Goal: Task Accomplishment & Management: Manage account settings

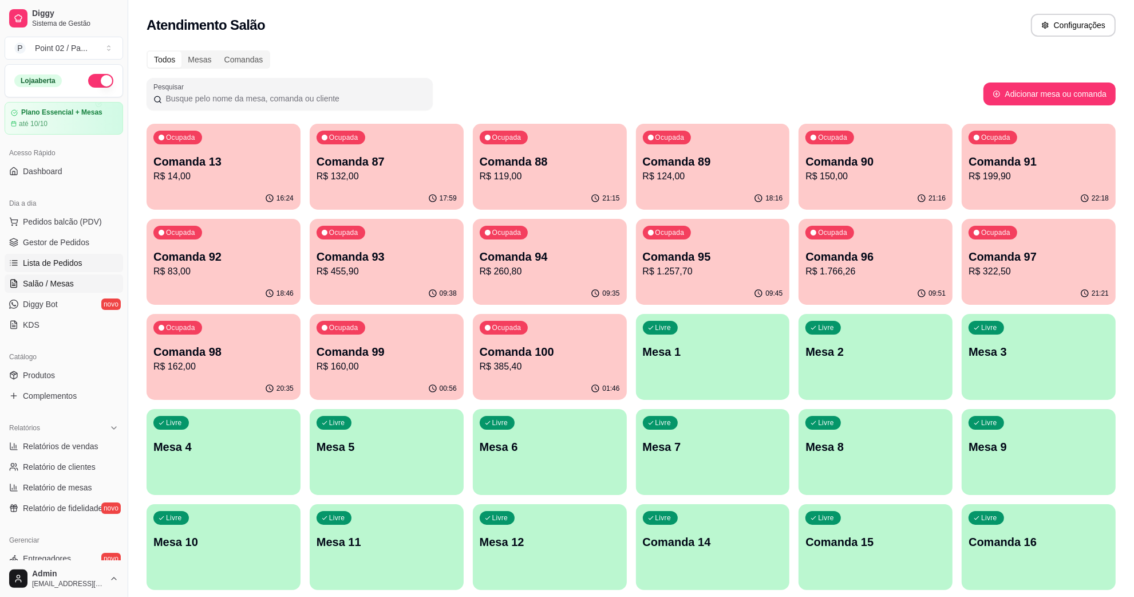
click at [84, 257] on link "Lista de Pedidos" at bounding box center [64, 263] width 119 height 18
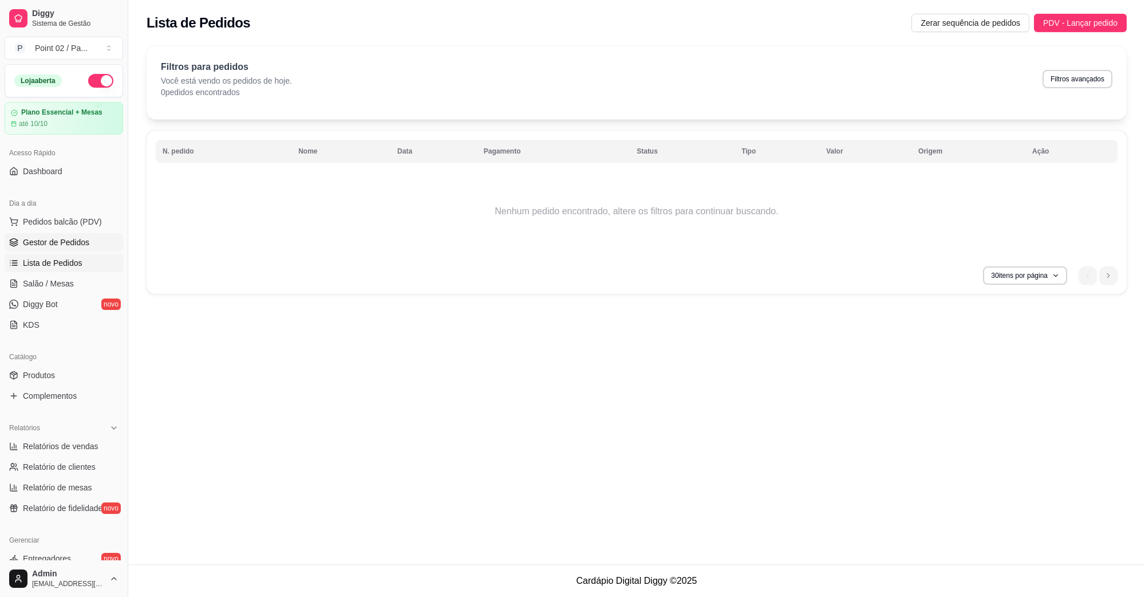
click at [73, 240] on span "Gestor de Pedidos" at bounding box center [56, 241] width 66 height 11
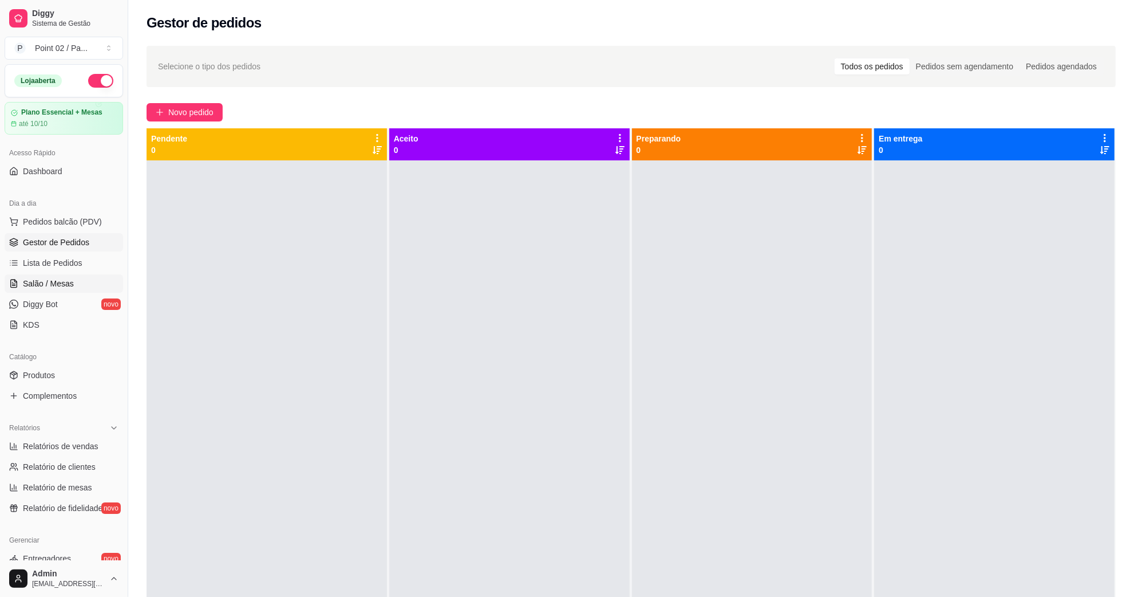
click at [73, 281] on link "Salão / Mesas" at bounding box center [64, 283] width 119 height 18
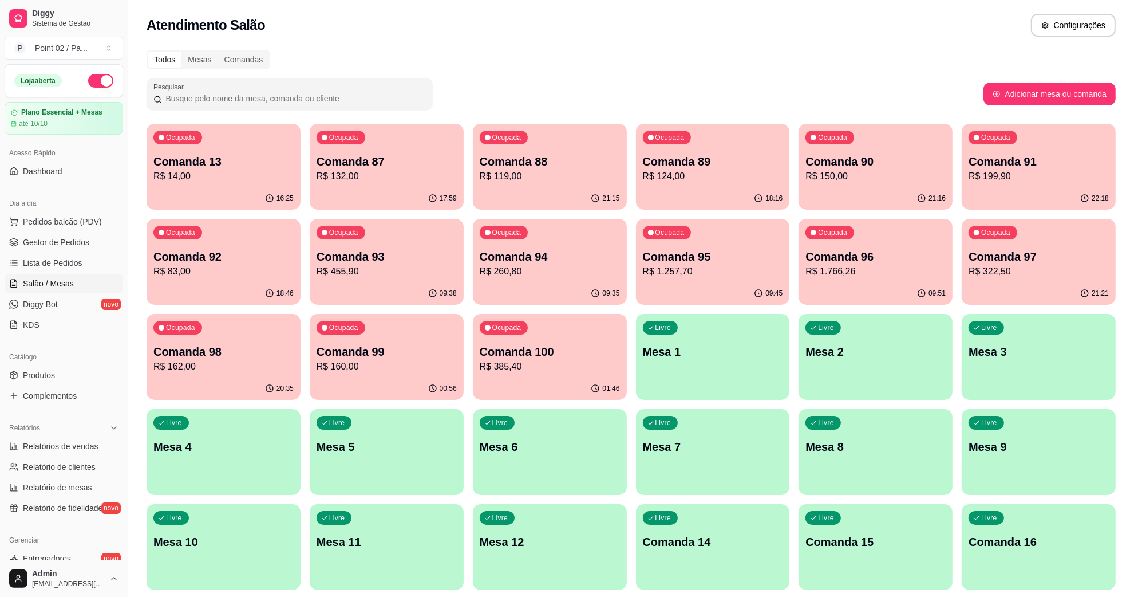
click at [522, 36] on div "Atendimento Salão Configurações" at bounding box center [631, 25] width 969 height 23
click at [672, 542] on p "Comanda 14" at bounding box center [713, 541] width 136 height 15
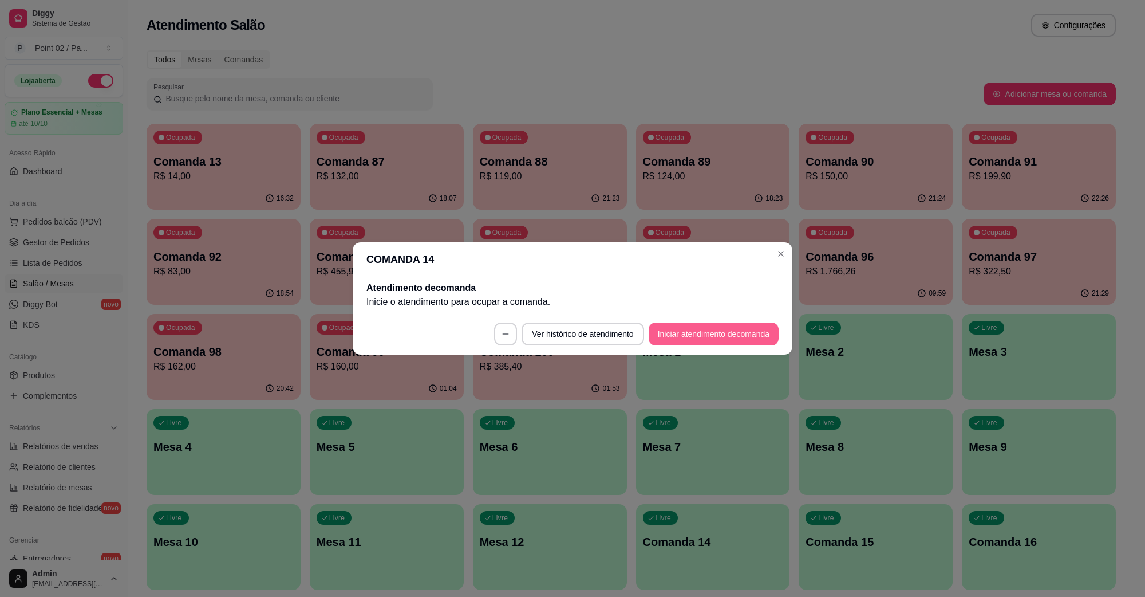
click at [720, 333] on button "Iniciar atendimento de comanda" at bounding box center [714, 333] width 130 height 23
click at [633, 298] on input "Informe a mesa na qual essa comanda está." at bounding box center [573, 299] width 252 height 11
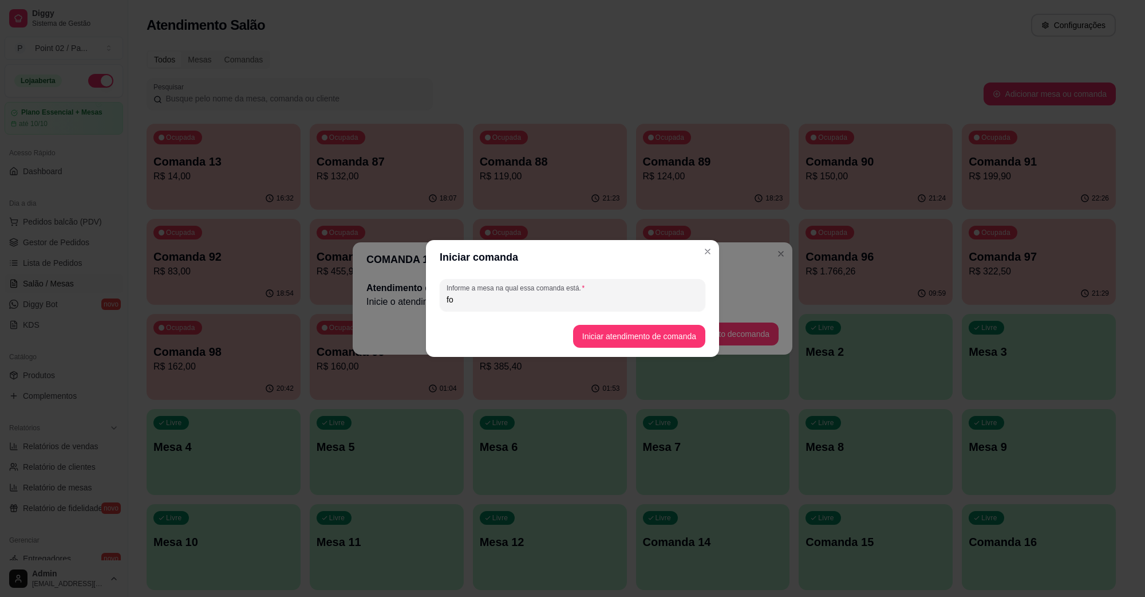
type input "f"
type input "FOFAO"
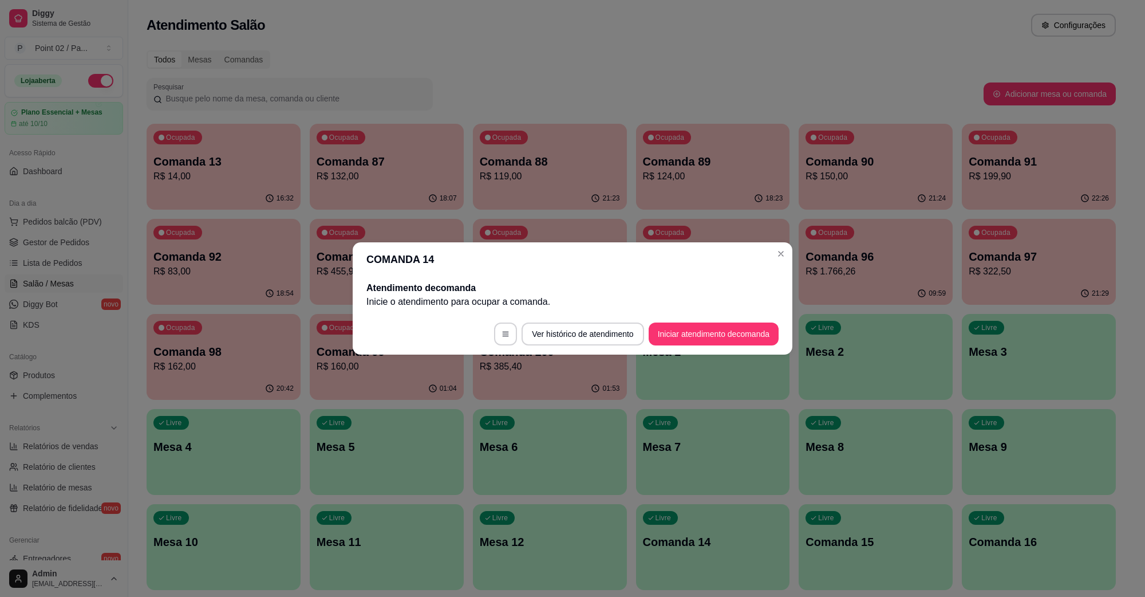
click at [660, 349] on footer "Ver histórico de atendimento Iniciar atendimento de comanda" at bounding box center [573, 333] width 440 height 41
click at [688, 324] on button "Iniciar atendimento de comanda" at bounding box center [714, 333] width 130 height 23
click at [642, 302] on input "Informe a mesa na qual essa comanda está." at bounding box center [573, 299] width 252 height 11
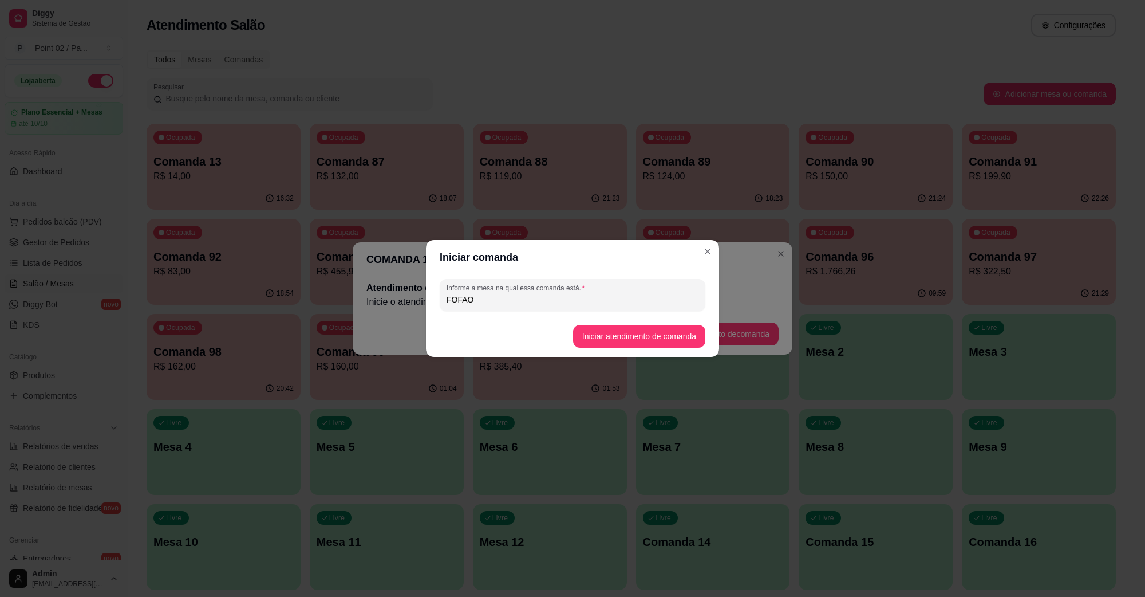
type input "FOFAO"
click at [634, 330] on button "Iniciar atendimento de comanda" at bounding box center [639, 336] width 128 height 22
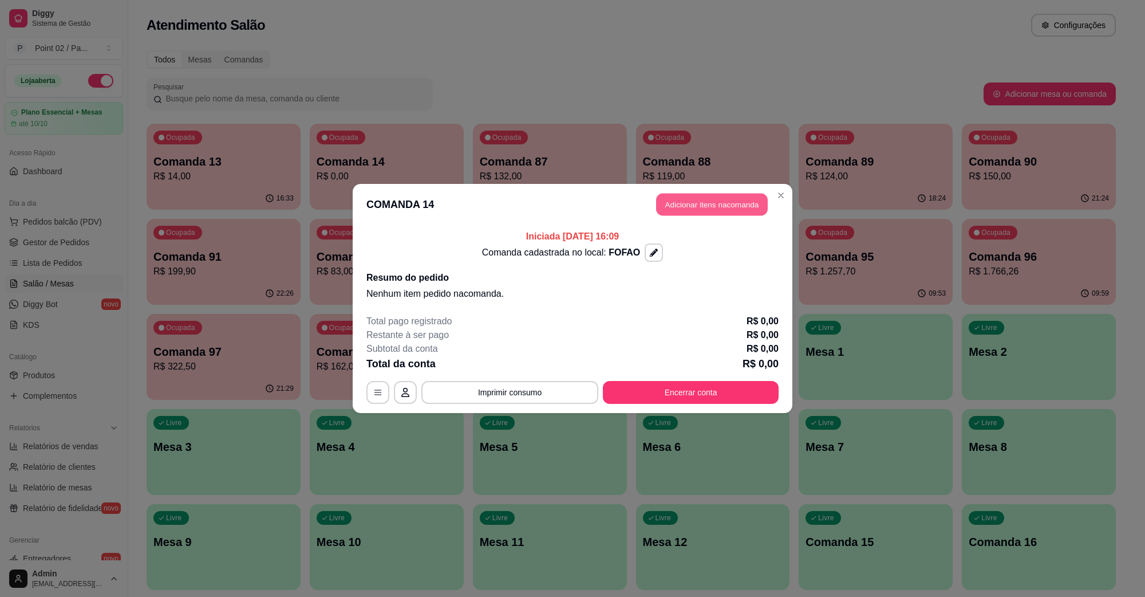
click at [722, 202] on button "Adicionar itens na comanda" at bounding box center [712, 205] width 112 height 22
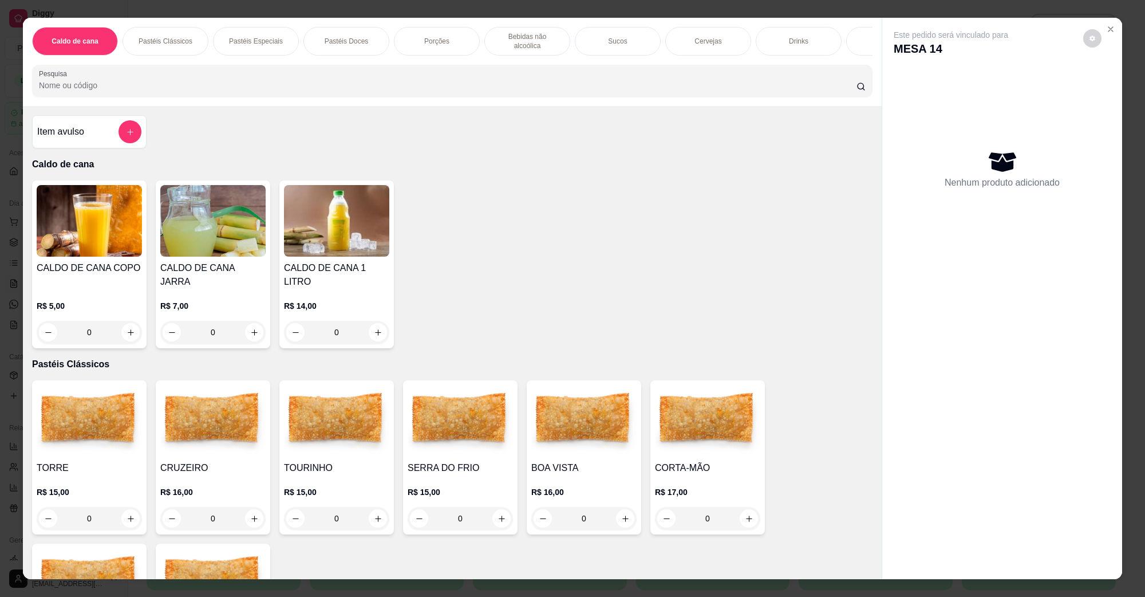
click at [225, 407] on img at bounding box center [212, 421] width 105 height 72
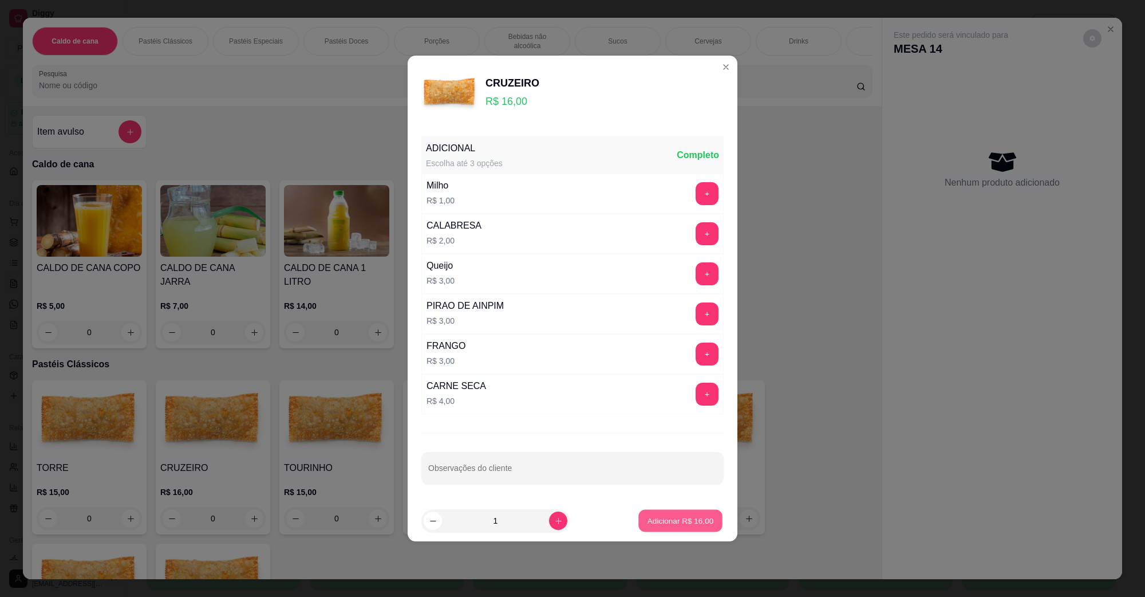
click at [666, 520] on p "Adicionar R$ 16,00" at bounding box center [681, 520] width 66 height 11
type input "1"
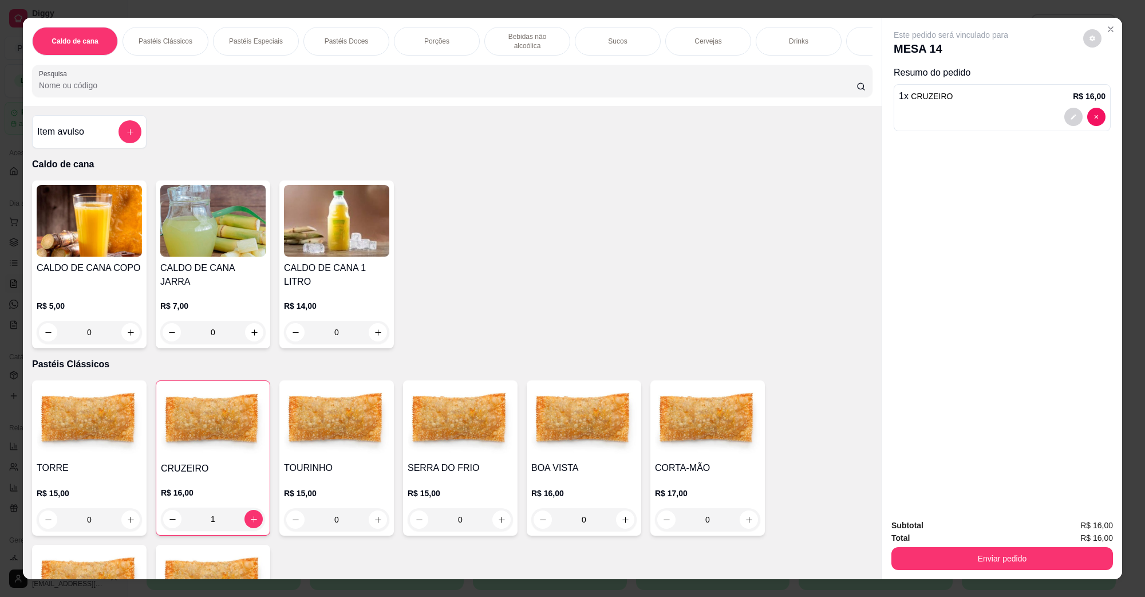
click at [244, 461] on h4 "CRUZEIRO" at bounding box center [213, 468] width 104 height 14
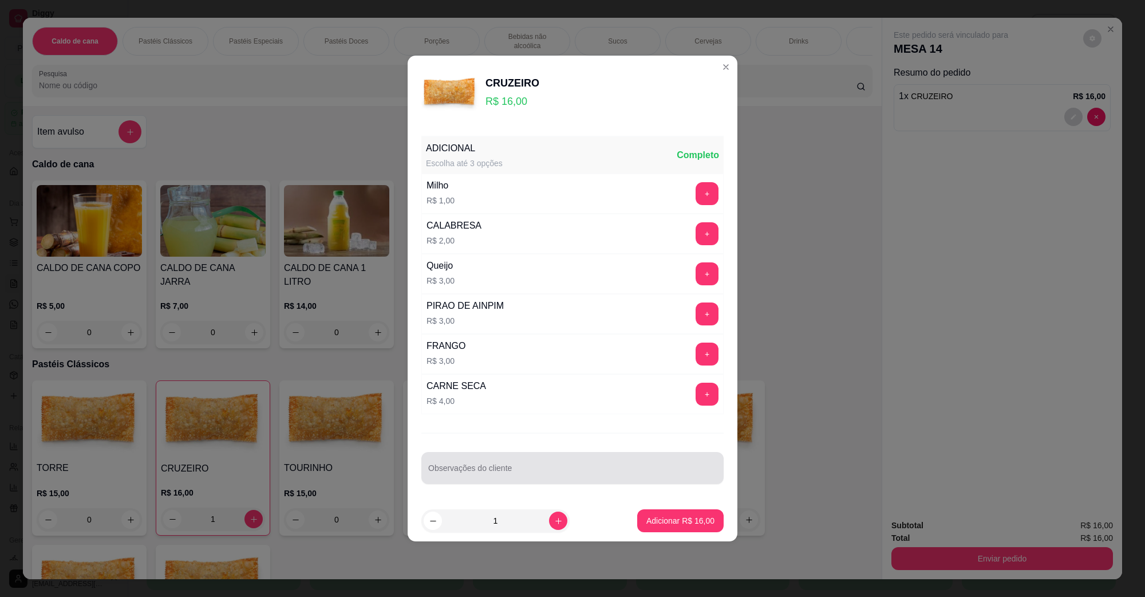
click at [573, 465] on div at bounding box center [572, 467] width 289 height 23
click at [557, 475] on input "SUBSTITUIR O CATUPIRI PELO MUNSARELA" at bounding box center [572, 472] width 289 height 11
type input "SUBSTITUIR O CATUPIRI PELO MUNSSARELA"
click at [660, 528] on button "Adicionar R$ 16,00" at bounding box center [680, 520] width 86 height 23
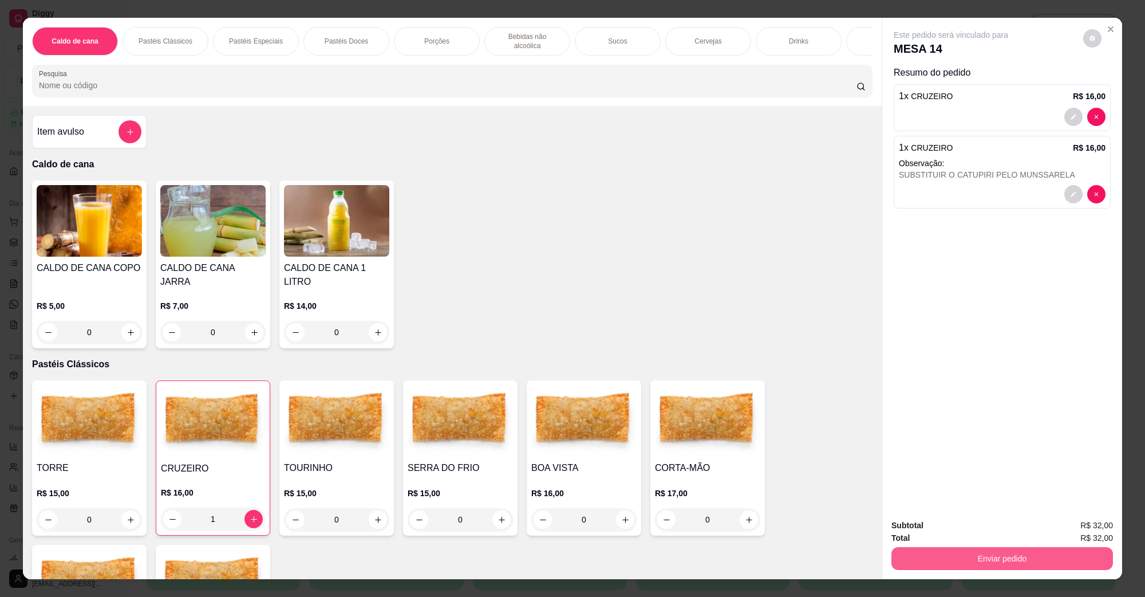
click at [924, 565] on button "Enviar pedido" at bounding box center [1002, 558] width 222 height 23
click at [935, 536] on button "Não registrar e enviar pedido" at bounding box center [964, 529] width 116 height 21
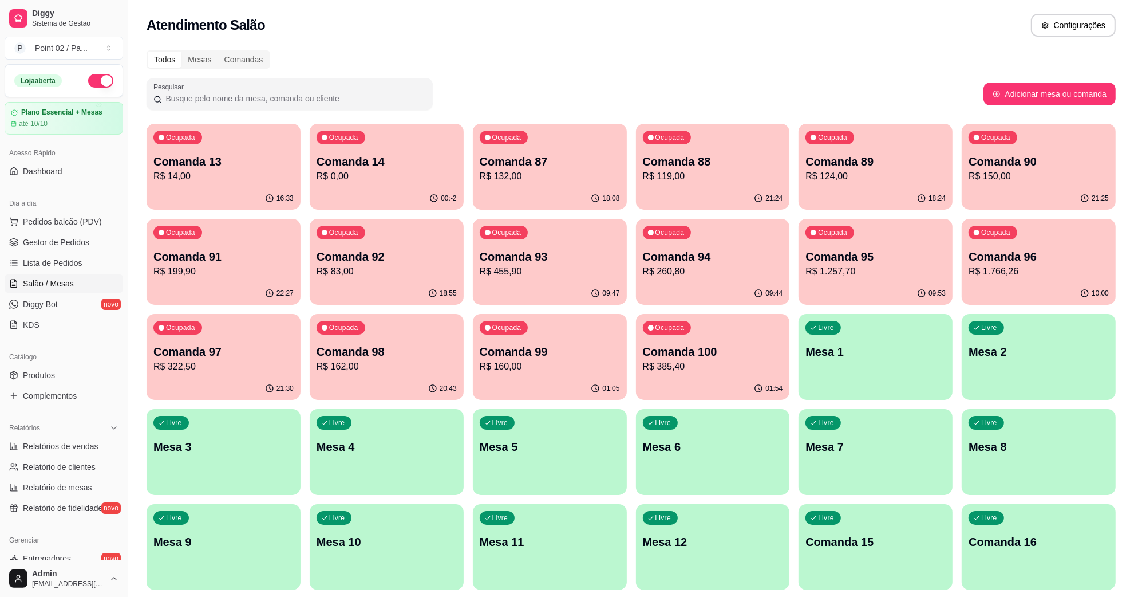
click at [391, 155] on p "Comanda 14" at bounding box center [387, 161] width 140 height 16
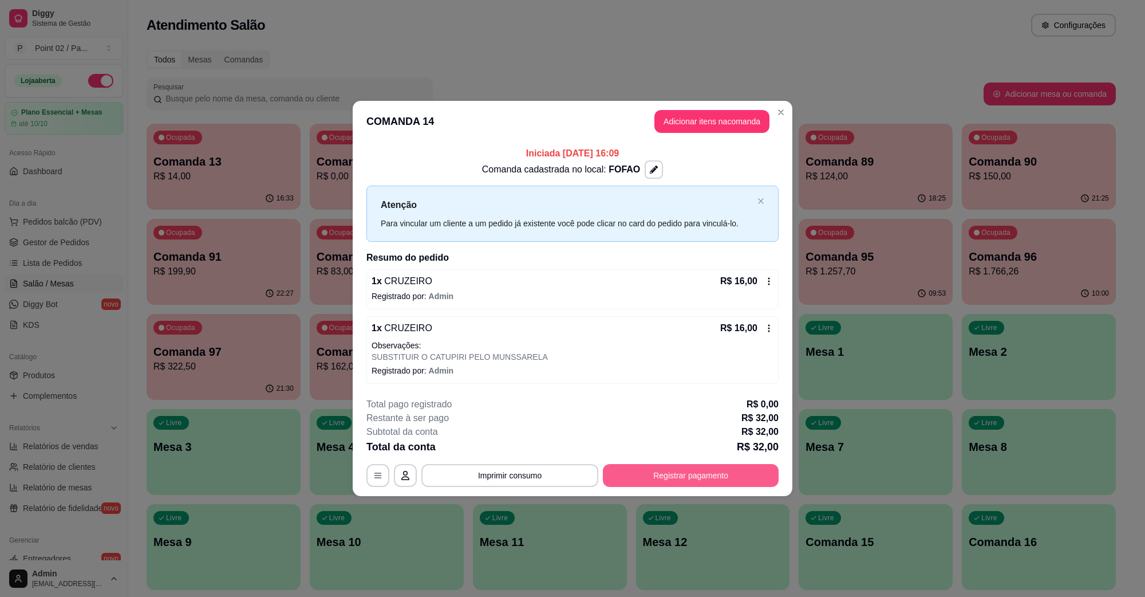
click at [705, 471] on button "Registrar pagamento" at bounding box center [691, 475] width 176 height 23
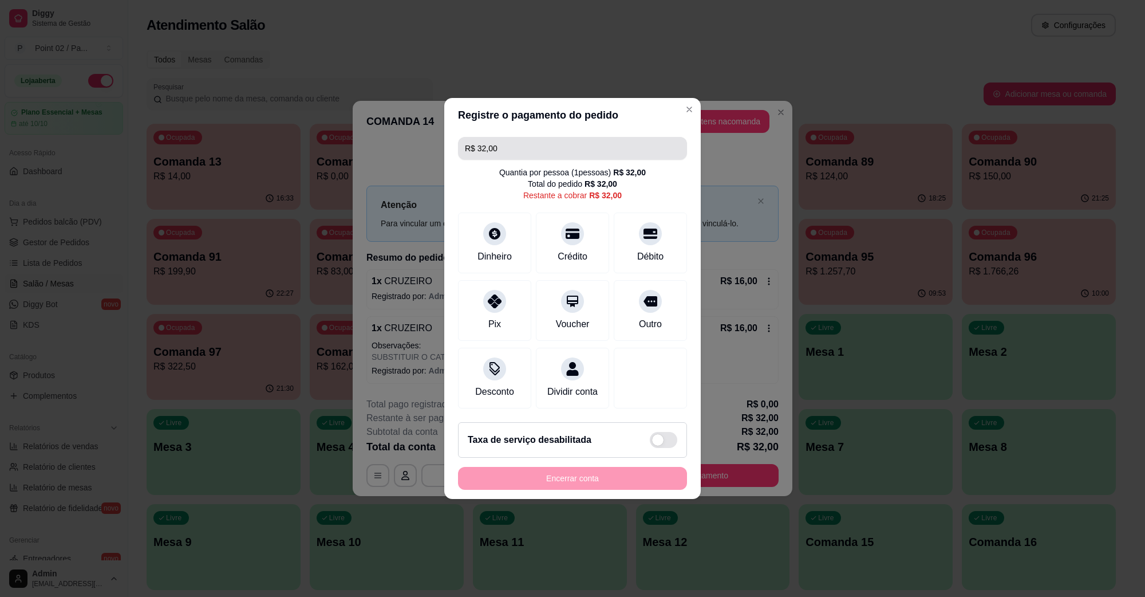
click at [602, 132] on div "R$ 32,00 Quantia por pessoa ( 1 pessoas) R$ 32,00 Total do pedido R$ 32,00 Rest…" at bounding box center [572, 272] width 257 height 281
click at [600, 137] on input "R$ 32,00" at bounding box center [572, 148] width 215 height 23
click at [625, 231] on div "Débito" at bounding box center [650, 240] width 81 height 67
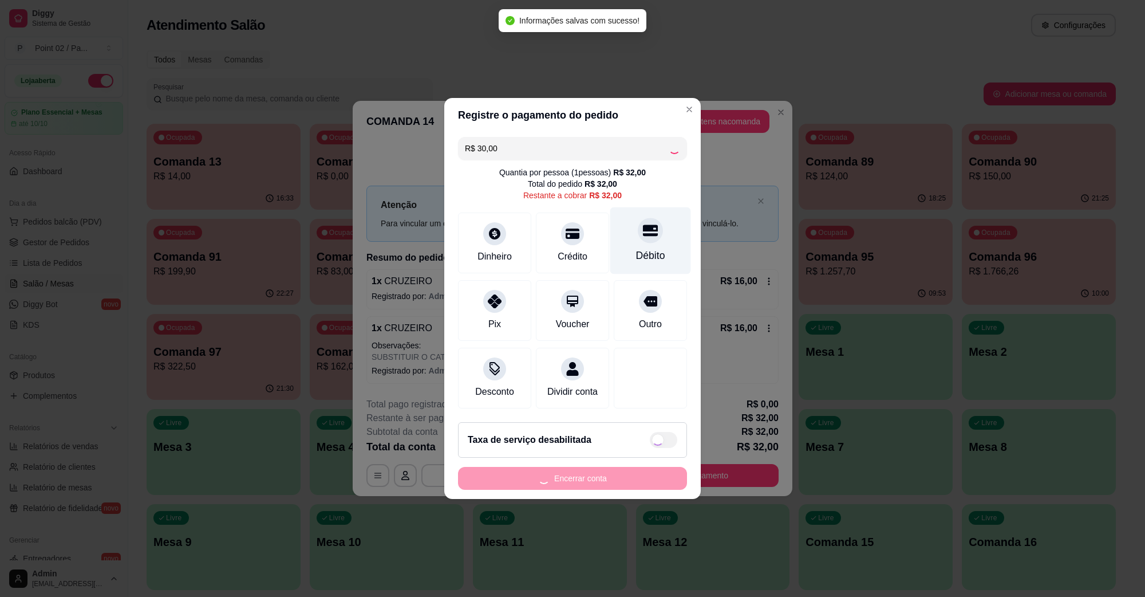
type input "R$ 2,00"
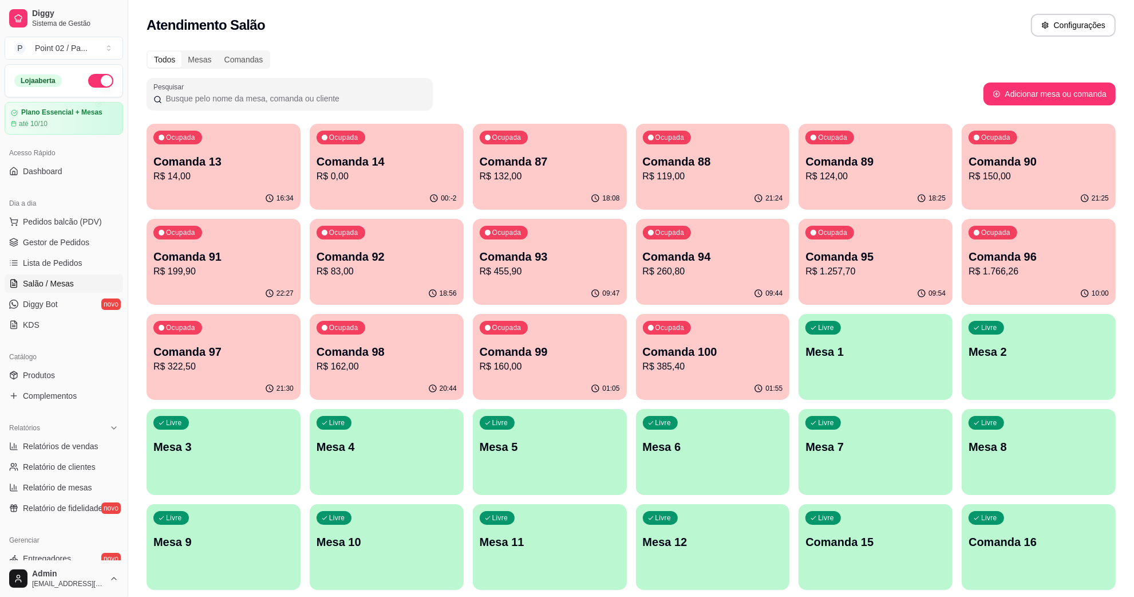
click at [253, 335] on div "Ocupada Comanda 97 R$ 322,50" at bounding box center [224, 346] width 154 height 64
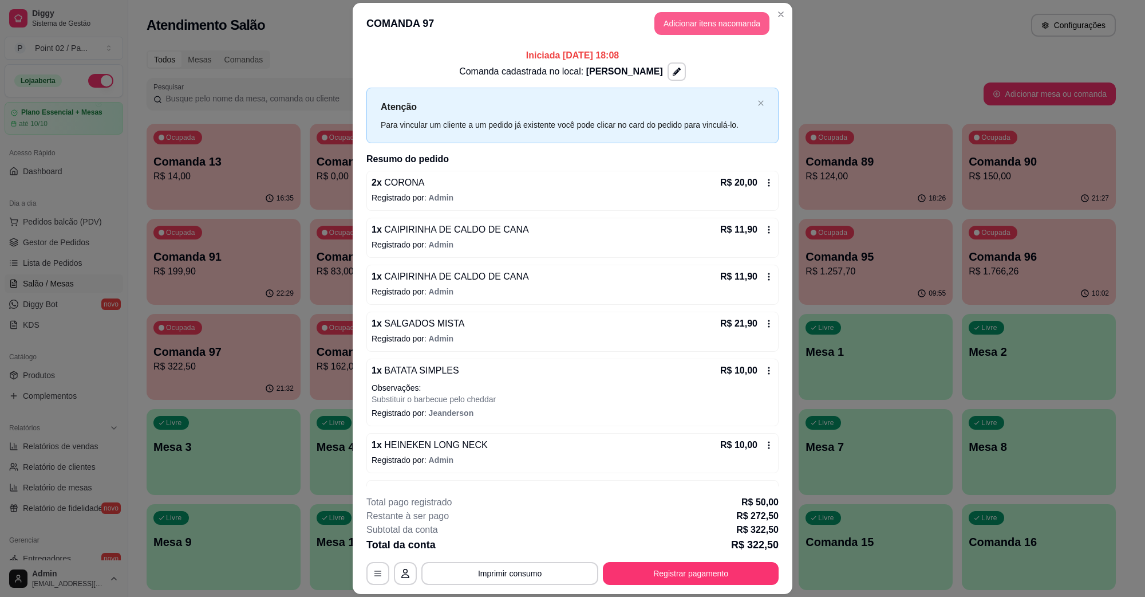
click at [705, 21] on button "Adicionar itens na comanda" at bounding box center [711, 23] width 115 height 23
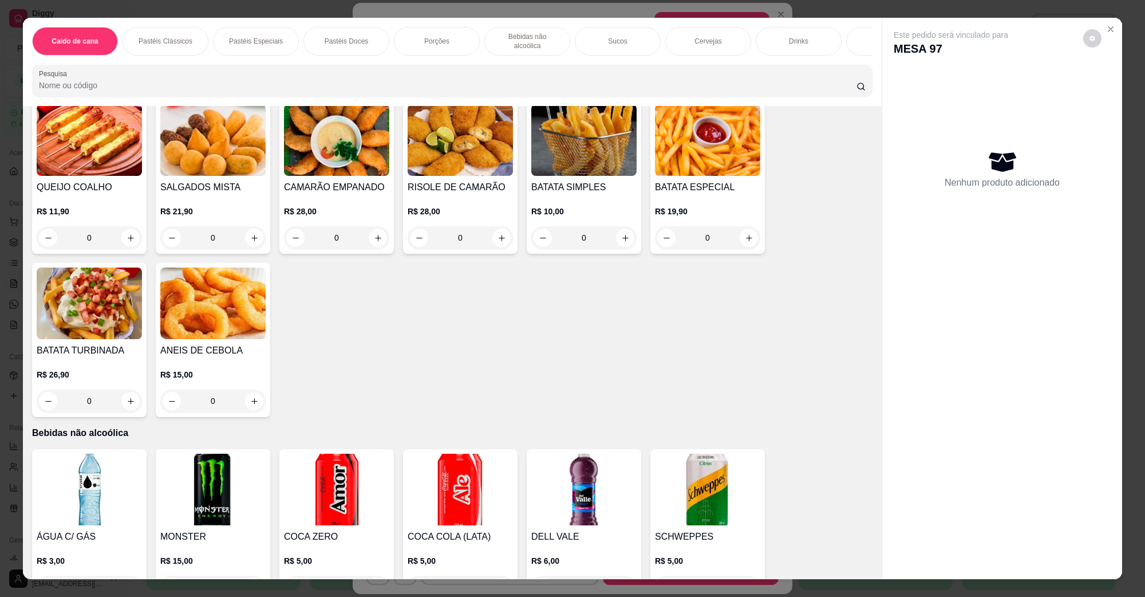
scroll to position [1575, 0]
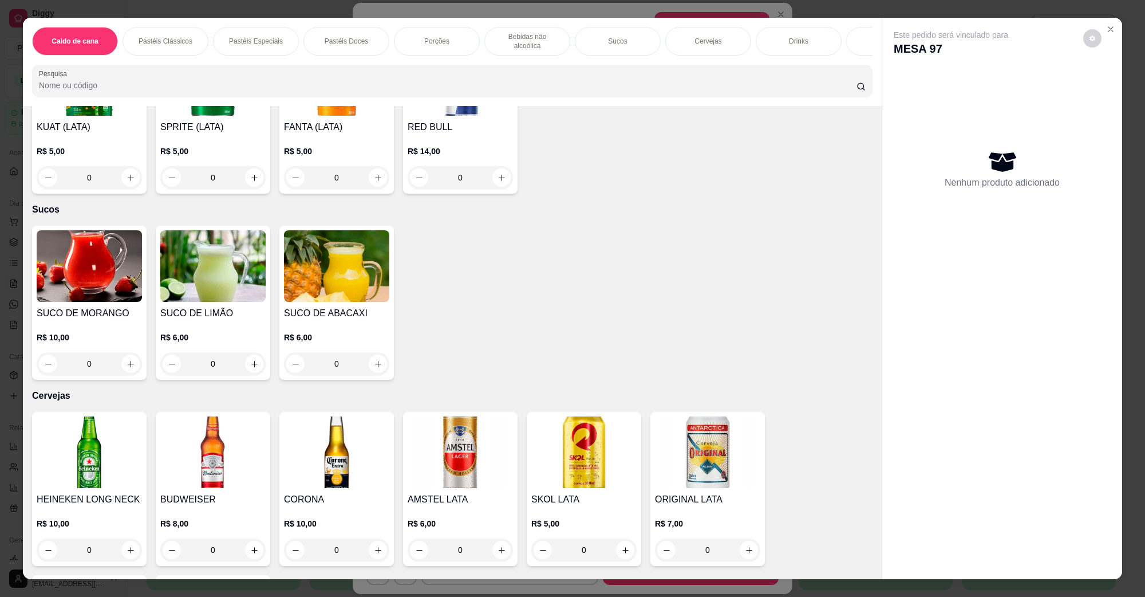
click at [130, 541] on button "increase-product-quantity" at bounding box center [130, 549] width 18 height 18
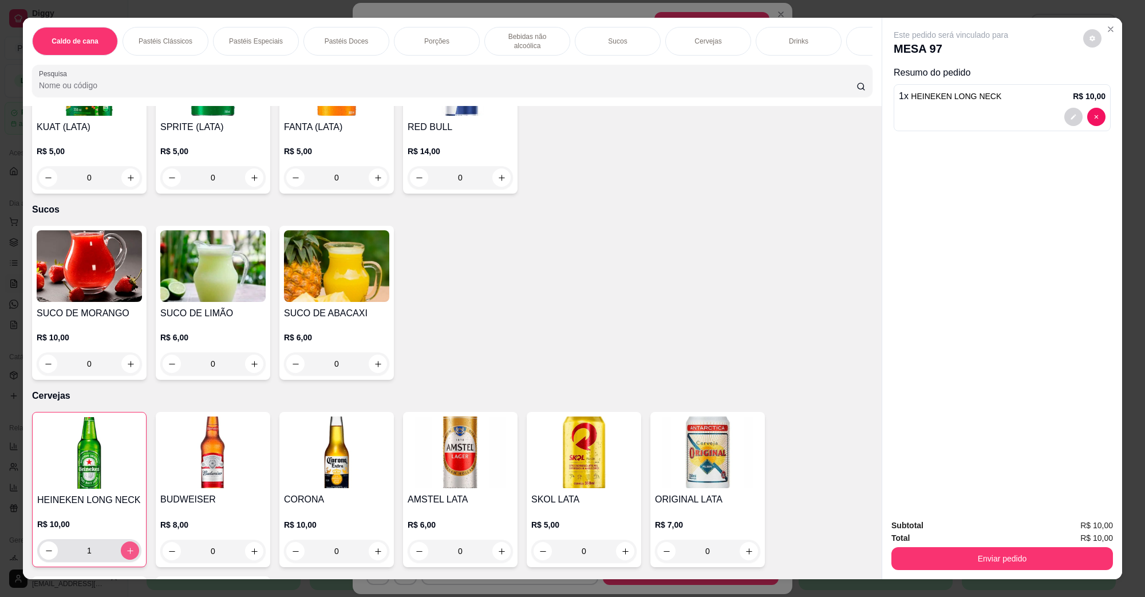
type input "1"
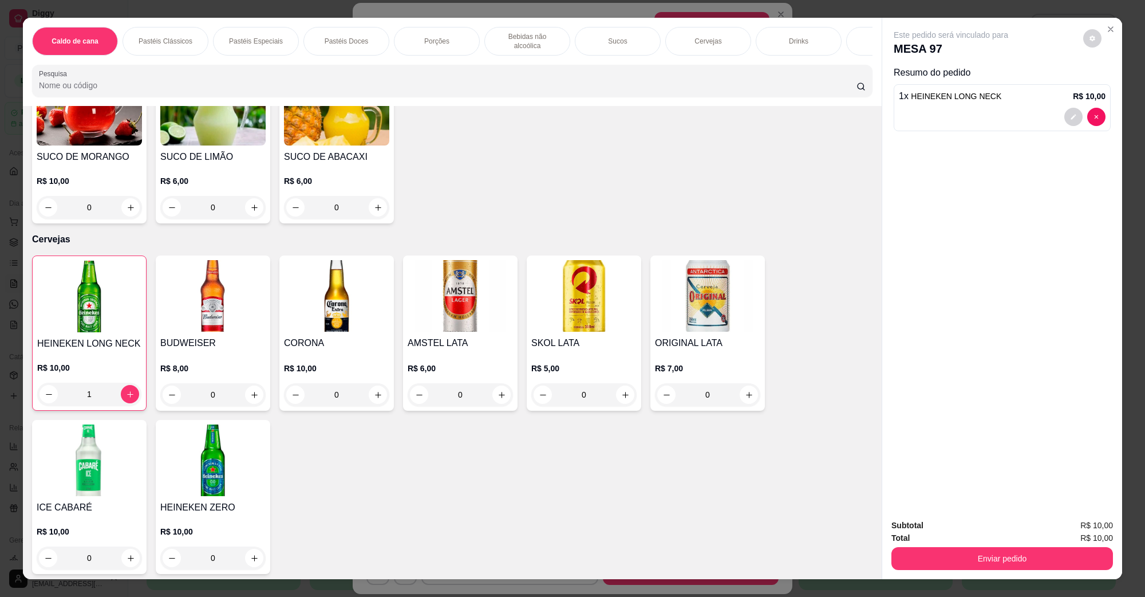
scroll to position [1789, 0]
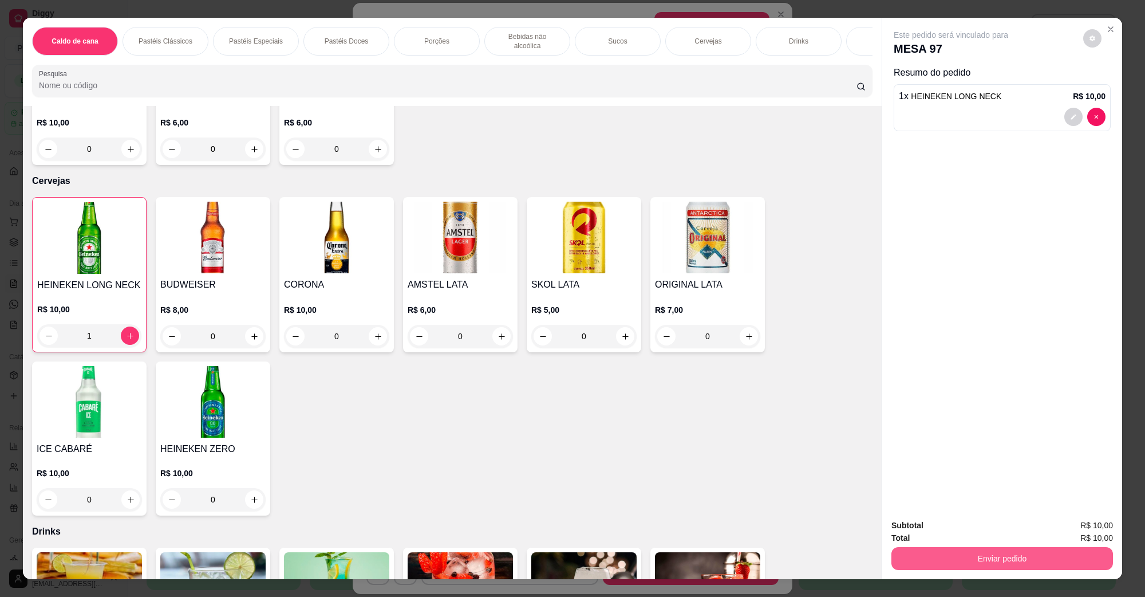
click at [942, 557] on button "Enviar pedido" at bounding box center [1002, 558] width 222 height 23
click at [944, 536] on button "Não registrar e enviar pedido" at bounding box center [964, 529] width 116 height 21
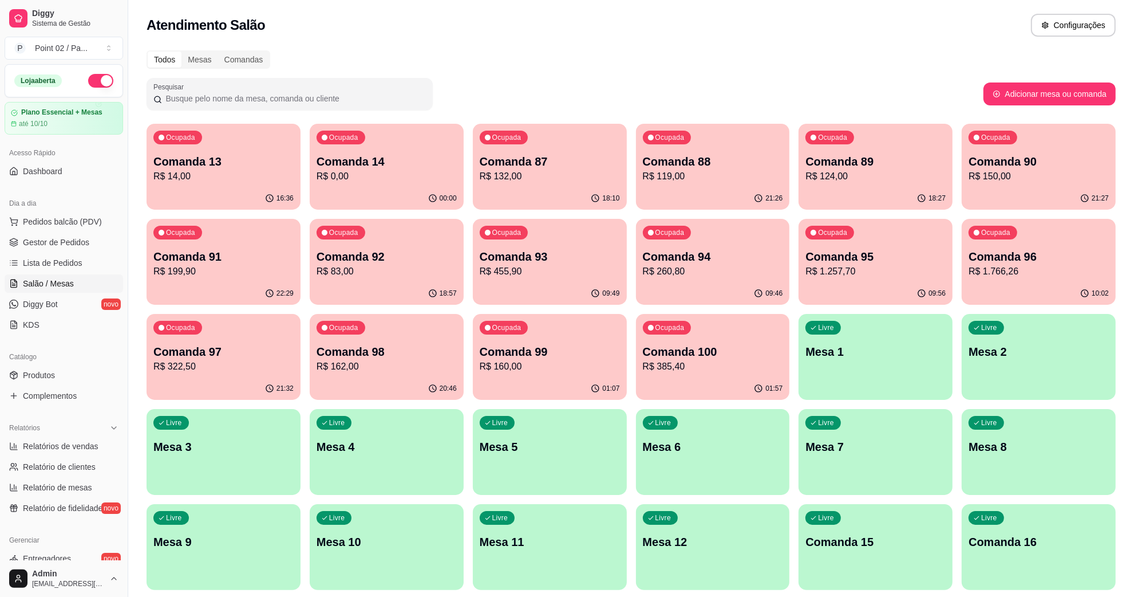
click at [828, 273] on p "R$ 1.257,70" at bounding box center [876, 272] width 140 height 14
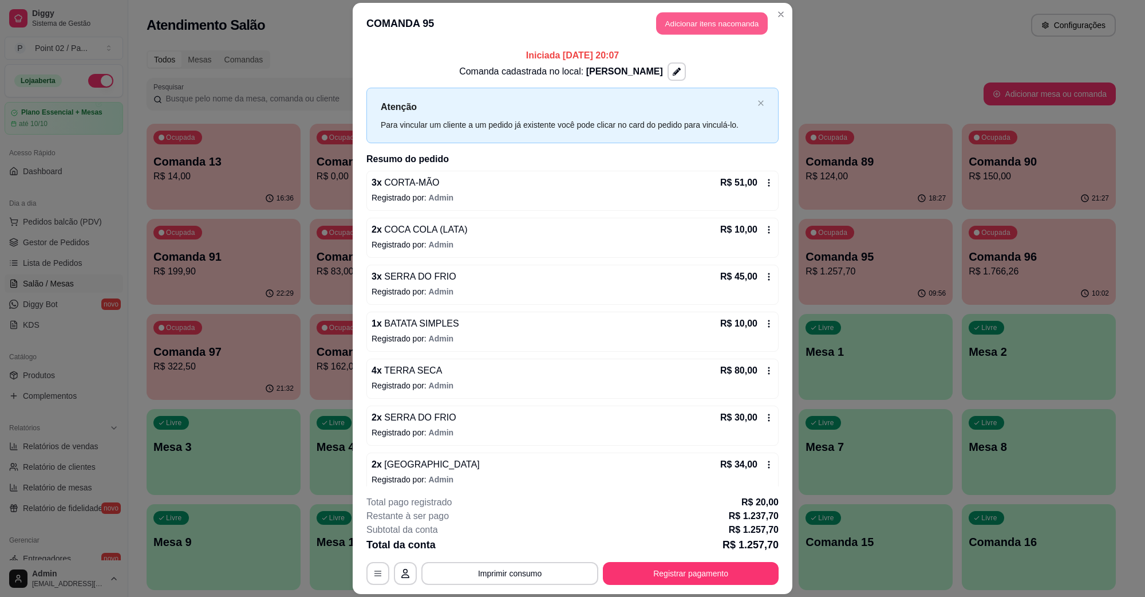
click at [715, 13] on button "Adicionar itens na comanda" at bounding box center [712, 24] width 112 height 22
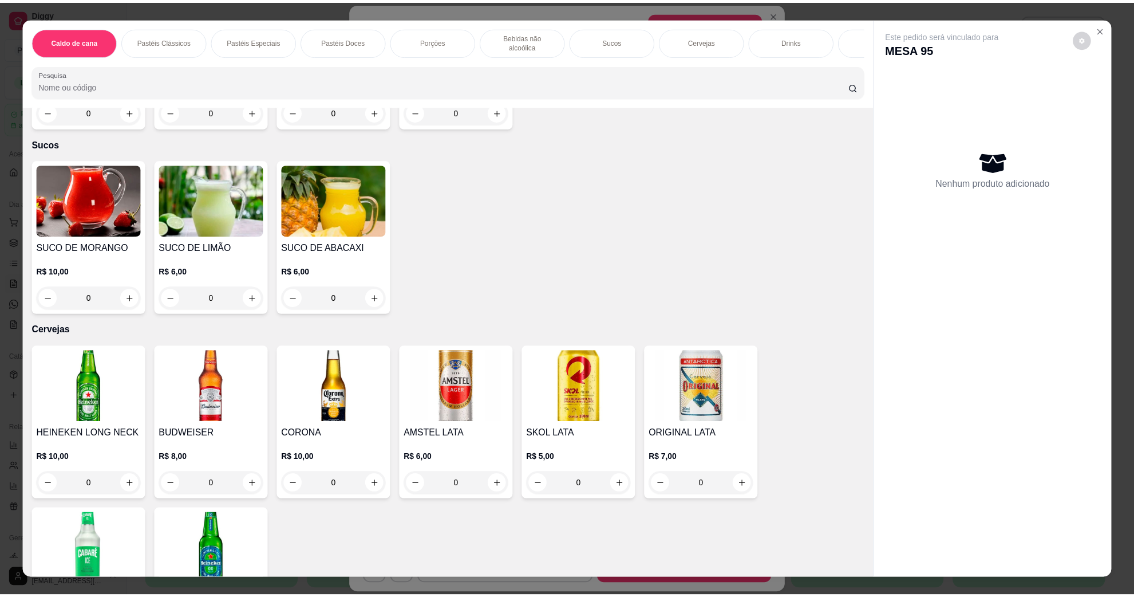
scroll to position [1718, 0]
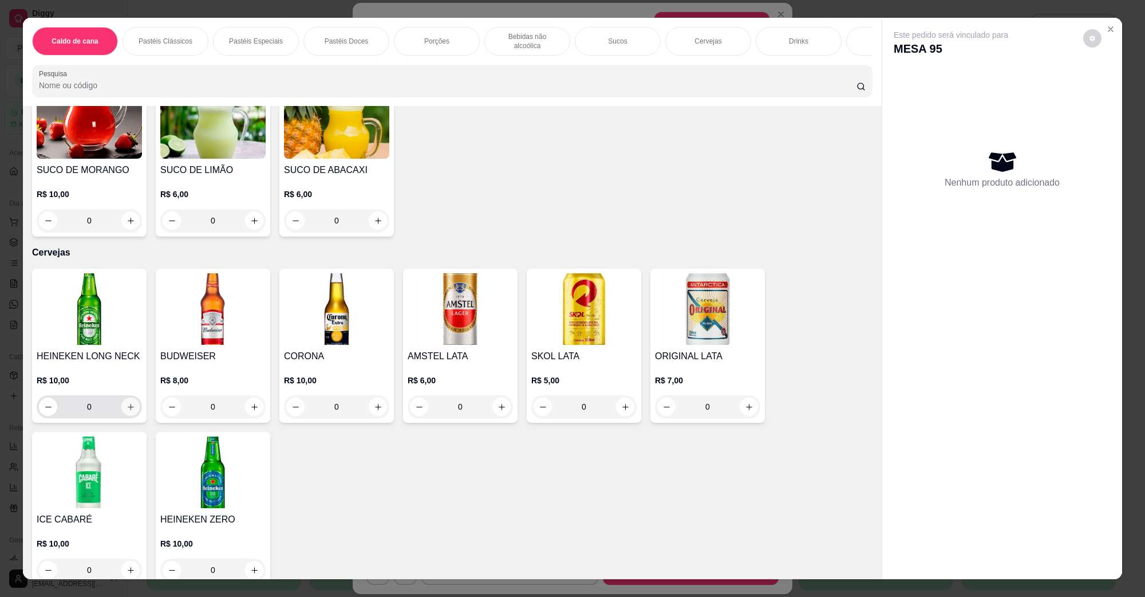
click at [128, 404] on icon "increase-product-quantity" at bounding box center [131, 407] width 6 height 6
click at [127, 403] on icon "increase-product-quantity" at bounding box center [131, 407] width 9 height 9
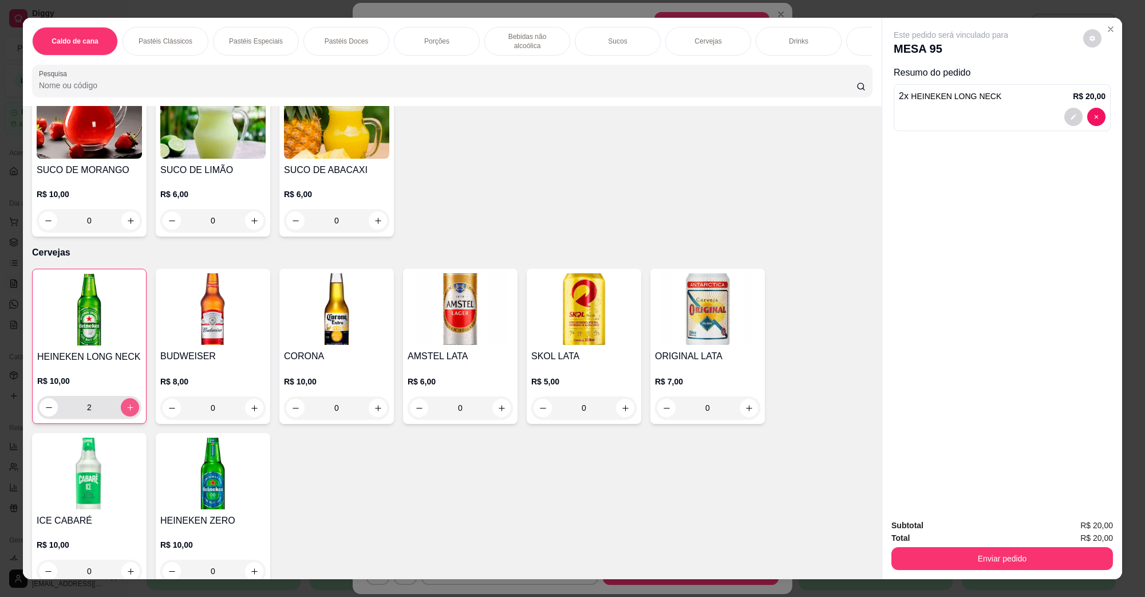
click at [126, 403] on icon "increase-product-quantity" at bounding box center [130, 407] width 9 height 9
type input "3"
click at [911, 559] on button "Enviar pedido" at bounding box center [1002, 558] width 222 height 23
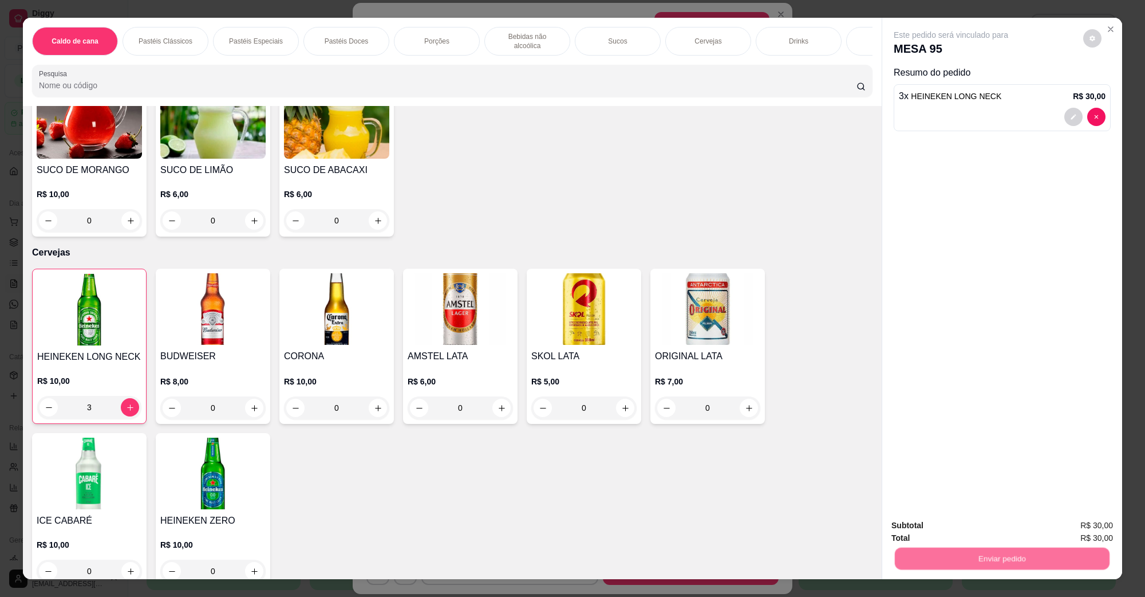
click at [934, 536] on button "Não registrar e enviar pedido" at bounding box center [963, 530] width 119 height 22
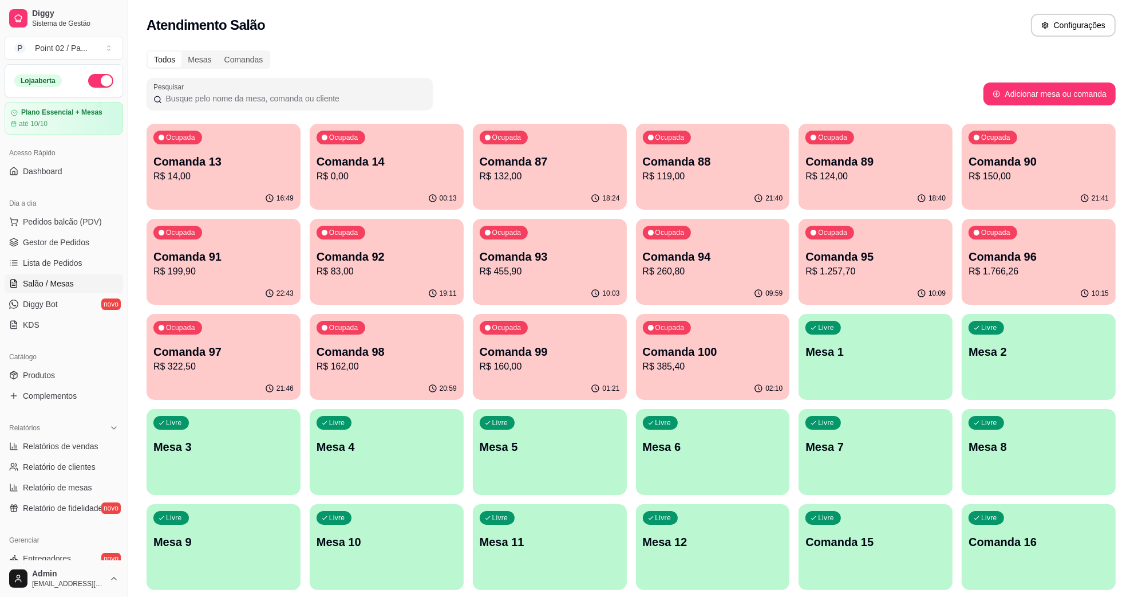
click at [861, 89] on div "Pesquisar" at bounding box center [565, 94] width 837 height 32
click at [244, 142] on div "Ocupada Comanda 13 R$ 14,00" at bounding box center [224, 156] width 154 height 64
click at [370, 169] on p "Comanda 14" at bounding box center [387, 161] width 136 height 15
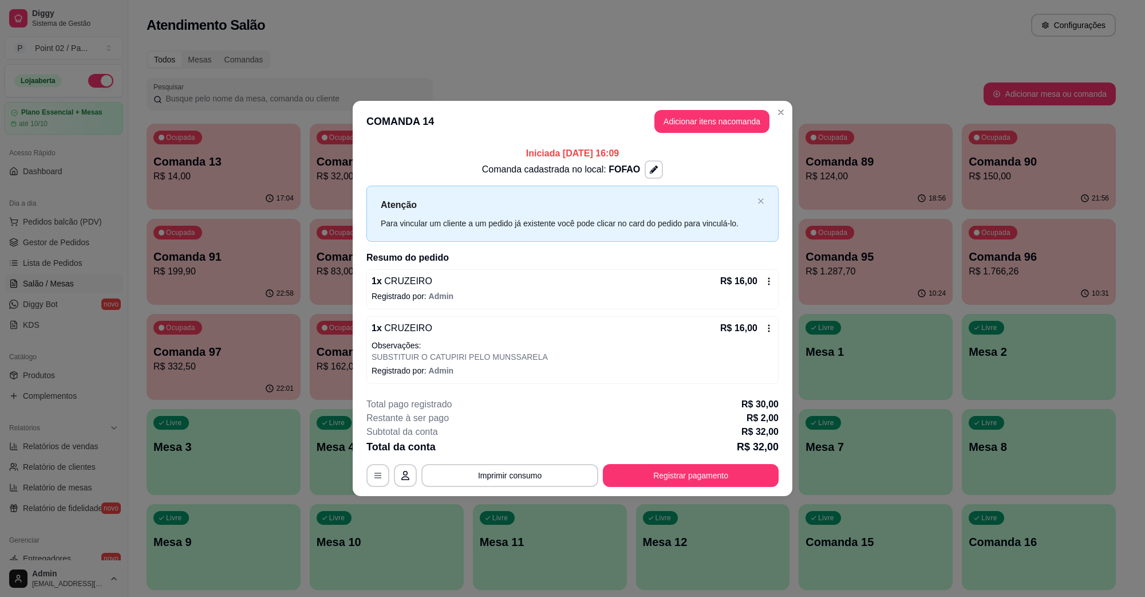
click at [665, 491] on footer "**********" at bounding box center [573, 442] width 440 height 108
click at [674, 473] on button "Registrar pagamento" at bounding box center [691, 475] width 176 height 23
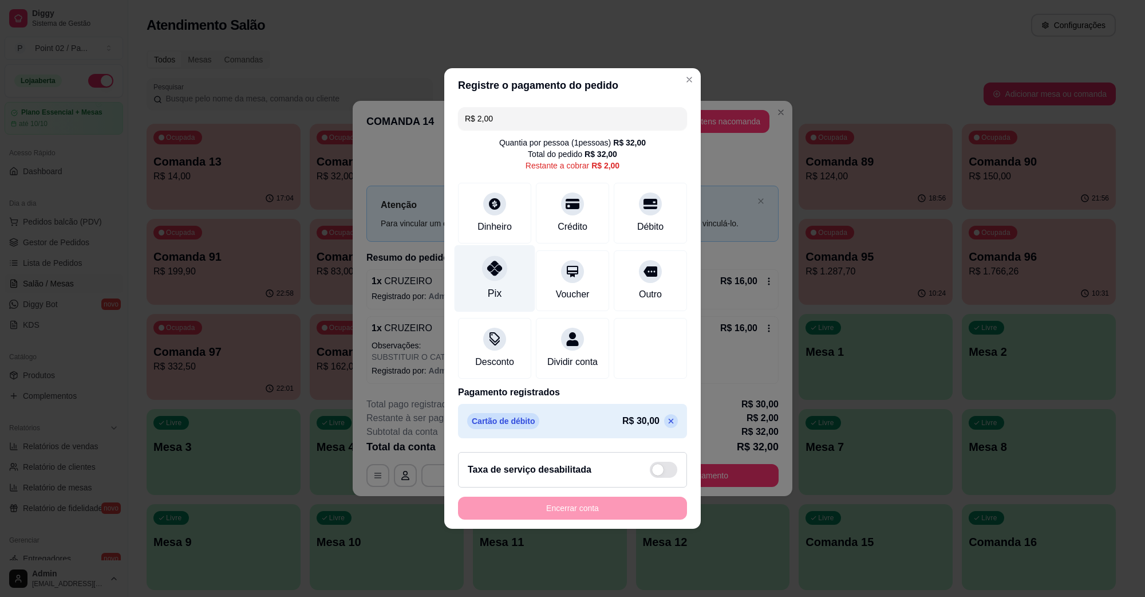
click at [487, 262] on icon at bounding box center [494, 268] width 15 height 15
type input "R$ 0,00"
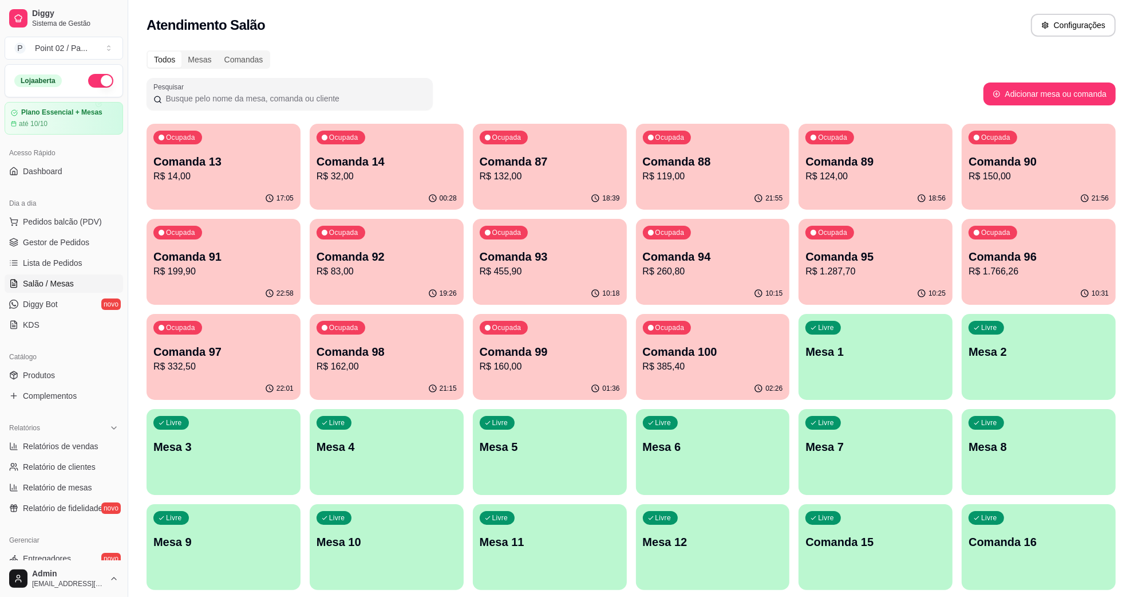
click at [420, 141] on div "Ocupada Comanda 14 R$ 32,00" at bounding box center [387, 156] width 154 height 64
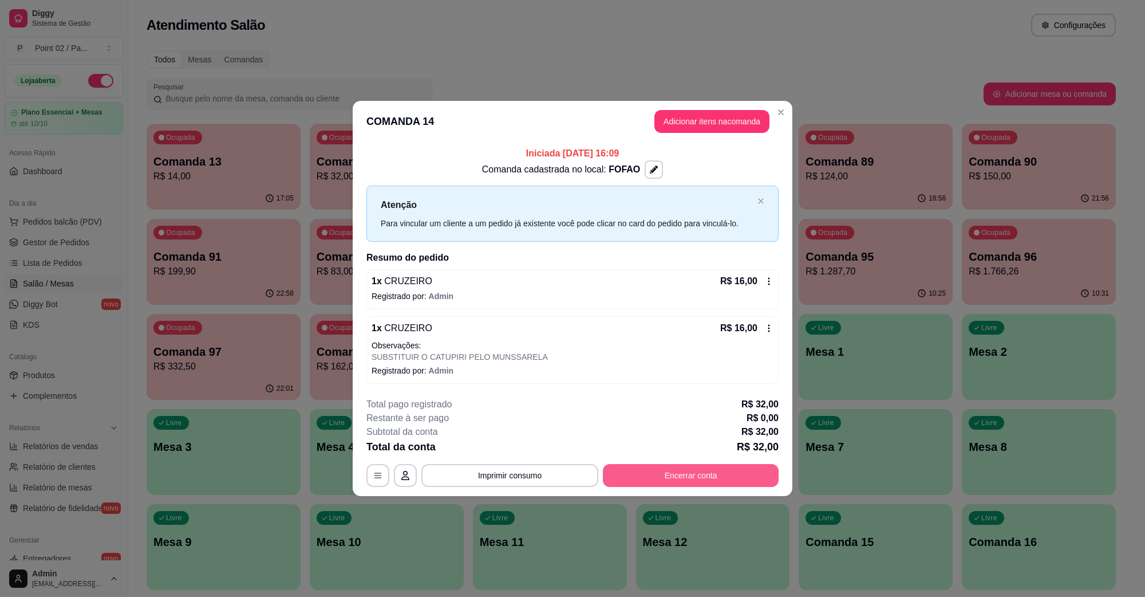
click at [720, 469] on button "Encerrar conta" at bounding box center [691, 475] width 176 height 23
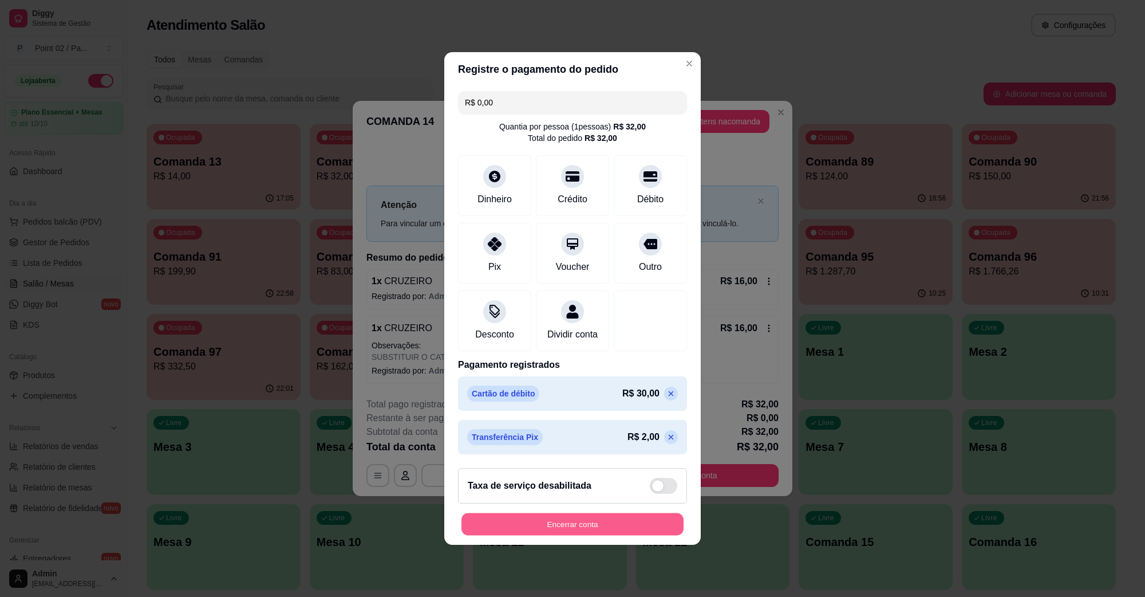
click at [599, 535] on button "Encerrar conta" at bounding box center [572, 524] width 222 height 22
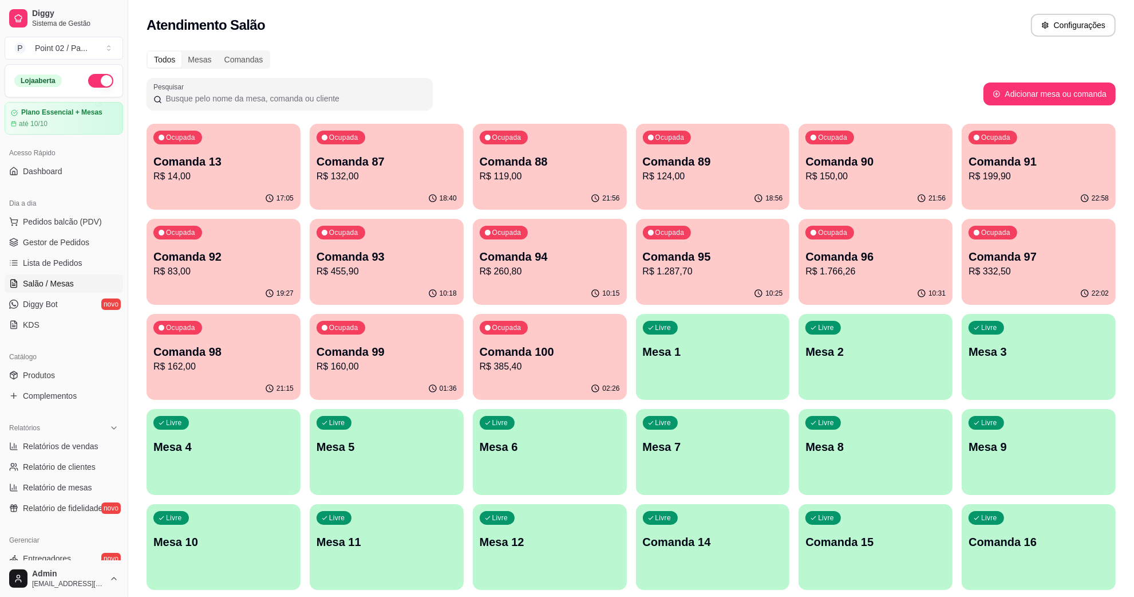
click at [464, 98] on div "Pesquisar" at bounding box center [565, 94] width 837 height 32
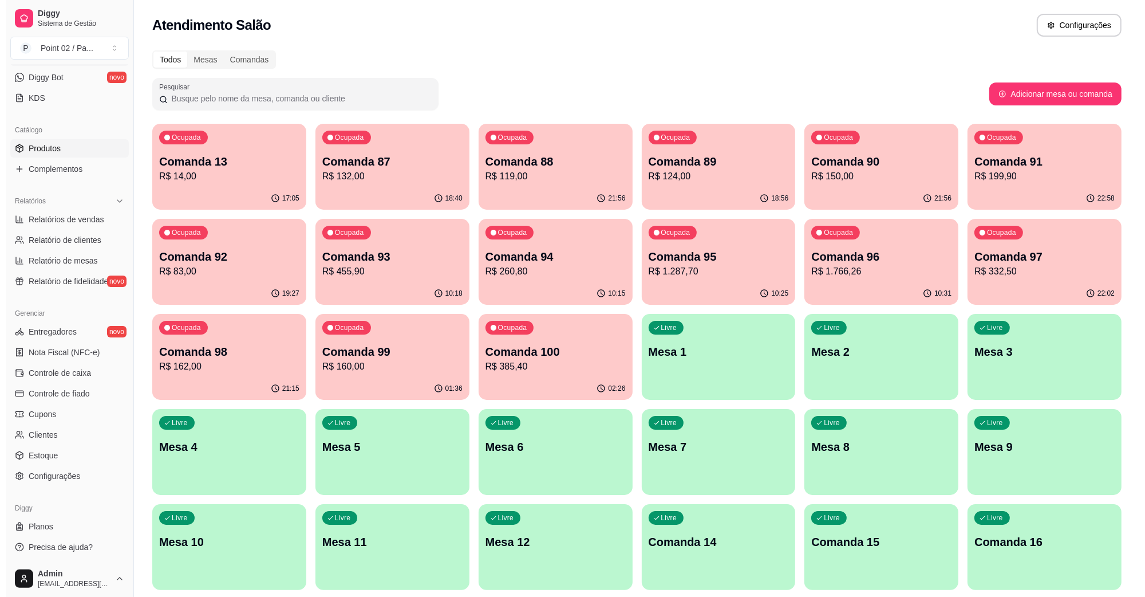
scroll to position [0, 0]
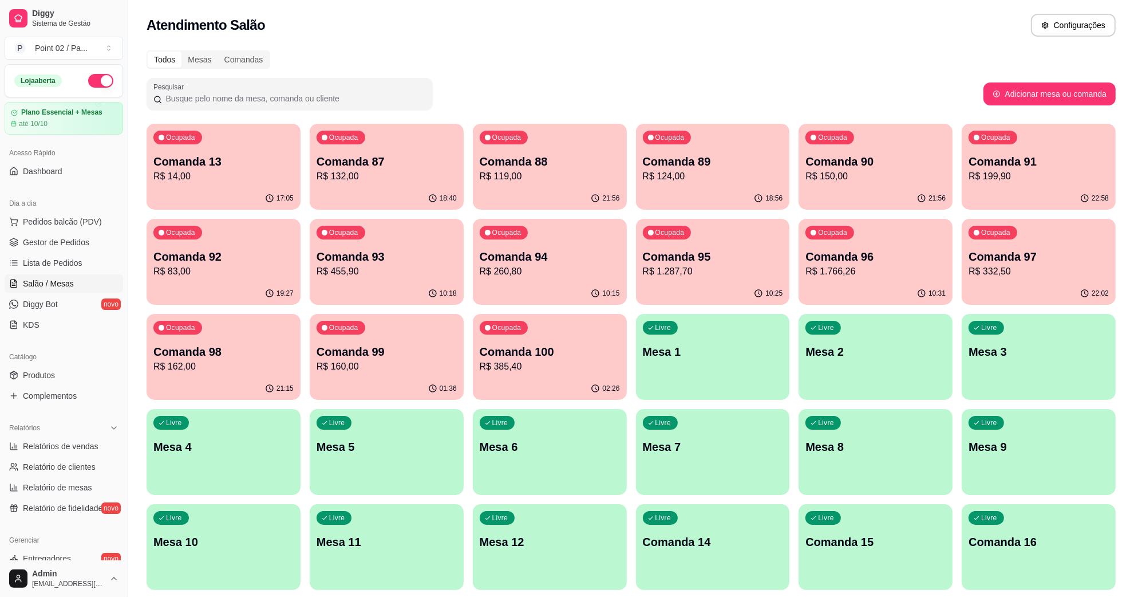
click at [311, 59] on div "Todos Mesas Comandas" at bounding box center [631, 59] width 969 height 18
click at [505, 88] on div "Pesquisar" at bounding box center [565, 94] width 837 height 32
click at [196, 52] on div "Mesas" at bounding box center [199, 60] width 36 height 16
click at [181, 52] on input "Mesas" at bounding box center [181, 52] width 0 height 0
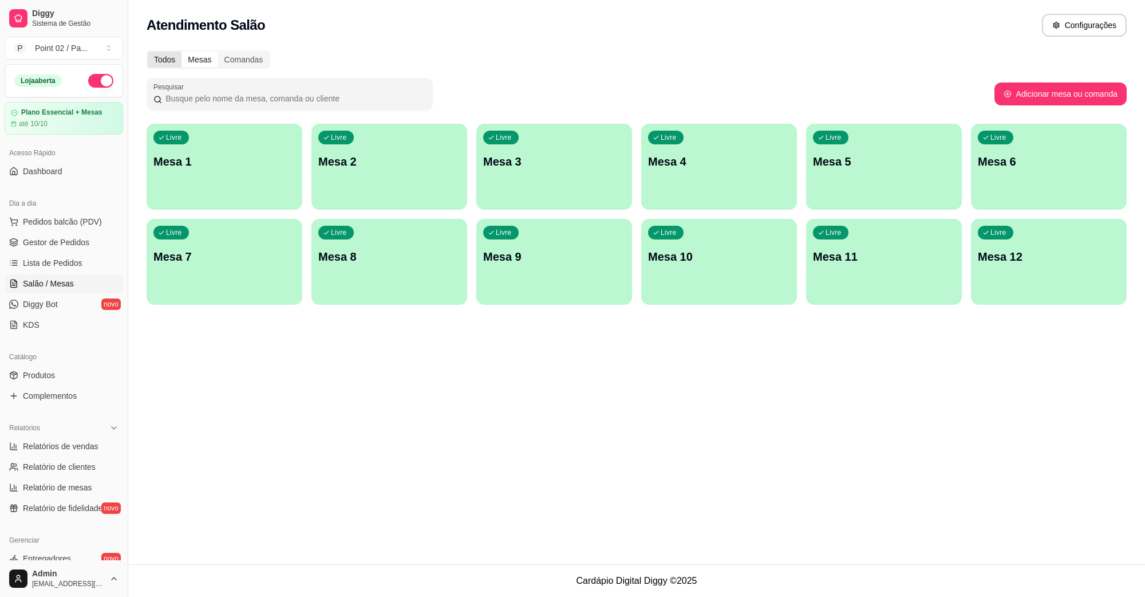
click at [179, 57] on div "Todos" at bounding box center [165, 60] width 34 height 16
click at [148, 52] on input "Todos" at bounding box center [148, 52] width 0 height 0
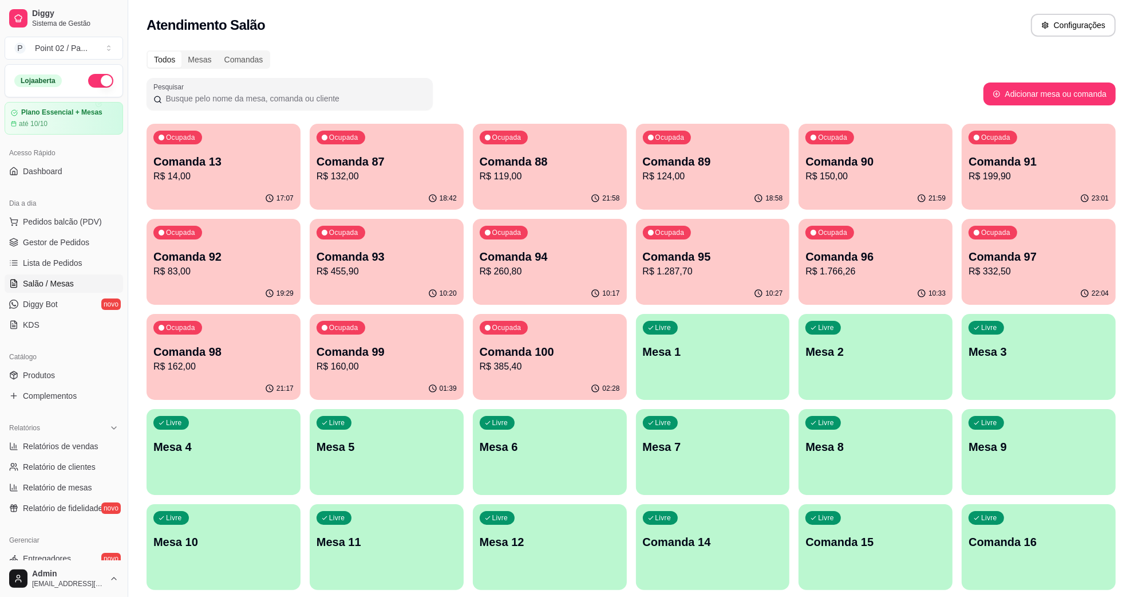
click at [354, 60] on div "Todos Mesas Comandas" at bounding box center [631, 59] width 969 height 18
click at [604, 78] on div "Pesquisar" at bounding box center [565, 94] width 837 height 32
click at [384, 536] on p "Mesa 11" at bounding box center [387, 542] width 140 height 16
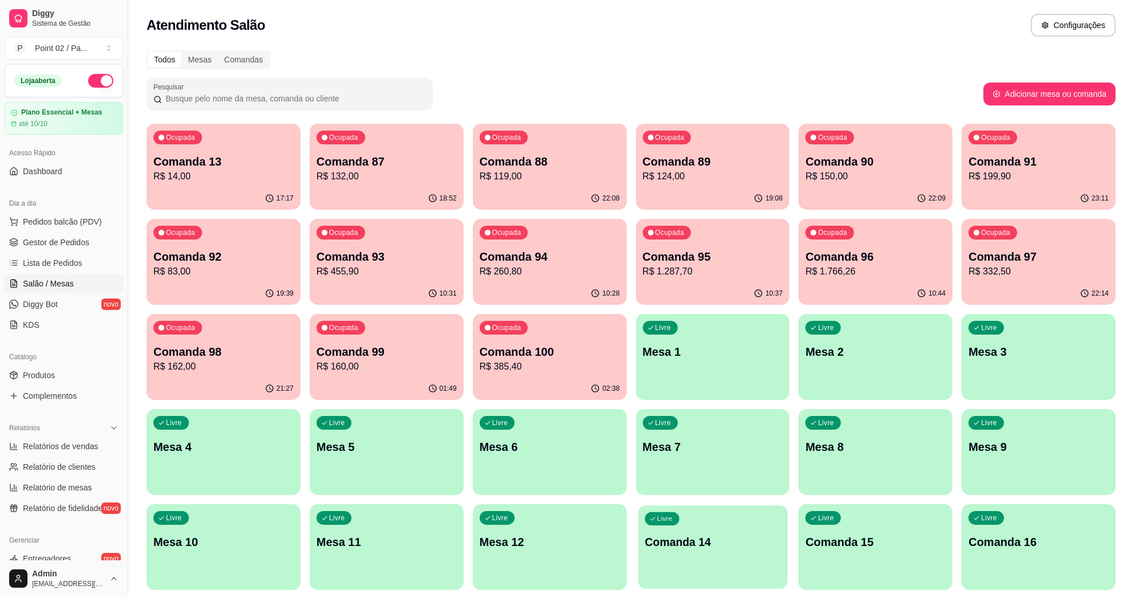
click at [648, 534] on p "Comanda 14" at bounding box center [713, 541] width 136 height 15
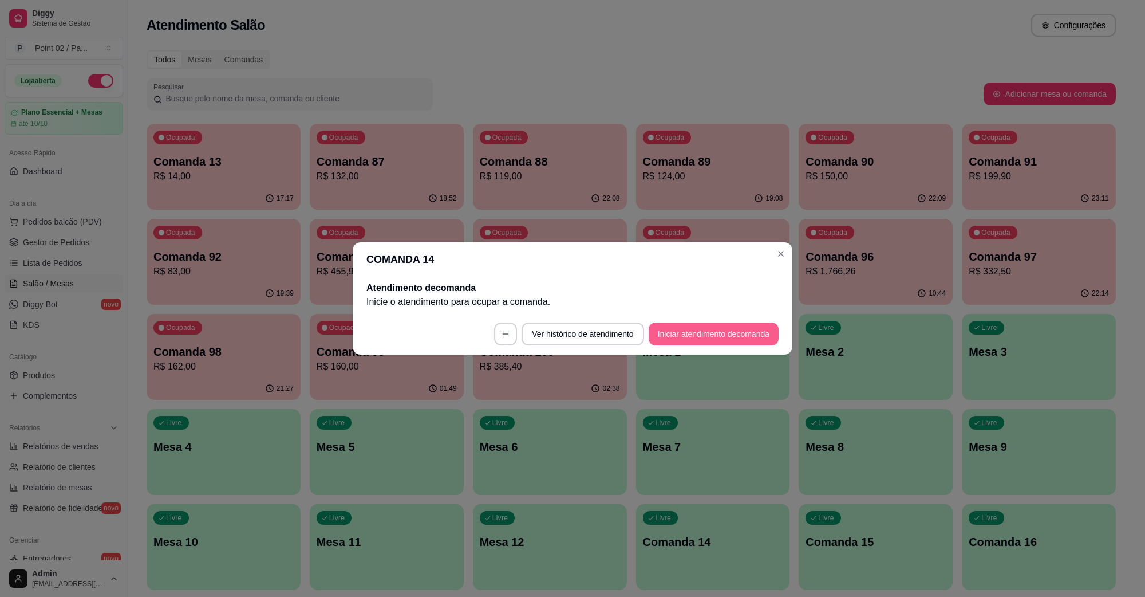
click at [765, 334] on button "Iniciar atendimento de comanda" at bounding box center [714, 333] width 130 height 23
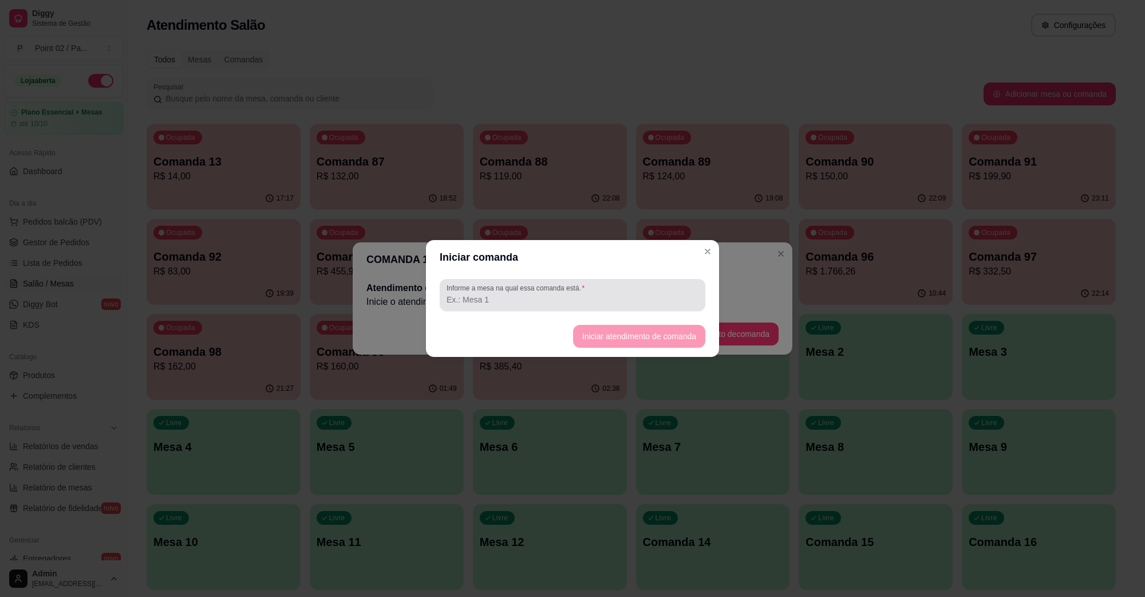
click at [663, 299] on input "Informe a mesa na qual essa comanda está." at bounding box center [573, 299] width 252 height 11
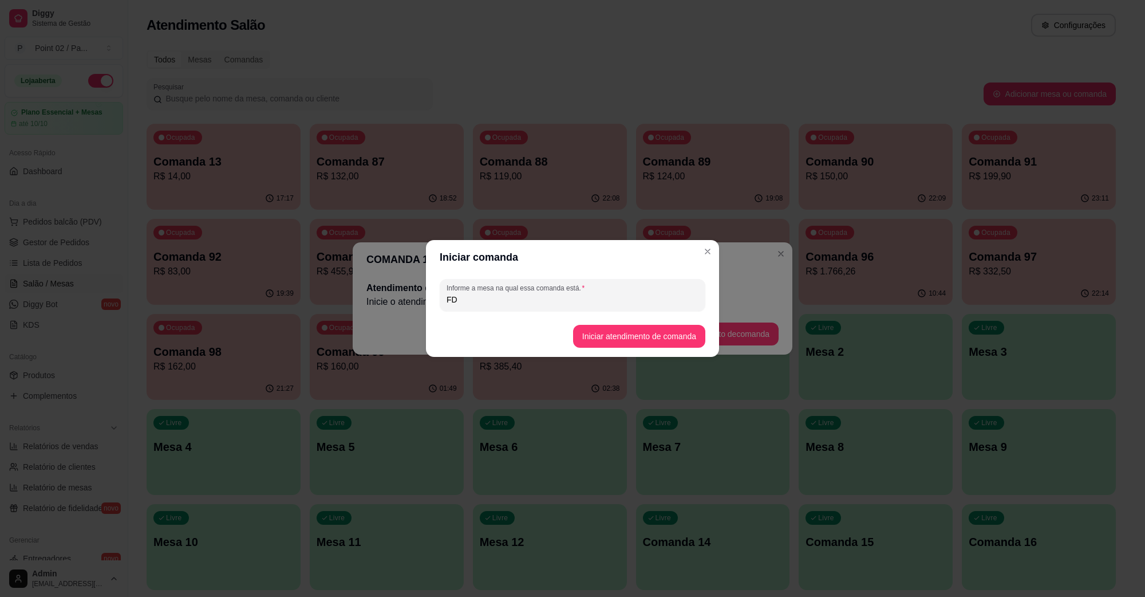
type input "F"
type input "DIEGO"
click at [662, 338] on button "Iniciar atendimento de comanda" at bounding box center [639, 336] width 132 height 23
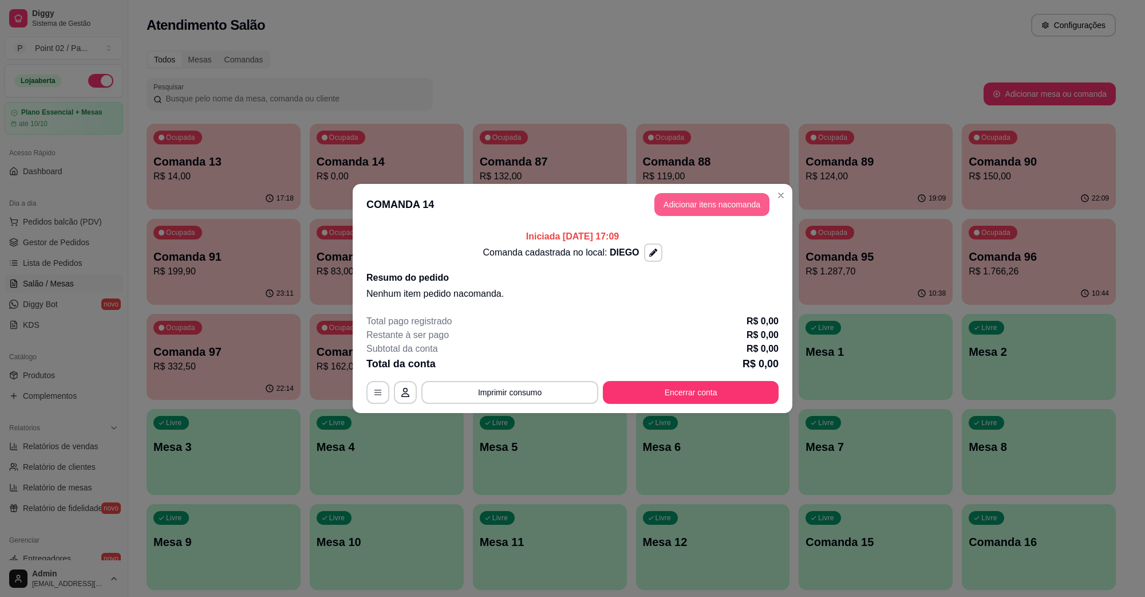
click at [712, 192] on header "COMANDA 14 Adicionar itens na comanda" at bounding box center [573, 204] width 440 height 41
click at [705, 209] on button "Adicionar itens na comanda" at bounding box center [712, 205] width 112 height 22
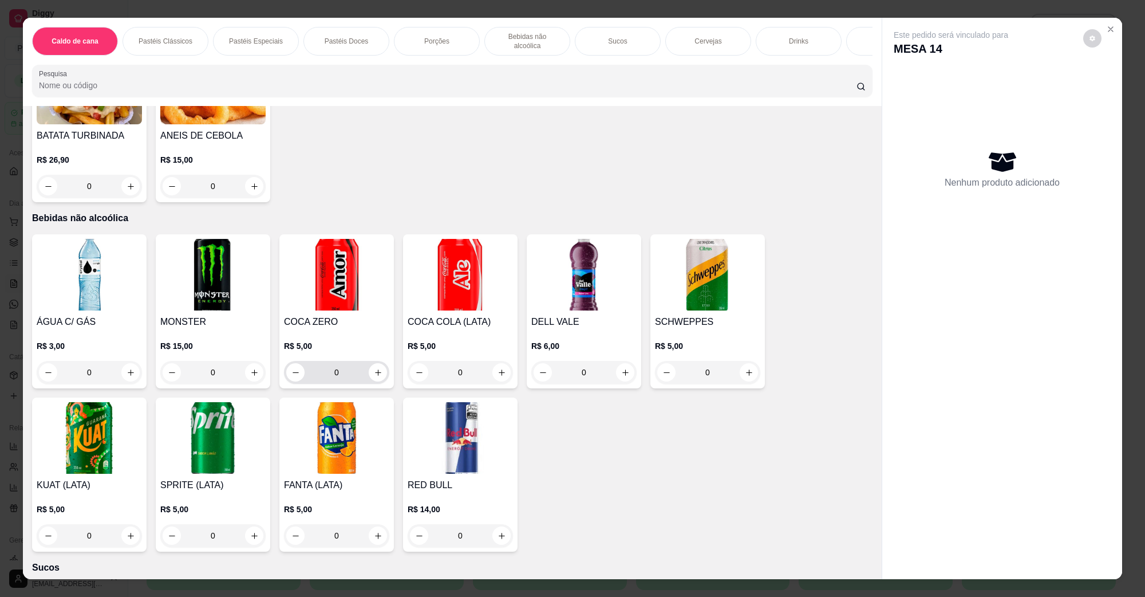
scroll to position [1646, 0]
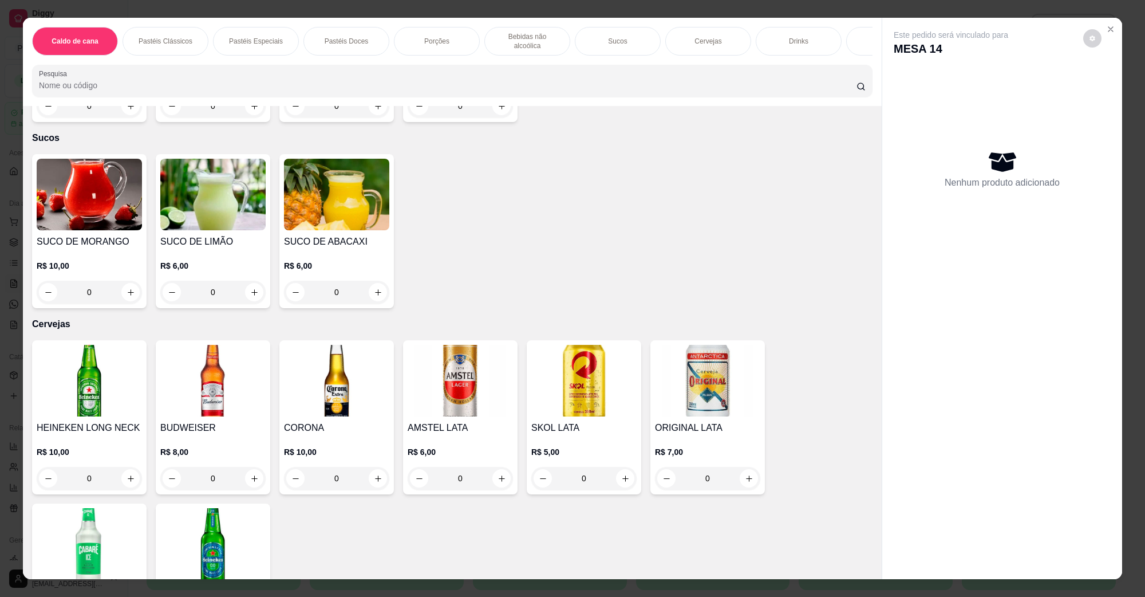
click at [123, 203] on img at bounding box center [89, 195] width 105 height 72
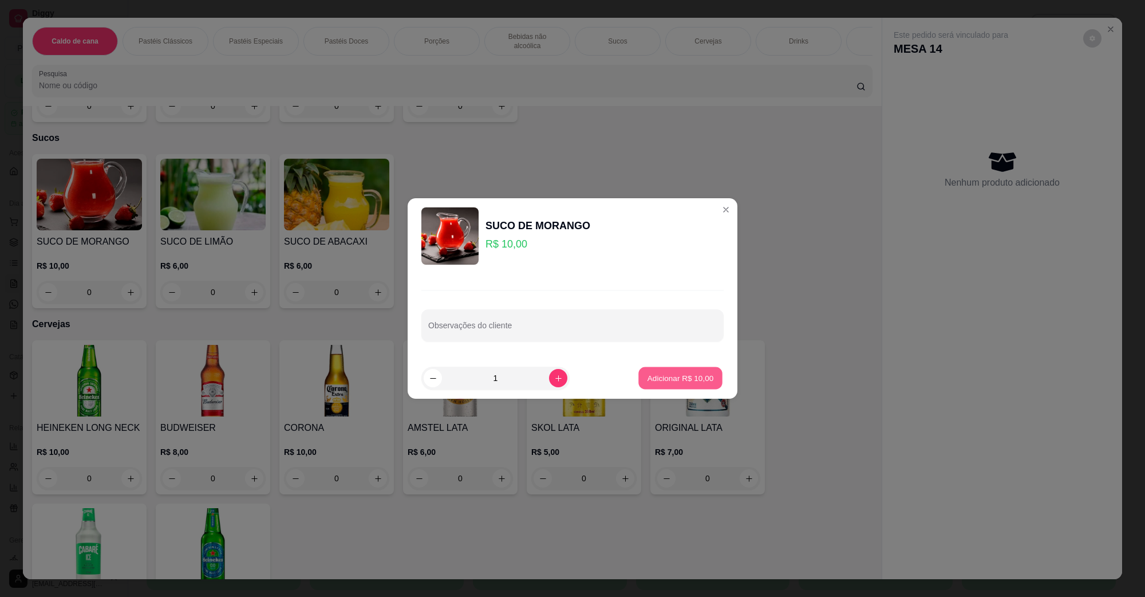
click at [648, 376] on p "Adicionar R$ 10,00" at bounding box center [681, 377] width 66 height 11
type input "1"
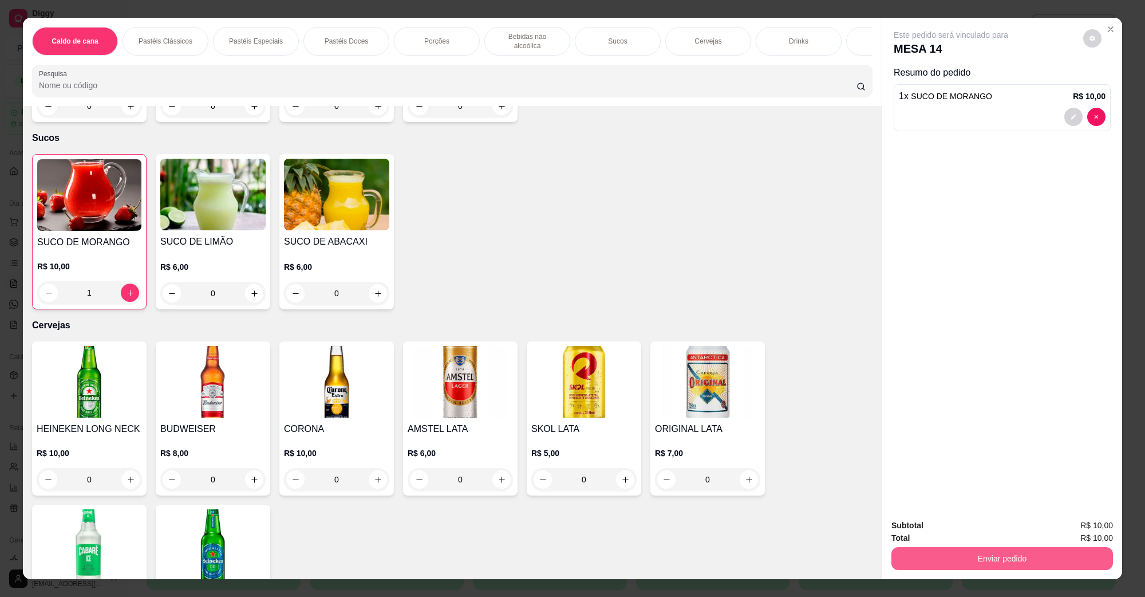
click at [919, 547] on button "Enviar pedido" at bounding box center [1002, 558] width 222 height 23
click at [948, 527] on button "Não registrar e enviar pedido" at bounding box center [963, 530] width 119 height 22
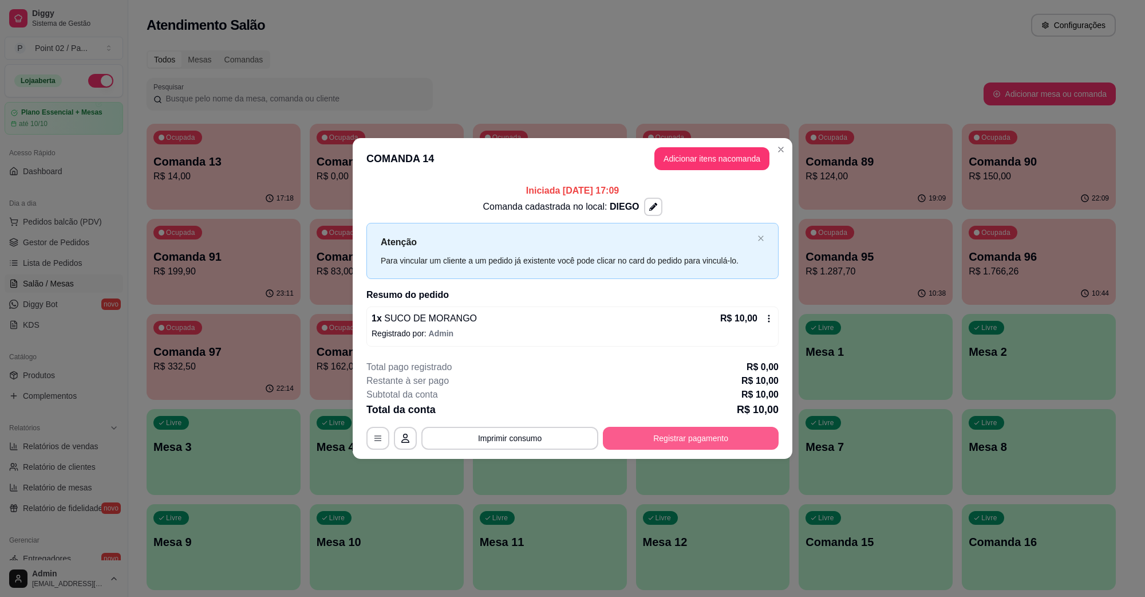
click at [713, 433] on button "Registrar pagamento" at bounding box center [691, 438] width 176 height 23
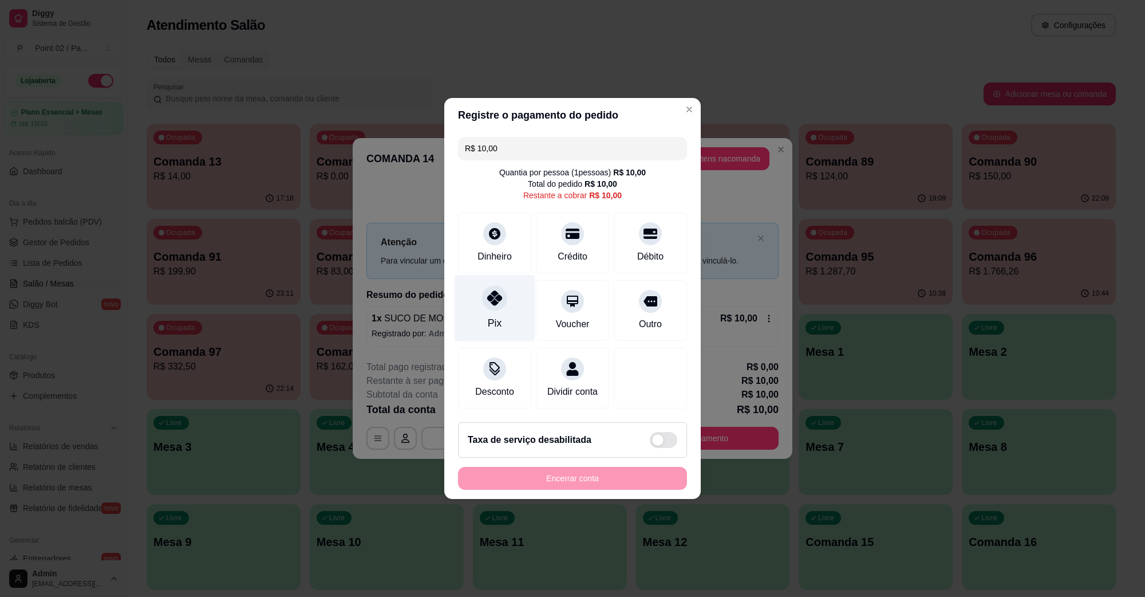
click at [500, 294] on icon at bounding box center [494, 297] width 15 height 15
type input "R$ 0,00"
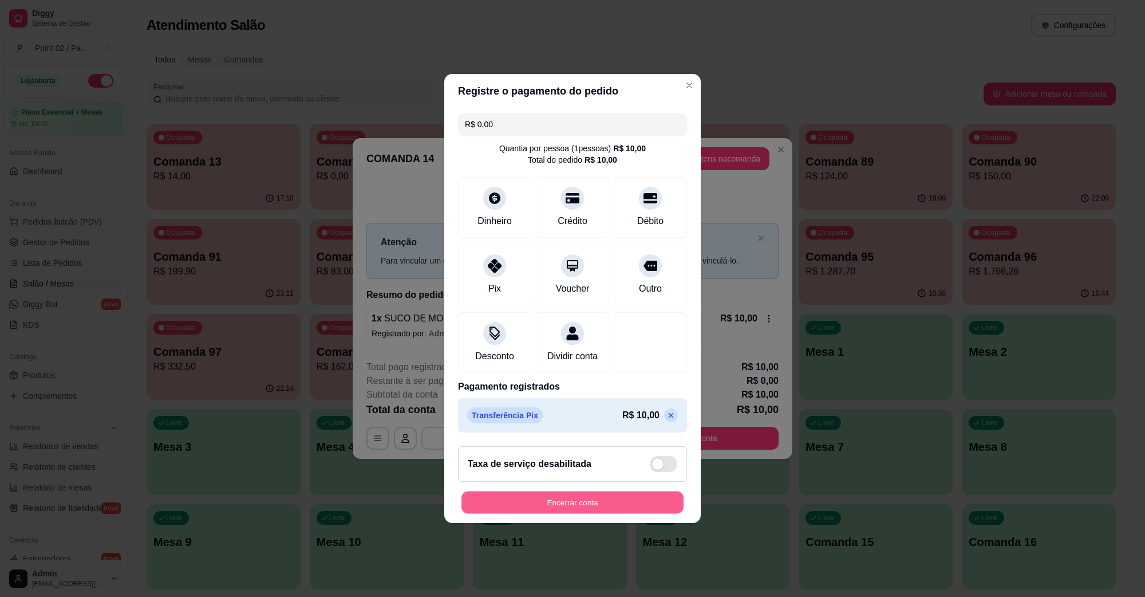
click at [559, 514] on button "Encerrar conta" at bounding box center [572, 502] width 222 height 22
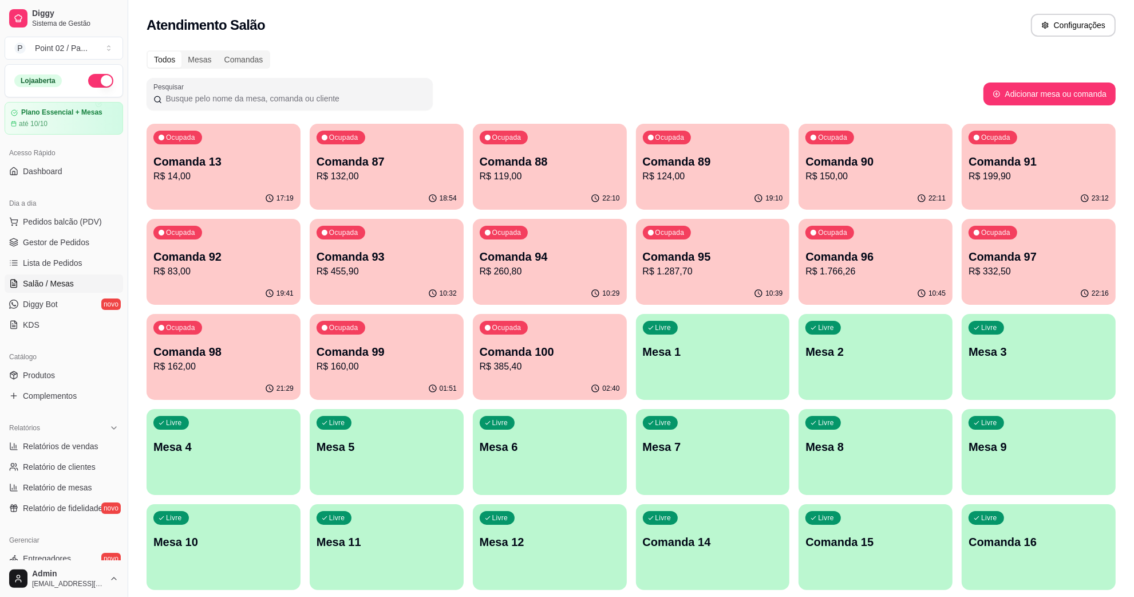
click at [636, 63] on div "Todos Mesas Comandas" at bounding box center [631, 59] width 969 height 18
click at [908, 31] on div "Atendimento Salão Configurações" at bounding box center [631, 25] width 969 height 23
click at [899, 29] on div "Atendimento Salão Configurações" at bounding box center [631, 25] width 969 height 23
click at [651, 25] on div "Atendimento Salão Configurações" at bounding box center [631, 25] width 969 height 23
click at [722, 254] on p "Comanda 95" at bounding box center [713, 256] width 136 height 15
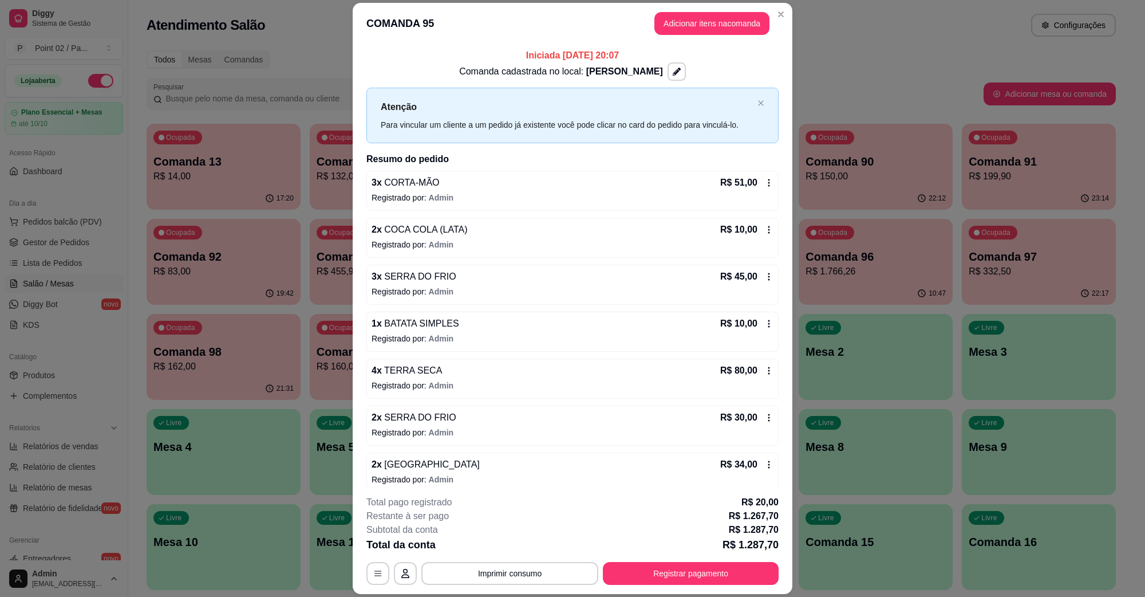
click at [711, 38] on header "COMANDA 95 Adicionar itens na comanda" at bounding box center [573, 23] width 440 height 41
click at [711, 33] on button "Adicionar itens na comanda" at bounding box center [711, 23] width 115 height 23
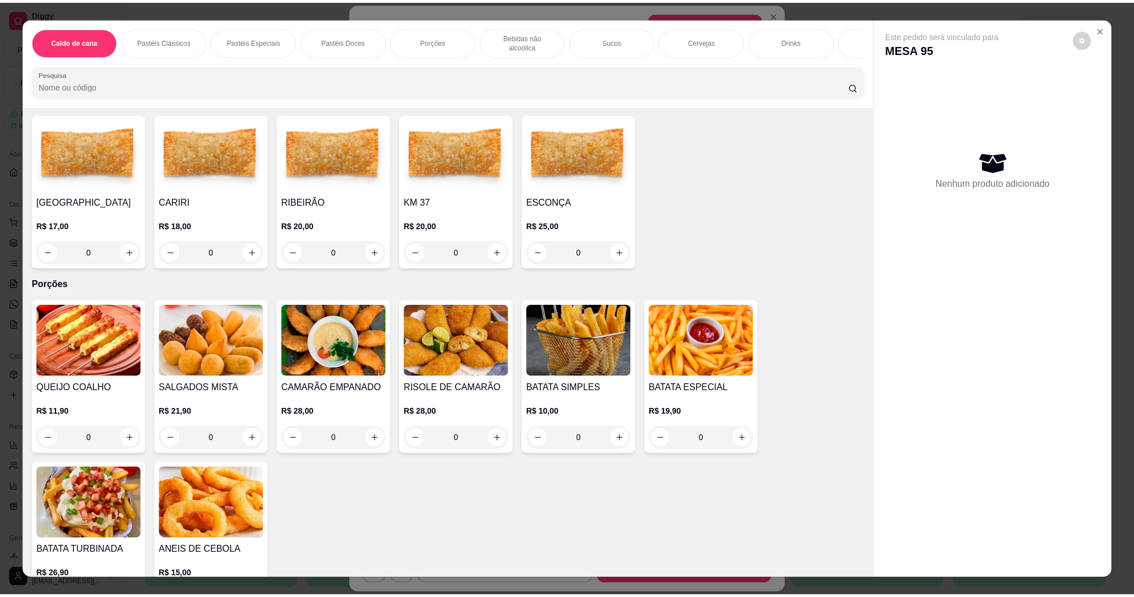
scroll to position [859, 0]
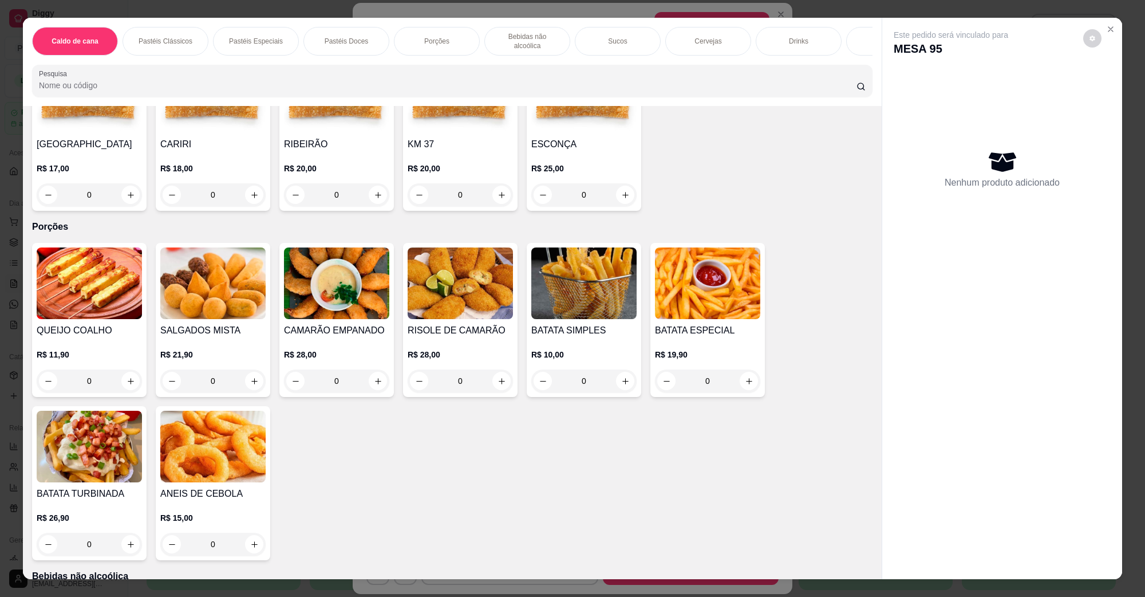
click at [243, 281] on img at bounding box center [212, 283] width 105 height 72
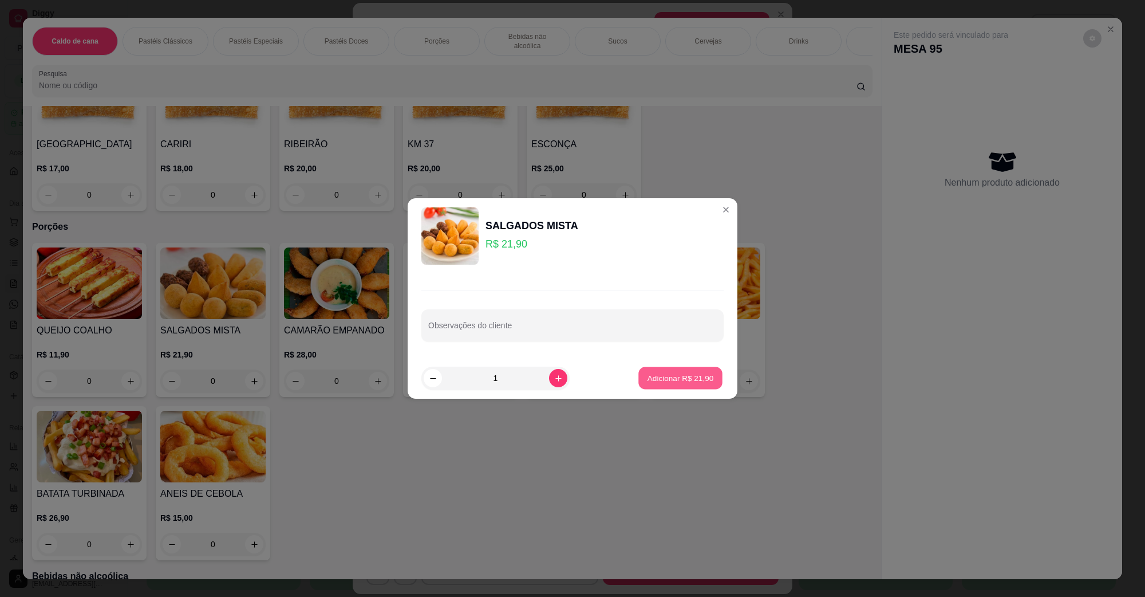
click at [690, 378] on p "Adicionar R$ 21,90" at bounding box center [681, 377] width 66 height 11
type input "1"
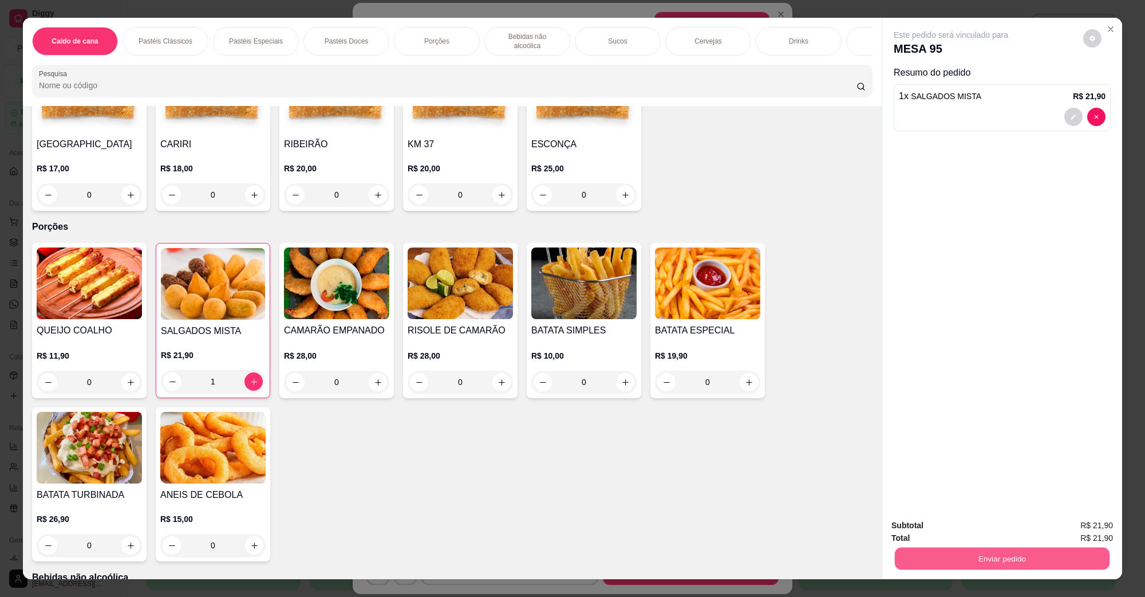
click at [933, 551] on button "Enviar pedido" at bounding box center [1002, 558] width 215 height 22
click at [942, 533] on button "Não registrar e enviar pedido" at bounding box center [963, 530] width 119 height 22
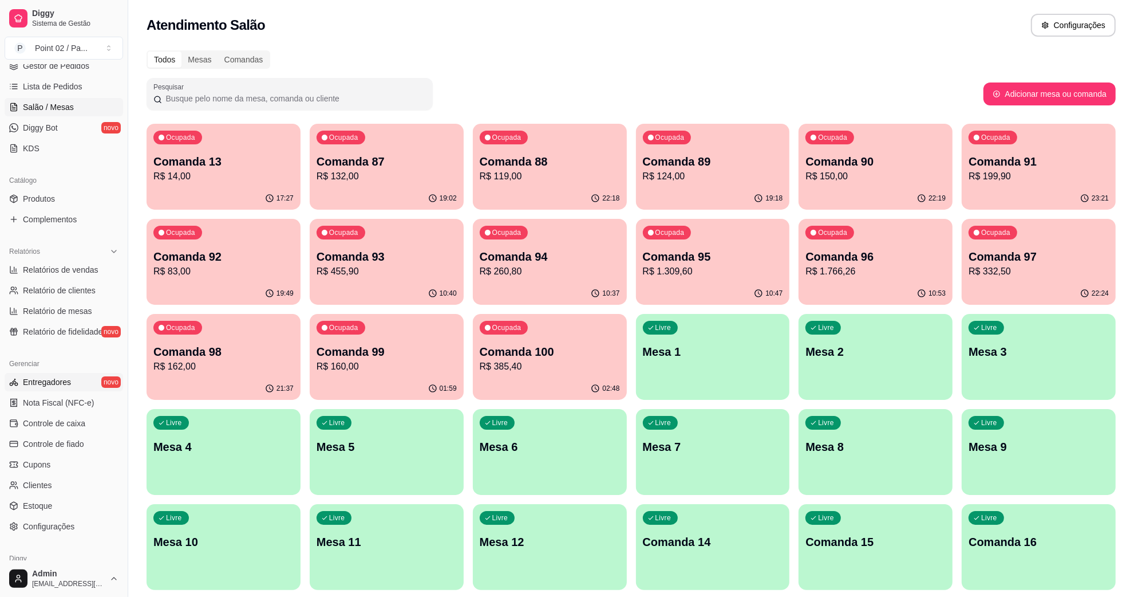
scroll to position [143, 0]
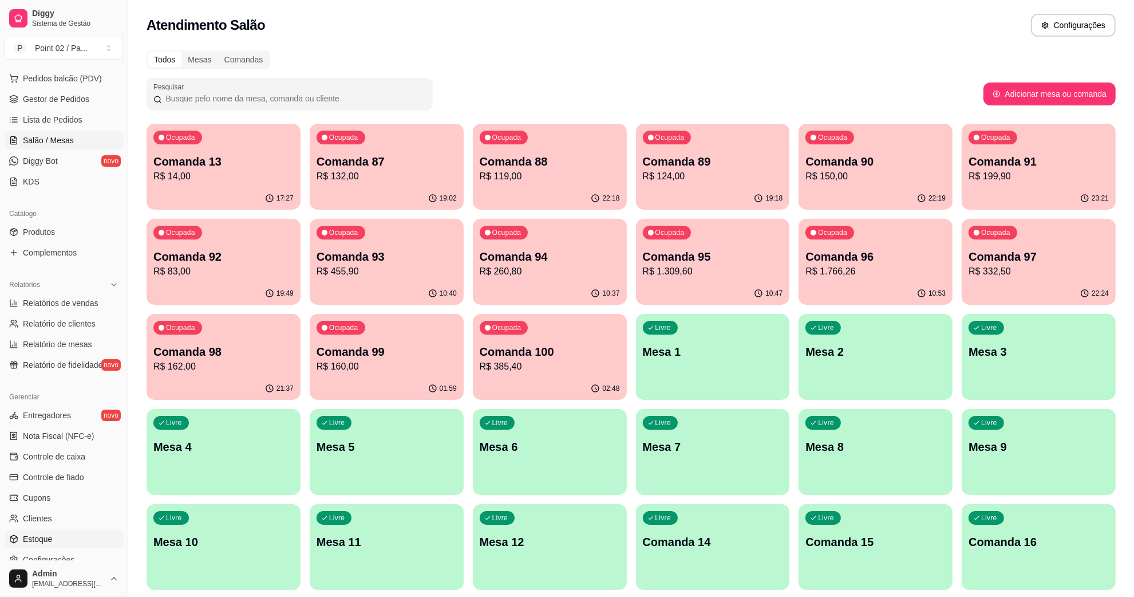
click at [53, 534] on link "Estoque" at bounding box center [64, 539] width 119 height 18
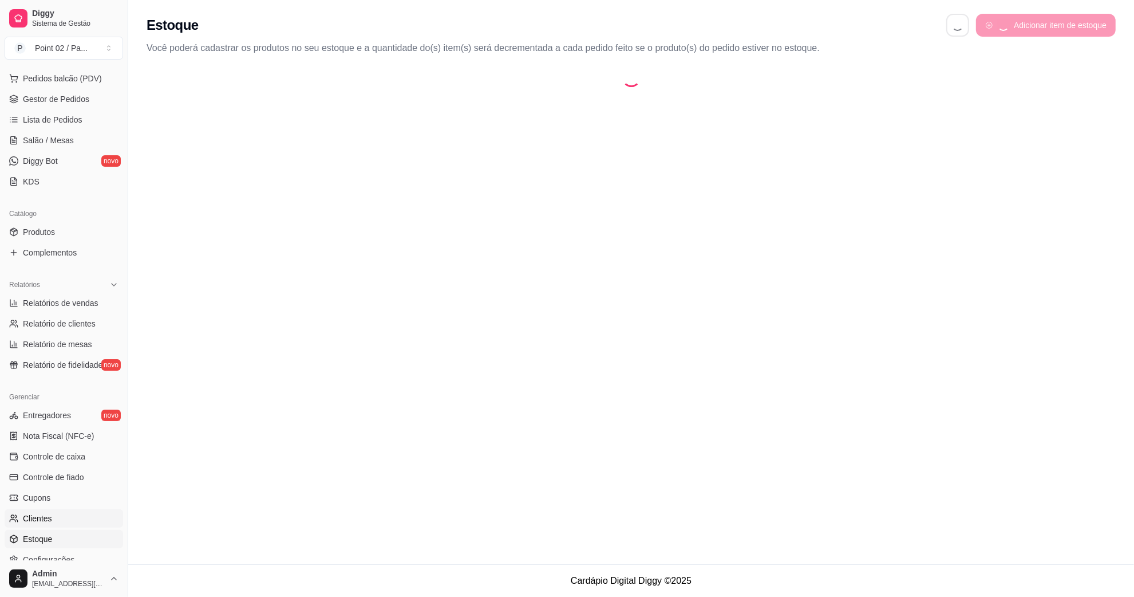
select select "QUANTITY_ORDER"
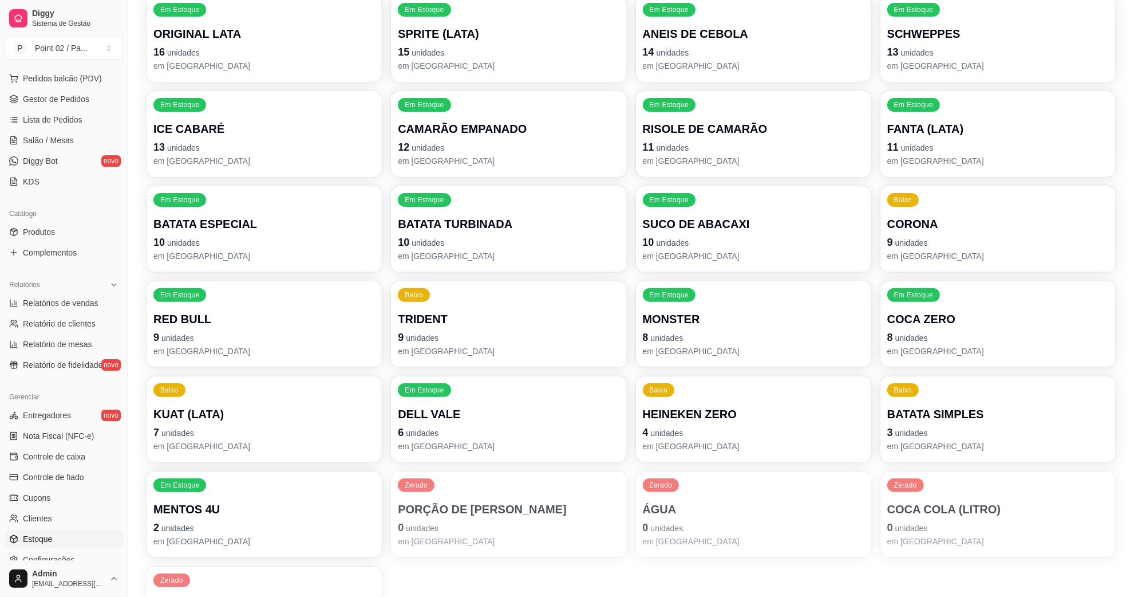
scroll to position [358, 0]
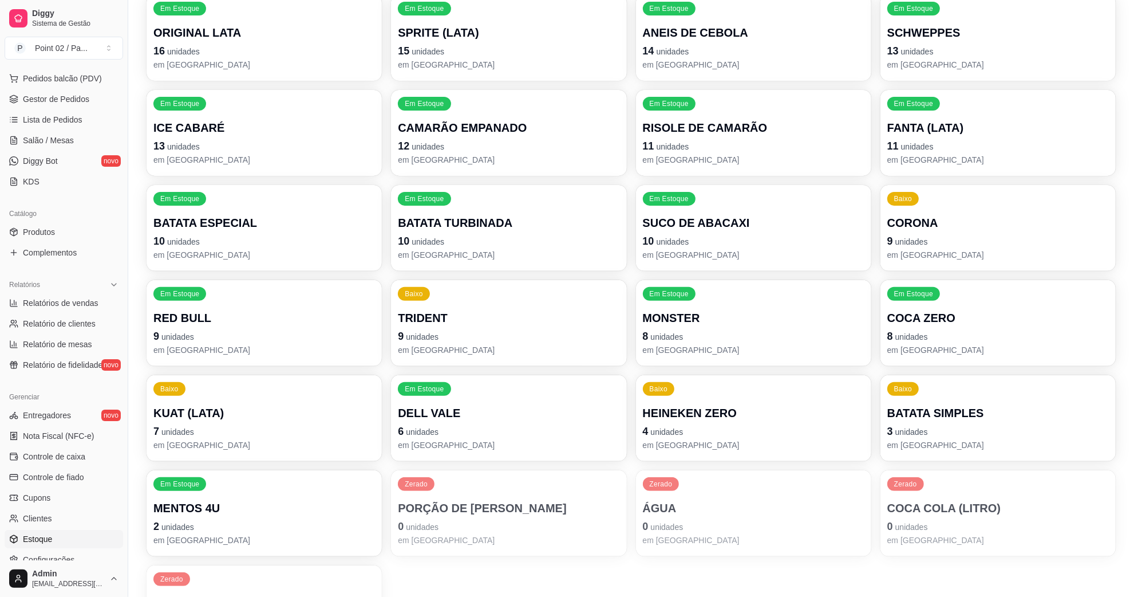
click at [290, 419] on p "KUAT (LATA)" at bounding box center [264, 413] width 222 height 16
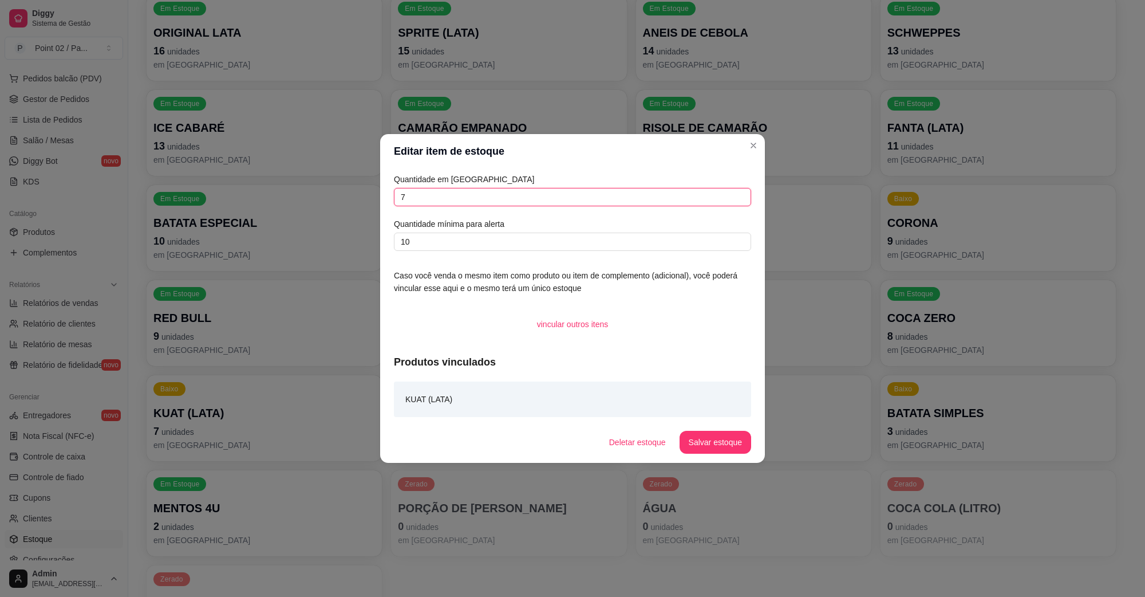
click at [467, 202] on input "7" at bounding box center [572, 197] width 357 height 18
type input "11"
click at [747, 453] on div "Deletar estoque Salvar estoque" at bounding box center [675, 442] width 151 height 23
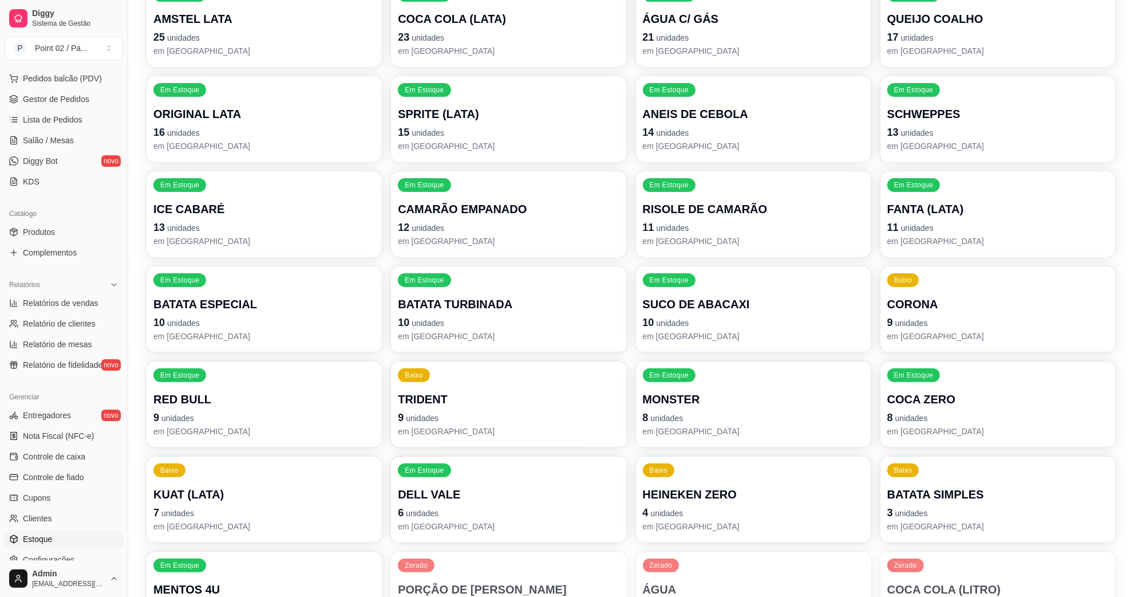
scroll to position [429, 0]
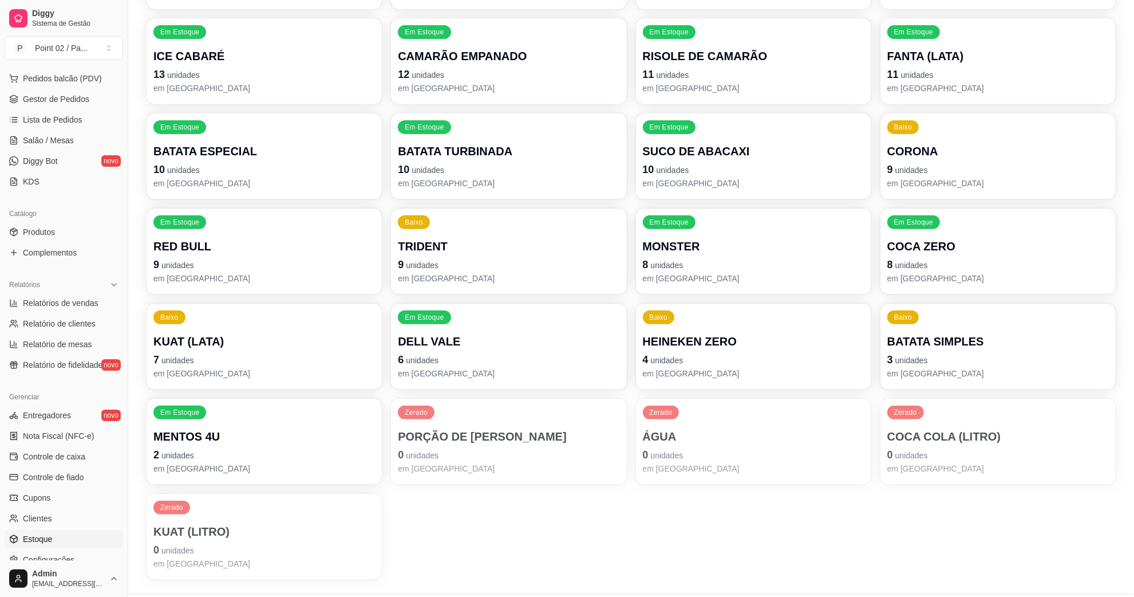
click at [525, 270] on p "9 unidades" at bounding box center [509, 265] width 222 height 16
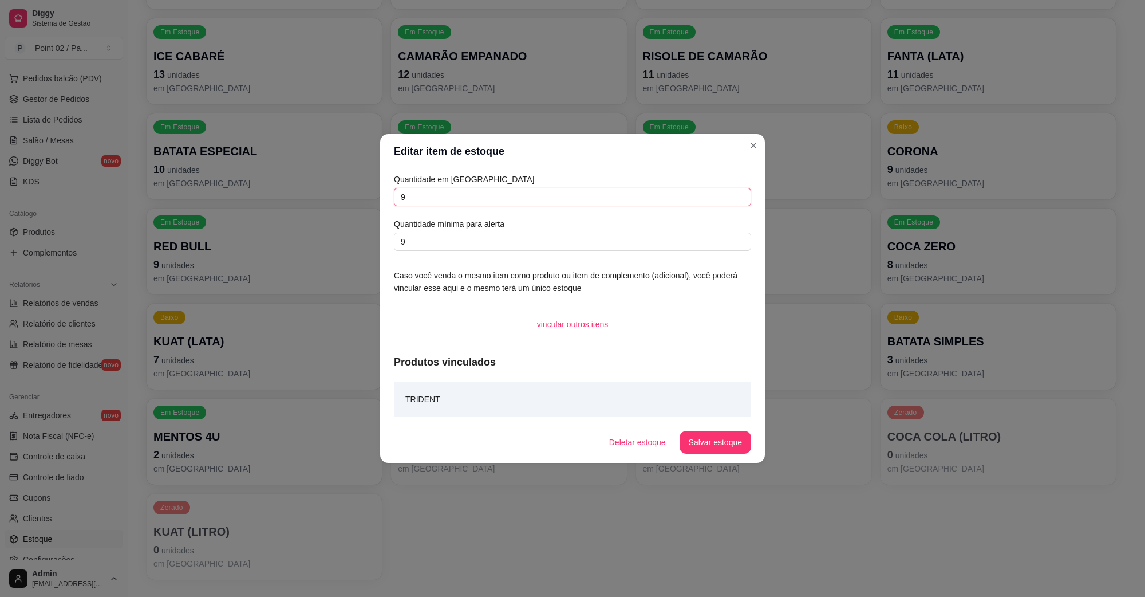
click at [532, 188] on input "9" at bounding box center [572, 197] width 357 height 18
type input "0"
click at [734, 439] on button "Salvar estoque" at bounding box center [715, 442] width 70 height 22
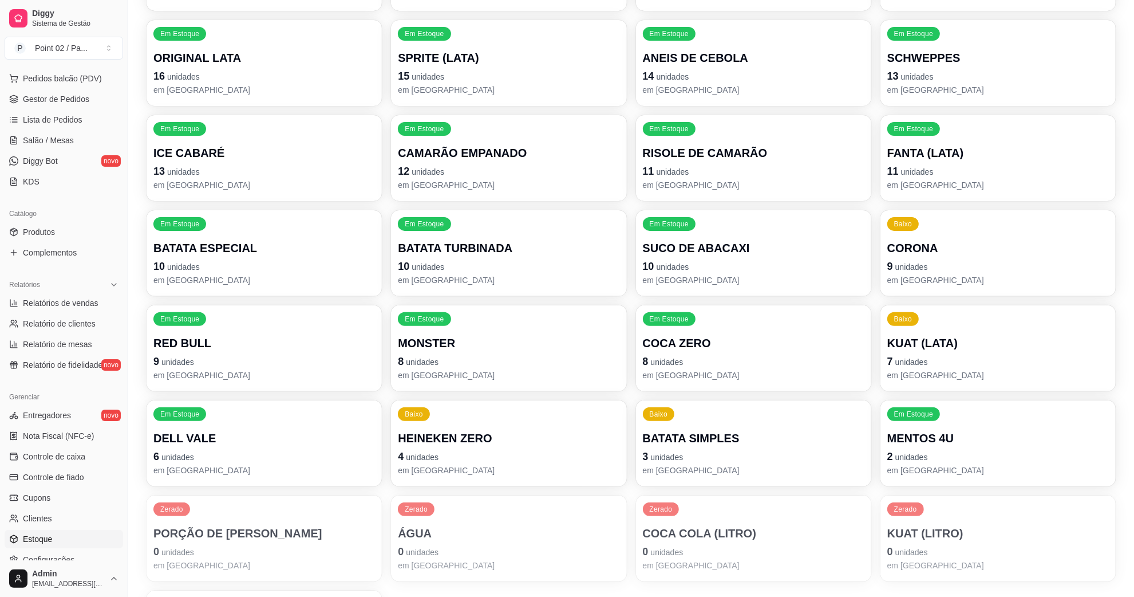
scroll to position [358, 0]
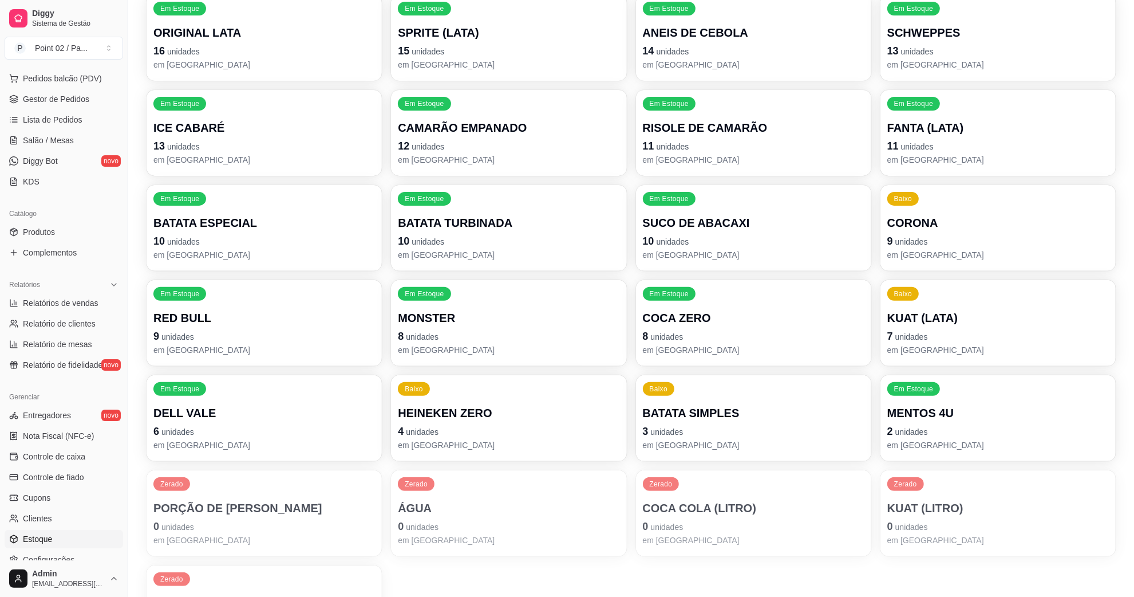
click at [699, 332] on p "8 unidades" at bounding box center [754, 336] width 222 height 16
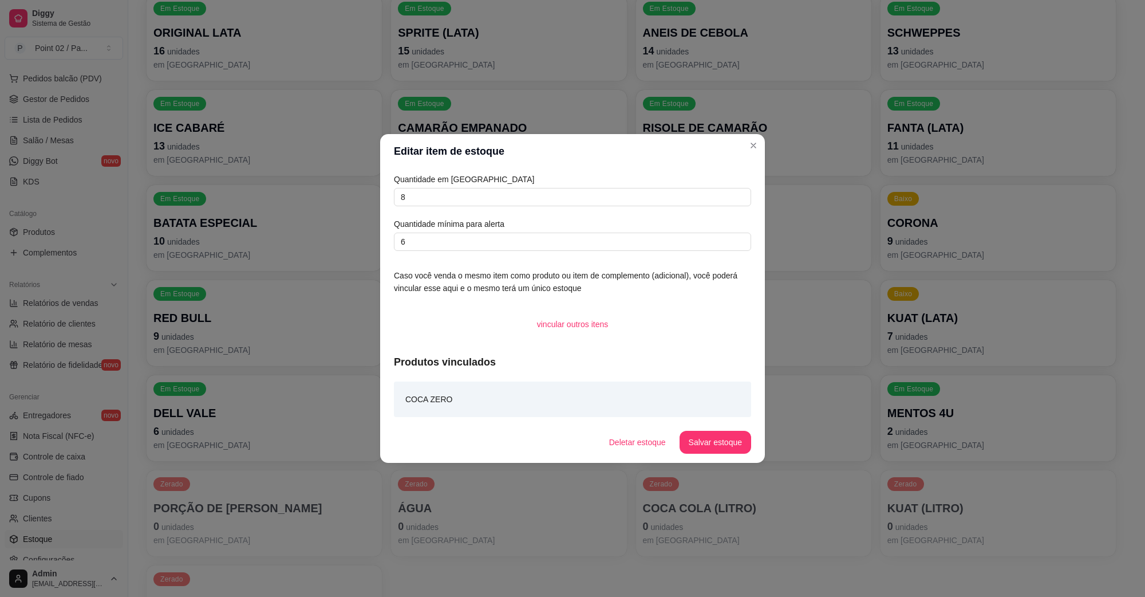
click at [494, 208] on div "Quantidade em estoque 8 Quantidade mínima para alerta 6" at bounding box center [572, 212] width 357 height 78
click at [499, 192] on input "8" at bounding box center [572, 197] width 357 height 18
type input "20"
click at [727, 448] on button "Salvar estoque" at bounding box center [716, 442] width 72 height 23
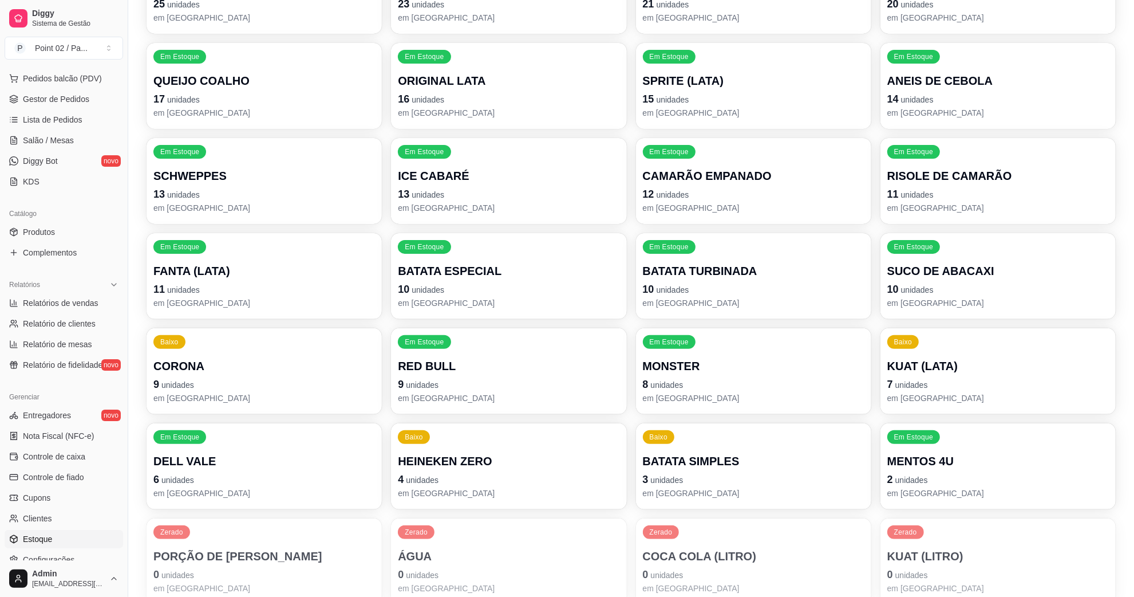
scroll to position [215, 0]
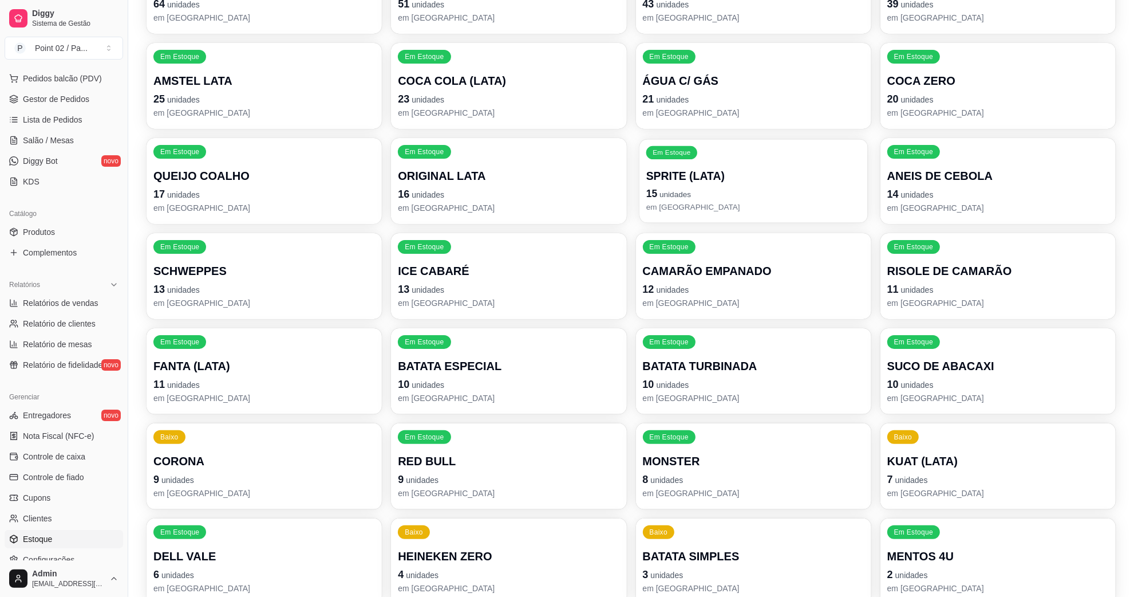
click at [708, 183] on p "SPRITE (LATA)" at bounding box center [753, 175] width 215 height 15
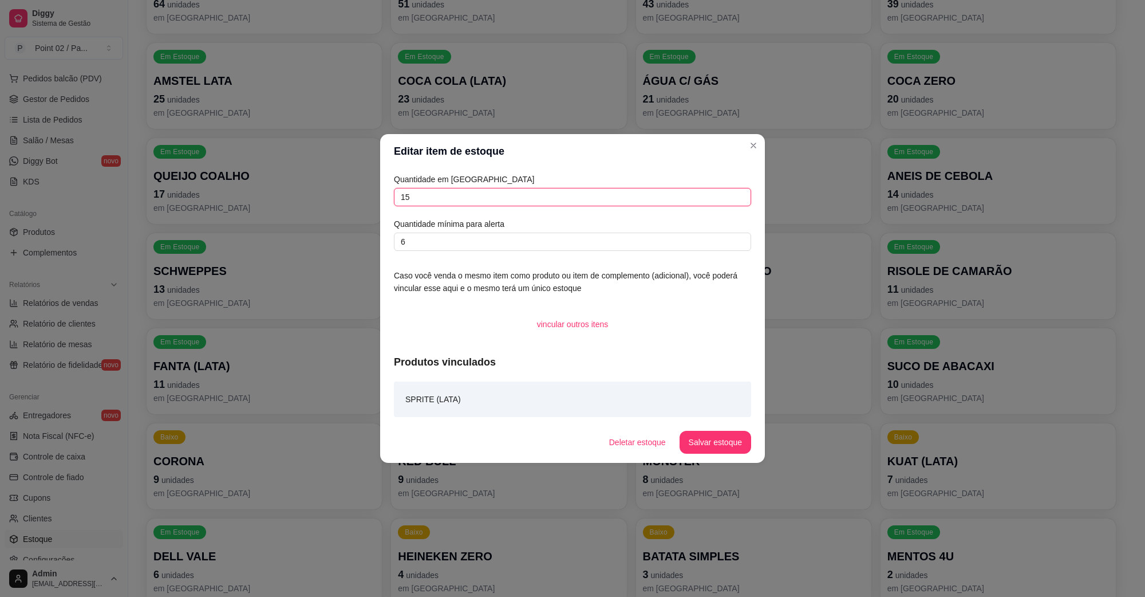
click at [417, 188] on input "15" at bounding box center [572, 197] width 357 height 18
type input "1"
type input "20"
click at [703, 436] on button "Salvar estoque" at bounding box center [715, 442] width 70 height 22
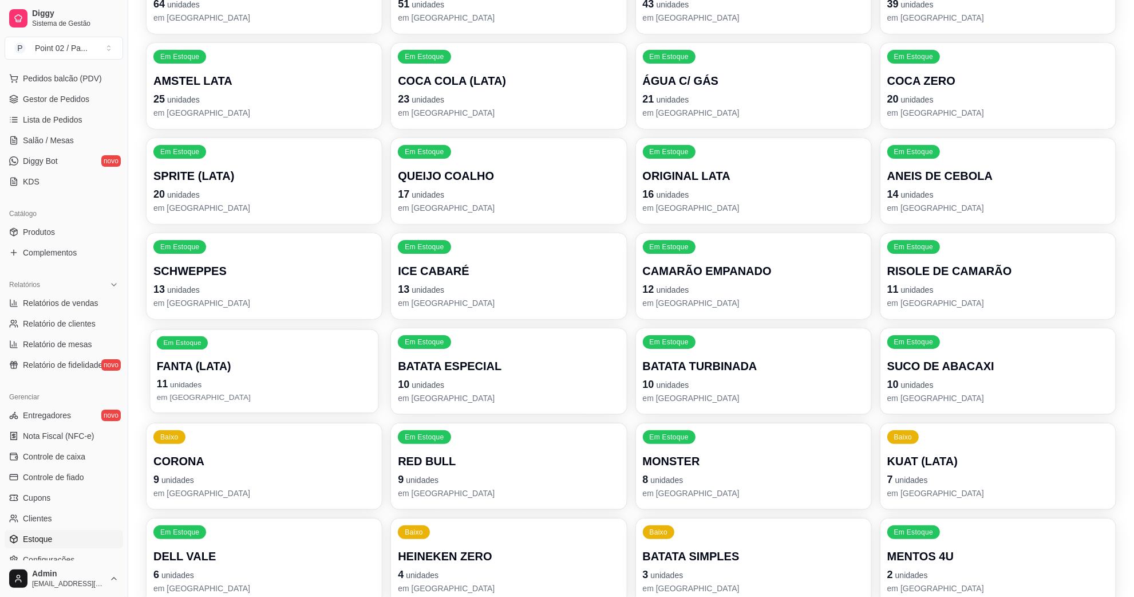
click at [255, 387] on p "11 unidades" at bounding box center [264, 383] width 215 height 15
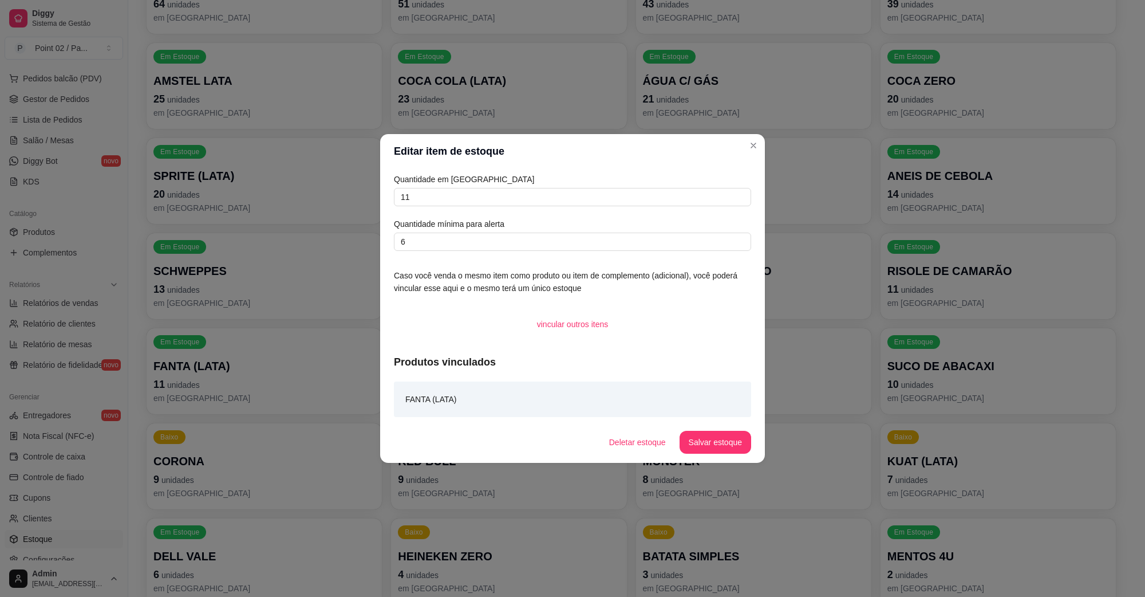
click at [464, 212] on div "Quantidade em estoque 11 Quantidade mínima para alerta 6" at bounding box center [572, 212] width 357 height 78
click at [465, 207] on div "Quantidade em estoque 11 Quantidade mínima para alerta 6" at bounding box center [572, 212] width 357 height 78
click at [465, 199] on input "11" at bounding box center [572, 197] width 357 height 18
click at [669, 211] on div "Quantidade em estoque 11 Quantidade mínima para alerta 6" at bounding box center [572, 212] width 357 height 78
click at [670, 204] on input "11" at bounding box center [572, 197] width 357 height 18
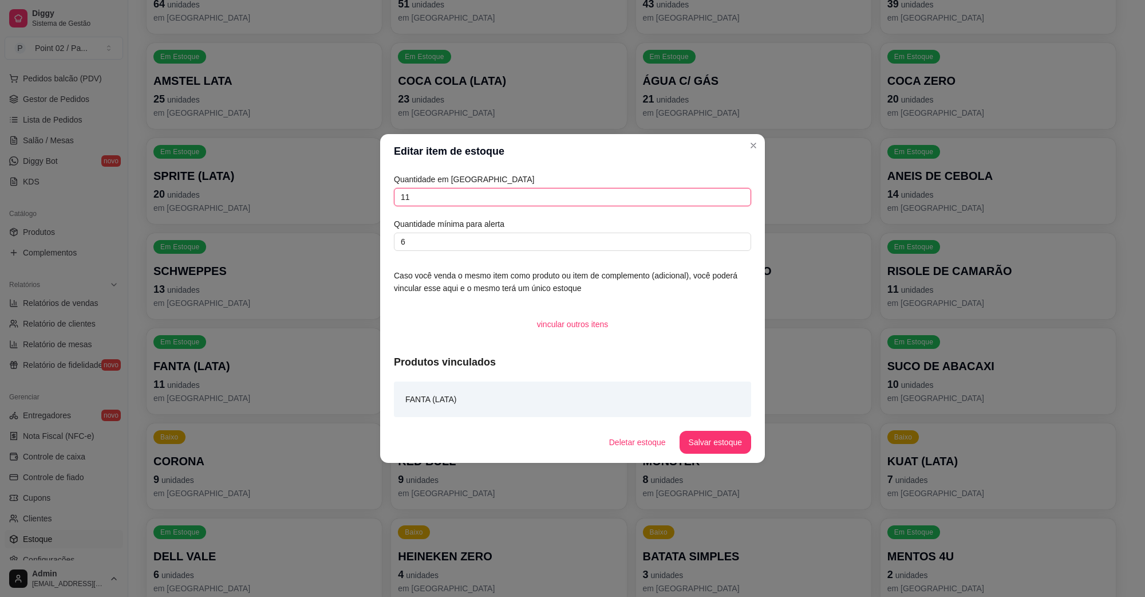
type input "1"
type input "29"
click at [714, 439] on button "Salvar estoque" at bounding box center [715, 442] width 70 height 22
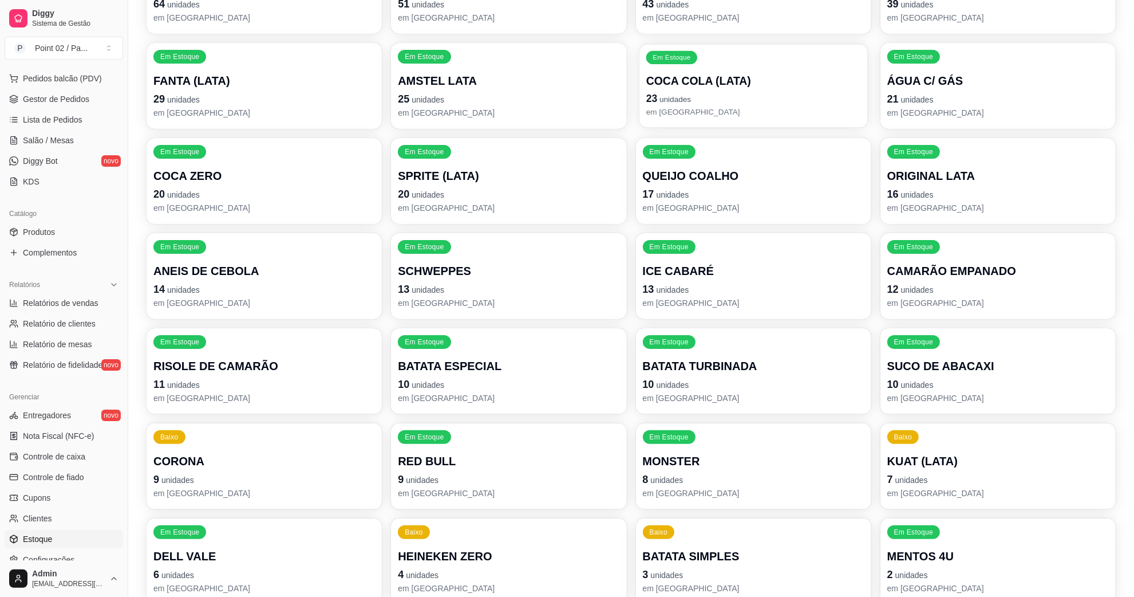
click at [767, 111] on p "em [GEOGRAPHIC_DATA]" at bounding box center [753, 111] width 215 height 11
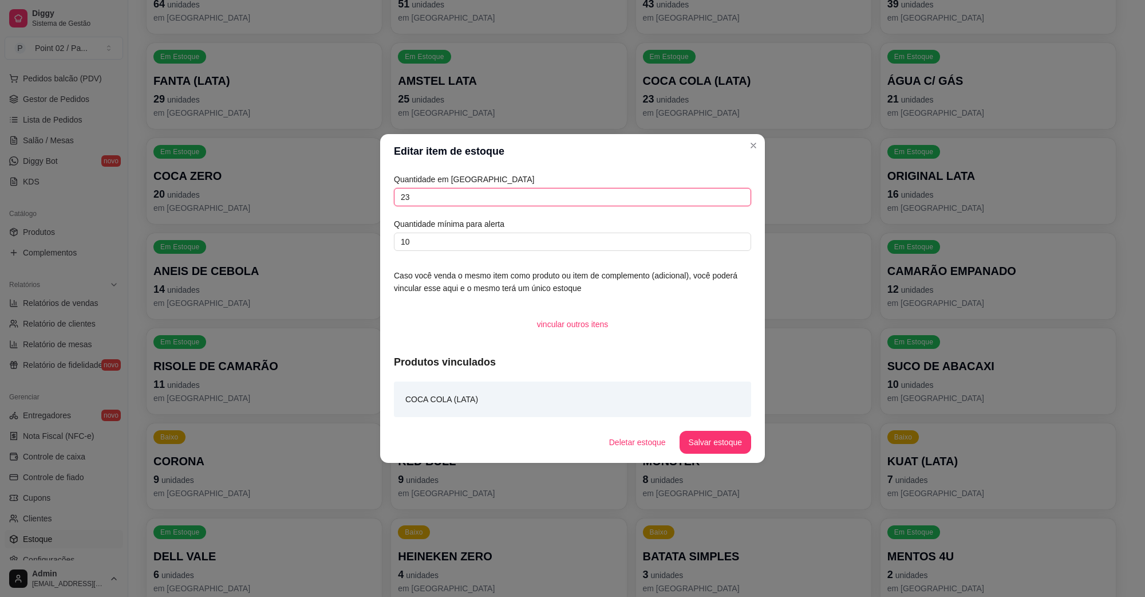
click at [491, 189] on input "23" at bounding box center [572, 197] width 357 height 18
type input "2"
type input "47"
click at [691, 438] on button "Salvar estoque" at bounding box center [716, 442] width 72 height 23
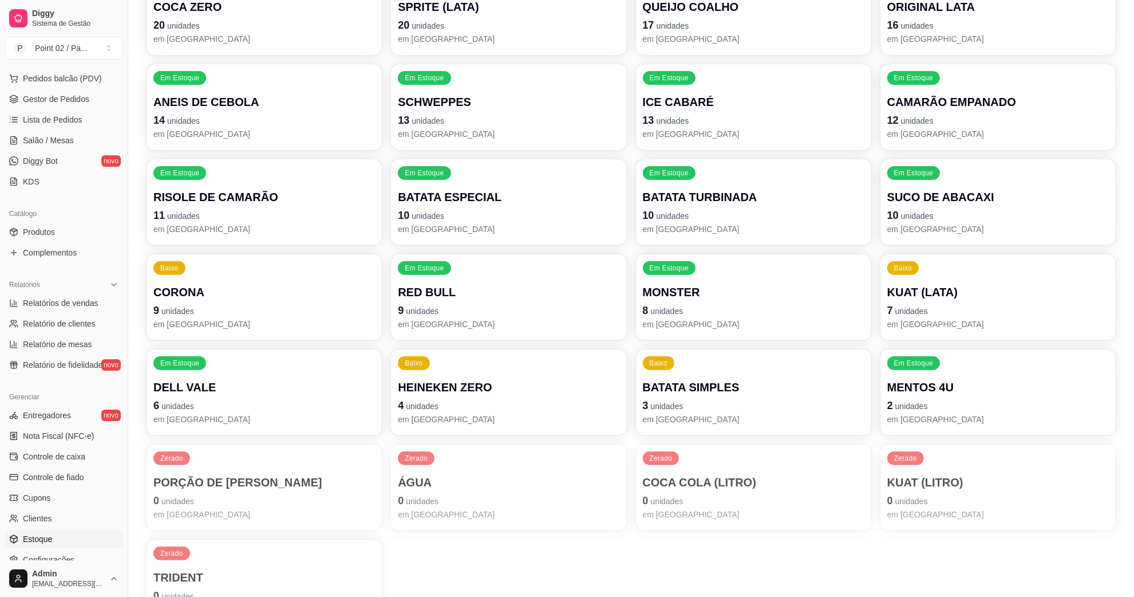
scroll to position [459, 0]
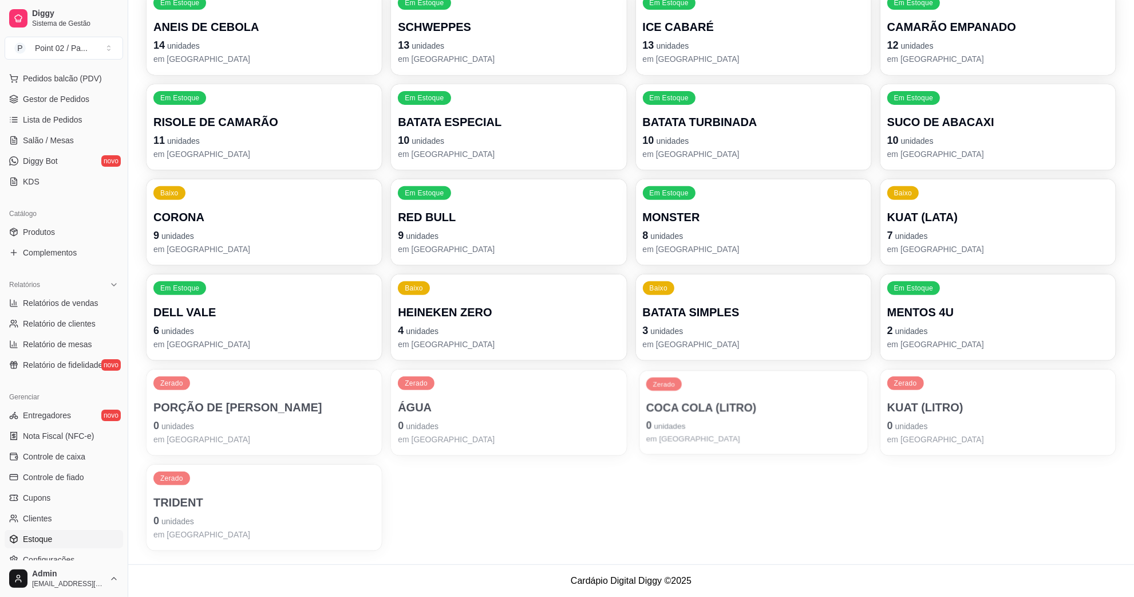
click at [745, 419] on p "0 unidades" at bounding box center [753, 424] width 215 height 15
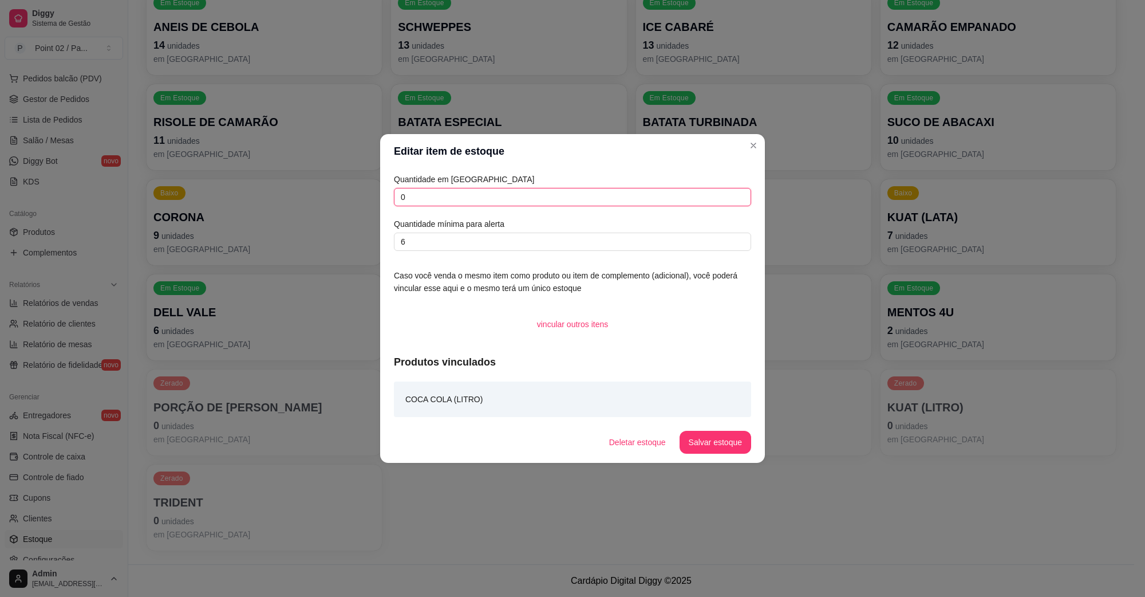
click at [469, 205] on input "0" at bounding box center [572, 197] width 357 height 18
type input "24"
click at [708, 444] on button "Salvar estoque" at bounding box center [716, 442] width 72 height 23
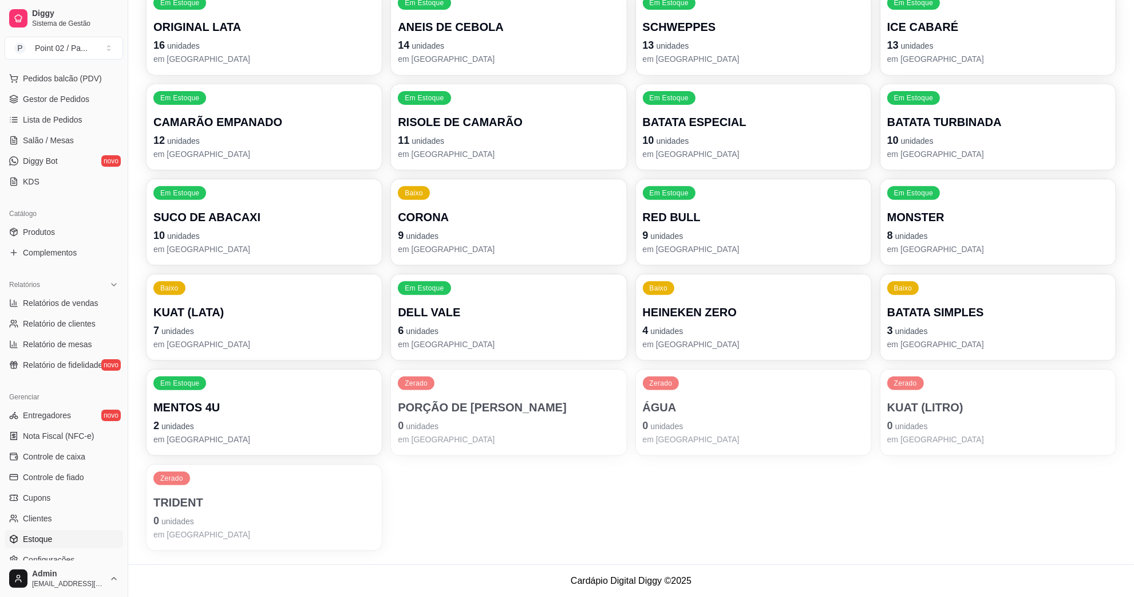
click at [953, 408] on p "KUAT (LITRO)" at bounding box center [998, 407] width 222 height 16
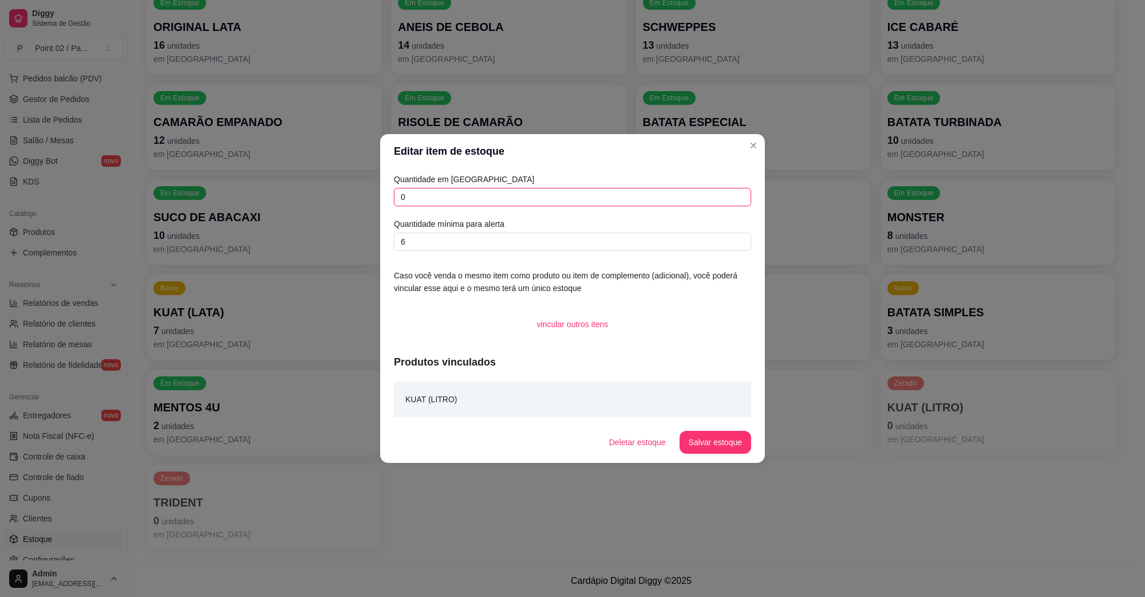
click at [650, 198] on input "0" at bounding box center [572, 197] width 357 height 18
type input "0"
type input "6"
click at [720, 453] on button "Salvar estoque" at bounding box center [715, 442] width 70 height 22
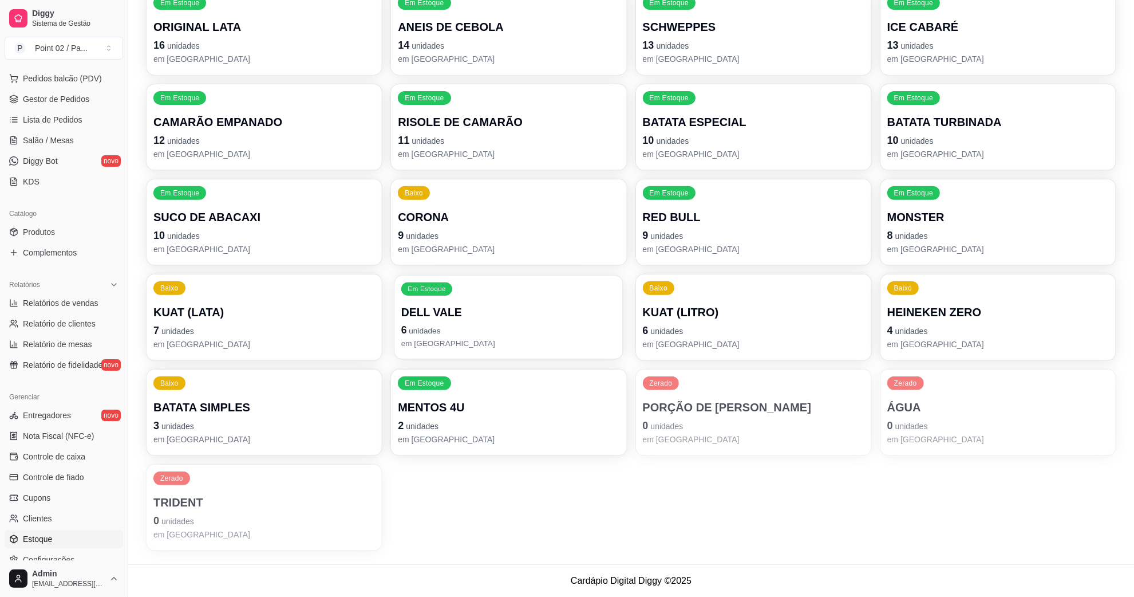
click at [496, 344] on p "em [GEOGRAPHIC_DATA]" at bounding box center [508, 343] width 215 height 11
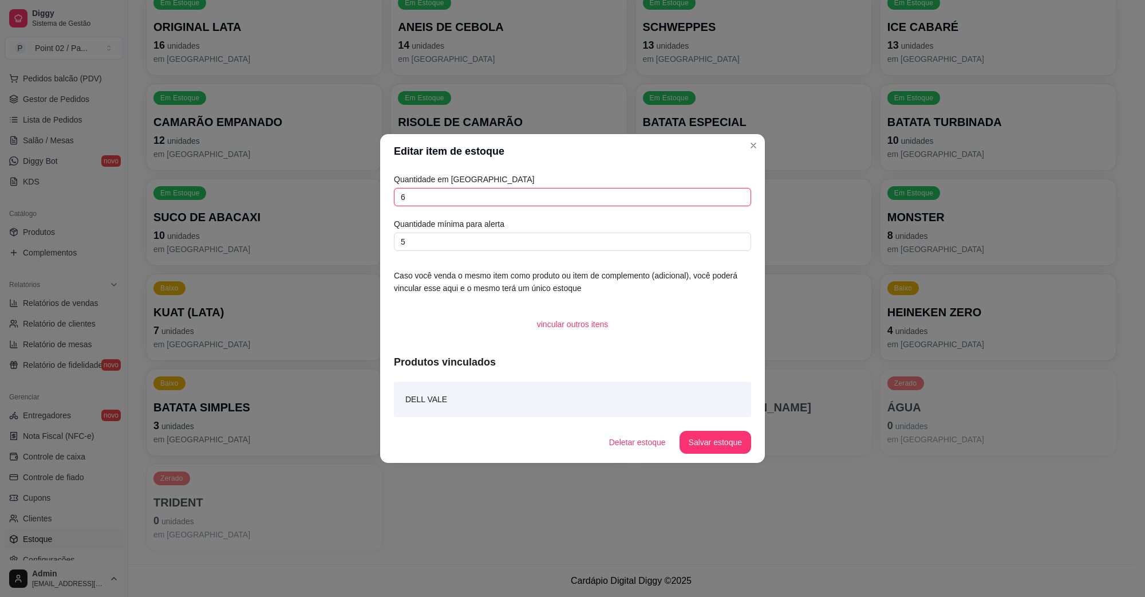
click at [475, 201] on input "6" at bounding box center [572, 197] width 357 height 18
type input "18"
click at [723, 439] on button "Salvar estoque" at bounding box center [716, 442] width 72 height 23
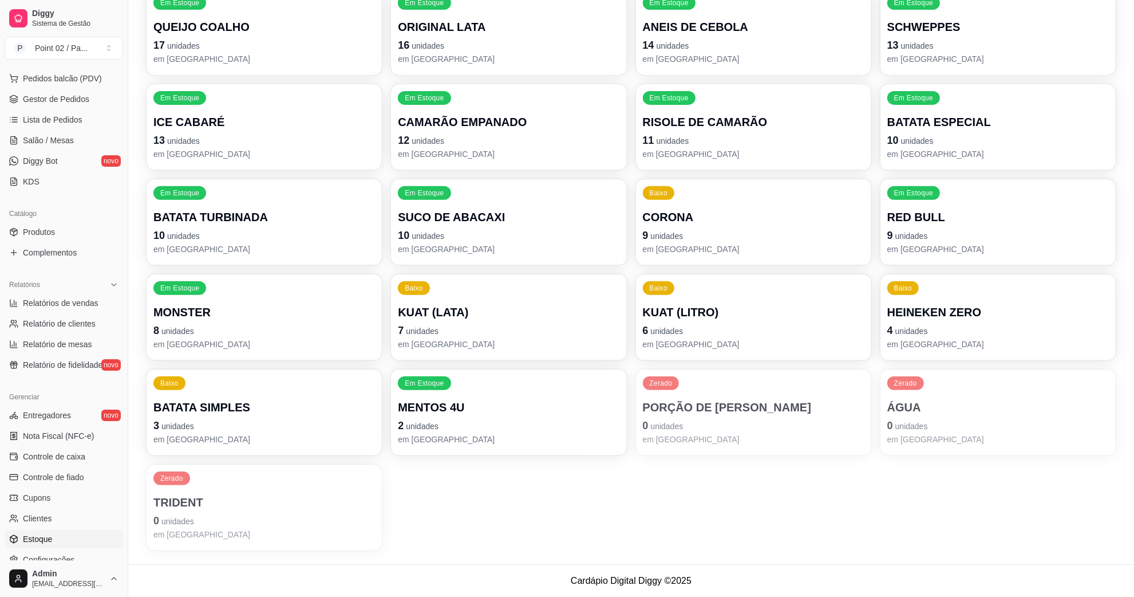
click at [939, 429] on p "0 unidades" at bounding box center [998, 425] width 222 height 16
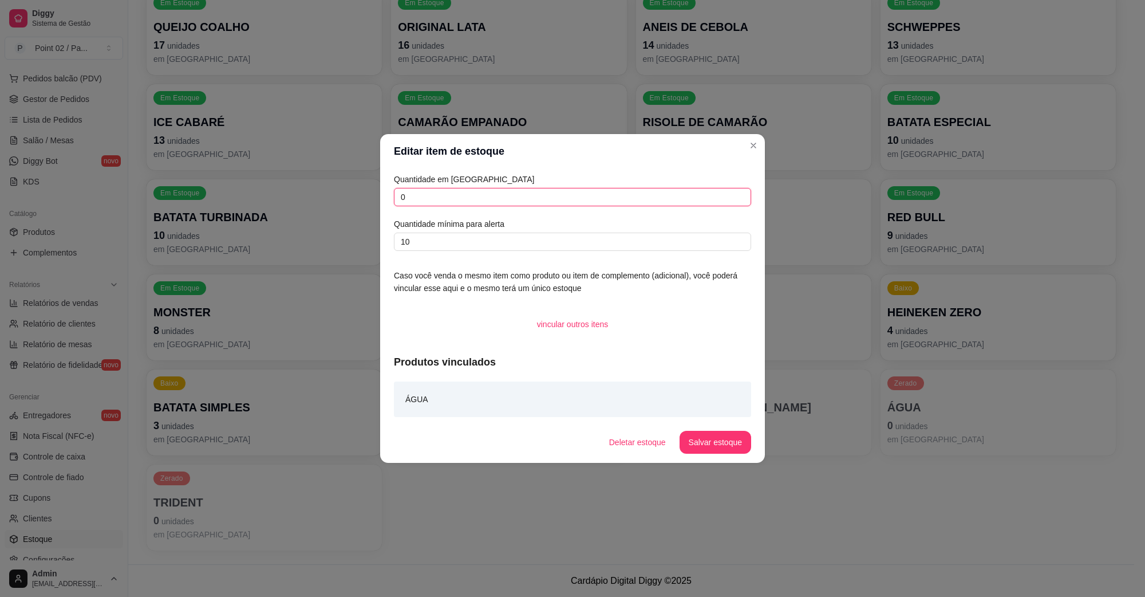
click at [547, 198] on input "0" at bounding box center [572, 197] width 357 height 18
type input "36"
click at [706, 433] on button "Salvar estoque" at bounding box center [716, 442] width 72 height 23
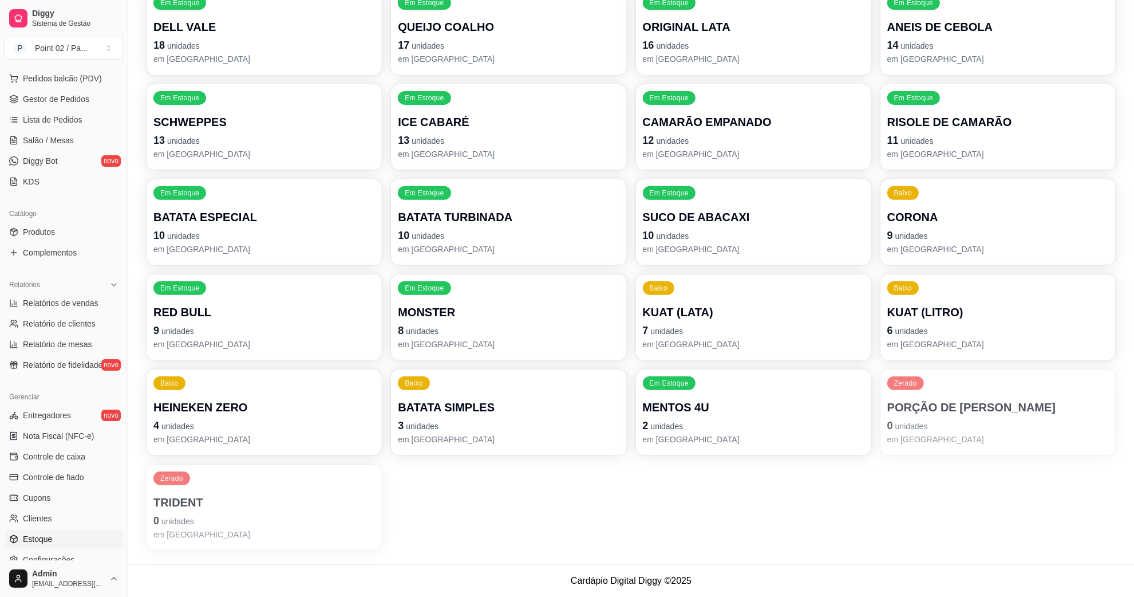
click at [767, 429] on p "2 unidades" at bounding box center [754, 425] width 222 height 16
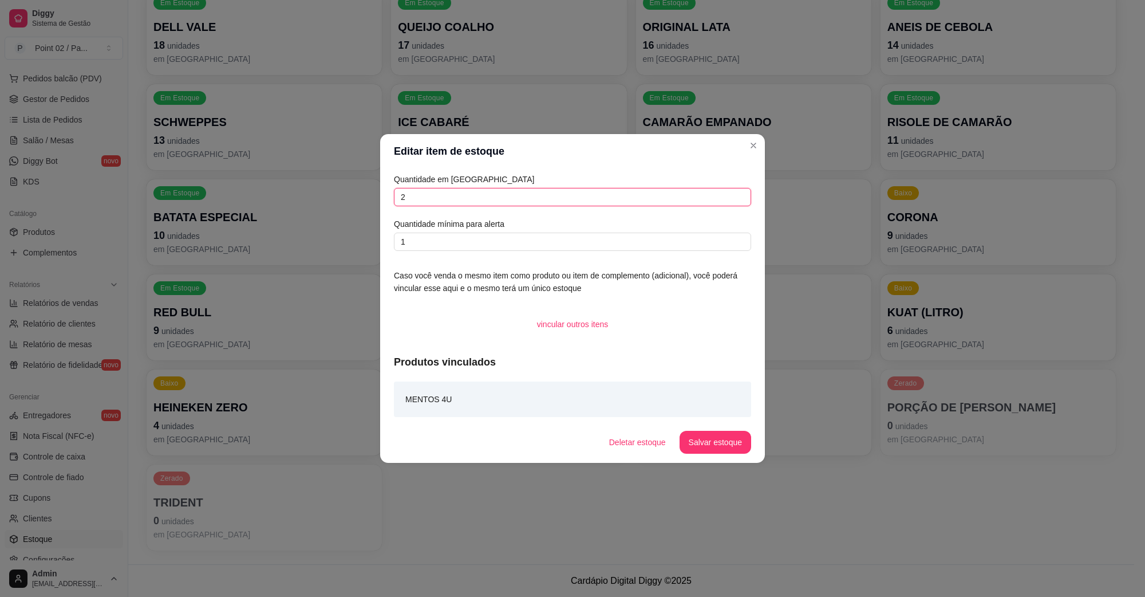
click at [531, 196] on input "2" at bounding box center [572, 197] width 357 height 18
type input "0"
click at [719, 439] on button "Salvar estoque" at bounding box center [715, 442] width 70 height 22
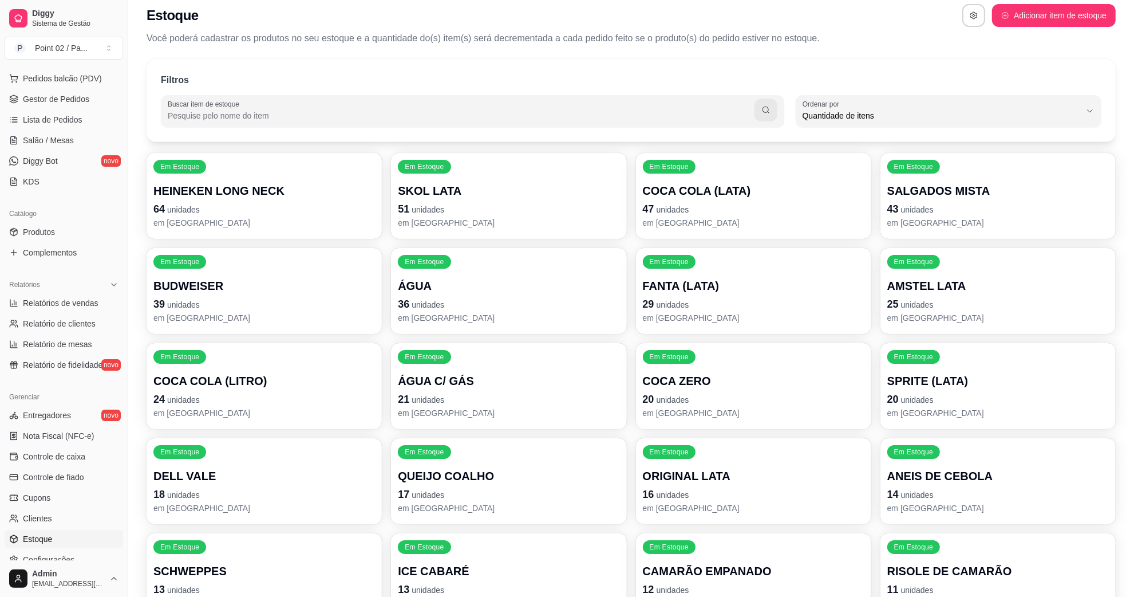
scroll to position [0, 0]
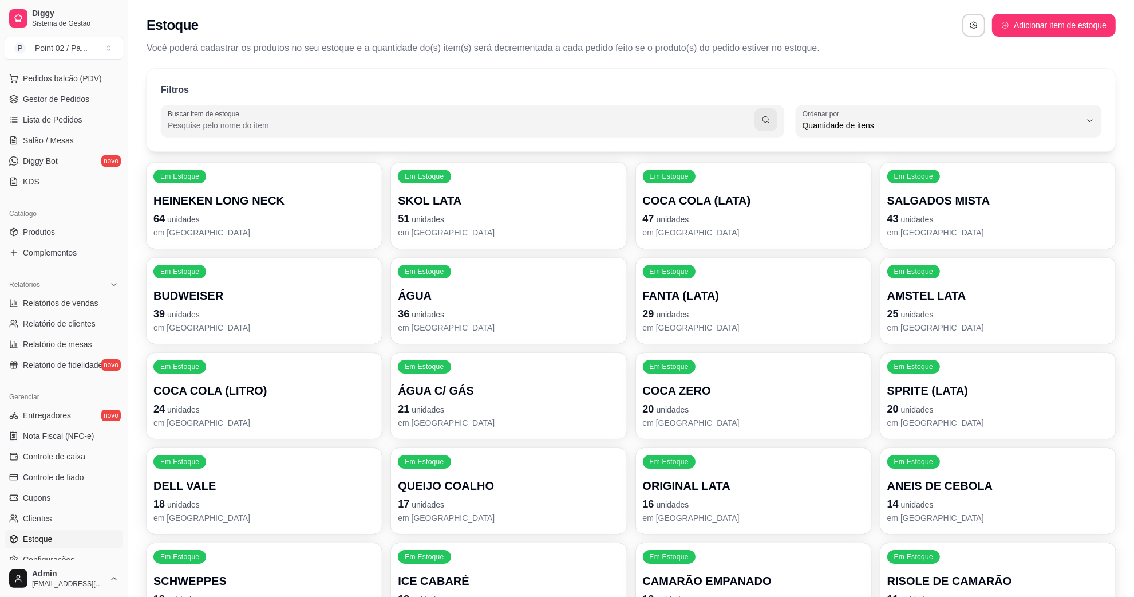
click at [708, 100] on div "Filtros Buscar item de estoque QUANTITY_ORDER Ordenar por Ordem alfabética Quan…" at bounding box center [631, 110] width 969 height 82
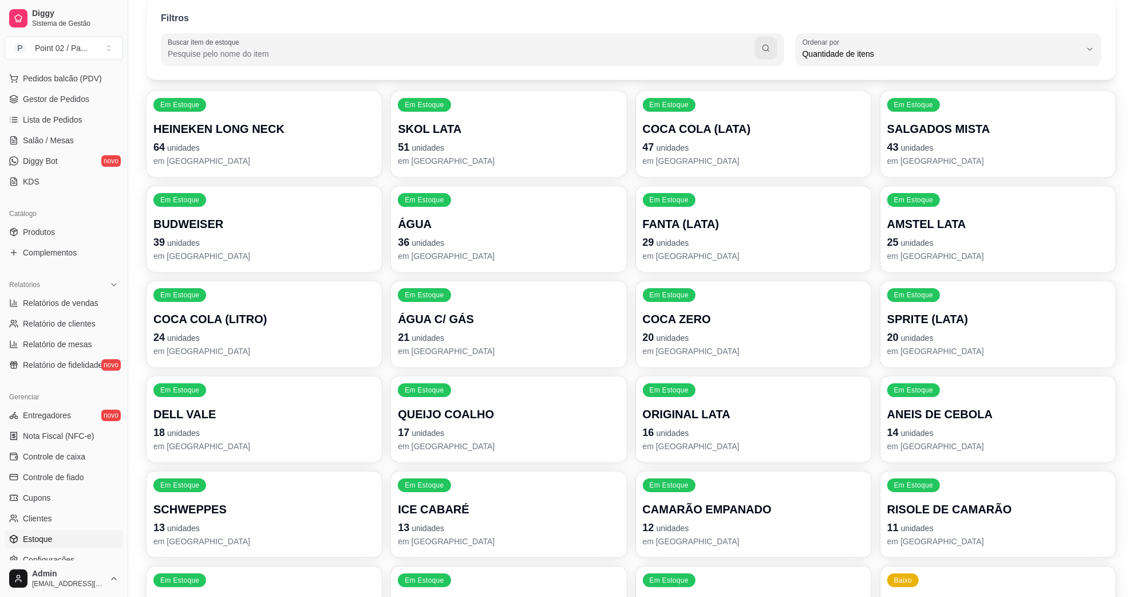
click at [703, 242] on p "29 unidades" at bounding box center [754, 242] width 222 height 16
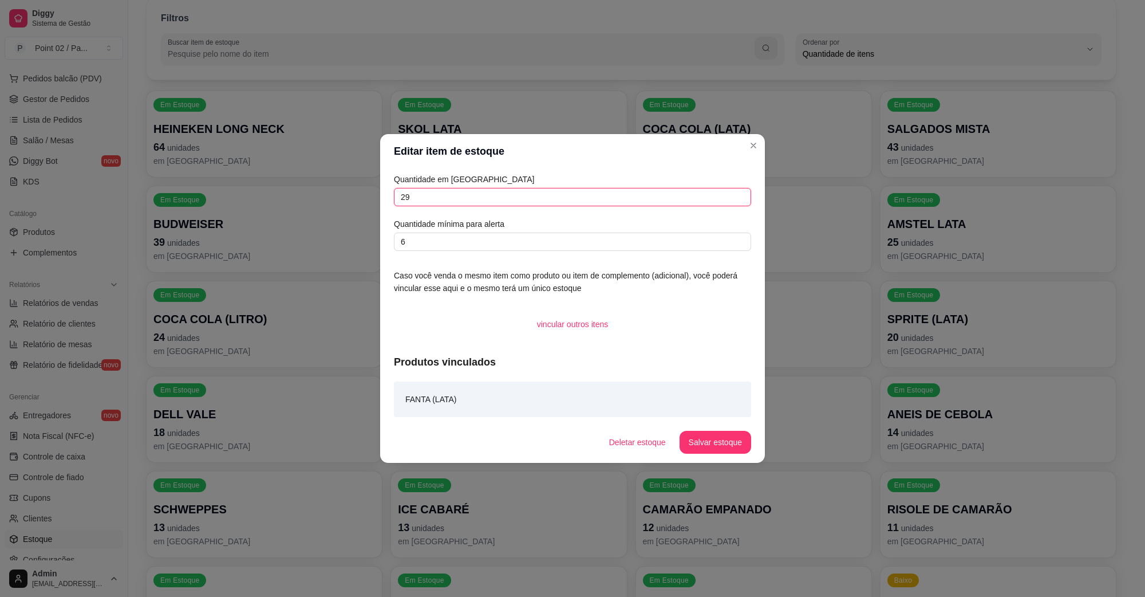
click at [508, 198] on input "29" at bounding box center [572, 197] width 357 height 18
click at [700, 204] on input "29" at bounding box center [572, 197] width 357 height 18
type input "2"
type input "41"
click at [691, 439] on button "Salvar estoque" at bounding box center [716, 442] width 72 height 23
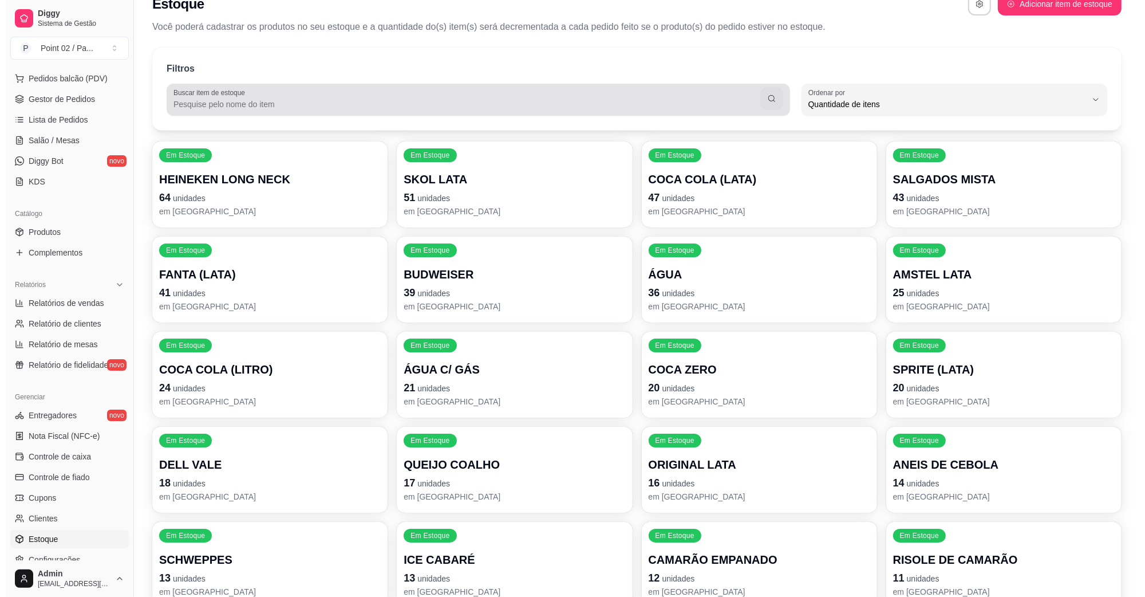
scroll to position [0, 0]
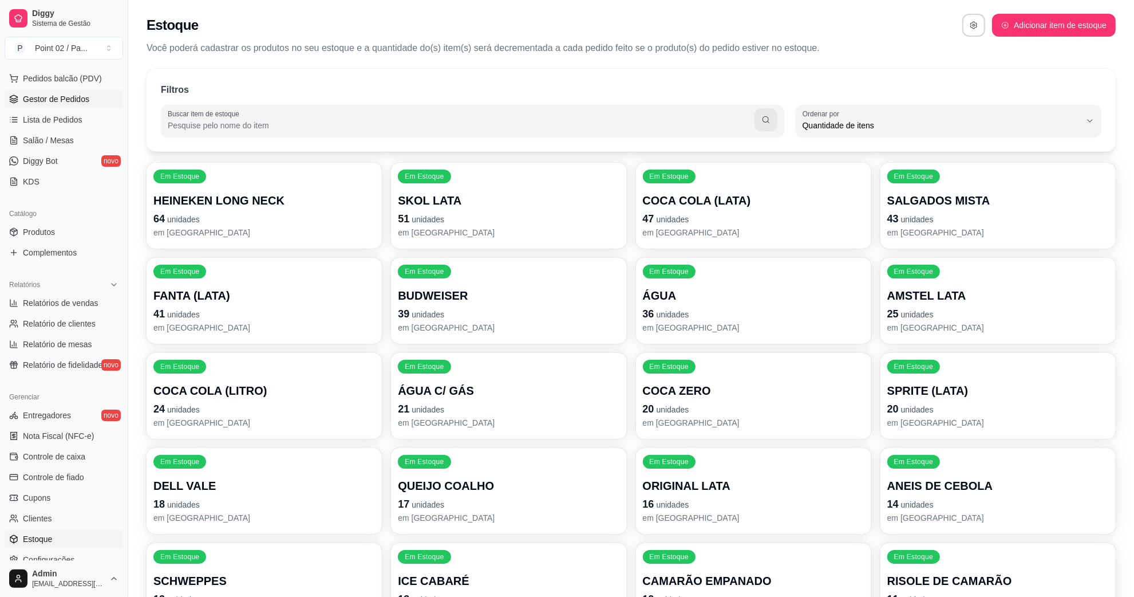
click at [64, 92] on link "Gestor de Pedidos" at bounding box center [64, 99] width 119 height 18
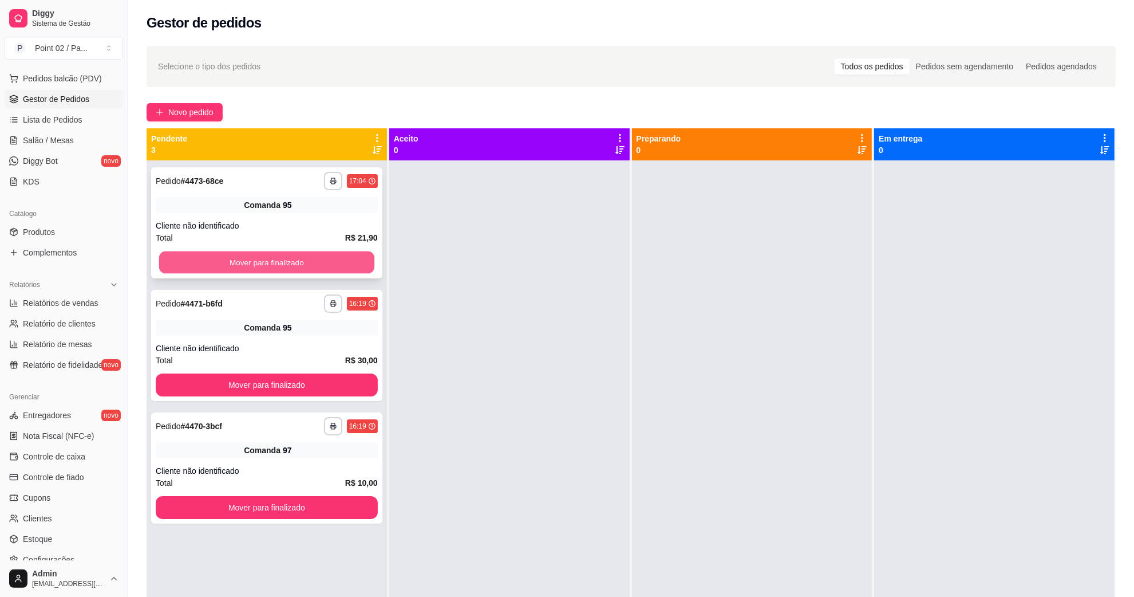
click at [318, 258] on button "Mover para finalizado" at bounding box center [266, 262] width 215 height 22
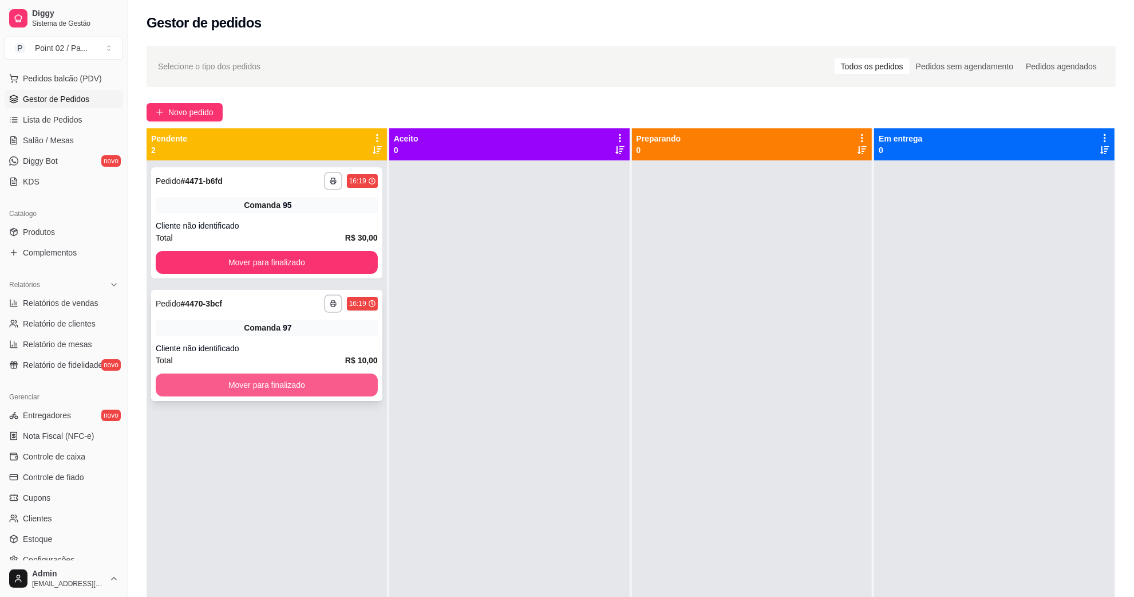
click at [338, 375] on button "Mover para finalizado" at bounding box center [267, 384] width 222 height 23
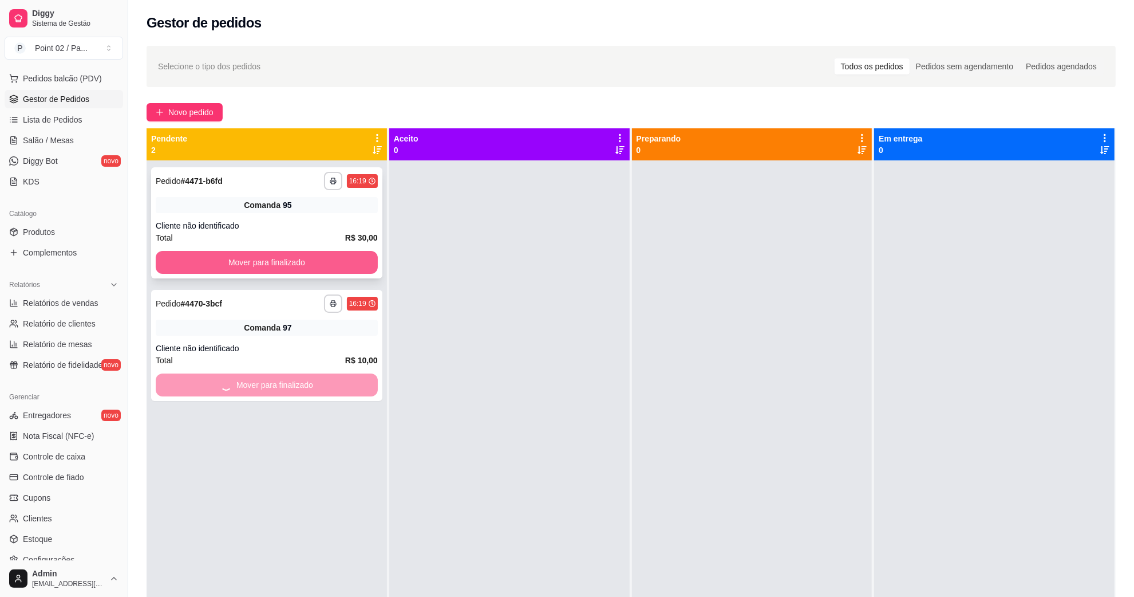
click at [342, 242] on div "Total R$ 30,00" at bounding box center [267, 237] width 222 height 13
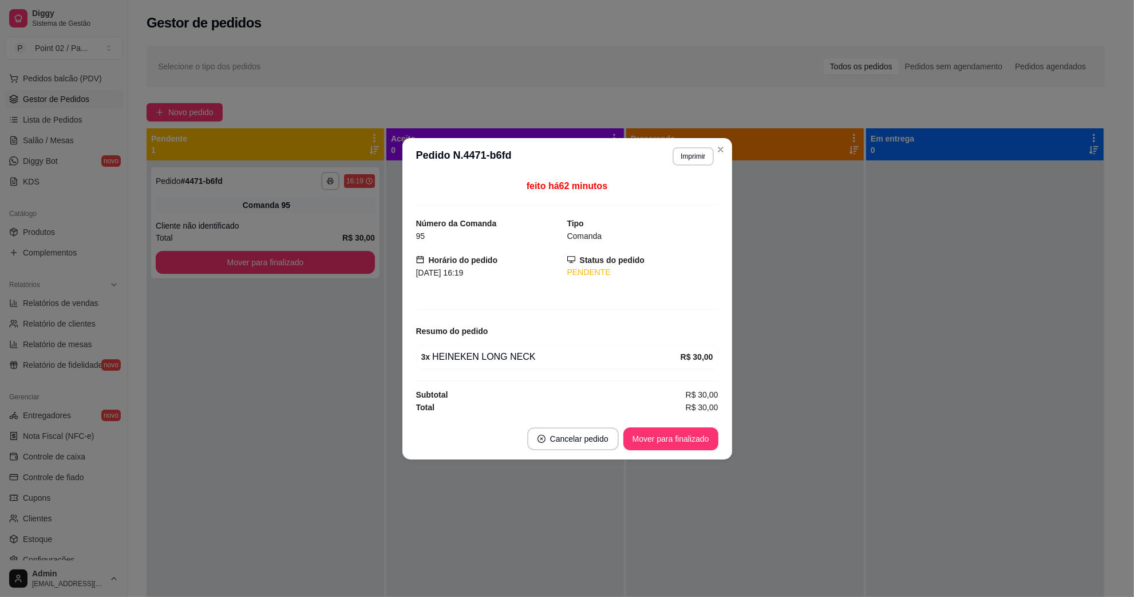
click at [338, 257] on button "Mover para finalizado" at bounding box center [265, 262] width 219 height 23
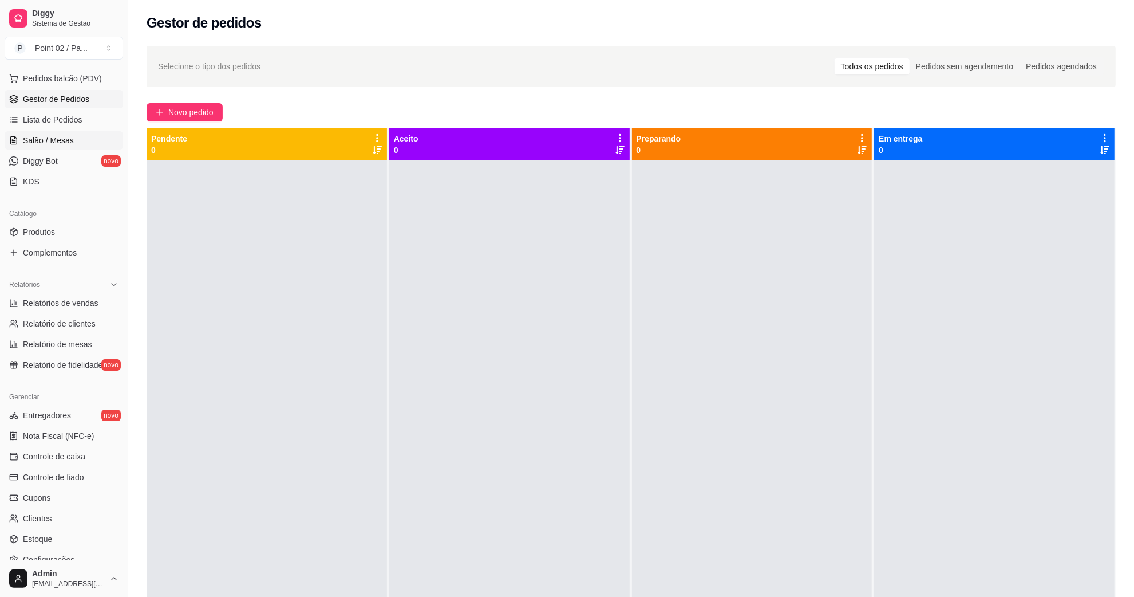
click at [57, 141] on span "Salão / Mesas" at bounding box center [48, 140] width 51 height 11
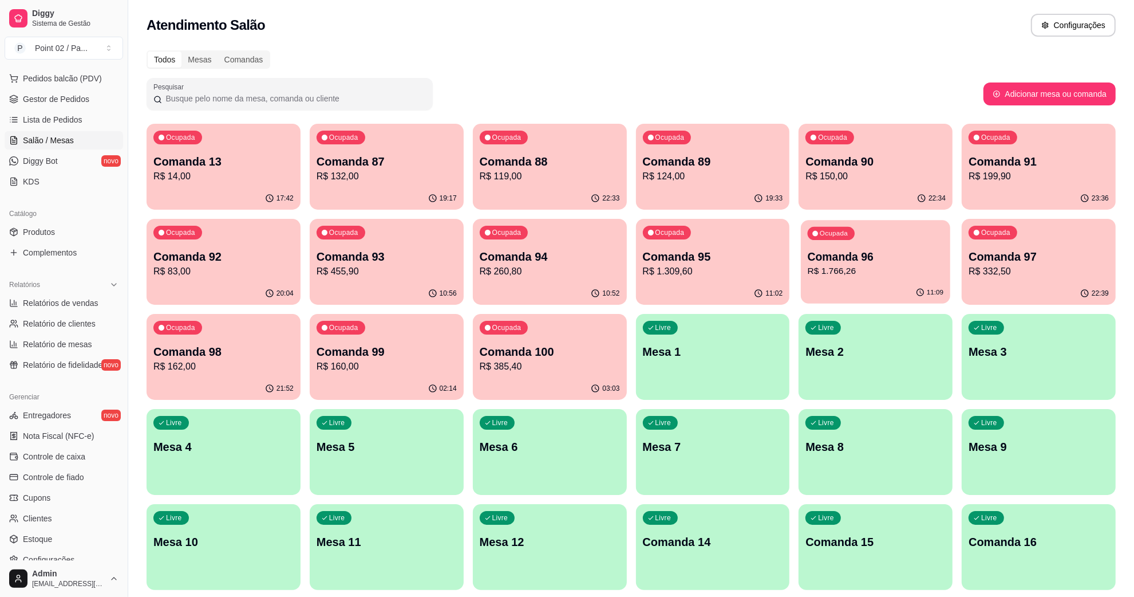
click at [822, 253] on p "Comanda 96" at bounding box center [876, 256] width 136 height 15
click at [772, 255] on p "Comanda 95" at bounding box center [713, 256] width 136 height 15
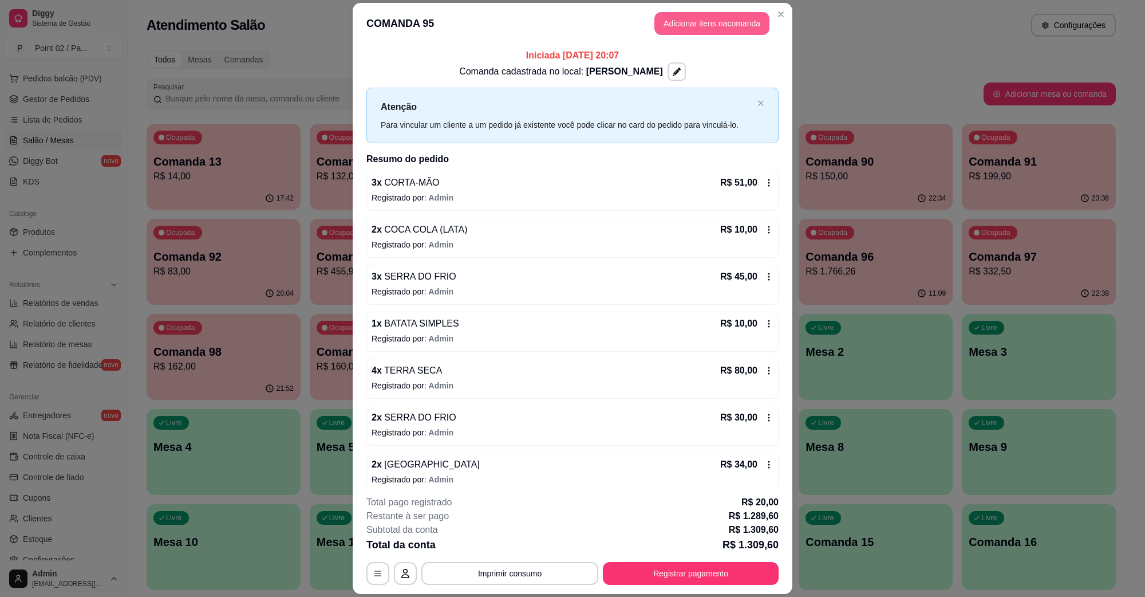
click at [711, 30] on button "Adicionar itens na comanda" at bounding box center [711, 23] width 115 height 23
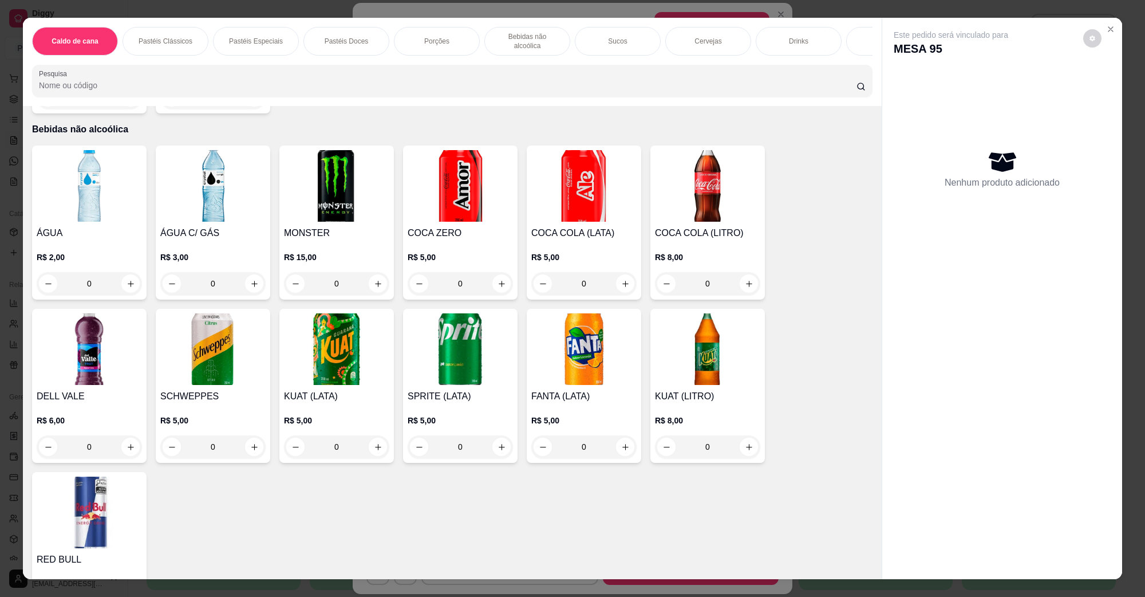
scroll to position [1360, 0]
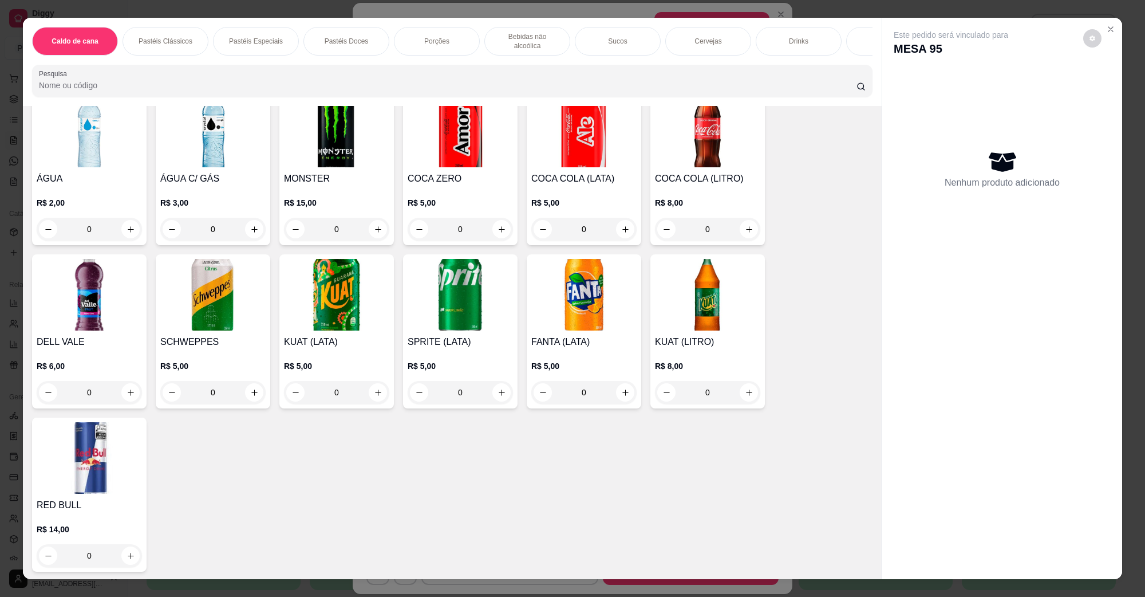
click at [717, 152] on img at bounding box center [707, 132] width 105 height 72
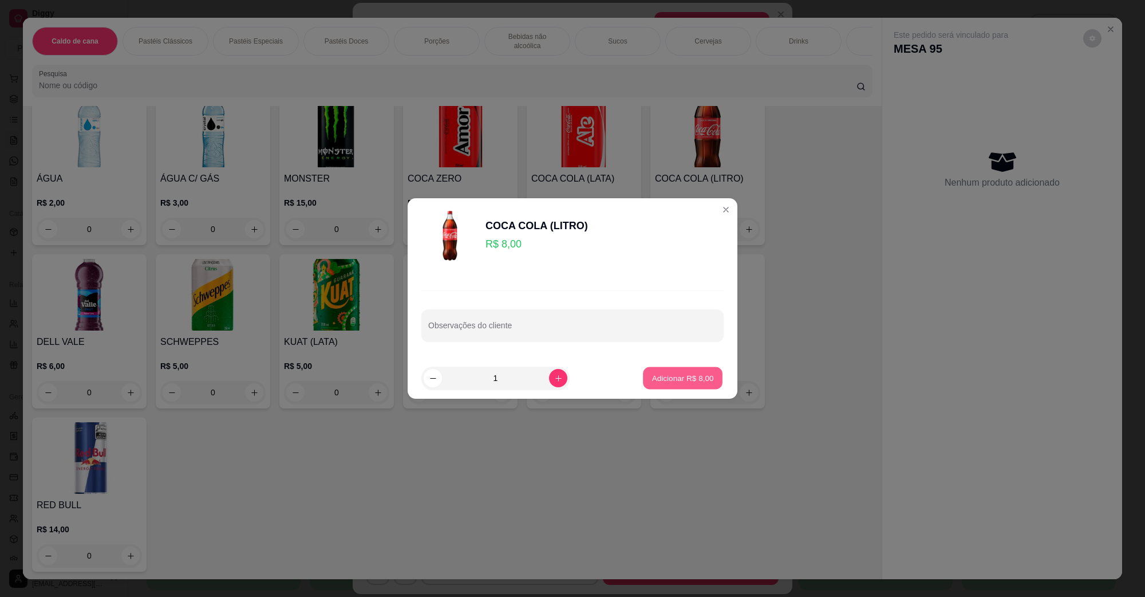
click at [680, 382] on p "Adicionar R$ 8,00" at bounding box center [683, 377] width 62 height 11
type input "1"
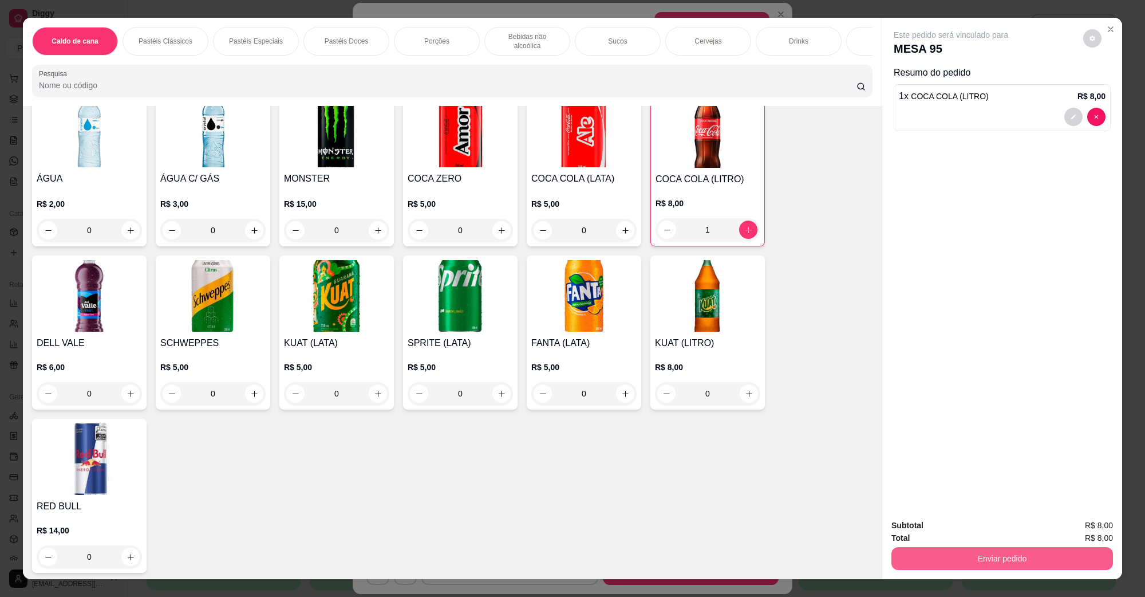
click at [982, 565] on button "Enviar pedido" at bounding box center [1002, 558] width 222 height 23
click at [966, 527] on button "Não registrar e enviar pedido" at bounding box center [963, 530] width 119 height 22
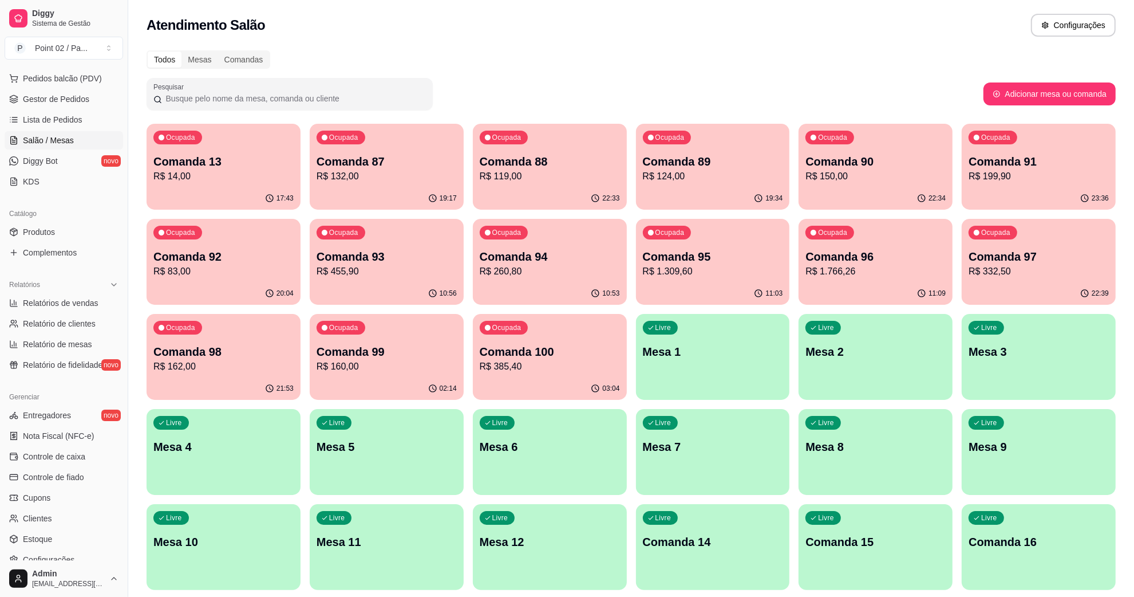
click at [1024, 272] on p "R$ 332,50" at bounding box center [1039, 272] width 140 height 14
click at [843, 265] on p "R$ 1.766,26" at bounding box center [876, 272] width 140 height 14
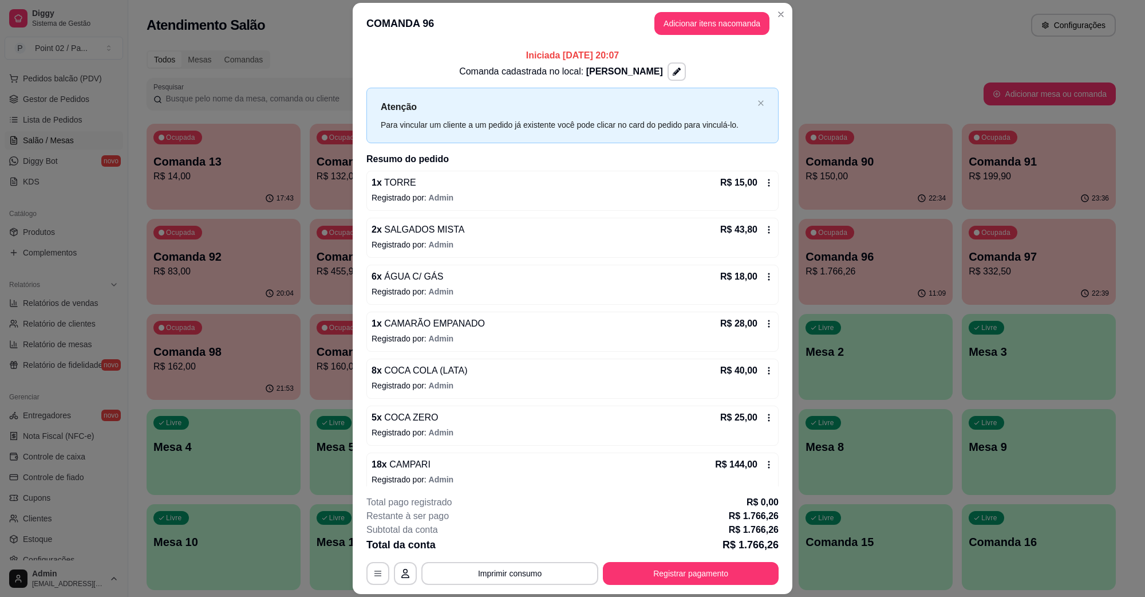
drag, startPoint x: 709, startPoint y: 3, endPoint x: 711, endPoint y: 15, distance: 12.7
click at [709, 3] on header "COMANDA 96 Adicionar itens na comanda" at bounding box center [573, 23] width 440 height 41
click at [711, 15] on button "Adicionar itens na comanda" at bounding box center [712, 24] width 112 height 22
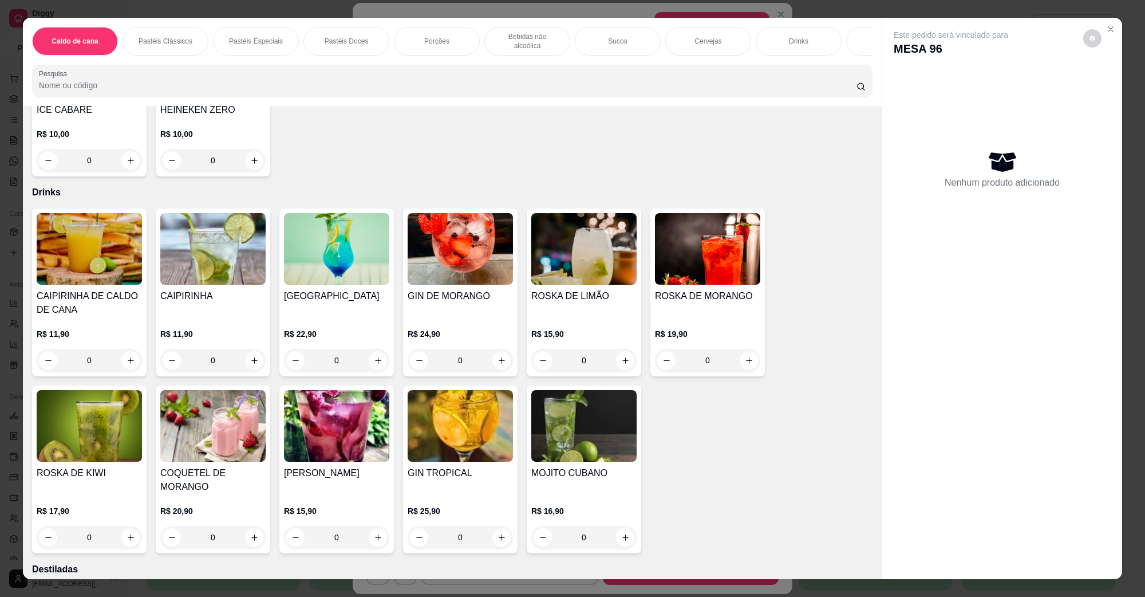
scroll to position [2648, 0]
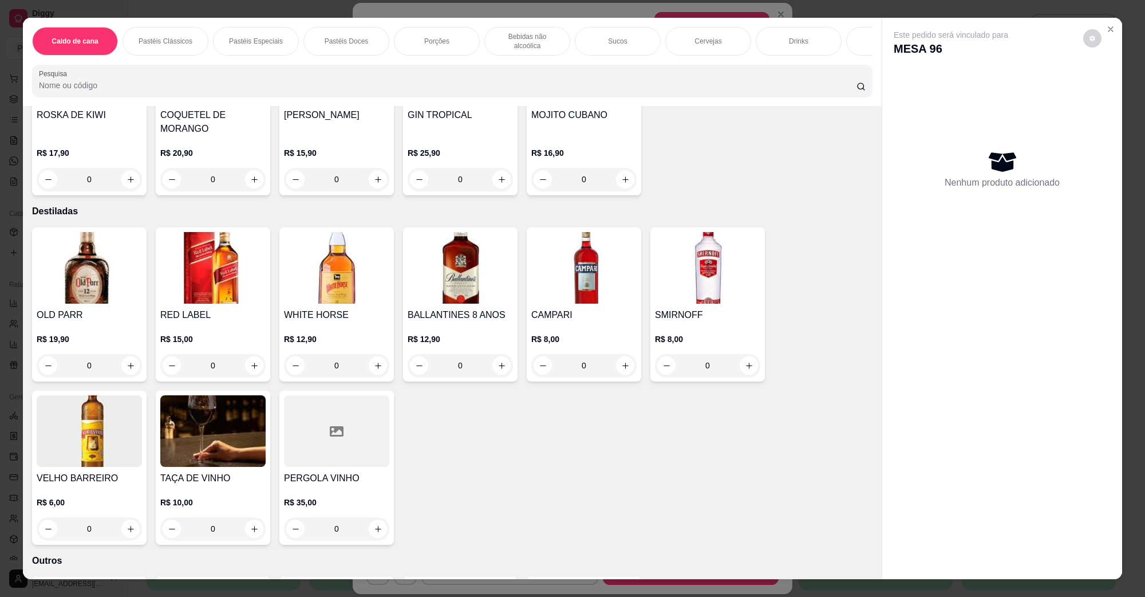
click at [108, 420] on img at bounding box center [89, 431] width 105 height 72
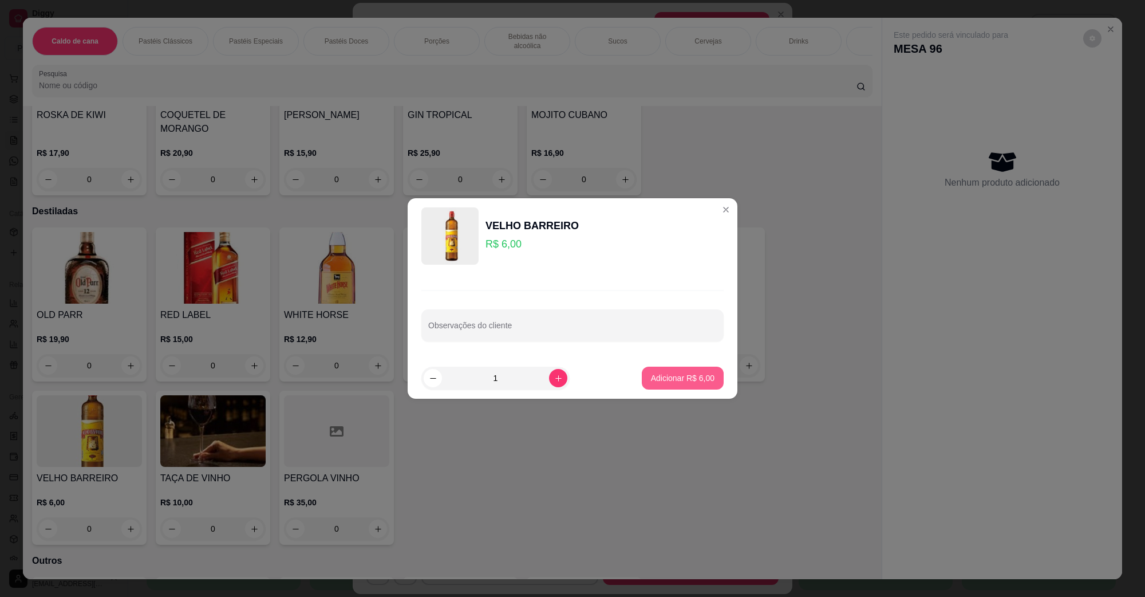
click at [659, 384] on button "Adicionar R$ 6,00" at bounding box center [683, 377] width 82 height 23
type input "1"
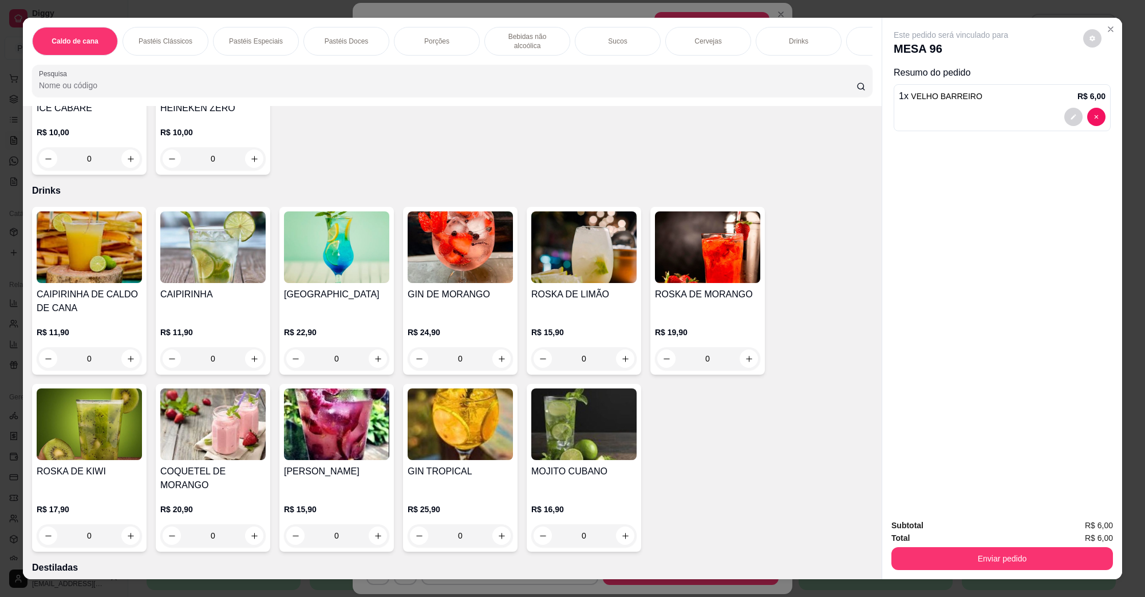
scroll to position [2290, 0]
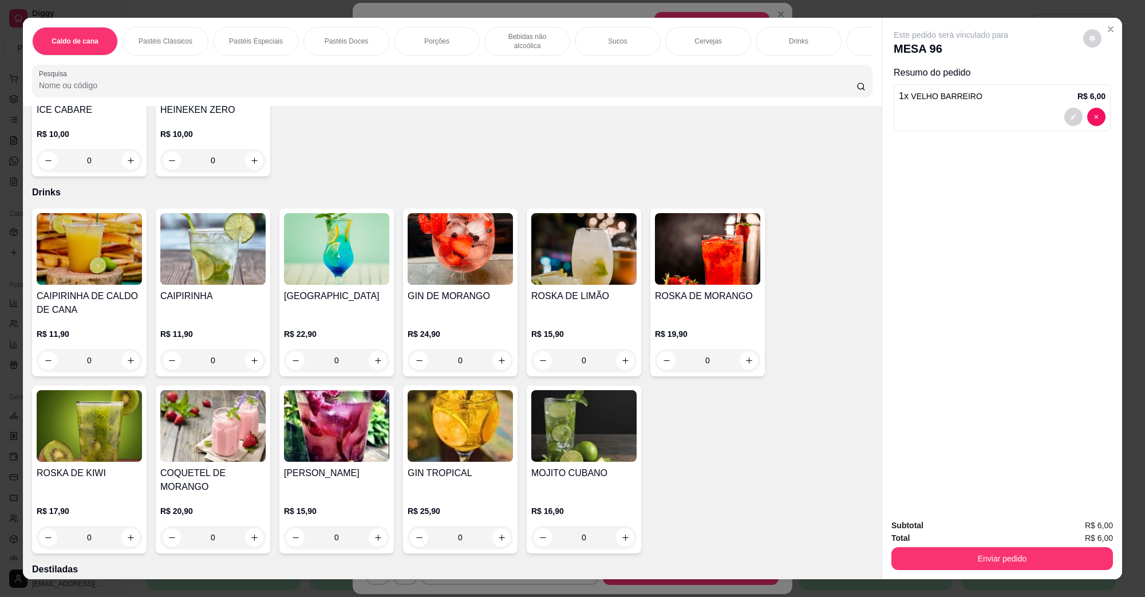
click at [84, 238] on img at bounding box center [89, 249] width 105 height 72
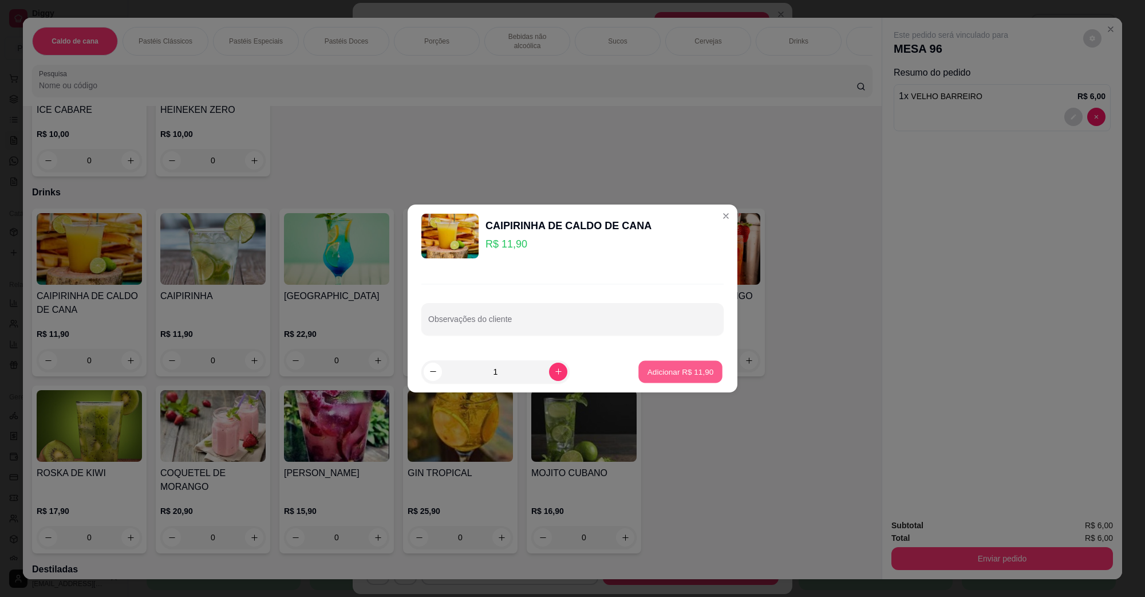
click at [673, 368] on p "Adicionar R$ 11,90" at bounding box center [681, 371] width 66 height 11
type input "1"
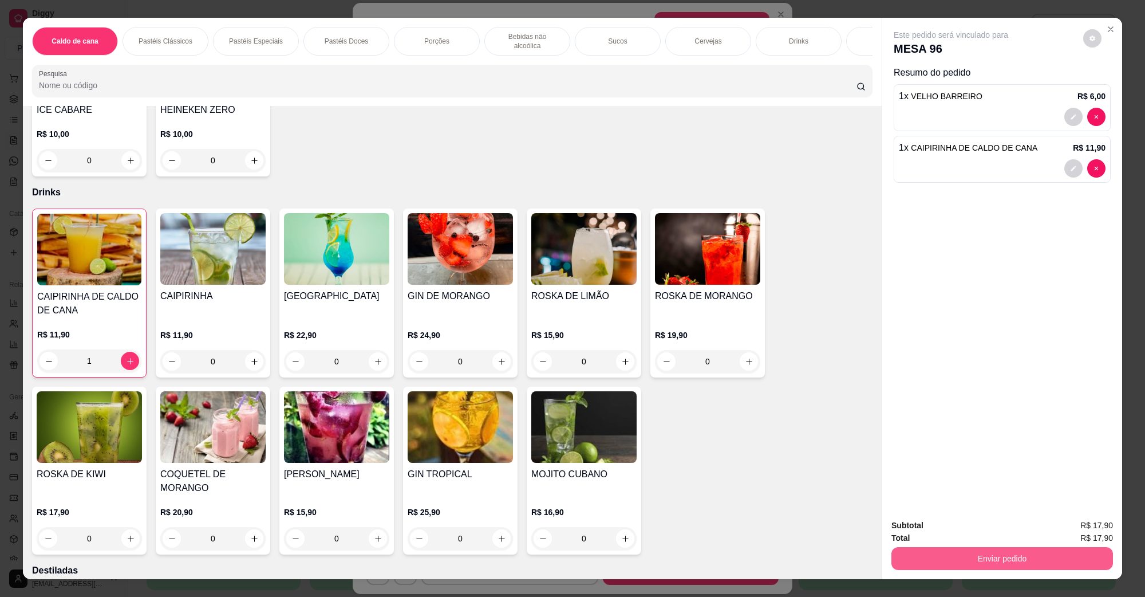
click at [956, 559] on button "Enviar pedido" at bounding box center [1002, 558] width 222 height 23
click at [956, 531] on button "Não registrar e enviar pedido" at bounding box center [963, 530] width 119 height 22
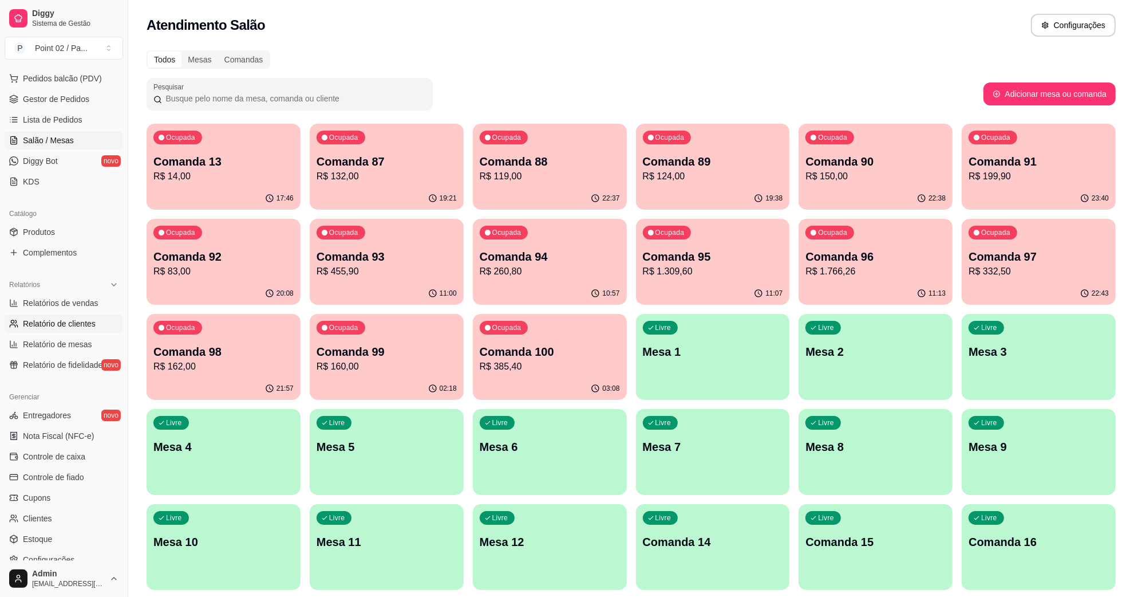
click at [58, 324] on span "Relatório de clientes" at bounding box center [59, 323] width 73 height 11
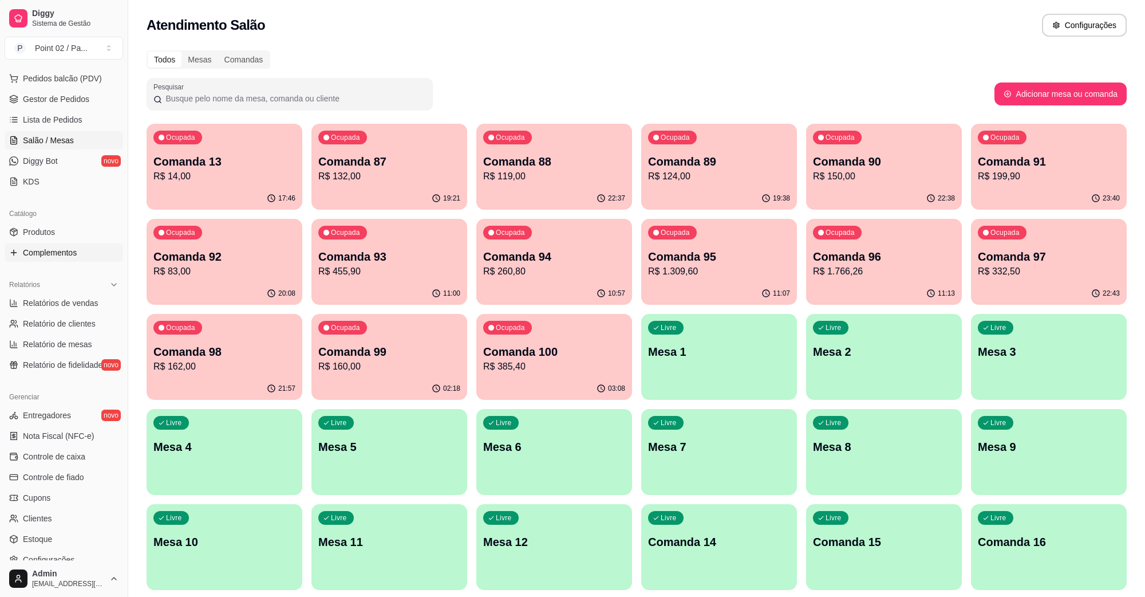
select select "30"
select select "HIGHEST_TOTAL_SPENT_WITH_ORDERS"
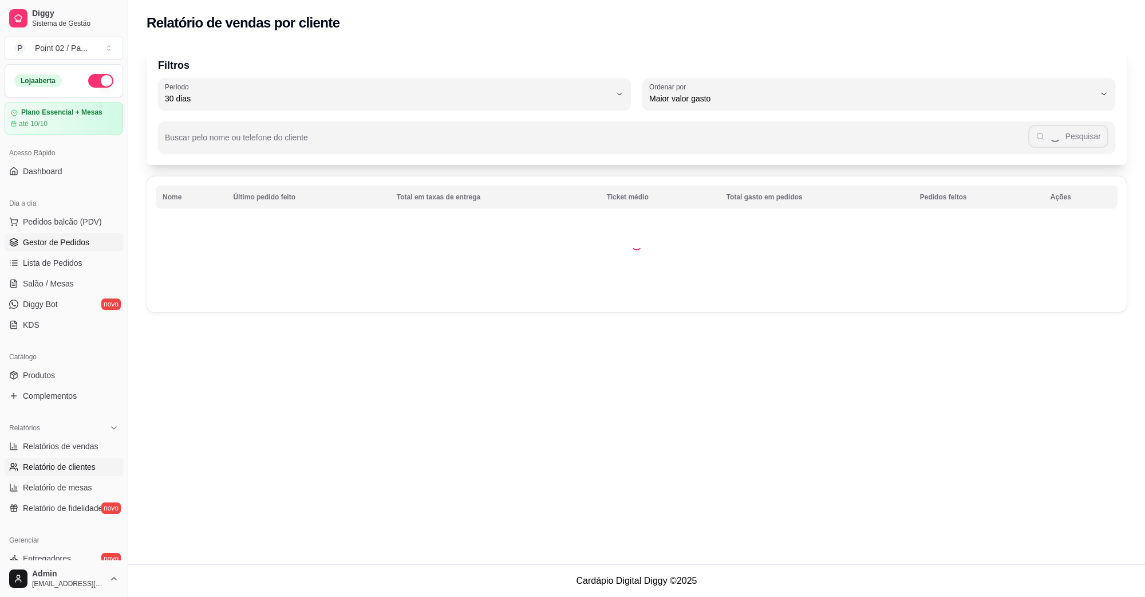
click at [63, 251] on link "Gestor de Pedidos" at bounding box center [64, 242] width 119 height 18
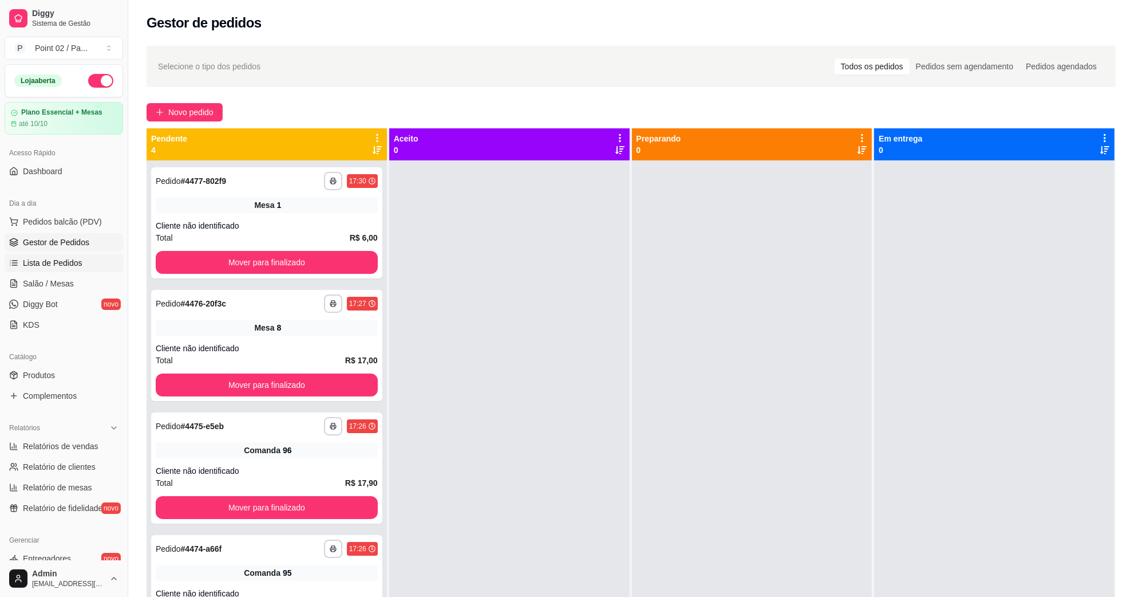
click at [64, 262] on span "Lista de Pedidos" at bounding box center [53, 262] width 60 height 11
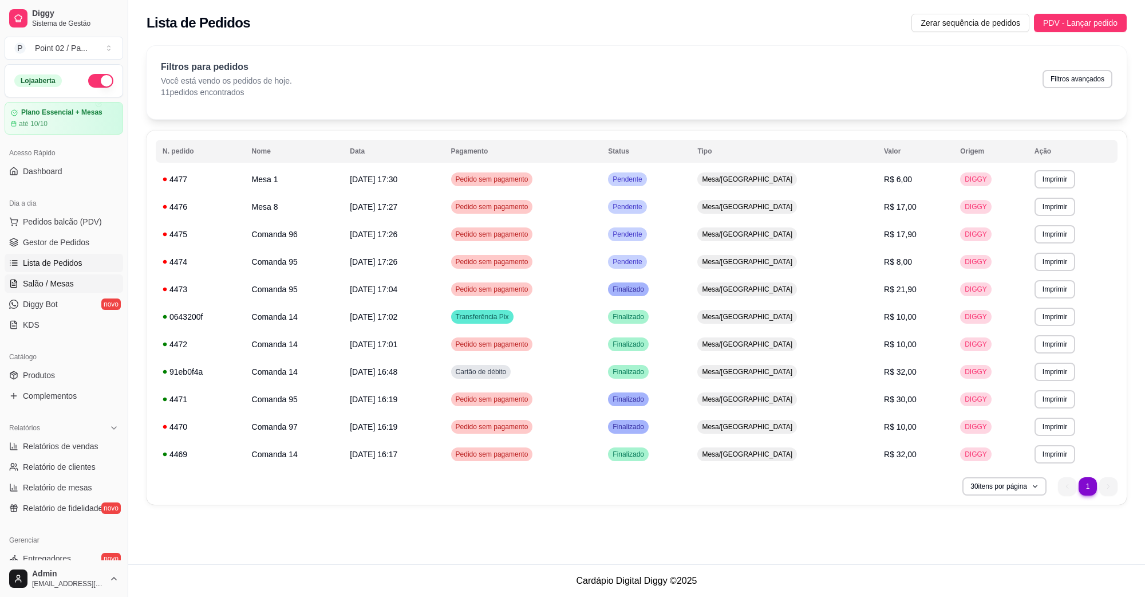
click at [61, 279] on span "Salão / Mesas" at bounding box center [48, 283] width 51 height 11
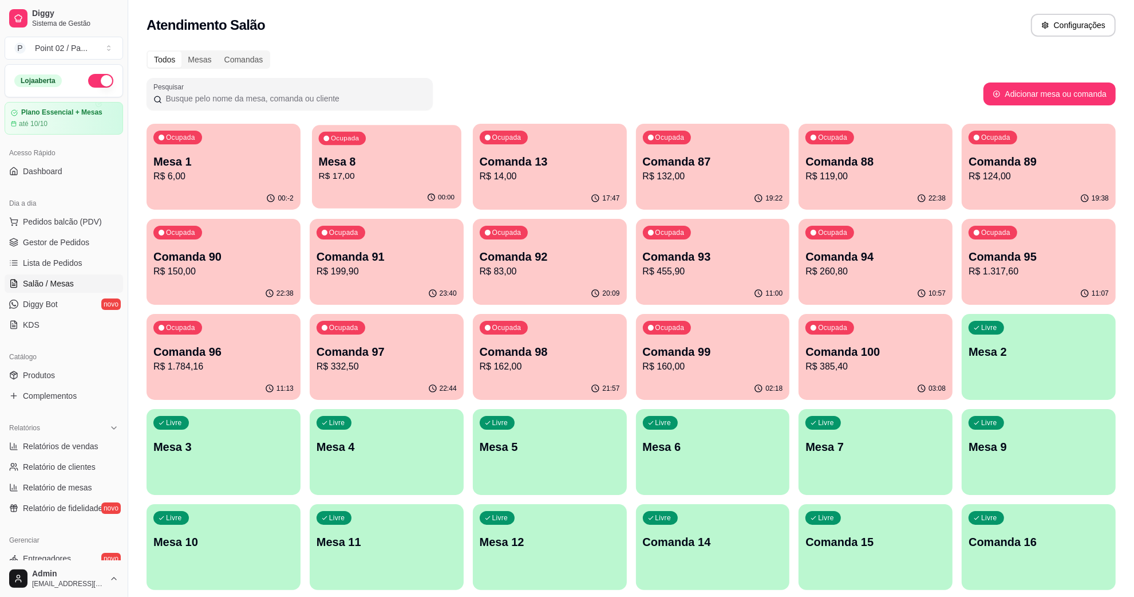
click at [335, 182] on p "R$ 17,00" at bounding box center [387, 175] width 136 height 13
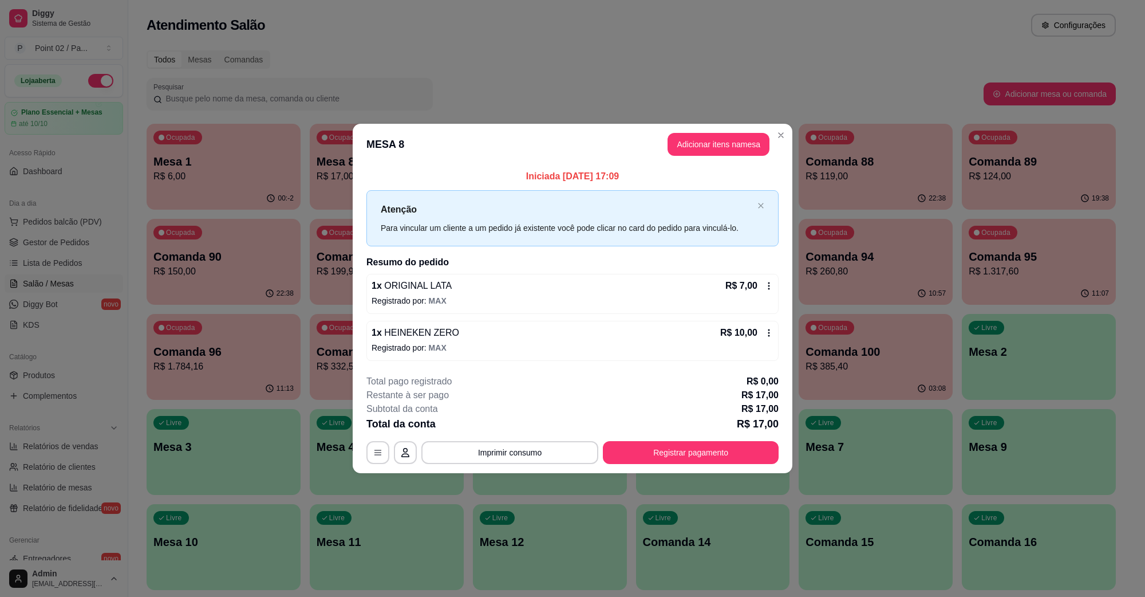
click at [364, 459] on footer "**********" at bounding box center [573, 419] width 440 height 108
click at [373, 456] on icon "button" at bounding box center [377, 452] width 9 height 9
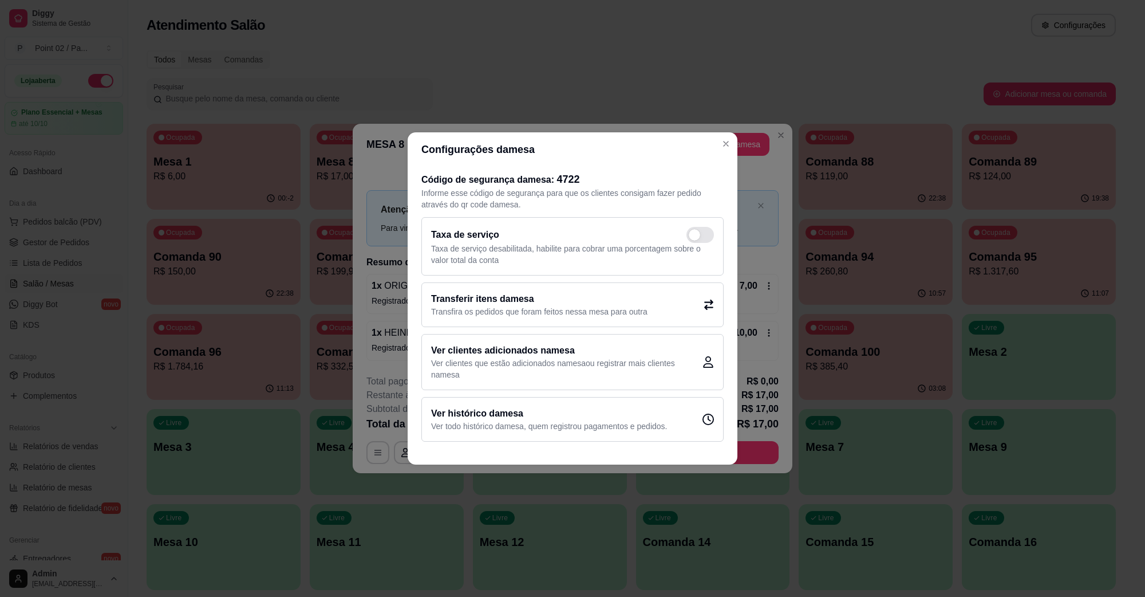
click at [502, 312] on p "Transfira os pedidos que foram feitos nessa mesa para outra" at bounding box center [539, 311] width 216 height 11
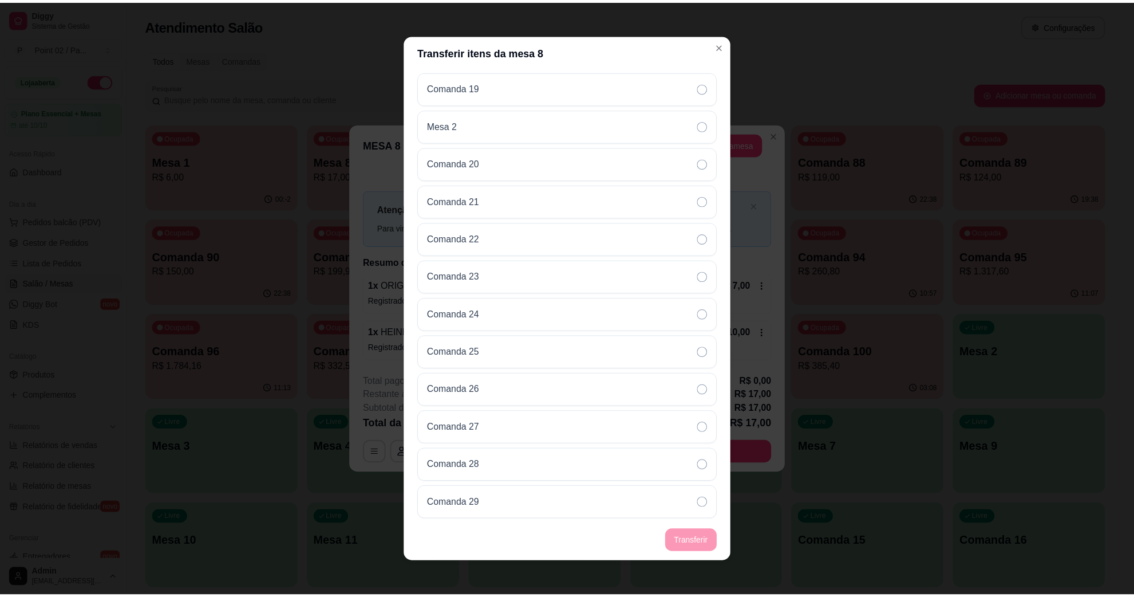
scroll to position [1789, 0]
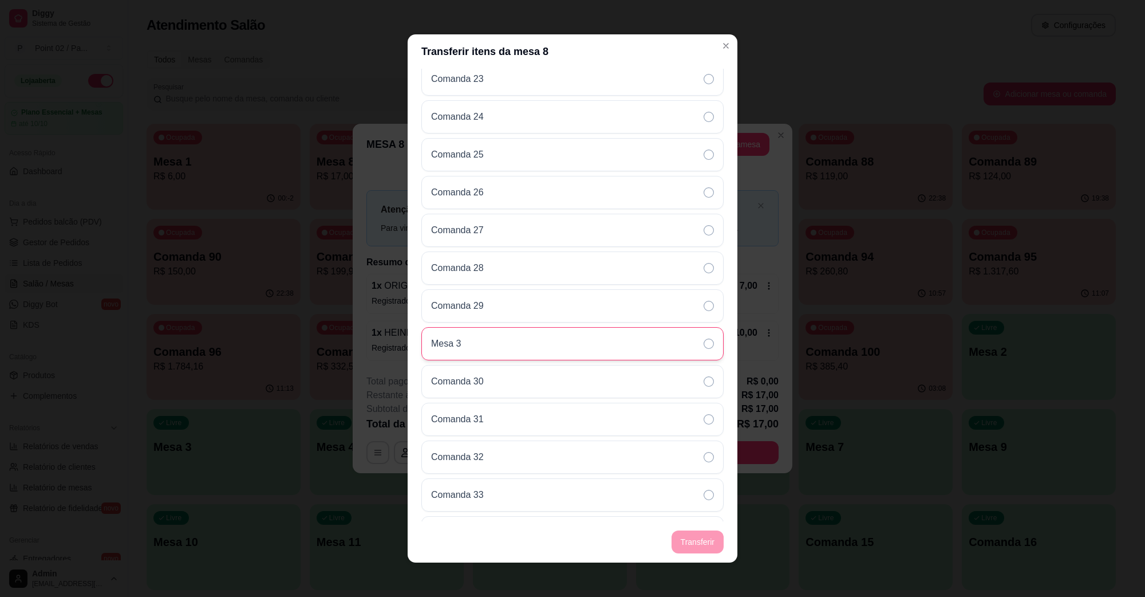
click at [467, 344] on div "Mesa 3" at bounding box center [572, 343] width 302 height 33
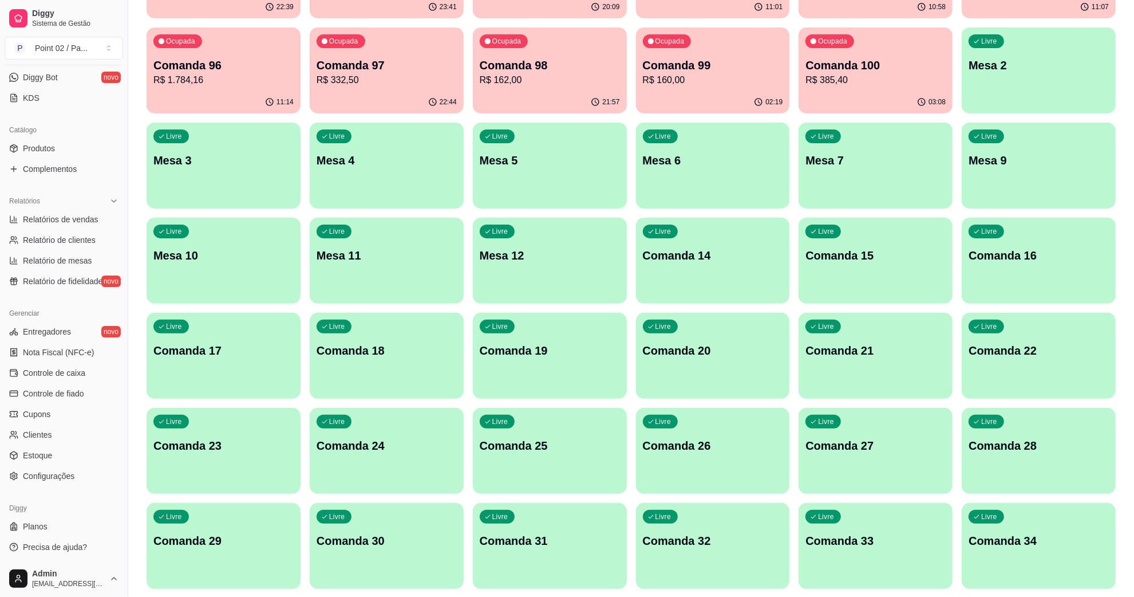
scroll to position [644, 0]
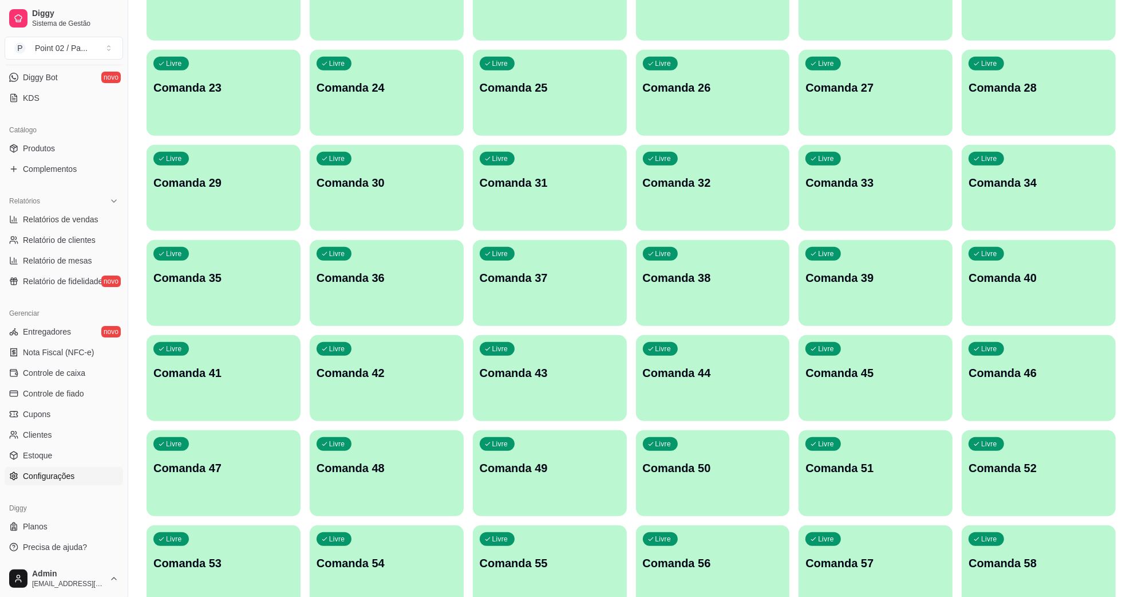
click at [62, 472] on span "Configurações" at bounding box center [49, 475] width 52 height 11
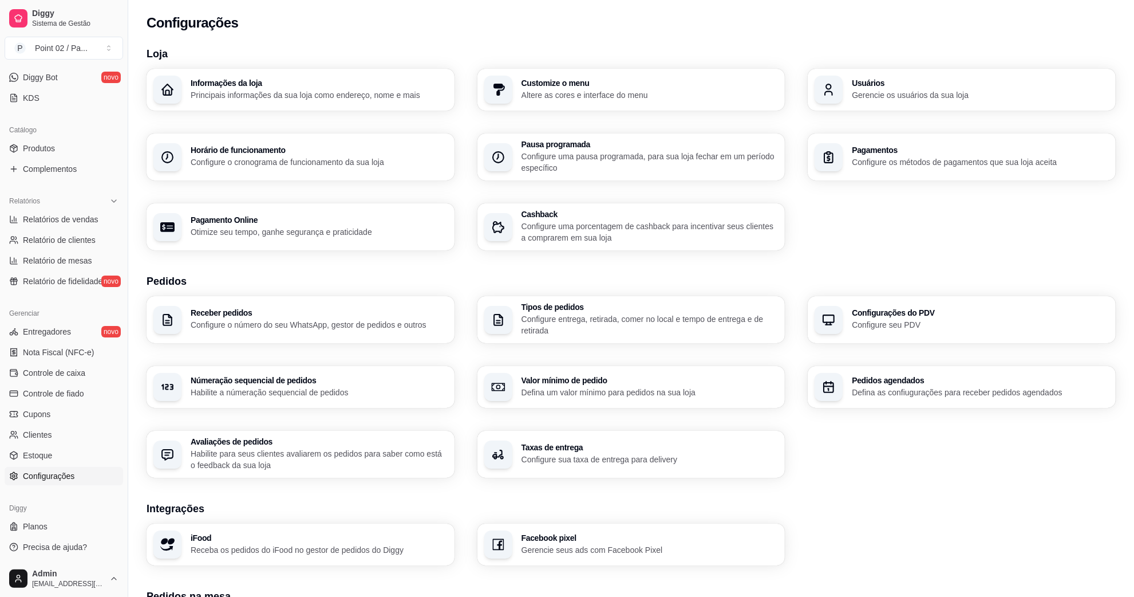
click at [822, 86] on div "button" at bounding box center [829, 90] width 28 height 28
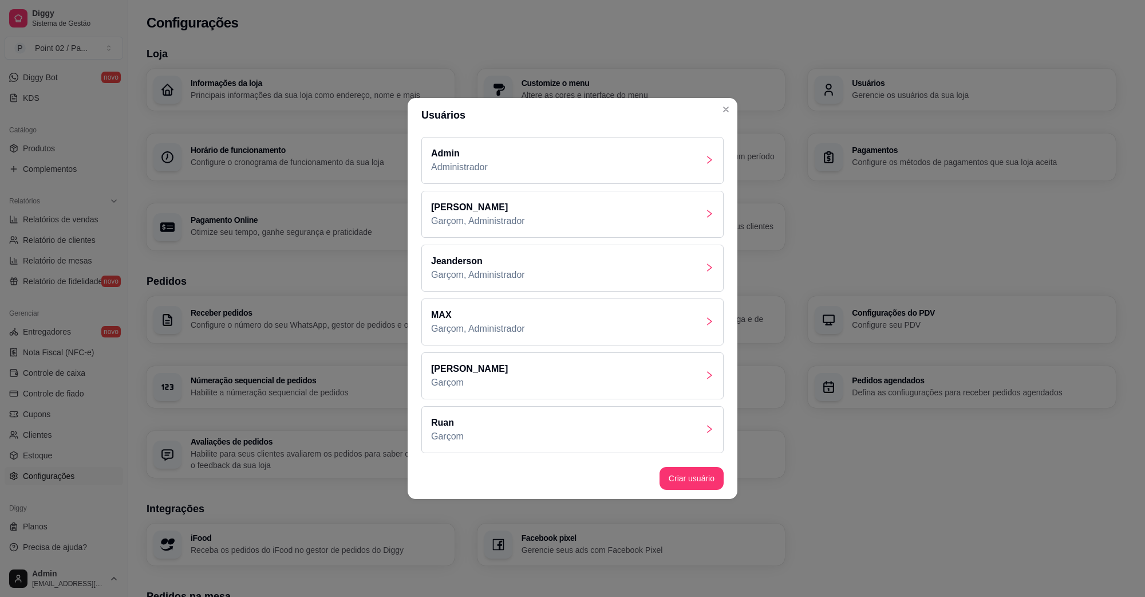
click at [490, 365] on div "[PERSON_NAME]" at bounding box center [572, 375] width 302 height 47
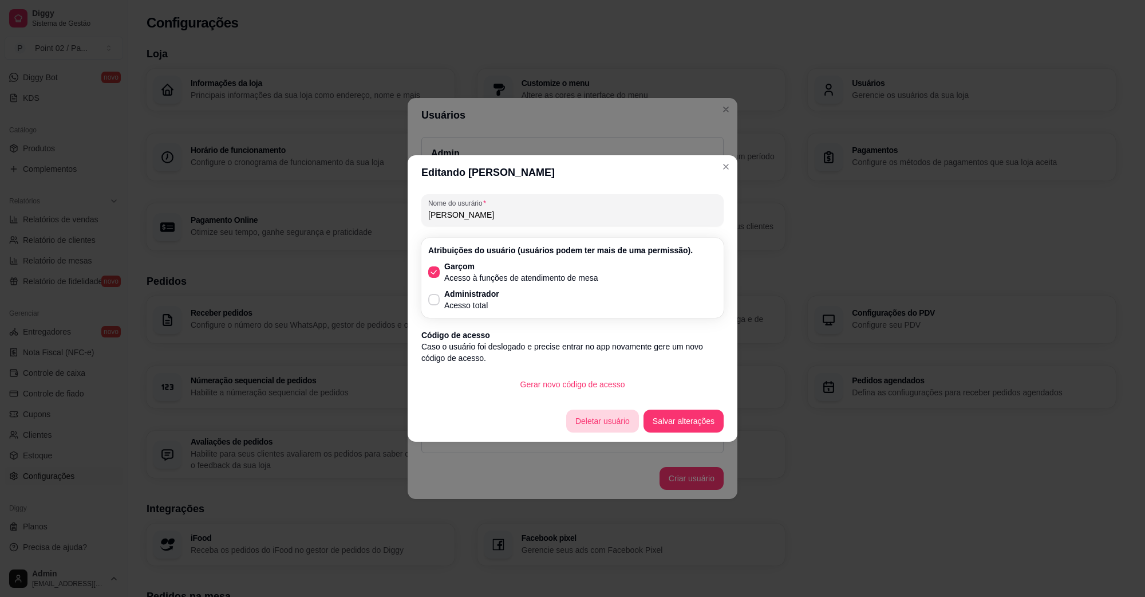
click at [613, 418] on button "Deletar usuário" at bounding box center [602, 420] width 73 height 23
click at [634, 452] on button "Sim" at bounding box center [637, 460] width 46 height 23
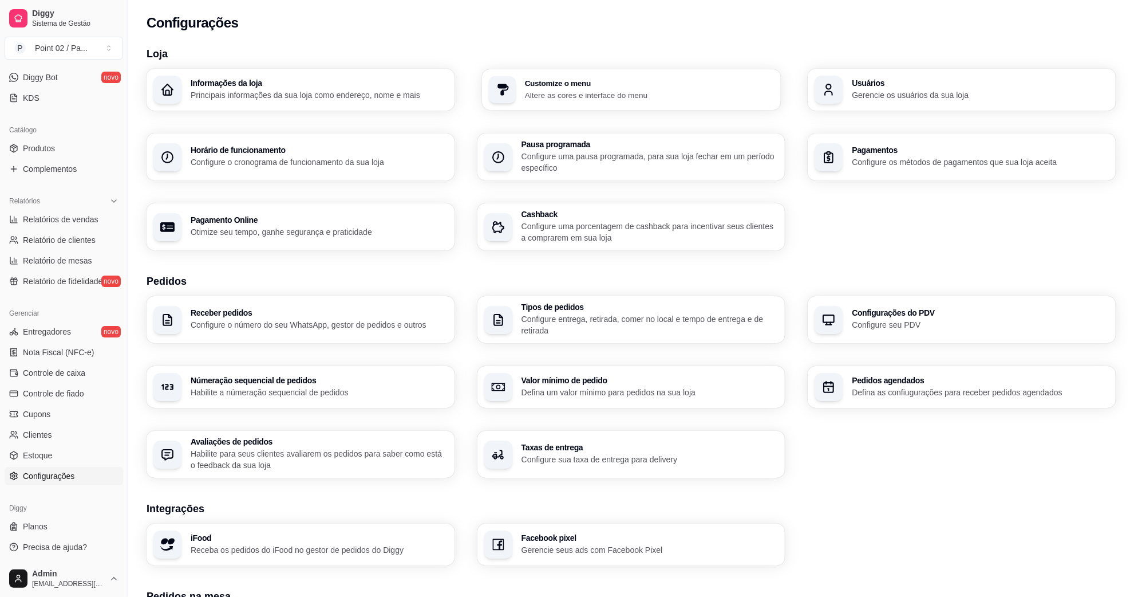
click at [549, 88] on div "Customize o menu Altere as cores e interface do menu" at bounding box center [648, 89] width 249 height 21
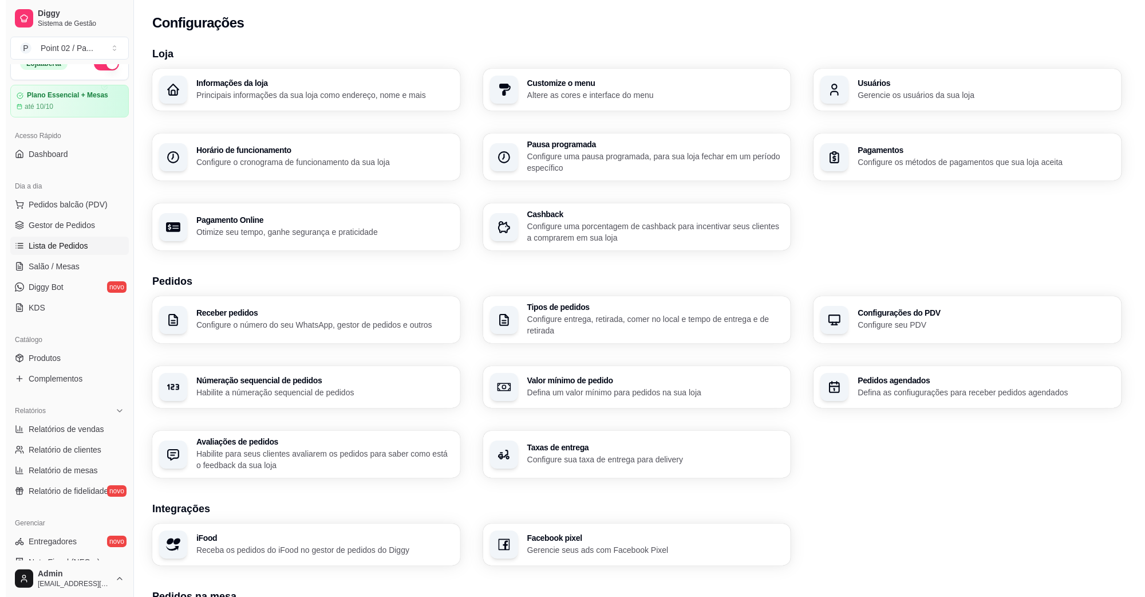
scroll to position [12, 0]
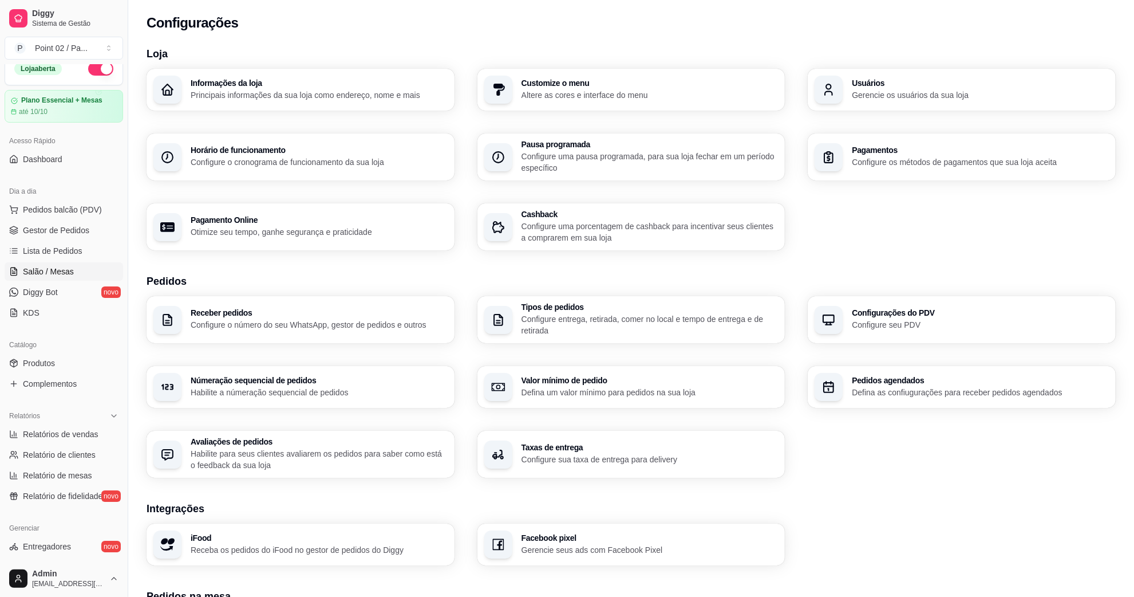
click at [64, 270] on span "Salão / Mesas" at bounding box center [48, 271] width 51 height 11
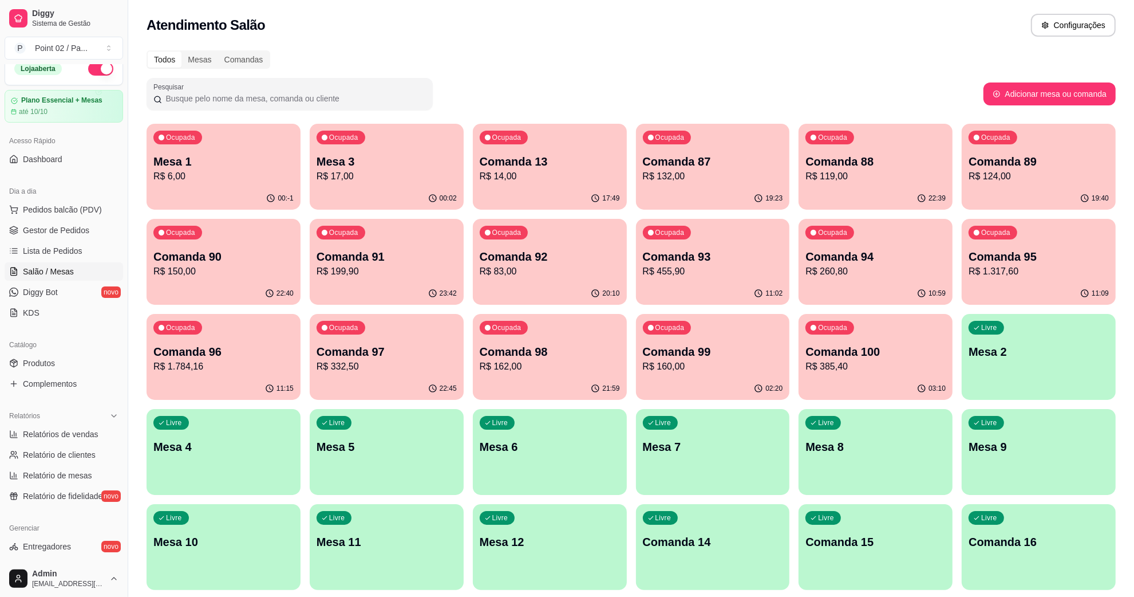
click at [502, 534] on p "Mesa 12" at bounding box center [550, 542] width 140 height 16
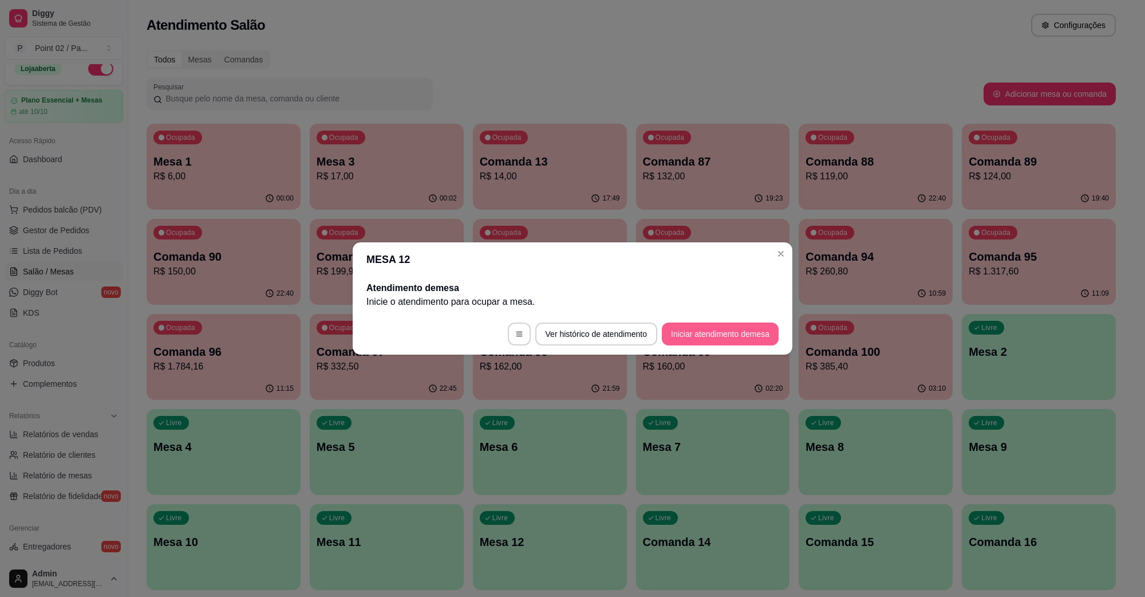
click at [727, 327] on button "Iniciar atendimento de mesa" at bounding box center [720, 333] width 117 height 23
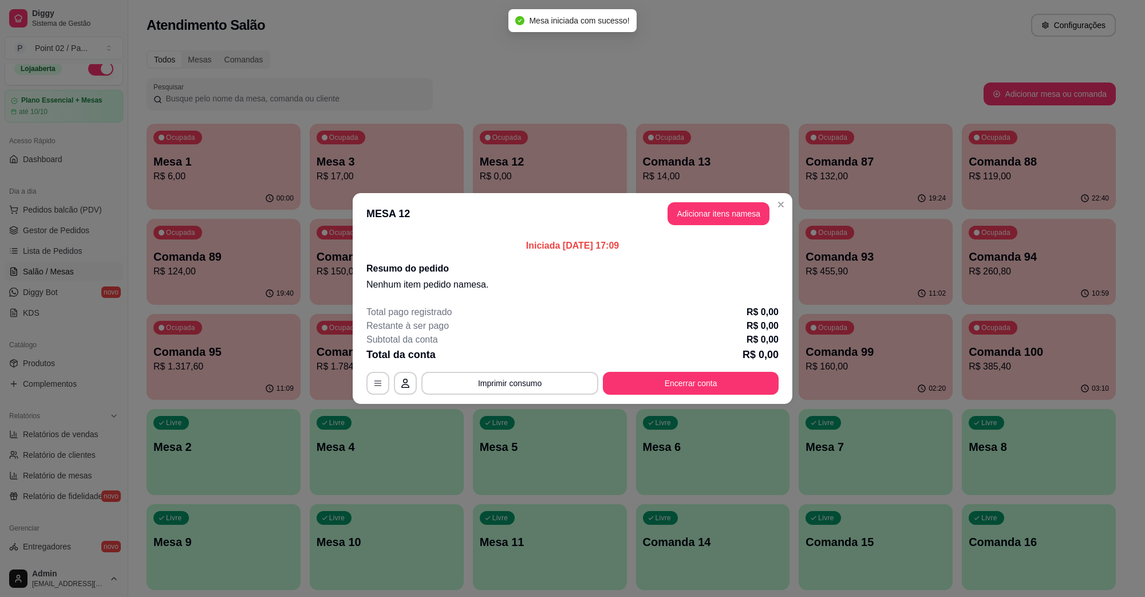
click at [696, 227] on header "MESA 12 Adicionar itens na mesa" at bounding box center [573, 213] width 440 height 41
click at [703, 220] on button "Adicionar itens na mesa" at bounding box center [719, 213] width 102 height 23
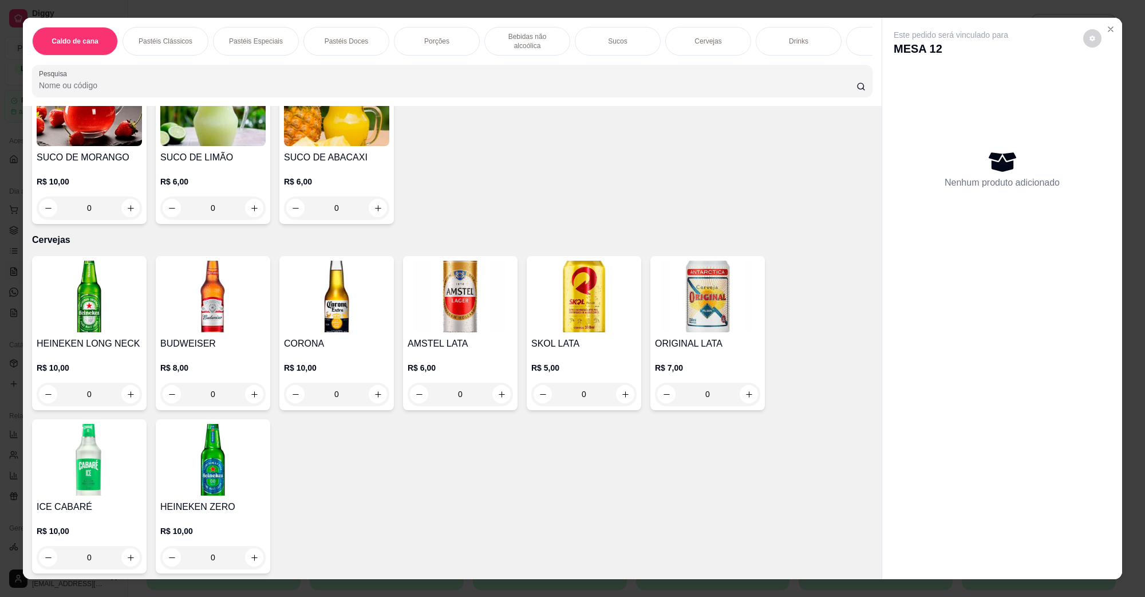
scroll to position [1932, 0]
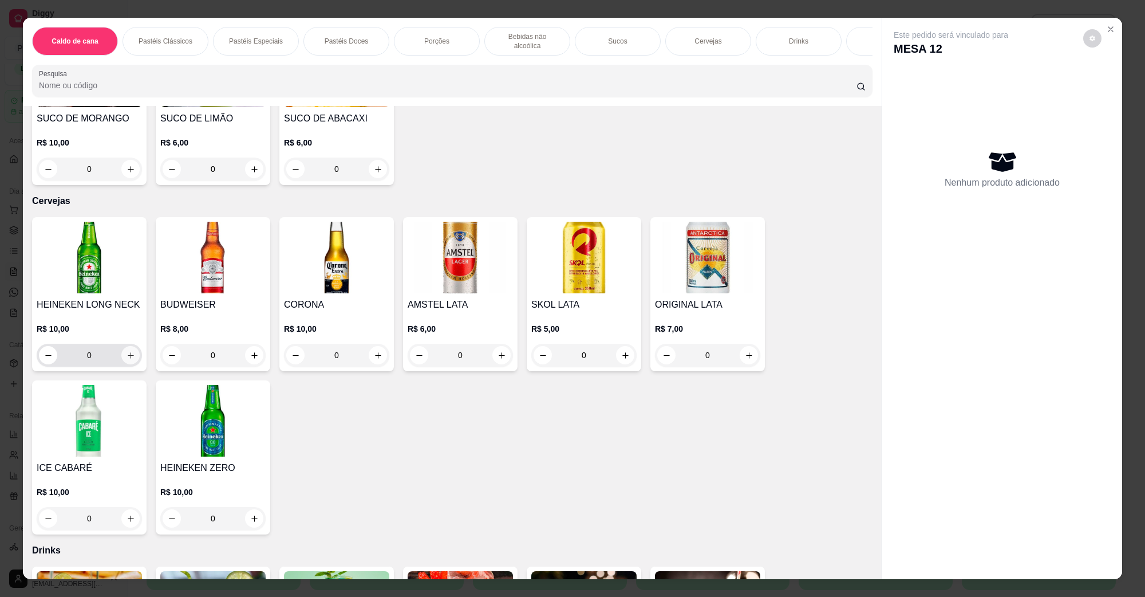
click at [128, 350] on button "increase-product-quantity" at bounding box center [130, 355] width 18 height 18
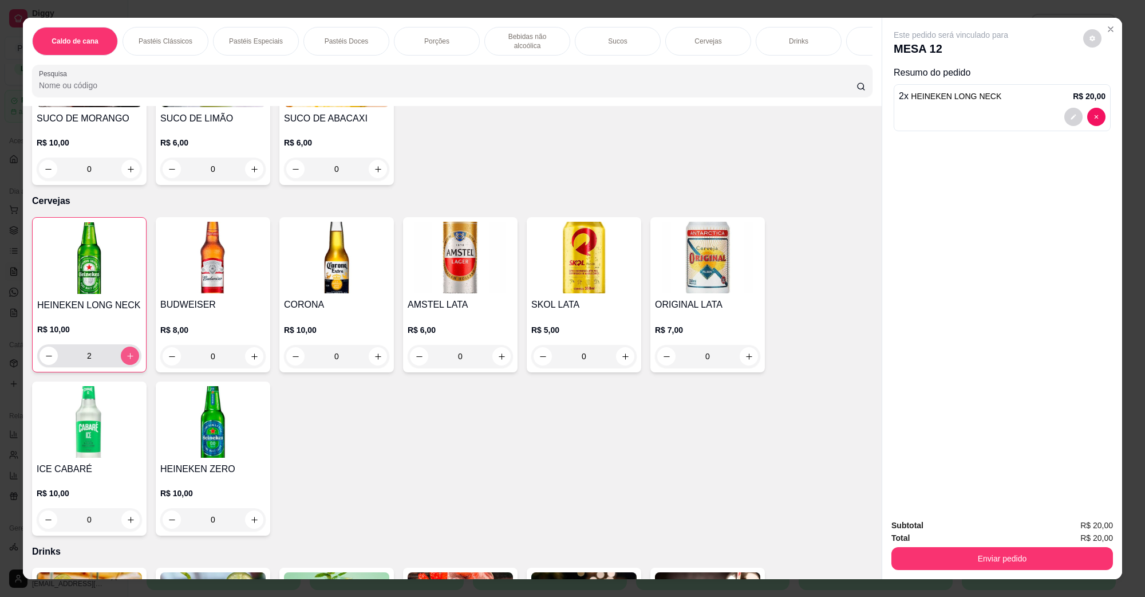
type input "2"
click at [1071, 573] on div "Subtotal R$ 20,00 Total R$ 20,00 Enviar pedido" at bounding box center [1002, 544] width 240 height 69
click at [1061, 555] on button "Enviar pedido" at bounding box center [1002, 558] width 222 height 23
click at [983, 528] on button "Não registrar e enviar pedido" at bounding box center [964, 529] width 116 height 21
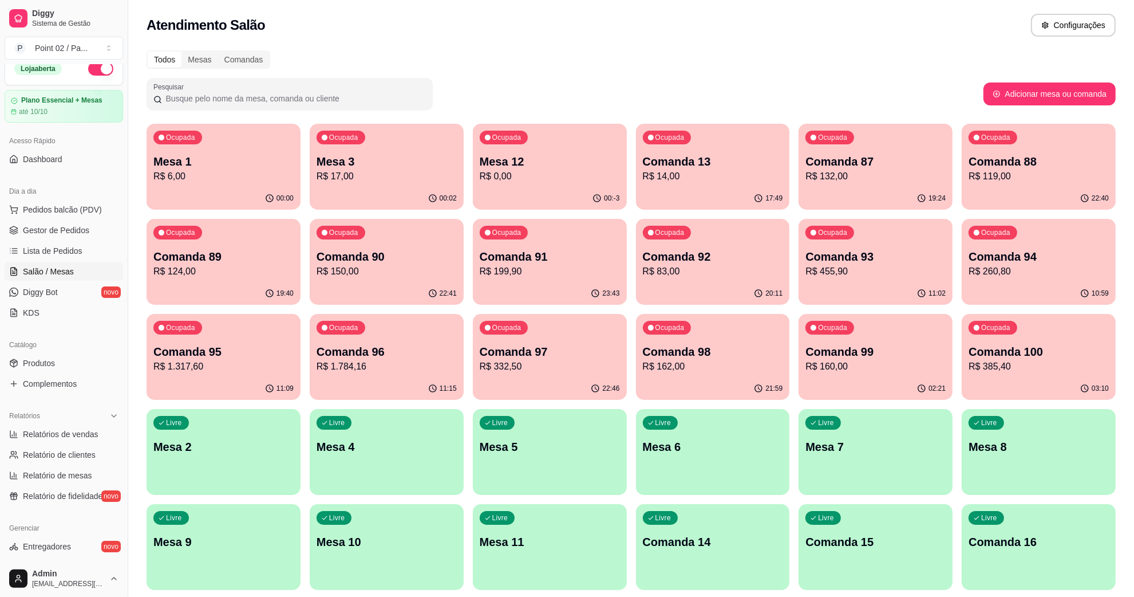
click at [255, 159] on p "Mesa 1" at bounding box center [223, 161] width 140 height 16
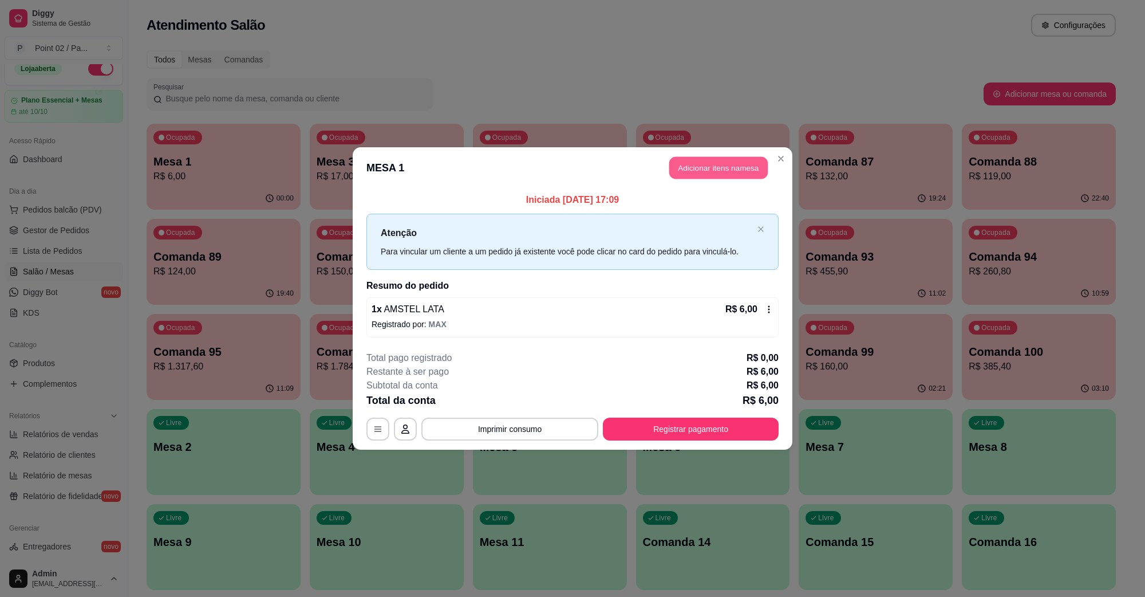
click at [670, 164] on button "Adicionar itens na mesa" at bounding box center [718, 168] width 98 height 22
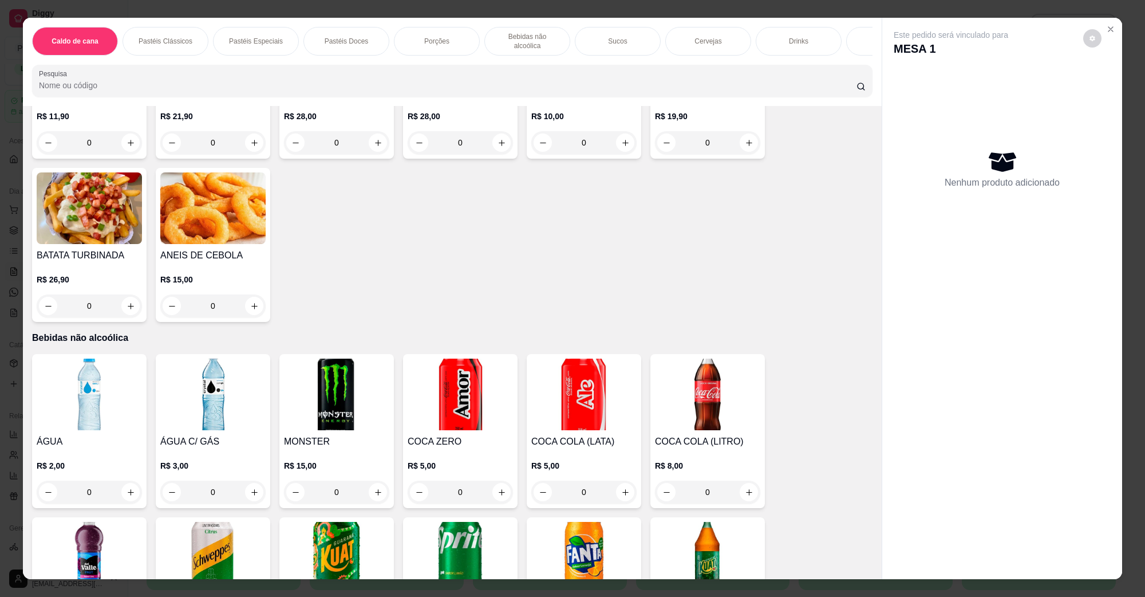
scroll to position [1145, 0]
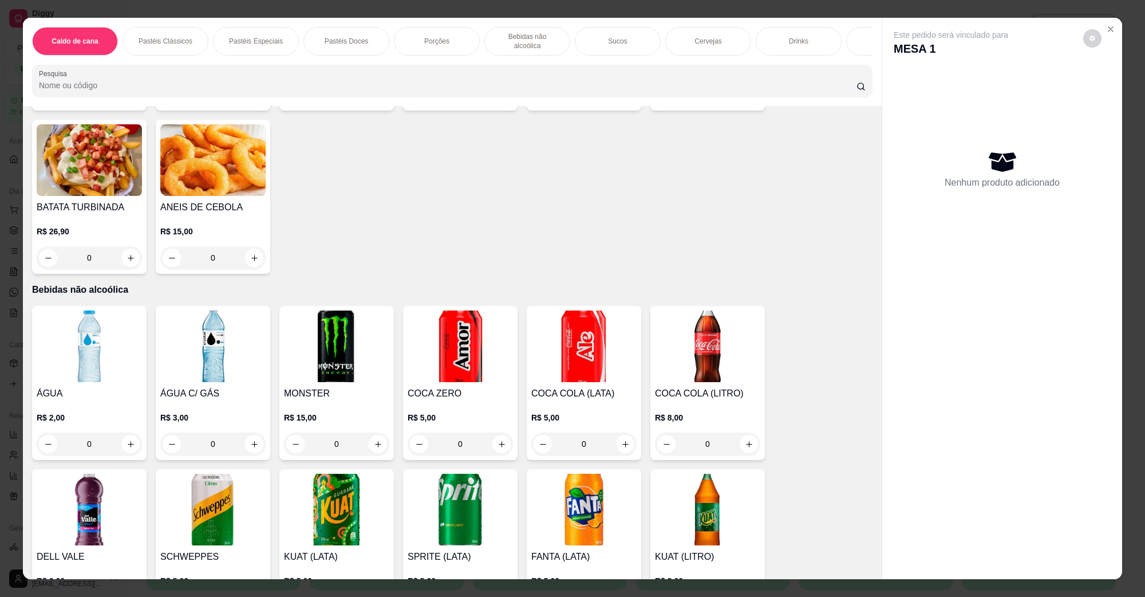
click at [1108, 39] on div "Este pedido será vinculado para MESA 1 Nenhum produto adicionado" at bounding box center [1002, 289] width 240 height 542
click at [1108, 38] on button "Close" at bounding box center [1111, 29] width 18 height 18
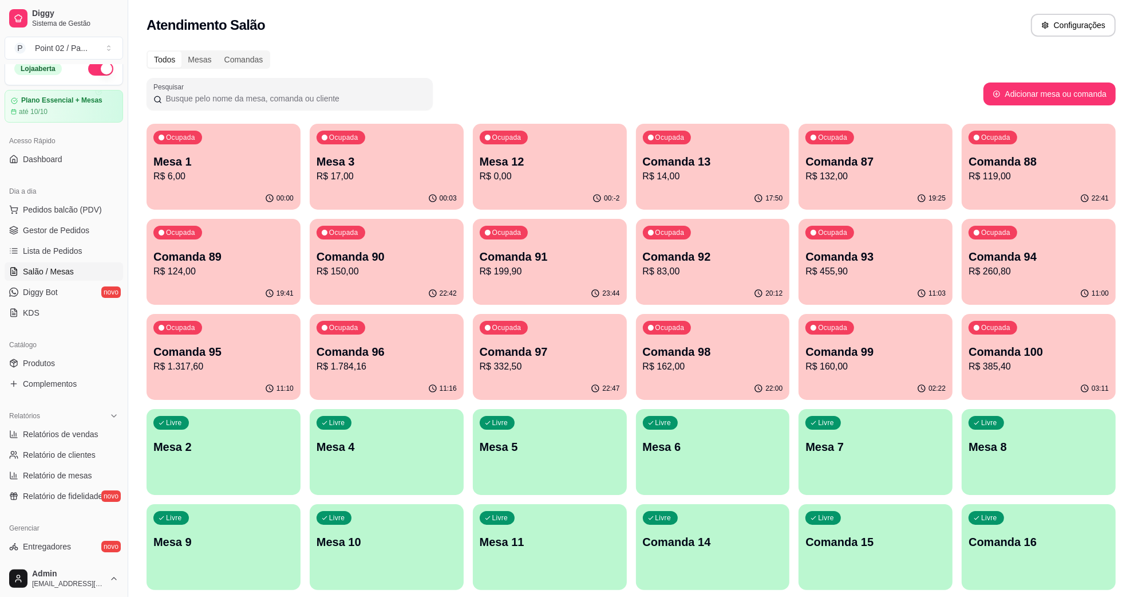
click at [524, 172] on p "R$ 0,00" at bounding box center [550, 176] width 140 height 14
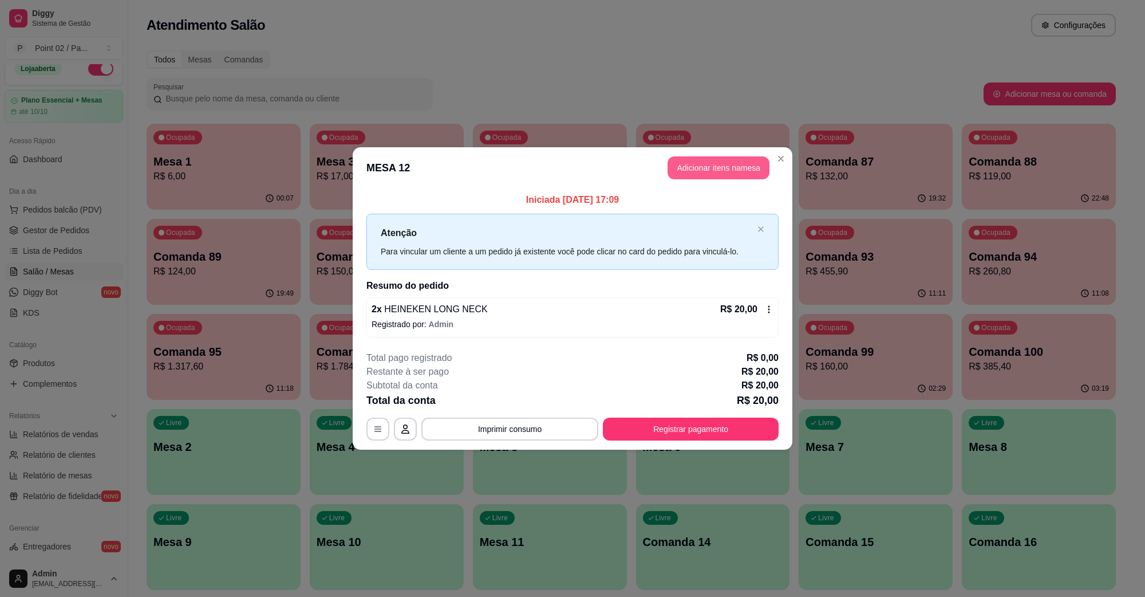
click at [706, 164] on button "Adicionar itens na mesa" at bounding box center [719, 167] width 102 height 23
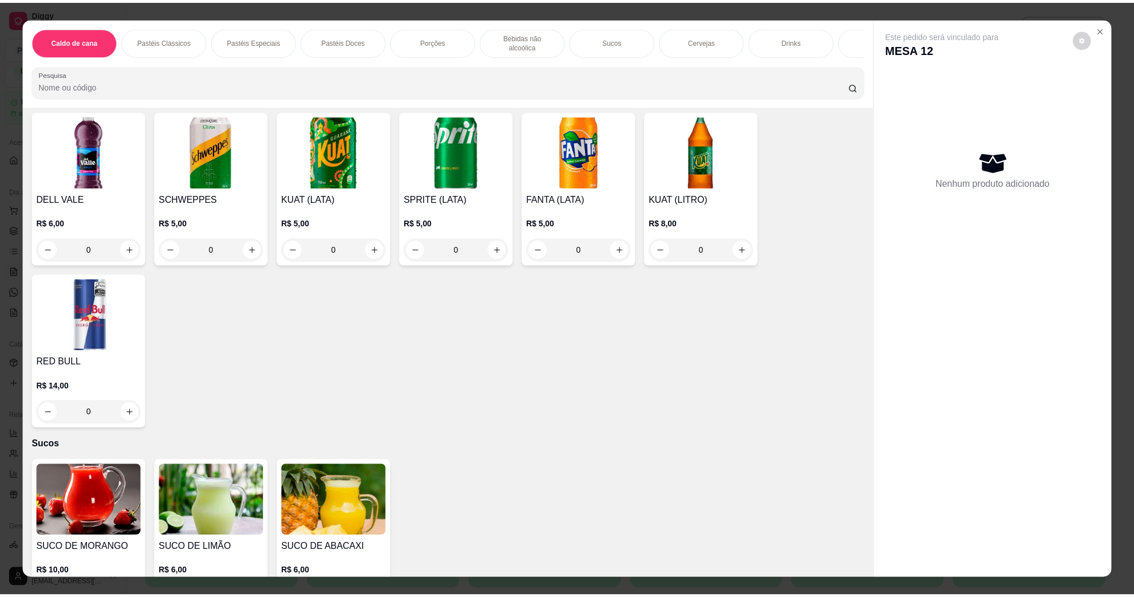
scroll to position [1932, 0]
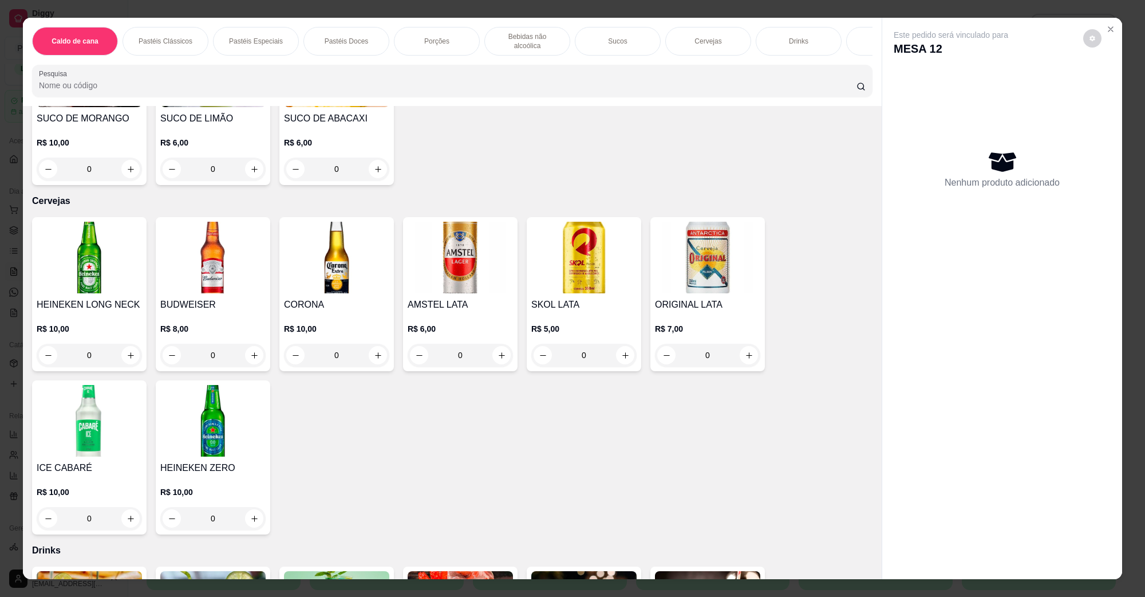
click at [108, 235] on img at bounding box center [89, 258] width 105 height 72
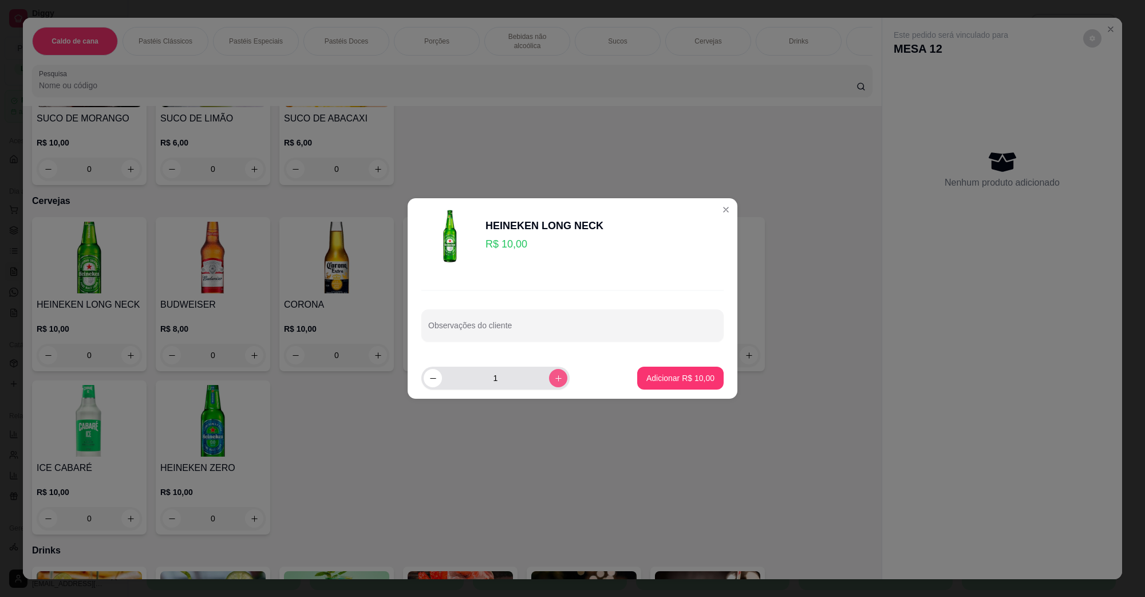
click at [554, 378] on icon "increase-product-quantity" at bounding box center [558, 378] width 9 height 9
type input "2"
click at [648, 381] on p "Adicionar R$ 20,00" at bounding box center [680, 377] width 68 height 11
type input "2"
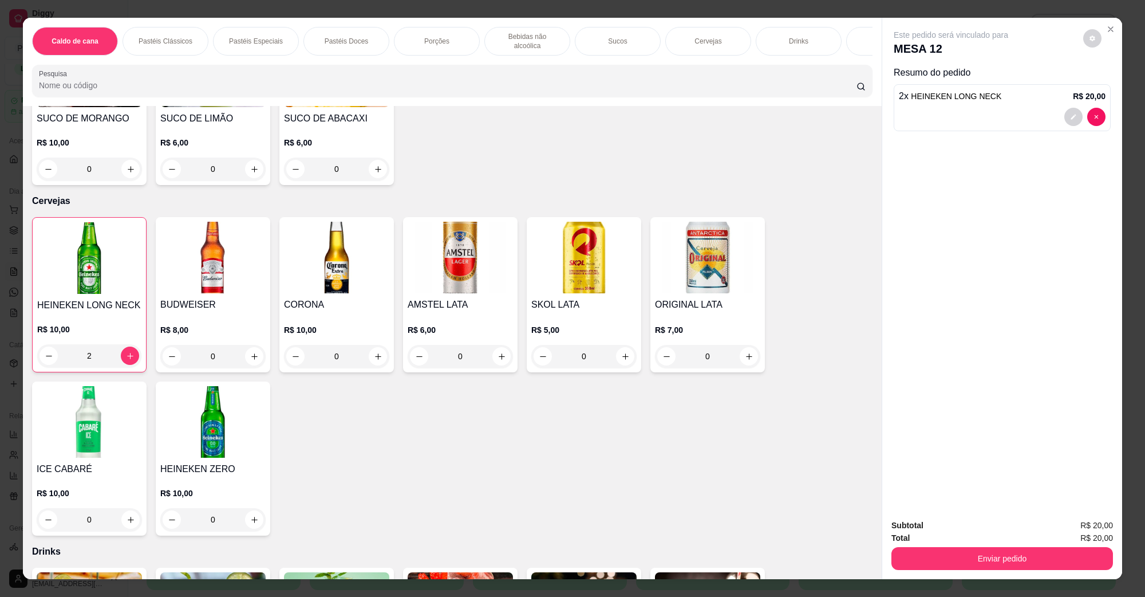
click at [950, 553] on button "Enviar pedido" at bounding box center [1002, 558] width 222 height 23
click at [954, 532] on button "Não registrar e enviar pedido" at bounding box center [964, 529] width 116 height 21
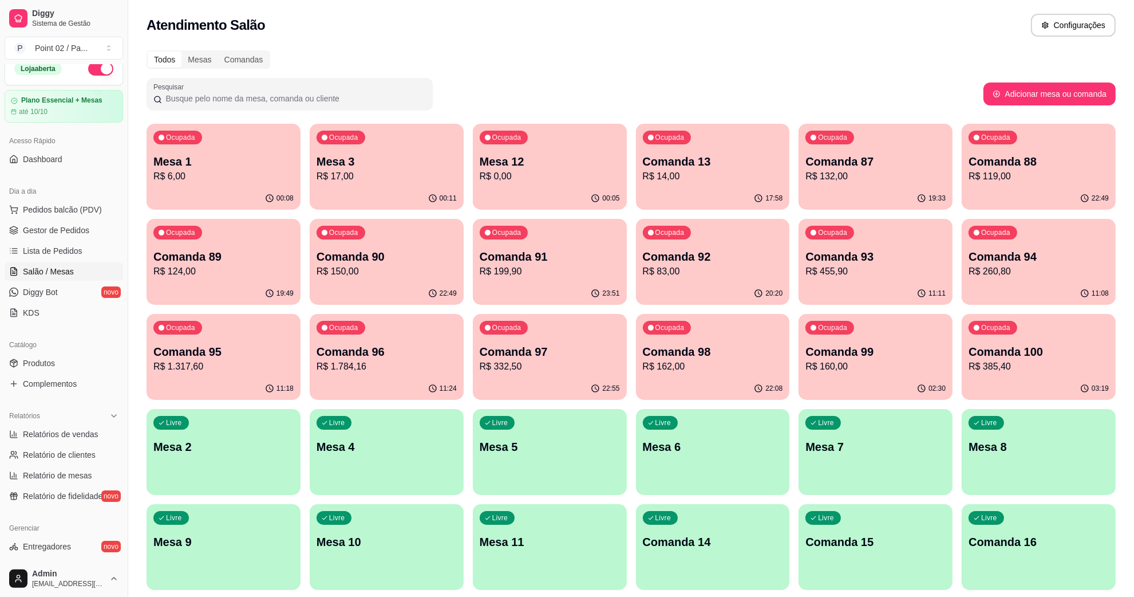
click at [582, 94] on div "Pesquisar" at bounding box center [565, 94] width 837 height 32
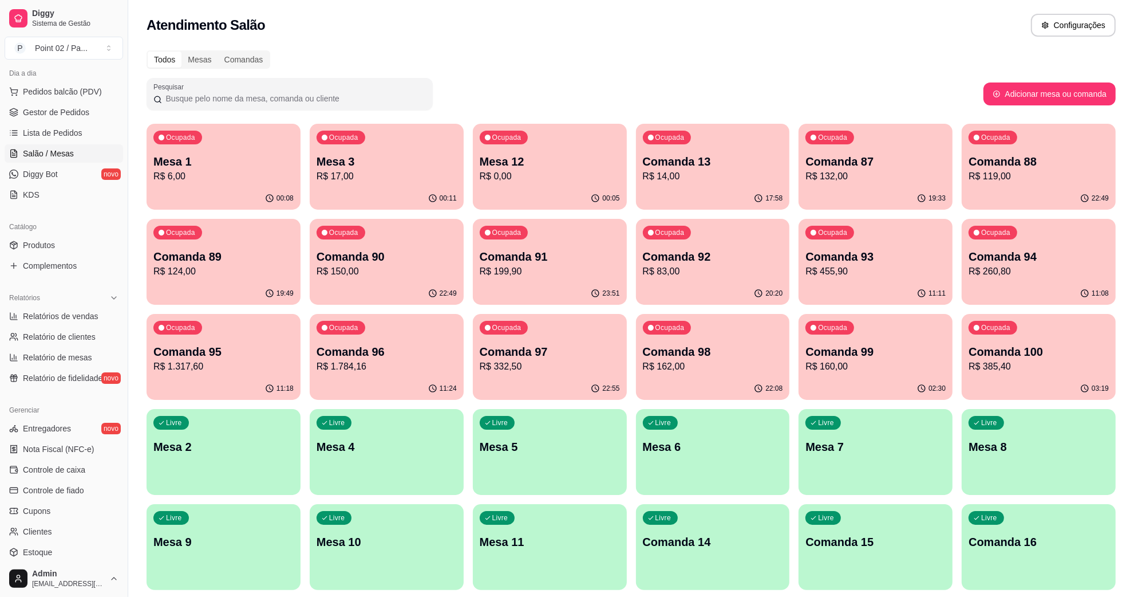
scroll to position [155, 0]
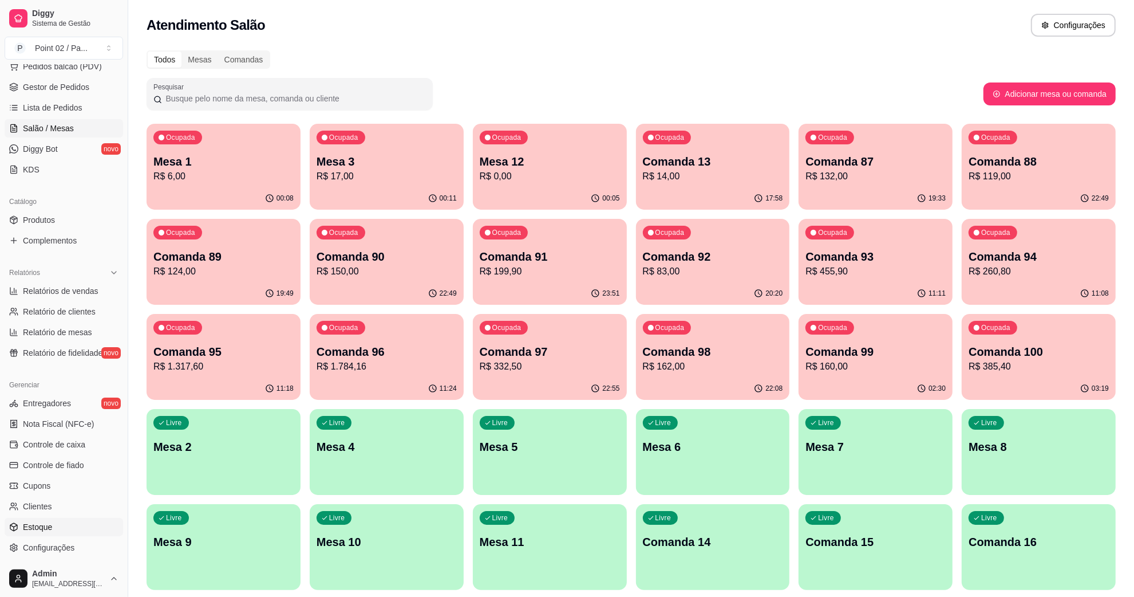
drag, startPoint x: 54, startPoint y: 527, endPoint x: 46, endPoint y: 522, distance: 9.7
click at [53, 527] on link "Estoque" at bounding box center [64, 527] width 119 height 18
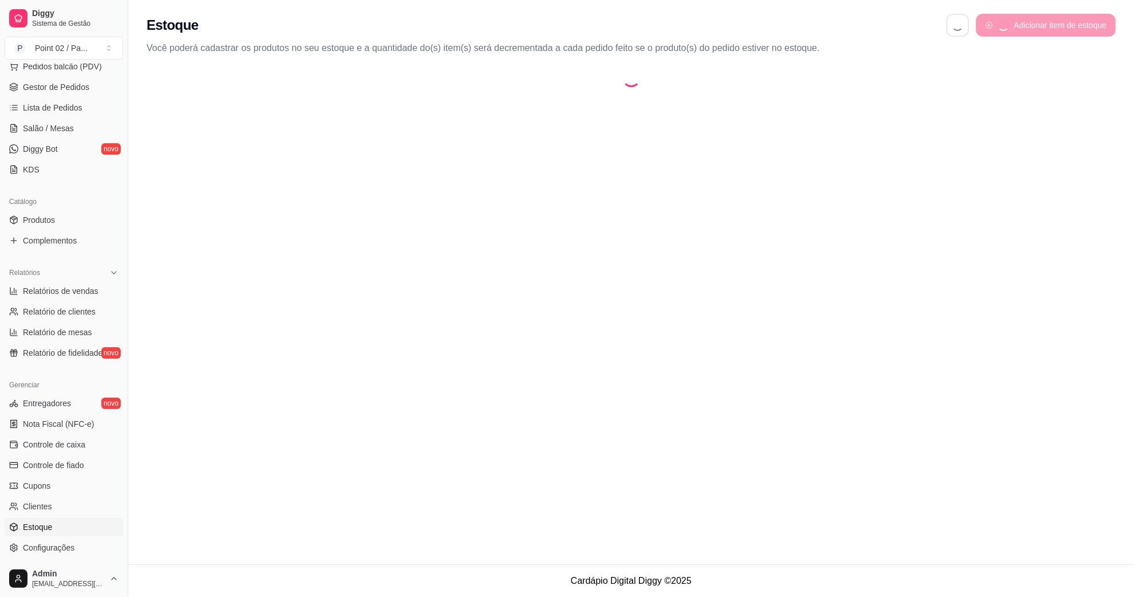
select select "QUANTITY_ORDER"
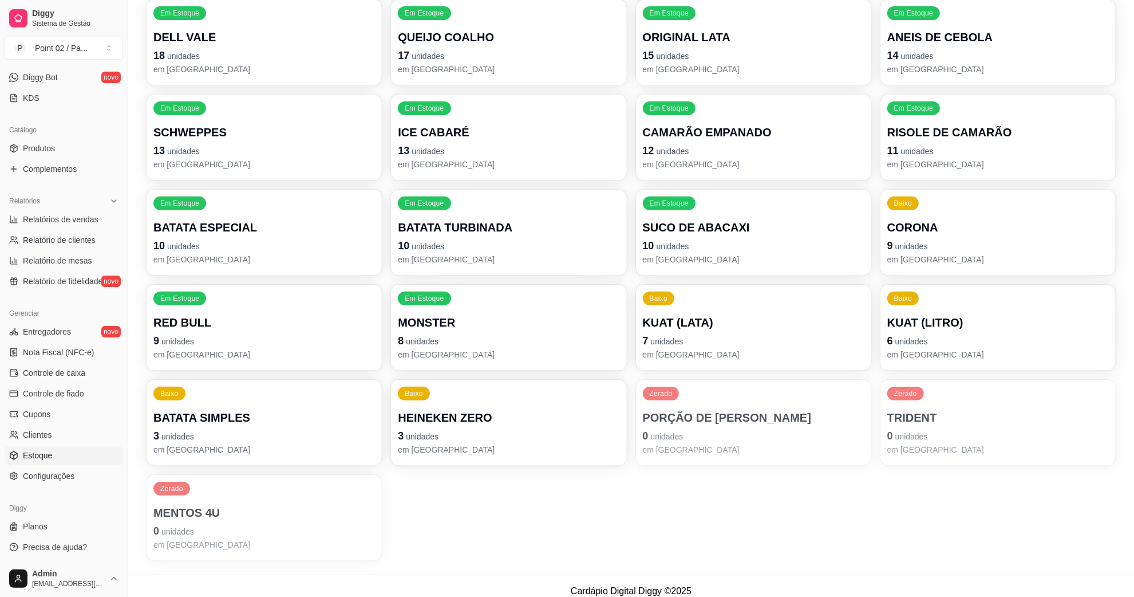
scroll to position [459, 0]
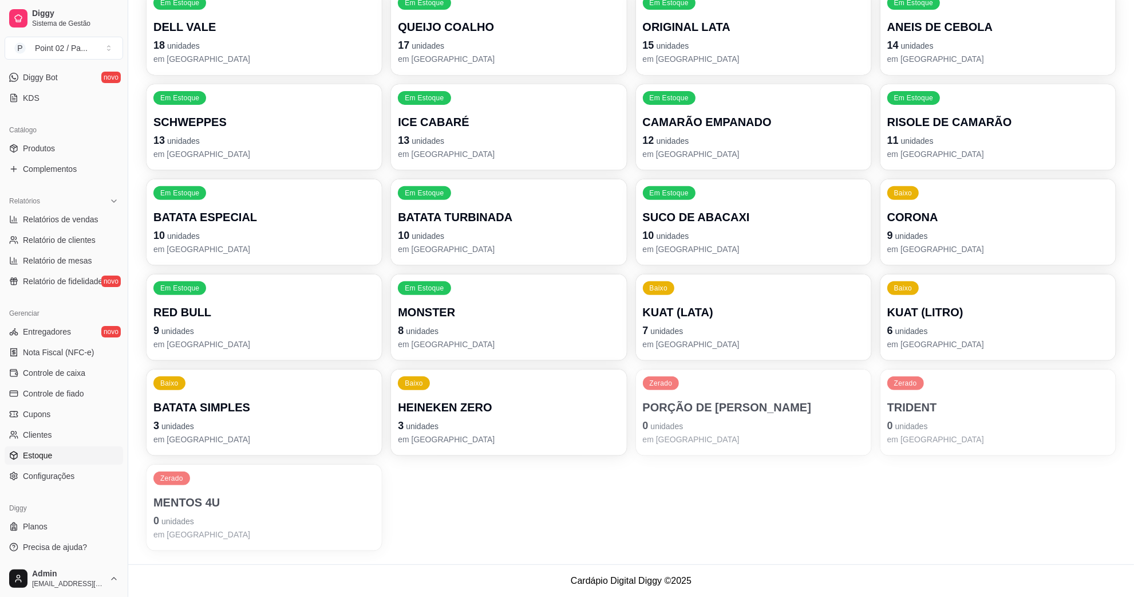
click at [495, 429] on p "3 unidades" at bounding box center [509, 425] width 222 height 16
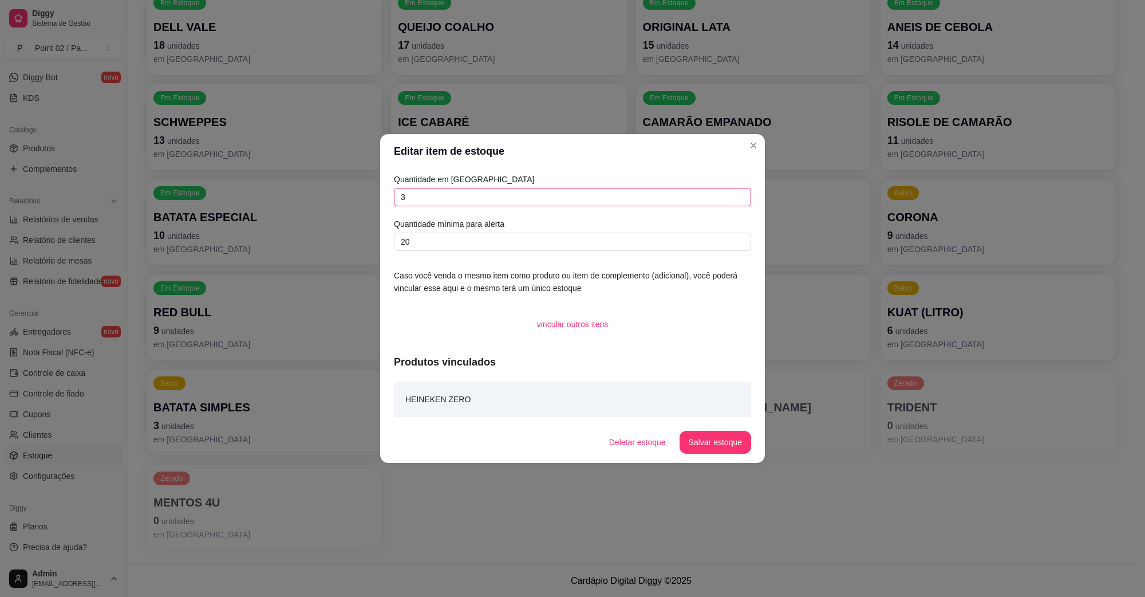
click at [547, 196] on input "3" at bounding box center [572, 197] width 357 height 18
type input "0"
type input "2"
click at [694, 431] on button "Salvar estoque" at bounding box center [715, 442] width 70 height 22
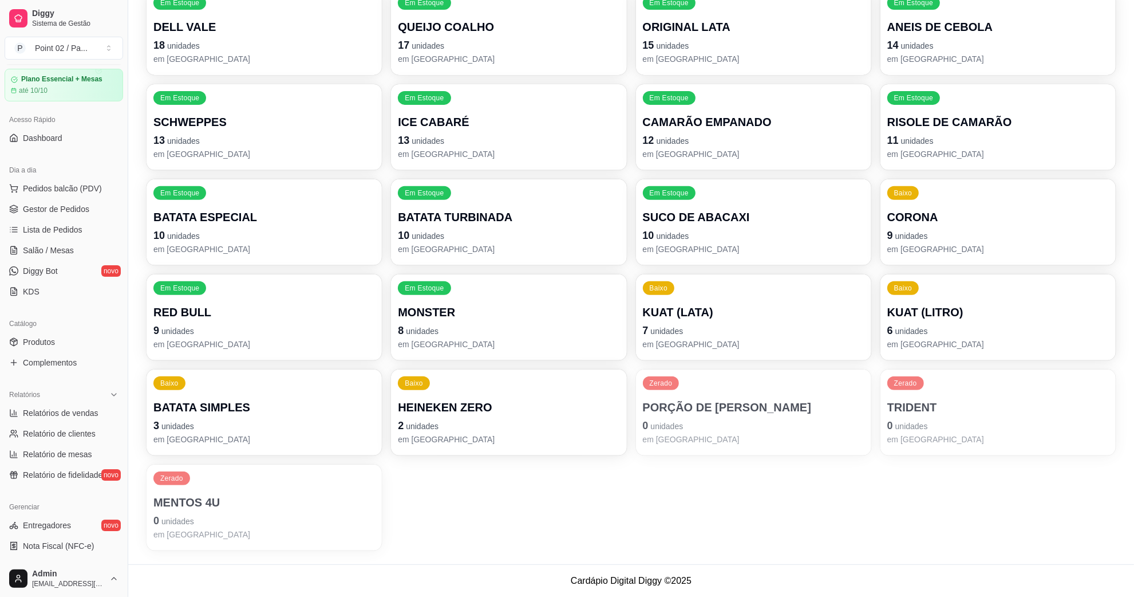
scroll to position [12, 0]
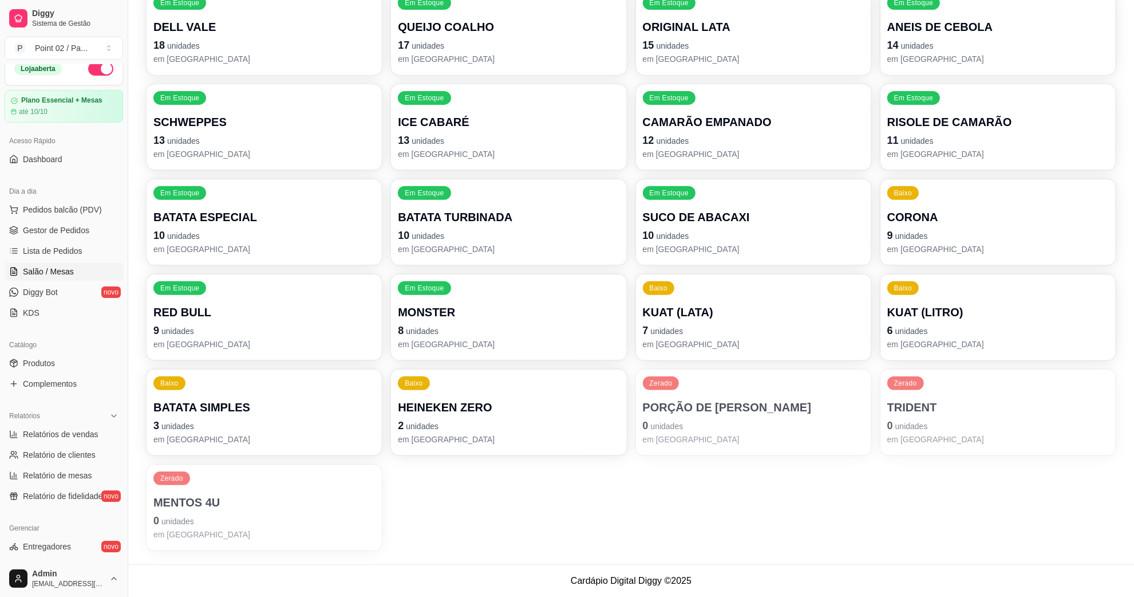
click at [69, 262] on link "Salão / Mesas" at bounding box center [64, 271] width 119 height 18
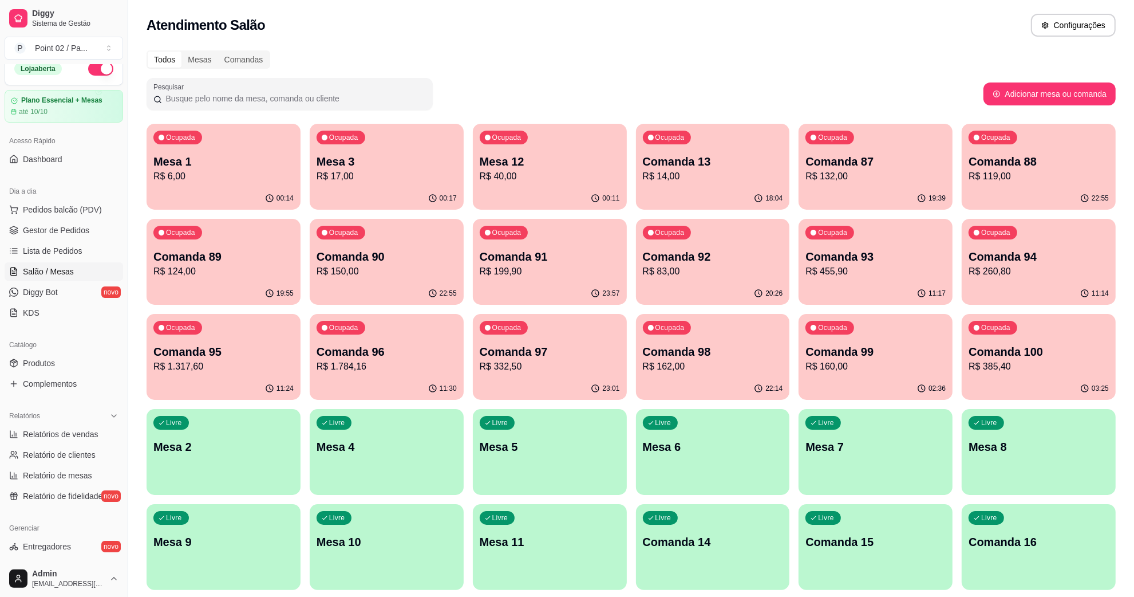
click at [342, 168] on p "Mesa 3" at bounding box center [387, 161] width 140 height 16
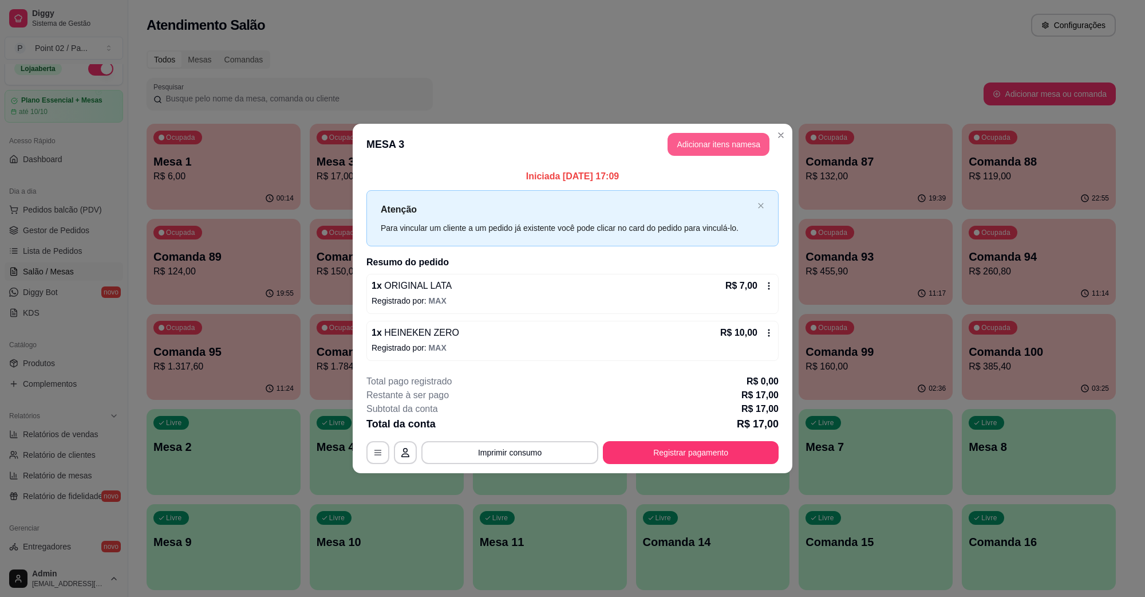
click at [742, 137] on button "Adicionar itens na mesa" at bounding box center [719, 144] width 102 height 23
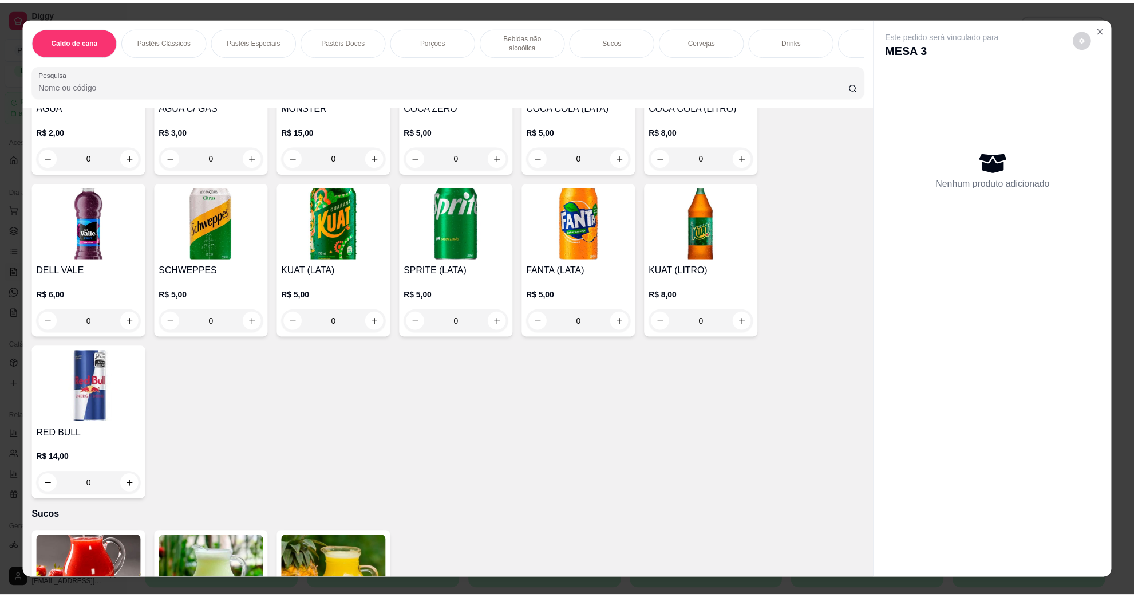
scroll to position [1861, 0]
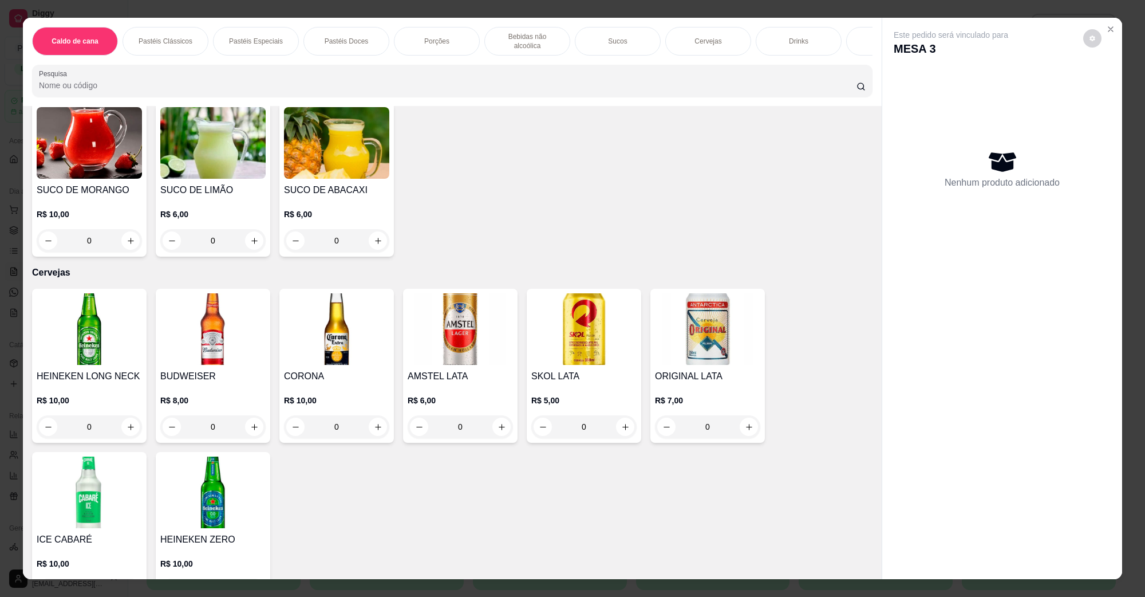
click at [658, 354] on div "ORIGINAL LATA R$ 7,00 0" at bounding box center [707, 366] width 115 height 154
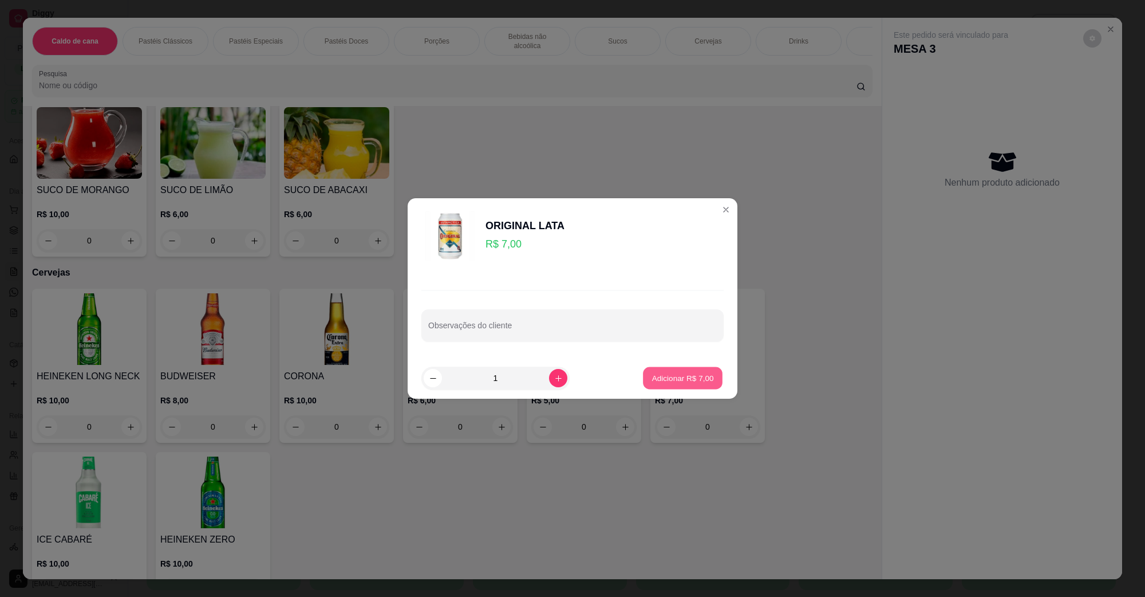
click at [688, 370] on button "Adicionar R$ 7,00" at bounding box center [683, 378] width 80 height 22
type input "1"
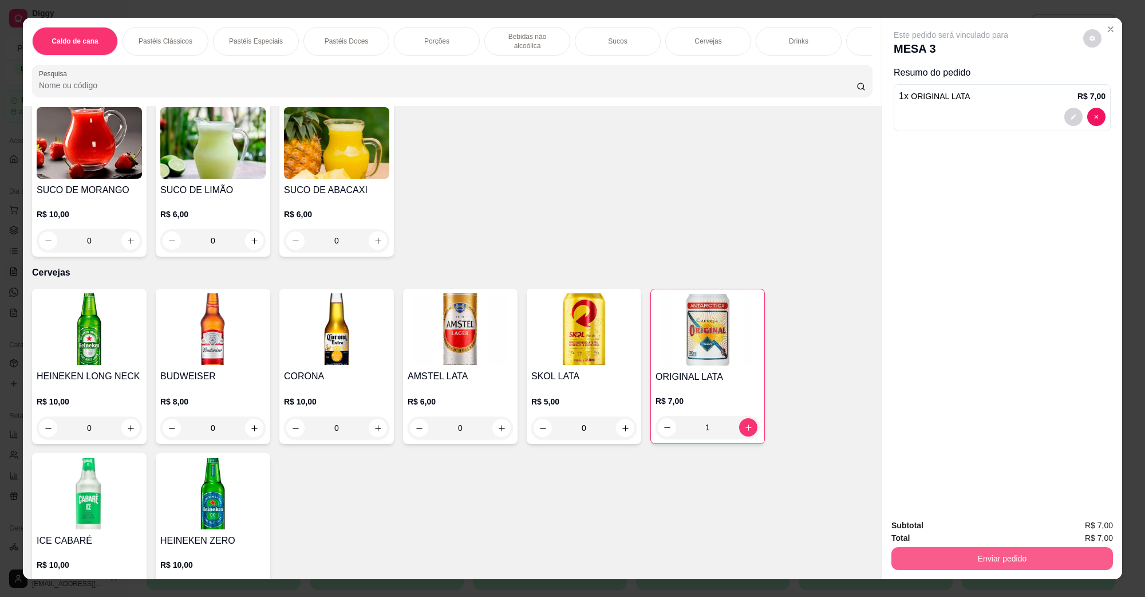
click at [994, 567] on button "Enviar pedido" at bounding box center [1002, 558] width 222 height 23
click at [950, 528] on button "Não registrar e enviar pedido" at bounding box center [963, 530] width 119 height 22
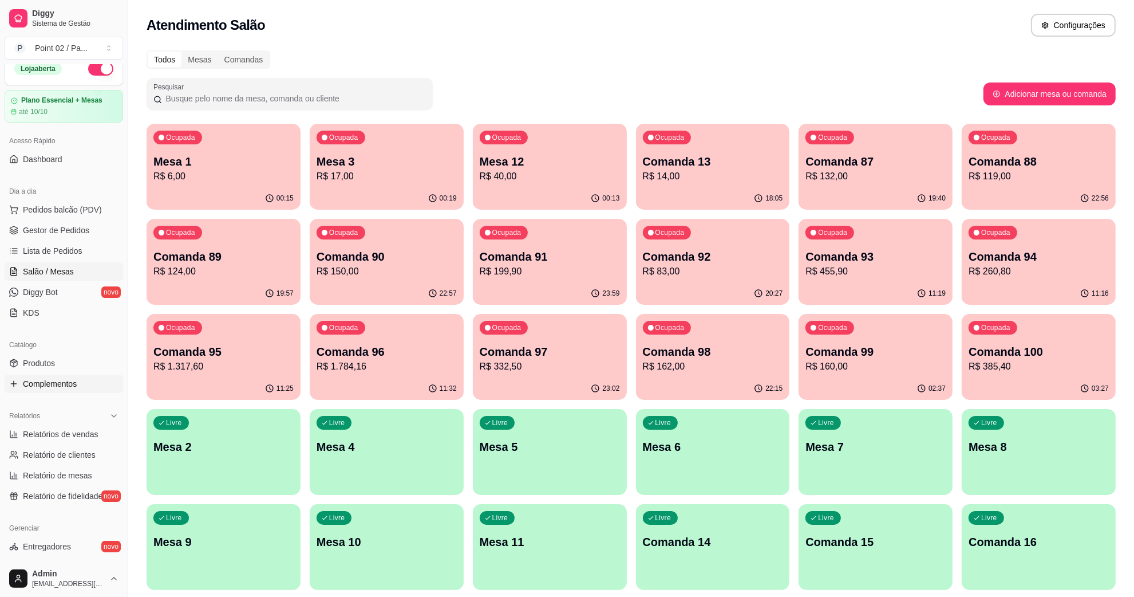
click at [53, 390] on link "Complementos" at bounding box center [64, 383] width 119 height 18
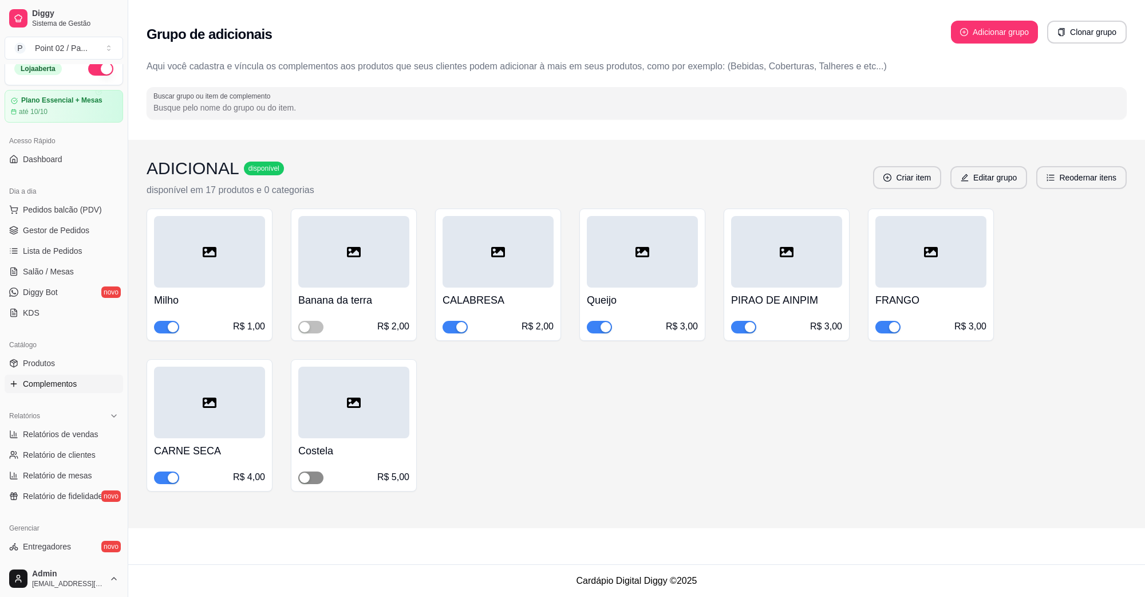
click at [310, 477] on button "button" at bounding box center [310, 477] width 25 height 13
click at [88, 365] on link "Produtos" at bounding box center [64, 363] width 119 height 18
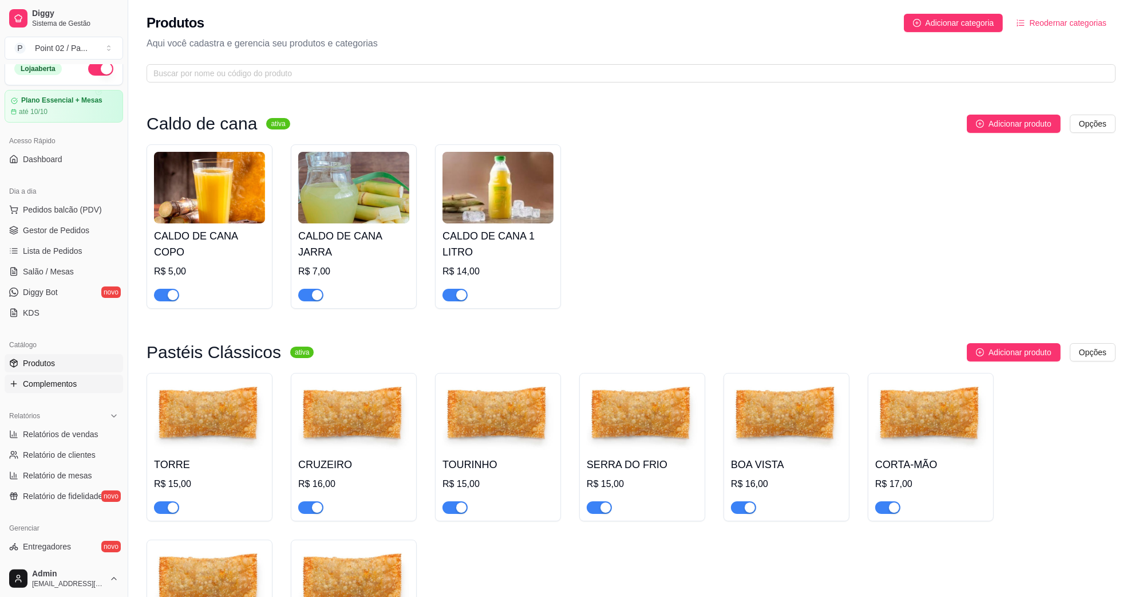
click at [63, 387] on span "Complementos" at bounding box center [50, 383] width 54 height 11
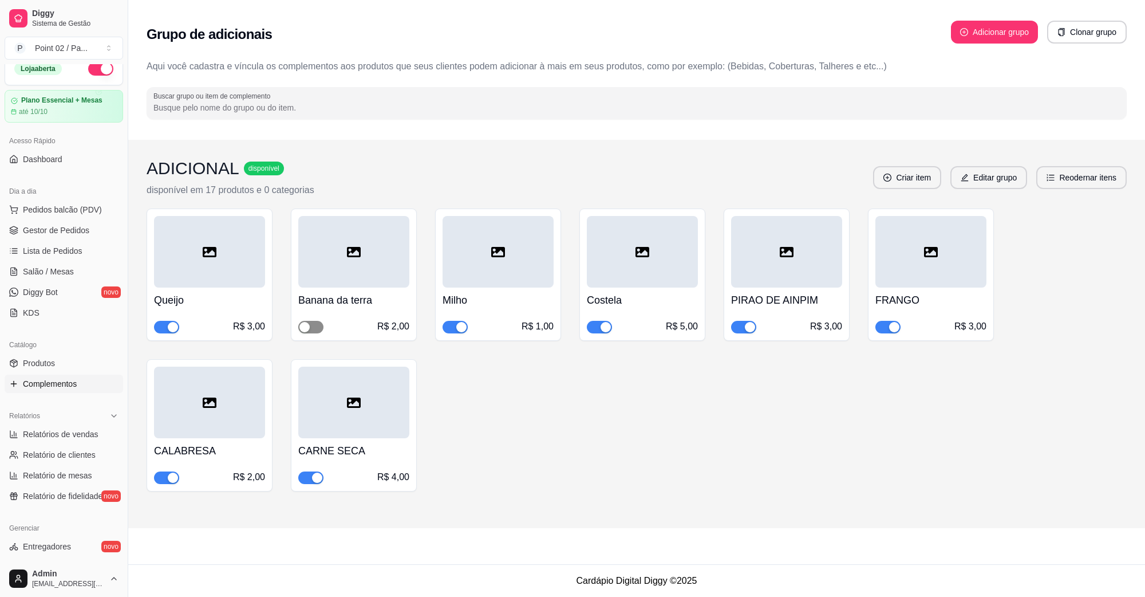
click at [304, 326] on div "button" at bounding box center [304, 327] width 10 height 10
click at [73, 364] on link "Produtos" at bounding box center [64, 363] width 119 height 18
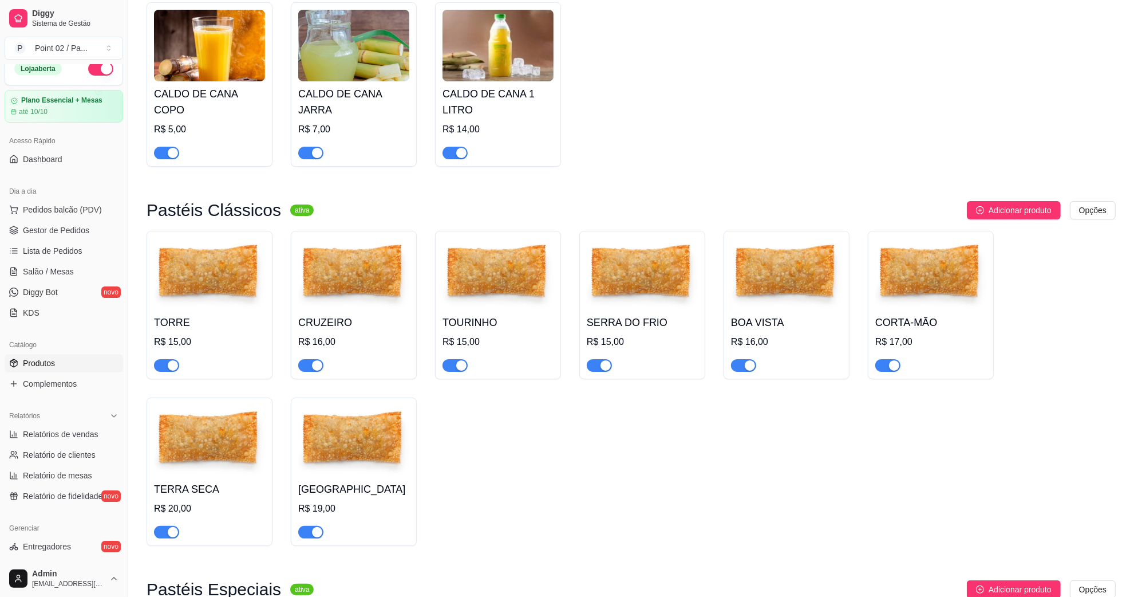
scroll to position [143, 0]
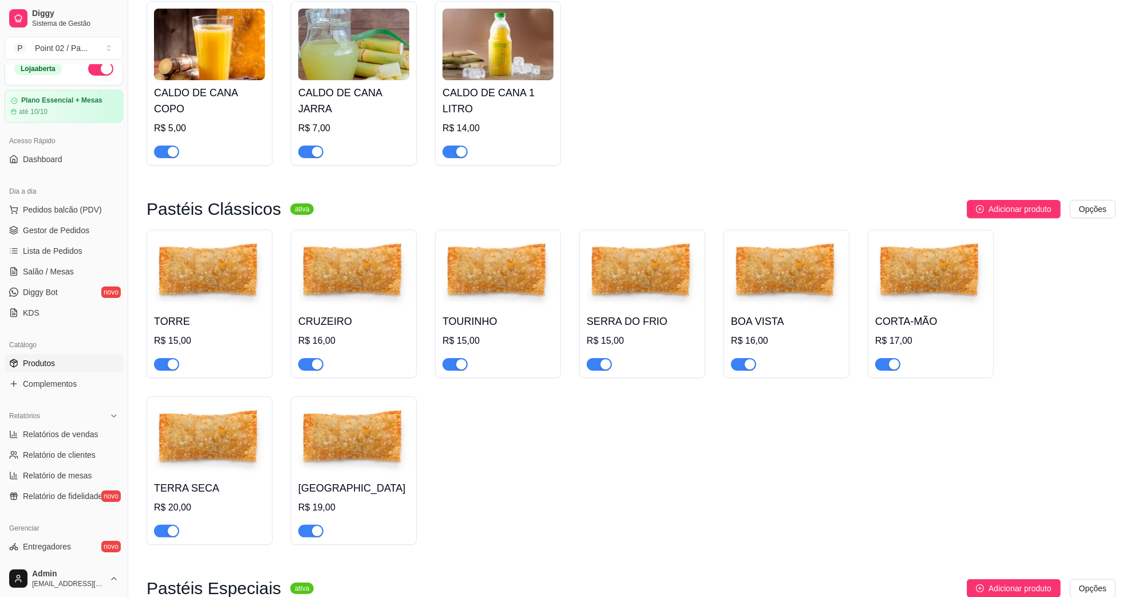
click at [358, 278] on img at bounding box center [353, 273] width 111 height 72
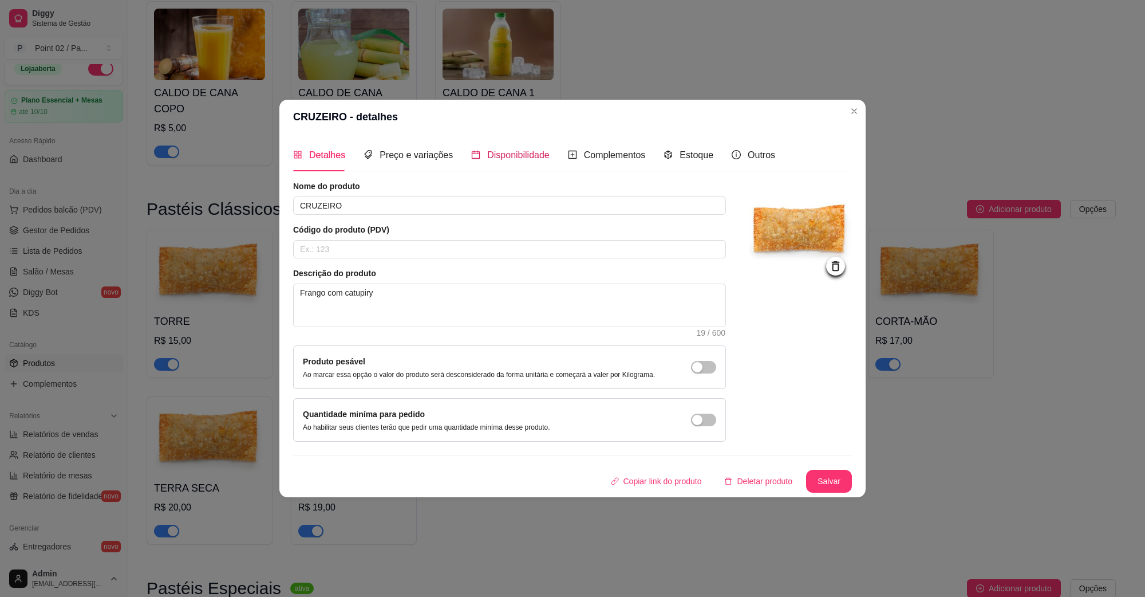
click at [479, 152] on div "Disponibilidade" at bounding box center [510, 155] width 78 height 14
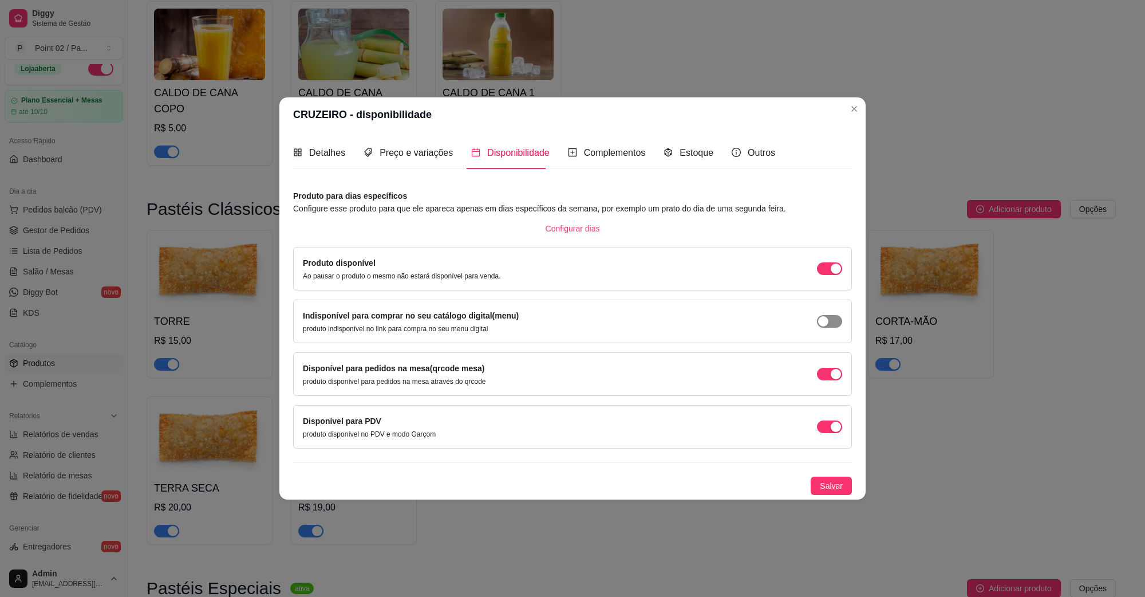
click at [827, 315] on span "button" at bounding box center [829, 321] width 25 height 13
click at [829, 480] on span "Salvar" at bounding box center [831, 485] width 23 height 13
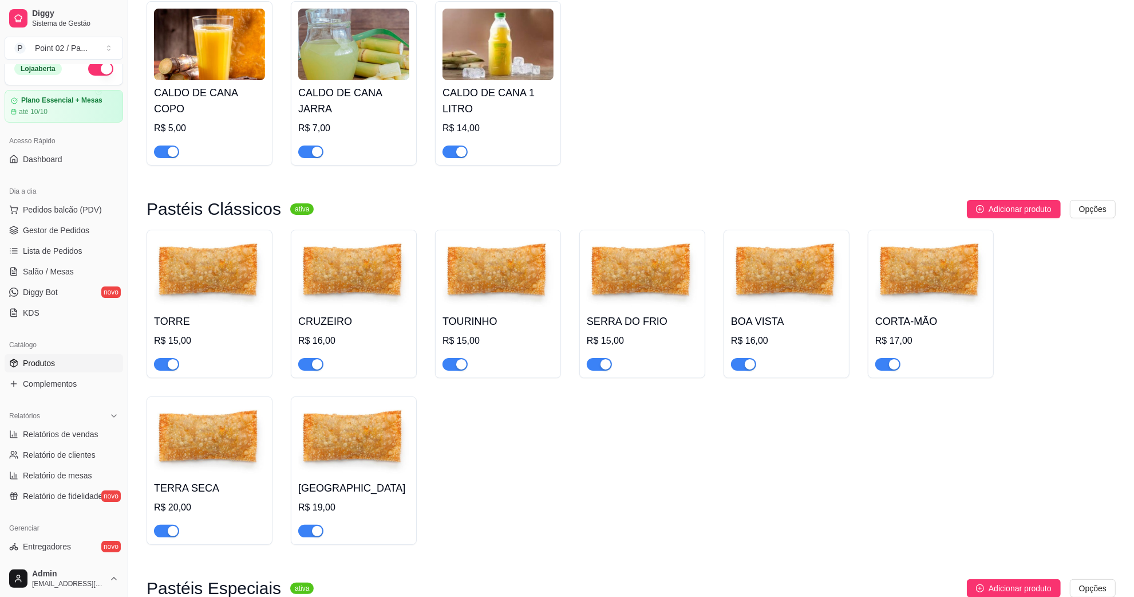
click at [479, 293] on img at bounding box center [498, 273] width 111 height 72
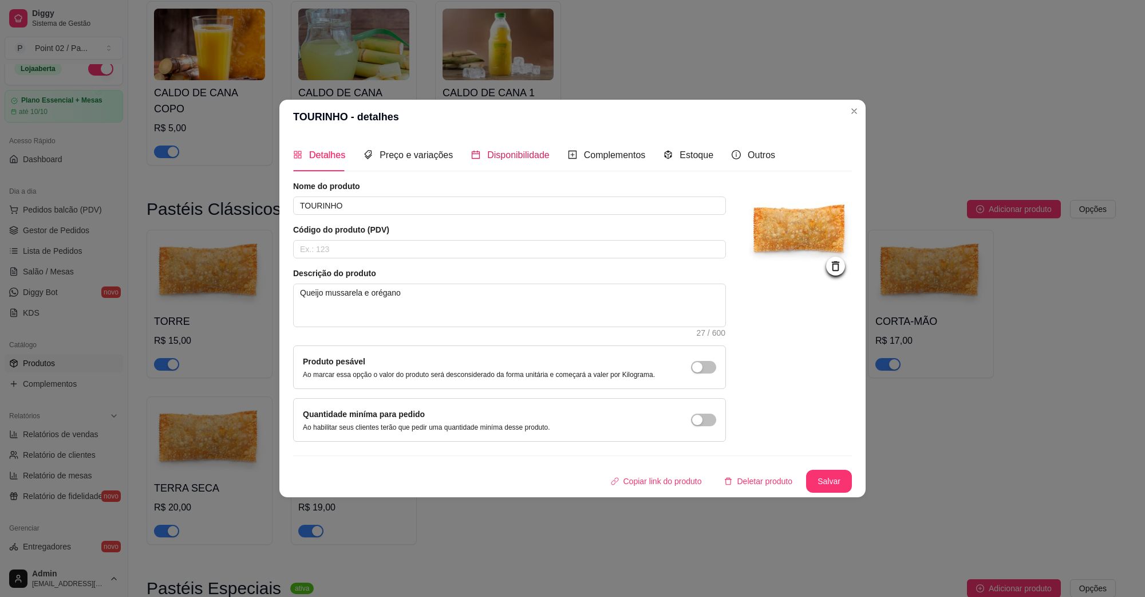
click at [490, 159] on span "Disponibilidade" at bounding box center [518, 155] width 62 height 10
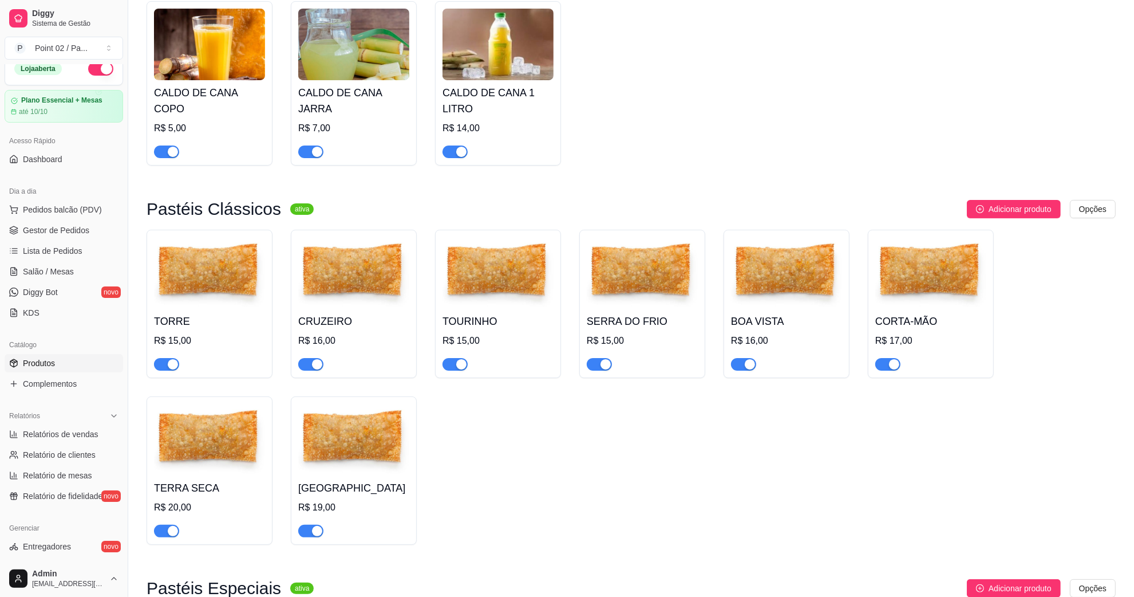
click at [657, 283] on img at bounding box center [642, 273] width 111 height 72
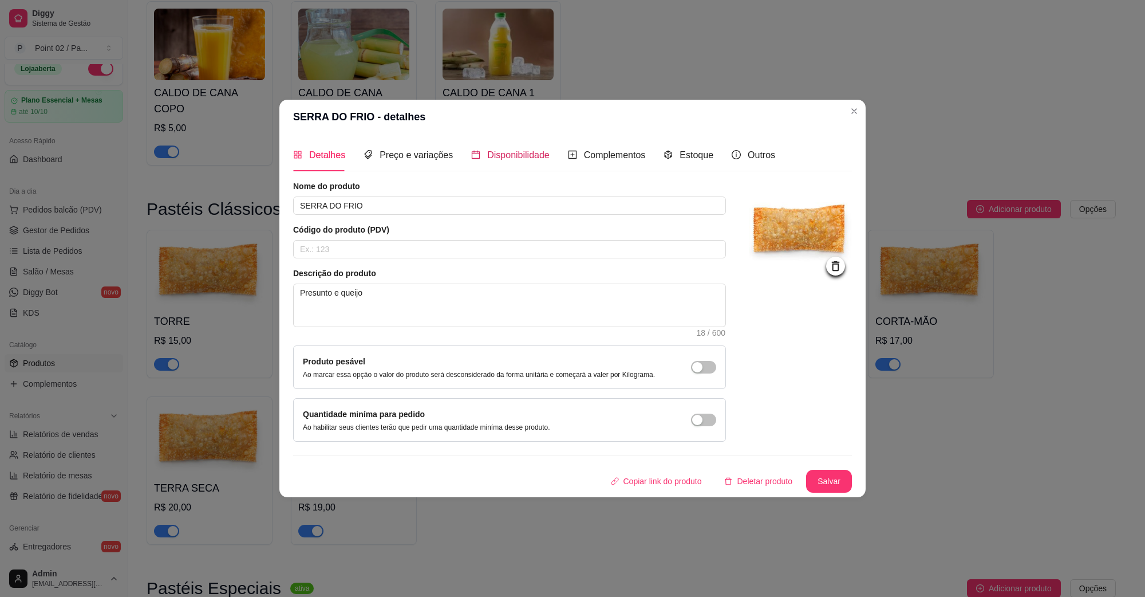
click at [507, 150] on span "Disponibilidade" at bounding box center [518, 155] width 62 height 10
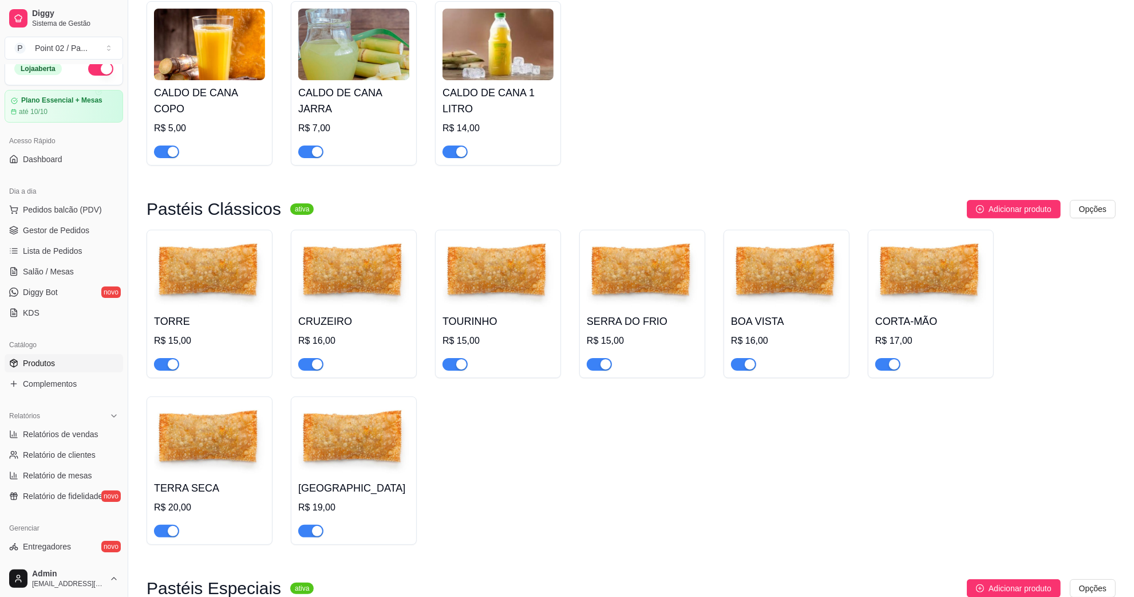
click at [902, 299] on img at bounding box center [930, 273] width 111 height 72
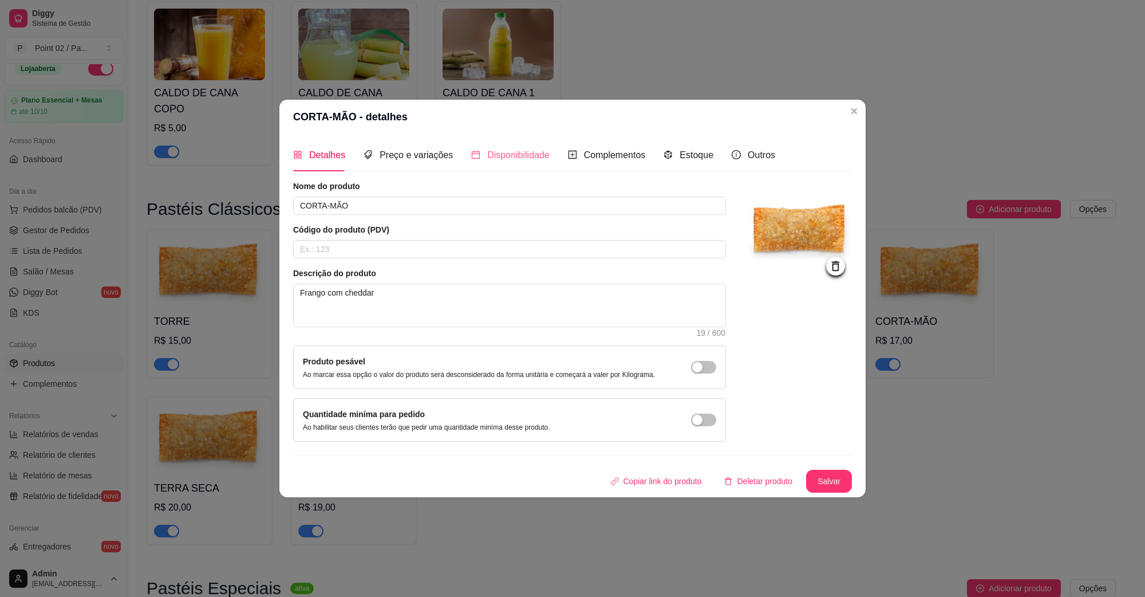
click at [494, 164] on div "Disponibilidade" at bounding box center [510, 155] width 78 height 33
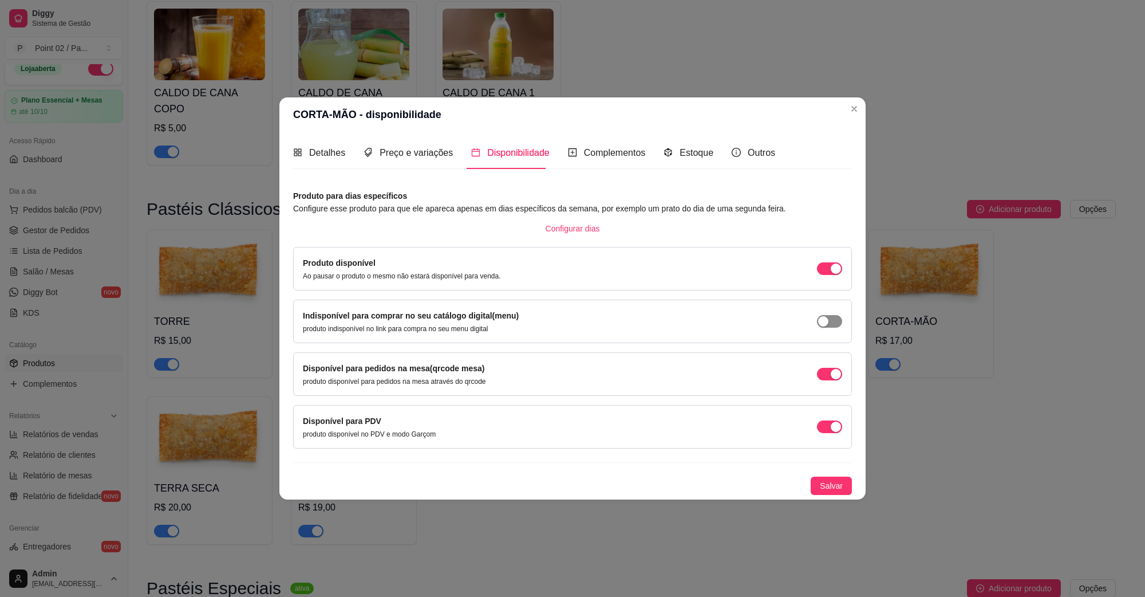
click at [823, 316] on div "button" at bounding box center [823, 321] width 10 height 10
click at [828, 487] on span "Salvar" at bounding box center [831, 485] width 23 height 13
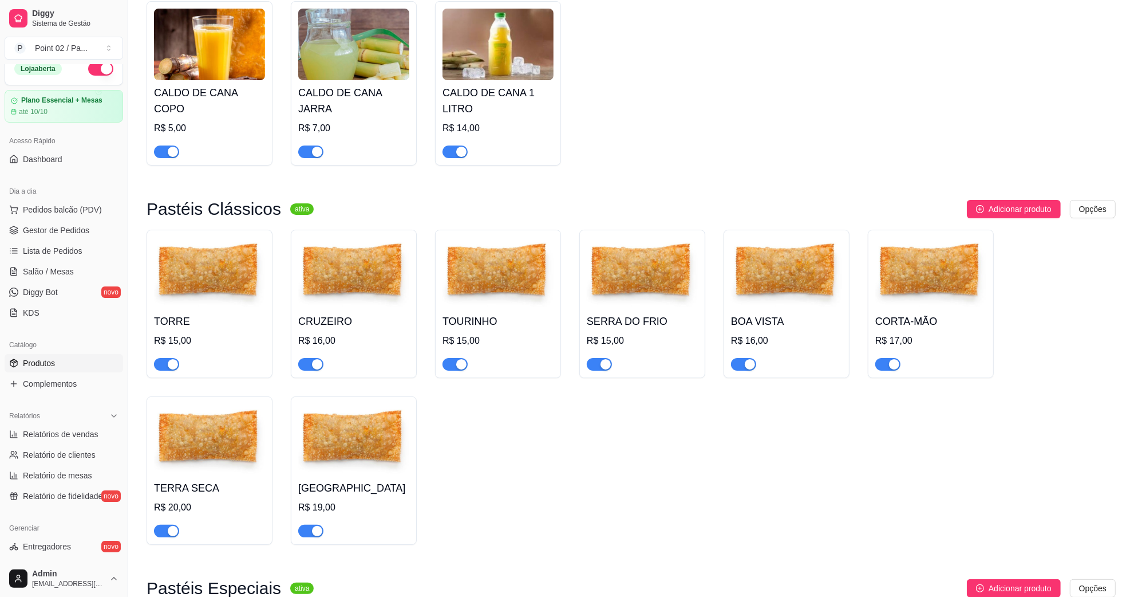
click at [774, 327] on h4 "BOA VISTA" at bounding box center [786, 321] width 111 height 16
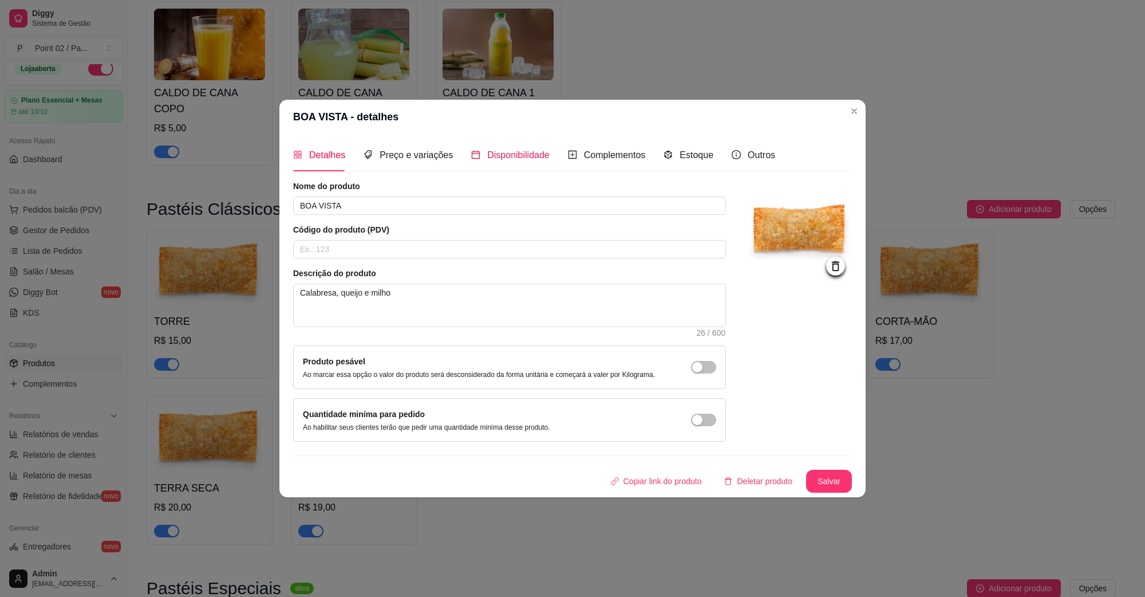
click at [527, 156] on span "Disponibilidade" at bounding box center [518, 155] width 62 height 10
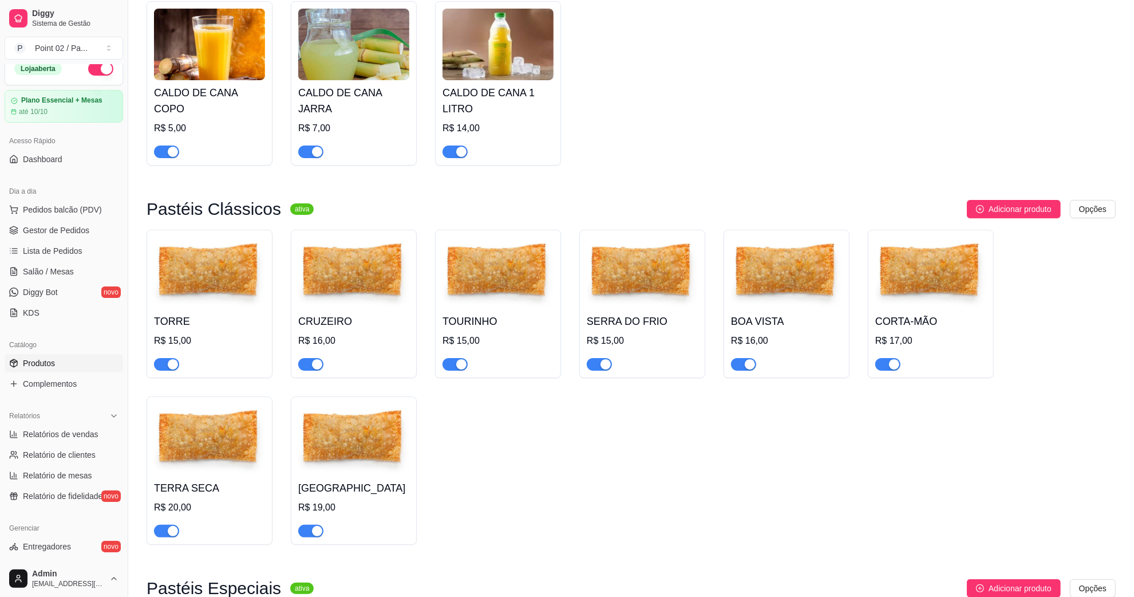
click at [189, 464] on img at bounding box center [209, 440] width 111 height 72
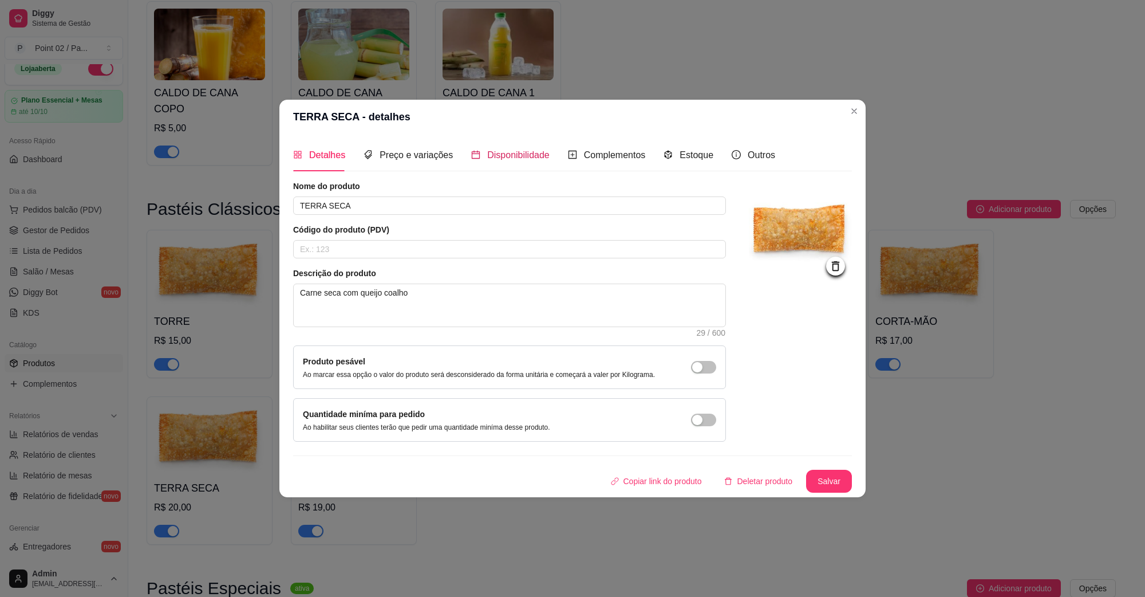
click at [519, 150] on span "Disponibilidade" at bounding box center [518, 155] width 62 height 10
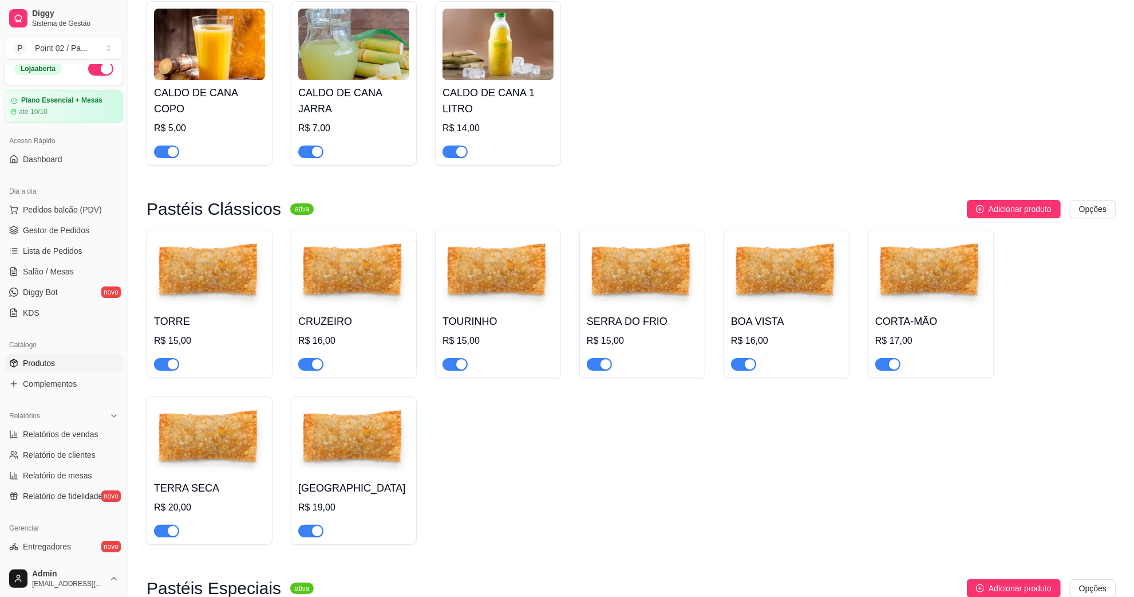
click at [373, 437] on img at bounding box center [353, 440] width 111 height 72
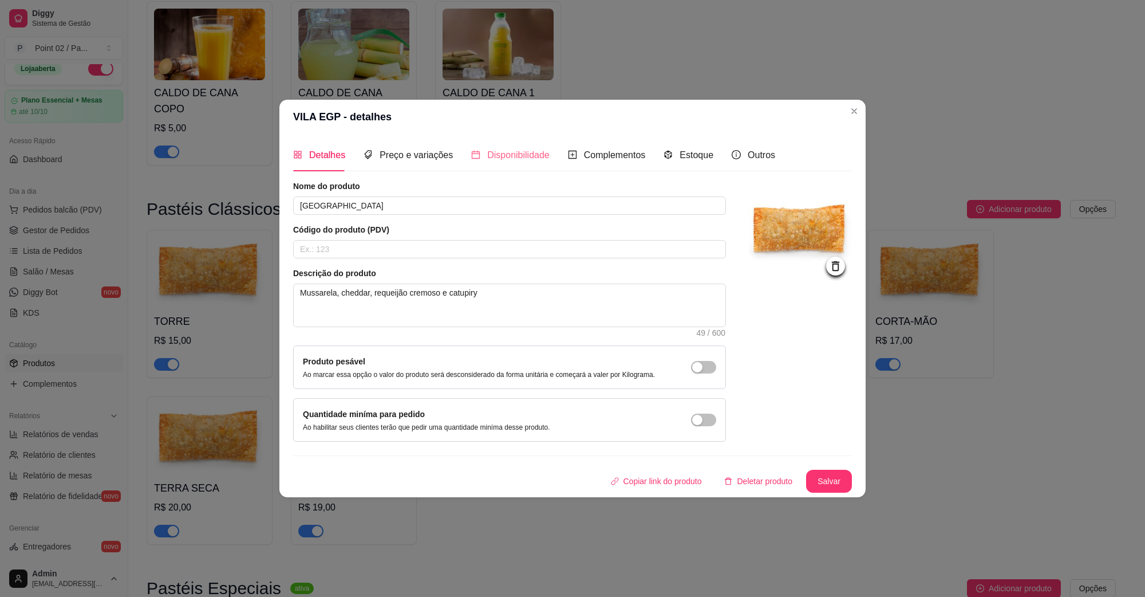
click at [527, 162] on div "Disponibilidade" at bounding box center [510, 155] width 78 height 33
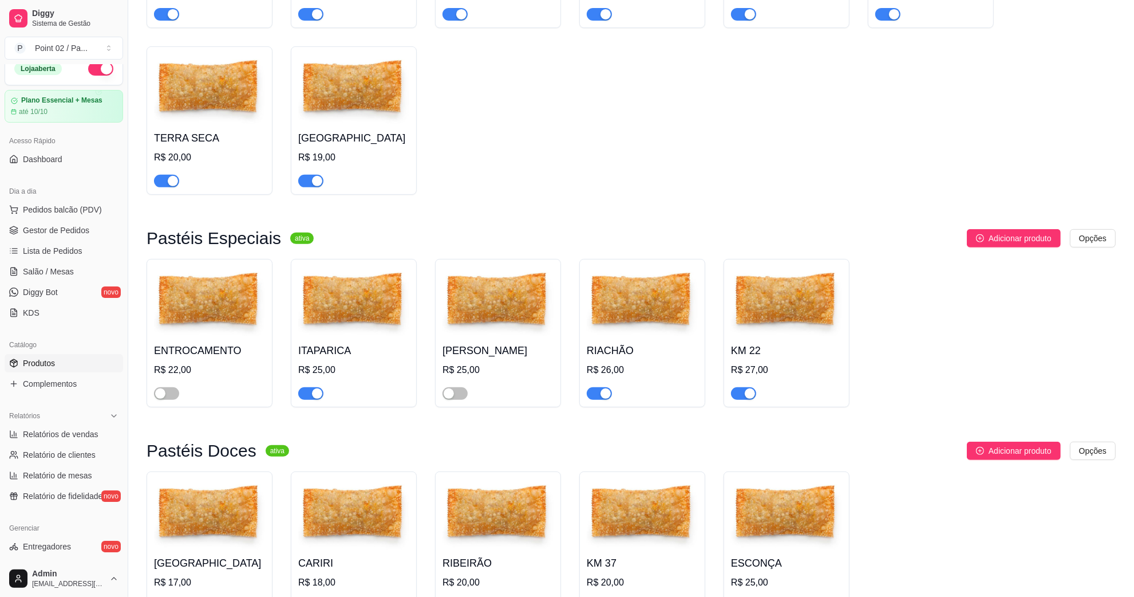
scroll to position [501, 0]
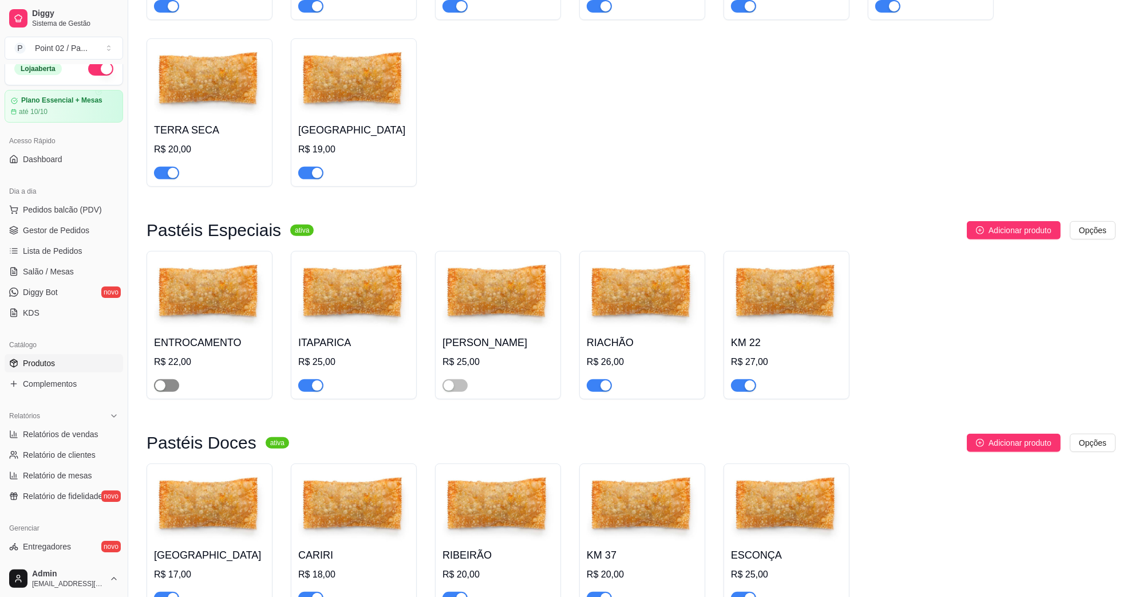
click at [161, 388] on div "button" at bounding box center [160, 385] width 10 height 10
click at [188, 355] on div "ENTROCAMENTO R$ 22,00" at bounding box center [209, 361] width 111 height 62
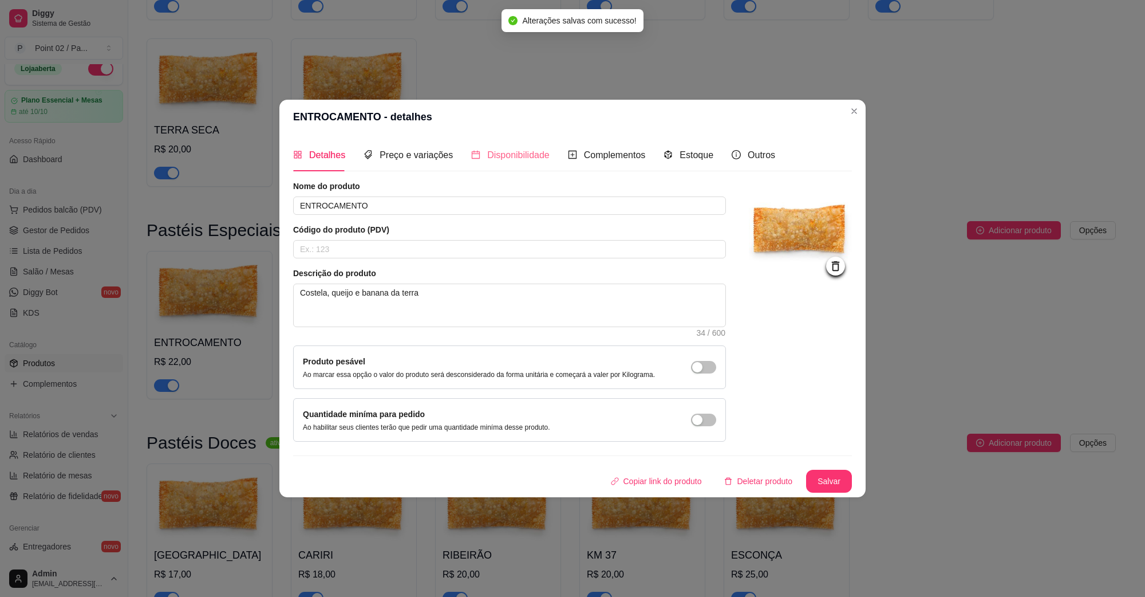
click at [541, 164] on div "Disponibilidade" at bounding box center [510, 155] width 78 height 33
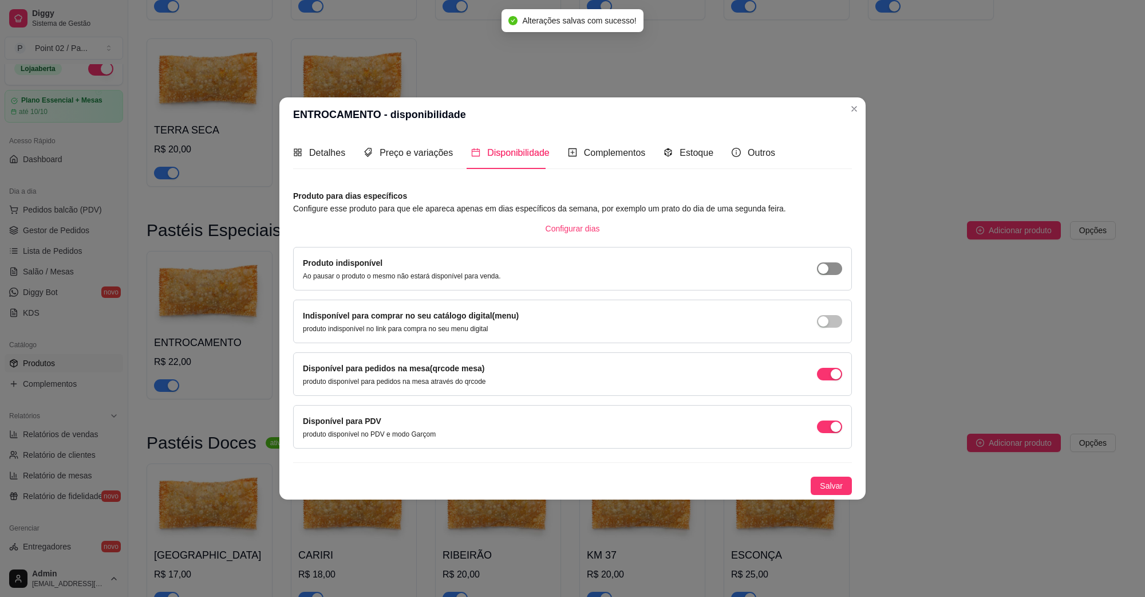
click at [825, 265] on div "button" at bounding box center [823, 268] width 10 height 10
click at [820, 316] on div "button" at bounding box center [823, 321] width 10 height 10
click at [819, 488] on button "Salvar" at bounding box center [831, 485] width 41 height 18
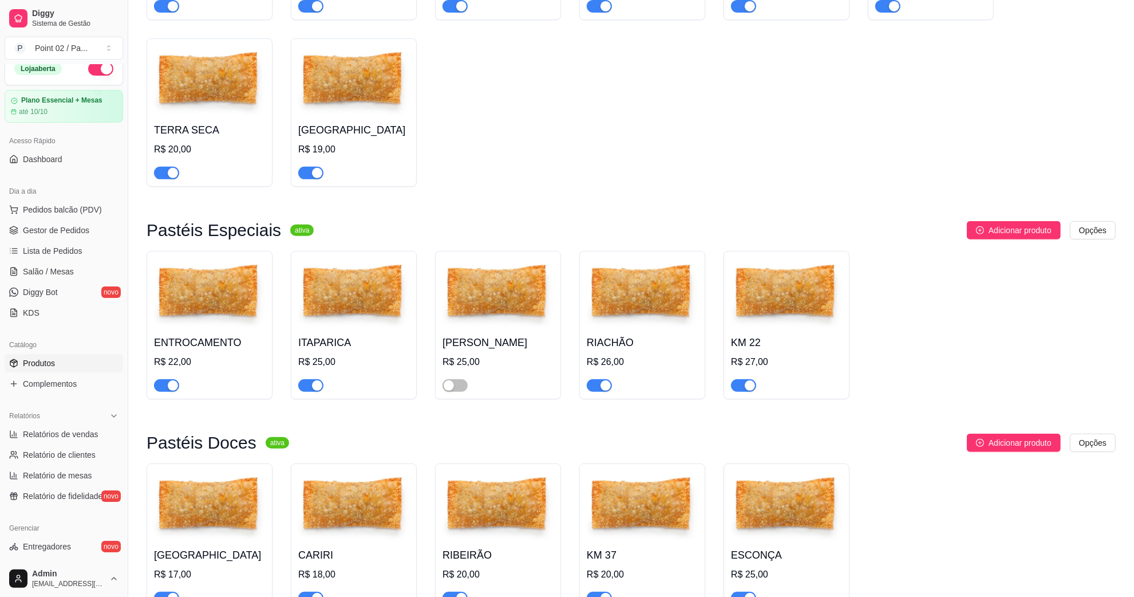
click at [531, 305] on img at bounding box center [498, 294] width 111 height 72
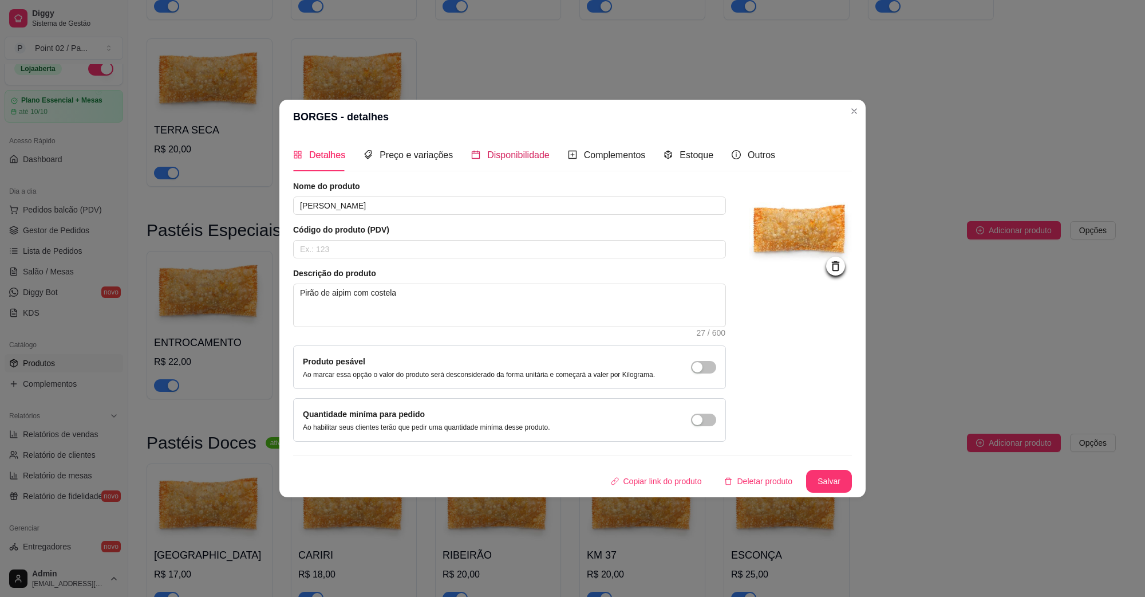
click at [521, 155] on span "Disponibilidade" at bounding box center [518, 155] width 62 height 10
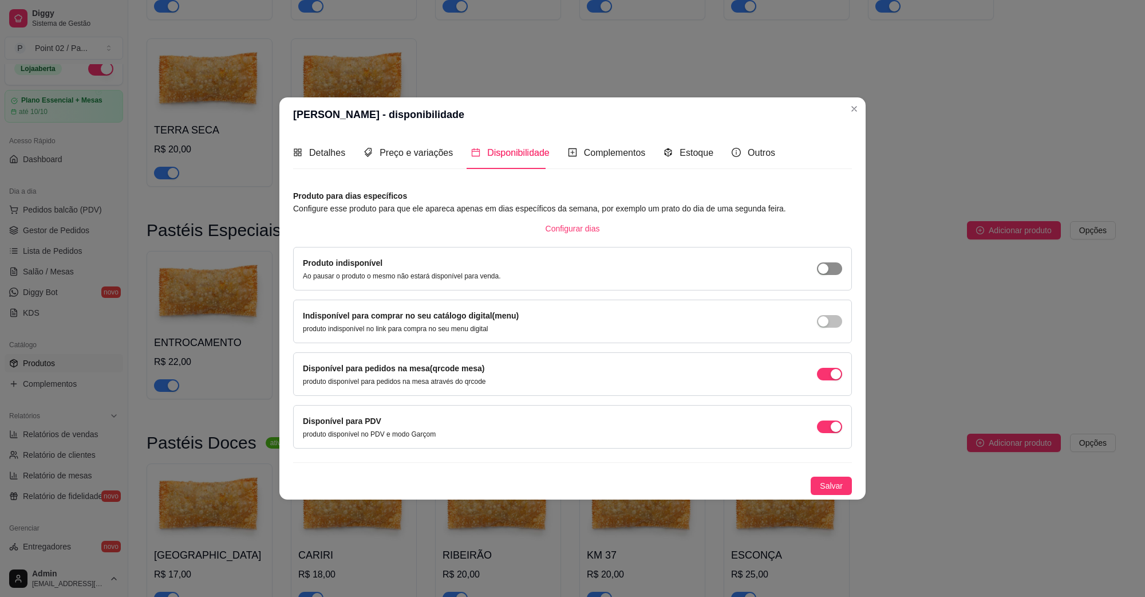
click at [834, 267] on span "button" at bounding box center [829, 268] width 25 height 13
click at [829, 324] on span "button" at bounding box center [829, 321] width 25 height 13
click at [829, 483] on span "Salvar" at bounding box center [831, 485] width 23 height 13
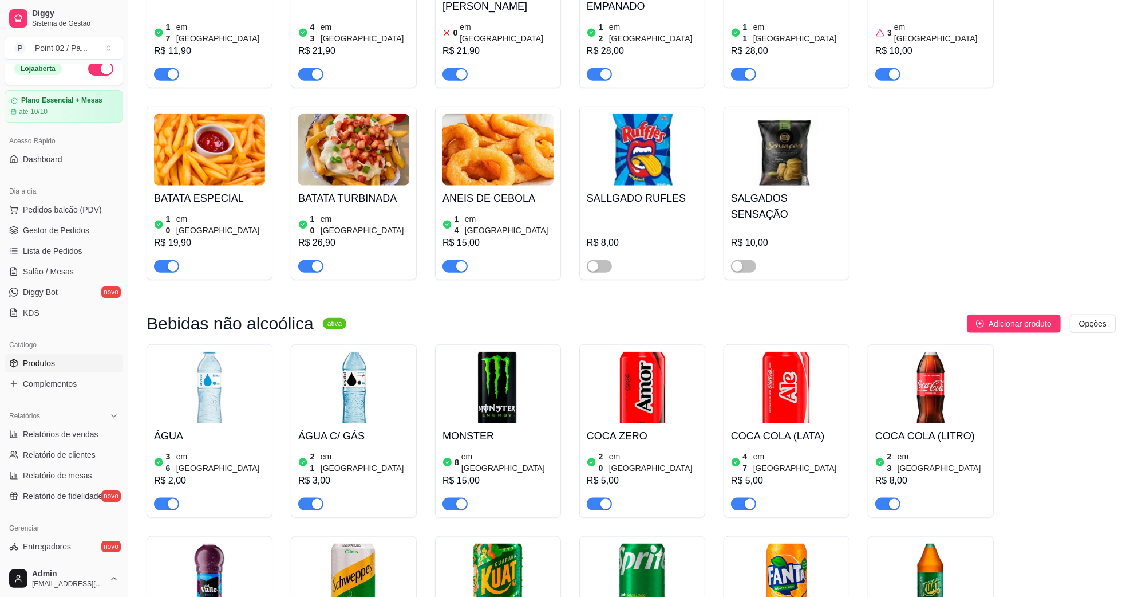
scroll to position [1288, 0]
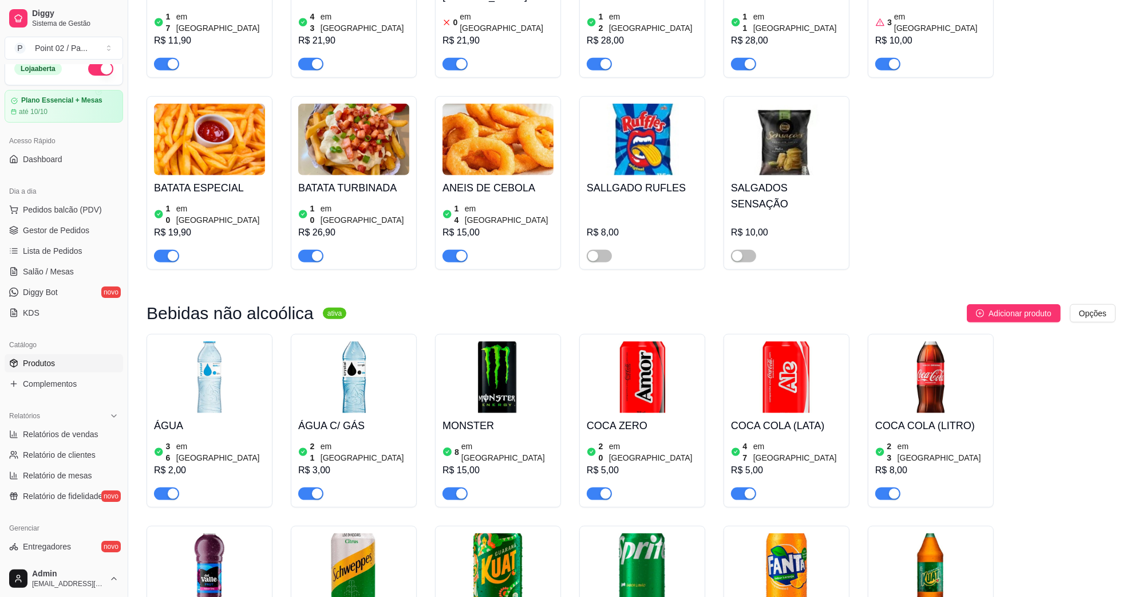
click at [783, 180] on h4 "SALGADOS SENSAÇÃO" at bounding box center [786, 196] width 111 height 32
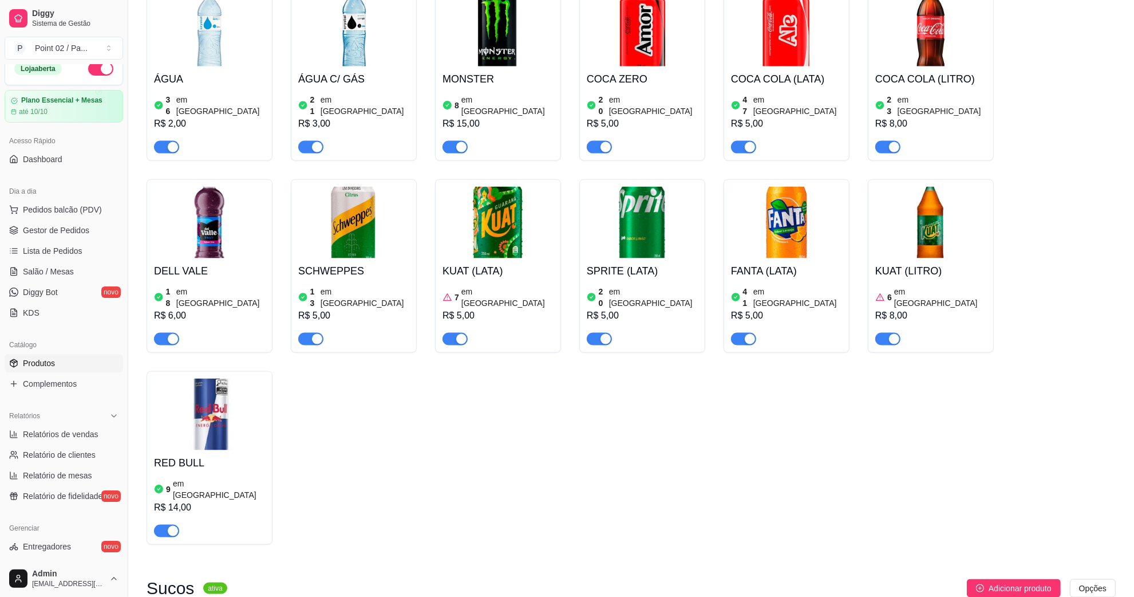
scroll to position [1646, 0]
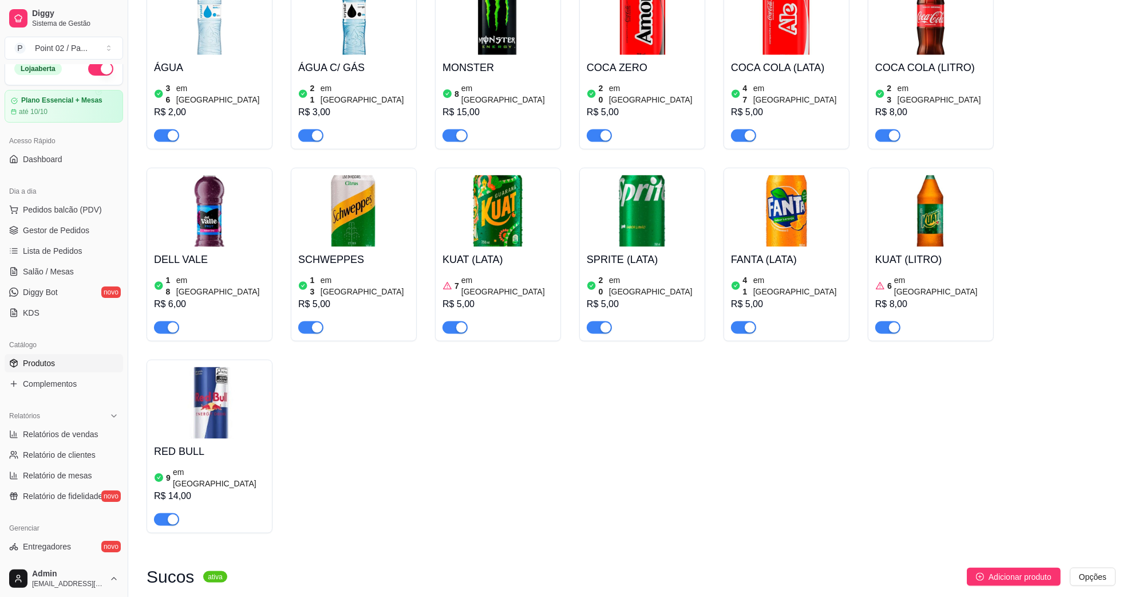
click at [516, 190] on img at bounding box center [498, 211] width 111 height 72
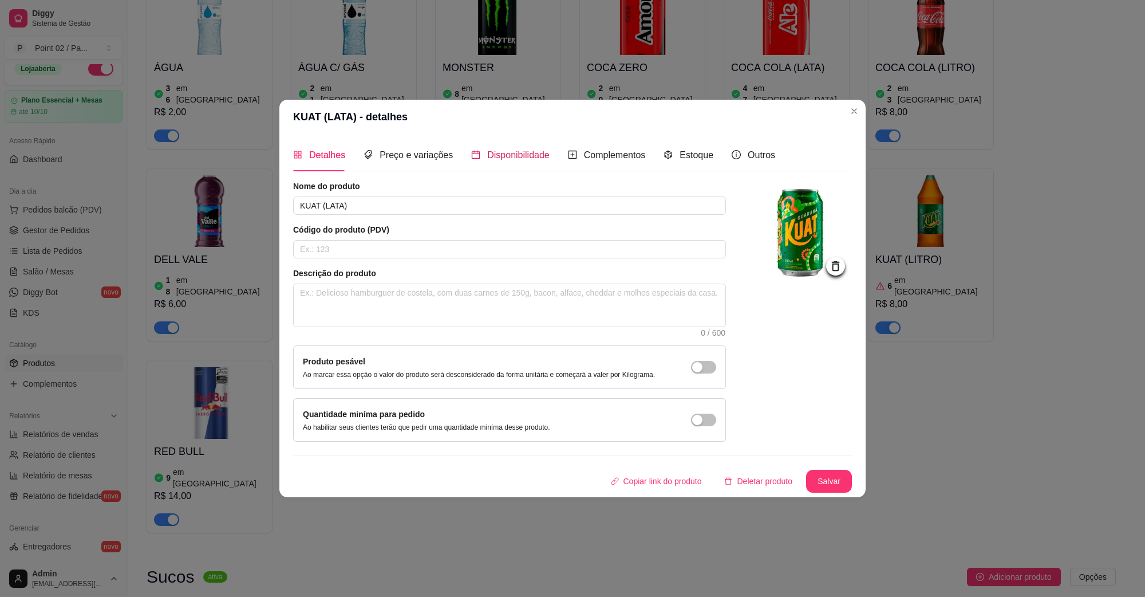
click at [503, 153] on span "Disponibilidade" at bounding box center [518, 155] width 62 height 10
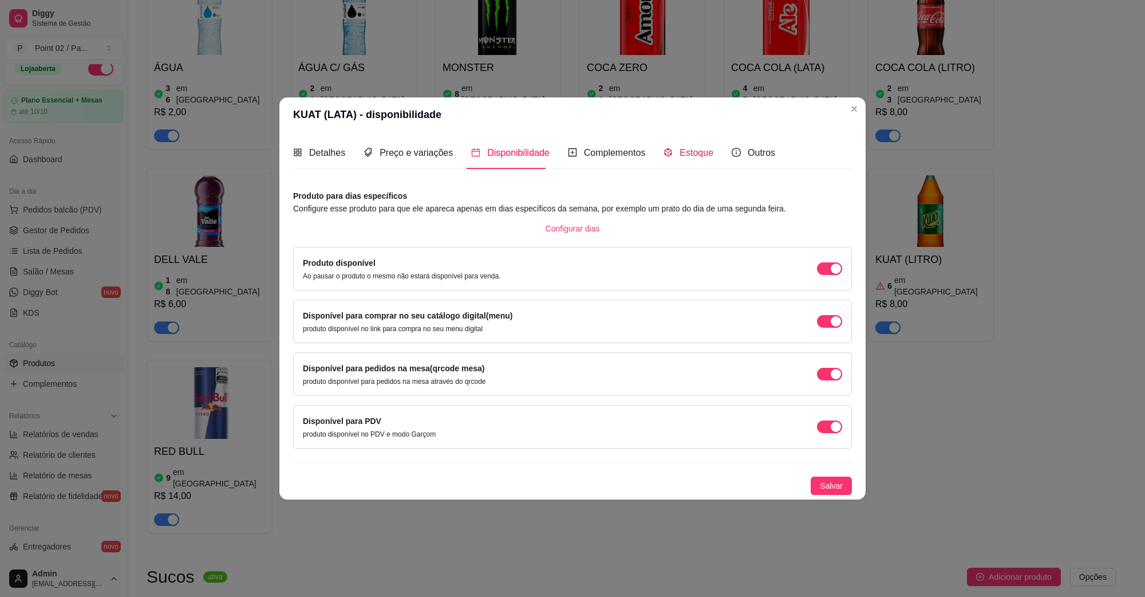
click at [677, 159] on div "Estoque" at bounding box center [689, 152] width 50 height 14
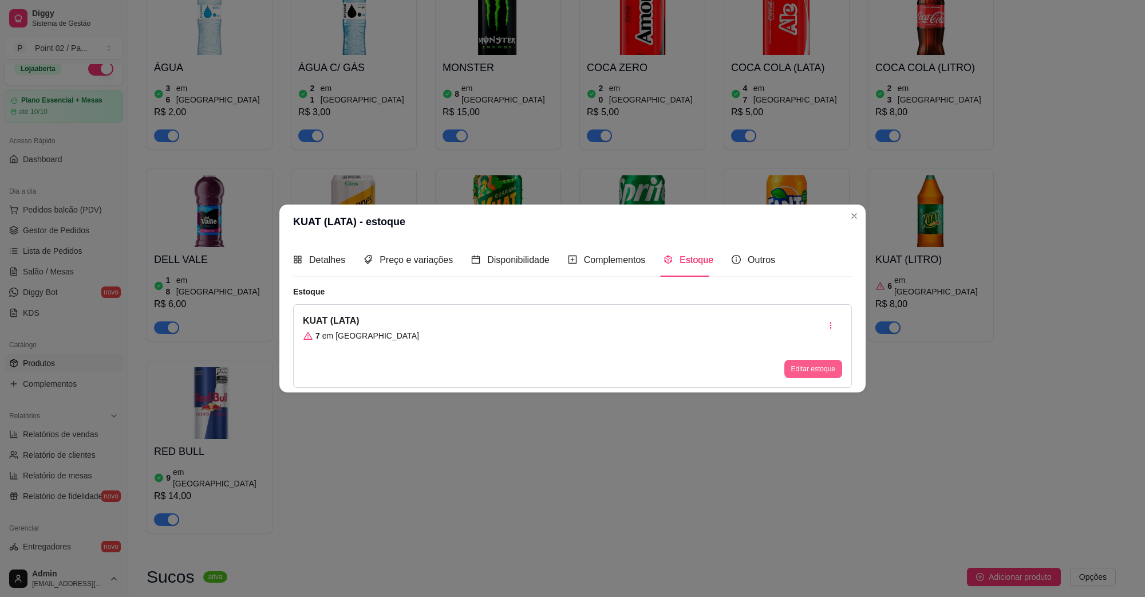
click at [828, 369] on button "Editar estoque" at bounding box center [813, 369] width 58 height 18
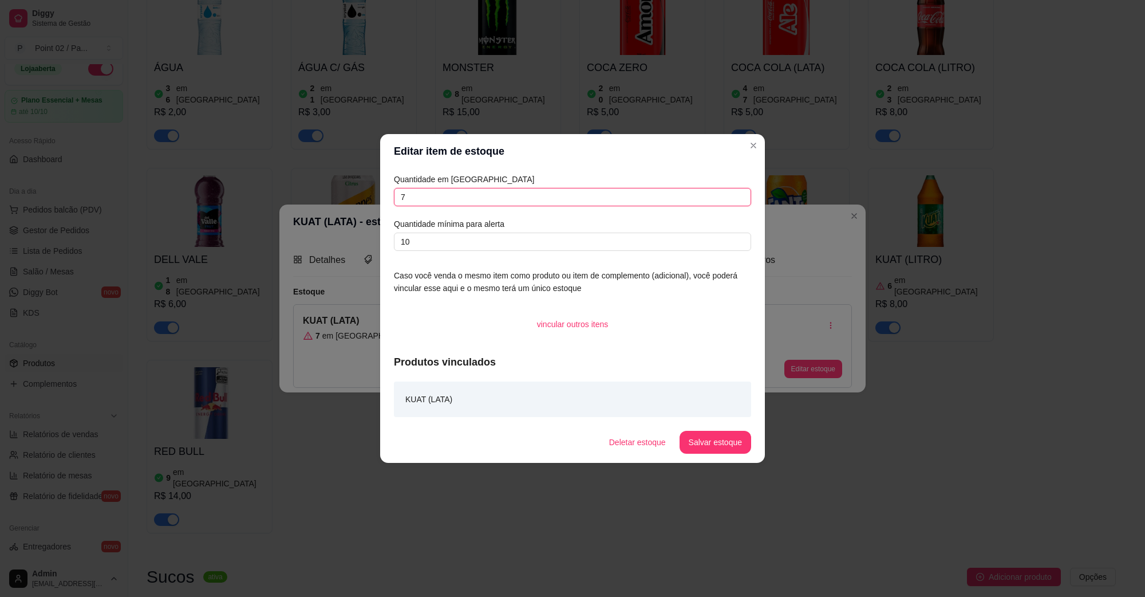
click at [562, 199] on input "7" at bounding box center [572, 197] width 357 height 18
type input "10"
click at [725, 438] on button "Salvar estoque" at bounding box center [715, 442] width 70 height 22
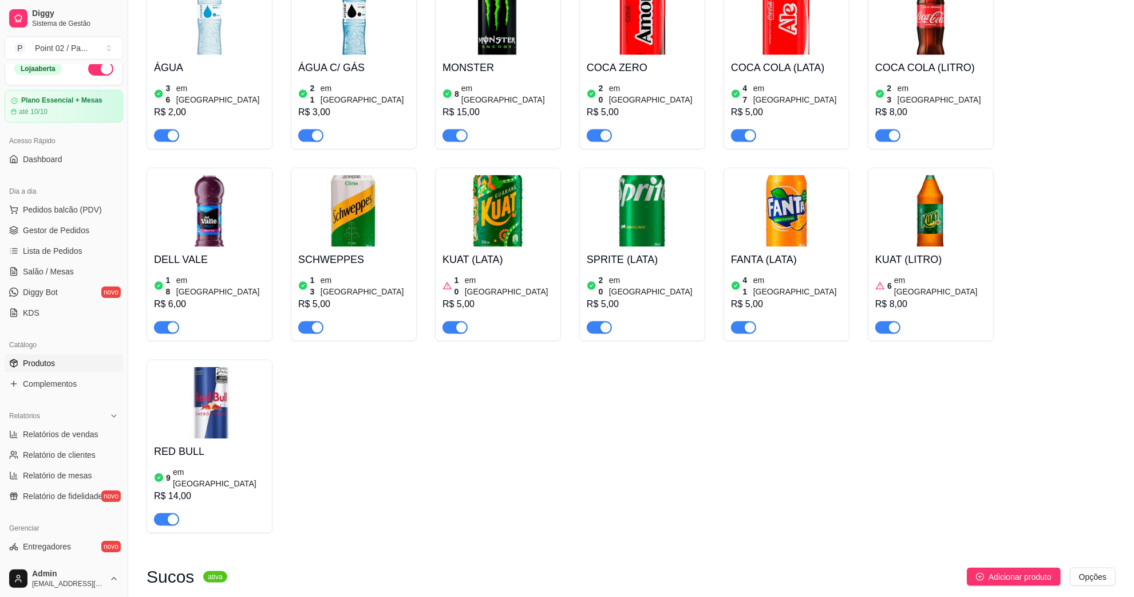
click at [220, 367] on img at bounding box center [209, 403] width 111 height 72
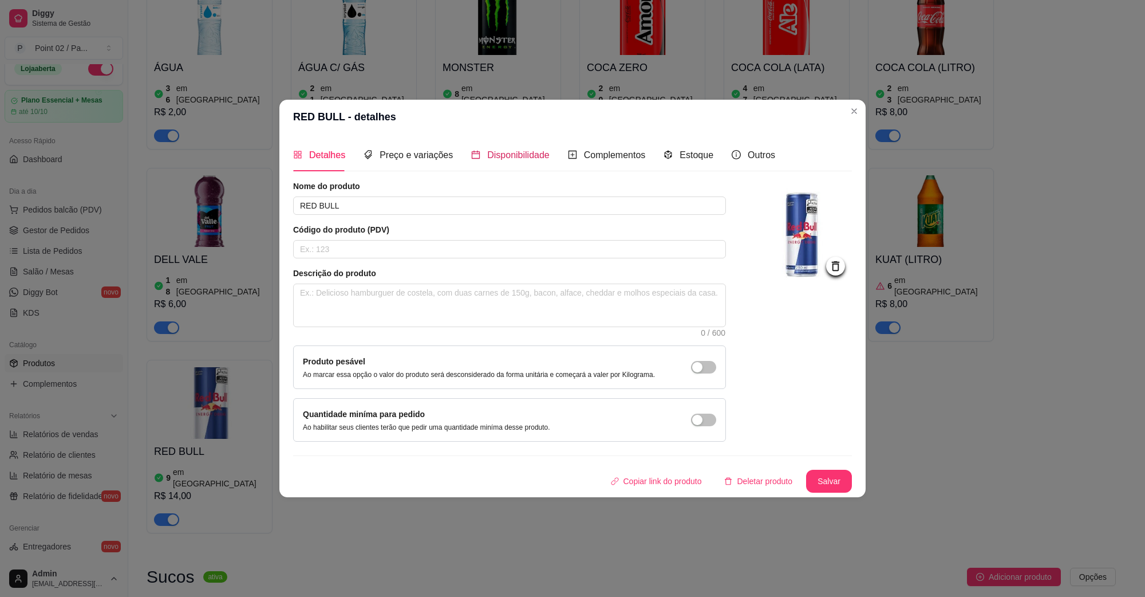
click at [528, 155] on span "Disponibilidade" at bounding box center [518, 155] width 62 height 10
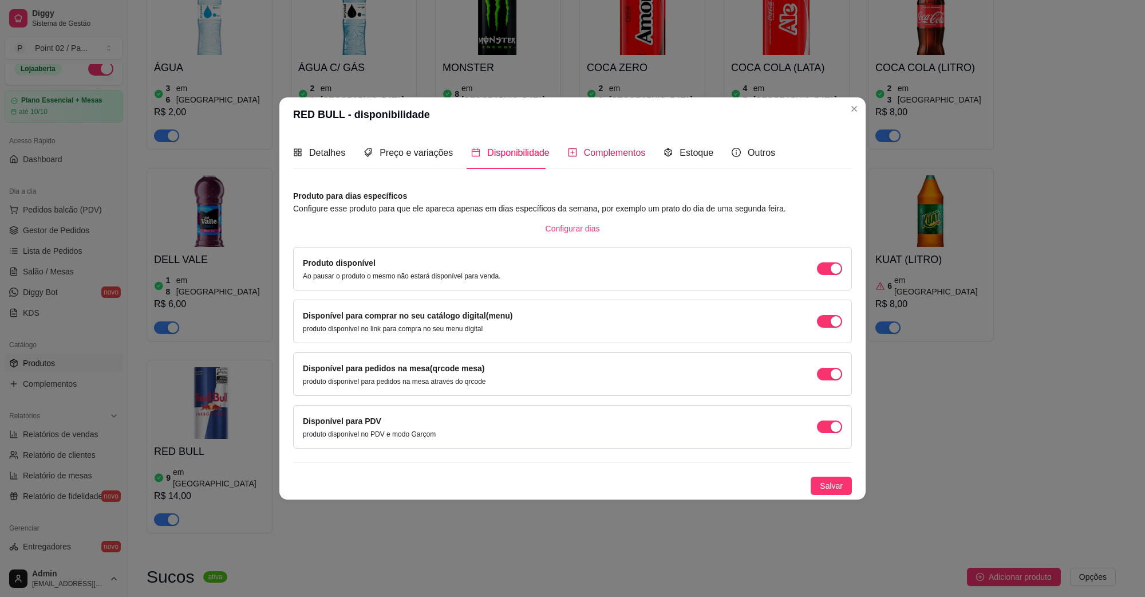
click at [602, 156] on span "Complementos" at bounding box center [615, 153] width 62 height 10
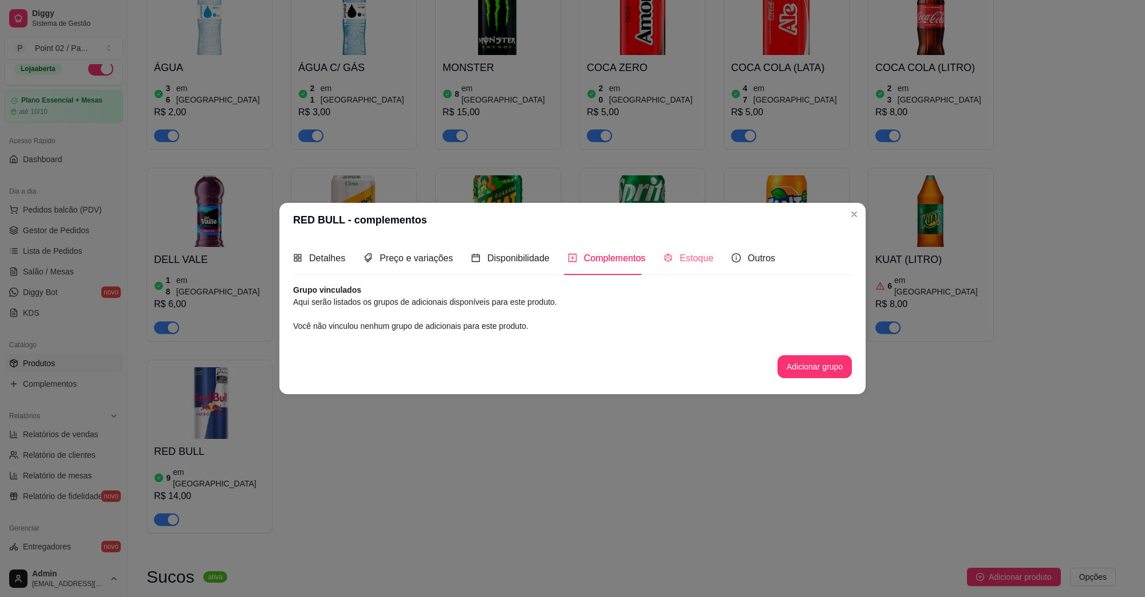
click at [686, 249] on div "Estoque" at bounding box center [689, 258] width 50 height 33
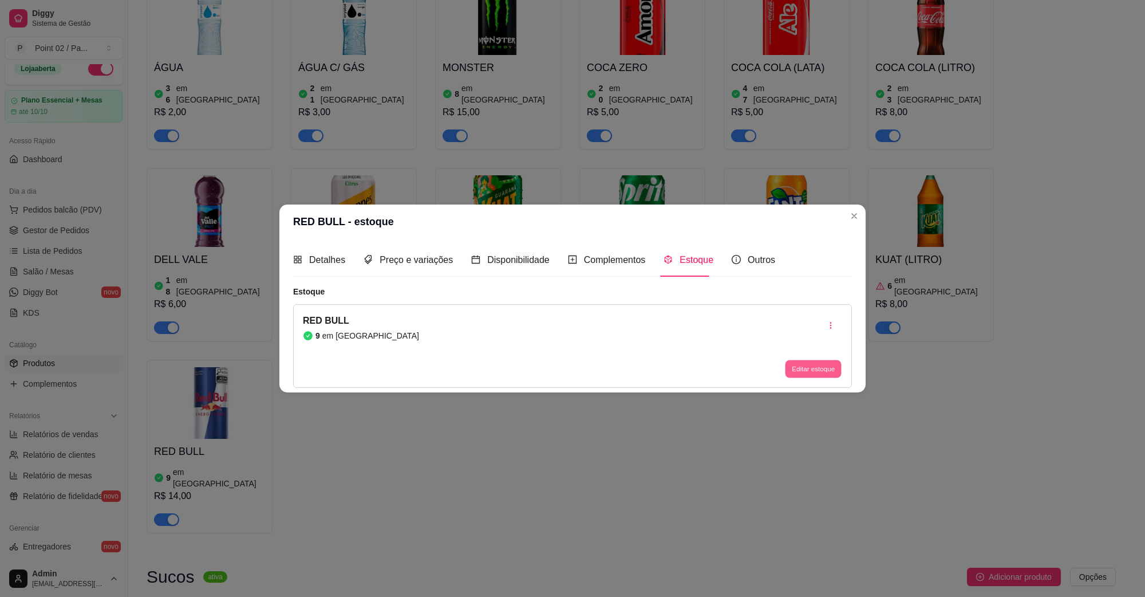
click at [806, 368] on button "Editar estoque" at bounding box center [813, 369] width 56 height 18
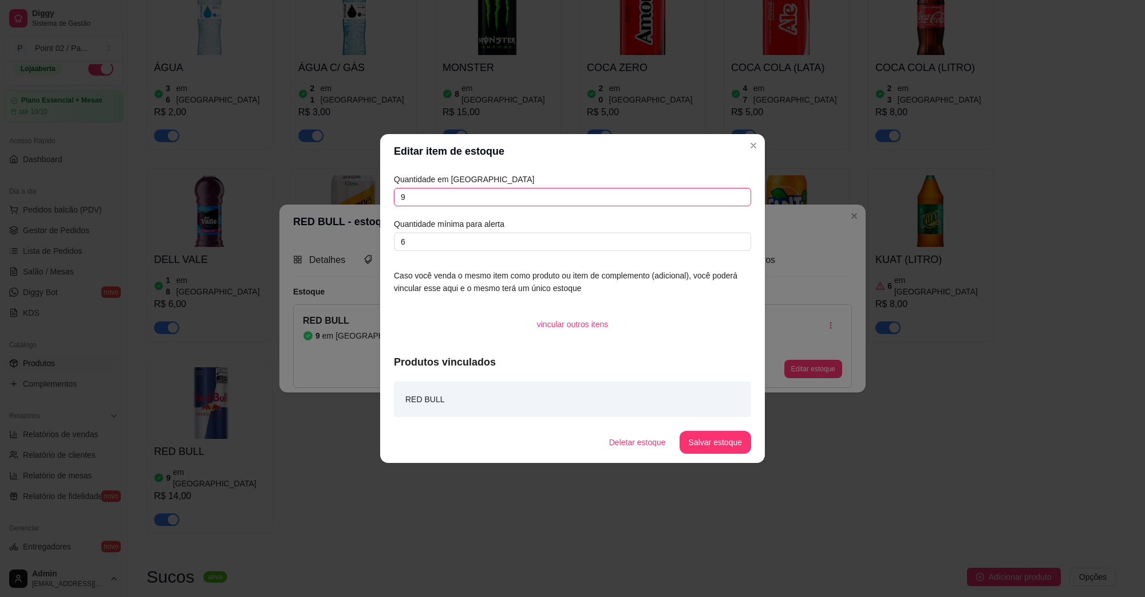
click at [483, 199] on input "9" at bounding box center [572, 197] width 357 height 18
type input "4"
click at [708, 437] on button "Salvar estoque" at bounding box center [715, 442] width 70 height 22
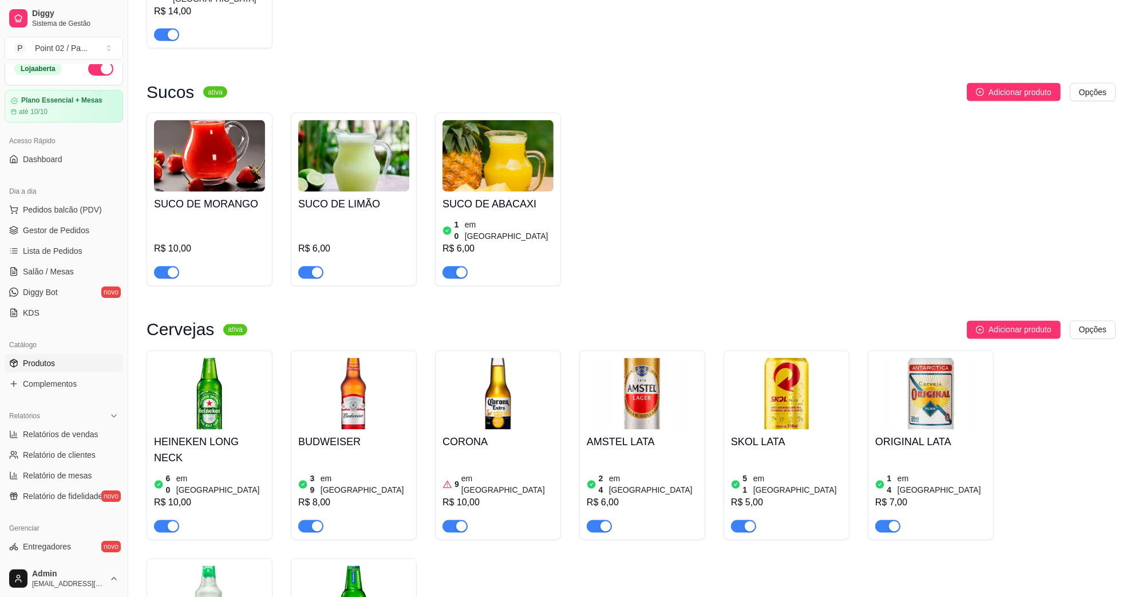
scroll to position [2075, 0]
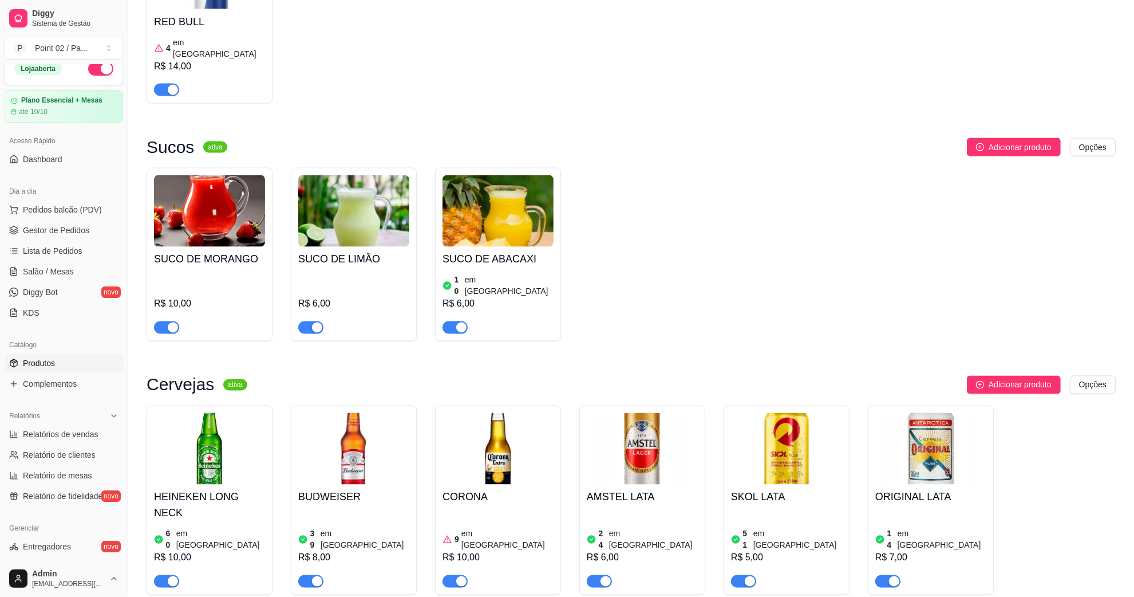
click at [210, 413] on img at bounding box center [209, 449] width 111 height 72
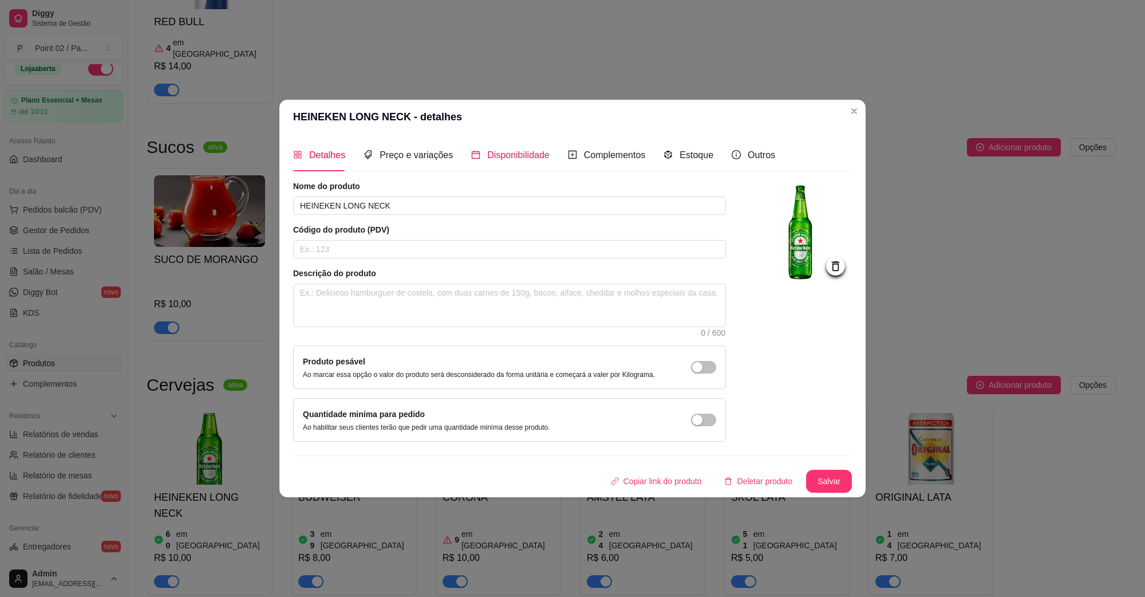
click at [544, 151] on span "Disponibilidade" at bounding box center [518, 155] width 62 height 10
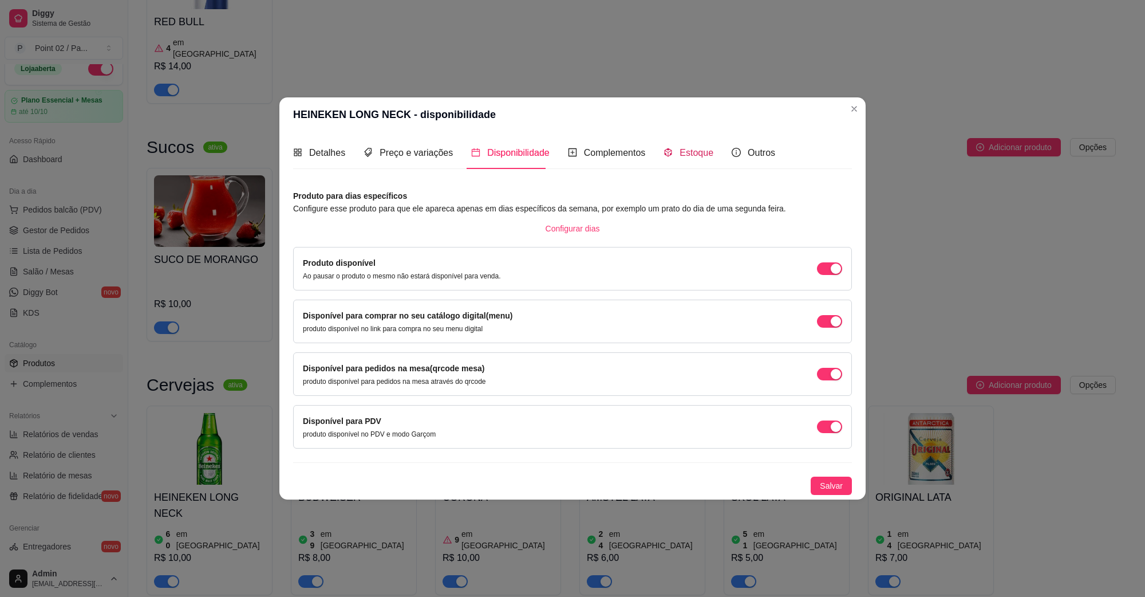
click at [681, 155] on span "Estoque" at bounding box center [697, 153] width 34 height 10
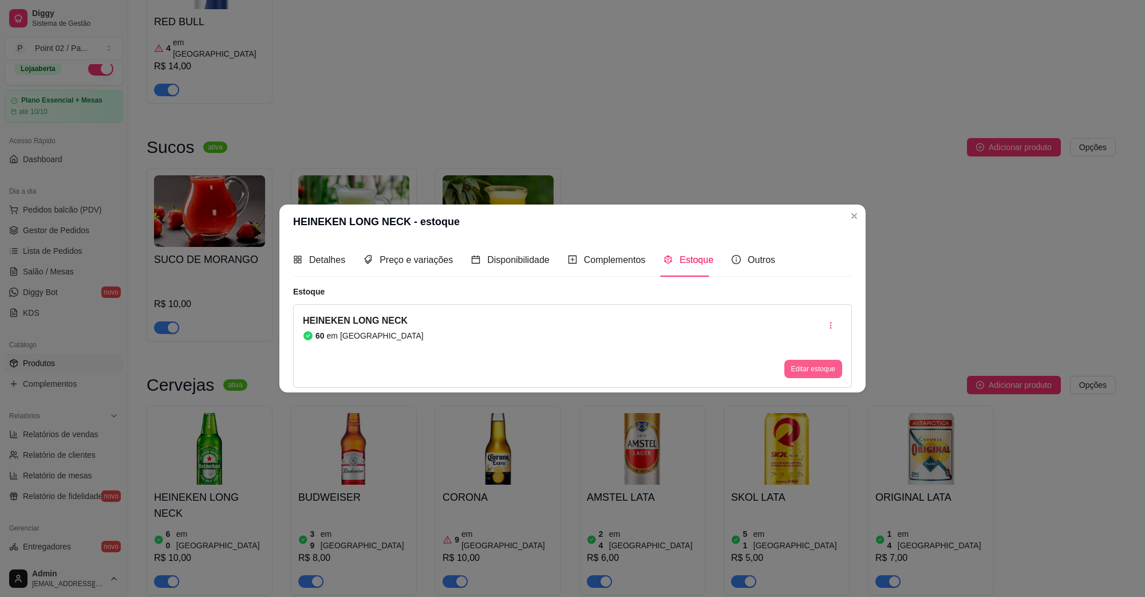
click at [805, 367] on button "Editar estoque" at bounding box center [813, 369] width 58 height 18
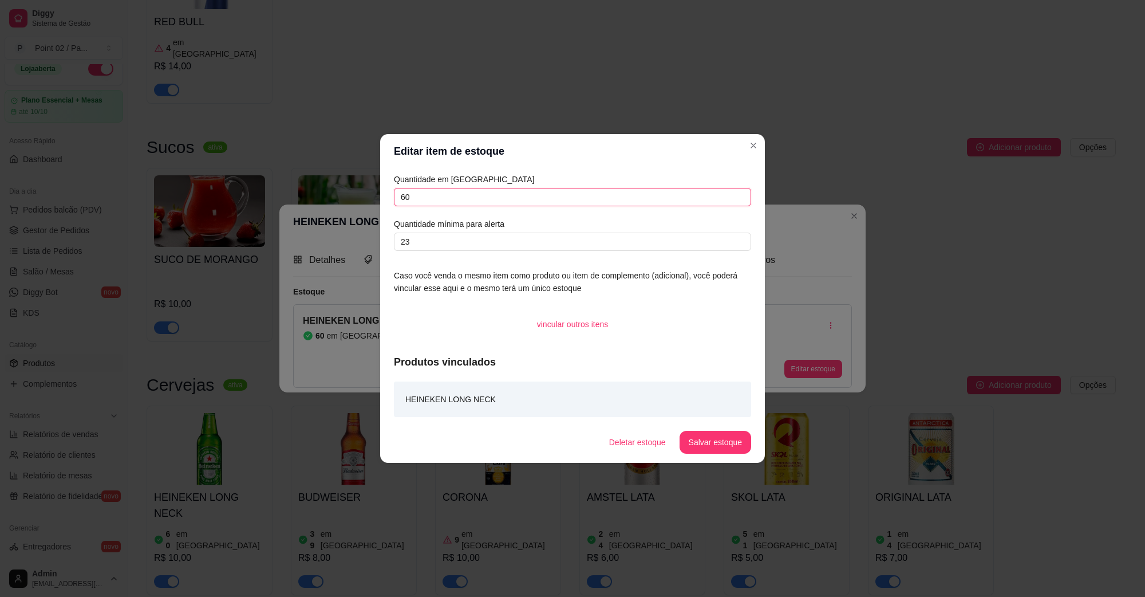
click at [571, 203] on input "60" at bounding box center [572, 197] width 357 height 18
type input "6"
type input "50"
click at [710, 445] on button "Salvar estoque" at bounding box center [716, 442] width 72 height 23
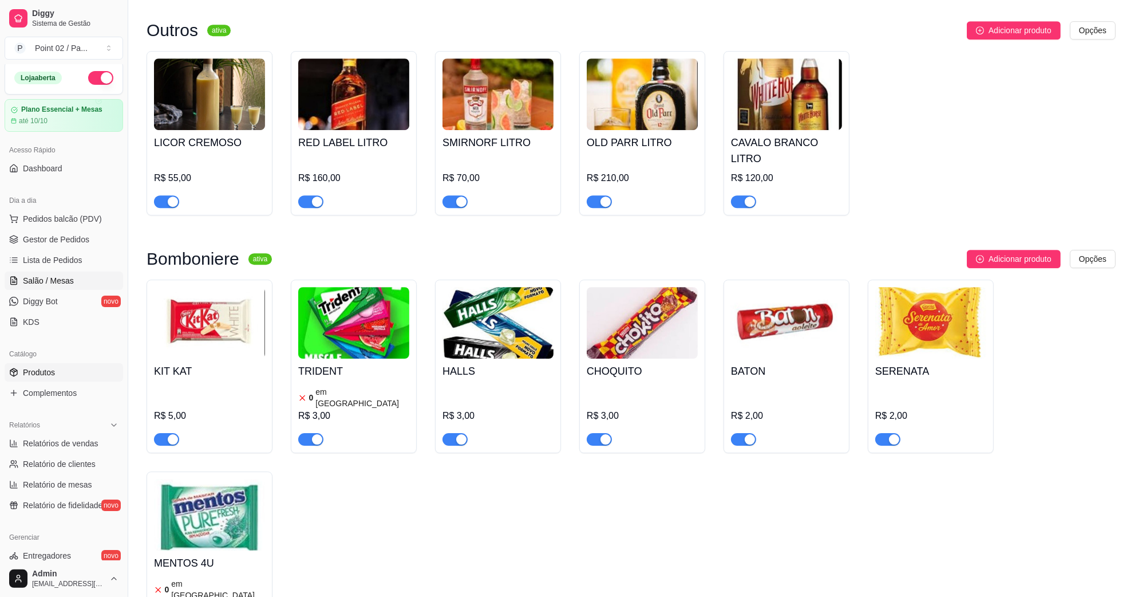
scroll to position [0, 0]
click at [78, 232] on ul "Pedidos balcão (PDV) Gestor de Pedidos Lista de Pedidos Salão / Mesas Diggy Bot…" at bounding box center [64, 272] width 119 height 121
click at [79, 223] on span "Pedidos balcão (PDV)" at bounding box center [62, 221] width 79 height 11
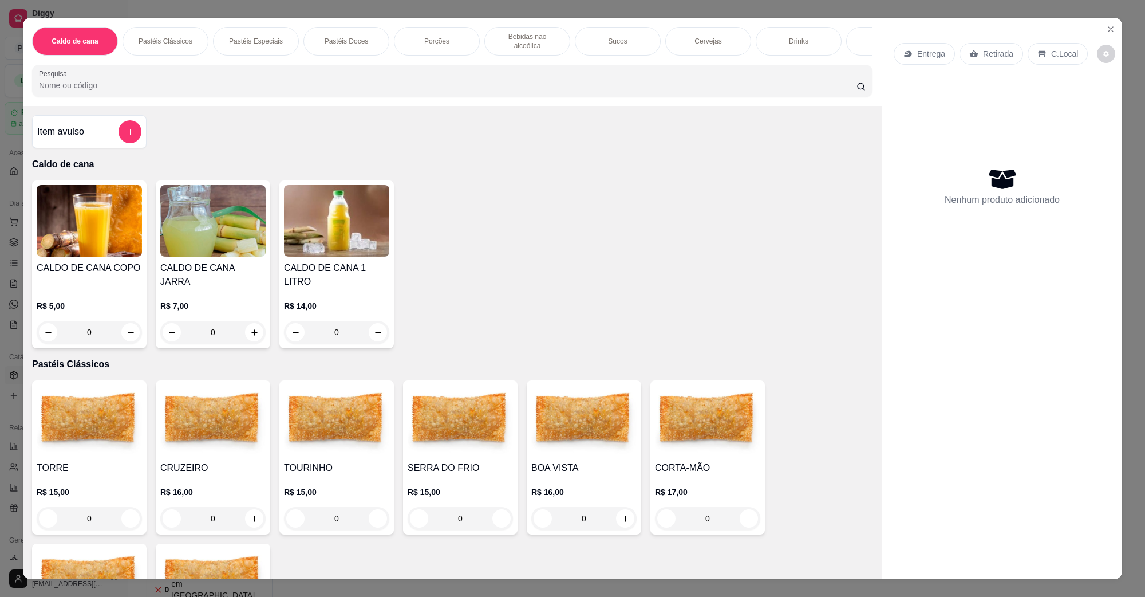
click at [1114, 30] on div "Entrega Retirada C.Local Nenhum produto adicionado" at bounding box center [1002, 289] width 240 height 542
click at [1106, 26] on icon "Close" at bounding box center [1110, 29] width 9 height 9
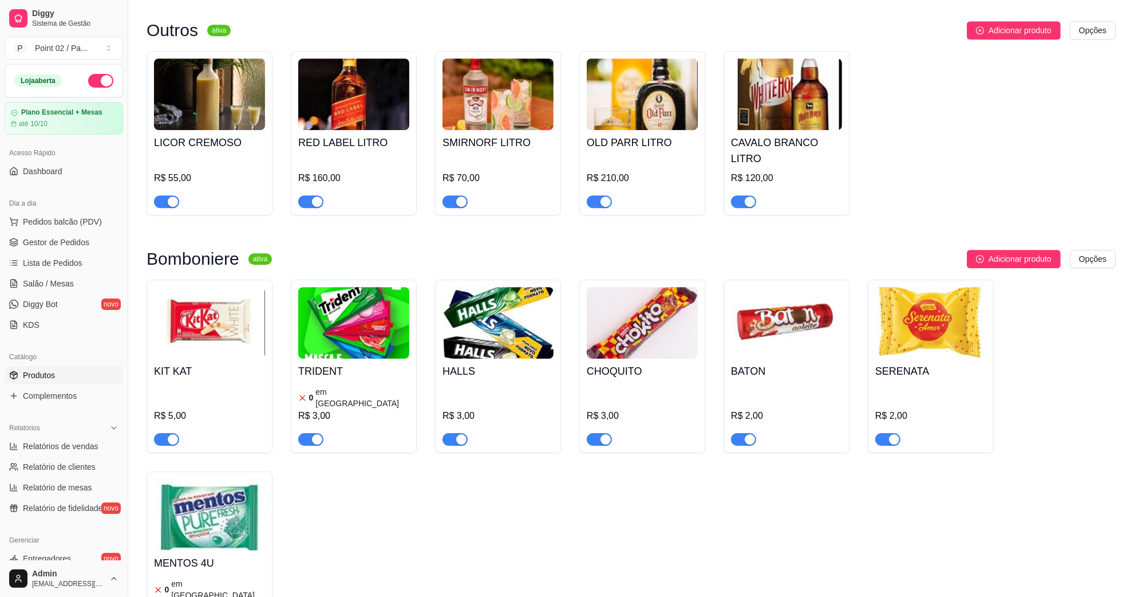
click at [76, 232] on ul "Pedidos balcão (PDV) Gestor de Pedidos Lista de Pedidos Salão / Mesas Diggy Bot…" at bounding box center [64, 272] width 119 height 121
click at [73, 238] on span "Gestor de Pedidos" at bounding box center [56, 241] width 66 height 11
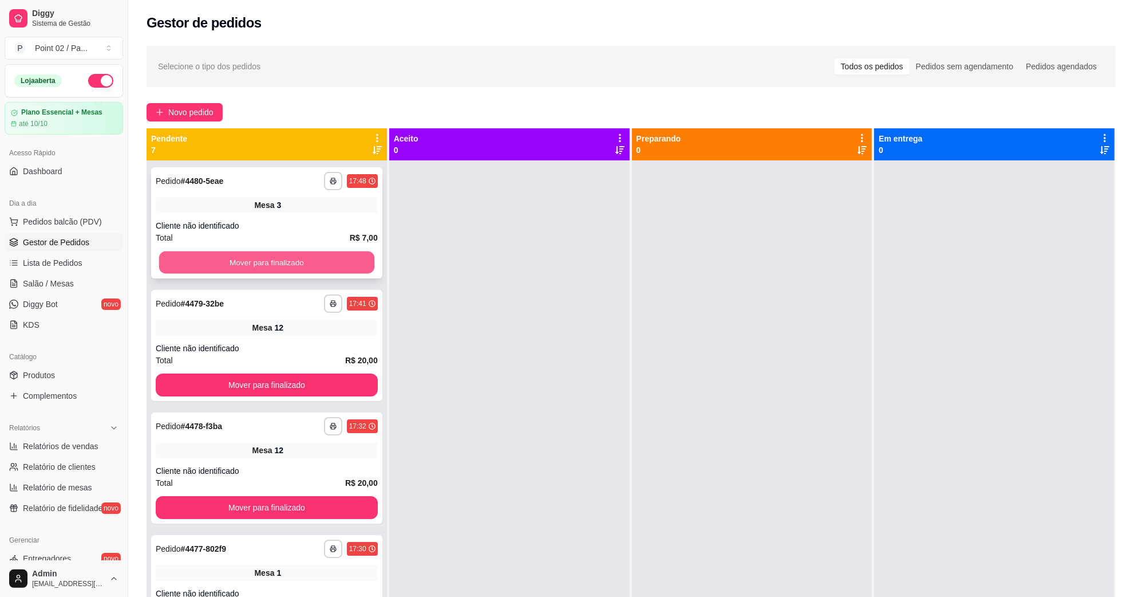
click at [185, 258] on button "Mover para finalizado" at bounding box center [266, 262] width 215 height 22
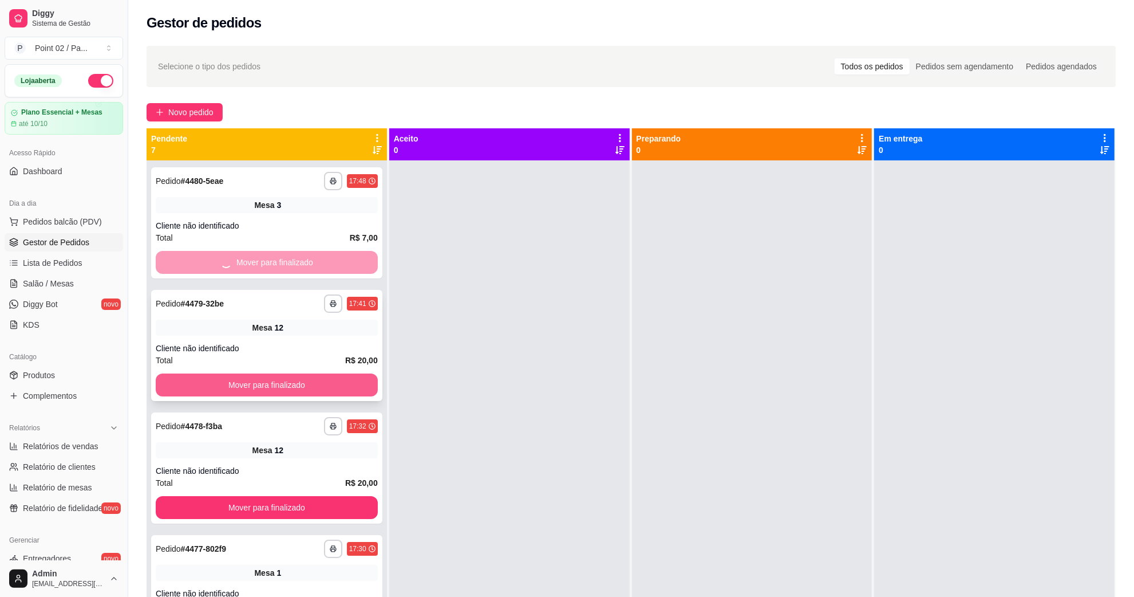
click at [204, 378] on button "Mover para finalizado" at bounding box center [267, 384] width 222 height 23
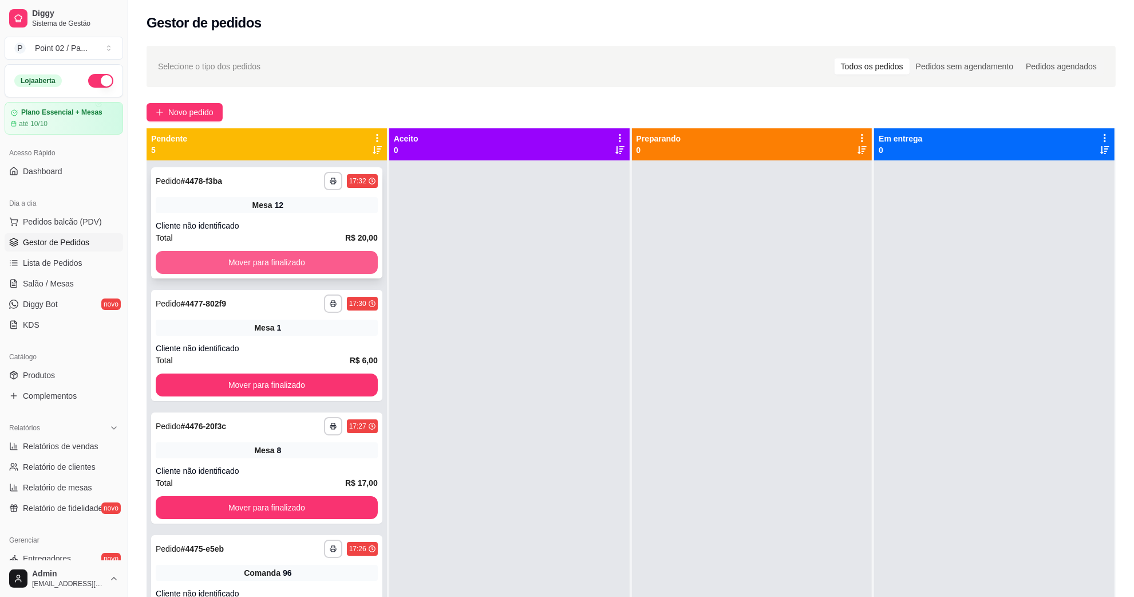
click at [276, 263] on button "Mover para finalizado" at bounding box center [267, 262] width 222 height 23
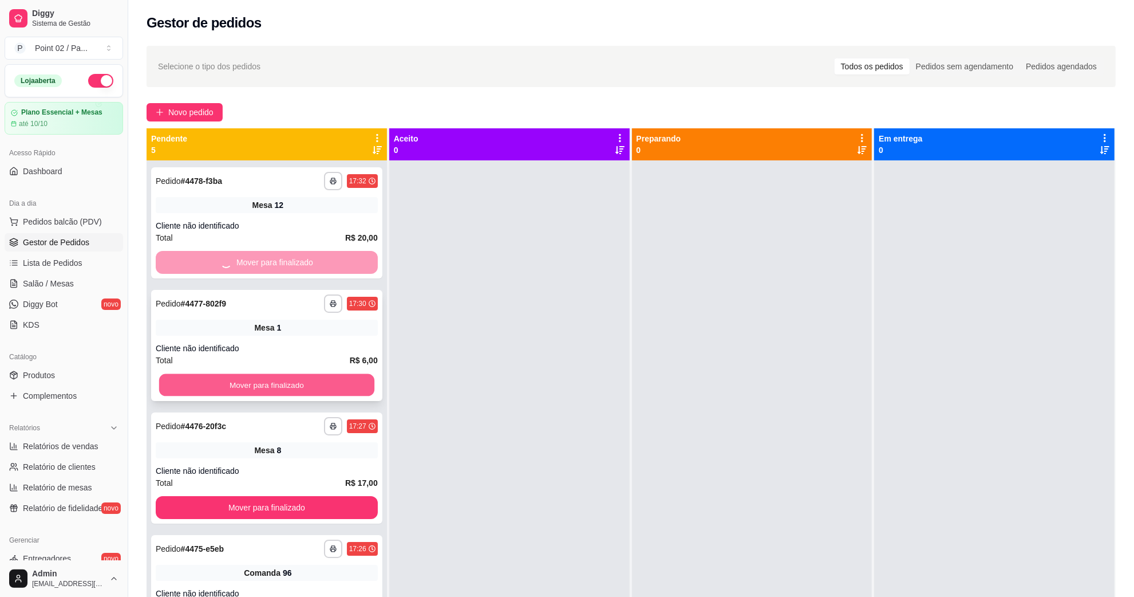
click at [259, 376] on button "Mover para finalizado" at bounding box center [266, 385] width 215 height 22
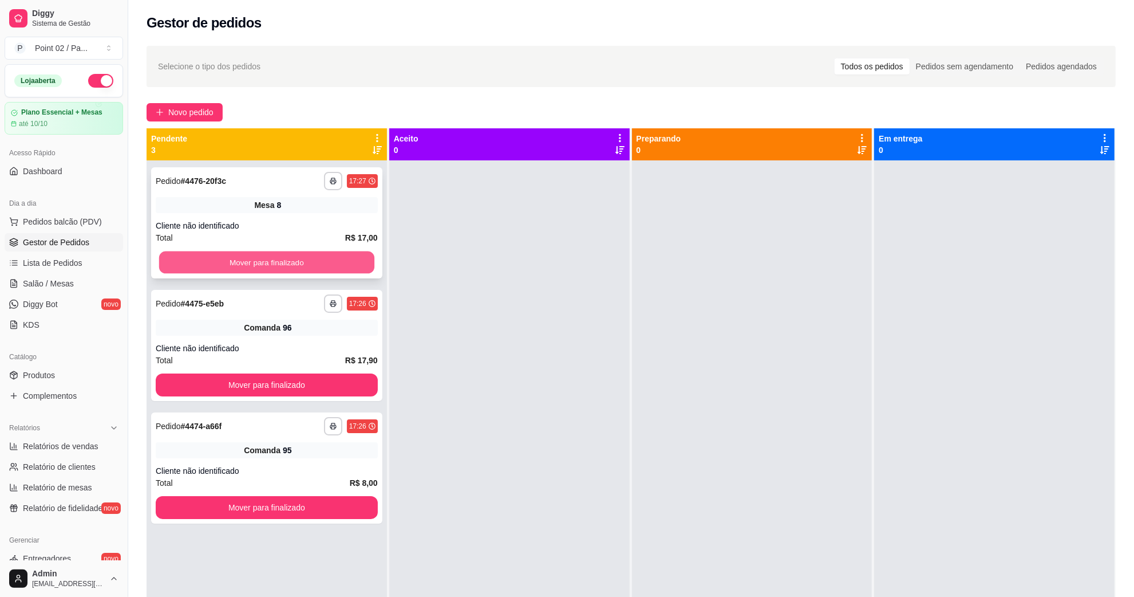
click at [288, 264] on button "Mover para finalizado" at bounding box center [266, 262] width 215 height 22
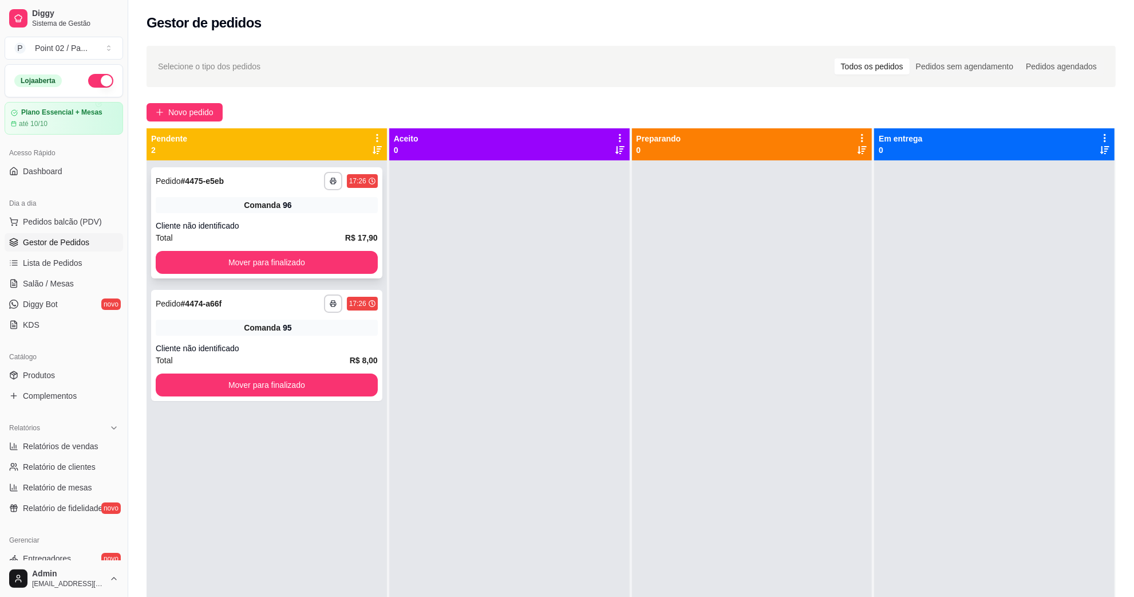
click at [282, 372] on div "**********" at bounding box center [266, 345] width 231 height 111
click at [282, 378] on button "Mover para finalizado" at bounding box center [267, 384] width 222 height 23
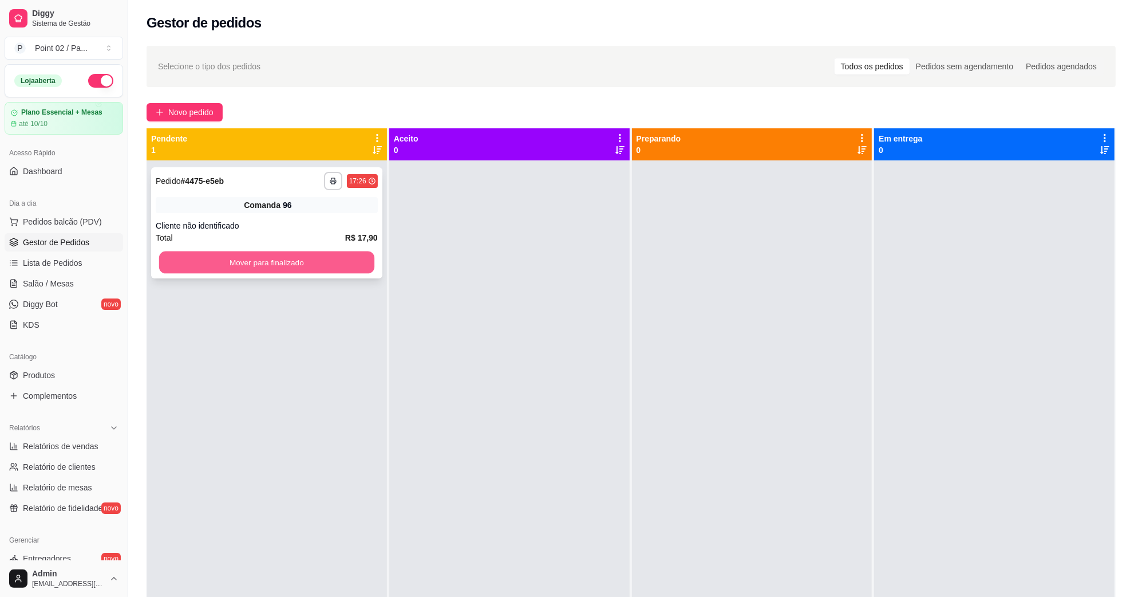
click at [305, 265] on button "Mover para finalizado" at bounding box center [266, 262] width 215 height 22
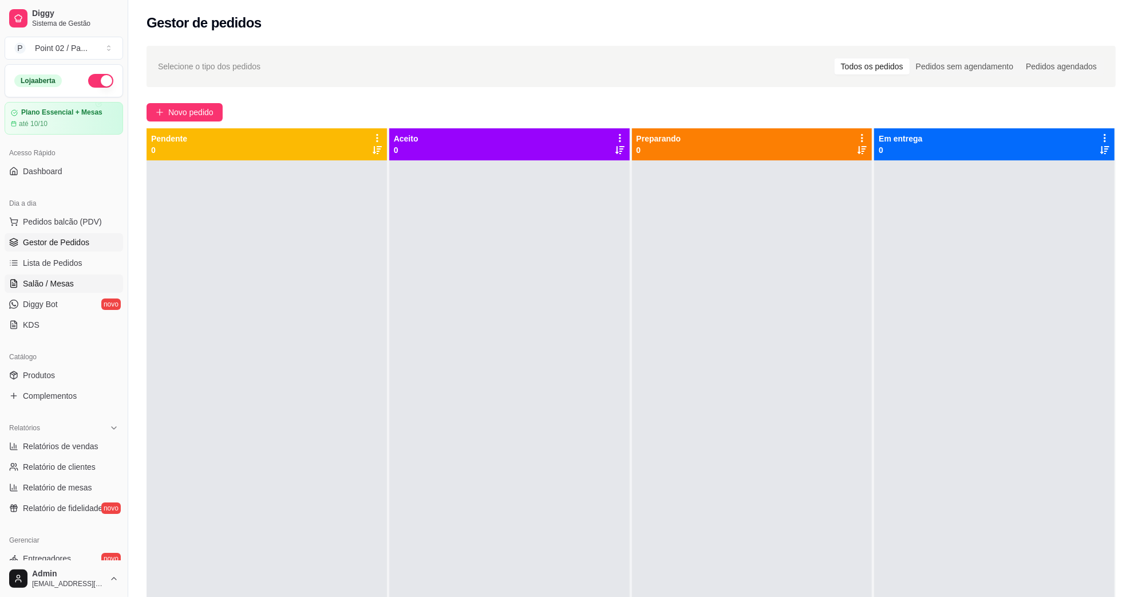
click at [62, 282] on span "Salão / Mesas" at bounding box center [48, 283] width 51 height 11
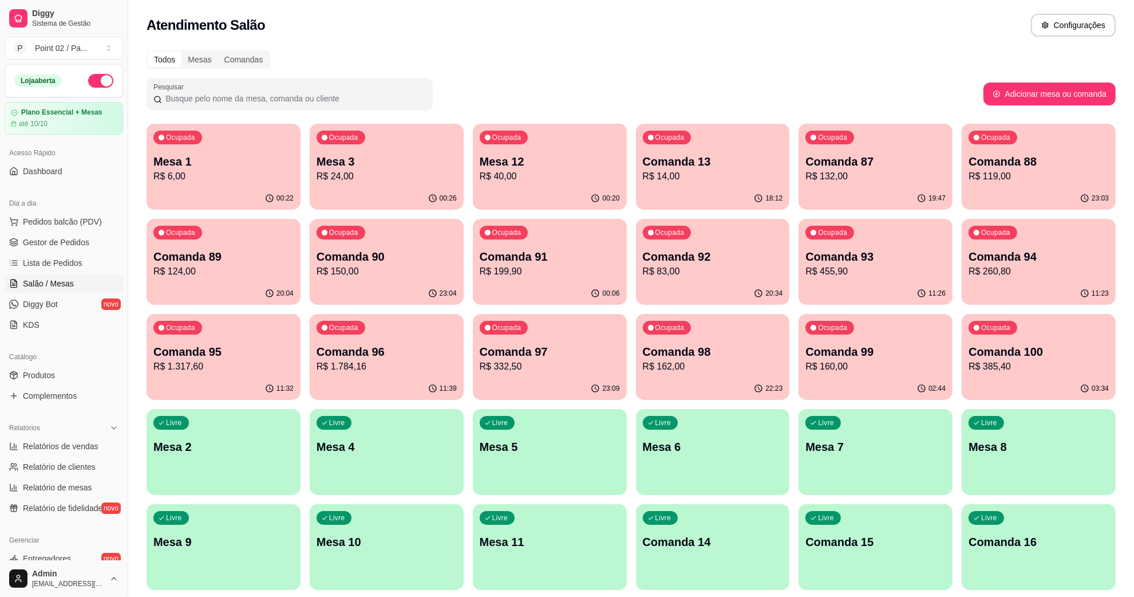
click at [283, 144] on div "Ocupada Mesa 1 R$ 6,00" at bounding box center [224, 156] width 154 height 64
click at [218, 152] on div "Ocupada Mesa 1 R$ 6,00" at bounding box center [223, 156] width 149 height 62
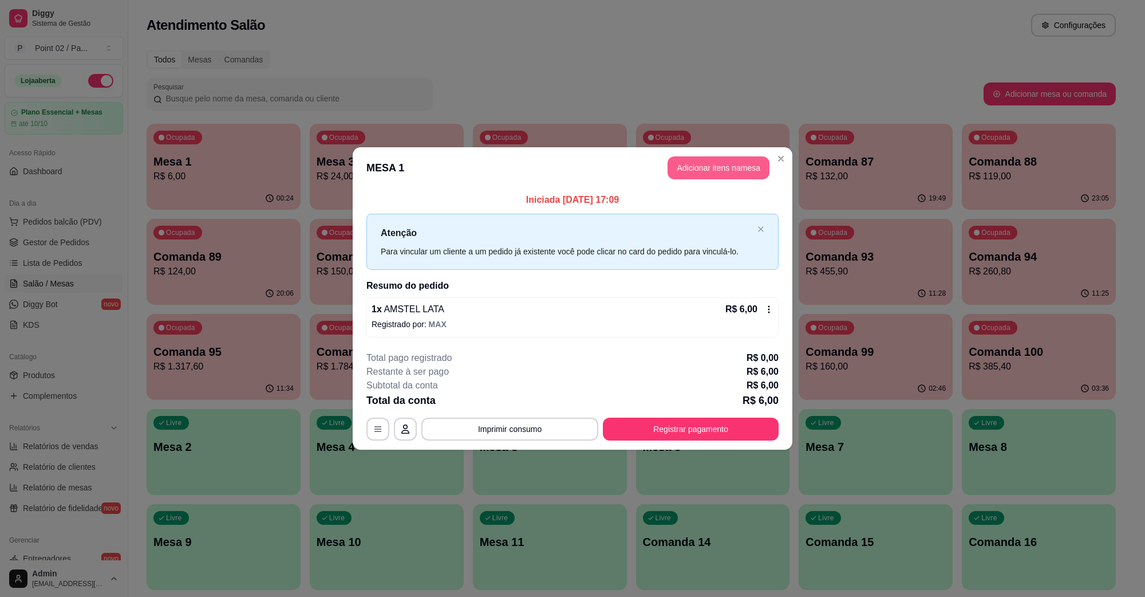
click at [683, 176] on button "Adicionar itens na mesa" at bounding box center [719, 167] width 102 height 23
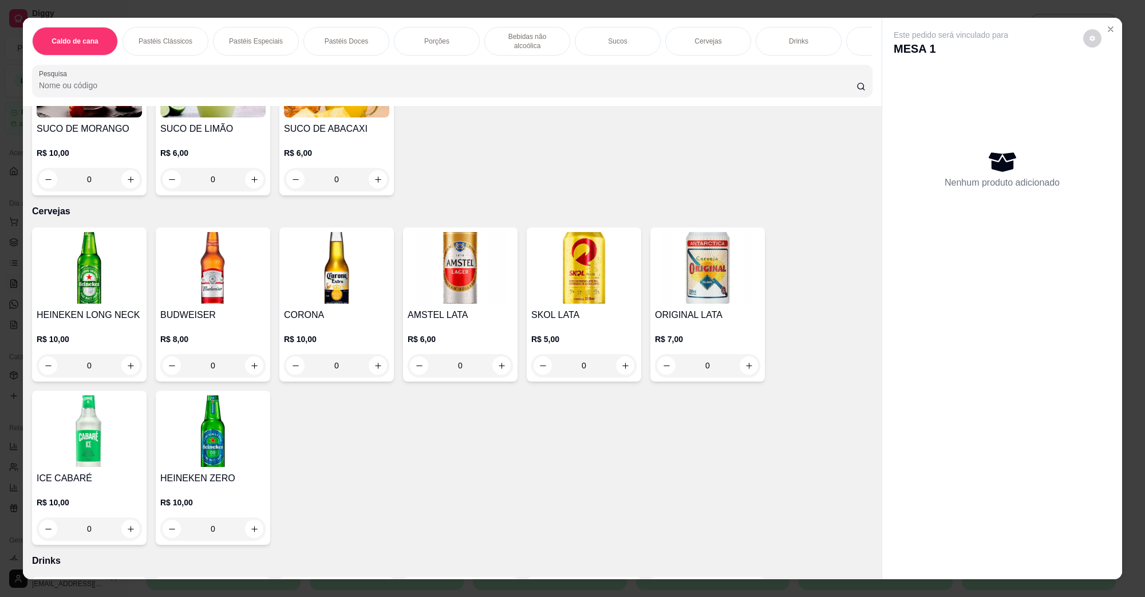
scroll to position [2004, 0]
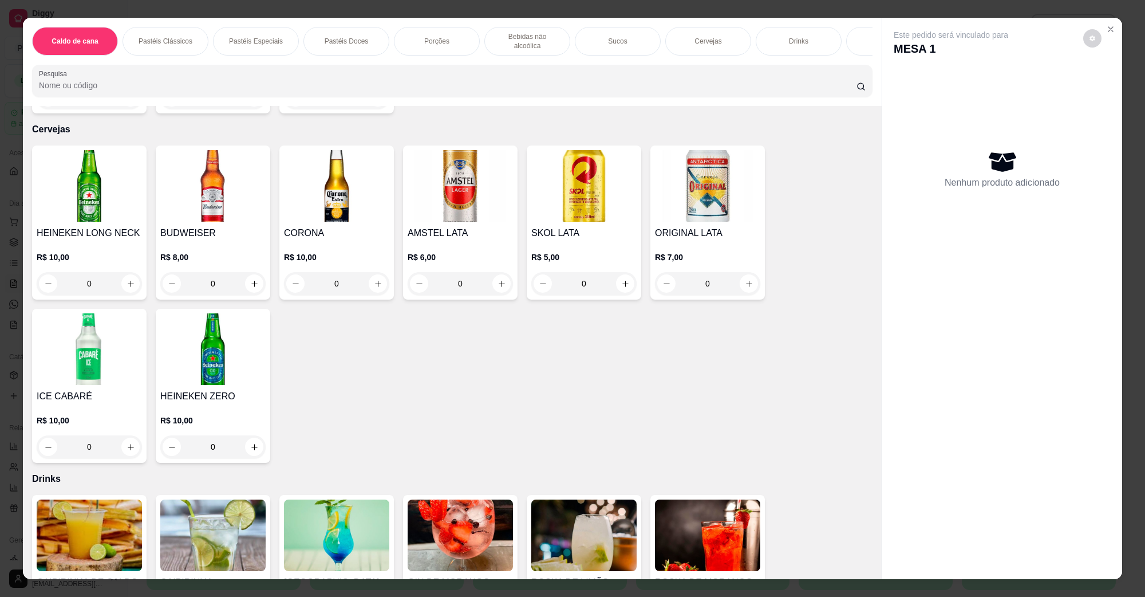
click at [458, 196] on img at bounding box center [460, 186] width 105 height 72
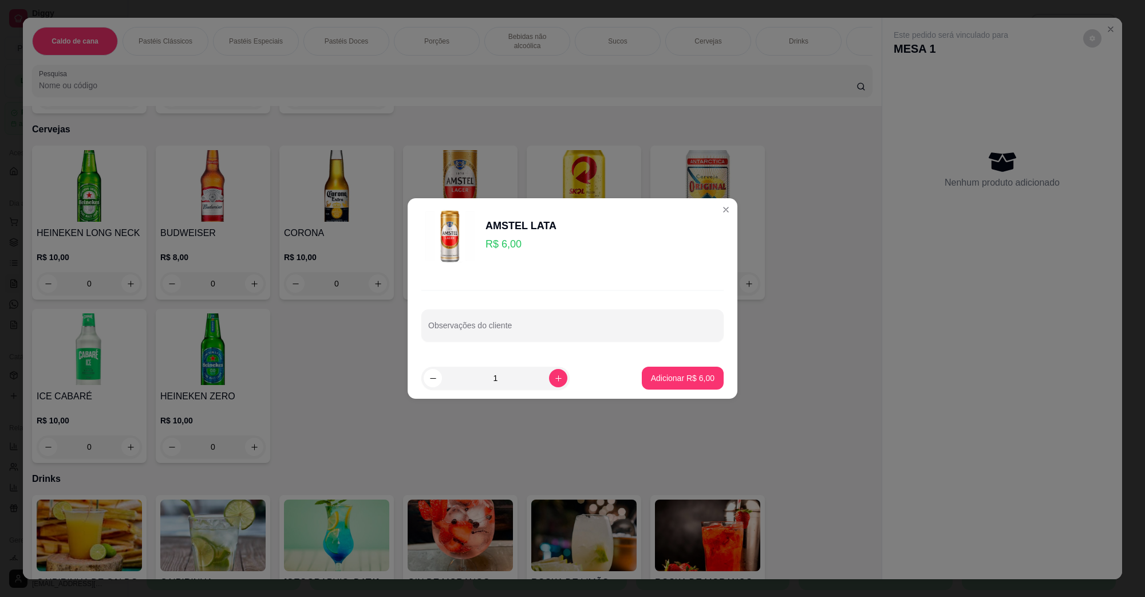
click at [674, 371] on button "Adicionar R$ 6,00" at bounding box center [683, 377] width 82 height 23
type input "1"
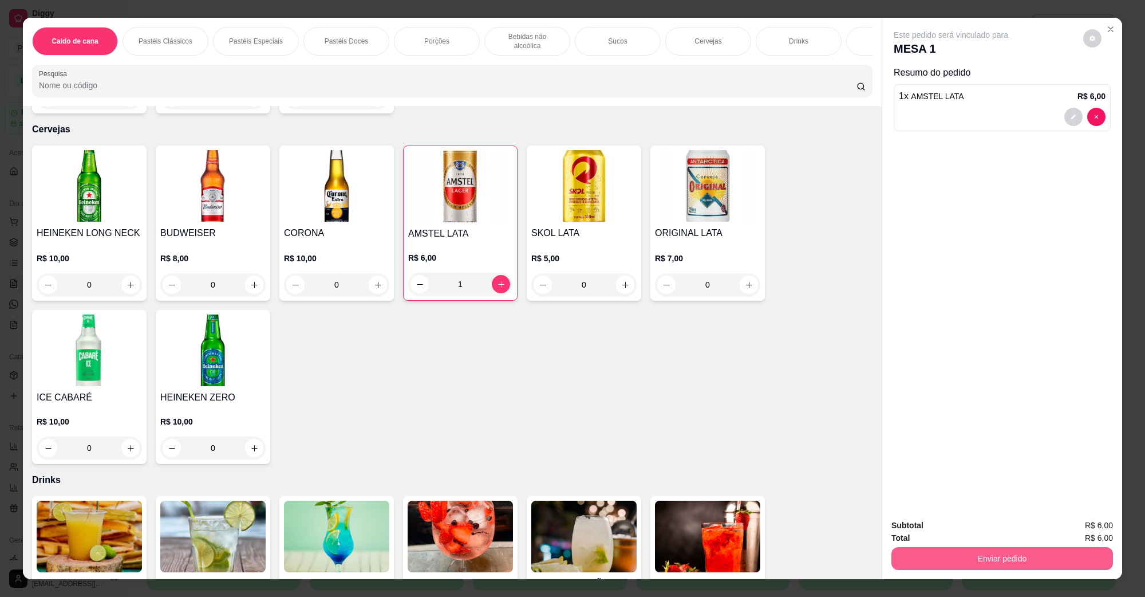
click at [997, 557] on button "Enviar pedido" at bounding box center [1002, 558] width 222 height 23
click at [950, 533] on button "Não registrar e enviar pedido" at bounding box center [964, 529] width 116 height 21
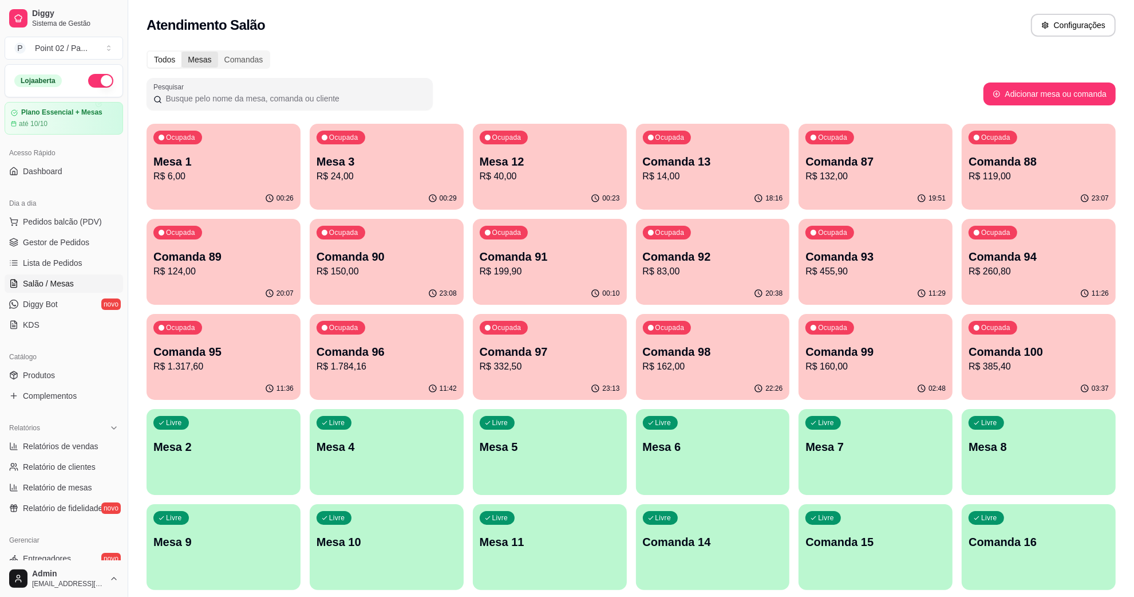
click at [207, 61] on div "Mesas" at bounding box center [199, 60] width 36 height 16
click at [181, 52] on input "Mesas" at bounding box center [181, 52] width 0 height 0
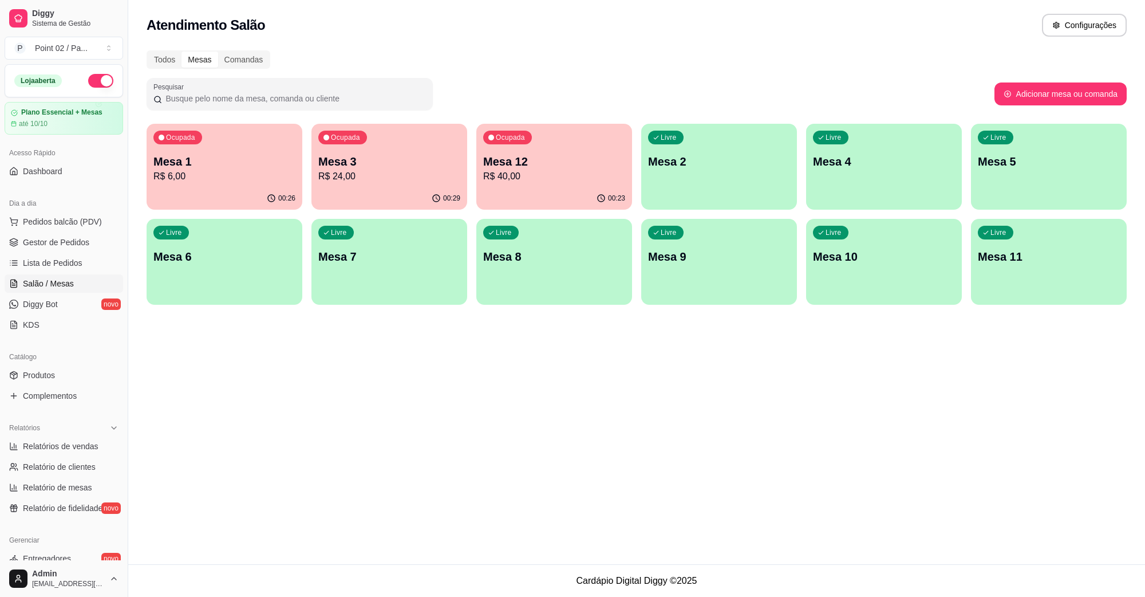
click at [569, 190] on div "00:23" at bounding box center [554, 198] width 156 height 22
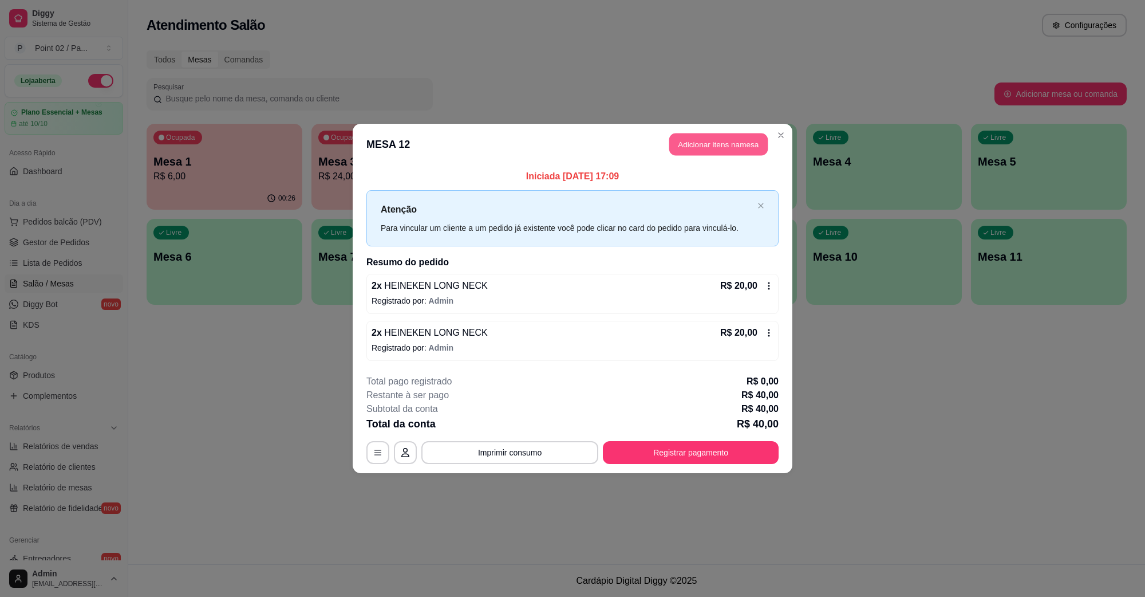
click at [704, 145] on button "Adicionar itens na mesa" at bounding box center [718, 144] width 98 height 22
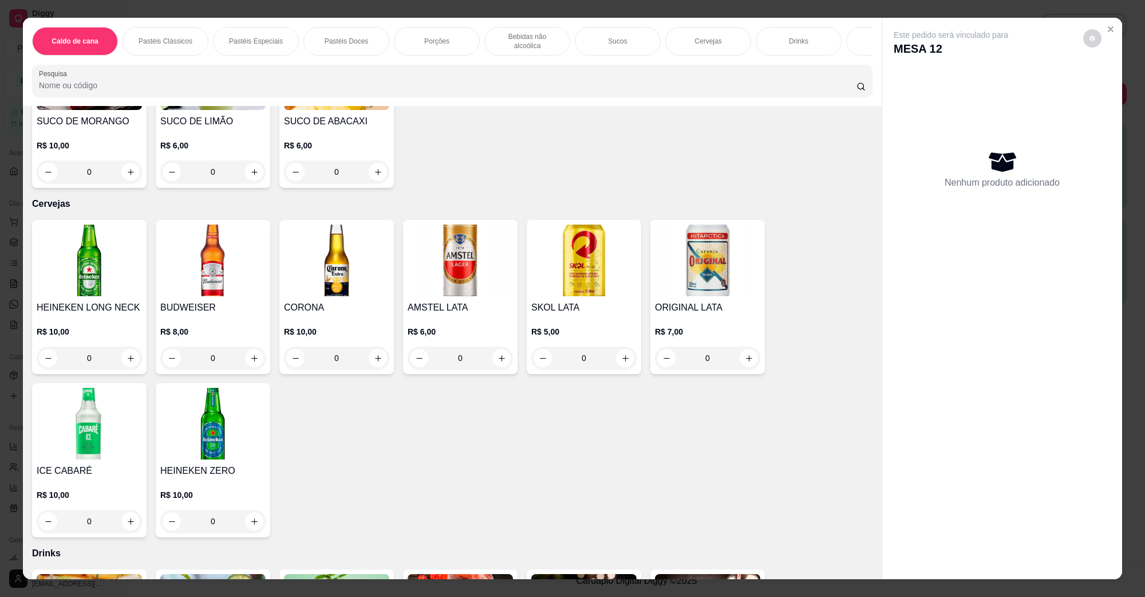
scroll to position [1932, 0]
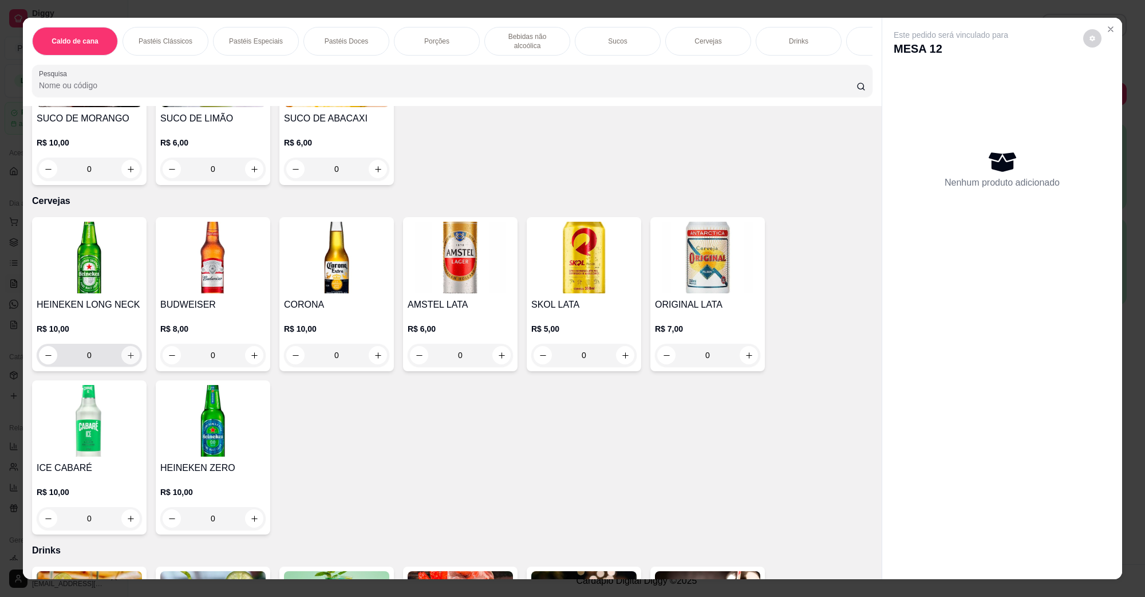
click at [129, 351] on icon "increase-product-quantity" at bounding box center [131, 355] width 9 height 9
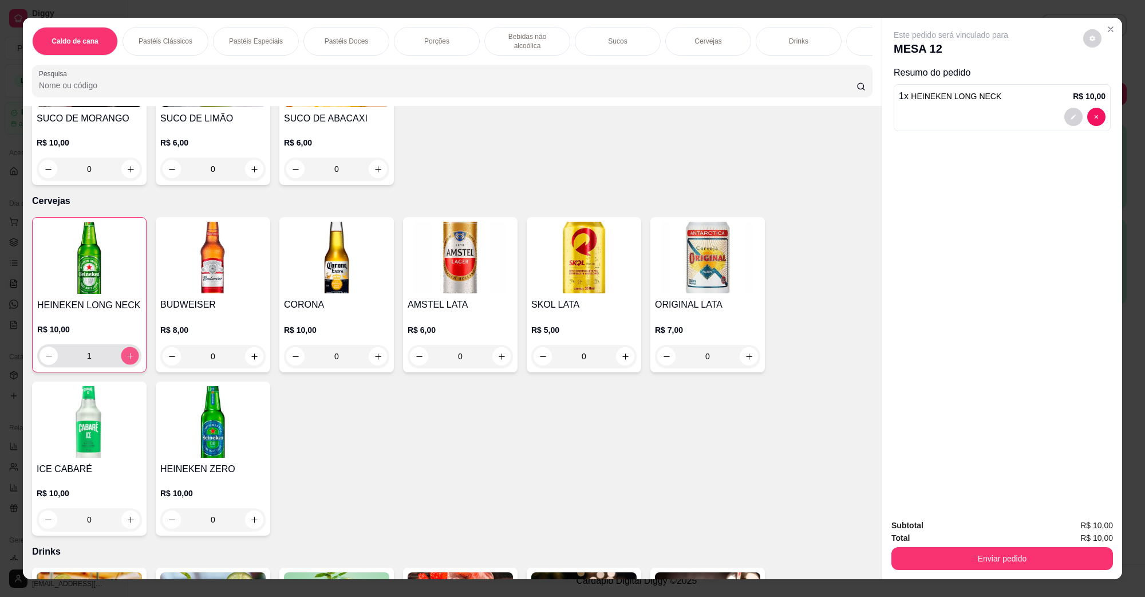
click at [129, 347] on button "increase-product-quantity" at bounding box center [130, 356] width 18 height 18
type input "2"
click at [973, 559] on button "Enviar pedido" at bounding box center [1002, 558] width 222 height 23
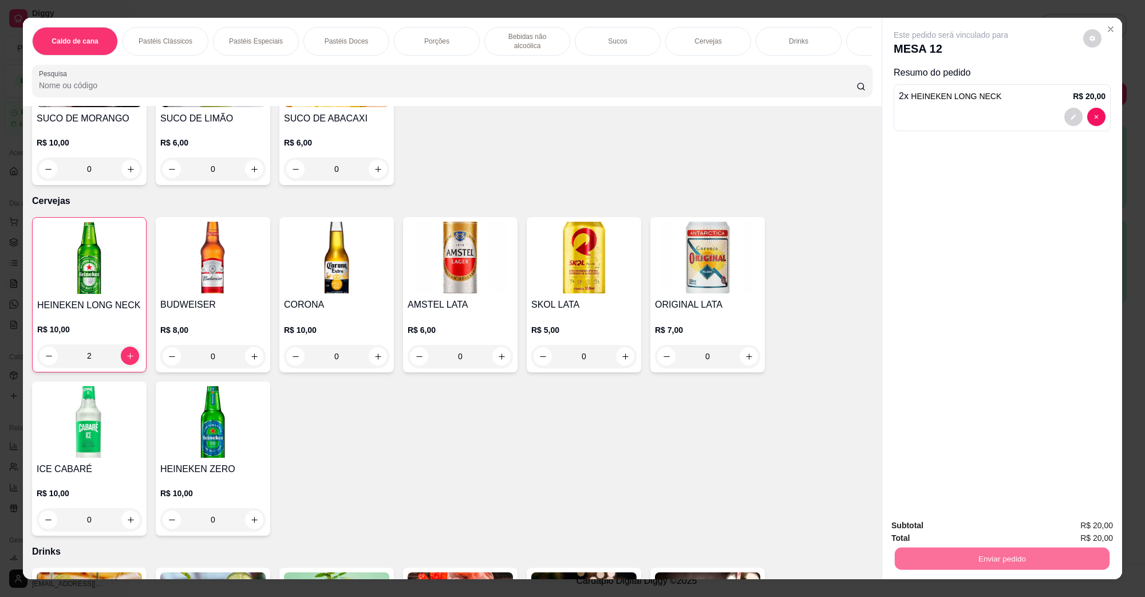
click at [991, 527] on button "Não registrar e enviar pedido" at bounding box center [963, 530] width 119 height 22
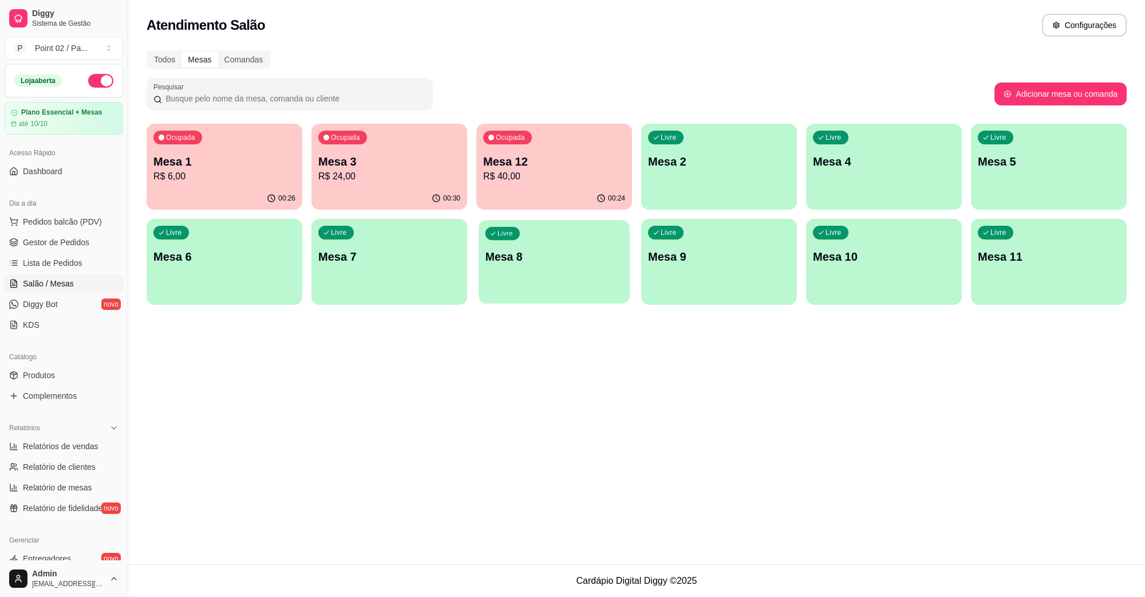
click at [516, 257] on p "Mesa 8" at bounding box center [555, 256] width 138 height 15
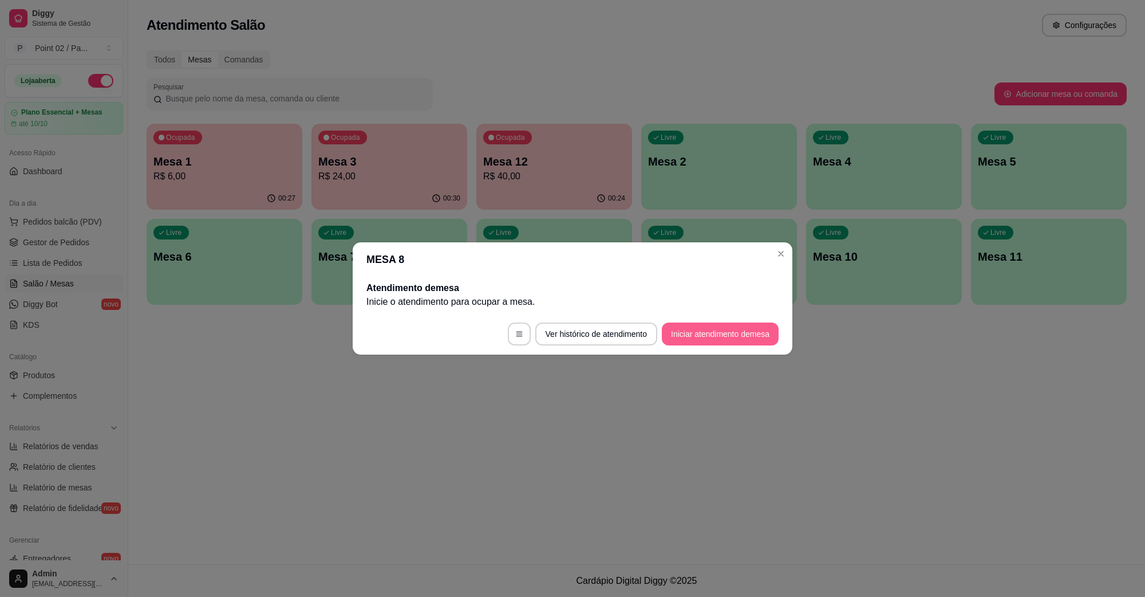
click at [717, 323] on button "Iniciar atendimento de mesa" at bounding box center [720, 333] width 117 height 23
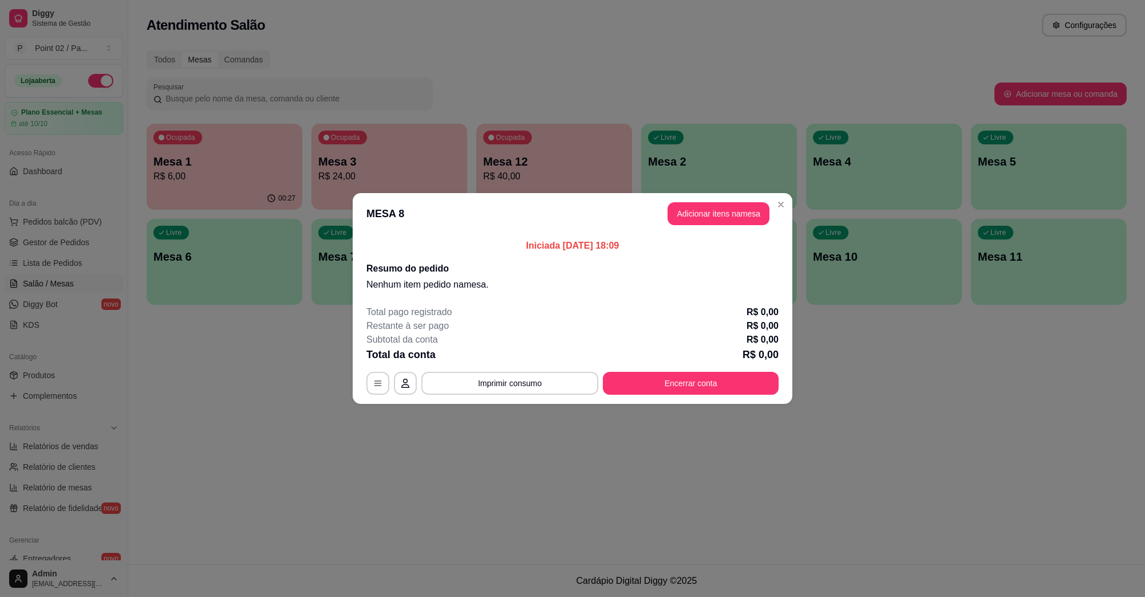
click at [723, 226] on header "MESA 8 Adicionar itens na mesa" at bounding box center [573, 213] width 440 height 41
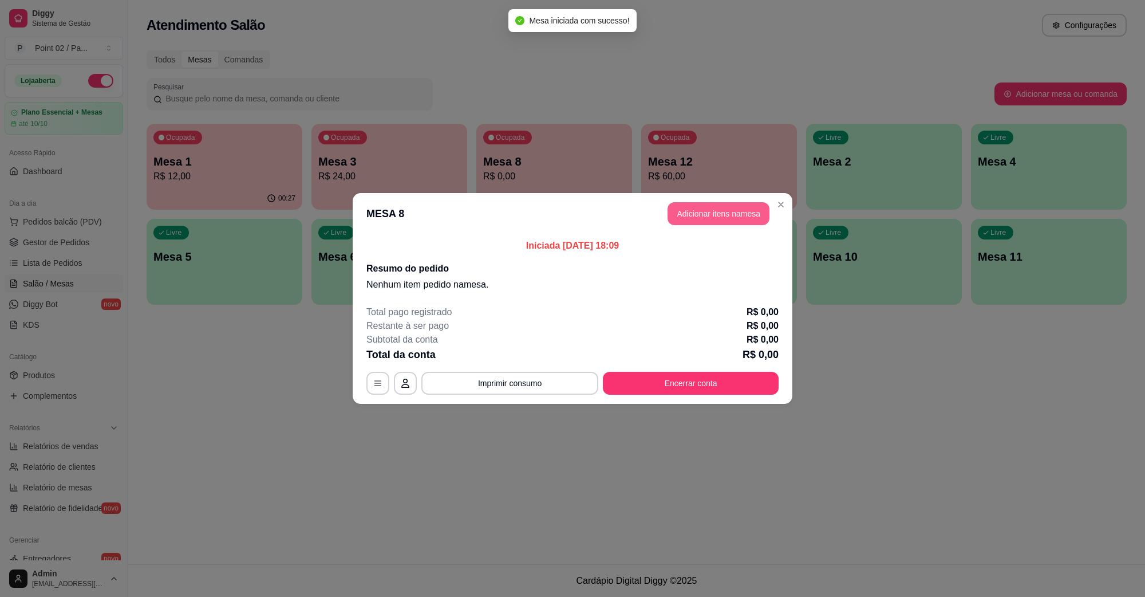
click at [720, 210] on button "Adicionar itens na mesa" at bounding box center [719, 213] width 102 height 23
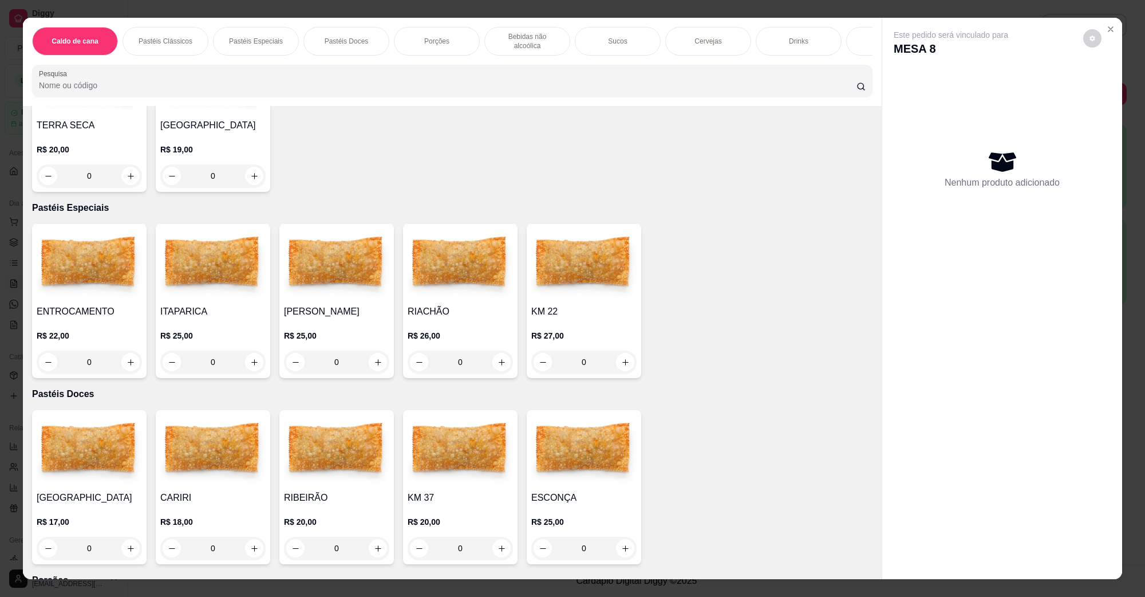
scroll to position [358, 0]
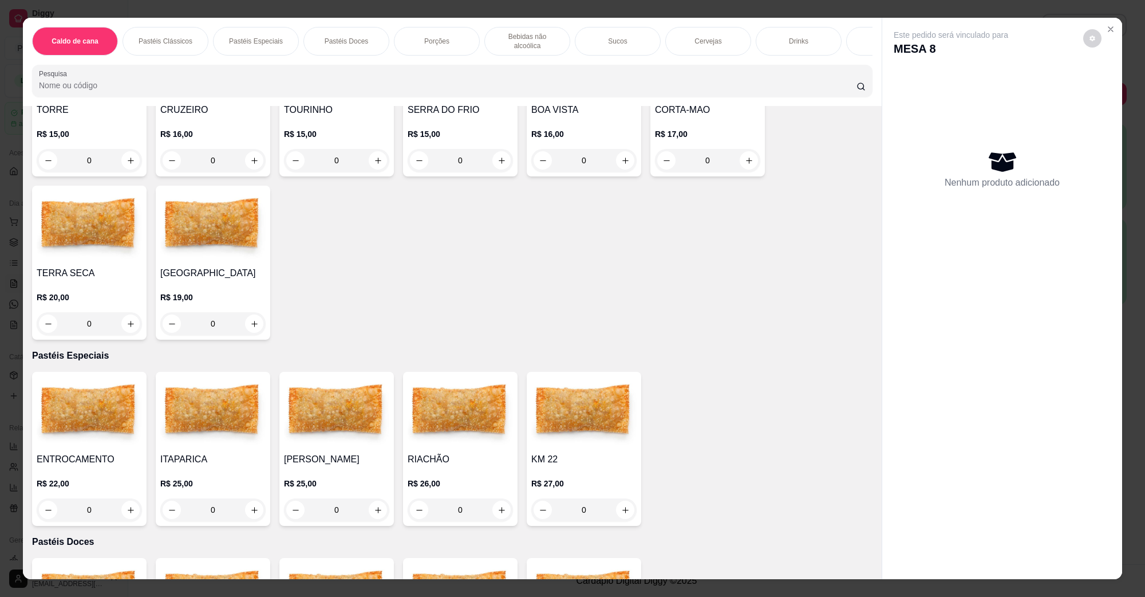
click at [233, 230] on img at bounding box center [212, 226] width 105 height 72
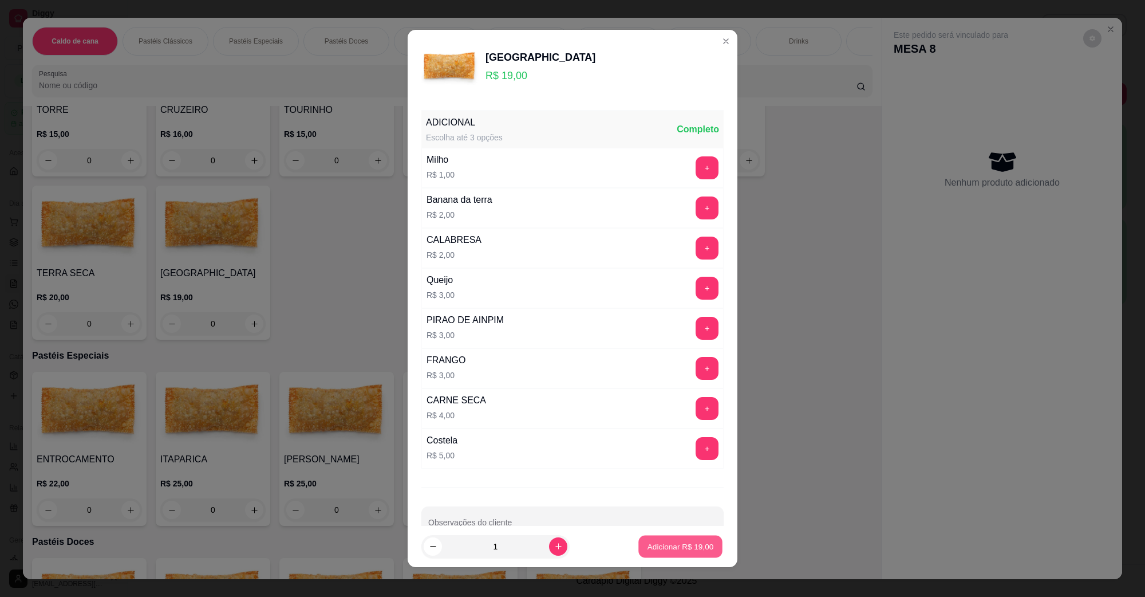
click at [650, 549] on p "Adicionar R$ 19,00" at bounding box center [681, 545] width 66 height 11
type input "1"
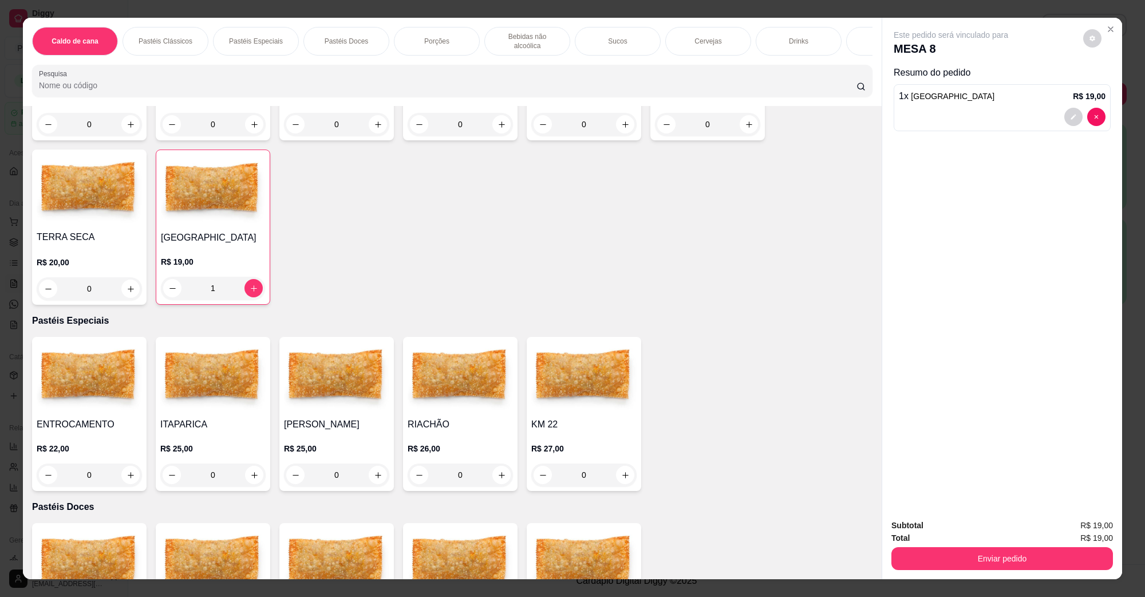
scroll to position [429, 0]
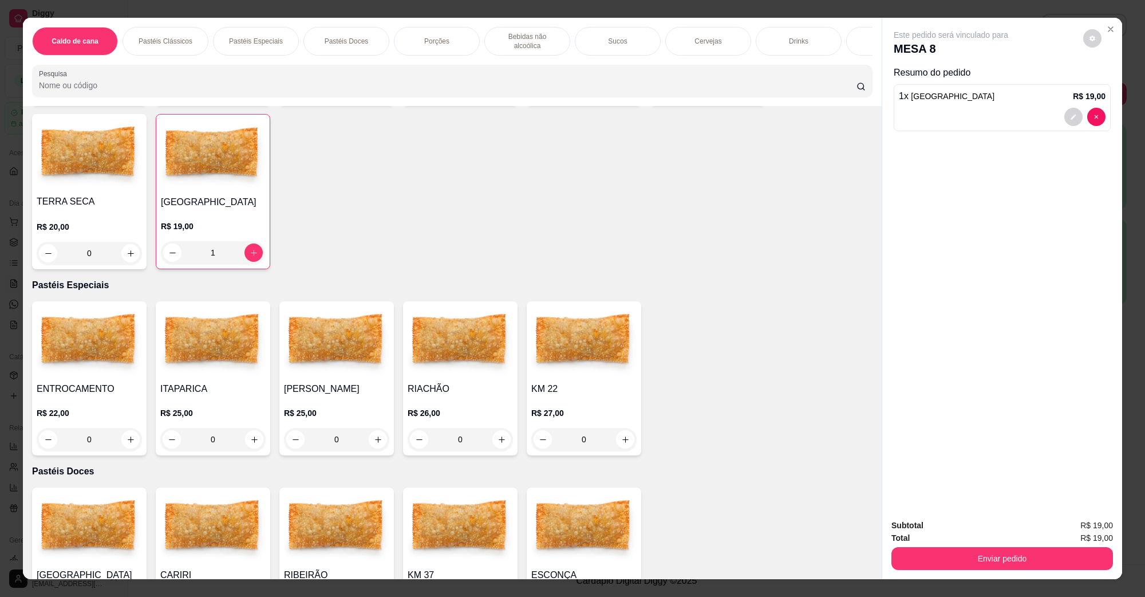
click at [160, 361] on img at bounding box center [212, 342] width 105 height 72
click at [683, 557] on div "RIO DE AREIA R$ 17,00 0 CARIRI R$ 18,00 0 RIBEIRÃO R$ 20,00 0 KM 37 R$ 20,00 0 …" at bounding box center [452, 564] width 840 height 154
click at [186, 356] on img at bounding box center [212, 342] width 105 height 72
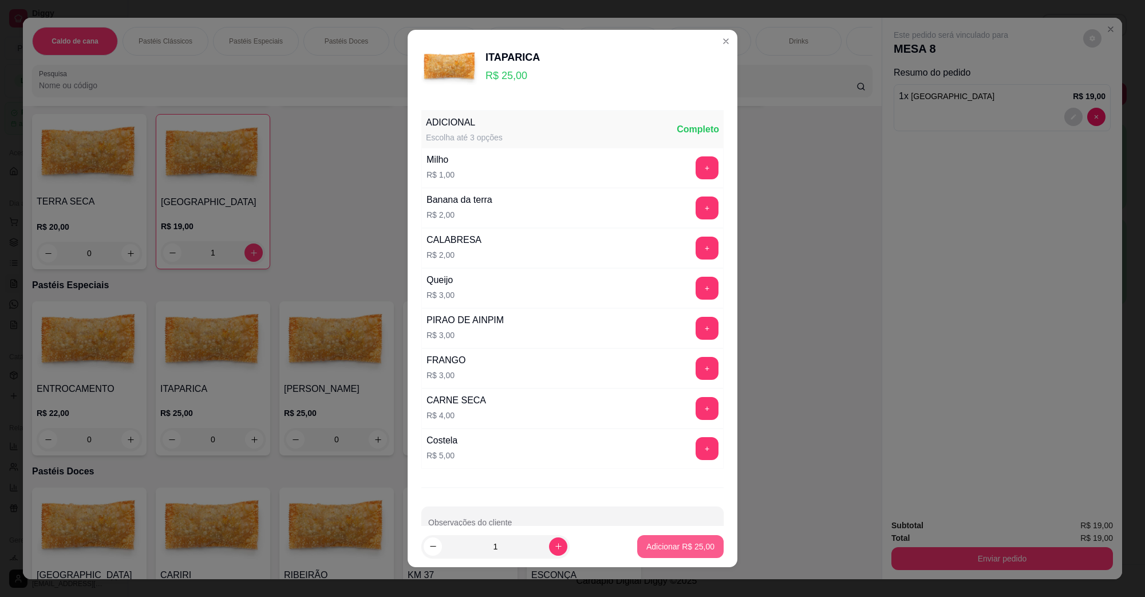
click at [676, 547] on p "Adicionar R$ 25,00" at bounding box center [680, 545] width 68 height 11
type input "1"
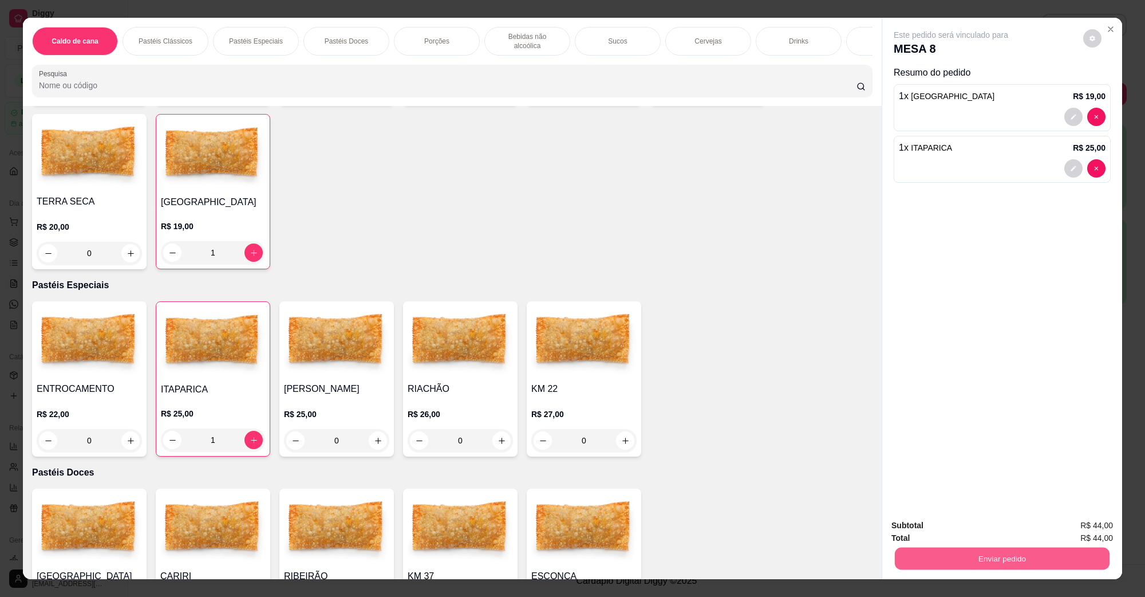
click at [1014, 551] on button "Enviar pedido" at bounding box center [1002, 558] width 215 height 22
click at [961, 534] on button "Não registrar e enviar pedido" at bounding box center [964, 529] width 116 height 21
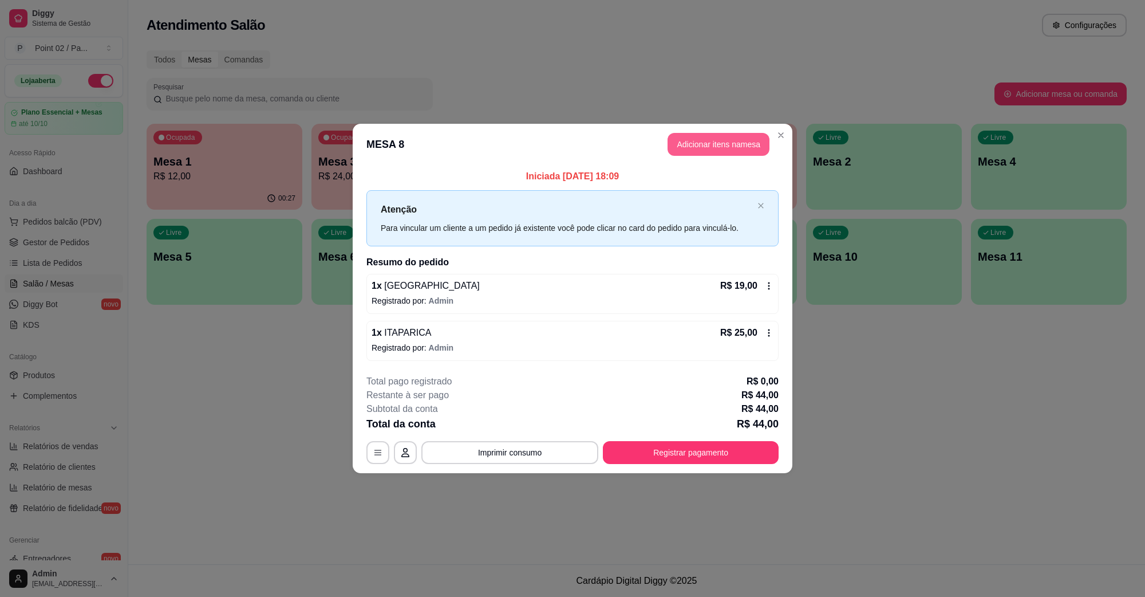
click at [748, 155] on button "Adicionar itens na mesa" at bounding box center [719, 144] width 102 height 23
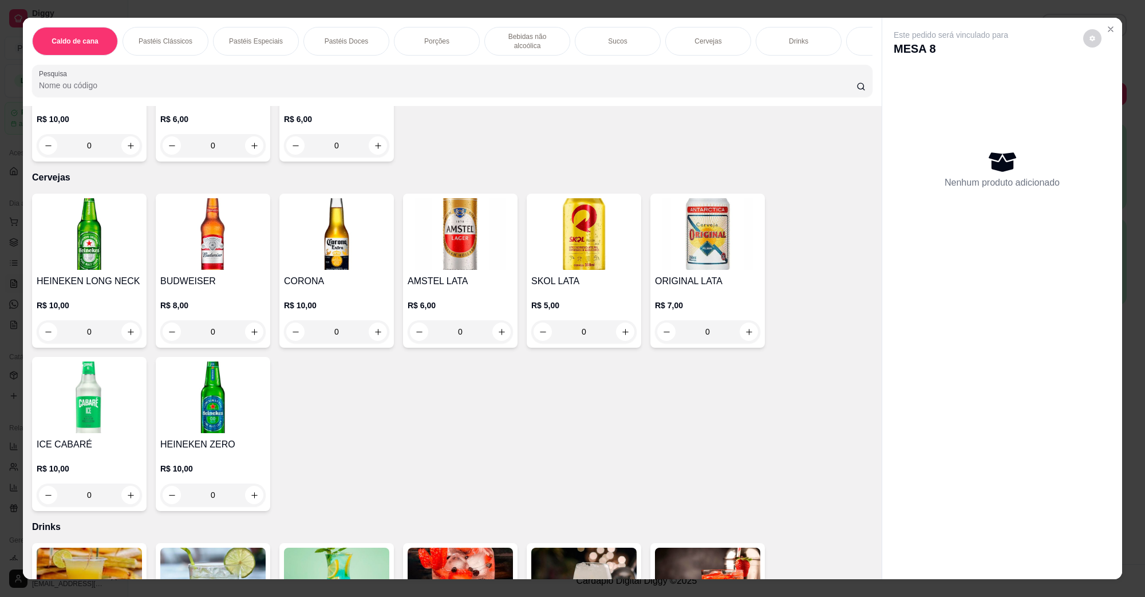
scroll to position [2004, 0]
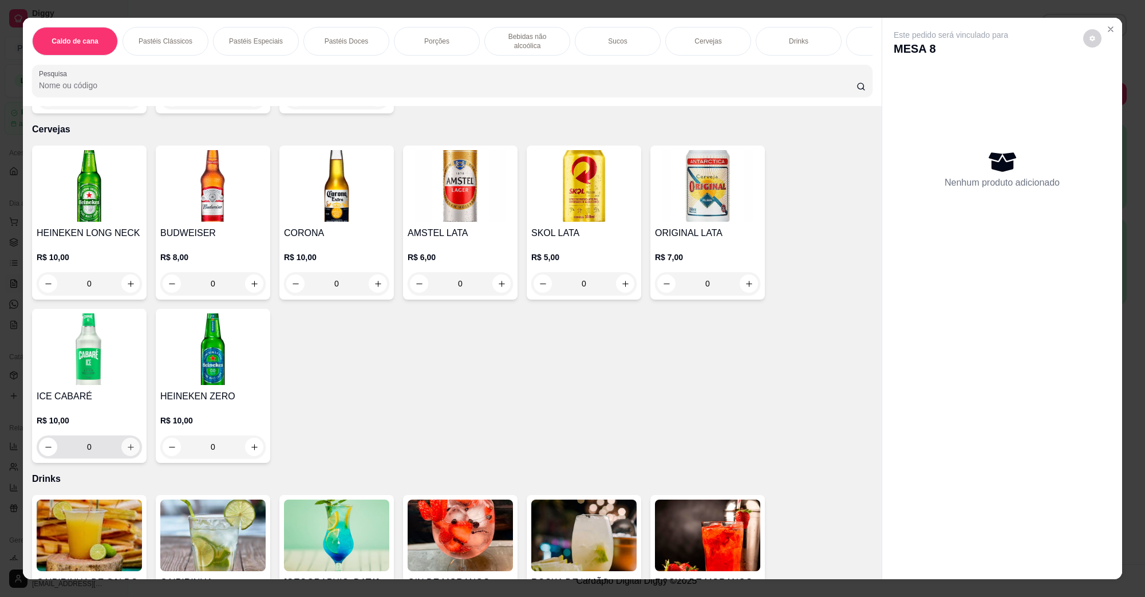
click at [121, 439] on button "increase-product-quantity" at bounding box center [130, 446] width 18 height 18
click at [127, 443] on icon "increase-product-quantity" at bounding box center [131, 447] width 9 height 9
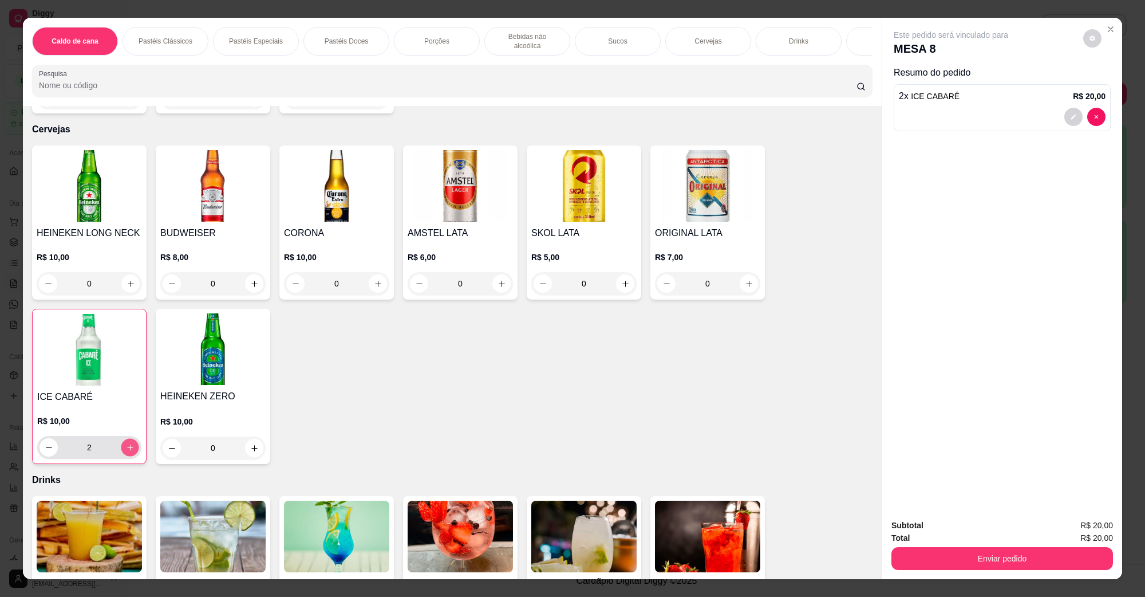
click at [126, 443] on icon "increase-product-quantity" at bounding box center [130, 447] width 9 height 9
type input "3"
click at [969, 553] on button "Enviar pedido" at bounding box center [1002, 558] width 222 height 23
click at [956, 533] on button "Não registrar e enviar pedido" at bounding box center [963, 530] width 119 height 22
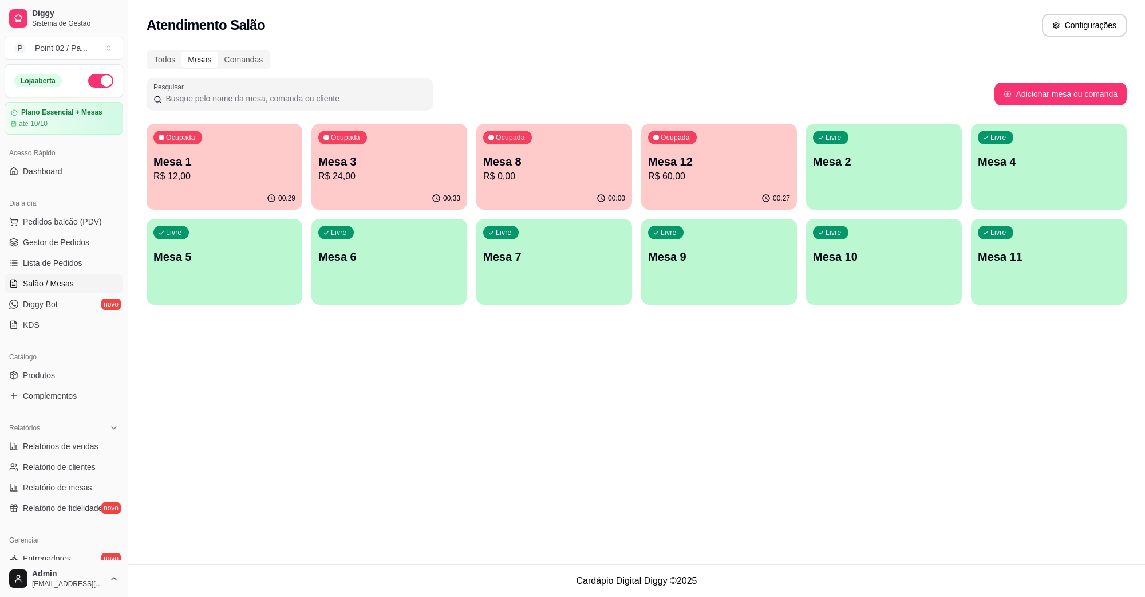
click at [416, 187] on div "00:33" at bounding box center [389, 198] width 156 height 22
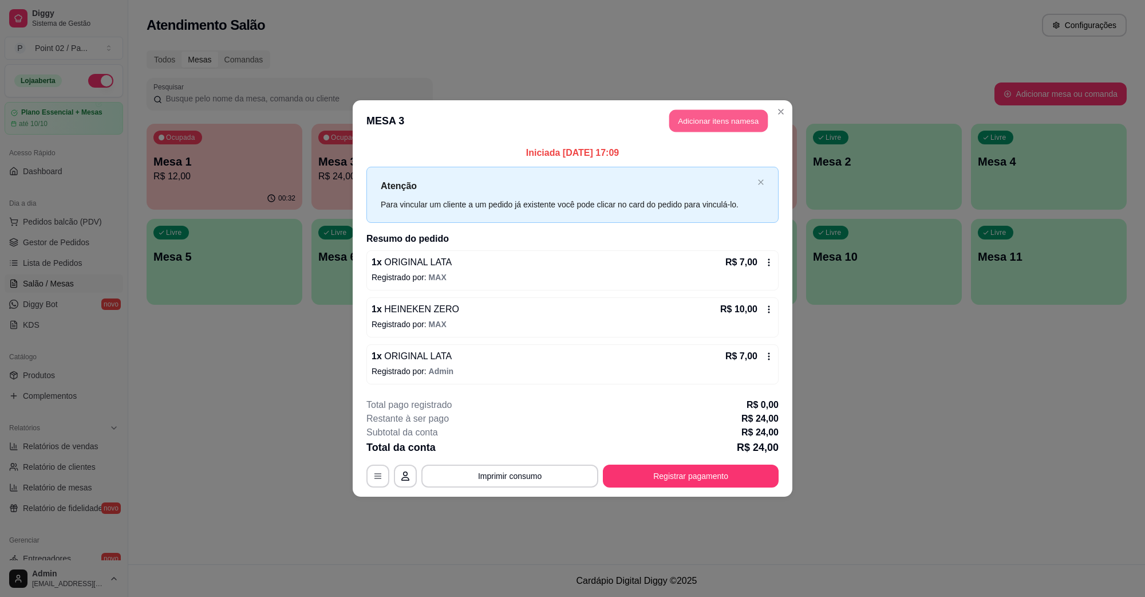
click at [711, 121] on button "Adicionar itens na mesa" at bounding box center [718, 121] width 98 height 22
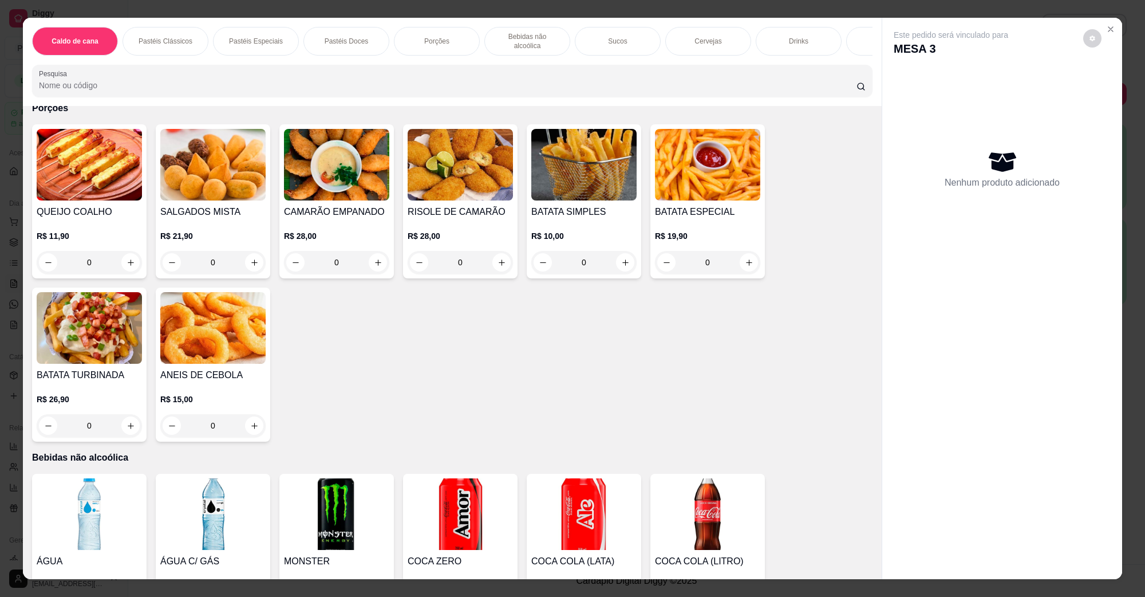
scroll to position [930, 0]
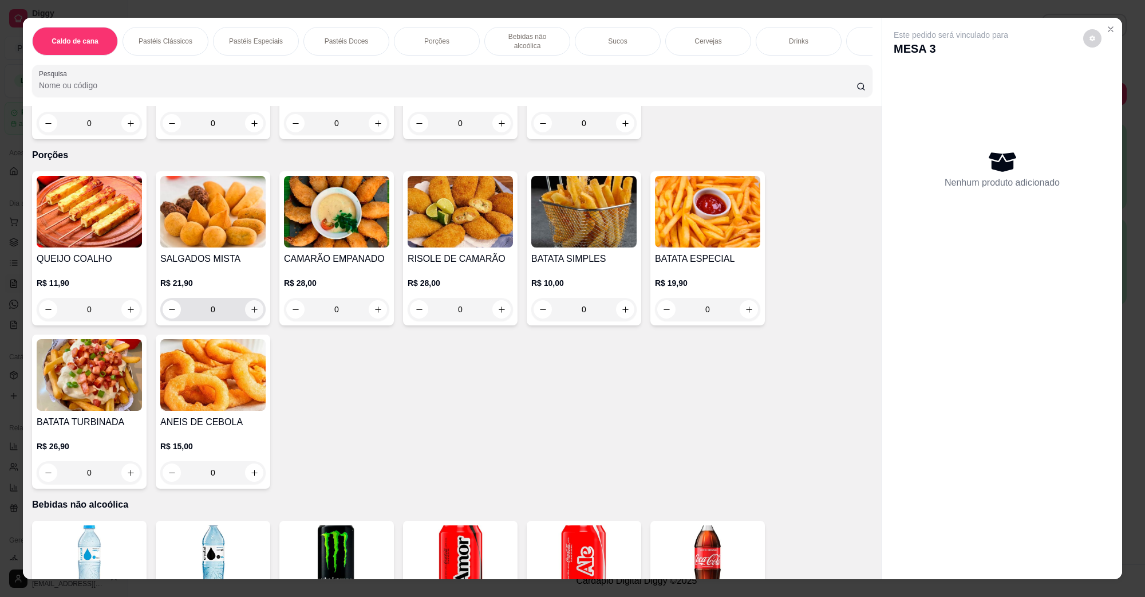
click at [250, 305] on icon "increase-product-quantity" at bounding box center [254, 309] width 9 height 9
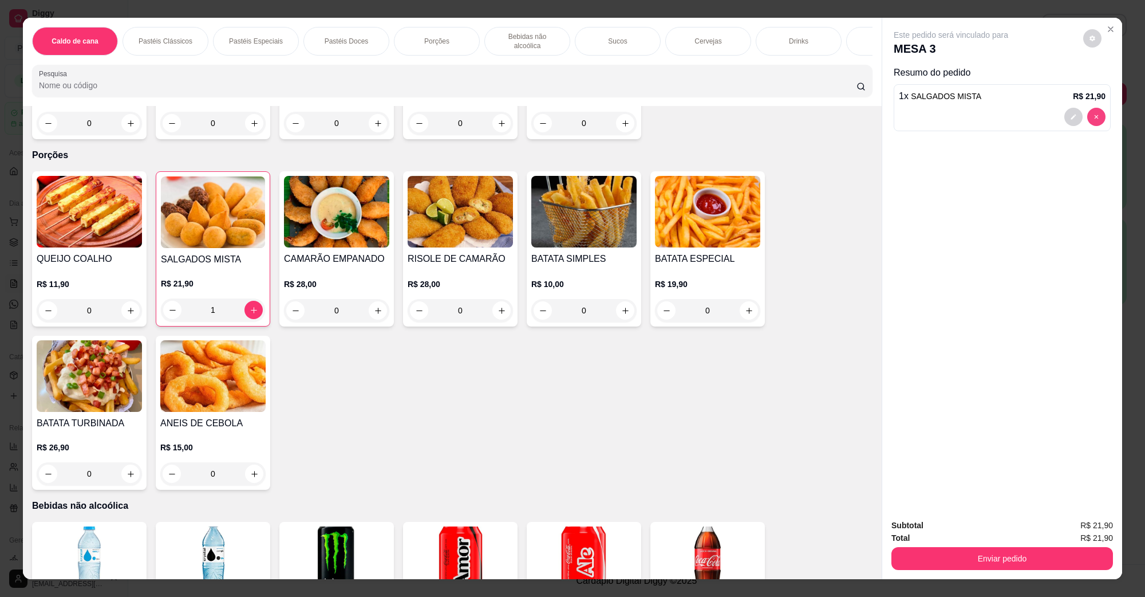
type input "0"
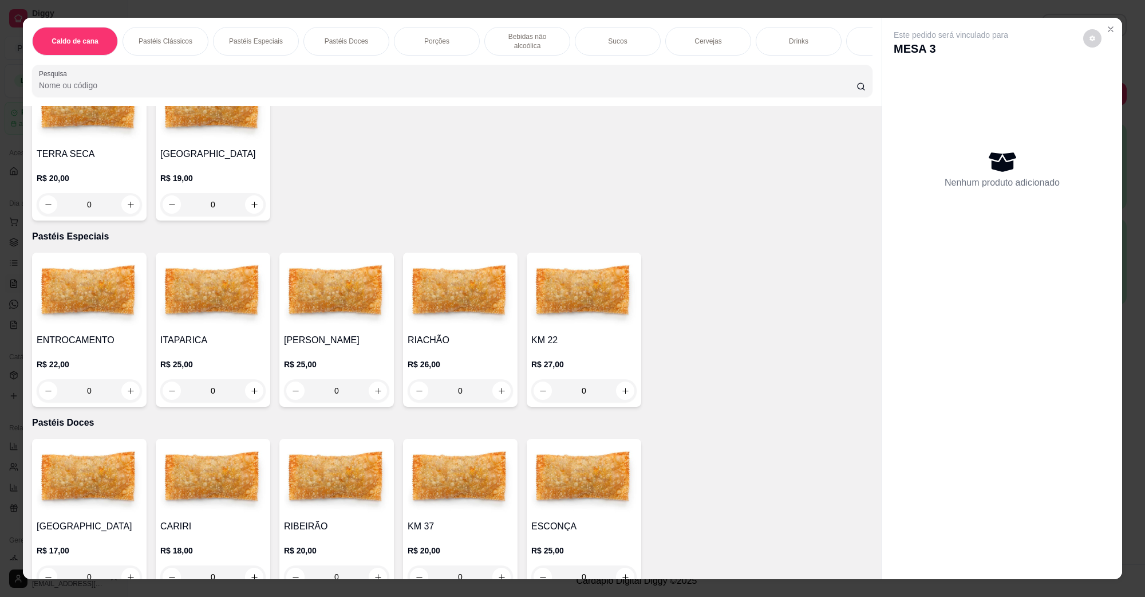
scroll to position [573, 0]
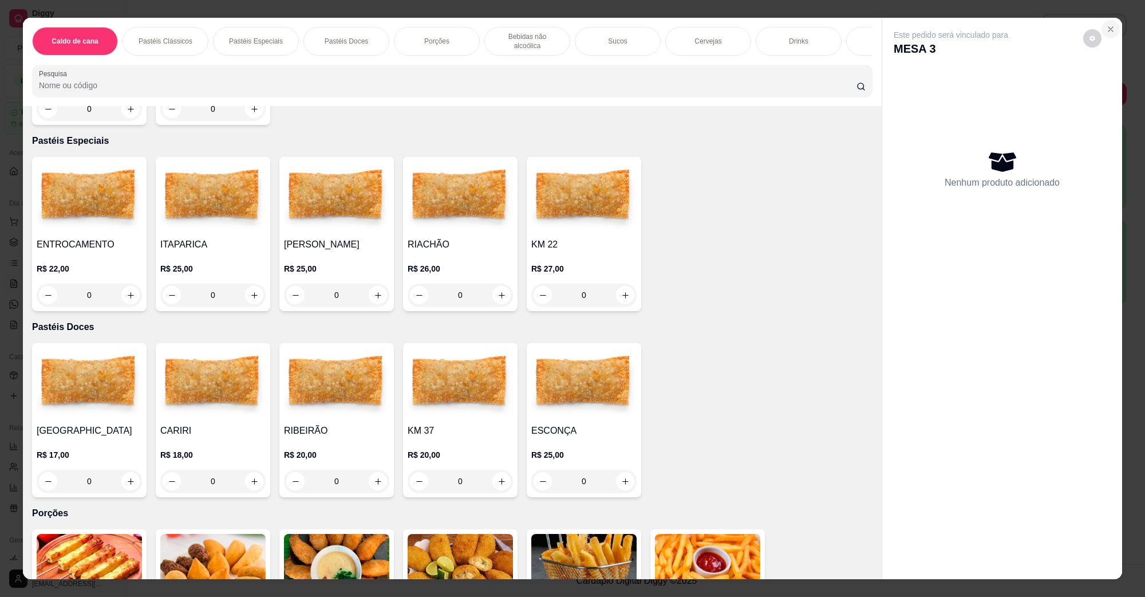
click at [1106, 25] on icon "Close" at bounding box center [1110, 29] width 9 height 9
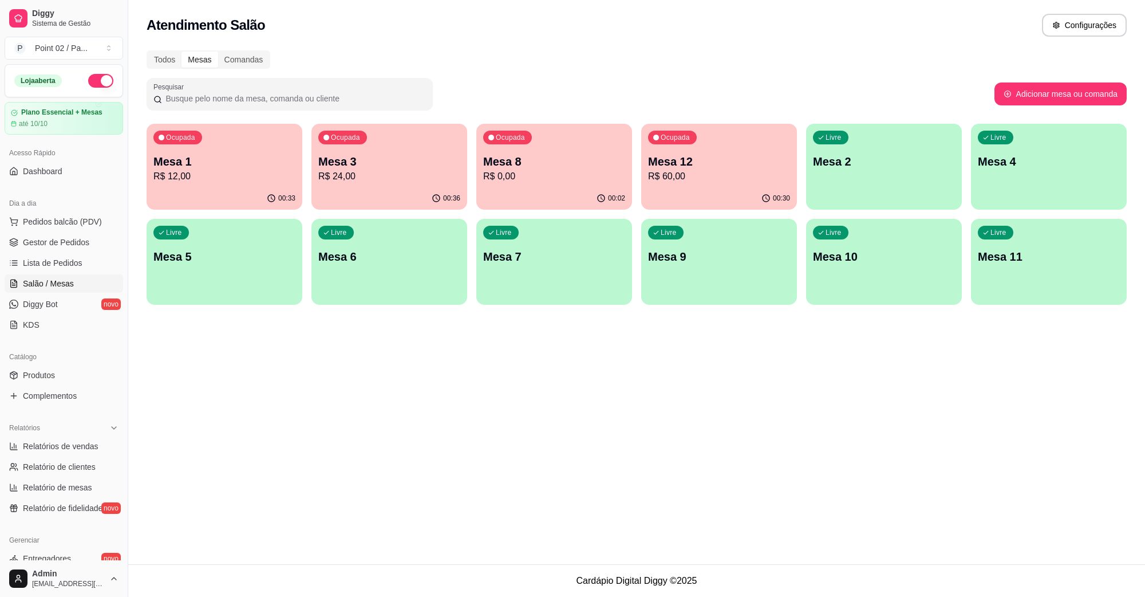
click at [244, 191] on div "00:33" at bounding box center [225, 198] width 156 height 22
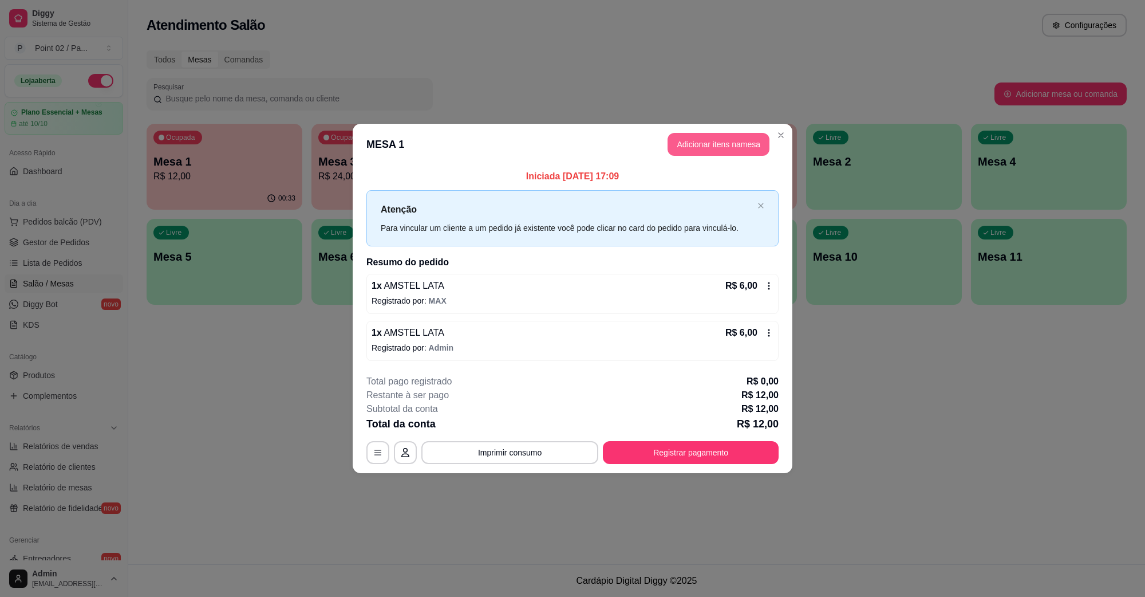
click at [724, 135] on button "Adicionar itens na mesa" at bounding box center [719, 144] width 102 height 23
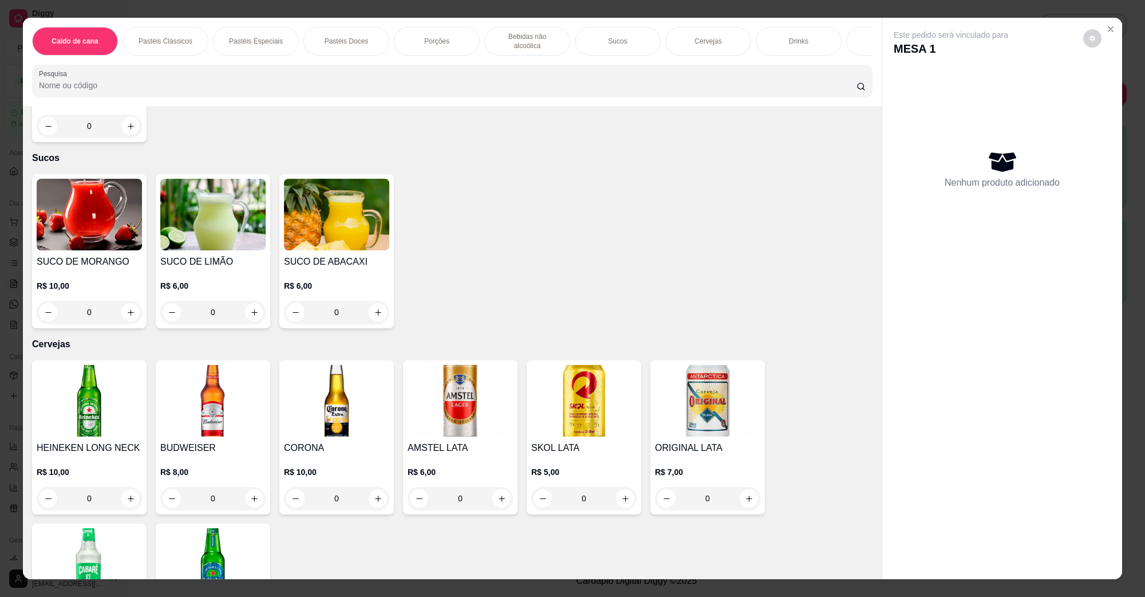
scroll to position [1861, 0]
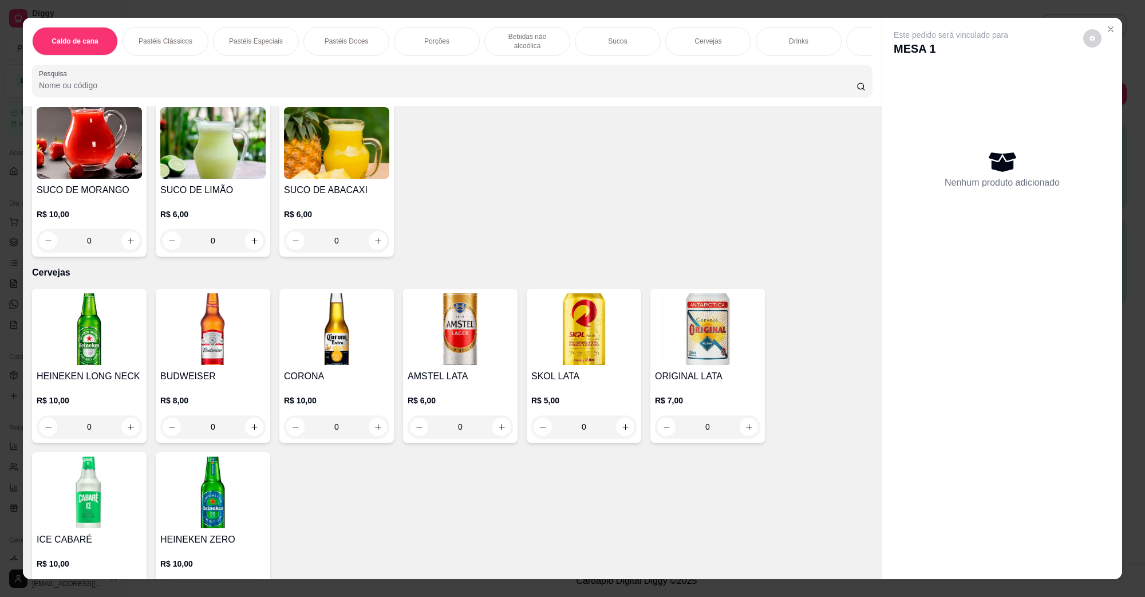
click at [420, 319] on img at bounding box center [460, 329] width 105 height 72
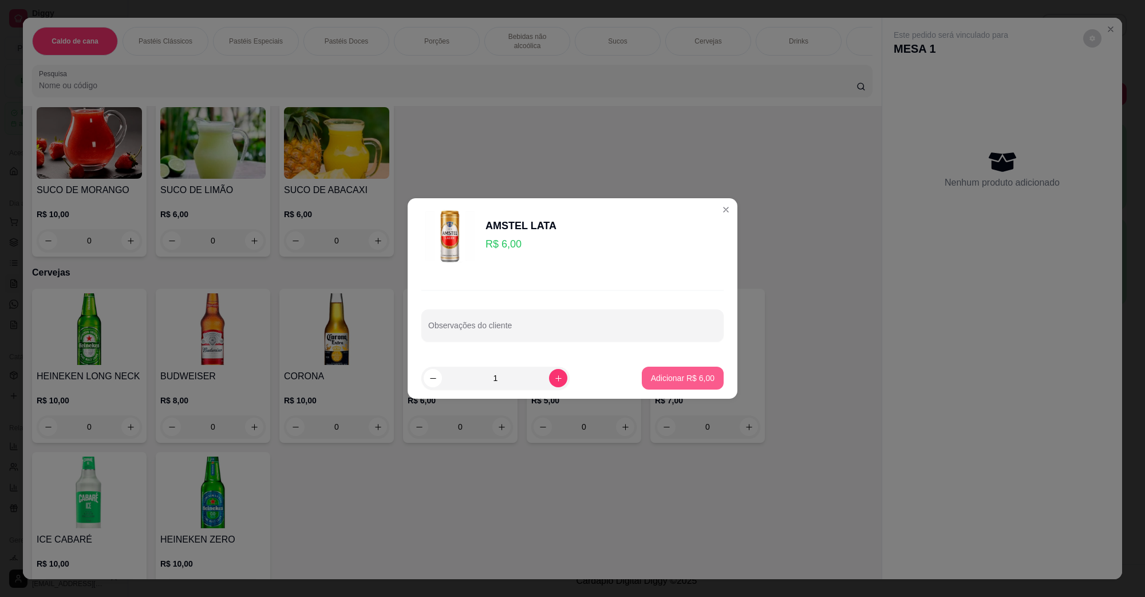
click at [651, 376] on p "Adicionar R$ 6,00" at bounding box center [683, 377] width 64 height 11
type input "1"
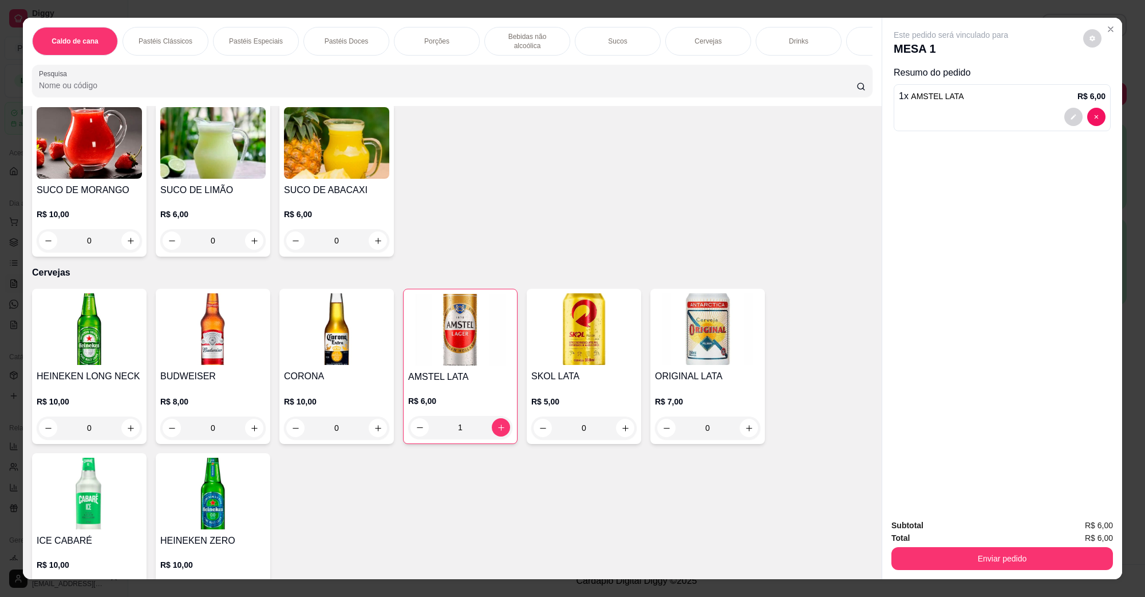
click at [948, 545] on div "Enviar pedido" at bounding box center [1002, 557] width 222 height 26
click at [948, 546] on div "Enviar pedido" at bounding box center [1002, 557] width 222 height 26
click at [943, 554] on button "Enviar pedido" at bounding box center [1002, 558] width 222 height 23
click at [949, 533] on button "Não registrar e enviar pedido" at bounding box center [963, 530] width 119 height 22
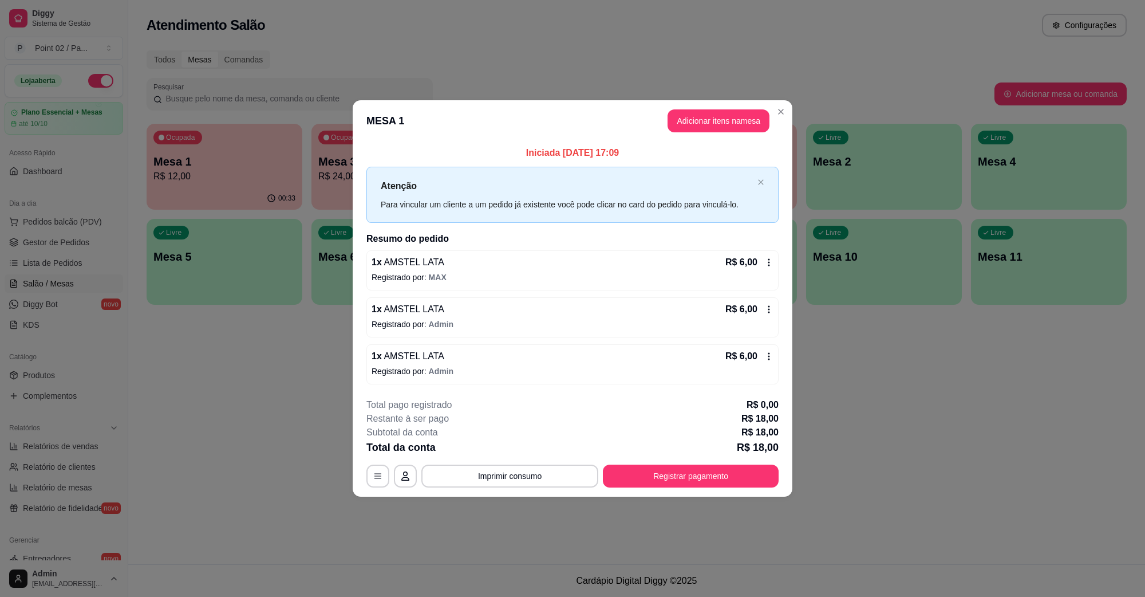
click at [336, 176] on p "R$ 24,00" at bounding box center [389, 176] width 142 height 14
click at [690, 123] on button "Adicionar itens na mesa" at bounding box center [719, 120] width 102 height 23
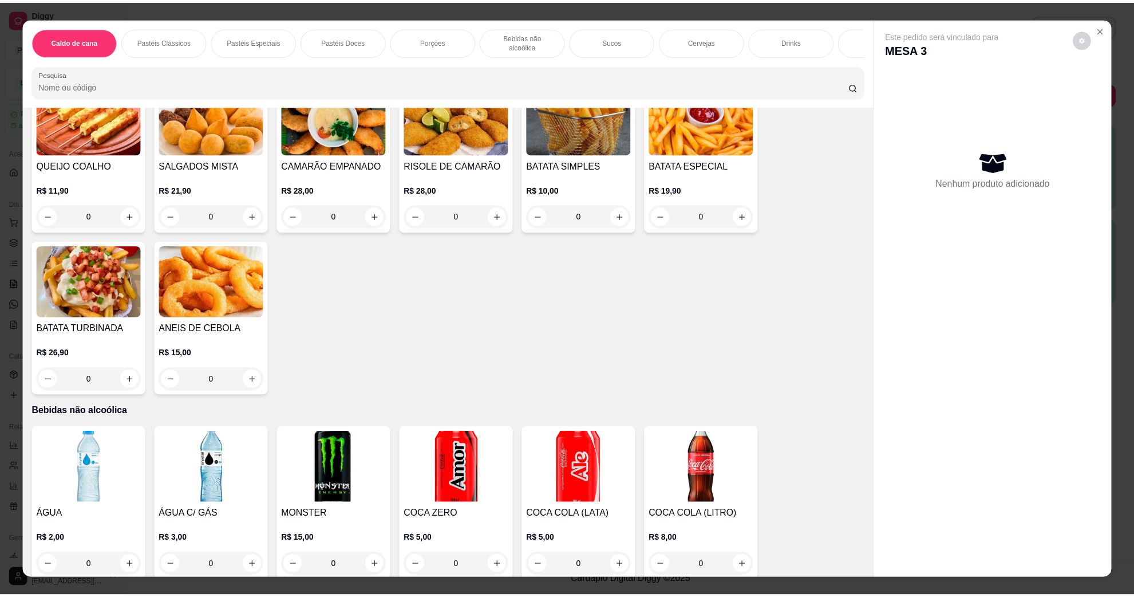
scroll to position [859, 0]
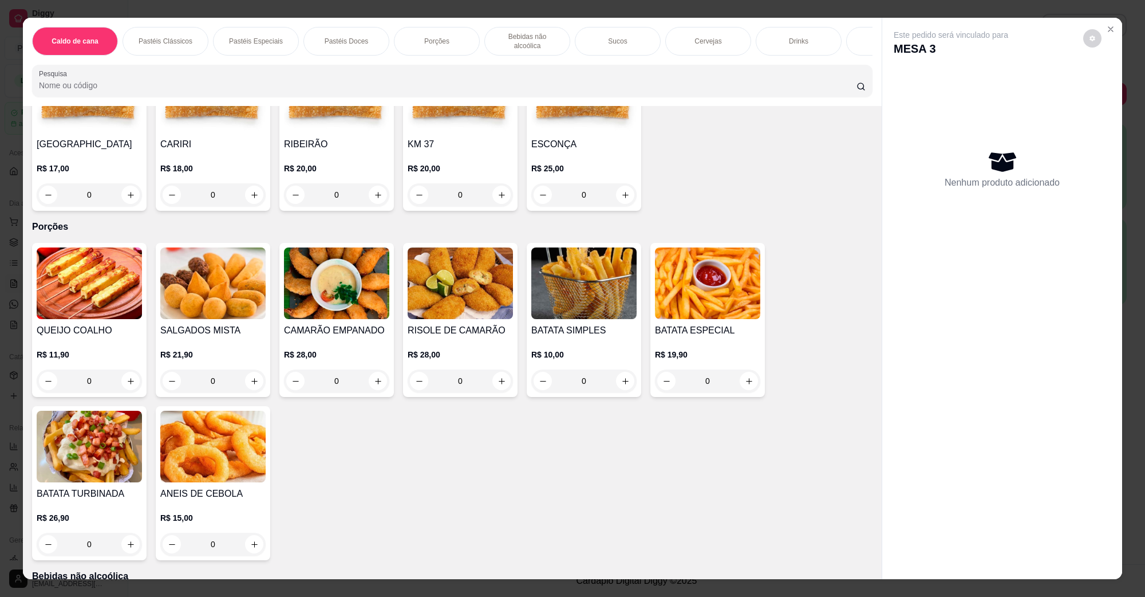
click at [160, 289] on img at bounding box center [212, 283] width 105 height 72
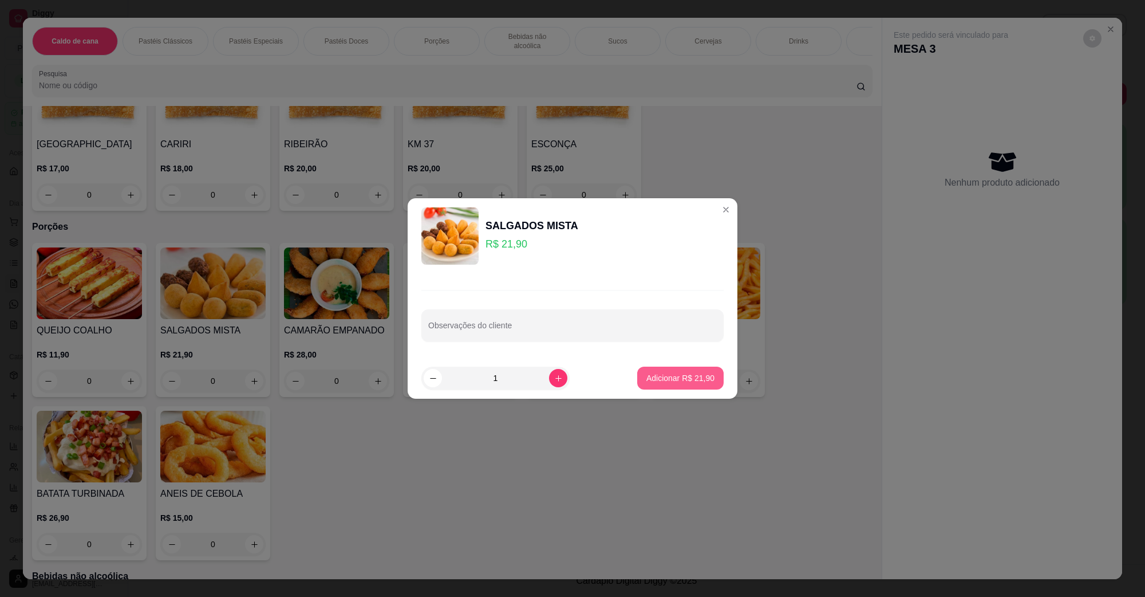
click at [647, 379] on p "Adicionar R$ 21,90" at bounding box center [680, 377] width 68 height 11
type input "1"
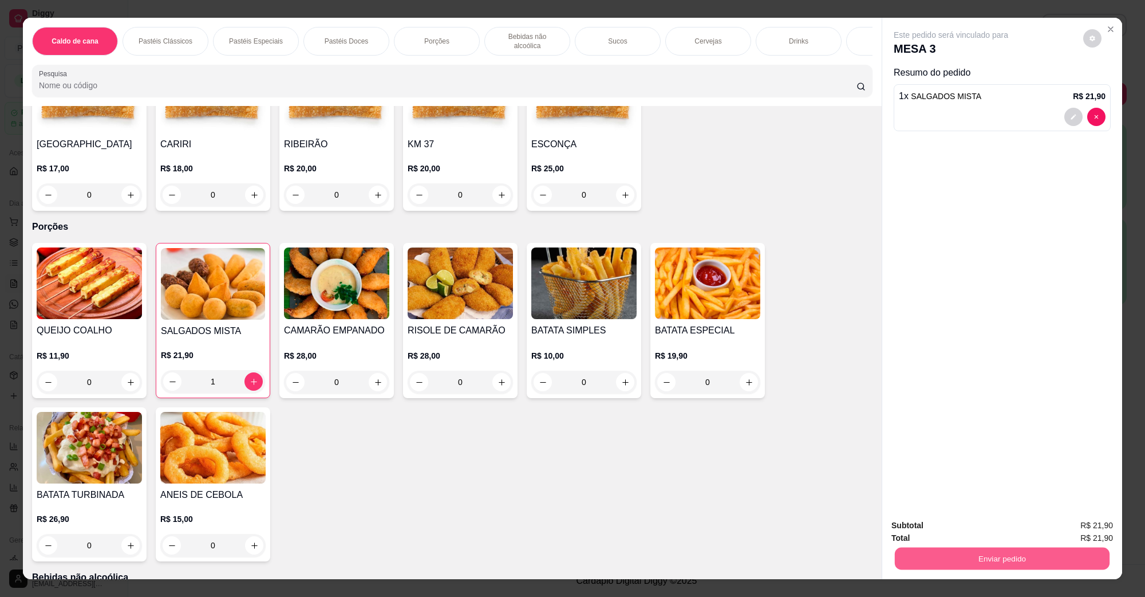
click at [1037, 565] on button "Enviar pedido" at bounding box center [1002, 558] width 215 height 22
click at [1012, 541] on div "Não registrar e enviar pedido Sim, quero registrar" at bounding box center [996, 530] width 235 height 22
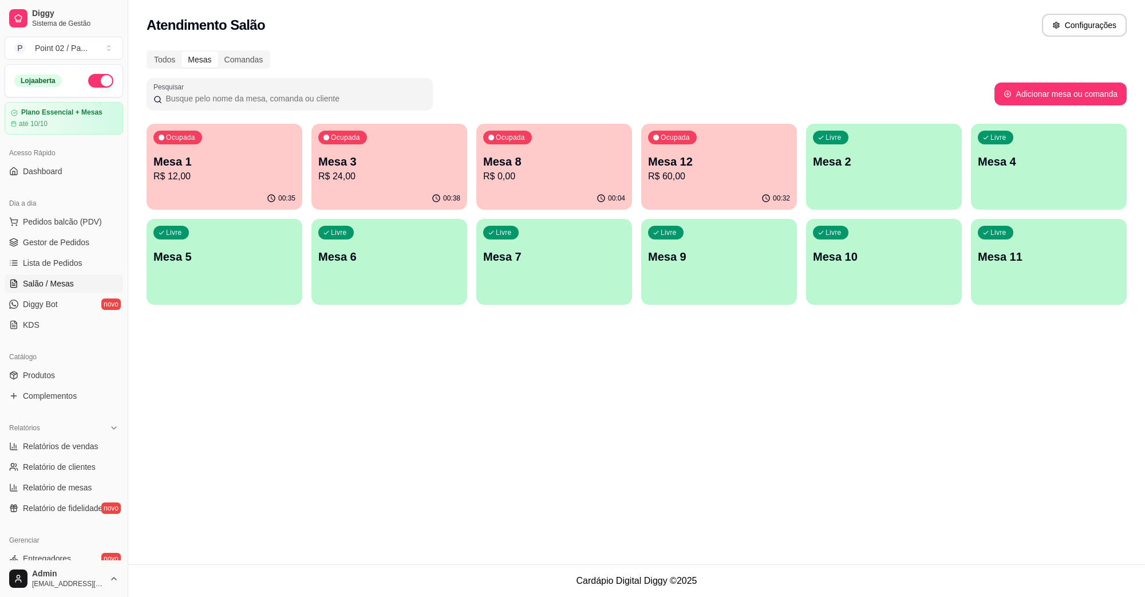
click at [233, 162] on p "Mesa 1" at bounding box center [224, 161] width 142 height 16
click at [401, 184] on div "Ocupada Mesa 3 R$ 45,90" at bounding box center [389, 156] width 156 height 64
click at [558, 53] on div "Todos Mesas Comandas" at bounding box center [637, 59] width 980 height 18
click at [166, 66] on div "Todos" at bounding box center [165, 60] width 34 height 16
click at [148, 52] on input "Todos" at bounding box center [148, 52] width 0 height 0
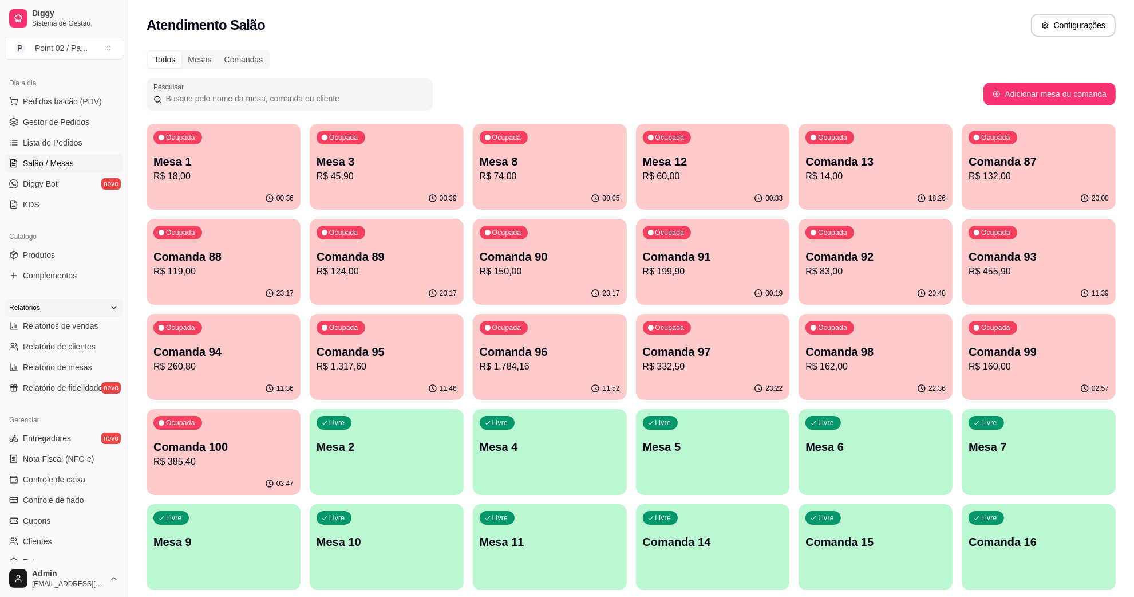
scroll to position [227, 0]
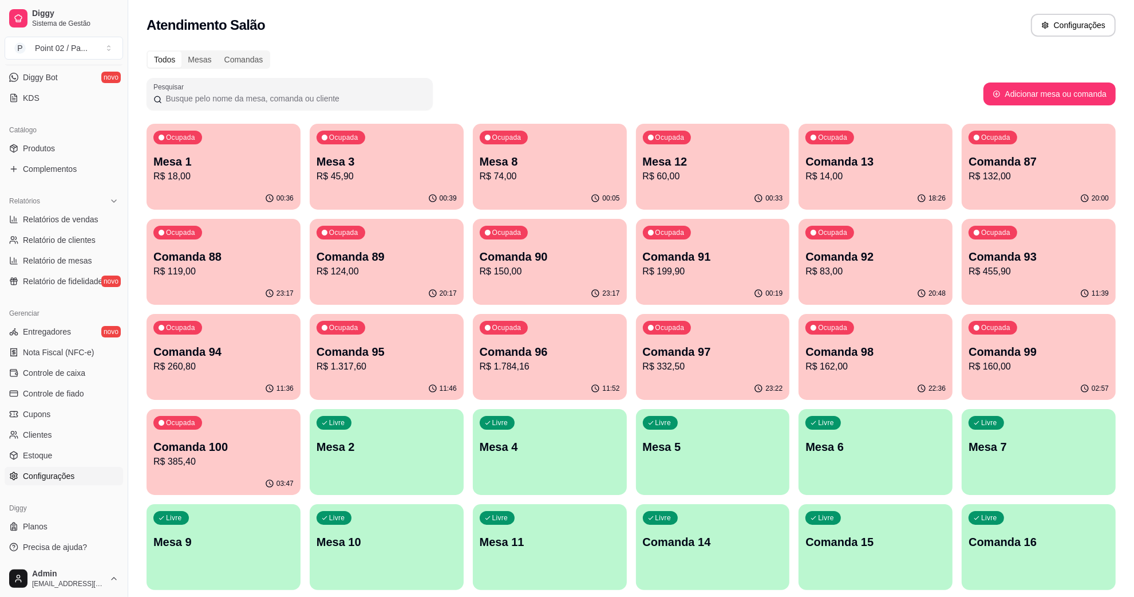
click at [56, 472] on span "Configurações" at bounding box center [49, 475] width 52 height 11
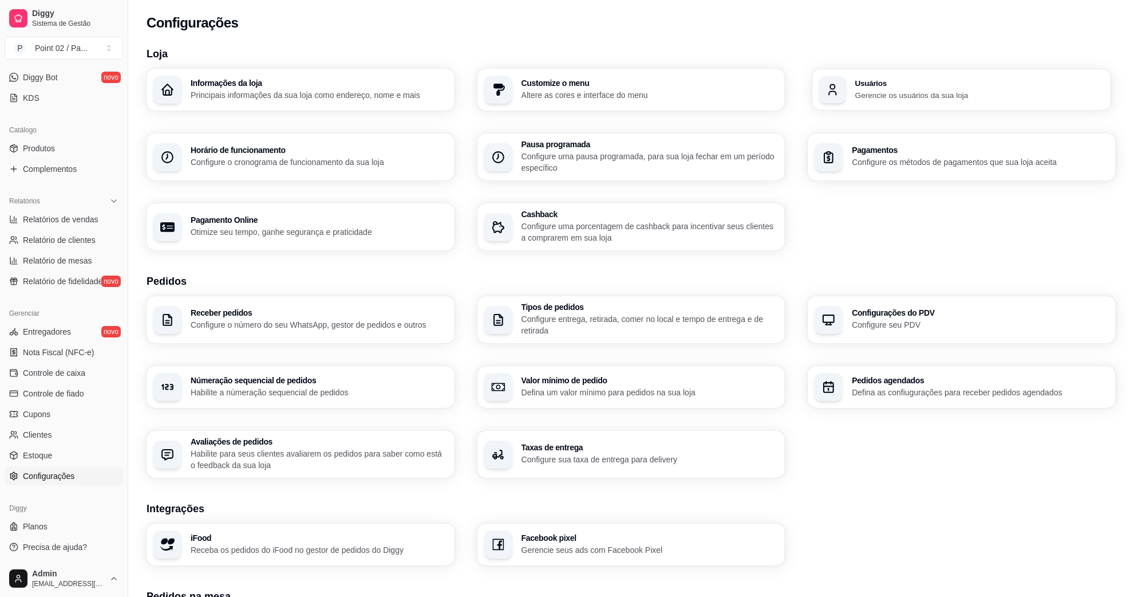
click at [951, 110] on div "Informações da loja Principais informações da sua loja como endereço, nome e ma…" at bounding box center [631, 159] width 969 height 181
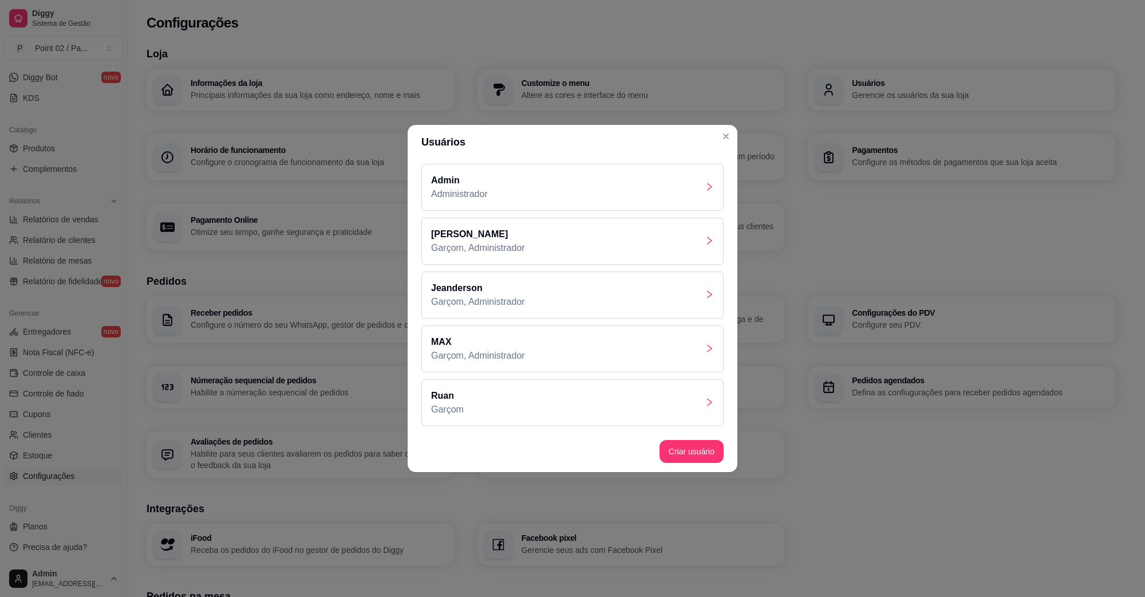
click at [497, 391] on div "[PERSON_NAME]" at bounding box center [572, 402] width 302 height 47
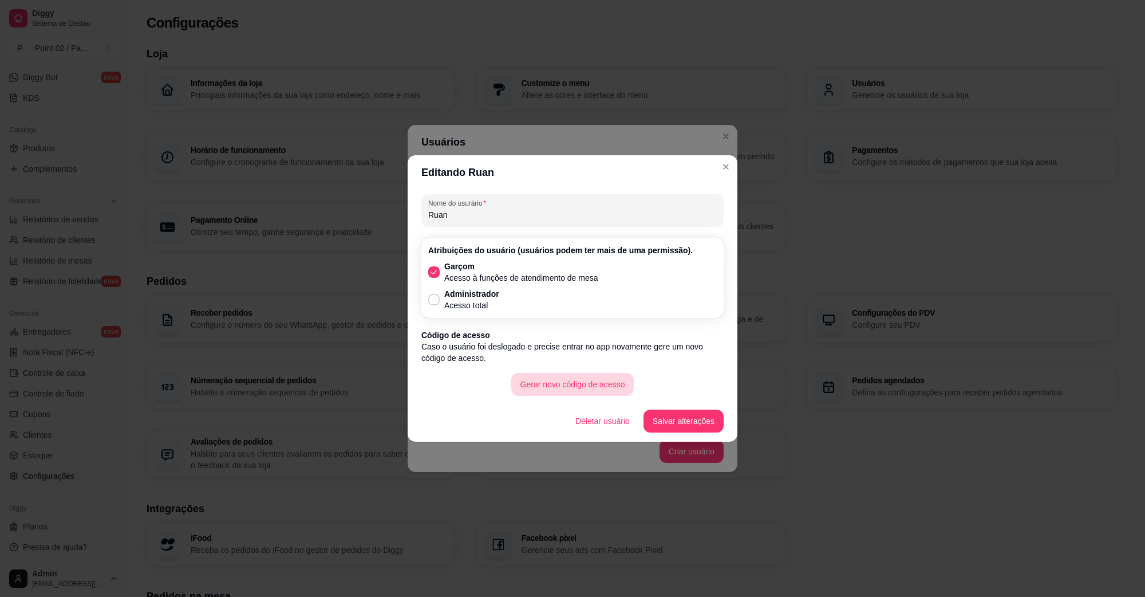
click at [582, 381] on button "Gerar novo código de acesso" at bounding box center [572, 384] width 123 height 23
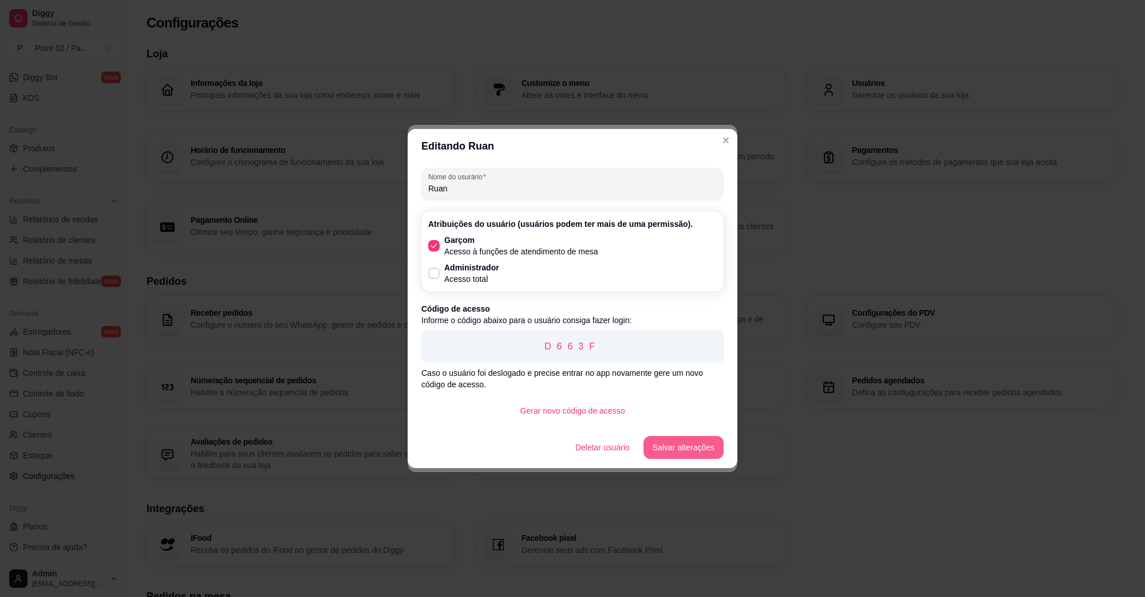
click at [696, 442] on button "Salvar alterações" at bounding box center [684, 447] width 80 height 23
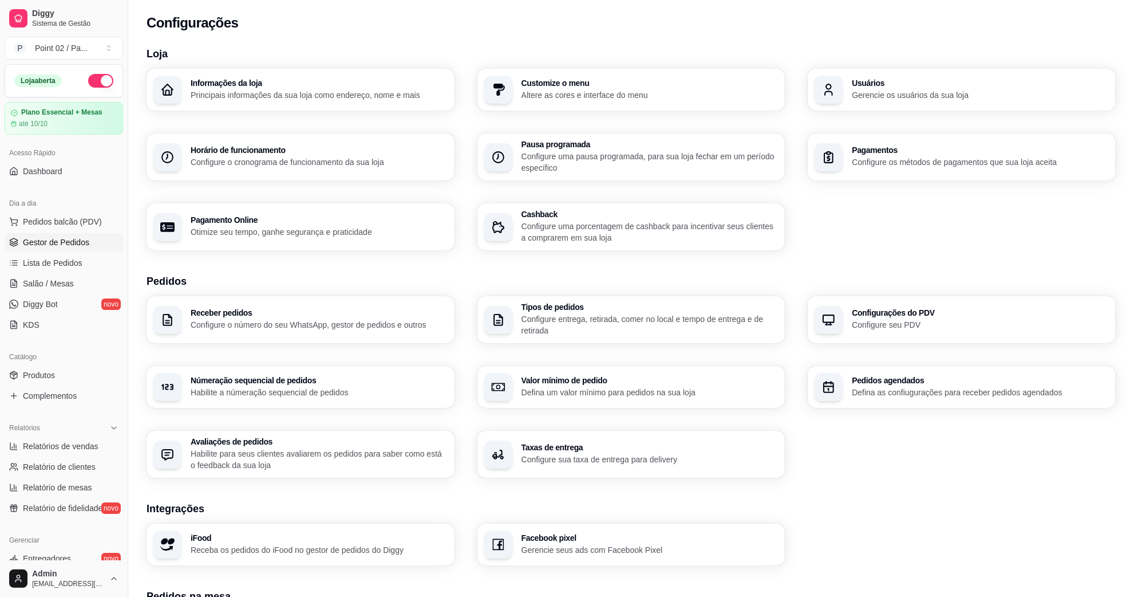
click at [80, 235] on link "Gestor de Pedidos" at bounding box center [64, 242] width 119 height 18
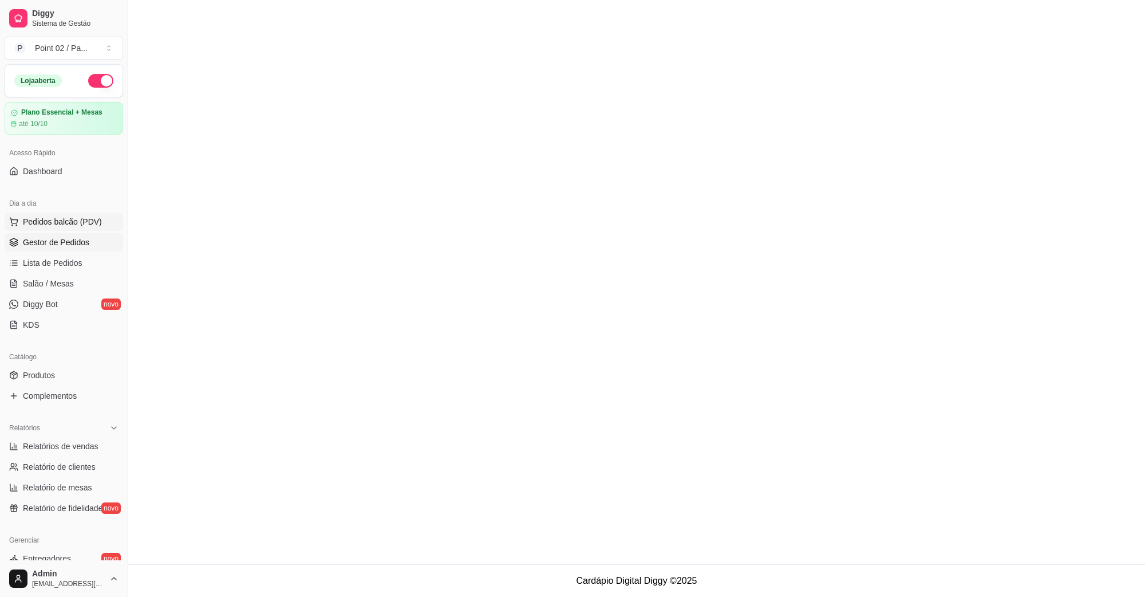
click at [83, 228] on button "Pedidos balcão (PDV)" at bounding box center [64, 221] width 119 height 18
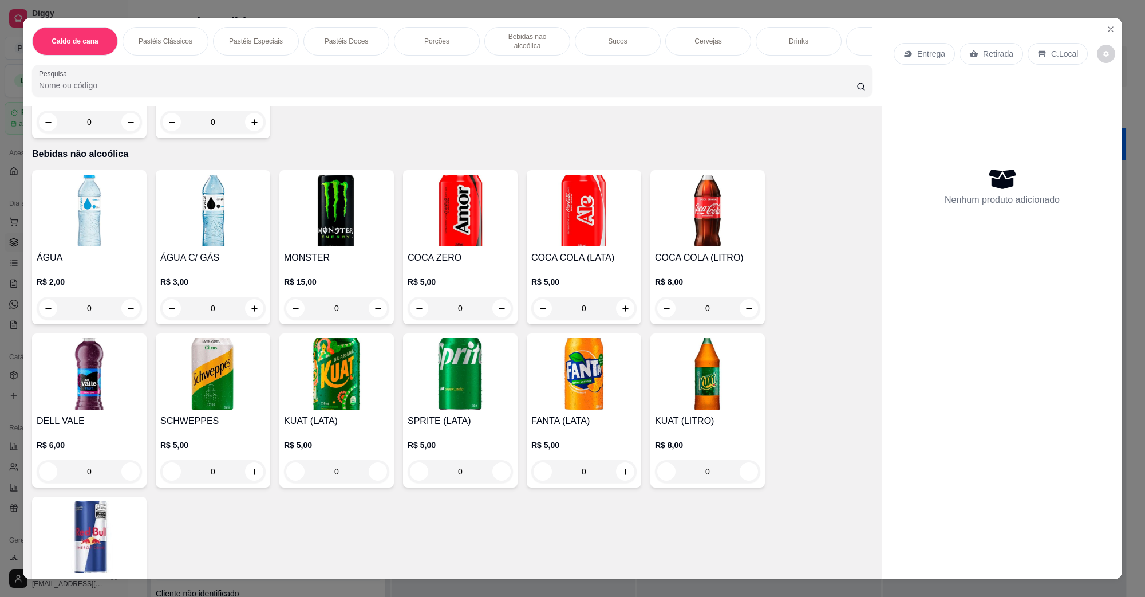
scroll to position [1288, 0]
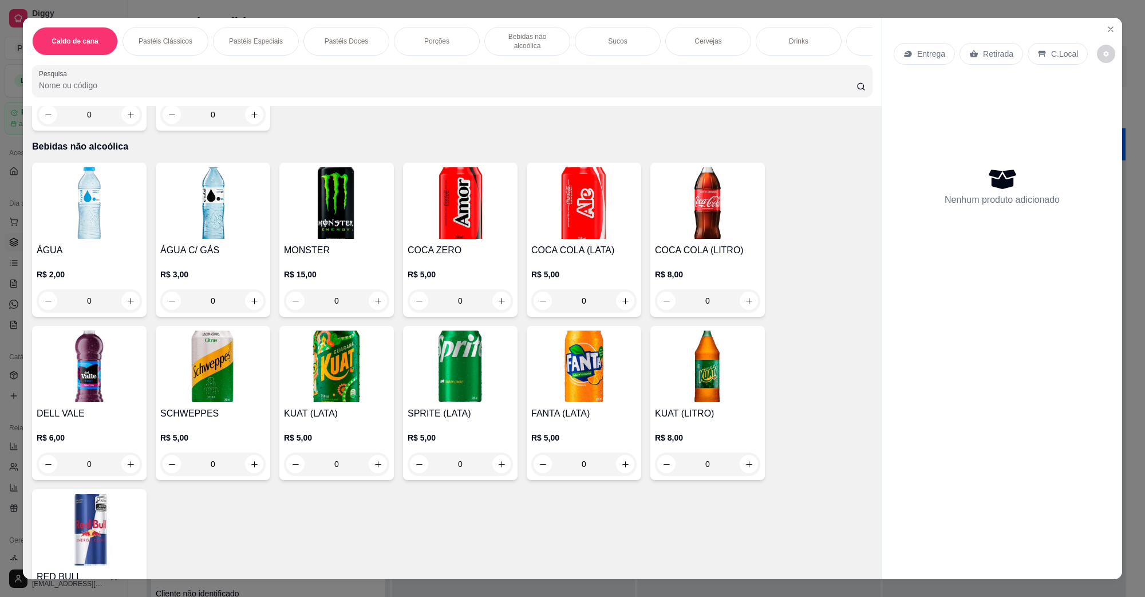
click at [236, 209] on img at bounding box center [212, 203] width 105 height 72
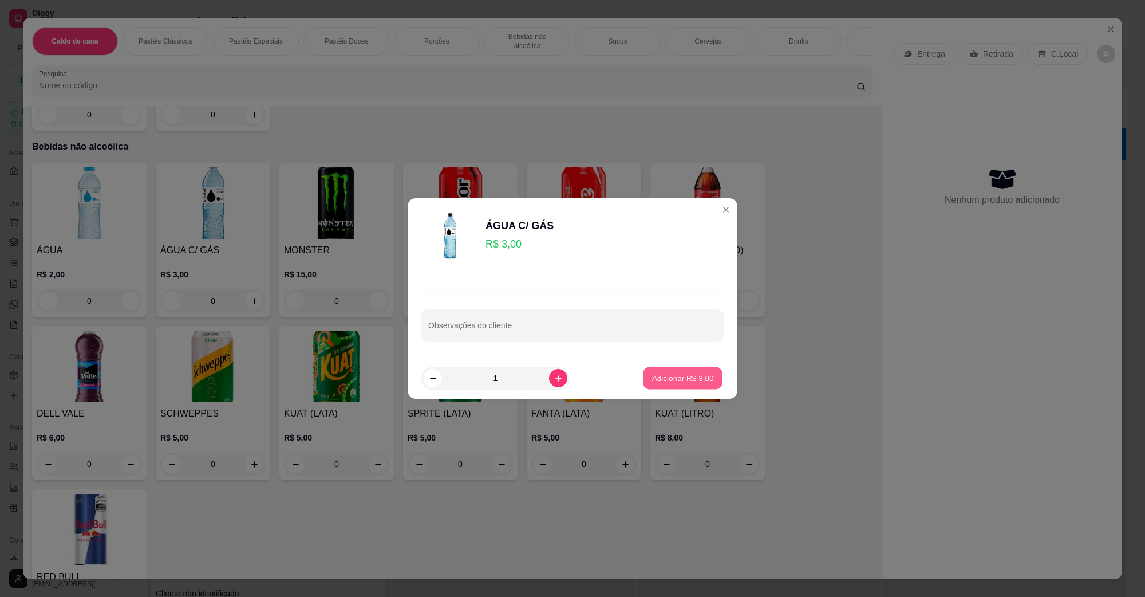
click at [652, 373] on p "Adicionar R$ 3,00" at bounding box center [683, 377] width 62 height 11
type input "1"
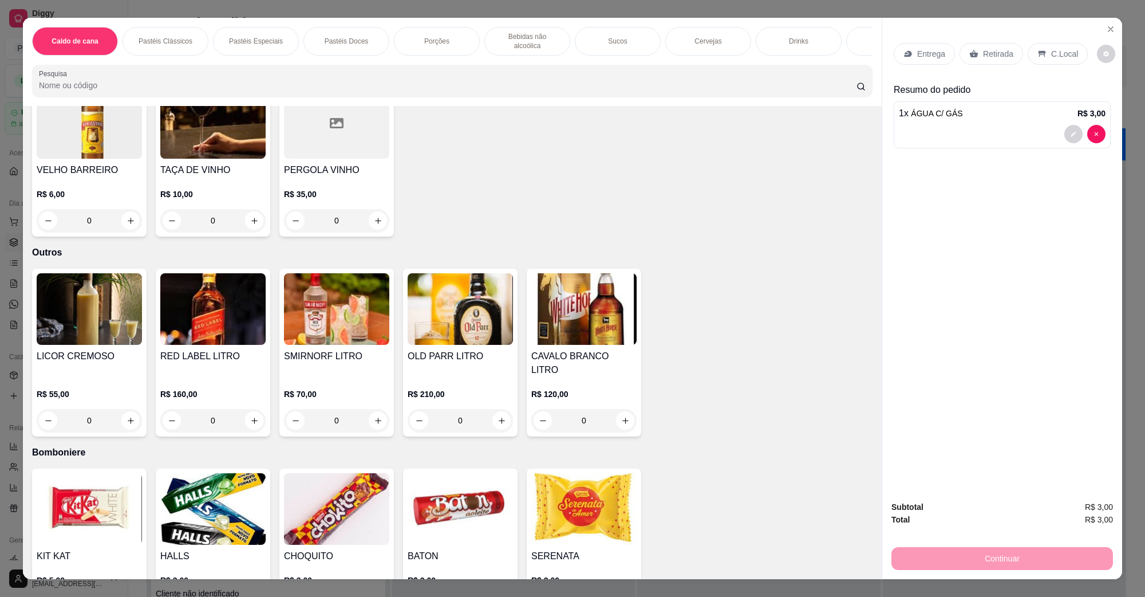
scroll to position [2984, 0]
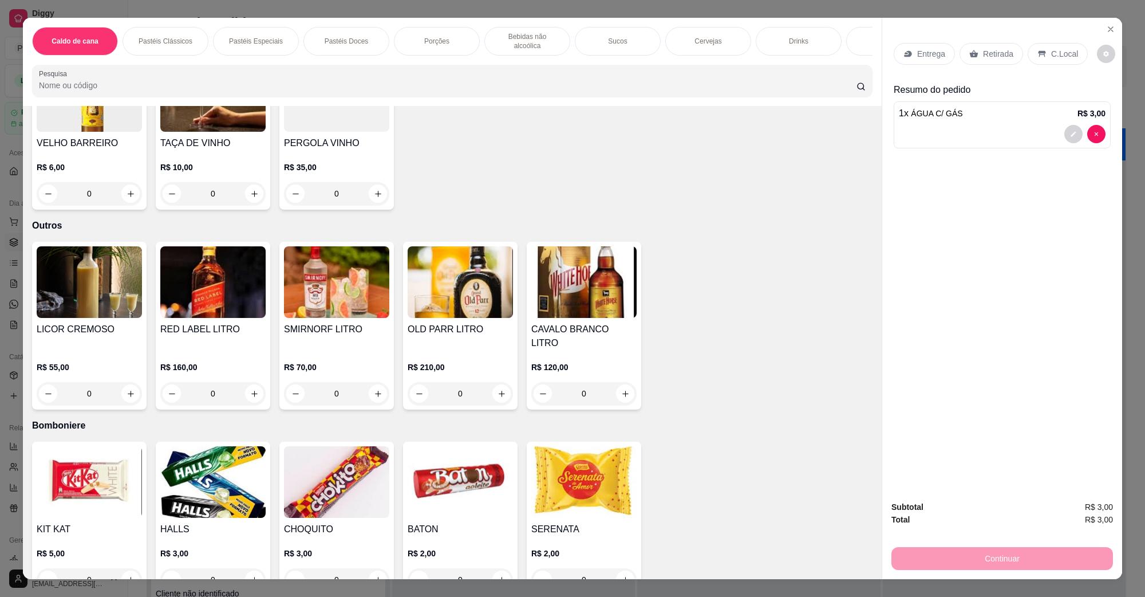
click at [475, 478] on img at bounding box center [460, 482] width 105 height 72
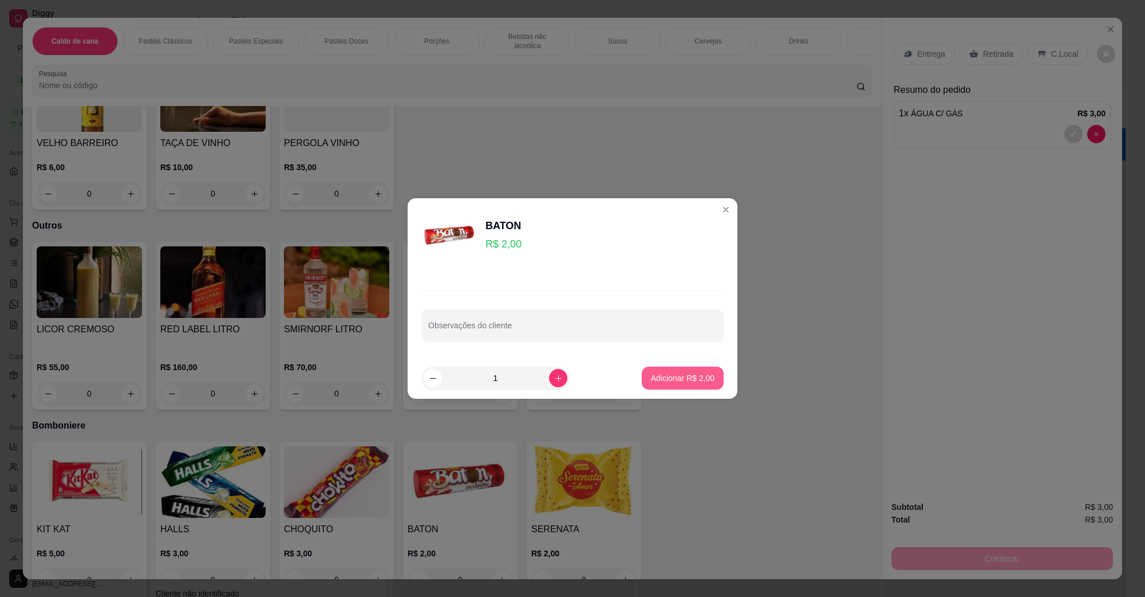
click at [661, 376] on p "Adicionar R$ 2,00" at bounding box center [683, 377] width 64 height 11
type input "1"
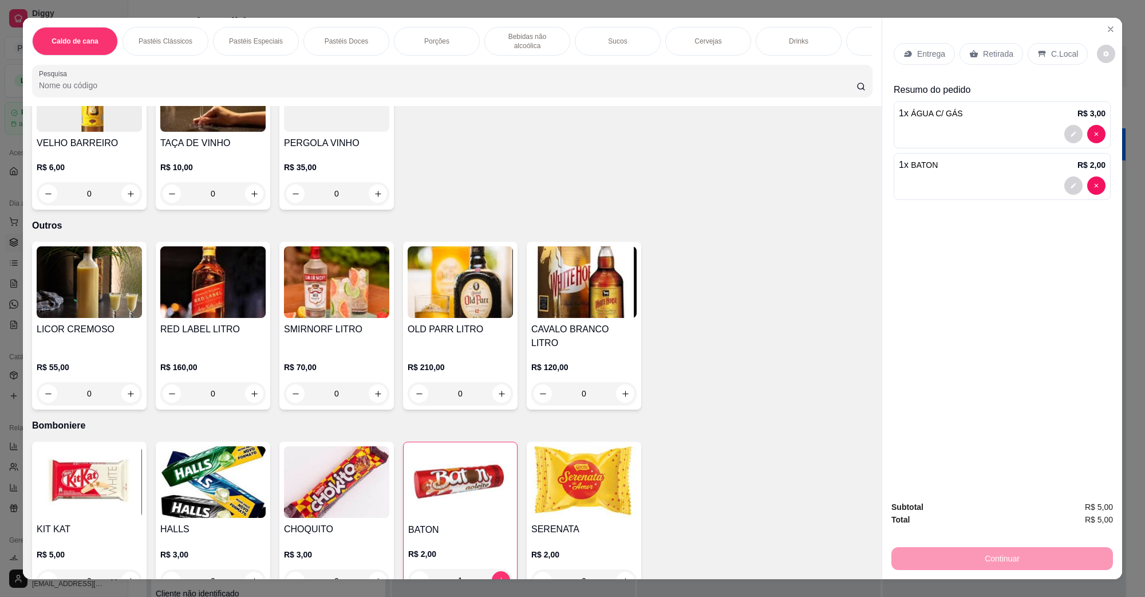
click at [1025, 69] on div "Entrega Retirada C.Local" at bounding box center [1002, 54] width 217 height 40
click at [1038, 56] on icon at bounding box center [1041, 54] width 7 height 6
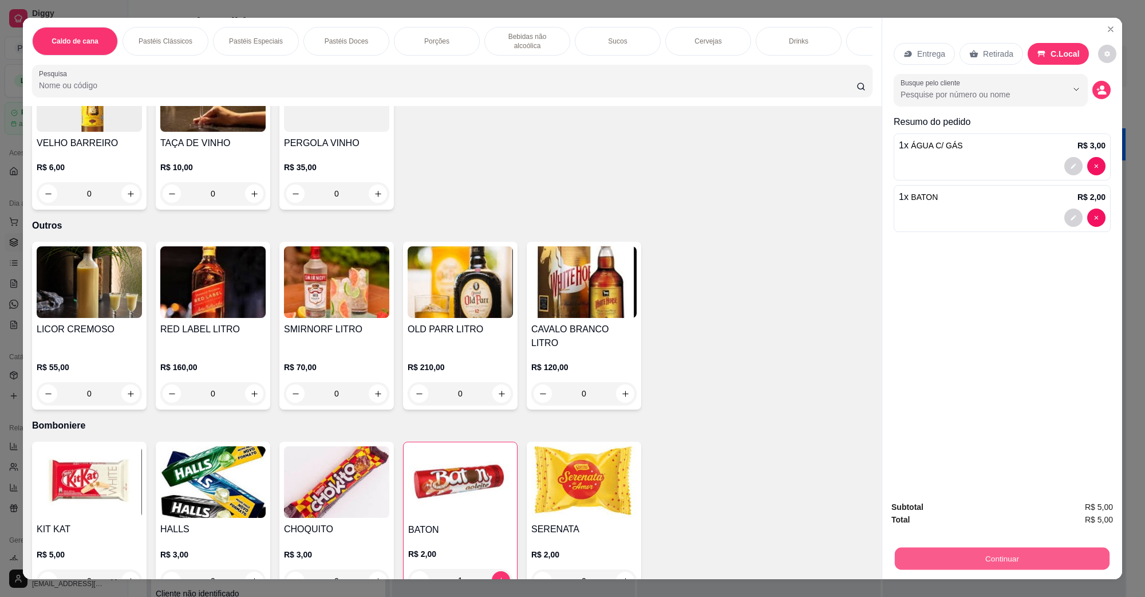
click at [1002, 547] on button "Continuar" at bounding box center [1002, 558] width 215 height 22
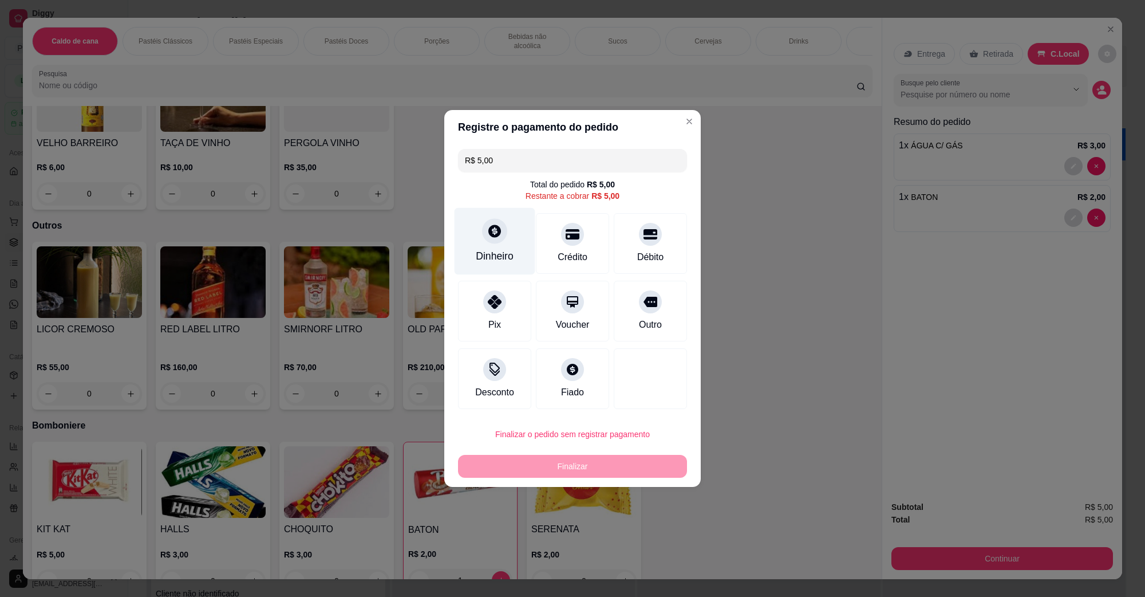
click at [507, 230] on div "Dinheiro" at bounding box center [495, 241] width 81 height 67
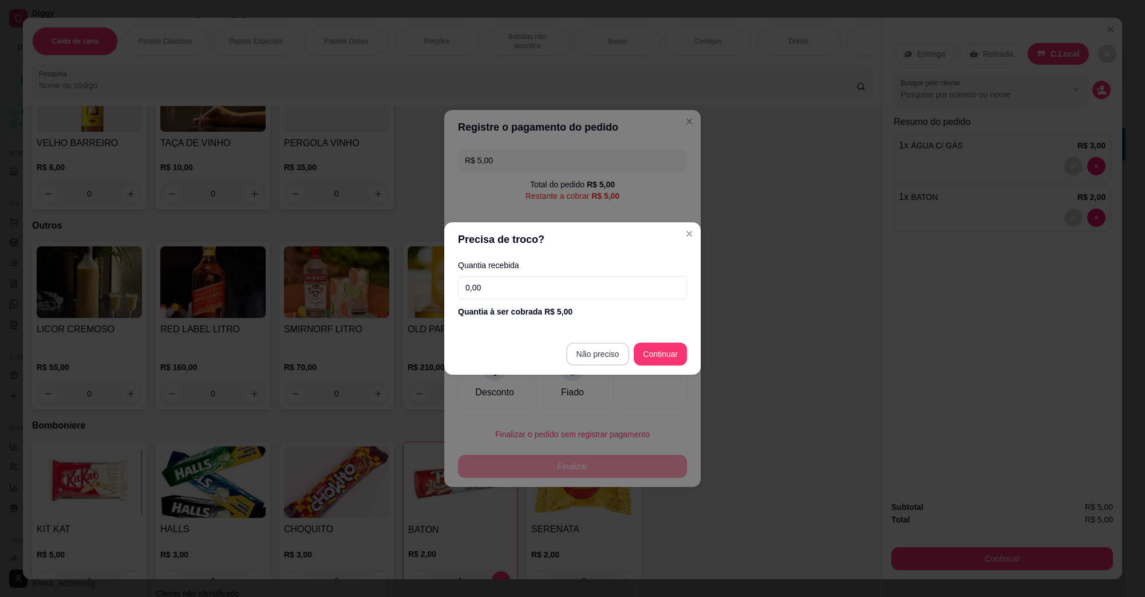
type input "R$ 0,00"
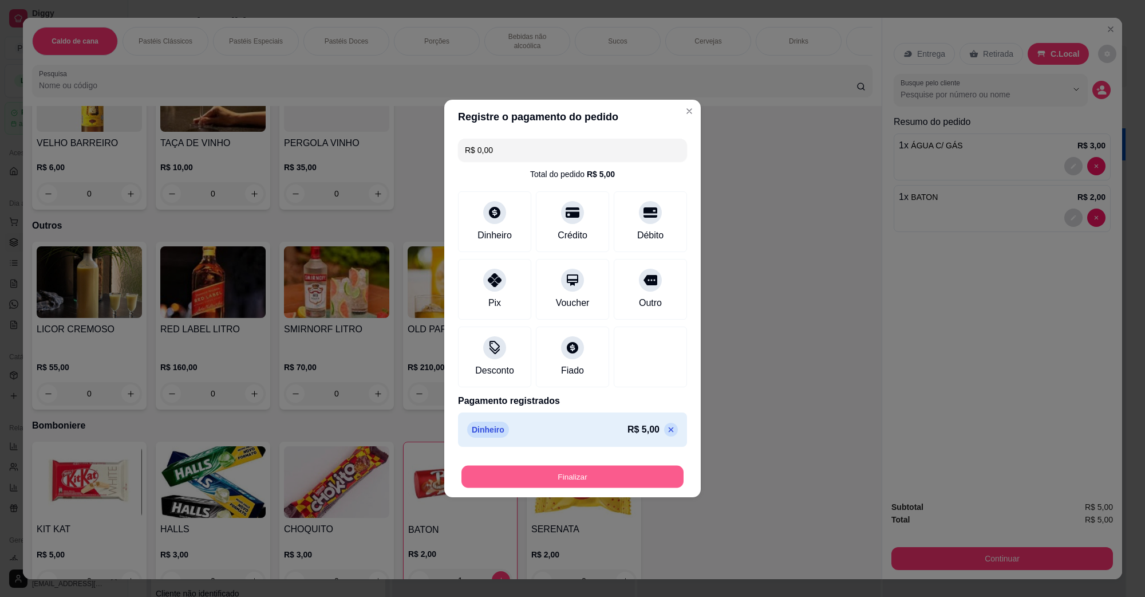
click at [581, 484] on button "Finalizar" at bounding box center [572, 476] width 222 height 22
type input "0"
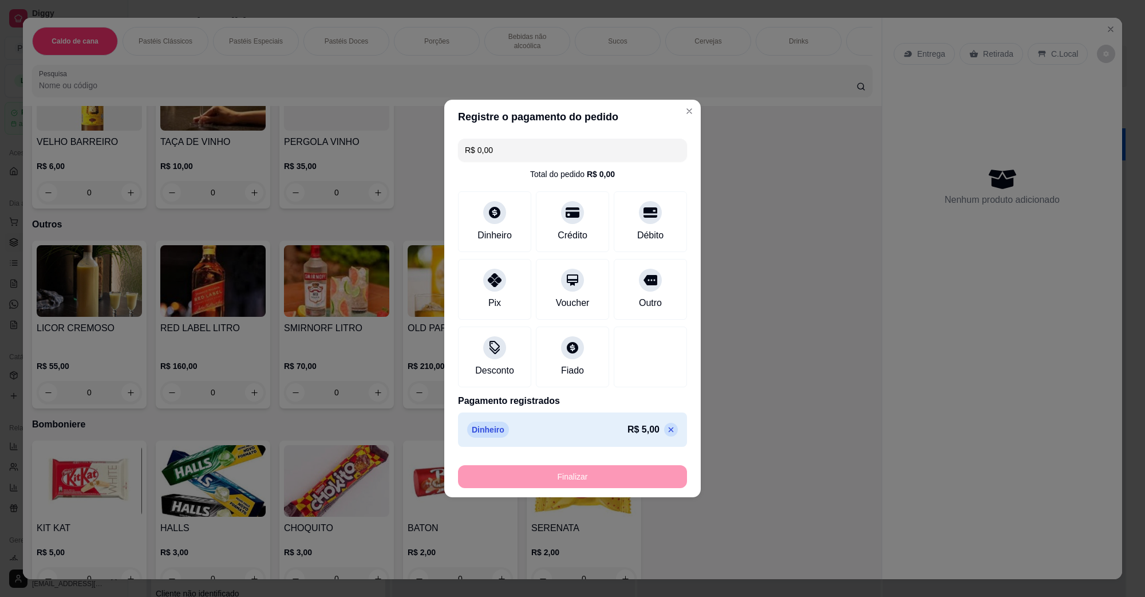
type input "-R$ 5,00"
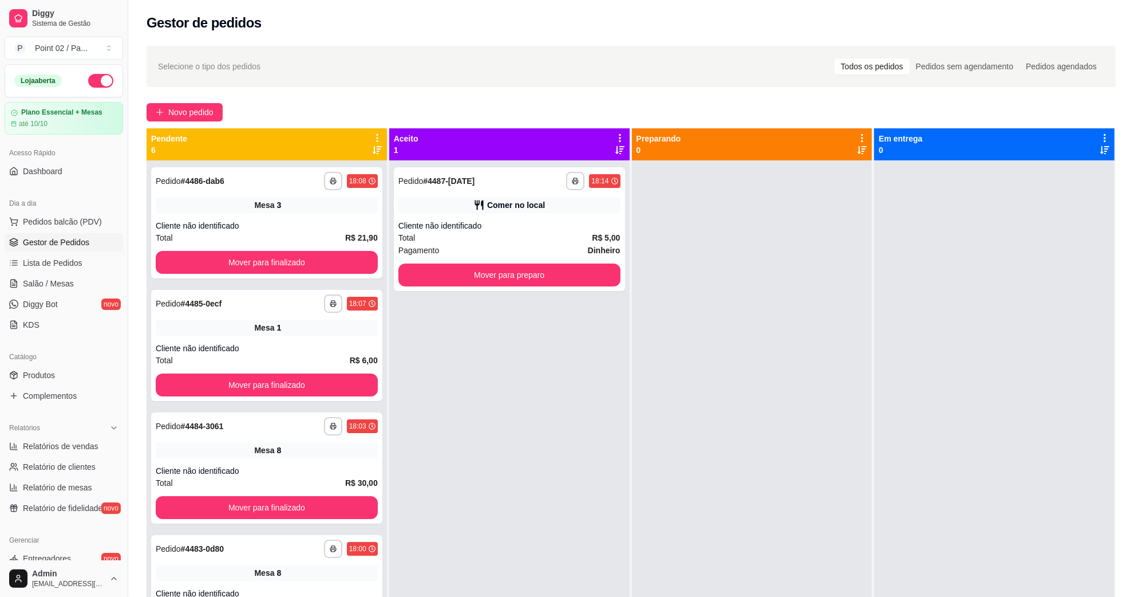
click at [794, 228] on div at bounding box center [752, 458] width 240 height 597
click at [519, 275] on button "Mover para preparo" at bounding box center [509, 275] width 215 height 22
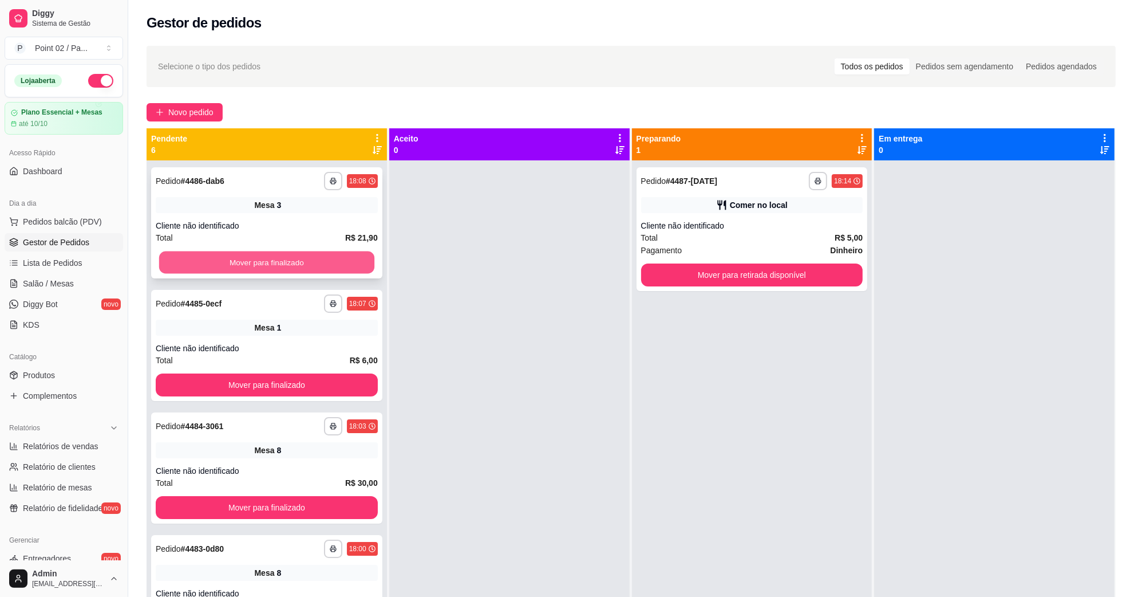
click at [336, 258] on button "Mover para finalizado" at bounding box center [266, 262] width 215 height 22
click at [337, 258] on button "Mover para finalizado" at bounding box center [267, 262] width 222 height 23
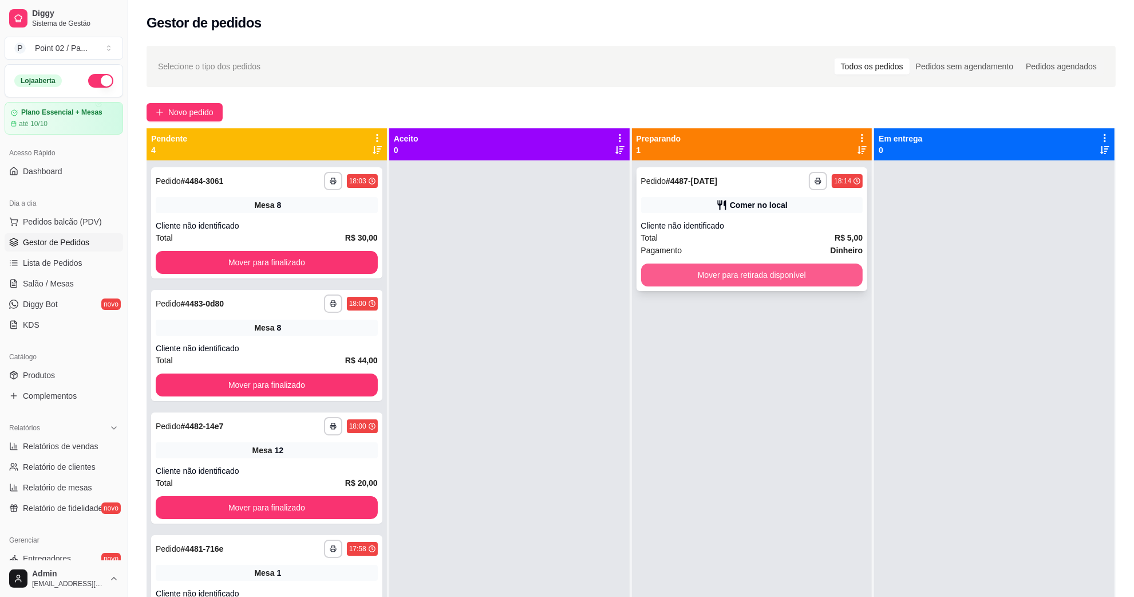
click at [705, 267] on button "Mover para retirada disponível" at bounding box center [752, 274] width 222 height 23
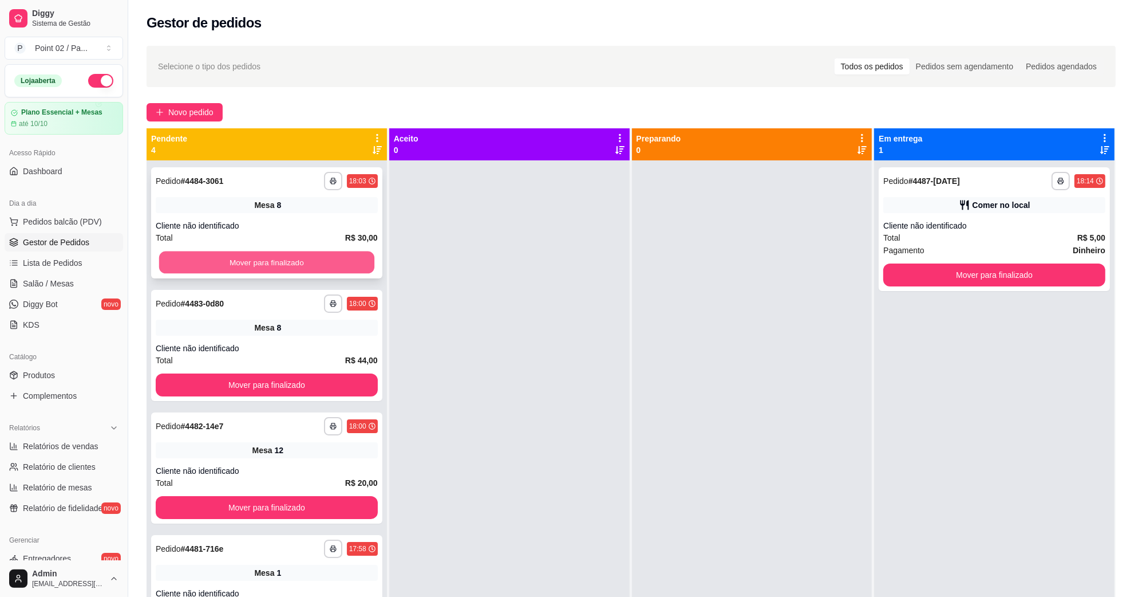
click at [338, 259] on button "Mover para finalizado" at bounding box center [266, 262] width 215 height 22
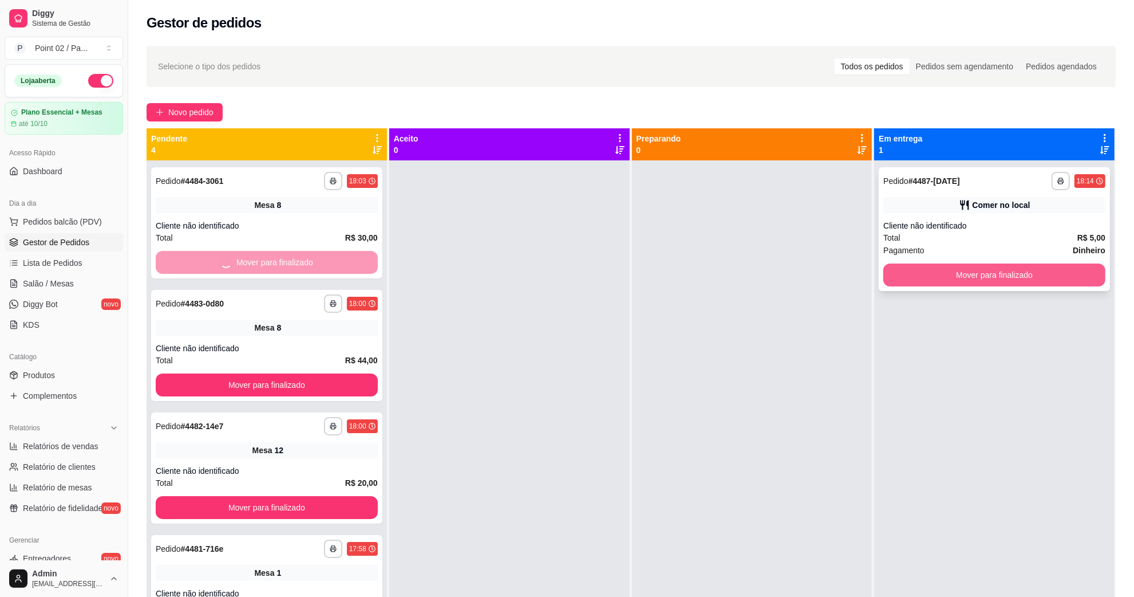
click at [930, 282] on button "Mover para finalizado" at bounding box center [994, 274] width 222 height 23
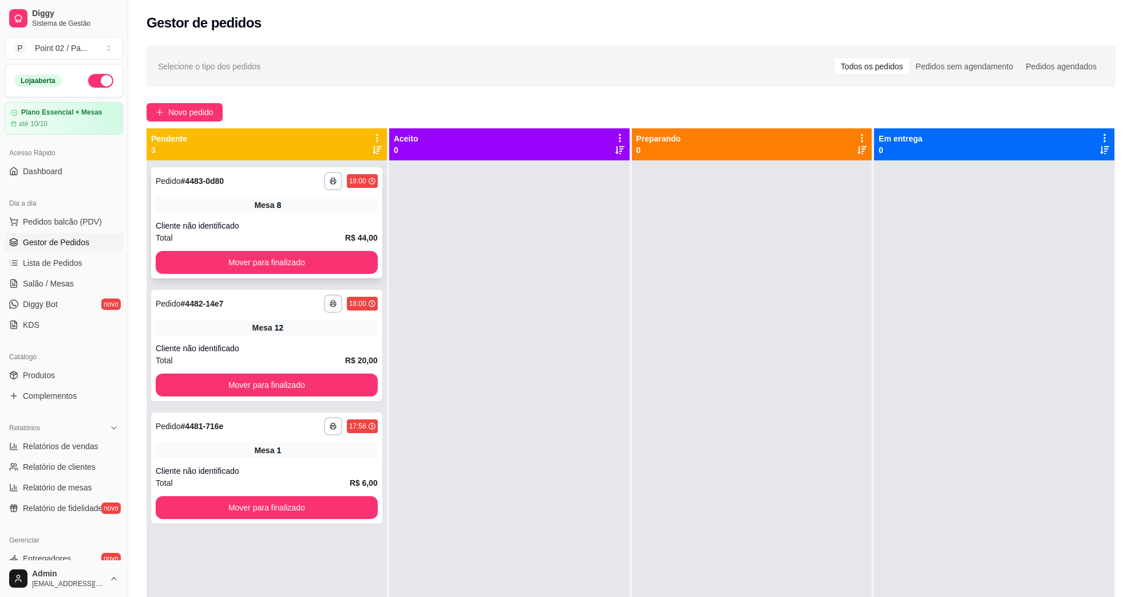
click at [348, 273] on div "Mover para finalizado" at bounding box center [267, 262] width 222 height 23
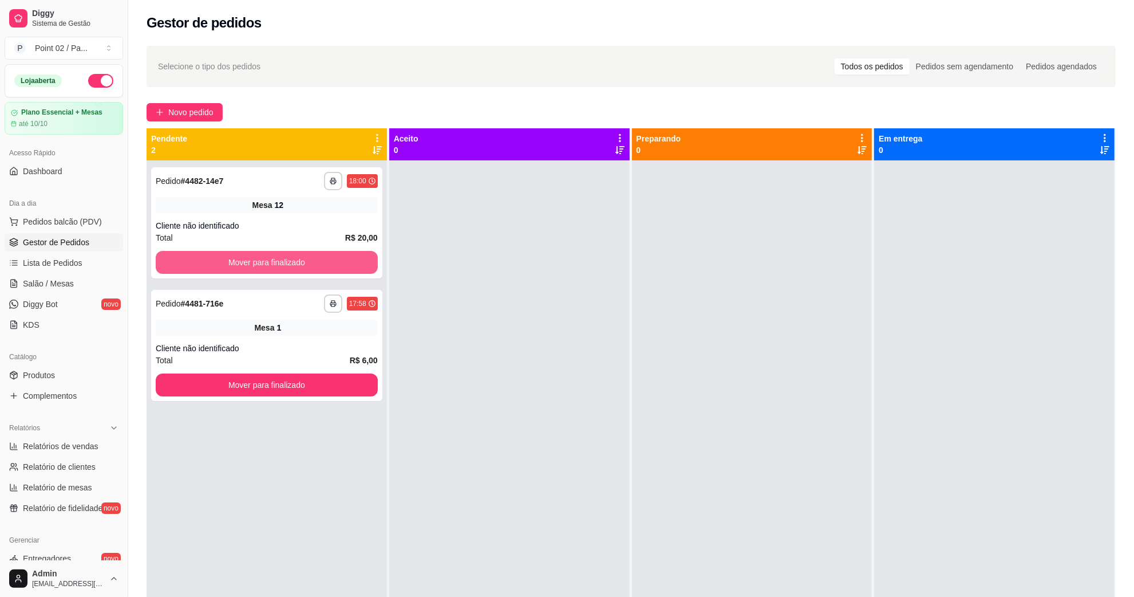
click at [348, 269] on button "Mover para finalizado" at bounding box center [267, 262] width 222 height 23
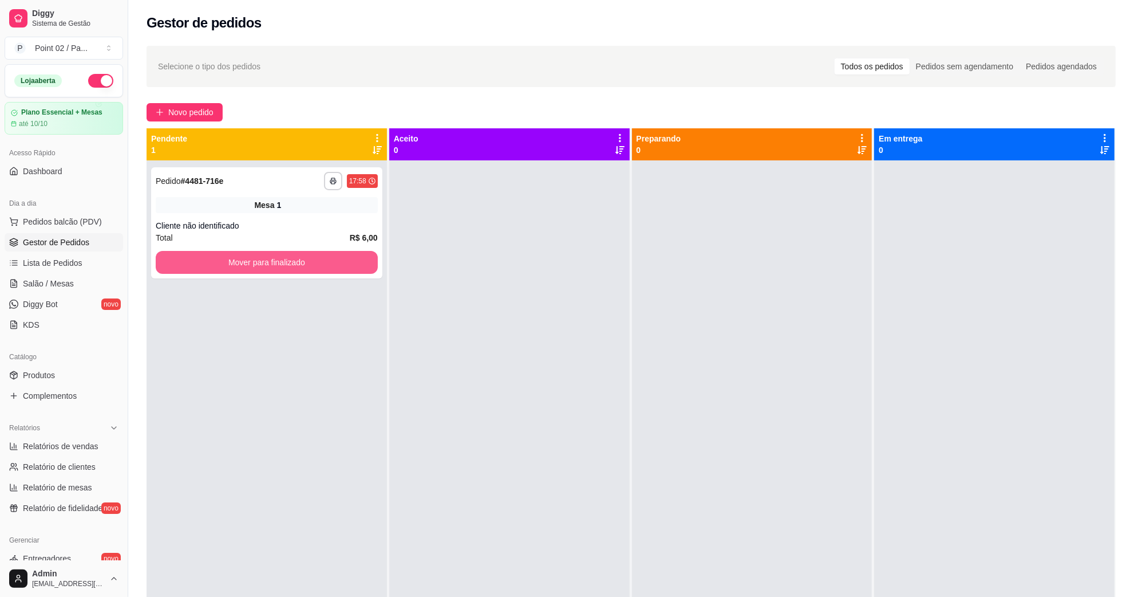
click at [348, 269] on button "Mover para finalizado" at bounding box center [267, 262] width 222 height 23
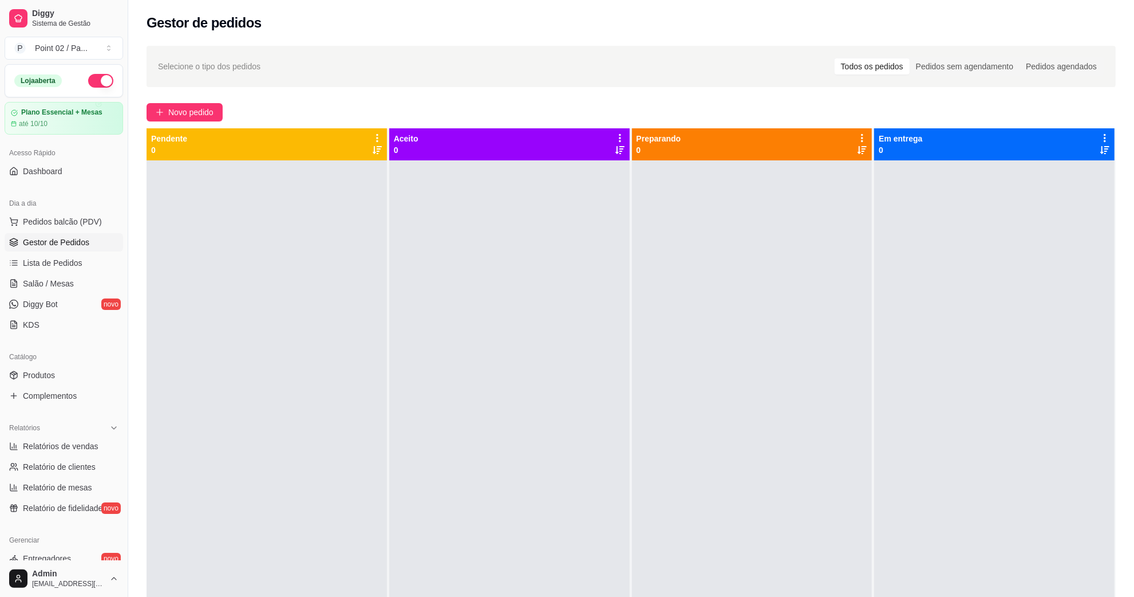
click at [457, 245] on div at bounding box center [509, 458] width 240 height 597
click at [77, 279] on link "Salão / Mesas" at bounding box center [64, 283] width 119 height 18
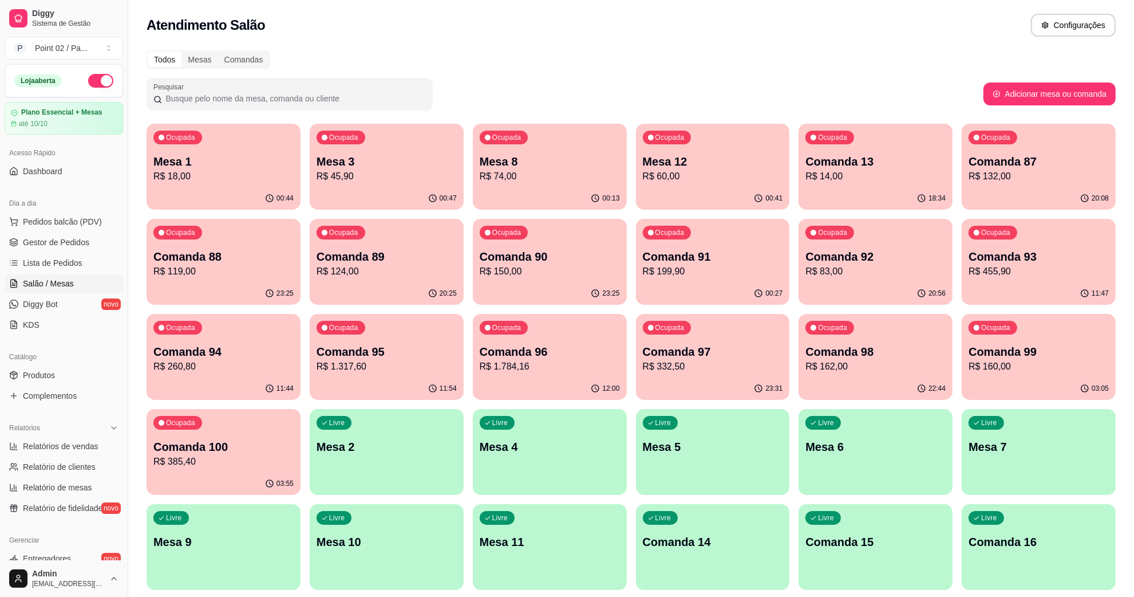
click at [534, 181] on p "R$ 74,00" at bounding box center [550, 176] width 140 height 14
click at [427, 170] on p "R$ 45,90" at bounding box center [387, 176] width 140 height 14
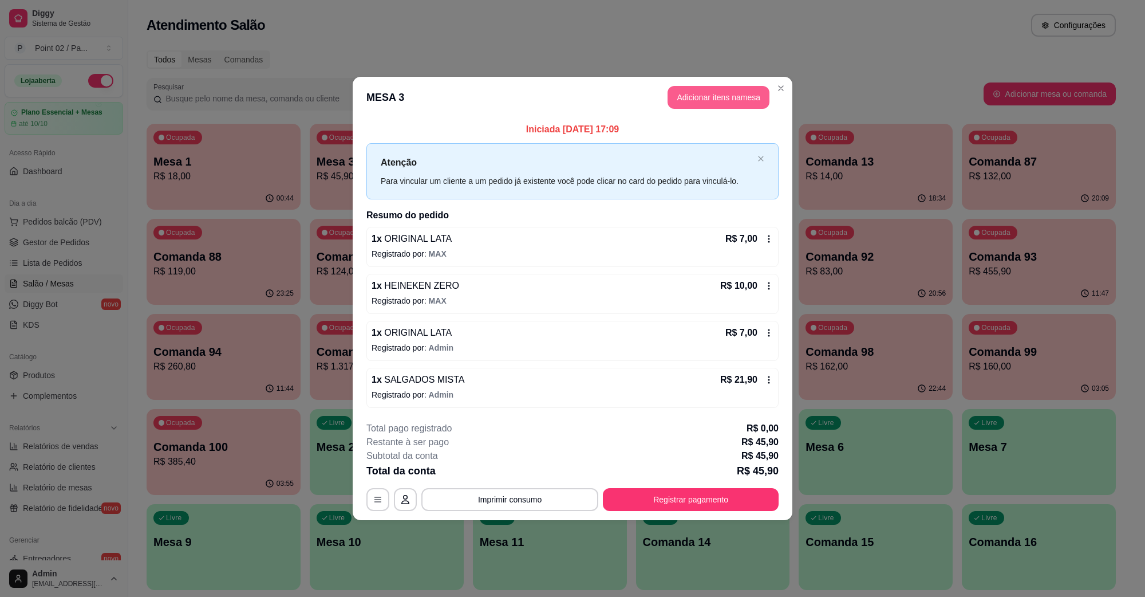
click at [690, 98] on button "Adicionar itens na mesa" at bounding box center [719, 97] width 102 height 23
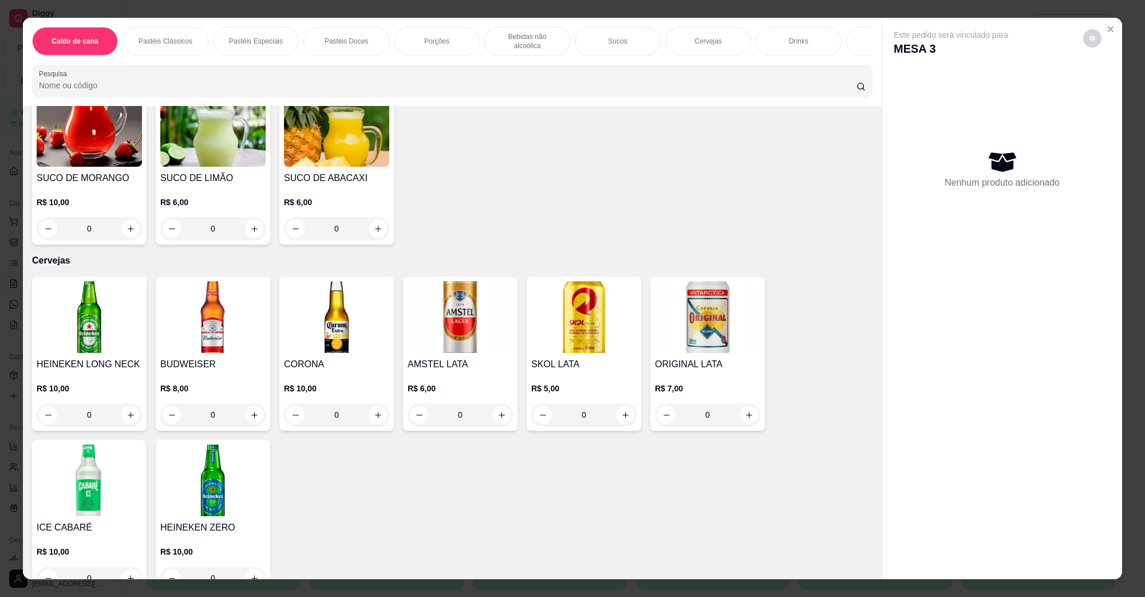
scroll to position [1861, 0]
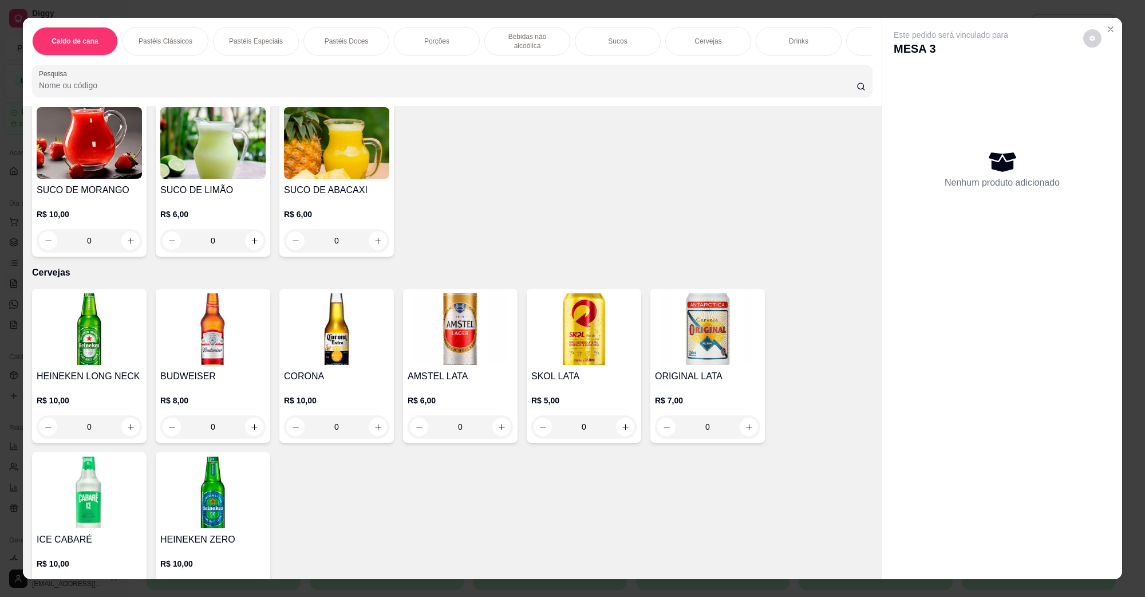
click at [235, 515] on img at bounding box center [212, 492] width 105 height 72
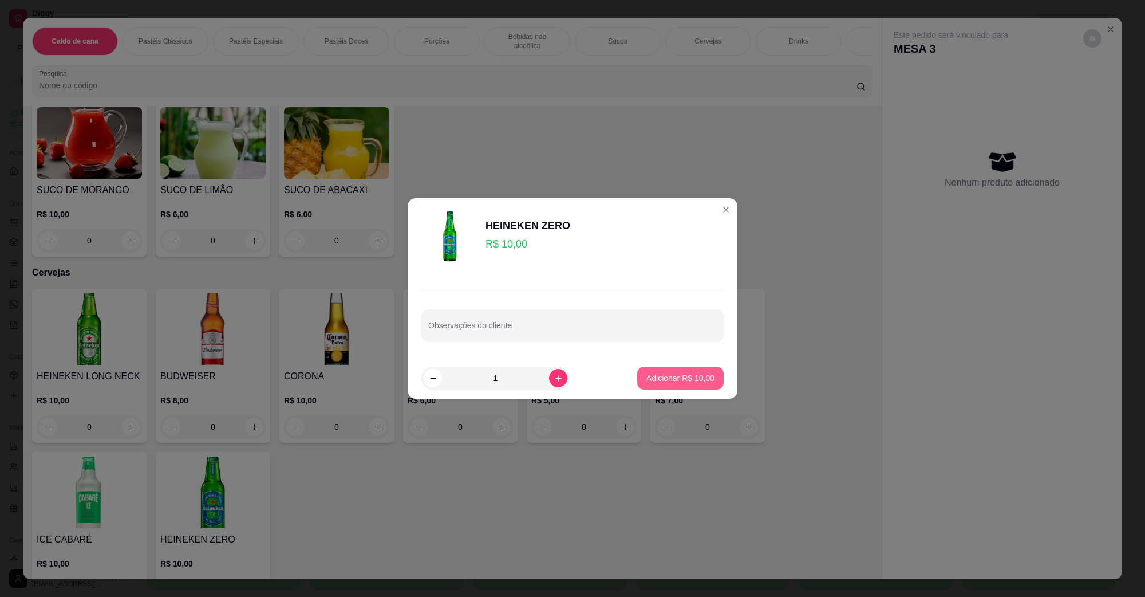
click at [689, 368] on button "Adicionar R$ 10,00" at bounding box center [680, 377] width 86 height 23
type input "1"
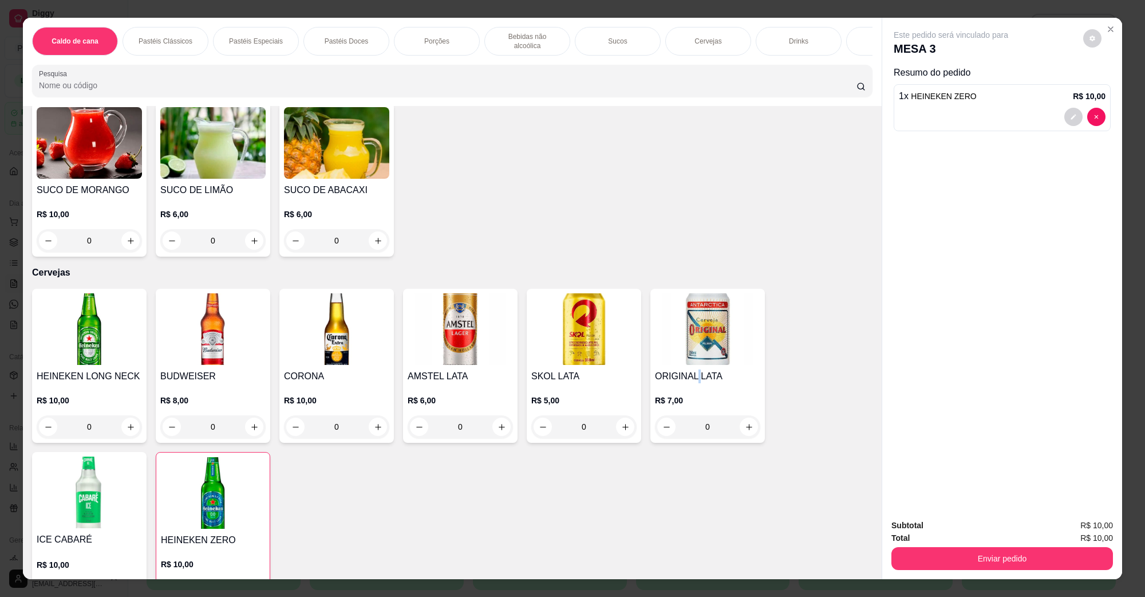
click at [689, 369] on h4 "ORIGINAL LATA" at bounding box center [707, 376] width 105 height 14
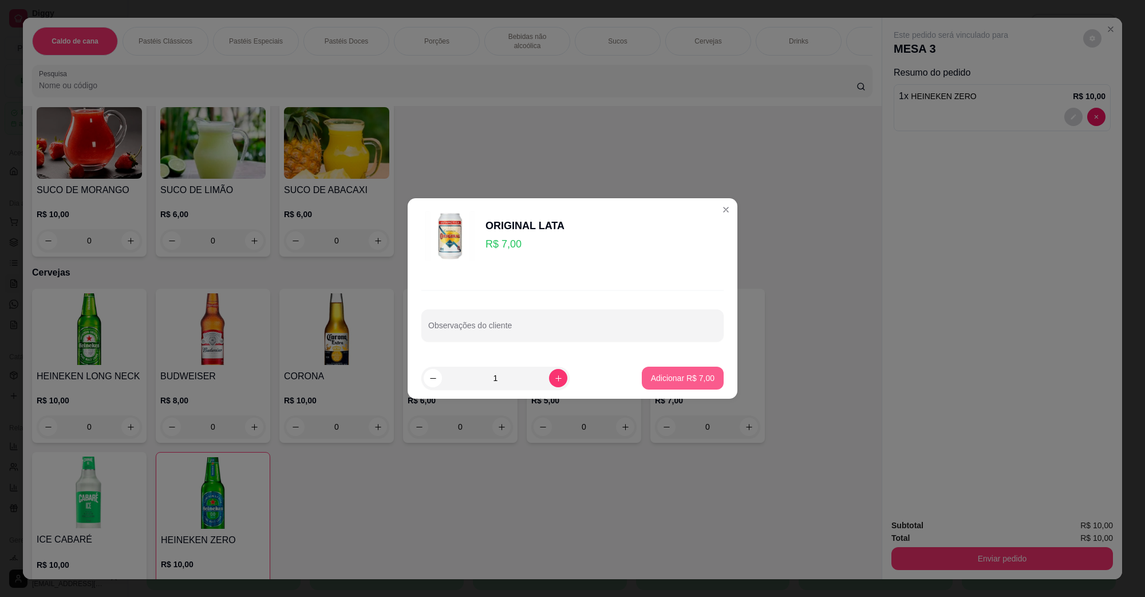
click at [663, 384] on button "Adicionar R$ 7,00" at bounding box center [683, 377] width 82 height 23
type input "1"
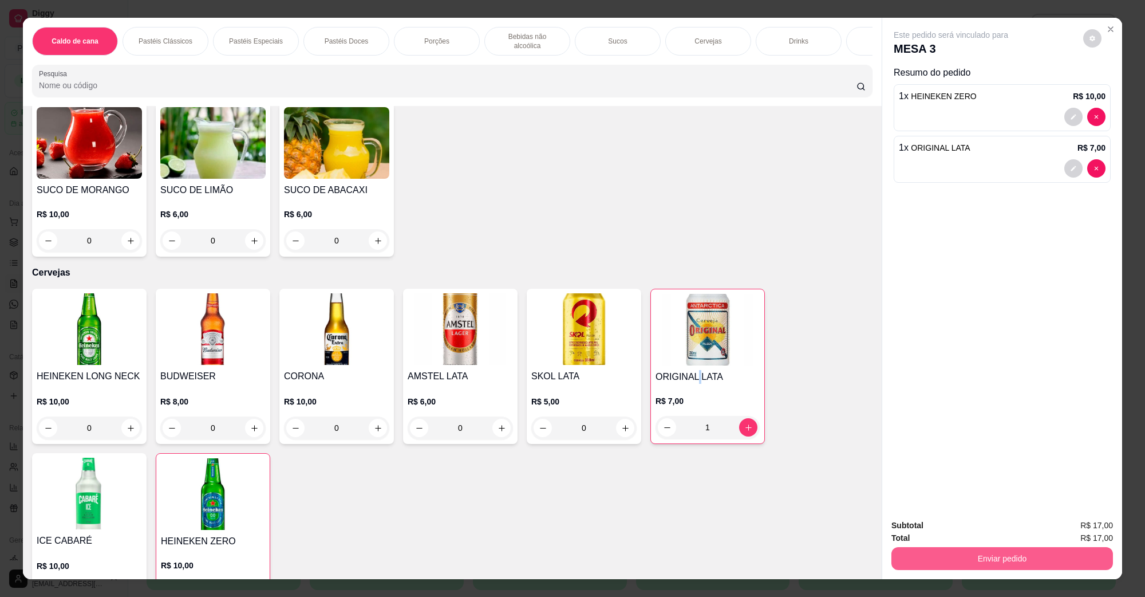
click at [934, 551] on button "Enviar pedido" at bounding box center [1002, 558] width 222 height 23
click at [935, 527] on button "Não registrar e enviar pedido" at bounding box center [964, 529] width 116 height 21
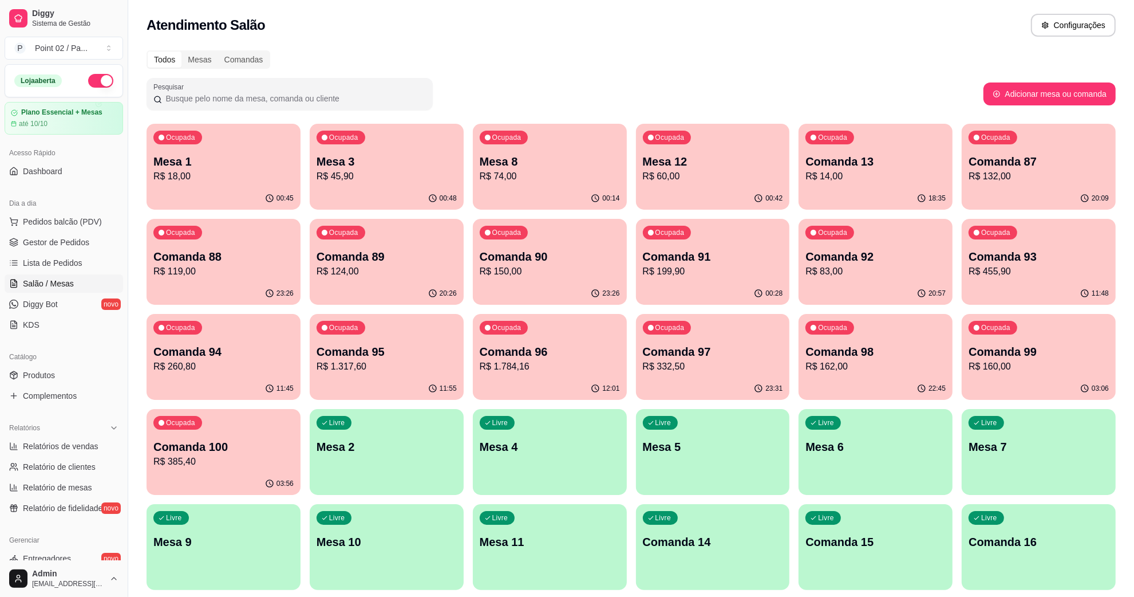
click at [259, 193] on div "00:45" at bounding box center [224, 198] width 154 height 22
click at [527, 188] on div "00:16" at bounding box center [549, 198] width 149 height 22
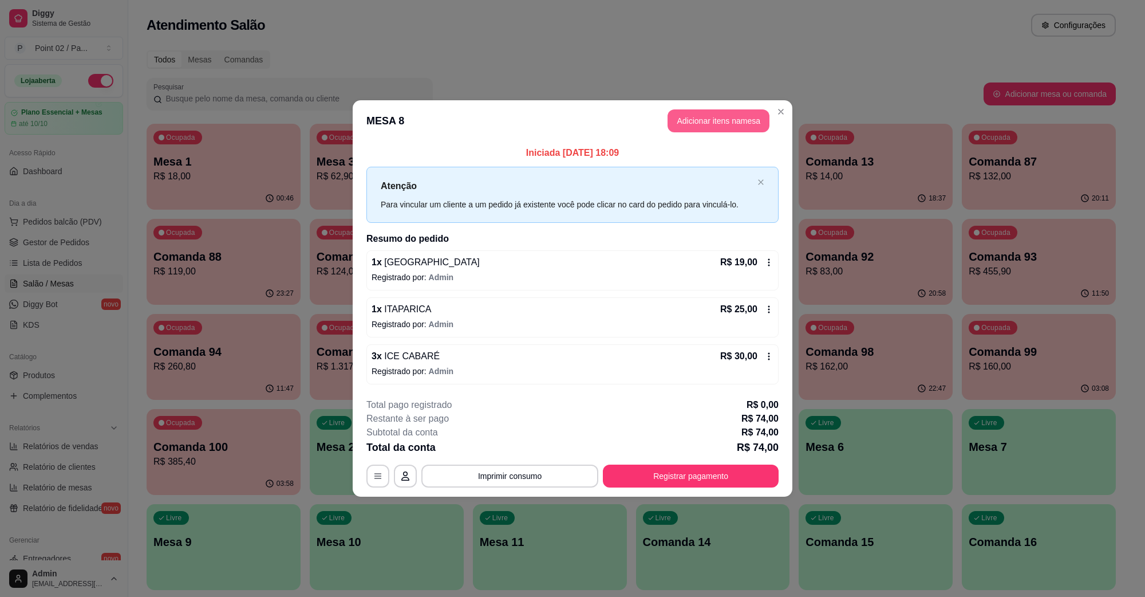
click at [736, 124] on button "Adicionar itens na mesa" at bounding box center [719, 120] width 102 height 23
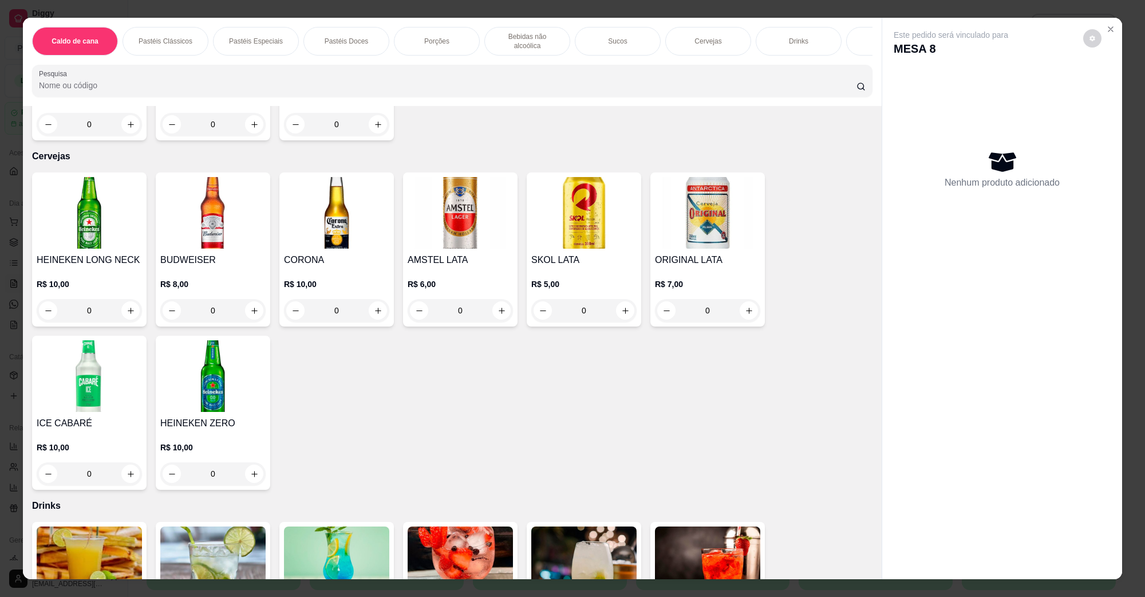
scroll to position [1932, 0]
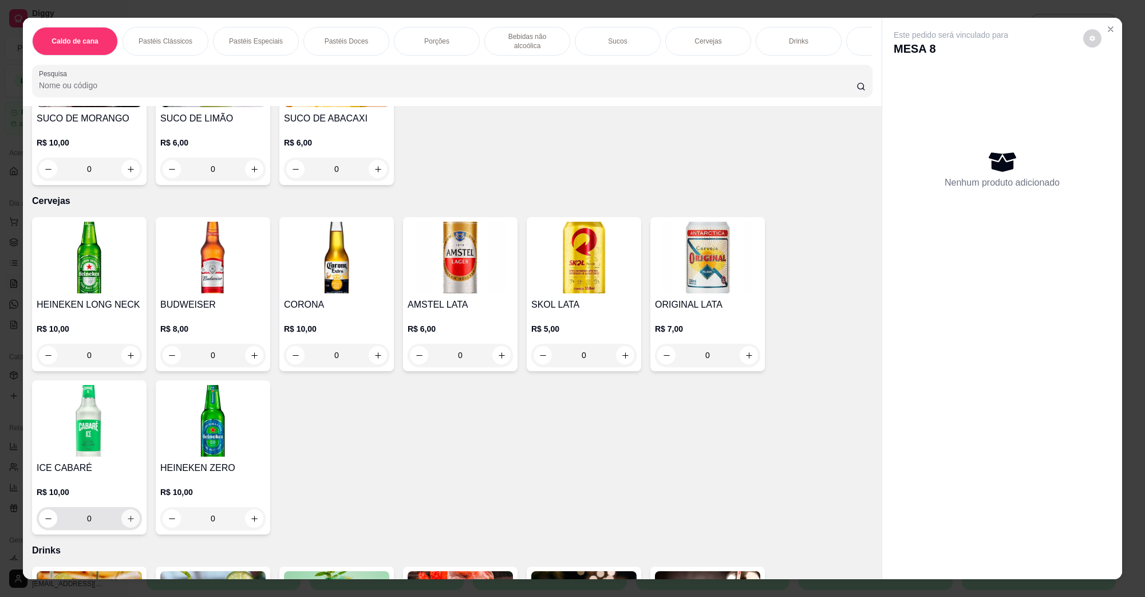
click at [127, 514] on icon "increase-product-quantity" at bounding box center [131, 518] width 9 height 9
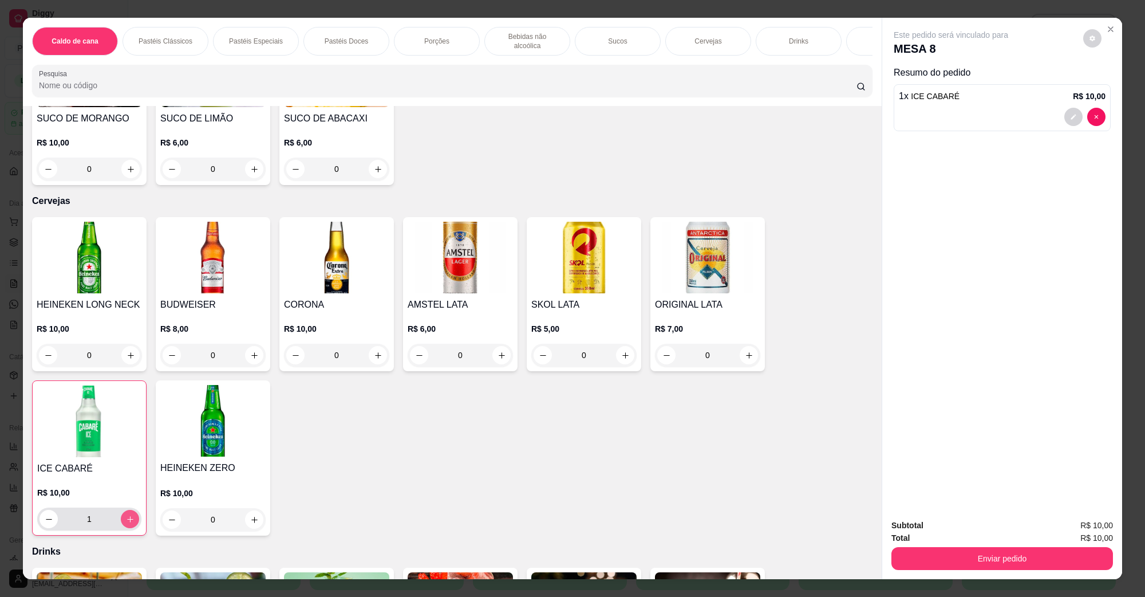
click at [126, 515] on icon "increase-product-quantity" at bounding box center [130, 519] width 9 height 9
type input "2"
click at [992, 565] on button "Enviar pedido" at bounding box center [1002, 558] width 222 height 23
click at [985, 526] on button "Não registrar e enviar pedido" at bounding box center [963, 530] width 119 height 22
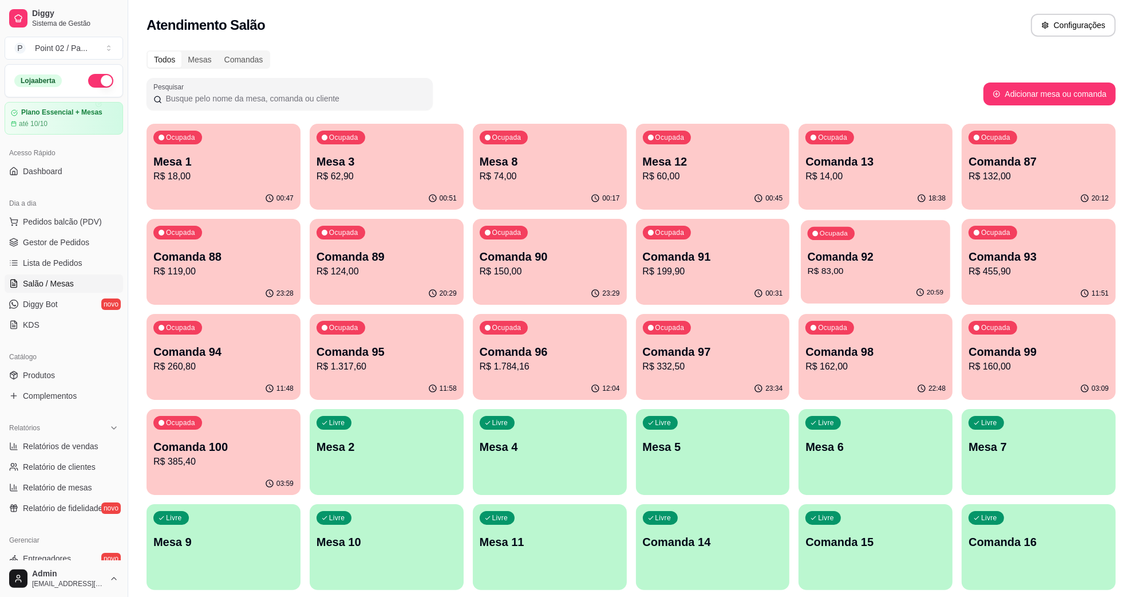
click at [848, 258] on p "Comanda 92" at bounding box center [876, 256] width 136 height 15
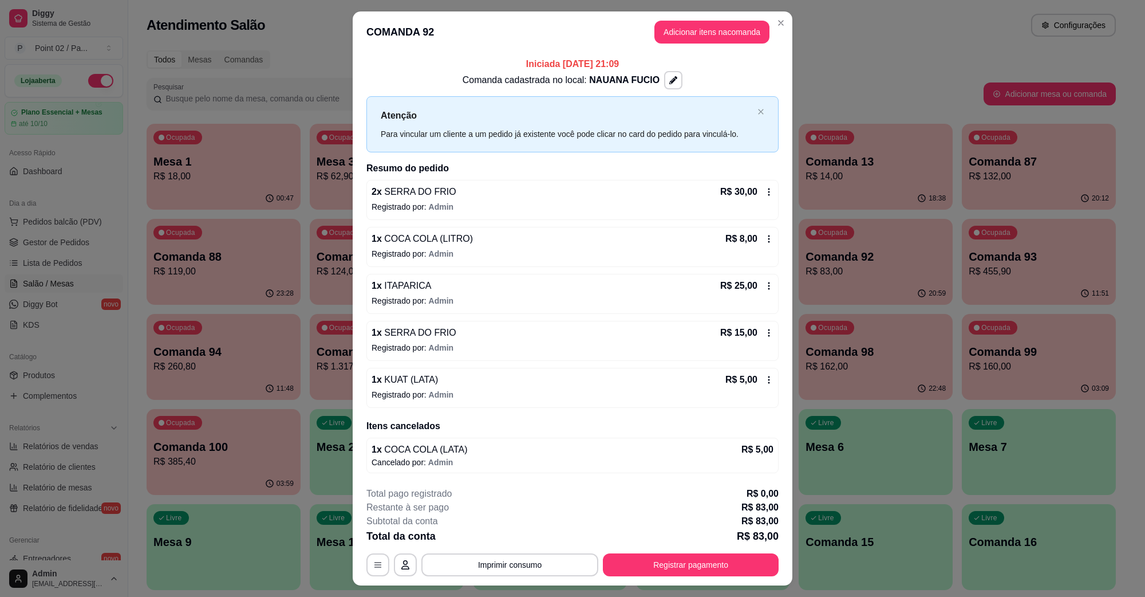
scroll to position [26, 0]
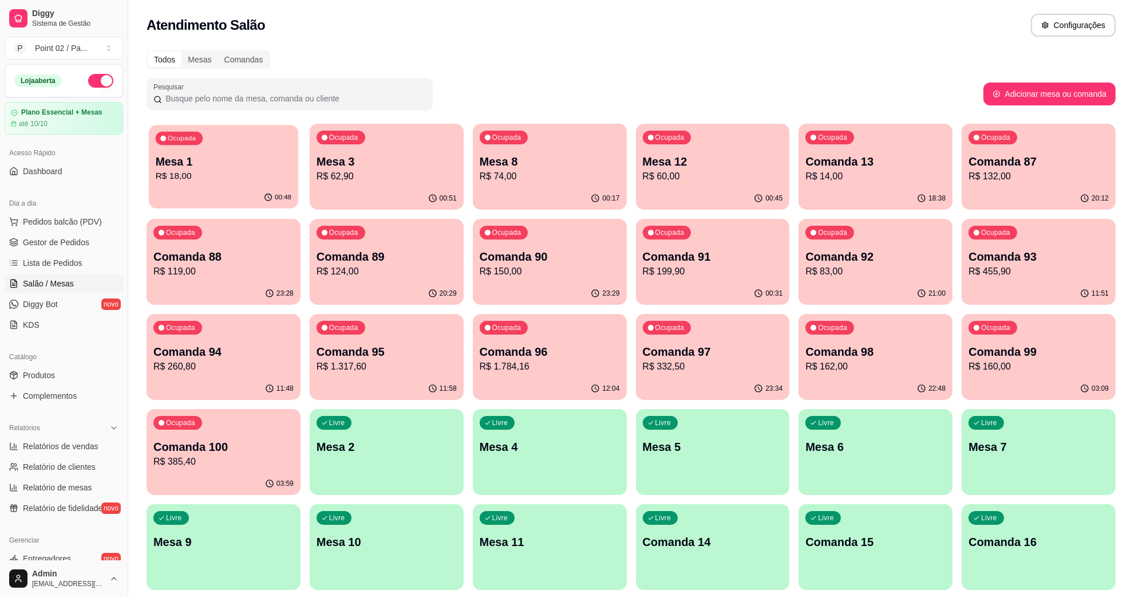
click at [278, 184] on div "Ocupada Mesa 1 R$ 18,00" at bounding box center [223, 156] width 149 height 62
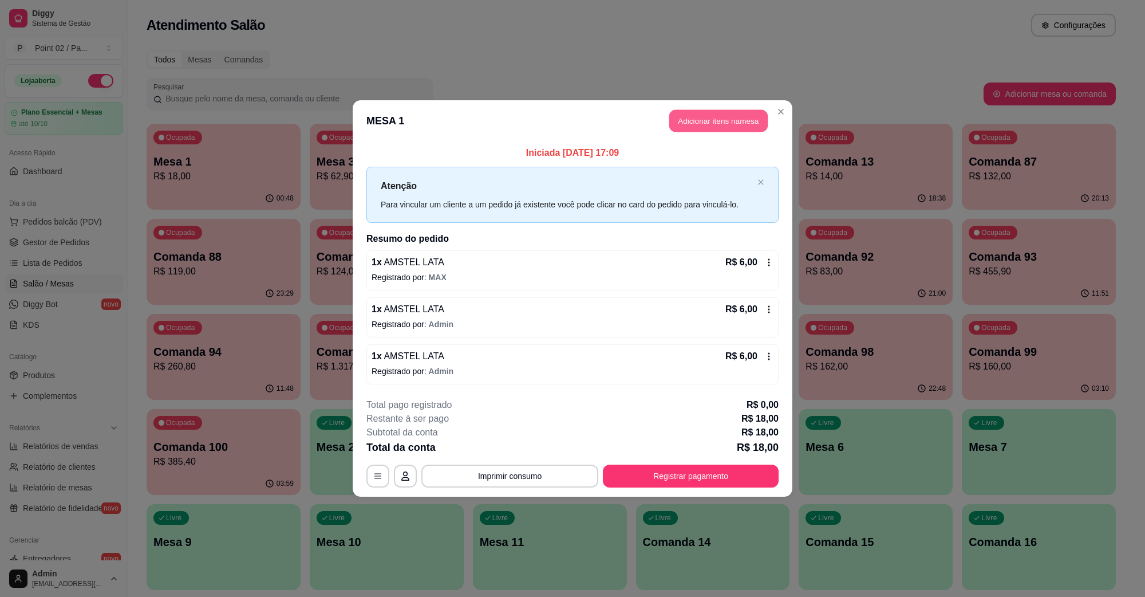
click at [719, 117] on button "Adicionar itens na mesa" at bounding box center [718, 121] width 98 height 22
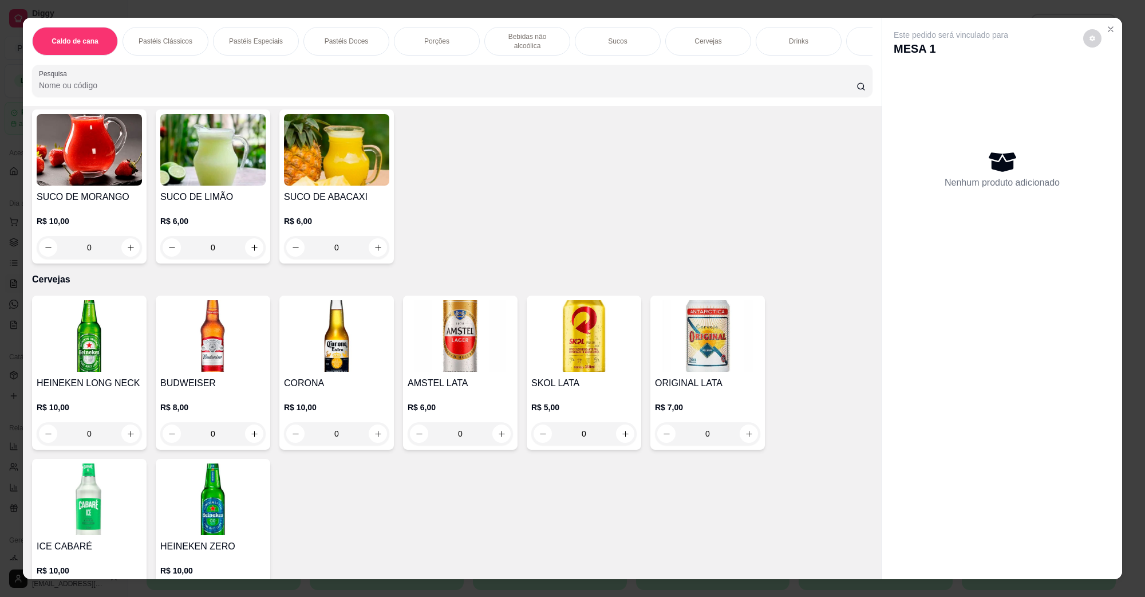
scroll to position [1861, 0]
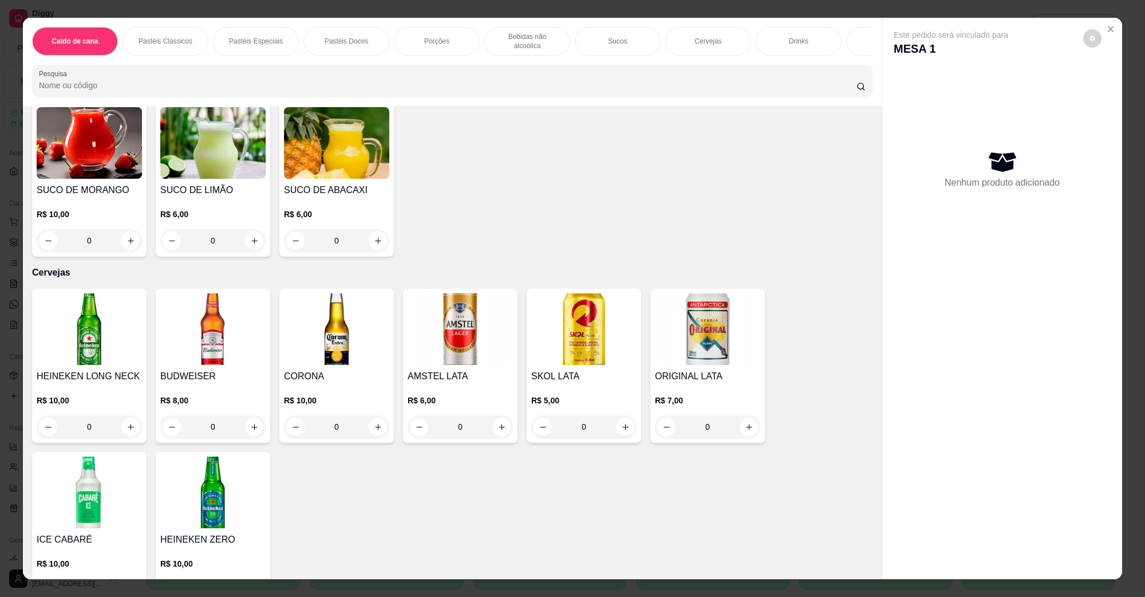
click at [455, 307] on img at bounding box center [460, 329] width 105 height 72
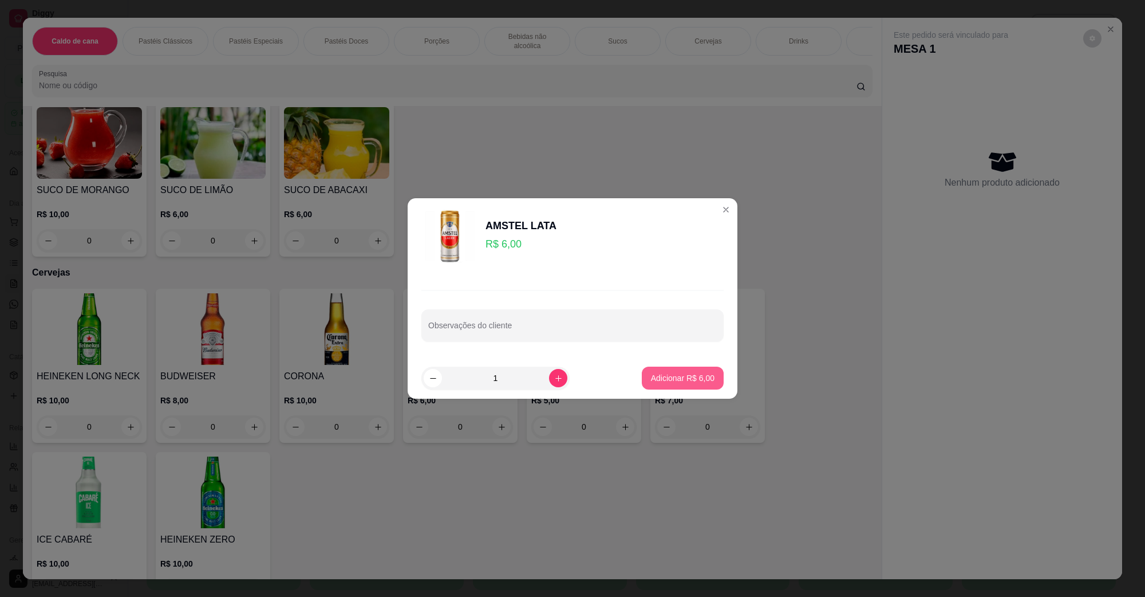
click at [668, 376] on p "Adicionar R$ 6,00" at bounding box center [683, 377] width 64 height 11
type input "1"
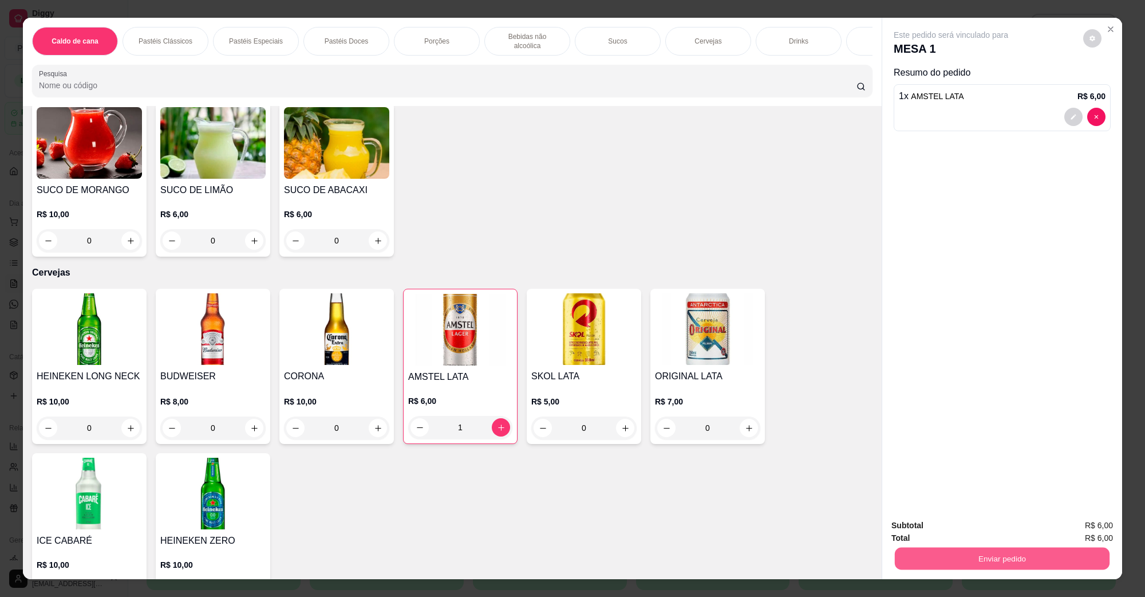
click at [972, 554] on button "Enviar pedido" at bounding box center [1002, 558] width 215 height 22
click at [968, 531] on button "Não registrar e enviar pedido" at bounding box center [963, 530] width 119 height 22
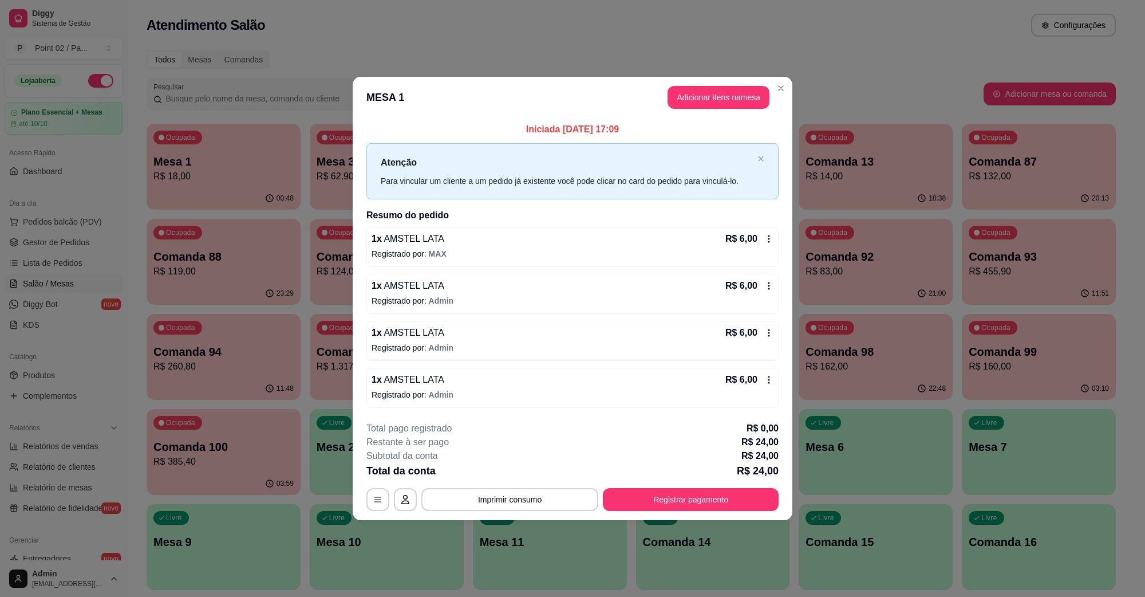
drag, startPoint x: 709, startPoint y: 167, endPoint x: 794, endPoint y: 189, distance: 87.5
click at [740, 180] on div "Atenção Para vincular um cliente a um pedido já existente você pode clicar no c…" at bounding box center [567, 170] width 372 height 31
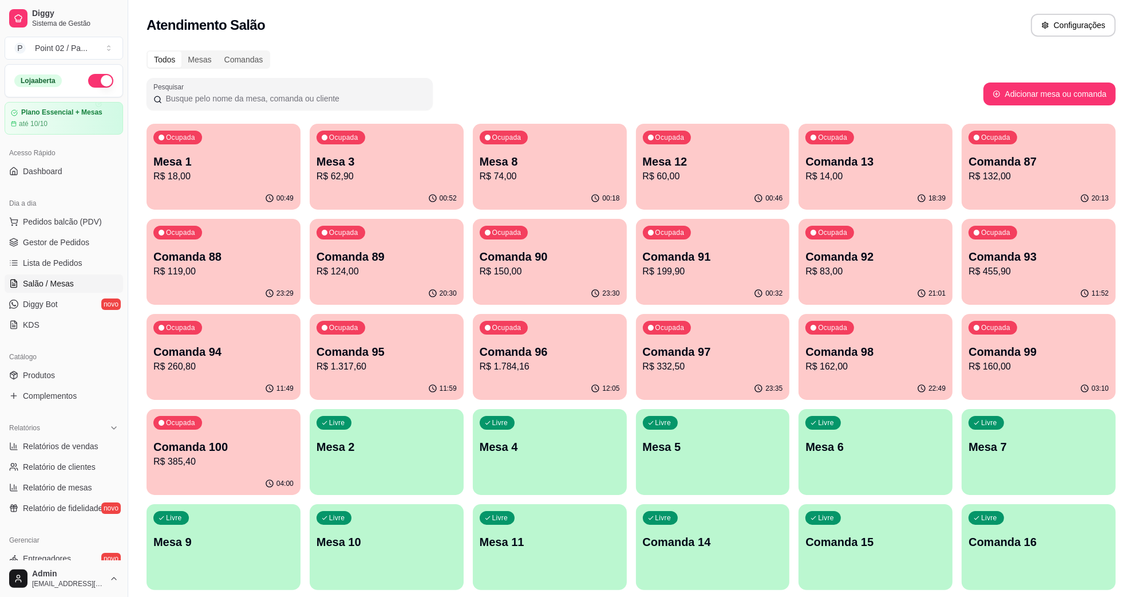
click at [869, 245] on div "Ocupada Comanda 92 R$ 83,00" at bounding box center [876, 251] width 154 height 64
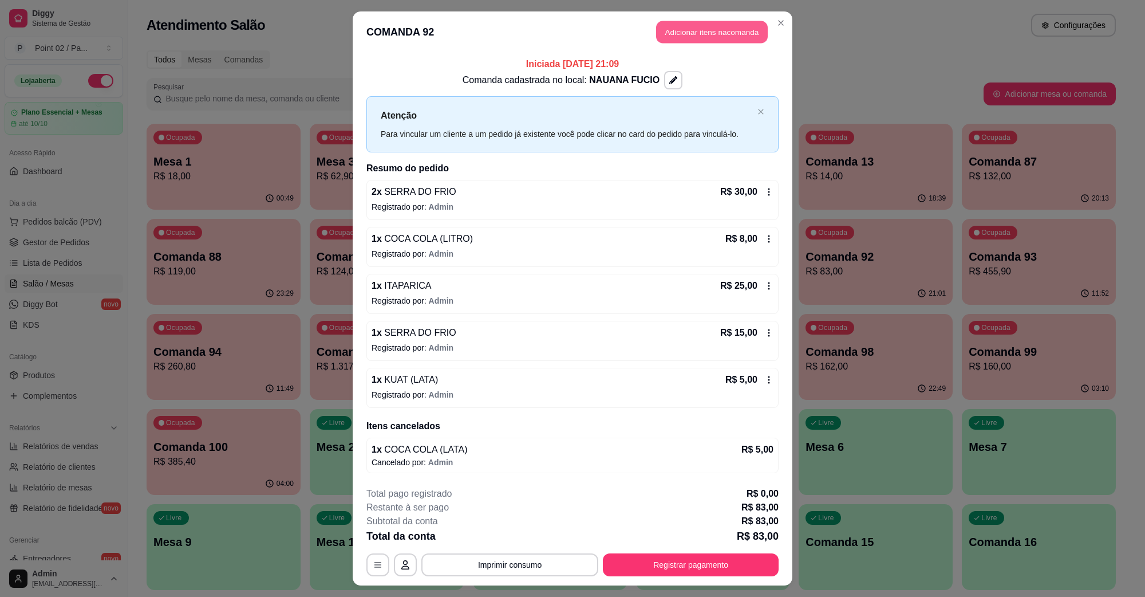
click at [692, 37] on button "Adicionar itens na comanda" at bounding box center [712, 32] width 112 height 22
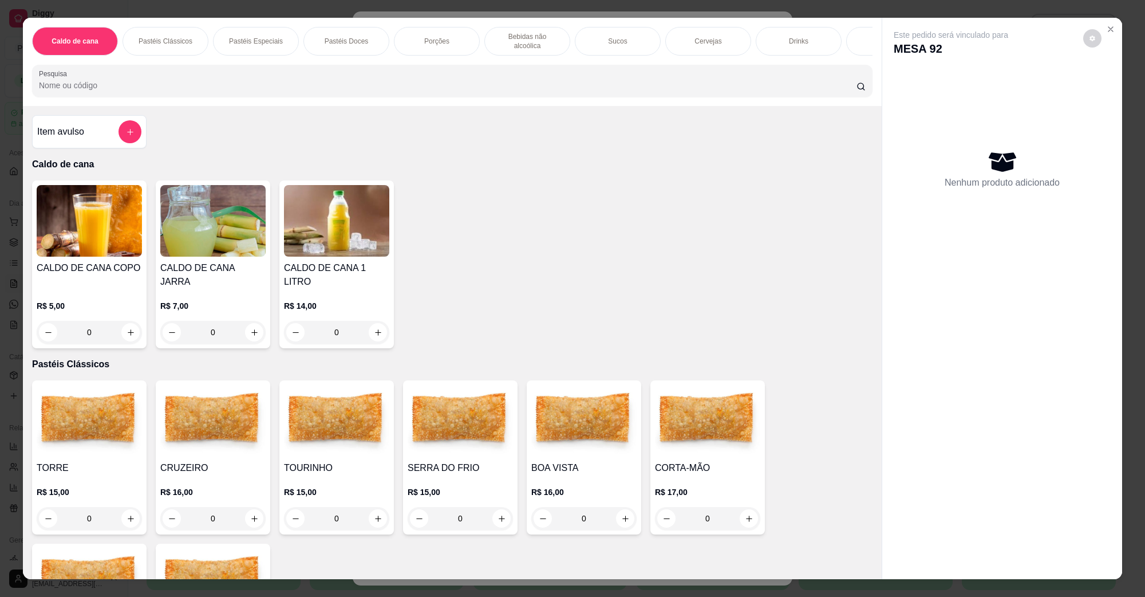
click at [482, 419] on img at bounding box center [460, 421] width 105 height 72
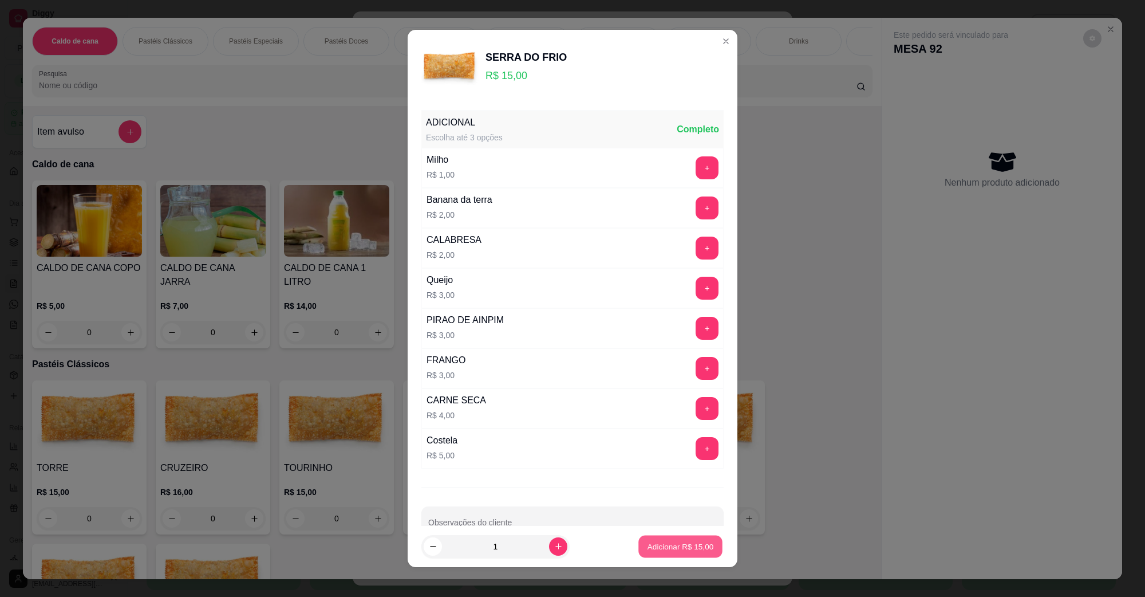
click at [648, 551] on p "Adicionar R$ 15,00" at bounding box center [681, 545] width 66 height 11
type input "1"
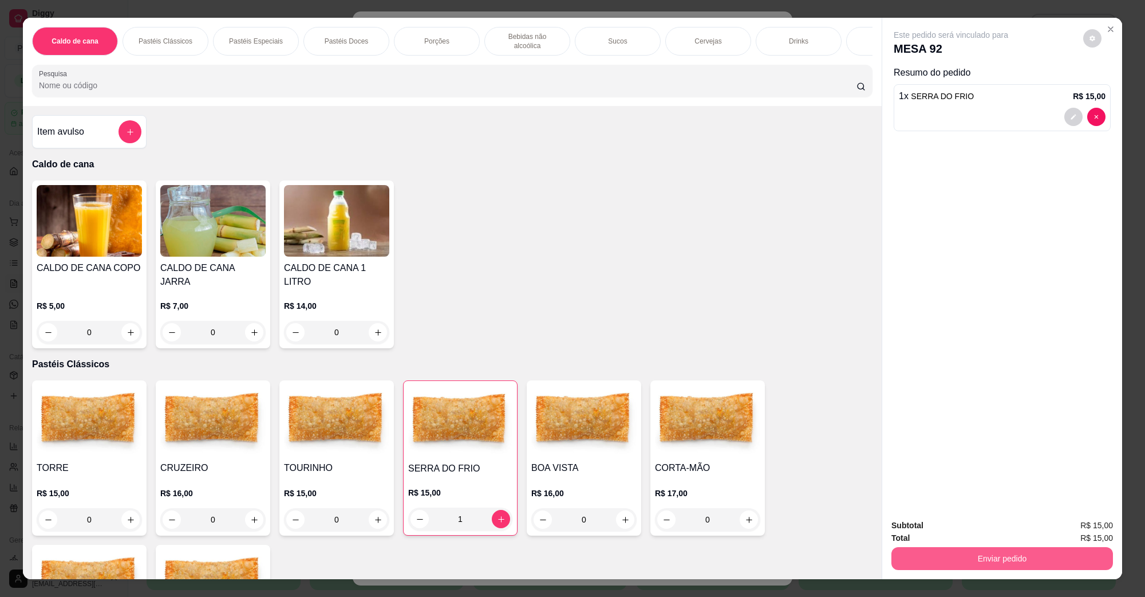
click at [920, 548] on button "Enviar pedido" at bounding box center [1002, 558] width 222 height 23
click at [916, 531] on button "Não registrar e enviar pedido" at bounding box center [964, 529] width 116 height 21
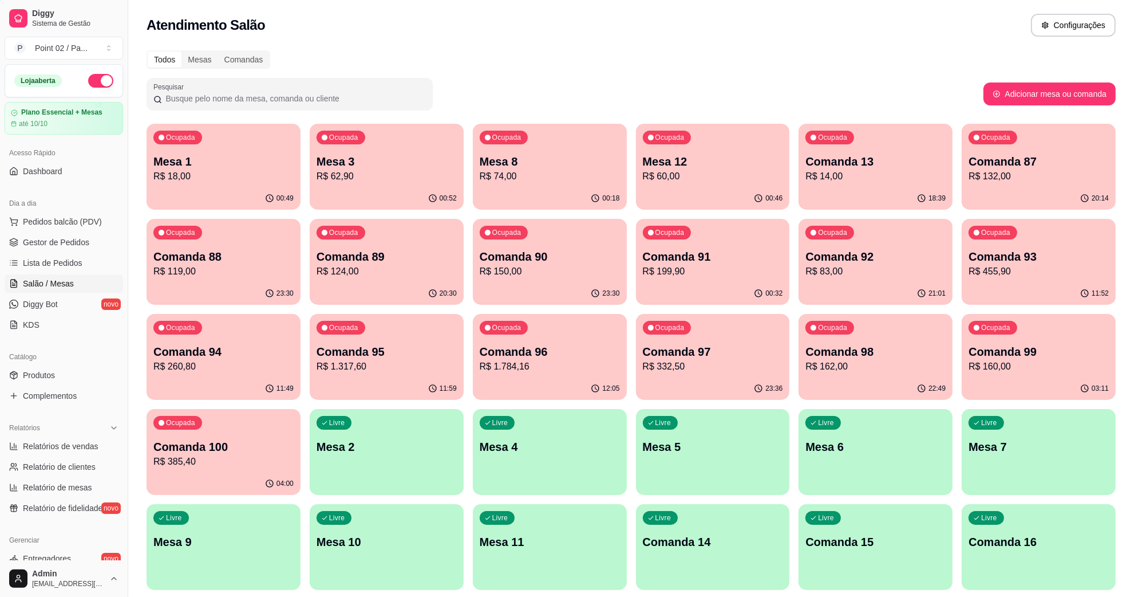
click at [359, 279] on div "Ocupada Comanda 89 R$ 124,00" at bounding box center [387, 251] width 154 height 64
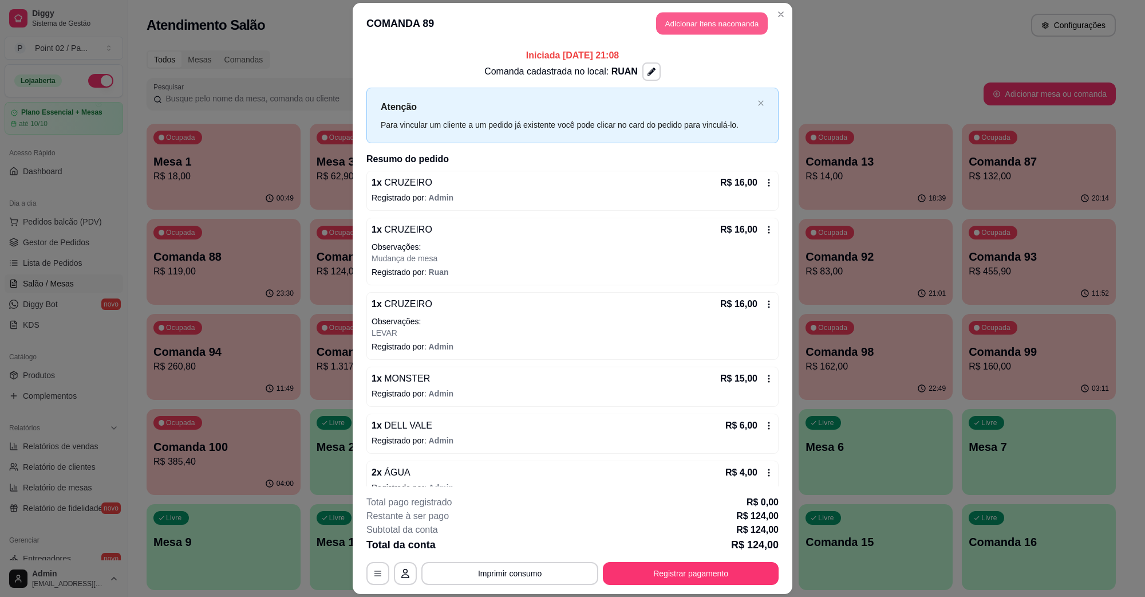
click at [744, 15] on button "Adicionar itens na comanda" at bounding box center [712, 24] width 112 height 22
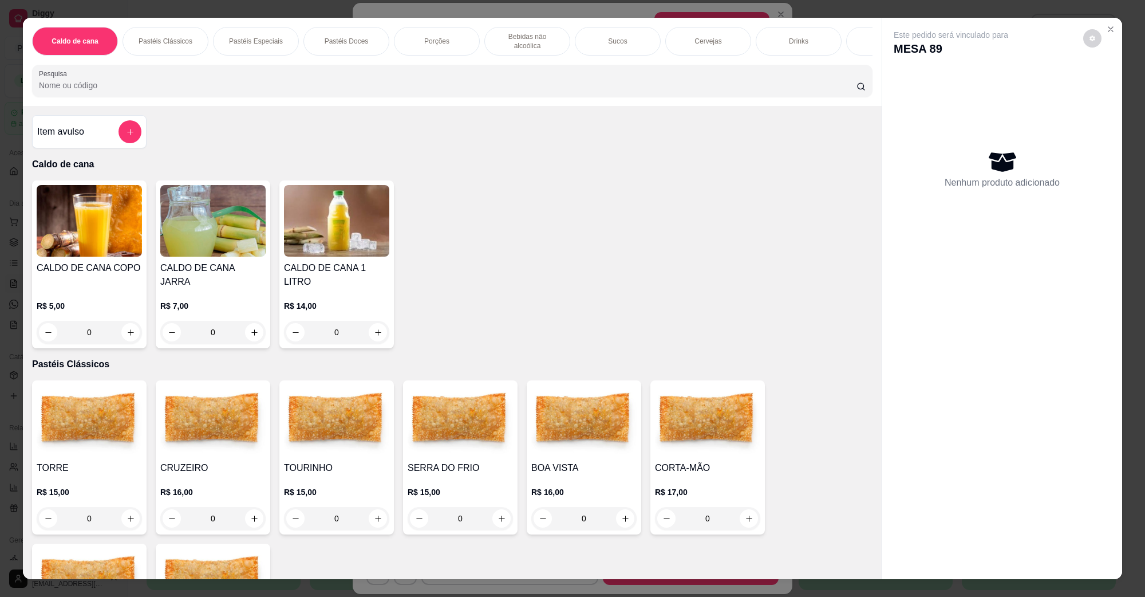
scroll to position [429, 0]
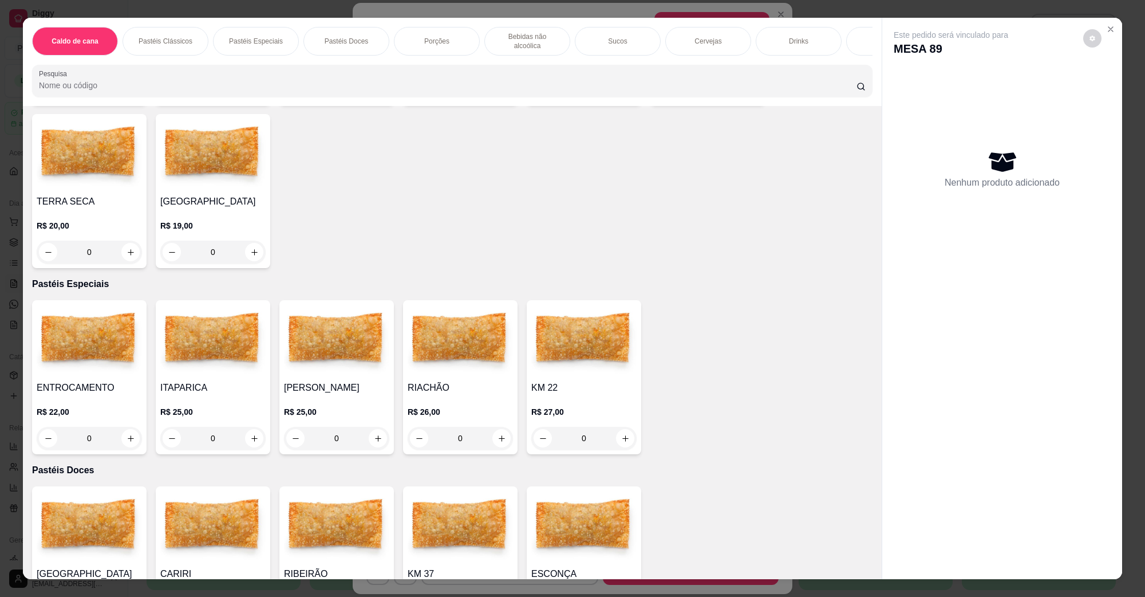
click at [41, 152] on img at bounding box center [89, 155] width 105 height 72
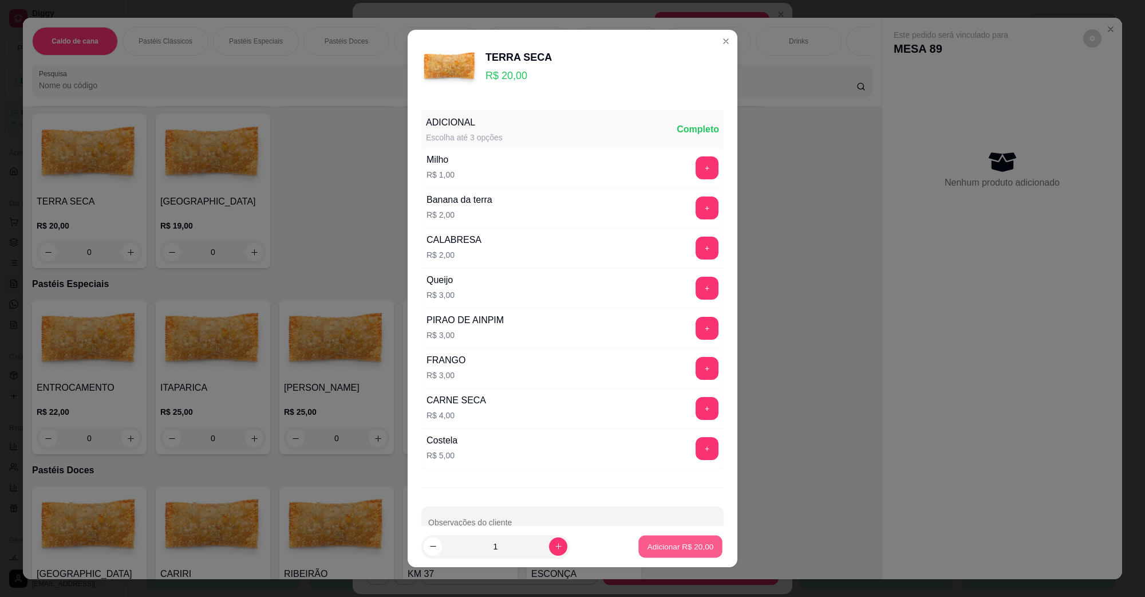
click at [656, 541] on p "Adicionar R$ 20,00" at bounding box center [681, 545] width 66 height 11
type input "1"
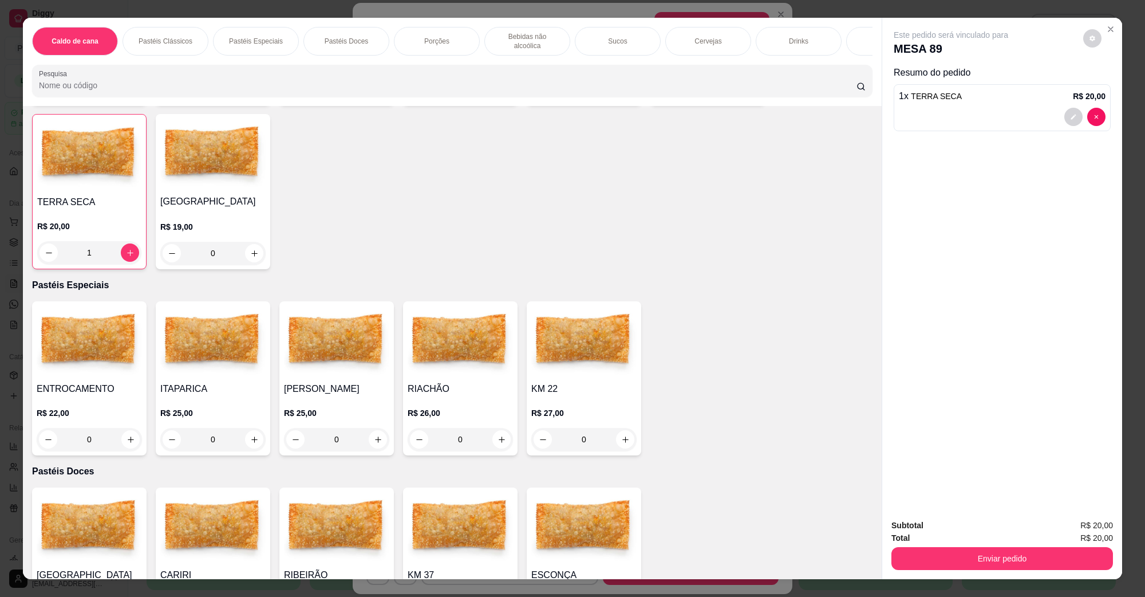
scroll to position [430, 0]
click at [914, 557] on button "Enviar pedido" at bounding box center [1002, 558] width 222 height 23
click at [928, 535] on button "Não registrar e enviar pedido" at bounding box center [963, 530] width 119 height 22
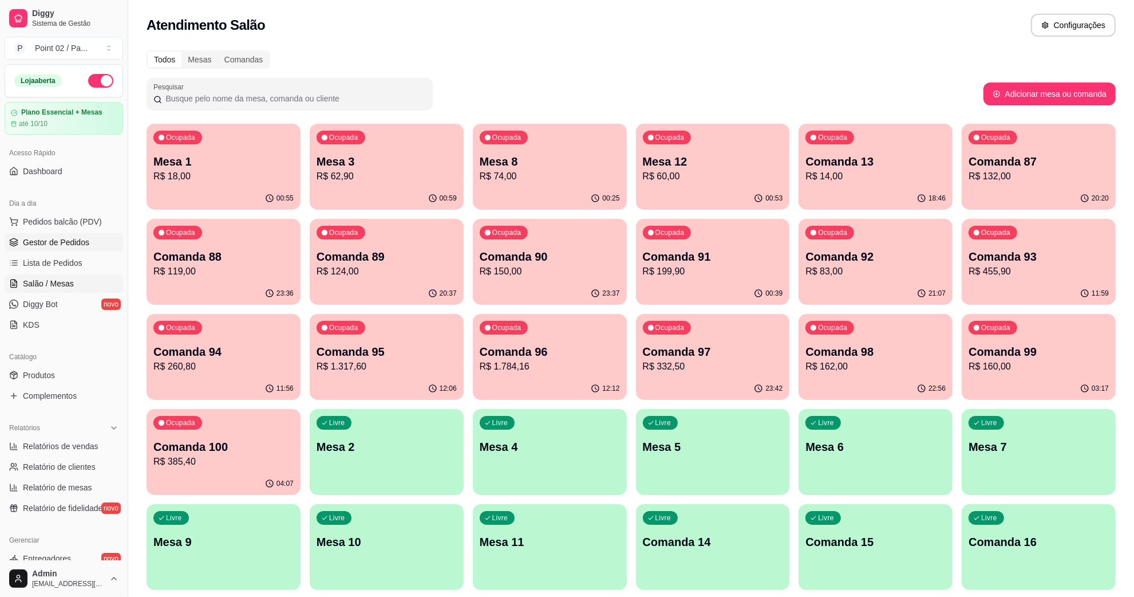
click at [61, 249] on link "Gestor de Pedidos" at bounding box center [64, 242] width 119 height 18
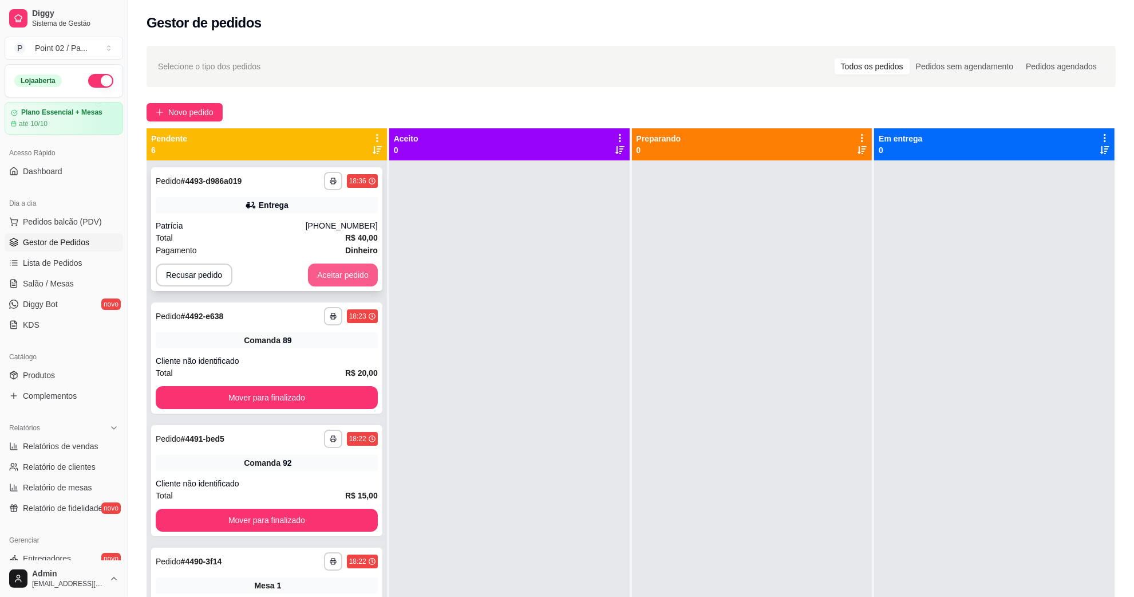
click at [346, 273] on button "Aceitar pedido" at bounding box center [343, 274] width 70 height 23
click at [313, 390] on button "Mover para finalizado" at bounding box center [267, 397] width 222 height 23
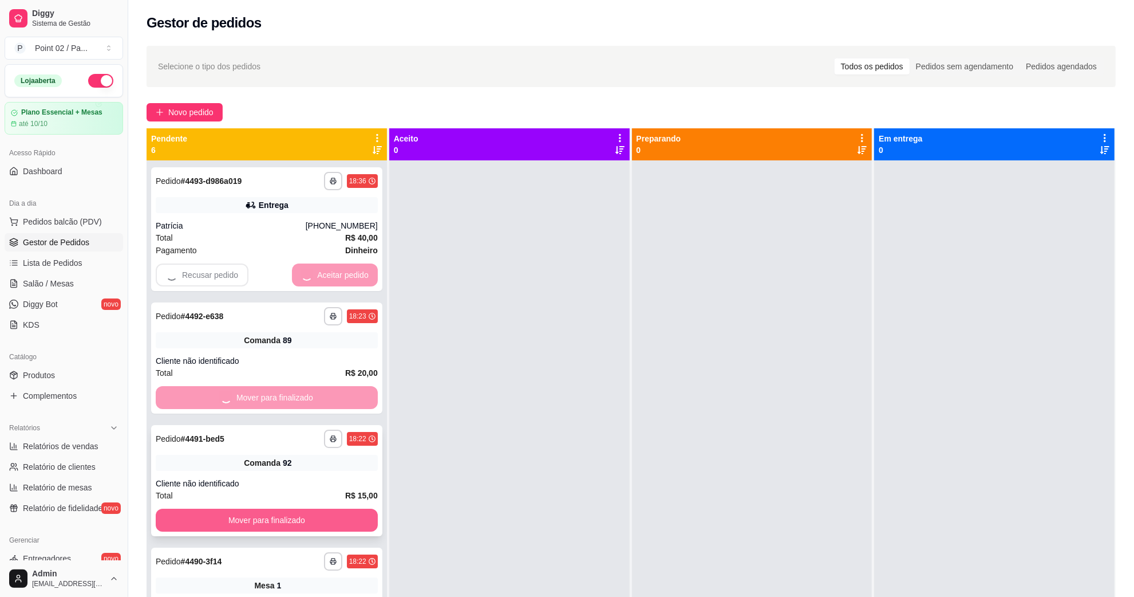
click at [317, 522] on button "Mover para finalizado" at bounding box center [267, 519] width 222 height 23
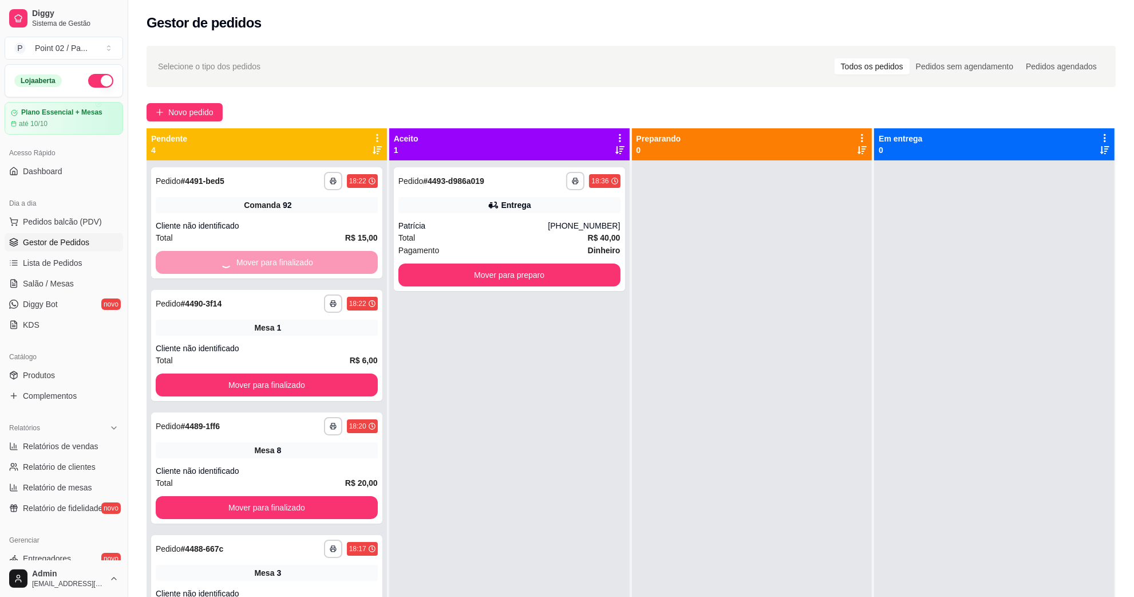
click at [115, 522] on div "Loja aberta Plano Essencial + Mesas até 10/10 Acesso Rápido Dashboard Dia a dia…" at bounding box center [64, 312] width 128 height 496
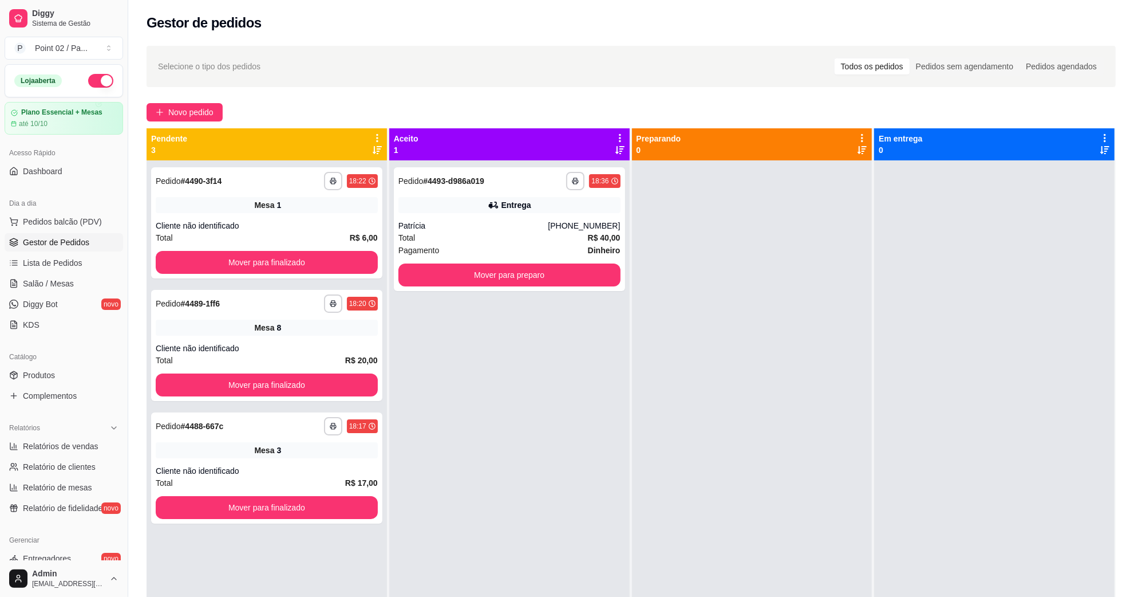
click at [194, 401] on div "**********" at bounding box center [267, 458] width 240 height 597
click at [209, 384] on button "Mover para finalizado" at bounding box center [266, 385] width 215 height 22
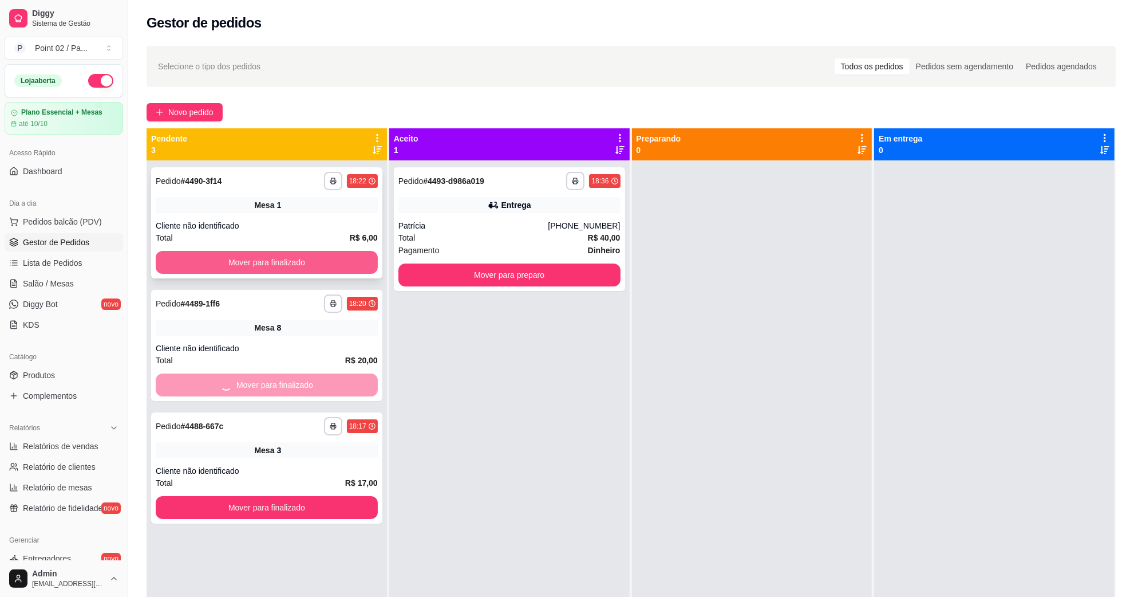
click at [257, 259] on button "Mover para finalizado" at bounding box center [267, 262] width 222 height 23
click at [458, 259] on div "**********" at bounding box center [509, 229] width 231 height 124
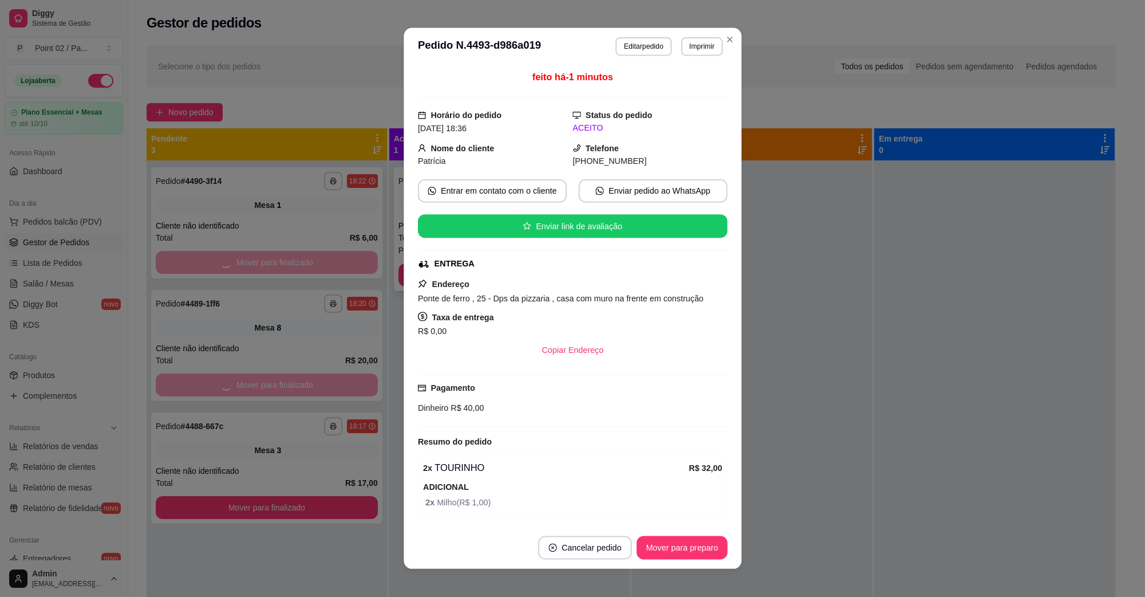
click at [459, 267] on div "ENTREGA" at bounding box center [454, 264] width 40 height 13
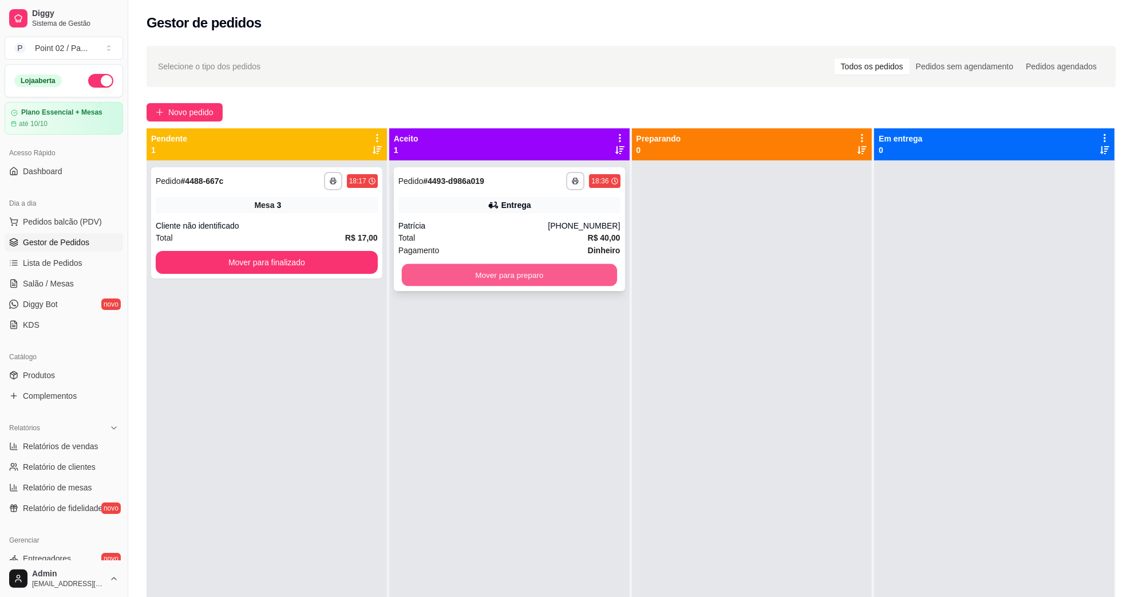
click at [402, 281] on button "Mover para preparo" at bounding box center [509, 275] width 215 height 22
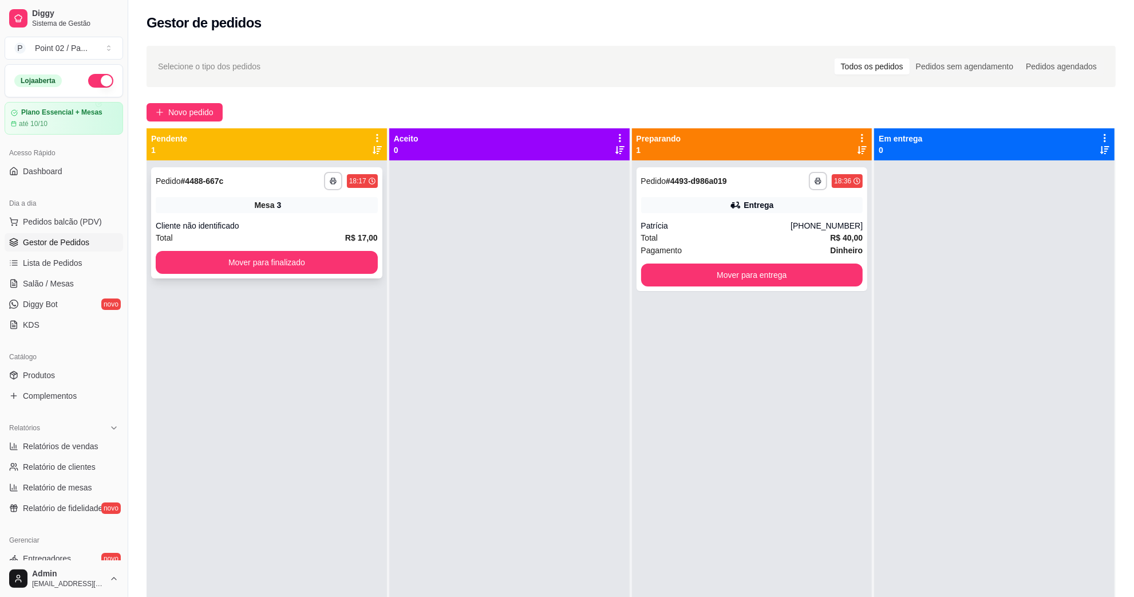
click at [349, 274] on div "**********" at bounding box center [266, 222] width 231 height 111
click at [341, 273] on button "Mover para finalizado" at bounding box center [266, 262] width 215 height 22
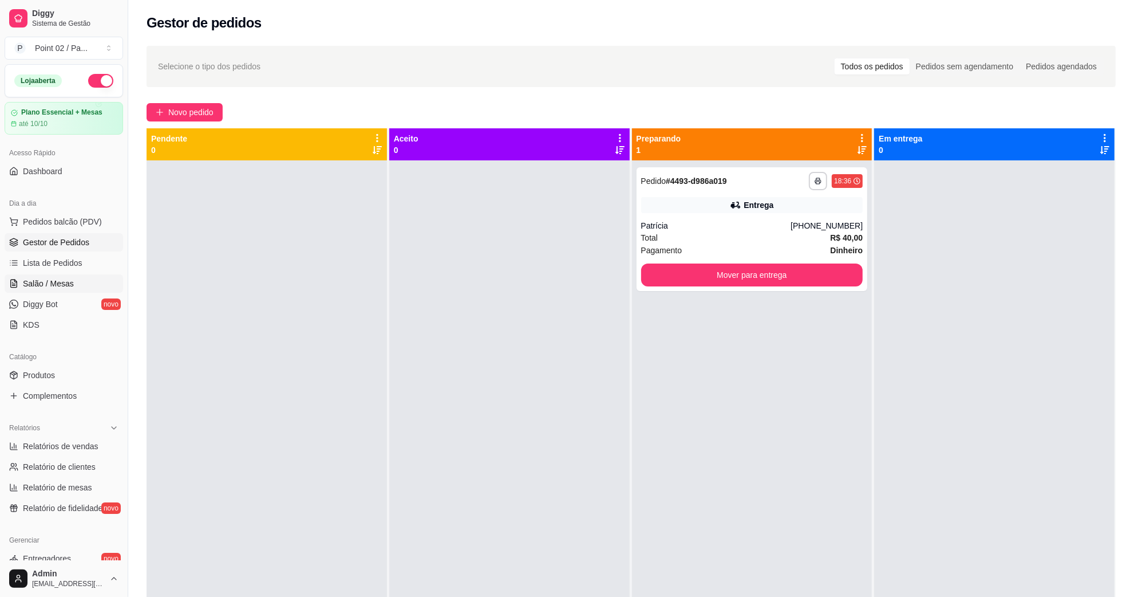
drag, startPoint x: 64, startPoint y: 296, endPoint x: 69, endPoint y: 290, distance: 7.8
click at [64, 296] on link "Diggy Bot novo" at bounding box center [64, 304] width 119 height 18
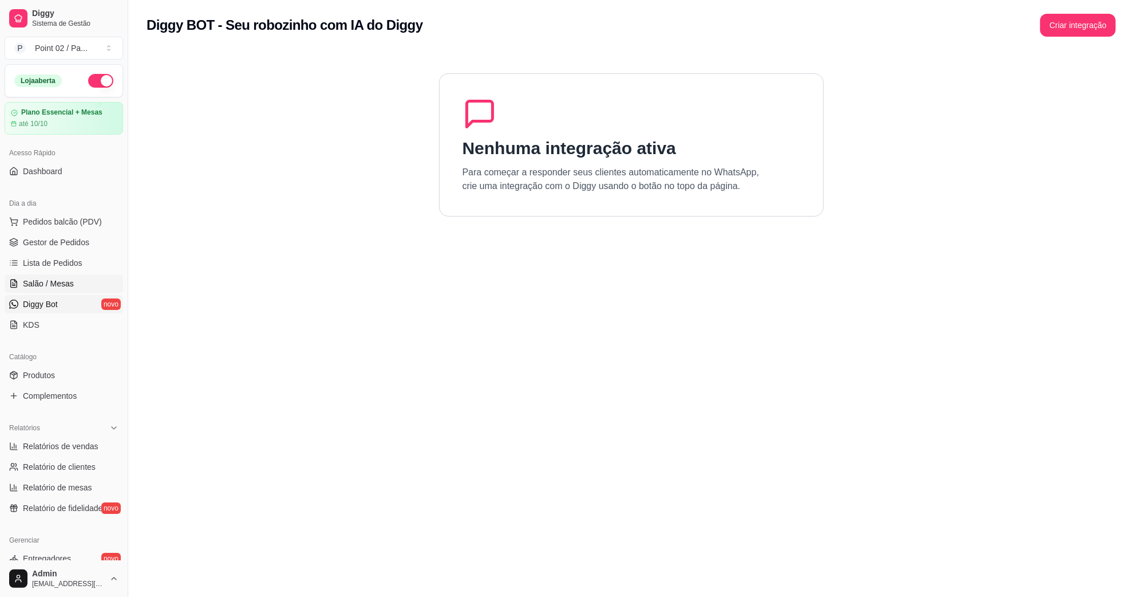
click at [72, 285] on span "Salão / Mesas" at bounding box center [48, 283] width 51 height 11
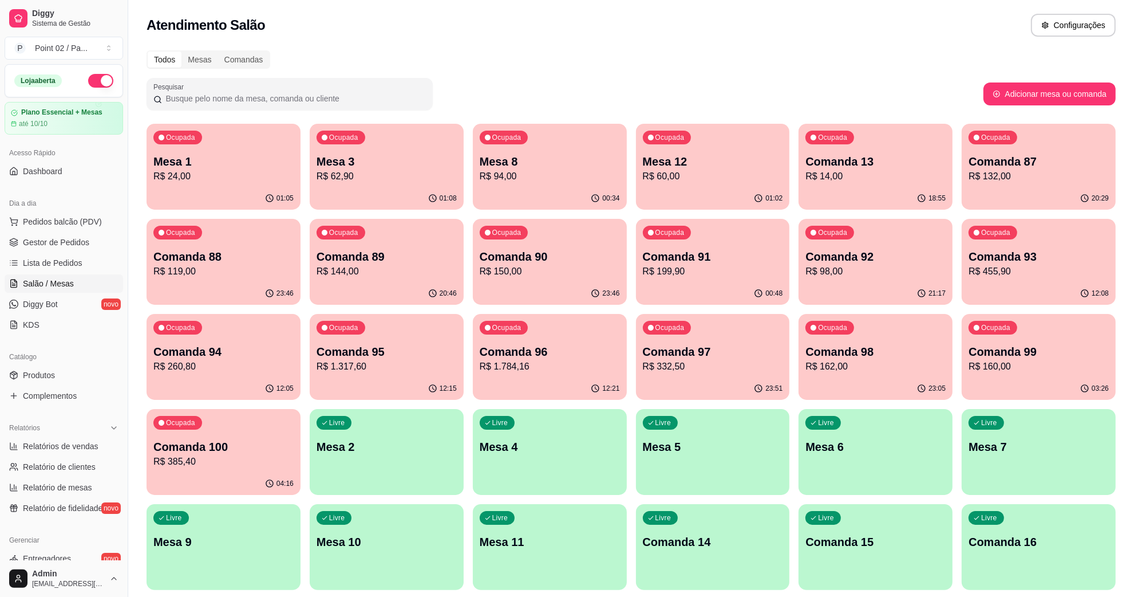
click at [865, 274] on p "R$ 98,00" at bounding box center [876, 272] width 140 height 14
click at [995, 189] on div "20:30" at bounding box center [1038, 198] width 149 height 22
click at [264, 255] on p "Comanda 88" at bounding box center [224, 256] width 136 height 15
click at [349, 267] on p "R$ 144,00" at bounding box center [387, 271] width 136 height 13
click at [986, 150] on div "Ocupada Comanda 87 R$ 132,00" at bounding box center [1039, 156] width 154 height 64
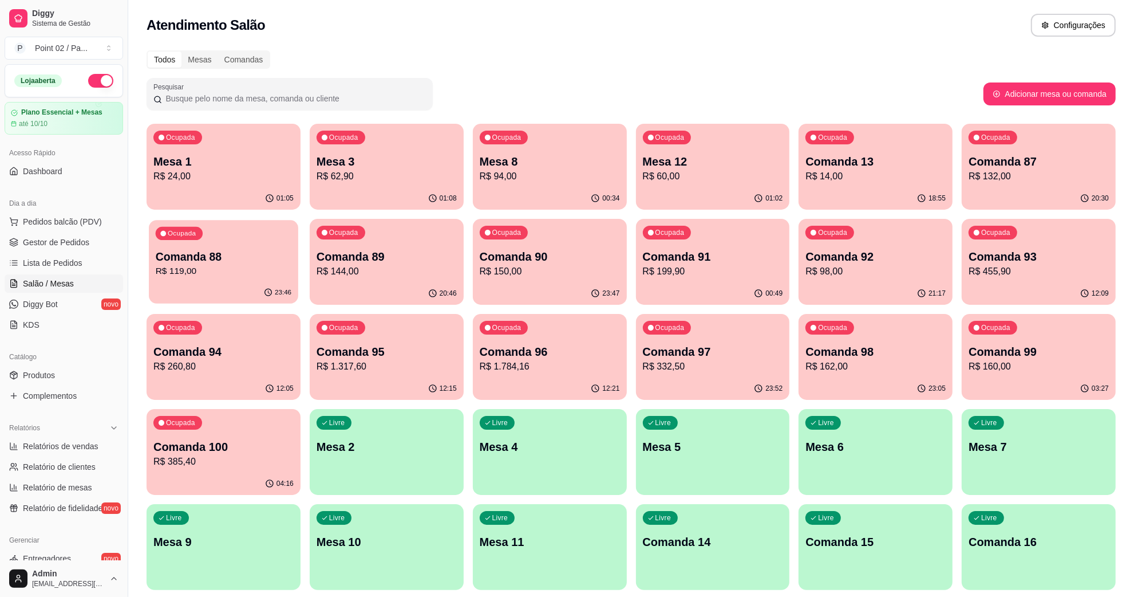
click at [242, 273] on p "R$ 119,00" at bounding box center [224, 271] width 136 height 13
click at [327, 261] on p "Comanda 89" at bounding box center [387, 256] width 136 height 15
click at [265, 321] on div "Ocupada Comanda 94 R$ 260,80" at bounding box center [224, 346] width 154 height 64
click at [479, 258] on div "Ocupada Comanda 90 R$ 150,00" at bounding box center [549, 251] width 149 height 62
click at [863, 239] on div "Ocupada Comanda 92 R$ 98,00" at bounding box center [875, 251] width 149 height 62
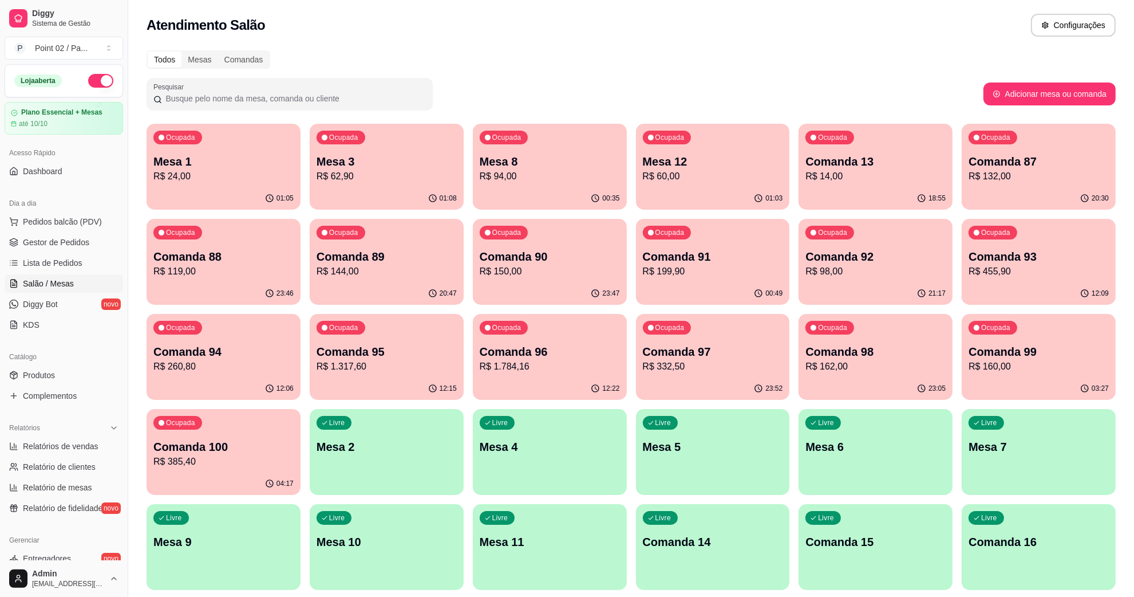
click at [876, 326] on div "Ocupada Comanda 98 R$ 162,00" at bounding box center [876, 346] width 154 height 64
click at [896, 373] on div "Ocupada Comanda 98 R$ 162,00" at bounding box center [875, 346] width 149 height 62
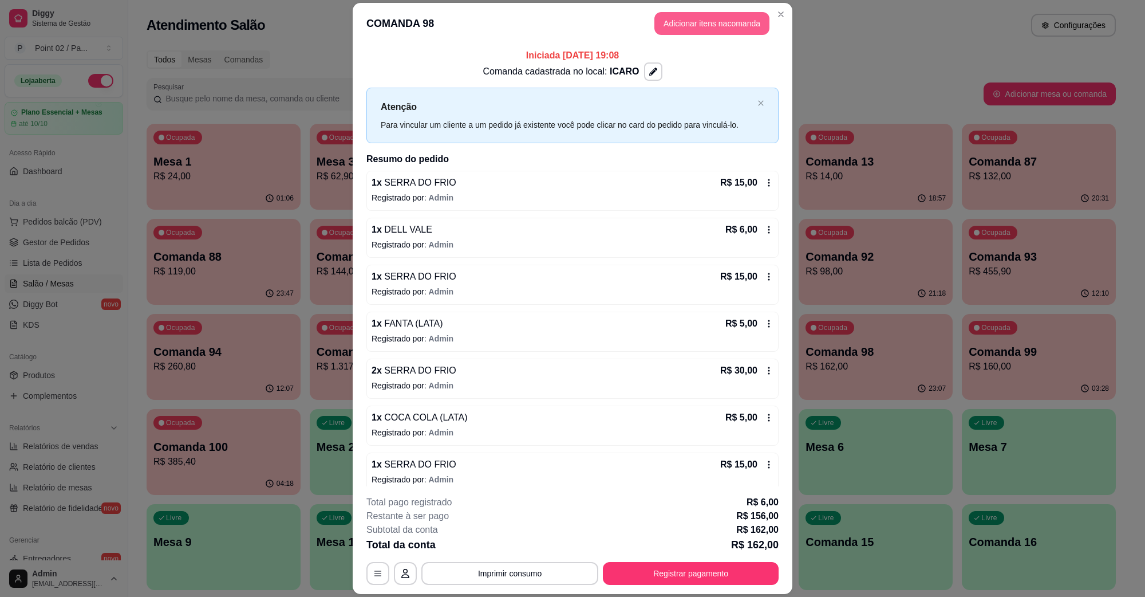
click at [716, 29] on button "Adicionar itens na comanda" at bounding box center [711, 23] width 115 height 23
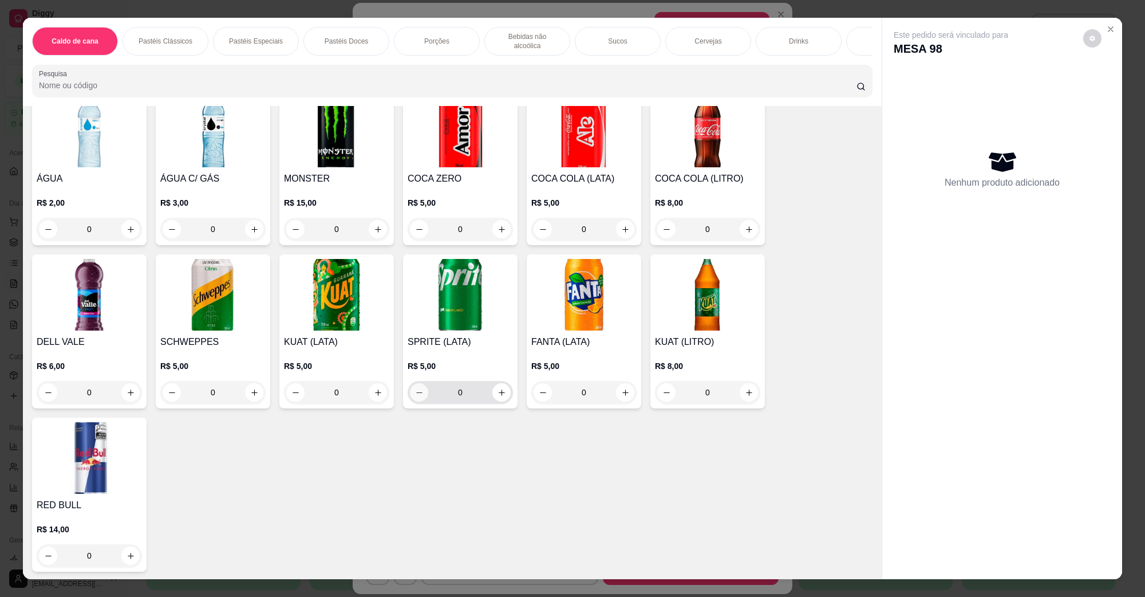
scroll to position [1288, 0]
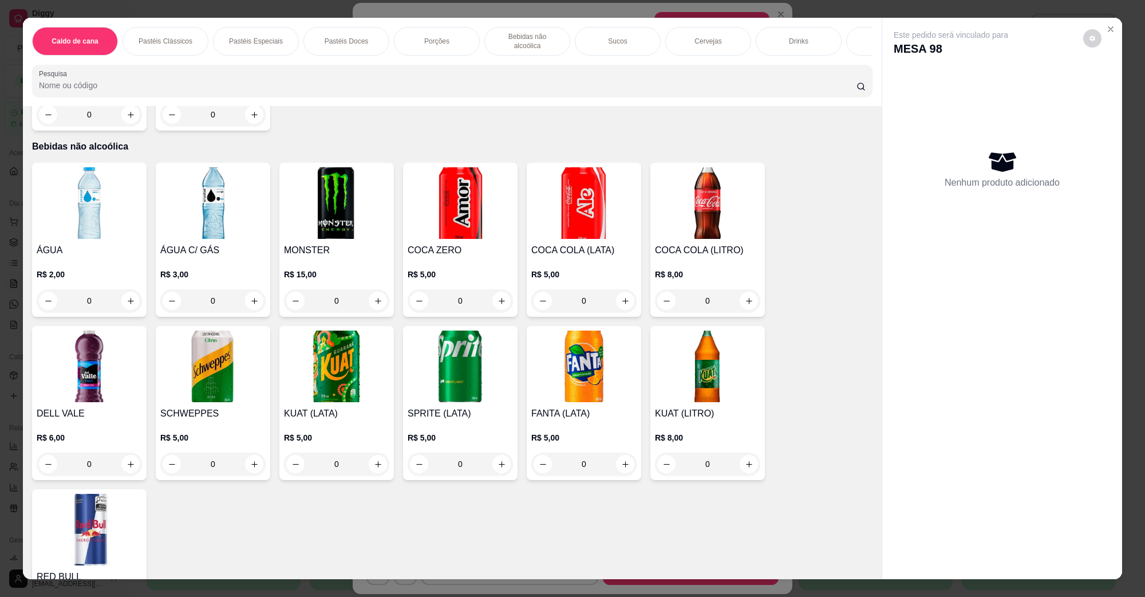
click at [545, 362] on img at bounding box center [583, 366] width 105 height 72
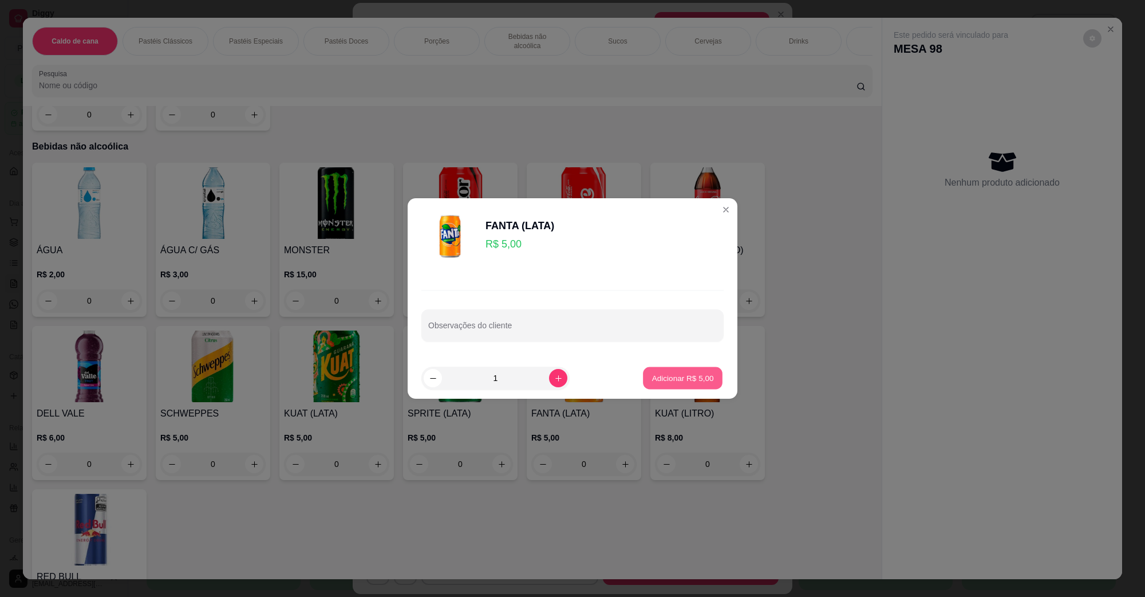
click at [696, 376] on p "Adicionar R$ 5,00" at bounding box center [683, 377] width 62 height 11
type input "1"
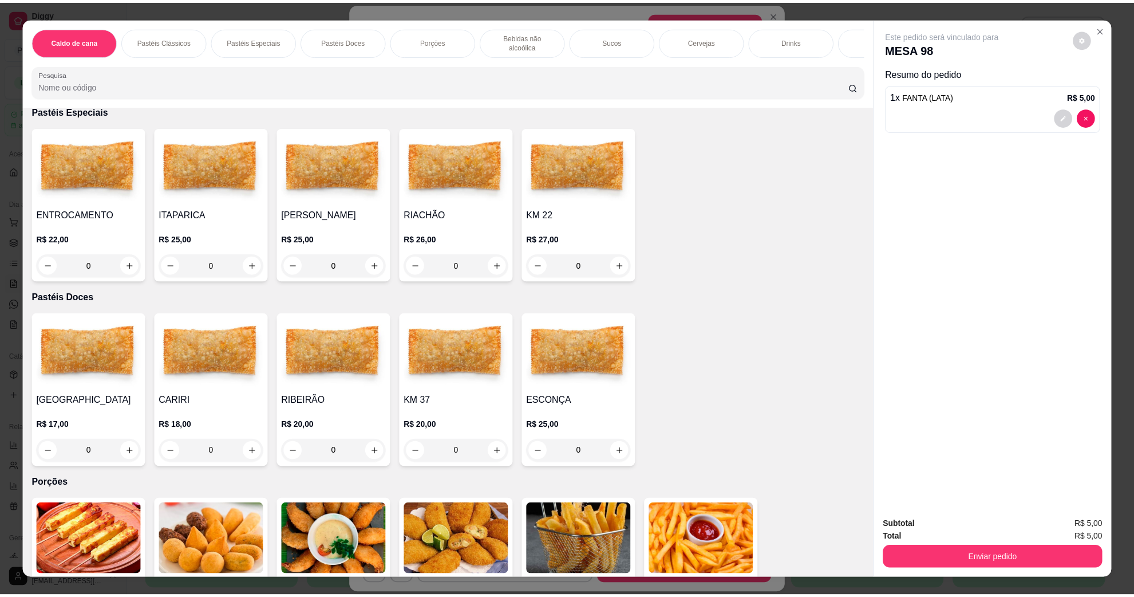
scroll to position [716, 0]
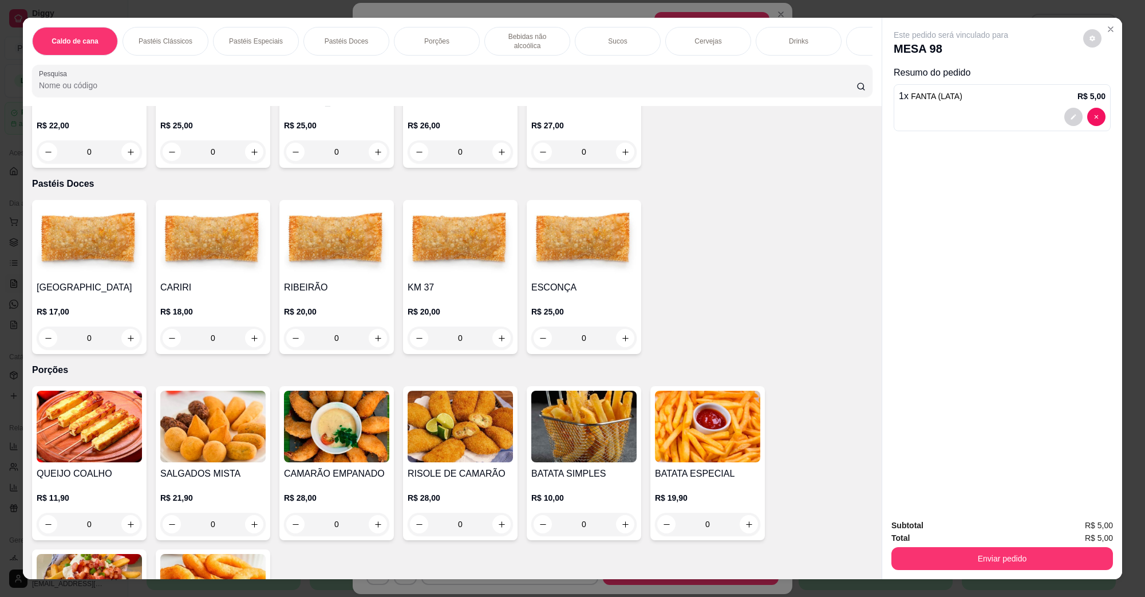
click at [319, 247] on img at bounding box center [336, 240] width 105 height 72
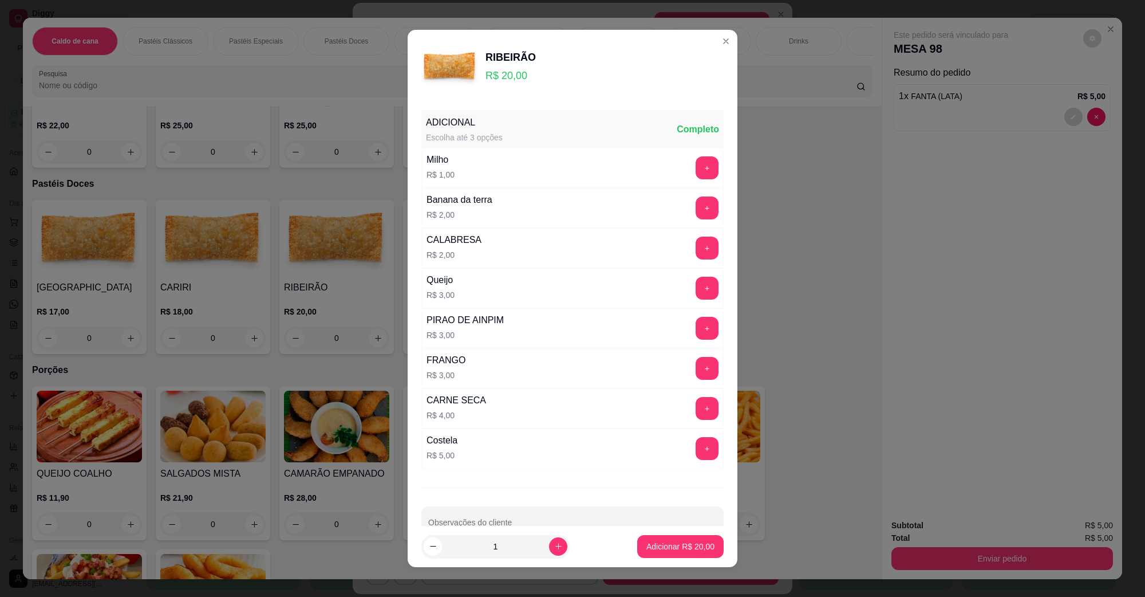
drag, startPoint x: 690, startPoint y: 559, endPoint x: 693, endPoint y: 553, distance: 6.7
click at [691, 559] on footer "1 Adicionar R$ 20,00" at bounding box center [573, 546] width 330 height 41
click at [694, 545] on p "Adicionar R$ 20,00" at bounding box center [680, 545] width 68 height 11
type input "1"
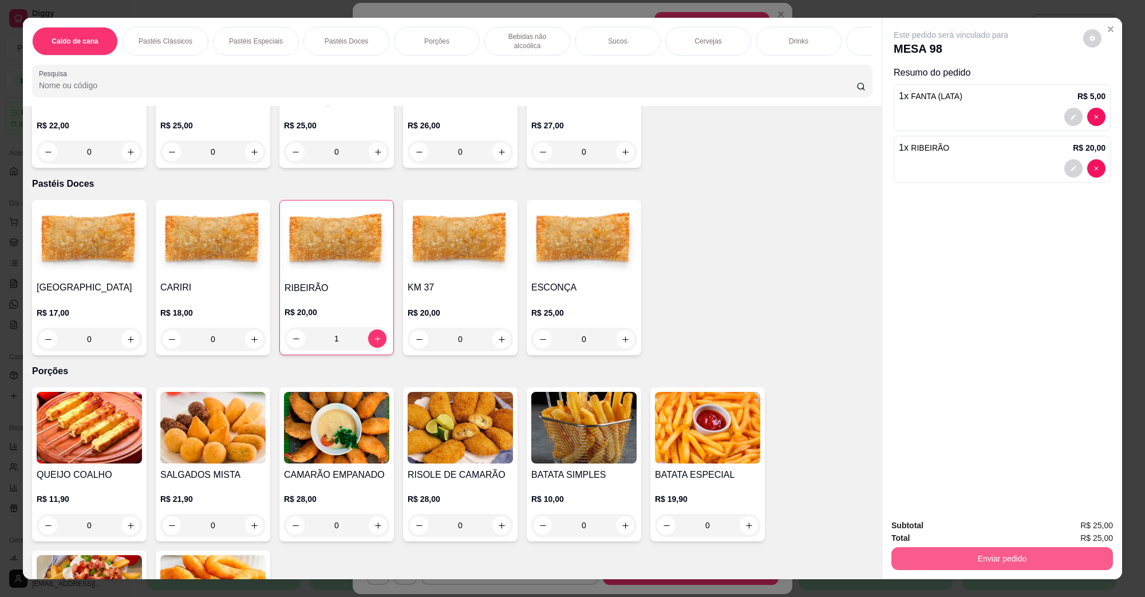
click at [957, 566] on button "Enviar pedido" at bounding box center [1002, 558] width 222 height 23
click at [959, 536] on button "Não registrar e enviar pedido" at bounding box center [964, 529] width 116 height 21
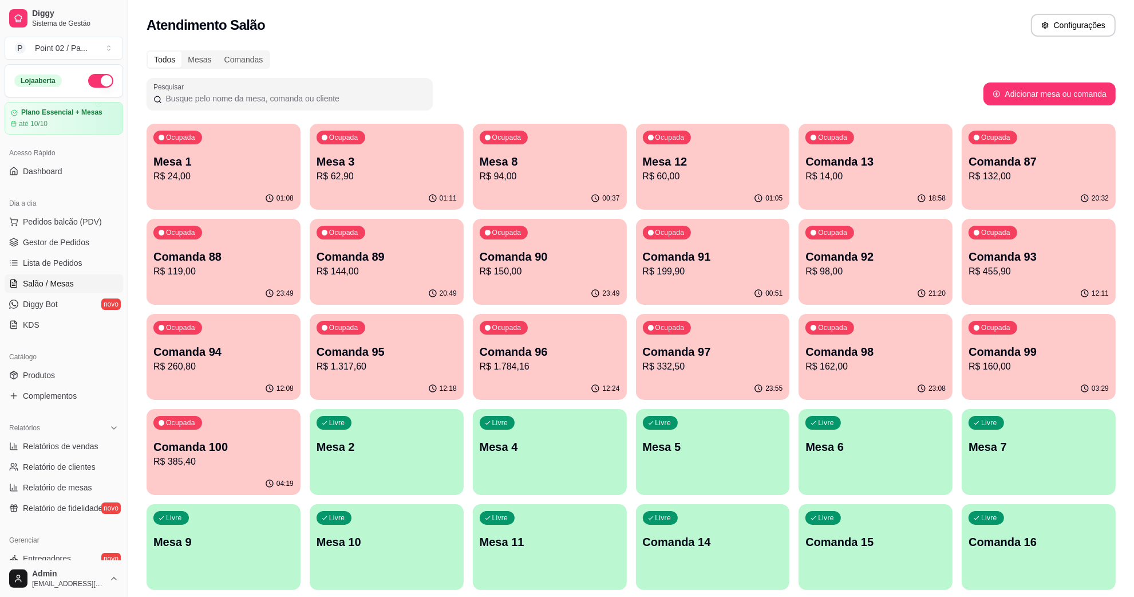
click at [704, 151] on div "Ocupada Mesa 12 R$ 60,00" at bounding box center [712, 156] width 149 height 62
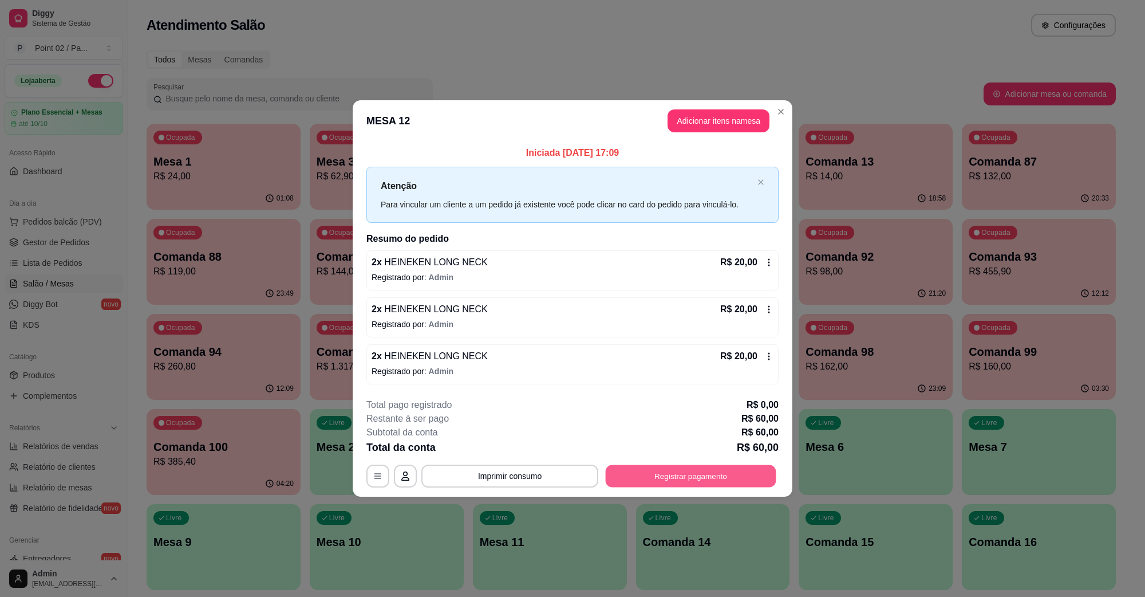
click at [672, 468] on button "Registrar pagamento" at bounding box center [691, 475] width 171 height 22
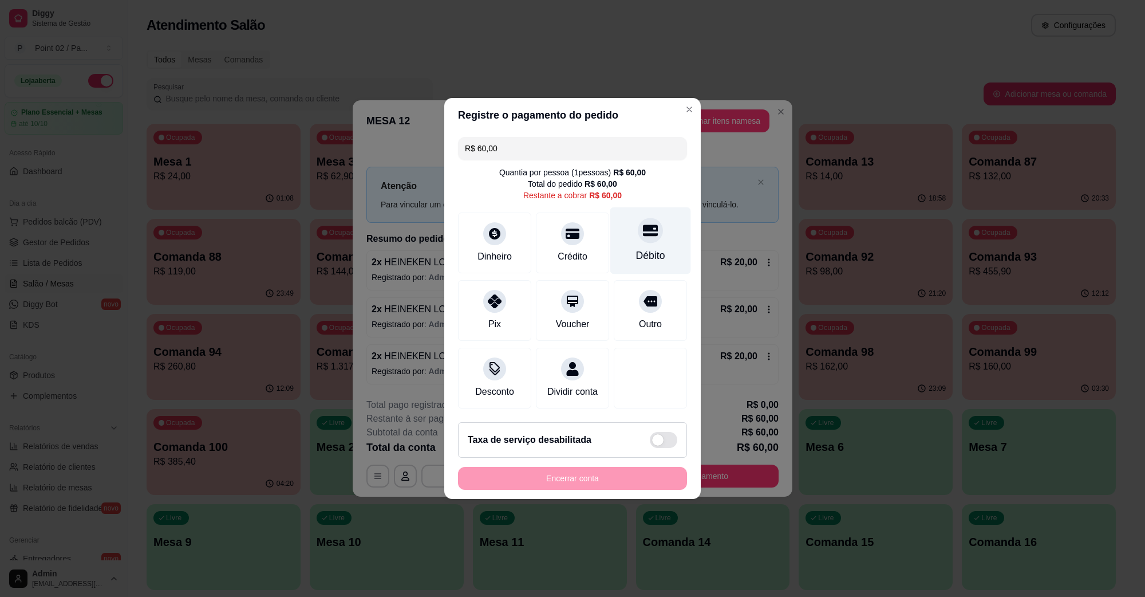
click at [628, 234] on div "Débito" at bounding box center [650, 240] width 81 height 67
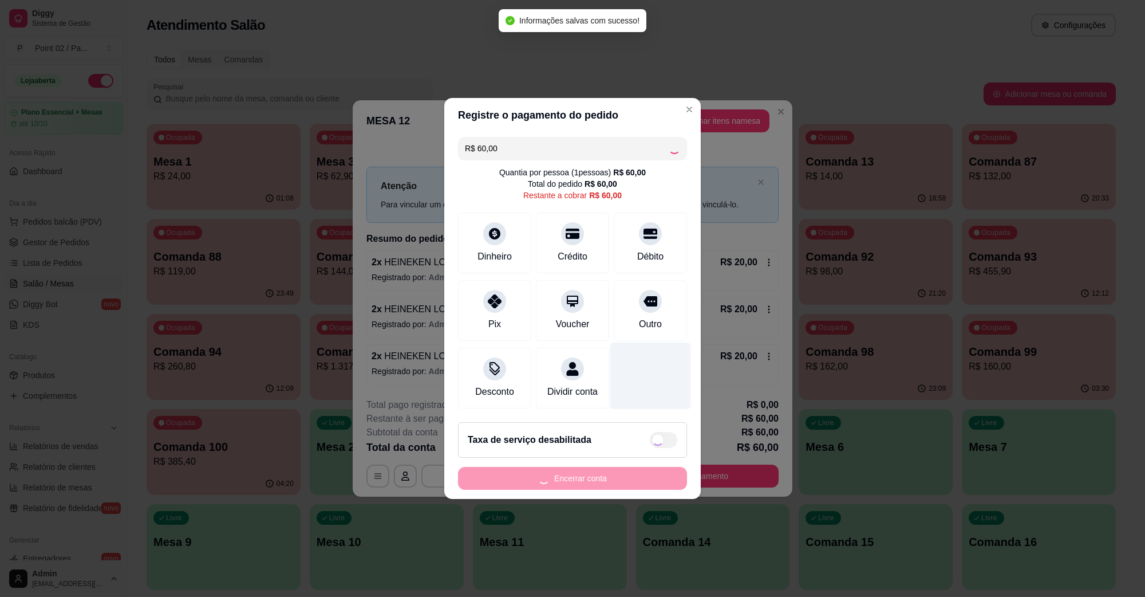
type input "R$ 0,00"
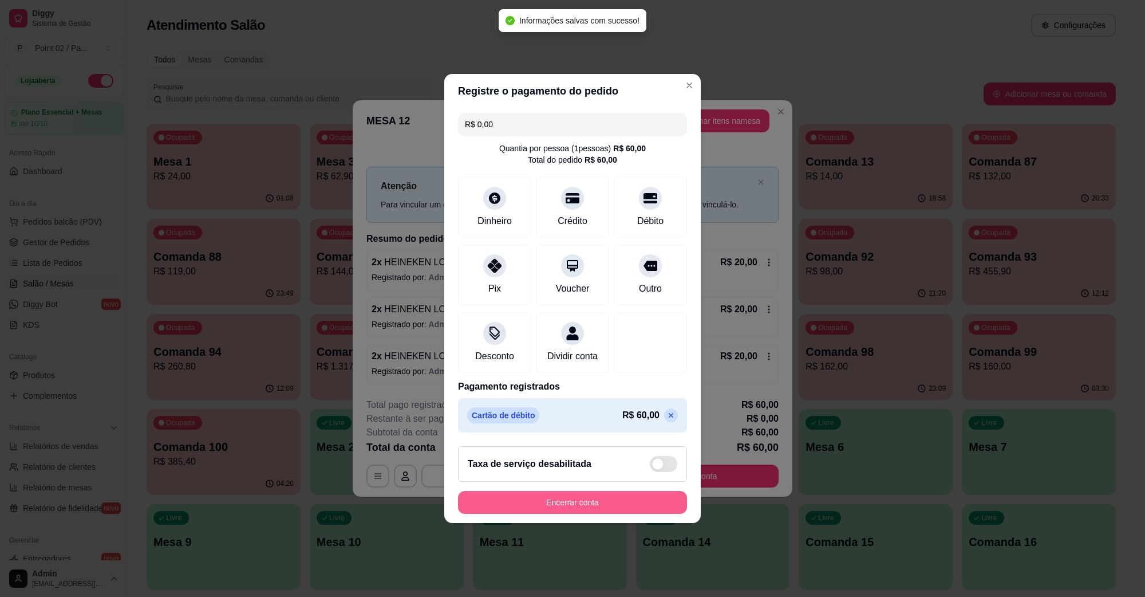
click at [606, 501] on button "Encerrar conta" at bounding box center [572, 502] width 229 height 23
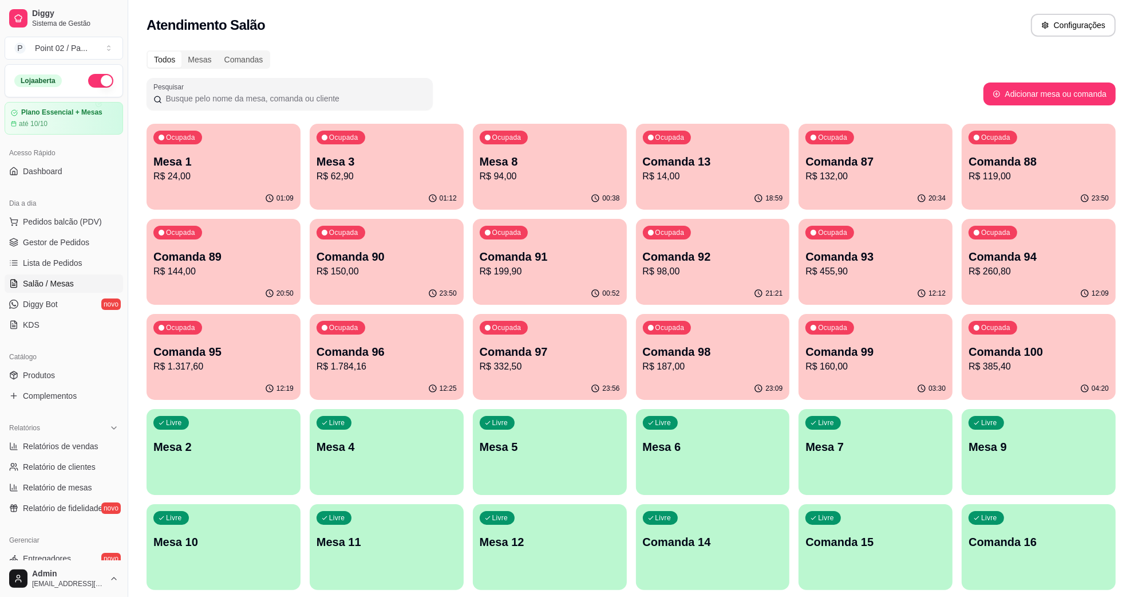
click at [773, 18] on div "Atendimento Salão Configurações" at bounding box center [631, 25] width 969 height 23
click at [857, 96] on div "Pesquisar" at bounding box center [565, 94] width 837 height 32
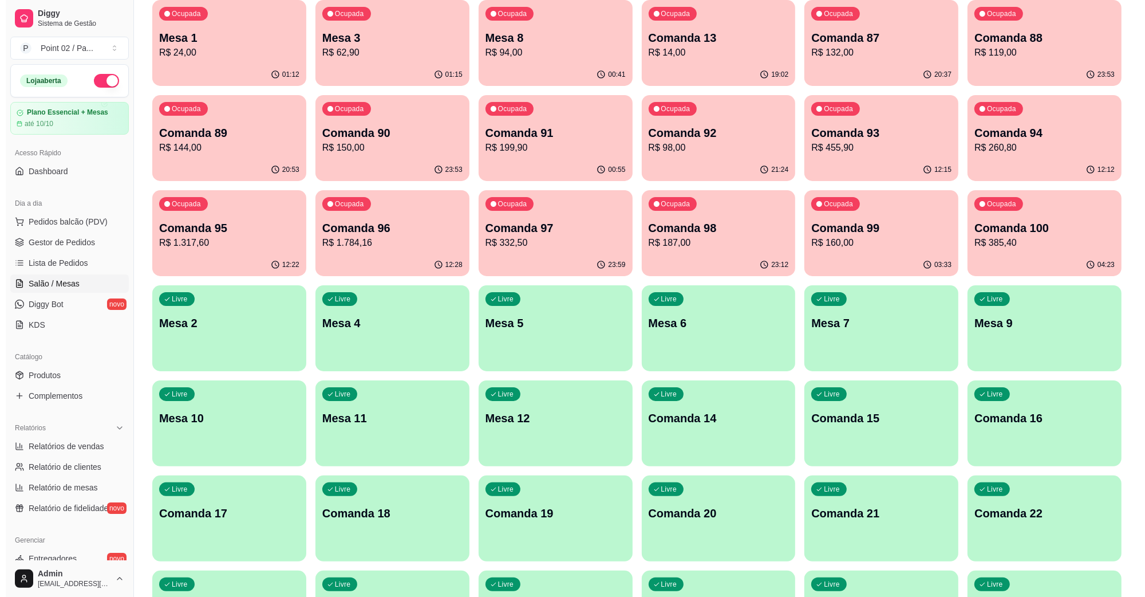
scroll to position [0, 0]
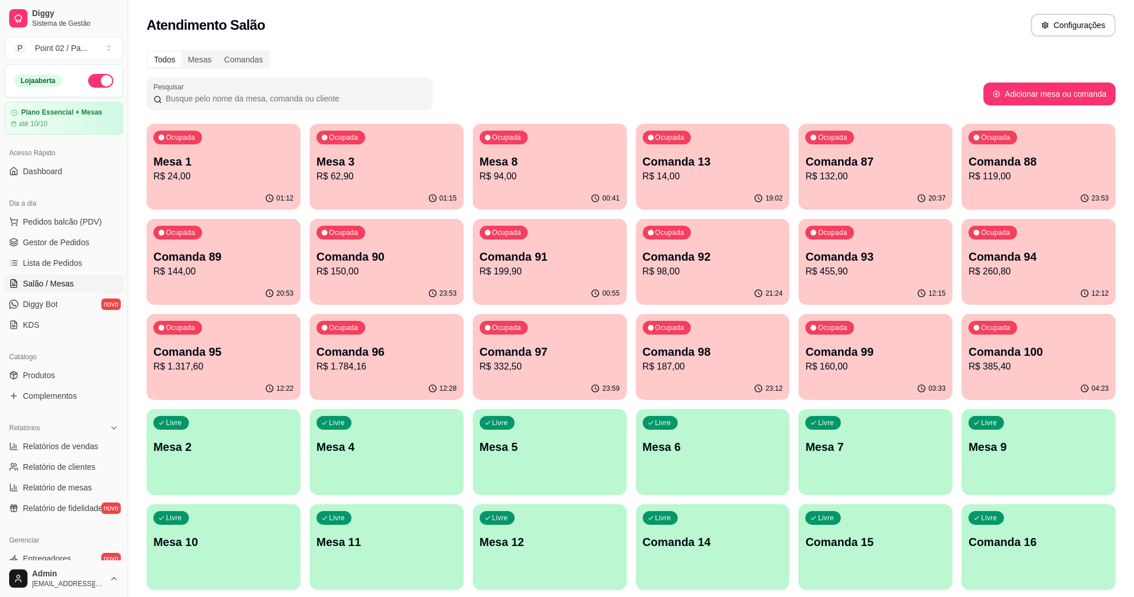
click at [972, 156] on p "Comanda 88" at bounding box center [1039, 161] width 140 height 16
click at [906, 143] on div "Ocupada Comanda 87 R$ 132,00" at bounding box center [876, 156] width 154 height 64
click at [744, 165] on p "Comanda 13" at bounding box center [713, 161] width 136 height 15
click at [231, 246] on div "Ocupada Comanda 89 R$ 144,00" at bounding box center [224, 251] width 154 height 64
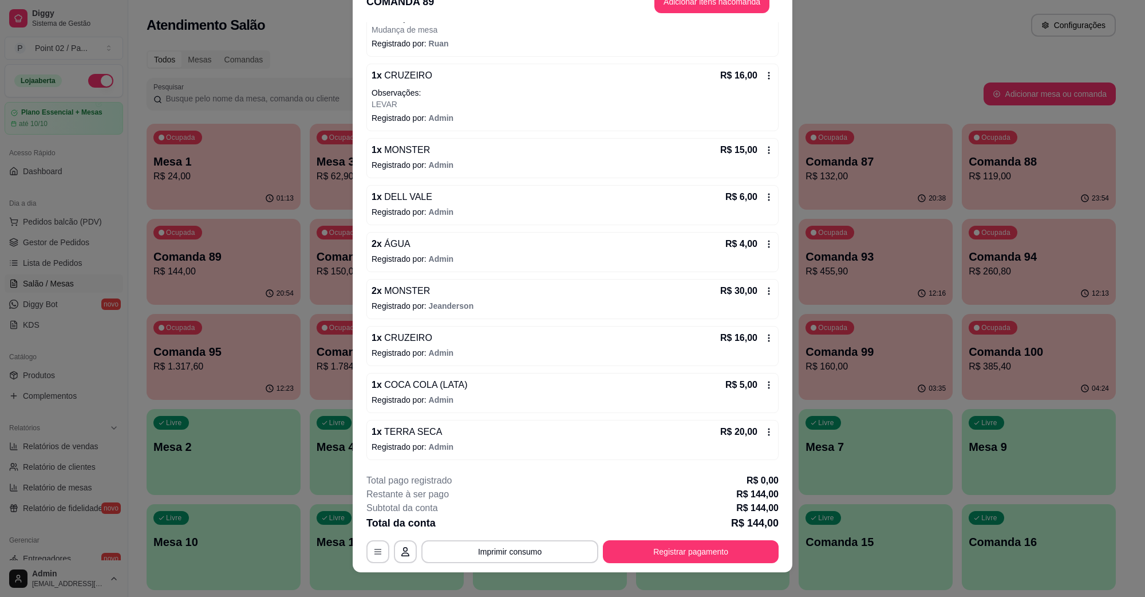
scroll to position [33, 0]
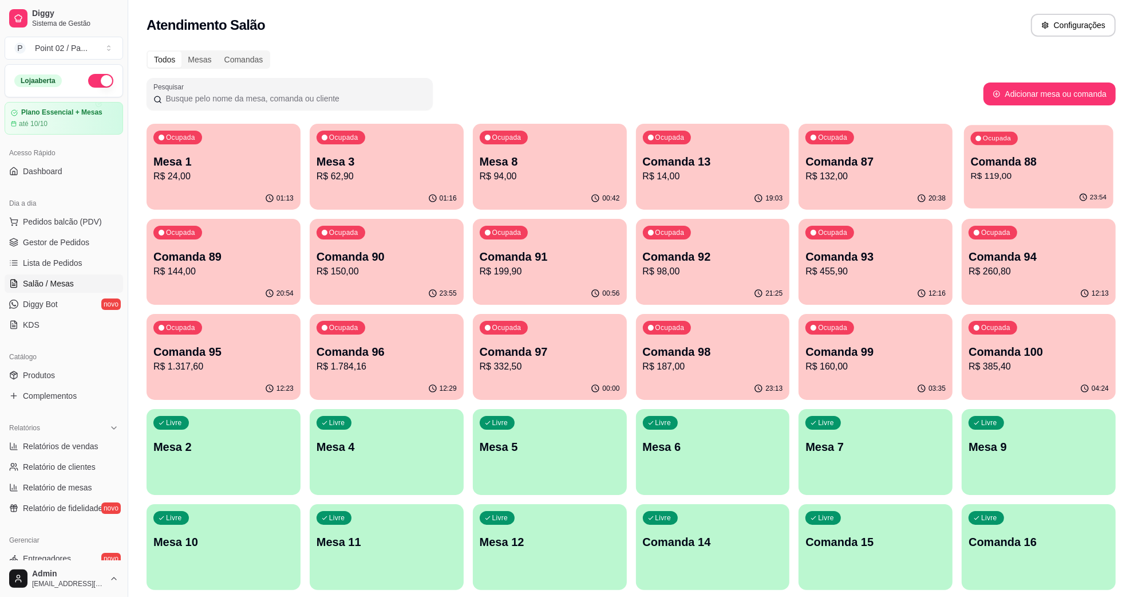
click at [996, 172] on p "R$ 119,00" at bounding box center [1039, 175] width 136 height 13
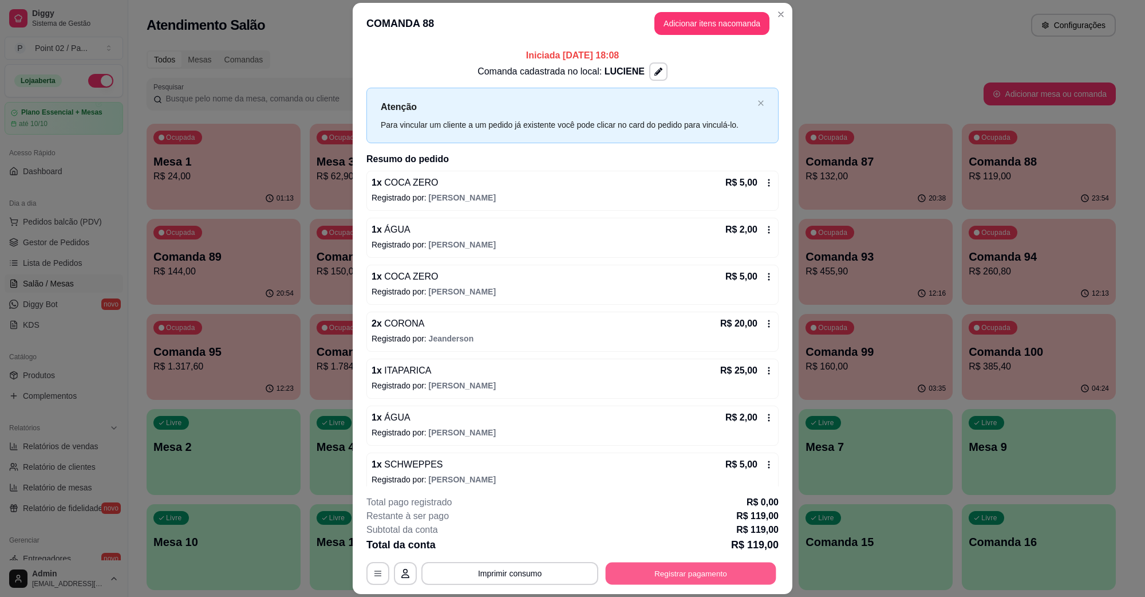
click at [651, 570] on button "Registrar pagamento" at bounding box center [691, 573] width 171 height 22
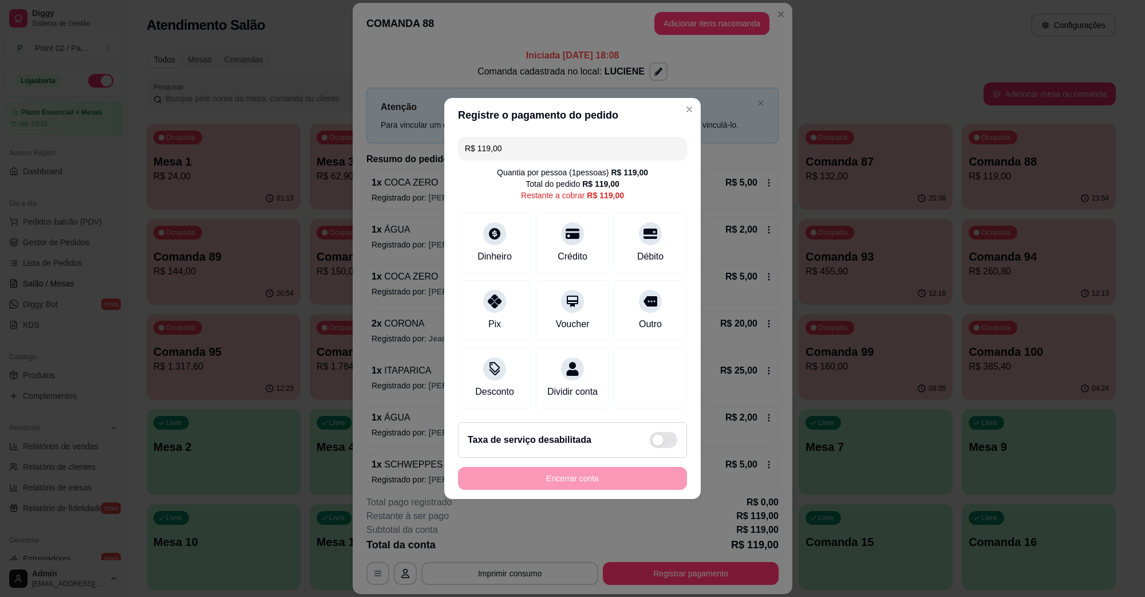
click at [561, 167] on div "Quantia por pessoa ( 1 pessoas) R$ 119,00" at bounding box center [572, 172] width 151 height 11
click at [491, 365] on icon at bounding box center [494, 368] width 11 height 7
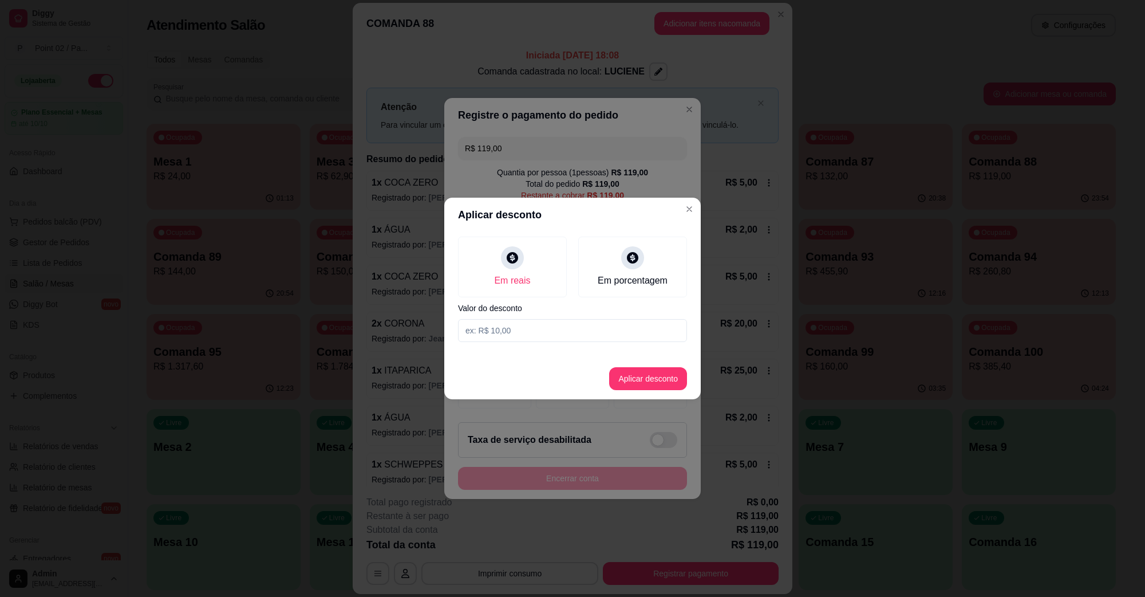
click at [528, 350] on section "Aplicar desconto Em reais Em porcentagem Valor do desconto Aplicar desconto" at bounding box center [572, 299] width 257 height 202
click at [531, 339] on input at bounding box center [572, 330] width 229 height 23
type input "119,00"
click at [640, 382] on button "Aplicar desconto" at bounding box center [648, 378] width 78 height 23
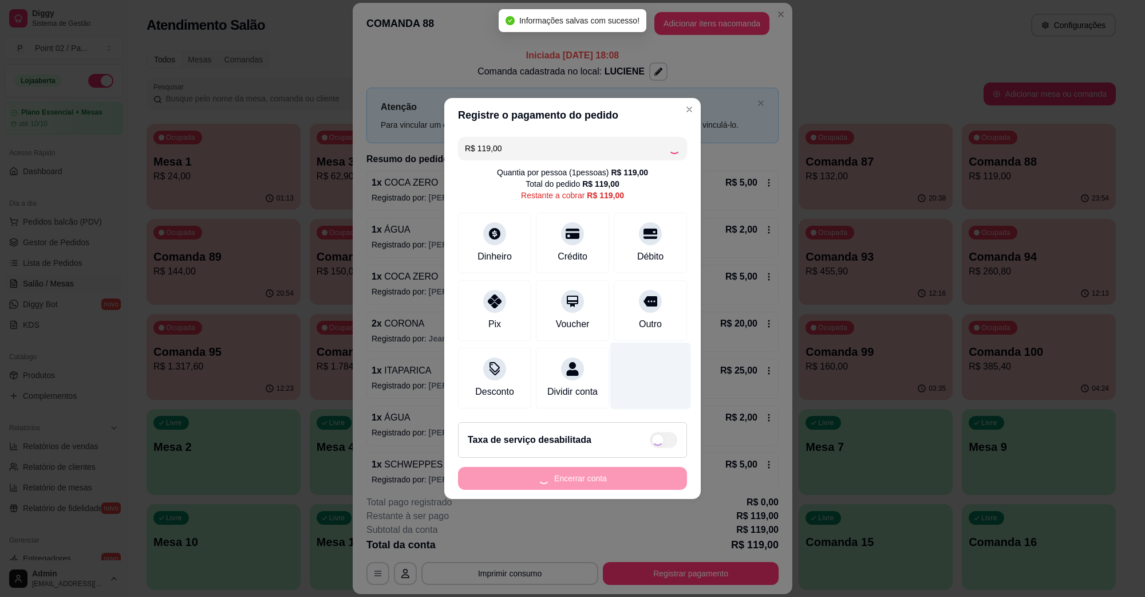
type input "R$ 0,00"
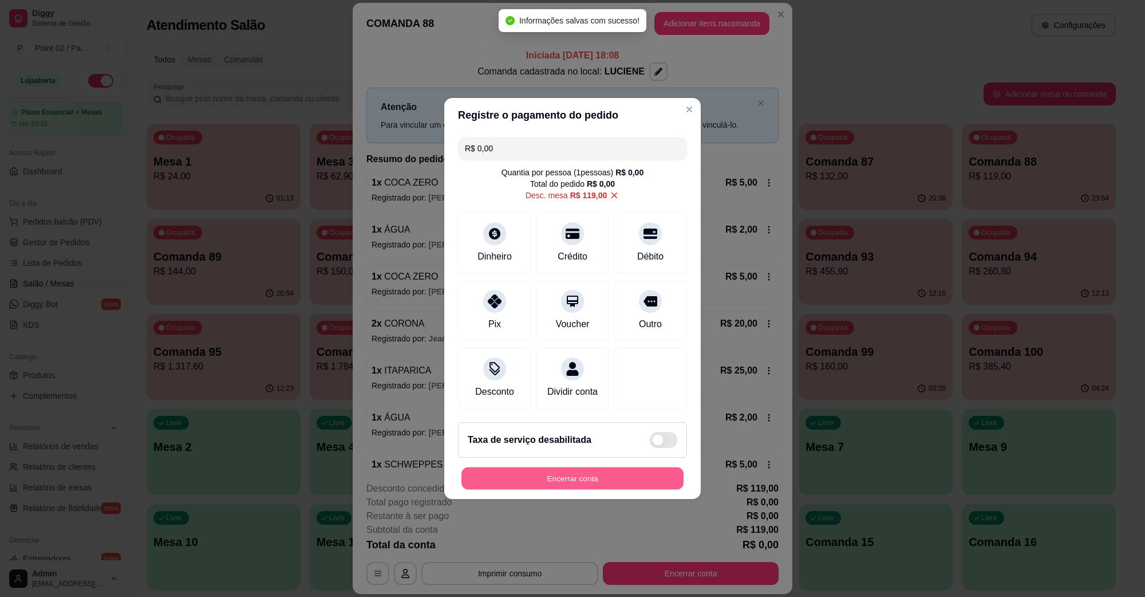
click at [638, 483] on button "Encerrar conta" at bounding box center [572, 478] width 222 height 22
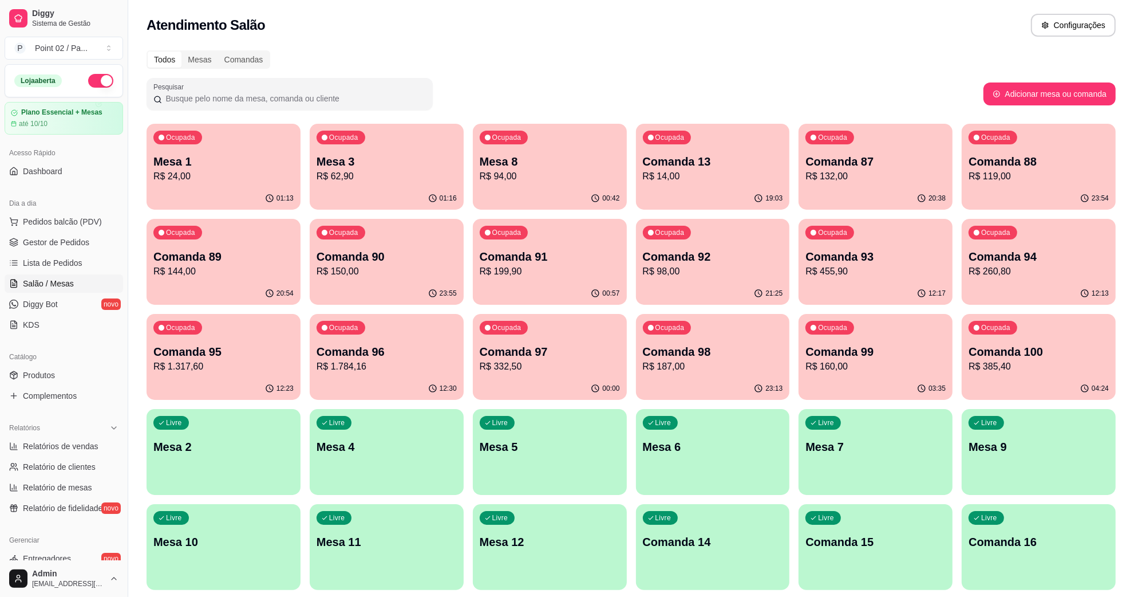
click at [988, 153] on p "Comanda 88" at bounding box center [1039, 161] width 140 height 16
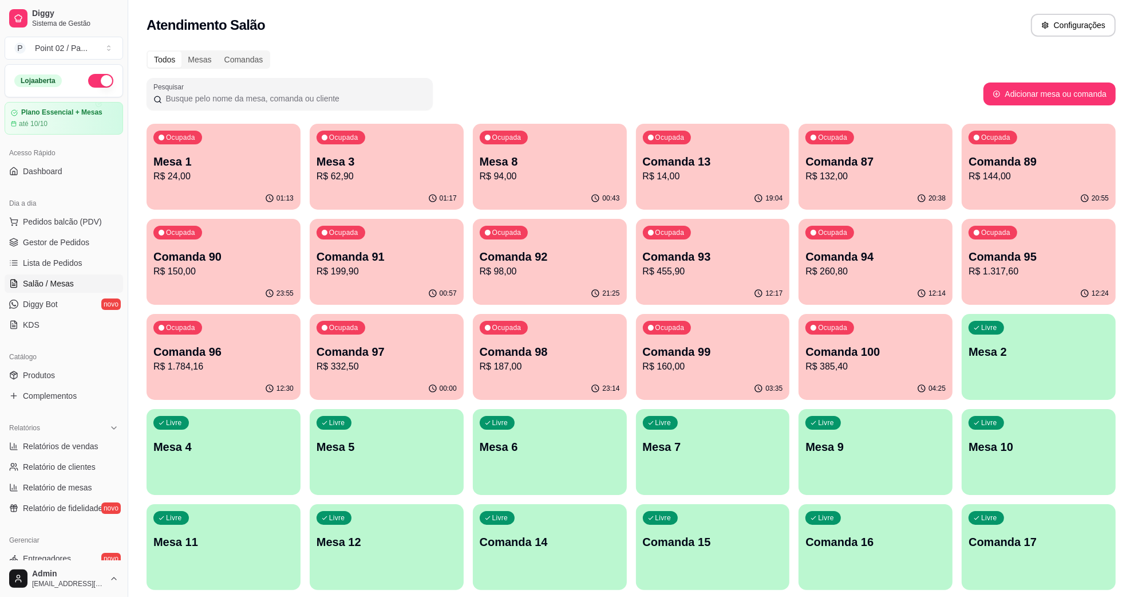
click at [452, 153] on div "Ocupada Mesa 3 R$ 62,90" at bounding box center [386, 156] width 149 height 62
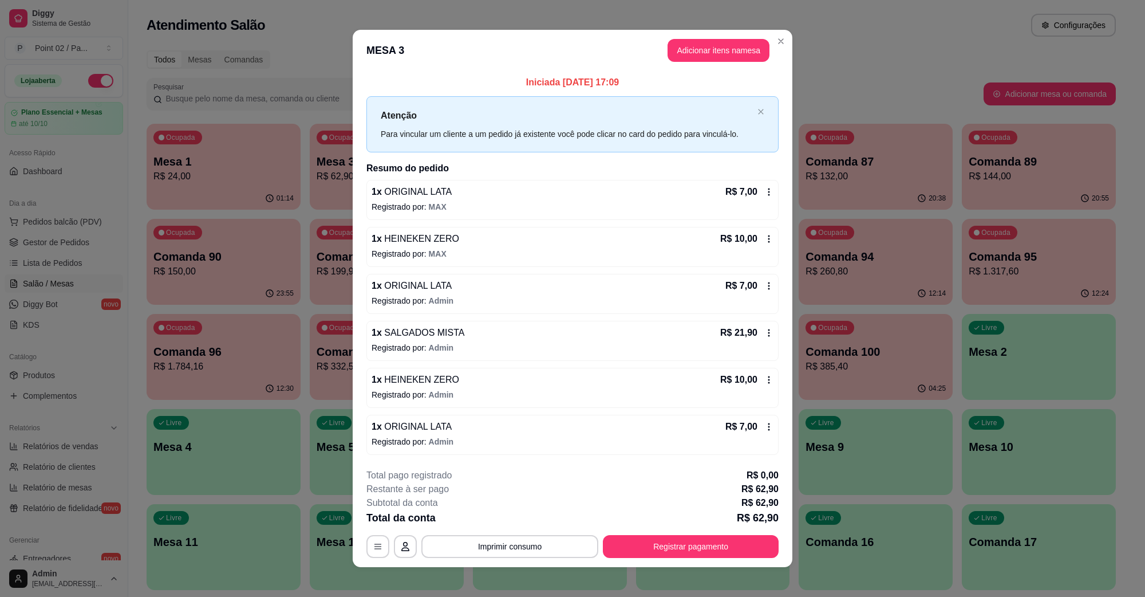
scroll to position [7, 0]
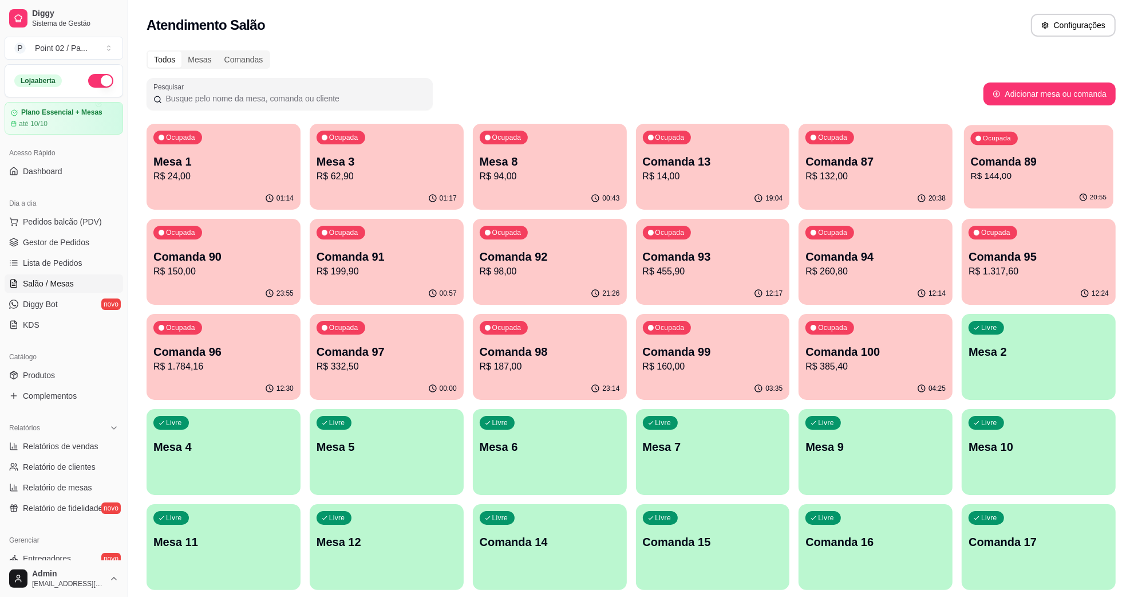
click at [986, 163] on p "Comanda 89" at bounding box center [1039, 161] width 136 height 15
click at [899, 179] on p "R$ 132,00" at bounding box center [876, 176] width 140 height 14
click at [769, 176] on p "R$ 14,00" at bounding box center [713, 176] width 140 height 14
click at [253, 279] on div "Ocupada Comanda 90 R$ 150,00" at bounding box center [224, 251] width 154 height 64
click at [346, 249] on p "Comanda 91" at bounding box center [387, 256] width 136 height 15
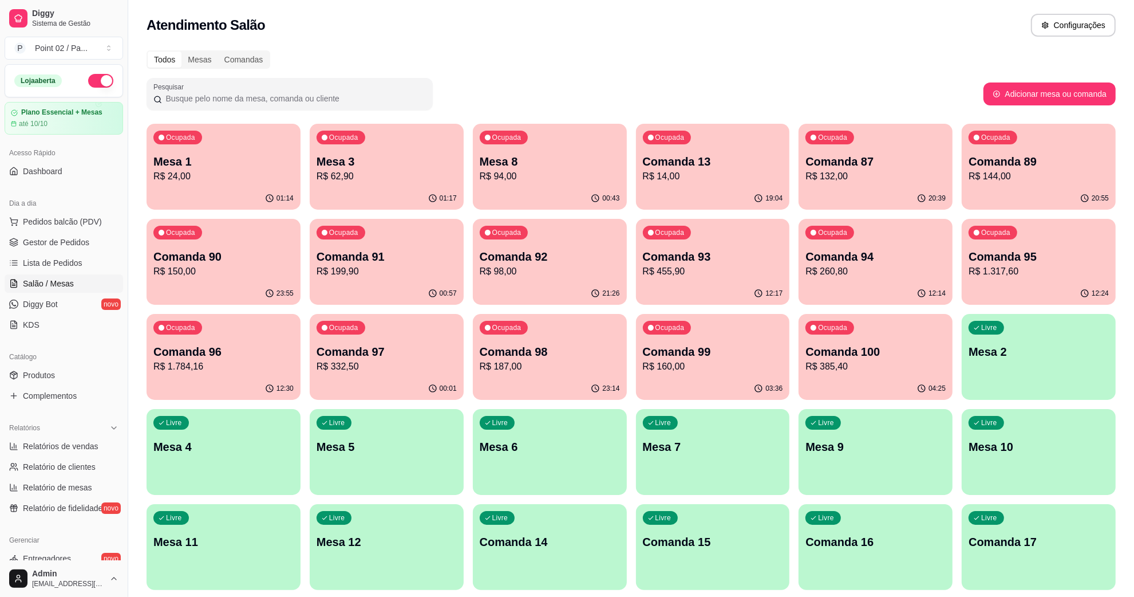
click at [583, 276] on p "R$ 98,00" at bounding box center [550, 272] width 140 height 14
click at [708, 247] on div "Ocupada Comanda 93 R$ 455,90" at bounding box center [712, 251] width 149 height 62
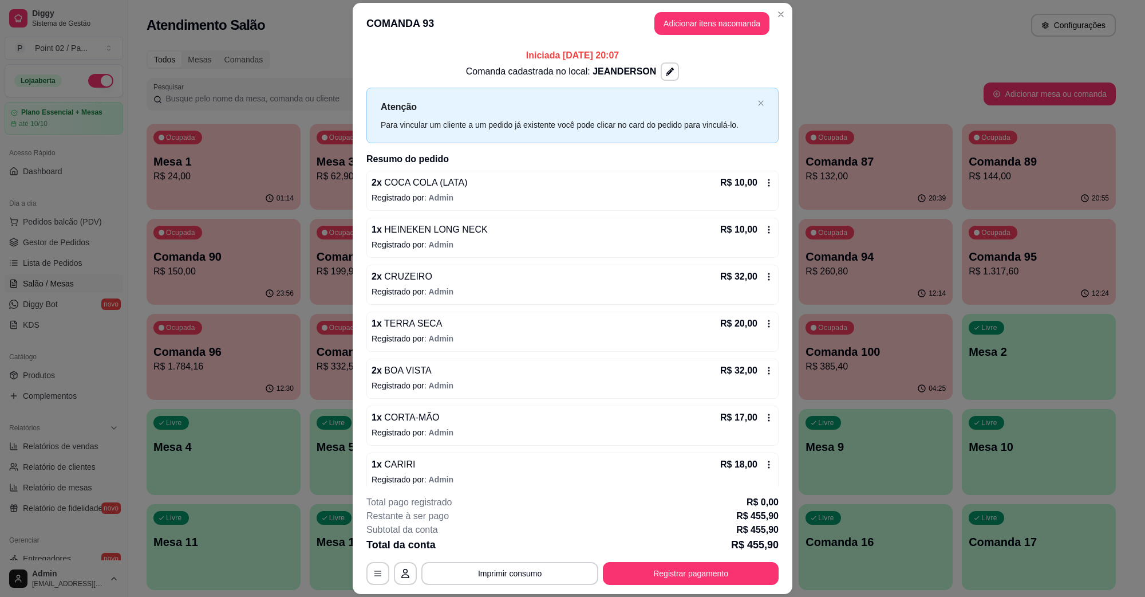
click at [705, 248] on p "Registrado por: Admin" at bounding box center [573, 244] width 402 height 11
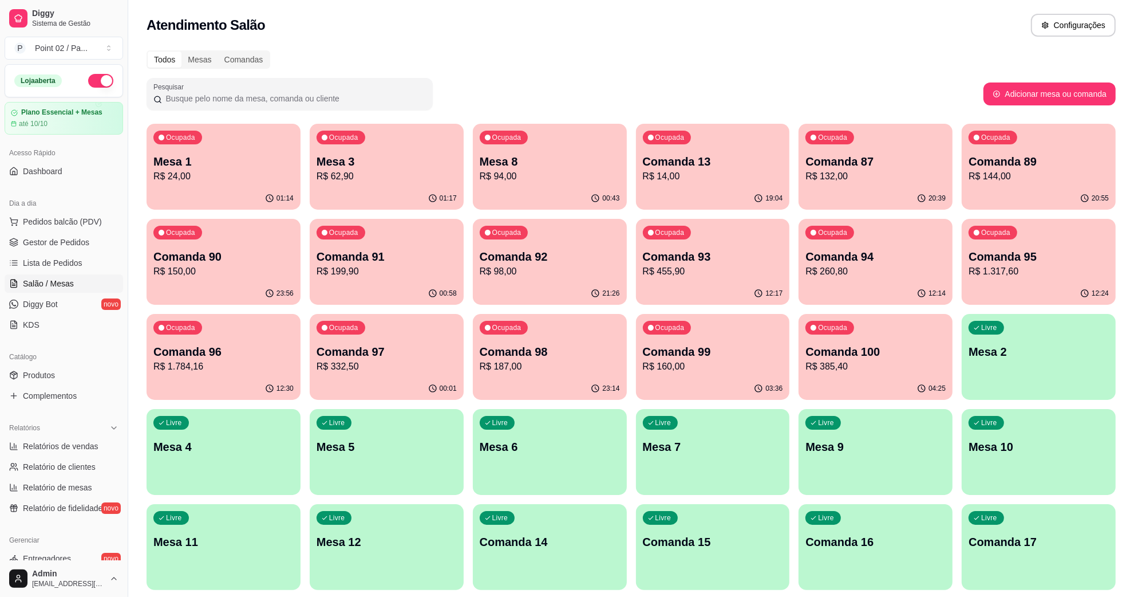
click at [840, 265] on p "R$ 260,80" at bounding box center [876, 272] width 140 height 14
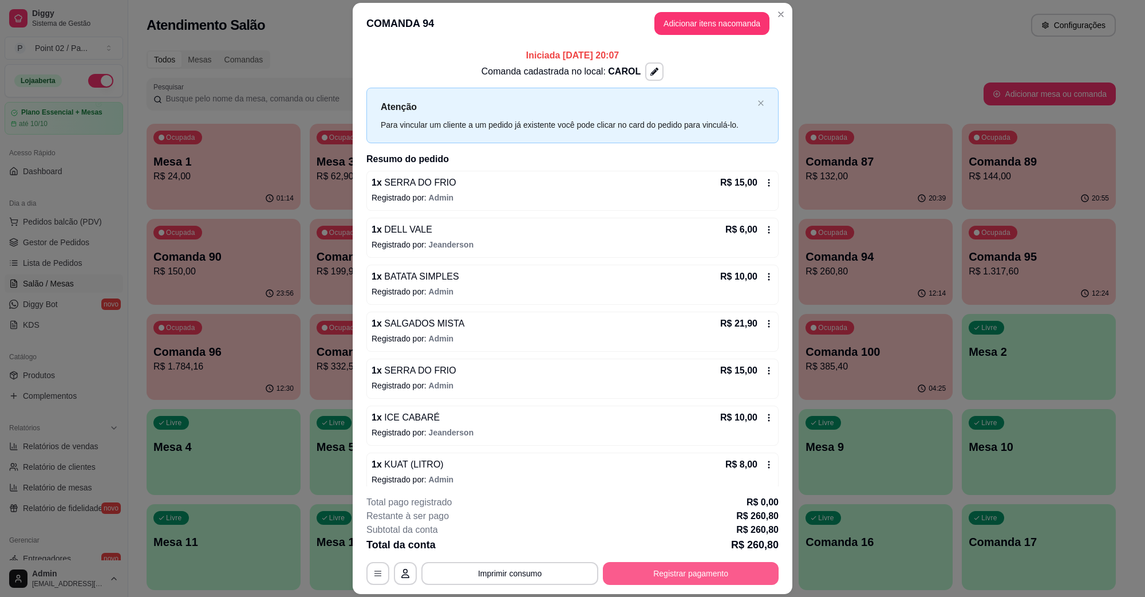
click at [629, 582] on button "Registrar pagamento" at bounding box center [691, 573] width 176 height 23
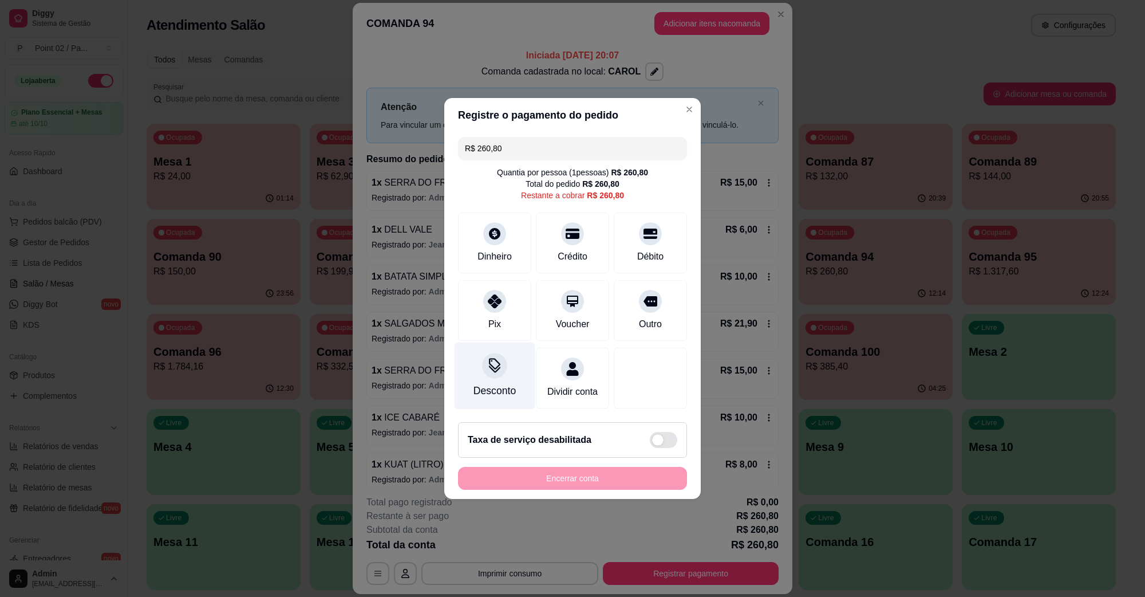
click at [513, 384] on div "Desconto" at bounding box center [494, 390] width 42 height 15
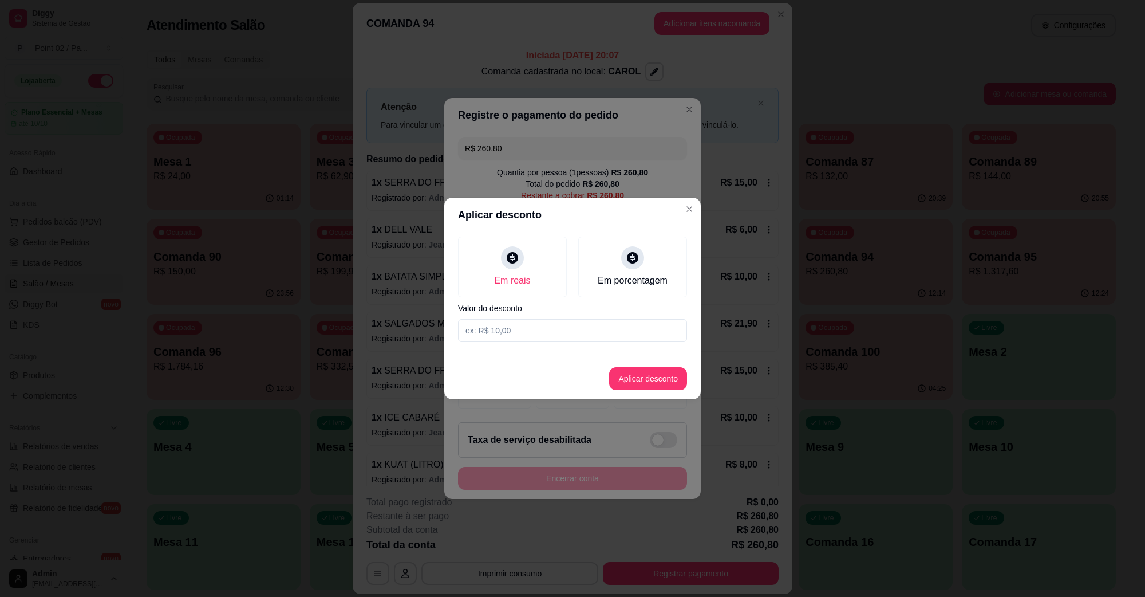
click at [560, 323] on input at bounding box center [572, 330] width 229 height 23
type input "260,80"
click at [657, 384] on button "Aplicar desconto" at bounding box center [648, 378] width 78 height 23
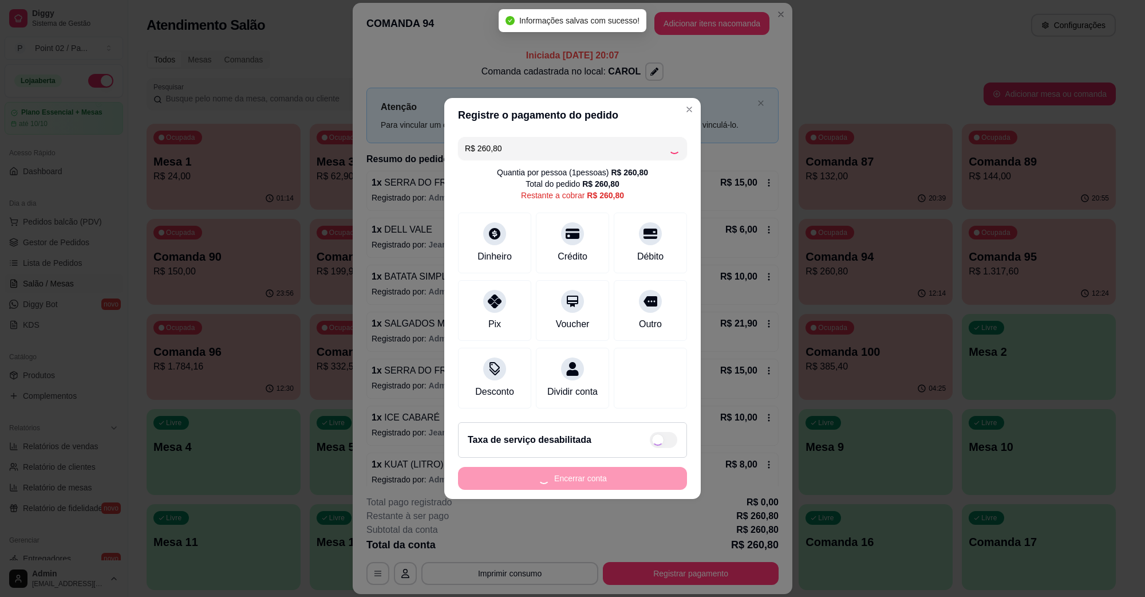
type input "R$ 0,00"
click at [617, 487] on button "Encerrar conta" at bounding box center [572, 478] width 222 height 22
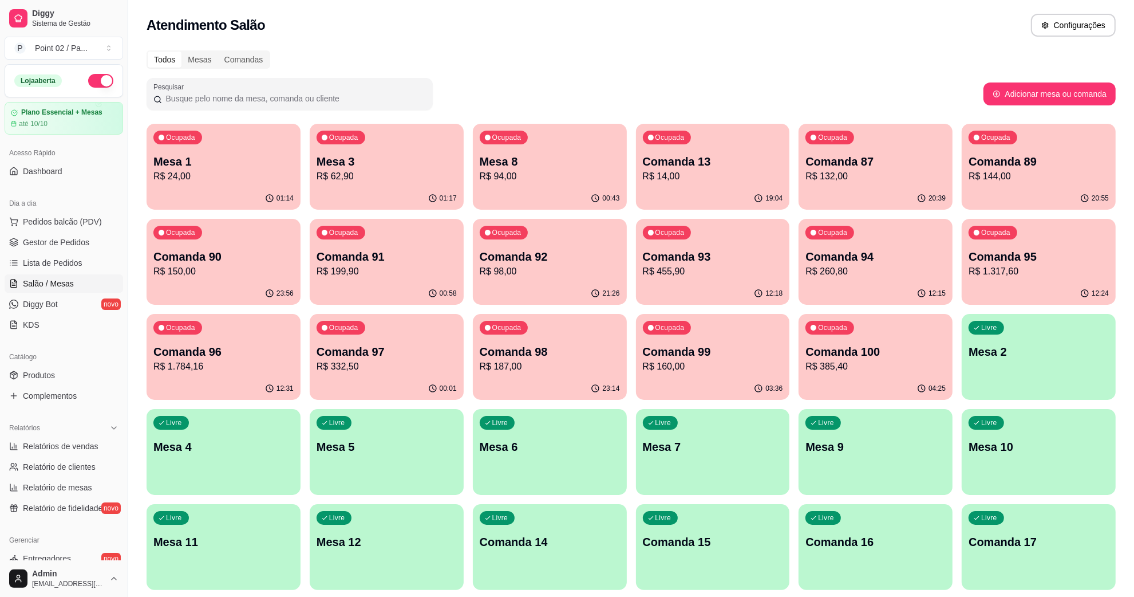
click at [892, 268] on p "R$ 260,80" at bounding box center [876, 272] width 140 height 14
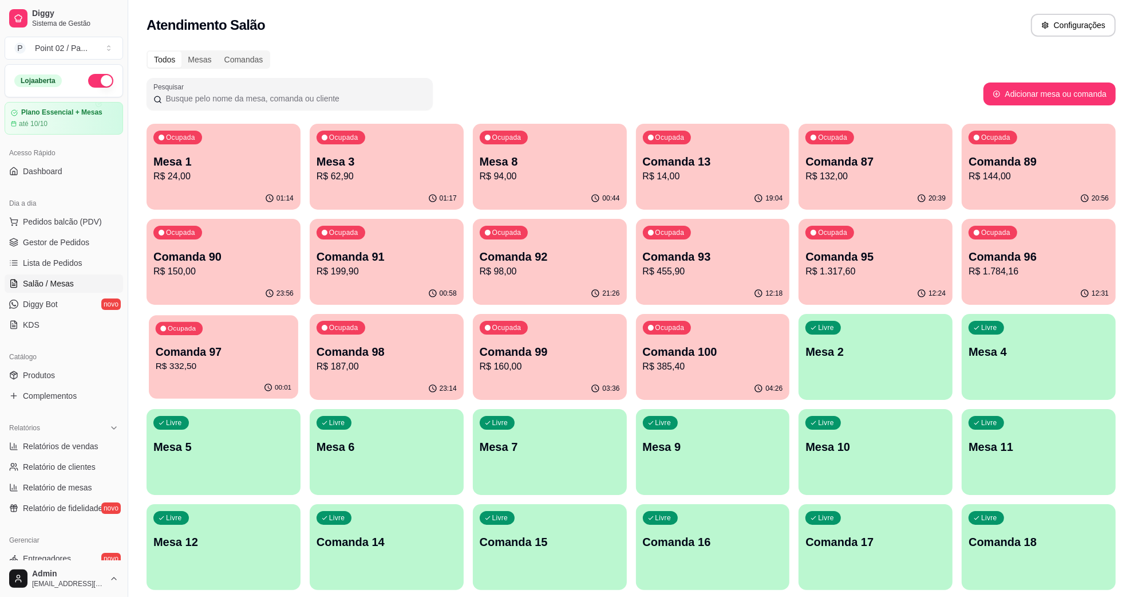
click at [287, 356] on p "Comanda 97" at bounding box center [224, 351] width 136 height 15
click at [673, 105] on div "Pesquisar" at bounding box center [565, 94] width 837 height 32
click at [374, 66] on div "Todos Mesas Comandas" at bounding box center [631, 59] width 969 height 18
click at [202, 62] on div "Mesas" at bounding box center [199, 60] width 36 height 16
click at [181, 52] on input "Mesas" at bounding box center [181, 52] width 0 height 0
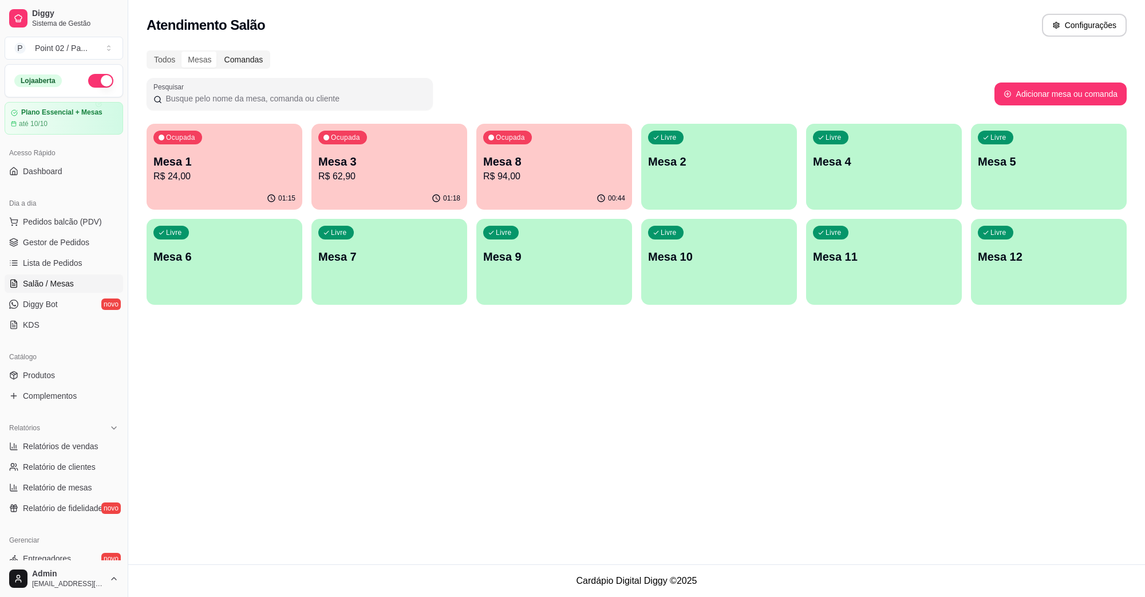
click at [235, 62] on div "Comandas" at bounding box center [244, 60] width 52 height 16
click at [218, 52] on input "Comandas" at bounding box center [218, 52] width 0 height 0
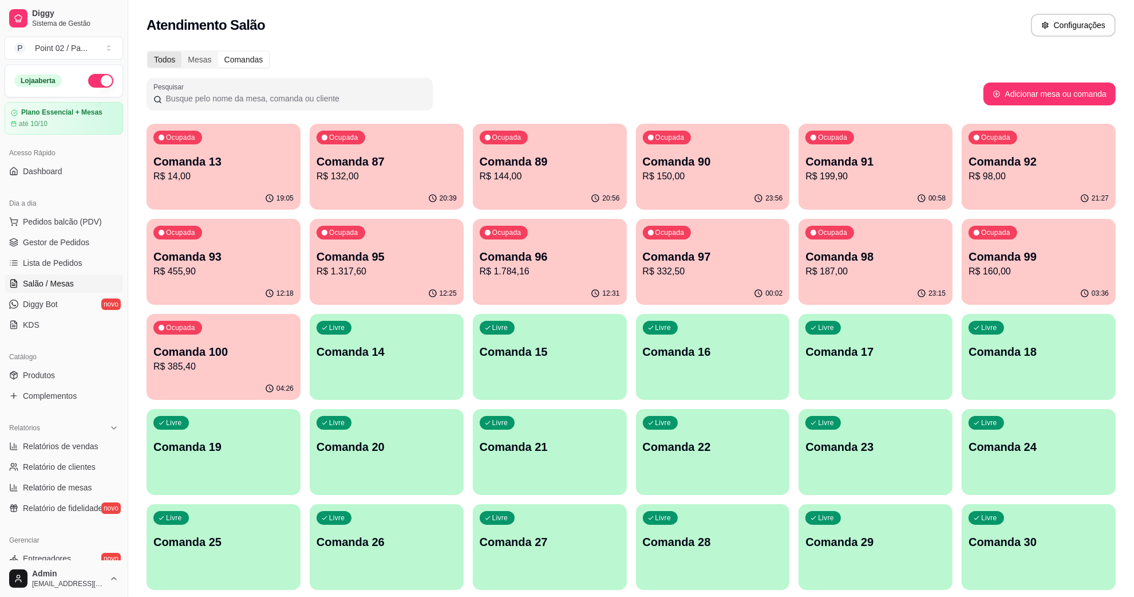
click at [172, 59] on div "Todos" at bounding box center [165, 60] width 34 height 16
click at [148, 52] on input "Todos" at bounding box center [148, 52] width 0 height 0
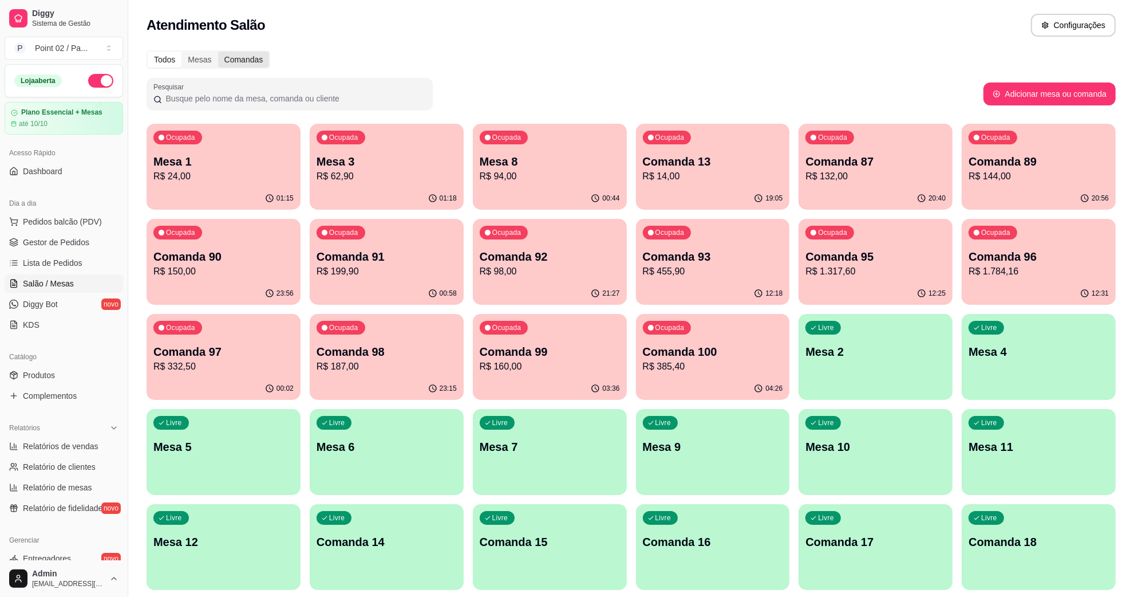
click at [232, 64] on div "Comandas" at bounding box center [244, 60] width 52 height 16
click at [218, 52] on input "Comandas" at bounding box center [218, 52] width 0 height 0
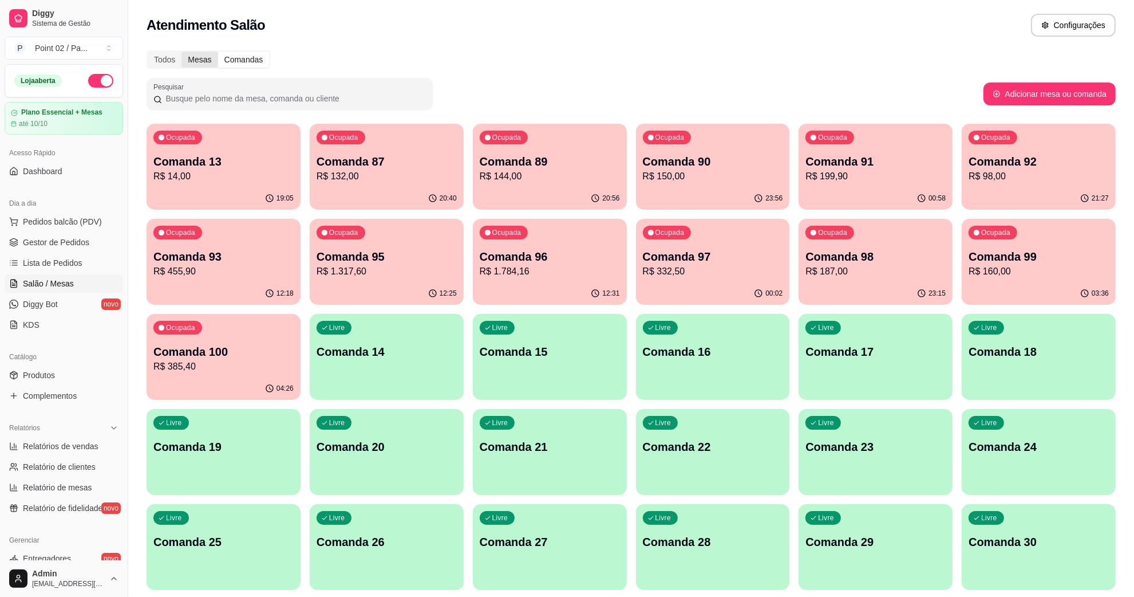
click at [210, 56] on div "Mesas" at bounding box center [199, 60] width 36 height 16
click at [181, 52] on input "Mesas" at bounding box center [181, 52] width 0 height 0
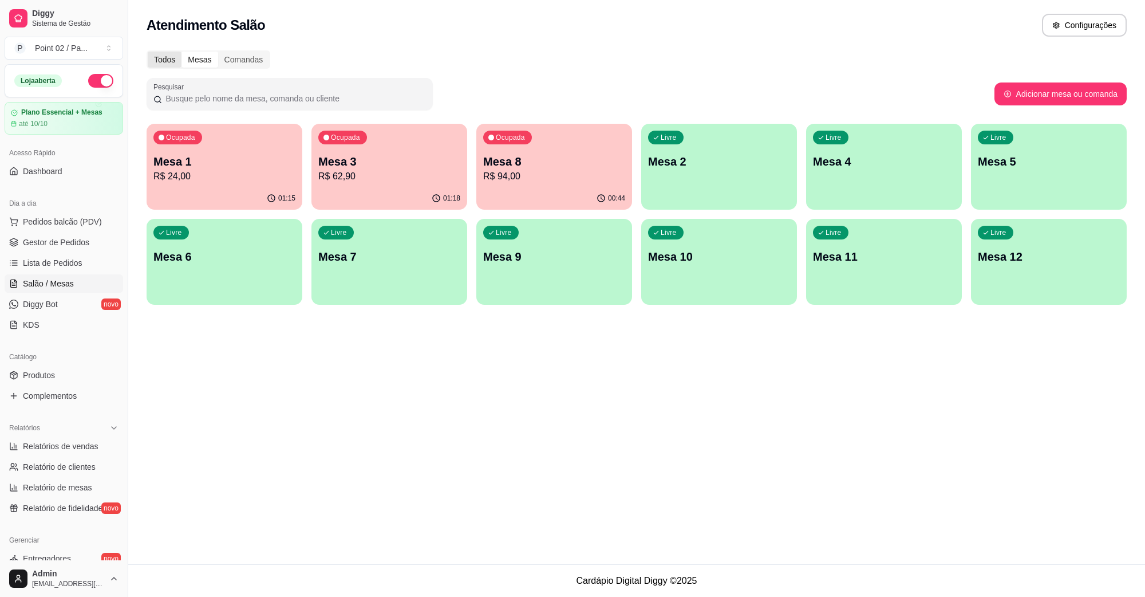
click at [176, 61] on div "Todos" at bounding box center [165, 60] width 34 height 16
click at [148, 52] on input "Todos" at bounding box center [148, 52] width 0 height 0
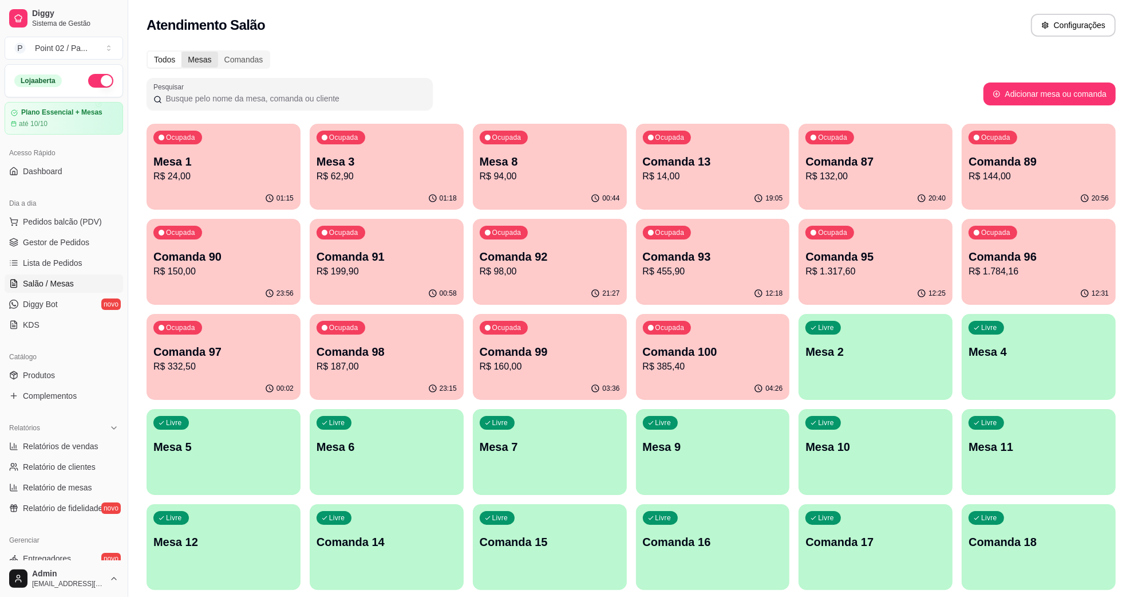
click at [206, 61] on div "Mesas" at bounding box center [199, 60] width 36 height 16
click at [181, 52] on input "Mesas" at bounding box center [181, 52] width 0 height 0
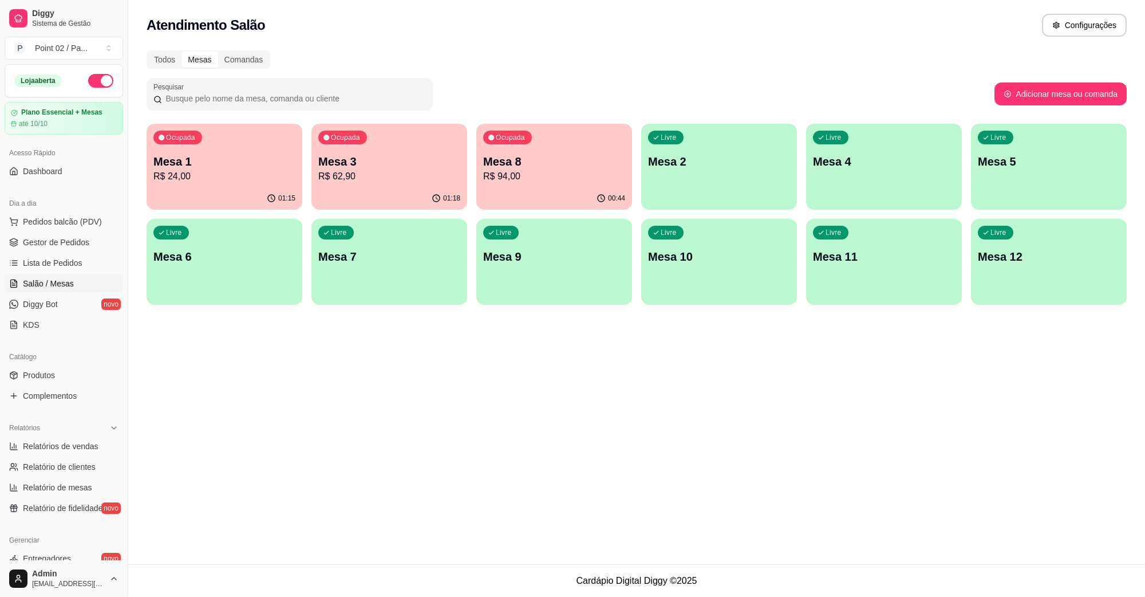
click at [407, 50] on div "Todos Mesas Comandas" at bounding box center [637, 59] width 980 height 18
click at [299, 375] on div "Atendimento Salão Configurações Todos Mesas Comandas Pesquisar Adicionar mesa o…" at bounding box center [636, 282] width 1017 height 564
drag, startPoint x: 1, startPoint y: 385, endPoint x: 7, endPoint y: 382, distance: 6.7
click at [3, 384] on div "Catálogo Produtos Complementos" at bounding box center [64, 376] width 128 height 66
click at [172, 393] on div "Atendimento Salão Configurações Todos Mesas Comandas Pesquisar Adicionar mesa o…" at bounding box center [636, 282] width 1017 height 564
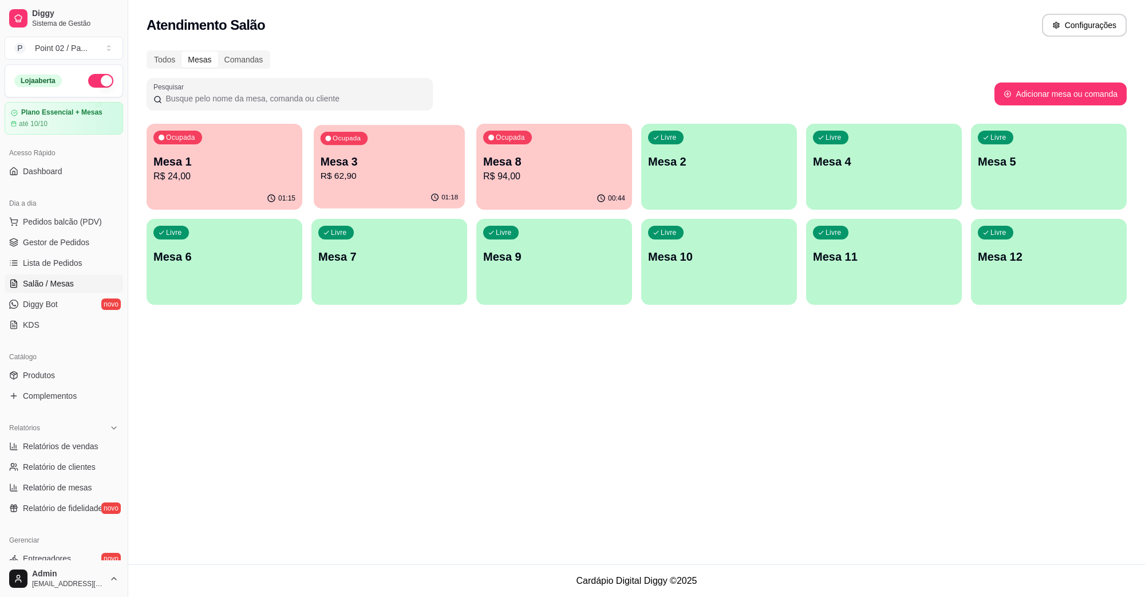
click at [389, 155] on p "Mesa 3" at bounding box center [390, 161] width 138 height 15
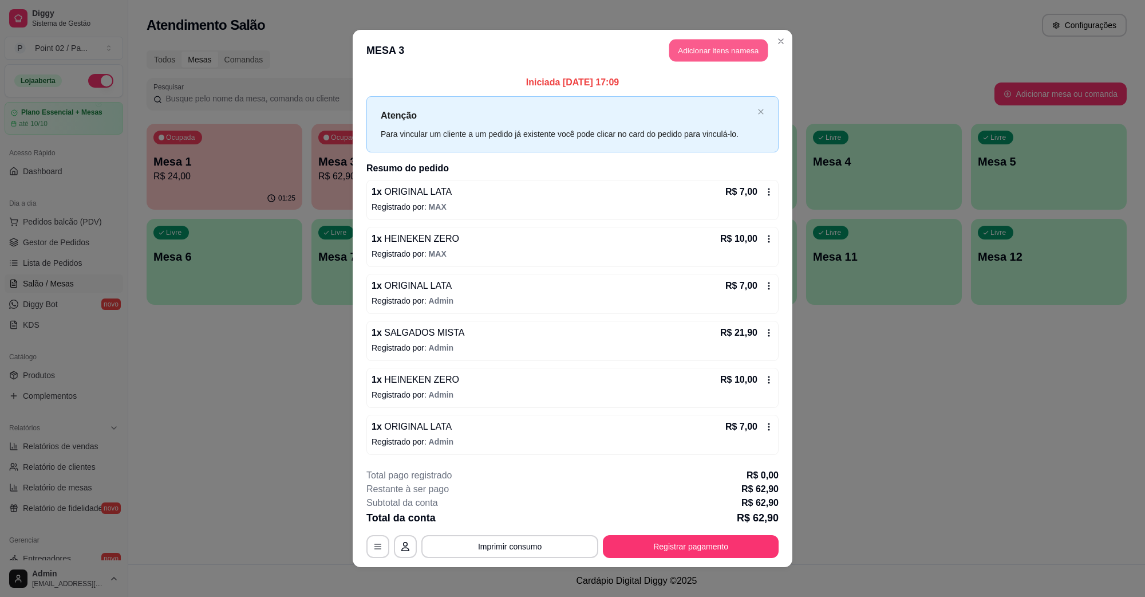
click at [703, 48] on button "Adicionar itens na mesa" at bounding box center [718, 51] width 98 height 22
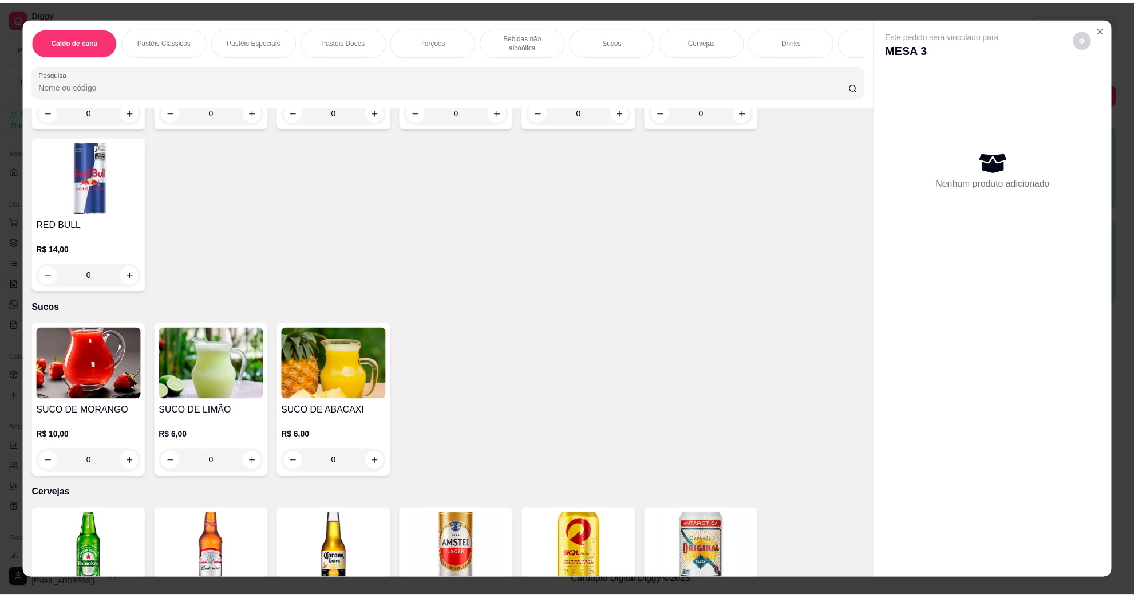
scroll to position [1718, 0]
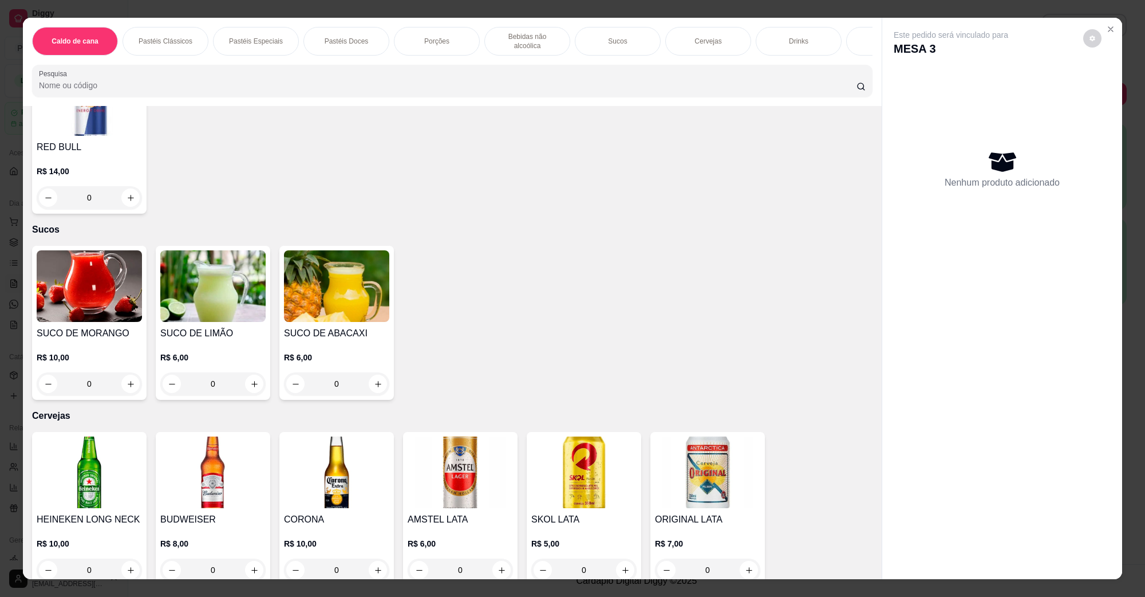
click at [76, 448] on img at bounding box center [89, 472] width 105 height 72
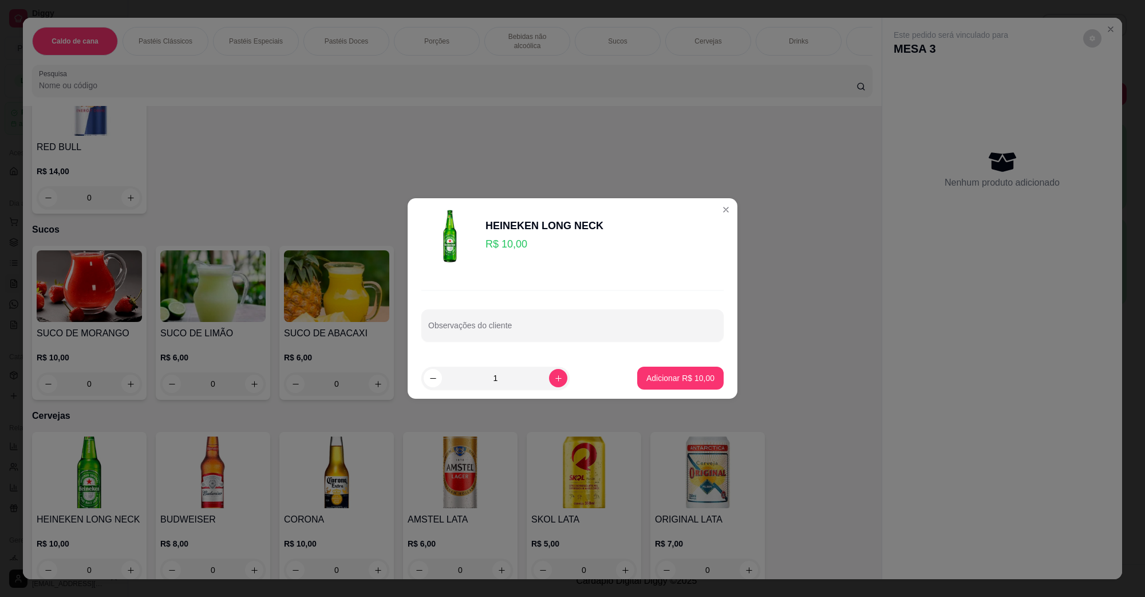
drag, startPoint x: 648, startPoint y: 390, endPoint x: 656, endPoint y: 375, distance: 17.2
click at [648, 390] on footer "1 Adicionar R$ 10,00" at bounding box center [573, 377] width 330 height 41
click at [657, 373] on p "Adicionar R$ 10,00" at bounding box center [680, 377] width 68 height 11
type input "1"
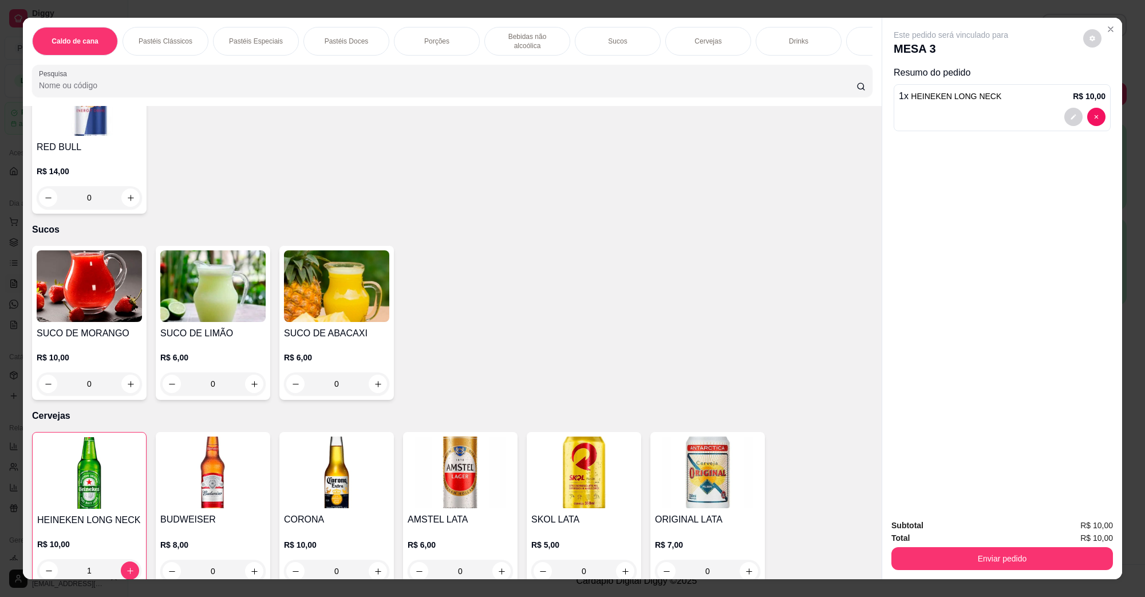
click at [693, 468] on img at bounding box center [707, 472] width 105 height 72
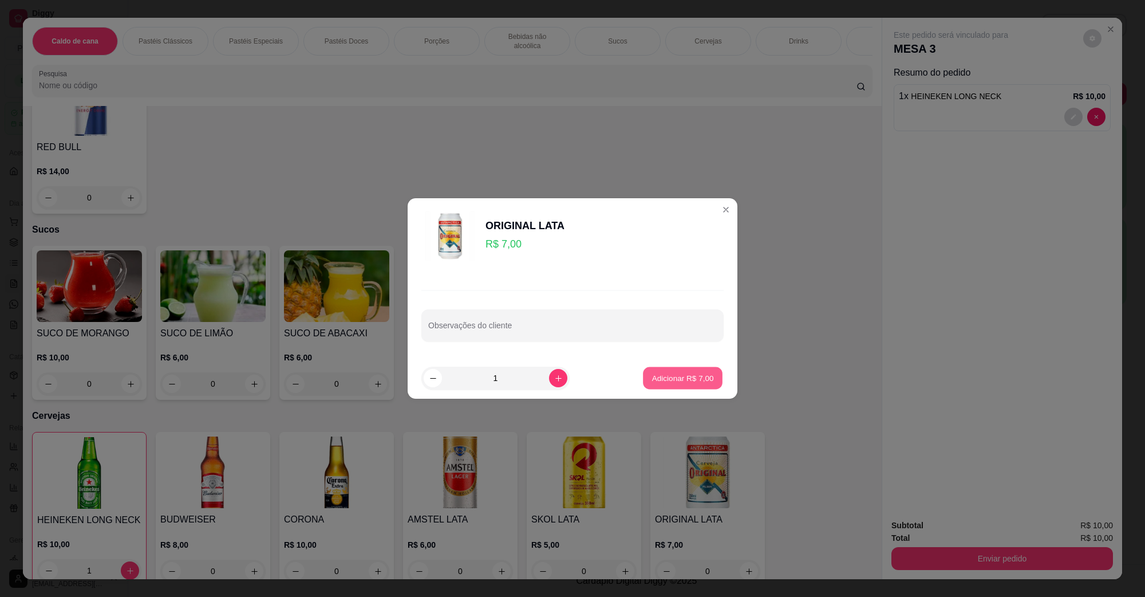
click at [705, 371] on button "Adicionar R$ 7,00" at bounding box center [683, 378] width 80 height 22
type input "1"
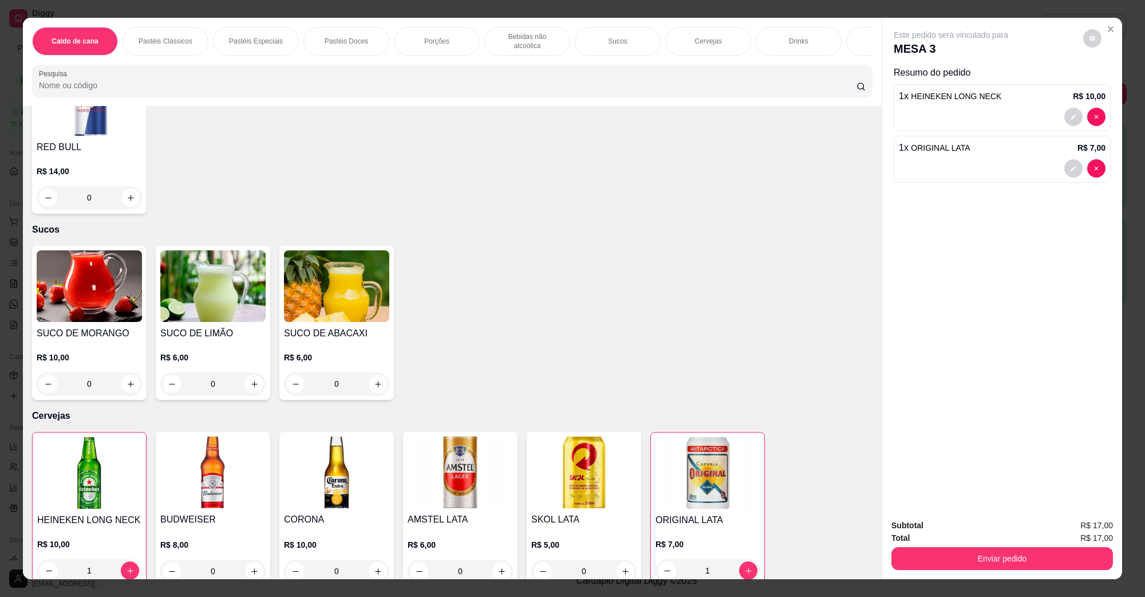
click at [992, 539] on div "Total R$ 17,00" at bounding box center [1002, 537] width 222 height 13
drag, startPoint x: 986, startPoint y: 544, endPoint x: 978, endPoint y: 551, distance: 10.2
click at [983, 548] on div "Enviar pedido" at bounding box center [1002, 557] width 222 height 26
click at [978, 551] on button "Enviar pedido" at bounding box center [1002, 558] width 222 height 23
click at [971, 535] on button "Não registrar e enviar pedido" at bounding box center [964, 529] width 116 height 21
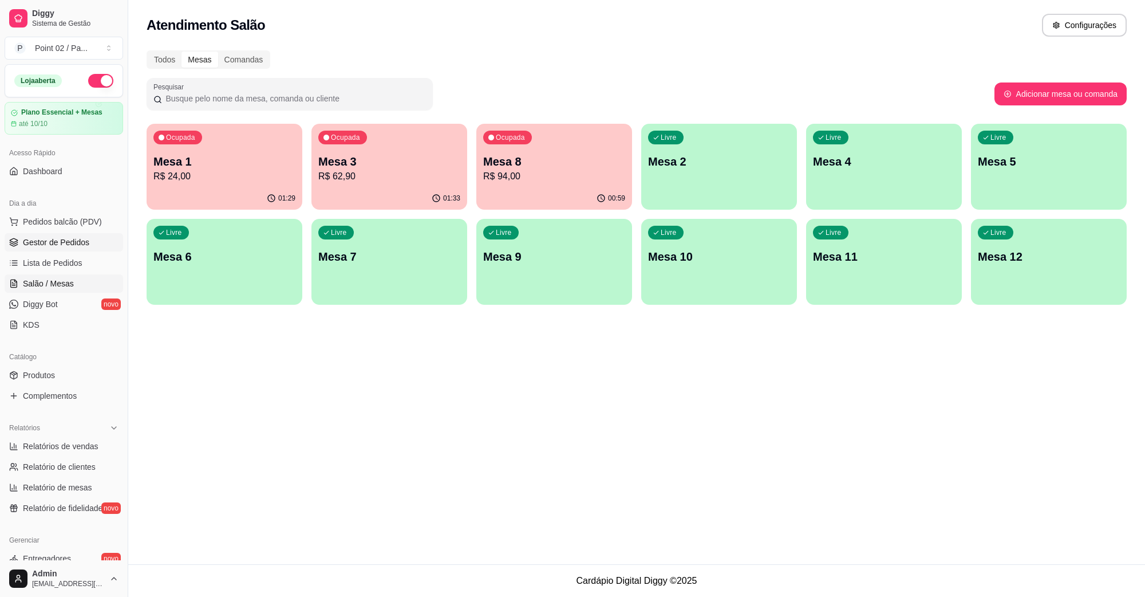
click at [78, 248] on span "Gestor de Pedidos" at bounding box center [56, 241] width 66 height 11
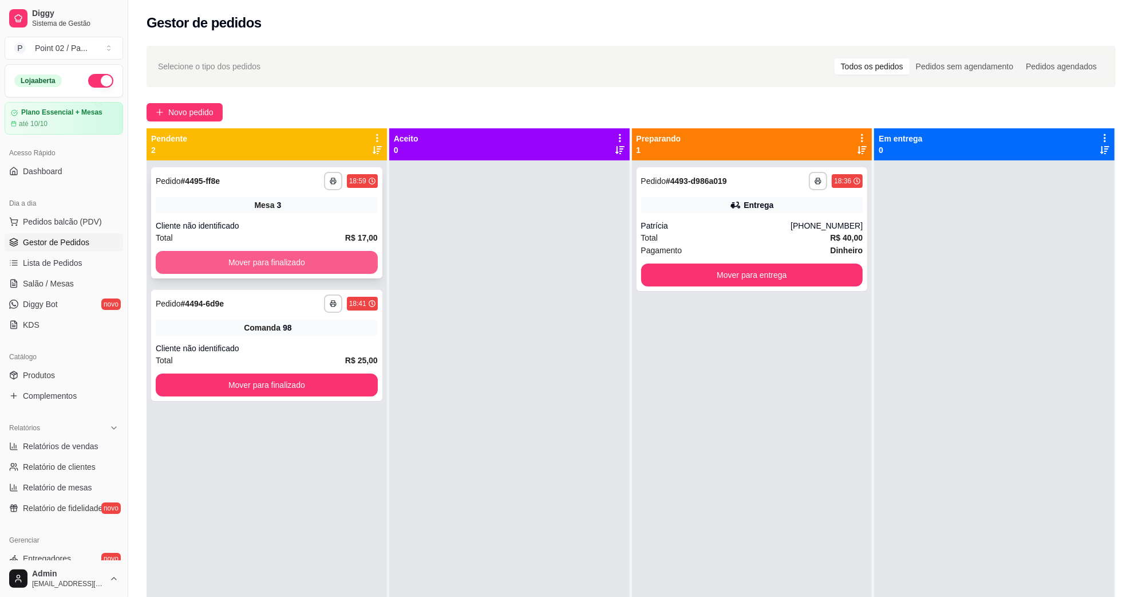
click at [198, 263] on button "Mover para finalizado" at bounding box center [267, 262] width 222 height 23
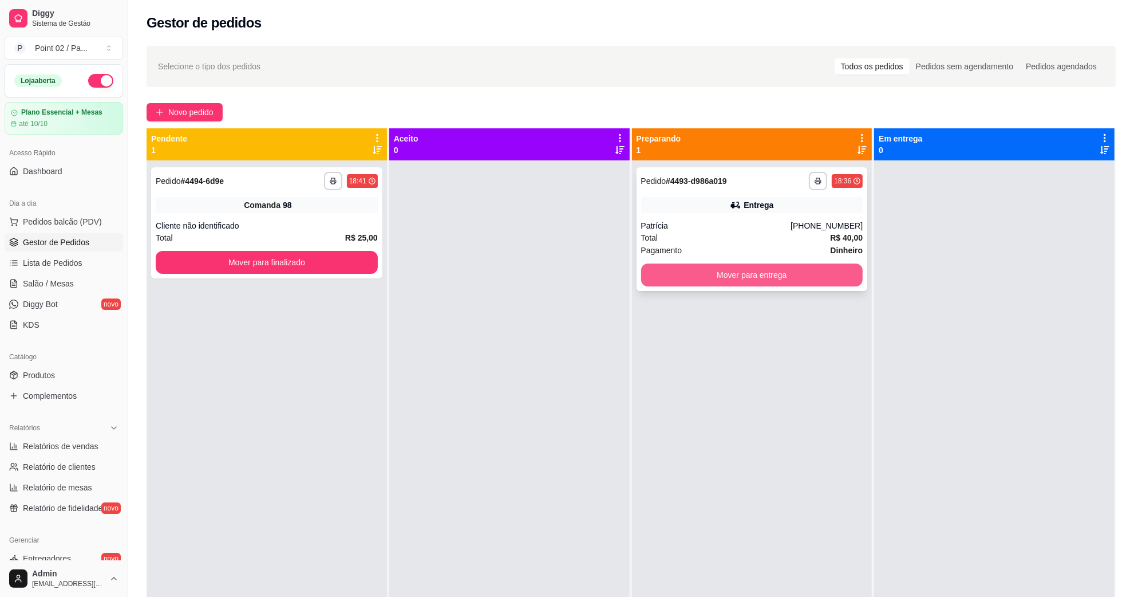
click at [689, 267] on button "Mover para entrega" at bounding box center [752, 274] width 222 height 23
click at [336, 251] on button "Mover para finalizado" at bounding box center [267, 262] width 222 height 23
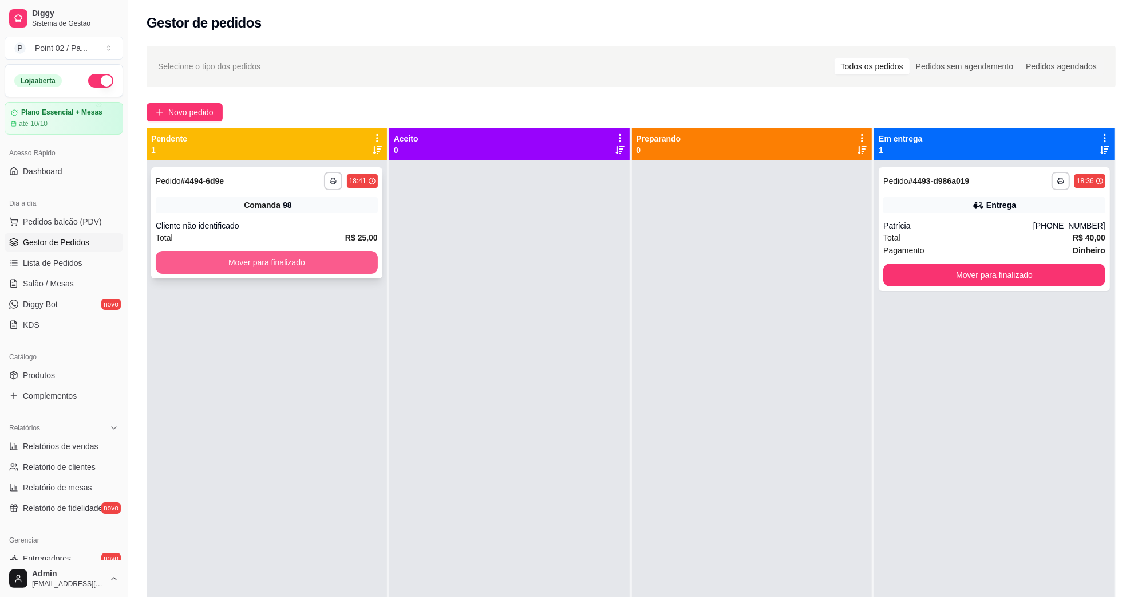
click at [250, 267] on button "Mover para finalizado" at bounding box center [267, 262] width 222 height 23
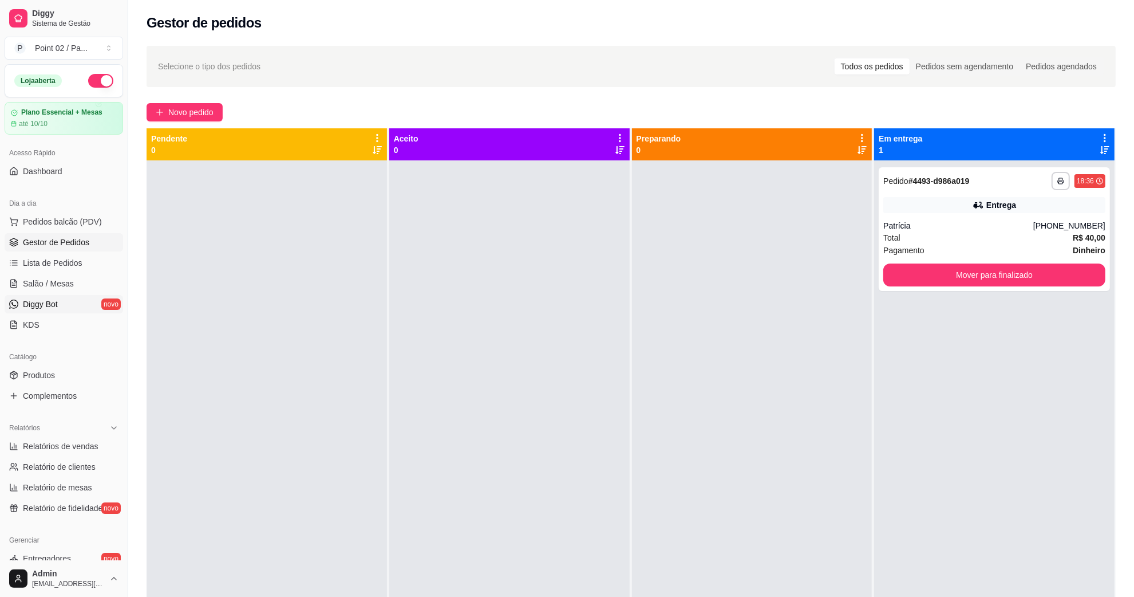
click at [49, 301] on span "Diggy Bot" at bounding box center [40, 303] width 35 height 11
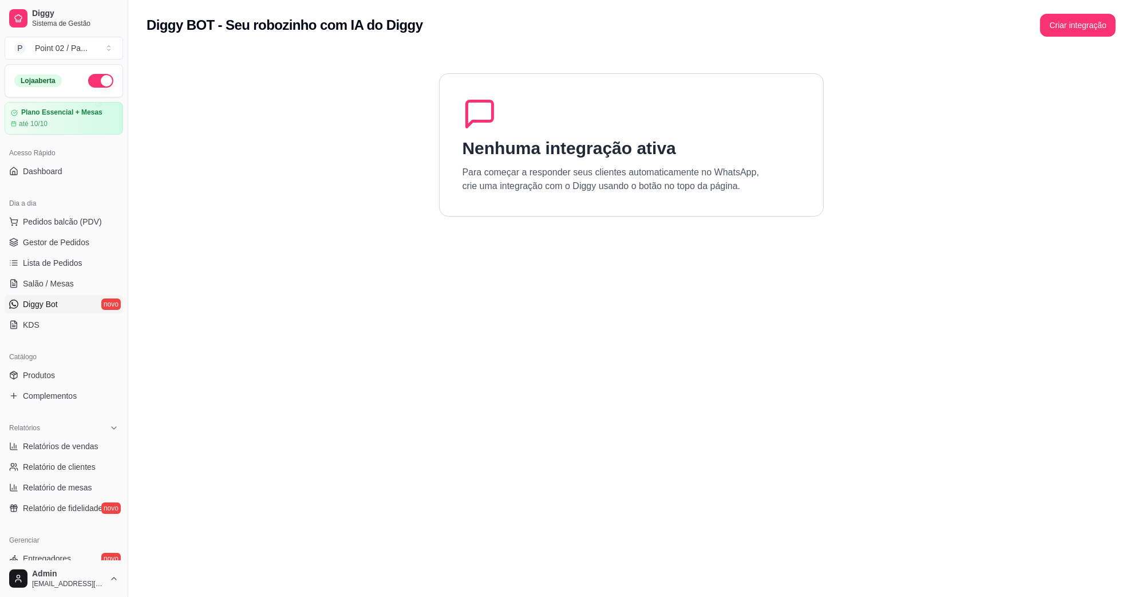
click at [499, 162] on div "Nenhuma integração ativa Para começar a responder seus clientes automaticamente…" at bounding box center [631, 144] width 385 height 143
click at [557, 156] on h1 "Nenhuma integração ativa" at bounding box center [570, 148] width 214 height 21
click at [491, 152] on h1 "Nenhuma integração ativa" at bounding box center [570, 148] width 214 height 21
click at [484, 116] on icon at bounding box center [480, 114] width 34 height 34
click at [25, 315] on link "KDS" at bounding box center [64, 324] width 119 height 18
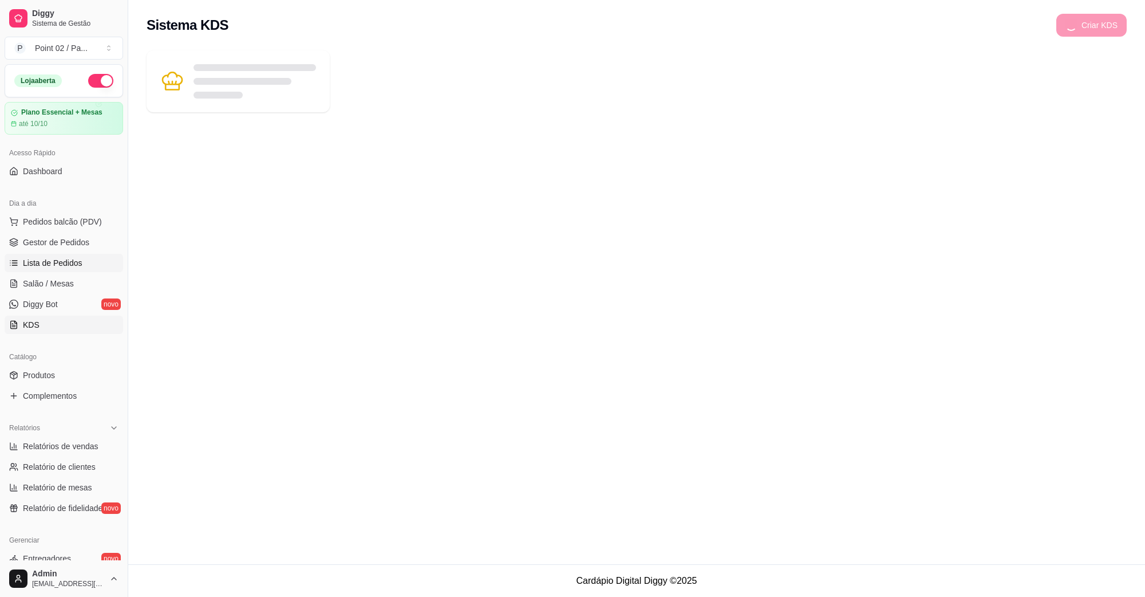
click at [61, 256] on link "Lista de Pedidos" at bounding box center [64, 263] width 119 height 18
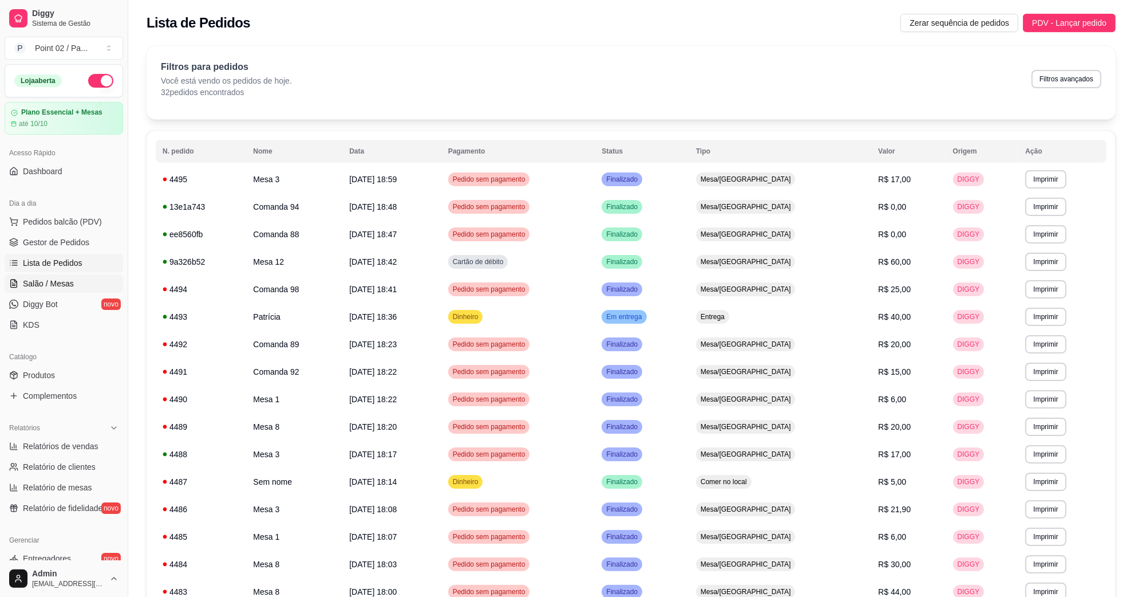
click at [55, 276] on link "Salão / Mesas" at bounding box center [64, 283] width 119 height 18
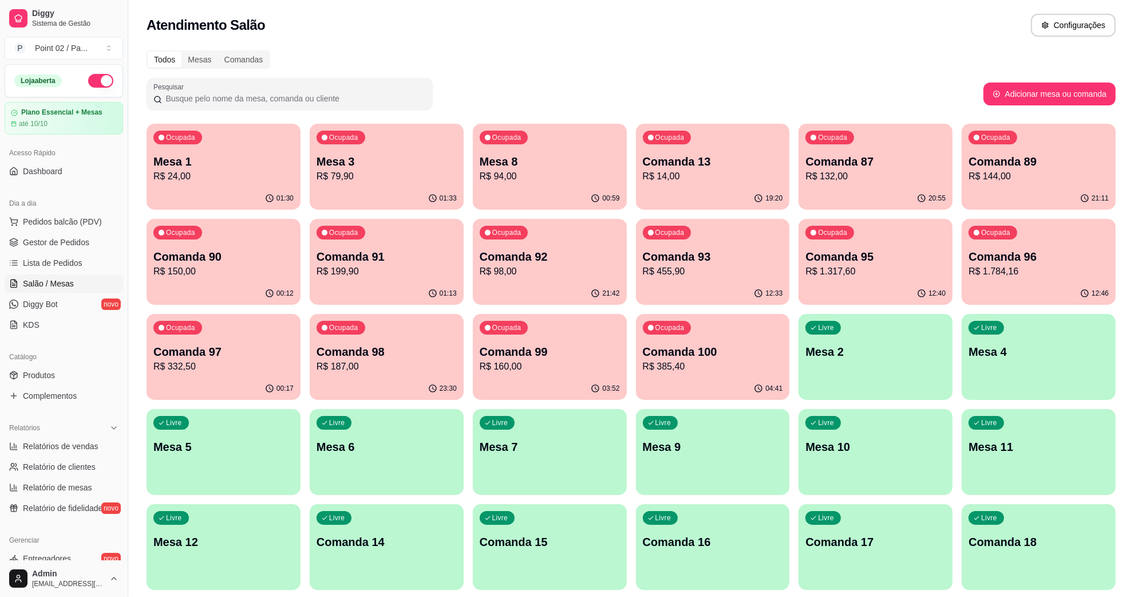
click at [56, 287] on span "Salão / Mesas" at bounding box center [48, 283] width 51 height 11
click at [86, 302] on link "Diggy Bot novo" at bounding box center [64, 304] width 119 height 18
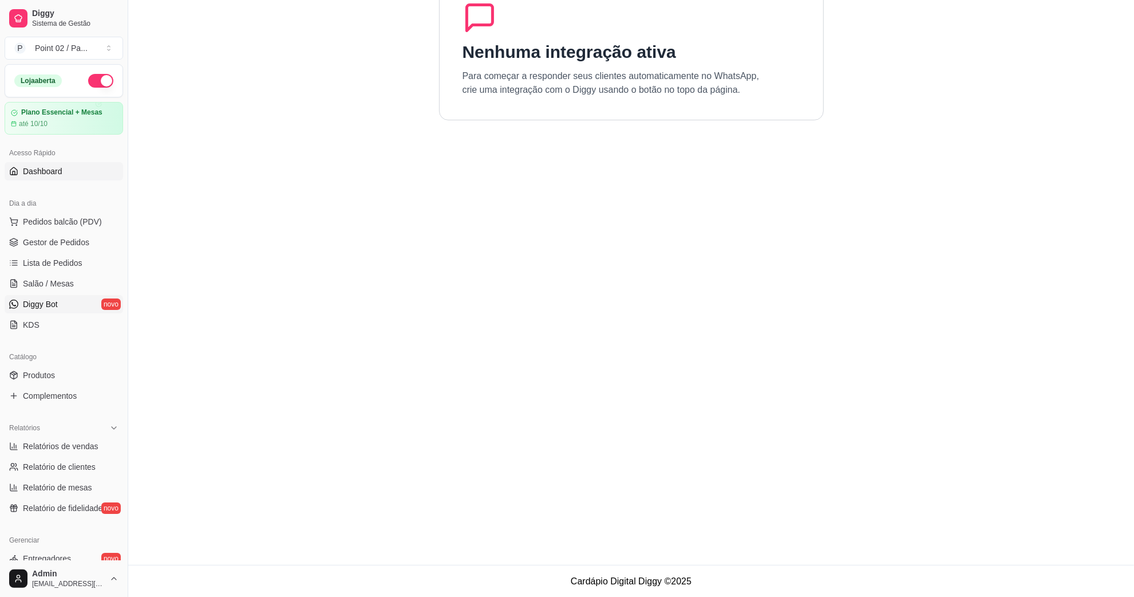
click at [86, 166] on link "Dashboard" at bounding box center [64, 171] width 119 height 18
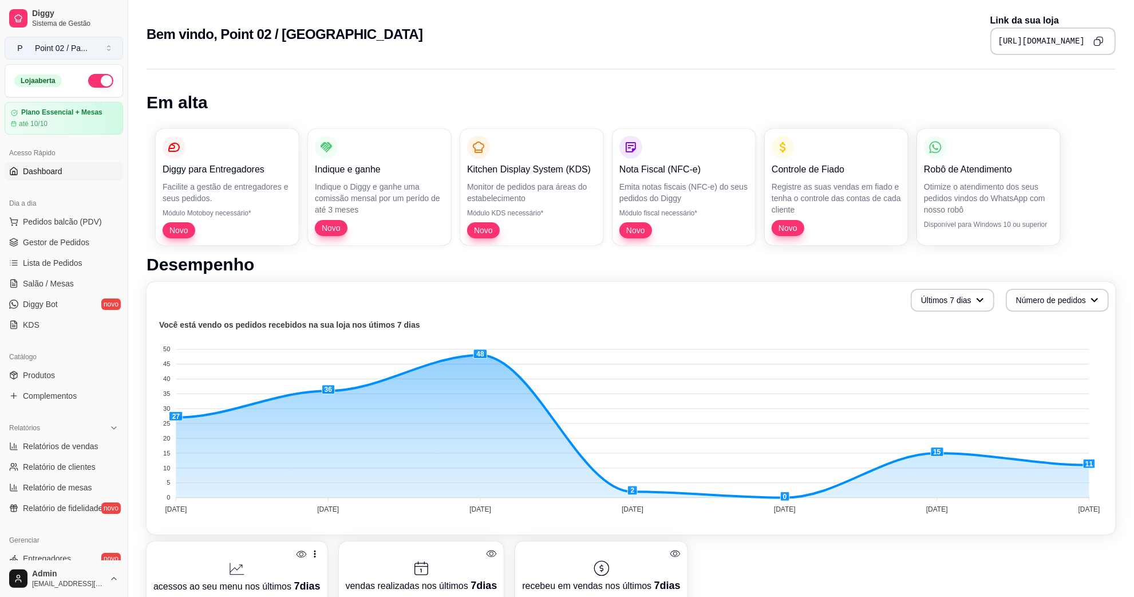
click at [76, 42] on div "Point 02 / Pa ..." at bounding box center [61, 47] width 53 height 11
click at [79, 5] on link "Diggy Sistema de Gestão" at bounding box center [64, 18] width 119 height 27
click at [61, 224] on span "Pedidos balcão (PDV)" at bounding box center [62, 221] width 79 height 11
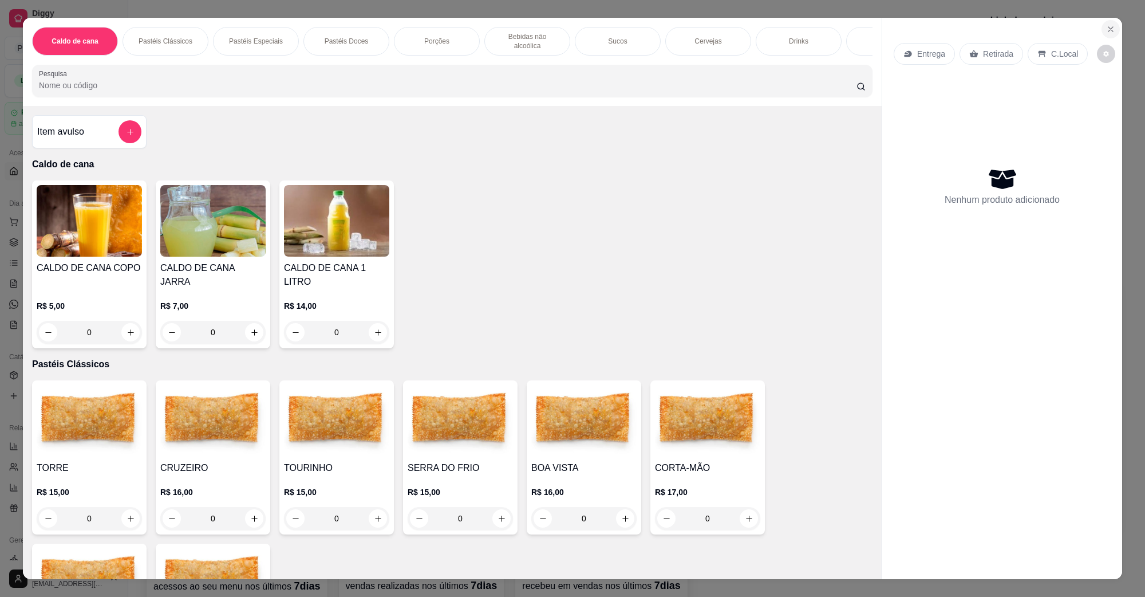
click at [1106, 23] on button "Close" at bounding box center [1111, 29] width 18 height 18
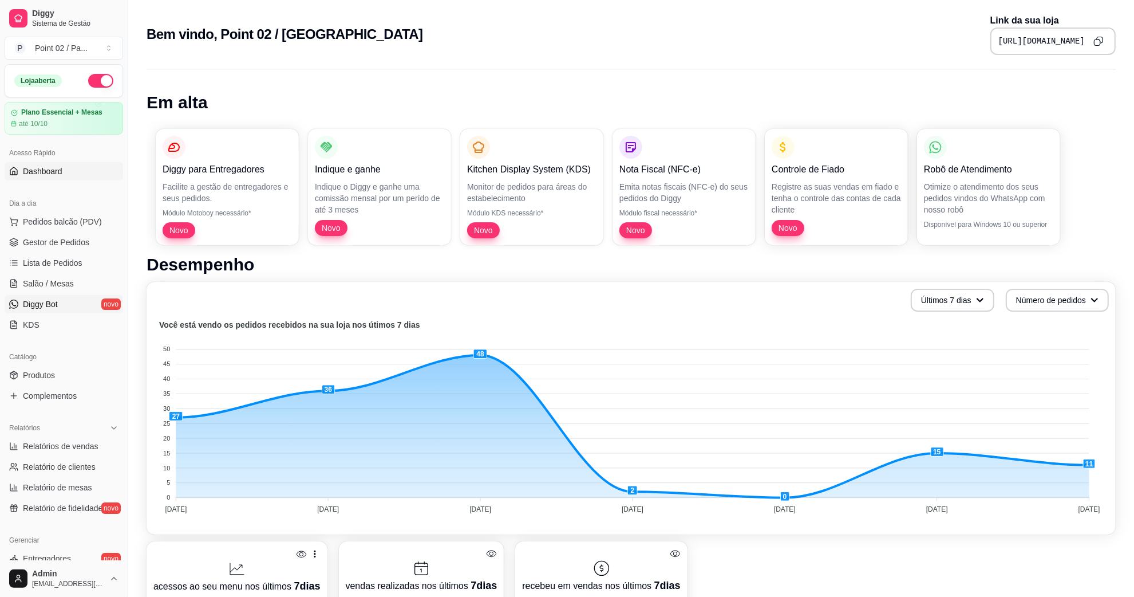
click at [35, 306] on span "Diggy Bot" at bounding box center [40, 303] width 35 height 11
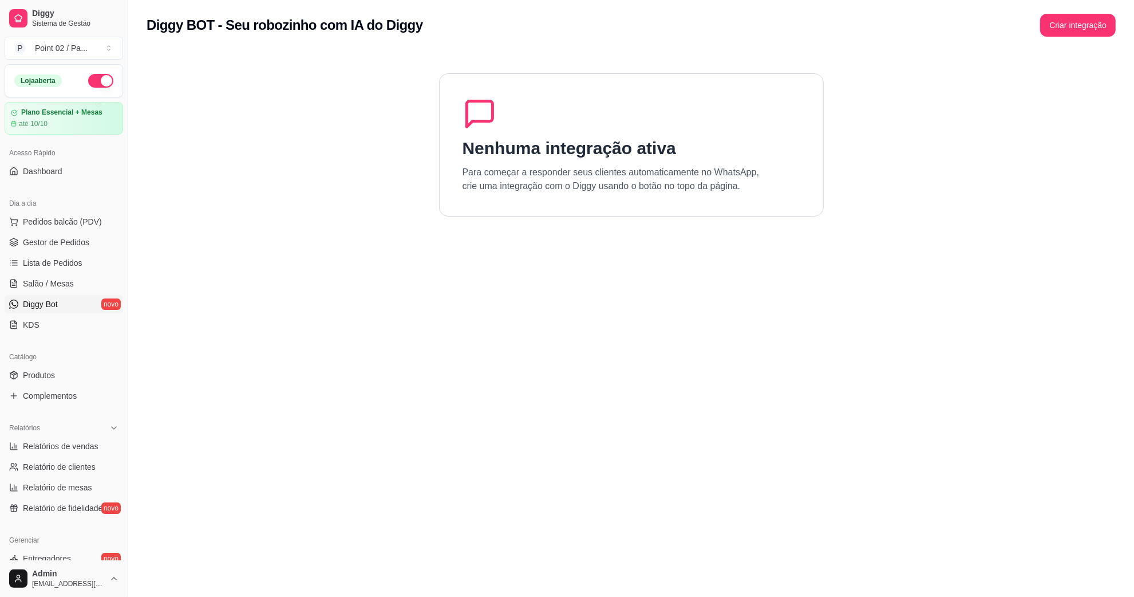
click at [43, 295] on link "Diggy Bot novo" at bounding box center [64, 304] width 119 height 18
click at [49, 278] on span "Salão / Mesas" at bounding box center [48, 283] width 51 height 11
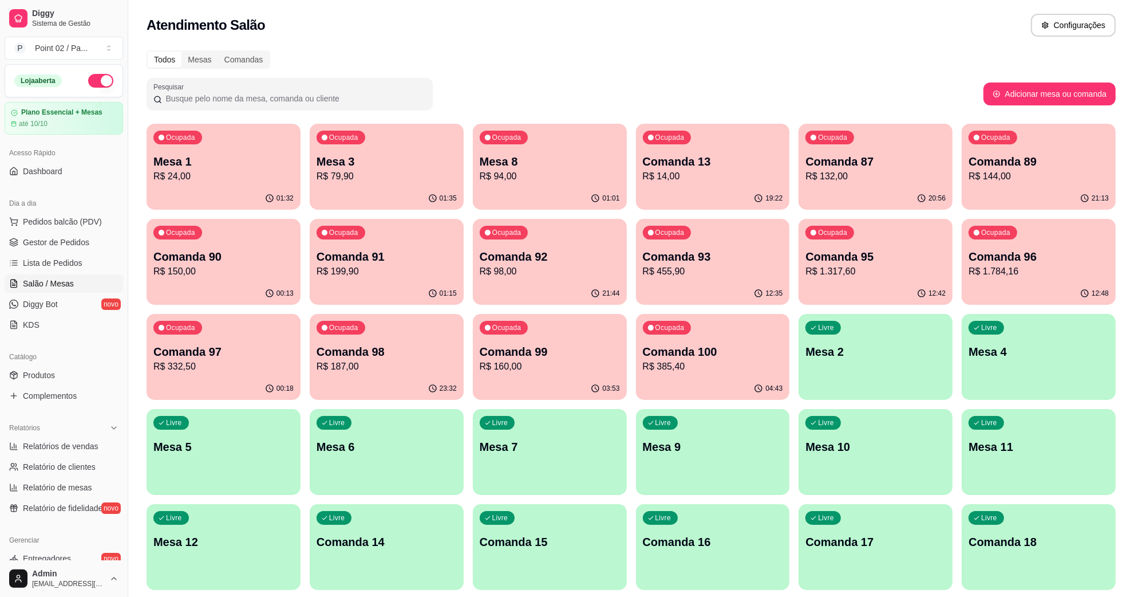
click at [80, 232] on ul "Pedidos balcão (PDV) Gestor de Pedidos Lista de Pedidos Salão / Mesas Diggy Bot…" at bounding box center [64, 272] width 119 height 121
click at [81, 238] on span "Gestor de Pedidos" at bounding box center [56, 241] width 66 height 11
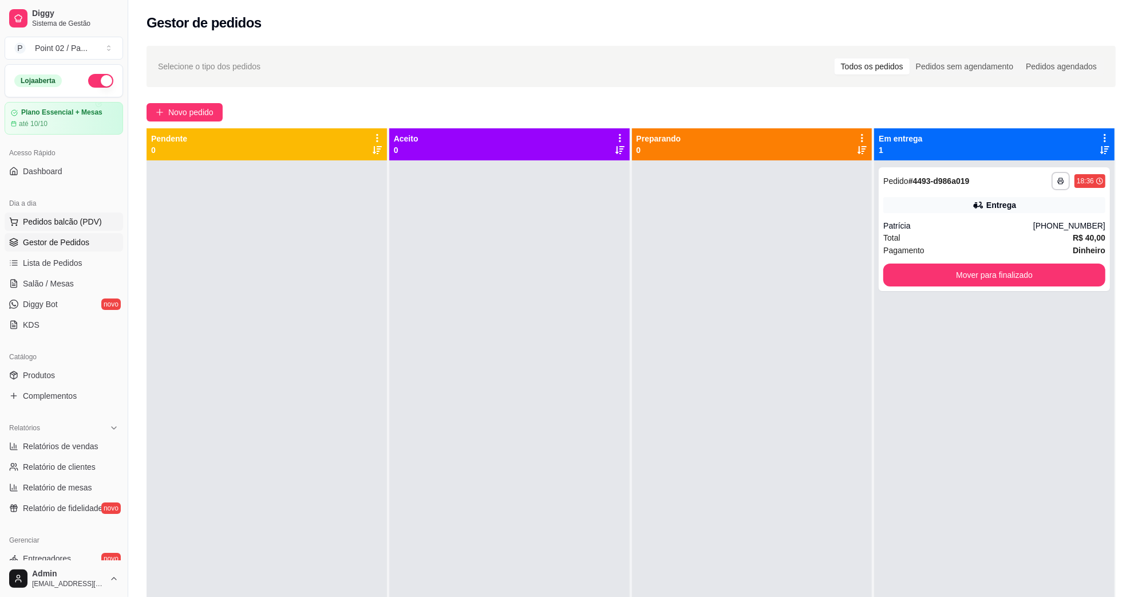
click at [82, 227] on span "Pedidos balcão (PDV)" at bounding box center [62, 221] width 79 height 11
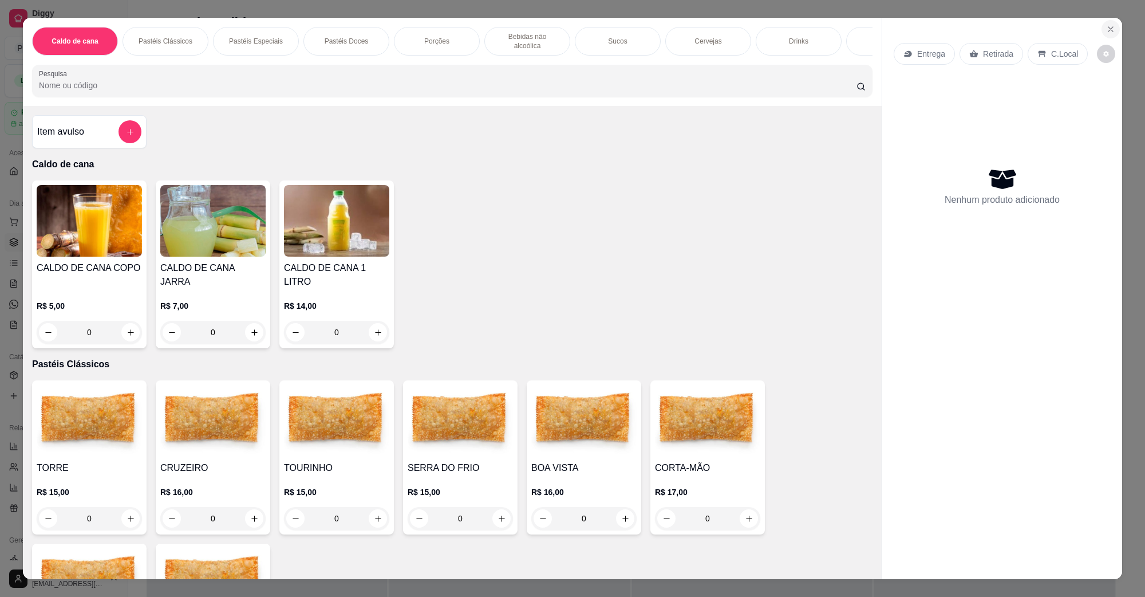
click at [1107, 23] on button "Close" at bounding box center [1111, 29] width 18 height 18
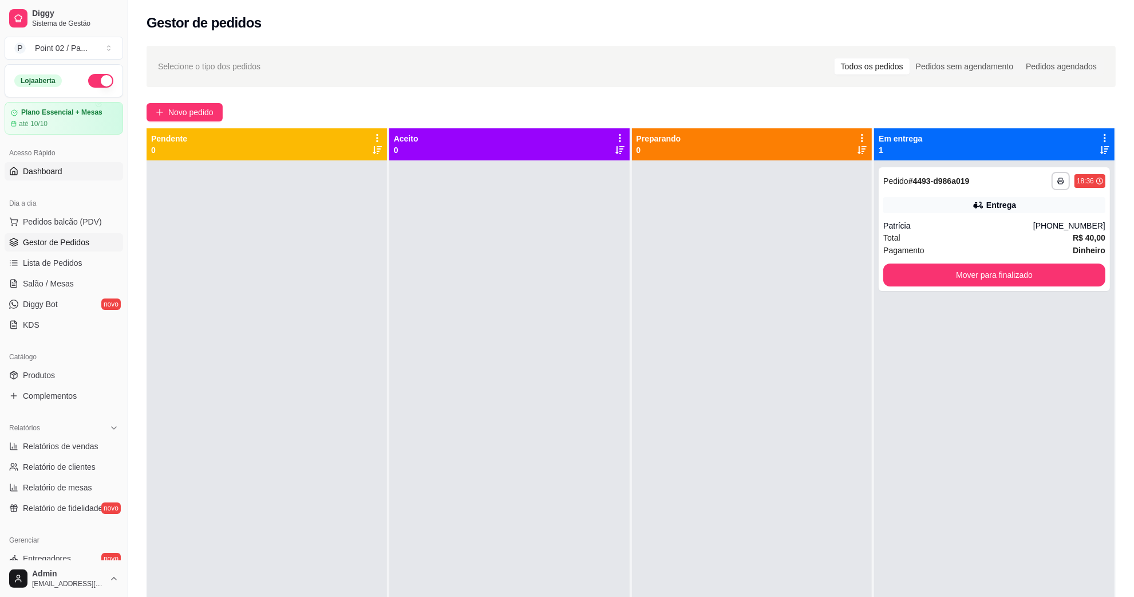
click at [39, 173] on span "Dashboard" at bounding box center [43, 170] width 40 height 11
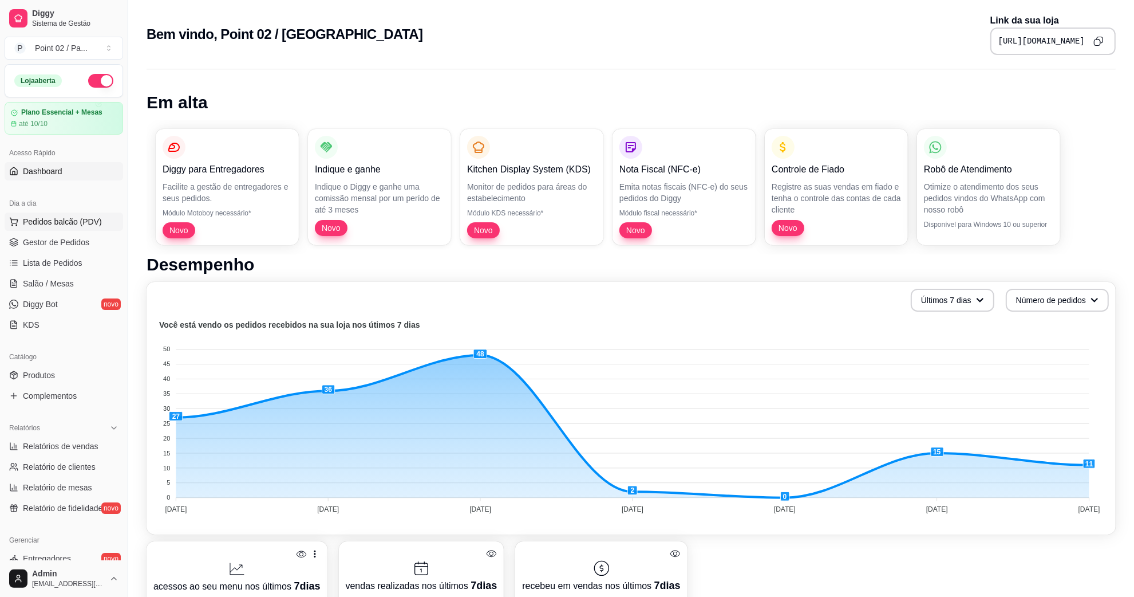
scroll to position [72, 0]
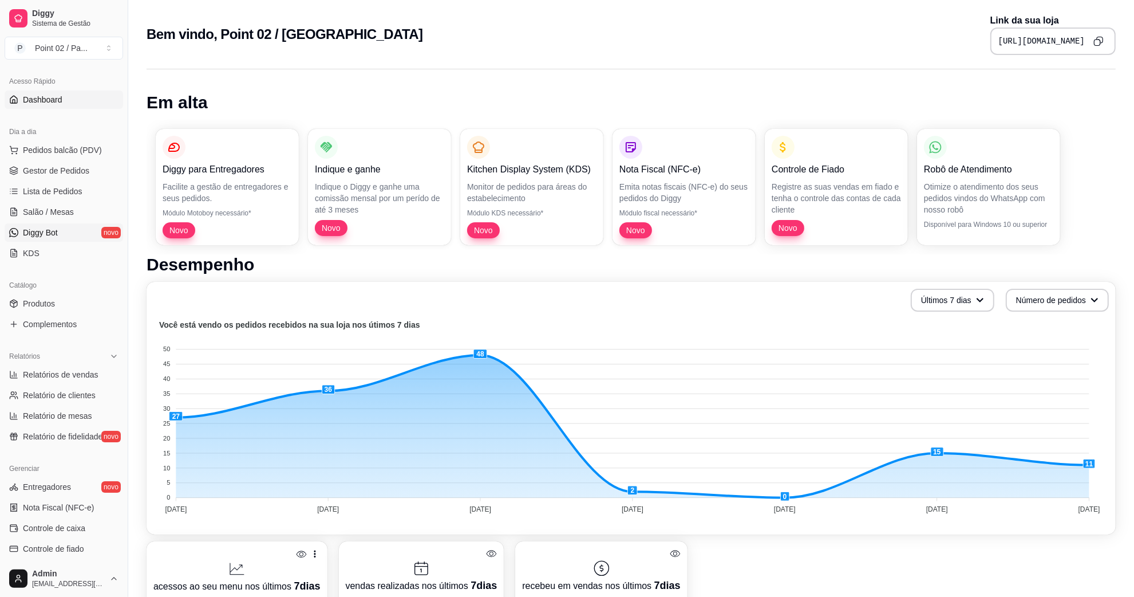
click at [82, 230] on link "Diggy Bot novo" at bounding box center [64, 232] width 119 height 18
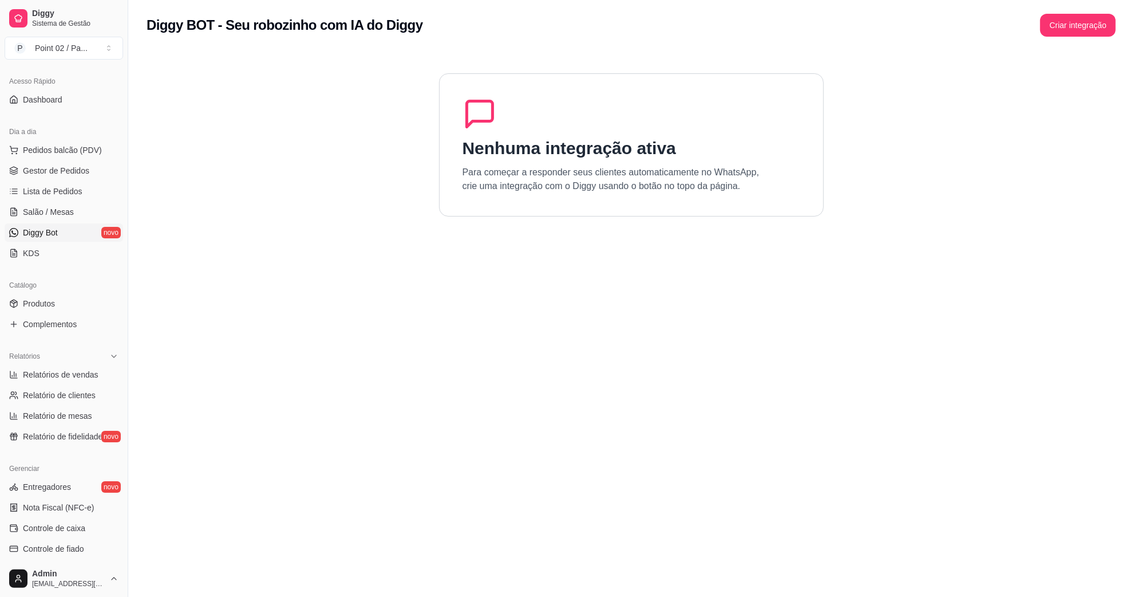
click at [433, 136] on section "Nenhuma integração ativa Para começar a responder seus clientes automaticamente…" at bounding box center [631, 348] width 969 height 597
click at [435, 135] on section "Nenhuma integração ativa Para começar a responder seus clientes automaticamente…" at bounding box center [631, 348] width 969 height 597
drag, startPoint x: 439, startPoint y: 133, endPoint x: 451, endPoint y: 132, distance: 12.6
click at [439, 133] on section "Nenhuma integração ativa Para começar a responder seus clientes automaticamente…" at bounding box center [631, 348] width 969 height 597
click at [455, 132] on div "Nenhuma integração ativa Para começar a responder seus clientes automaticamente…" at bounding box center [631, 144] width 385 height 143
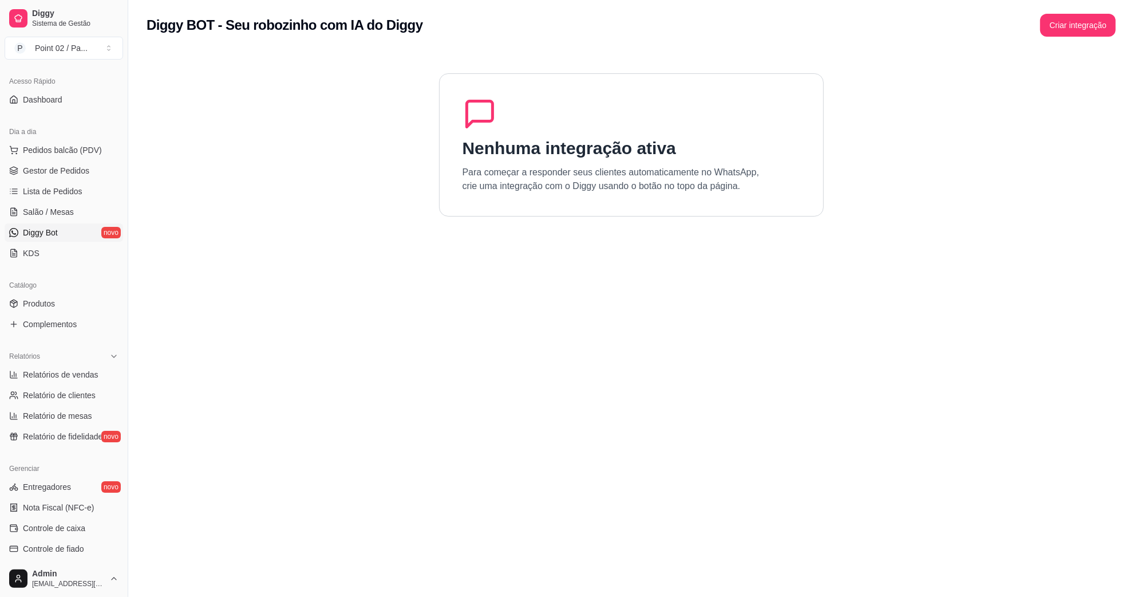
click at [463, 130] on div "Nenhuma integração ativa Para começar a responder seus clientes automaticamente…" at bounding box center [631, 144] width 385 height 143
click at [463, 130] on icon at bounding box center [480, 114] width 34 height 34
click at [467, 110] on icon at bounding box center [480, 114] width 26 height 26
click at [471, 98] on icon at bounding box center [480, 114] width 34 height 34
click at [415, 34] on div "Diggy BOT - Seu robozinho com IA do Diggy Criar integração" at bounding box center [631, 25] width 969 height 23
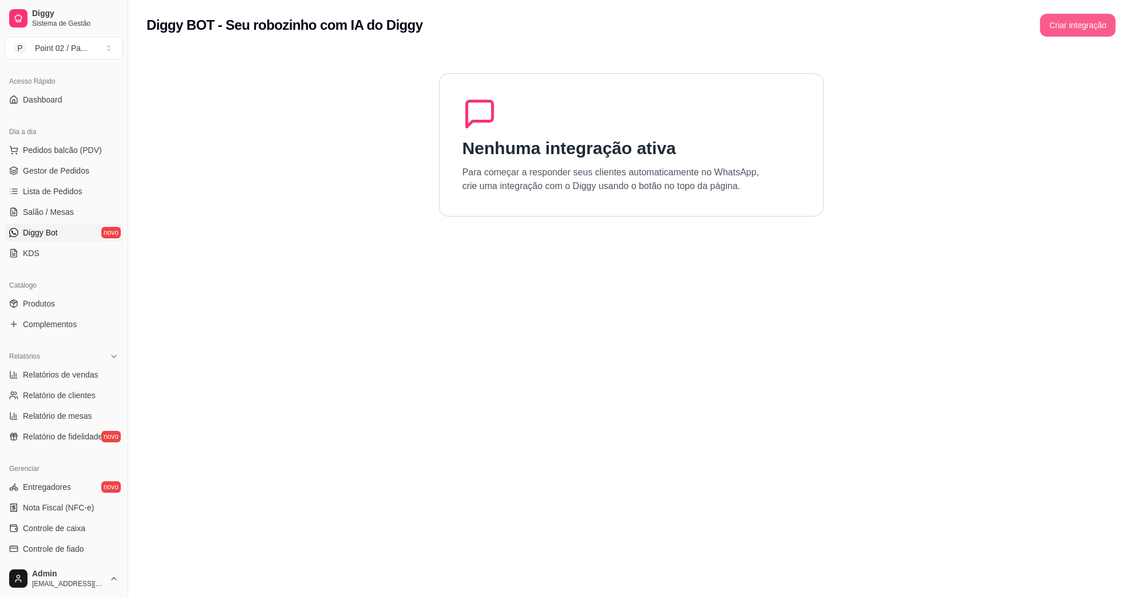
click at [1083, 19] on button "Criar integração" at bounding box center [1078, 25] width 76 height 23
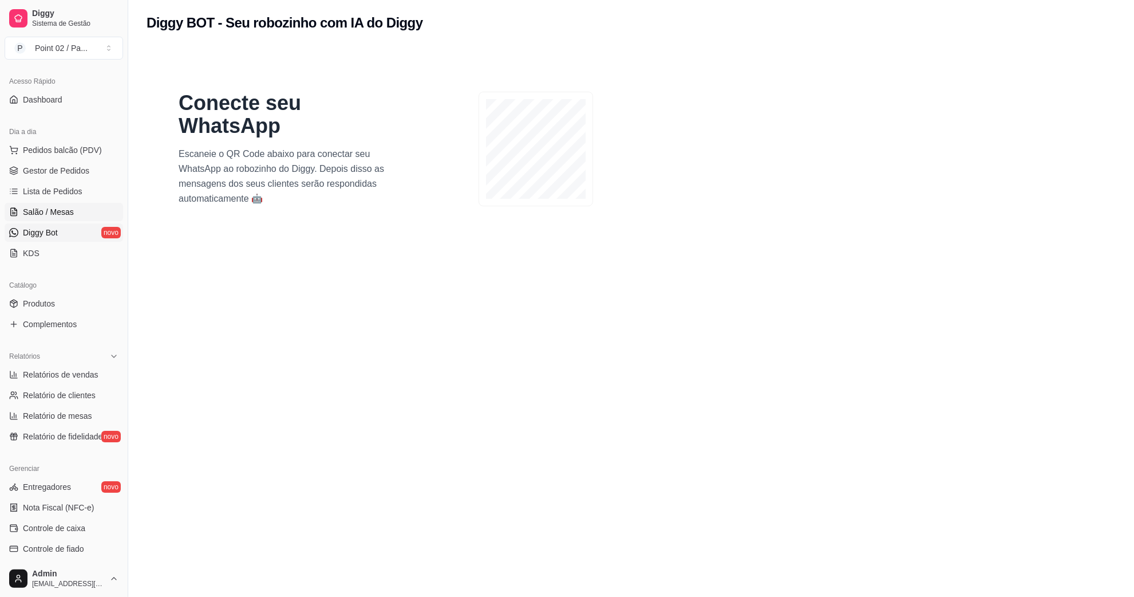
click at [55, 203] on link "Salão / Mesas" at bounding box center [64, 212] width 119 height 18
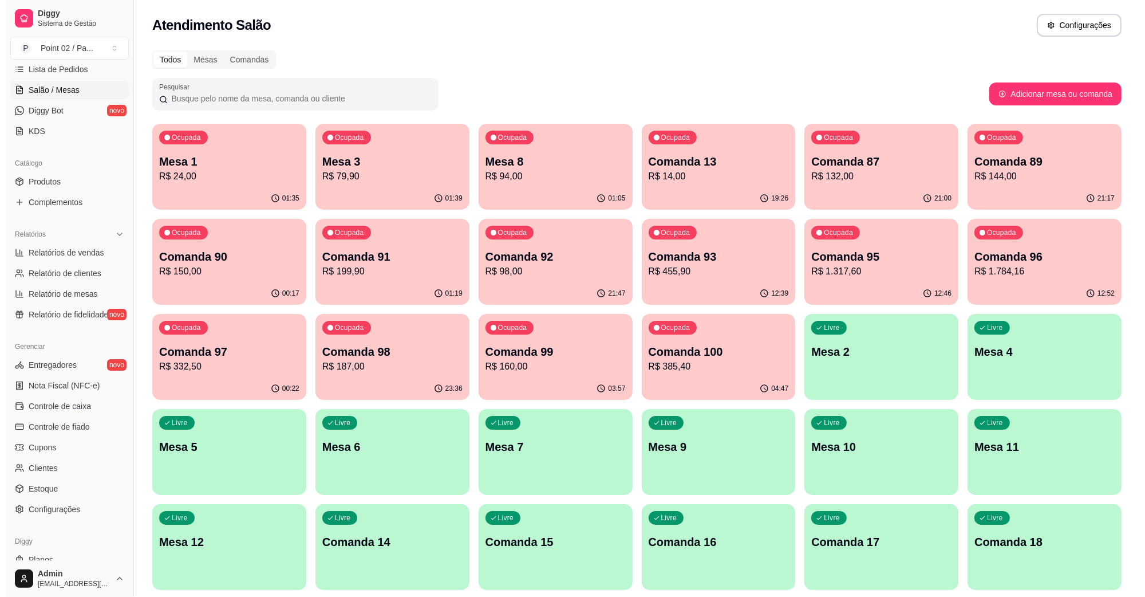
scroll to position [227, 0]
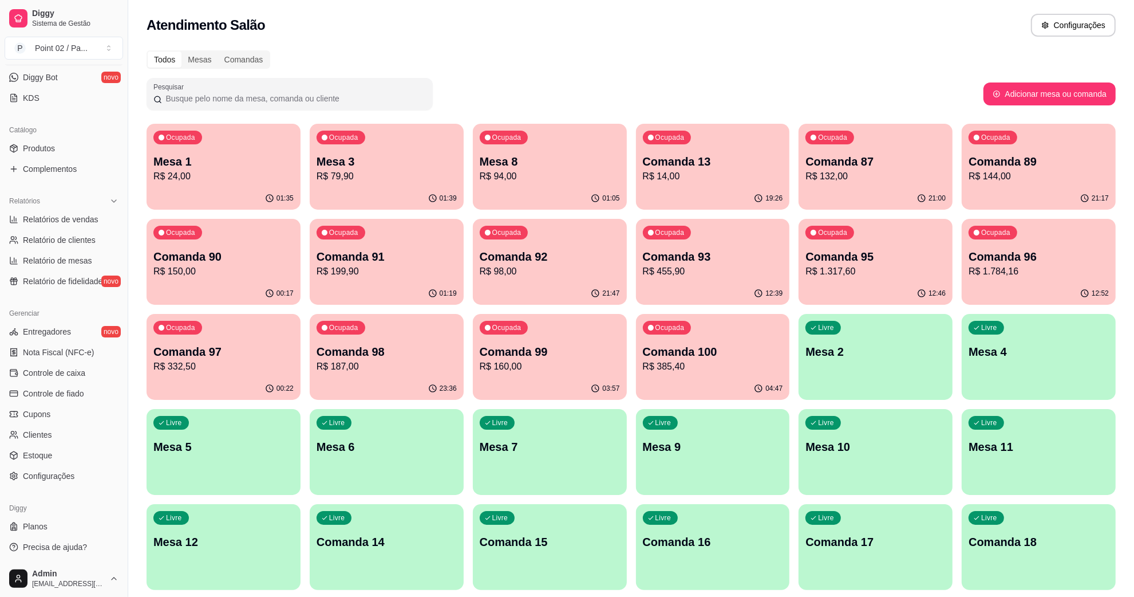
click at [460, 186] on div "Ocupada Mesa 3 R$ 79,90" at bounding box center [387, 156] width 154 height 64
click at [530, 156] on p "Mesa 8" at bounding box center [550, 161] width 140 height 16
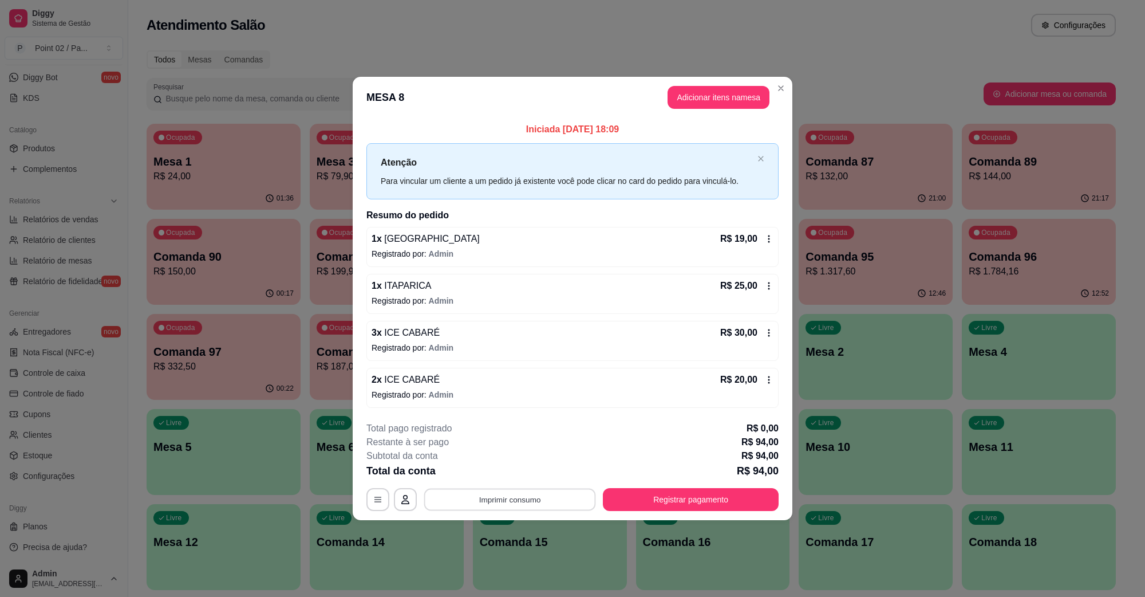
click at [515, 496] on button "Imprimir consumo" at bounding box center [510, 499] width 172 height 22
click at [823, 89] on div "**********" at bounding box center [572, 298] width 1145 height 597
click at [505, 502] on button "Imprimir consumo" at bounding box center [510, 499] width 172 height 22
click at [524, 471] on button "IMPRESSORA" at bounding box center [513, 473] width 83 height 18
click at [642, 494] on button "Registrar pagamento" at bounding box center [691, 499] width 171 height 22
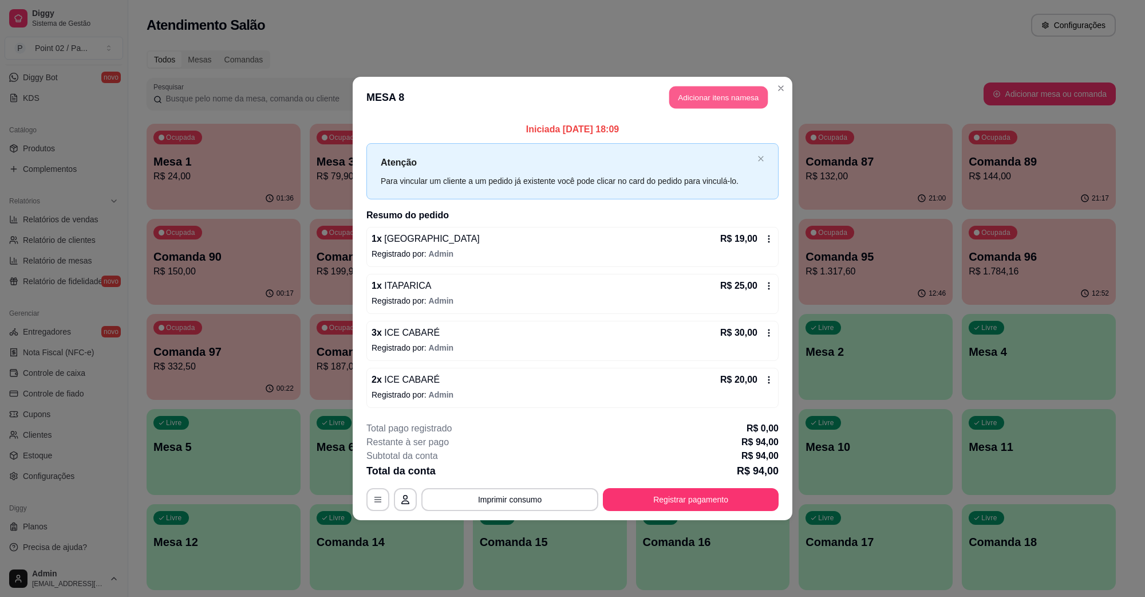
click at [745, 96] on button "Adicionar itens na mesa" at bounding box center [718, 97] width 98 height 22
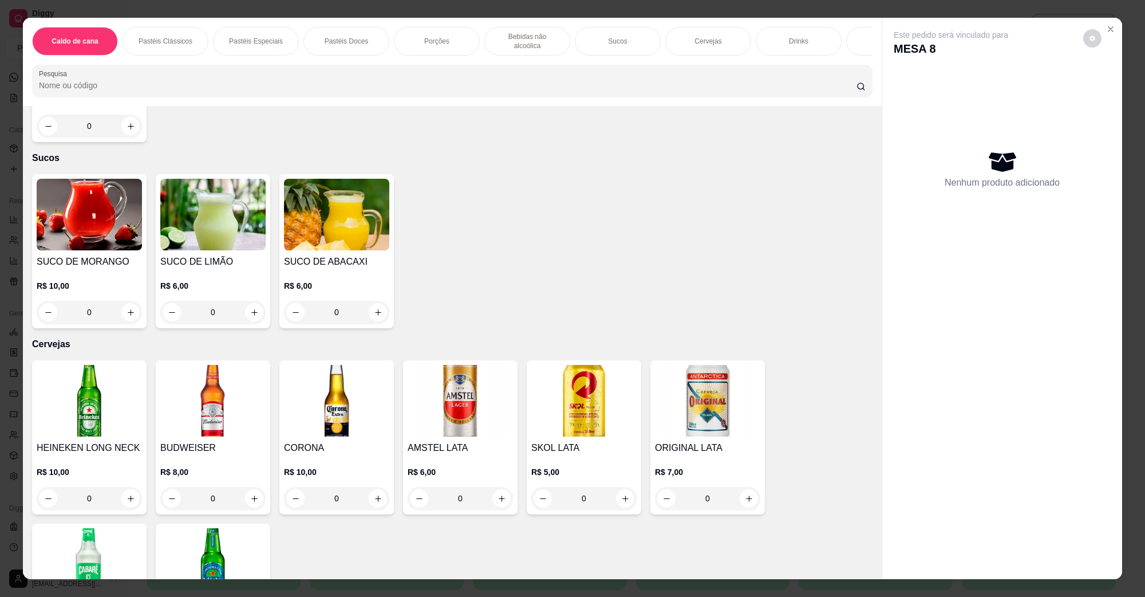
scroll to position [2004, 0]
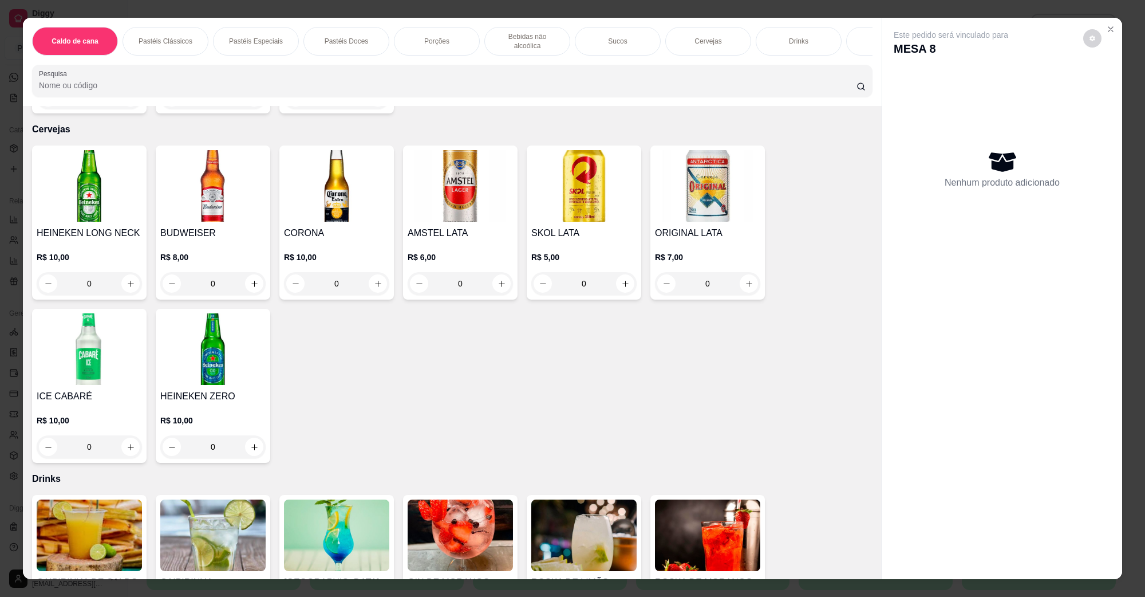
click at [116, 351] on img at bounding box center [89, 349] width 105 height 72
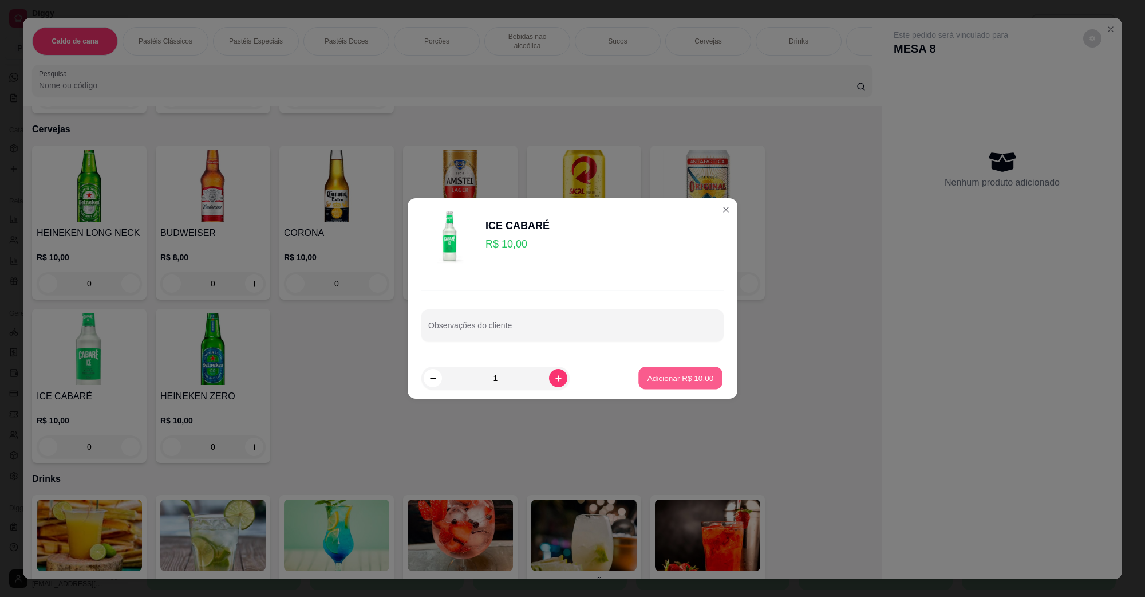
click at [689, 371] on button "Adicionar R$ 10,00" at bounding box center [680, 378] width 84 height 22
type input "1"
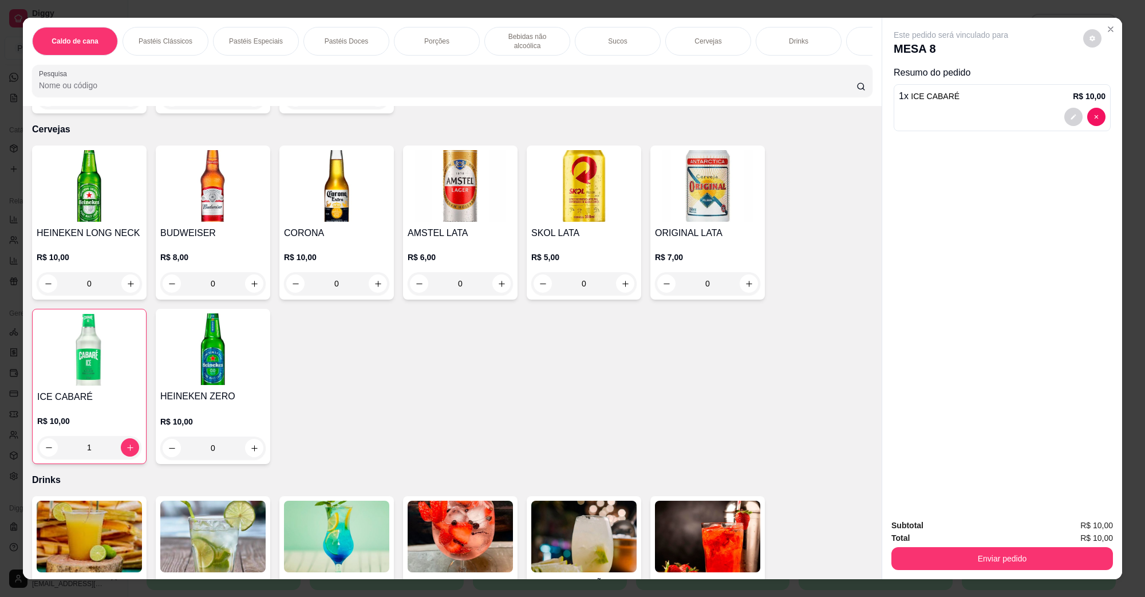
click at [988, 581] on div "Caldo de cana Pastéis Clássicos Pastéis Especiais Pastéis Doces Porções Bebidas…" at bounding box center [572, 298] width 1145 height 597
click at [988, 562] on button "Enviar pedido" at bounding box center [1002, 558] width 222 height 23
click at [980, 536] on button "Não registrar e enviar pedido" at bounding box center [964, 529] width 116 height 21
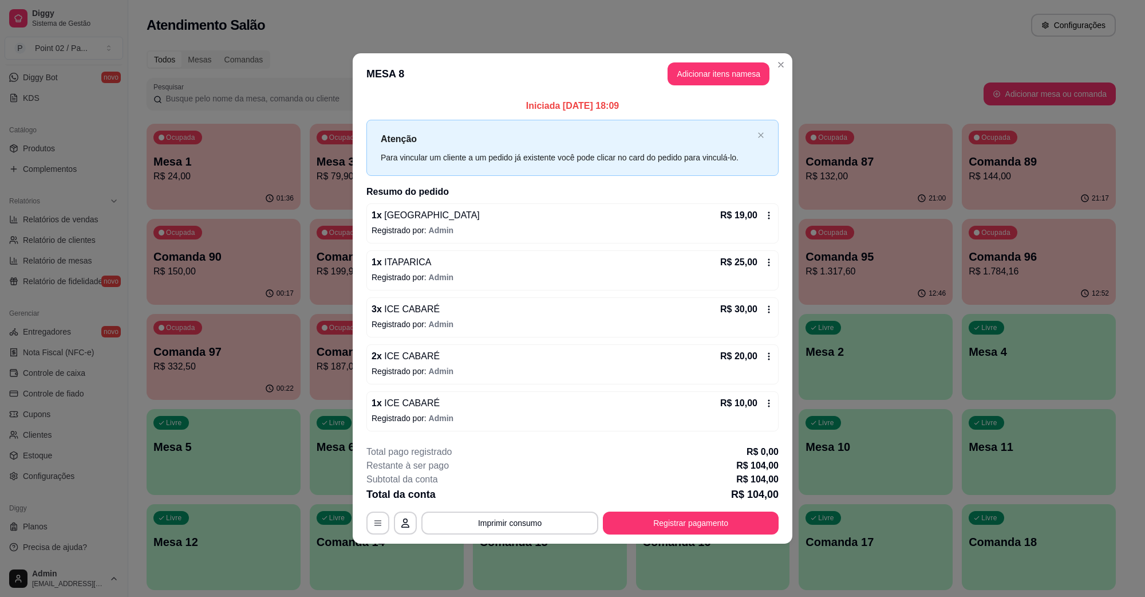
click at [725, 536] on footer "**********" at bounding box center [573, 490] width 440 height 108
click at [724, 534] on div "**********" at bounding box center [572, 522] width 412 height 23
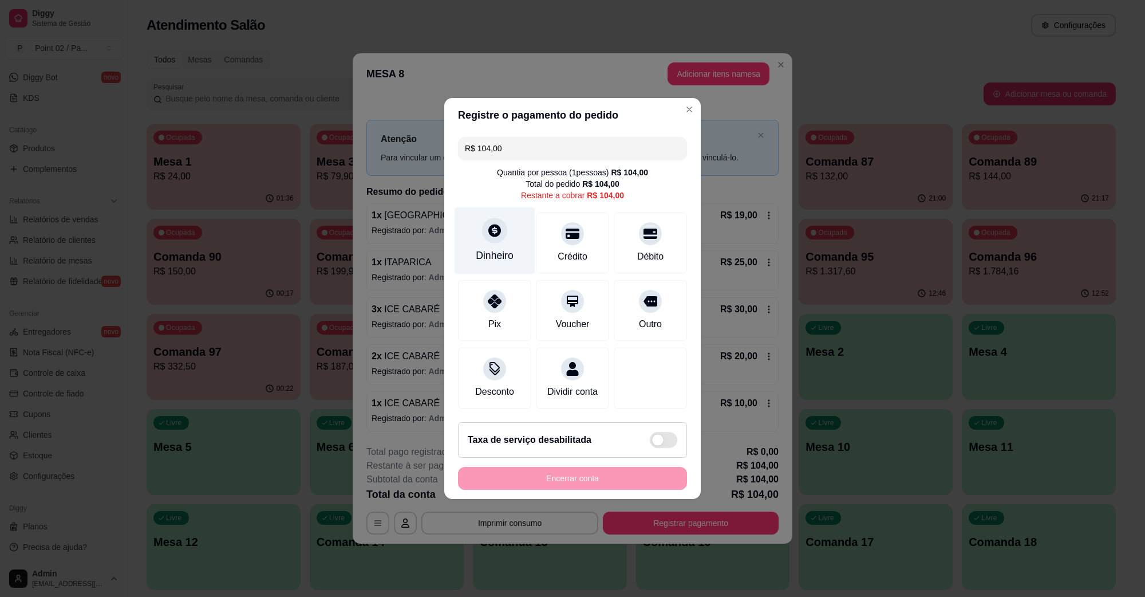
click at [507, 228] on div "Dinheiro" at bounding box center [495, 240] width 81 height 67
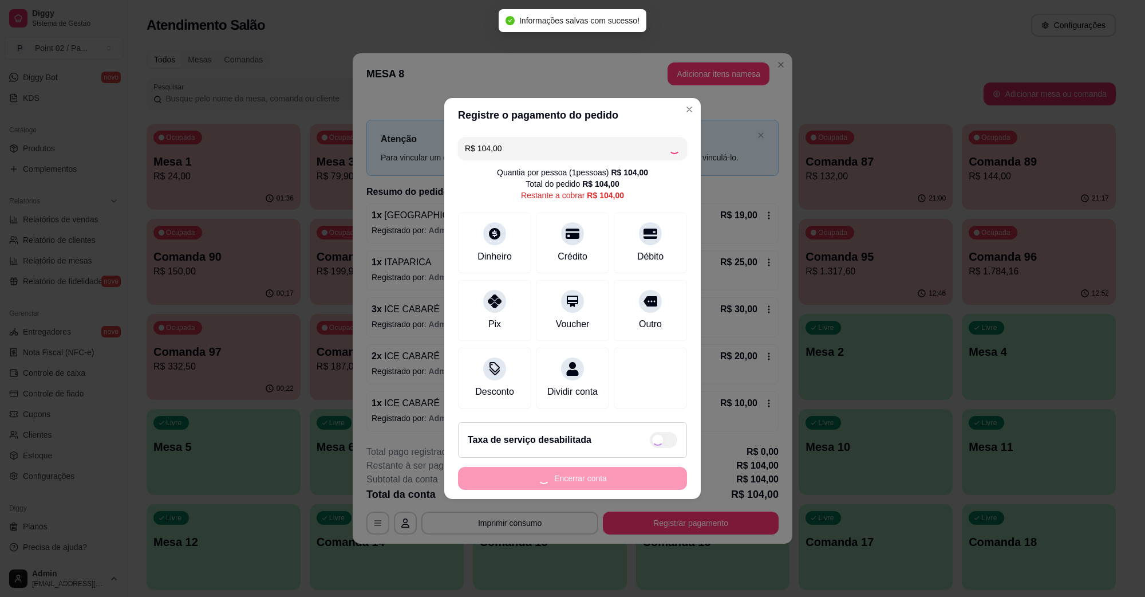
type input "R$ 0,00"
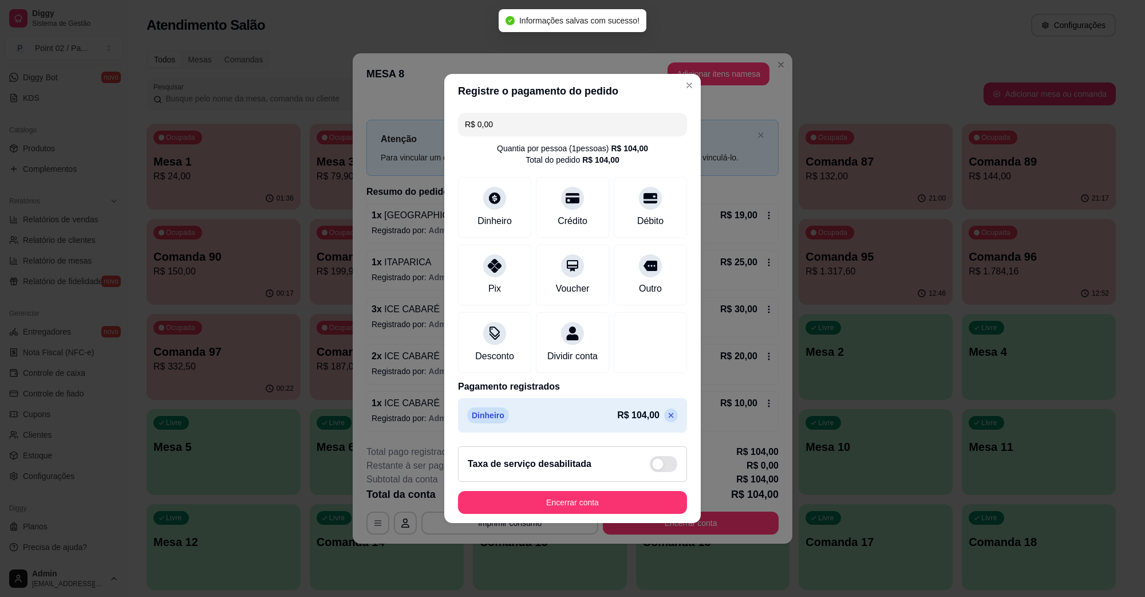
click at [602, 498] on button "Encerrar conta" at bounding box center [572, 502] width 229 height 23
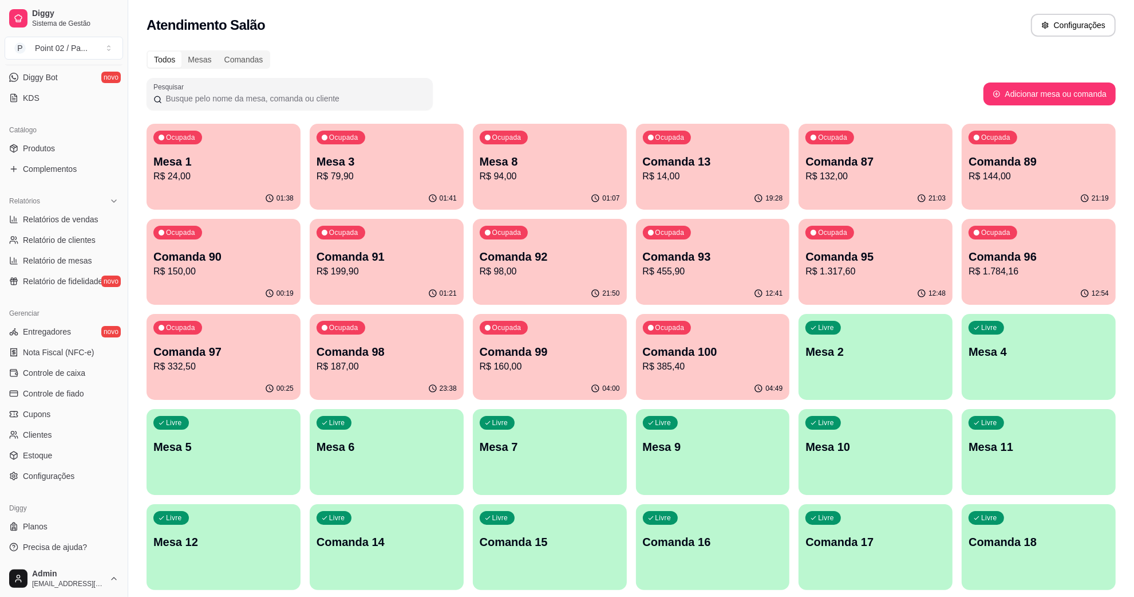
click at [506, 181] on p "R$ 94,00" at bounding box center [550, 176] width 140 height 14
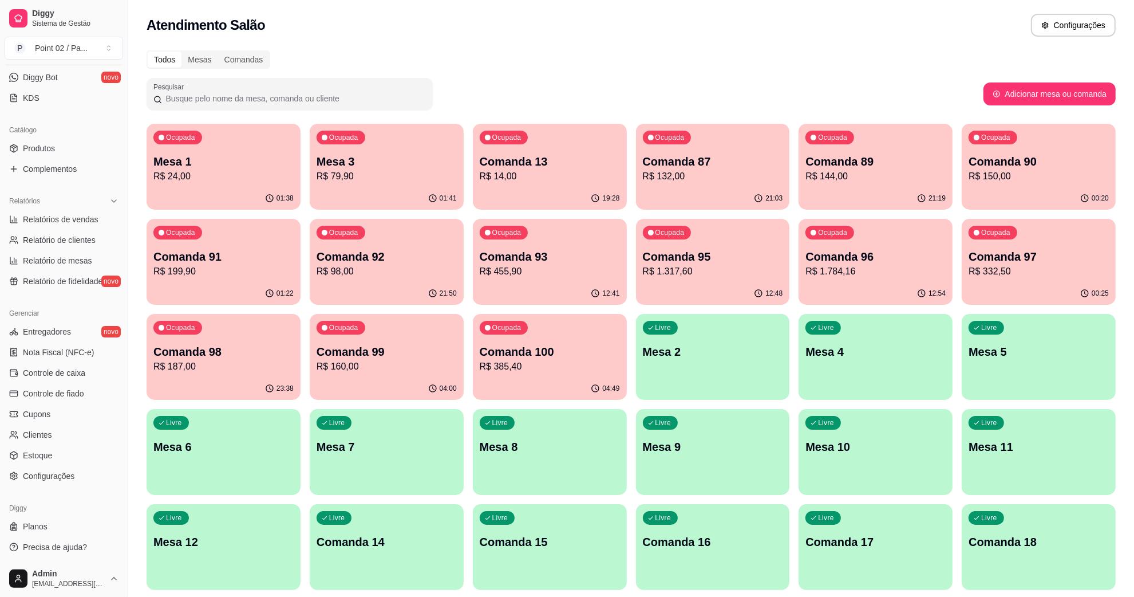
click at [356, 149] on div "Ocupada Mesa 3 R$ 79,90" at bounding box center [387, 156] width 154 height 64
click at [253, 153] on p "Mesa 1" at bounding box center [223, 161] width 140 height 16
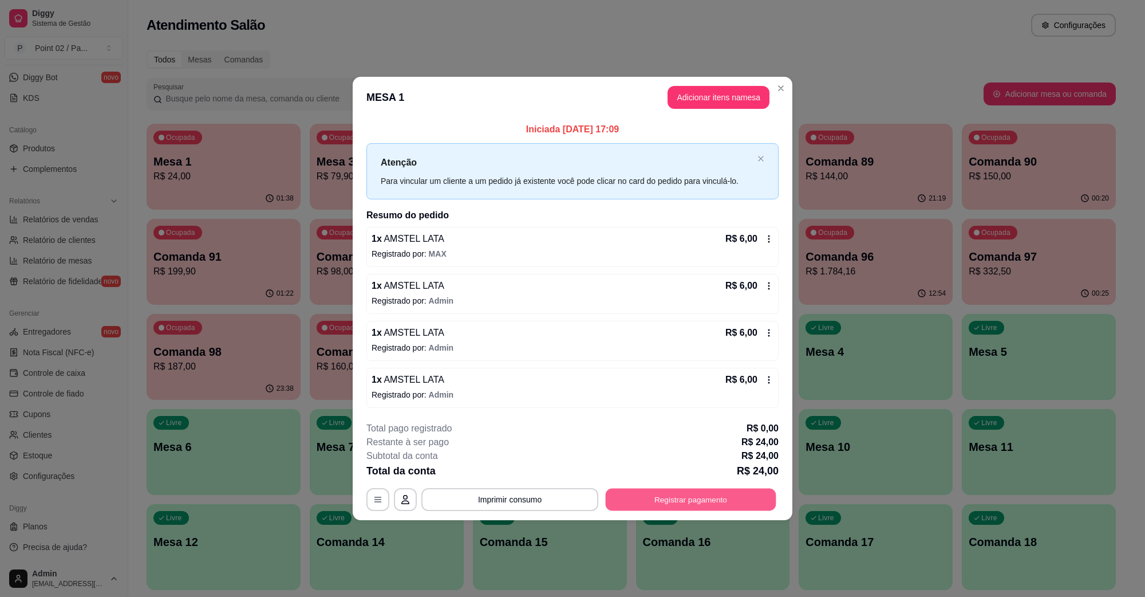
click at [668, 502] on button "Registrar pagamento" at bounding box center [691, 499] width 171 height 22
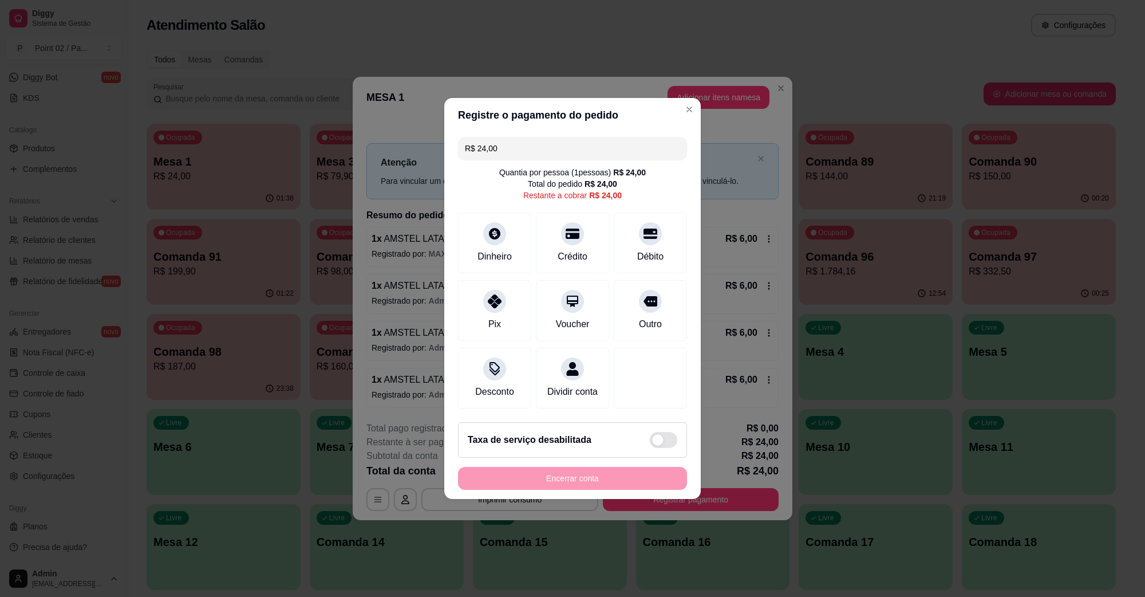
click at [559, 153] on div "R$ 24,00 Quantia por pessoa ( 1 pessoas) R$ 24,00 Total do pedido R$ 24,00 Rest…" at bounding box center [572, 272] width 257 height 281
click at [559, 150] on input "R$ 24,00" at bounding box center [572, 148] width 215 height 23
type input "R$ 12,00"
click at [493, 231] on div at bounding box center [494, 230] width 25 height 25
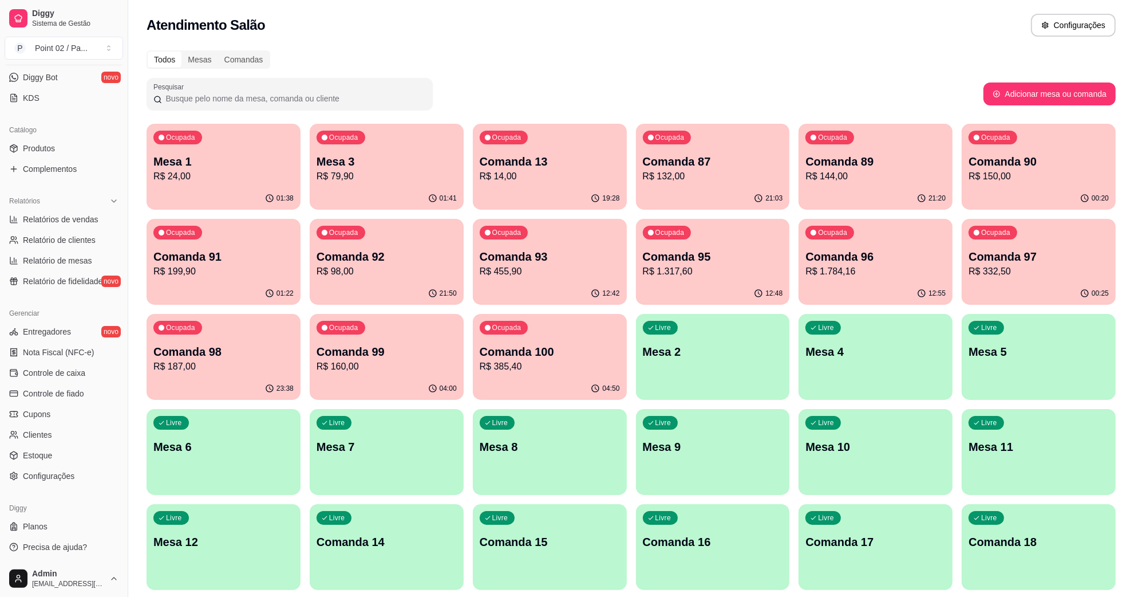
click at [232, 156] on p "Mesa 1" at bounding box center [223, 161] width 140 height 16
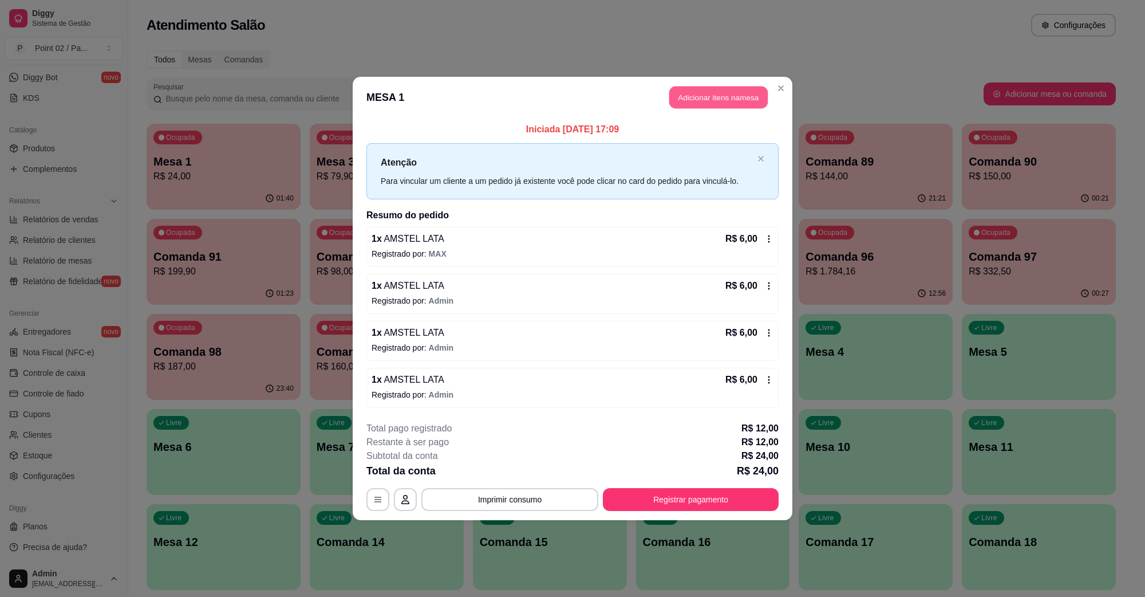
click at [719, 106] on button "Adicionar itens na mesa" at bounding box center [718, 97] width 98 height 22
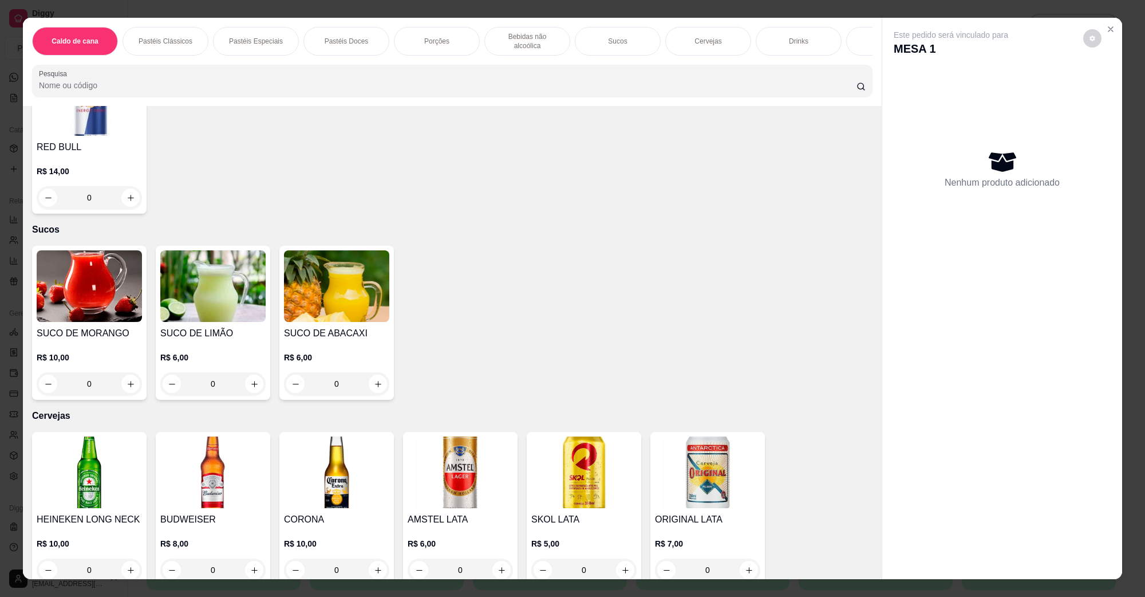
scroll to position [2147, 0]
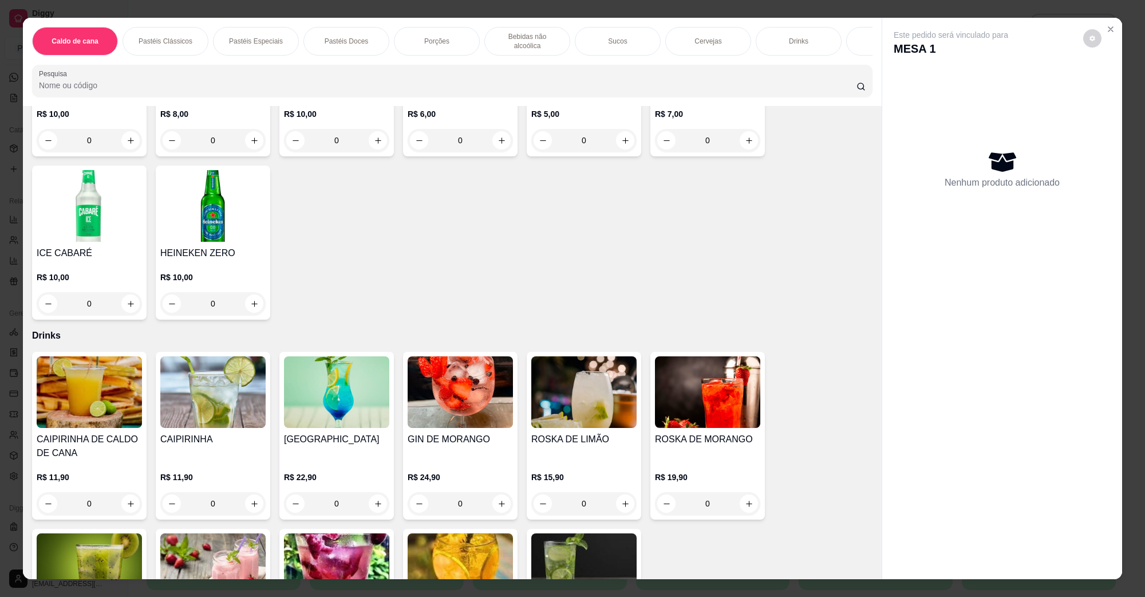
click at [113, 356] on img at bounding box center [89, 392] width 105 height 72
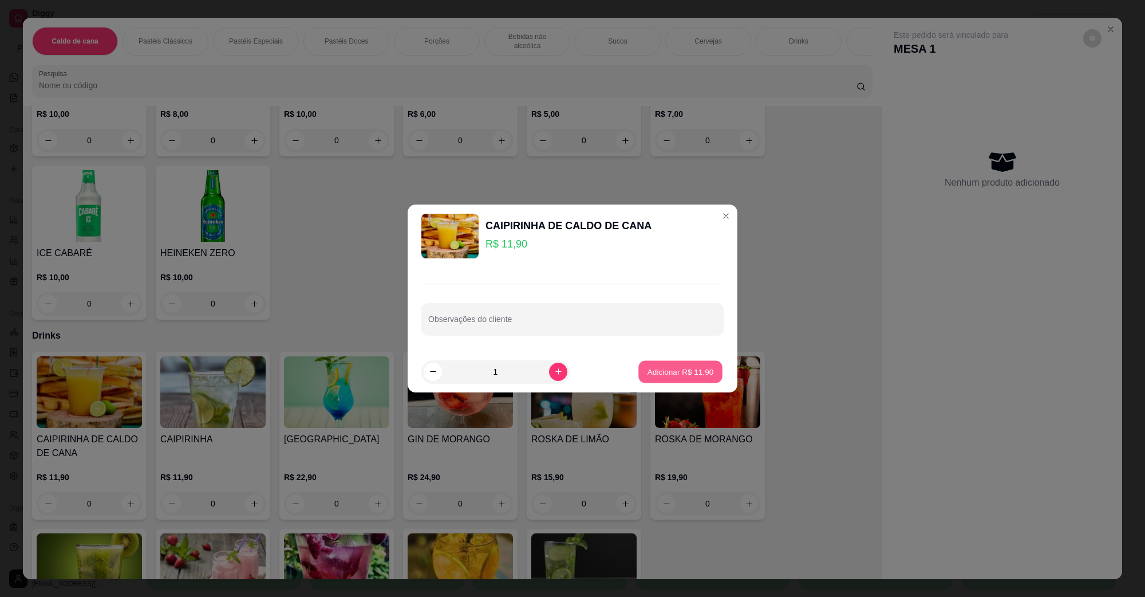
click at [648, 371] on p "Adicionar R$ 11,90" at bounding box center [681, 371] width 66 height 11
type input "1"
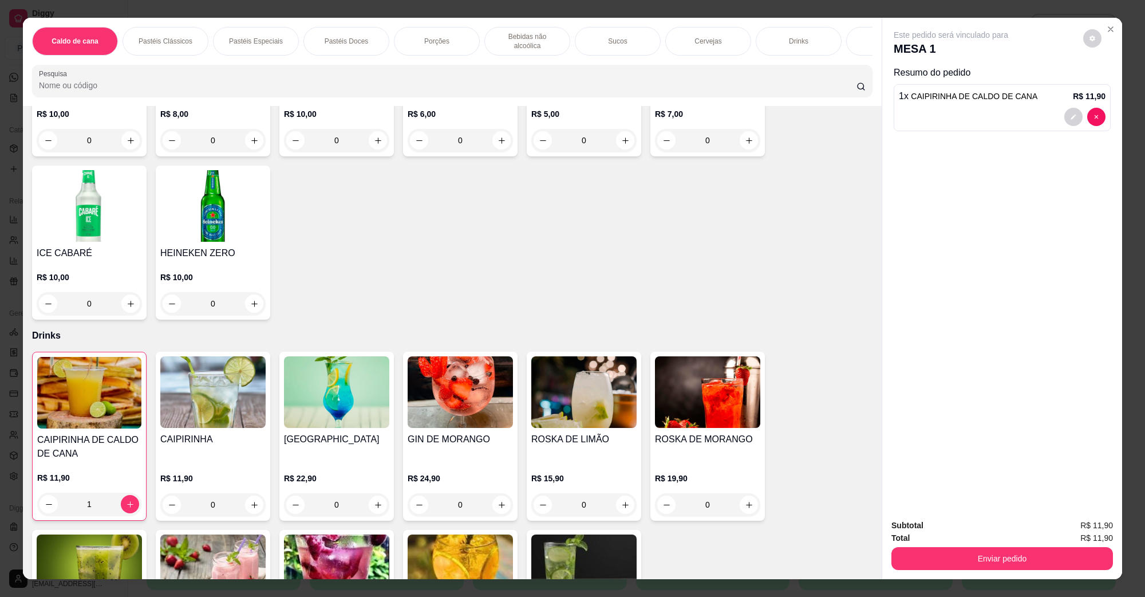
click at [581, 375] on img at bounding box center [583, 392] width 105 height 72
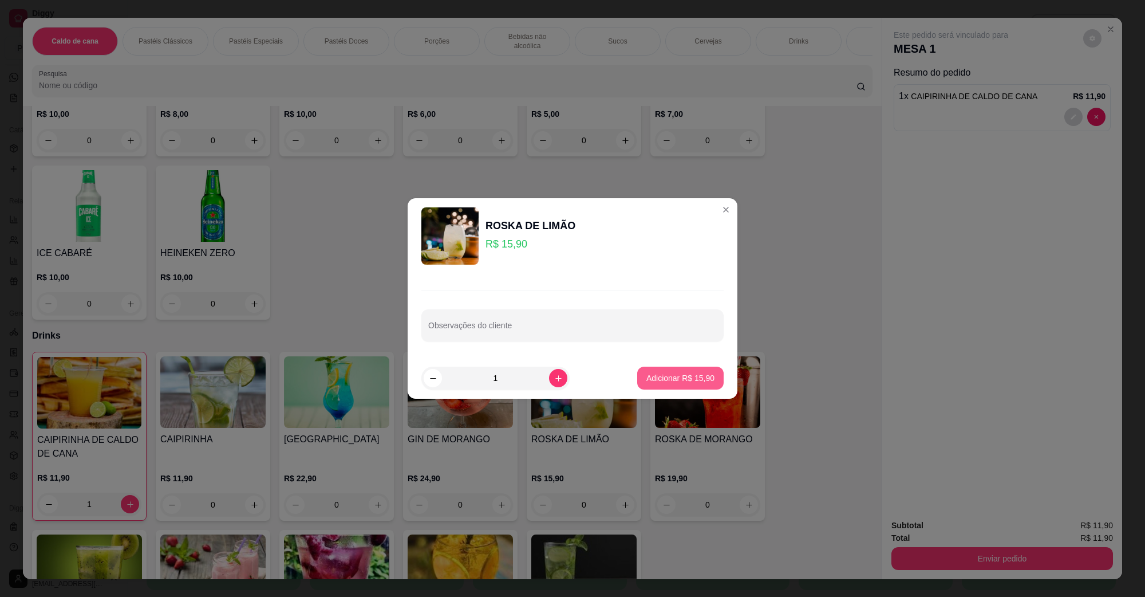
click at [674, 388] on button "Adicionar R$ 15,90" at bounding box center [680, 377] width 86 height 23
type input "1"
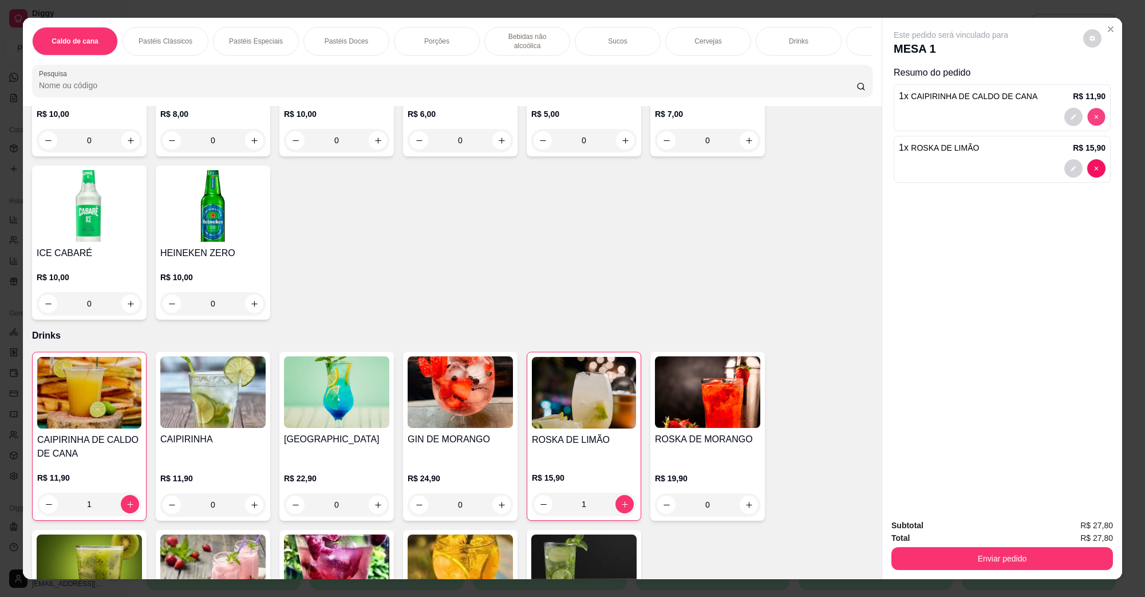
type input "0"
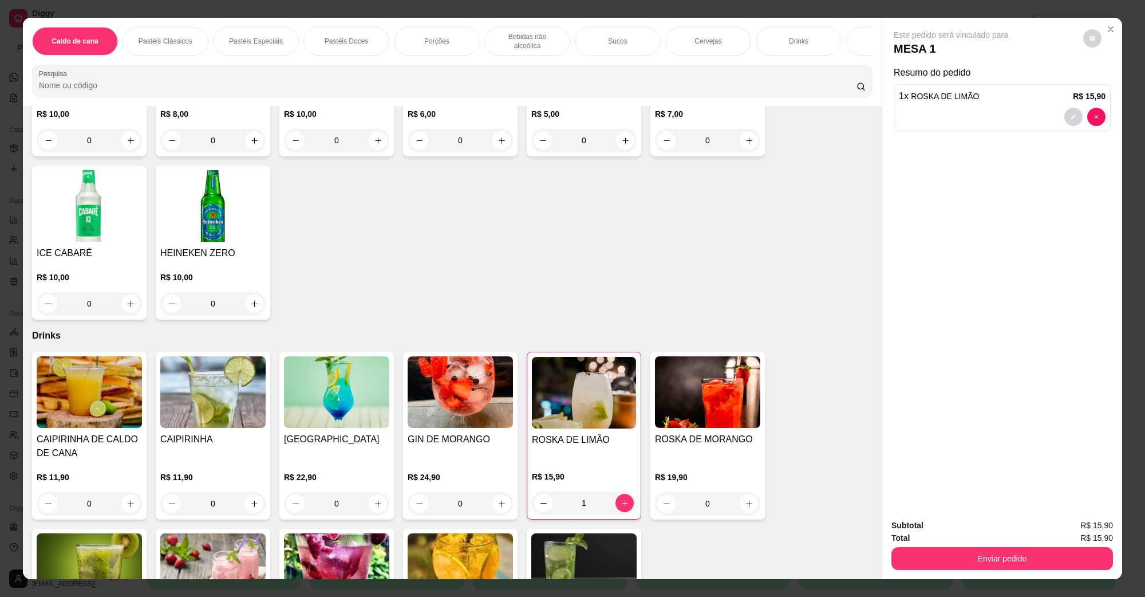
click at [1040, 571] on div "Subtotal R$ 15,90 Total R$ 15,90 Enviar pedido" at bounding box center [1002, 544] width 240 height 69
click at [1032, 565] on button "Enviar pedido" at bounding box center [1002, 558] width 222 height 23
click at [960, 530] on button "Não registrar e enviar pedido" at bounding box center [964, 529] width 116 height 21
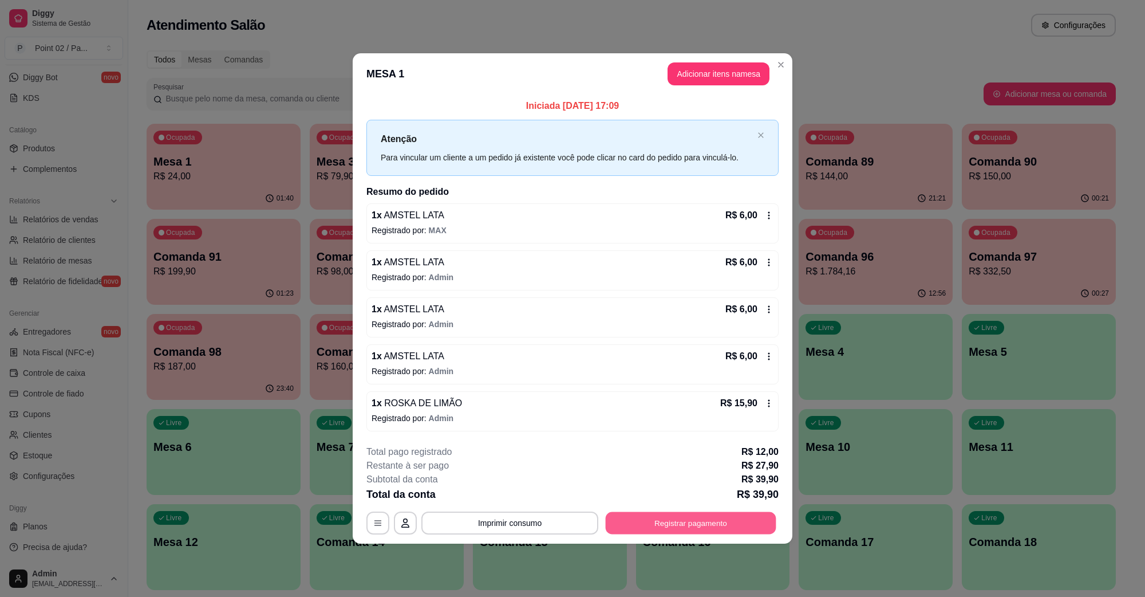
click at [694, 528] on button "Registrar pagamento" at bounding box center [691, 522] width 171 height 22
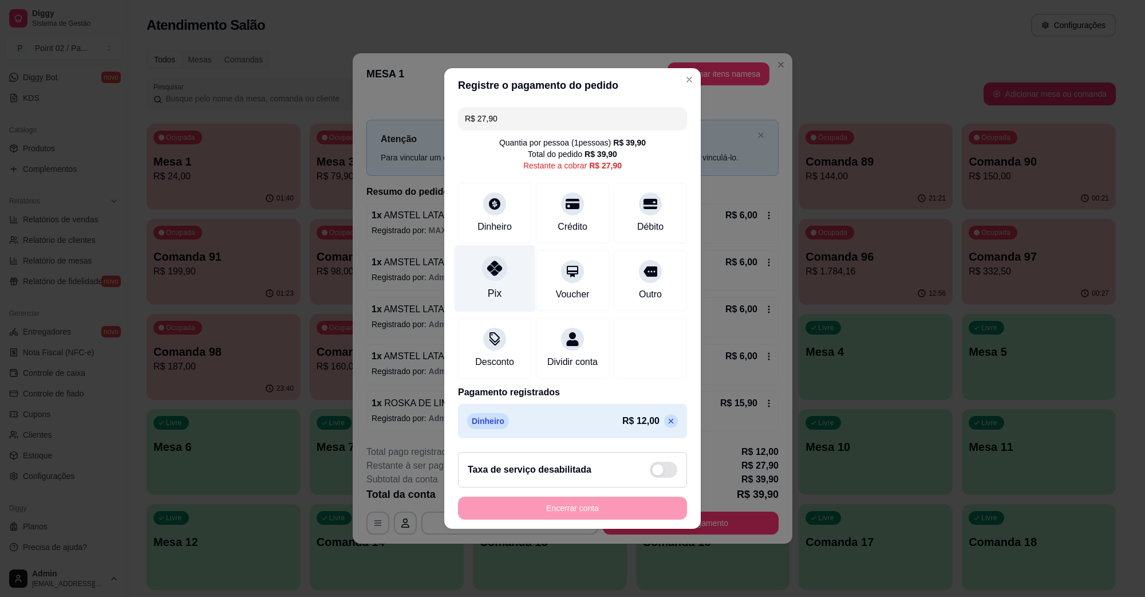
click at [496, 270] on div at bounding box center [494, 267] width 25 height 25
type input "R$ 0,00"
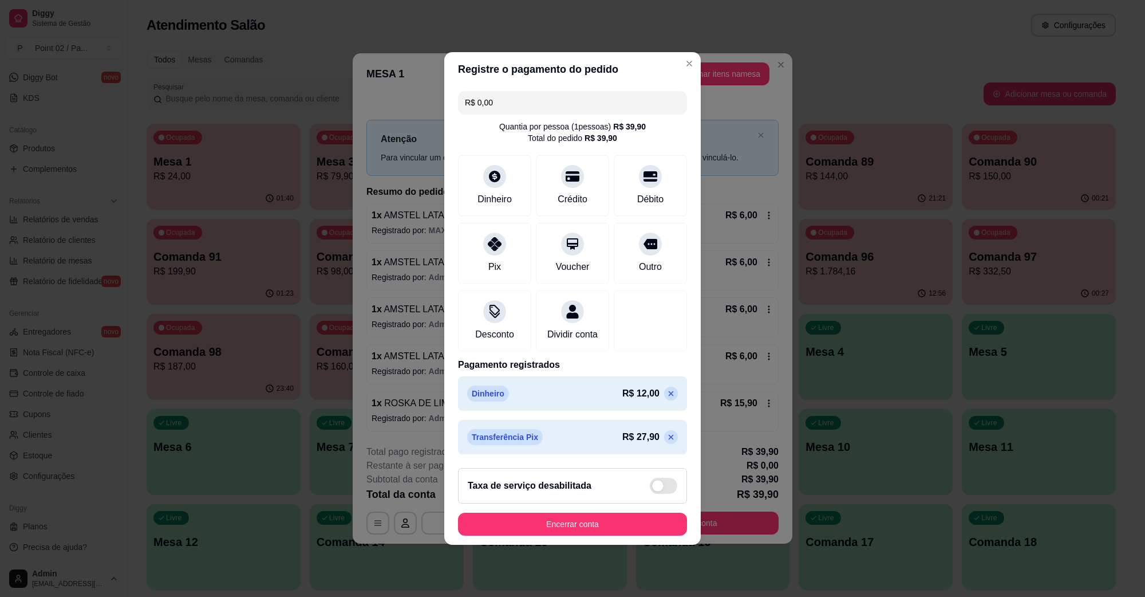
click at [574, 544] on footer "Taxa de serviço desabilitada Encerrar conta" at bounding box center [572, 502] width 257 height 86
click at [580, 535] on button "Encerrar conta" at bounding box center [572, 523] width 229 height 23
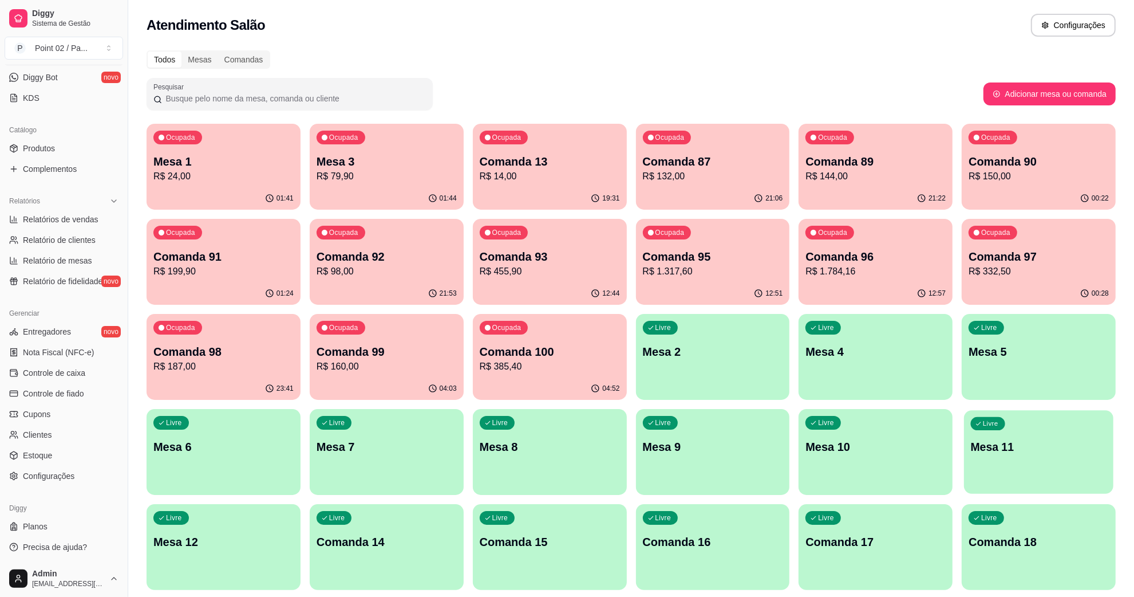
click at [992, 453] on p "Mesa 11" at bounding box center [1039, 446] width 136 height 15
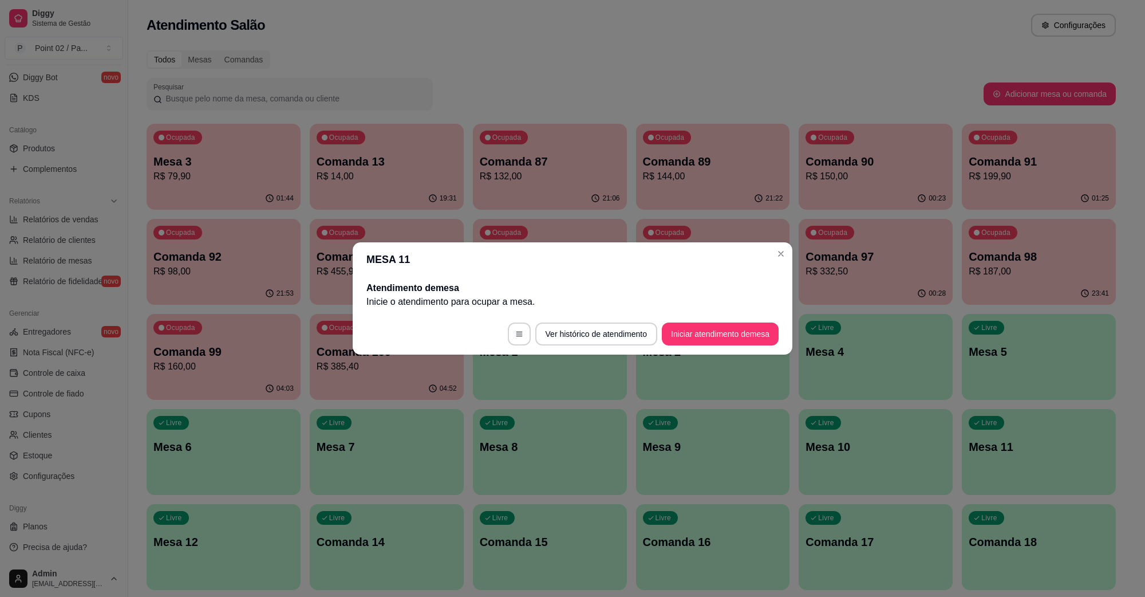
click at [737, 315] on footer "Ver histórico de atendimento Iniciar atendimento de mesa" at bounding box center [573, 333] width 440 height 41
click at [733, 330] on button "Iniciar atendimento de mesa" at bounding box center [720, 333] width 117 height 23
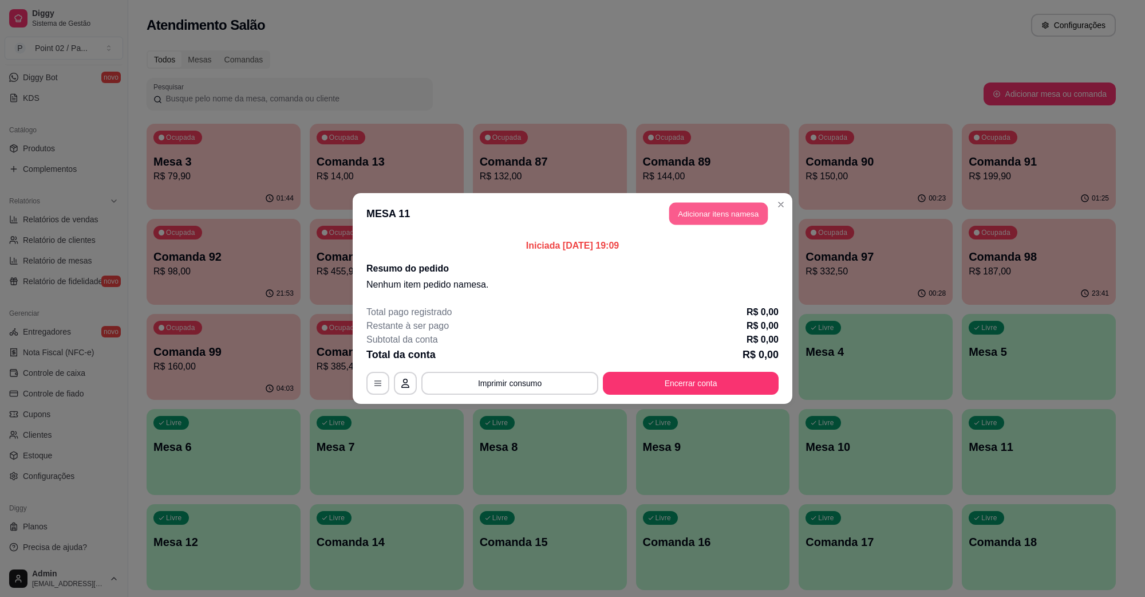
click at [728, 210] on button "Adicionar itens na mesa" at bounding box center [718, 214] width 98 height 22
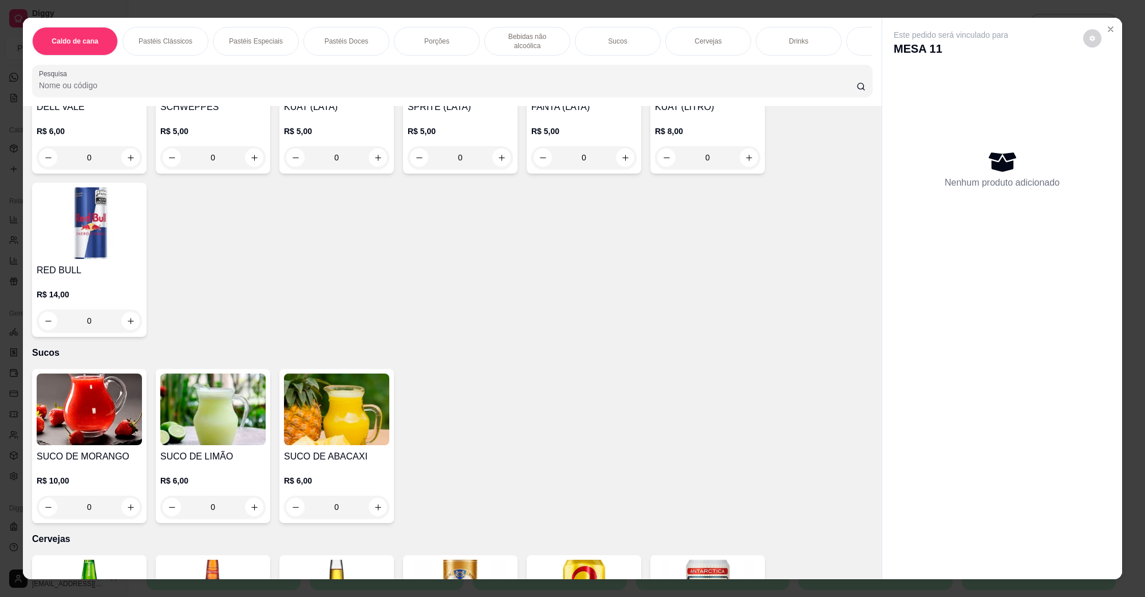
scroll to position [1718, 0]
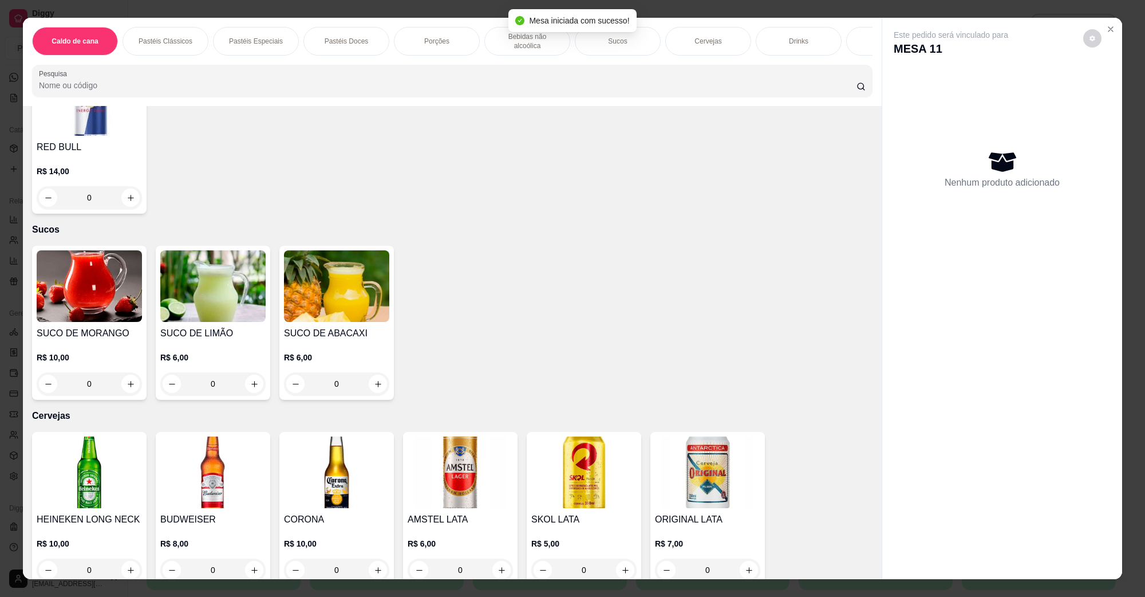
click at [94, 451] on img at bounding box center [89, 472] width 105 height 72
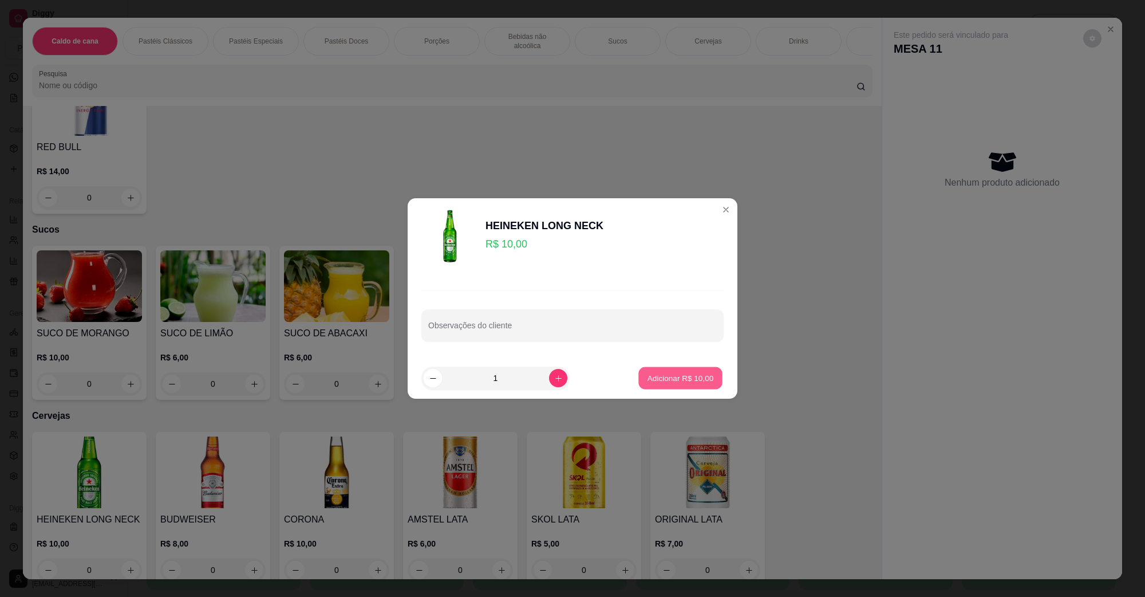
click at [648, 372] on p "Adicionar R$ 10,00" at bounding box center [681, 377] width 66 height 11
type input "1"
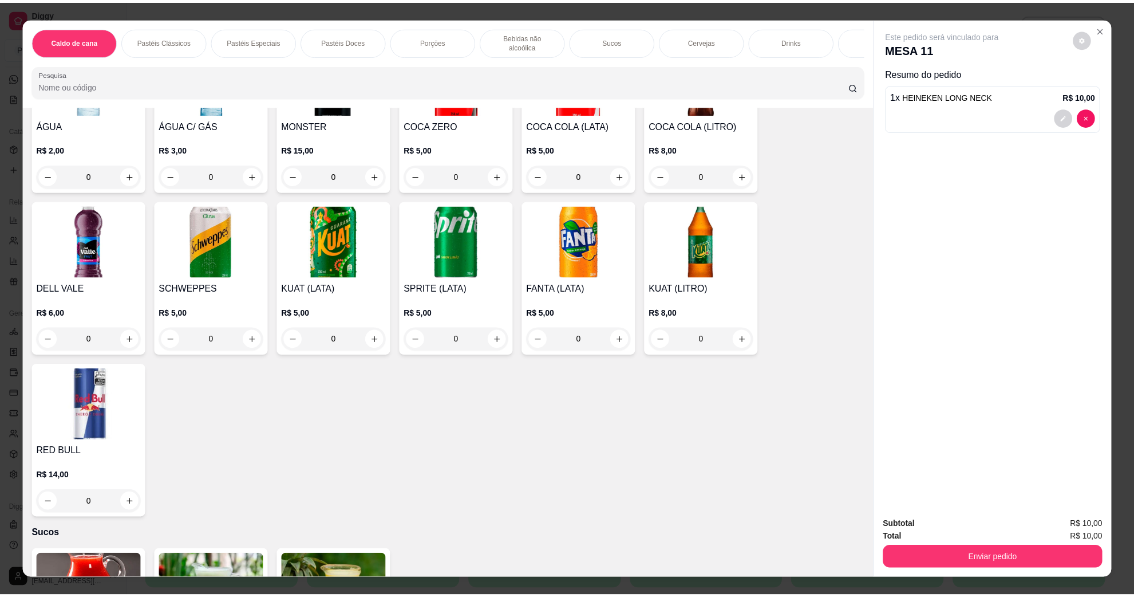
scroll to position [1195, 0]
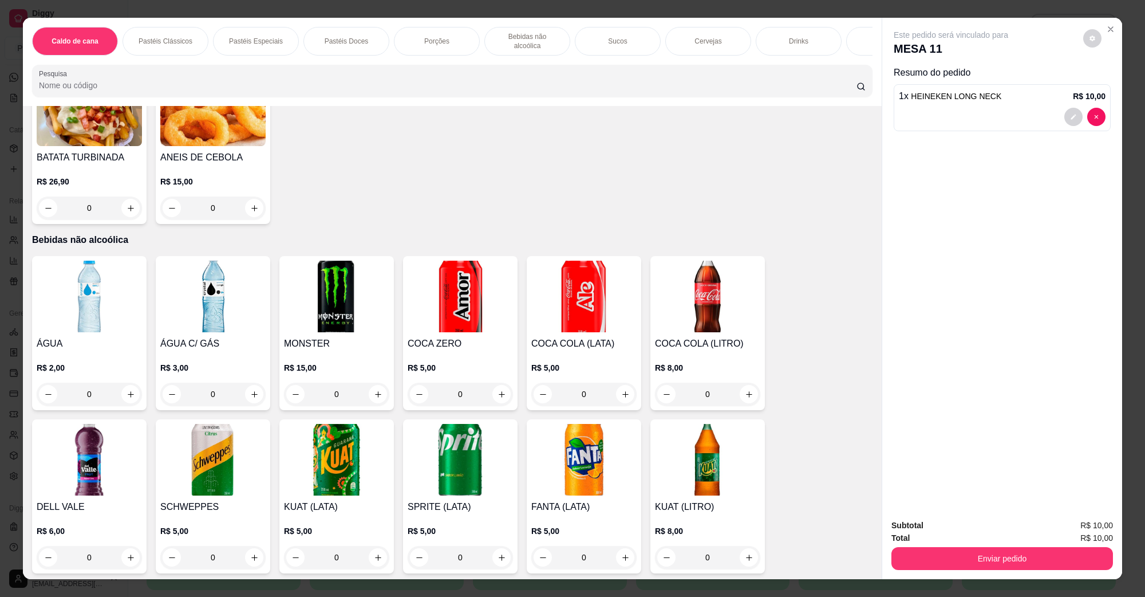
click at [181, 281] on img at bounding box center [212, 297] width 105 height 72
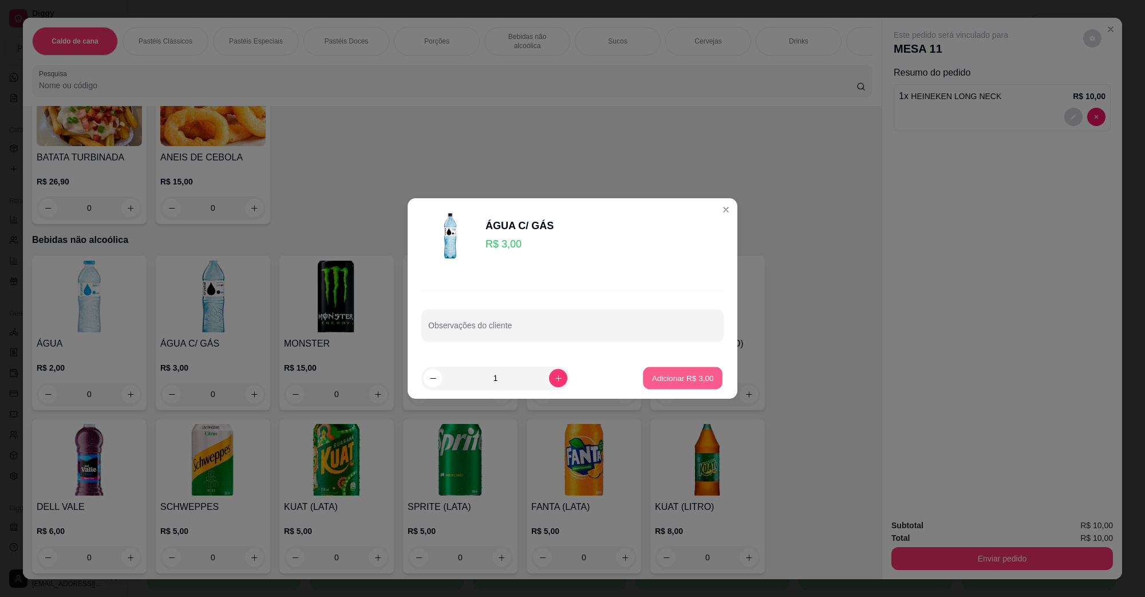
click at [694, 367] on button "Adicionar R$ 3,00" at bounding box center [683, 378] width 80 height 22
type input "1"
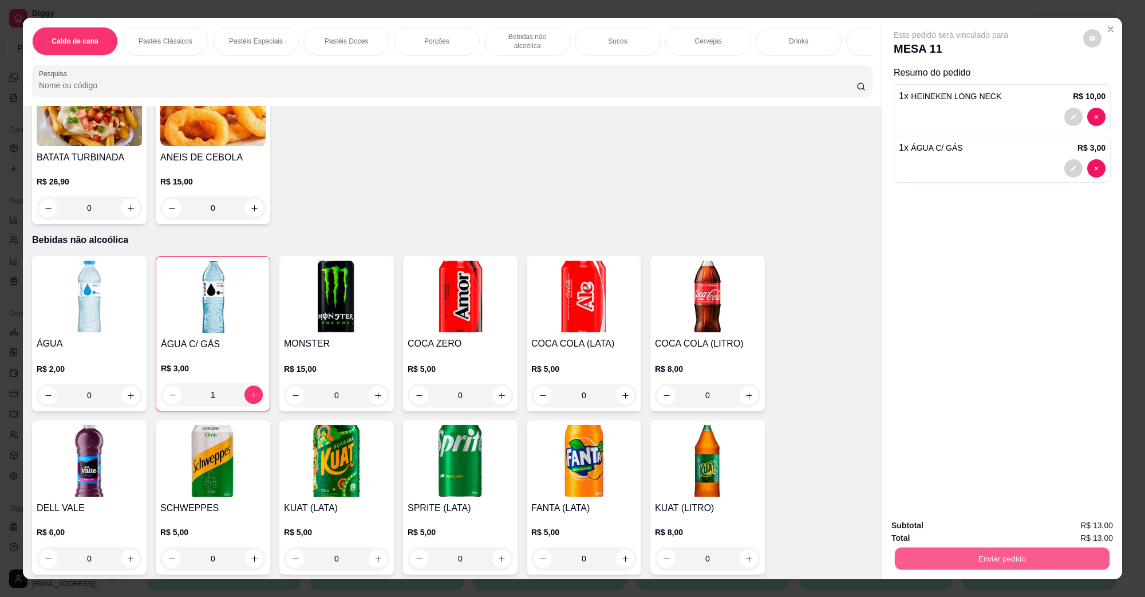
click at [1005, 550] on button "Enviar pedido" at bounding box center [1002, 558] width 215 height 22
click at [988, 533] on button "Não registrar e enviar pedido" at bounding box center [963, 530] width 119 height 22
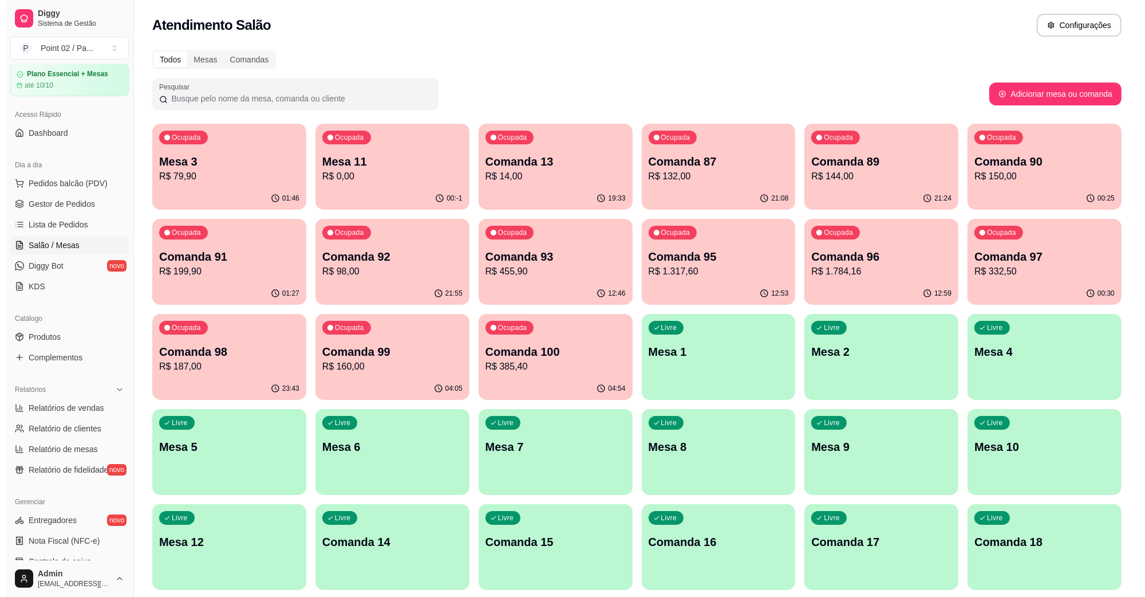
scroll to position [0, 0]
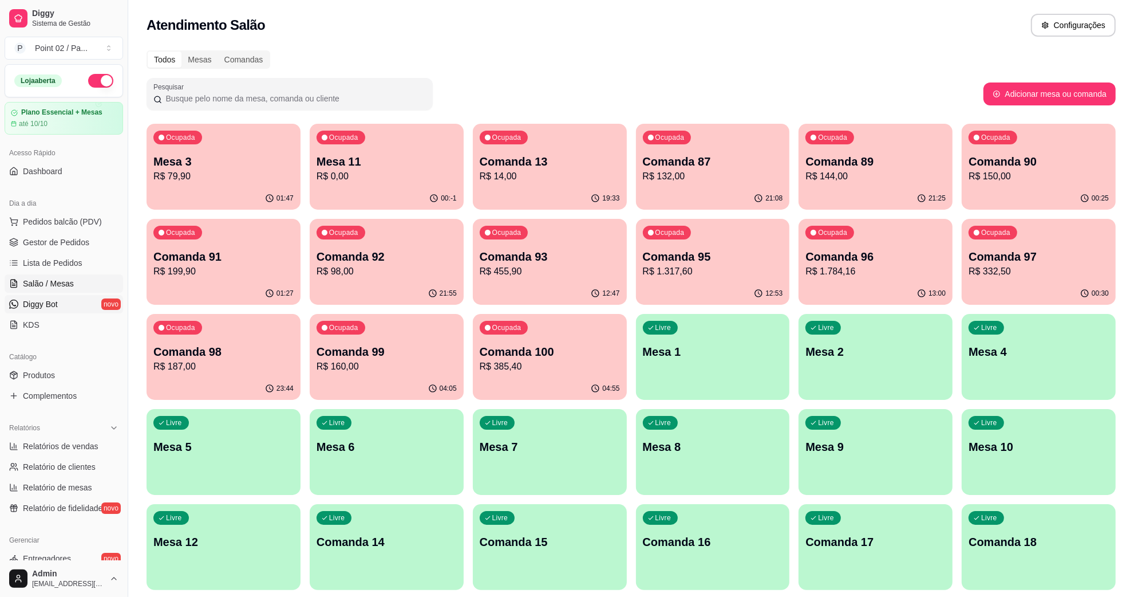
click at [58, 302] on link "Diggy Bot novo" at bounding box center [64, 304] width 119 height 18
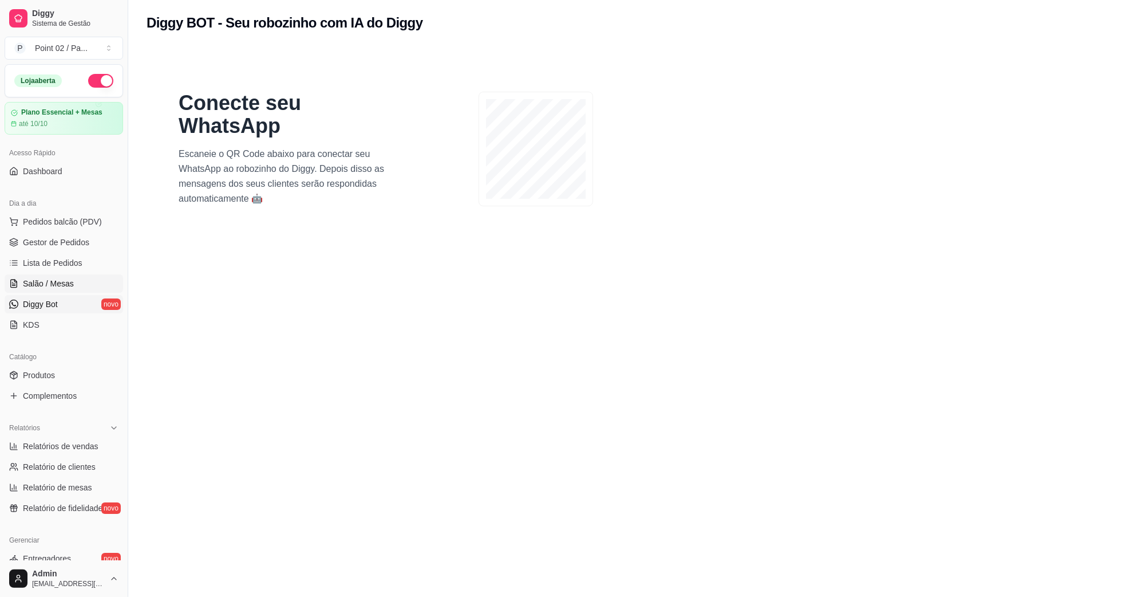
click at [66, 287] on span "Salão / Mesas" at bounding box center [48, 283] width 51 height 11
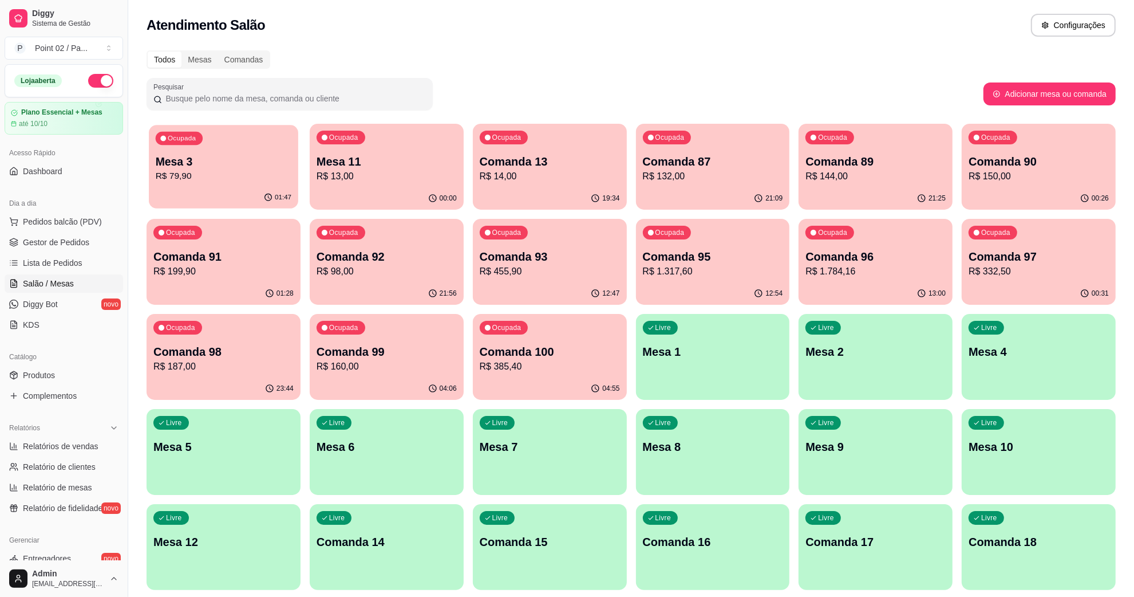
click at [233, 176] on p "R$ 79,90" at bounding box center [224, 175] width 136 height 13
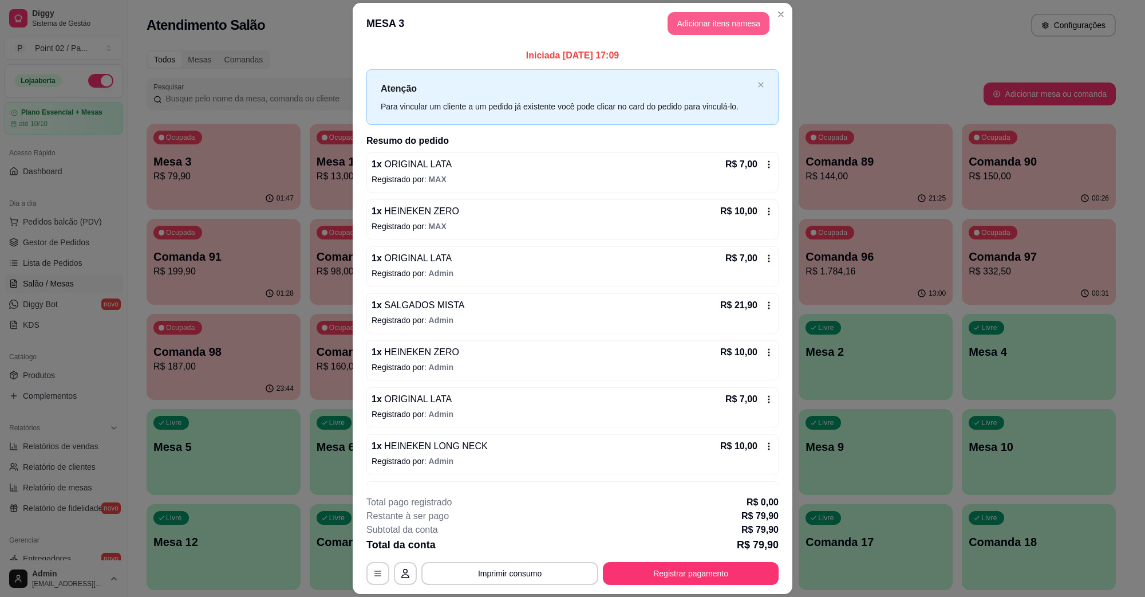
click at [707, 18] on button "Adicionar itens na mesa" at bounding box center [719, 23] width 102 height 23
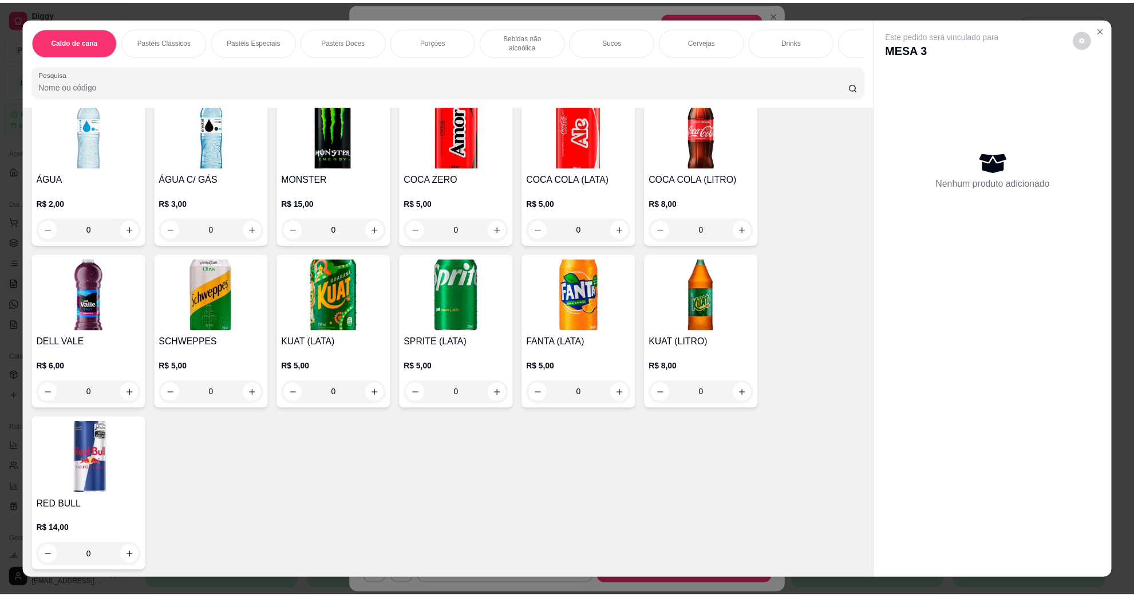
scroll to position [1718, 0]
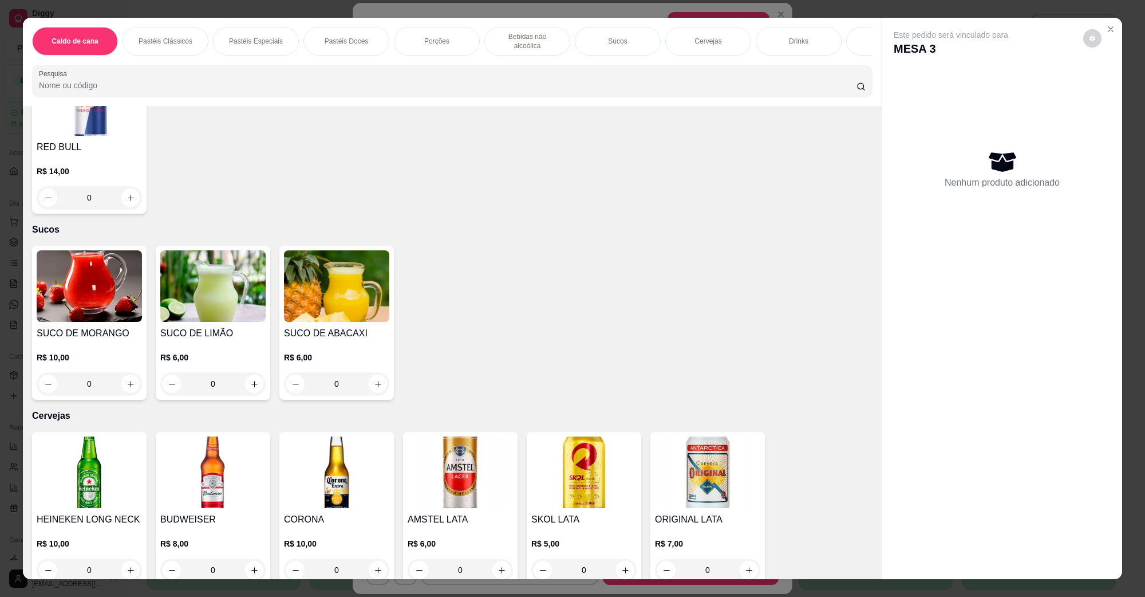
click at [68, 467] on img at bounding box center [89, 472] width 105 height 72
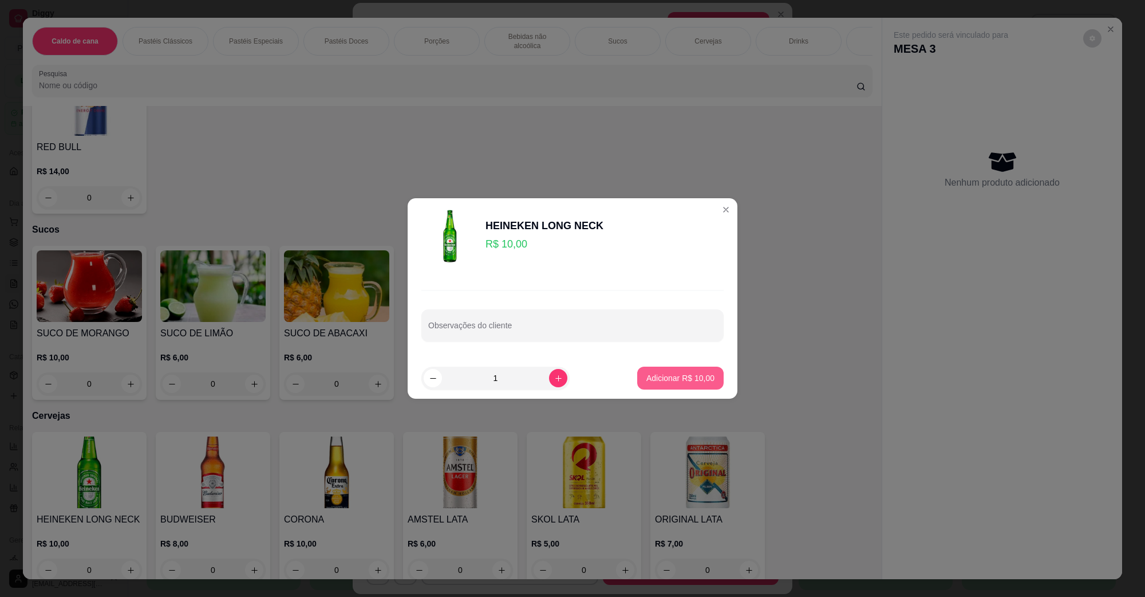
click at [656, 379] on p "Adicionar R$ 10,00" at bounding box center [680, 377] width 68 height 11
type input "1"
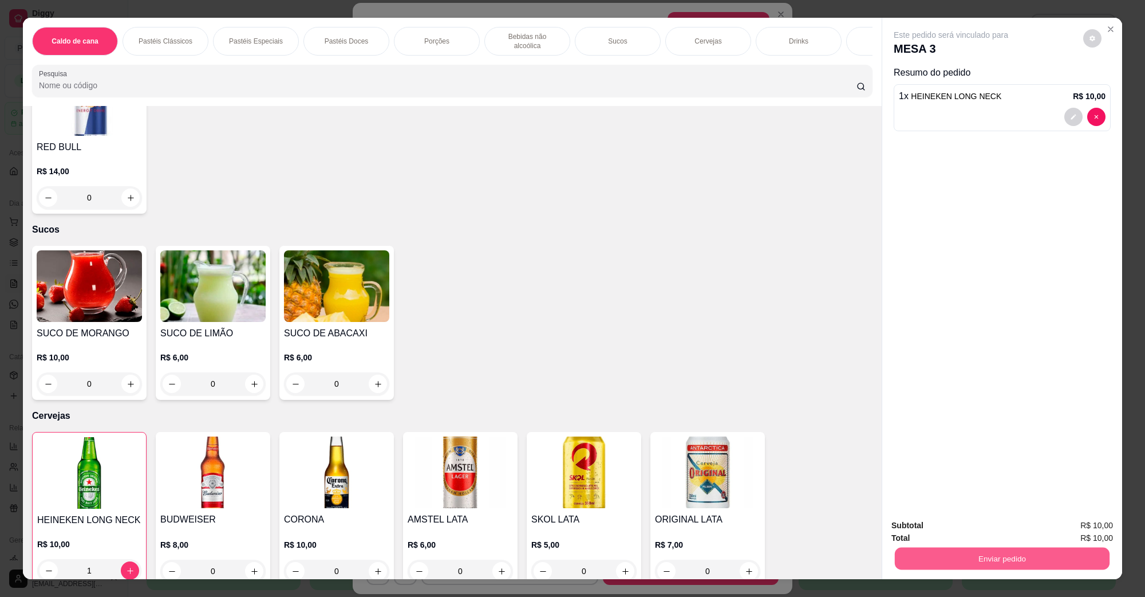
click at [963, 565] on button "Enviar pedido" at bounding box center [1002, 558] width 215 height 22
click at [961, 530] on button "Não registrar e enviar pedido" at bounding box center [964, 529] width 116 height 21
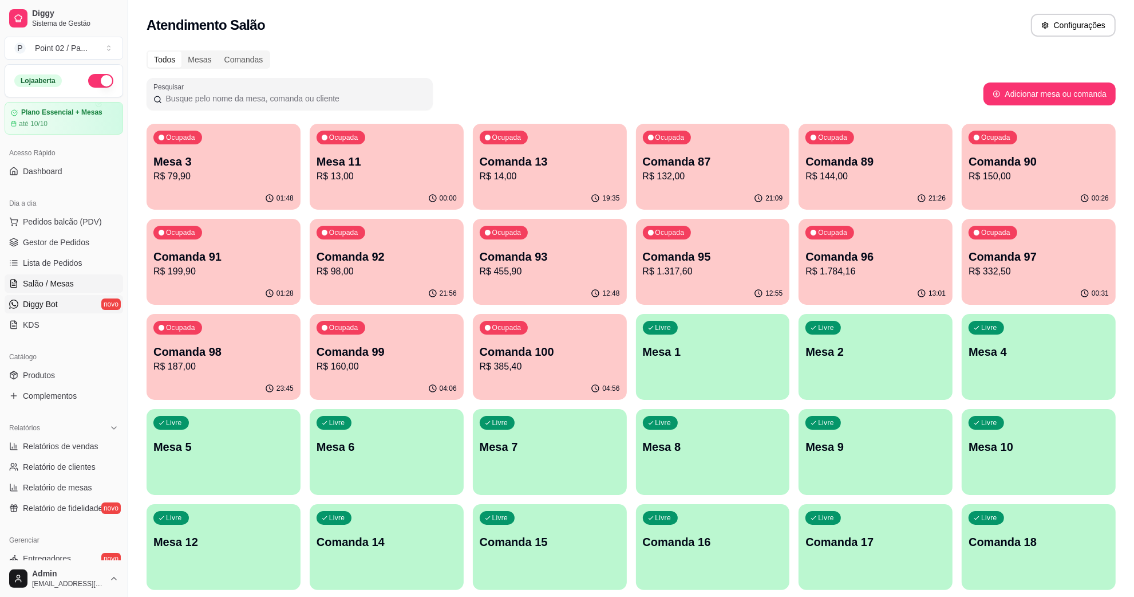
click at [68, 298] on link "Diggy Bot novo" at bounding box center [64, 304] width 119 height 18
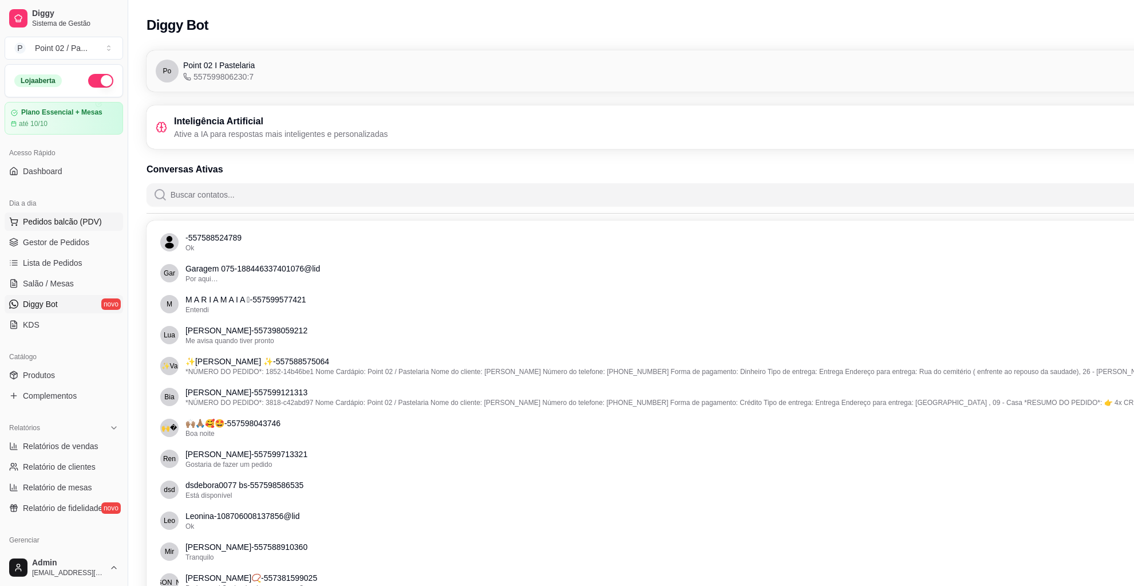
click at [54, 231] on button "Pedidos balcão (PDV)" at bounding box center [64, 221] width 119 height 18
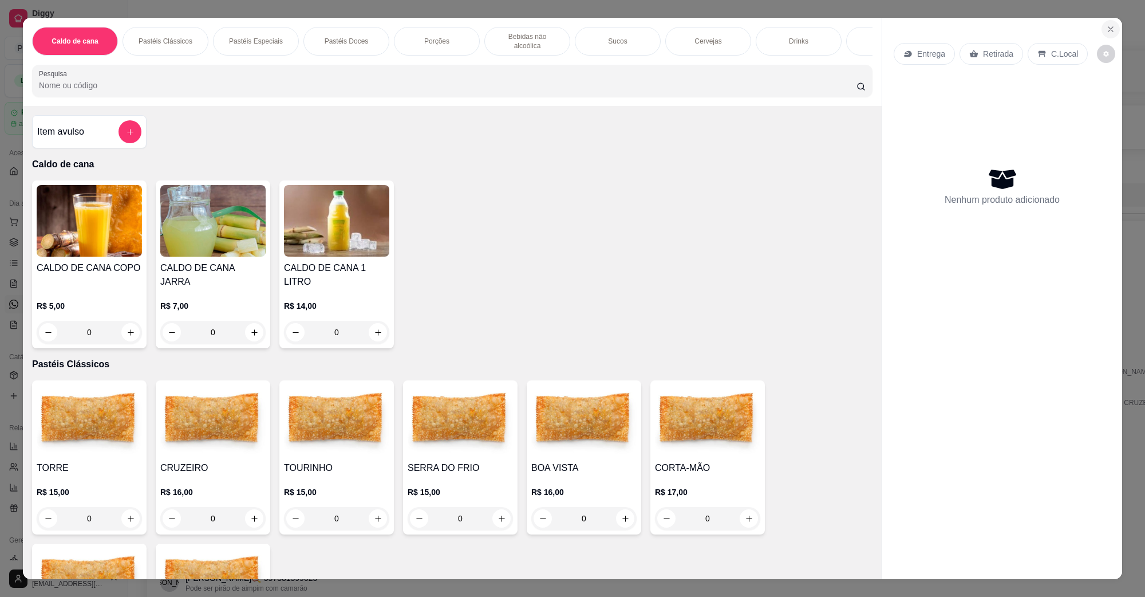
click at [1106, 31] on icon "Close" at bounding box center [1110, 29] width 9 height 9
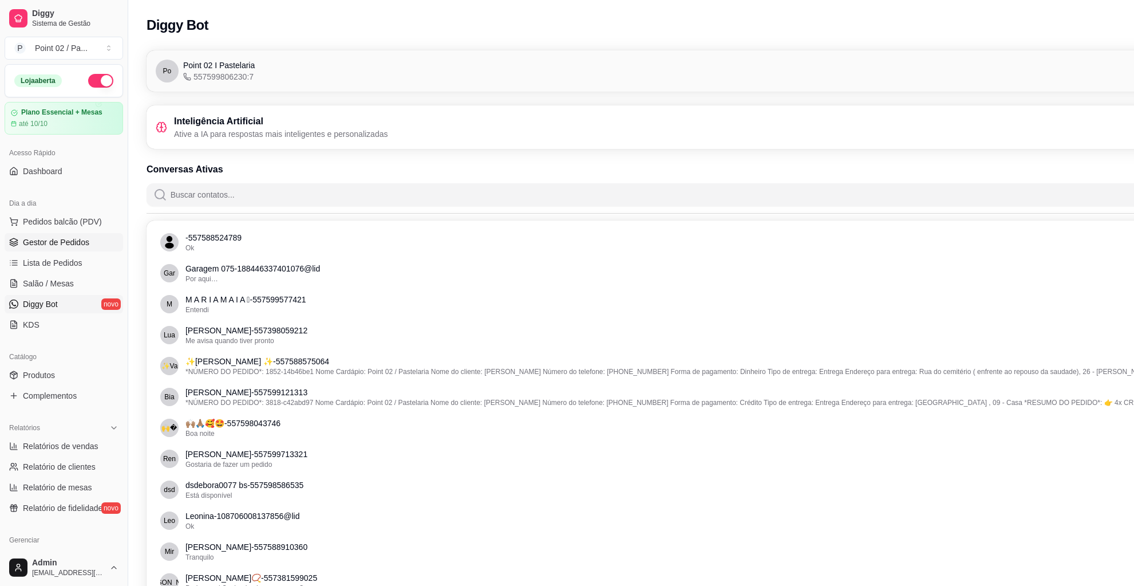
click at [72, 235] on link "Gestor de Pedidos" at bounding box center [64, 242] width 119 height 18
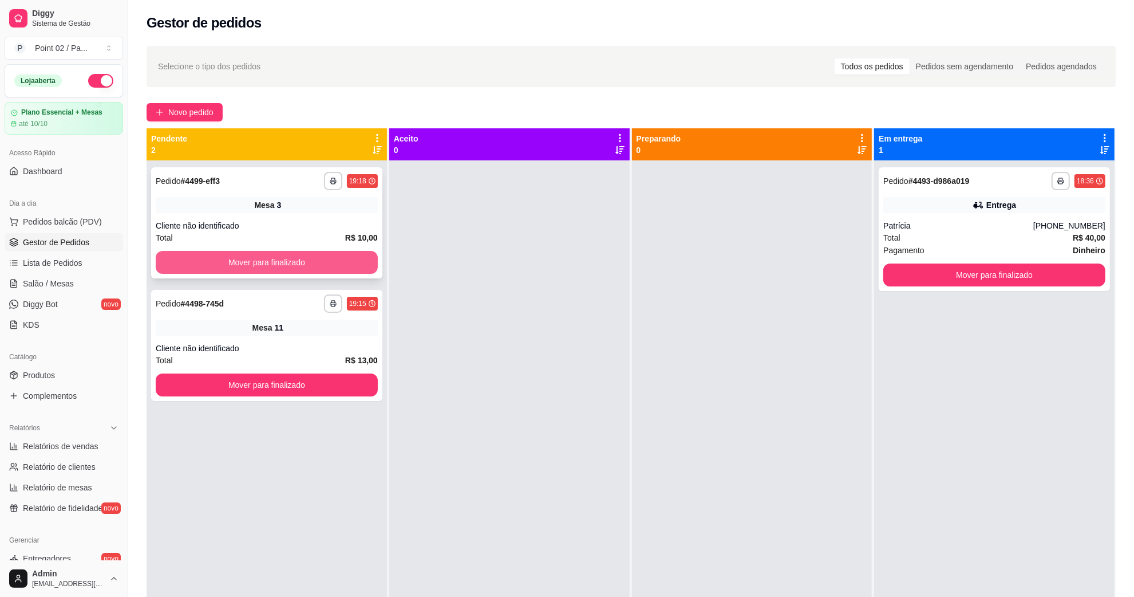
click at [234, 251] on button "Mover para finalizado" at bounding box center [267, 262] width 222 height 23
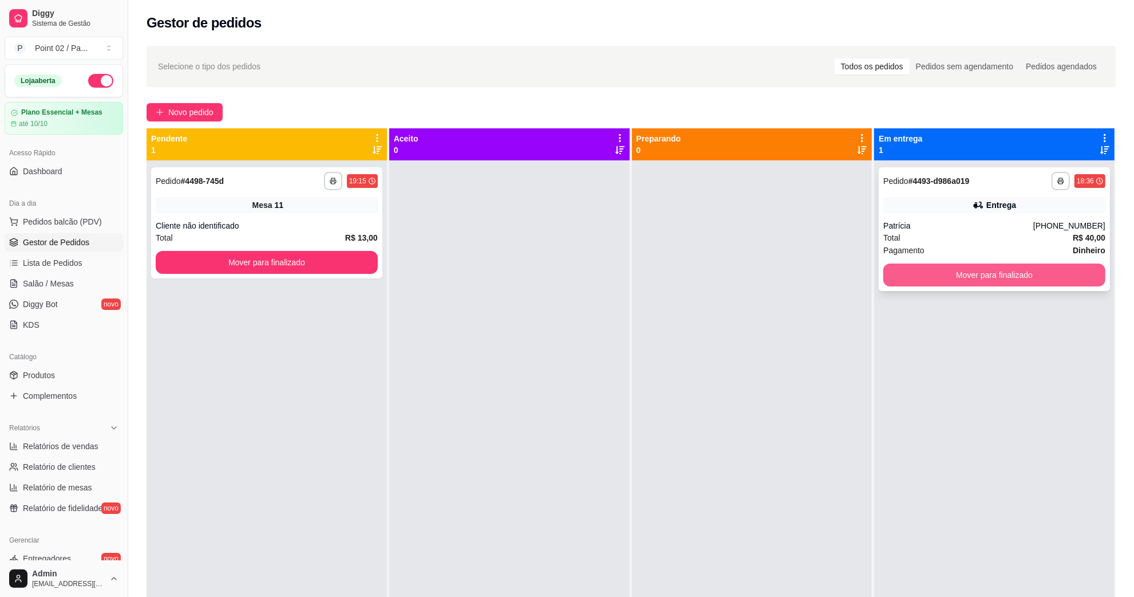
click at [910, 265] on button "Mover para finalizado" at bounding box center [994, 274] width 222 height 23
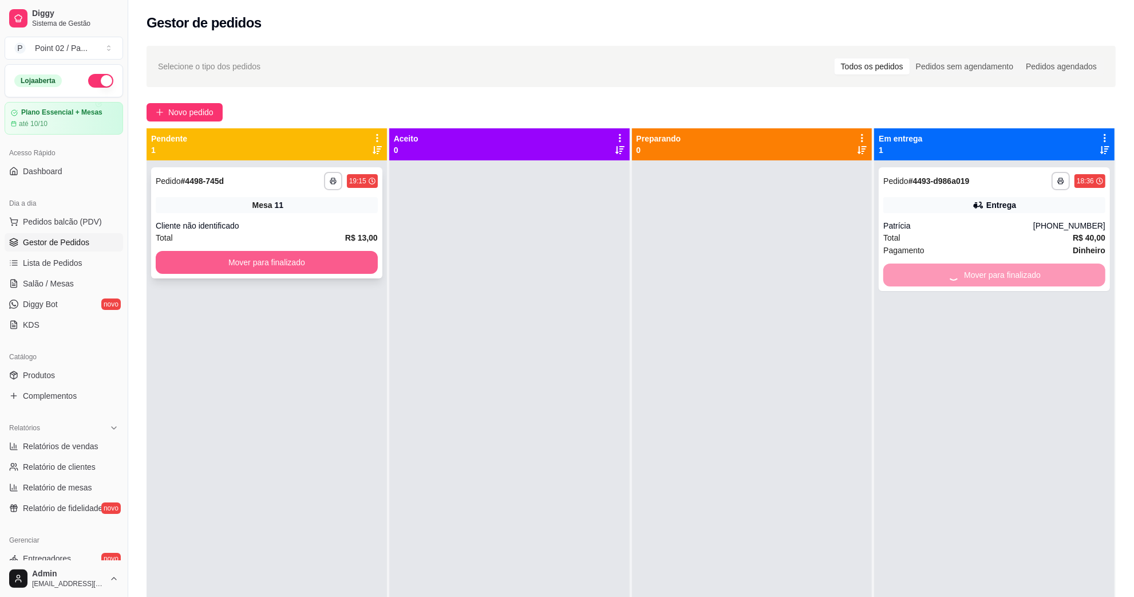
click at [359, 263] on button "Mover para finalizado" at bounding box center [267, 262] width 222 height 23
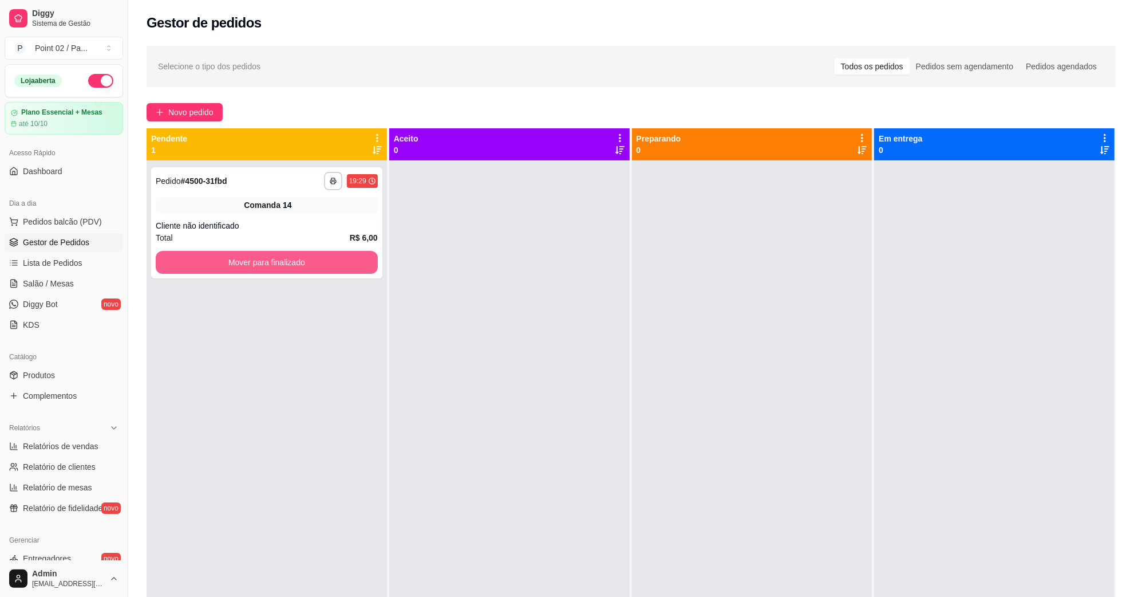
click at [359, 263] on button "Mover para finalizado" at bounding box center [267, 262] width 222 height 23
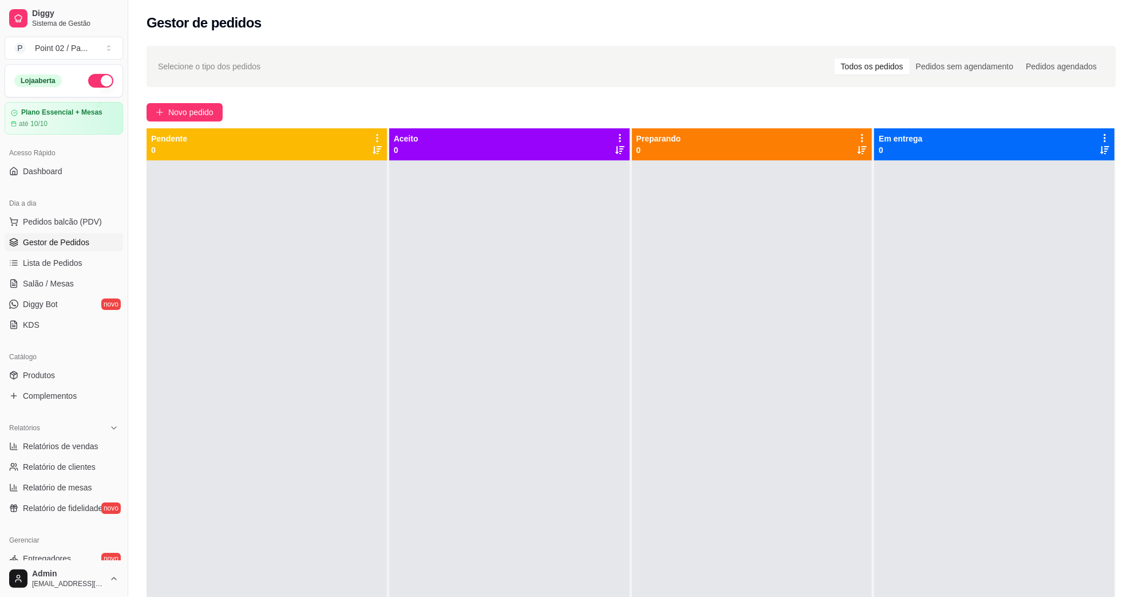
click at [258, 206] on div at bounding box center [267, 458] width 240 height 597
click at [473, 132] on div "Aceito 0" at bounding box center [509, 144] width 240 height 32
click at [78, 228] on button "Pedidos balcão (PDV)" at bounding box center [64, 221] width 119 height 18
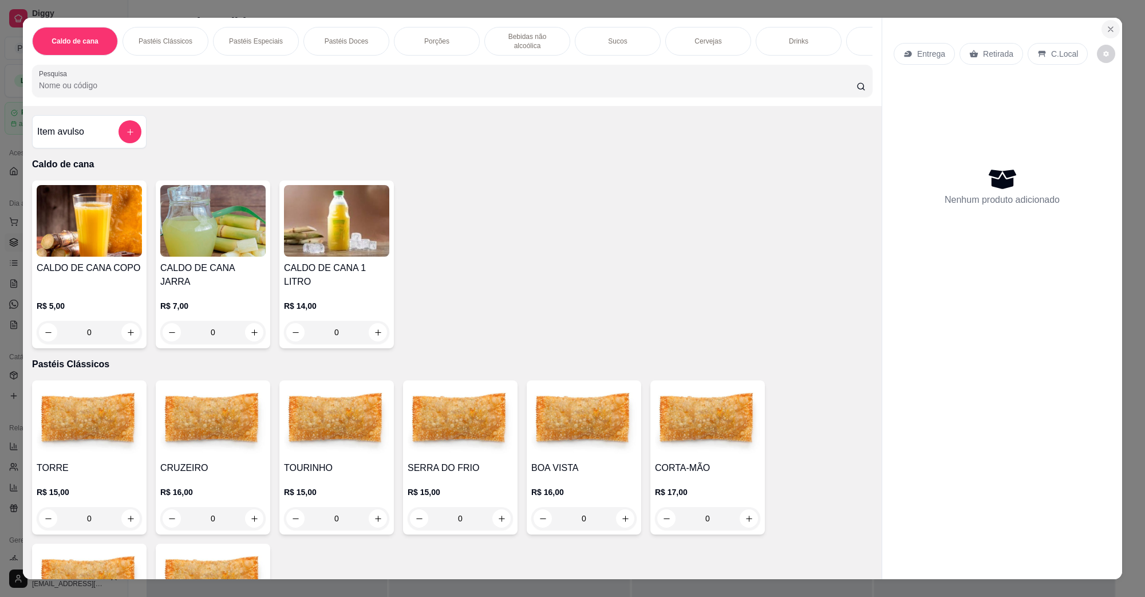
click at [1106, 29] on icon "Close" at bounding box center [1110, 29] width 9 height 9
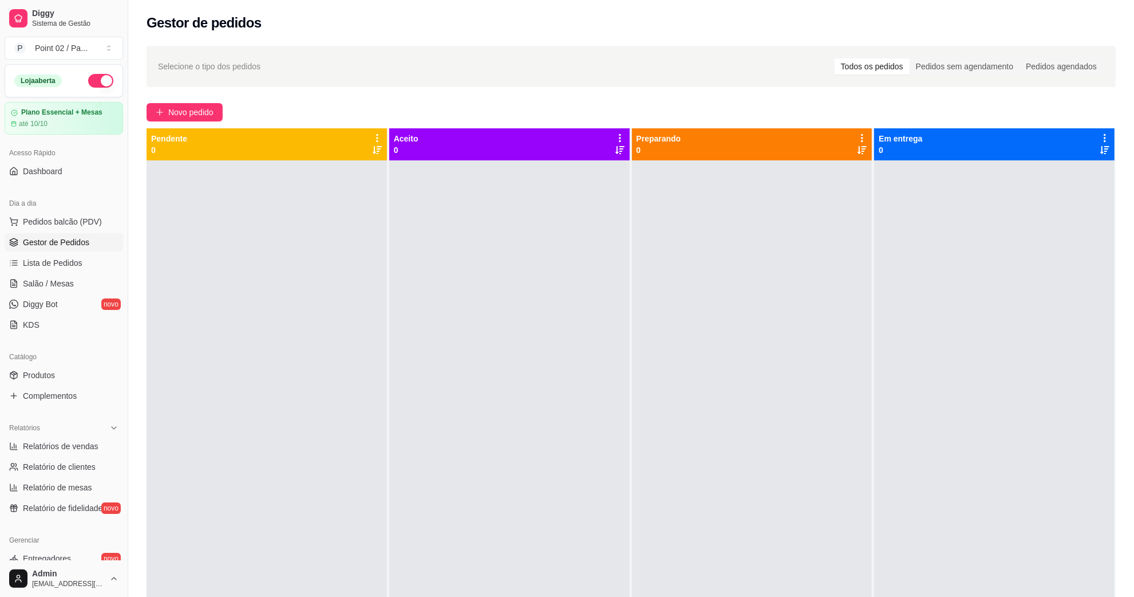
click at [728, 32] on div "Gestor de pedidos" at bounding box center [631, 19] width 1006 height 39
click at [637, 61] on div "Selecione o tipo dos pedidos Todos os pedidos Pedidos sem agendamento Pedidos a…" at bounding box center [631, 66] width 946 height 18
click at [359, 76] on div "Selecione o tipo dos pedidos Todos os pedidos Pedidos sem agendamento Pedidos a…" at bounding box center [631, 66] width 969 height 41
click at [317, 68] on div "Selecione o tipo dos pedidos Todos os pedidos Pedidos sem agendamento Pedidos a…" at bounding box center [631, 66] width 946 height 18
click at [273, 60] on div "Selecione o tipo dos pedidos Todos os pedidos Pedidos sem agendamento Pedidos a…" at bounding box center [631, 66] width 946 height 18
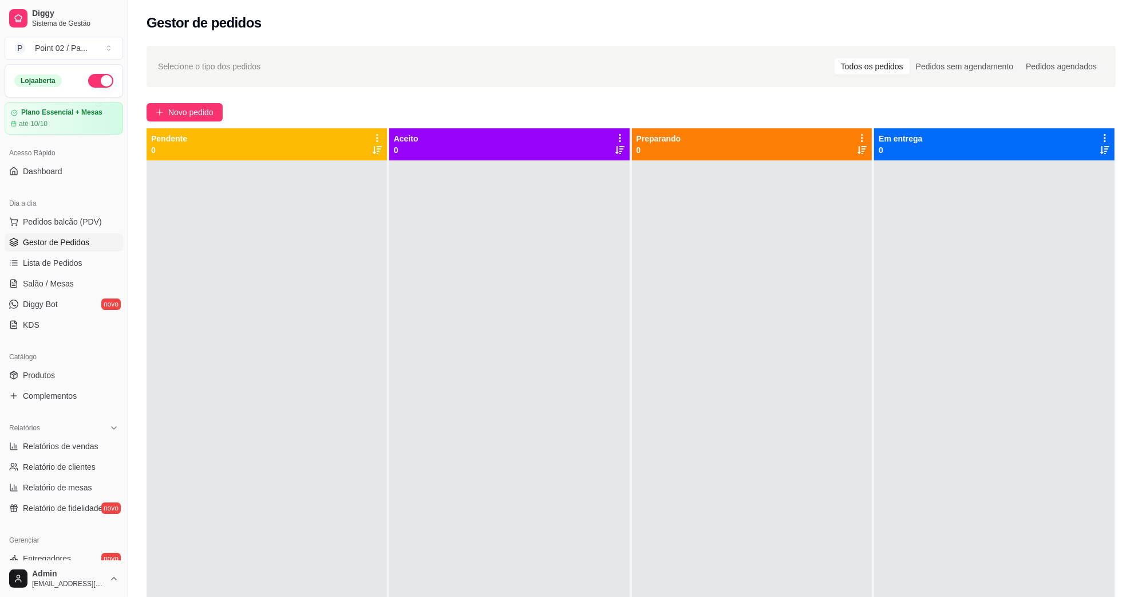
click at [221, 75] on div "Selecione o tipo dos pedidos Todos os pedidos Pedidos sem agendamento Pedidos a…" at bounding box center [631, 66] width 946 height 18
click at [79, 281] on link "Salão / Mesas" at bounding box center [64, 283] width 119 height 18
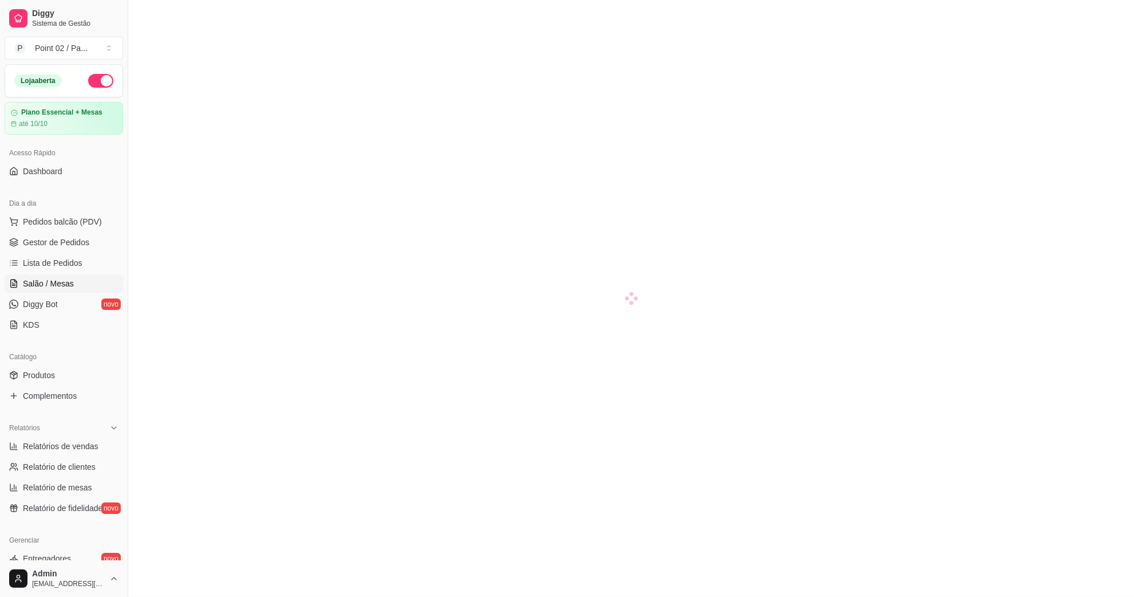
click at [73, 287] on link "Salão / Mesas" at bounding box center [64, 283] width 119 height 18
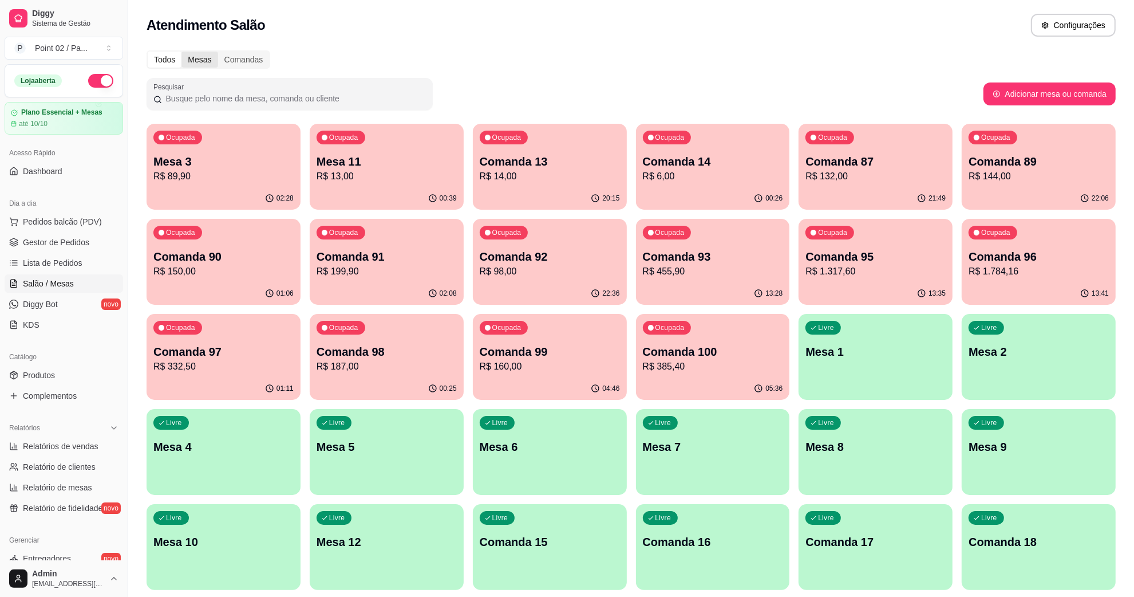
click at [204, 54] on div "Mesas" at bounding box center [199, 60] width 36 height 16
click at [181, 52] on input "Mesas" at bounding box center [181, 52] width 0 height 0
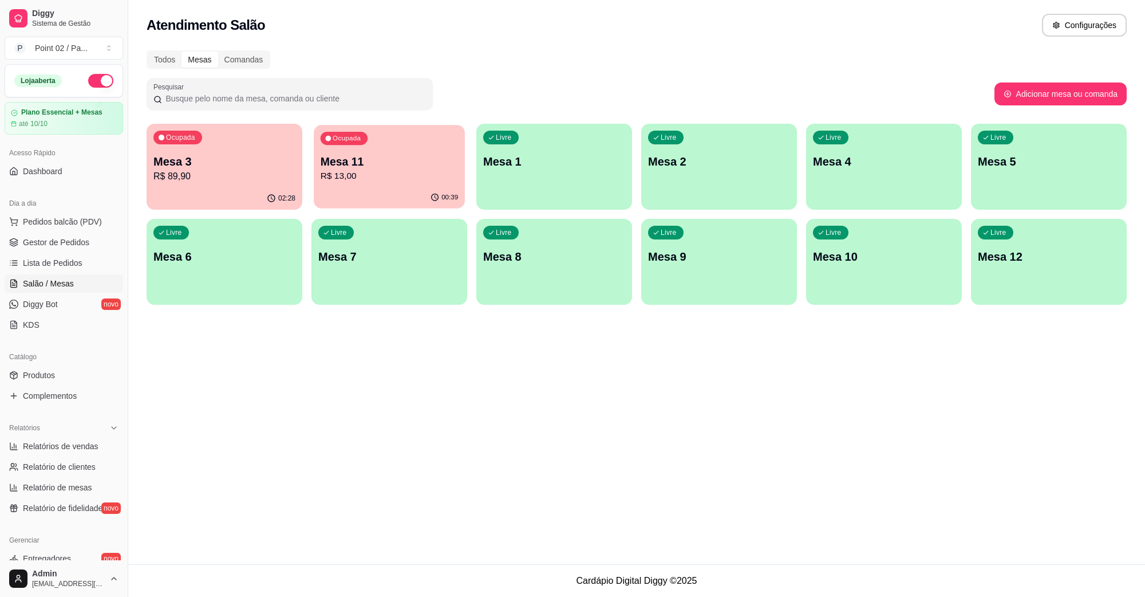
click at [402, 188] on div "00:39" at bounding box center [389, 198] width 151 height 22
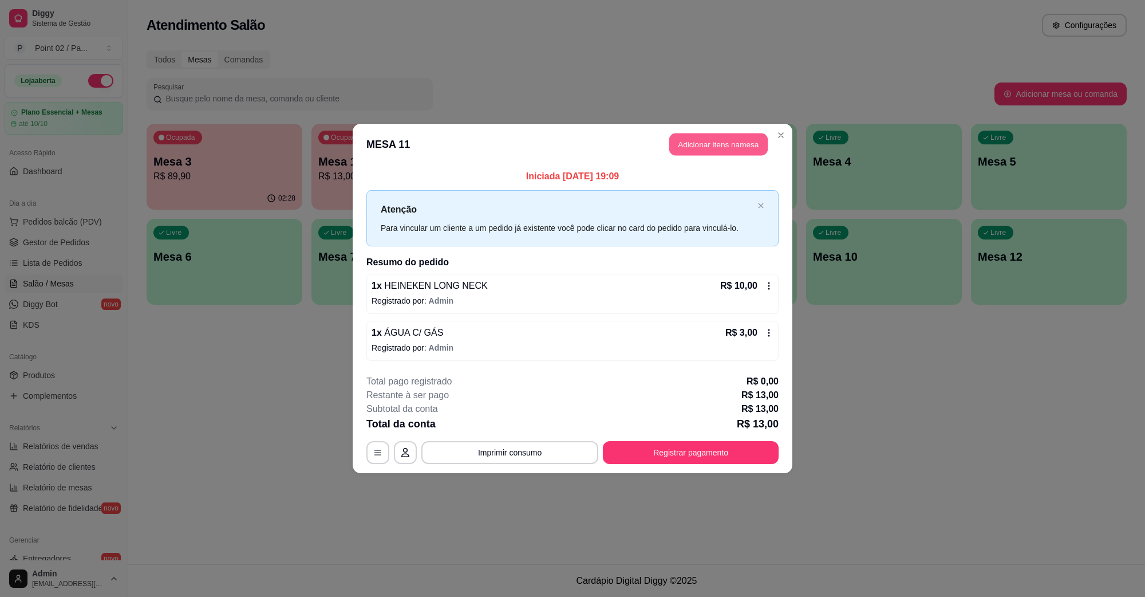
click at [706, 141] on button "Adicionar itens na mesa" at bounding box center [718, 144] width 98 height 22
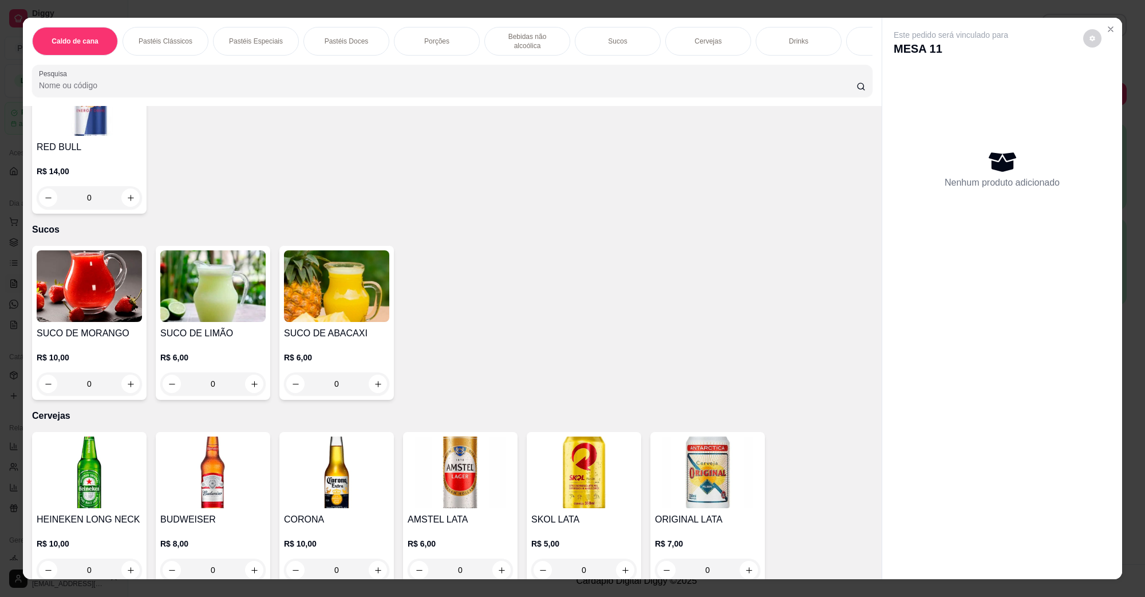
scroll to position [1861, 0]
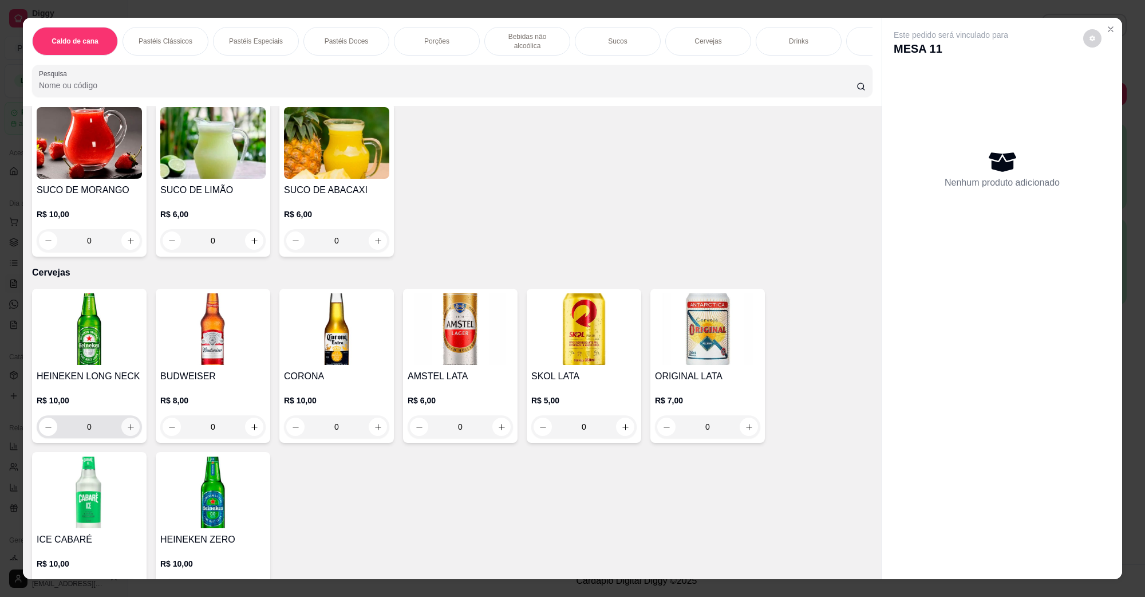
click at [127, 423] on icon "increase-product-quantity" at bounding box center [131, 427] width 9 height 9
type input "1"
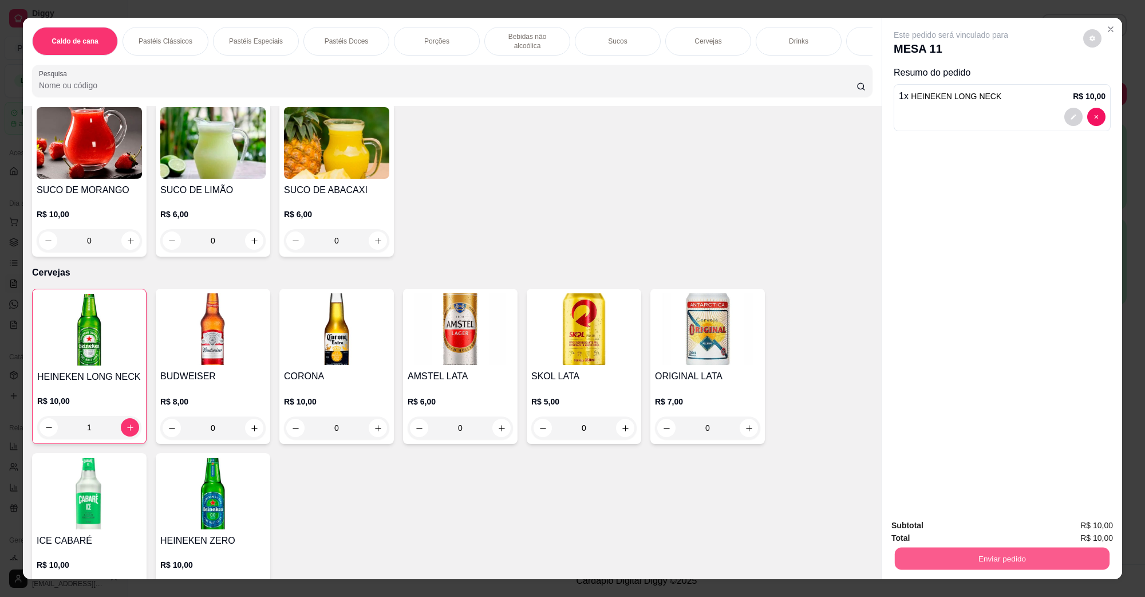
click at [969, 558] on button "Enviar pedido" at bounding box center [1002, 558] width 215 height 22
click at [1000, 530] on button "Não registrar e enviar pedido" at bounding box center [963, 530] width 119 height 22
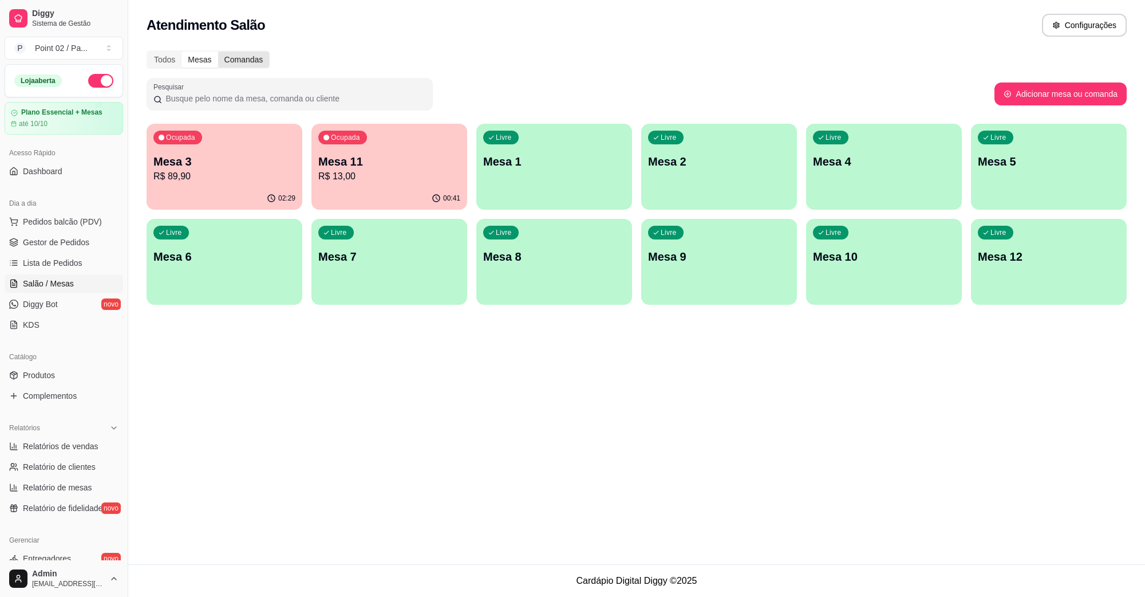
click at [246, 53] on div "Comandas" at bounding box center [244, 60] width 52 height 16
click at [218, 52] on input "Comandas" at bounding box center [218, 52] width 0 height 0
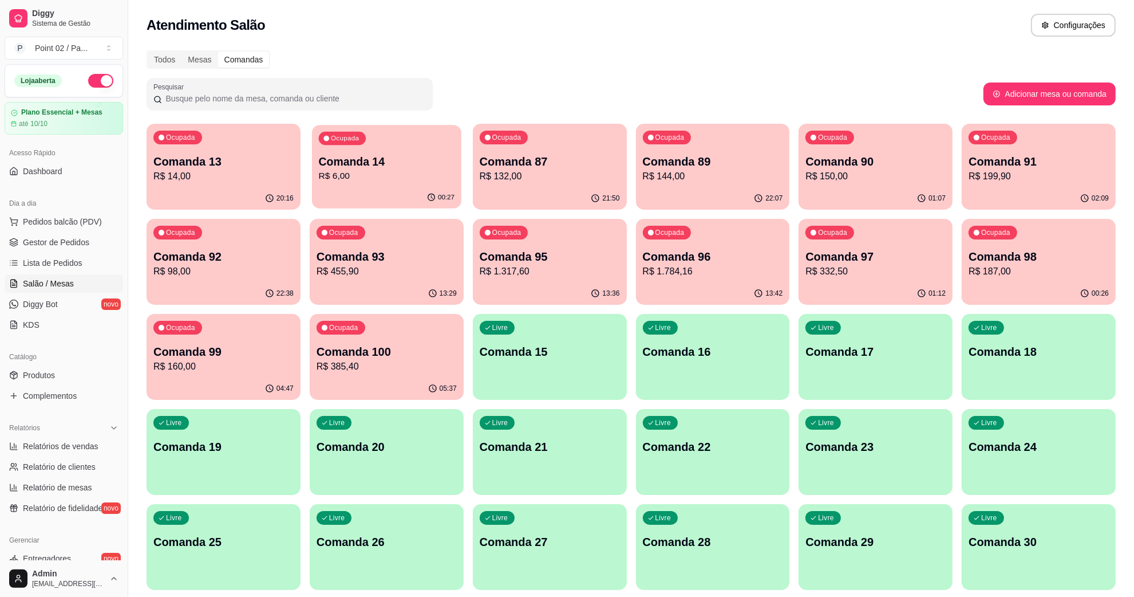
click at [410, 164] on p "Comanda 14" at bounding box center [387, 161] width 136 height 15
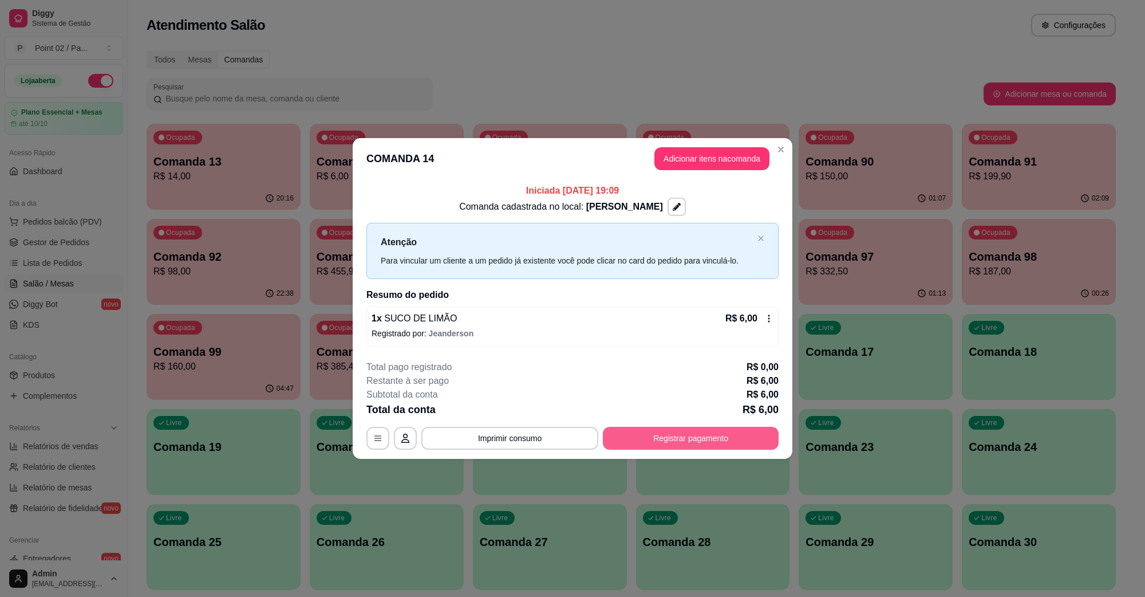
click at [665, 433] on button "Registrar pagamento" at bounding box center [691, 438] width 176 height 23
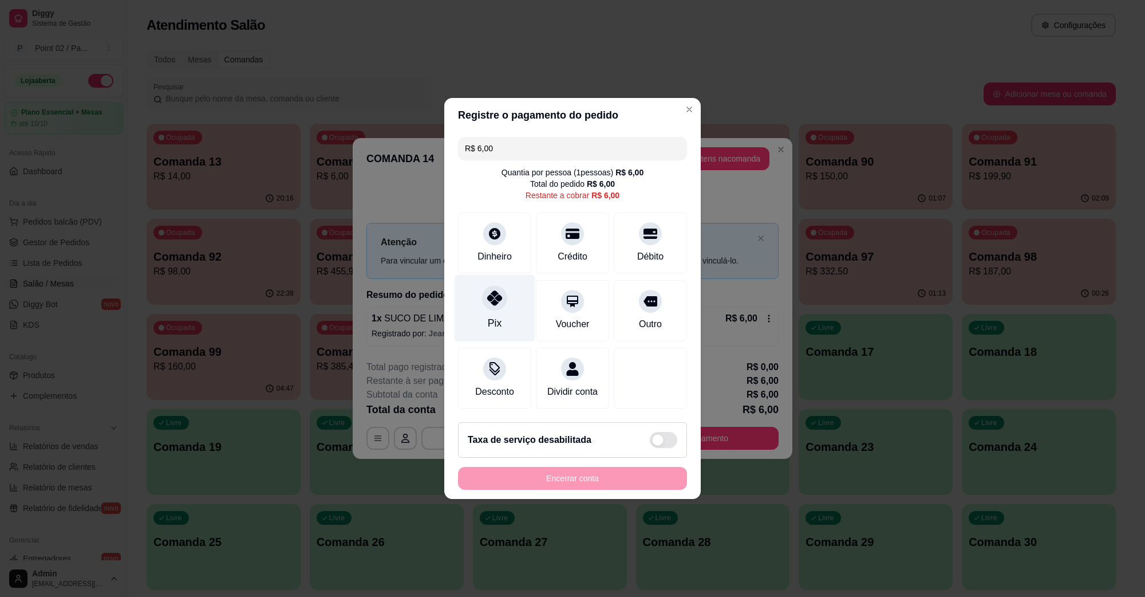
click at [510, 298] on div "Pix" at bounding box center [495, 308] width 81 height 67
type input "R$ 0,00"
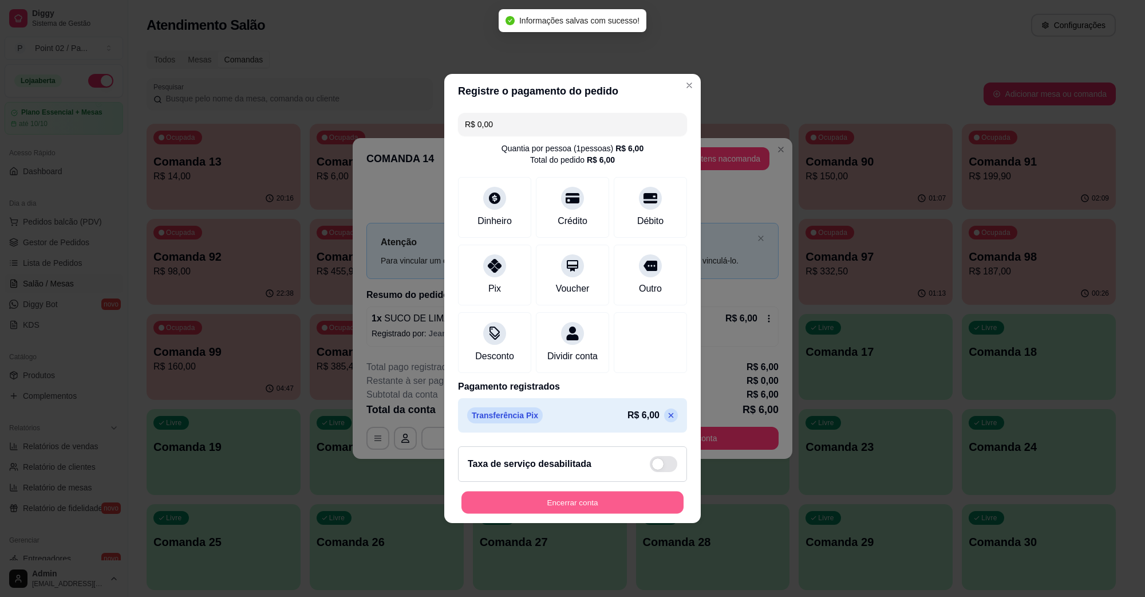
click at [564, 514] on button "Encerrar conta" at bounding box center [572, 502] width 222 height 22
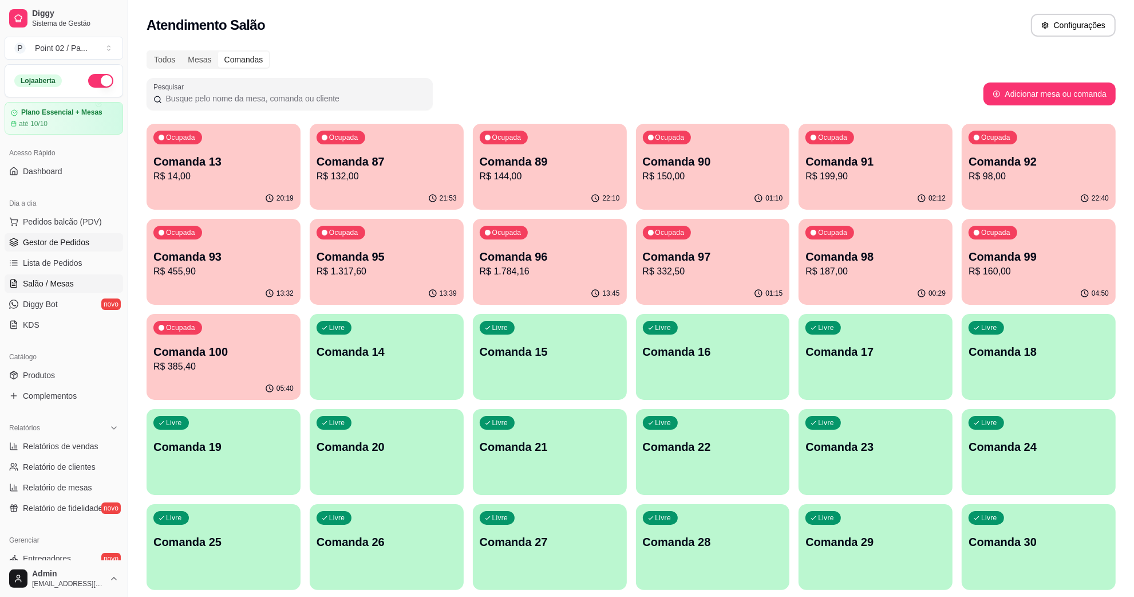
click at [73, 238] on span "Gestor de Pedidos" at bounding box center [56, 241] width 66 height 11
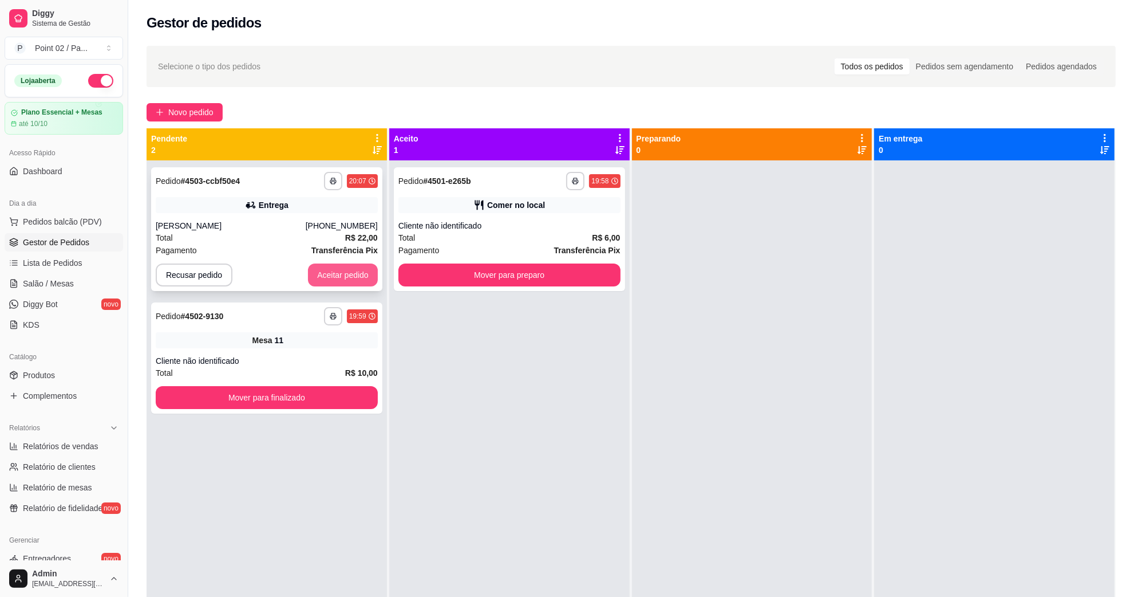
click at [359, 281] on button "Aceitar pedido" at bounding box center [343, 274] width 70 height 23
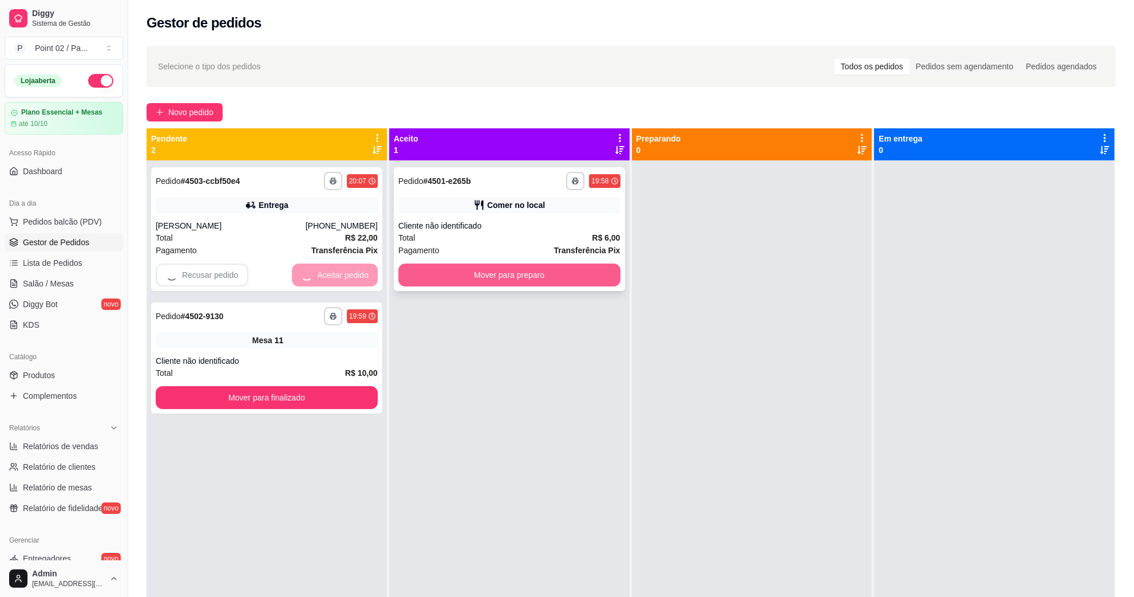
click at [433, 273] on button "Mover para preparo" at bounding box center [509, 274] width 222 height 23
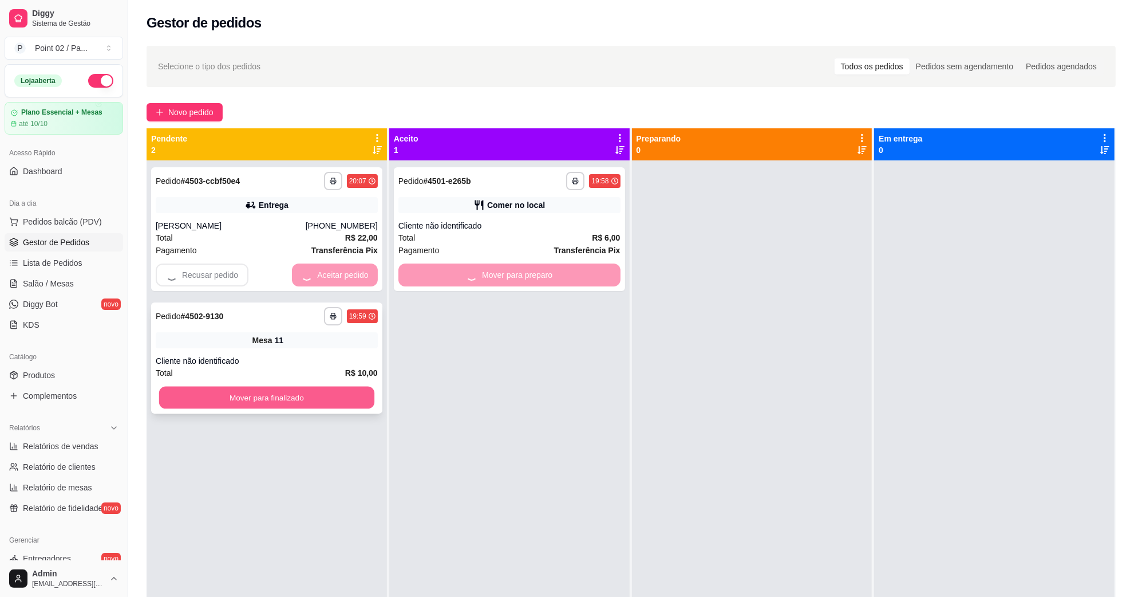
click at [317, 387] on button "Mover para finalizado" at bounding box center [266, 397] width 215 height 22
click at [74, 222] on span "Pedidos balcão (PDV)" at bounding box center [62, 221] width 79 height 11
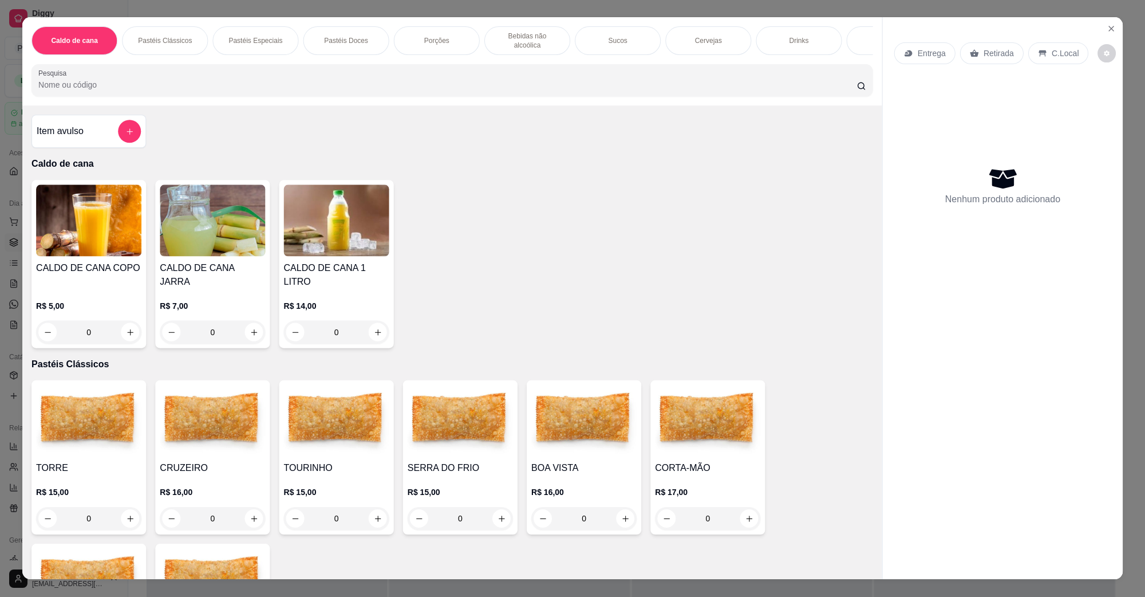
click at [54, 300] on p "R$ 5,00" at bounding box center [88, 305] width 105 height 11
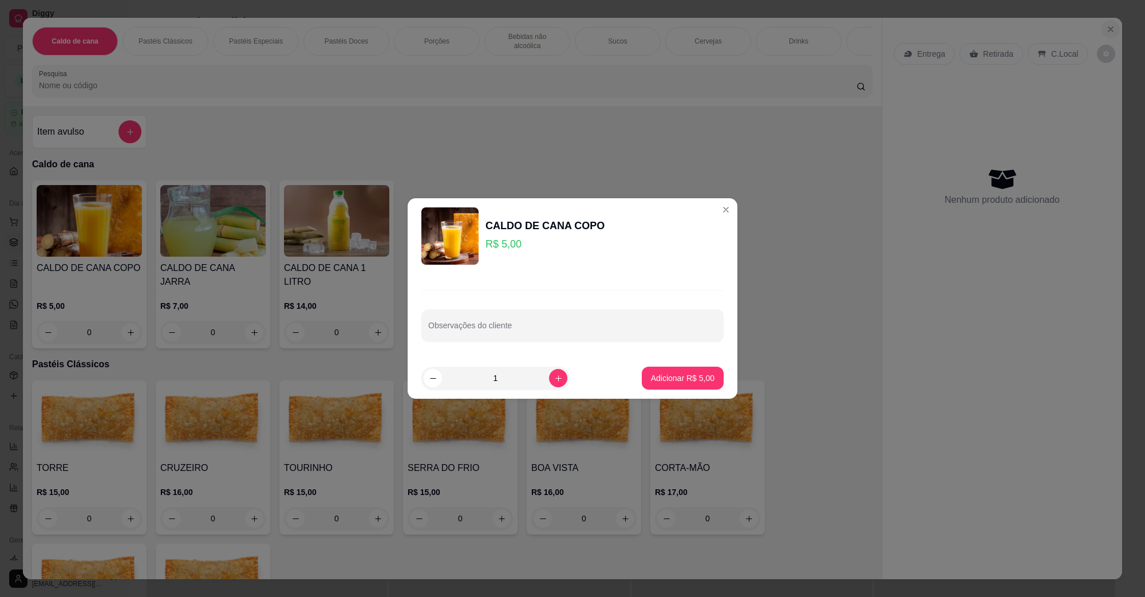
click at [1108, 29] on icon "Close" at bounding box center [1110, 29] width 5 height 5
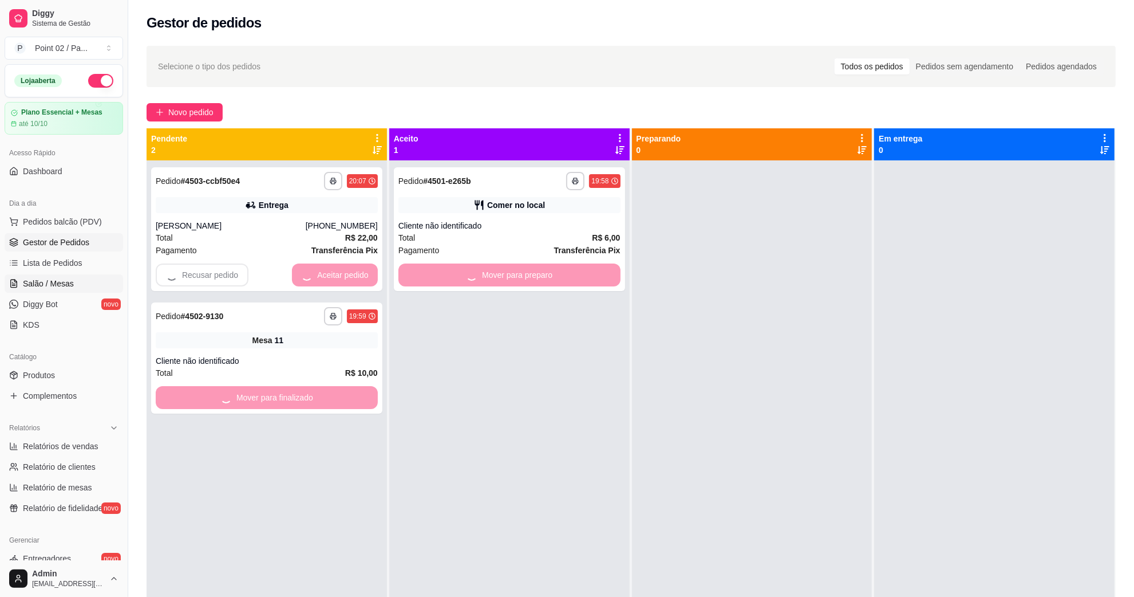
click at [70, 279] on span "Salão / Mesas" at bounding box center [48, 283] width 51 height 11
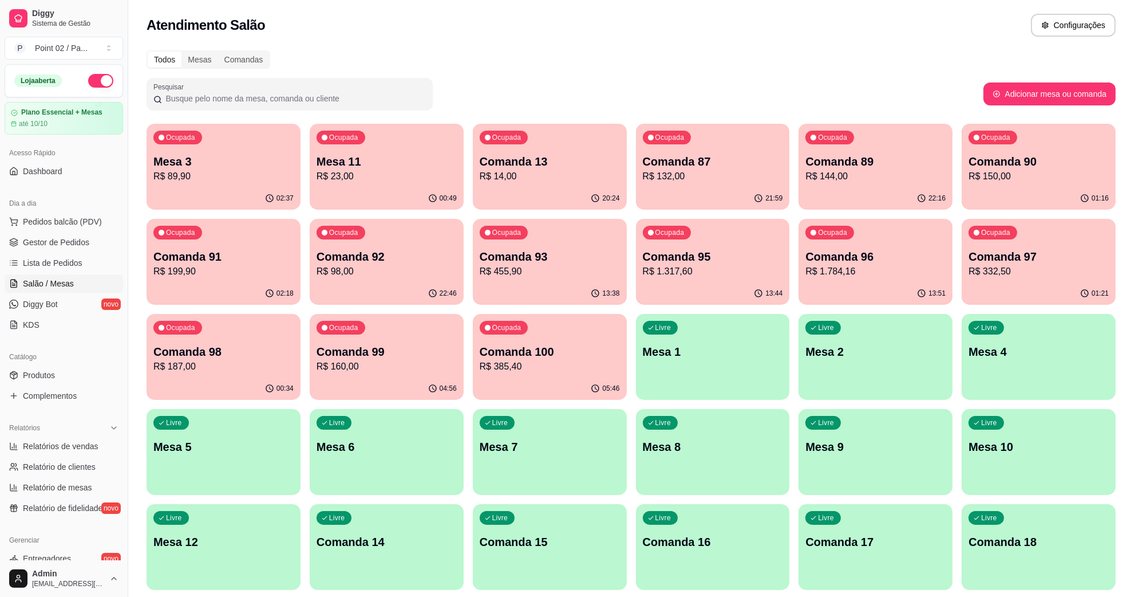
click at [270, 152] on div "Ocupada Mesa 3 R$ 89,90" at bounding box center [224, 156] width 154 height 64
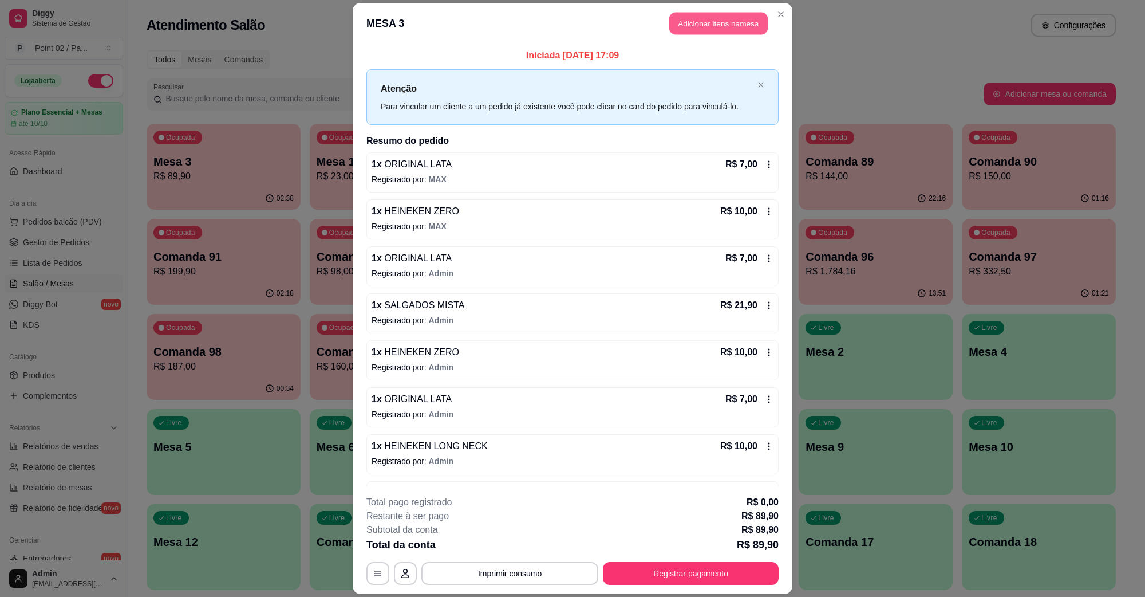
click at [713, 32] on button "Adicionar itens na mesa" at bounding box center [718, 24] width 98 height 22
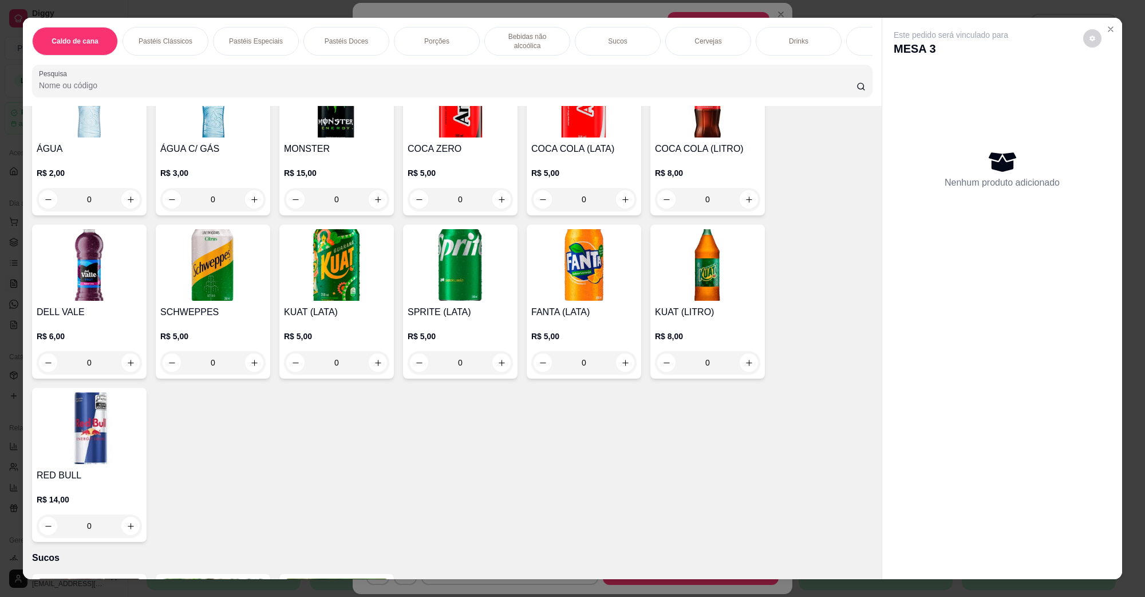
scroll to position [1360, 0]
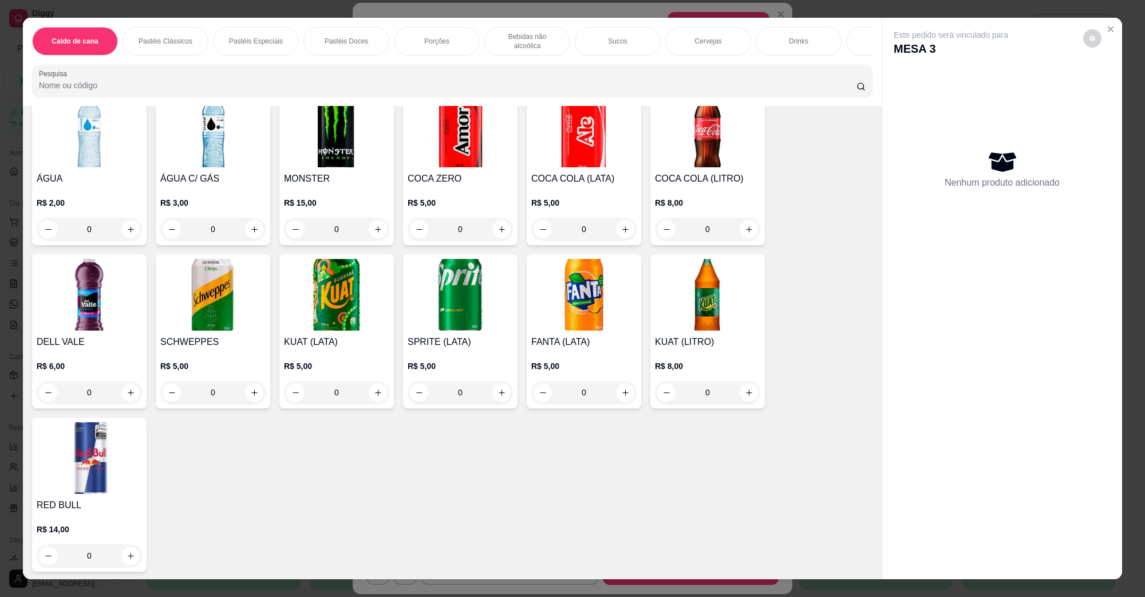
click at [199, 148] on img at bounding box center [212, 132] width 105 height 72
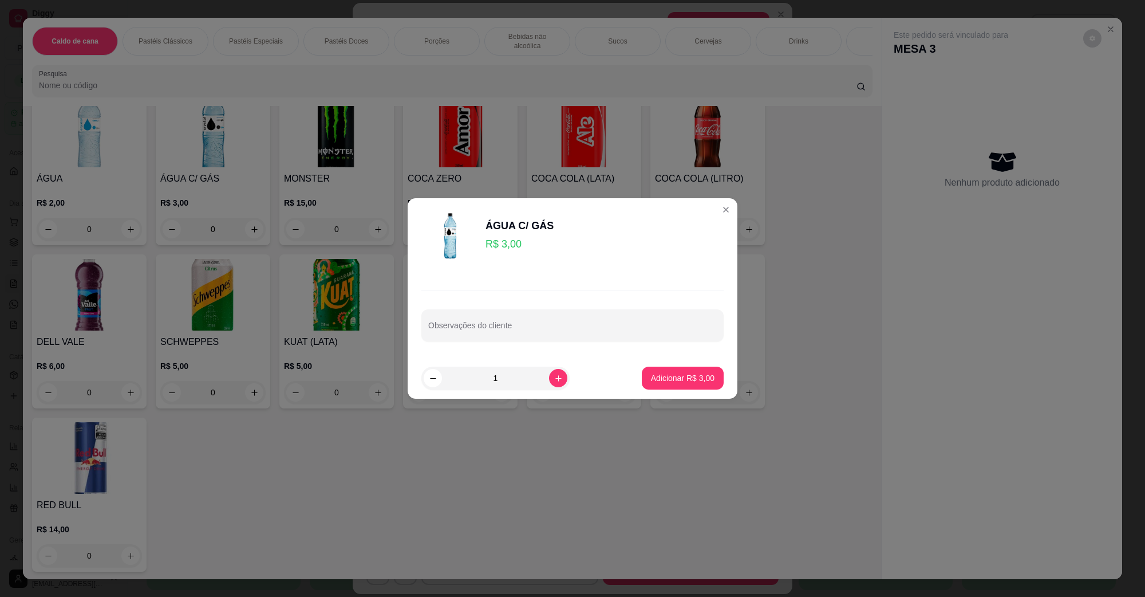
click at [648, 365] on footer "1 Adicionar R$ 3,00" at bounding box center [573, 377] width 330 height 41
click at [714, 388] on footer "1 Adicionar R$ 3,00" at bounding box center [573, 377] width 330 height 41
click at [699, 382] on p "Adicionar R$ 3,00" at bounding box center [683, 377] width 62 height 11
type input "1"
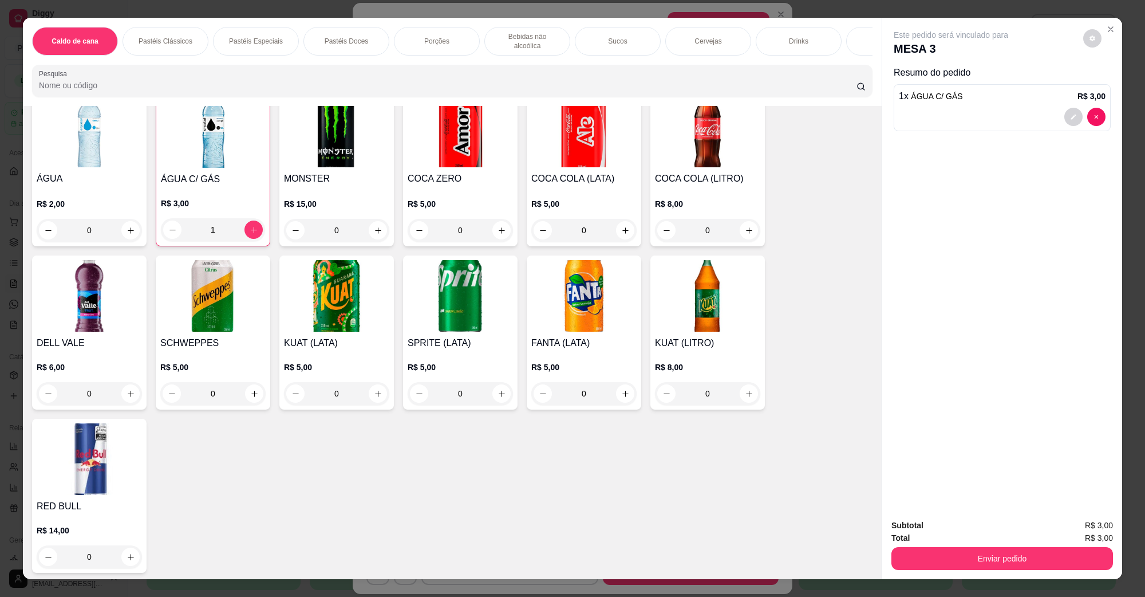
click at [950, 556] on button "Enviar pedido" at bounding box center [1002, 558] width 222 height 23
click at [942, 535] on button "Não registrar e enviar pedido" at bounding box center [963, 530] width 119 height 22
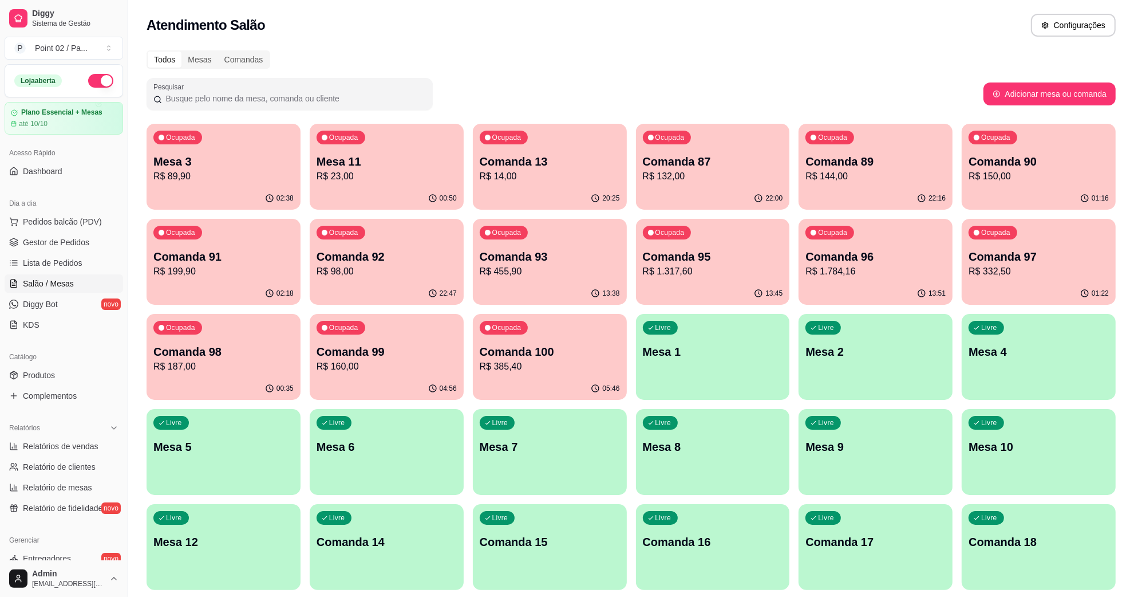
click at [100, 245] on link "Gestor de Pedidos" at bounding box center [64, 242] width 119 height 18
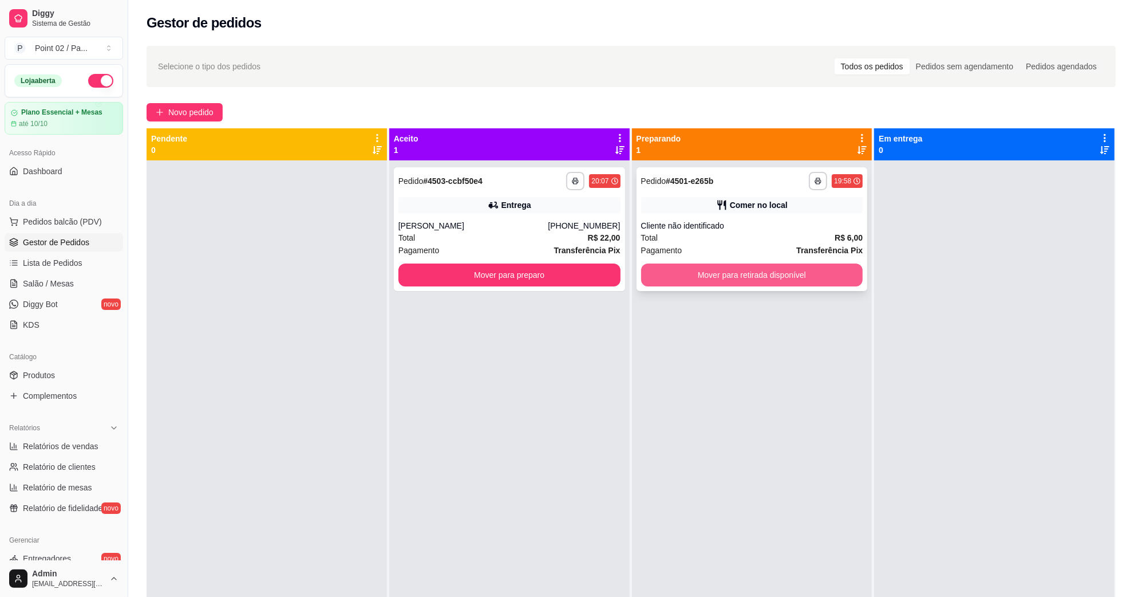
click at [703, 267] on button "Mover para retirada disponível" at bounding box center [752, 274] width 222 height 23
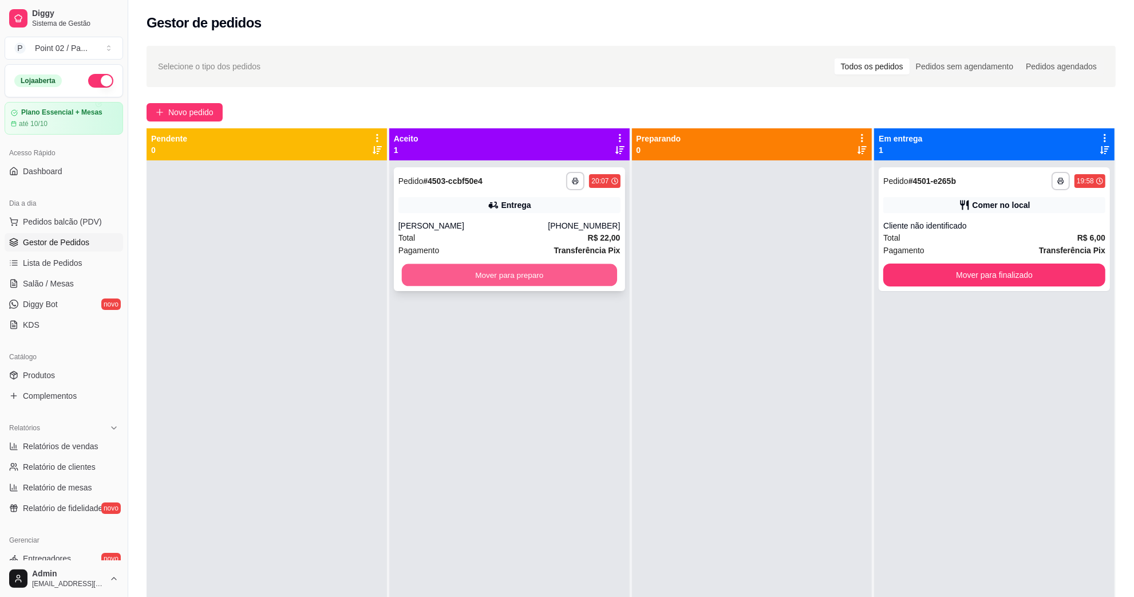
click at [608, 268] on button "Mover para preparo" at bounding box center [509, 275] width 215 height 22
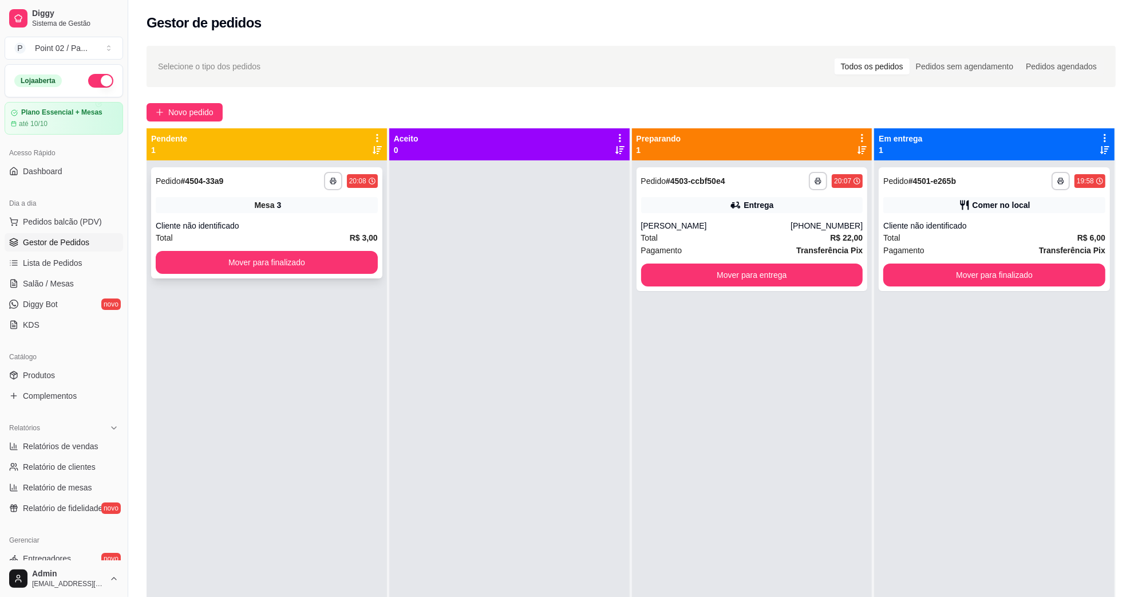
click at [378, 259] on div "**********" at bounding box center [266, 222] width 231 height 111
click at [370, 267] on button "Mover para finalizado" at bounding box center [267, 262] width 222 height 23
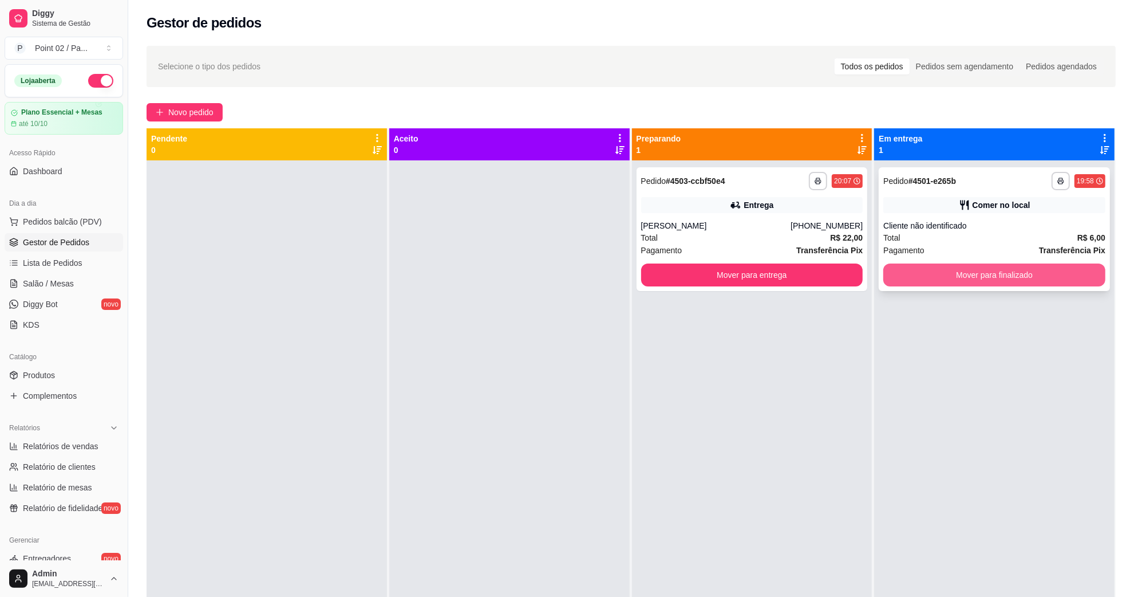
click at [974, 278] on button "Mover para finalizado" at bounding box center [994, 274] width 222 height 23
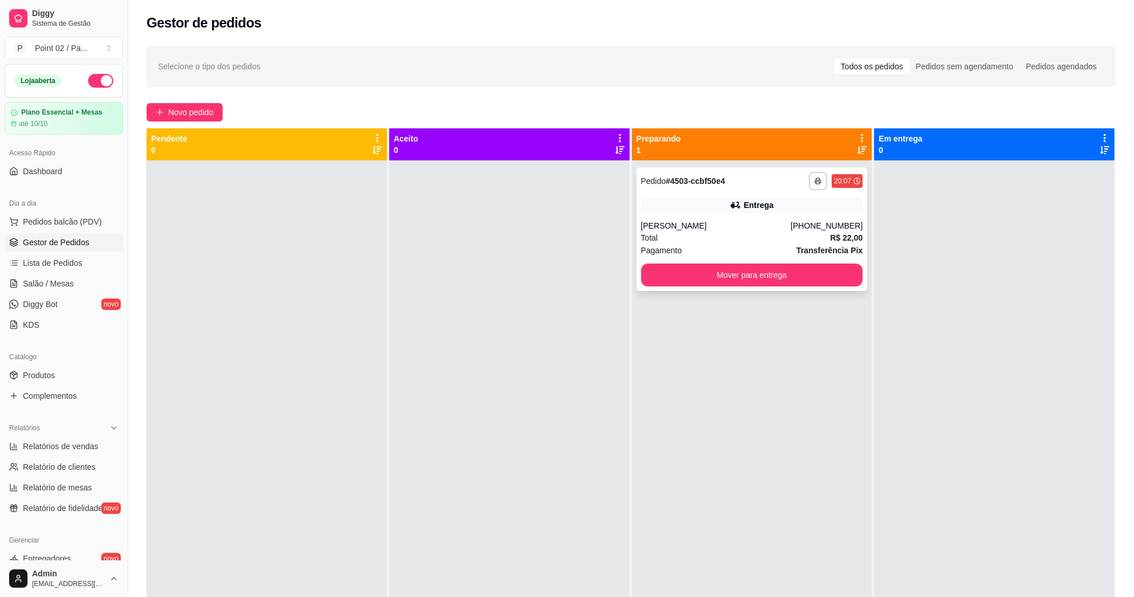
click at [802, 216] on div "**********" at bounding box center [752, 229] width 231 height 124
click at [265, 224] on div at bounding box center [267, 458] width 240 height 597
click at [80, 292] on link "Salão / Mesas" at bounding box center [64, 283] width 119 height 18
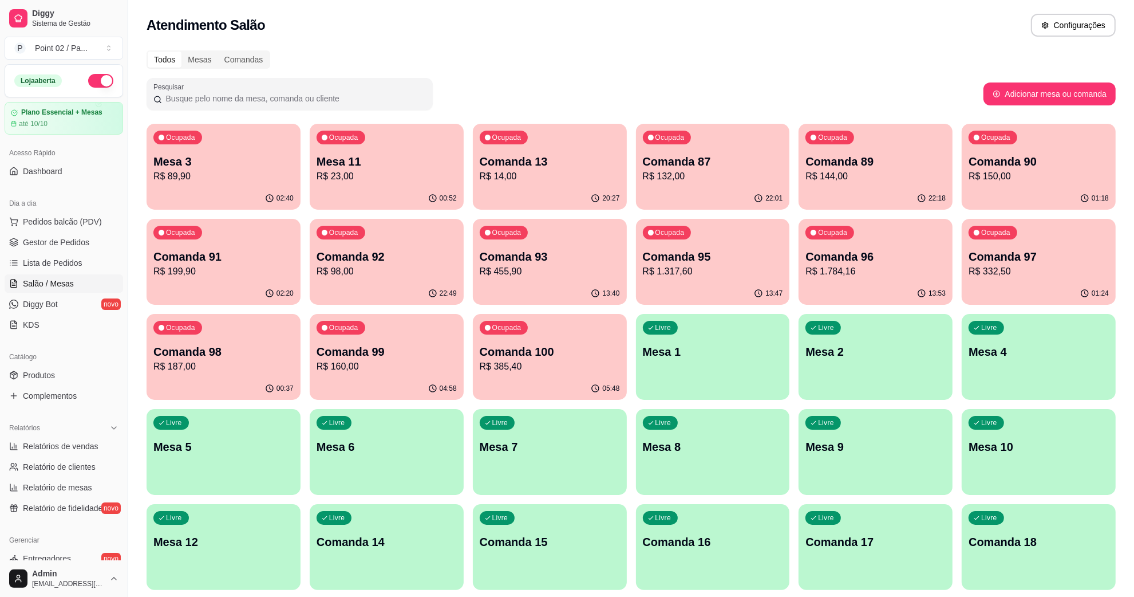
click at [823, 252] on p "Comanda 96" at bounding box center [876, 256] width 140 height 16
click at [717, 265] on p "R$ 1.317,60" at bounding box center [713, 271] width 136 height 13
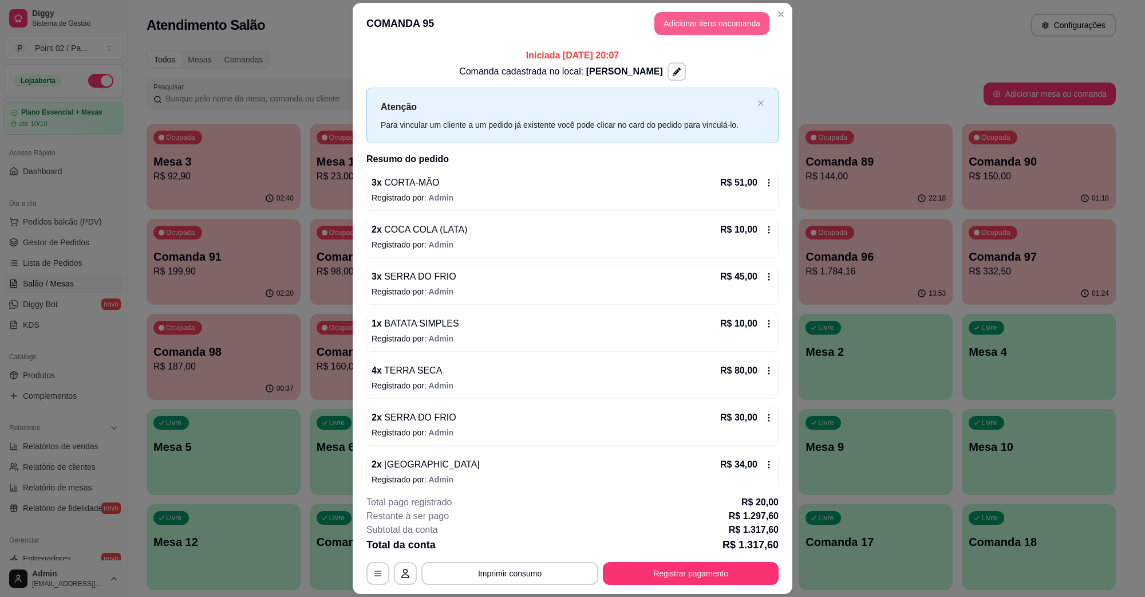
click at [755, 21] on button "Adicionar itens na comanda" at bounding box center [711, 23] width 115 height 23
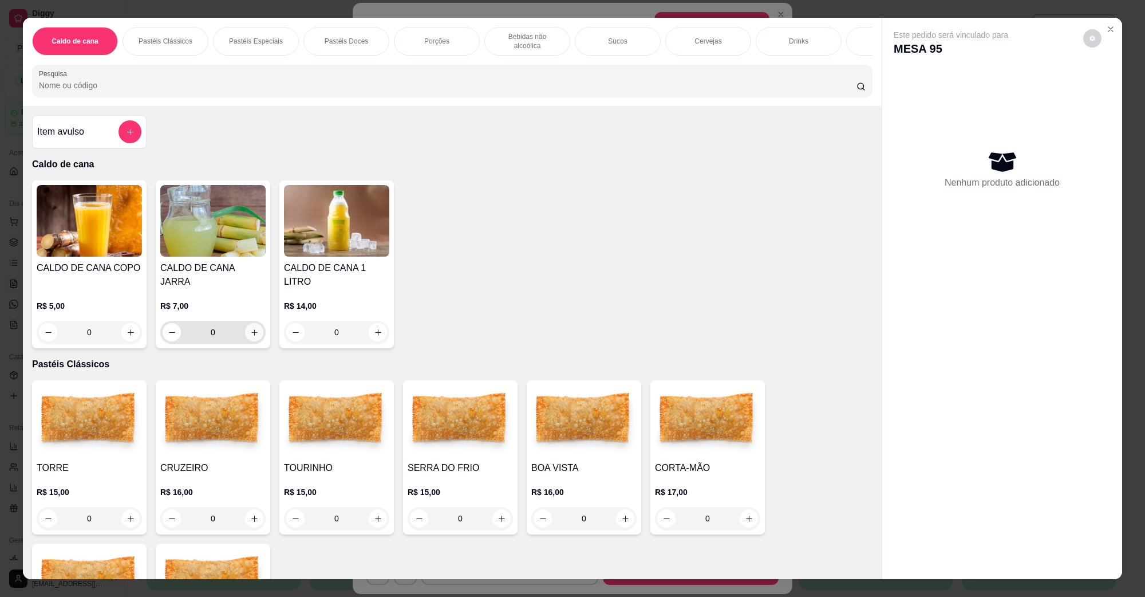
click at [250, 328] on icon "increase-product-quantity" at bounding box center [254, 332] width 9 height 9
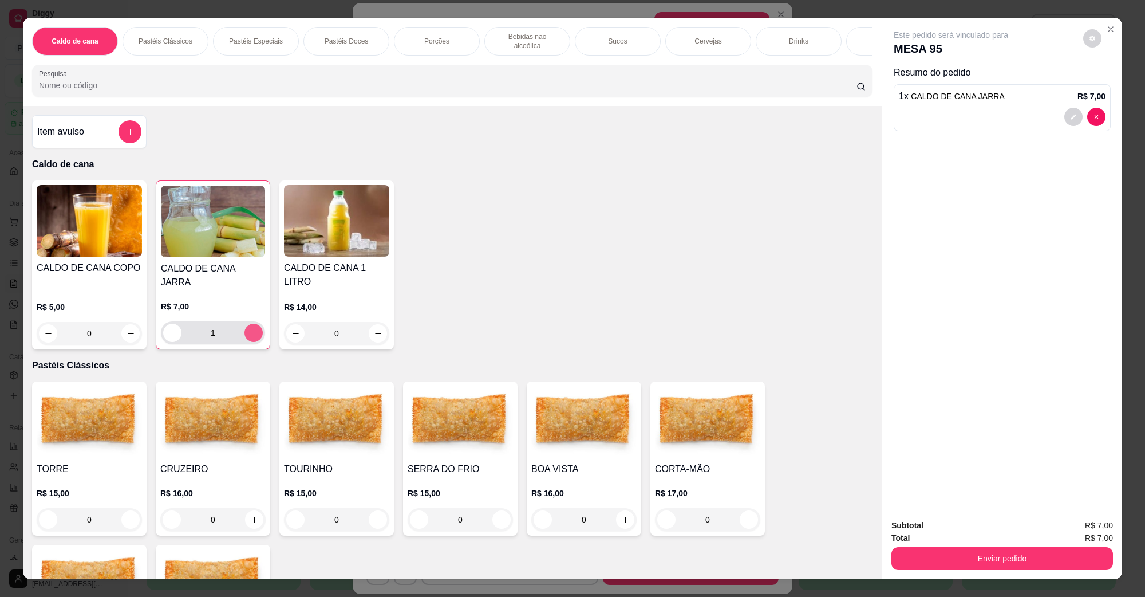
click at [250, 329] on icon "increase-product-quantity" at bounding box center [254, 333] width 9 height 9
type input "2"
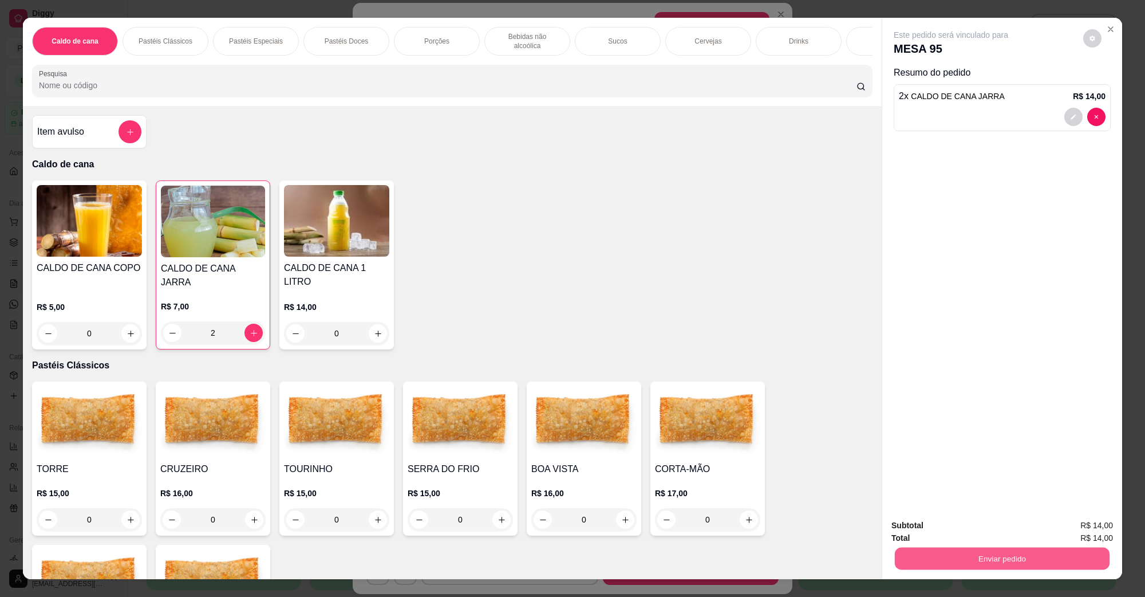
click at [951, 547] on button "Enviar pedido" at bounding box center [1002, 558] width 215 height 22
click at [949, 550] on button "Enviar pedido" at bounding box center [1002, 558] width 222 height 23
click at [949, 531] on button "Não registrar e enviar pedido" at bounding box center [964, 529] width 116 height 21
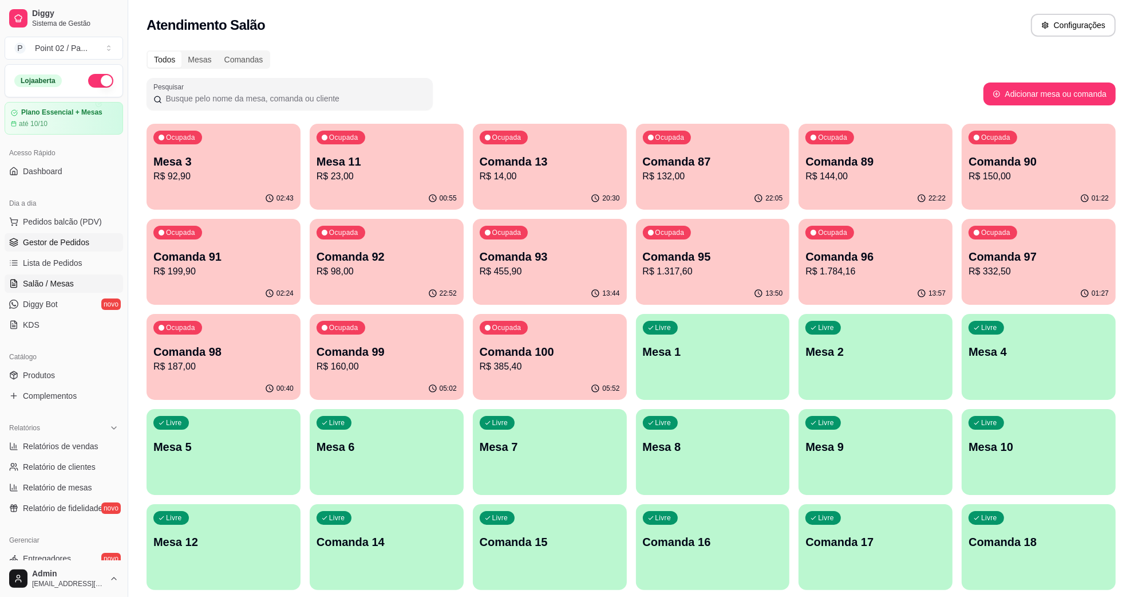
click at [43, 241] on span "Gestor de Pedidos" at bounding box center [56, 241] width 66 height 11
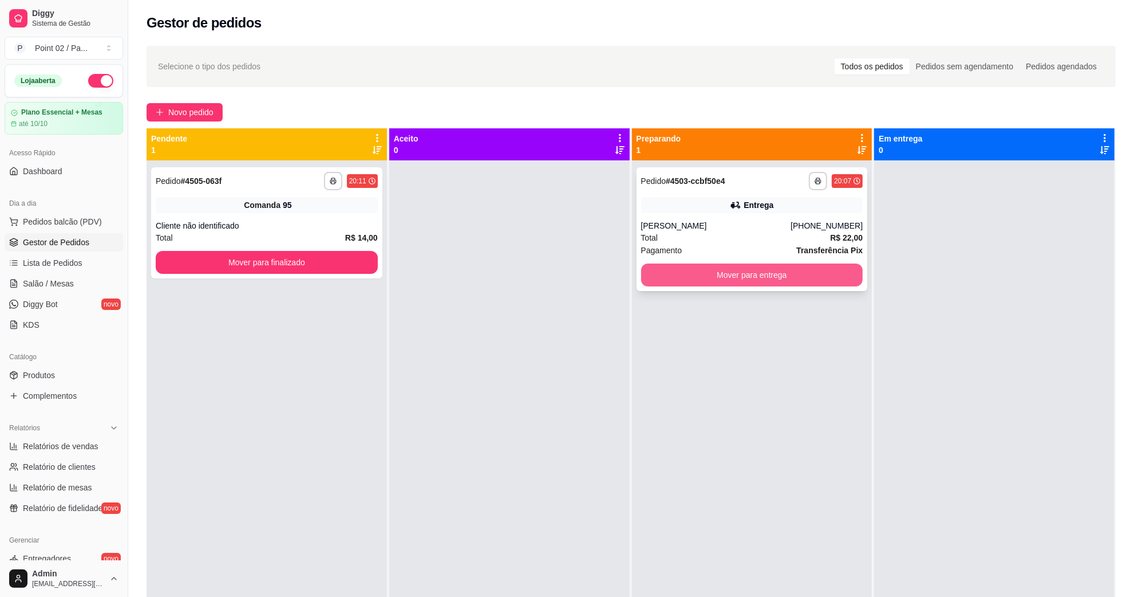
click at [767, 275] on button "Mover para entrega" at bounding box center [752, 274] width 222 height 23
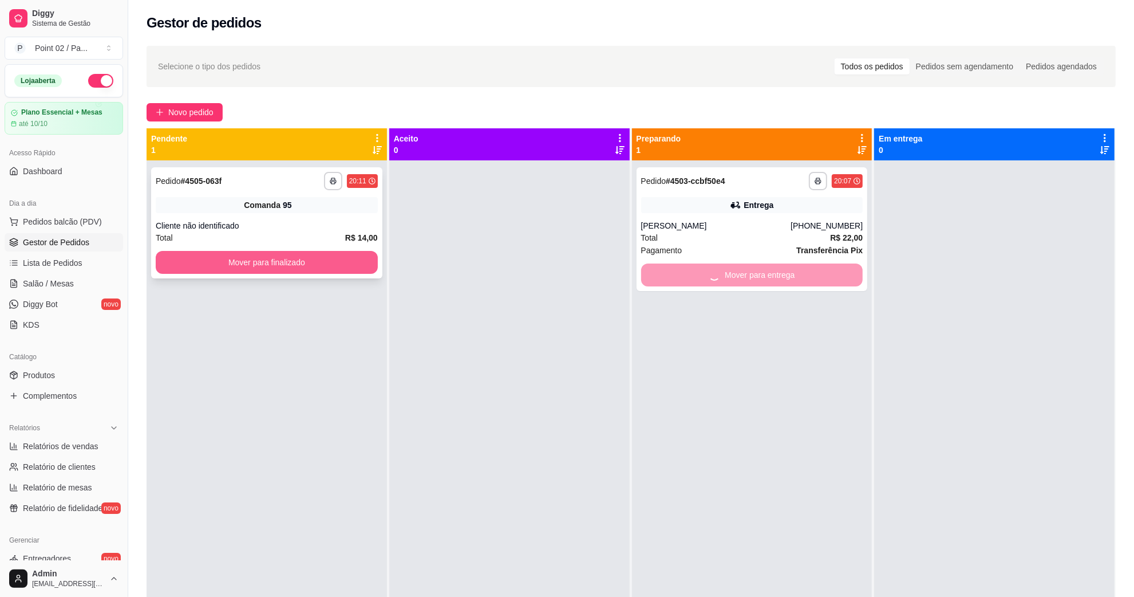
click at [304, 254] on button "Mover para finalizado" at bounding box center [267, 262] width 222 height 23
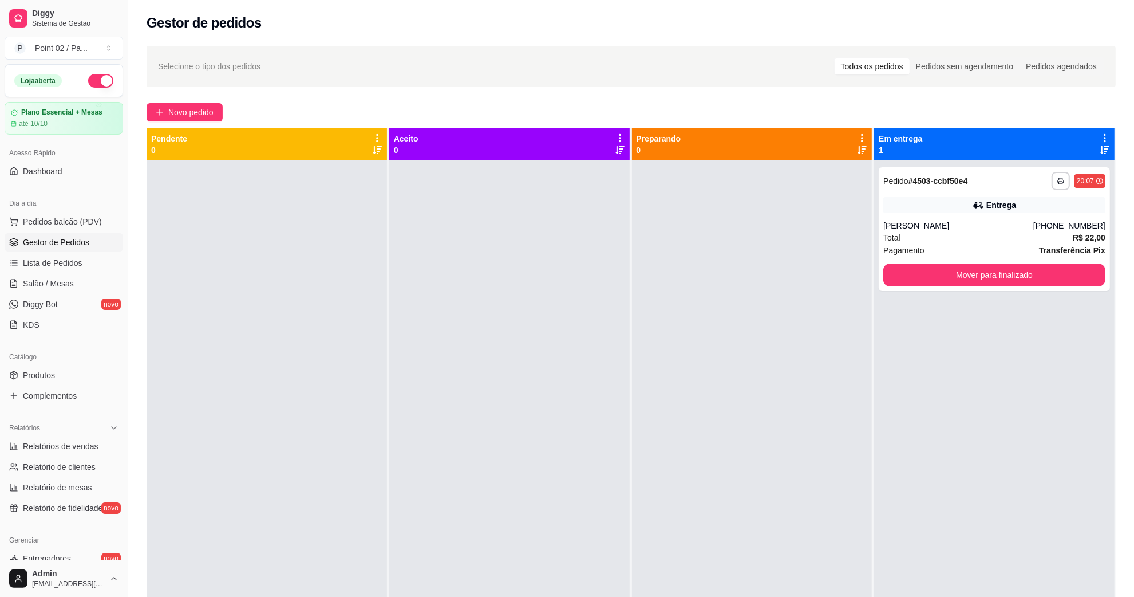
click at [287, 439] on div at bounding box center [267, 458] width 240 height 597
click at [313, 107] on div "Novo pedido" at bounding box center [631, 112] width 969 height 18
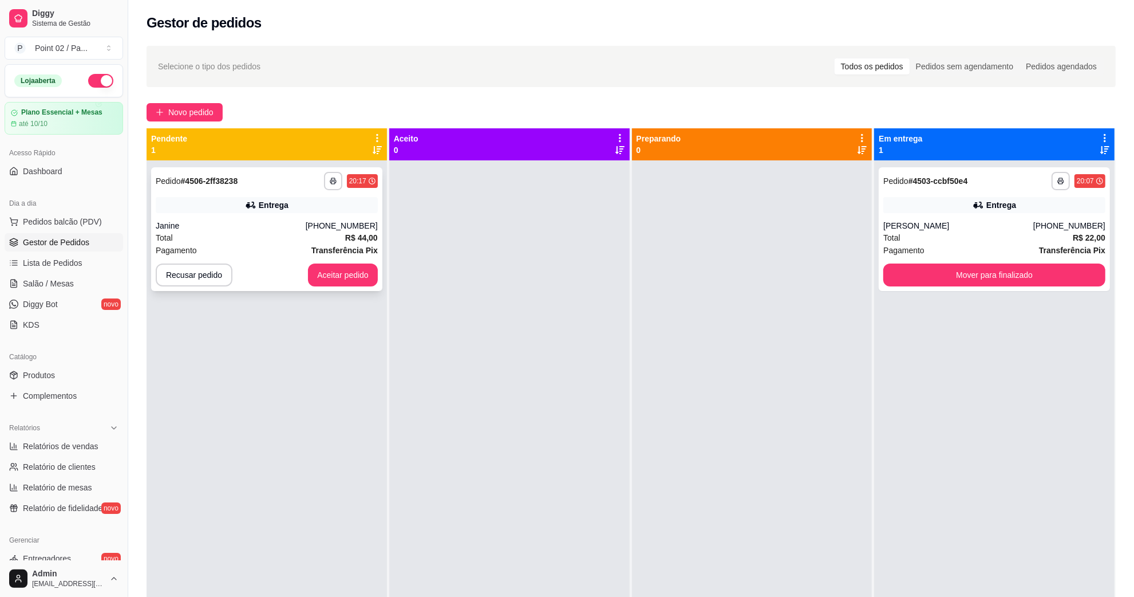
click at [277, 193] on div "**********" at bounding box center [266, 229] width 231 height 124
click at [345, 265] on button "Aceitar pedido" at bounding box center [343, 274] width 70 height 23
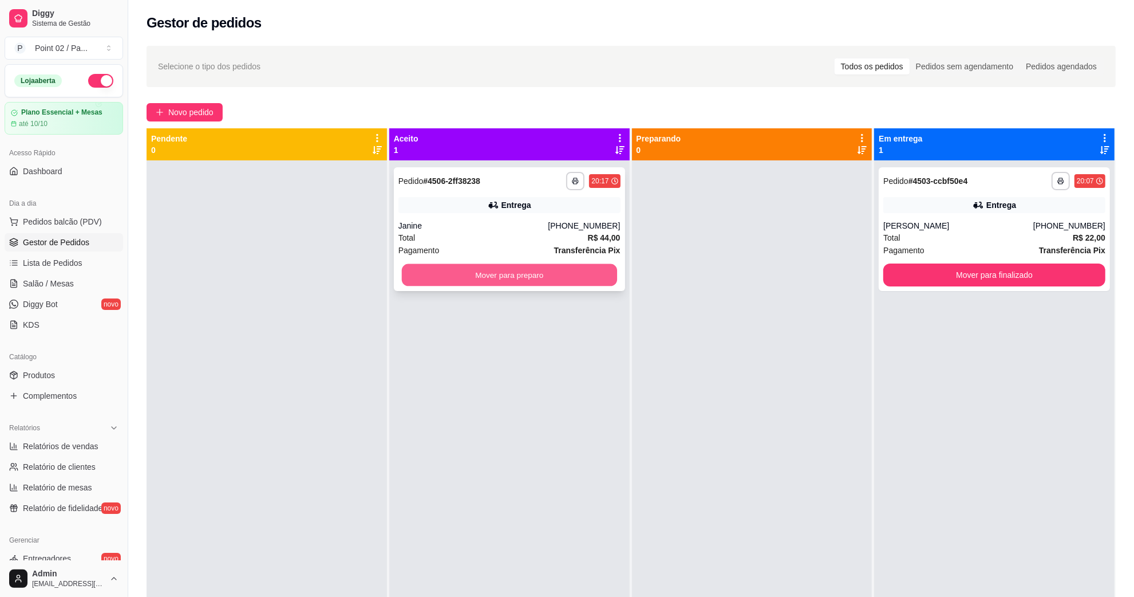
click at [585, 273] on button "Mover para preparo" at bounding box center [509, 275] width 215 height 22
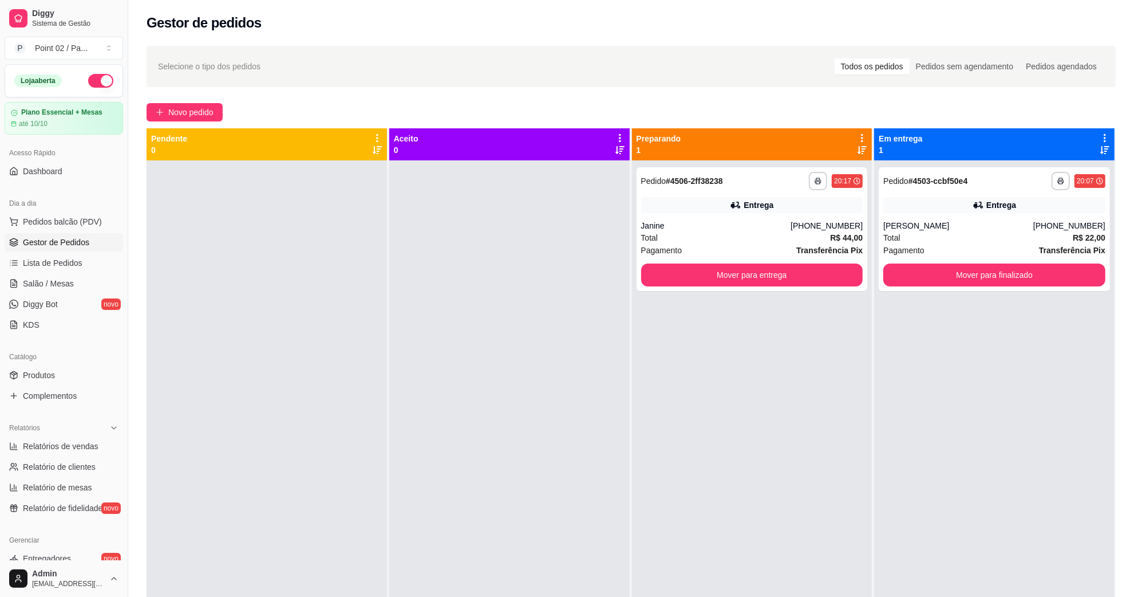
click at [1100, 151] on icon at bounding box center [1104, 150] width 9 height 8
click at [1095, 103] on div "Novo pedido" at bounding box center [631, 112] width 969 height 18
click at [981, 264] on button "Mover para finalizado" at bounding box center [994, 275] width 215 height 22
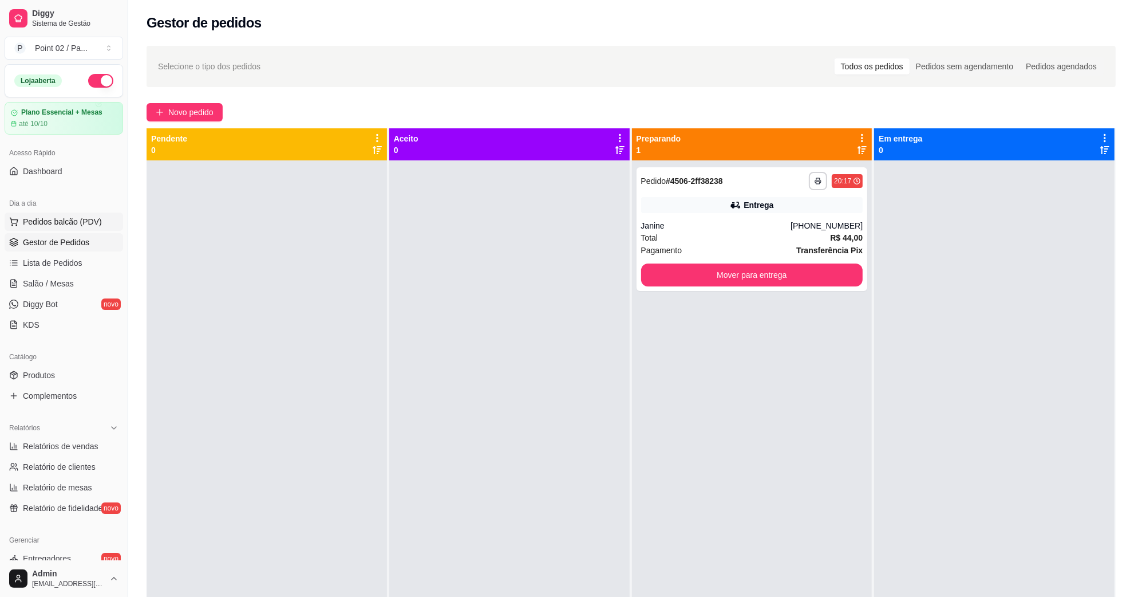
click at [73, 227] on span "Pedidos balcão (PDV)" at bounding box center [62, 221] width 79 height 11
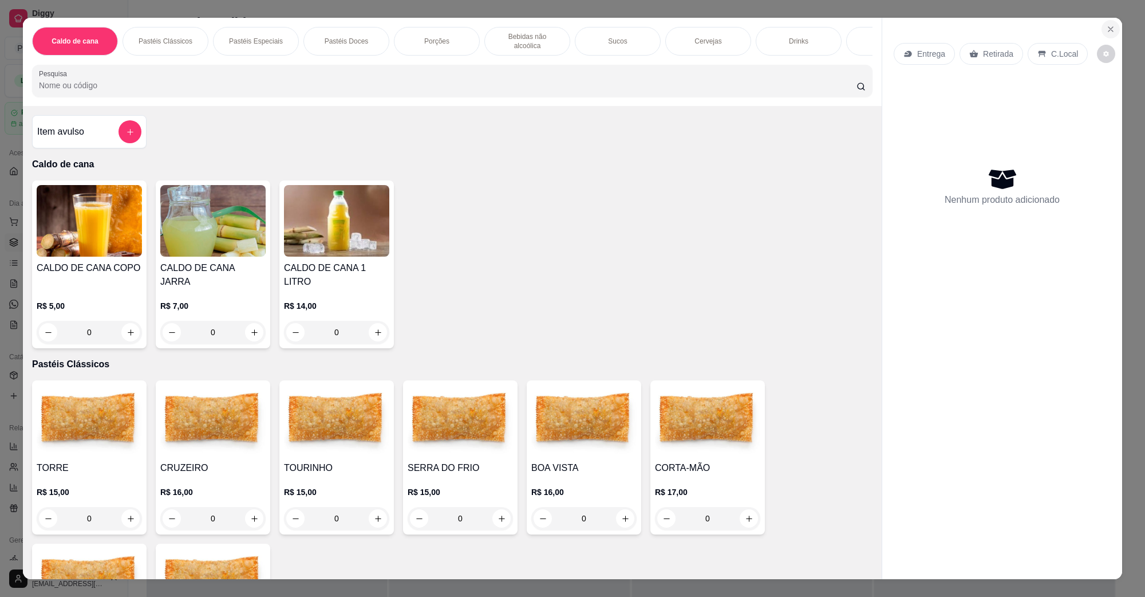
click at [1108, 23] on button "Close" at bounding box center [1111, 29] width 18 height 18
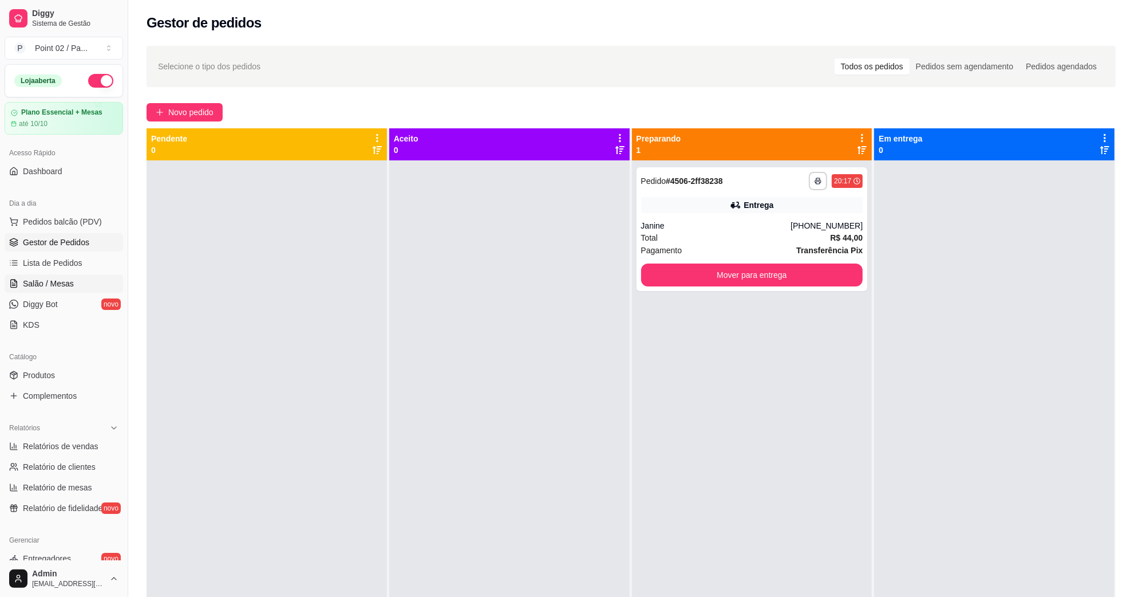
click at [89, 285] on link "Salão / Mesas" at bounding box center [64, 283] width 119 height 18
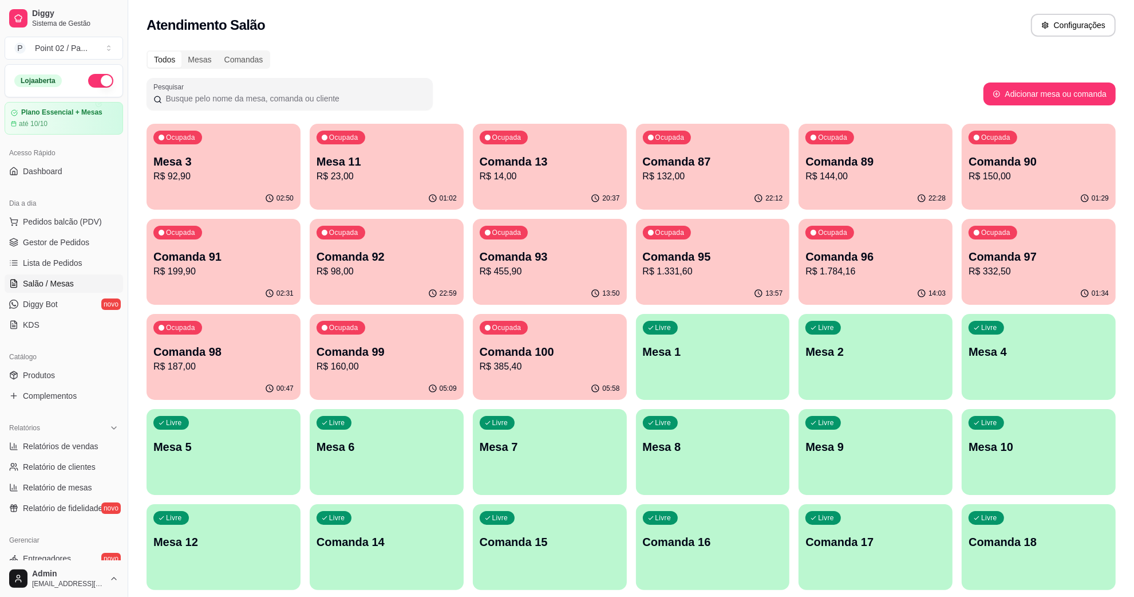
click at [989, 50] on div "Todos Mesas Comandas" at bounding box center [631, 59] width 969 height 18
click at [190, 175] on p "R$ 92,90" at bounding box center [224, 175] width 136 height 13
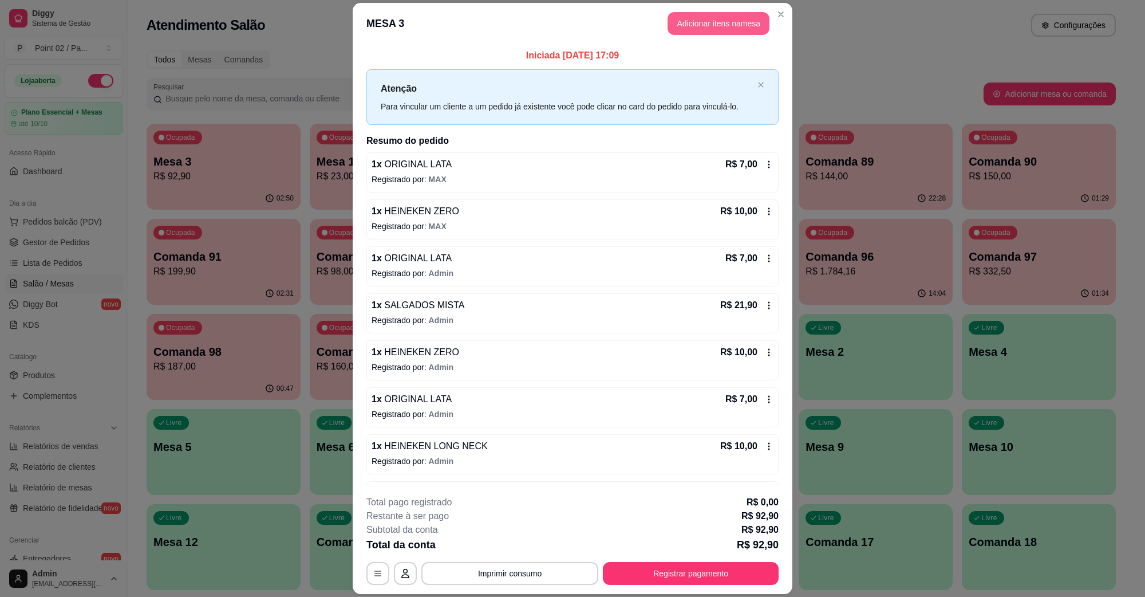
click at [706, 25] on button "Adicionar itens na mesa" at bounding box center [719, 23] width 102 height 23
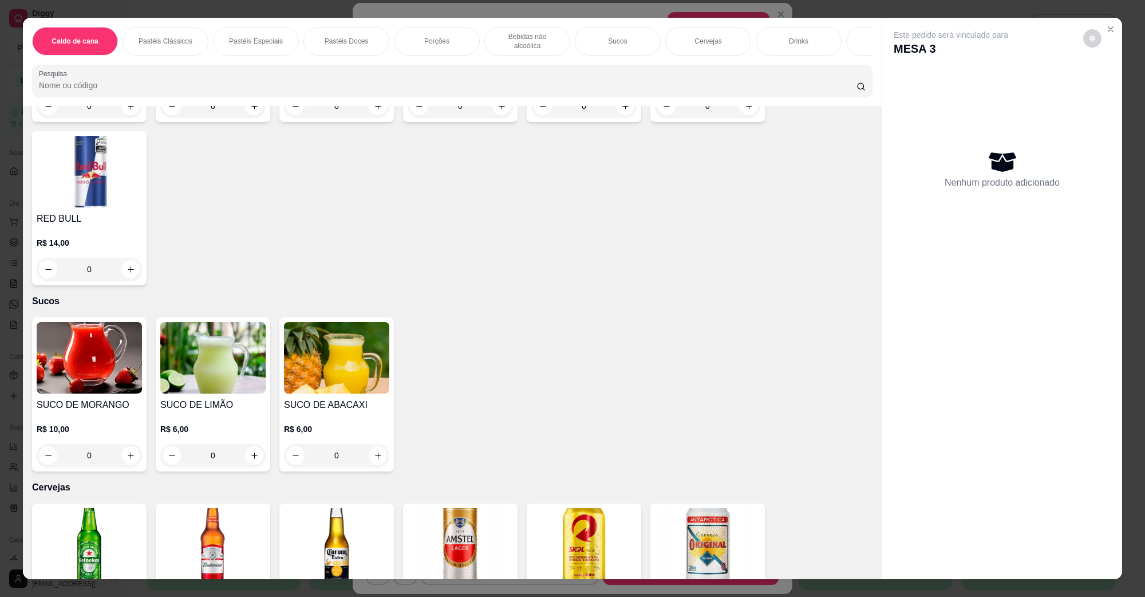
scroll to position [1718, 0]
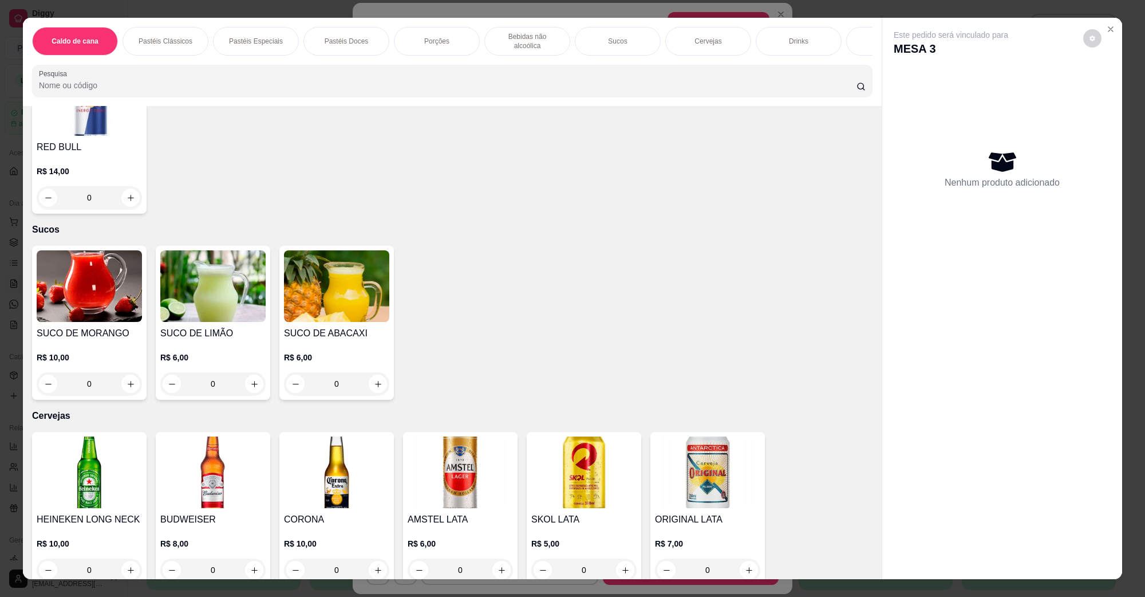
click at [87, 440] on img at bounding box center [89, 472] width 105 height 72
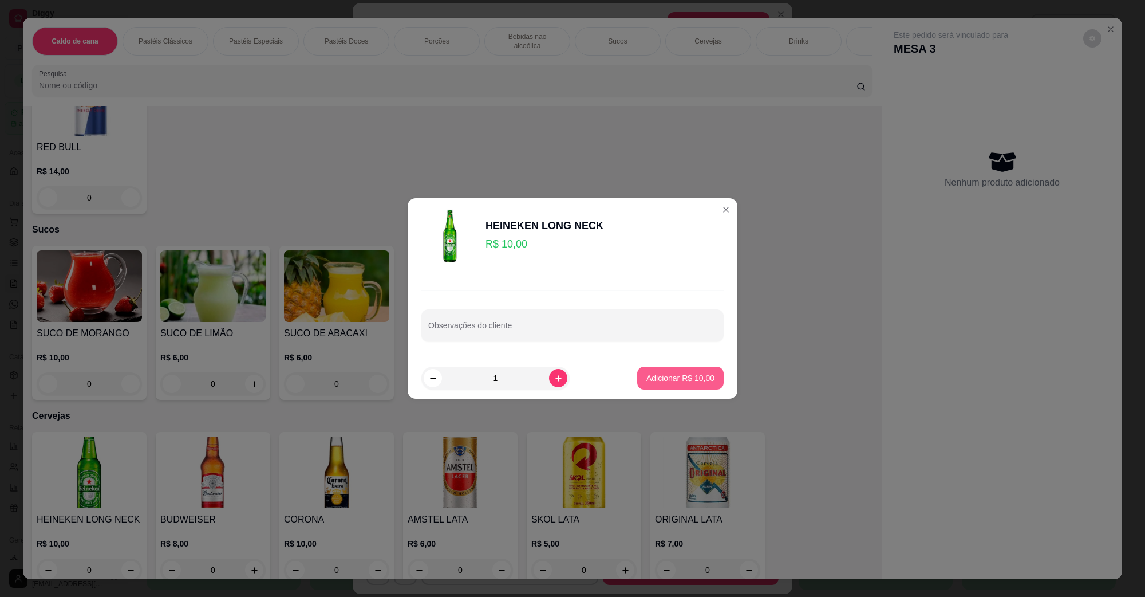
click at [651, 370] on button "Adicionar R$ 10,00" at bounding box center [680, 377] width 86 height 23
type input "1"
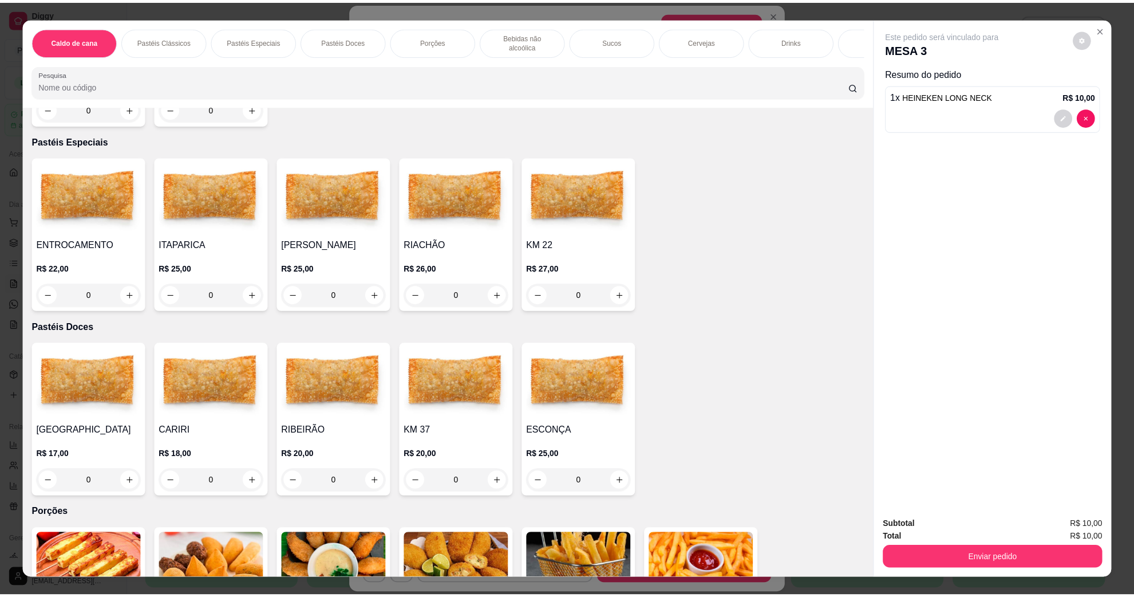
scroll to position [215, 0]
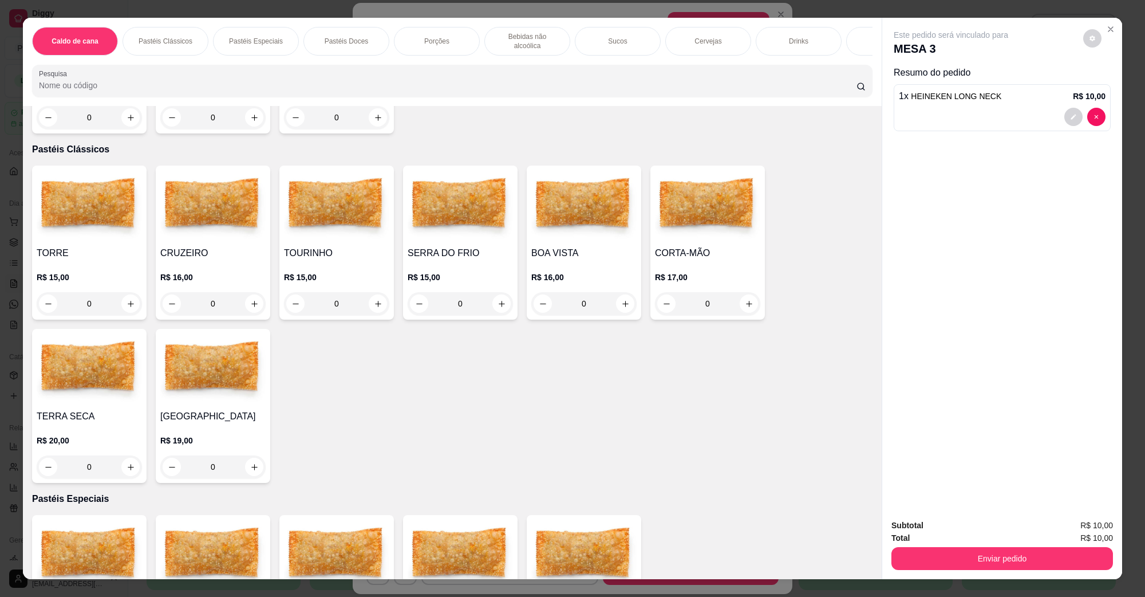
click at [240, 232] on div "CRUZEIRO R$ 16,00 0" at bounding box center [213, 242] width 115 height 154
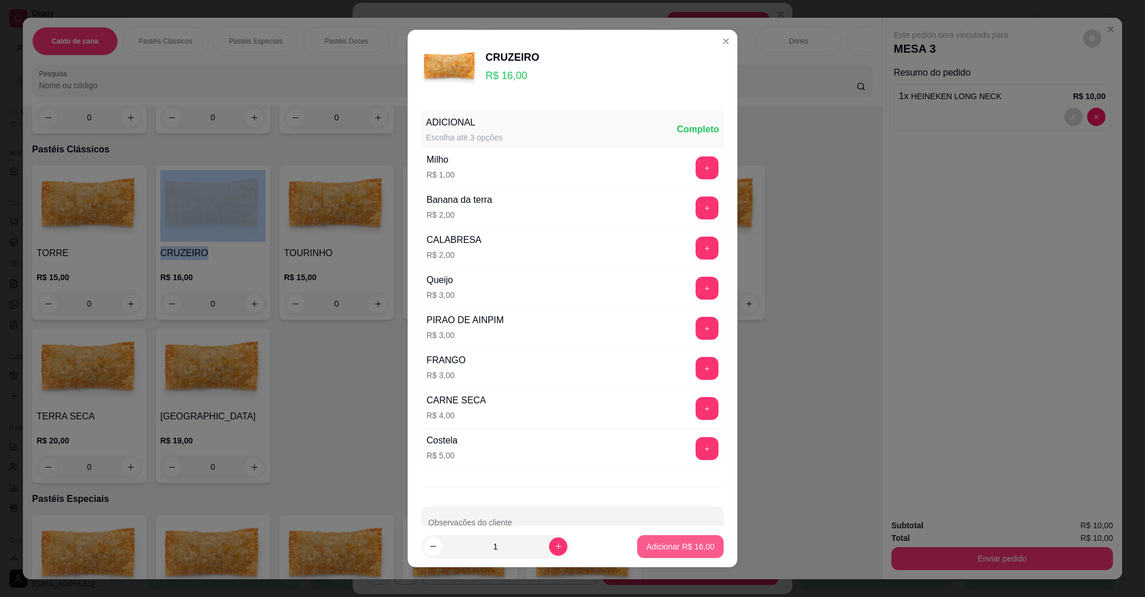
click at [651, 539] on button "Adicionar R$ 16,00" at bounding box center [680, 546] width 86 height 23
type input "1"
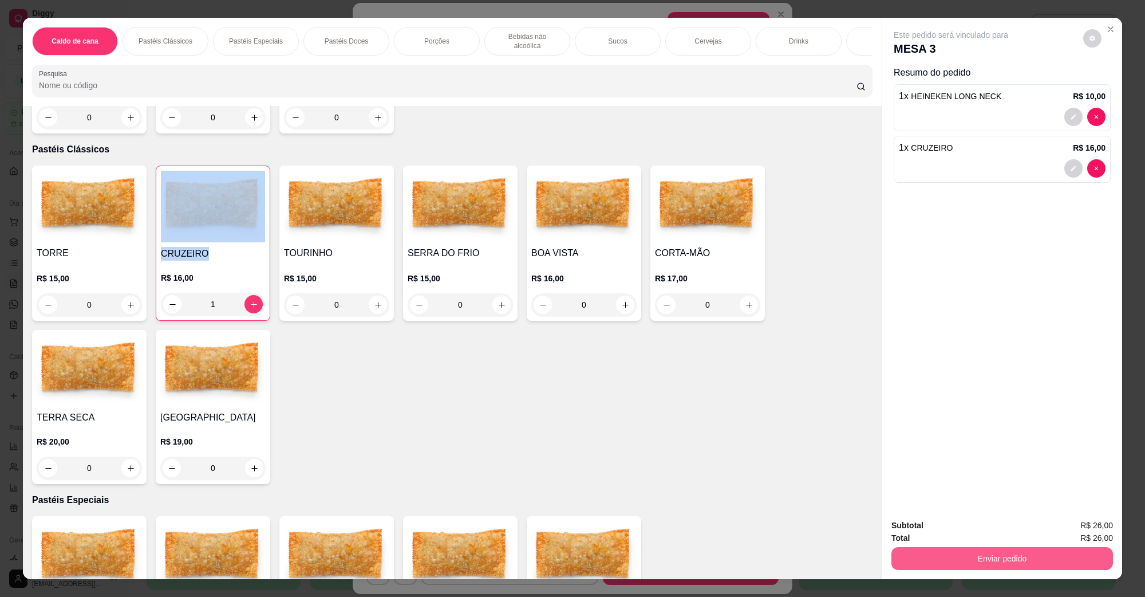
click at [968, 551] on button "Enviar pedido" at bounding box center [1002, 558] width 222 height 23
click at [965, 530] on button "Não registrar e enviar pedido" at bounding box center [964, 529] width 116 height 21
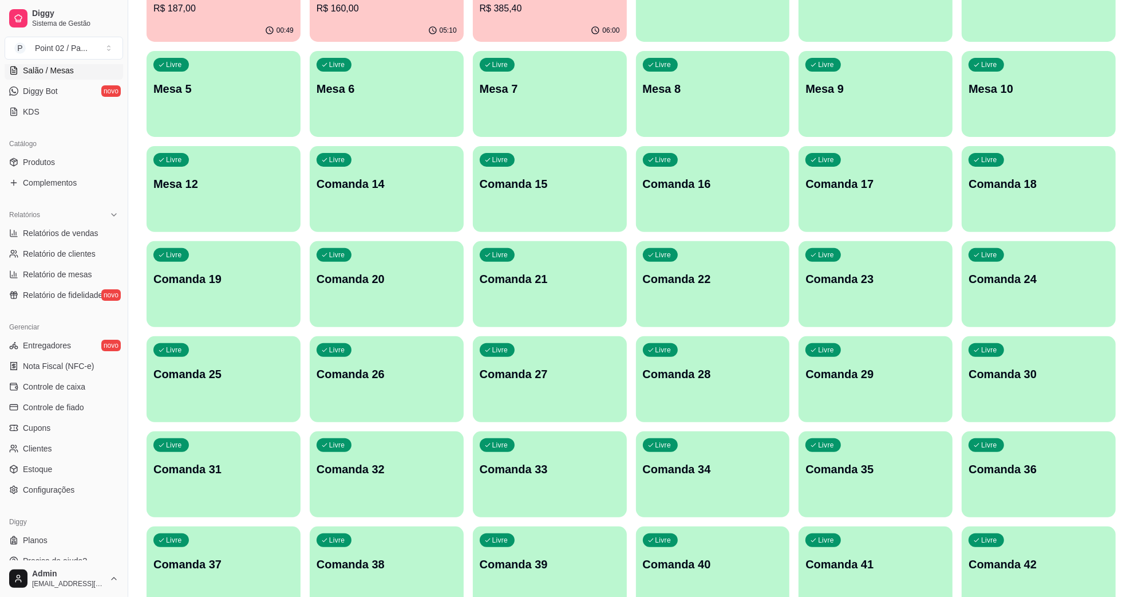
scroll to position [227, 0]
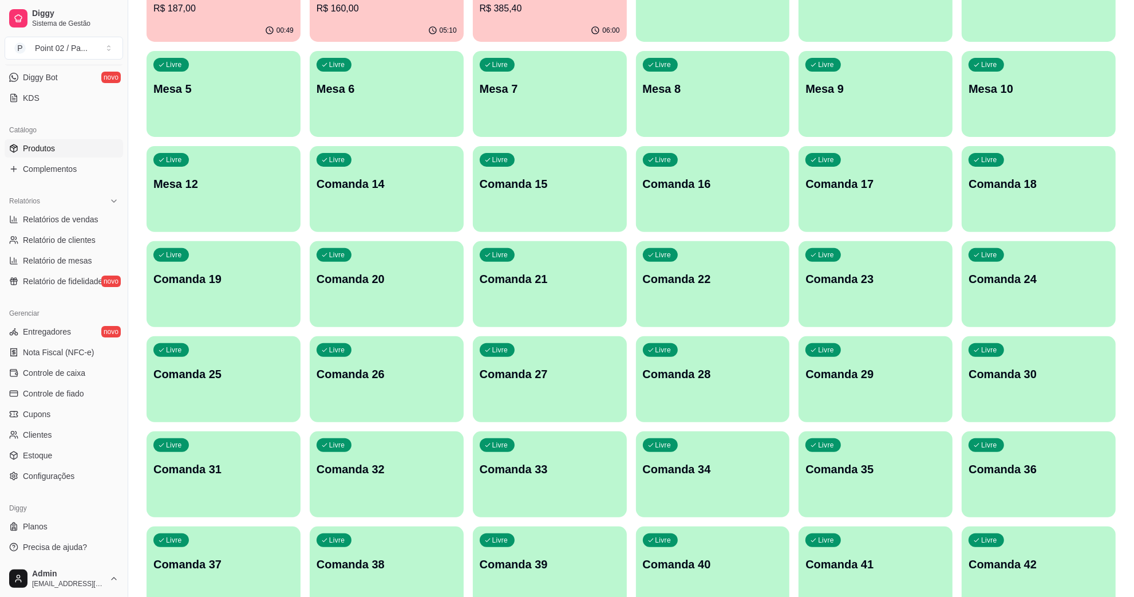
click at [92, 149] on link "Produtos" at bounding box center [64, 148] width 119 height 18
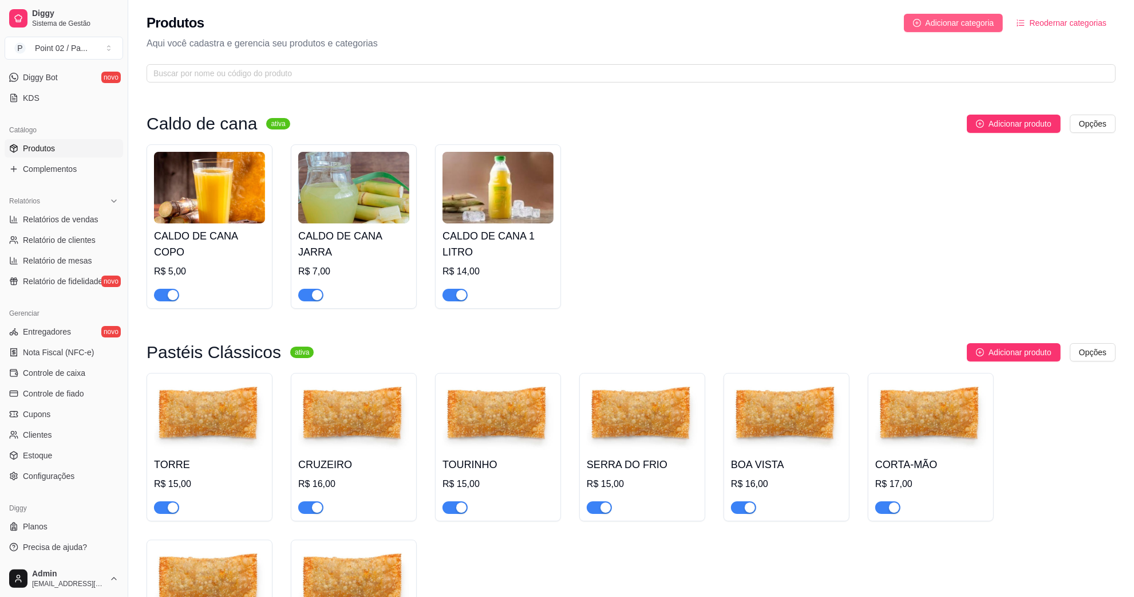
click at [915, 21] on icon "plus-circle" at bounding box center [917, 23] width 8 height 8
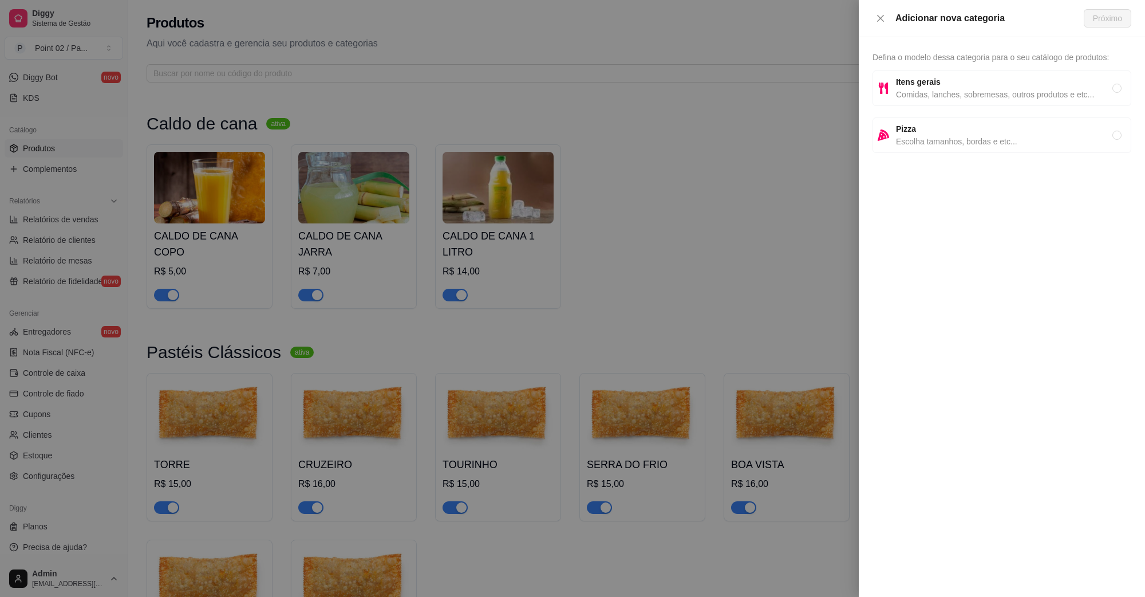
click at [920, 84] on strong "Itens gerais" at bounding box center [918, 81] width 45 height 9
radio input "true"
click at [960, 92] on span "Comidas, lanches, sobremesas, outros produtos e etc..." at bounding box center [1004, 94] width 216 height 13
click at [1098, 23] on span "Próximo" at bounding box center [1107, 18] width 29 height 13
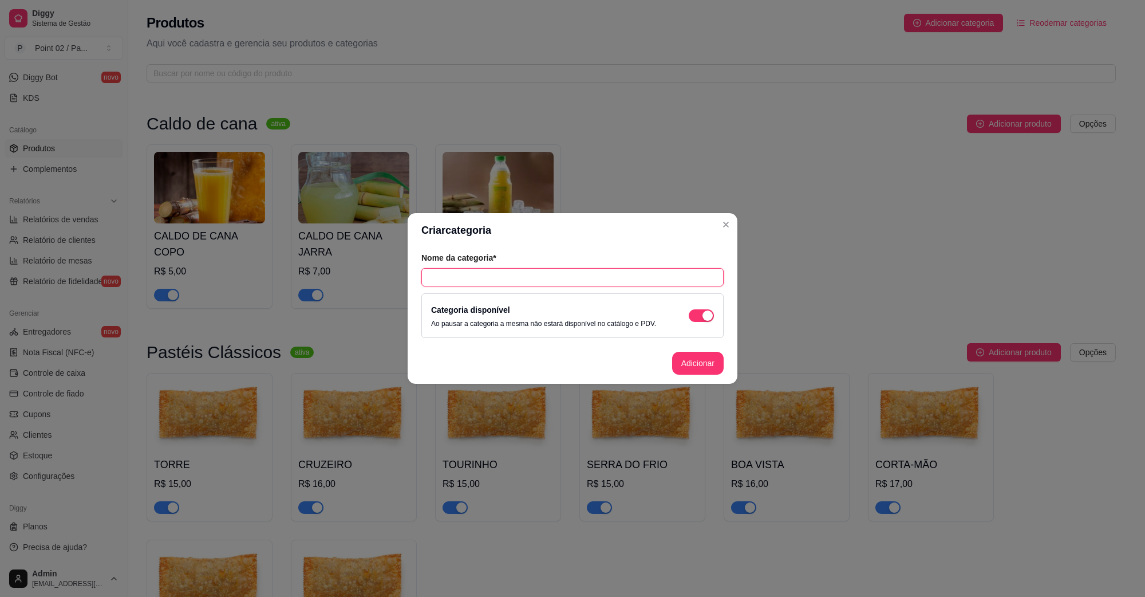
click at [553, 273] on input "text" at bounding box center [572, 277] width 302 height 18
type input "COPOS"
click at [684, 368] on button "Adicionar" at bounding box center [698, 363] width 52 height 23
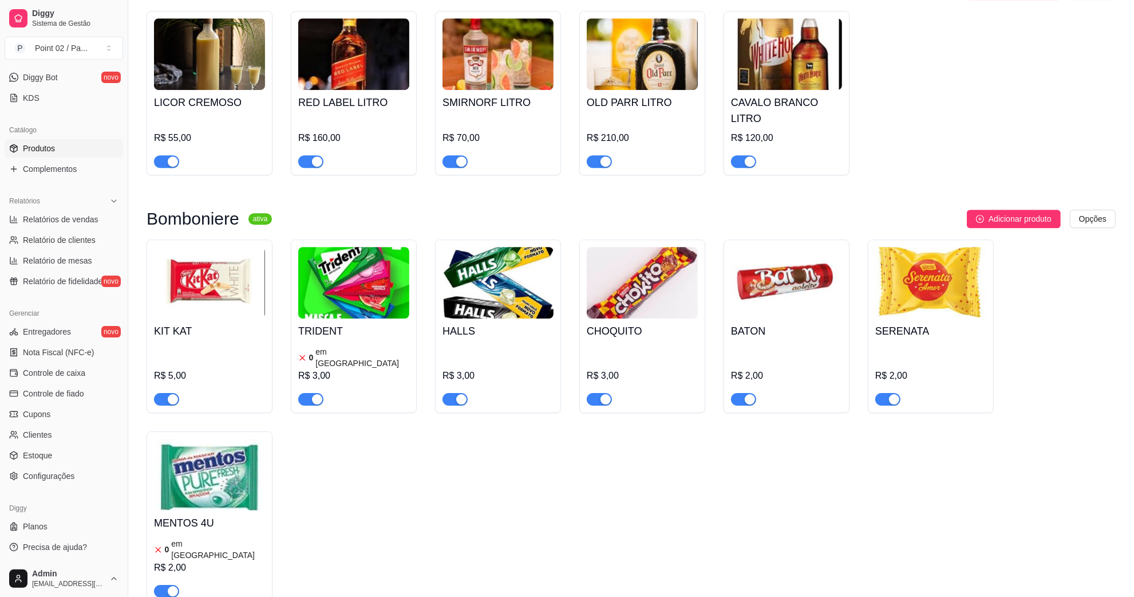
scroll to position [3743, 0]
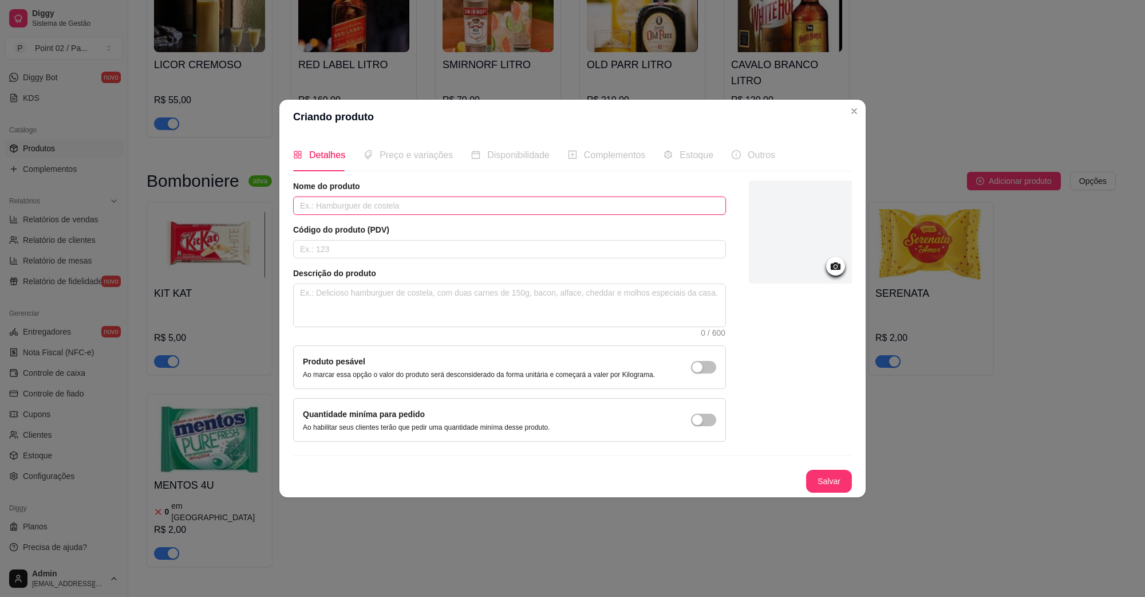
click at [396, 202] on input "text" at bounding box center [509, 205] width 433 height 18
type input "COPO PALISTA"
click at [524, 254] on input "text" at bounding box center [509, 249] width 433 height 18
click at [842, 479] on button "Salvar" at bounding box center [829, 481] width 45 height 22
click at [437, 160] on div "Preço e variações" at bounding box center [408, 155] width 89 height 14
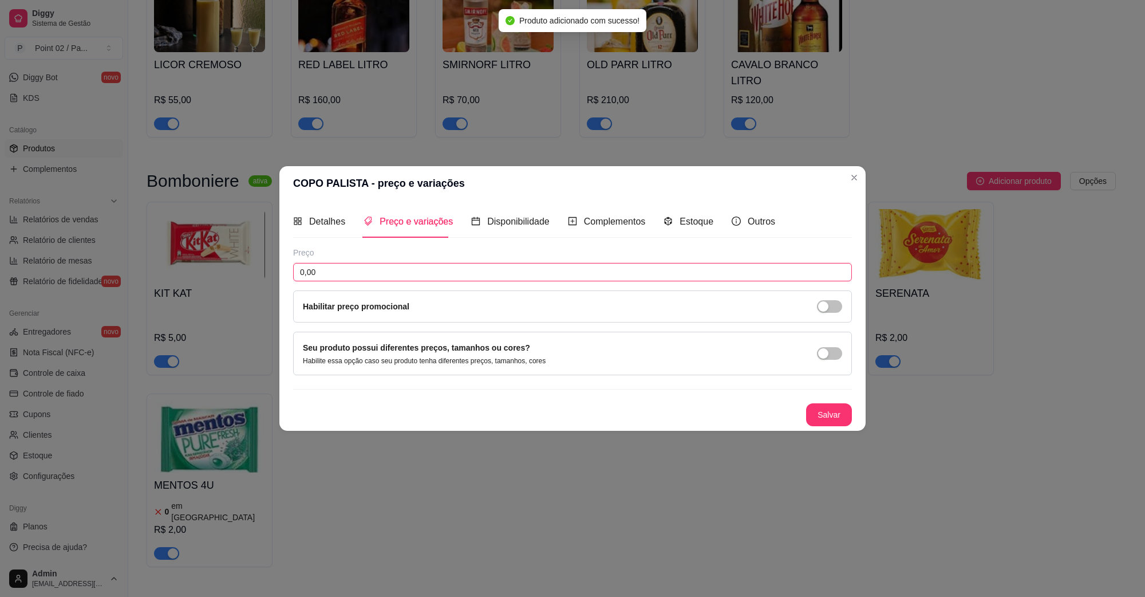
click at [366, 263] on input "0,00" at bounding box center [572, 272] width 559 height 18
type input "6,00"
click at [504, 219] on span "Disponibilidade" at bounding box center [518, 221] width 62 height 10
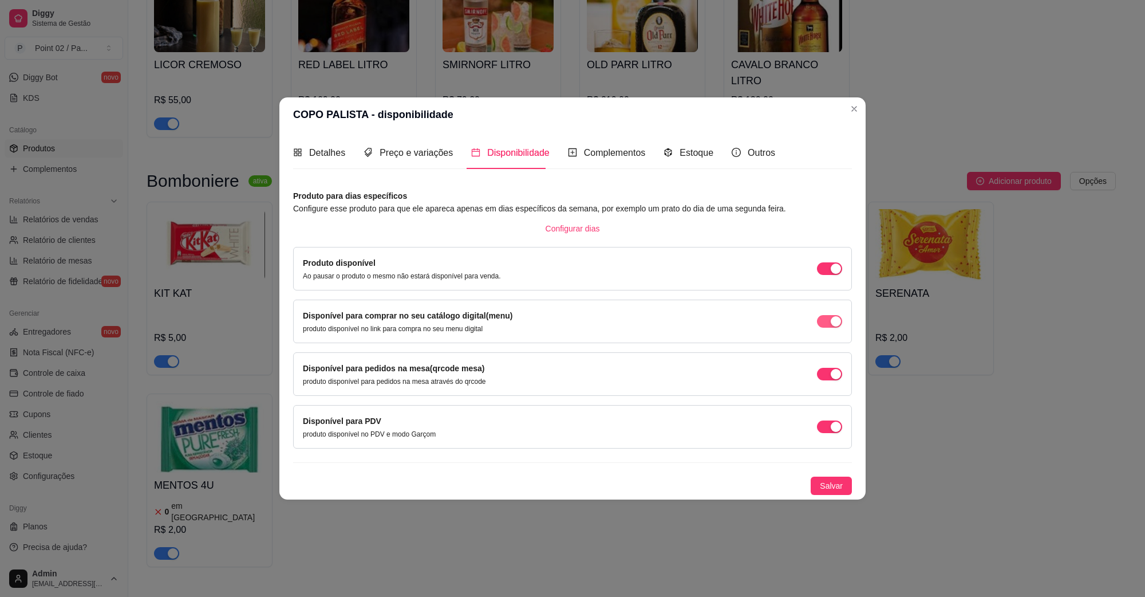
click at [833, 324] on div "button" at bounding box center [836, 321] width 10 height 10
click at [832, 370] on div "button" at bounding box center [836, 374] width 10 height 10
click at [831, 421] on div "button" at bounding box center [836, 426] width 10 height 10
click at [834, 478] on button "Salvar" at bounding box center [831, 485] width 41 height 18
click at [577, 155] on div "Complementos" at bounding box center [607, 152] width 78 height 14
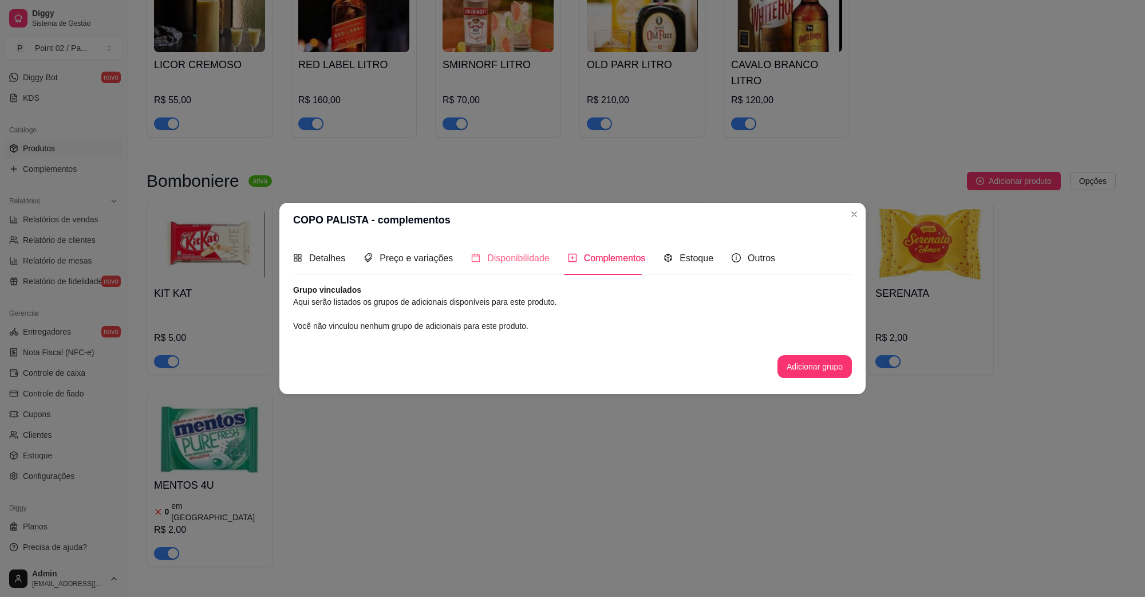
click at [522, 249] on div "Disponibilidade" at bounding box center [510, 258] width 78 height 33
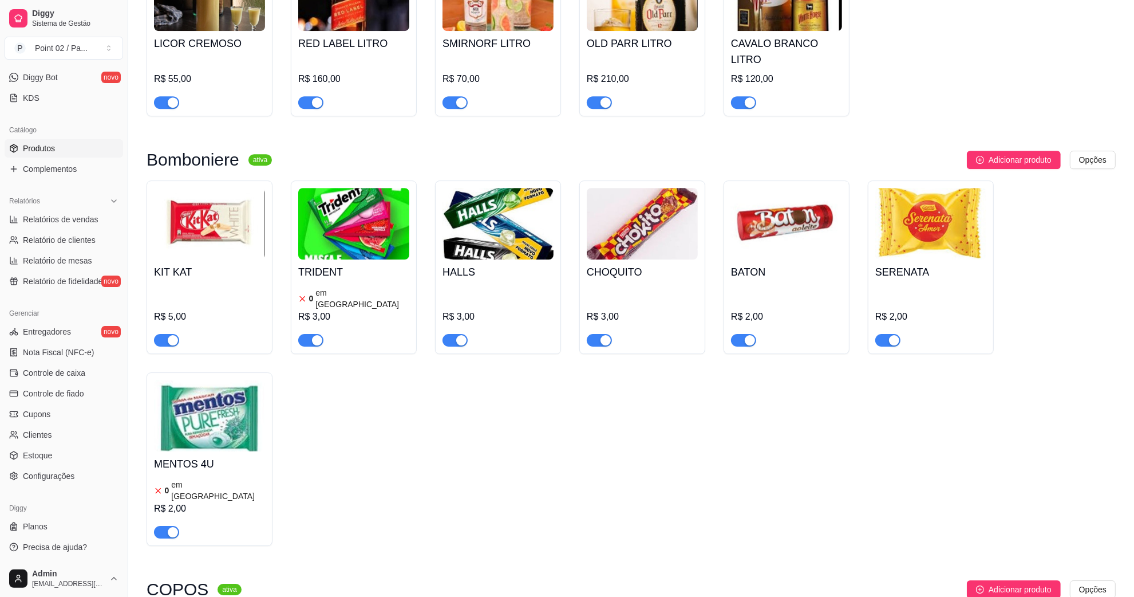
scroll to position [3880, 0]
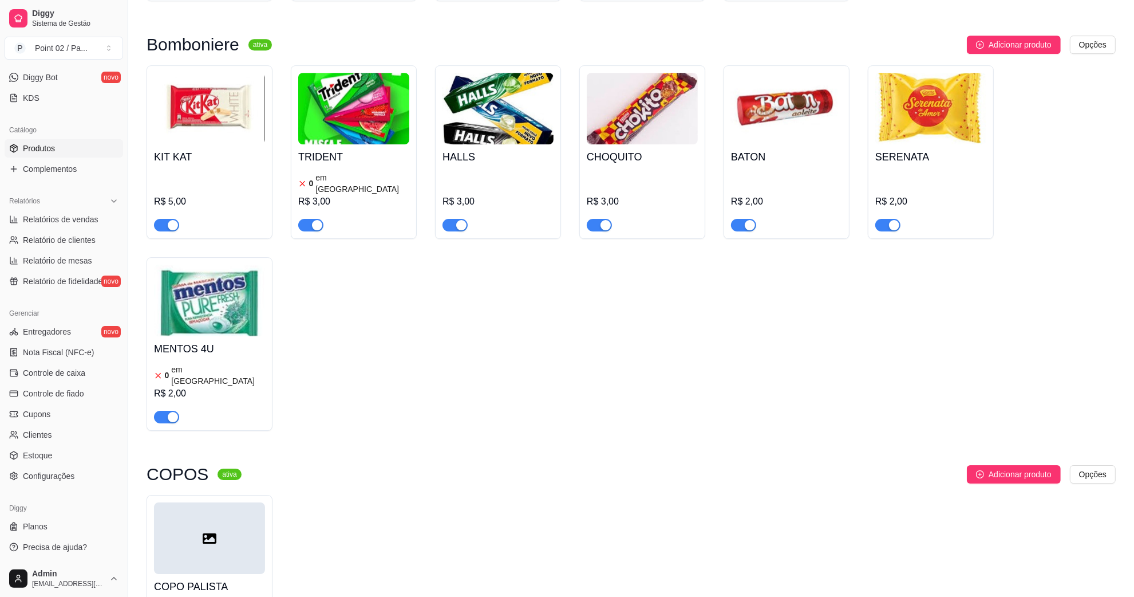
click at [253, 502] on div at bounding box center [209, 538] width 111 height 72
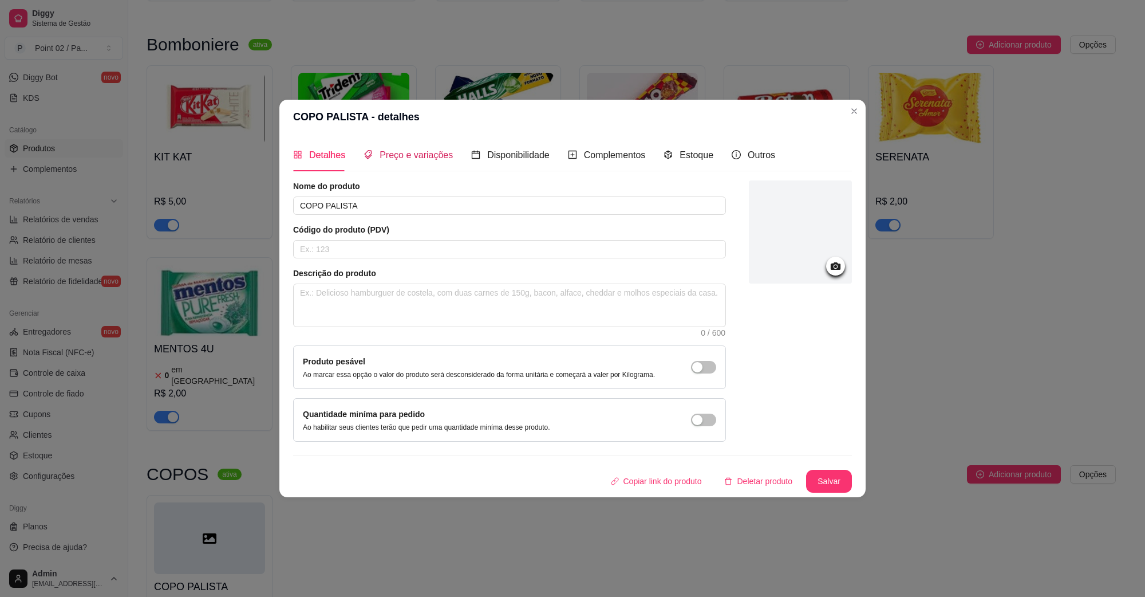
click at [389, 158] on span "Preço e variações" at bounding box center [416, 155] width 73 height 10
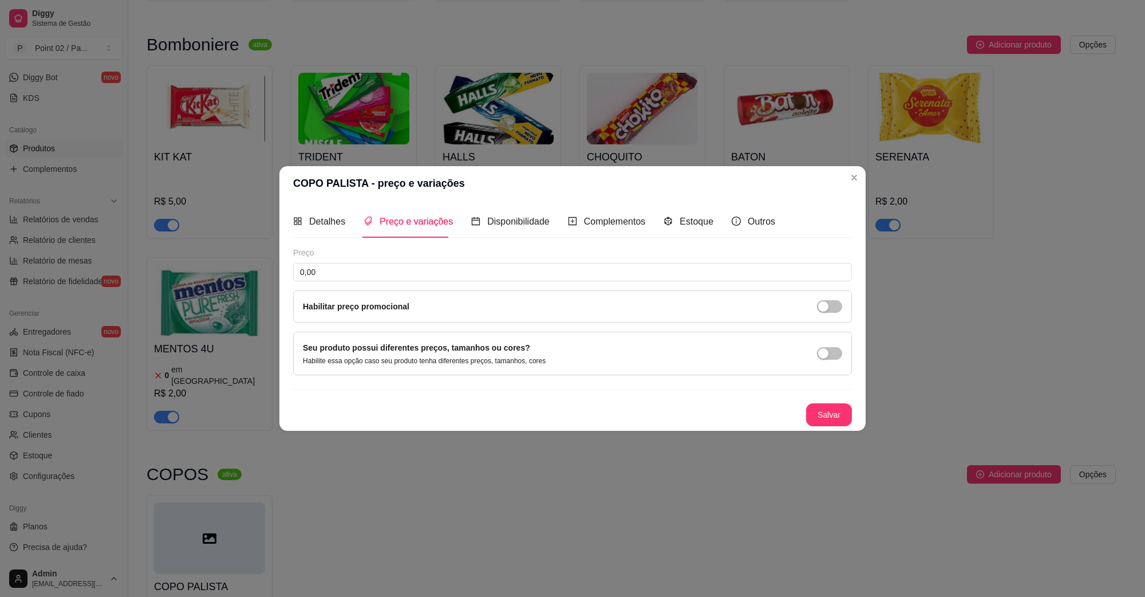
click at [371, 297] on div "Habilitar preço promocional" at bounding box center [572, 306] width 559 height 32
click at [377, 281] on div "Preço 0,00 Habilitar preço promocional" at bounding box center [572, 285] width 559 height 76
click at [380, 274] on input "0,00" at bounding box center [572, 272] width 559 height 18
type input "7,00"
click at [829, 416] on button "Salvar" at bounding box center [829, 414] width 46 height 23
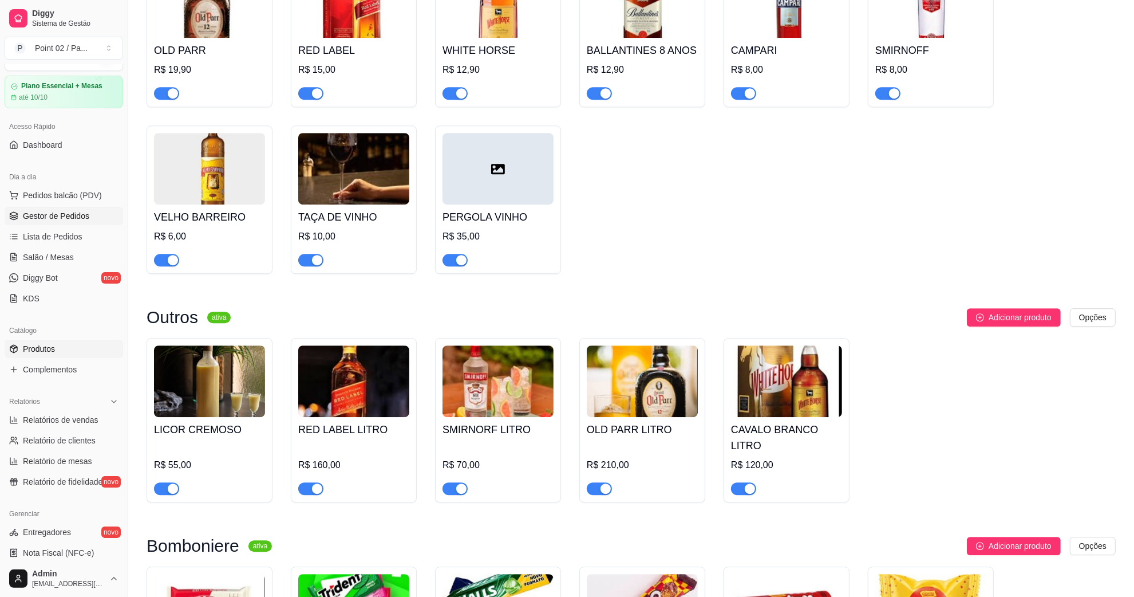
scroll to position [0, 0]
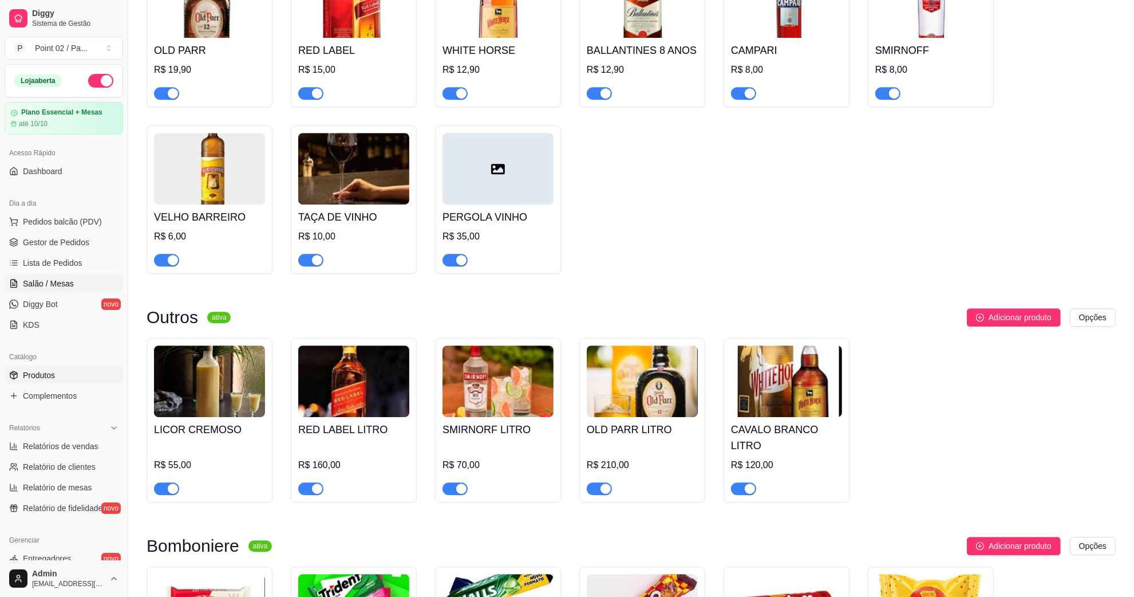
click at [58, 274] on link "Salão / Mesas" at bounding box center [64, 283] width 119 height 18
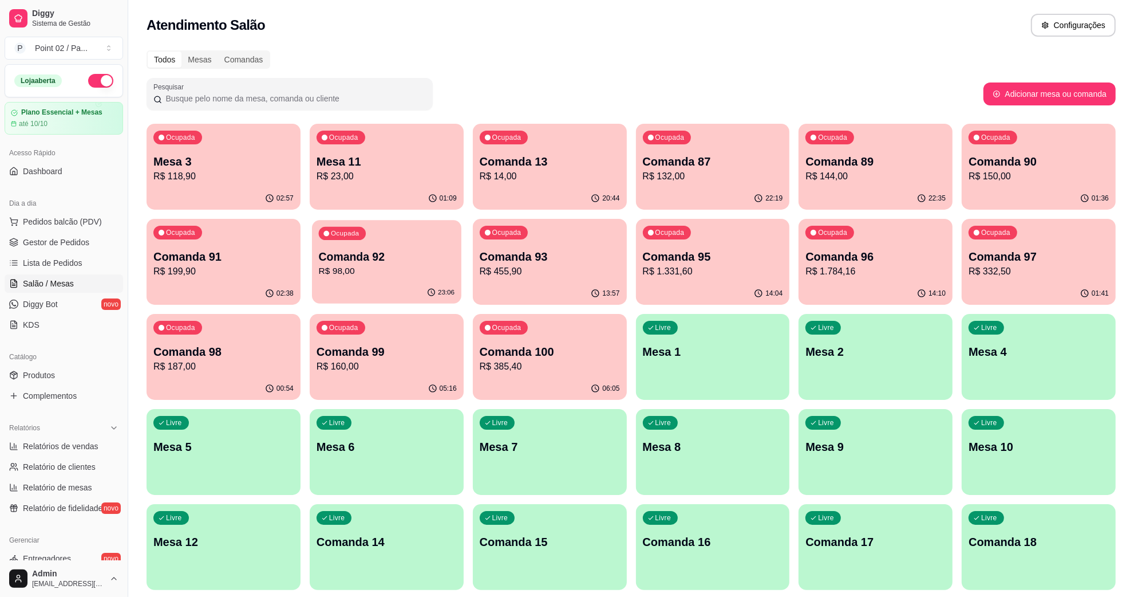
click at [366, 287] on div "23:06" at bounding box center [386, 293] width 149 height 22
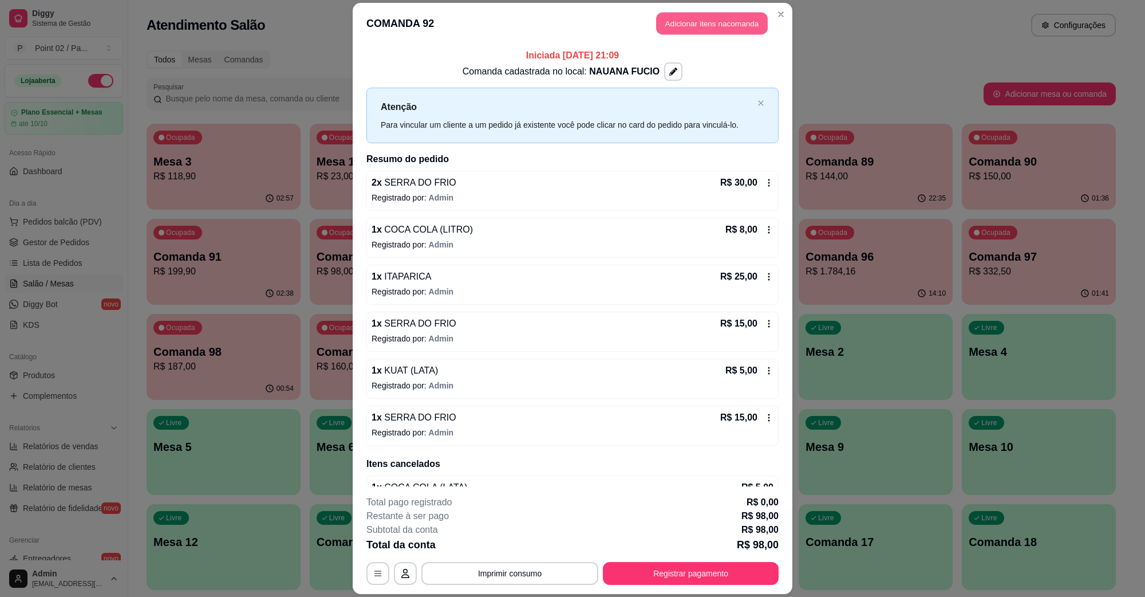
click at [723, 30] on button "Adicionar itens na comanda" at bounding box center [712, 24] width 112 height 22
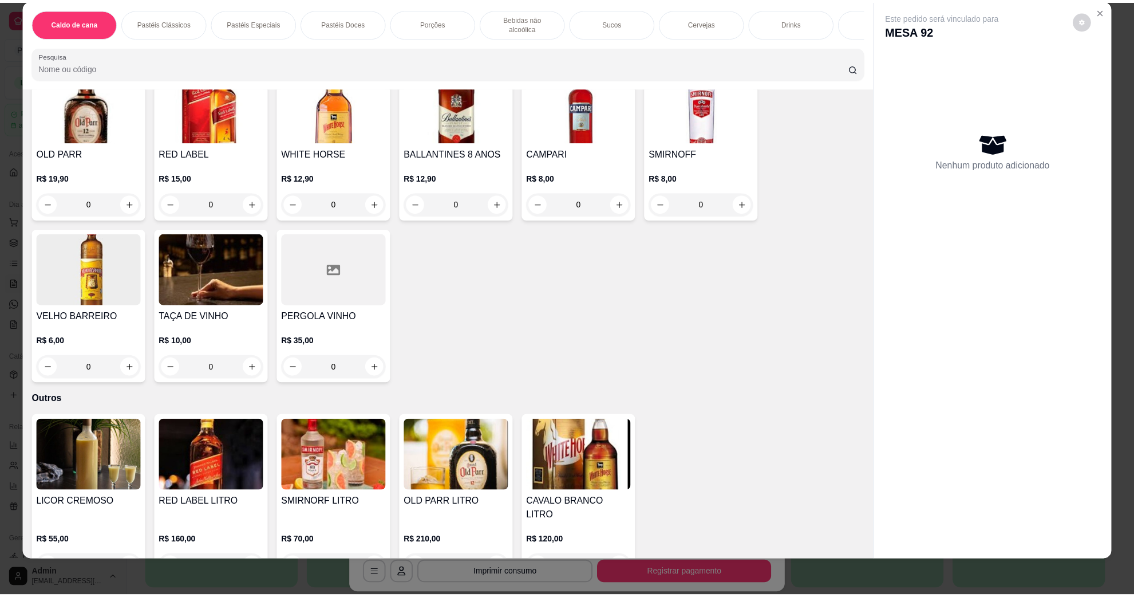
scroll to position [2983, 0]
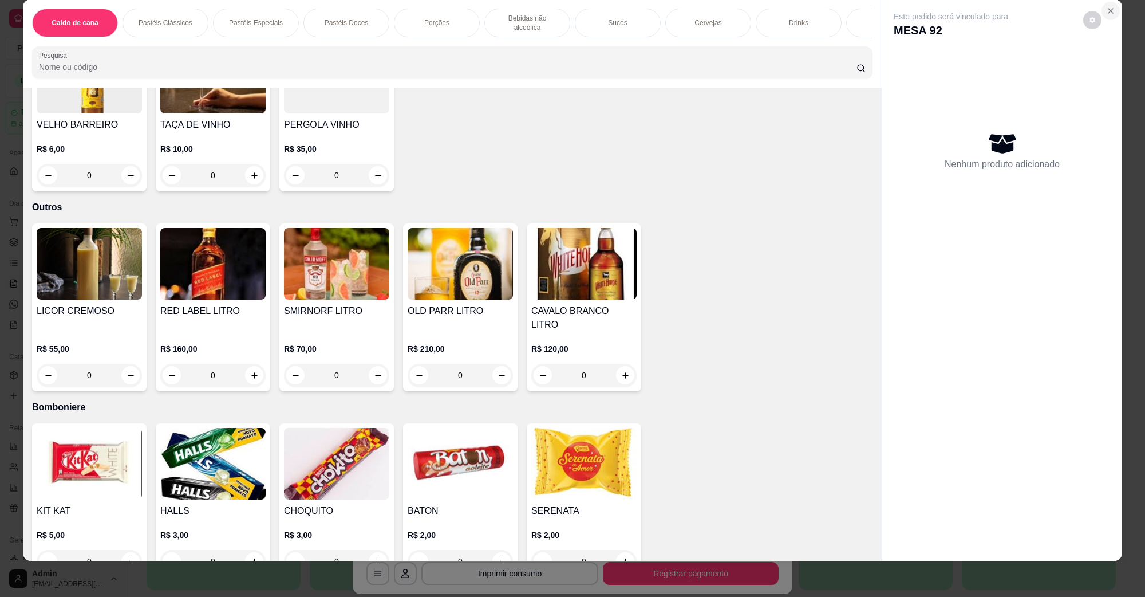
click at [1107, 13] on icon "Close" at bounding box center [1110, 10] width 9 height 9
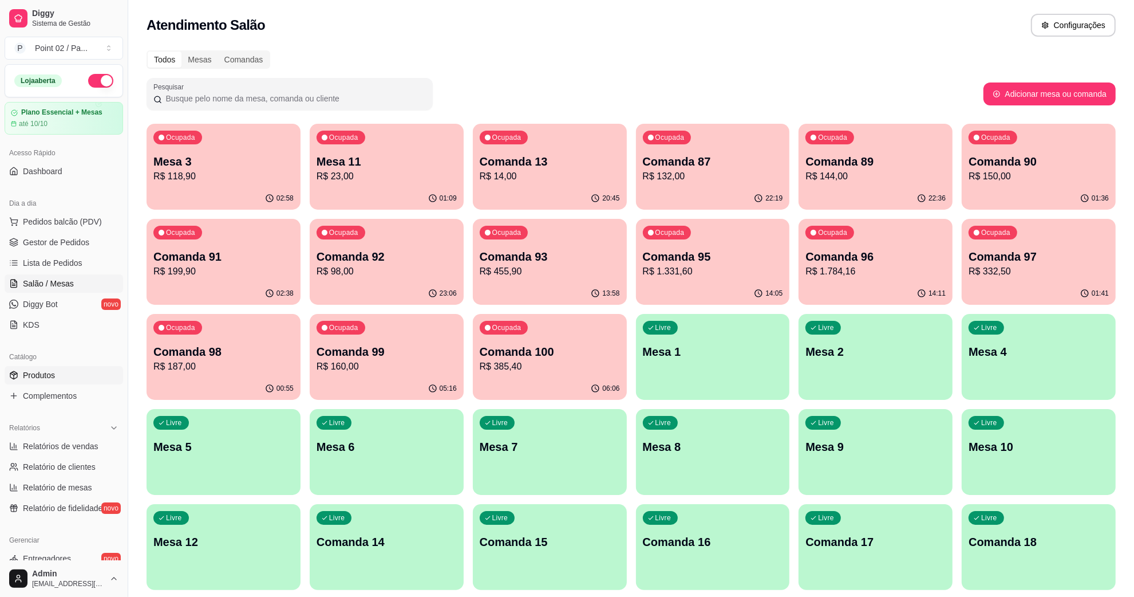
click at [44, 369] on span "Produtos" at bounding box center [39, 374] width 32 height 11
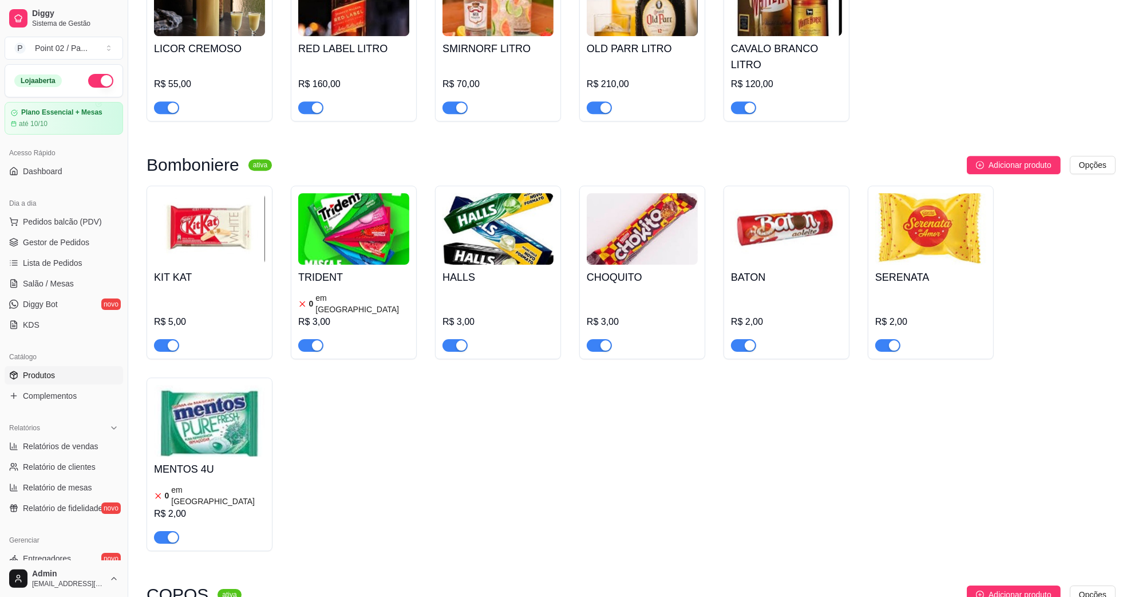
scroll to position [3880, 0]
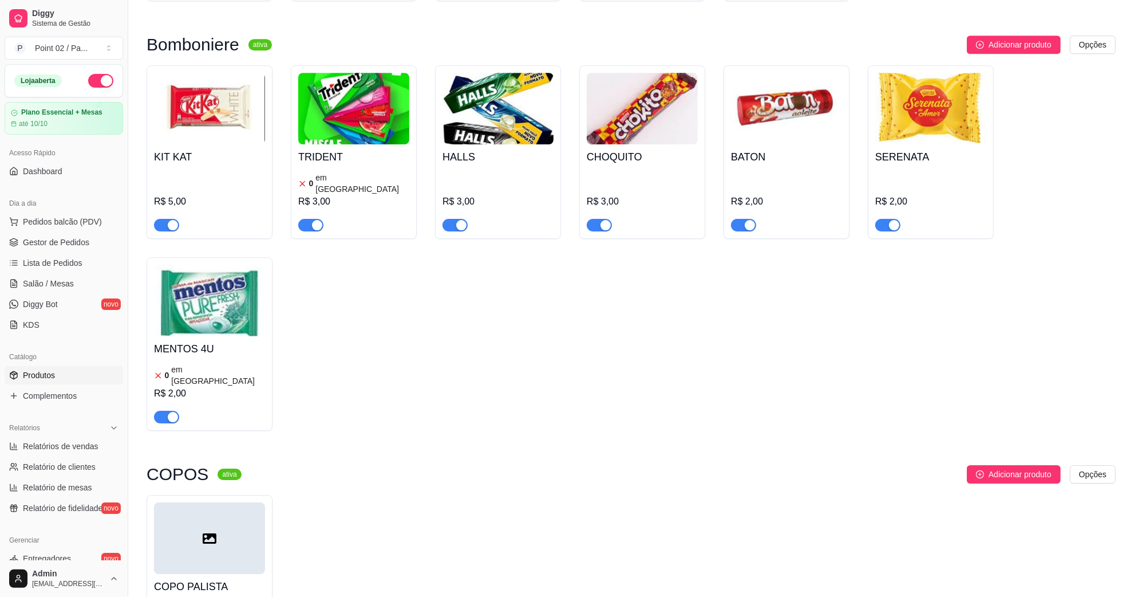
click at [242, 502] on div at bounding box center [209, 538] width 111 height 72
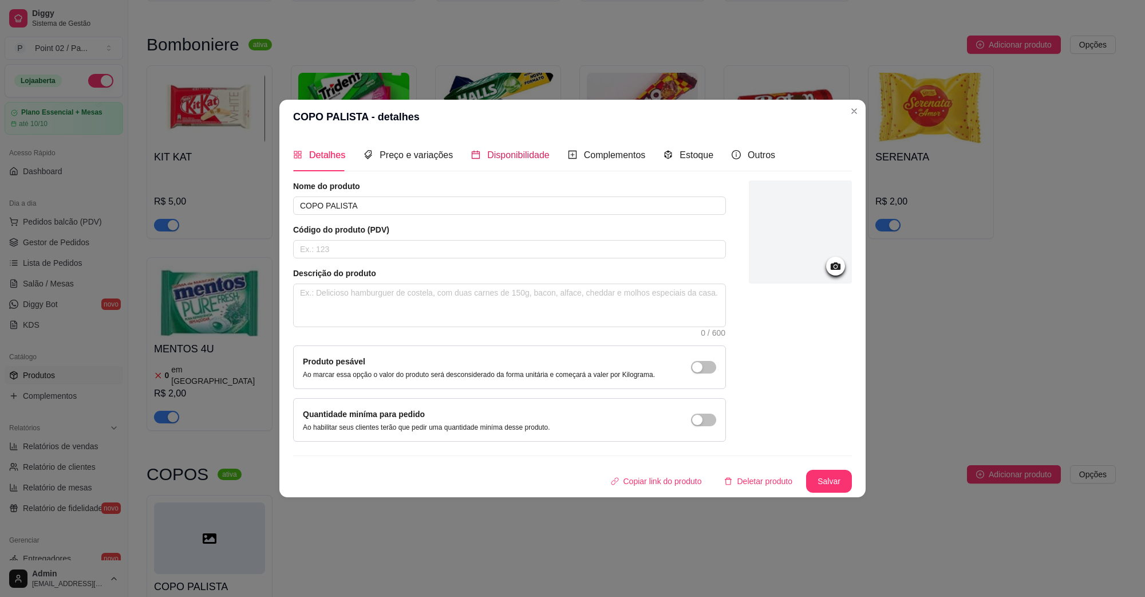
click at [496, 150] on span "Disponibilidade" at bounding box center [518, 155] width 62 height 10
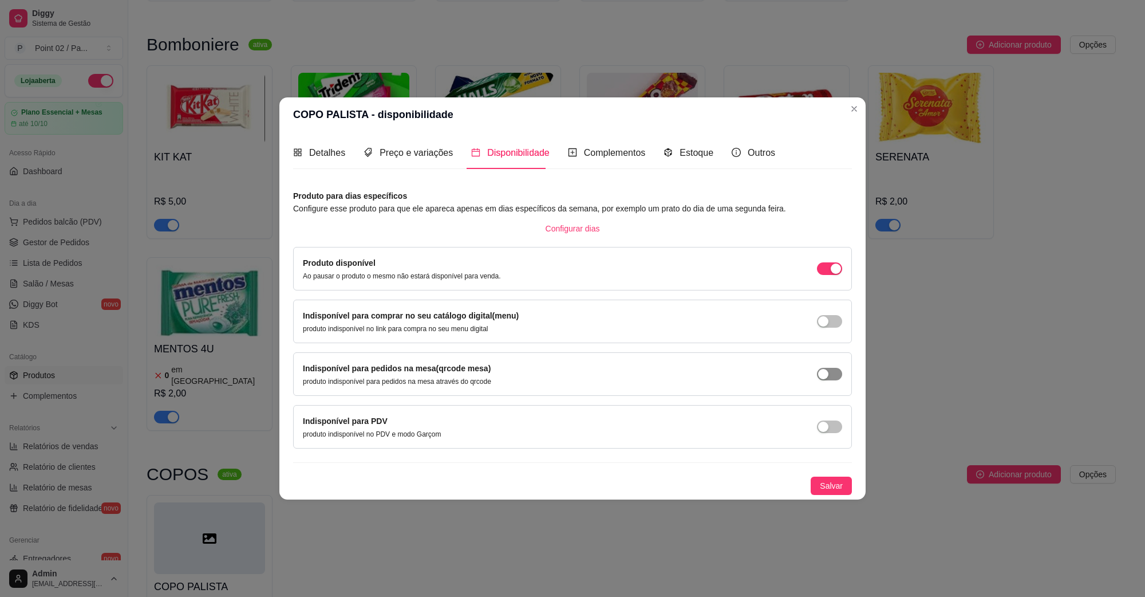
click at [831, 371] on span "button" at bounding box center [829, 374] width 25 height 13
click at [834, 487] on span "Salvar" at bounding box center [831, 485] width 23 height 13
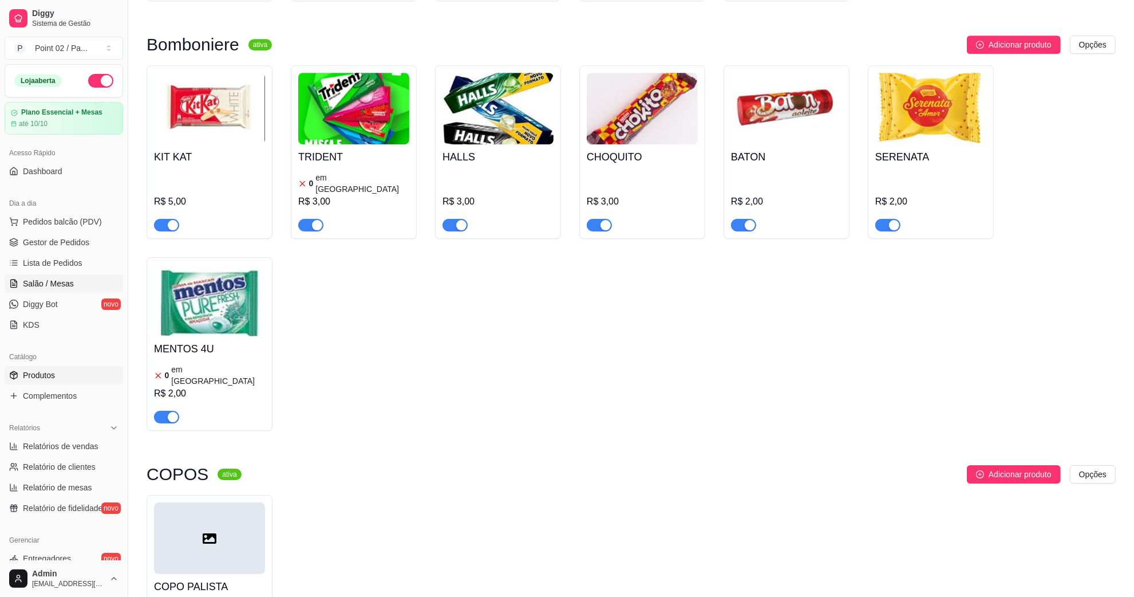
click at [47, 277] on link "Salão / Mesas" at bounding box center [64, 283] width 119 height 18
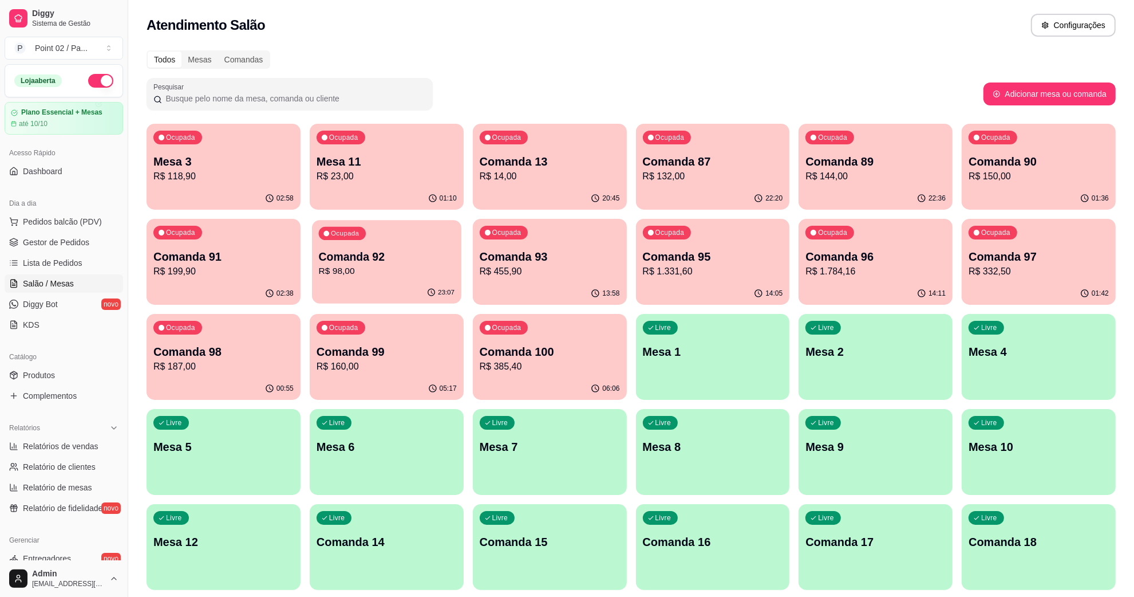
click at [393, 263] on p "Comanda 92" at bounding box center [387, 256] width 136 height 15
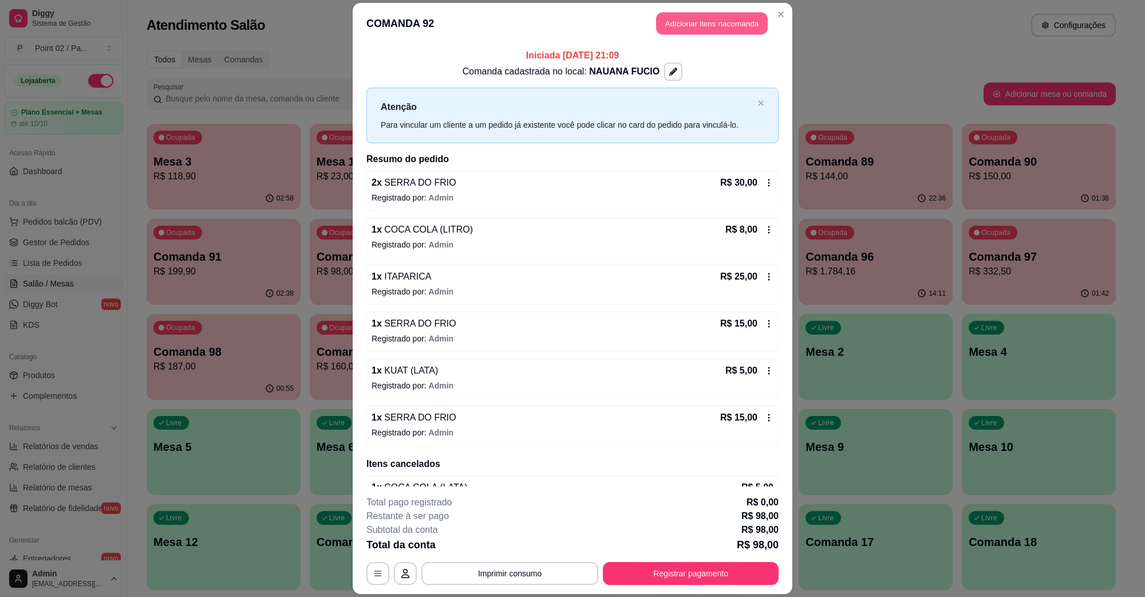
click at [731, 26] on button "Adicionar itens na comanda" at bounding box center [712, 24] width 112 height 22
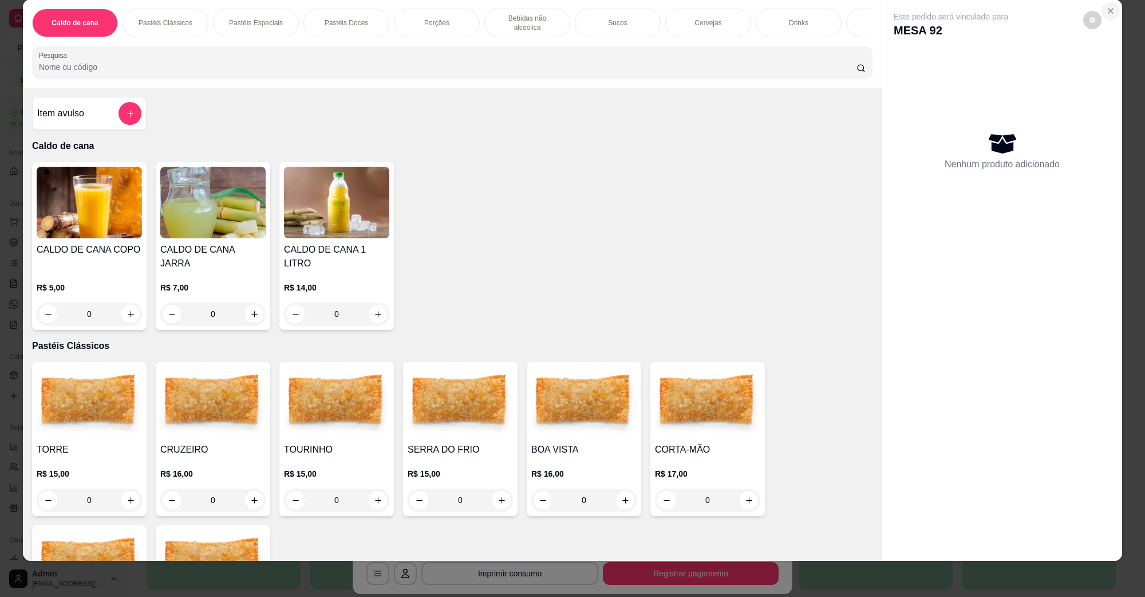
click at [1102, 7] on button "Close" at bounding box center [1111, 11] width 18 height 18
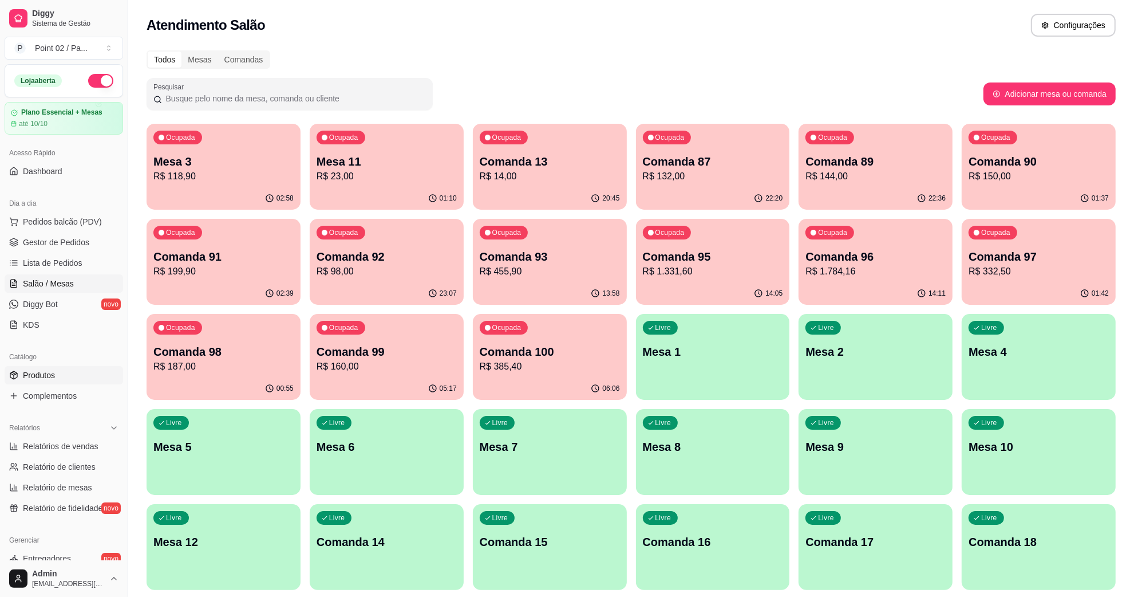
click at [47, 380] on span "Produtos" at bounding box center [39, 374] width 32 height 11
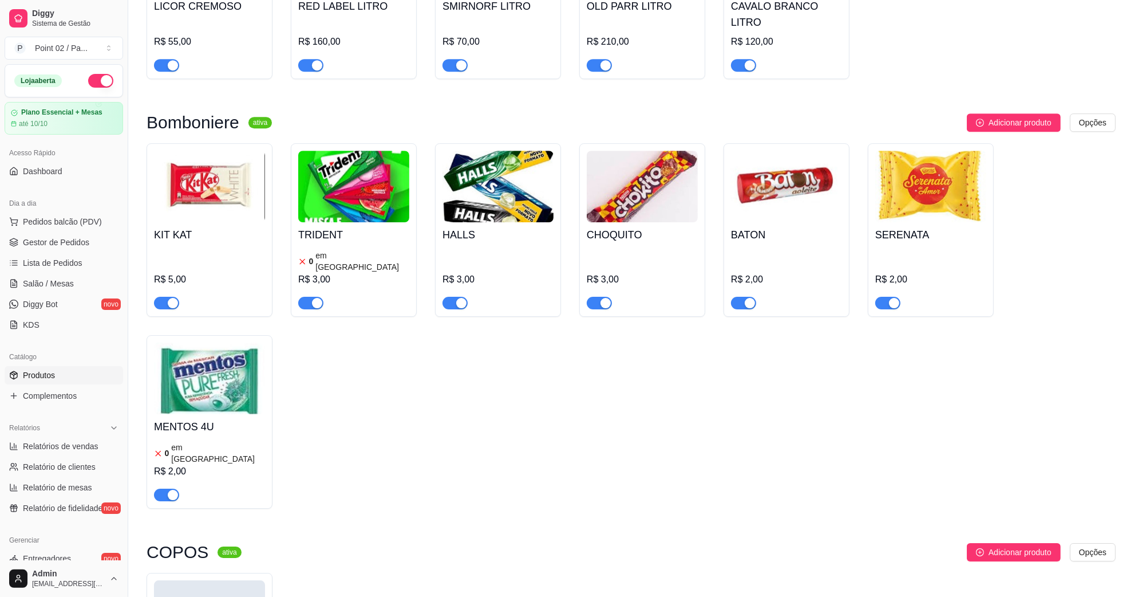
scroll to position [3880, 0]
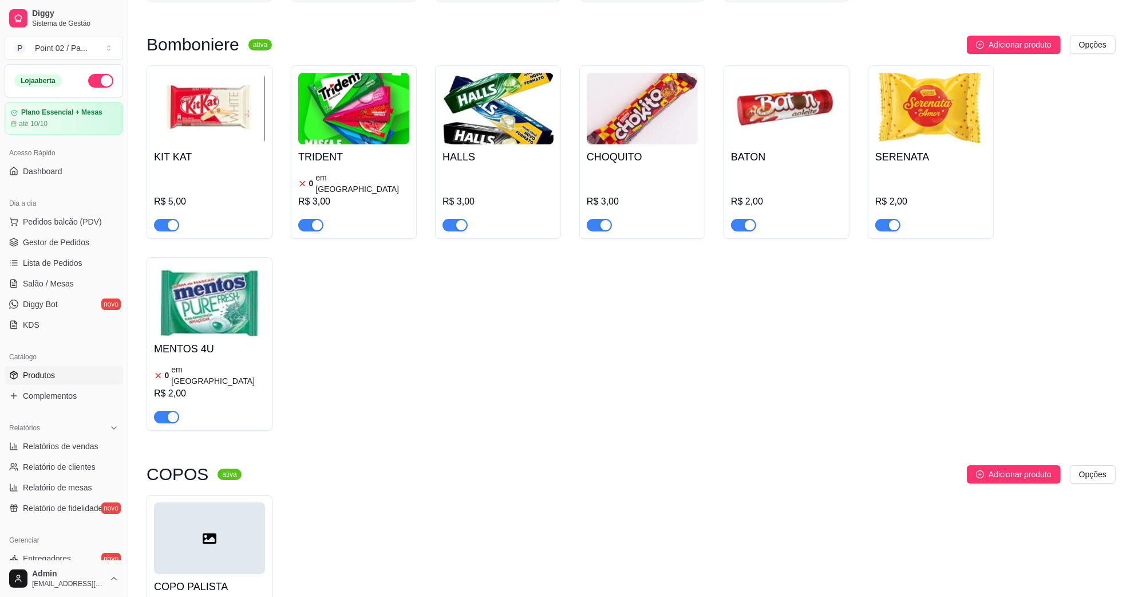
click at [230, 502] on div at bounding box center [209, 538] width 111 height 72
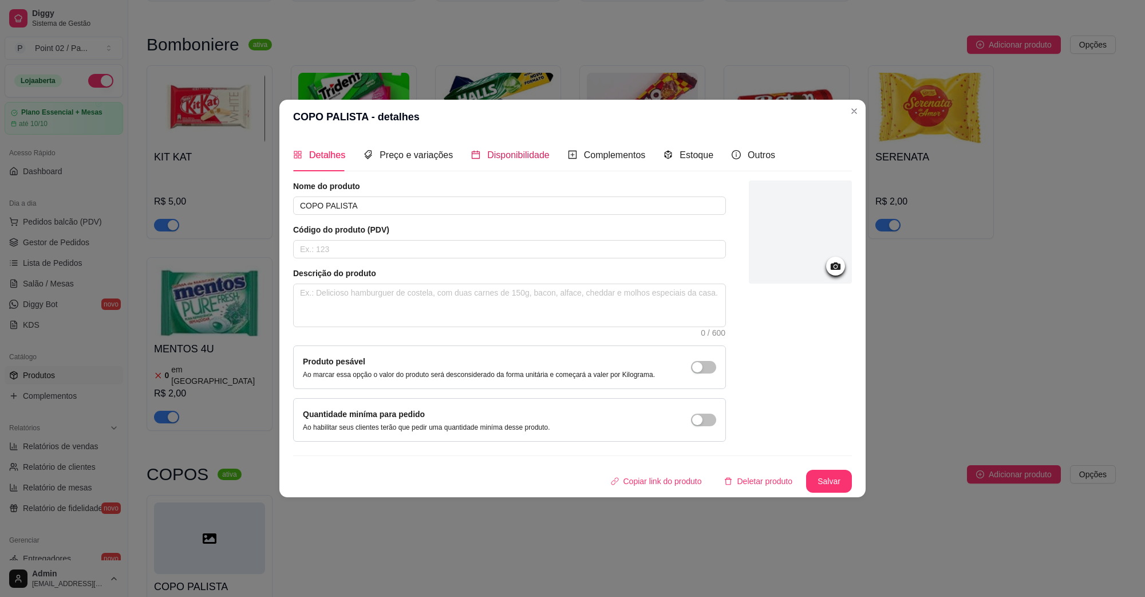
click at [517, 159] on span "Disponibilidade" at bounding box center [518, 155] width 62 height 10
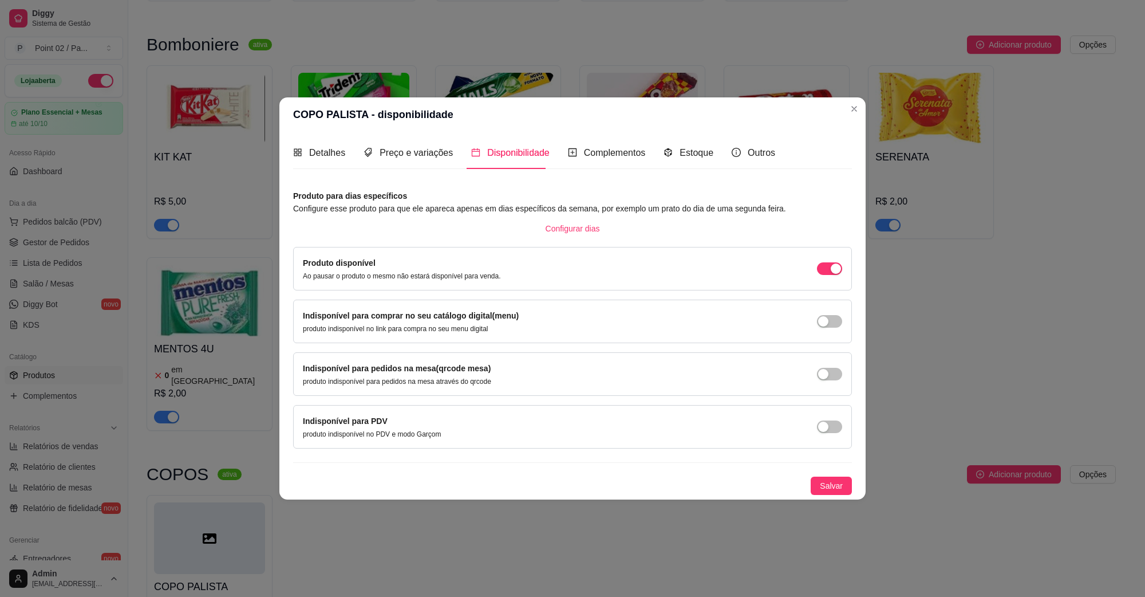
click at [830, 437] on div "Indisponível para PDV produto indisponível no PDV e modo Garçom" at bounding box center [572, 427] width 539 height 24
click at [830, 428] on span "button" at bounding box center [829, 426] width 25 height 13
click at [828, 373] on div "button" at bounding box center [823, 374] width 10 height 10
click at [825, 487] on span "Salvar" at bounding box center [831, 485] width 23 height 13
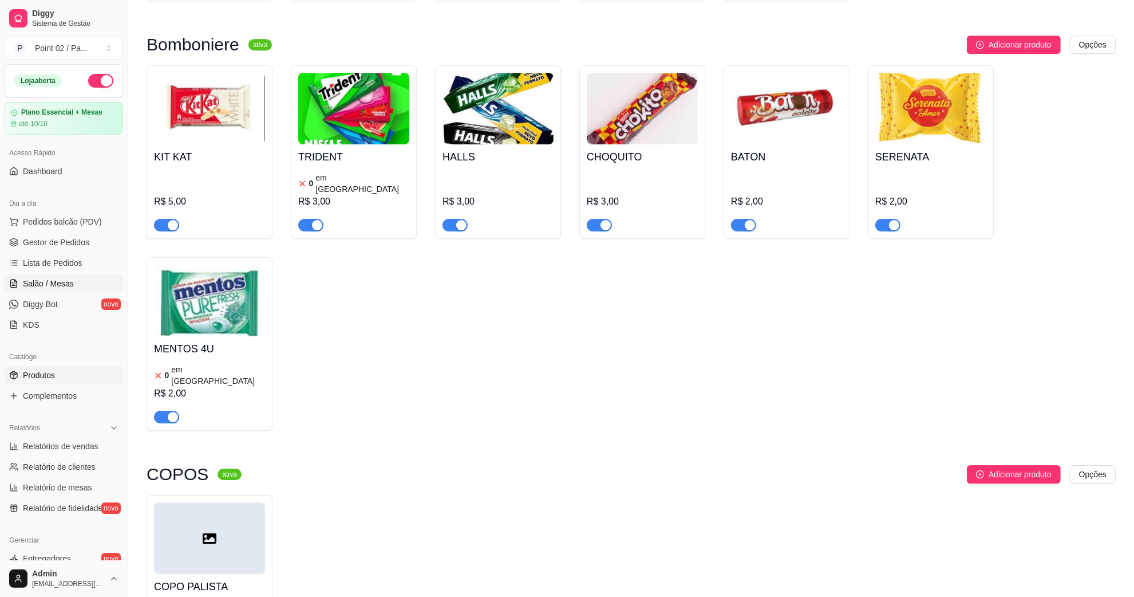
click at [60, 277] on link "Salão / Mesas" at bounding box center [64, 283] width 119 height 18
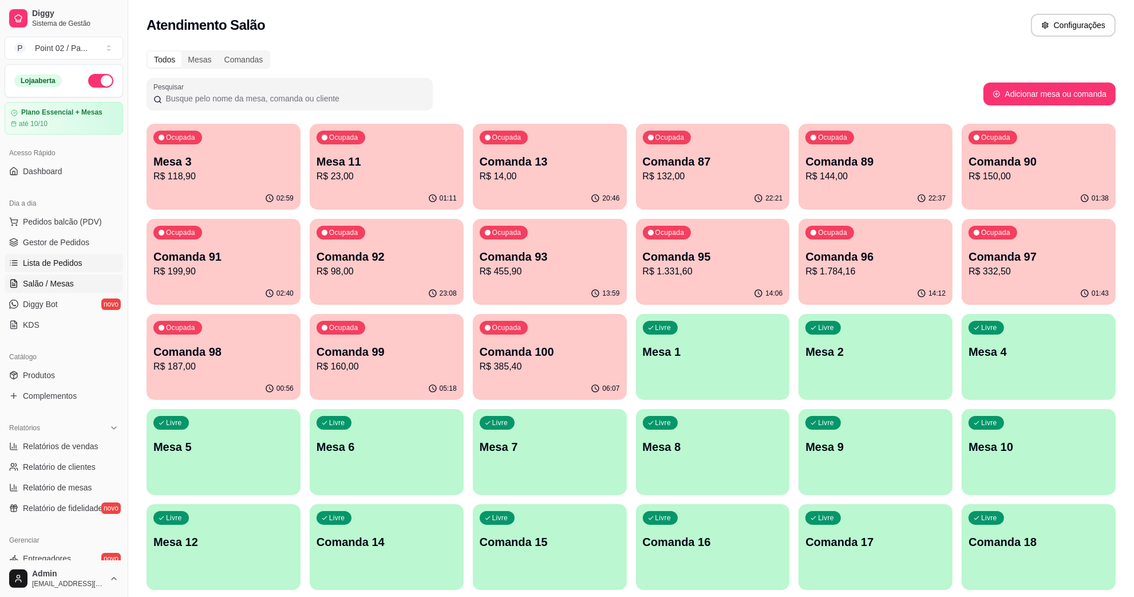
click at [47, 265] on span "Lista de Pedidos" at bounding box center [53, 262] width 60 height 11
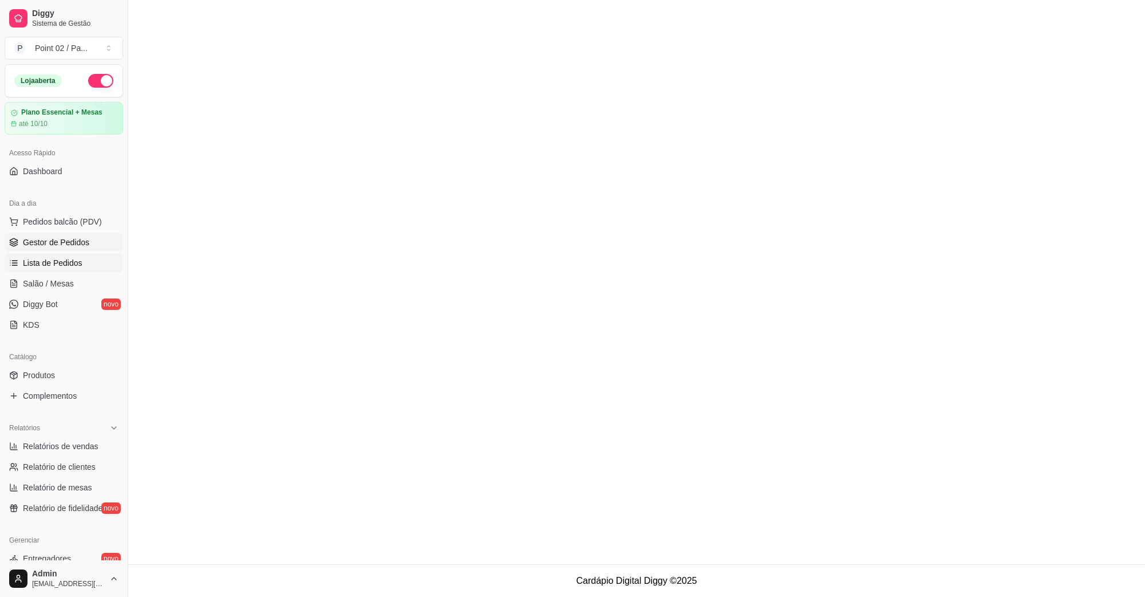
click at [52, 240] on span "Gestor de Pedidos" at bounding box center [56, 241] width 66 height 11
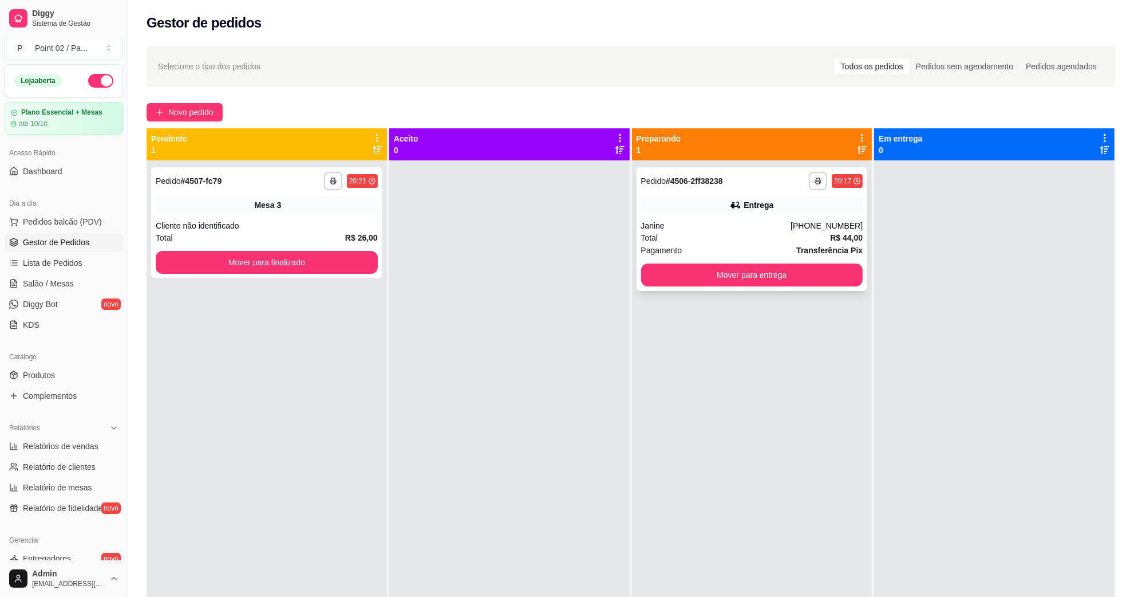
click at [646, 204] on div "Entrega" at bounding box center [752, 205] width 222 height 16
click at [281, 262] on button "Mover para finalizado" at bounding box center [267, 262] width 222 height 23
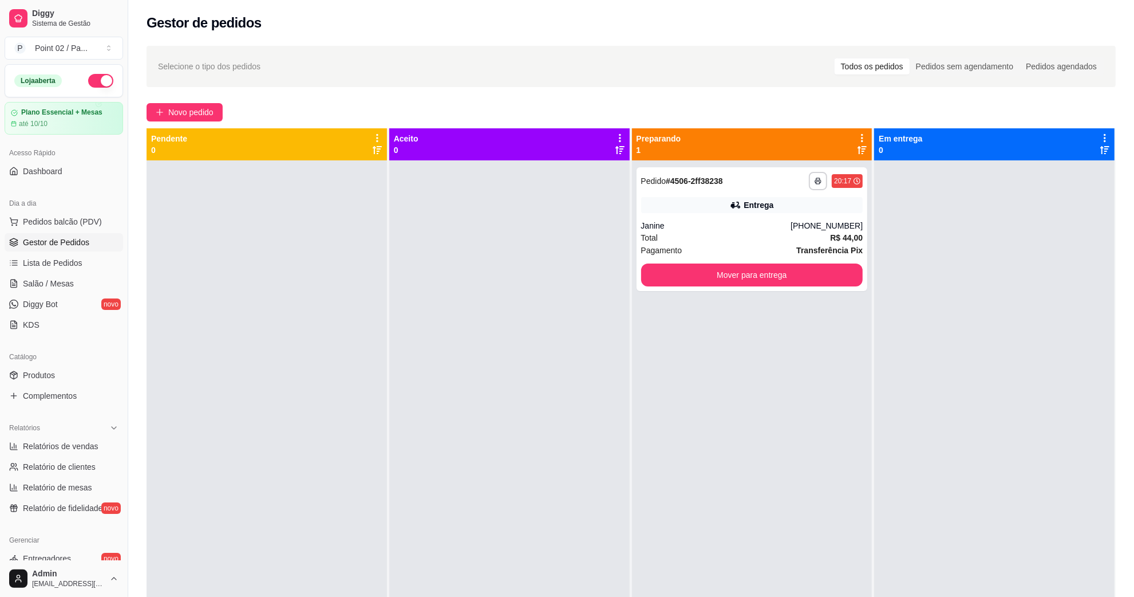
click at [164, 279] on div at bounding box center [267, 458] width 240 height 597
click at [56, 281] on span "Salão / Mesas" at bounding box center [48, 283] width 51 height 11
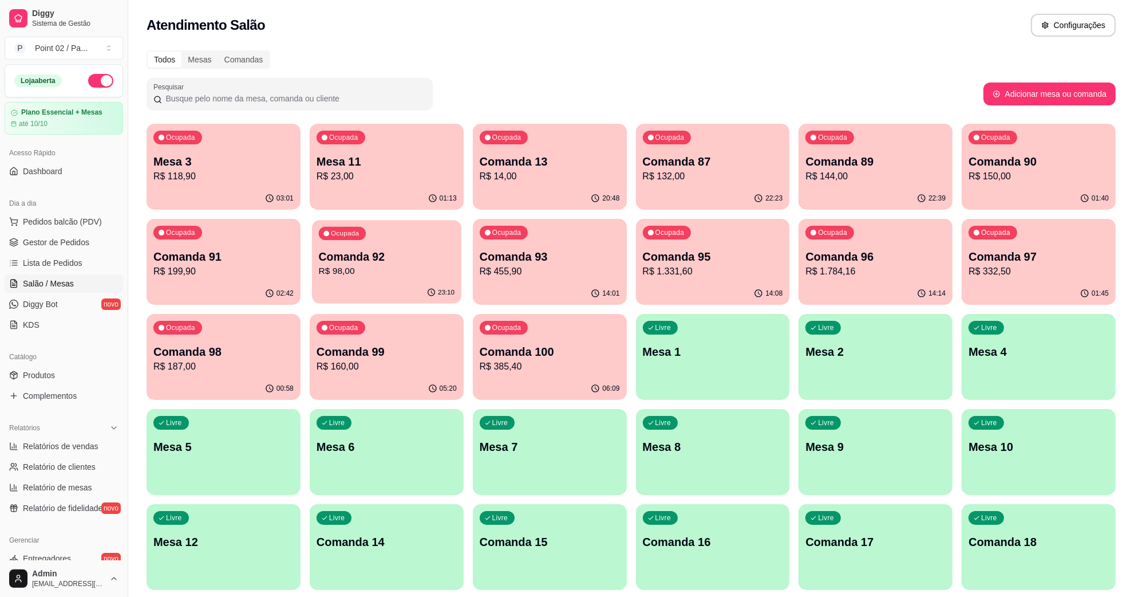
click at [421, 262] on p "Comanda 92" at bounding box center [387, 256] width 136 height 15
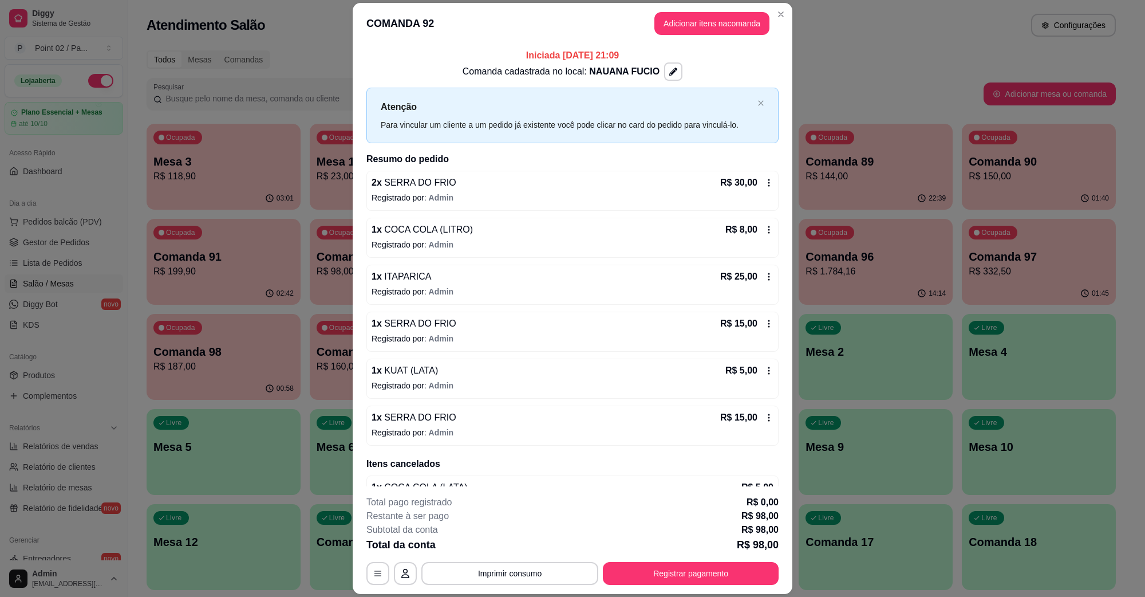
click at [679, 9] on header "COMANDA 92 Adicionar itens na comanda" at bounding box center [573, 23] width 440 height 41
click at [679, 13] on button "Adicionar itens na comanda" at bounding box center [711, 23] width 115 height 23
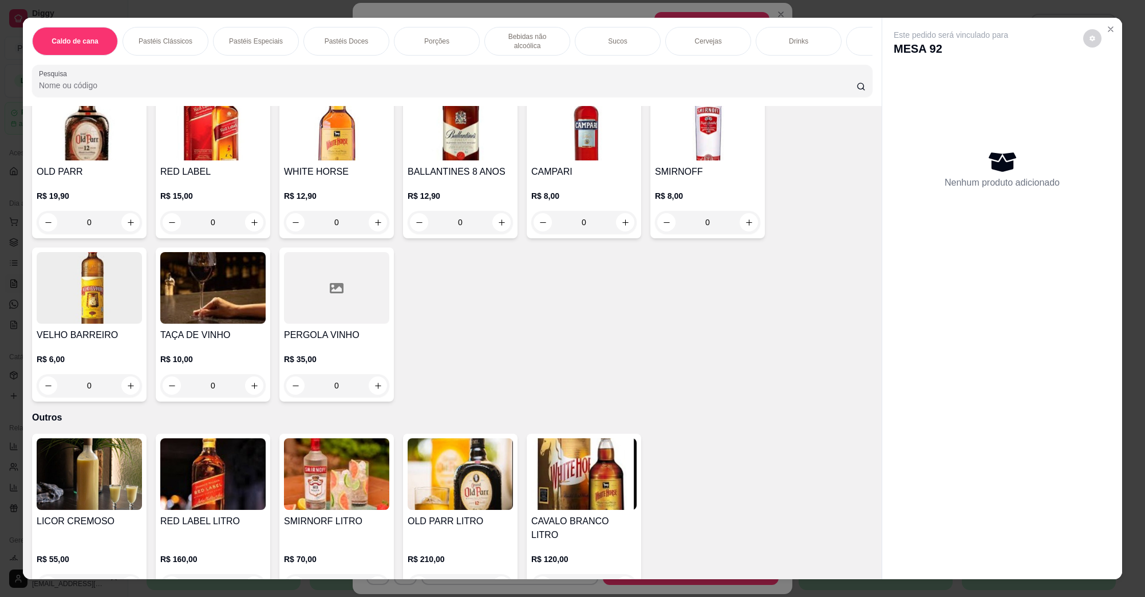
scroll to position [3169, 0]
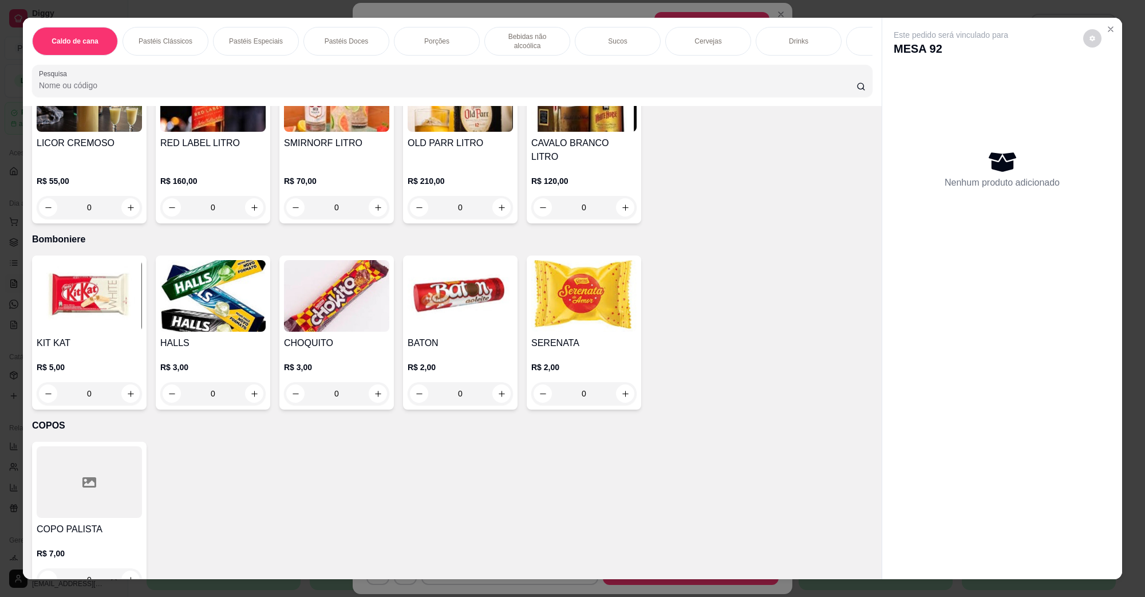
click at [65, 470] on div at bounding box center [89, 482] width 105 height 72
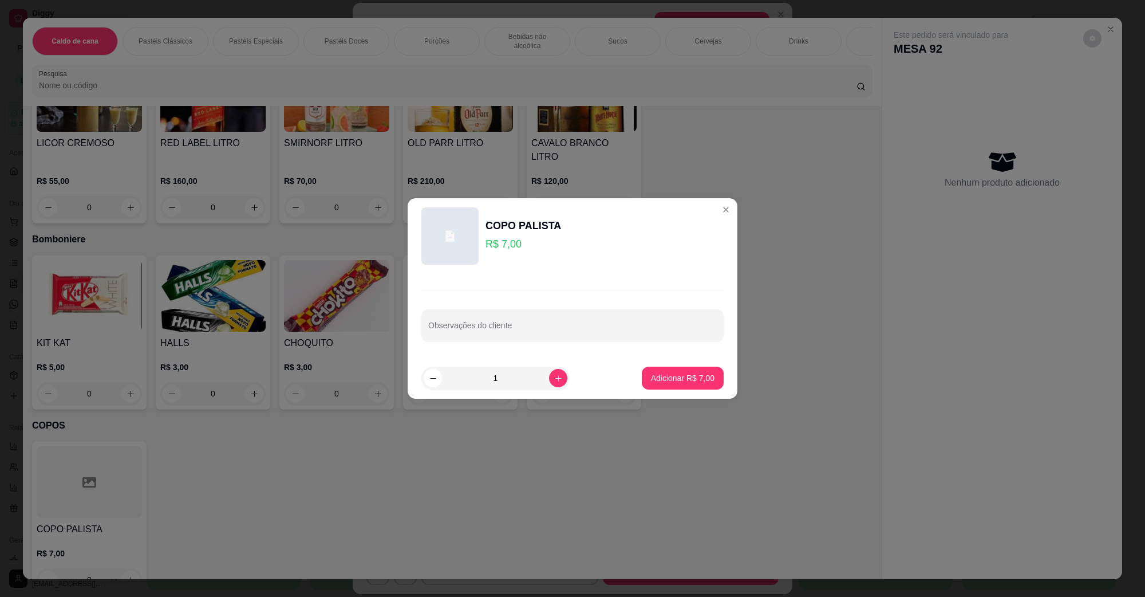
click at [705, 364] on footer "1 Adicionar R$ 7,00" at bounding box center [573, 377] width 330 height 41
click at [674, 378] on p "Adicionar R$ 7,00" at bounding box center [683, 377] width 64 height 11
type input "1"
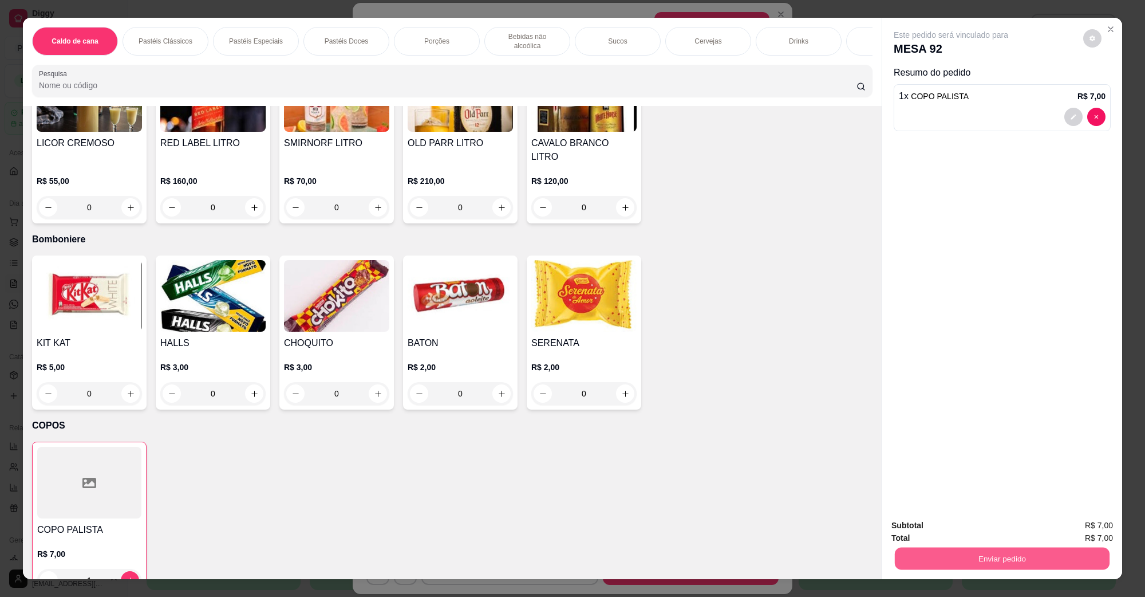
click at [958, 559] on button "Enviar pedido" at bounding box center [1002, 558] width 215 height 22
click at [953, 533] on button "Não registrar e enviar pedido" at bounding box center [963, 530] width 119 height 22
click at [901, 121] on div at bounding box center [1002, 117] width 207 height 18
click at [882, 9] on div "Caldo de cana Pastéis Clássicos Pastéis Especiais Pastéis Doces Porções Bebidas…" at bounding box center [572, 298] width 1145 height 597
click at [1011, 178] on div "Este pedido será vinculado para MESA 92 Resumo do pedido 1 x COPO PALISTA R$ 7,…" at bounding box center [1002, 263] width 240 height 491
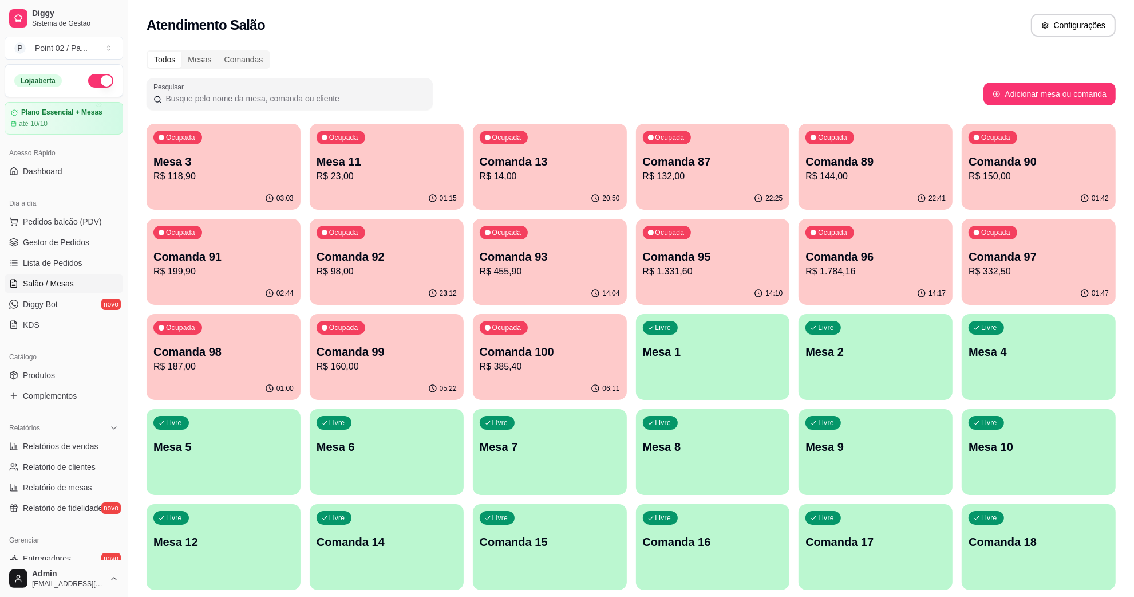
click at [345, 182] on p "R$ 23,00" at bounding box center [387, 176] width 140 height 14
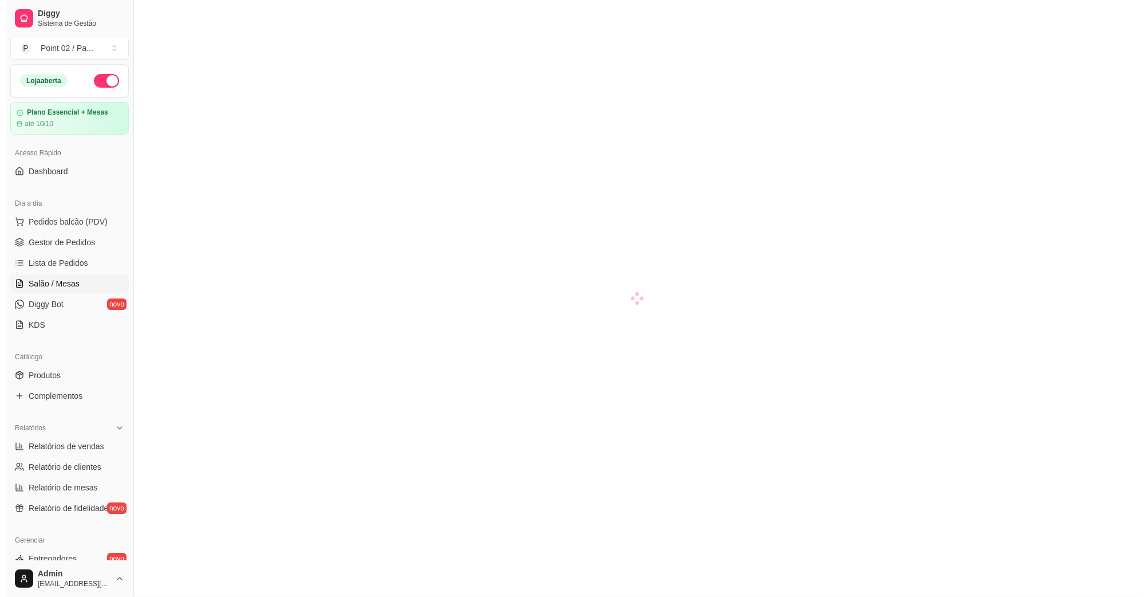
scroll to position [12, 0]
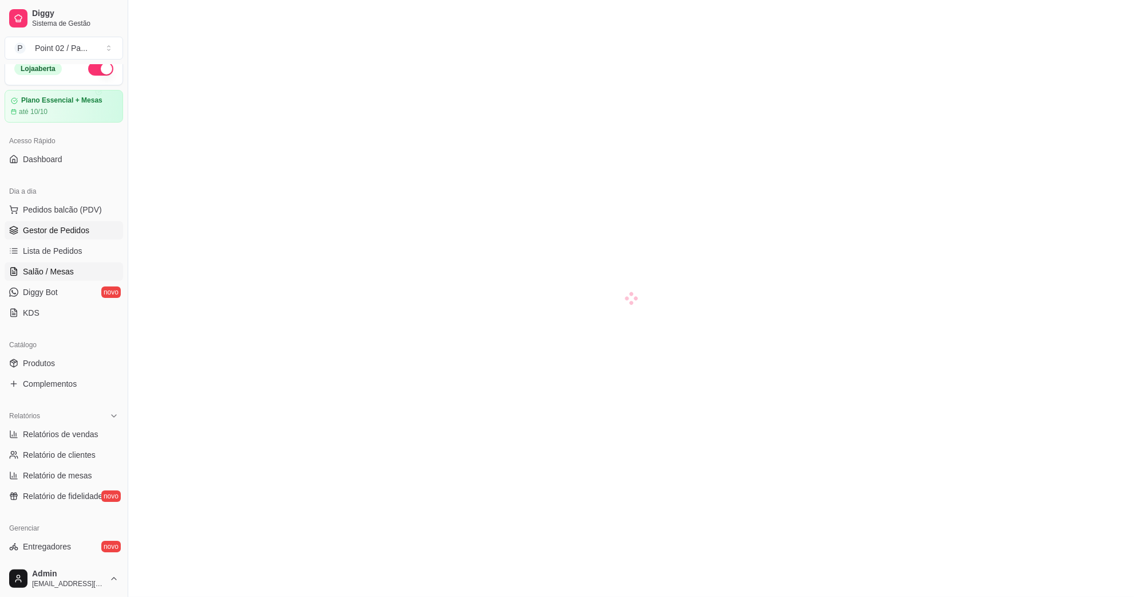
click at [73, 224] on link "Gestor de Pedidos" at bounding box center [64, 230] width 119 height 18
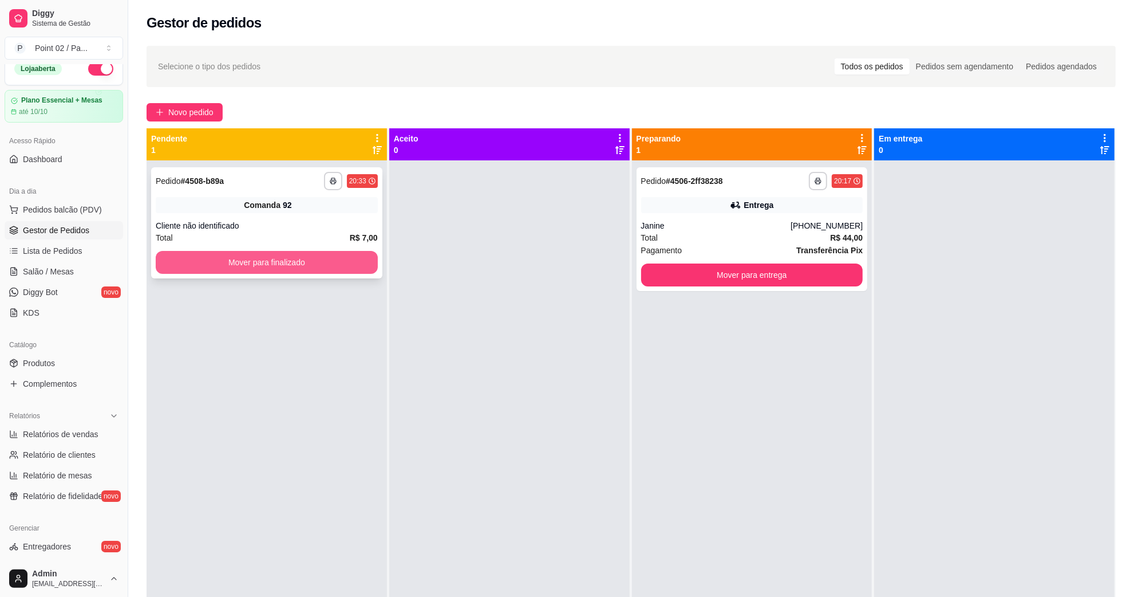
click at [185, 267] on button "Mover para finalizado" at bounding box center [267, 262] width 222 height 23
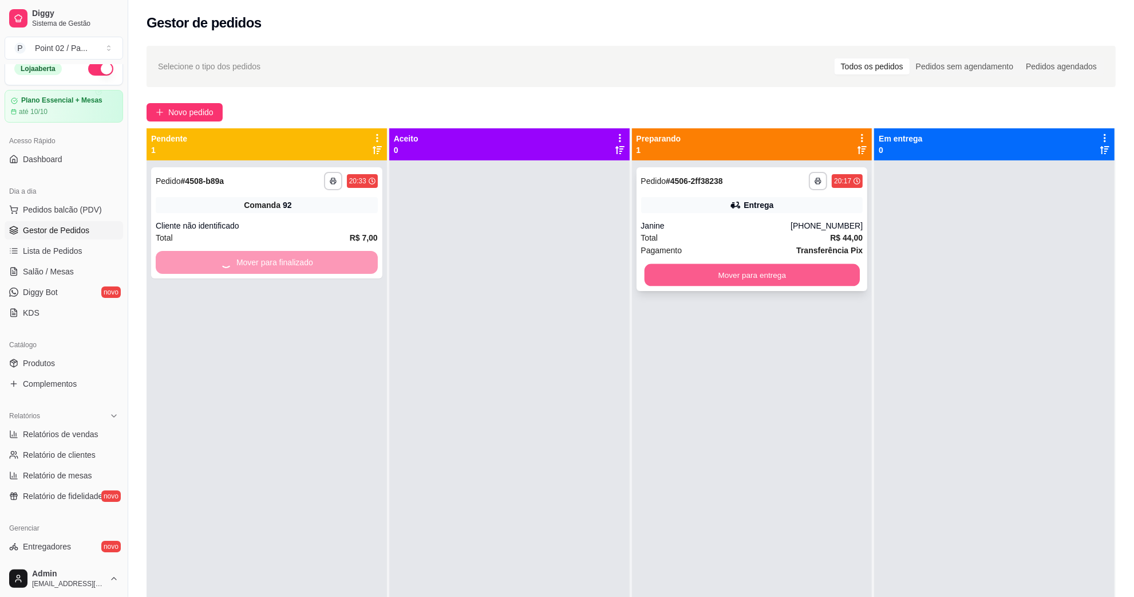
click at [776, 274] on button "Mover para entrega" at bounding box center [751, 275] width 215 height 22
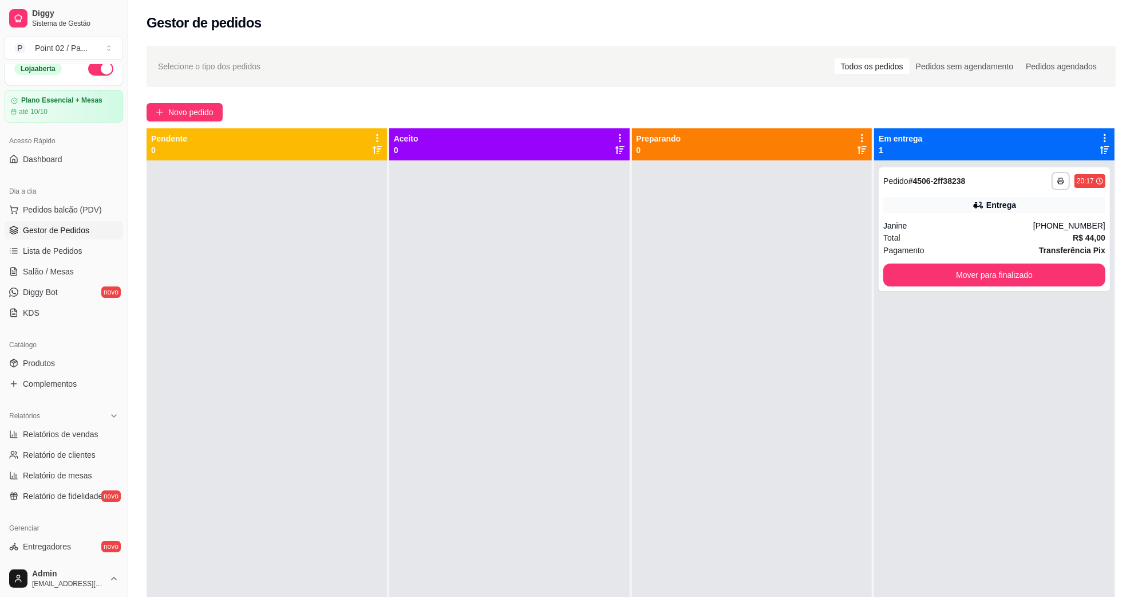
click at [995, 313] on div "**********" at bounding box center [994, 458] width 240 height 597
click at [72, 279] on link "Salão / Mesas" at bounding box center [64, 271] width 119 height 18
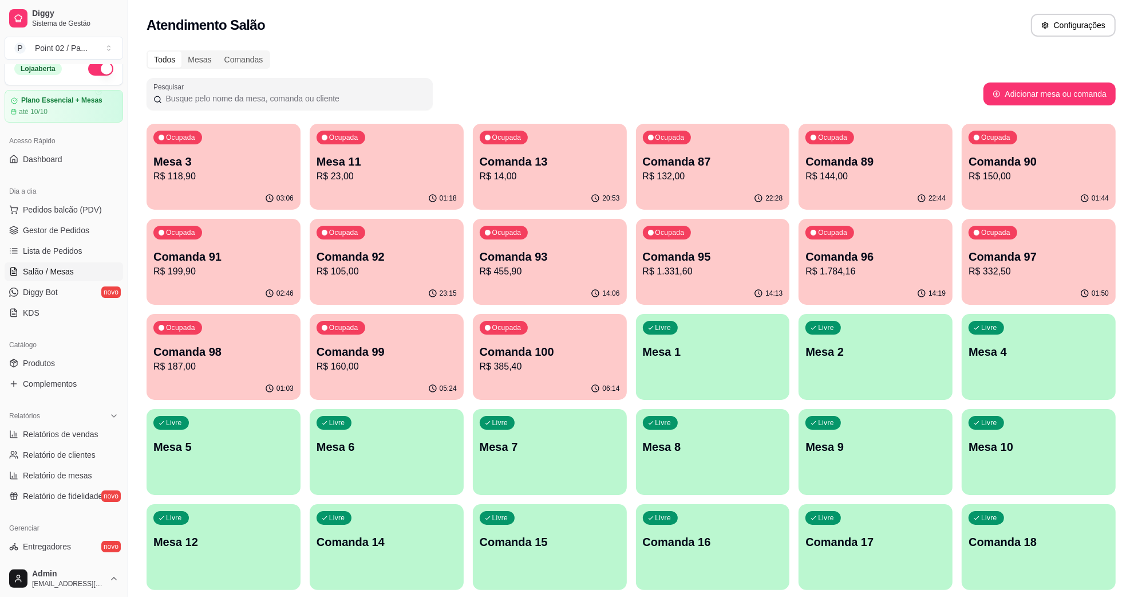
click at [333, 175] on p "R$ 23,00" at bounding box center [387, 176] width 140 height 14
click at [345, 140] on p "Ocupada" at bounding box center [345, 138] width 28 height 9
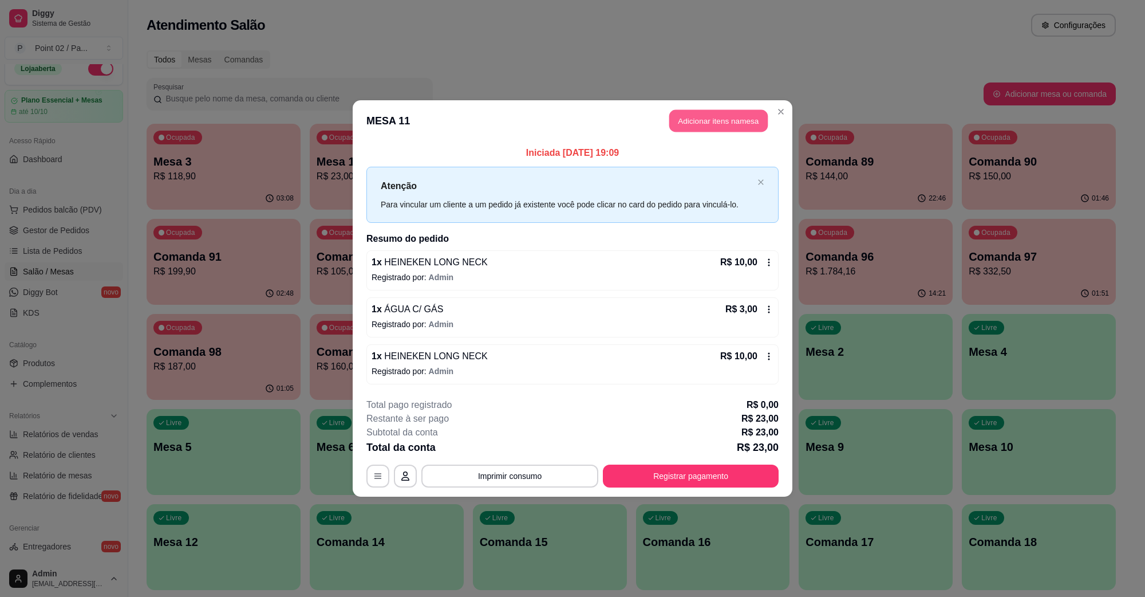
click at [690, 122] on button "Adicionar itens na mesa" at bounding box center [718, 121] width 98 height 22
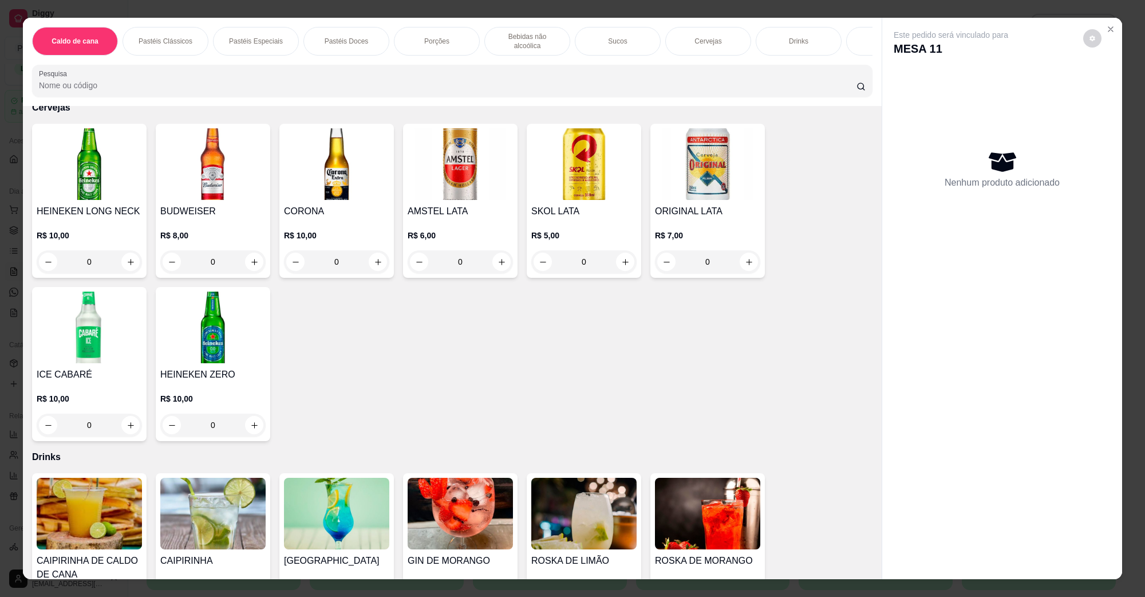
scroll to position [2075, 0]
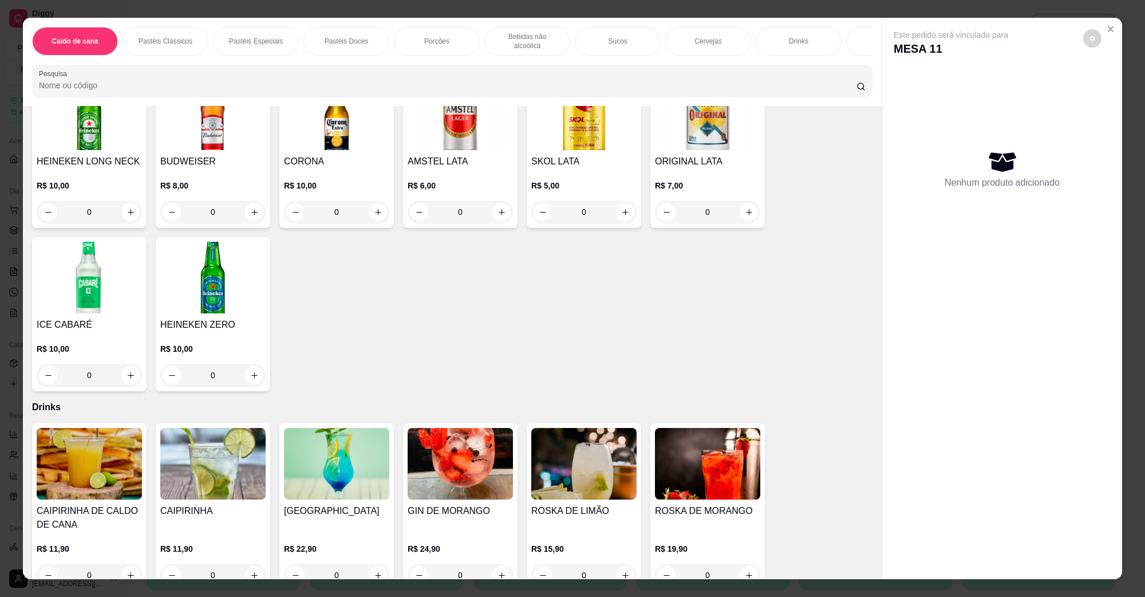
click at [115, 113] on img at bounding box center [89, 114] width 105 height 72
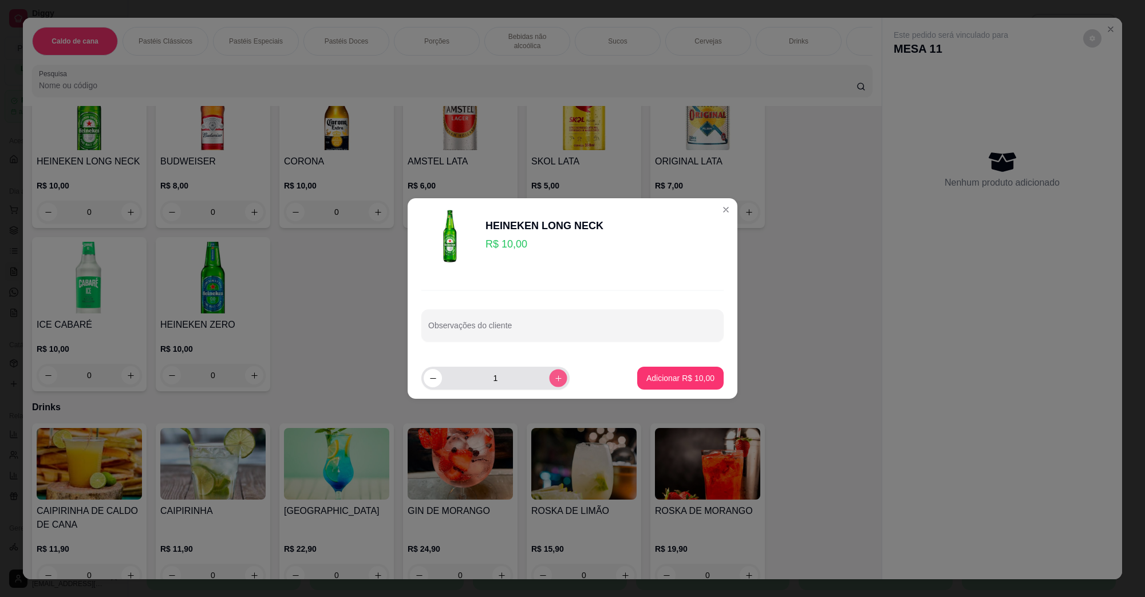
click at [554, 375] on icon "increase-product-quantity" at bounding box center [558, 378] width 9 height 9
type input "2"
click at [637, 374] on button "Adicionar R$ 20,00" at bounding box center [680, 377] width 86 height 23
type input "2"
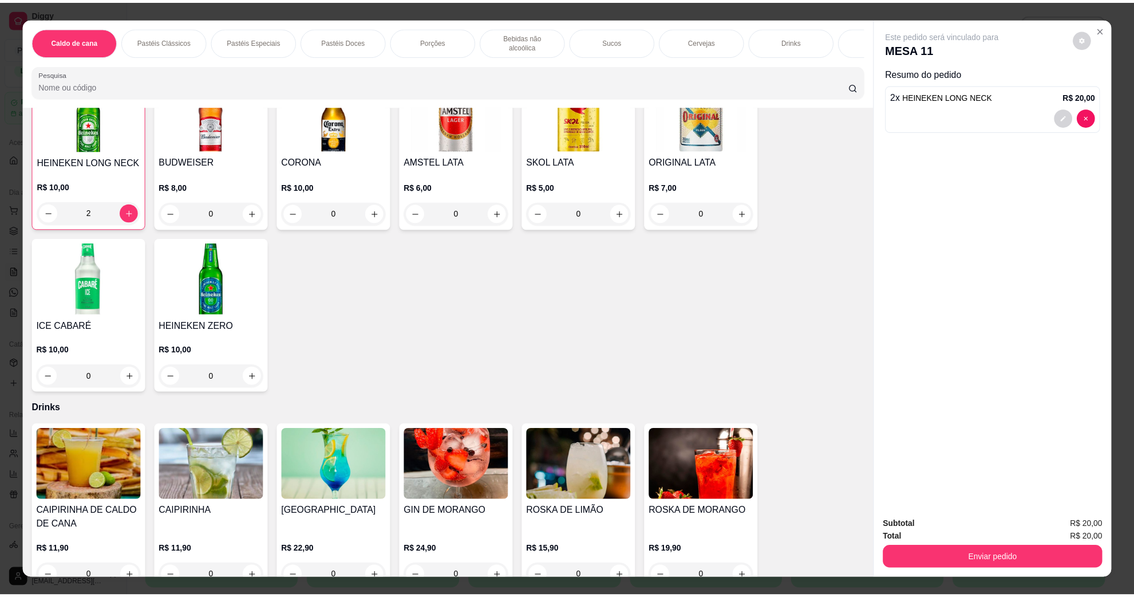
scroll to position [2076, 0]
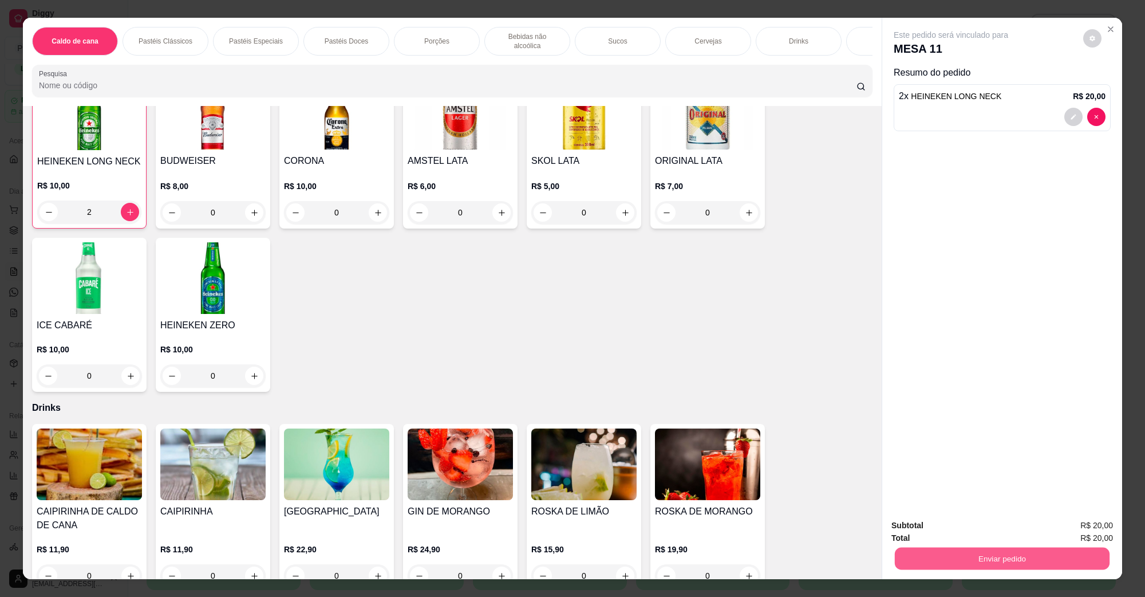
click at [1016, 569] on button "Enviar pedido" at bounding box center [1002, 558] width 215 height 22
click at [986, 537] on button "Não registrar e enviar pedido" at bounding box center [964, 529] width 116 height 21
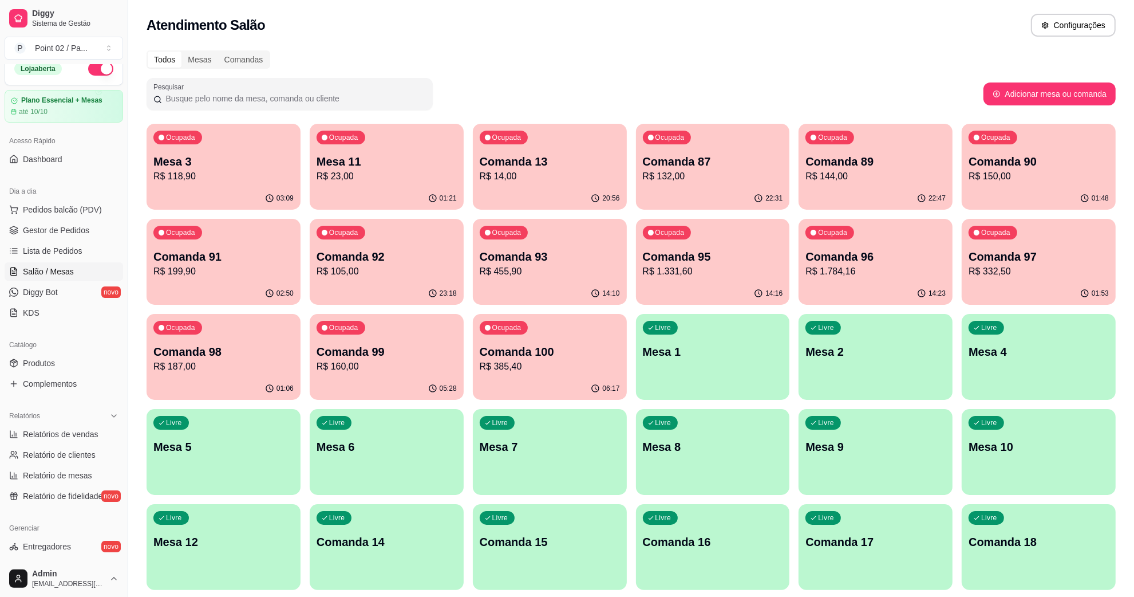
click at [846, 26] on div "Atendimento Salão Configurações" at bounding box center [631, 25] width 969 height 23
click at [84, 235] on span "Gestor de Pedidos" at bounding box center [56, 229] width 66 height 11
click at [62, 249] on span "Lista de Pedidos" at bounding box center [53, 250] width 60 height 11
click at [70, 230] on span "Gestor de Pedidos" at bounding box center [56, 229] width 66 height 11
click at [61, 227] on span "Gestor de Pedidos" at bounding box center [56, 229] width 66 height 11
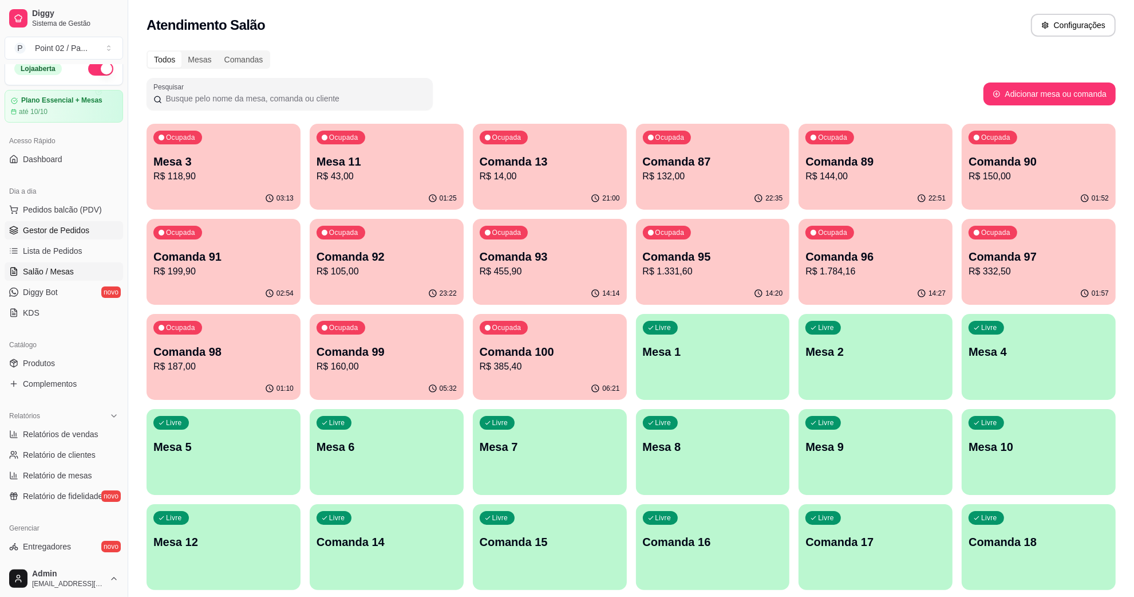
click at [61, 227] on span "Gestor de Pedidos" at bounding box center [56, 229] width 66 height 11
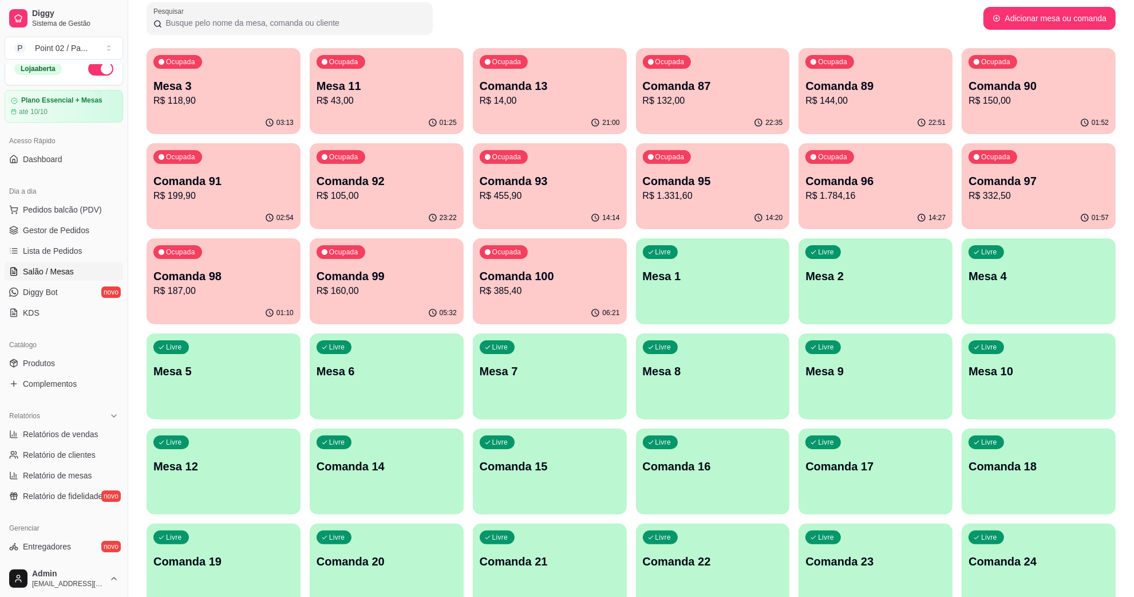
scroll to position [72, 0]
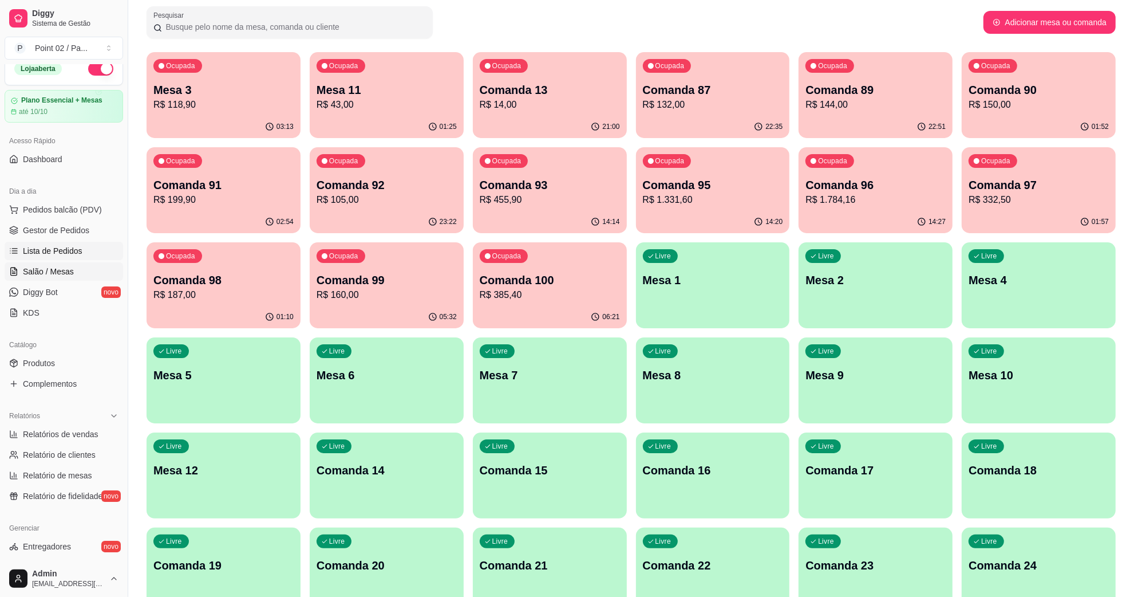
click at [86, 252] on link "Lista de Pedidos" at bounding box center [64, 251] width 119 height 18
click at [81, 224] on span "Gestor de Pedidos" at bounding box center [56, 229] width 66 height 11
click at [58, 224] on link "Gestor de Pedidos" at bounding box center [64, 230] width 119 height 18
click at [24, 235] on span "Gestor de Pedidos" at bounding box center [56, 229] width 66 height 11
click at [21, 234] on link "Gestor de Pedidos" at bounding box center [64, 230] width 119 height 18
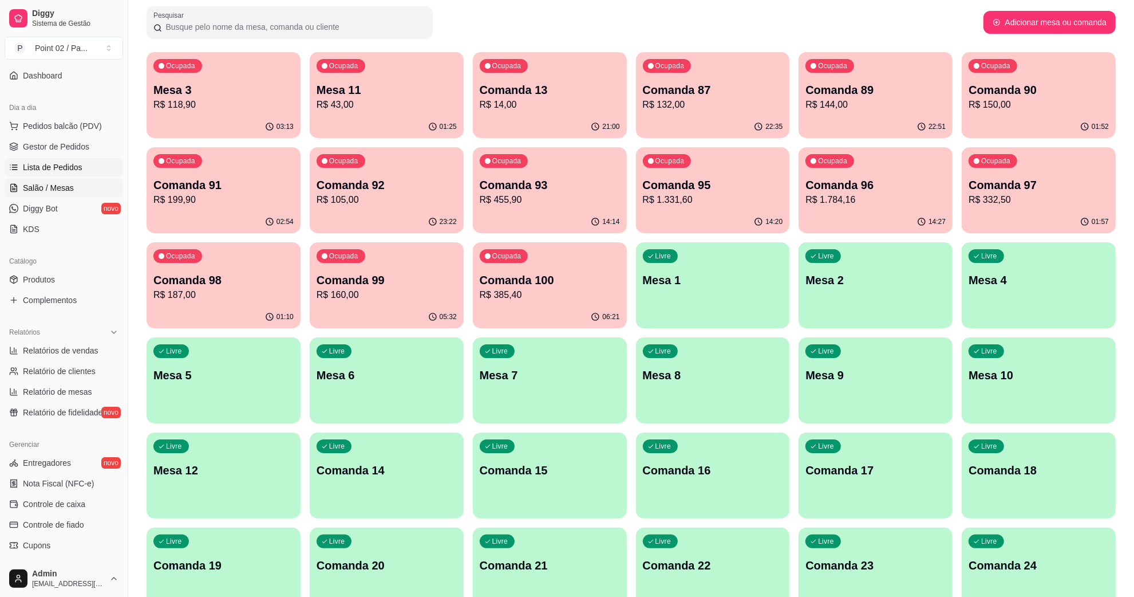
scroll to position [215, 0]
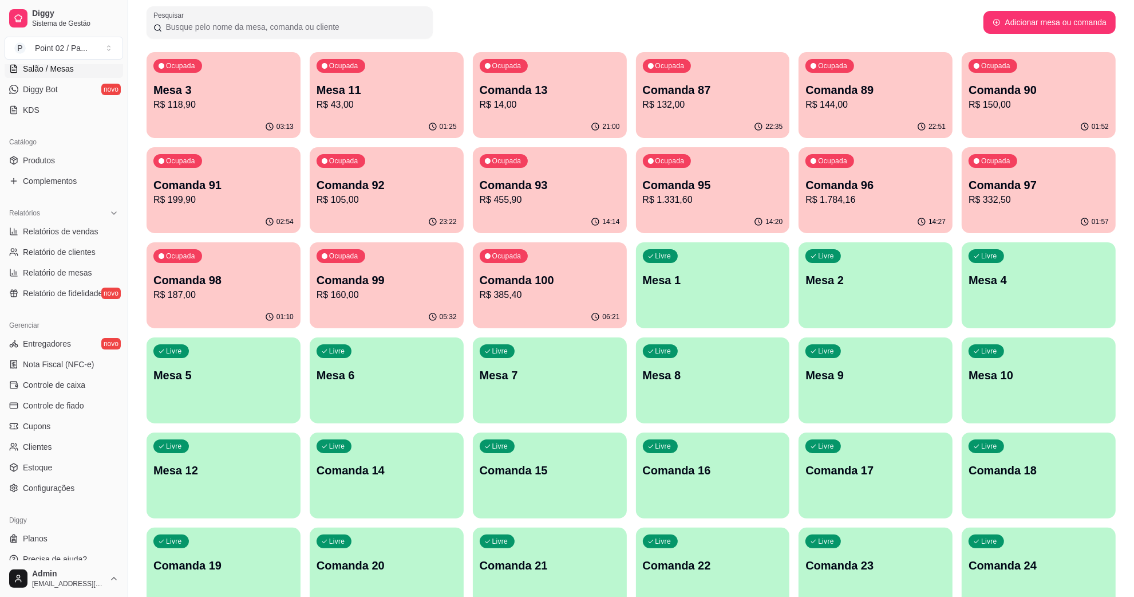
click at [37, 308] on div "Loja aberta Plano Essencial + Mesas até 10/10 Acesso Rápido Dashboard Dia a dia…" at bounding box center [64, 312] width 128 height 496
click at [50, 283] on ul "Relatórios de vendas Relatório de clientes Relatório de mesas Relatório de fide…" at bounding box center [64, 262] width 119 height 80
click at [50, 293] on span "Relatório de fidelidade" at bounding box center [63, 292] width 80 height 11
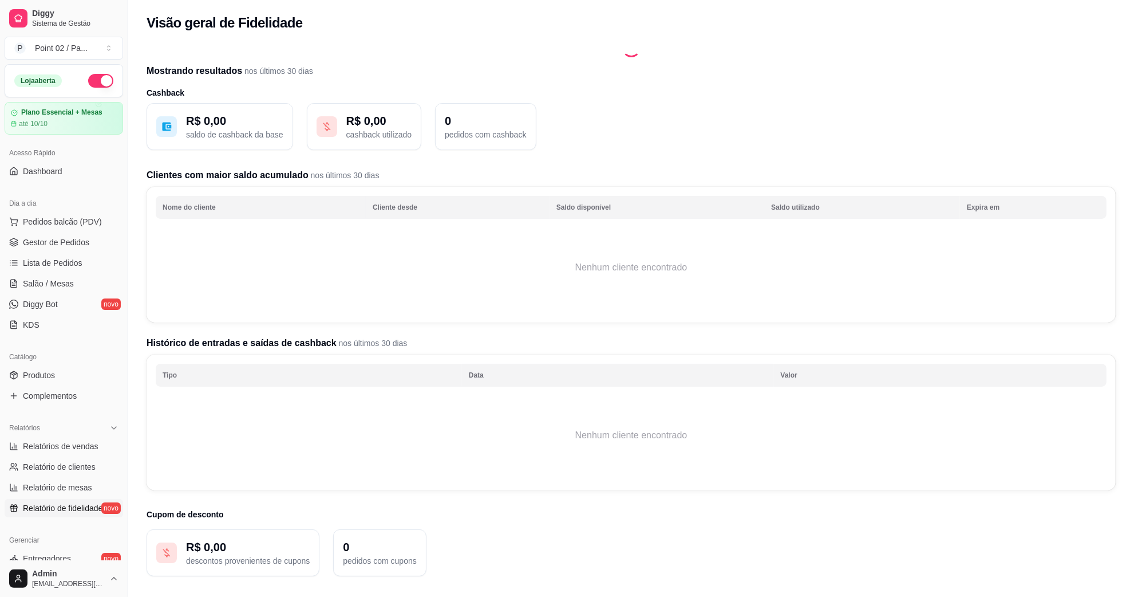
click at [53, 273] on ul "Pedidos balcão (PDV) Gestor de Pedidos Lista de Pedidos Salão / Mesas Diggy Bot…" at bounding box center [64, 272] width 119 height 121
click at [46, 285] on span "Salão / Mesas" at bounding box center [48, 283] width 51 height 11
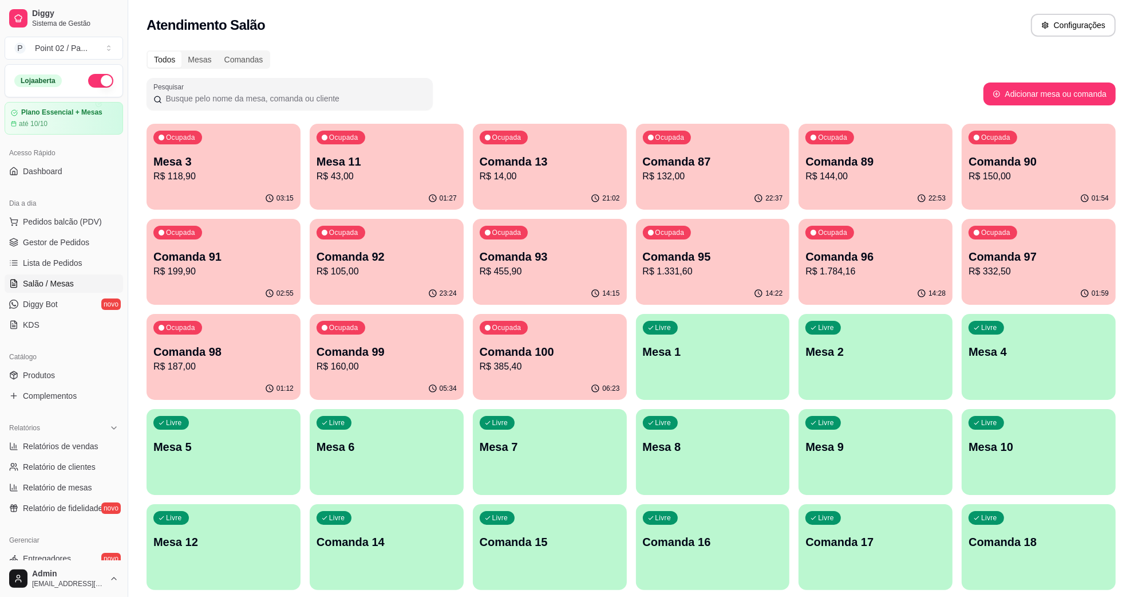
click at [46, 285] on span "Salão / Mesas" at bounding box center [48, 283] width 51 height 11
click at [67, 252] on ul "Pedidos balcão (PDV) Gestor de Pedidos Lista de Pedidos Salão / Mesas Diggy Bot…" at bounding box center [64, 272] width 119 height 121
click at [70, 247] on span "Gestor de Pedidos" at bounding box center [56, 241] width 66 height 11
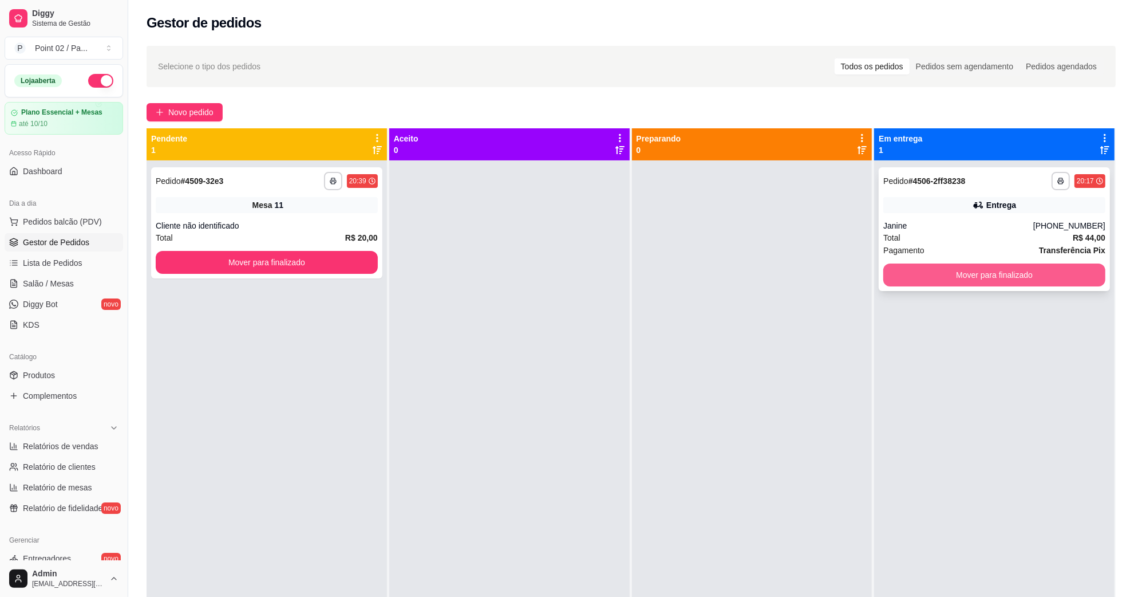
click at [1015, 272] on button "Mover para finalizado" at bounding box center [994, 274] width 222 height 23
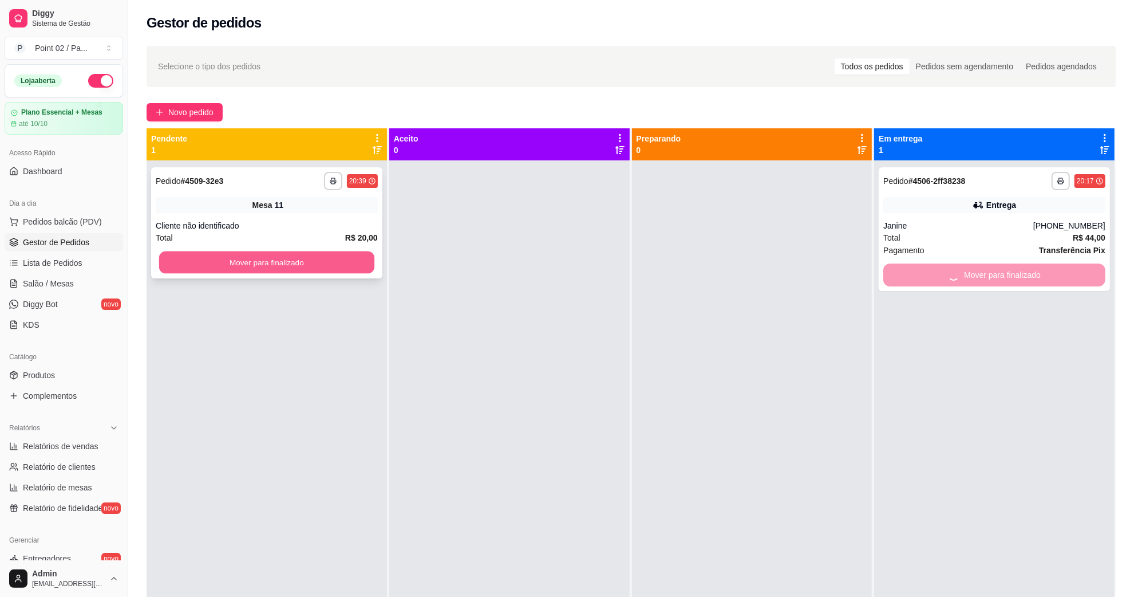
click at [307, 255] on button "Mover para finalizado" at bounding box center [266, 262] width 215 height 22
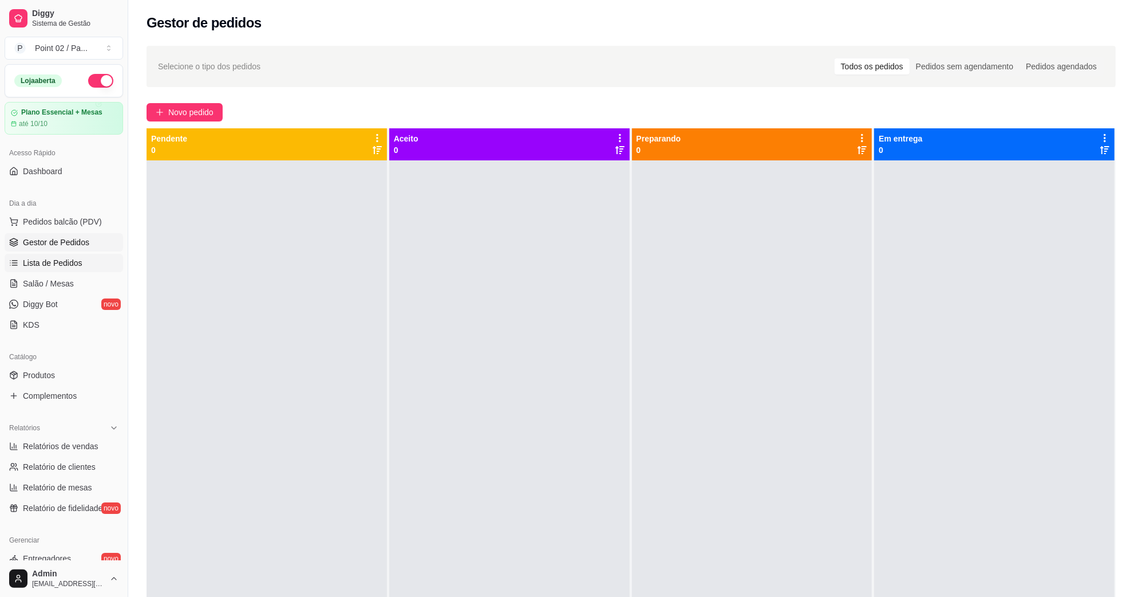
click at [49, 258] on span "Lista de Pedidos" at bounding box center [53, 262] width 60 height 11
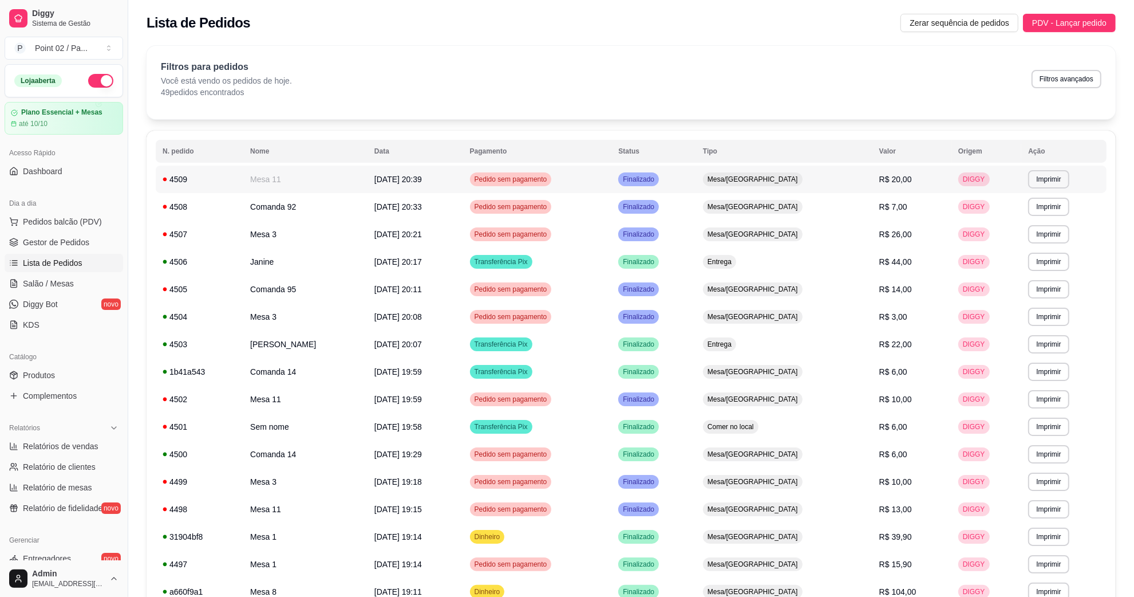
click at [294, 167] on td "Mesa 11" at bounding box center [305, 178] width 124 height 27
click at [92, 235] on link "Gestor de Pedidos" at bounding box center [64, 242] width 119 height 18
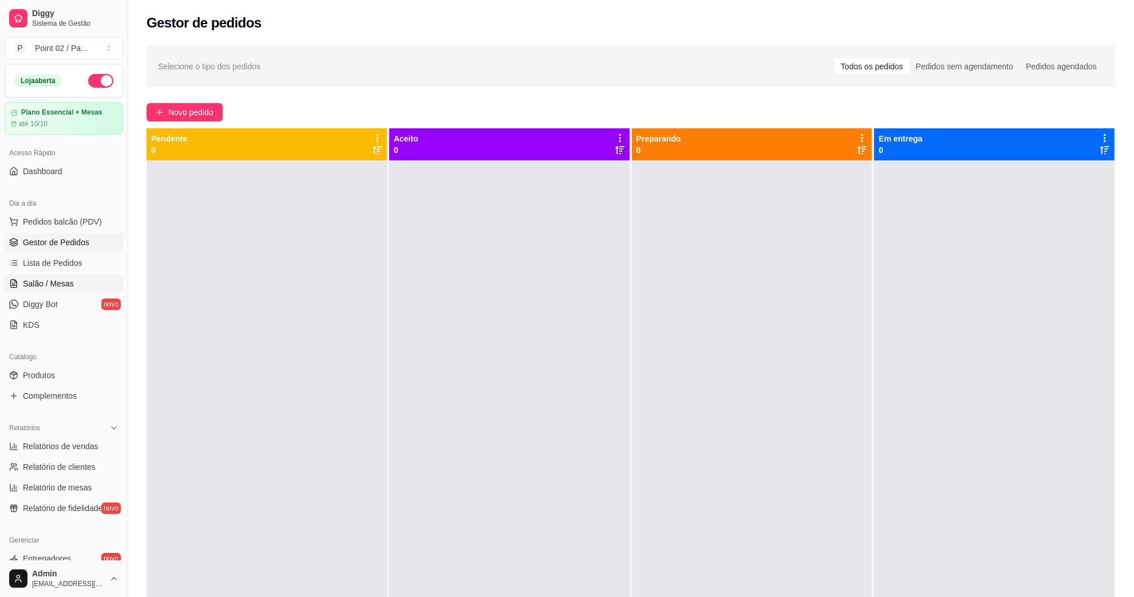
click at [64, 290] on link "Salão / Mesas" at bounding box center [64, 283] width 119 height 18
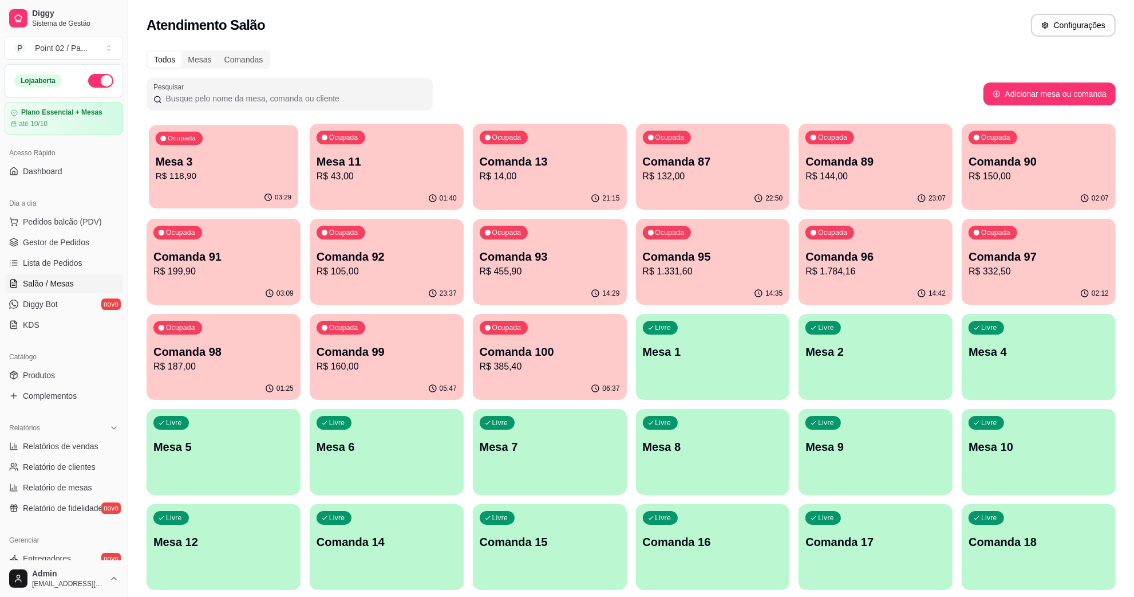
click at [230, 139] on div "Ocupada Mesa 3 R$ 118,90" at bounding box center [223, 156] width 149 height 62
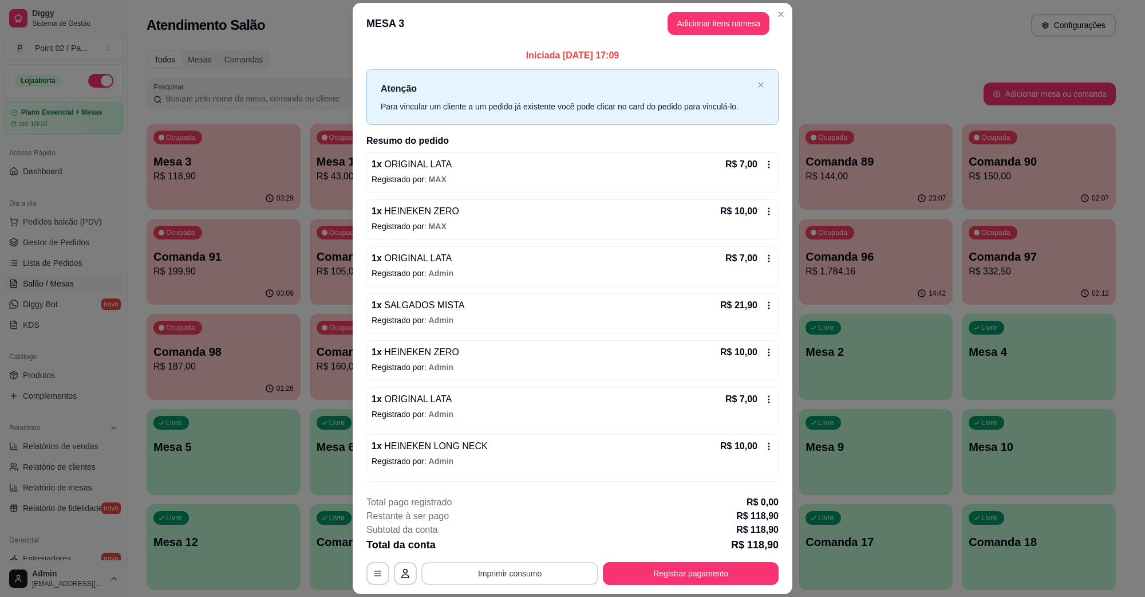
click at [476, 574] on button "Imprimir consumo" at bounding box center [509, 573] width 177 height 23
click at [491, 548] on button "IMPRESSORA" at bounding box center [508, 547] width 80 height 18
click at [607, 577] on button "Registrar pagamento" at bounding box center [691, 573] width 171 height 22
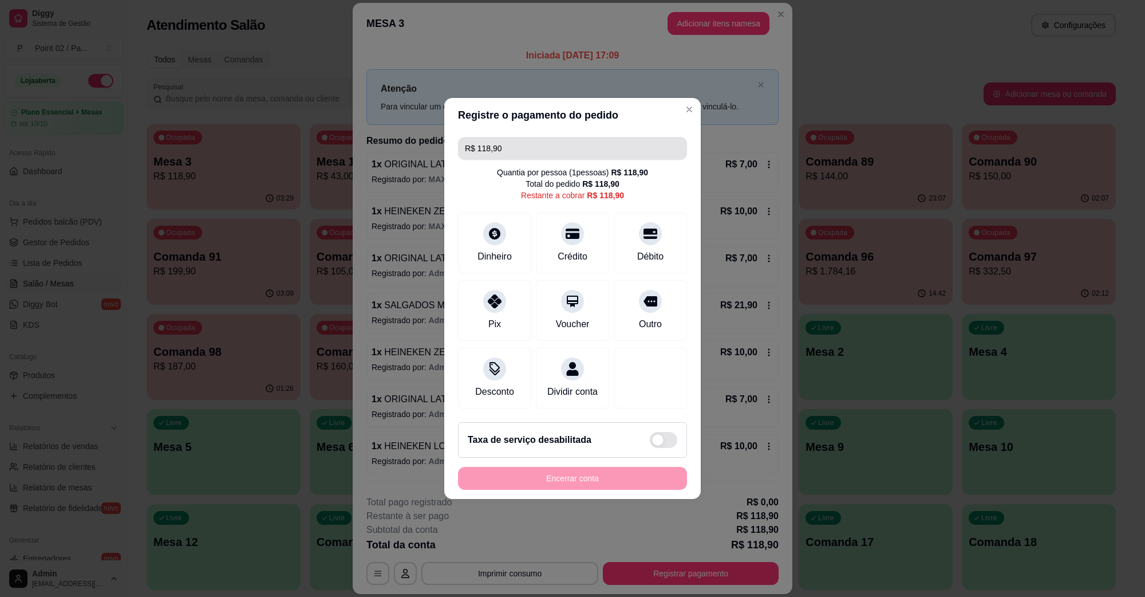
click at [553, 143] on input "R$ 118,90" at bounding box center [572, 148] width 215 height 23
click at [650, 225] on div at bounding box center [650, 230] width 25 height 25
type input "R$ 88,90"
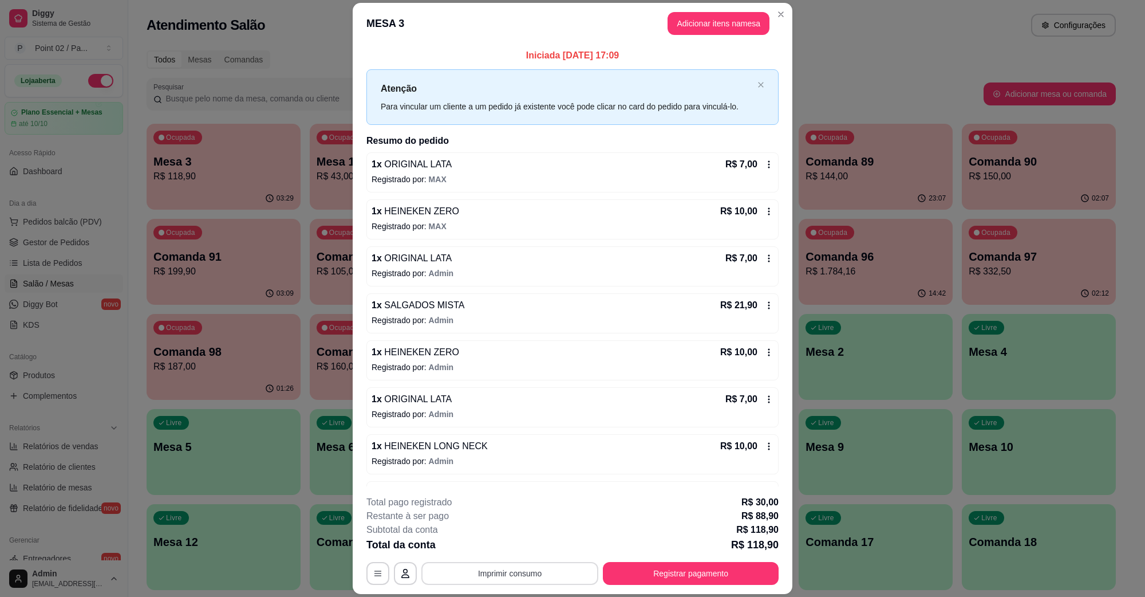
click at [527, 577] on button "Imprimir consumo" at bounding box center [509, 573] width 177 height 23
click at [522, 539] on button "IMPRESSORA" at bounding box center [508, 547] width 80 height 18
click at [694, 570] on button "Registrar pagamento" at bounding box center [691, 573] width 171 height 22
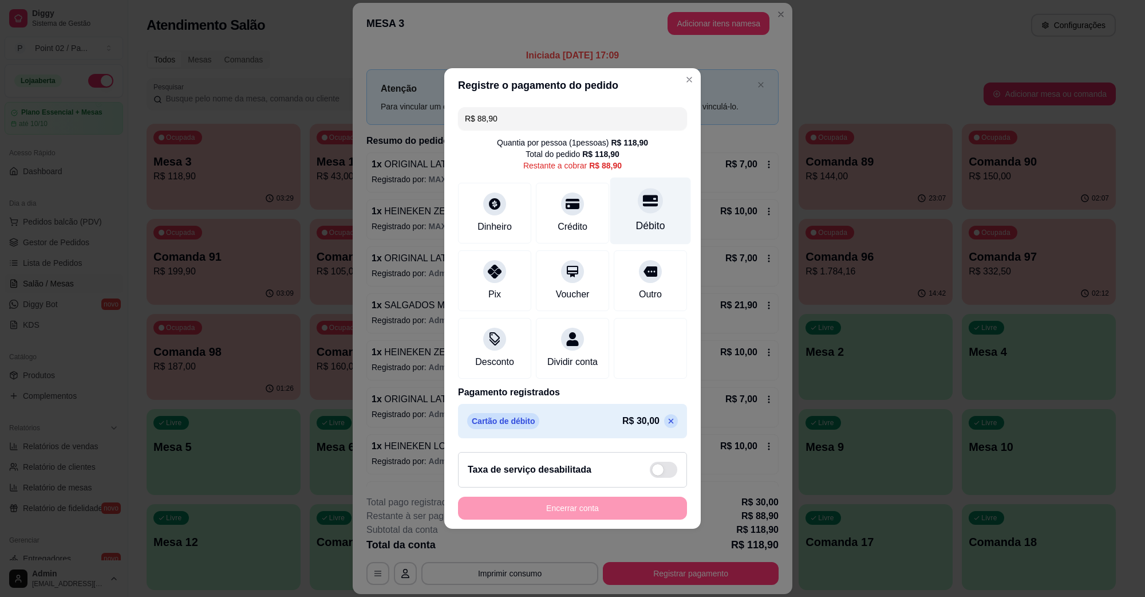
click at [638, 202] on div at bounding box center [650, 200] width 25 height 25
type input "R$ 0,00"
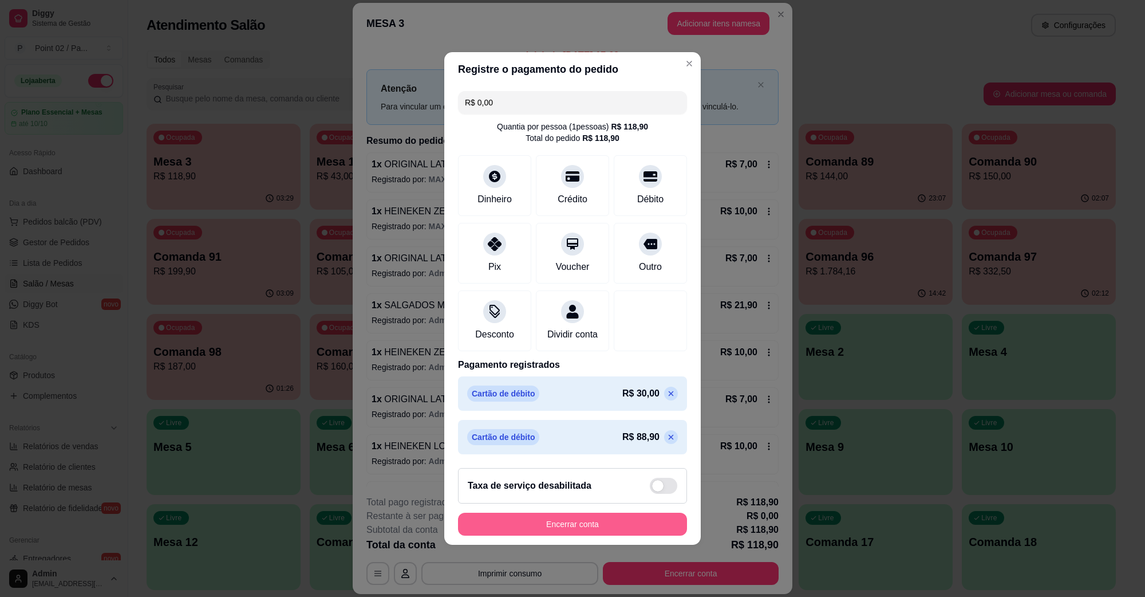
click at [551, 526] on button "Encerrar conta" at bounding box center [572, 523] width 229 height 23
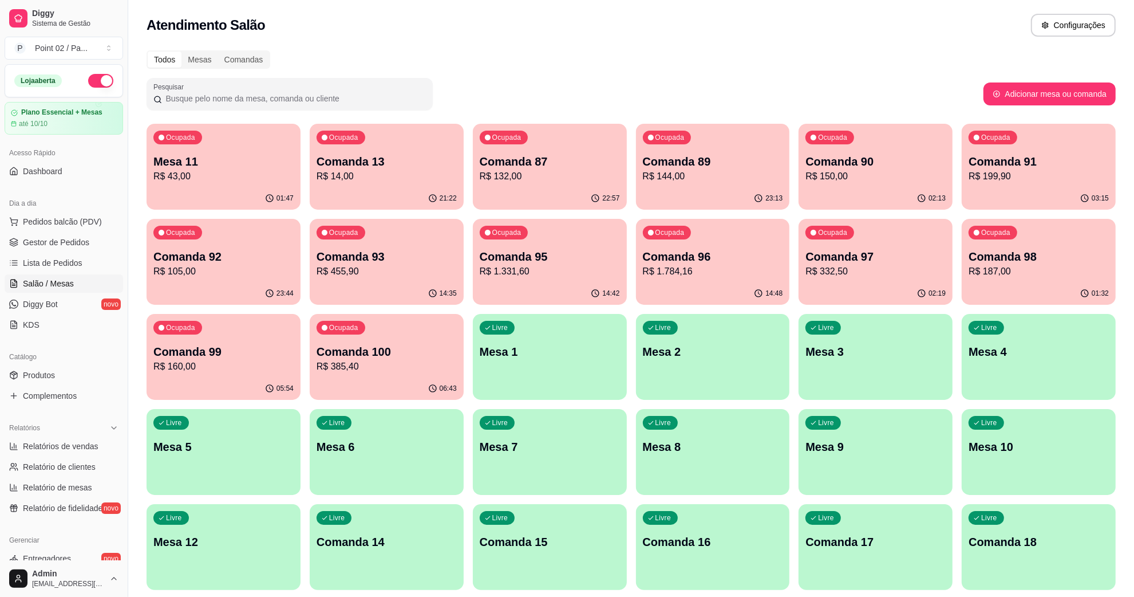
click at [652, 93] on div "Pesquisar" at bounding box center [565, 94] width 837 height 32
click at [236, 531] on div "Livre Mesa 12" at bounding box center [224, 540] width 154 height 72
click at [171, 555] on div "Livre Mesa 12" at bounding box center [224, 540] width 154 height 72
click at [44, 255] on link "Lista de Pedidos" at bounding box center [64, 263] width 119 height 18
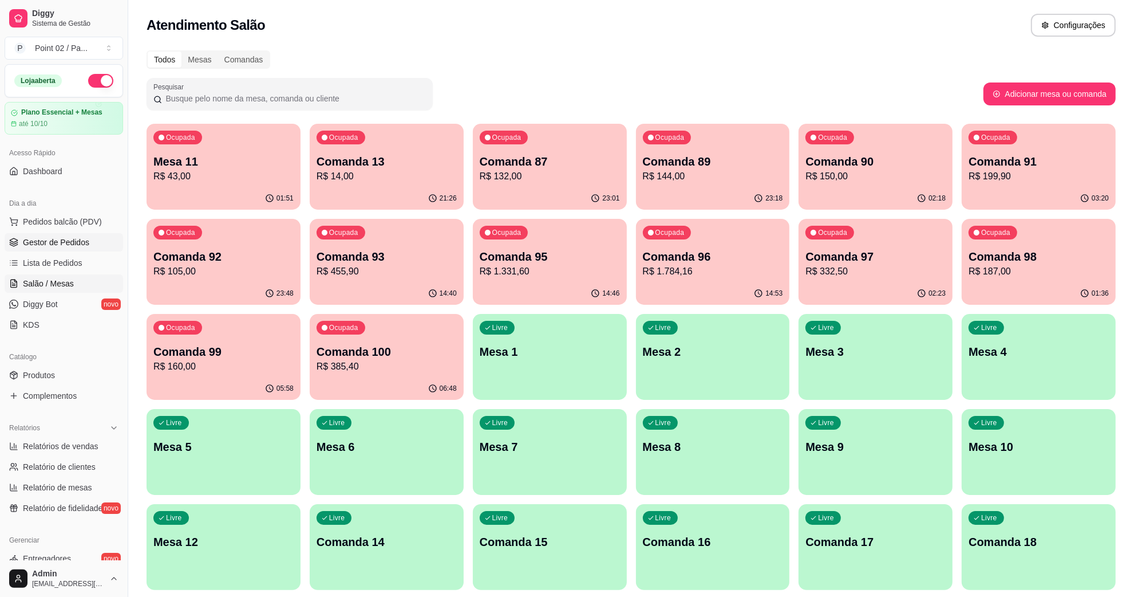
click at [46, 247] on span "Gestor de Pedidos" at bounding box center [56, 241] width 66 height 11
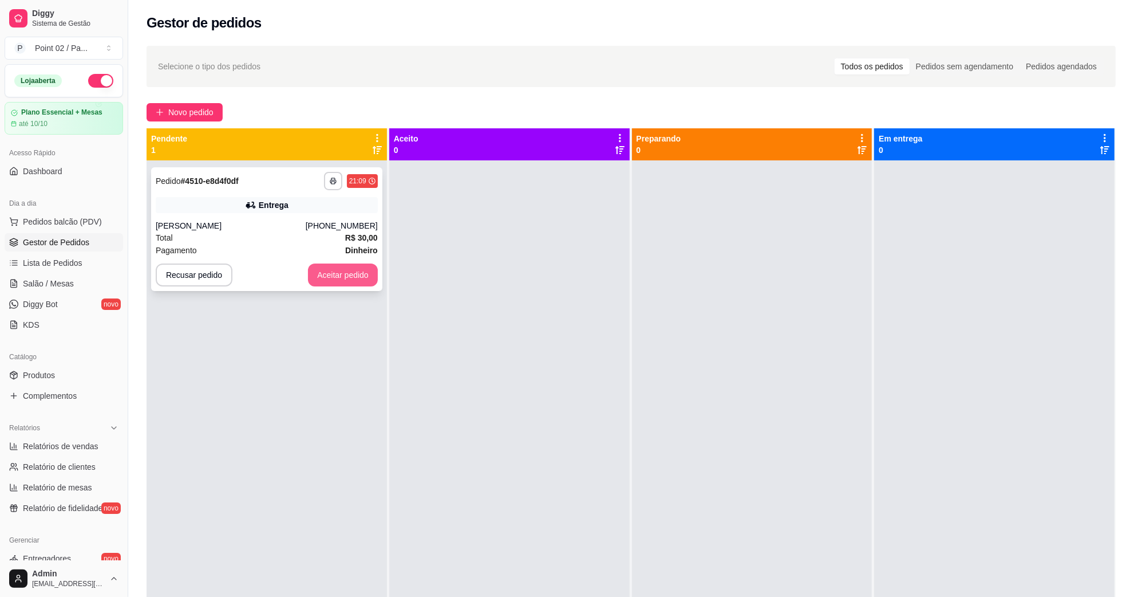
click at [356, 275] on button "Aceitar pedido" at bounding box center [343, 274] width 70 height 23
click at [319, 270] on div "Recusar pedido Aceitar pedido" at bounding box center [267, 274] width 222 height 23
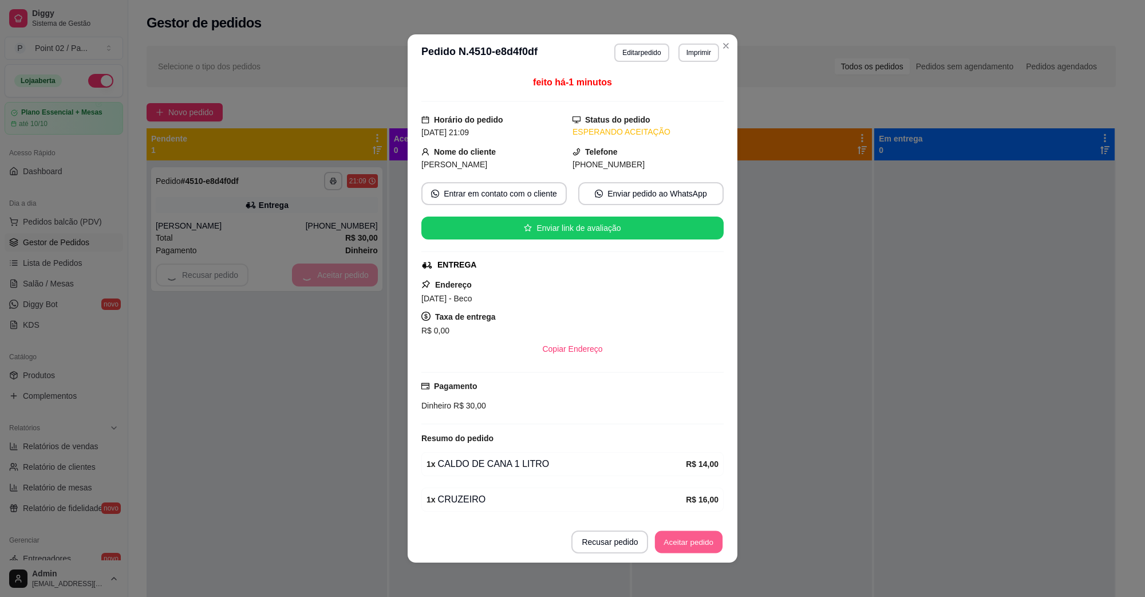
click at [683, 540] on button "Aceitar pedido" at bounding box center [689, 542] width 68 height 22
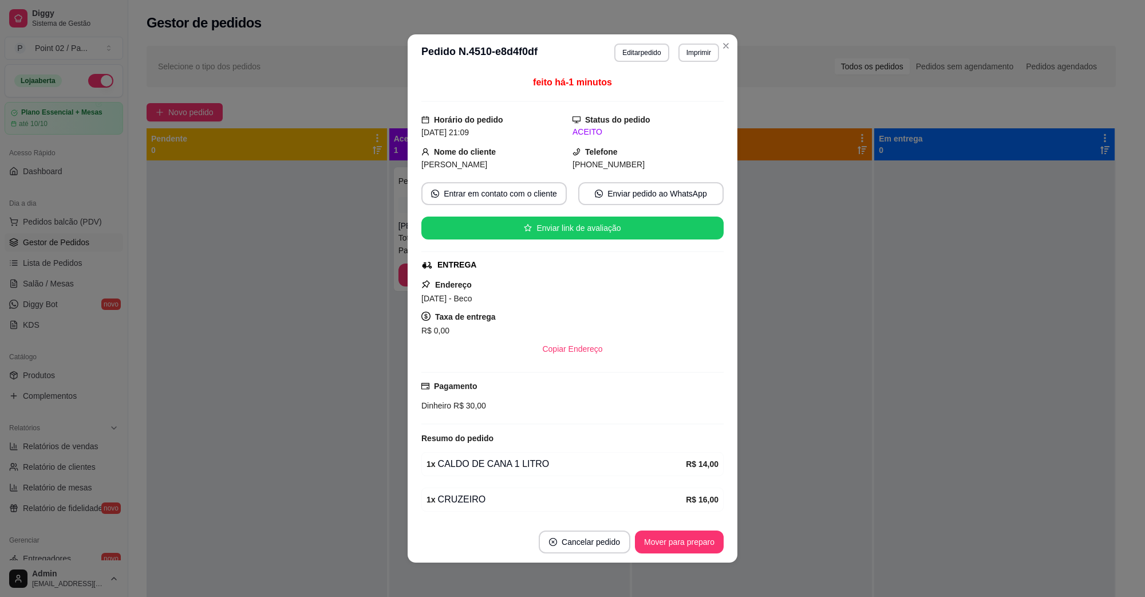
click at [725, 536] on footer "Cancelar pedido Mover para preparo" at bounding box center [573, 541] width 330 height 41
click at [713, 537] on button "Mover para preparo" at bounding box center [679, 541] width 89 height 23
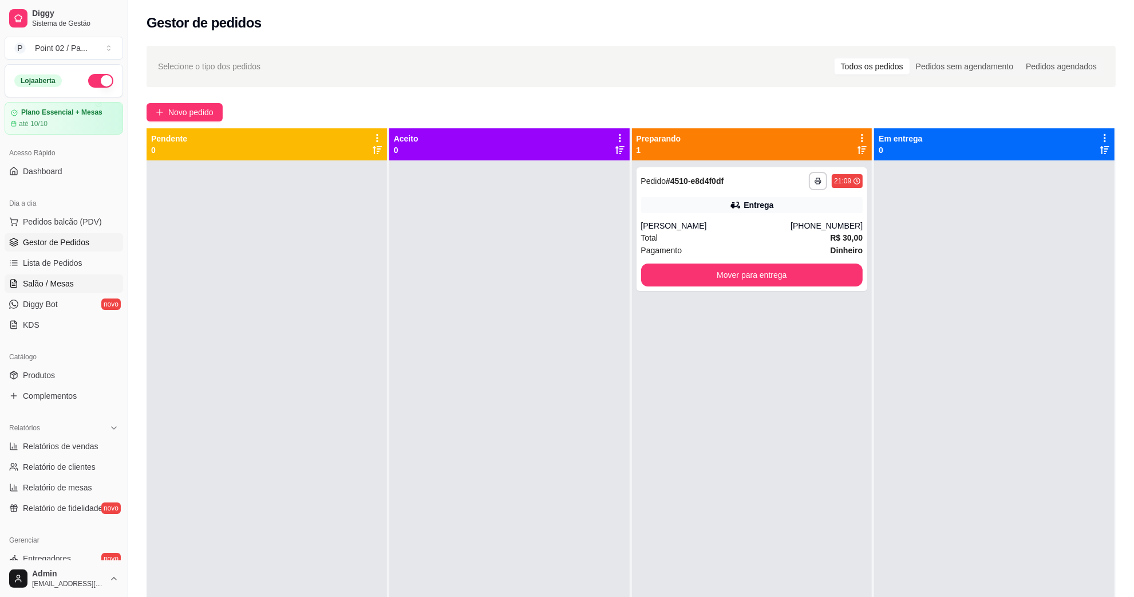
click at [60, 287] on span "Salão / Mesas" at bounding box center [48, 283] width 51 height 11
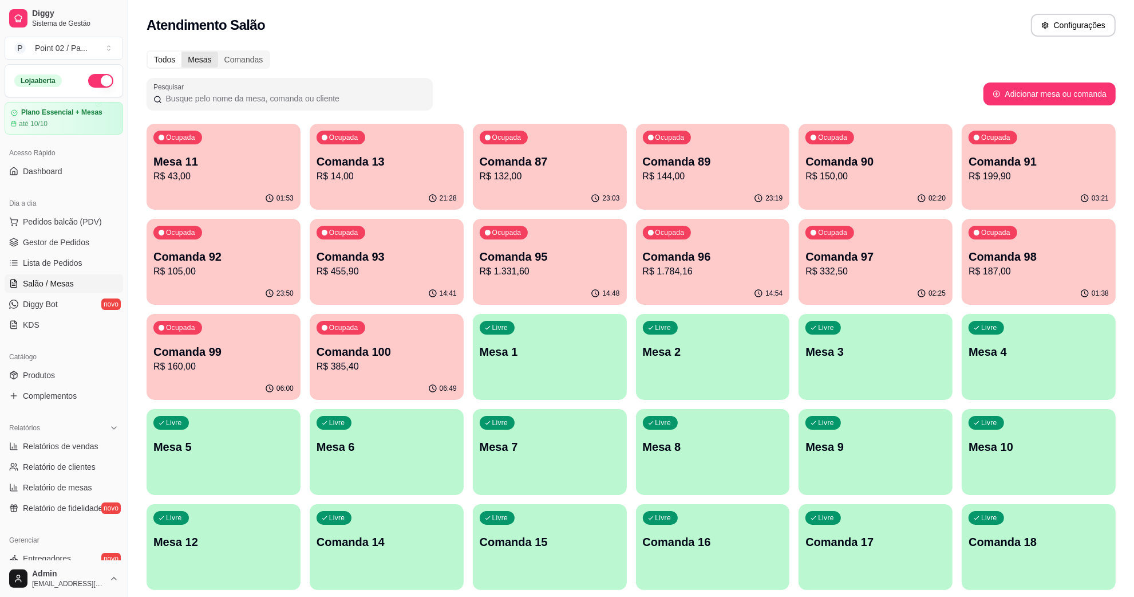
click at [212, 56] on div "Mesas" at bounding box center [199, 60] width 36 height 16
click at [181, 52] on input "Mesas" at bounding box center [181, 52] width 0 height 0
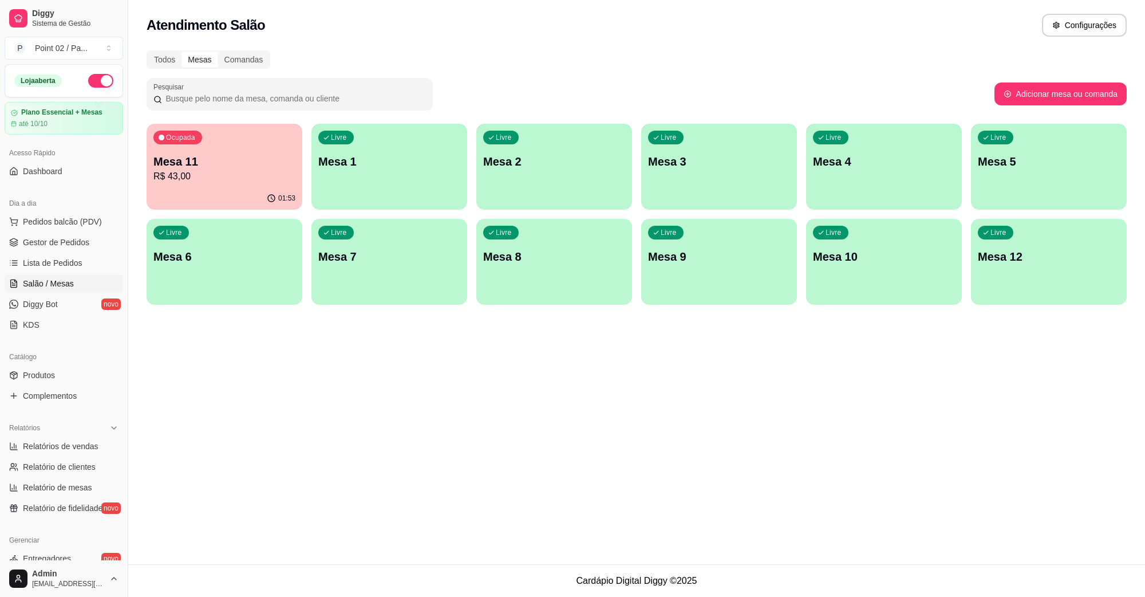
click at [1029, 279] on div "Livre Mesa 12" at bounding box center [1049, 255] width 156 height 72
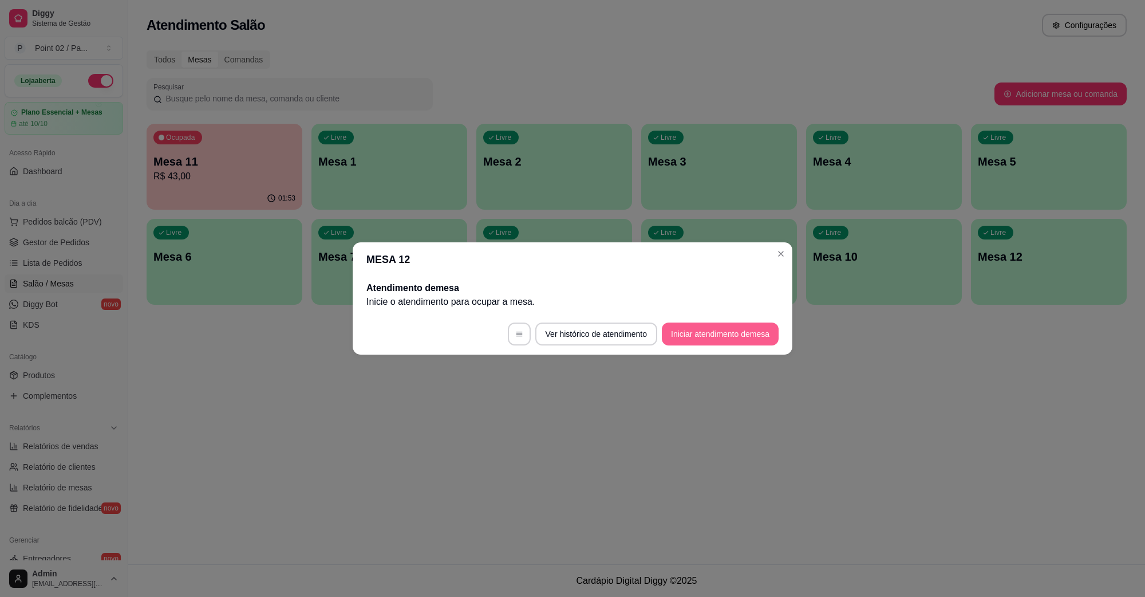
click at [685, 339] on button "Iniciar atendimento de mesa" at bounding box center [720, 333] width 117 height 23
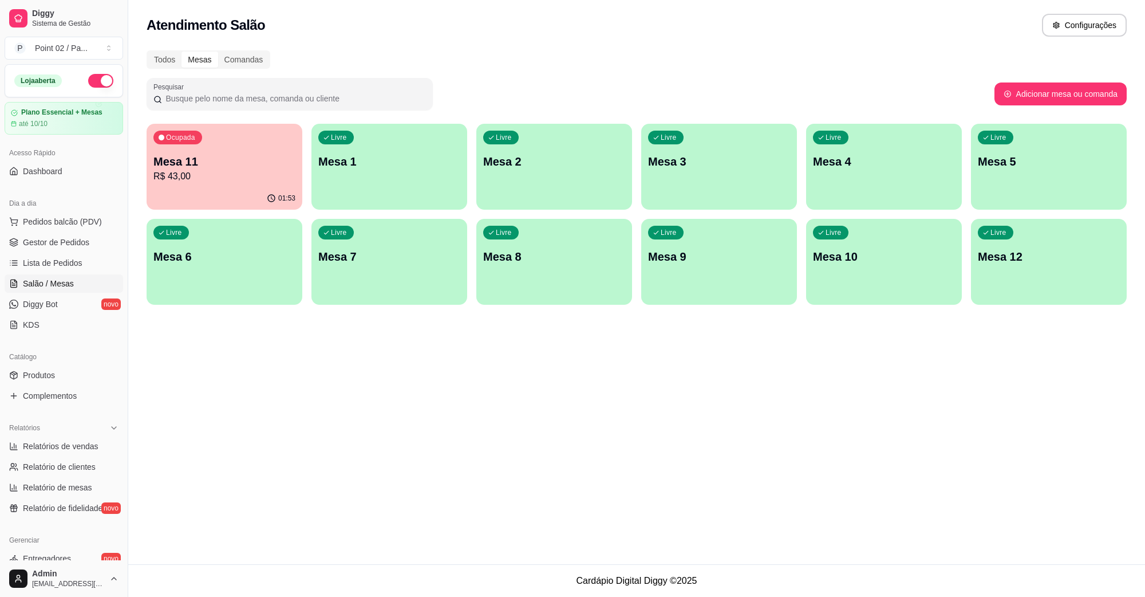
click at [201, 159] on p "Mesa 11" at bounding box center [224, 161] width 142 height 16
click at [1000, 265] on div "Livre Mesa 12" at bounding box center [1049, 255] width 156 height 72
click at [285, 171] on p "R$ 43,00" at bounding box center [224, 176] width 142 height 14
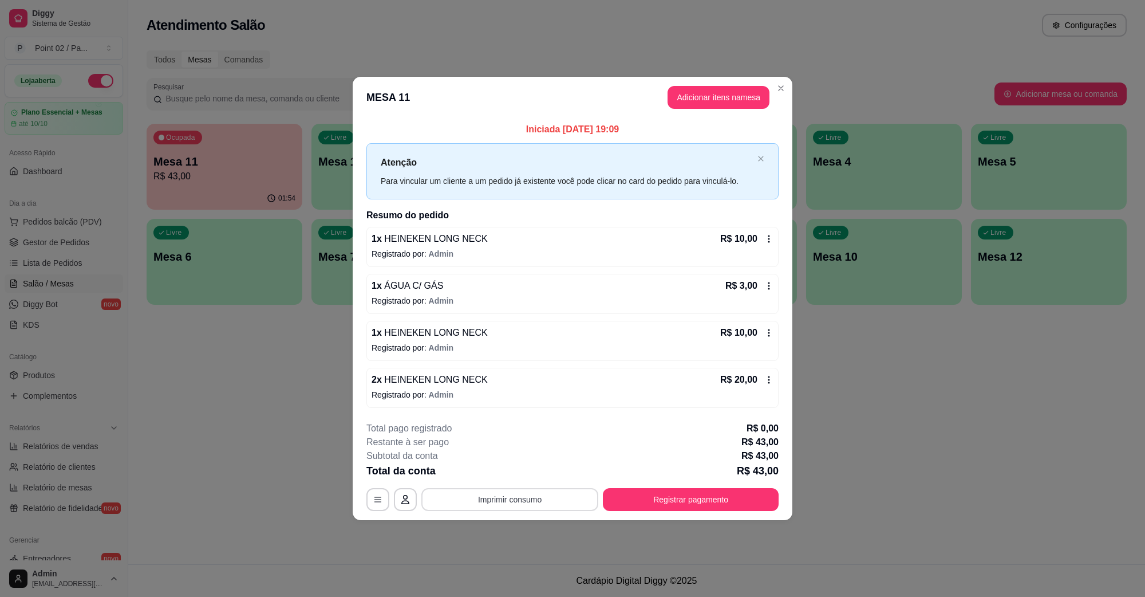
click at [495, 500] on button "Imprimir consumo" at bounding box center [509, 499] width 177 height 23
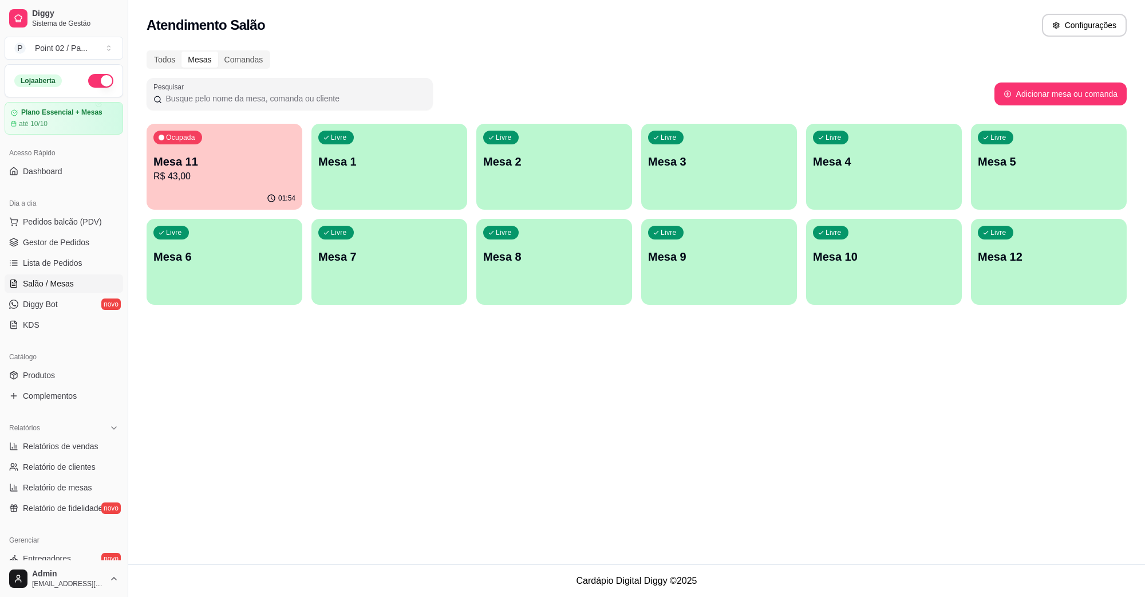
click at [228, 172] on p "R$ 43,00" at bounding box center [224, 176] width 142 height 14
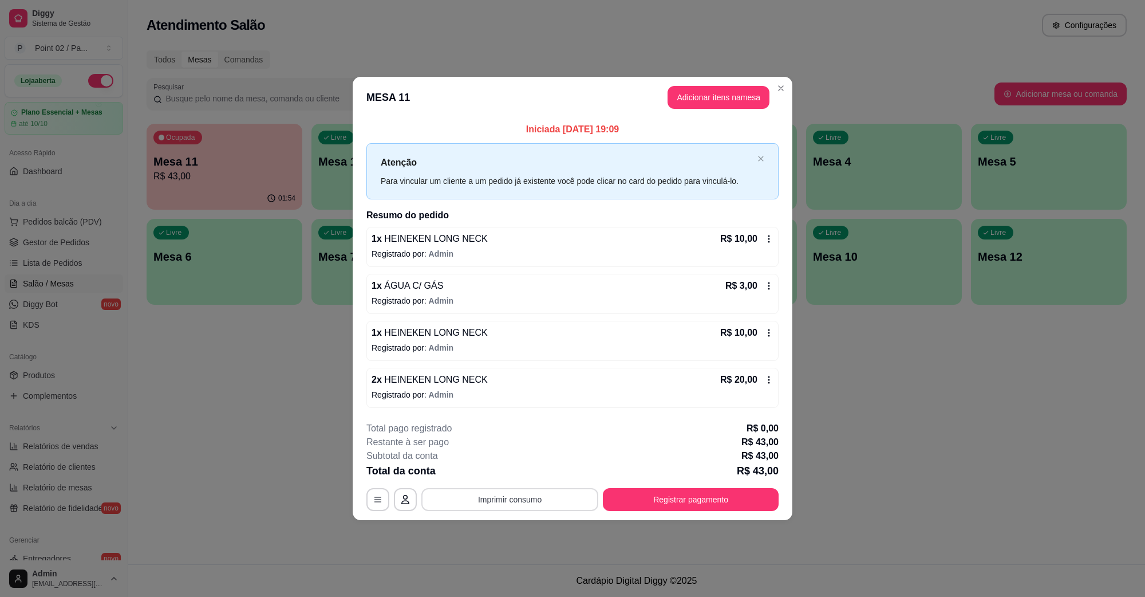
click at [511, 499] on button "Imprimir consumo" at bounding box center [509, 499] width 177 height 23
click at [514, 477] on button "IMPRESSORA" at bounding box center [513, 473] width 80 height 18
click at [693, 93] on button "Adicionar itens na mesa" at bounding box center [718, 97] width 98 height 22
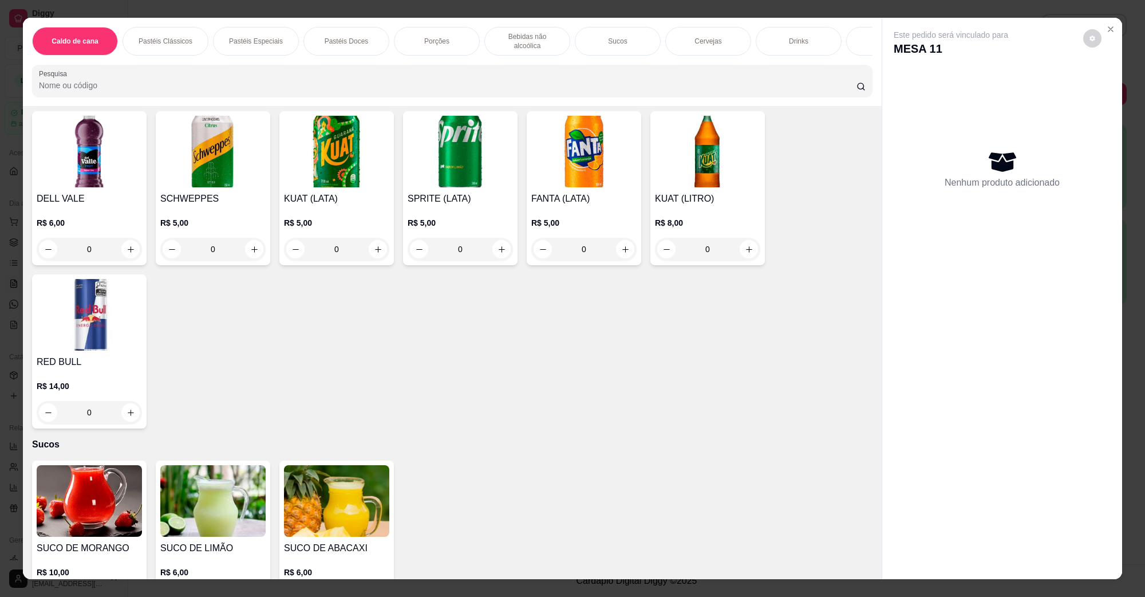
scroll to position [1932, 0]
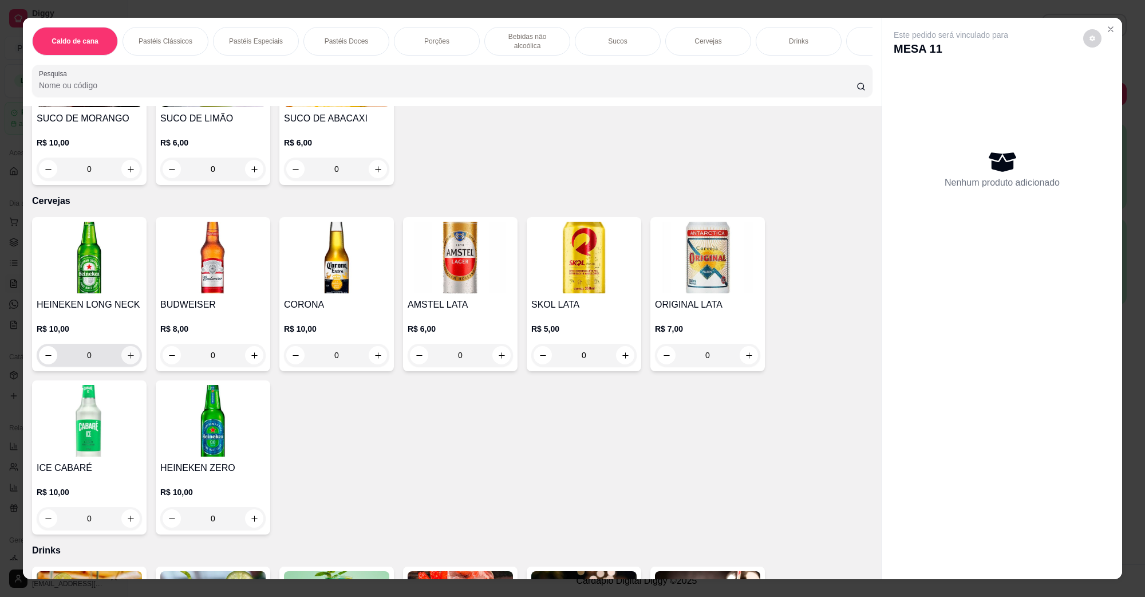
click at [130, 346] on button "increase-product-quantity" at bounding box center [130, 355] width 18 height 18
type input "1"
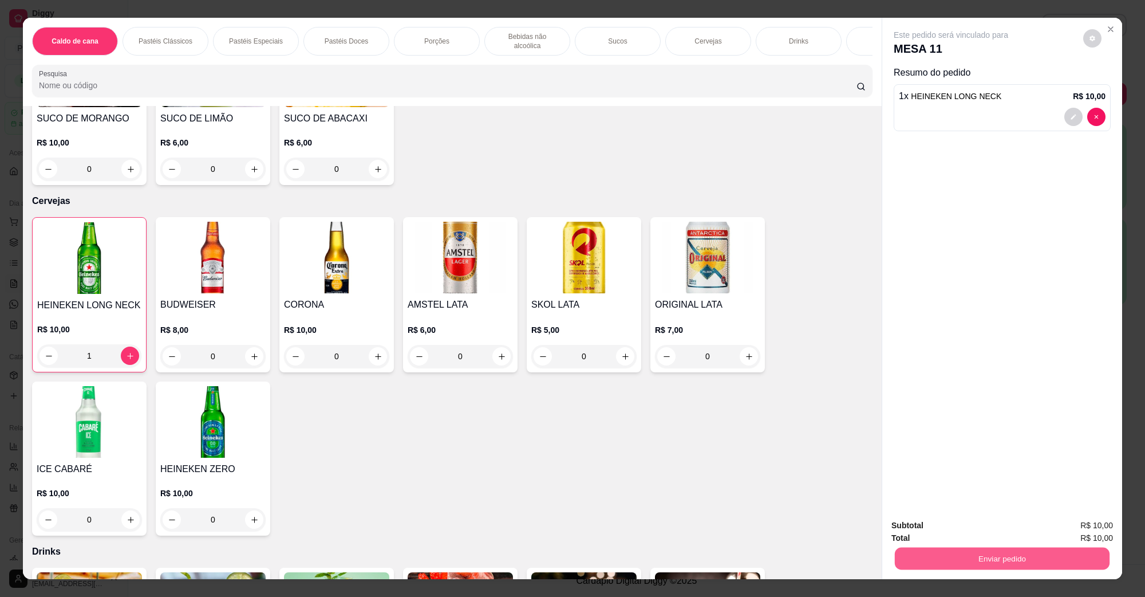
click at [945, 557] on button "Enviar pedido" at bounding box center [1002, 558] width 215 height 22
click at [954, 530] on button "Não registrar e enviar pedido" at bounding box center [964, 529] width 116 height 21
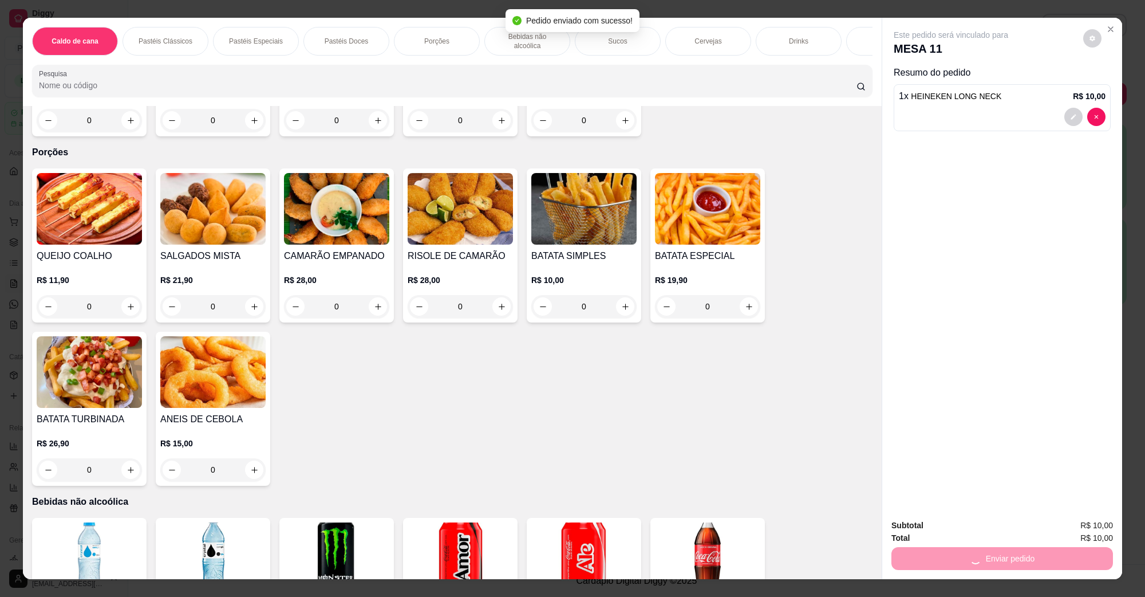
scroll to position [930, 0]
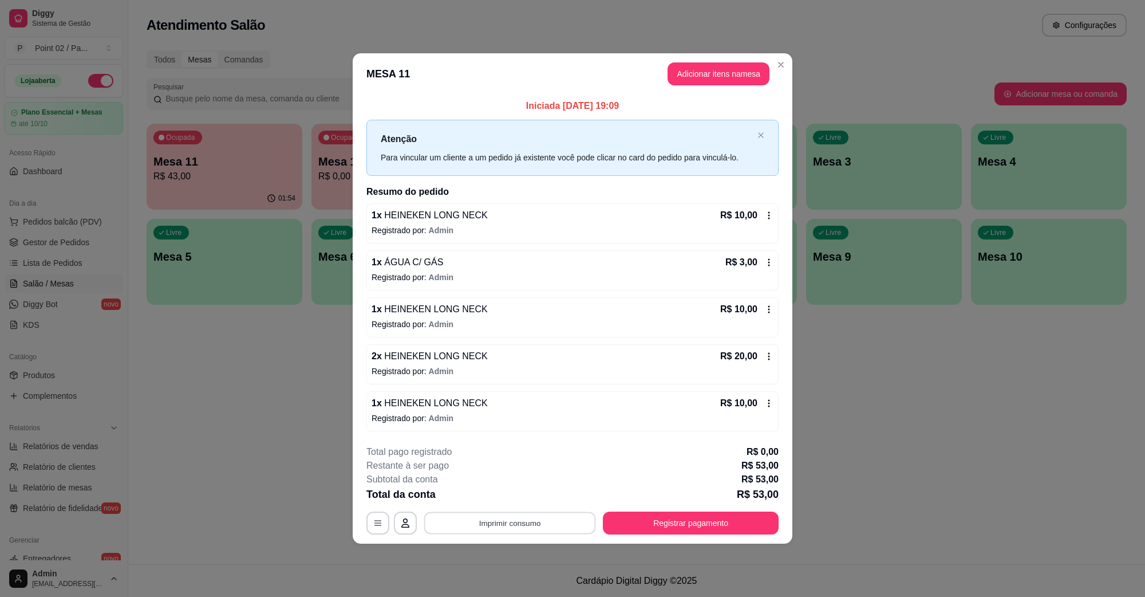
click at [477, 523] on button "Imprimir consumo" at bounding box center [510, 522] width 172 height 22
click at [491, 497] on button "IMPRESSORA" at bounding box center [513, 497] width 83 height 18
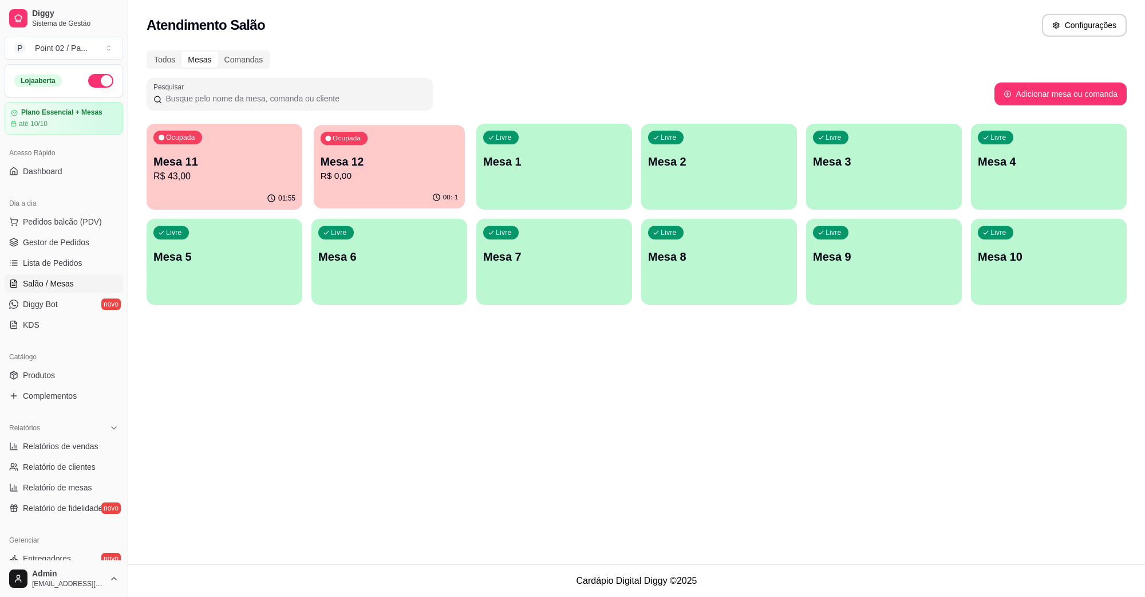
click at [388, 156] on p "Mesa 12" at bounding box center [390, 161] width 138 height 15
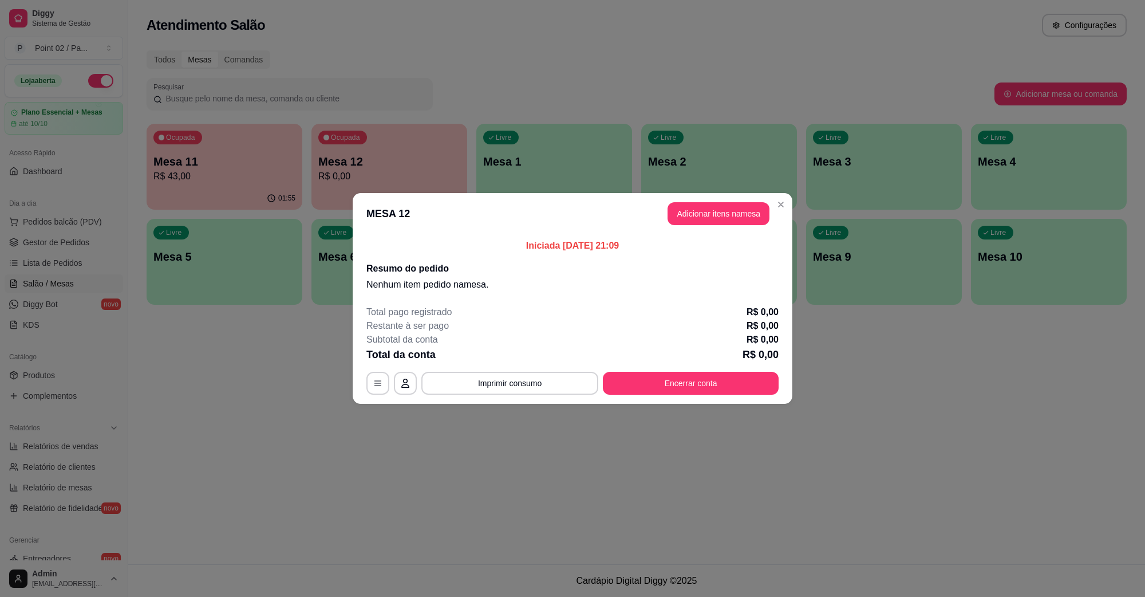
click at [690, 201] on header "MESA 12 Adicionar itens na mesa" at bounding box center [573, 213] width 440 height 41
click at [691, 200] on header "MESA 12 Adicionar itens na mesa" at bounding box center [573, 213] width 440 height 41
click at [690, 207] on button "Adicionar itens na mesa" at bounding box center [719, 213] width 102 height 23
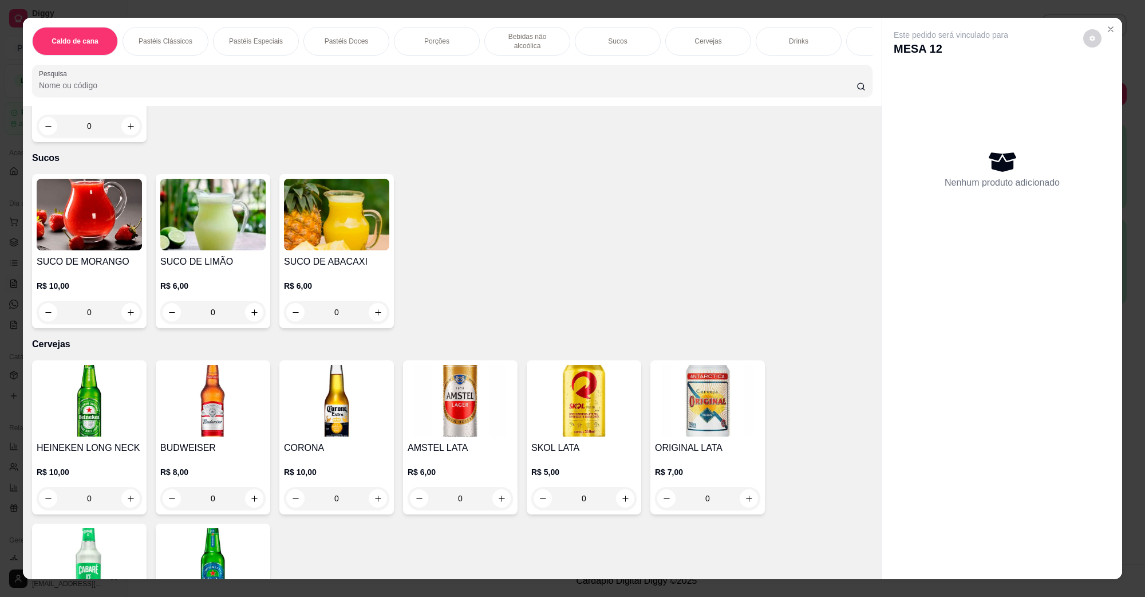
scroll to position [1861, 0]
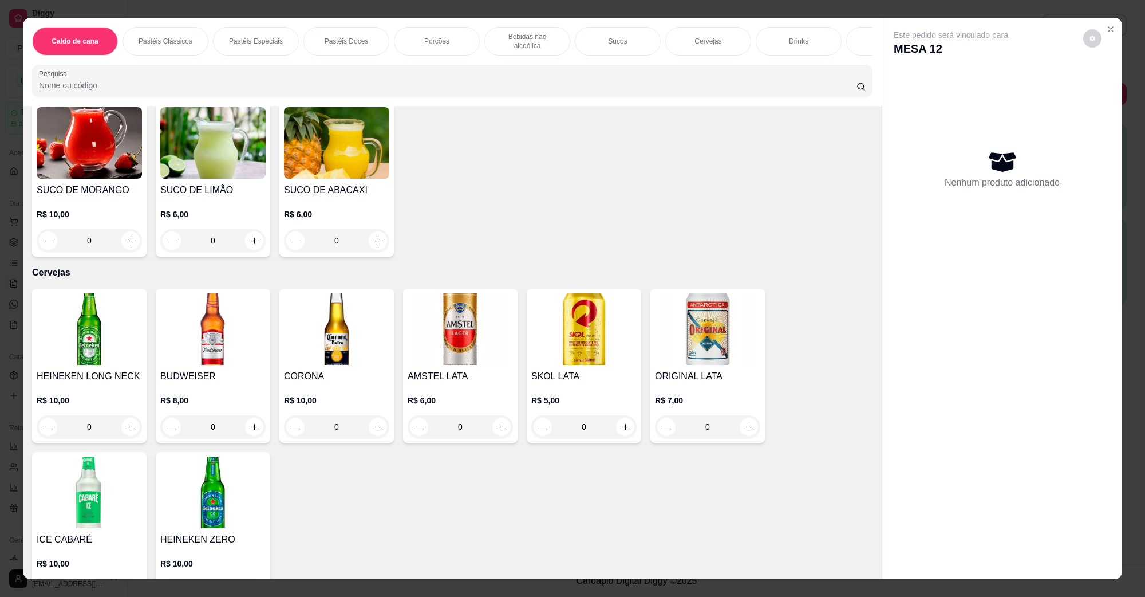
click at [588, 351] on img at bounding box center [583, 329] width 105 height 72
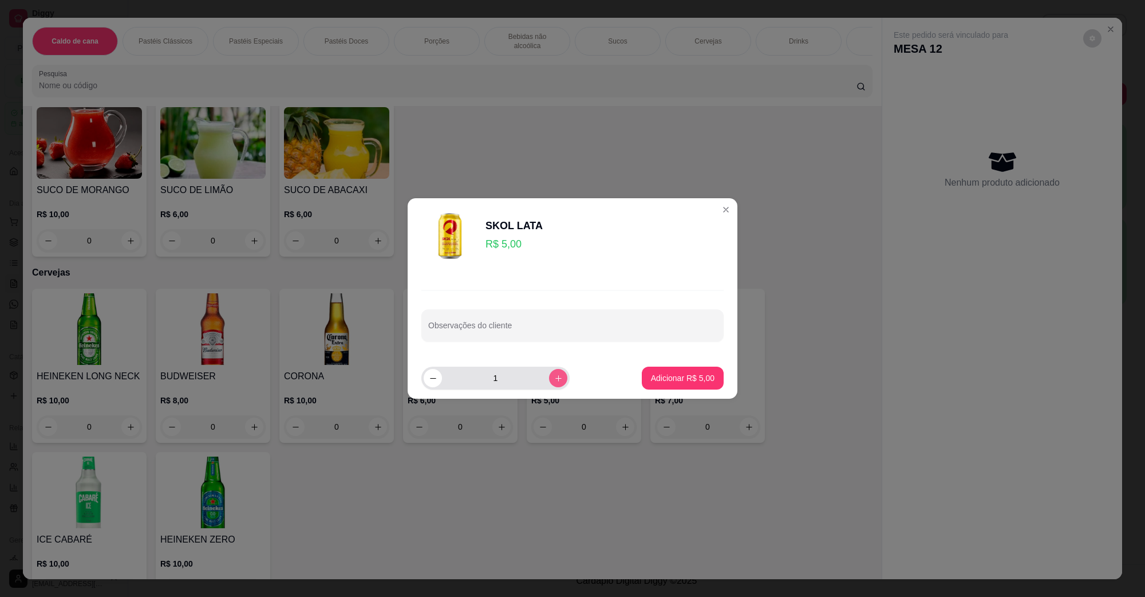
click at [555, 380] on icon "increase-product-quantity" at bounding box center [558, 378] width 6 height 6
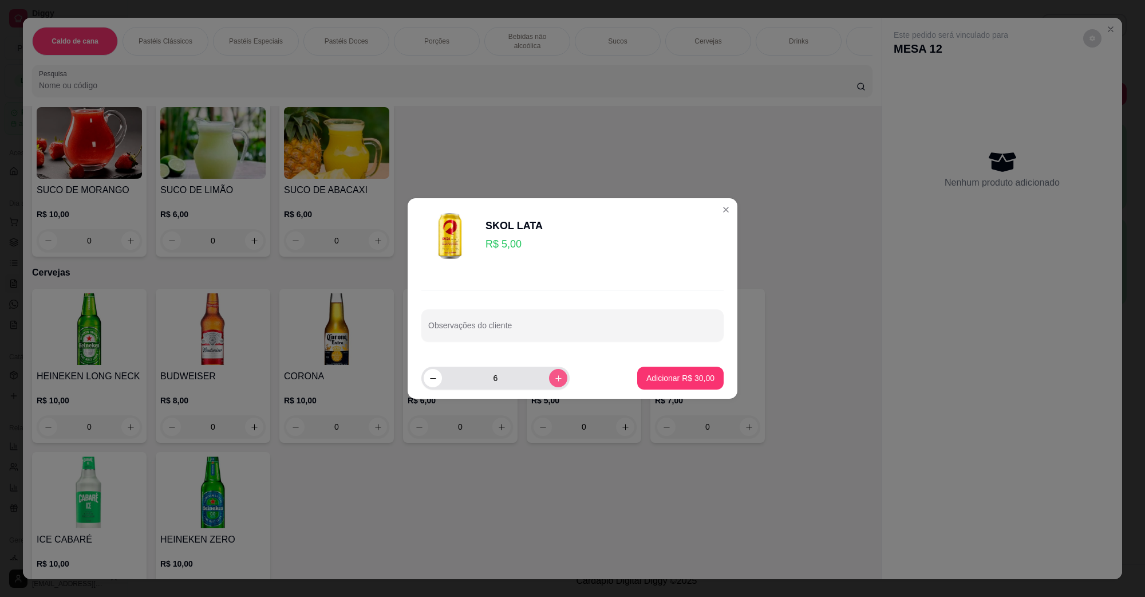
click at [555, 380] on icon "increase-product-quantity" at bounding box center [558, 378] width 6 height 6
type input "8"
click at [658, 374] on p "Adicionar R$ 40,00" at bounding box center [681, 377] width 66 height 11
type input "8"
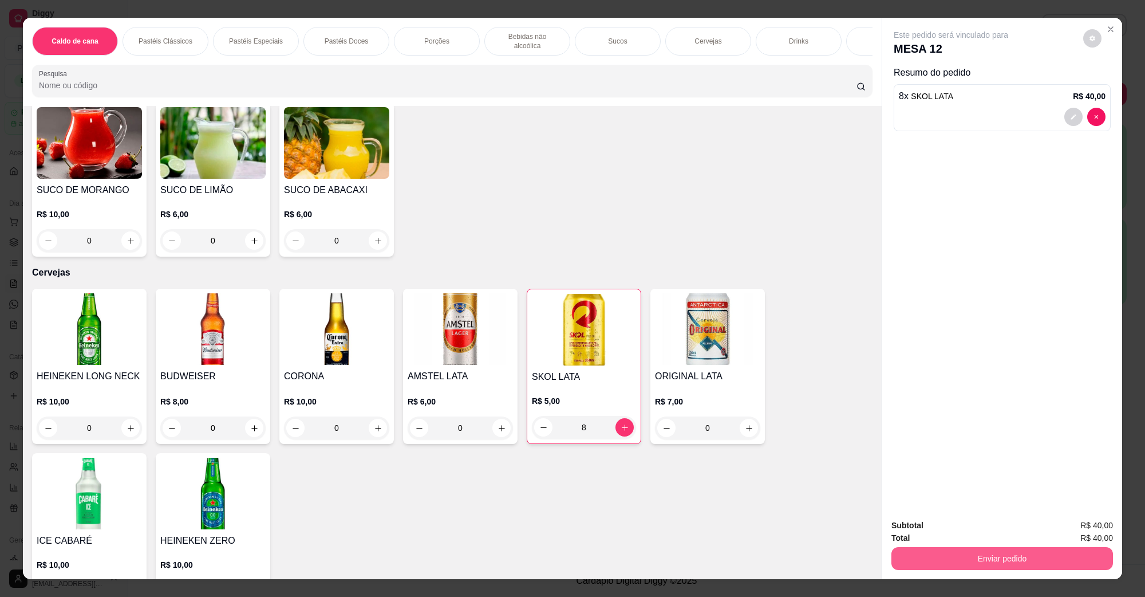
click at [1029, 565] on button "Enviar pedido" at bounding box center [1002, 558] width 222 height 23
click at [964, 526] on button "Não registrar e enviar pedido" at bounding box center [963, 530] width 119 height 22
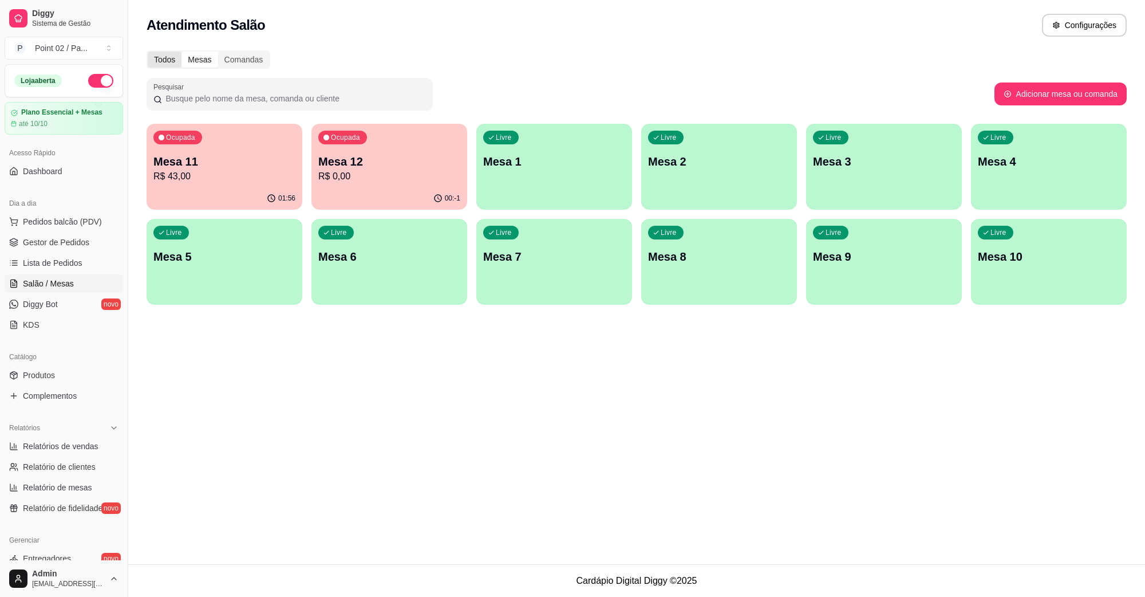
click at [171, 64] on div "Todos" at bounding box center [165, 60] width 34 height 16
click at [148, 52] on input "Todos" at bounding box center [148, 52] width 0 height 0
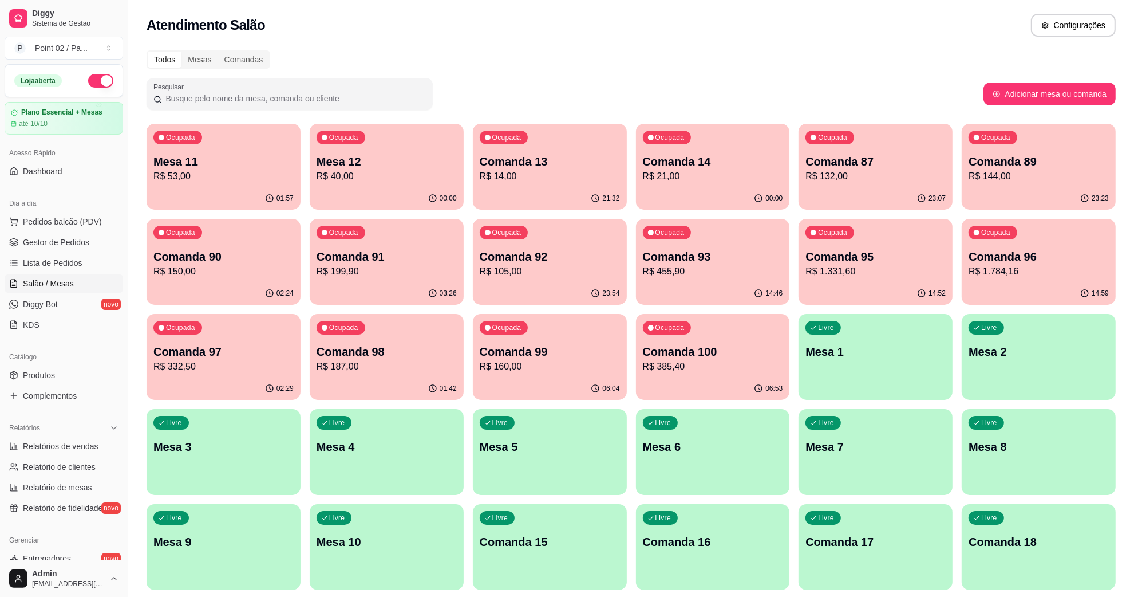
click at [306, 66] on div "Todos Mesas Comandas" at bounding box center [631, 59] width 969 height 18
click at [462, 37] on div "Atendimento Salão Configurações" at bounding box center [631, 22] width 1006 height 44
click at [100, 595] on div "Admin contato.point02@gmail.com" at bounding box center [64, 578] width 128 height 37
click at [93, 256] on link "Lista de Pedidos" at bounding box center [64, 263] width 119 height 18
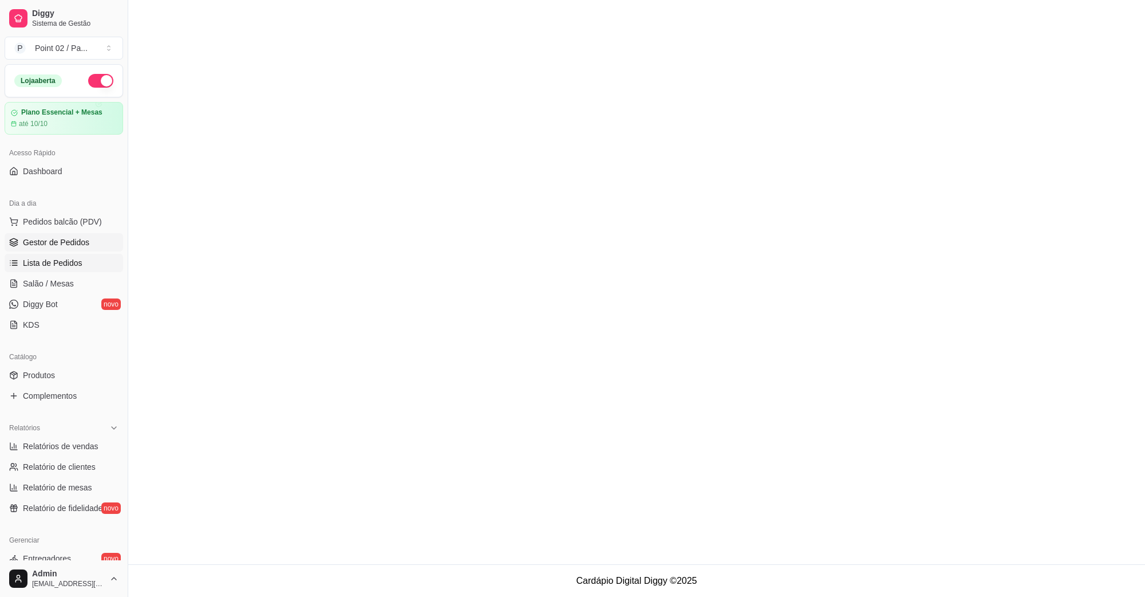
click at [94, 243] on link "Gestor de Pedidos" at bounding box center [64, 242] width 119 height 18
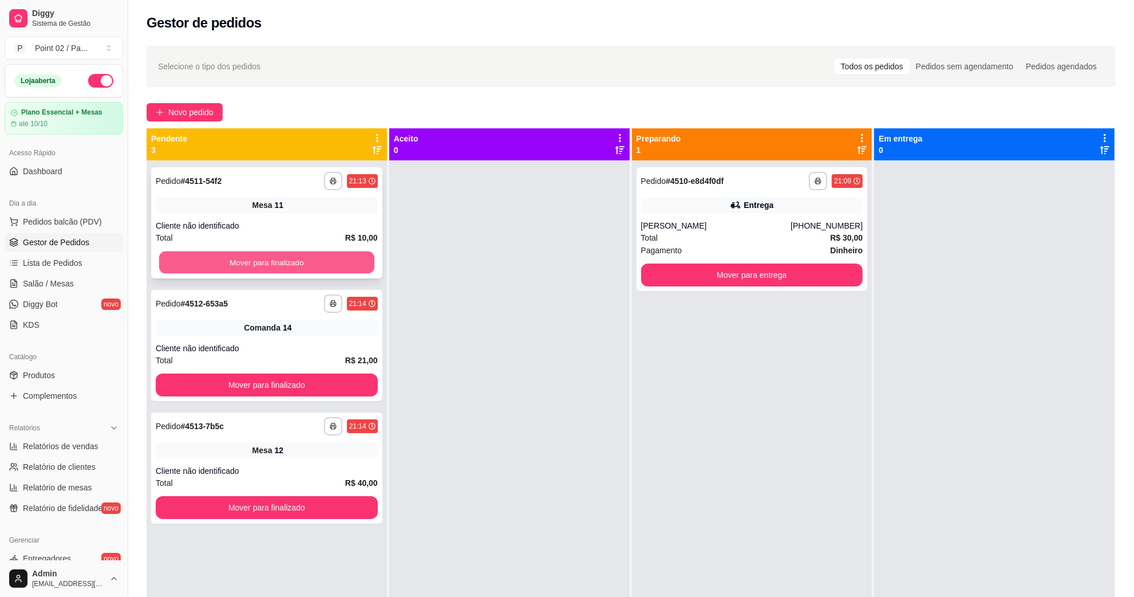
click at [362, 263] on button "Mover para finalizado" at bounding box center [266, 262] width 215 height 22
click at [806, 218] on div "**********" at bounding box center [752, 229] width 231 height 124
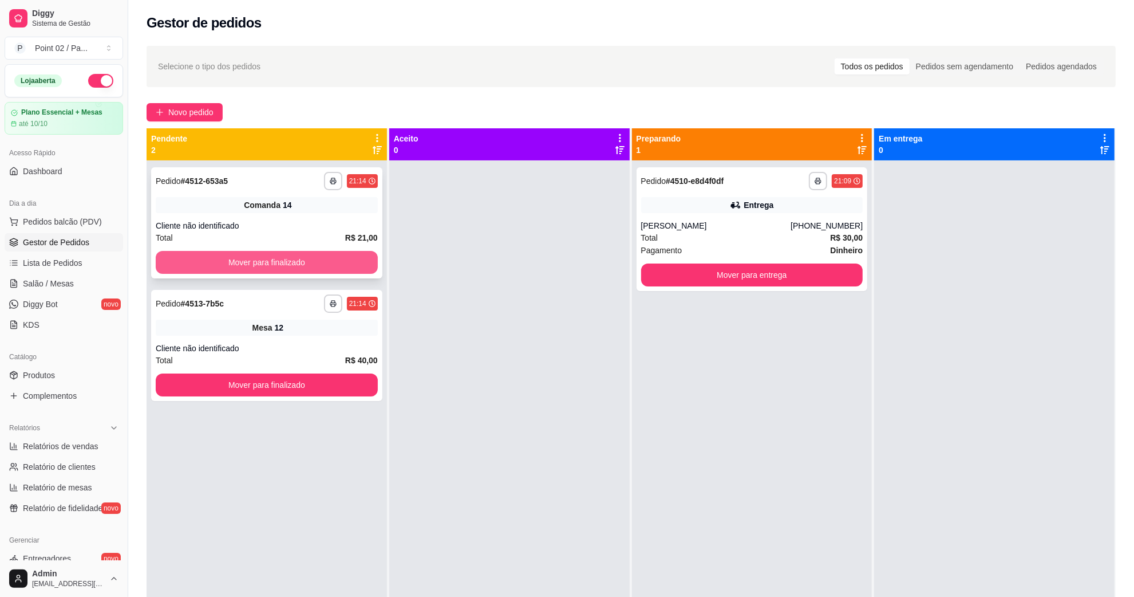
click at [361, 261] on button "Mover para finalizado" at bounding box center [267, 262] width 222 height 23
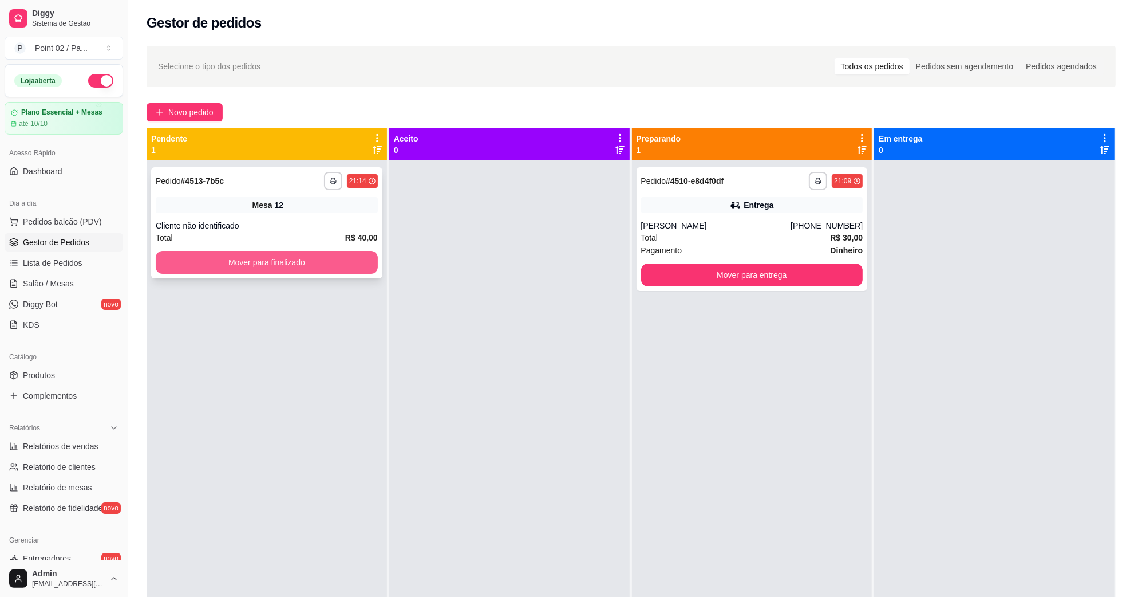
click at [347, 268] on button "Mover para finalizado" at bounding box center [267, 262] width 222 height 23
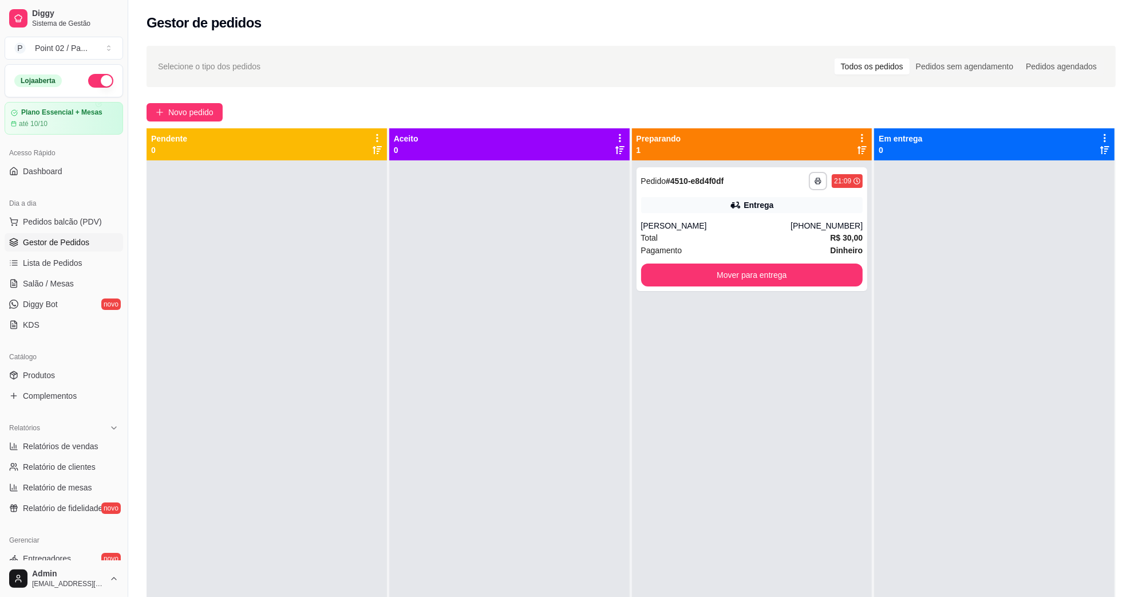
click at [389, 327] on div at bounding box center [509, 458] width 240 height 597
click at [382, 324] on div at bounding box center [267, 458] width 240 height 597
click at [980, 13] on div "Gestor de pedidos" at bounding box center [631, 19] width 1006 height 39
click at [772, 266] on button "Mover para entrega" at bounding box center [751, 275] width 215 height 22
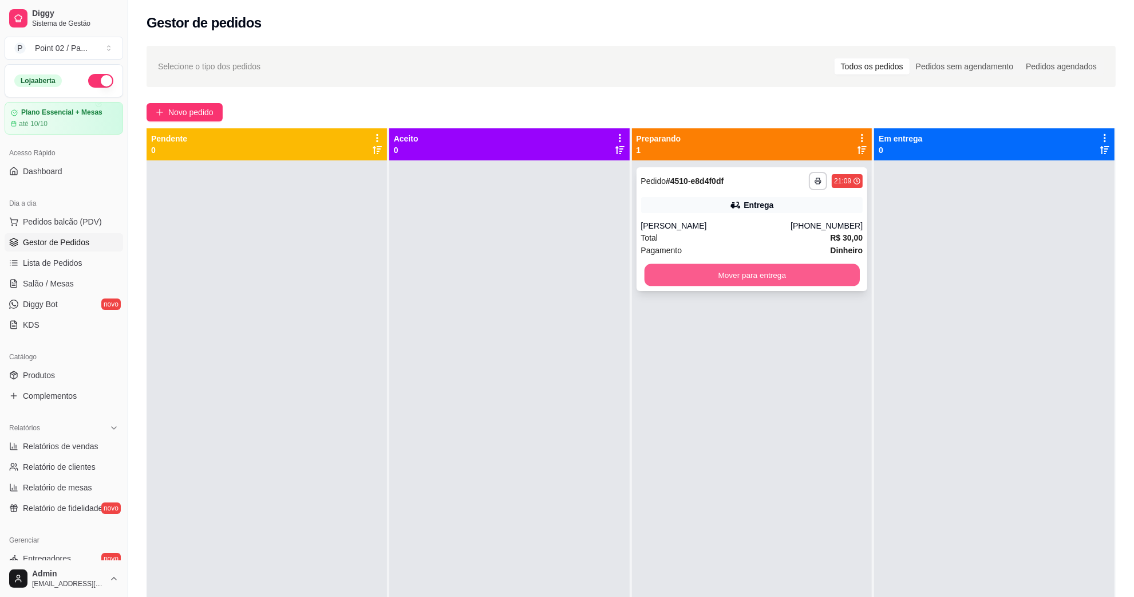
click at [795, 285] on button "Mover para entrega" at bounding box center [751, 275] width 215 height 22
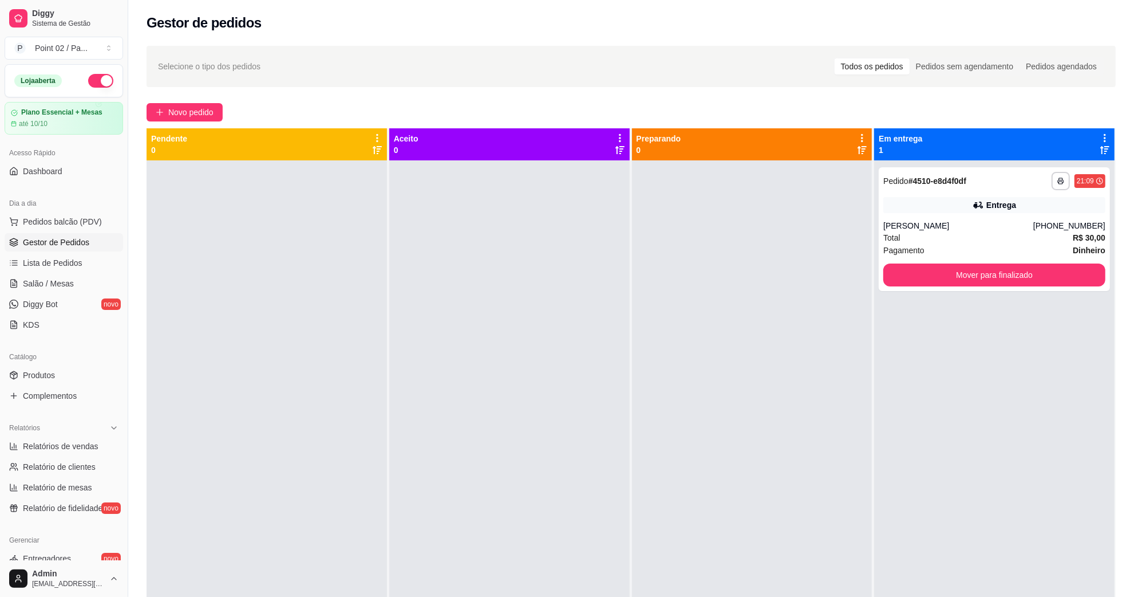
click at [408, 372] on div at bounding box center [509, 458] width 240 height 597
click at [80, 232] on ul "Pedidos balcão (PDV) Gestor de Pedidos Lista de Pedidos Salão / Mesas Diggy Bot…" at bounding box center [64, 272] width 119 height 121
click at [46, 288] on span "Salão / Mesas" at bounding box center [48, 283] width 51 height 11
click at [50, 289] on span "Salão / Mesas" at bounding box center [48, 283] width 51 height 11
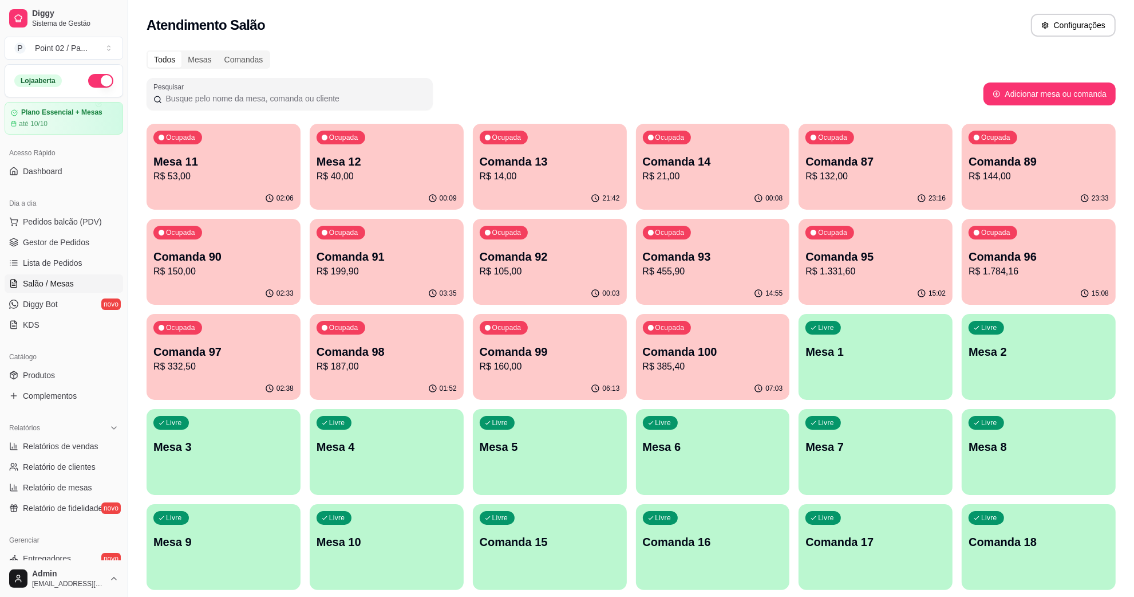
click at [153, 157] on div "Ocupada Mesa 11 R$ 53,00" at bounding box center [224, 156] width 154 height 64
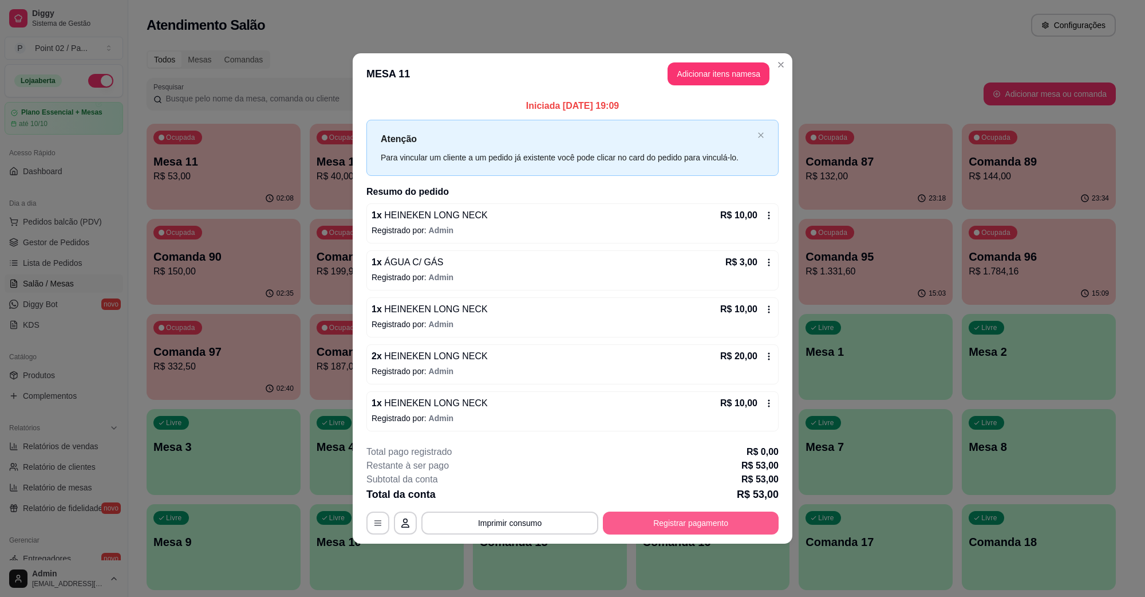
click at [682, 524] on button "Registrar pagamento" at bounding box center [691, 522] width 176 height 23
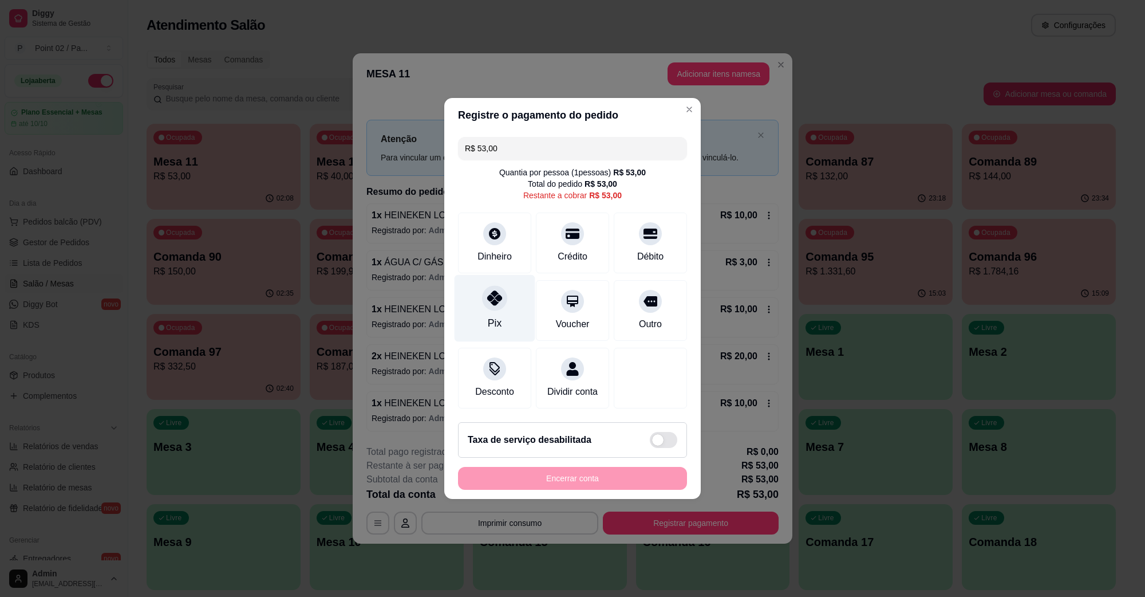
click at [491, 301] on div at bounding box center [494, 297] width 25 height 25
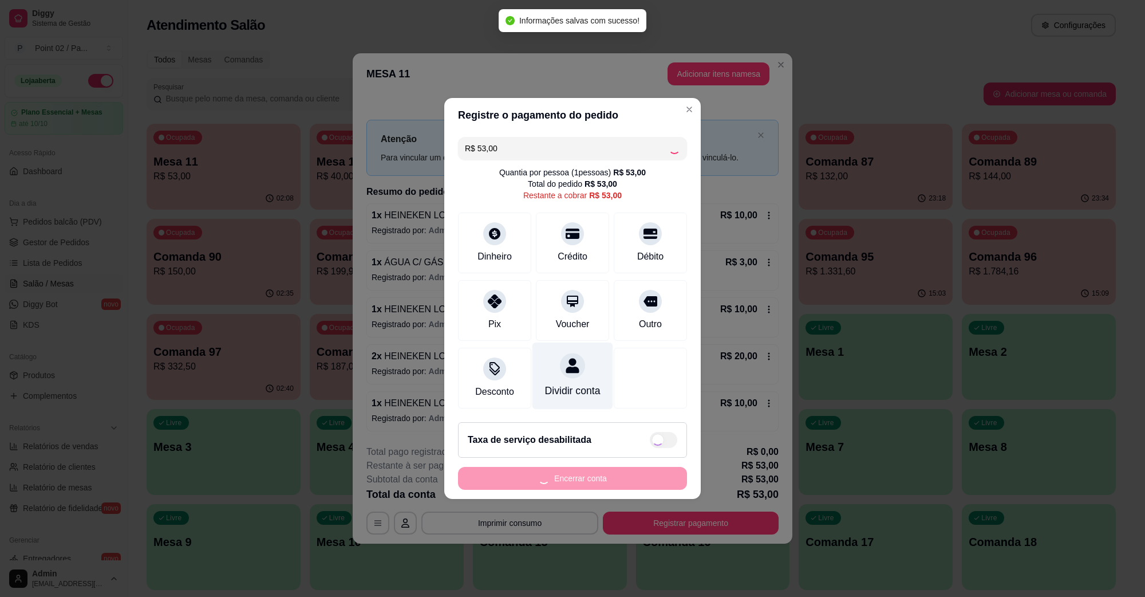
type input "R$ 0,00"
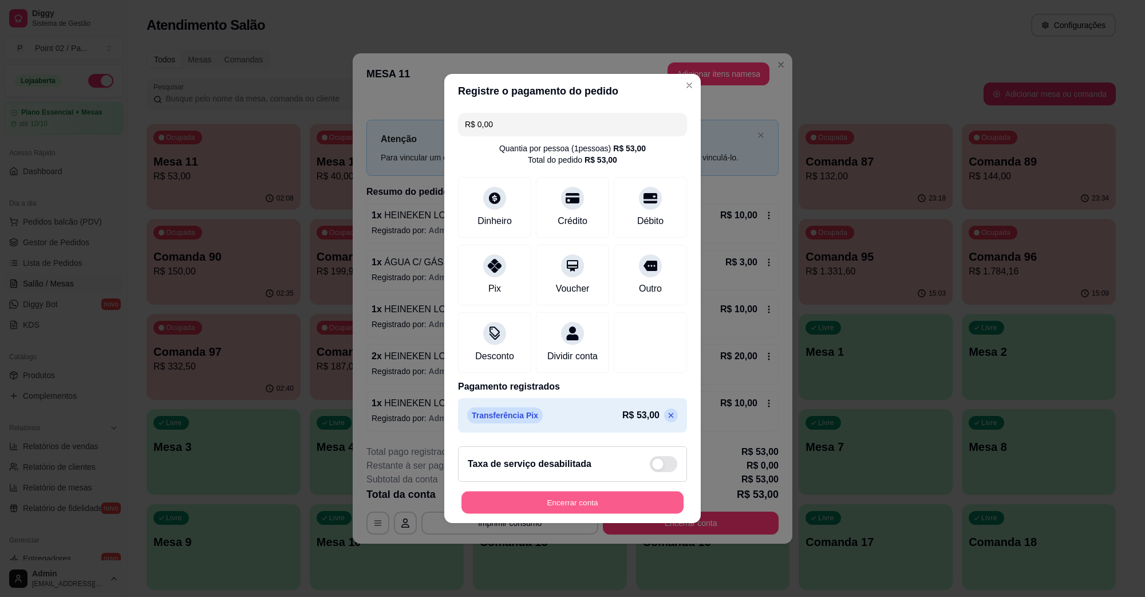
click at [548, 499] on button "Encerrar conta" at bounding box center [572, 502] width 222 height 22
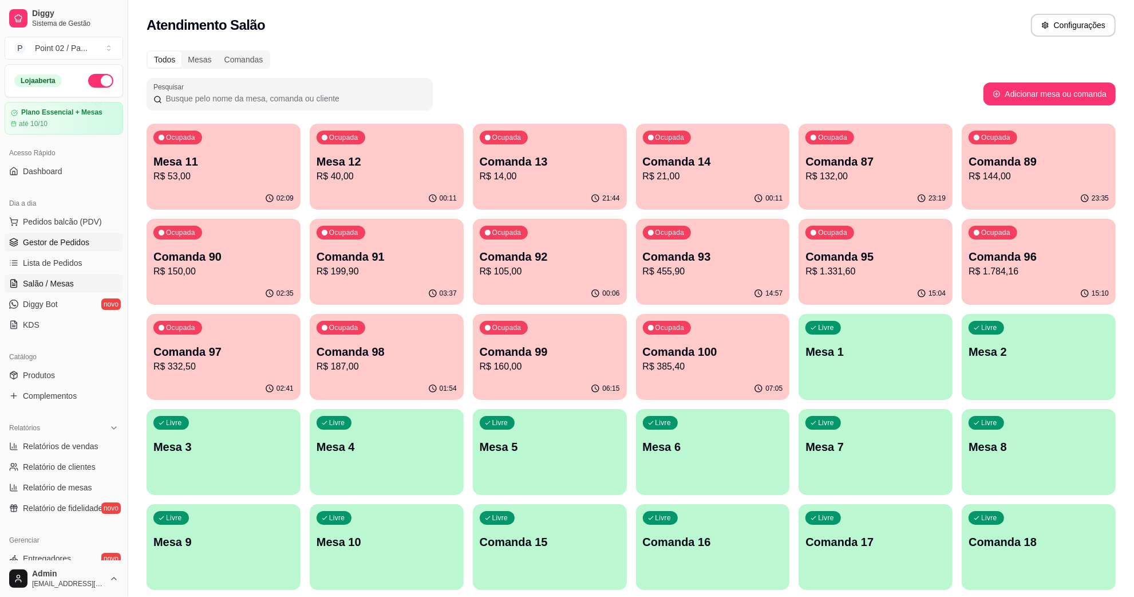
click at [50, 238] on span "Gestor de Pedidos" at bounding box center [56, 241] width 66 height 11
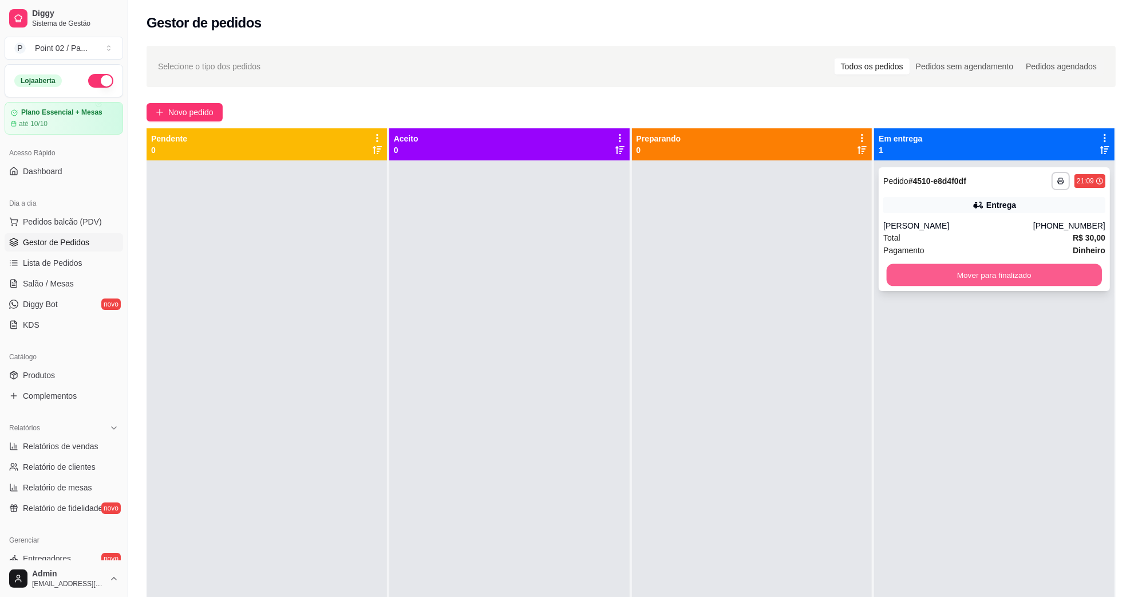
click at [961, 268] on button "Mover para finalizado" at bounding box center [994, 275] width 215 height 22
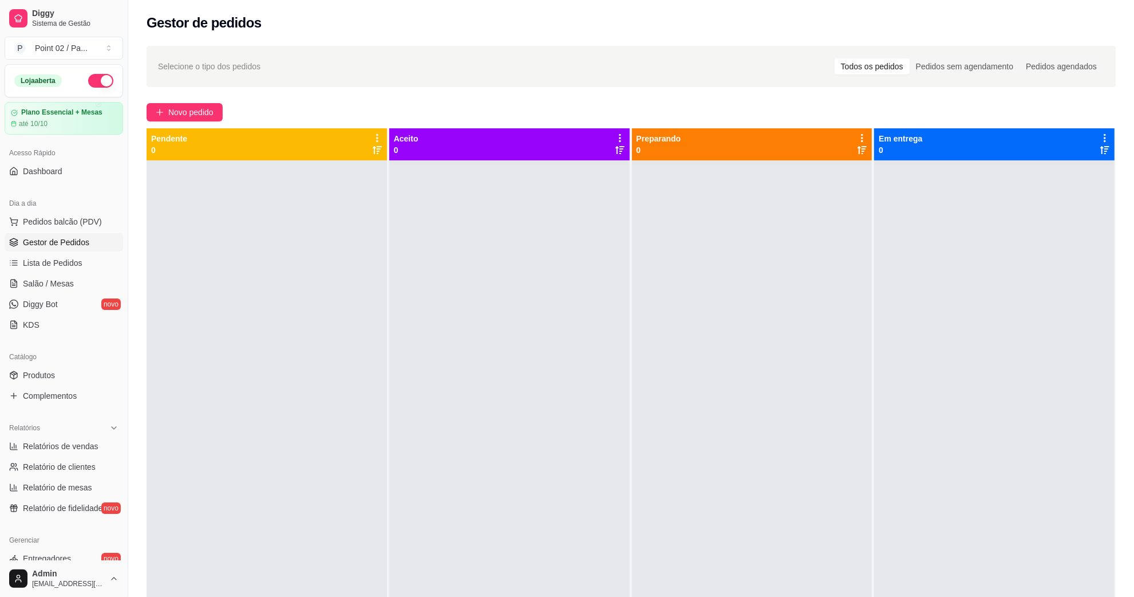
click at [783, 290] on div at bounding box center [752, 458] width 240 height 597
click at [41, 292] on link "Salão / Mesas" at bounding box center [64, 283] width 119 height 18
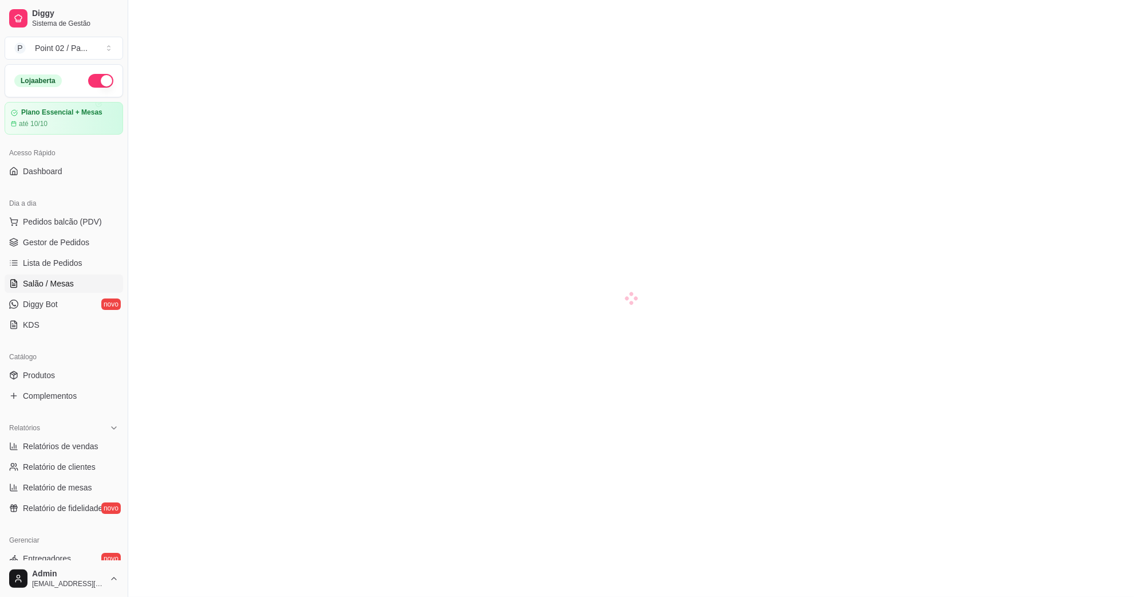
click at [46, 284] on span "Salão / Mesas" at bounding box center [48, 283] width 51 height 11
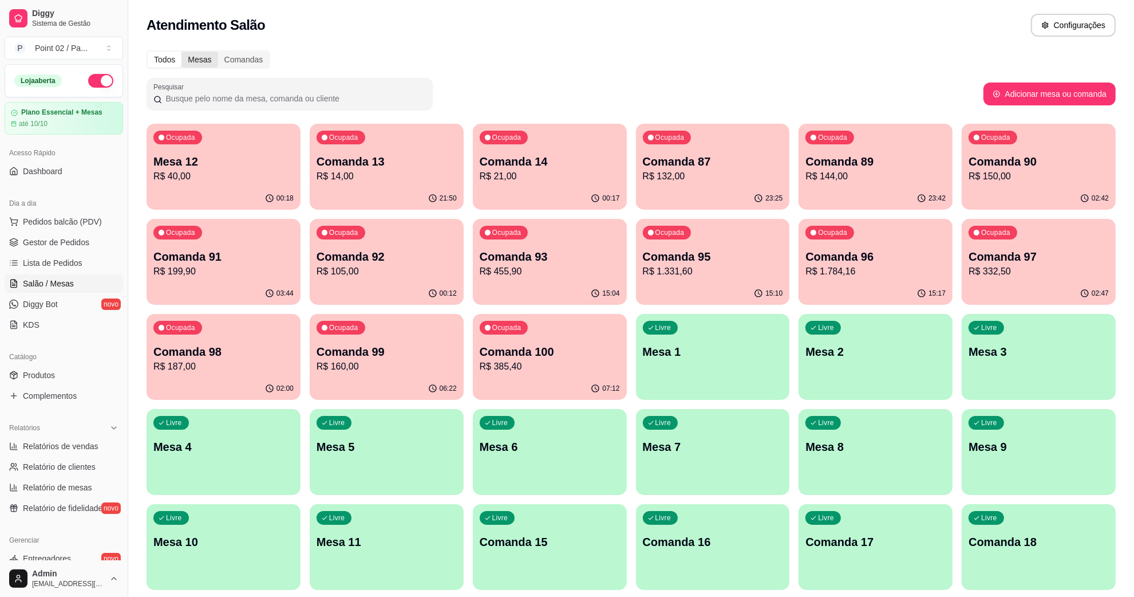
click at [194, 53] on div "Mesas" at bounding box center [199, 60] width 36 height 16
click at [181, 52] on input "Mesas" at bounding box center [181, 52] width 0 height 0
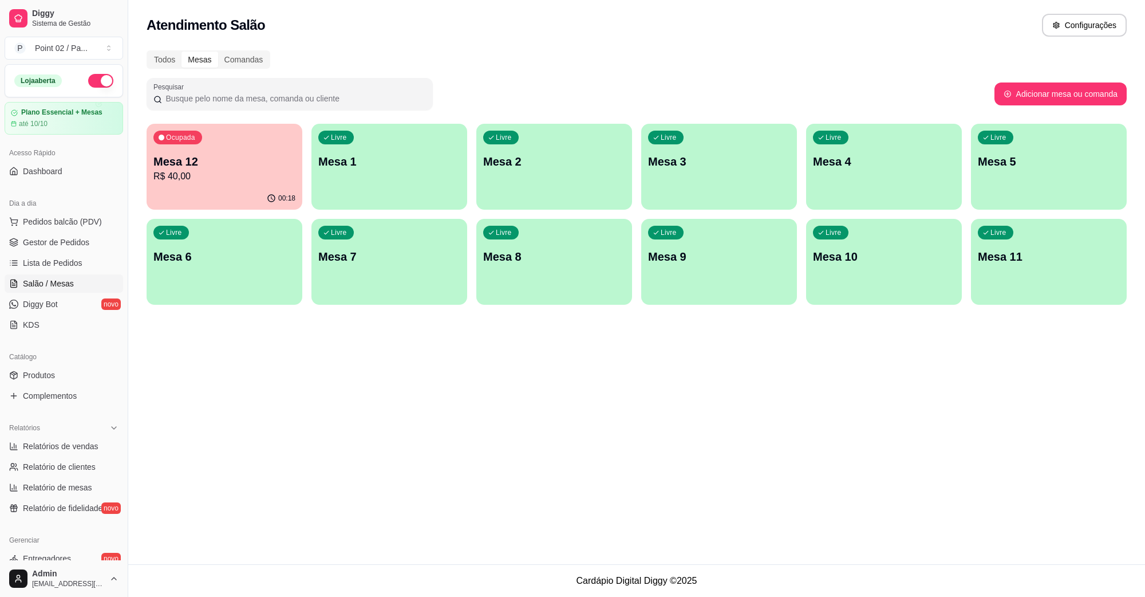
click at [583, 181] on div "Livre Mesa 2" at bounding box center [554, 160] width 156 height 72
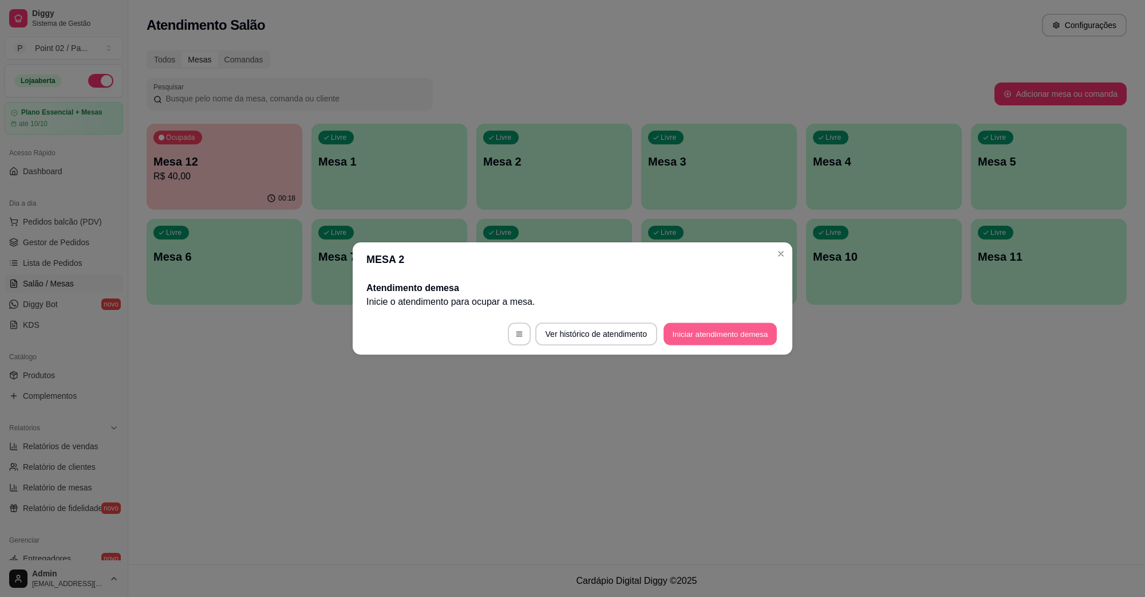
click at [706, 336] on button "Iniciar atendimento de mesa" at bounding box center [720, 334] width 113 height 22
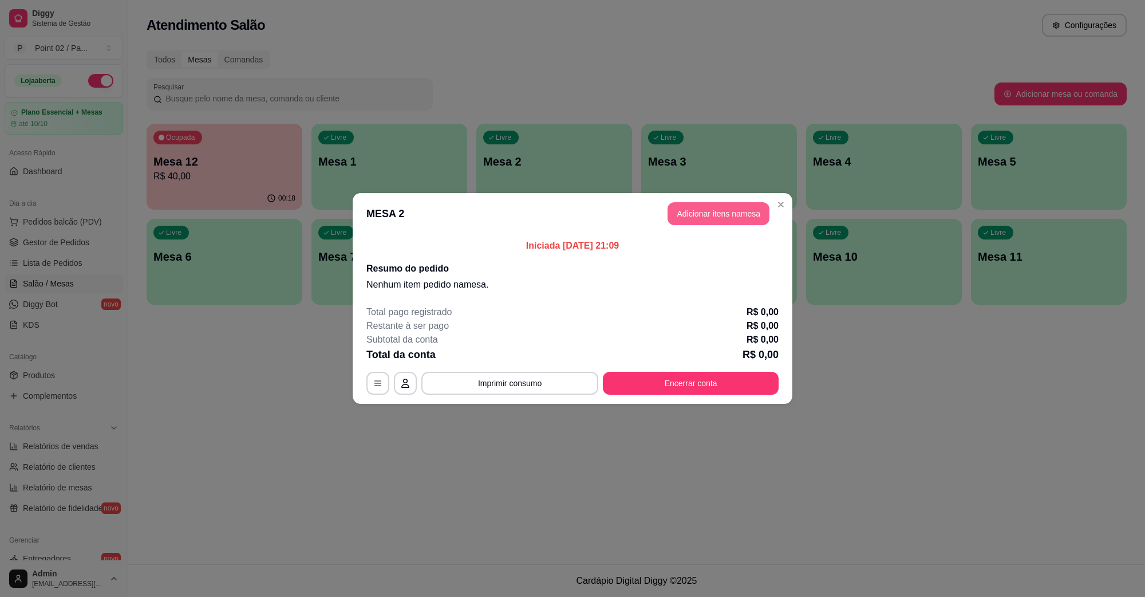
click at [734, 205] on button "Adicionar itens na mesa" at bounding box center [719, 213] width 102 height 23
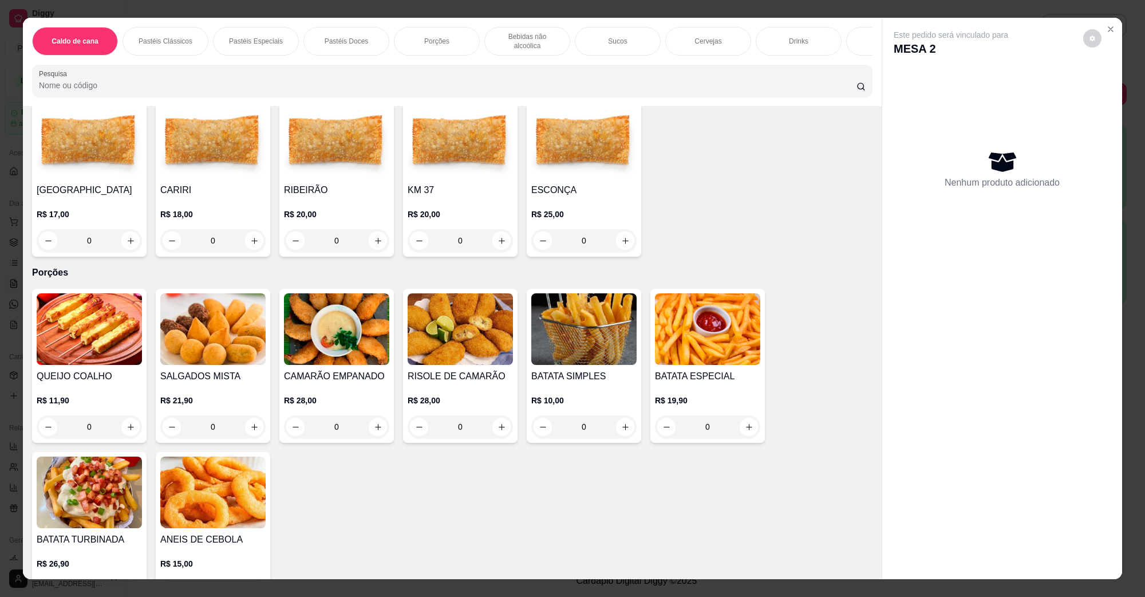
scroll to position [930, 0]
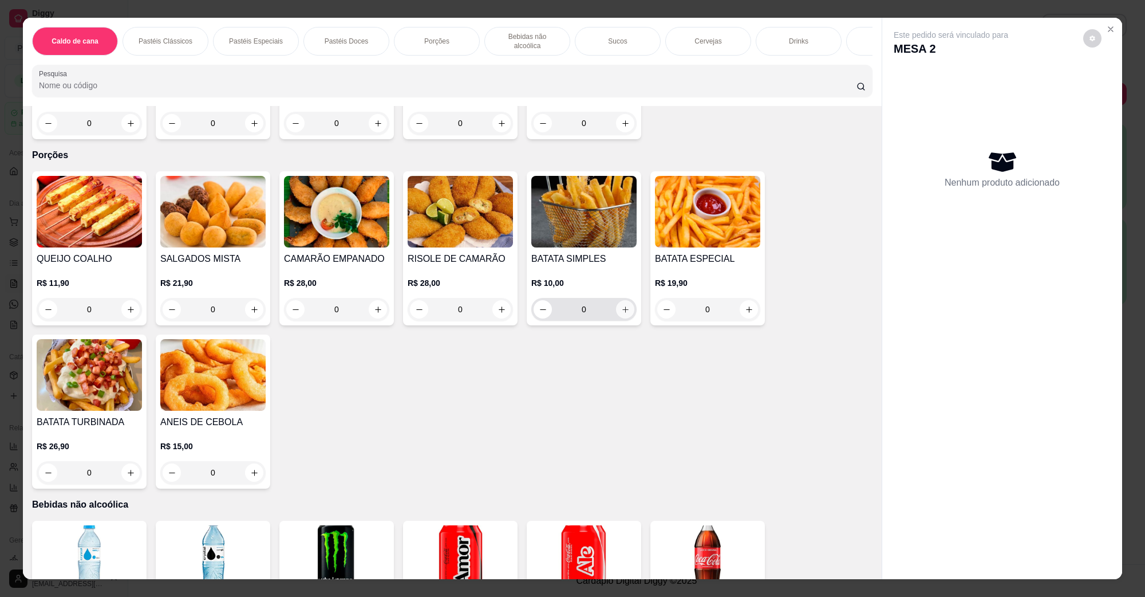
click at [616, 301] on button "increase-product-quantity" at bounding box center [625, 309] width 18 height 18
type input "1"
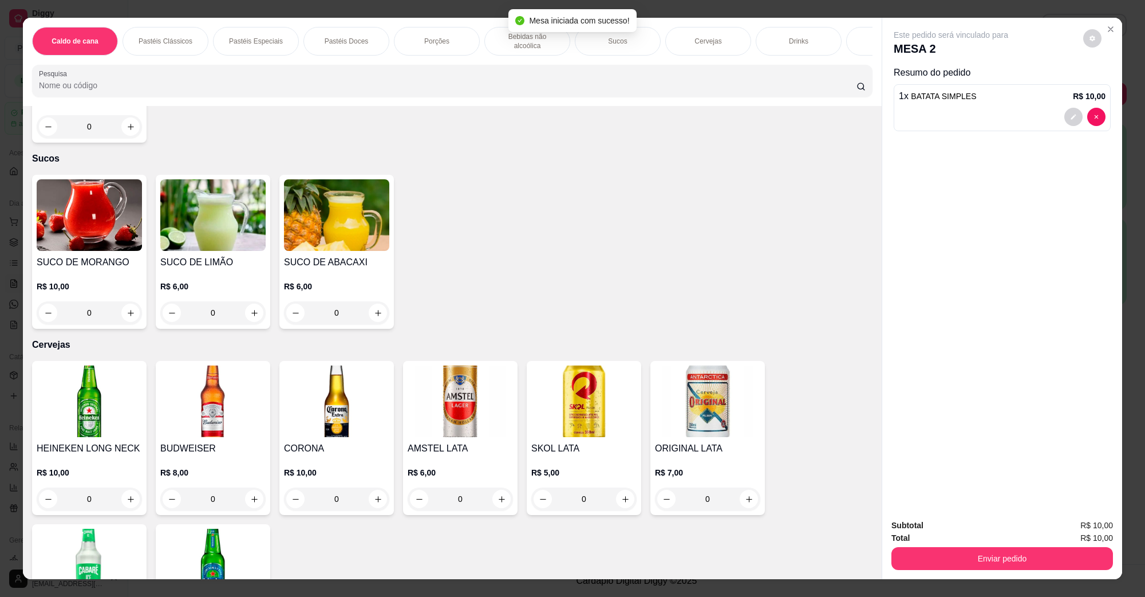
scroll to position [1861, 0]
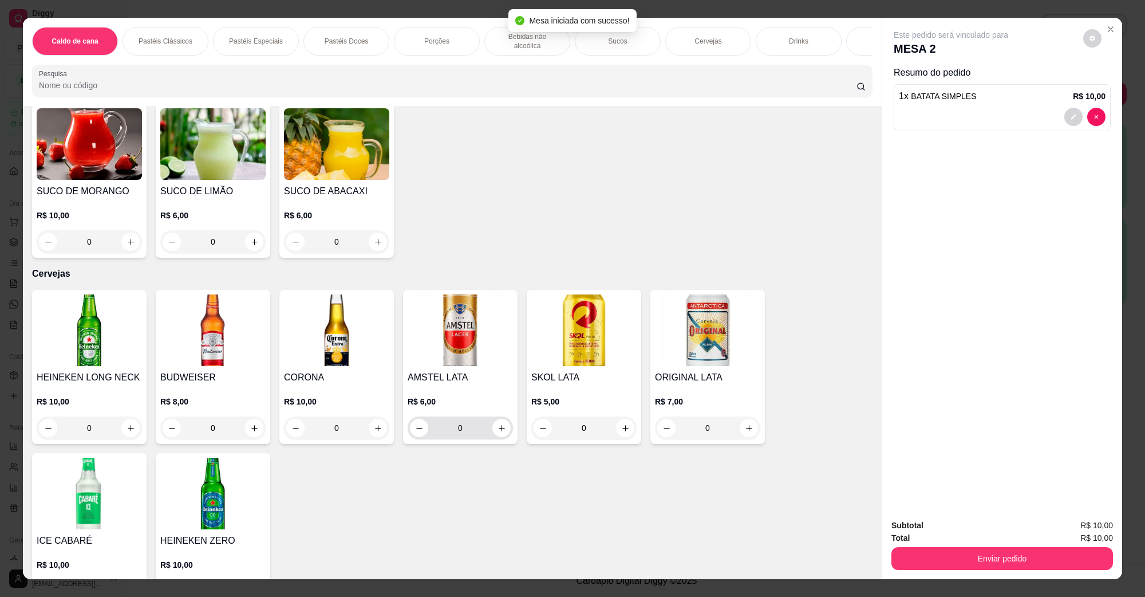
click at [490, 423] on div "0" at bounding box center [460, 427] width 101 height 23
click at [493, 421] on button "increase-product-quantity" at bounding box center [501, 428] width 18 height 18
type input "1"
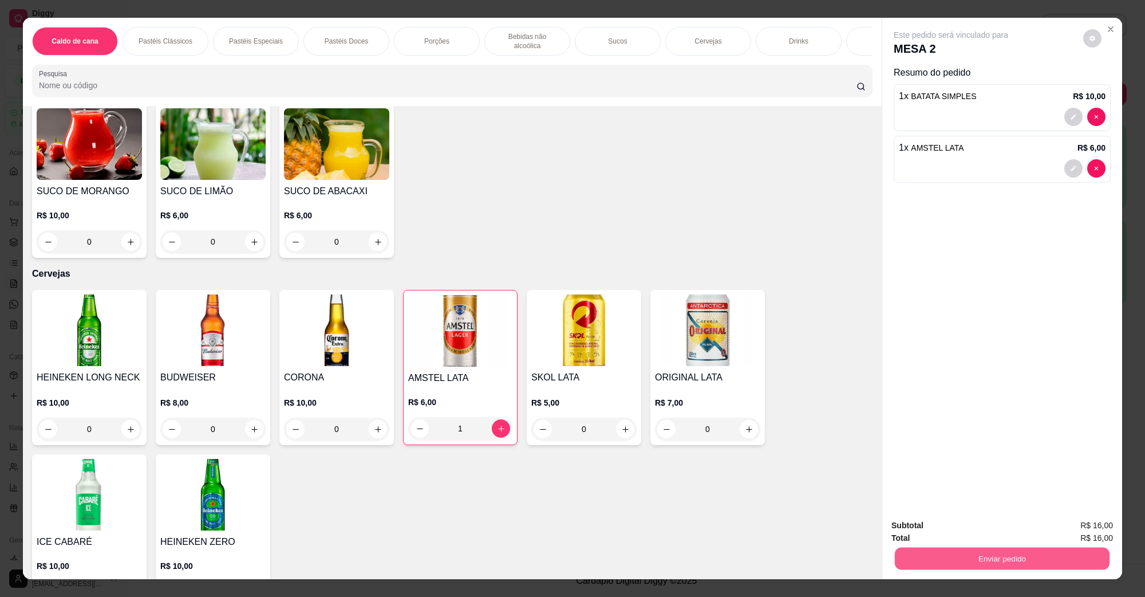
click at [992, 560] on button "Enviar pedido" at bounding box center [1002, 558] width 215 height 22
click at [1000, 534] on button "Não registrar e enviar pedido" at bounding box center [964, 529] width 116 height 21
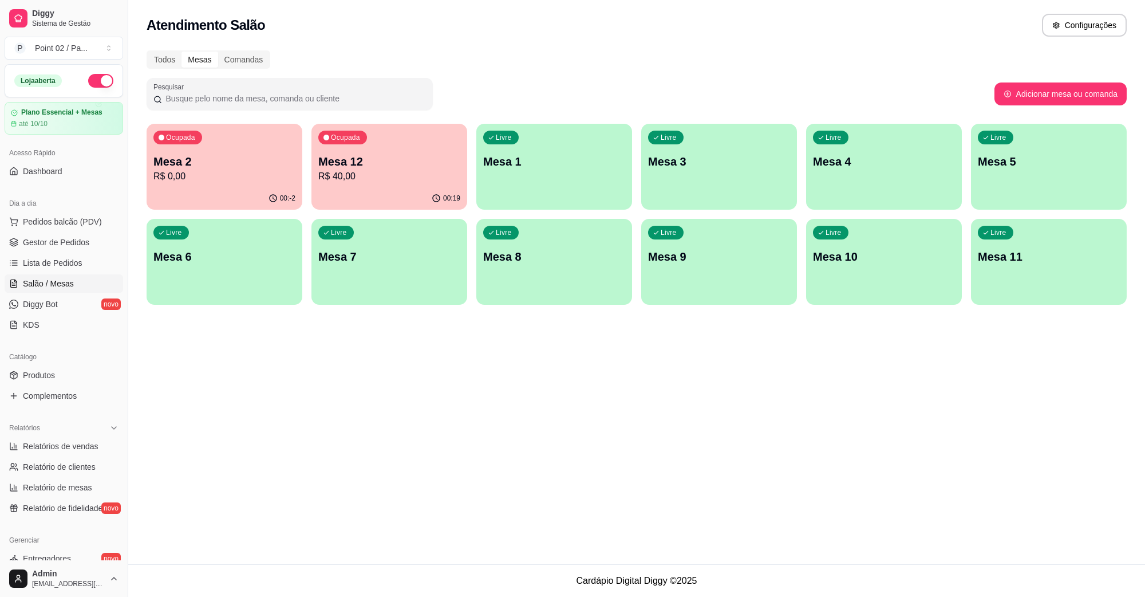
click at [327, 155] on p "Mesa 12" at bounding box center [389, 161] width 142 height 16
click at [351, 161] on p "Mesa 12" at bounding box center [390, 161] width 138 height 15
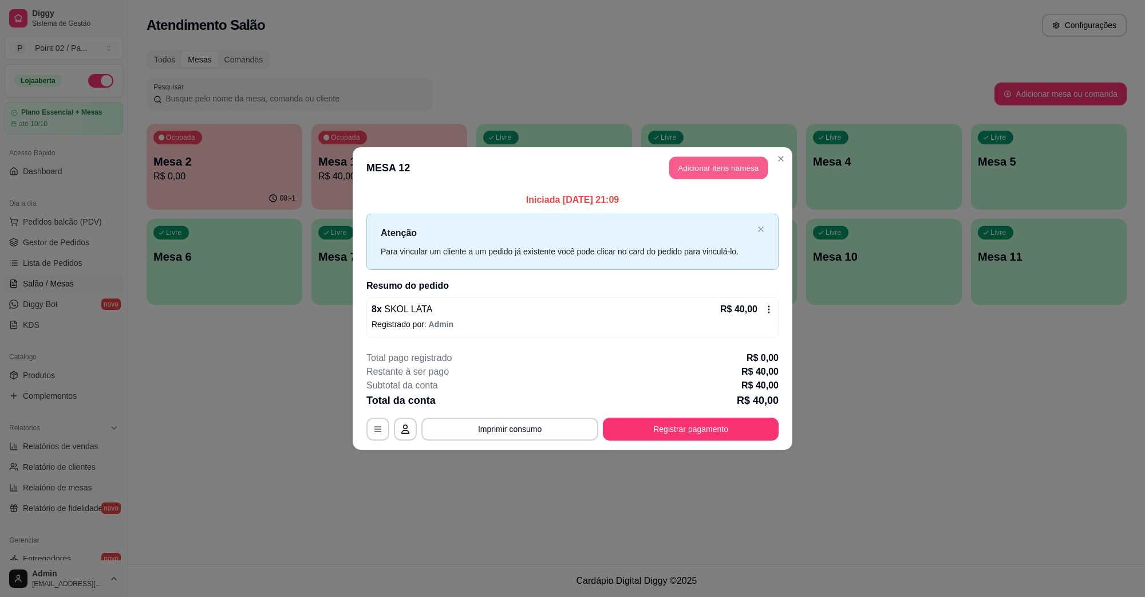
click at [748, 160] on button "Adicionar itens na mesa" at bounding box center [718, 168] width 98 height 22
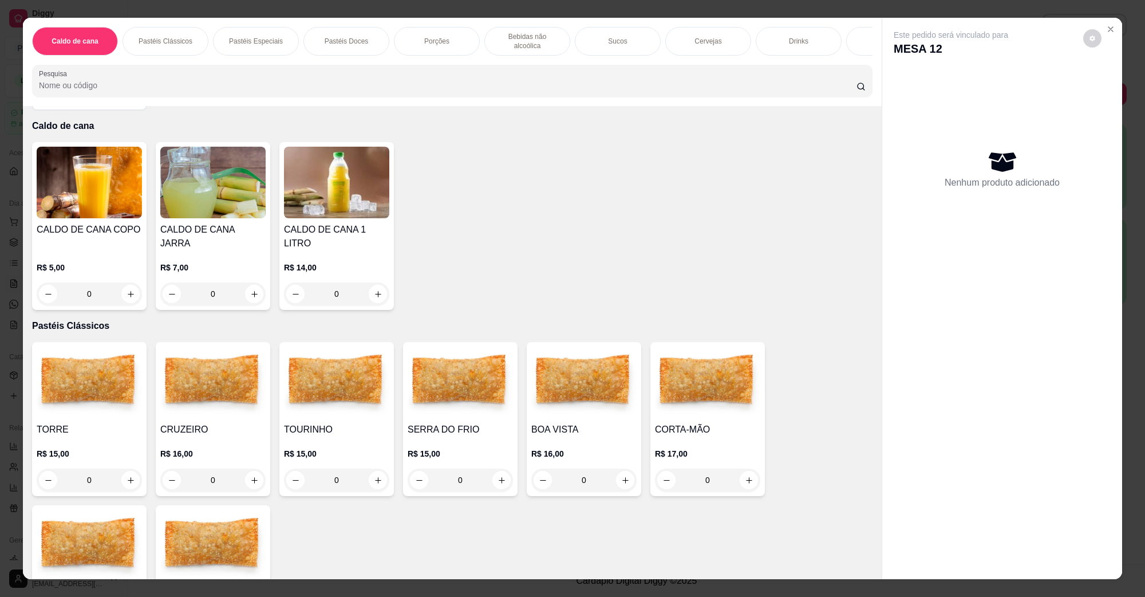
scroll to position [72, 0]
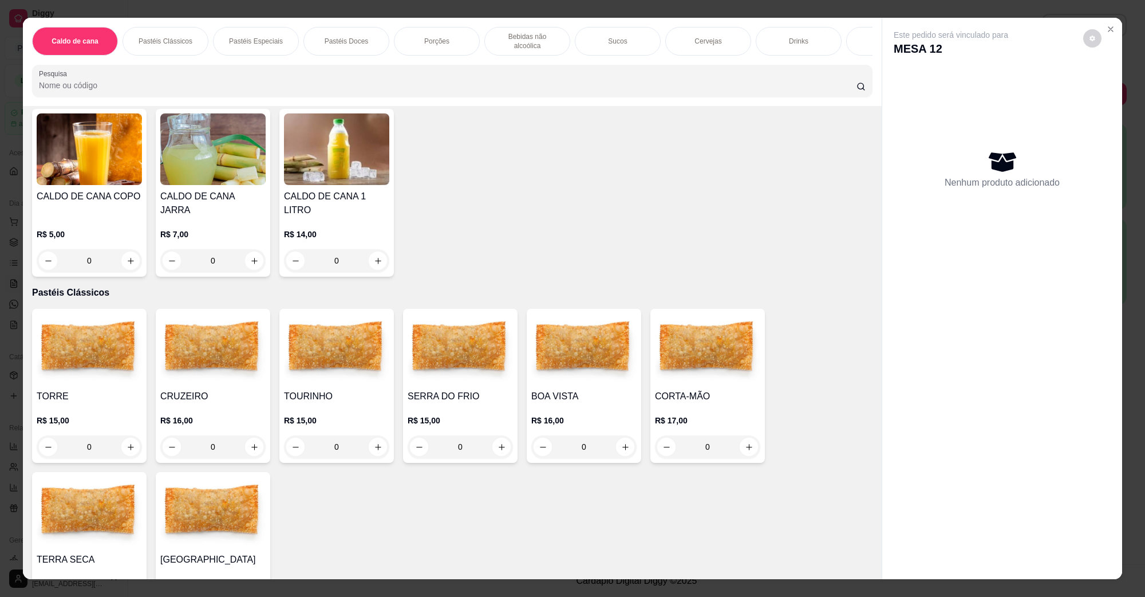
click at [183, 350] on img at bounding box center [212, 349] width 105 height 72
click at [244, 435] on div "0" at bounding box center [212, 446] width 105 height 23
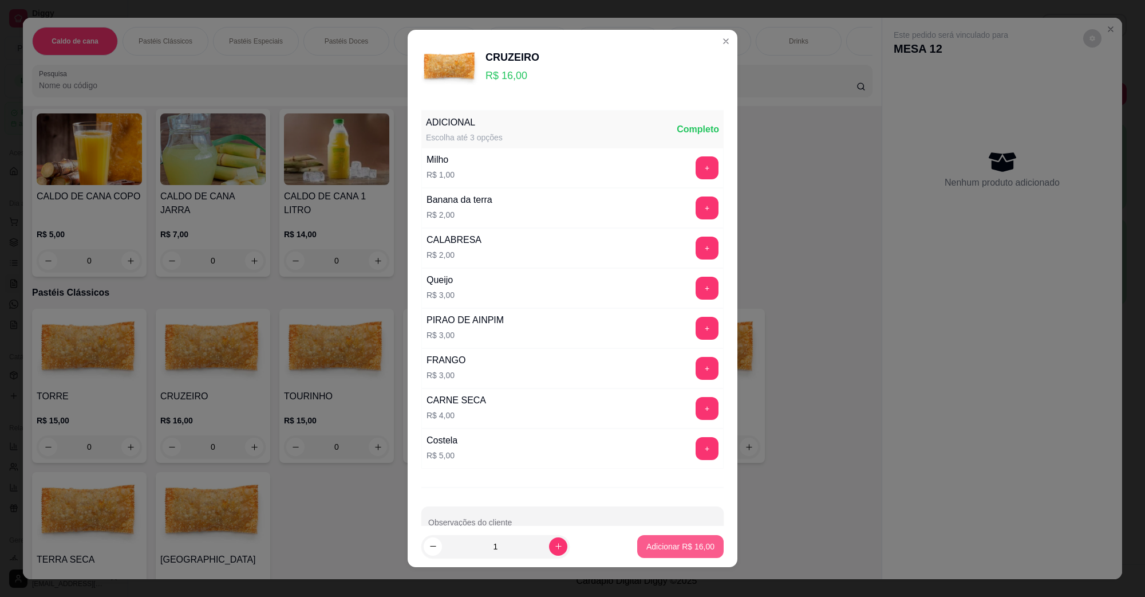
click at [644, 554] on button "Adicionar R$ 16,00" at bounding box center [680, 546] width 86 height 23
type input "1"
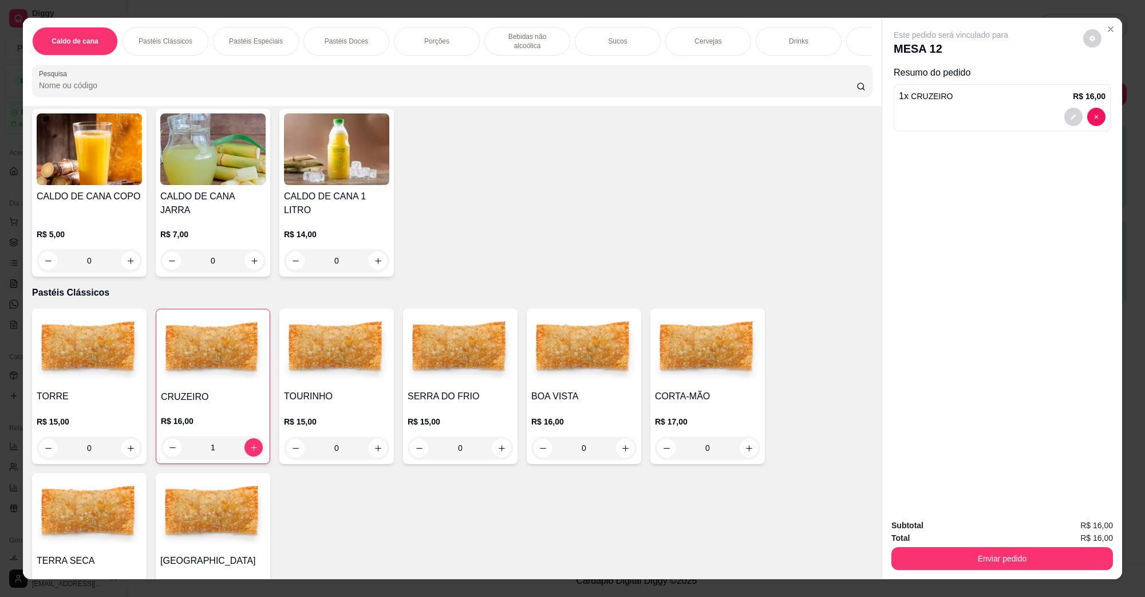
click at [375, 439] on div "0" at bounding box center [336, 447] width 105 height 23
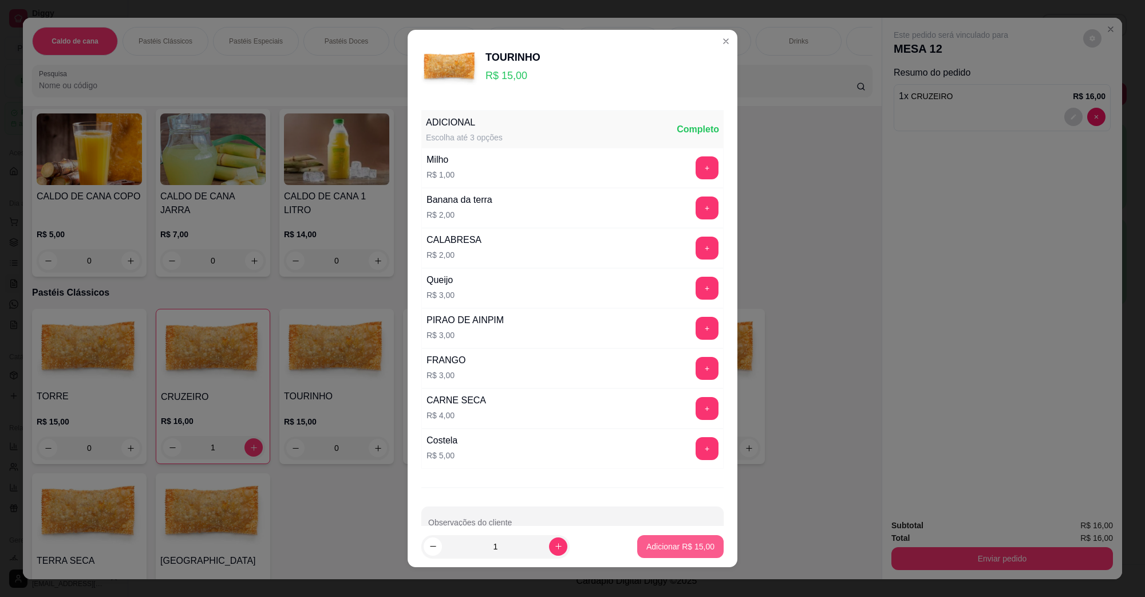
click at [653, 551] on p "Adicionar R$ 15,00" at bounding box center [680, 545] width 68 height 11
type input "1"
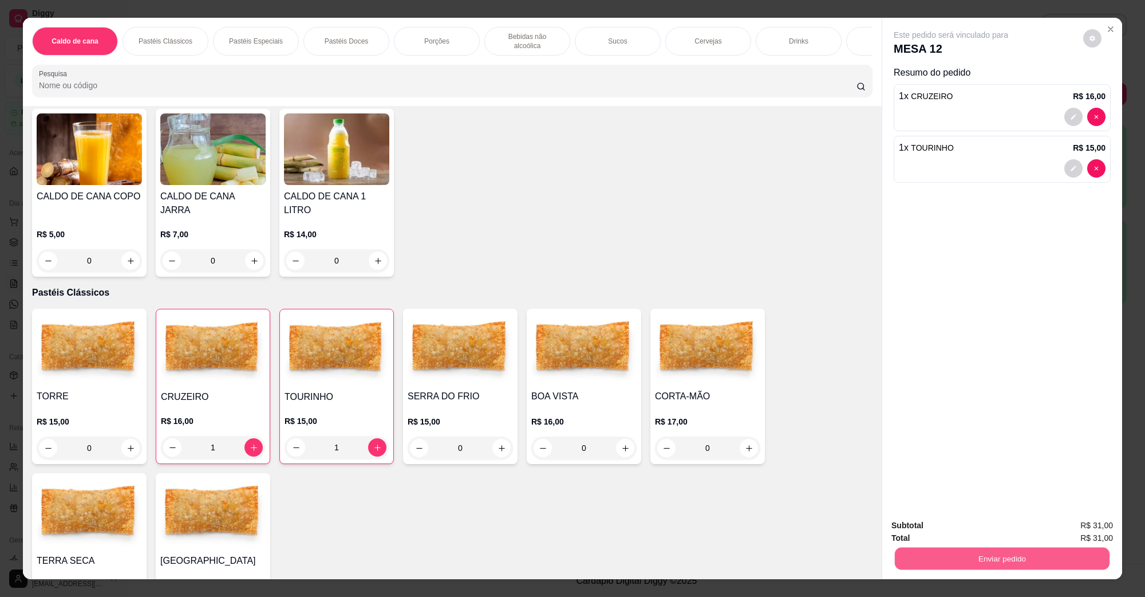
click at [986, 553] on button "Enviar pedido" at bounding box center [1002, 558] width 215 height 22
click at [980, 527] on button "Não registrar e enviar pedido" at bounding box center [963, 530] width 119 height 22
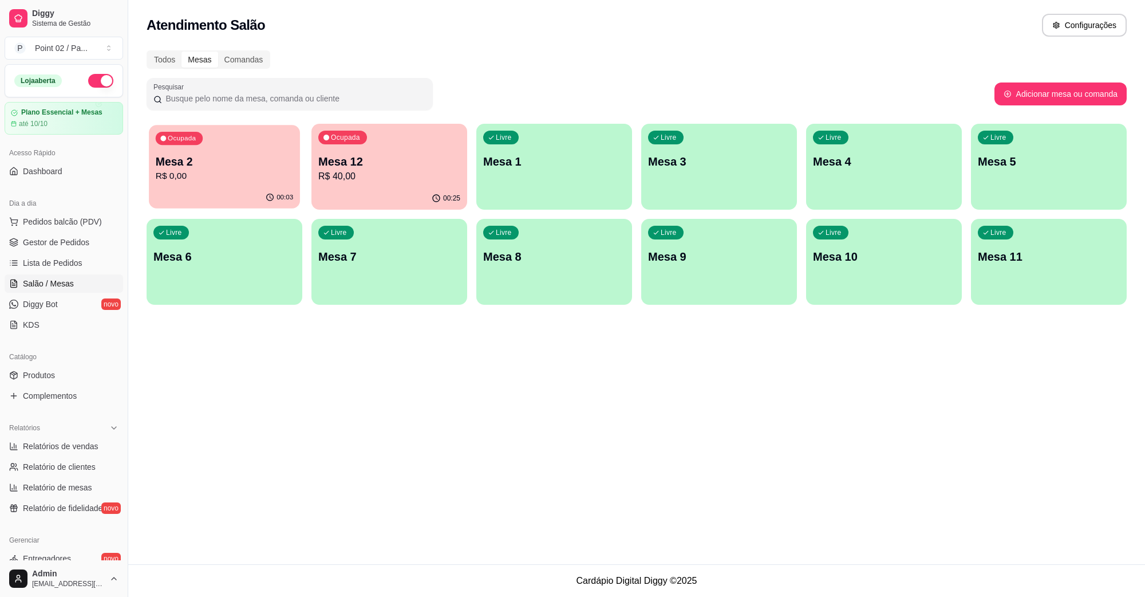
click at [199, 195] on div "00:03" at bounding box center [224, 198] width 151 height 22
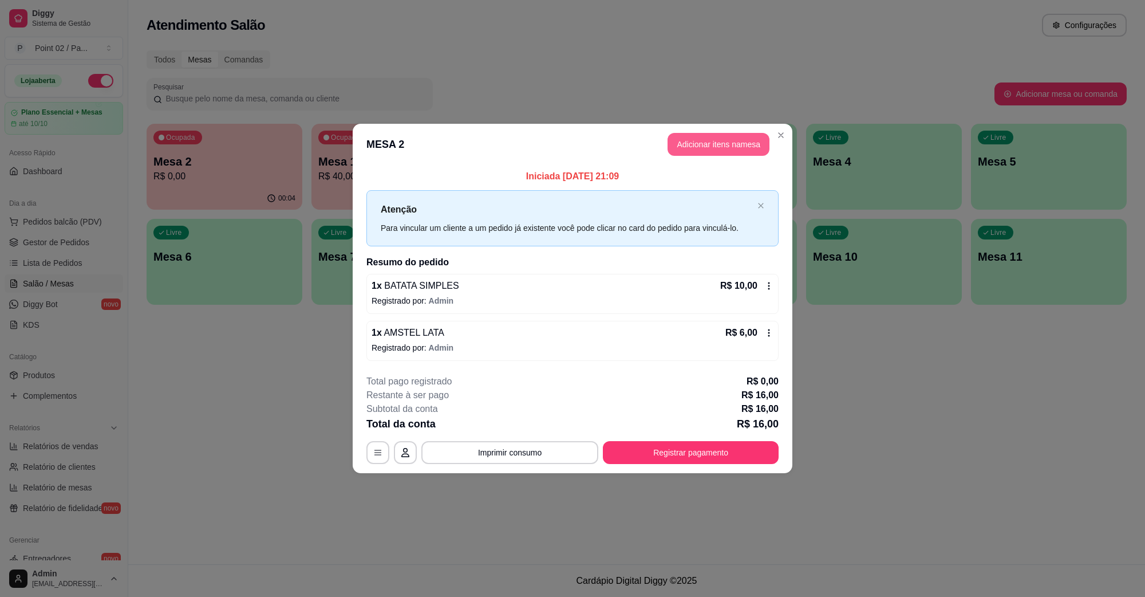
click at [711, 147] on button "Adicionar itens na mesa" at bounding box center [719, 144] width 102 height 23
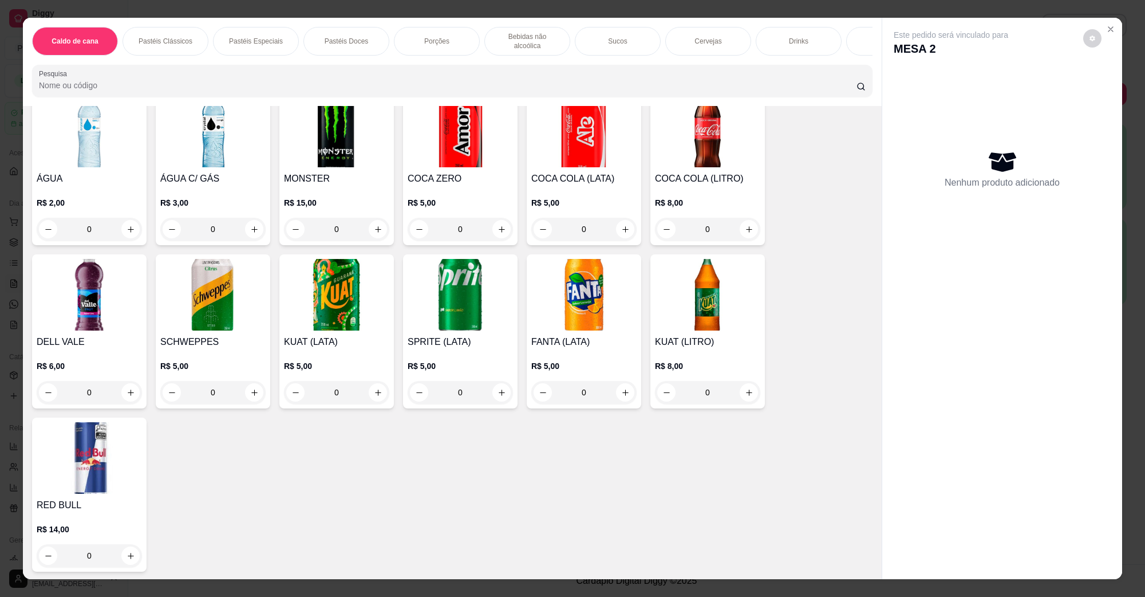
scroll to position [1861, 0]
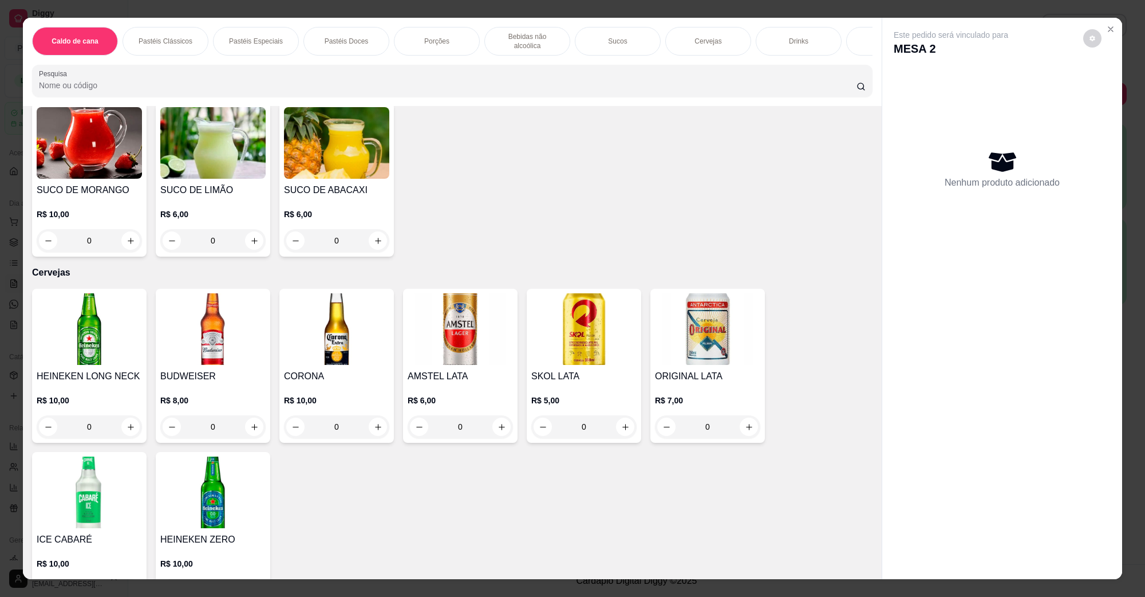
click at [479, 326] on img at bounding box center [460, 329] width 105 height 72
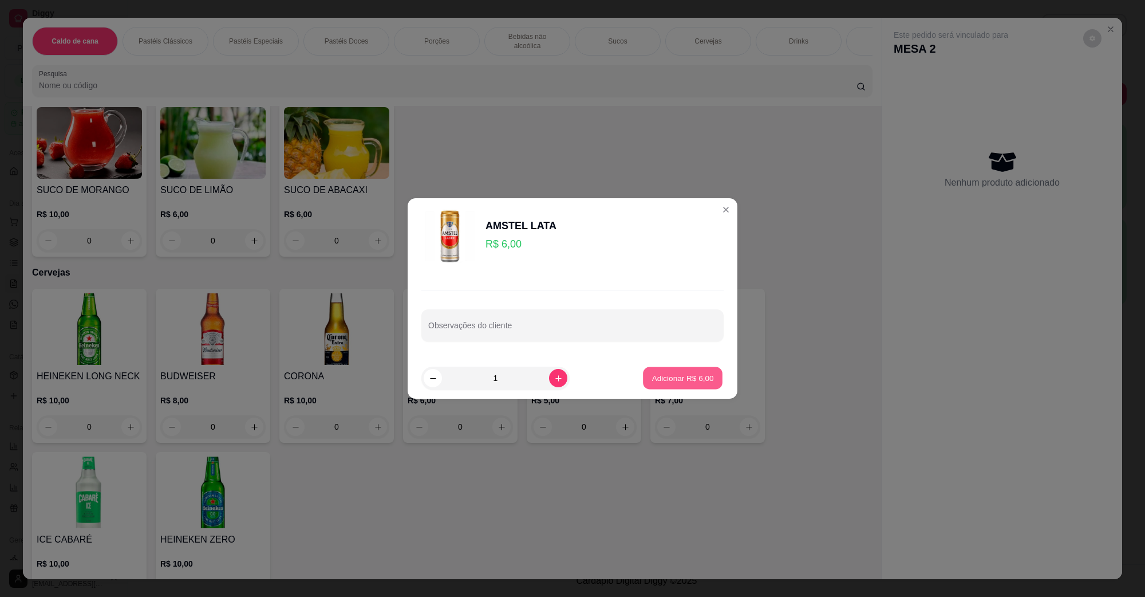
click at [679, 382] on p "Adicionar R$ 6,00" at bounding box center [683, 377] width 62 height 11
type input "1"
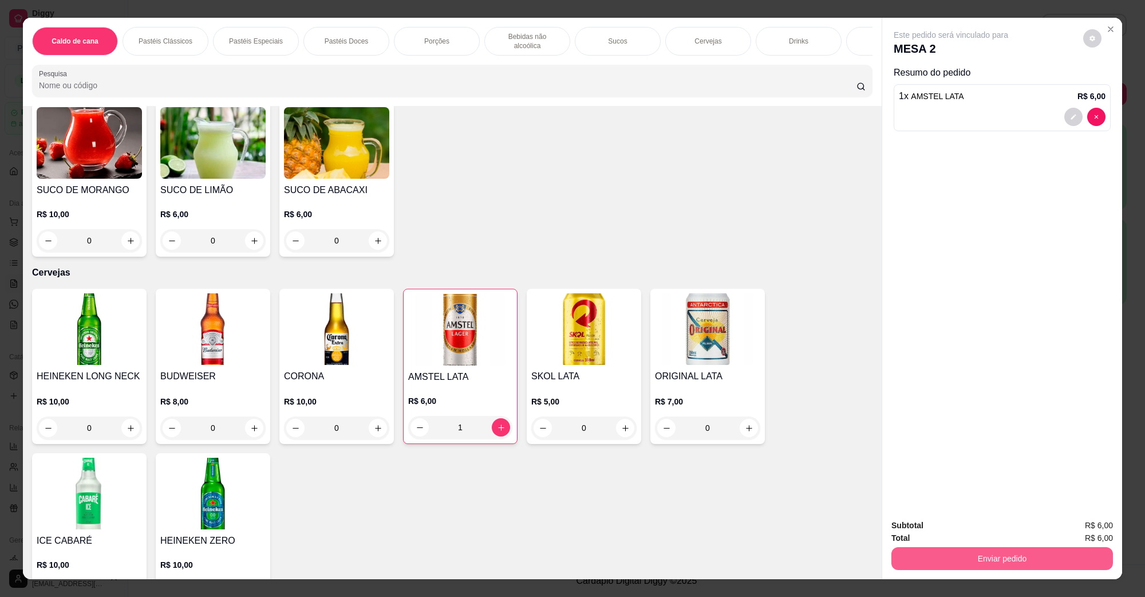
click at [1009, 559] on button "Enviar pedido" at bounding box center [1002, 558] width 222 height 23
click at [971, 526] on button "Não registrar e enviar pedido" at bounding box center [964, 529] width 116 height 21
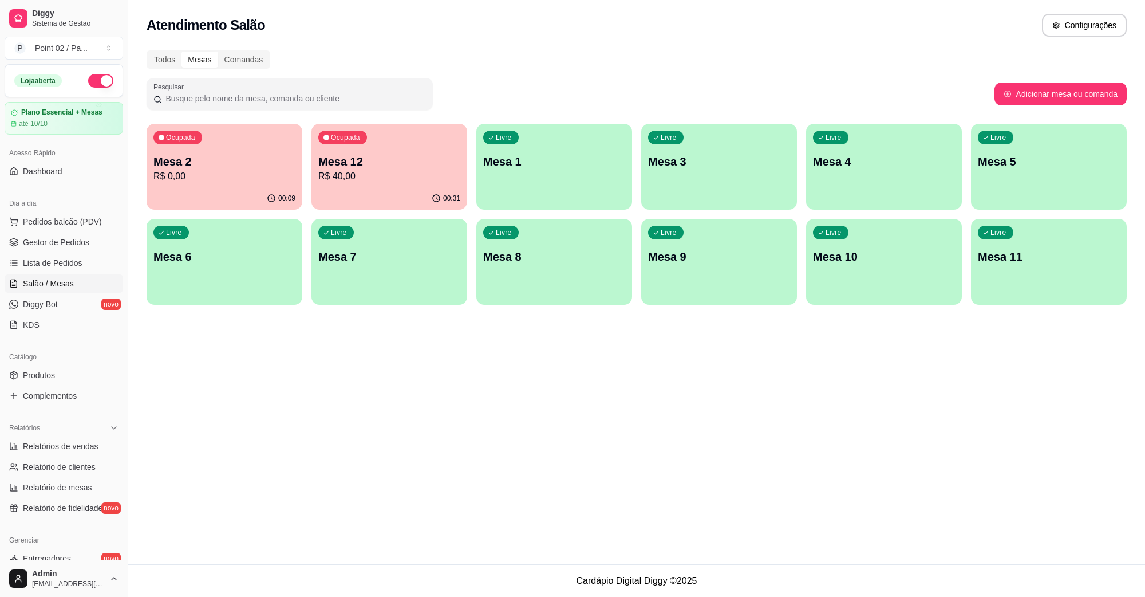
click at [362, 185] on div "Ocupada Mesa 12 R$ 40,00" at bounding box center [389, 156] width 156 height 64
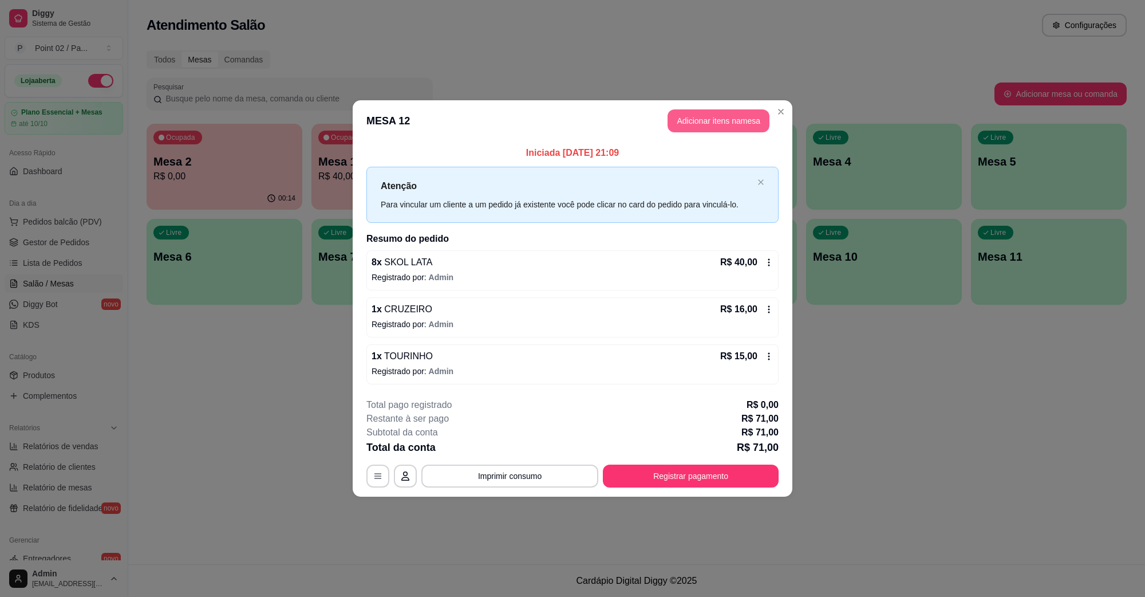
click at [706, 116] on button "Adicionar itens na mesa" at bounding box center [719, 120] width 102 height 23
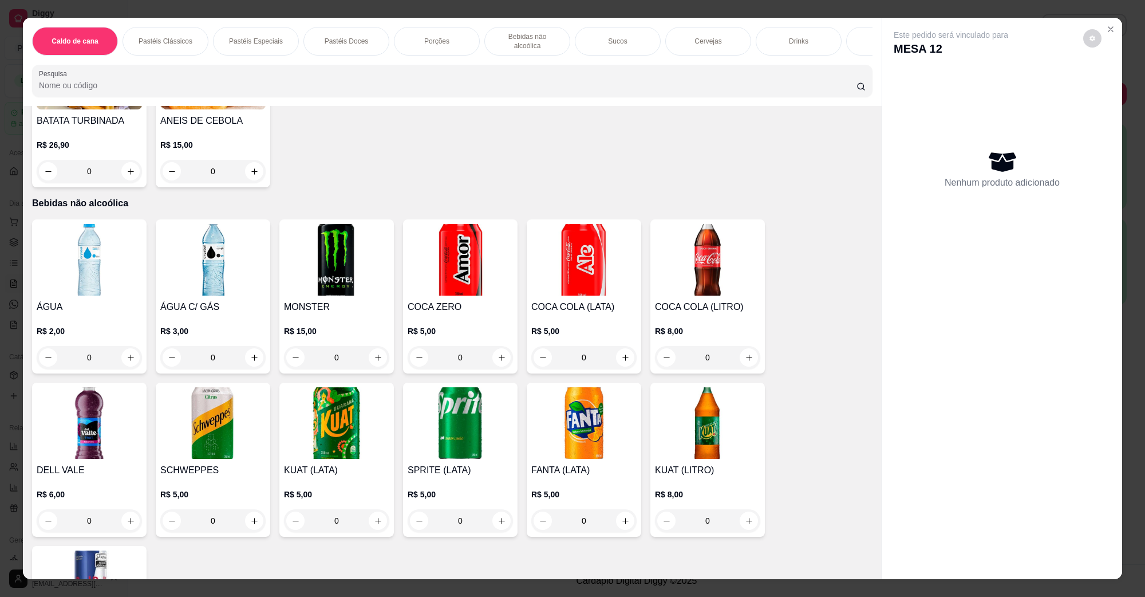
scroll to position [1288, 0]
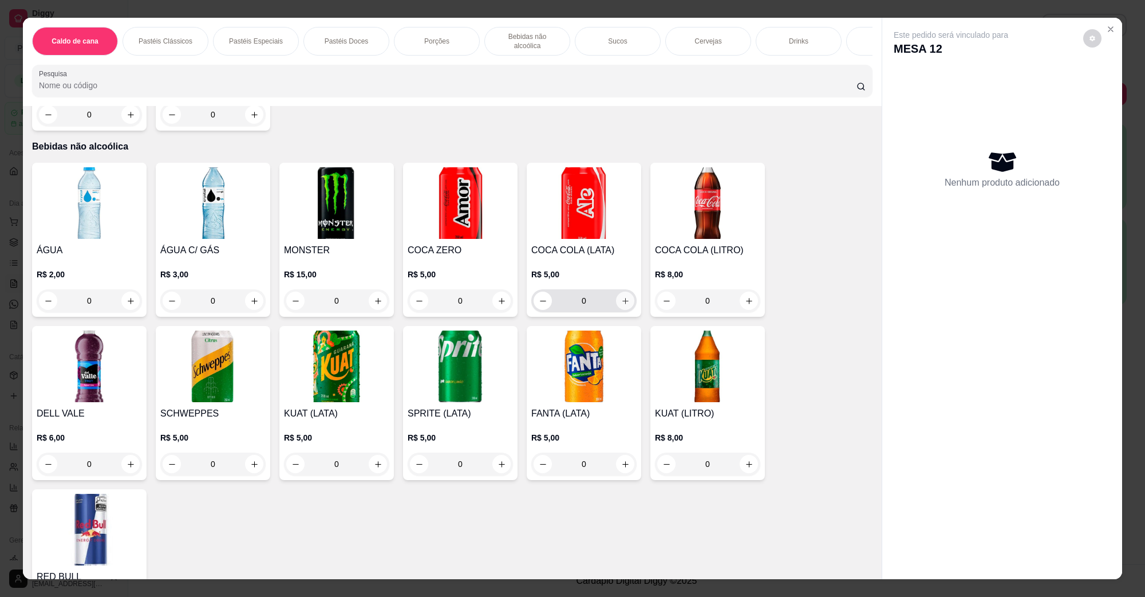
click at [621, 297] on icon "increase-product-quantity" at bounding box center [625, 301] width 9 height 9
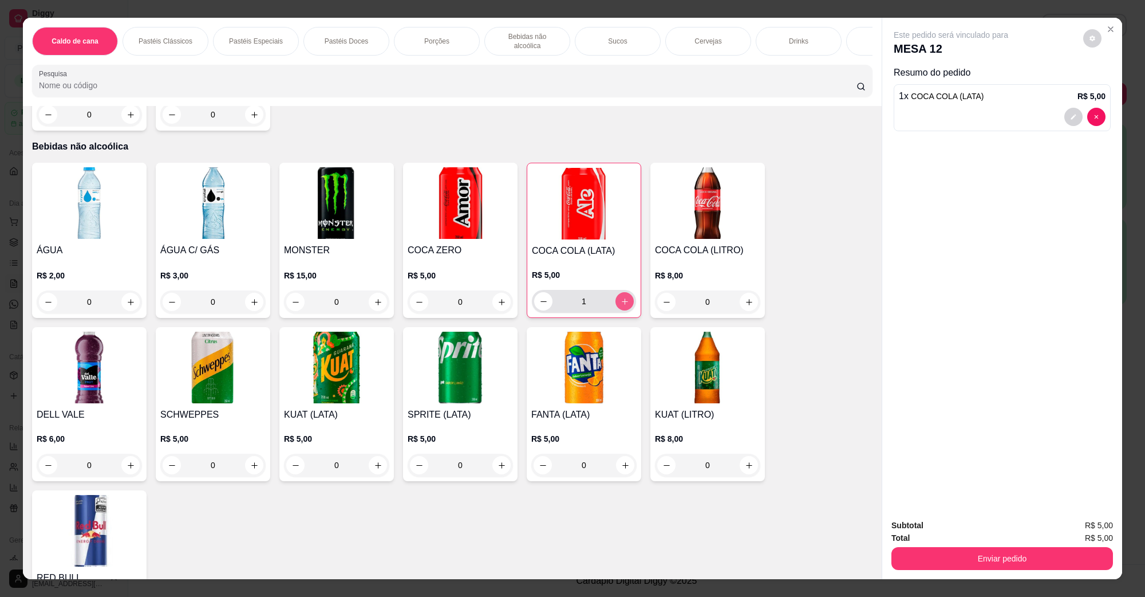
click at [621, 297] on icon "increase-product-quantity" at bounding box center [625, 301] width 9 height 9
type input "2"
click at [1018, 560] on button "Enviar pedido" at bounding box center [1002, 558] width 222 height 23
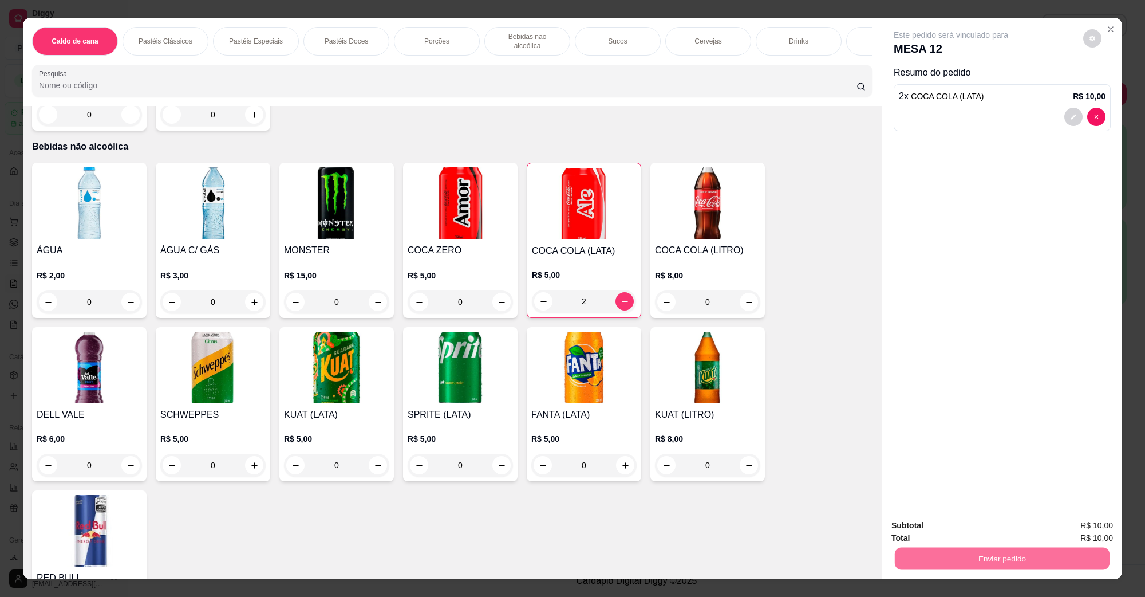
click at [991, 524] on button "Não registrar e enviar pedido" at bounding box center [963, 530] width 119 height 22
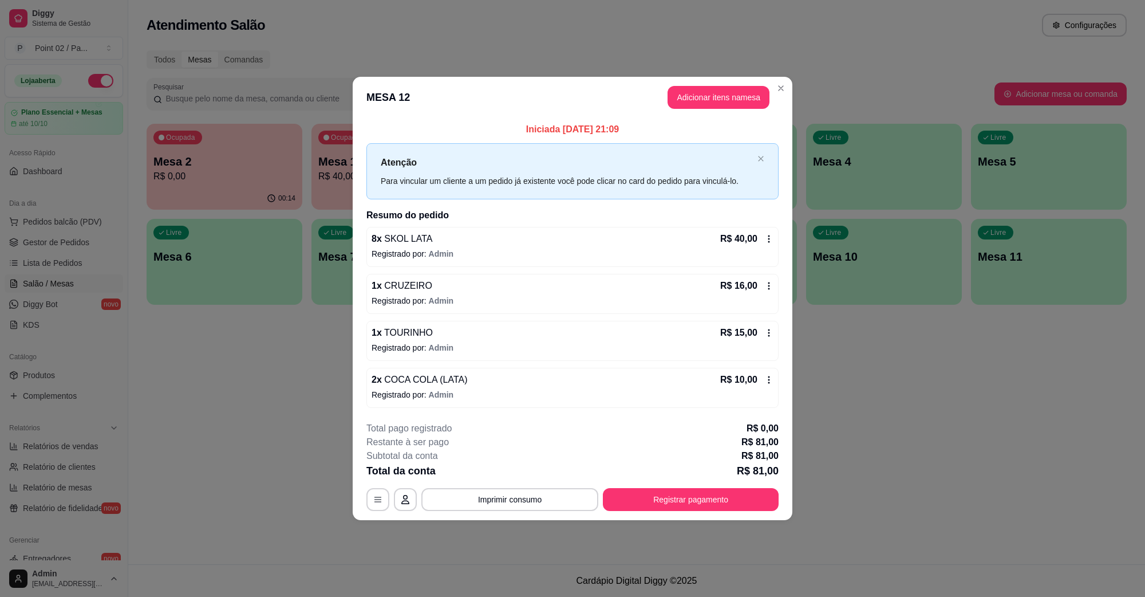
drag, startPoint x: 358, startPoint y: 141, endPoint x: 310, endPoint y: 141, distance: 48.1
click at [344, 143] on div "**********" at bounding box center [572, 298] width 1145 height 597
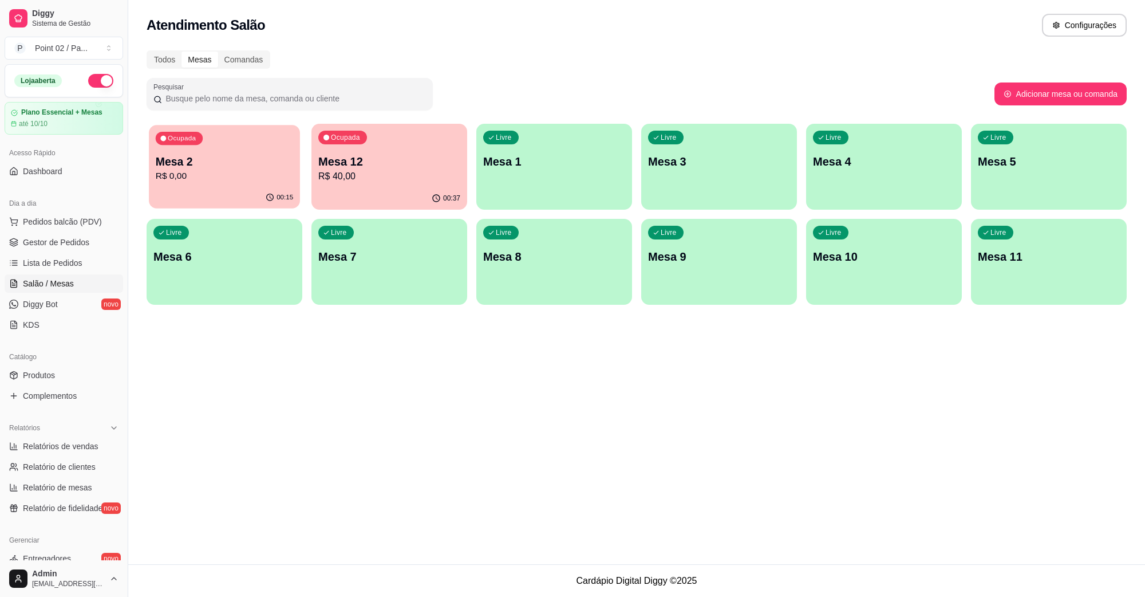
click at [267, 190] on button "Ocupada Mesa 2 R$ 0,00 00:15" at bounding box center [224, 167] width 151 height 84
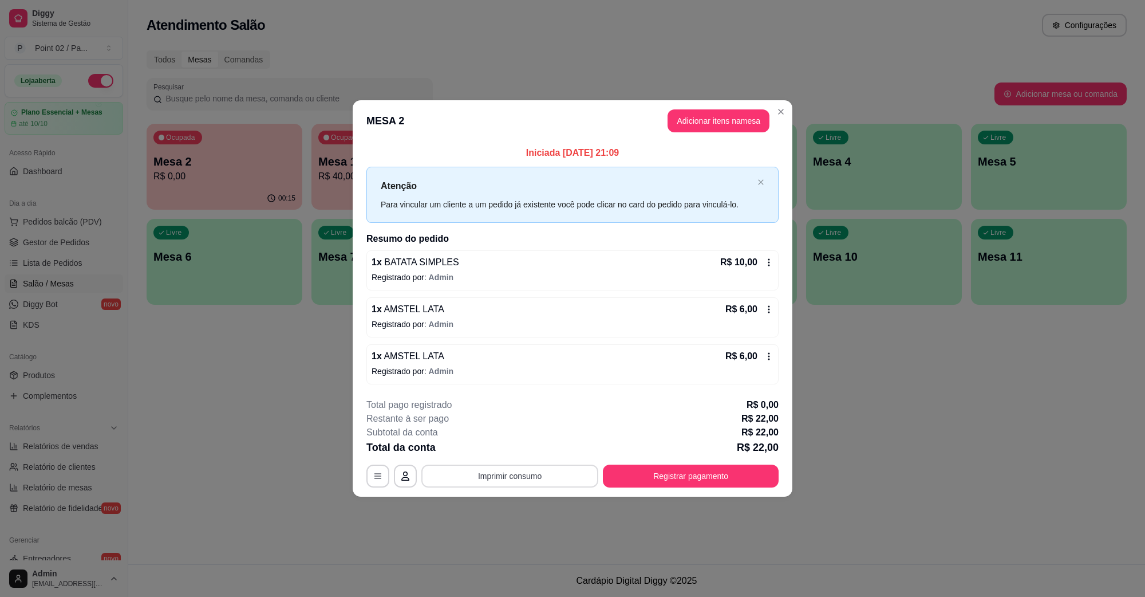
click at [450, 473] on button "Imprimir consumo" at bounding box center [509, 475] width 177 height 23
click at [482, 442] on button "IMPRESSORA" at bounding box center [513, 450] width 80 height 18
click at [693, 488] on footer "**********" at bounding box center [573, 443] width 440 height 108
click at [693, 478] on button "Registrar pagamento" at bounding box center [691, 475] width 171 height 22
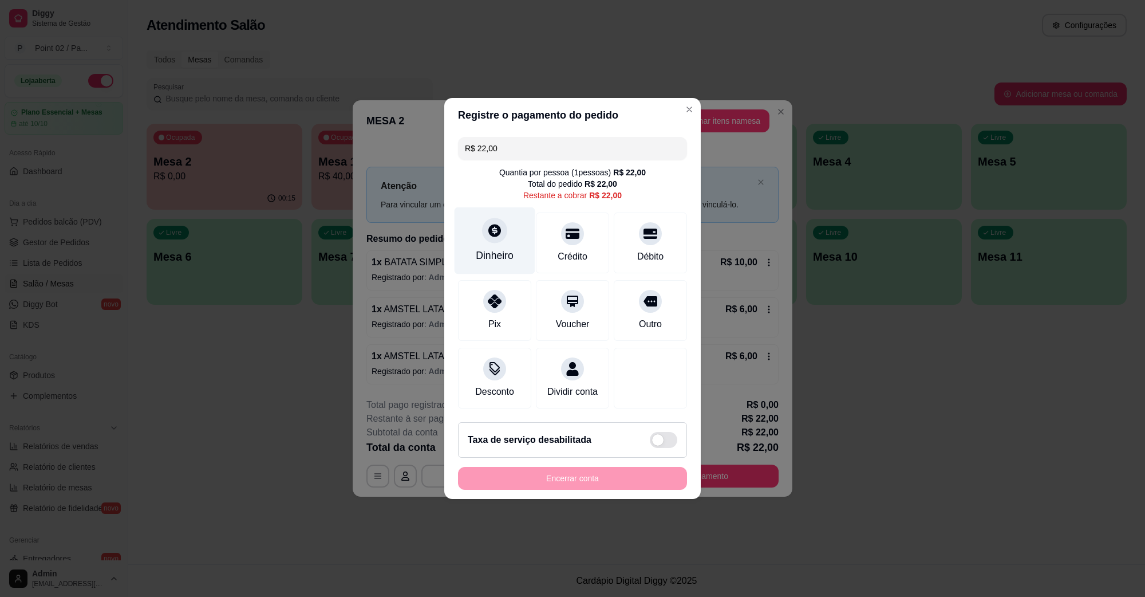
click at [504, 212] on div "Dinheiro" at bounding box center [495, 240] width 81 height 67
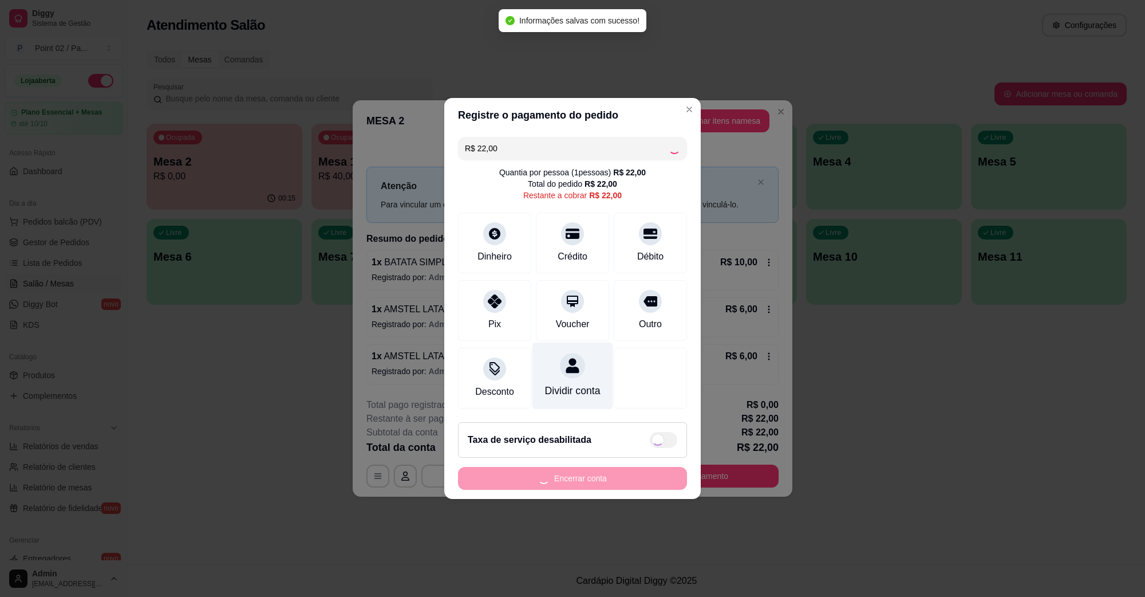
type input "R$ 0,00"
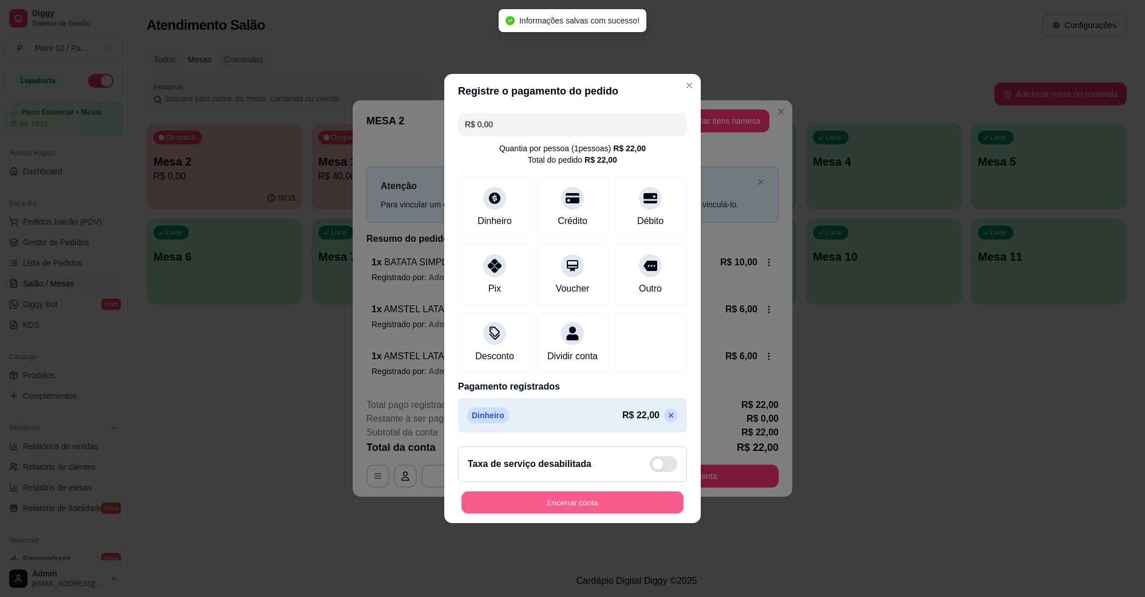
click at [580, 514] on button "Encerrar conta" at bounding box center [572, 502] width 222 height 22
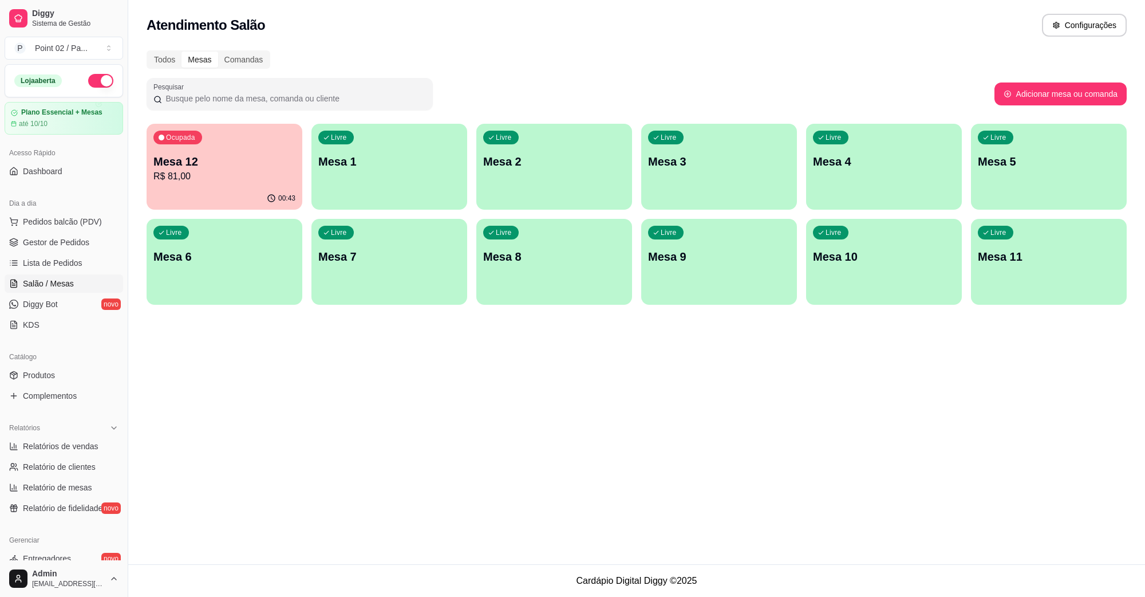
click at [219, 199] on div "00:43" at bounding box center [225, 198] width 156 height 22
click at [169, 69] on div "Todos Mesas Comandas Pesquisar Adicionar mesa ou comanda Ocupada Mesa 12 R$ 81,…" at bounding box center [636, 181] width 1017 height 275
click at [169, 66] on div "Todos" at bounding box center [165, 60] width 34 height 16
click at [148, 52] on input "Todos" at bounding box center [148, 52] width 0 height 0
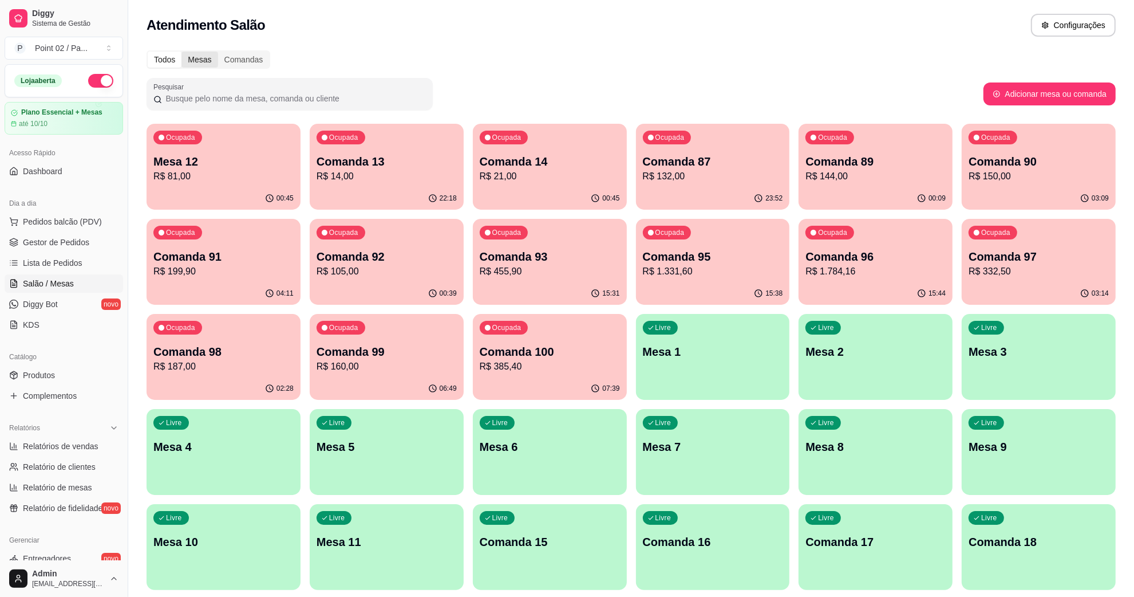
click at [188, 63] on div "Mesas" at bounding box center [199, 60] width 36 height 16
click at [181, 52] on input "Mesas" at bounding box center [181, 52] width 0 height 0
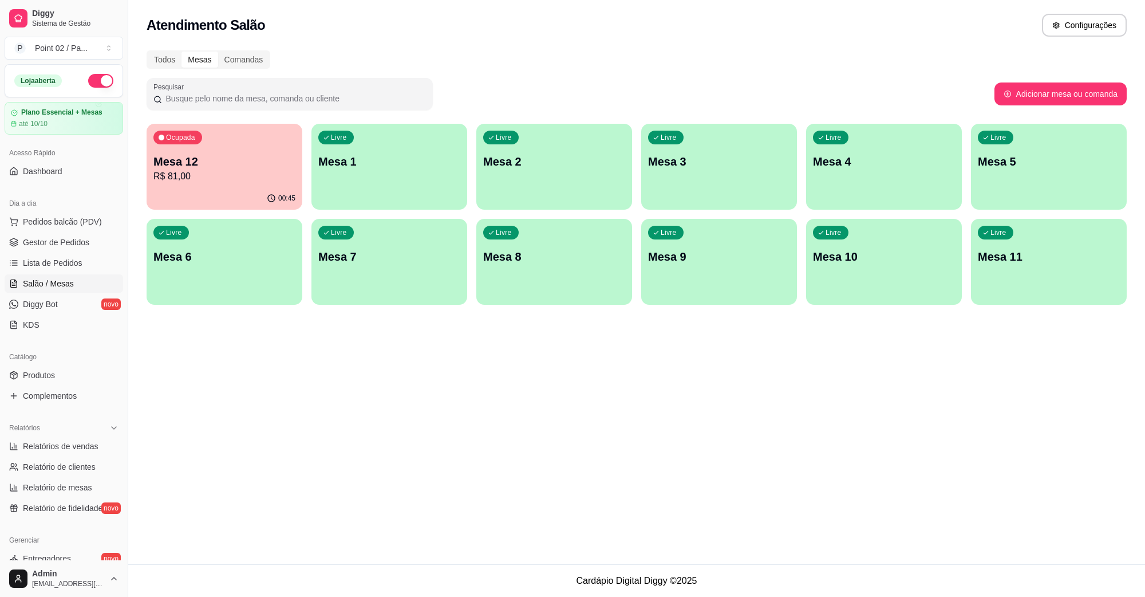
click at [339, 68] on div "Todos Mesas Comandas" at bounding box center [637, 59] width 980 height 18
click at [250, 62] on div "Comandas" at bounding box center [244, 60] width 52 height 16
click at [218, 52] on input "Comandas" at bounding box center [218, 52] width 0 height 0
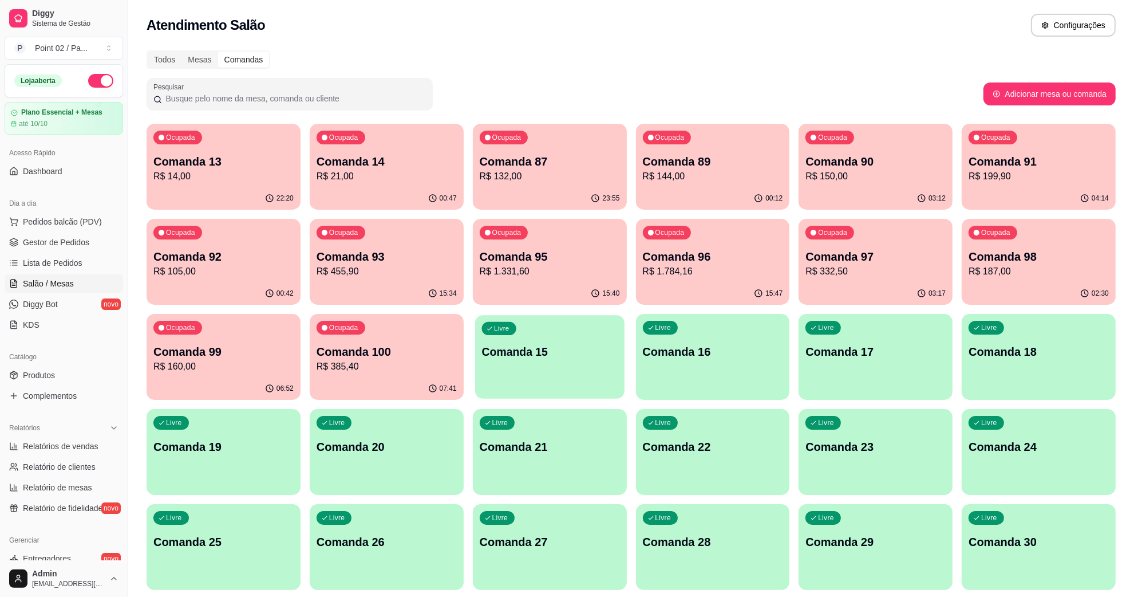
click at [576, 357] on p "Comanda 15" at bounding box center [550, 351] width 136 height 15
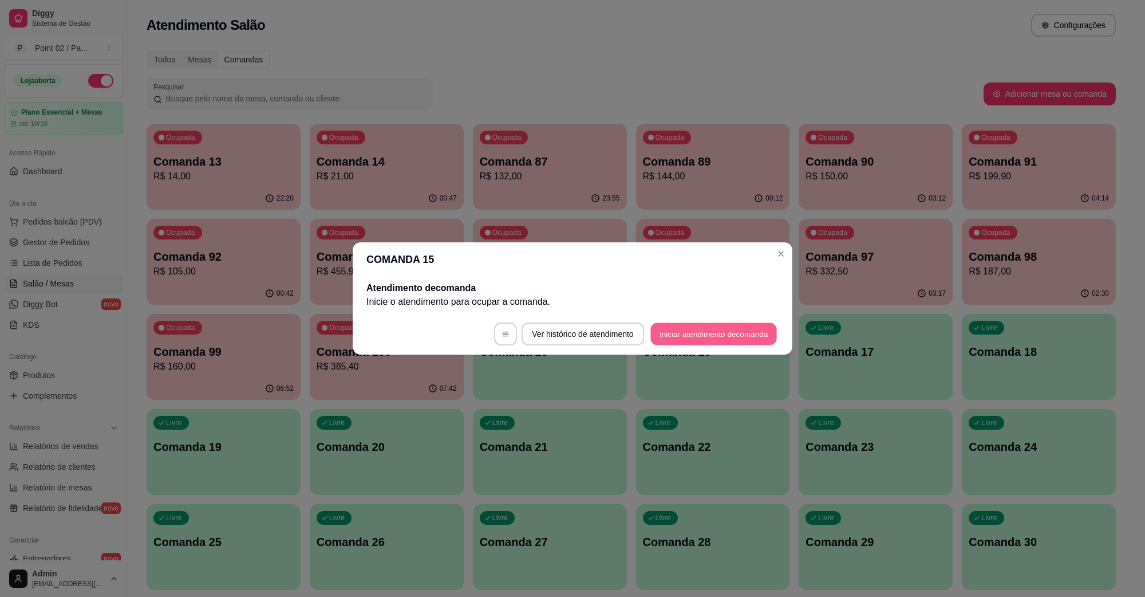
click at [723, 336] on button "Iniciar atendimento de comanda" at bounding box center [713, 334] width 127 height 22
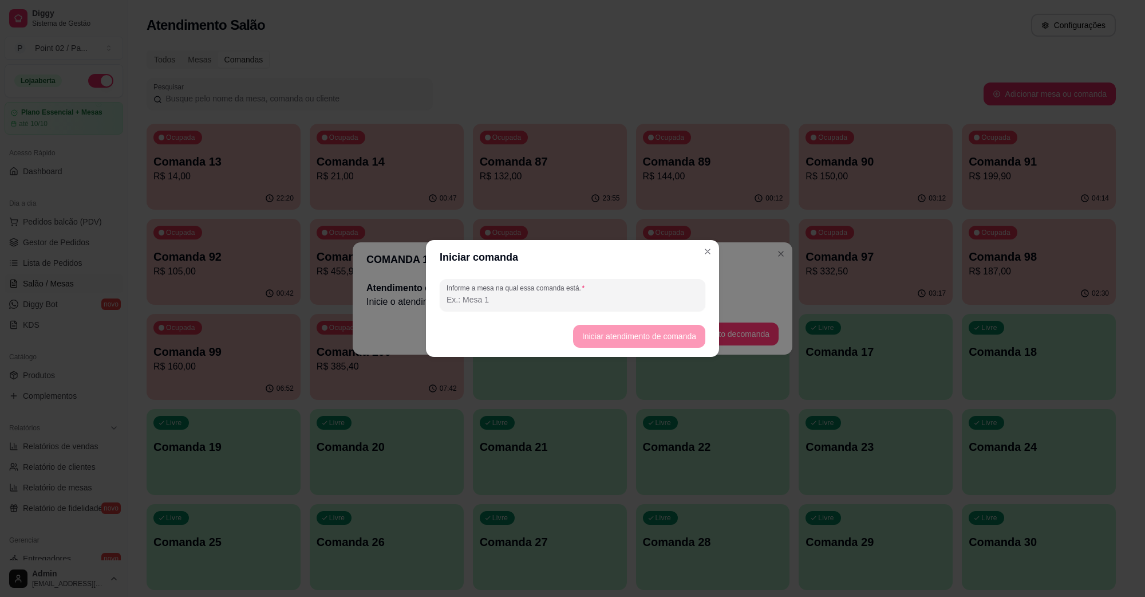
click at [690, 298] on input "Informe a mesa na qual essa comanda está." at bounding box center [573, 299] width 252 height 11
type input "MESA LACASA"
click at [633, 350] on footer "Iniciar atendimento de comanda" at bounding box center [572, 335] width 293 height 41
click at [640, 341] on button "Iniciar atendimento de comanda" at bounding box center [639, 336] width 128 height 22
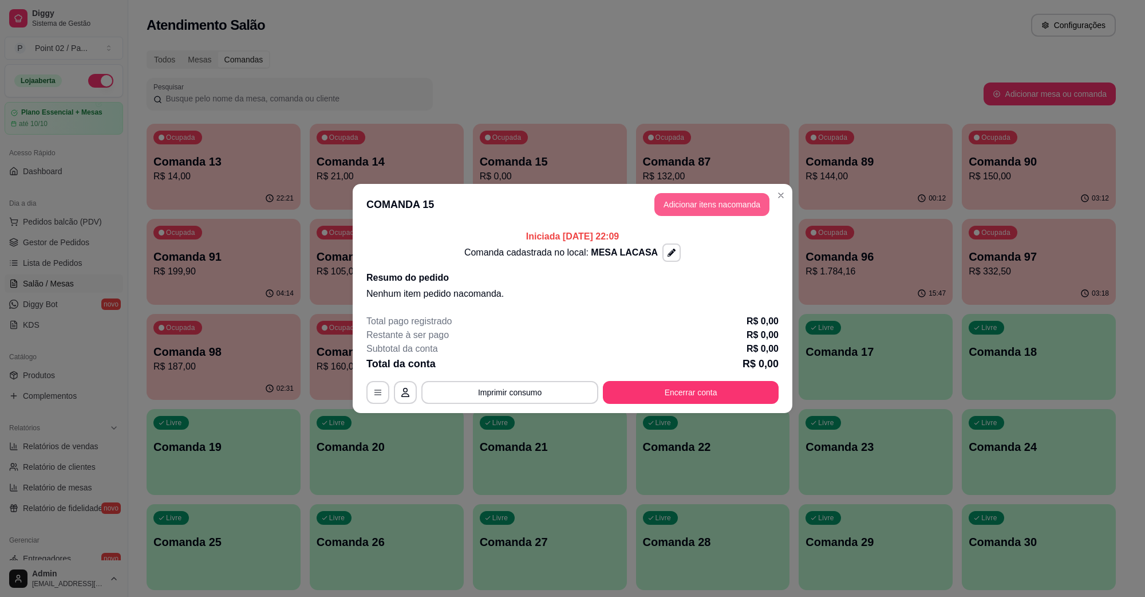
click at [700, 195] on button "Adicionar itens na comanda" at bounding box center [711, 204] width 115 height 23
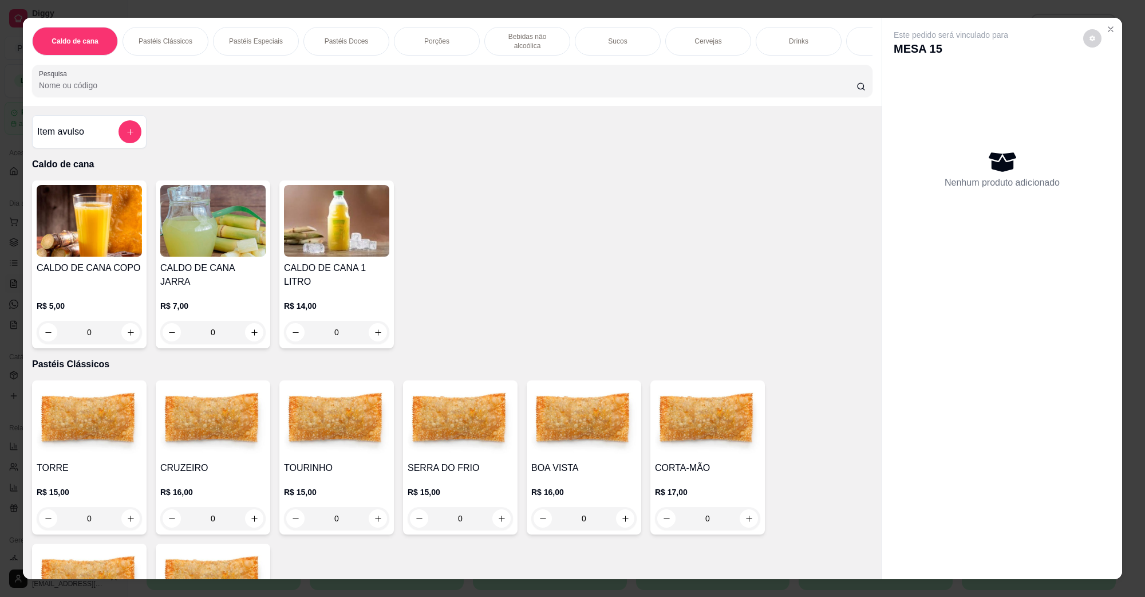
click at [187, 424] on img at bounding box center [212, 421] width 105 height 72
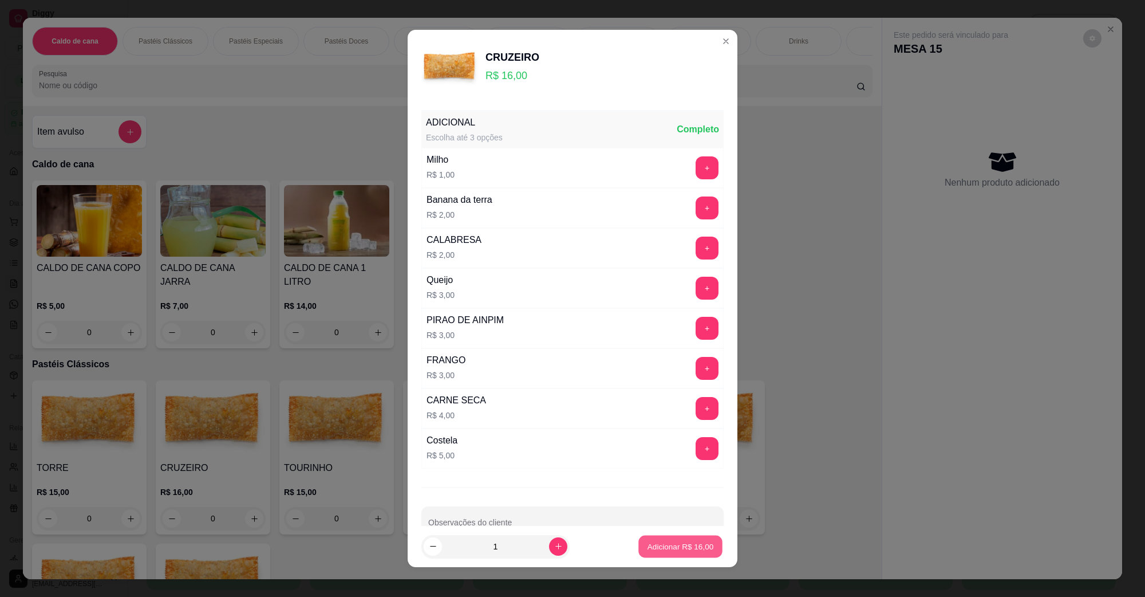
click at [642, 540] on button "Adicionar R$ 16,00" at bounding box center [680, 546] width 84 height 22
type input "1"
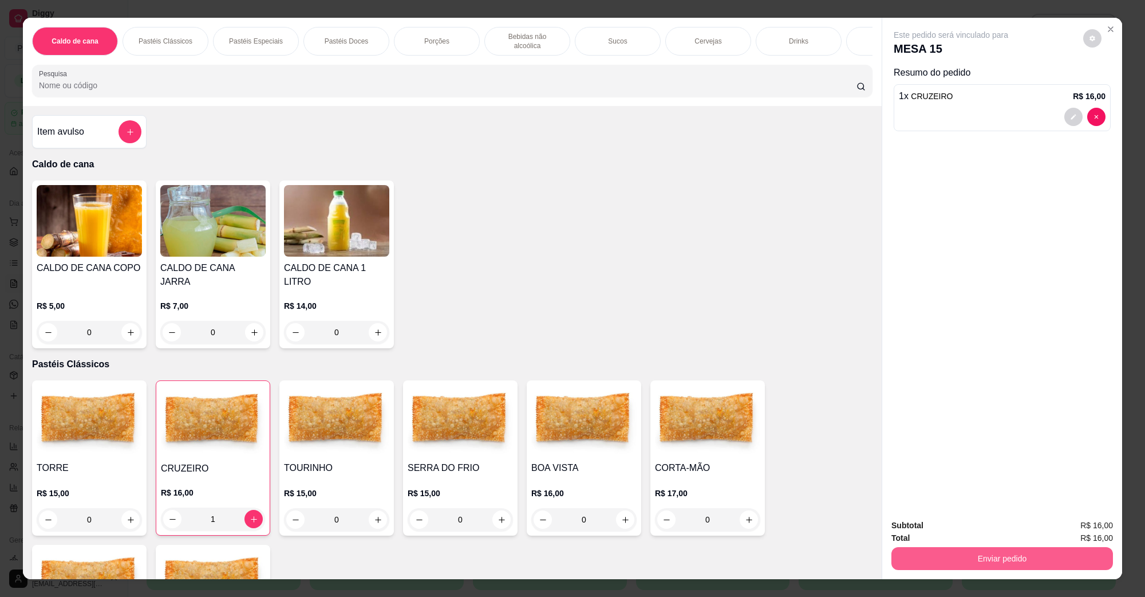
click at [997, 566] on button "Enviar pedido" at bounding box center [1002, 558] width 222 height 23
click at [914, 530] on button "Não registrar e enviar pedido" at bounding box center [963, 530] width 119 height 22
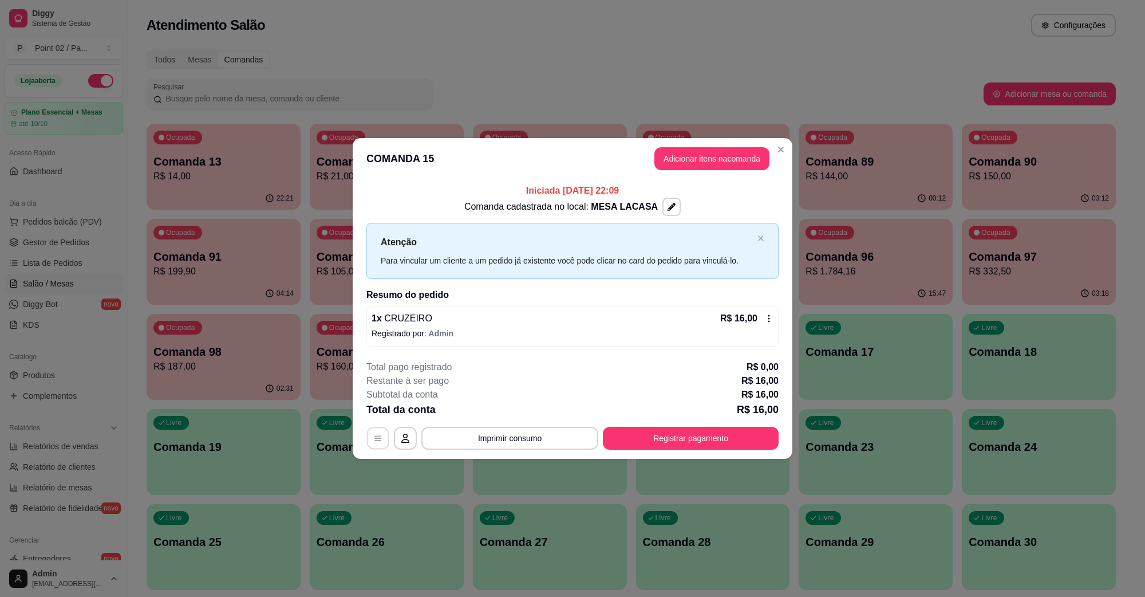
click at [382, 434] on button "button" at bounding box center [378, 438] width 22 height 22
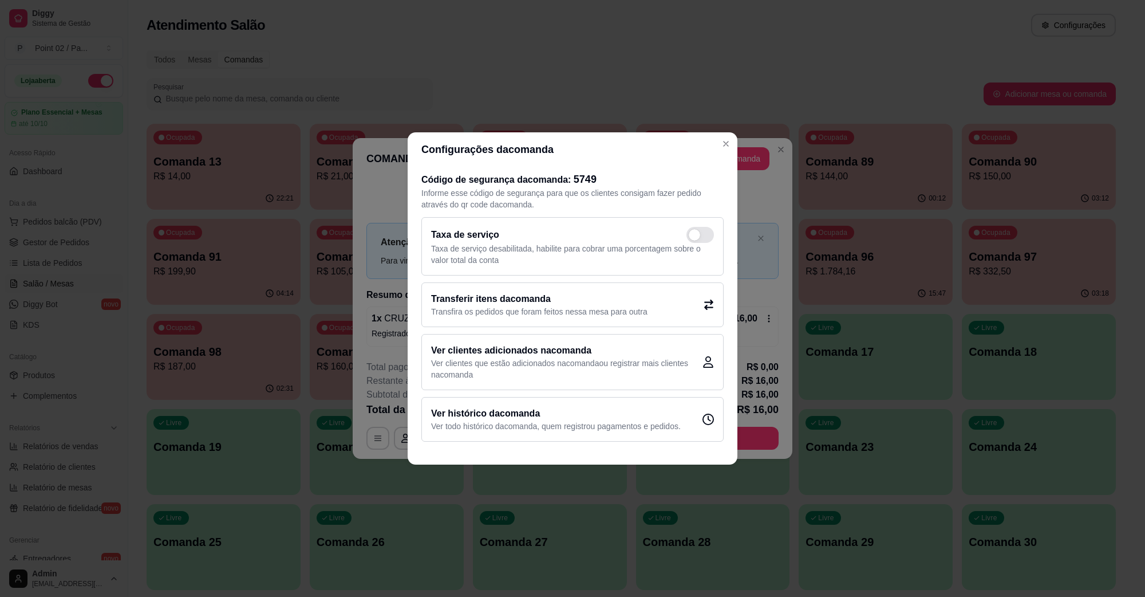
click at [408, 445] on div "Código de segurança da comanda : 5749 Informe esse código de segurança para que…" at bounding box center [573, 306] width 330 height 279
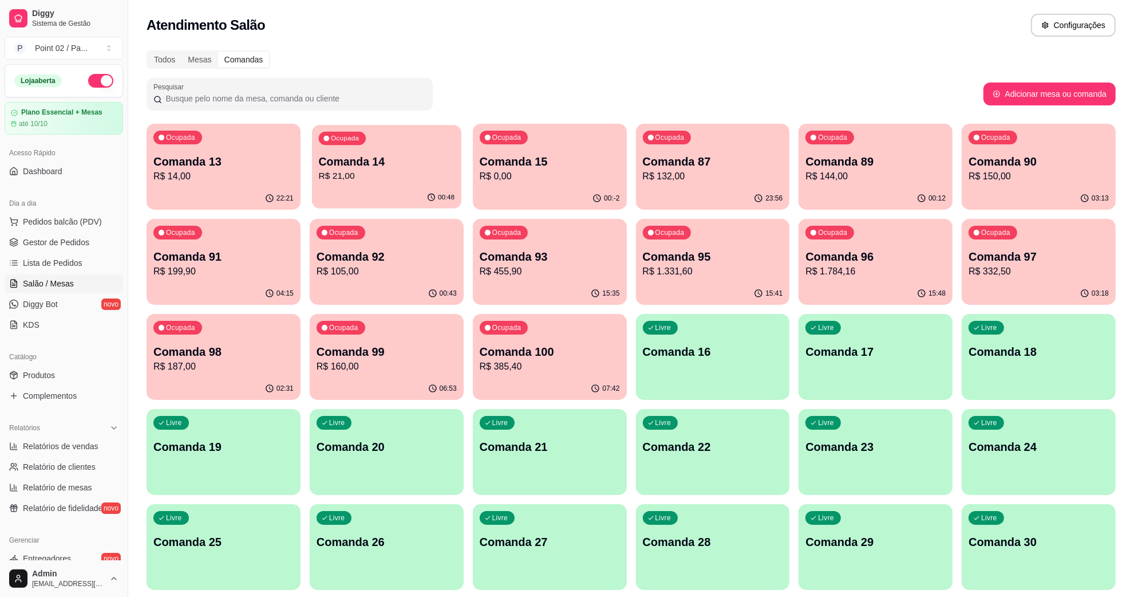
click at [369, 190] on div "00:48" at bounding box center [386, 198] width 149 height 22
click at [488, 176] on p "R$ 0,00" at bounding box center [550, 176] width 140 height 14
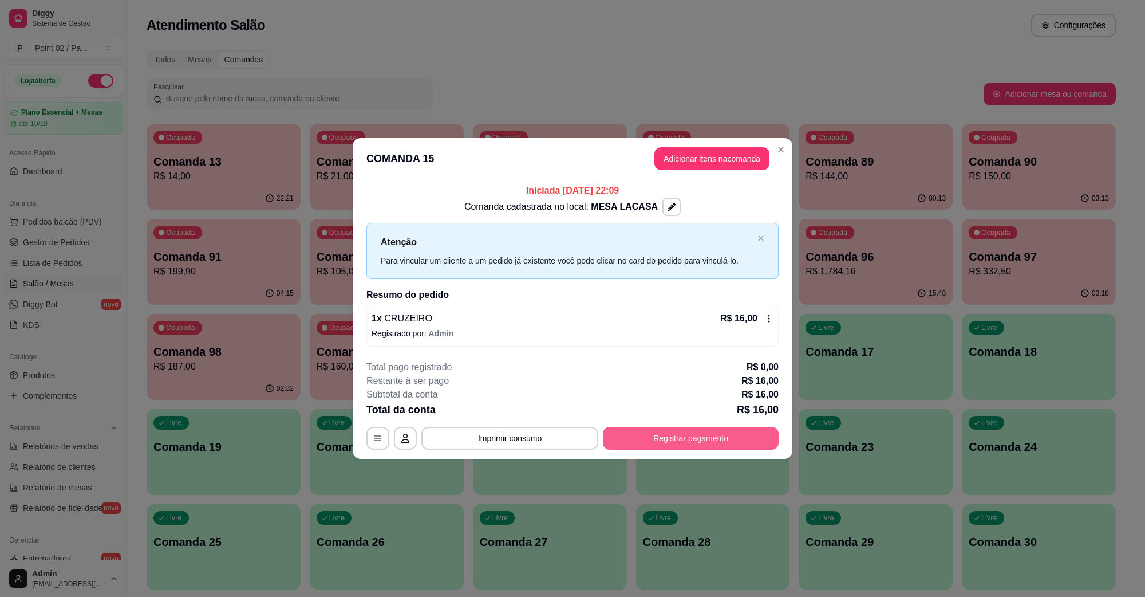
click at [724, 436] on button "Registrar pagamento" at bounding box center [691, 438] width 176 height 23
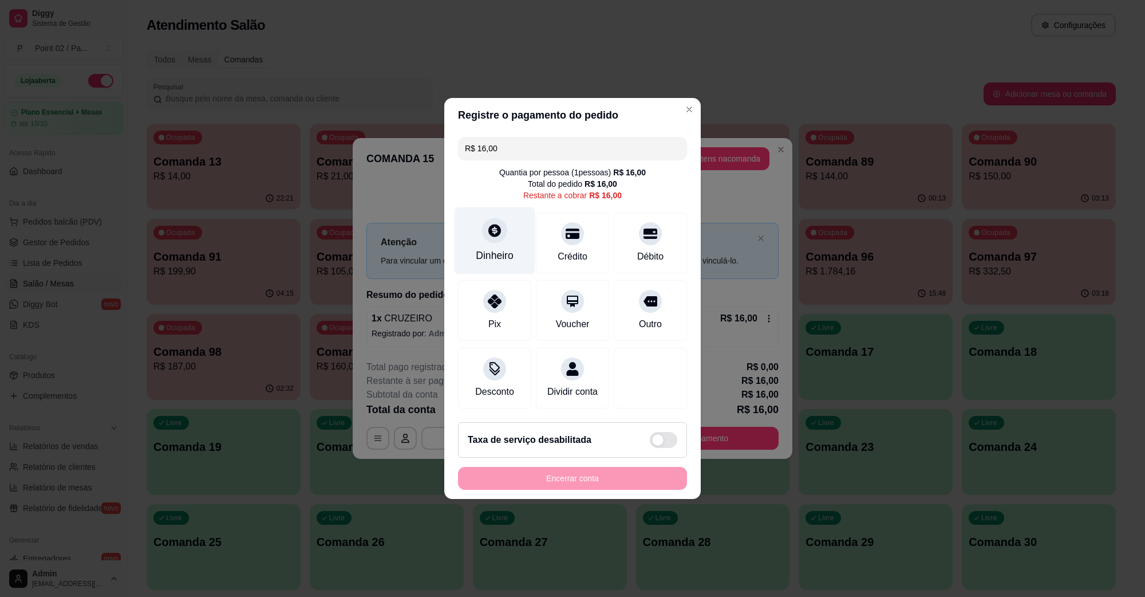
click at [484, 223] on div at bounding box center [494, 230] width 25 height 25
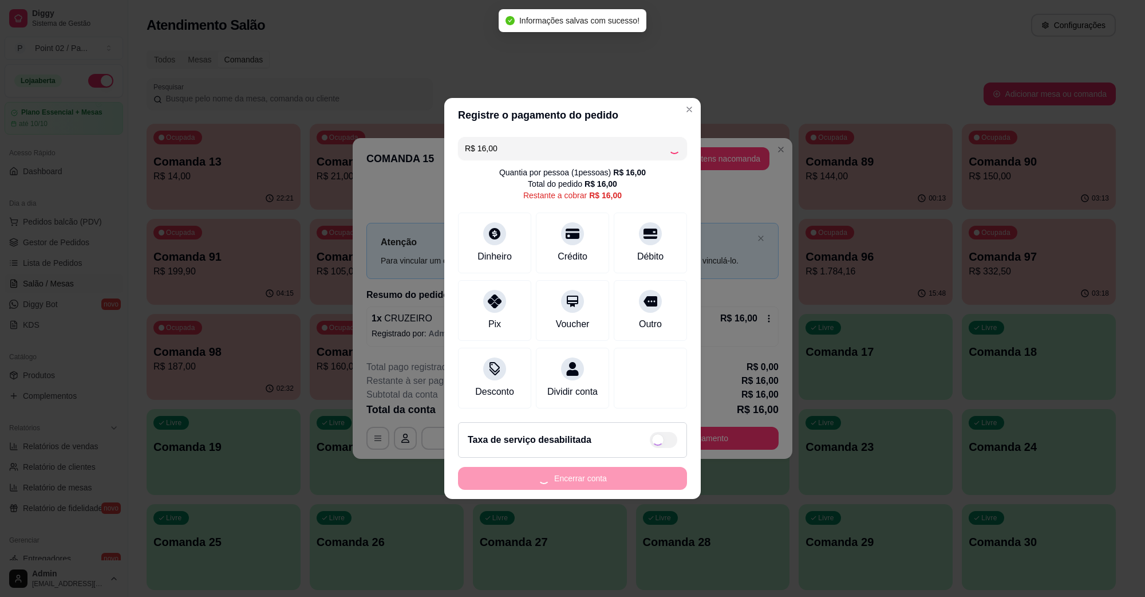
type input "R$ 0,00"
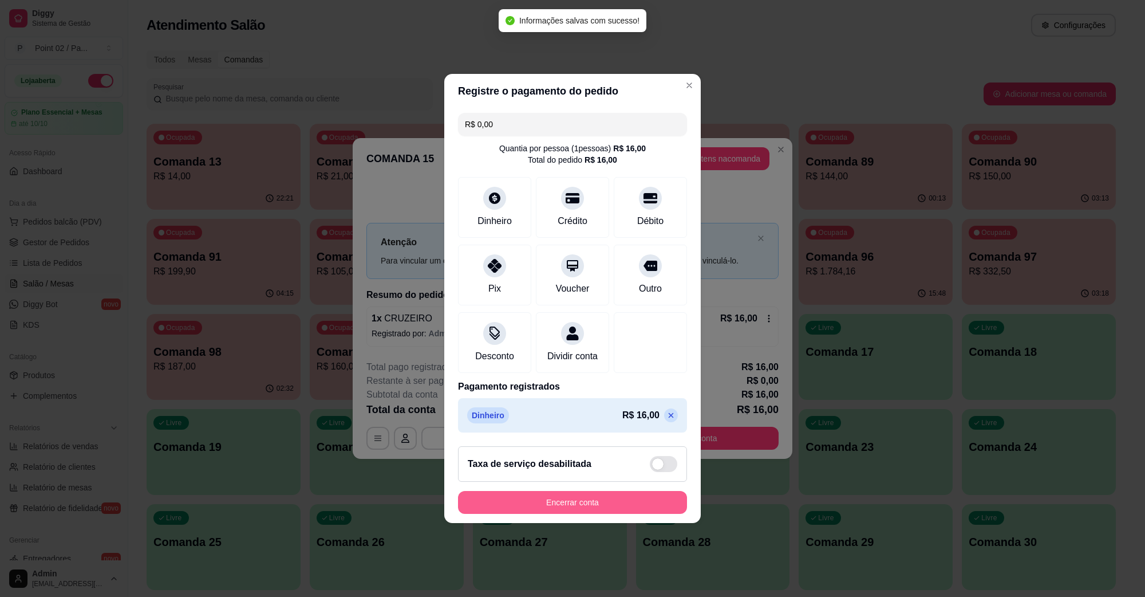
click at [579, 507] on button "Encerrar conta" at bounding box center [572, 502] width 229 height 23
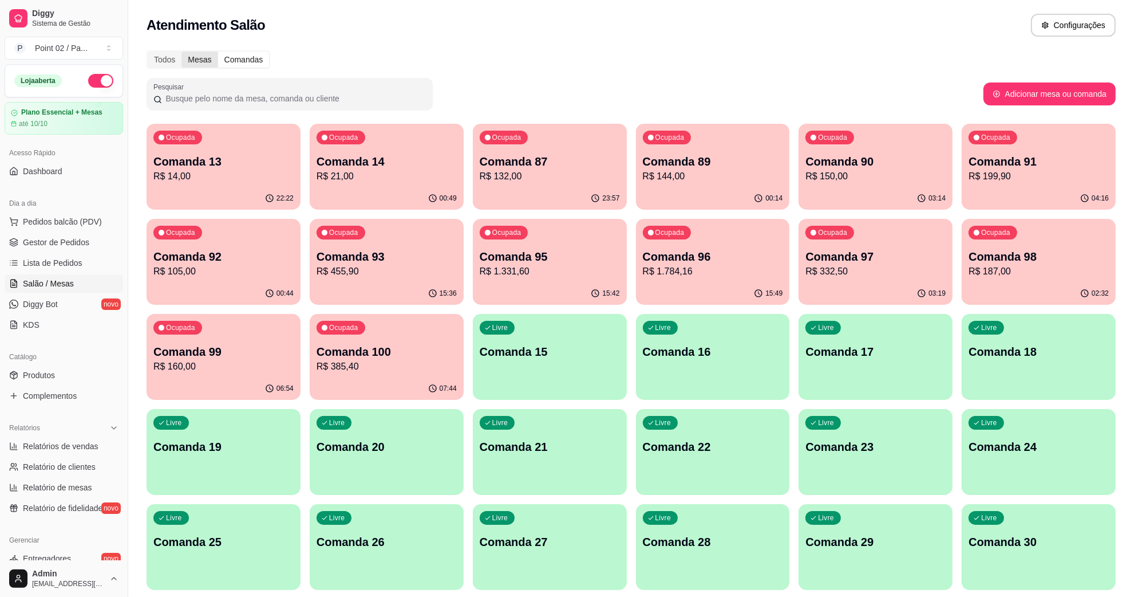
click at [195, 56] on div "Mesas" at bounding box center [199, 60] width 36 height 16
click at [181, 52] on input "Mesas" at bounding box center [181, 52] width 0 height 0
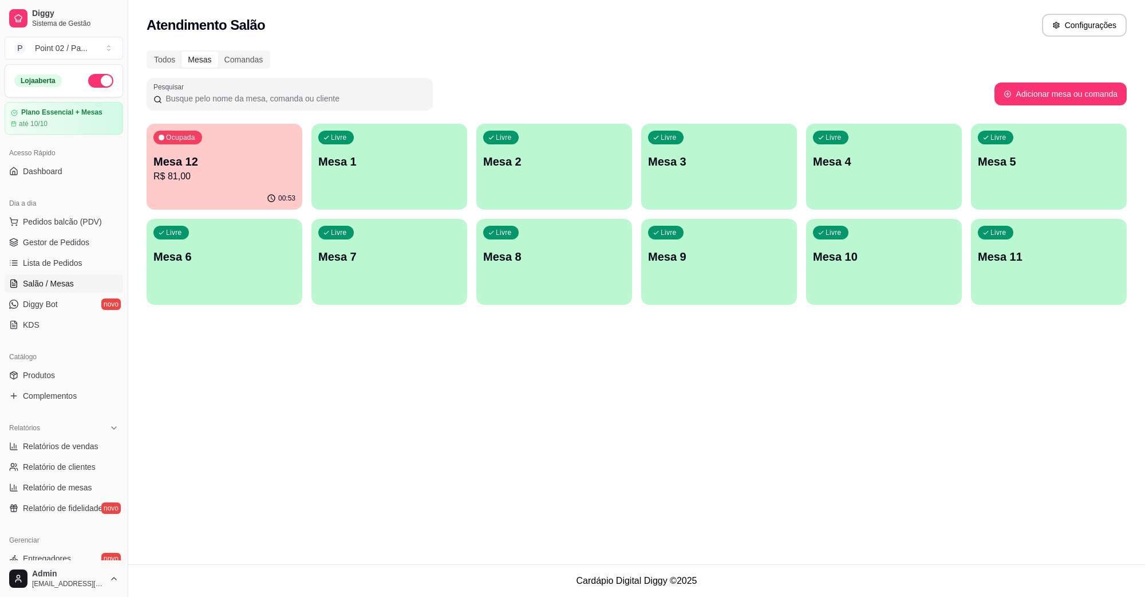
click at [207, 142] on div "Ocupada Mesa 12 R$ 81,00" at bounding box center [225, 156] width 156 height 64
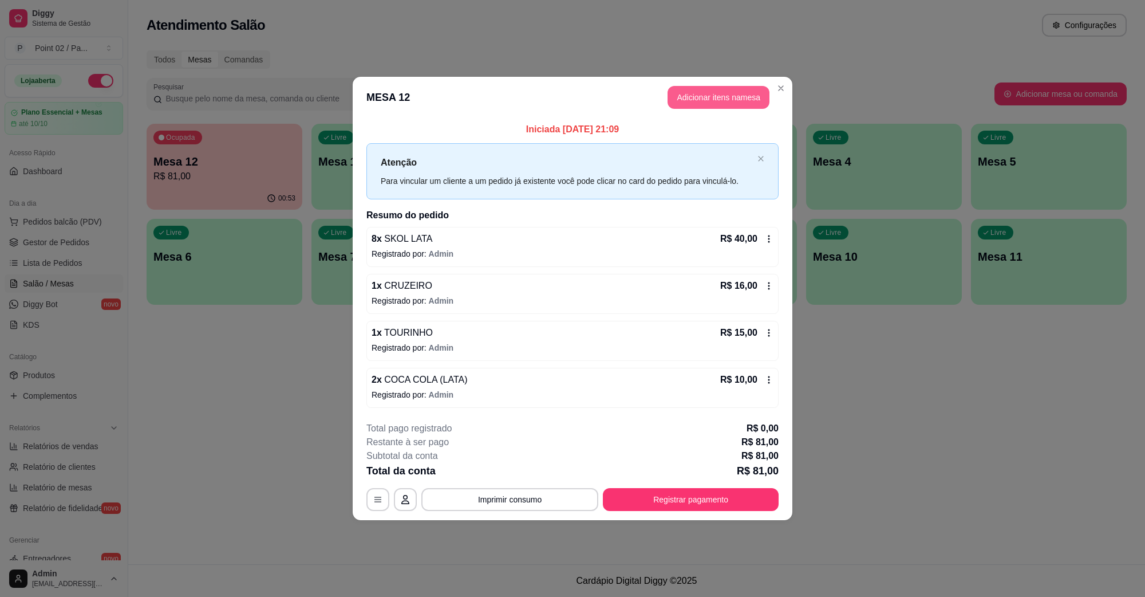
click at [685, 98] on button "Adicionar itens na mesa" at bounding box center [719, 97] width 102 height 23
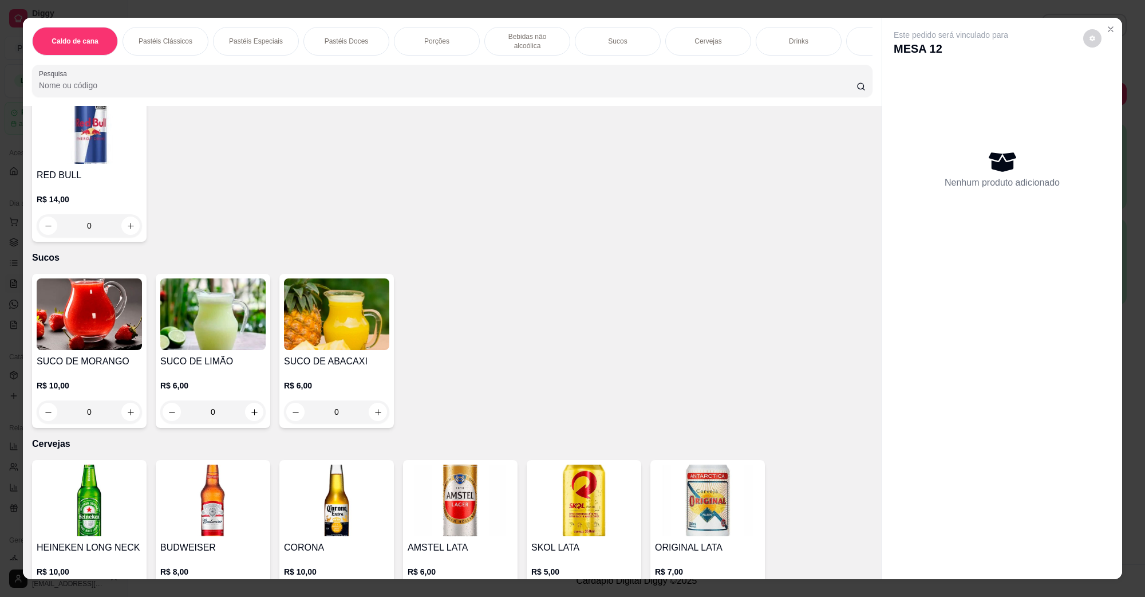
scroll to position [1646, 0]
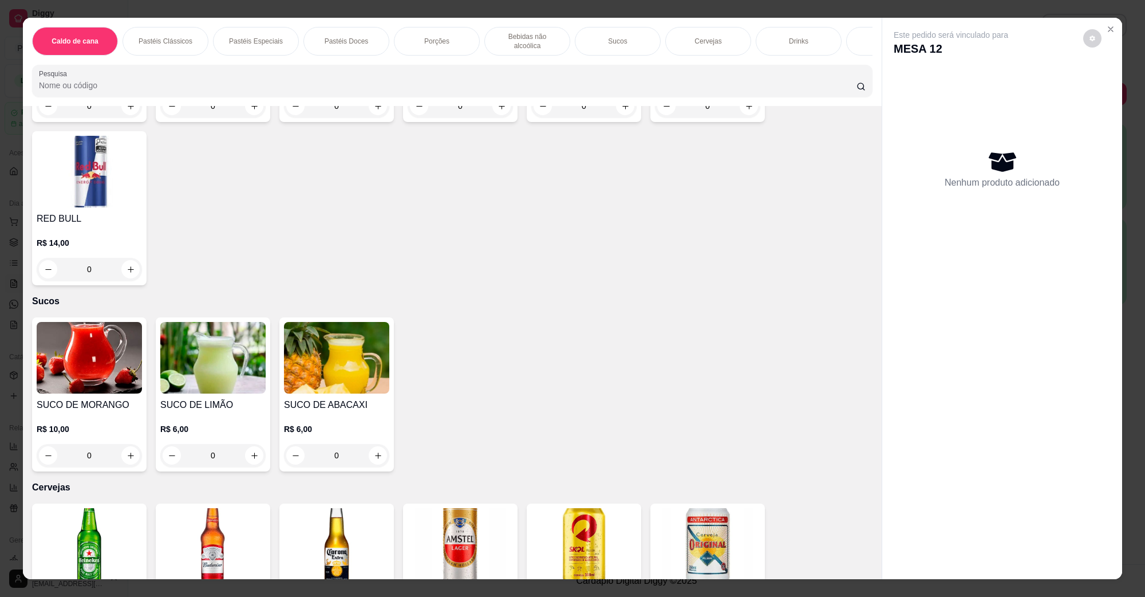
click at [616, 549] on img at bounding box center [583, 544] width 105 height 72
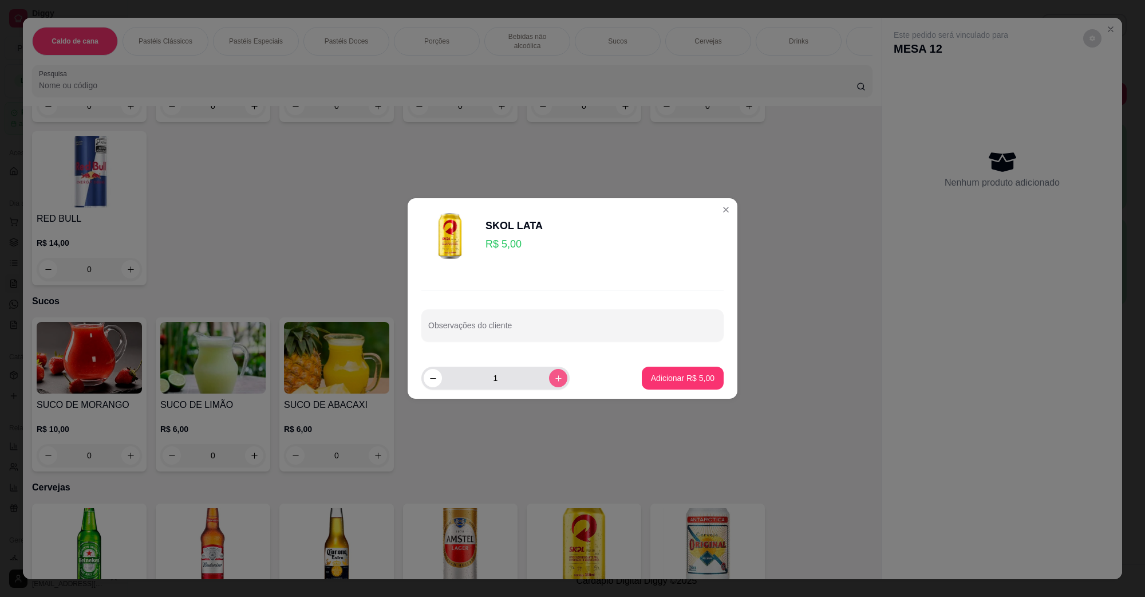
click at [554, 377] on button "increase-product-quantity" at bounding box center [558, 378] width 18 height 18
type input "4"
click at [646, 379] on p "Adicionar R$ 20,00" at bounding box center [680, 377] width 68 height 11
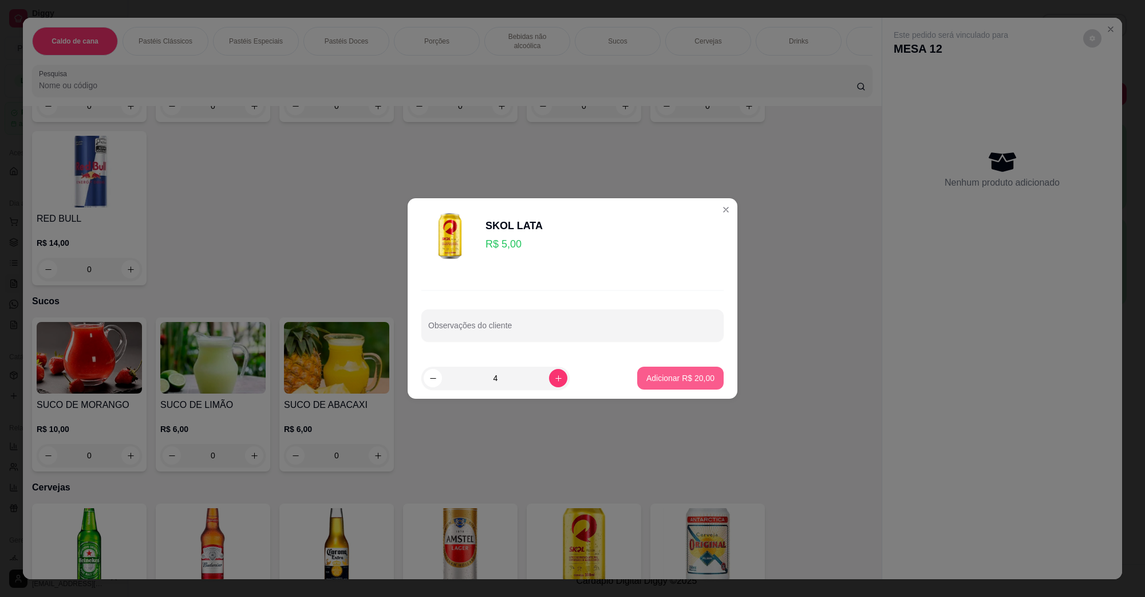
type input "4"
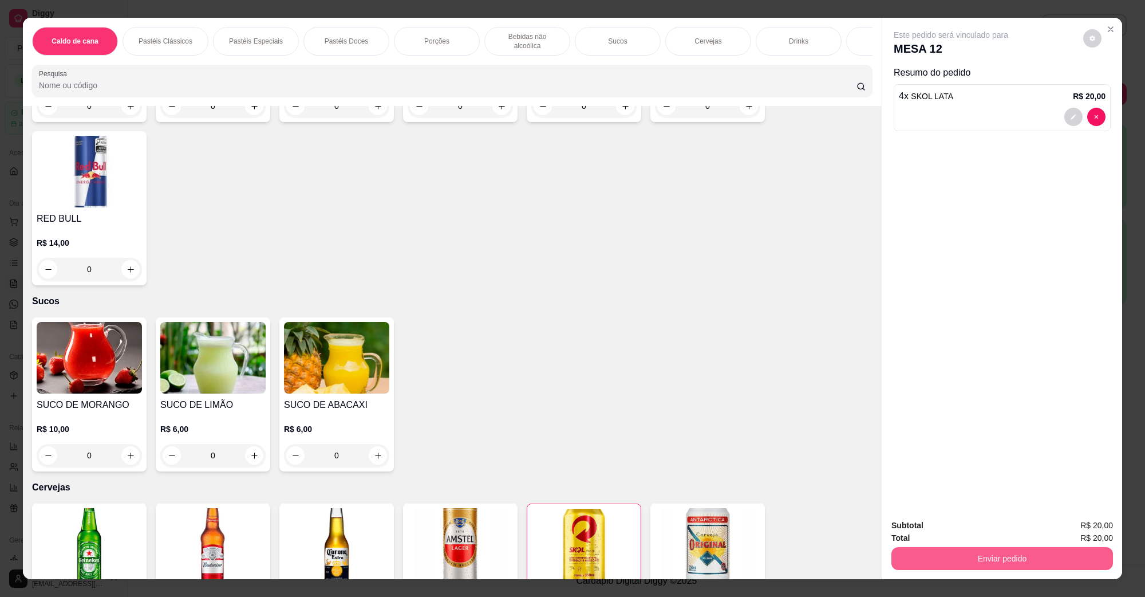
click at [937, 560] on button "Enviar pedido" at bounding box center [1002, 558] width 222 height 23
click at [942, 527] on button "Não registrar e enviar pedido" at bounding box center [964, 529] width 116 height 21
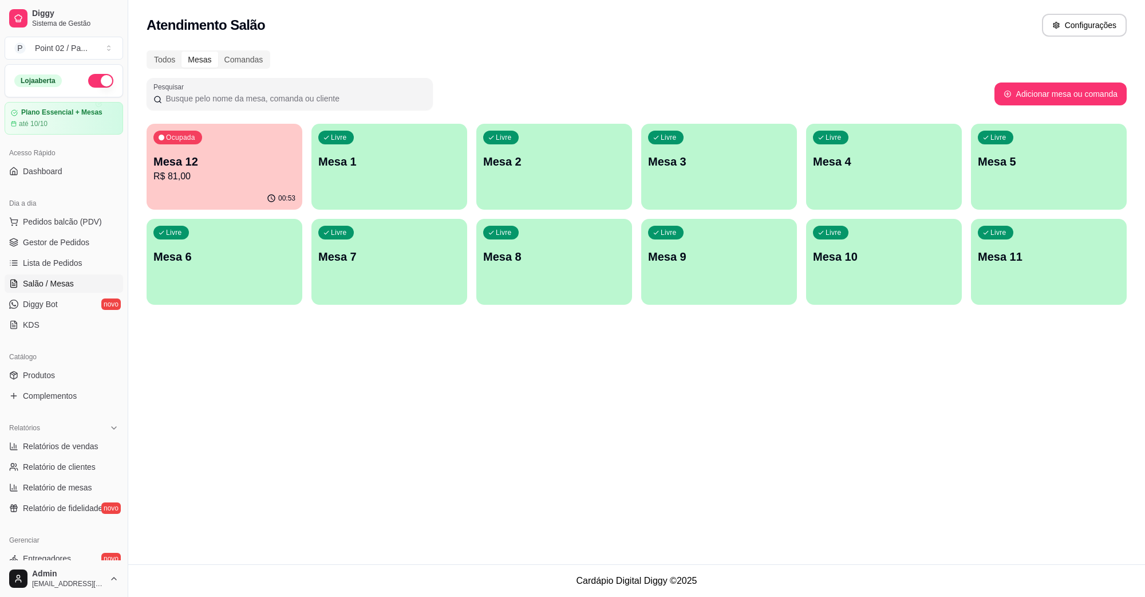
click at [768, 92] on div "Pesquisar" at bounding box center [571, 94] width 848 height 32
click at [187, 57] on div "Mesas" at bounding box center [199, 60] width 36 height 16
click at [181, 52] on input "Mesas" at bounding box center [181, 52] width 0 height 0
click at [167, 56] on div "Todos" at bounding box center [165, 60] width 34 height 16
click at [148, 52] on input "Todos" at bounding box center [148, 52] width 0 height 0
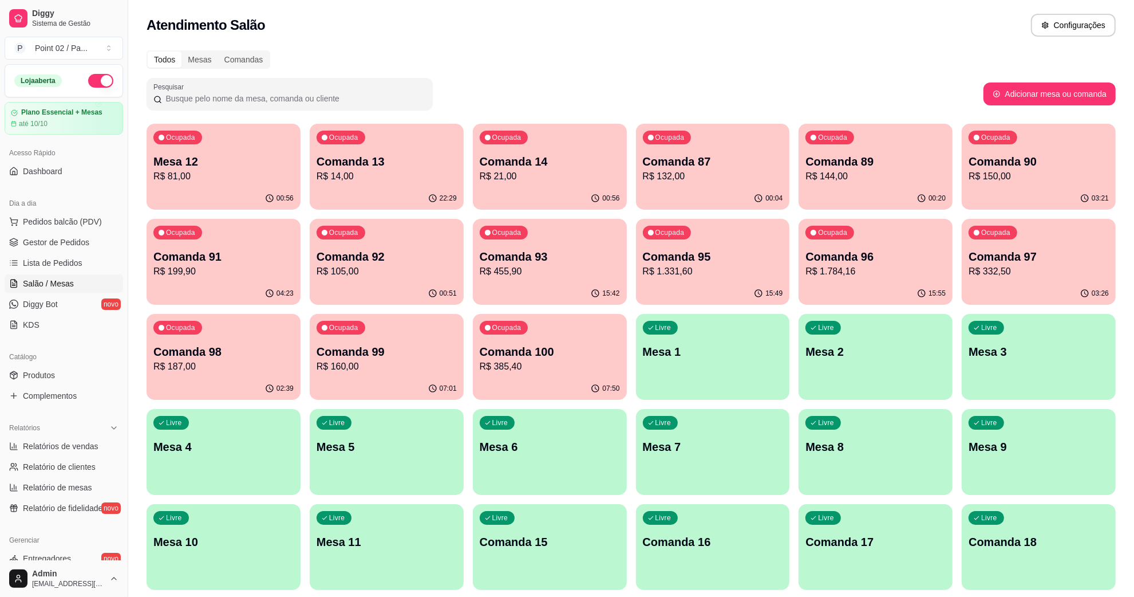
click at [172, 56] on div "Todos" at bounding box center [165, 60] width 34 height 16
click at [148, 52] on input "Todos" at bounding box center [148, 52] width 0 height 0
click at [183, 56] on div "Mesas" at bounding box center [199, 60] width 36 height 16
click at [181, 52] on input "Mesas" at bounding box center [181, 52] width 0 height 0
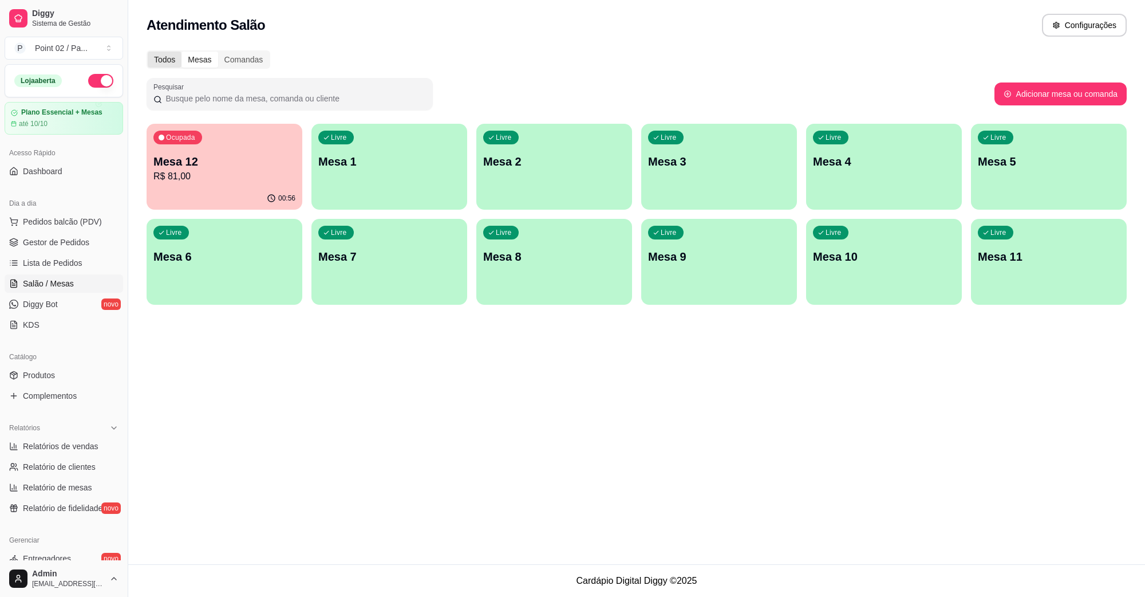
click at [175, 66] on div "Todos" at bounding box center [165, 60] width 34 height 16
click at [148, 52] on input "Todos" at bounding box center [148, 52] width 0 height 0
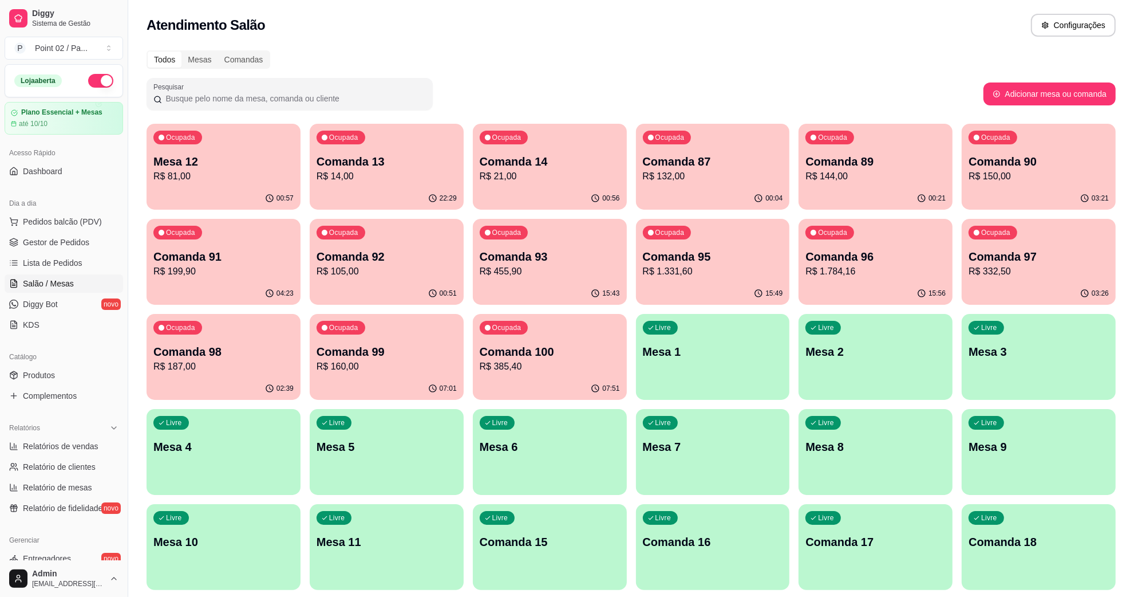
click at [173, 66] on div "Todos" at bounding box center [165, 60] width 34 height 16
click at [148, 52] on input "Todos" at bounding box center [148, 52] width 0 height 0
click at [302, 58] on div "Todos Mesas Comandas" at bounding box center [631, 59] width 969 height 18
click at [628, 68] on div "Todos Mesas Comandas" at bounding box center [631, 59] width 969 height 18
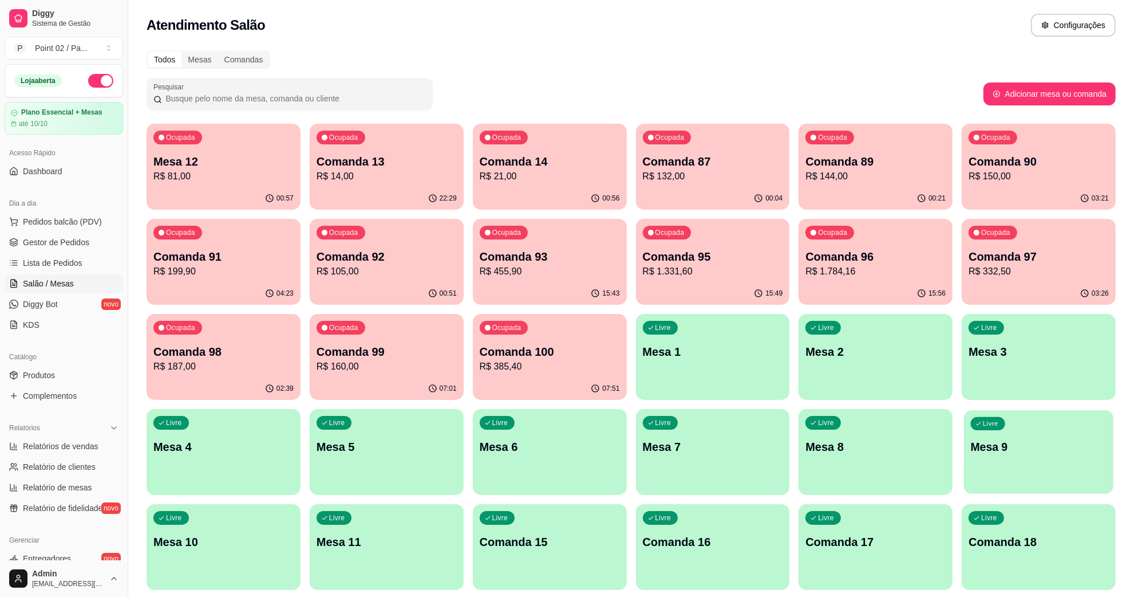
click at [980, 441] on p "Mesa 9" at bounding box center [1039, 446] width 136 height 15
click at [544, 542] on p "Comanda 15" at bounding box center [550, 541] width 136 height 15
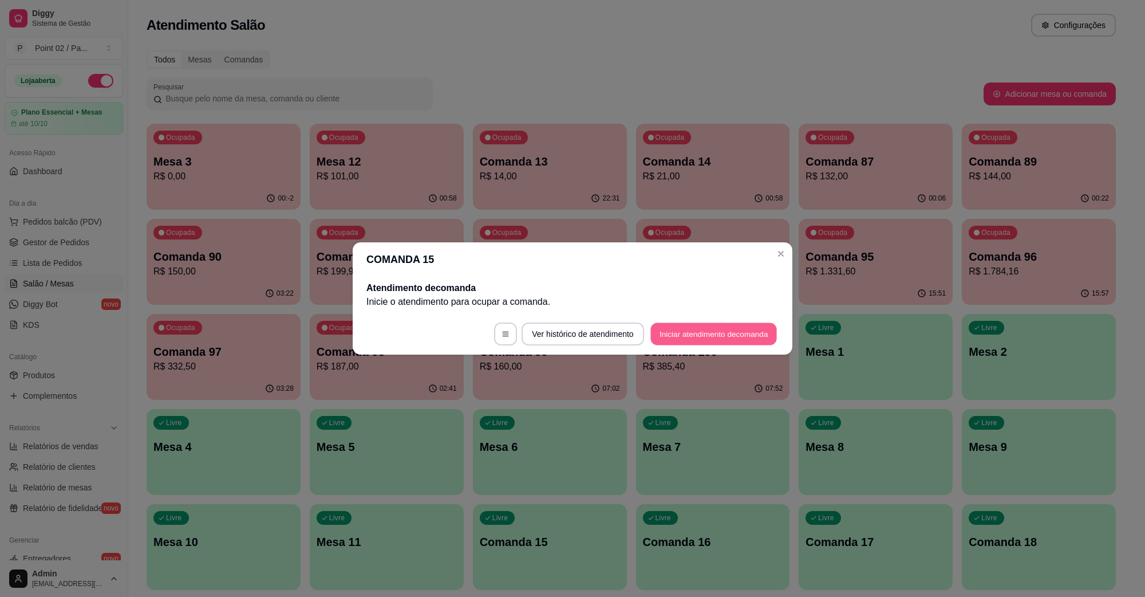
click at [688, 322] on footer "Ver histórico de atendimento Iniciar atendimento de comanda" at bounding box center [573, 333] width 440 height 41
click at [703, 325] on button "Iniciar atendimento de comanda" at bounding box center [714, 333] width 130 height 23
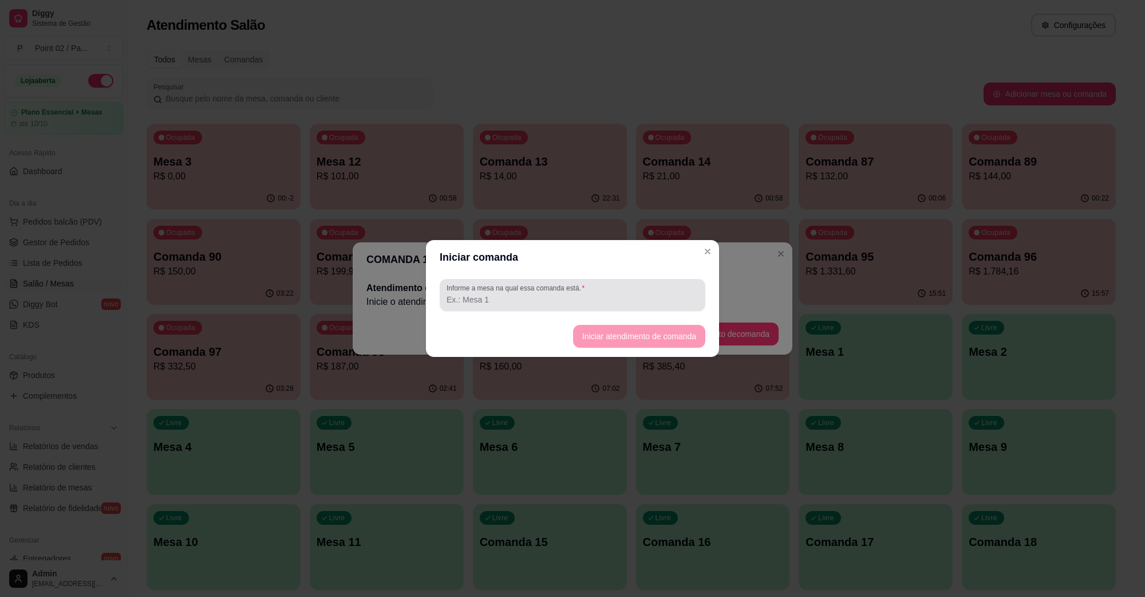
click at [674, 307] on div "Informe a mesa na qual essa comanda está." at bounding box center [573, 295] width 266 height 32
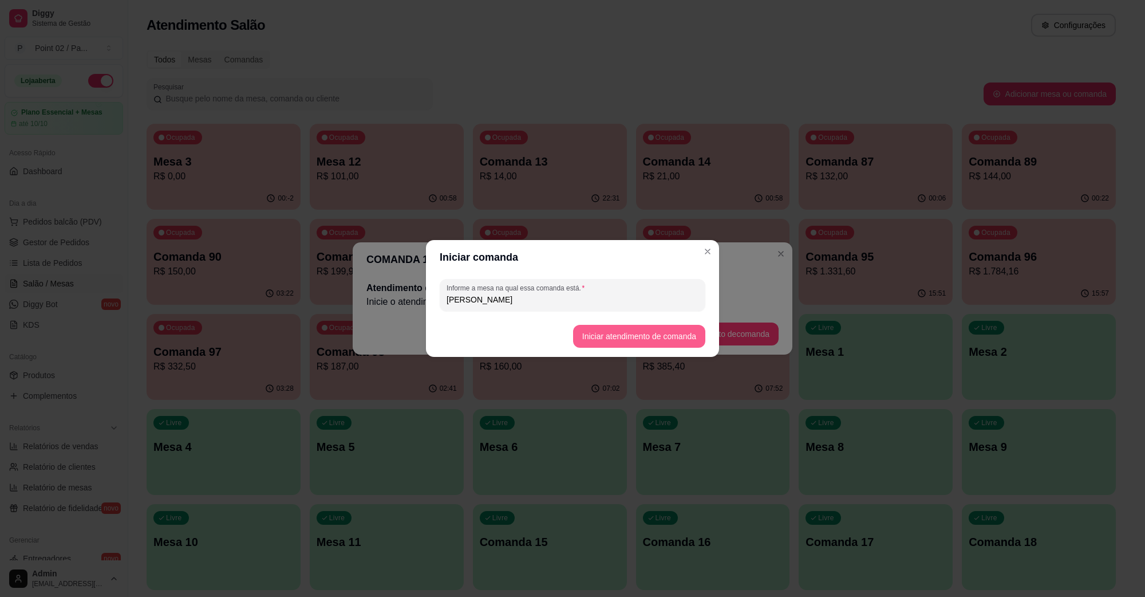
type input "GABRIELA"
click at [644, 335] on button "Iniciar atendimento de comanda" at bounding box center [639, 336] width 132 height 23
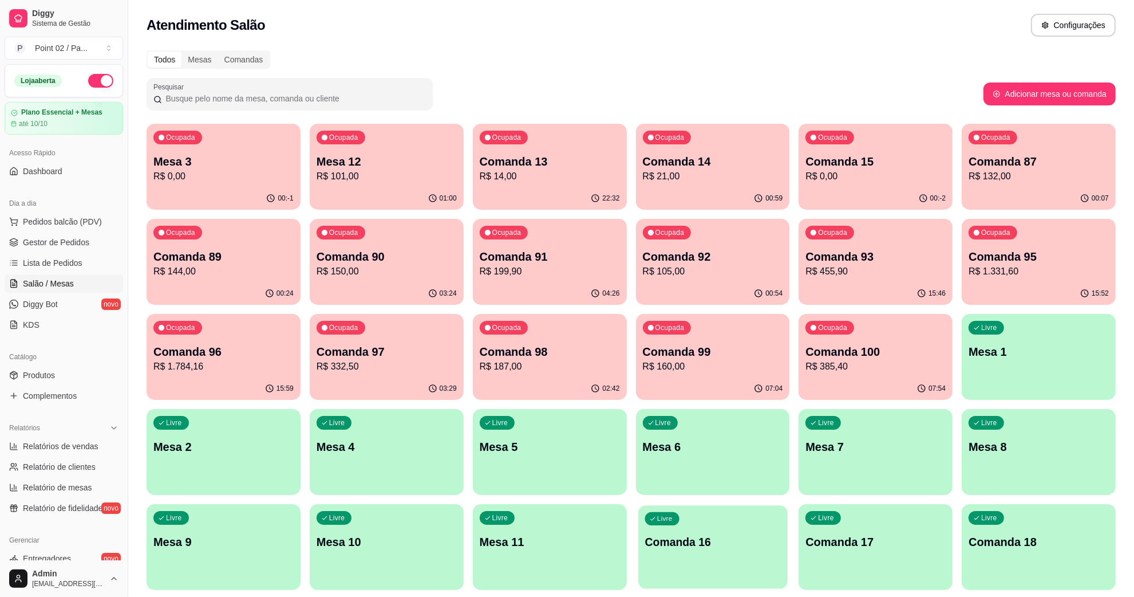
click at [708, 560] on div "Livre Comanda 16" at bounding box center [712, 540] width 149 height 70
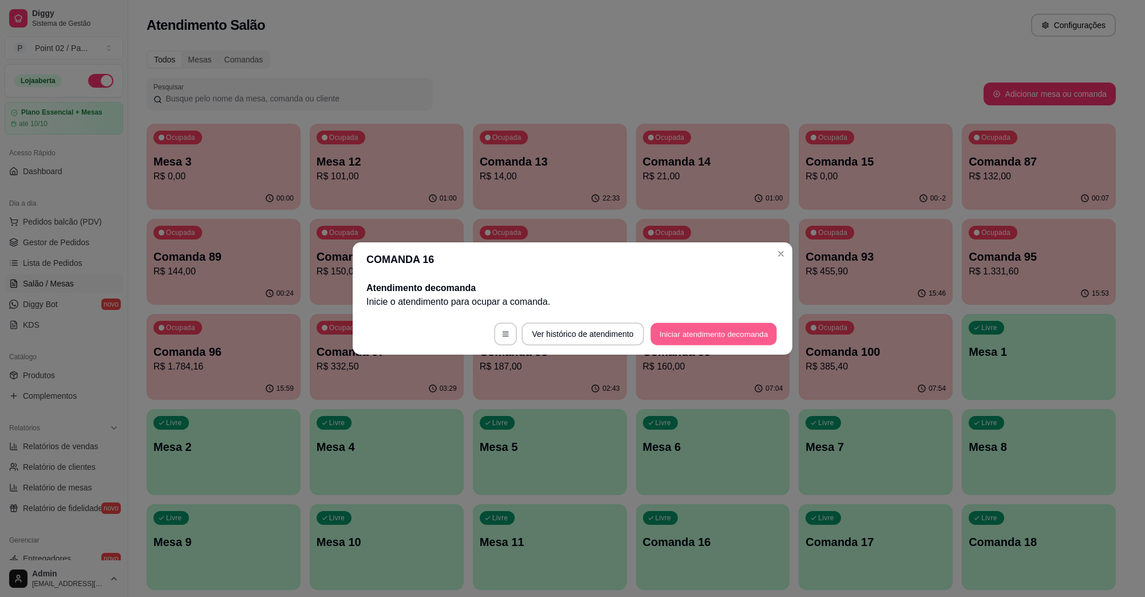
click at [693, 323] on button "Iniciar atendimento de comanda" at bounding box center [713, 334] width 127 height 22
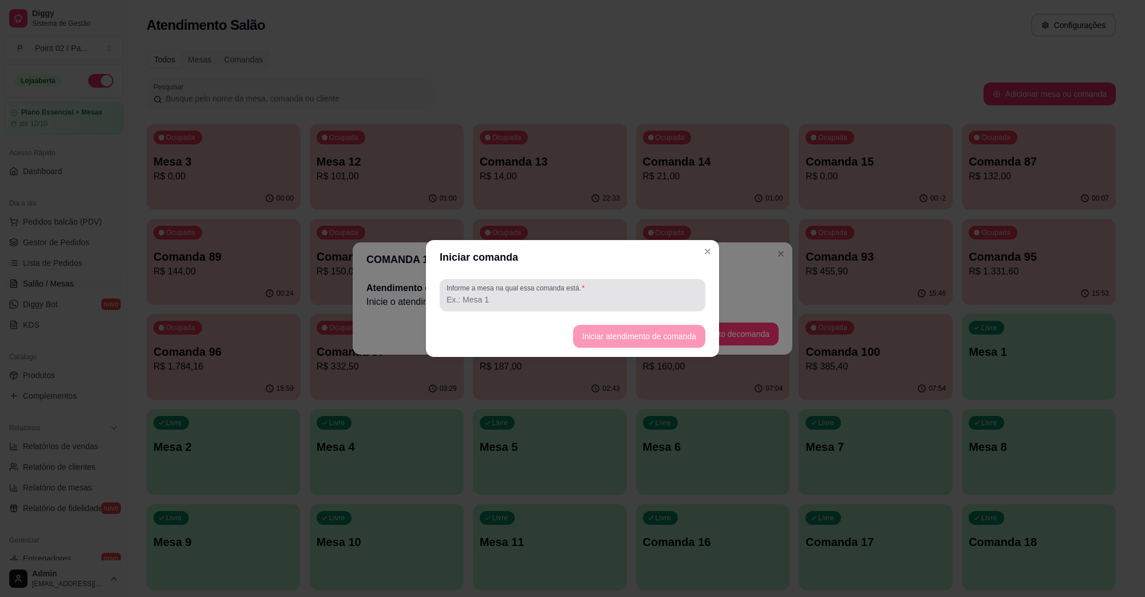
click at [596, 299] on input "Informe a mesa na qual essa comanda está." at bounding box center [573, 299] width 252 height 11
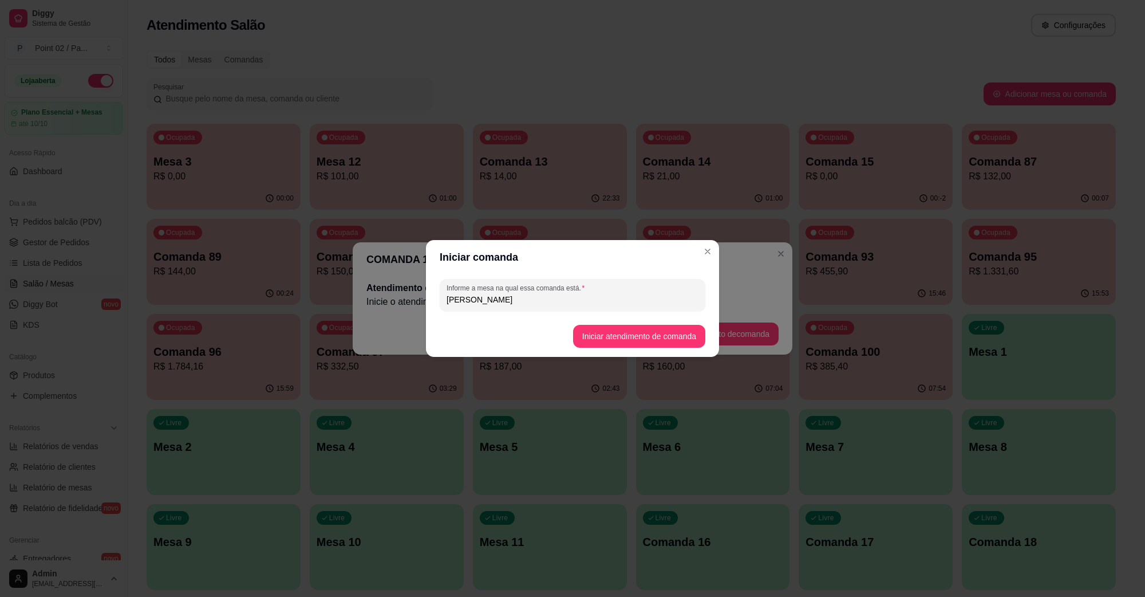
type input "GABRIELA"
click at [628, 338] on button "Iniciar atendimento de comanda" at bounding box center [639, 336] width 128 height 22
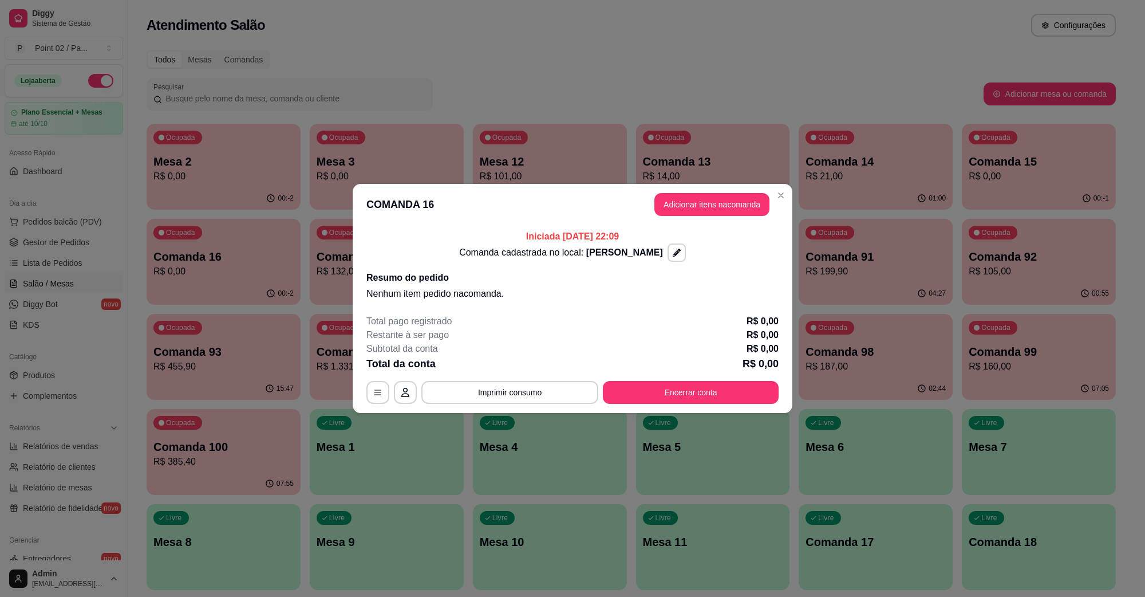
click at [682, 190] on header "COMANDA 16 Adicionar itens na comanda" at bounding box center [573, 204] width 440 height 41
click at [679, 203] on button "Adicionar itens na comanda" at bounding box center [712, 205] width 112 height 22
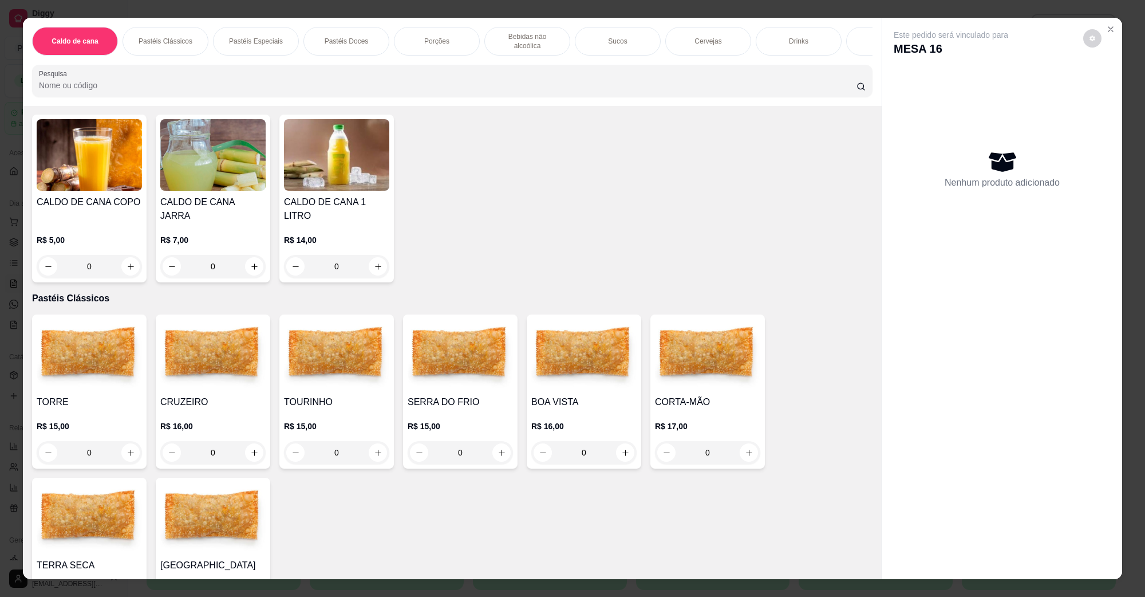
scroll to position [143, 0]
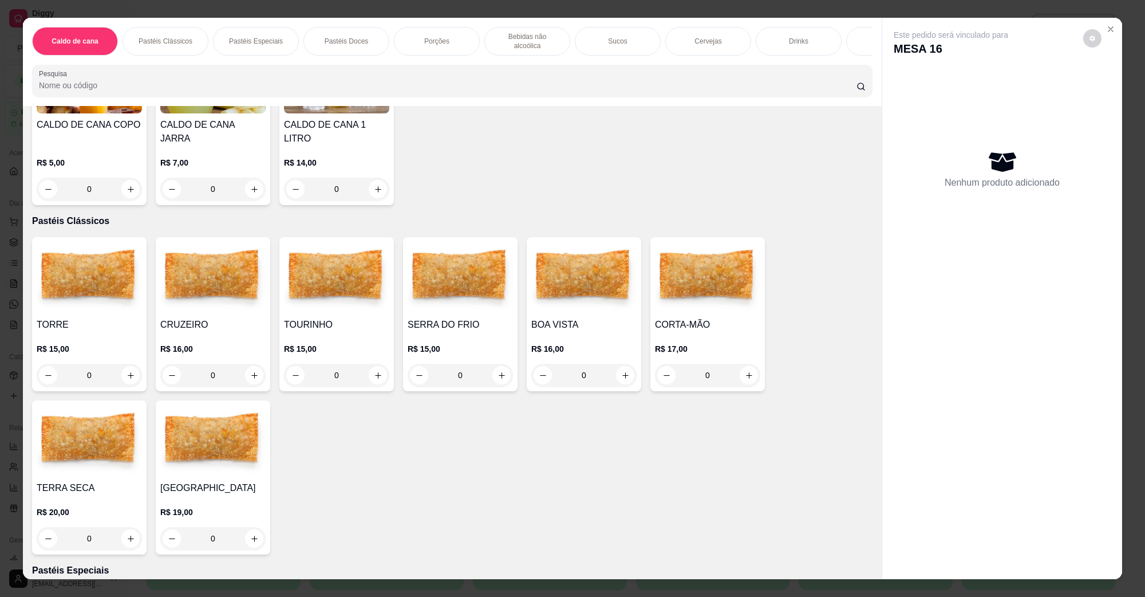
click at [614, 302] on div "BOA VISTA R$ 16,00 0" at bounding box center [584, 314] width 115 height 154
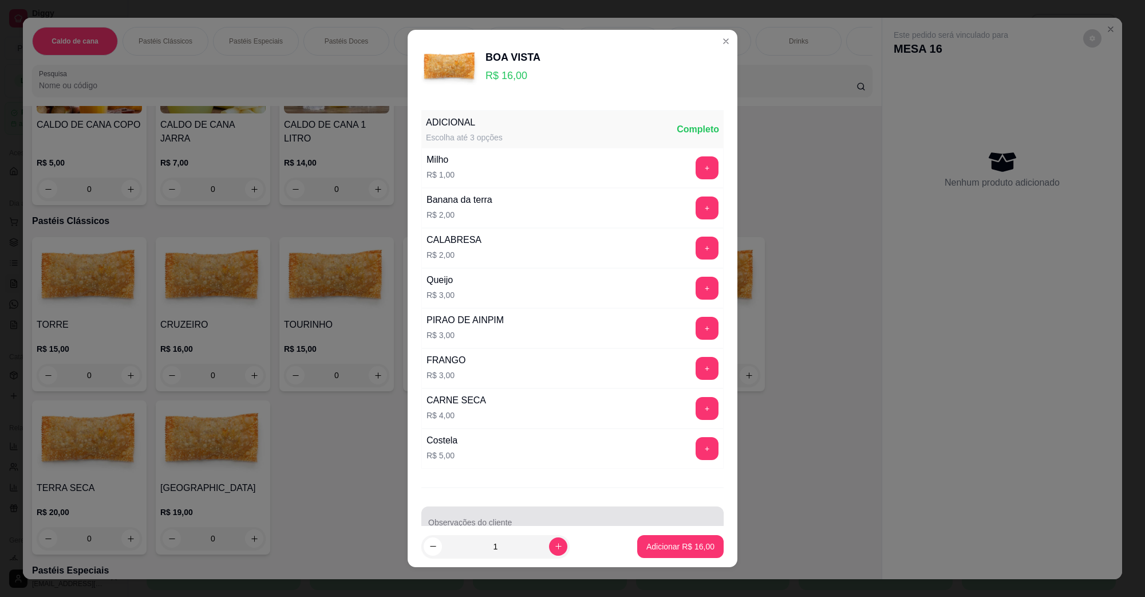
click at [484, 522] on div at bounding box center [572, 522] width 289 height 23
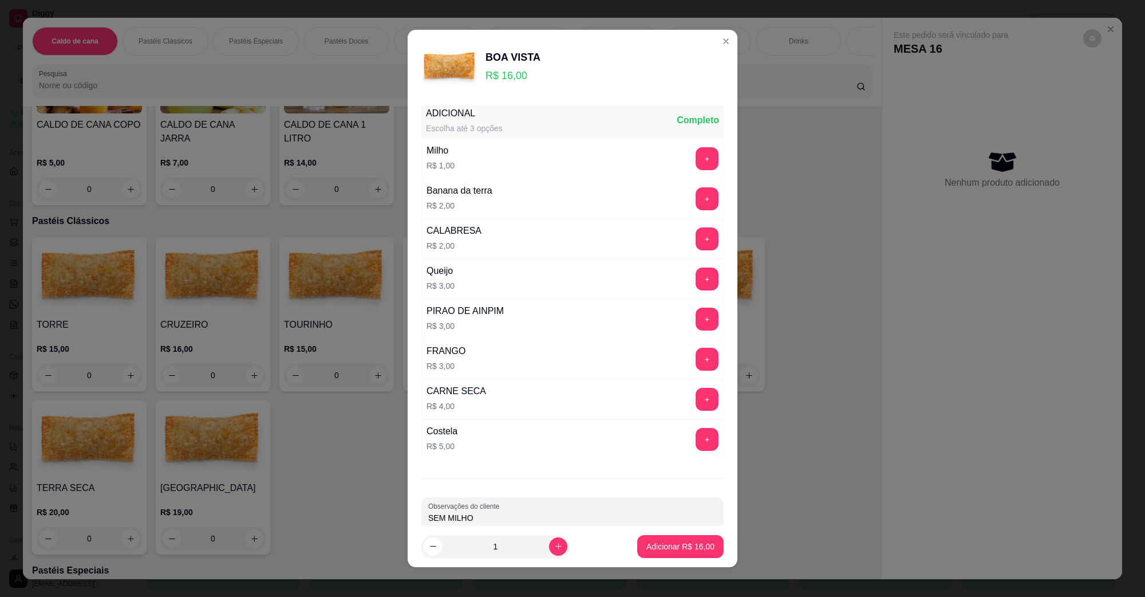
type input "SEM MILHO"
click at [668, 542] on p "Adicionar R$ 16,00" at bounding box center [681, 545] width 66 height 11
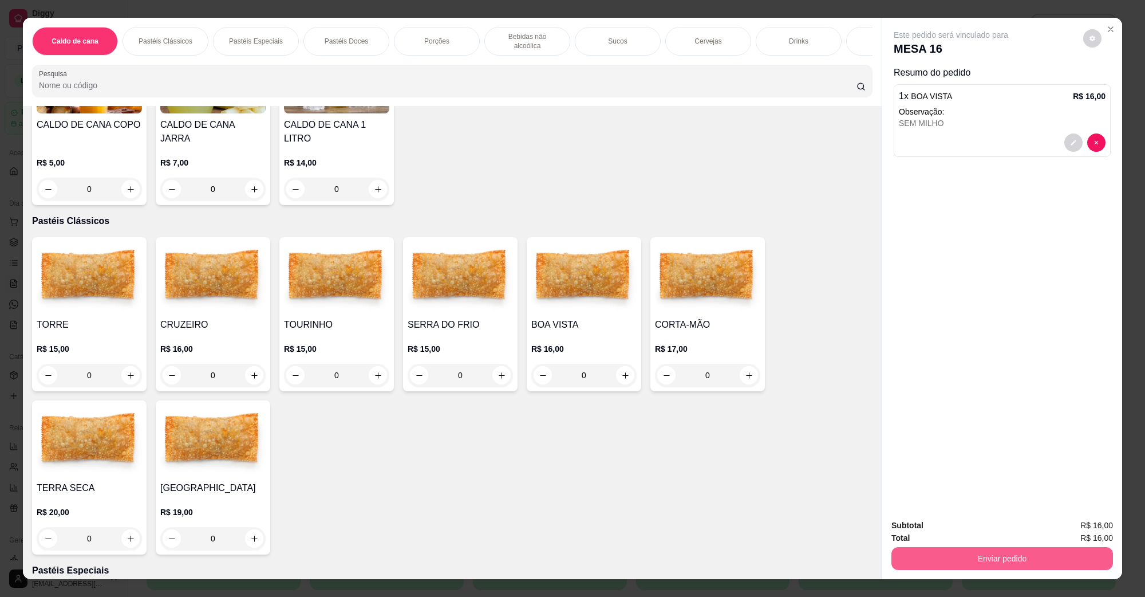
click at [1013, 549] on button "Enviar pedido" at bounding box center [1002, 558] width 222 height 23
click at [986, 531] on button "Não registrar e enviar pedido" at bounding box center [963, 530] width 119 height 22
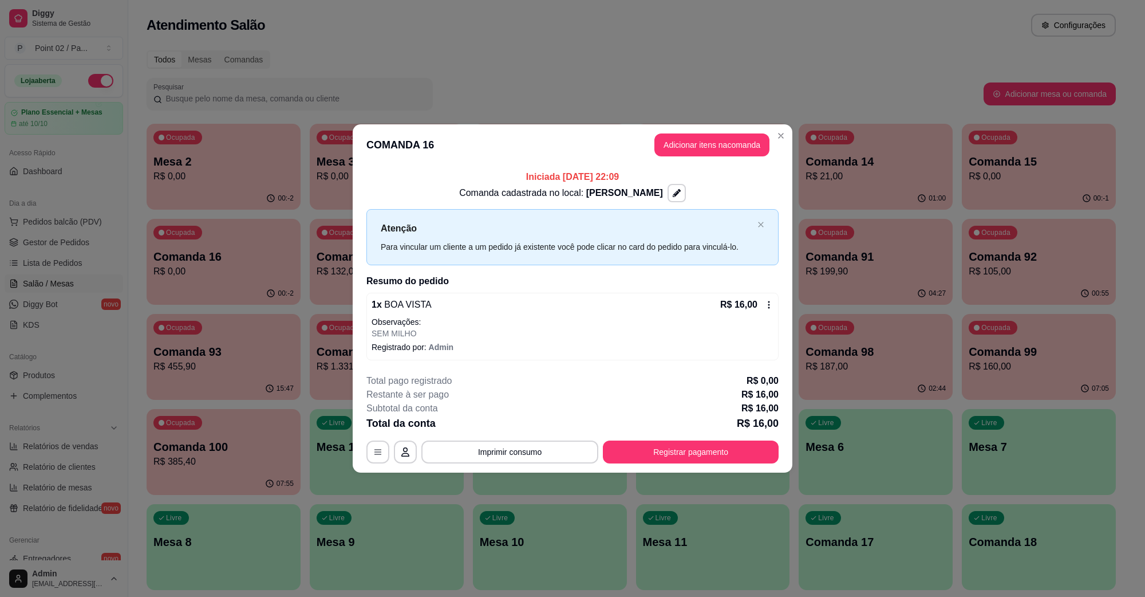
click at [623, 137] on header "COMANDA 16 Adicionar itens na comanda" at bounding box center [573, 144] width 440 height 41
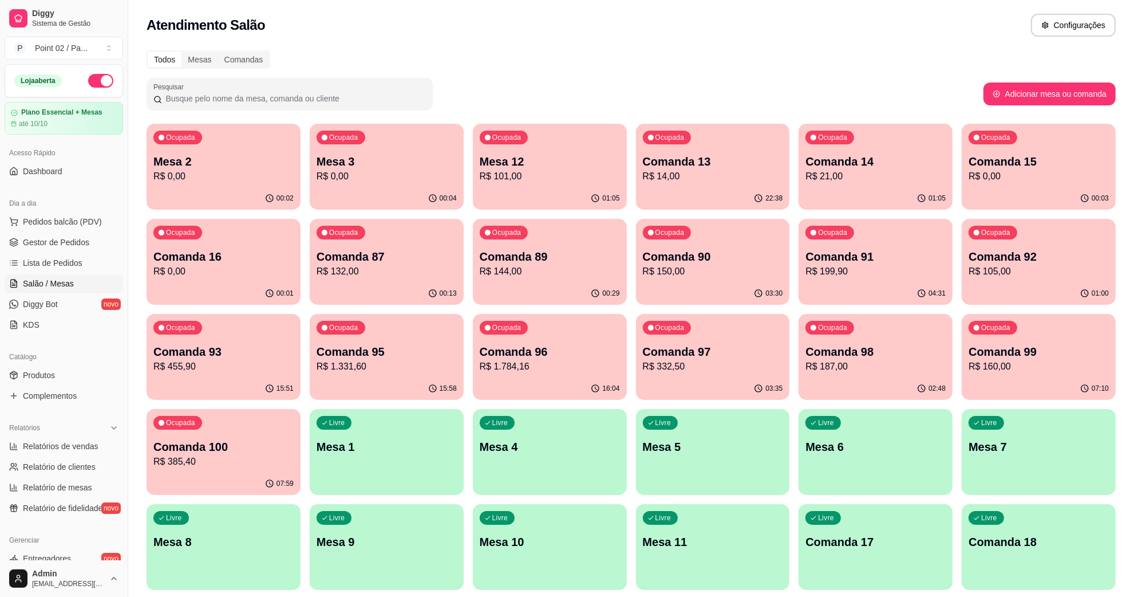
click at [282, 164] on p "Mesa 2" at bounding box center [223, 161] width 140 height 16
click at [181, 168] on p "Mesa 2" at bounding box center [223, 161] width 140 height 16
click at [315, 161] on div "Ocupada Mesa 3 R$ 0,00" at bounding box center [386, 156] width 149 height 62
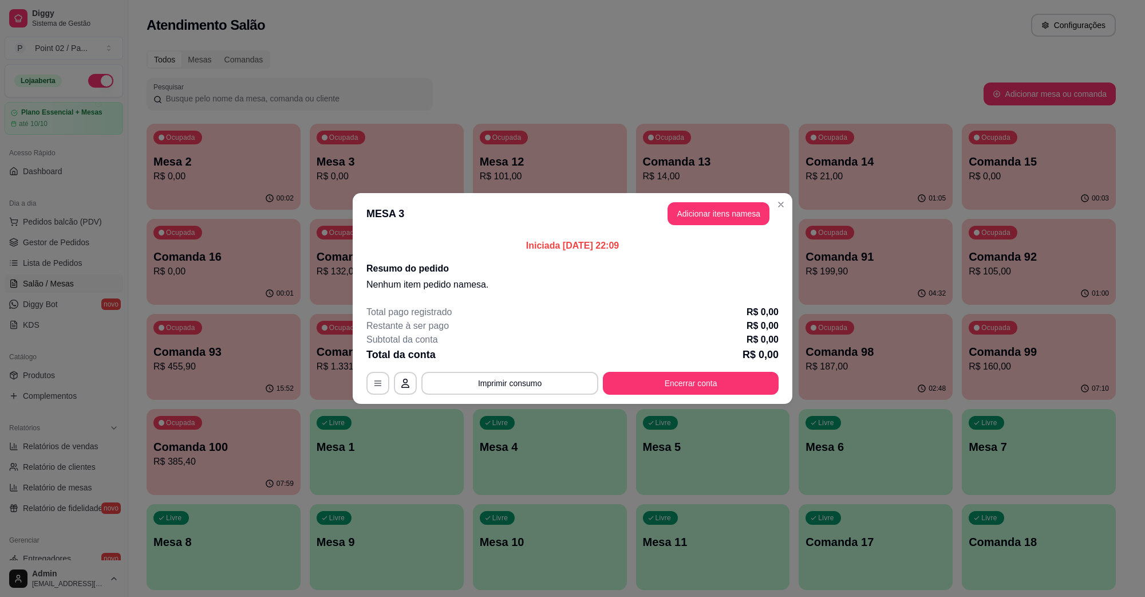
click at [668, 398] on footer "Total pago registrado R$ 0,00 Restante à ser pago R$ 0,00 Subtotal da conta R$ …" at bounding box center [573, 350] width 440 height 108
click at [668, 372] on button "Encerrar conta" at bounding box center [691, 383] width 176 height 23
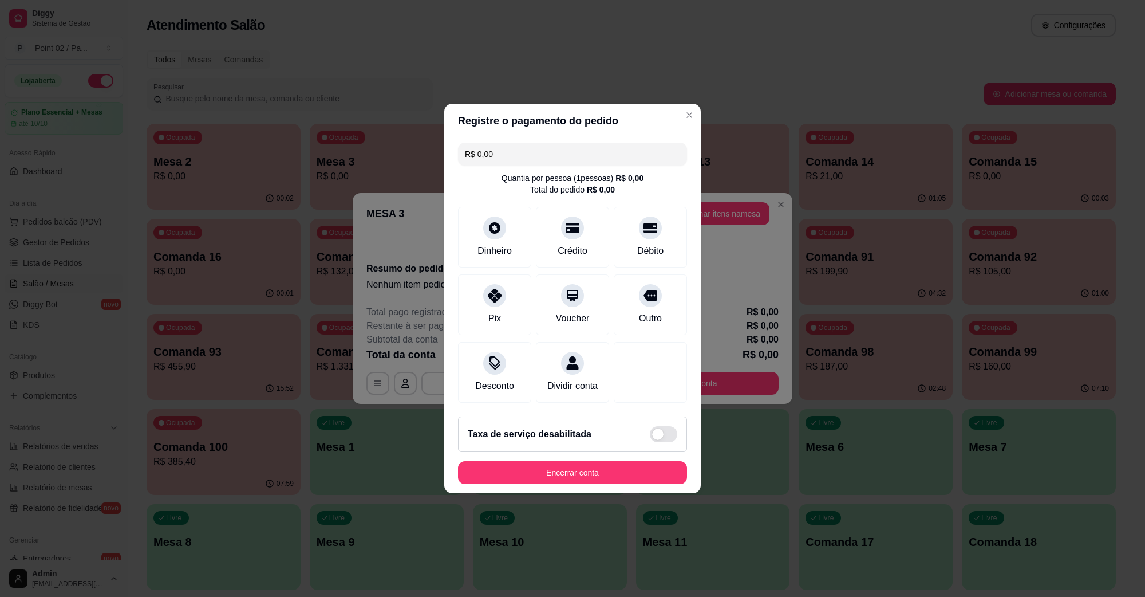
click at [571, 473] on button "Encerrar conta" at bounding box center [572, 472] width 229 height 23
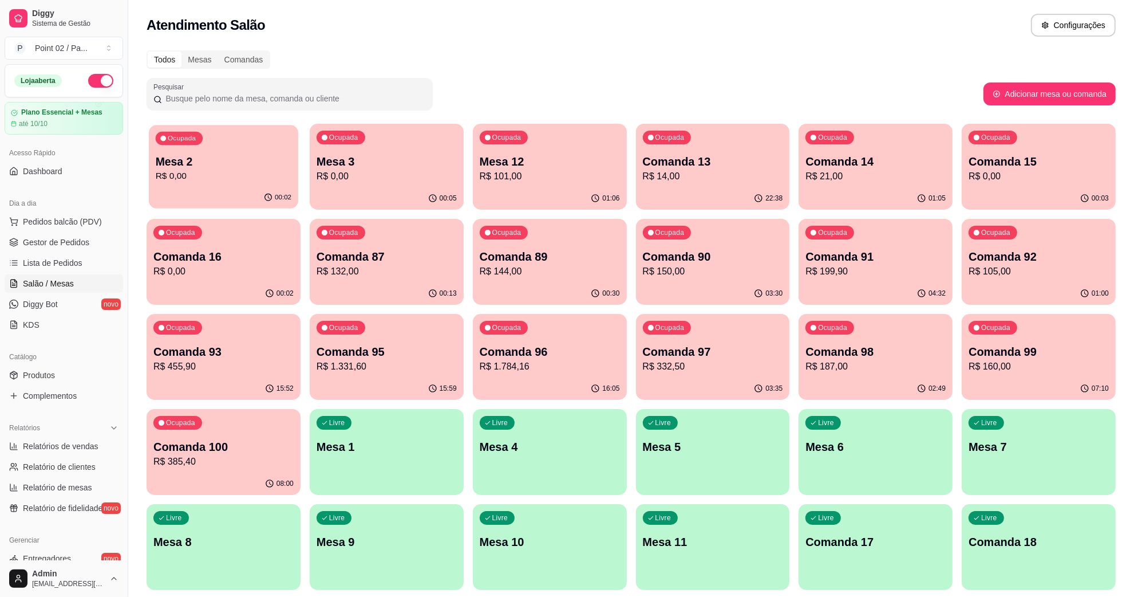
click at [273, 144] on div "Ocupada Mesa 2 R$ 0,00" at bounding box center [223, 156] width 149 height 62
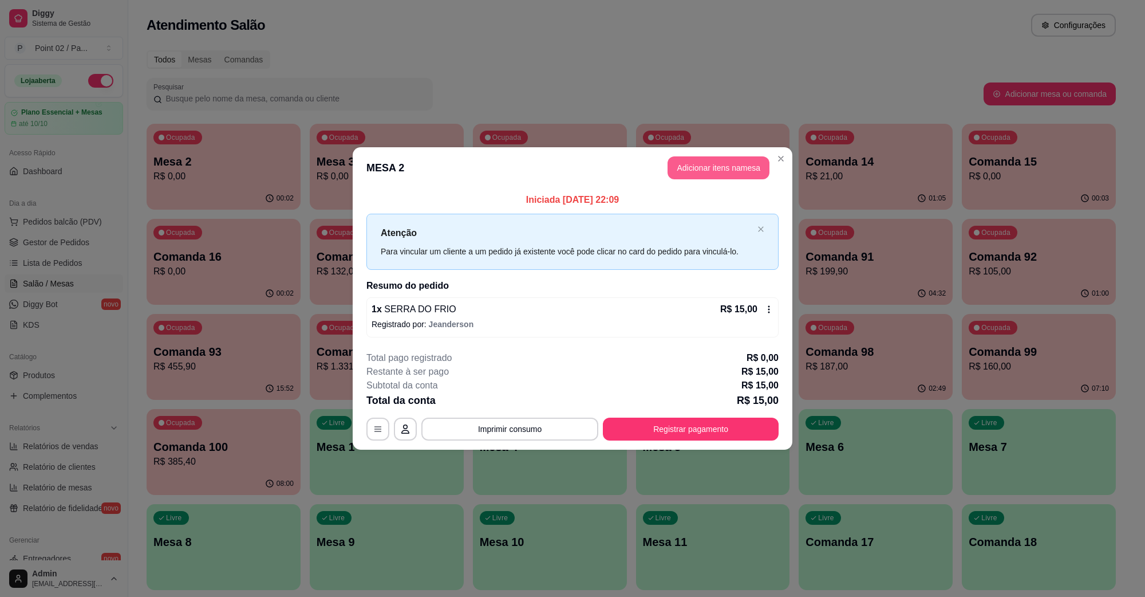
click at [733, 176] on button "Adicionar itens na mesa" at bounding box center [719, 167] width 102 height 23
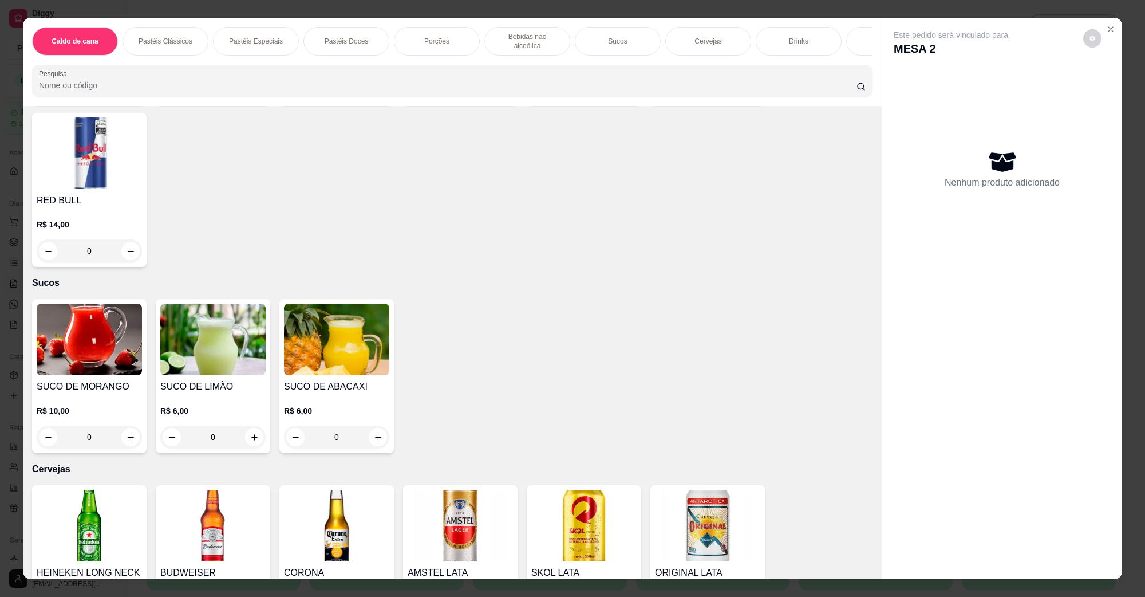
scroll to position [1789, 0]
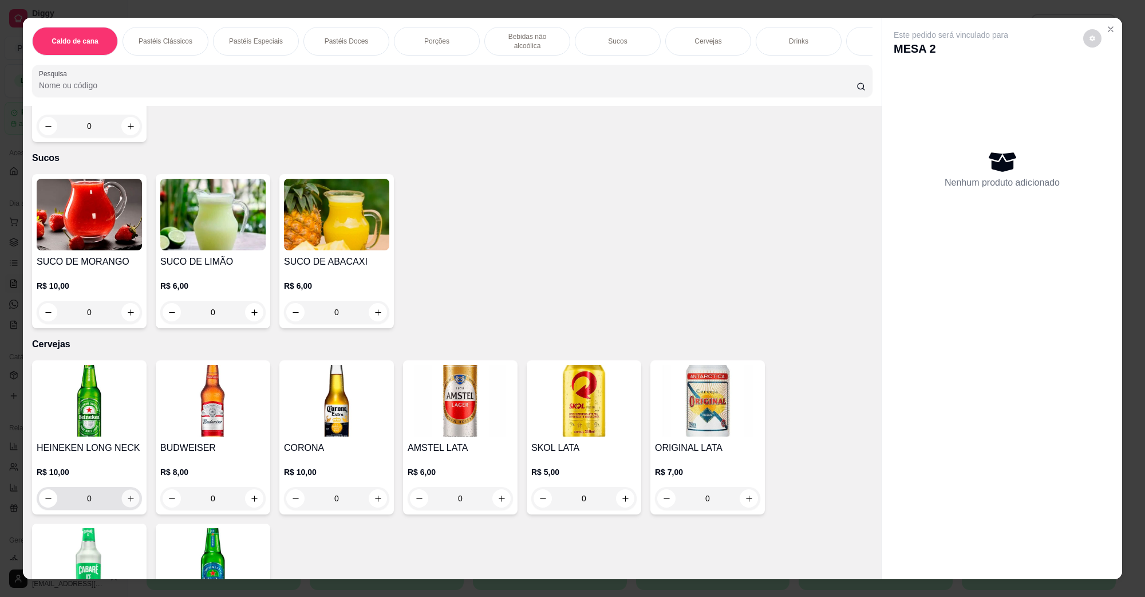
click at [133, 490] on button "increase-product-quantity" at bounding box center [130, 499] width 18 height 18
click at [132, 490] on button "increase-product-quantity" at bounding box center [130, 499] width 18 height 18
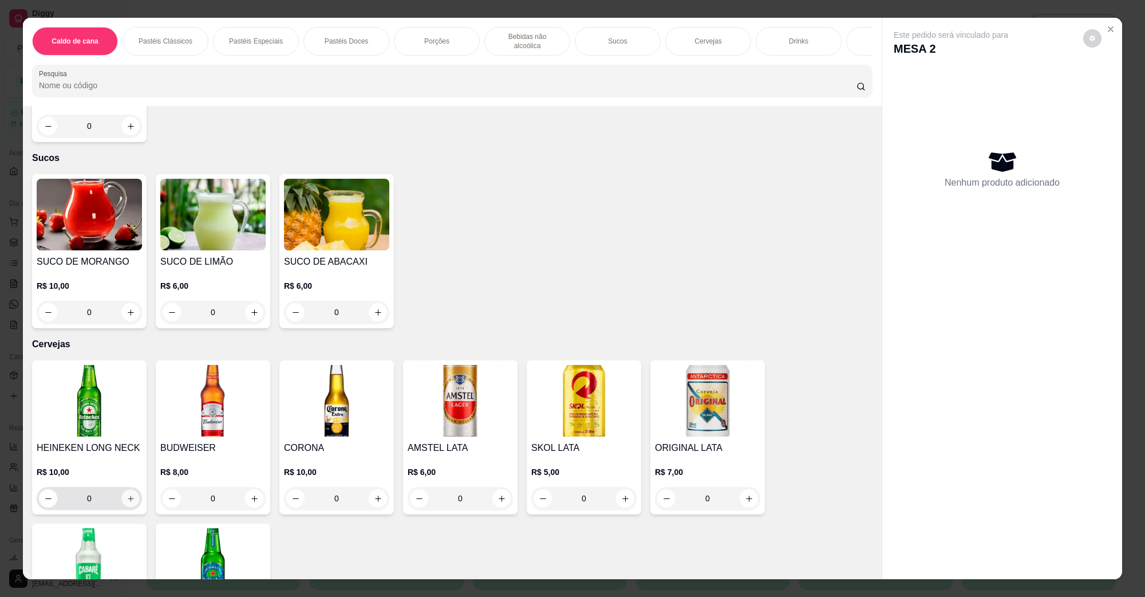
click at [132, 490] on button "increase-product-quantity" at bounding box center [130, 499] width 18 height 18
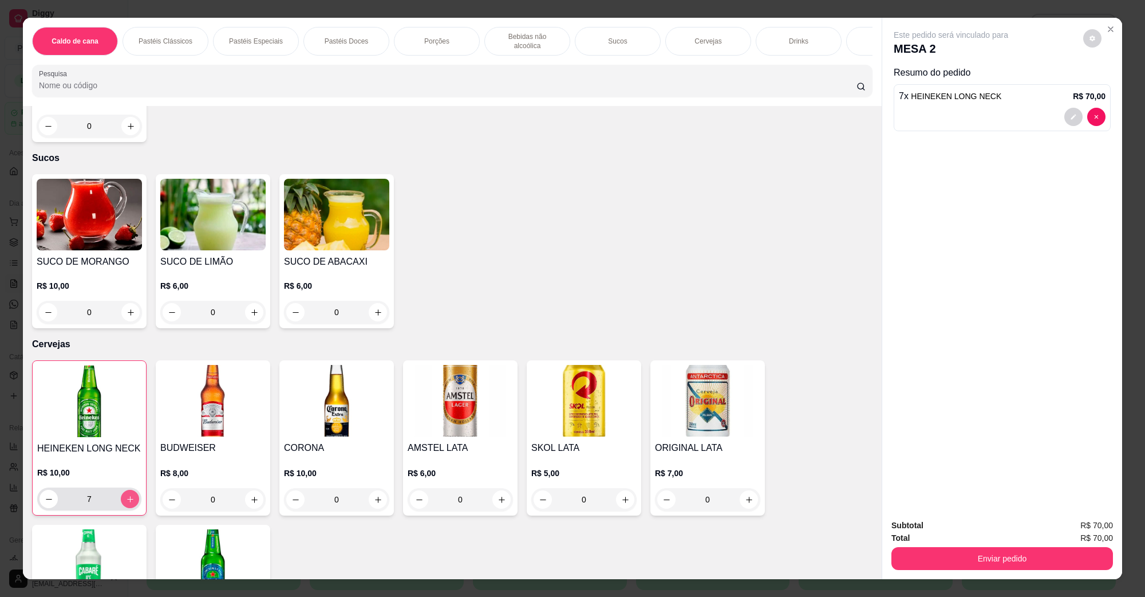
click at [132, 490] on button "increase-product-quantity" at bounding box center [130, 499] width 18 height 18
click at [49, 491] on button "decrease-product-quantity" at bounding box center [49, 499] width 18 height 18
type input "7"
click at [498, 495] on icon "increase-product-quantity" at bounding box center [502, 499] width 9 height 9
click at [499, 496] on icon "increase-product-quantity" at bounding box center [502, 499] width 6 height 6
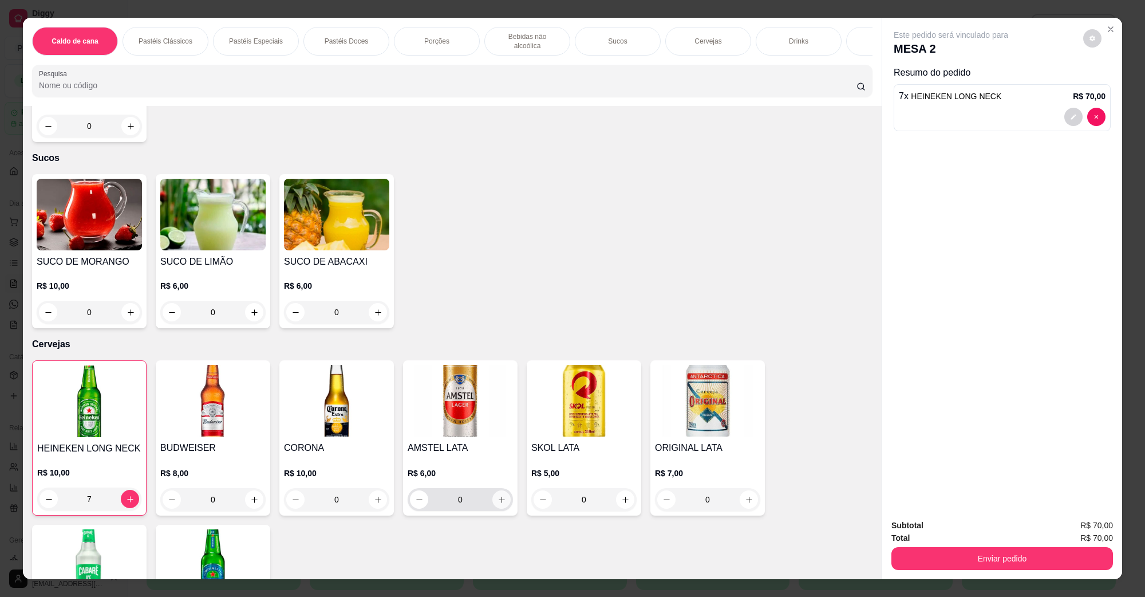
click at [498, 495] on icon "increase-product-quantity" at bounding box center [502, 499] width 9 height 9
click at [497, 495] on icon "increase-product-quantity" at bounding box center [501, 499] width 9 height 9
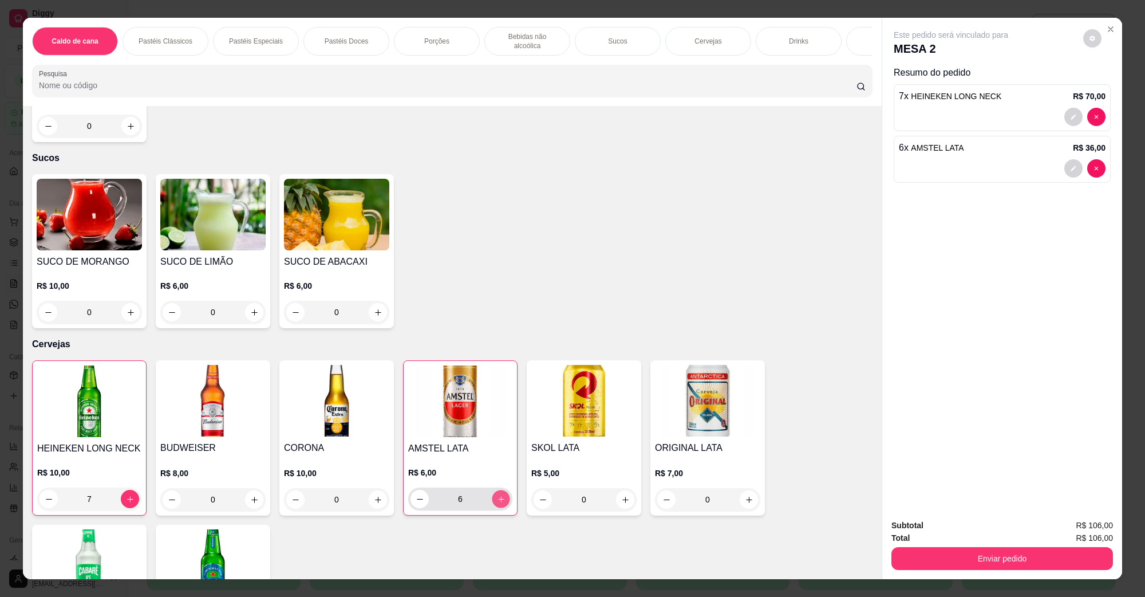
click at [497, 495] on icon "increase-product-quantity" at bounding box center [501, 499] width 9 height 9
click at [411, 490] on button "decrease-product-quantity" at bounding box center [420, 499] width 18 height 18
type input "8"
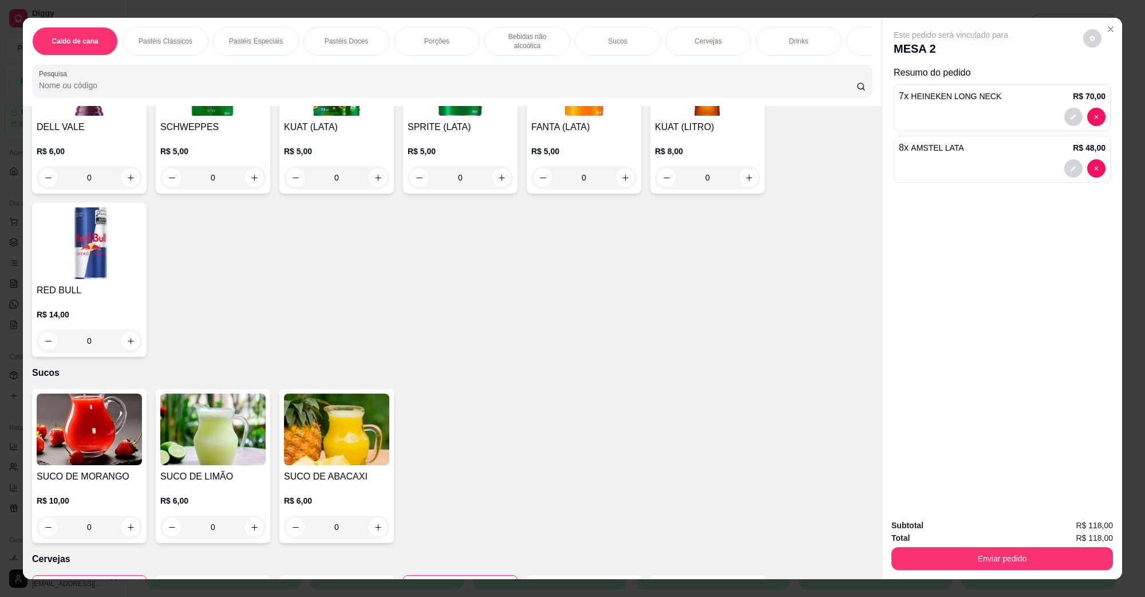
scroll to position [1217, 0]
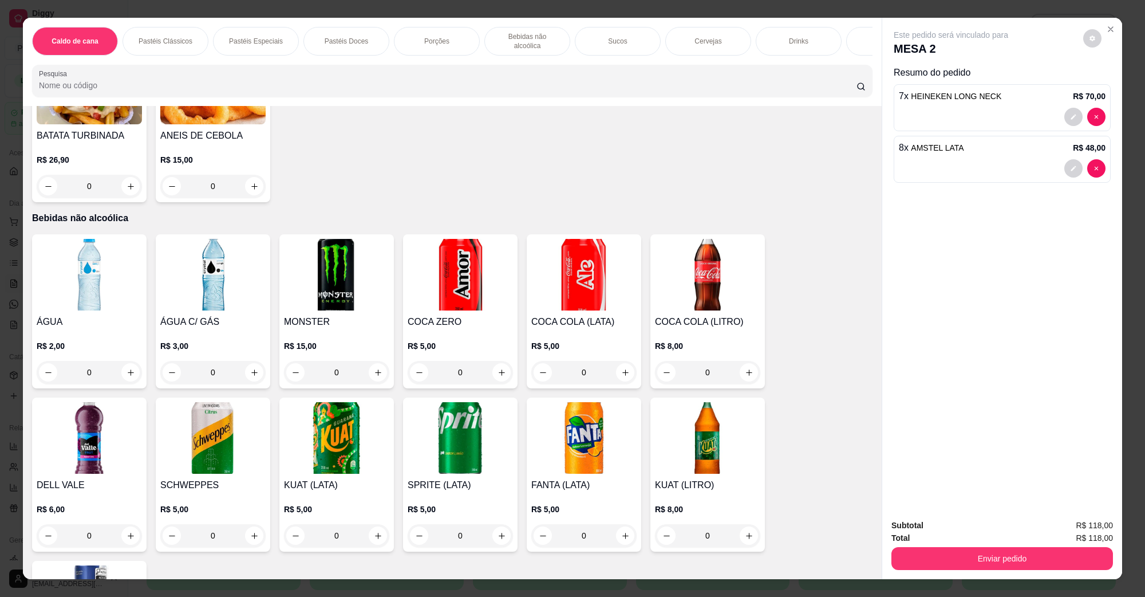
click at [473, 275] on img at bounding box center [460, 275] width 105 height 72
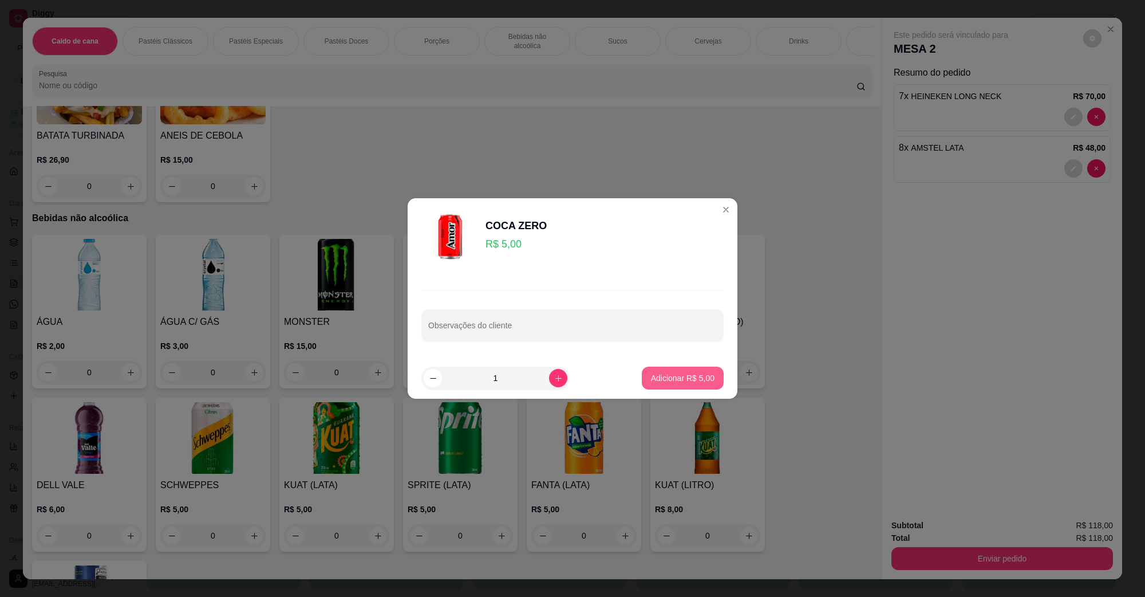
click at [690, 371] on button "Adicionar R$ 5,00" at bounding box center [683, 377] width 82 height 23
type input "1"
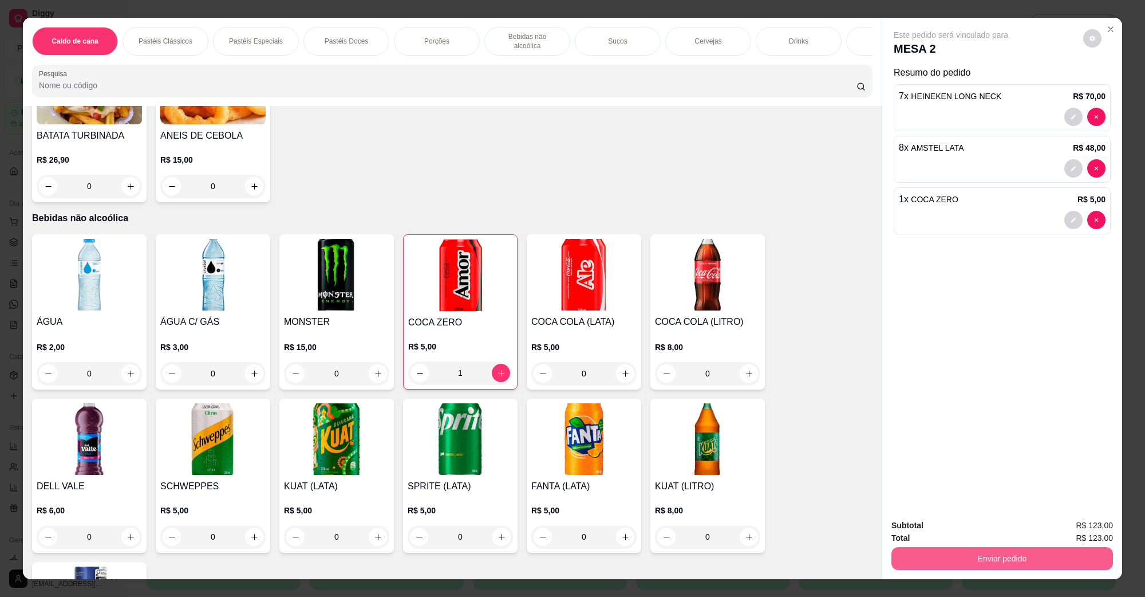
click at [1070, 571] on div "Subtotal R$ 123,00 Total R$ 123,00 Enviar pedido" at bounding box center [1002, 544] width 240 height 69
click at [1043, 565] on button "Enviar pedido" at bounding box center [1002, 558] width 215 height 22
click at [988, 534] on button "Não registrar e enviar pedido" at bounding box center [963, 530] width 119 height 22
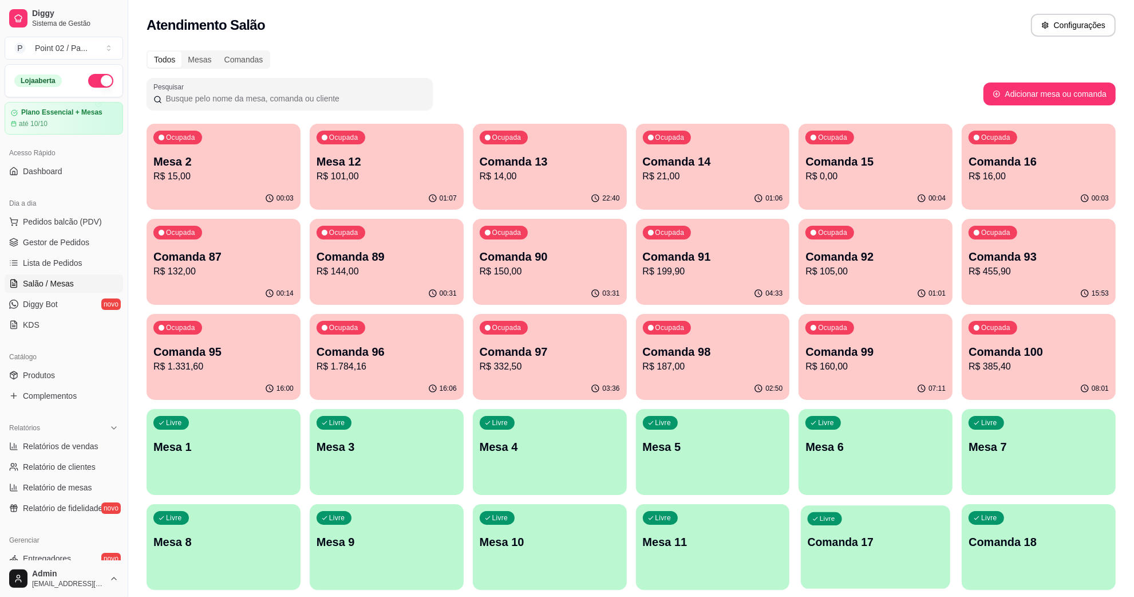
click at [823, 557] on div "Livre Comanda 17" at bounding box center [875, 540] width 149 height 70
click at [253, 534] on p "Mesa 8" at bounding box center [224, 541] width 136 height 15
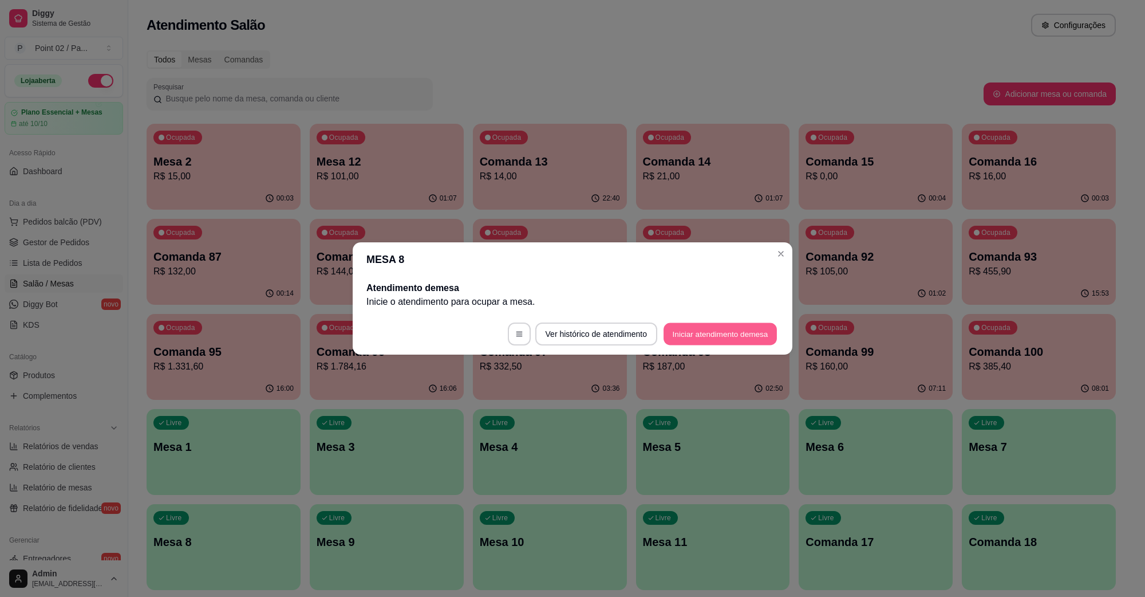
click at [678, 333] on button "Iniciar atendimento de mesa" at bounding box center [720, 334] width 113 height 22
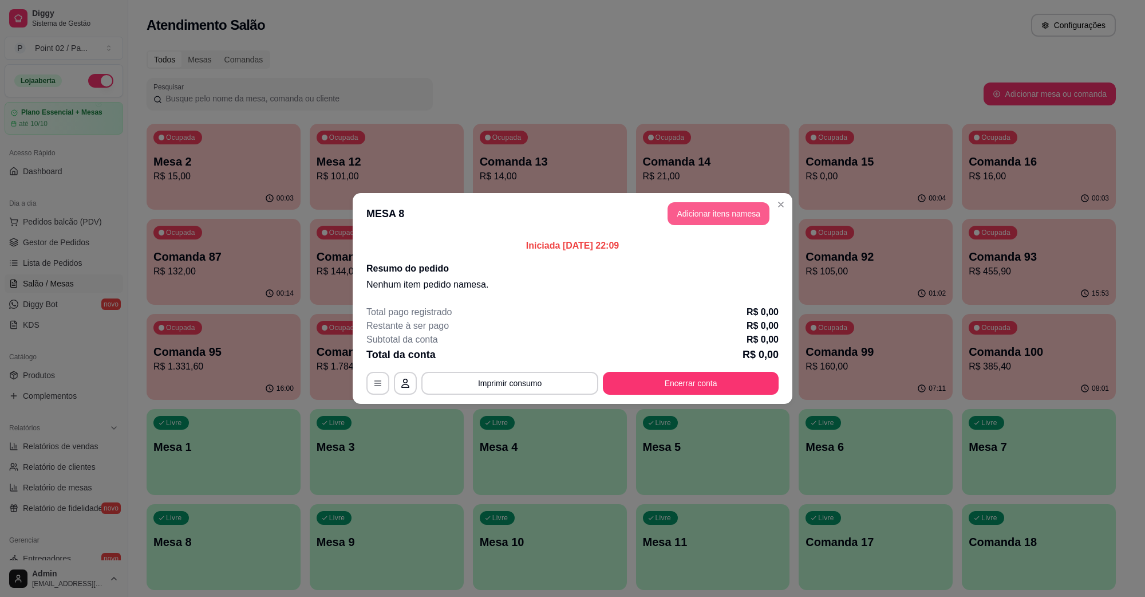
click at [722, 218] on button "Adicionar itens na mesa" at bounding box center [719, 213] width 102 height 23
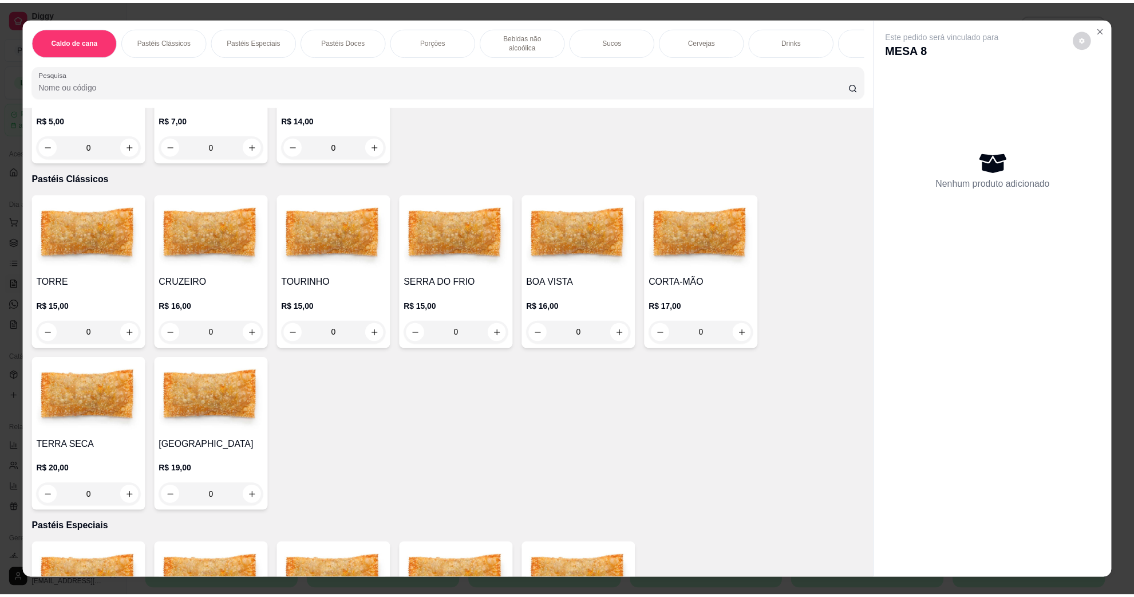
scroll to position [215, 0]
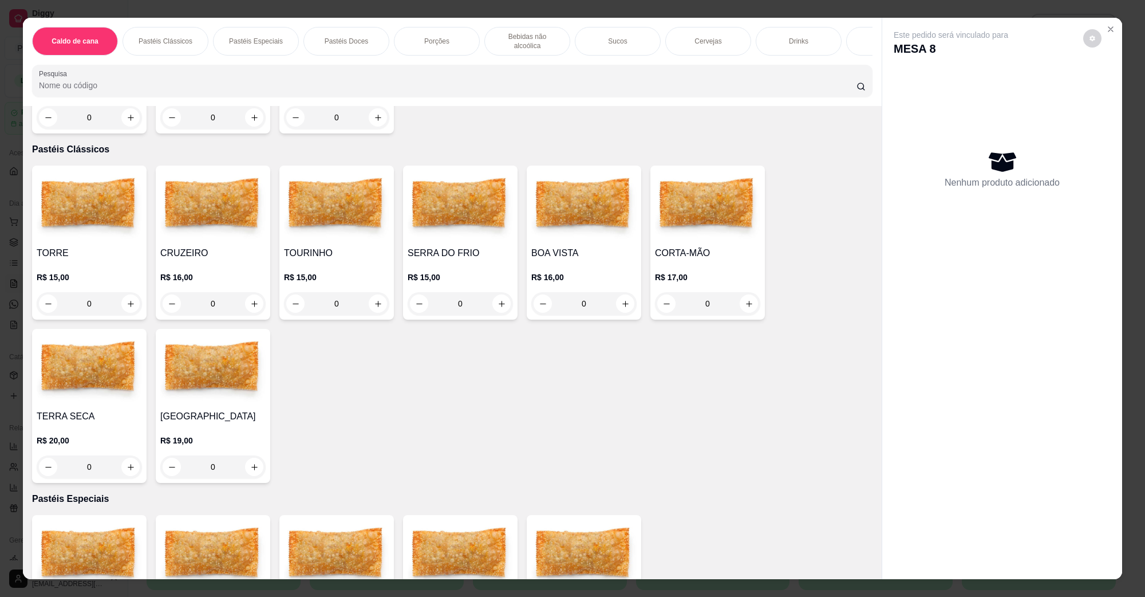
click at [131, 455] on div "0" at bounding box center [89, 466] width 105 height 23
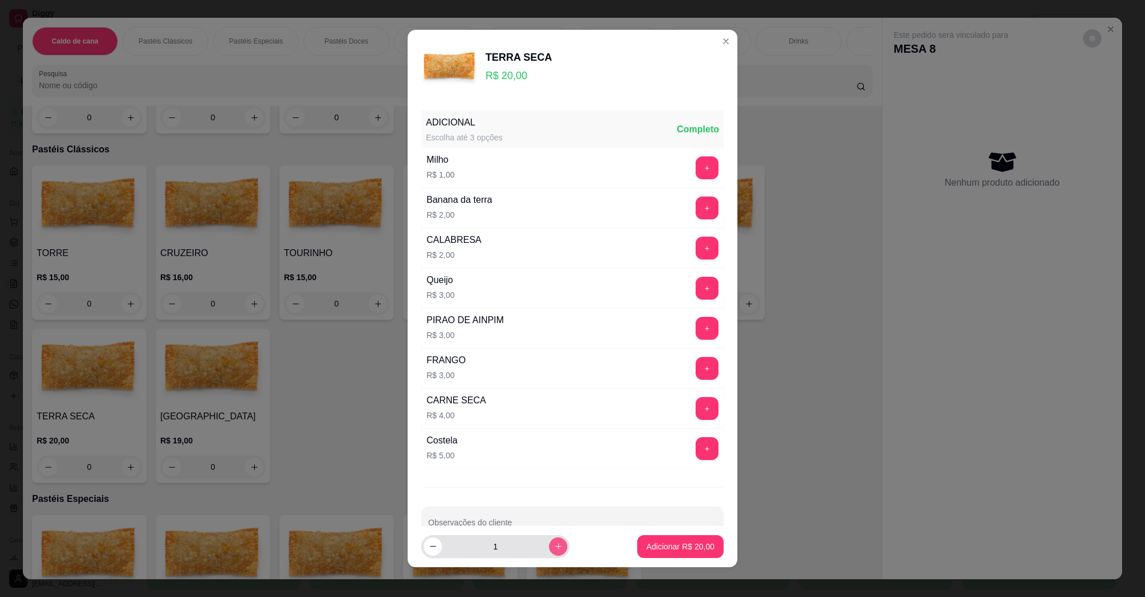
click at [554, 544] on icon "increase-product-quantity" at bounding box center [558, 546] width 9 height 9
type input "2"
click at [693, 204] on div "+" at bounding box center [707, 207] width 32 height 23
click at [696, 207] on button "+" at bounding box center [707, 208] width 22 height 22
click at [682, 553] on button "Adicionar R$ 44,00" at bounding box center [680, 546] width 86 height 23
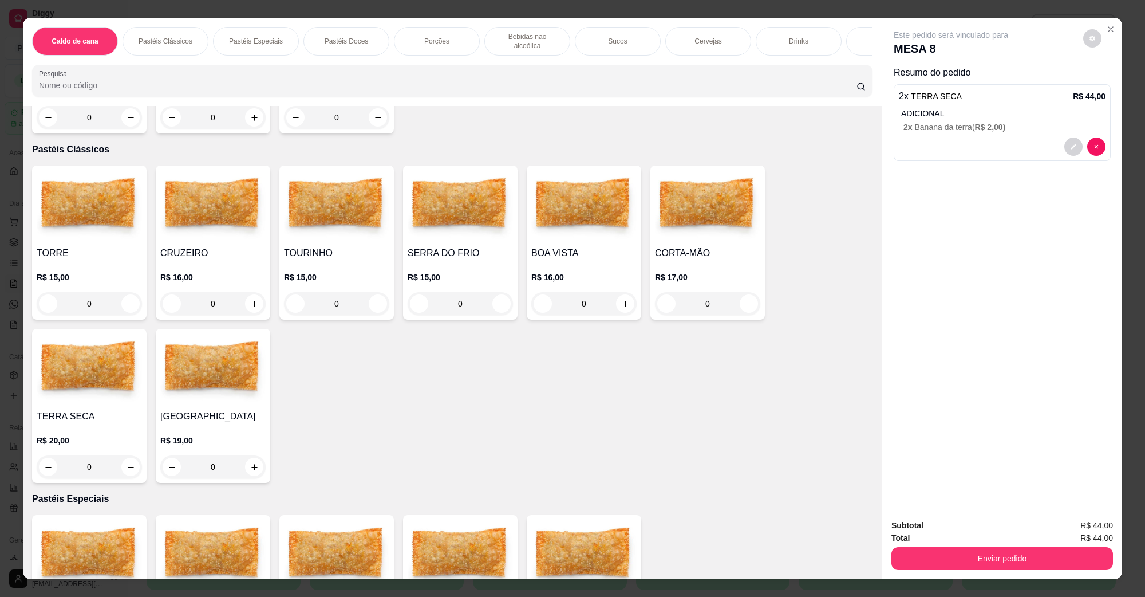
click at [923, 543] on div "Total R$ 44,00" at bounding box center [1002, 537] width 222 height 13
click at [923, 554] on button "Enviar pedido" at bounding box center [1002, 558] width 215 height 22
click at [928, 527] on button "Não registrar e enviar pedido" at bounding box center [963, 530] width 119 height 22
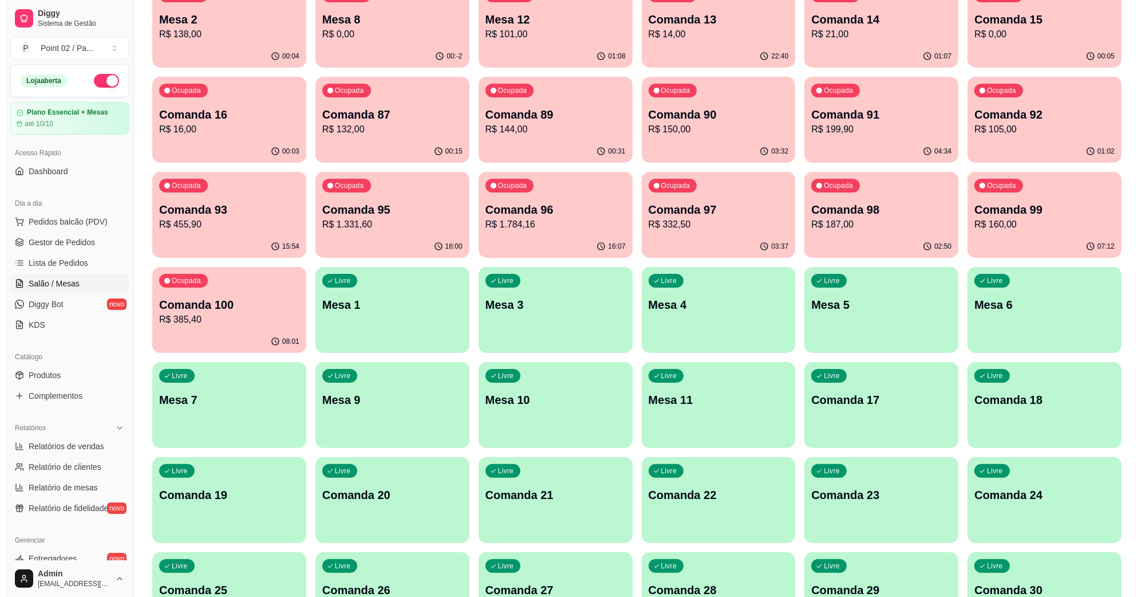
scroll to position [143, 0]
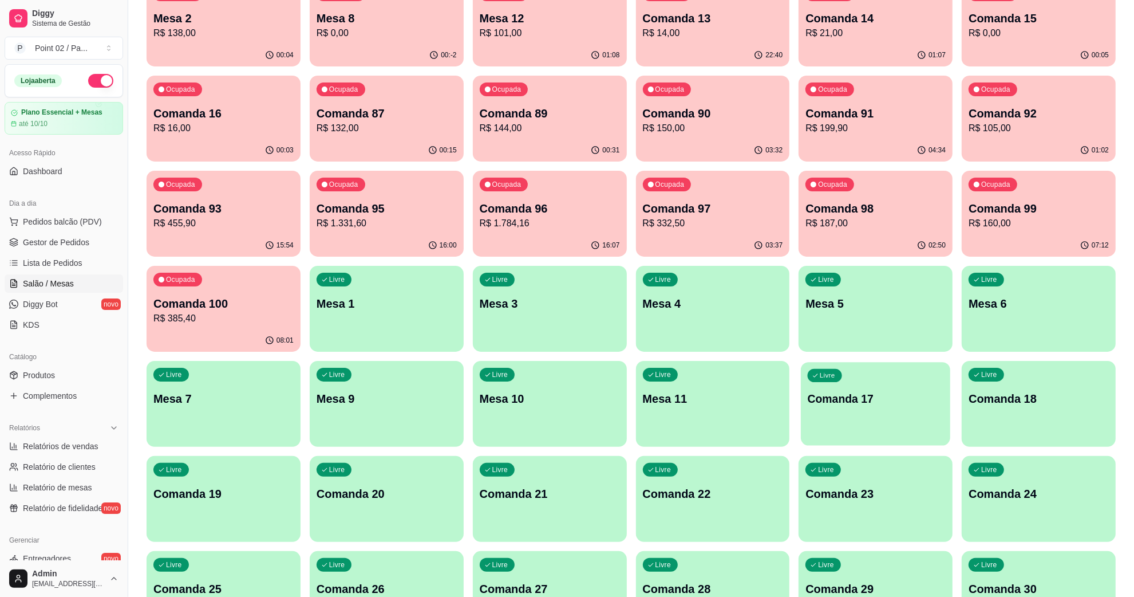
click at [854, 393] on p "Comanda 17" at bounding box center [876, 398] width 136 height 15
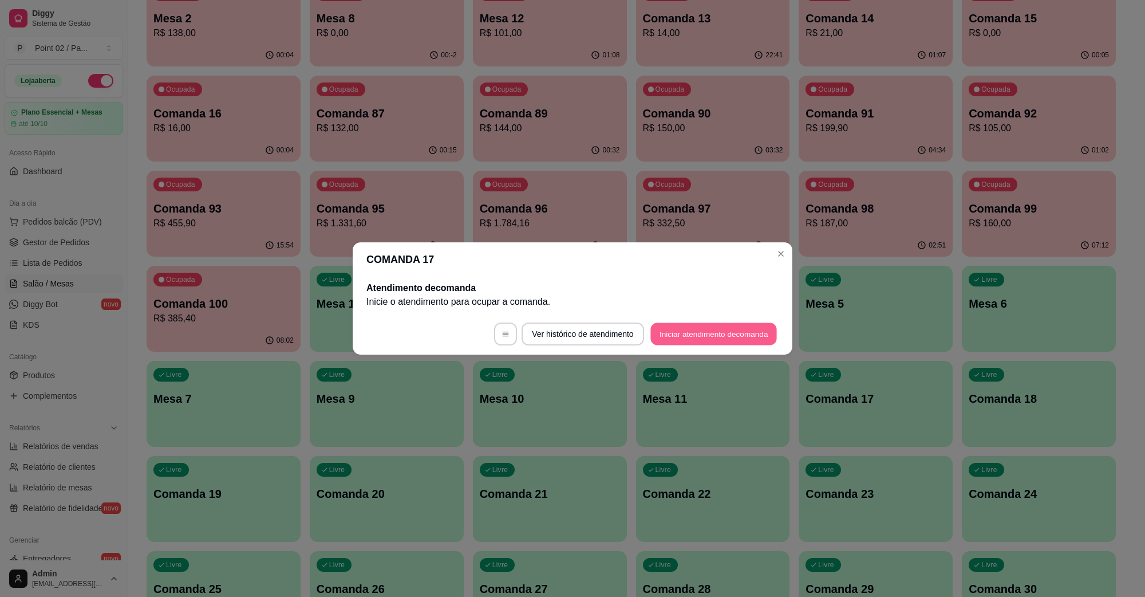
click at [708, 334] on button "Iniciar atendimento de comanda" at bounding box center [713, 334] width 127 height 22
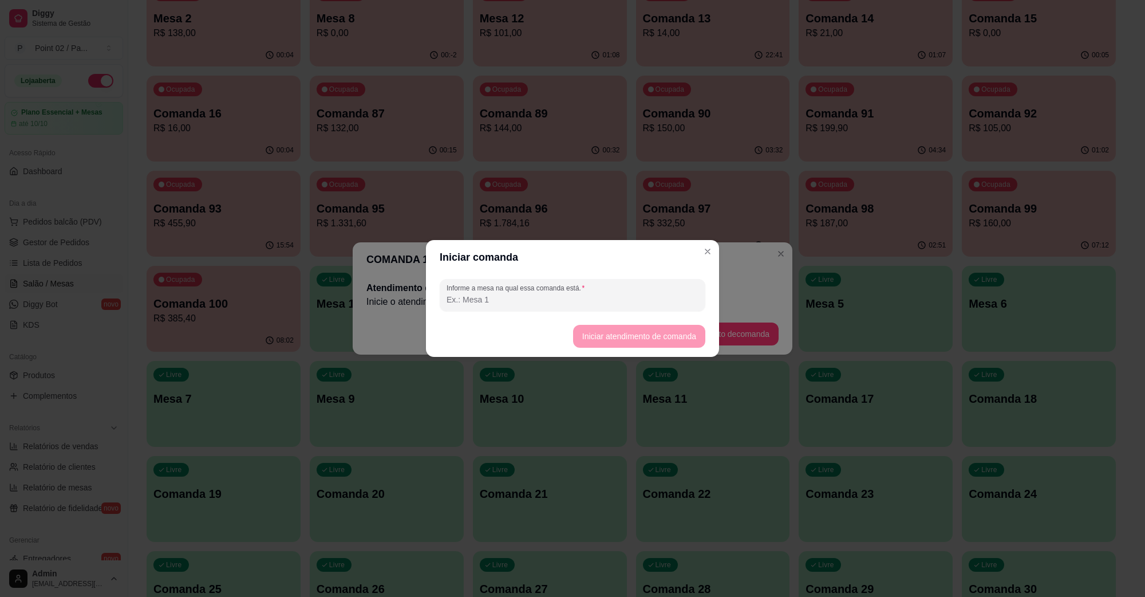
click at [654, 313] on div "Informe a mesa na qual essa comanda está." at bounding box center [572, 294] width 293 height 41
click at [649, 312] on div "Informe a mesa na qual essa comanda está." at bounding box center [572, 294] width 293 height 41
click at [618, 312] on div "Informe a mesa na qual essa comanda está." at bounding box center [572, 294] width 293 height 41
click at [597, 307] on div "Informe a mesa na qual essa comanda está." at bounding box center [573, 295] width 266 height 32
type input "VITINHO"
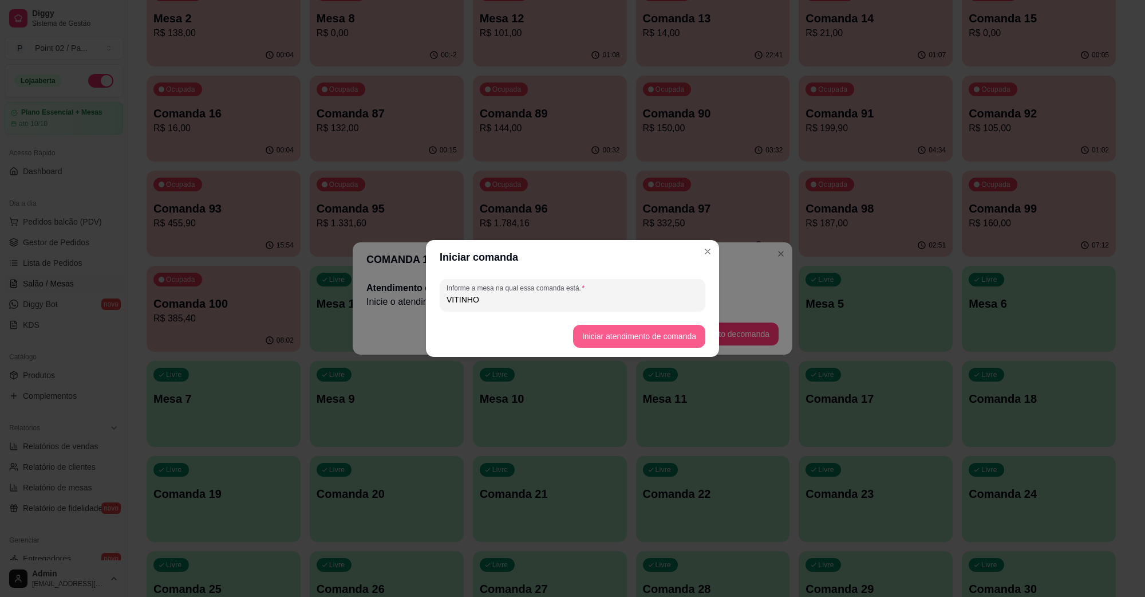
click at [634, 329] on button "Iniciar atendimento de comanda" at bounding box center [639, 336] width 132 height 23
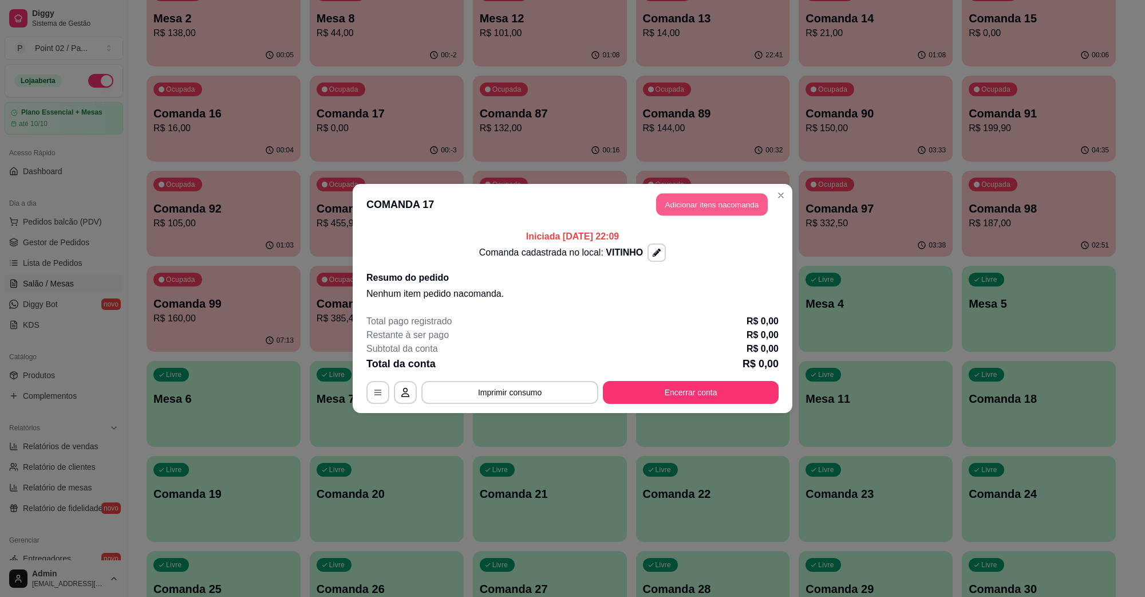
click at [688, 214] on button "Adicionar itens na comanda" at bounding box center [712, 205] width 112 height 22
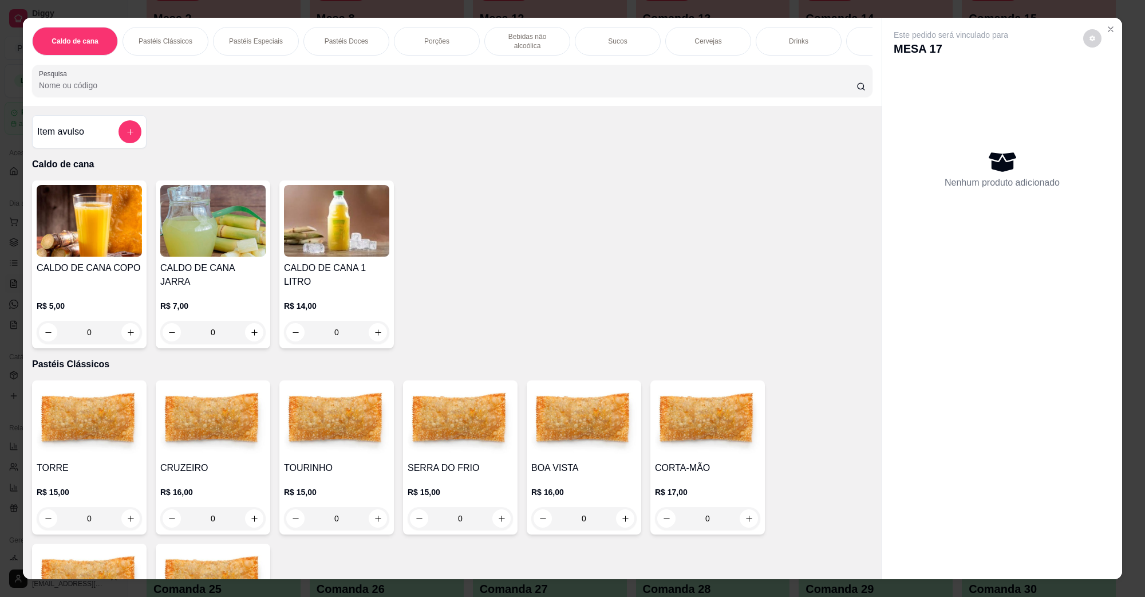
click at [703, 437] on img at bounding box center [707, 421] width 105 height 72
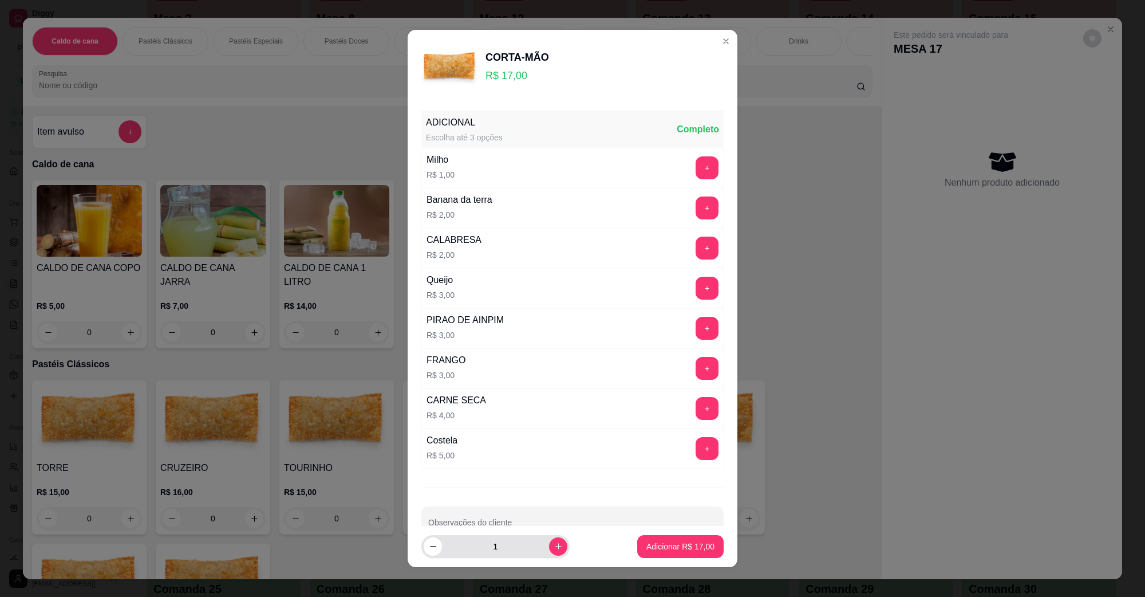
click at [553, 542] on div "1" at bounding box center [496, 546] width 144 height 23
click at [554, 546] on icon "increase-product-quantity" at bounding box center [558, 546] width 9 height 9
type input "2"
click at [542, 530] on footer "2 Adicionar R$ 34,00" at bounding box center [573, 546] width 330 height 41
click at [543, 521] on div at bounding box center [572, 522] width 289 height 23
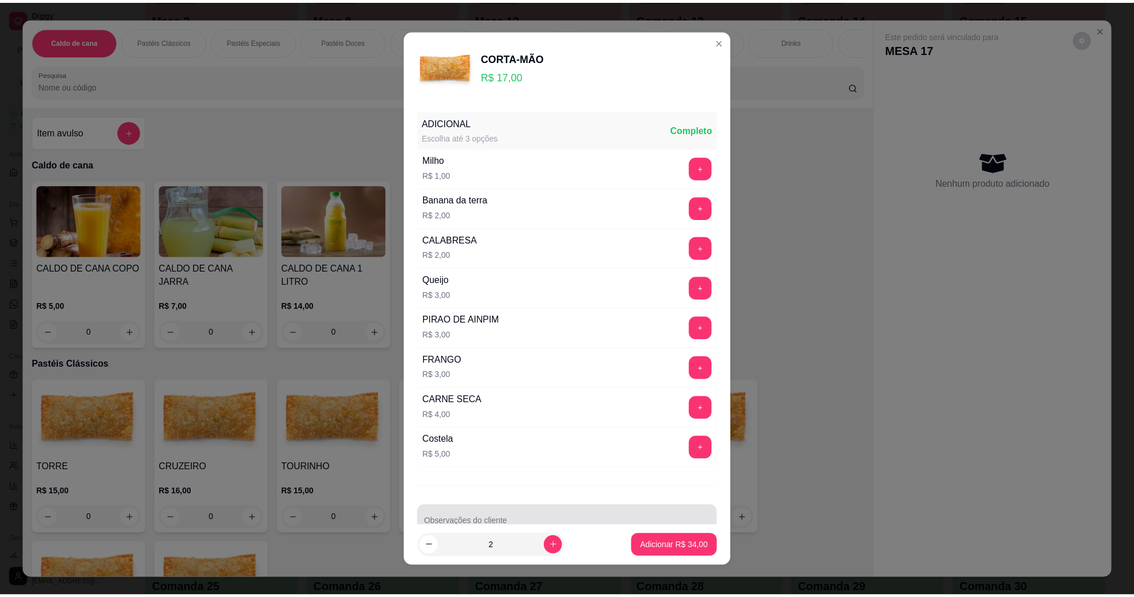
scroll to position [9, 0]
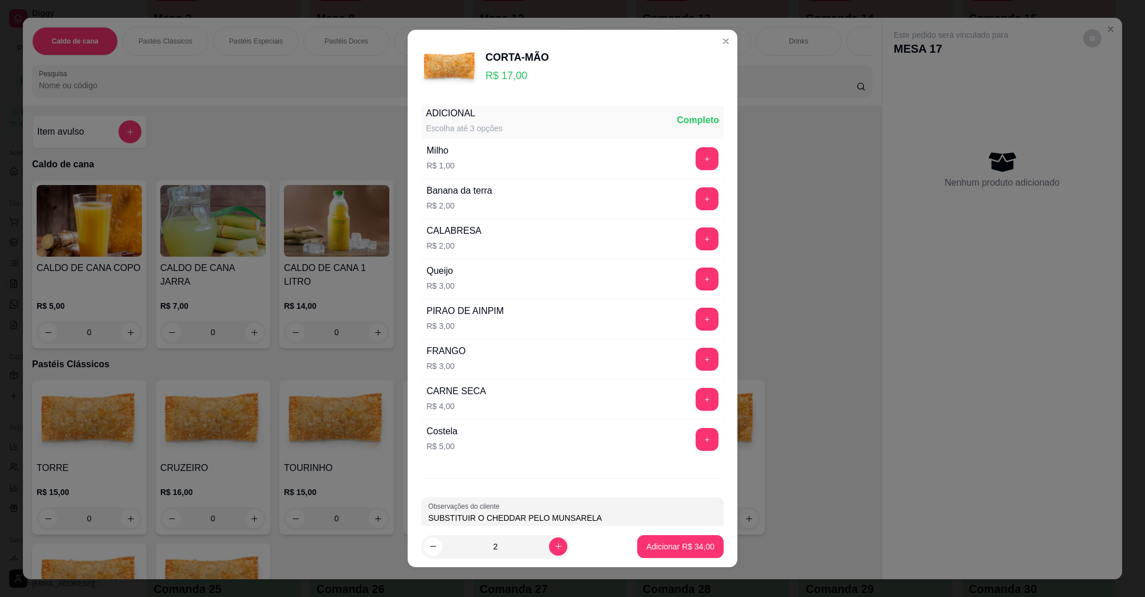
type input "SUBSTITUIR O CHEDDAR PELO MUNSARELA"
click at [641, 535] on button "Adicionar R$ 34,00" at bounding box center [680, 546] width 84 height 22
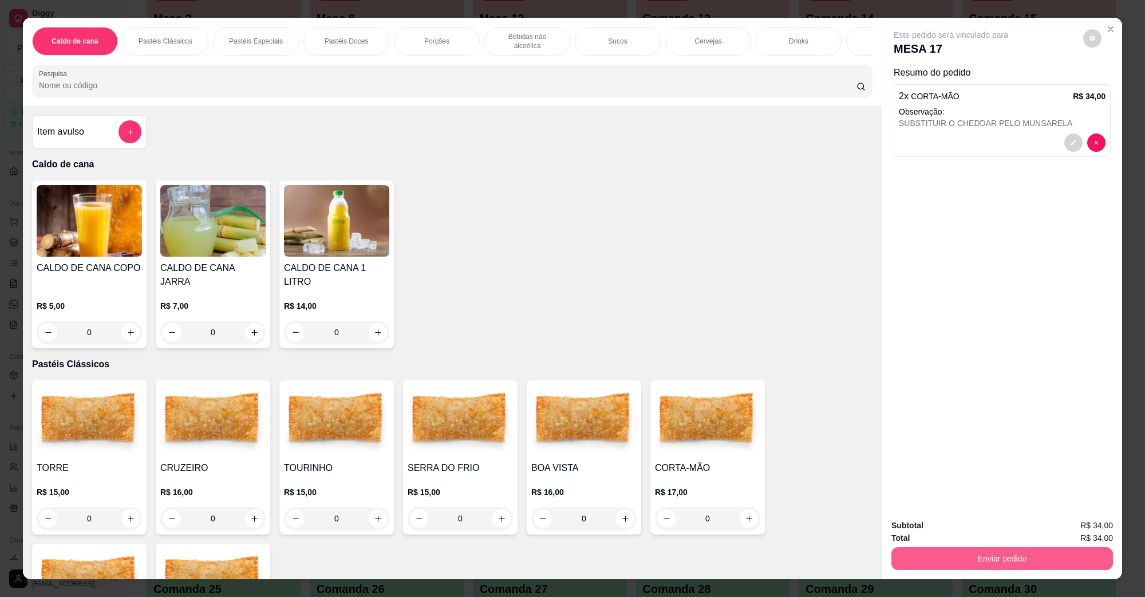
click at [913, 547] on button "Enviar pedido" at bounding box center [1002, 558] width 222 height 23
click at [914, 535] on button "Não registrar e enviar pedido" at bounding box center [964, 529] width 116 height 21
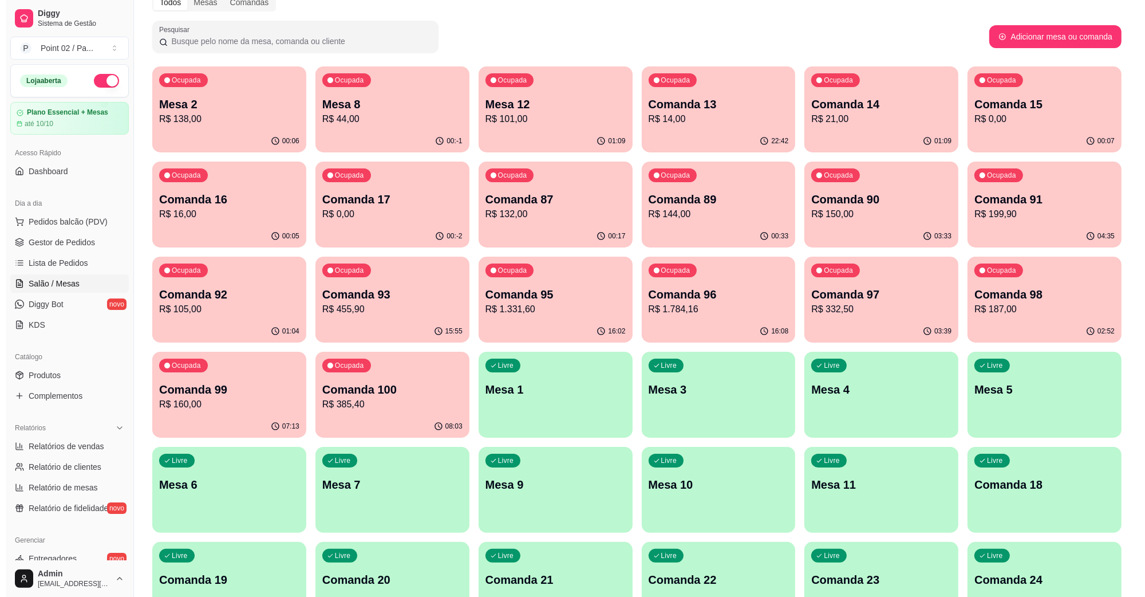
scroll to position [0, 0]
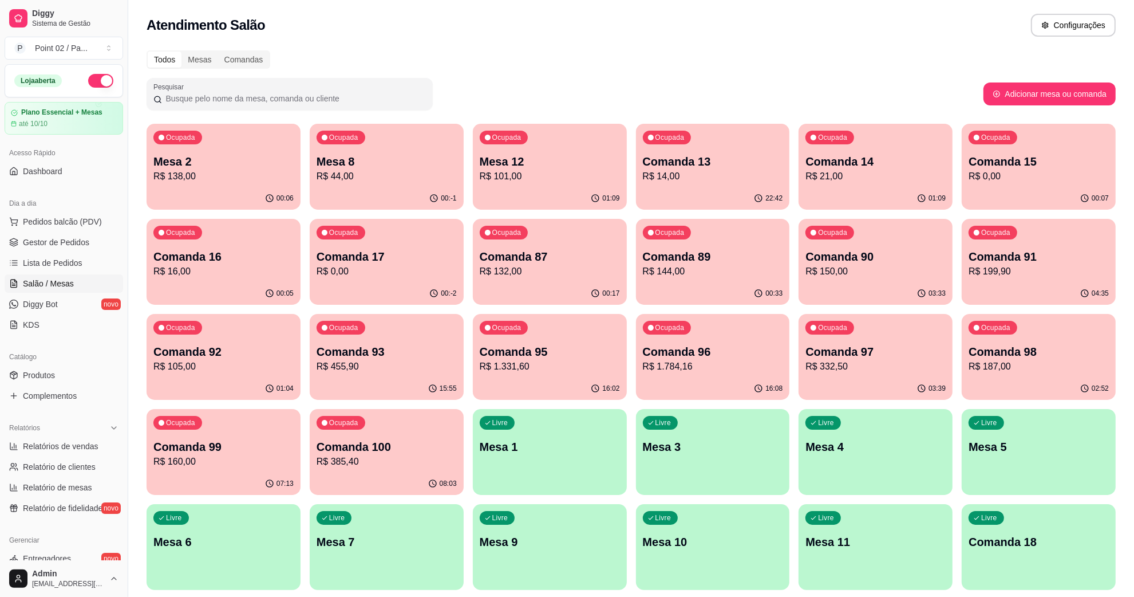
click at [386, 199] on div "00:-1" at bounding box center [387, 198] width 154 height 22
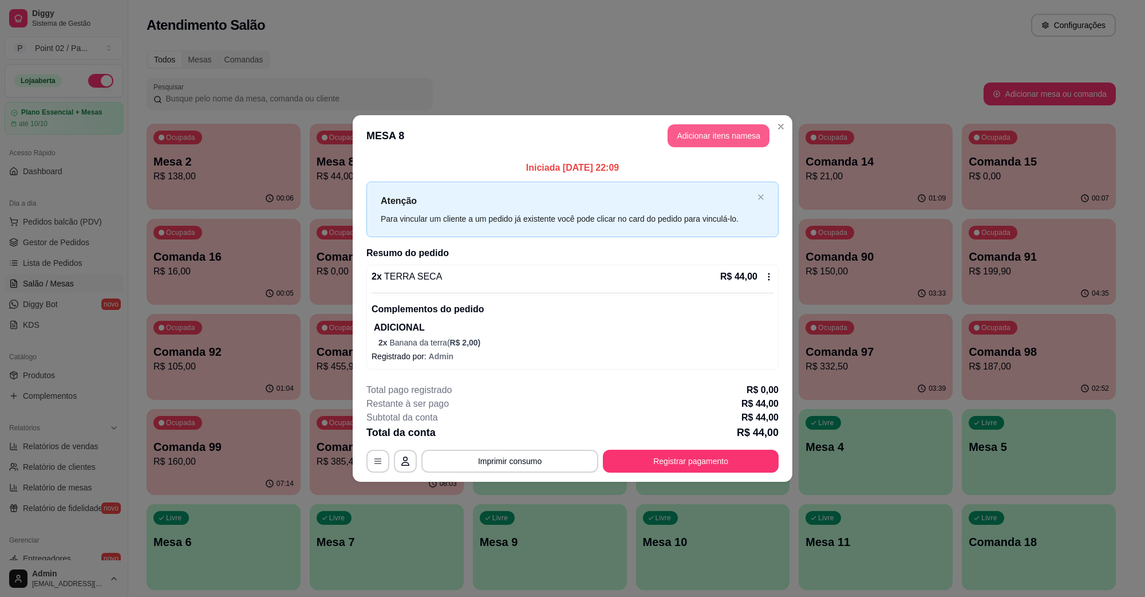
click at [748, 130] on button "Adicionar itens na mesa" at bounding box center [719, 135] width 102 height 23
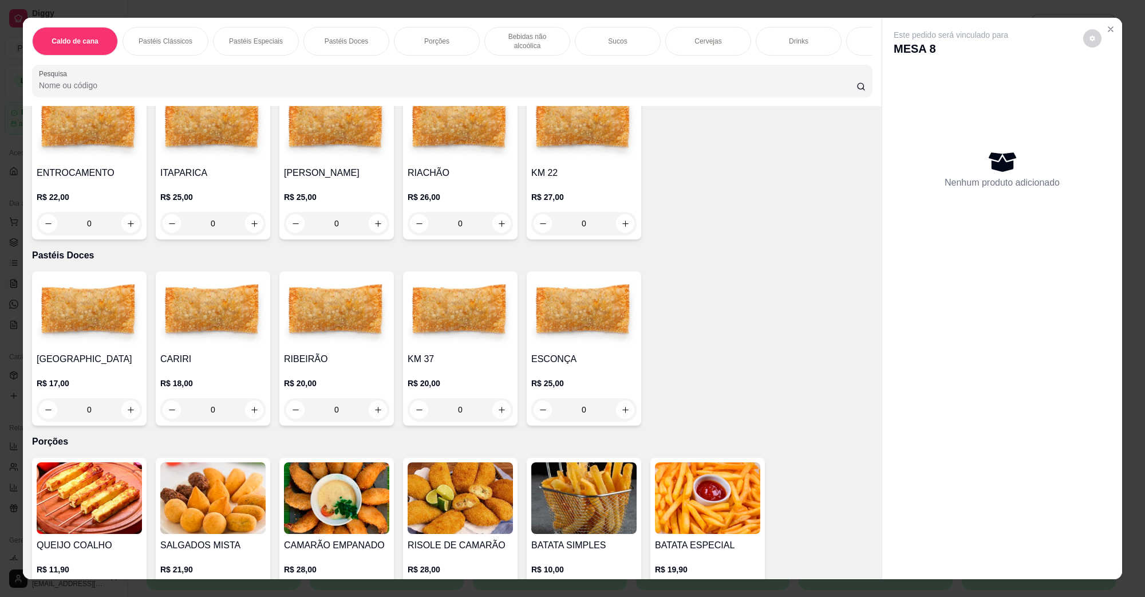
scroll to position [1074, 0]
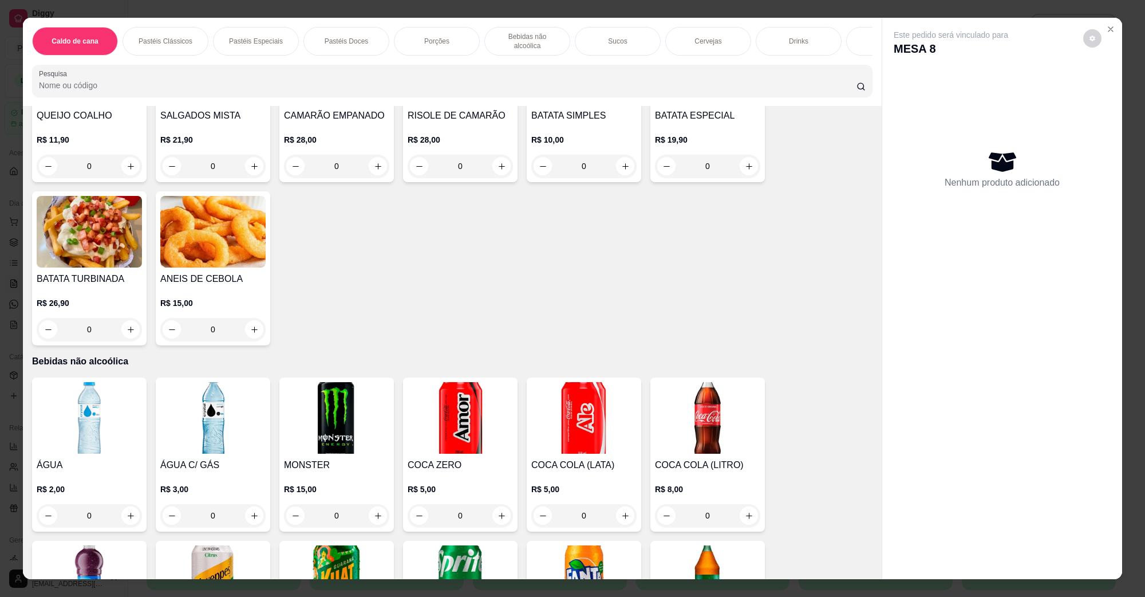
click at [562, 415] on img at bounding box center [583, 418] width 105 height 72
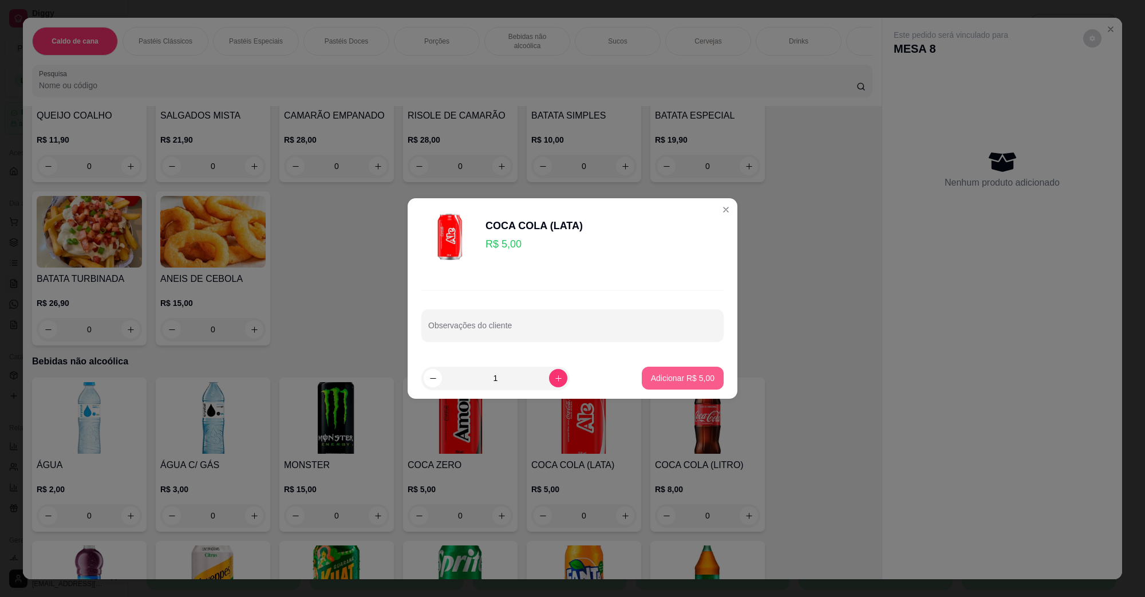
click at [682, 381] on p "Adicionar R$ 5,00" at bounding box center [683, 377] width 64 height 11
type input "1"
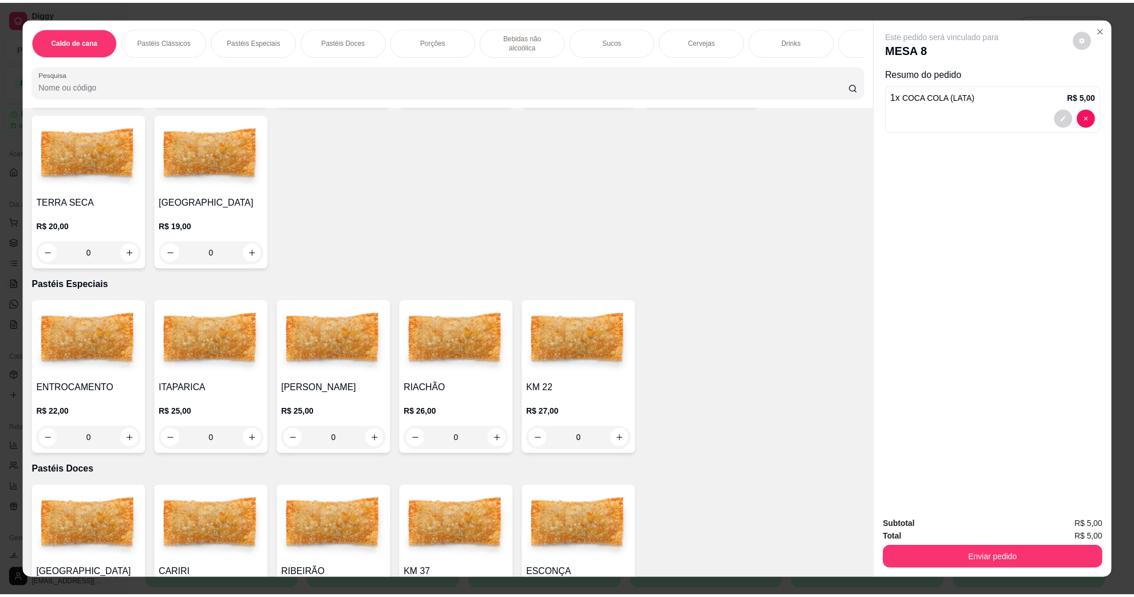
scroll to position [0, 0]
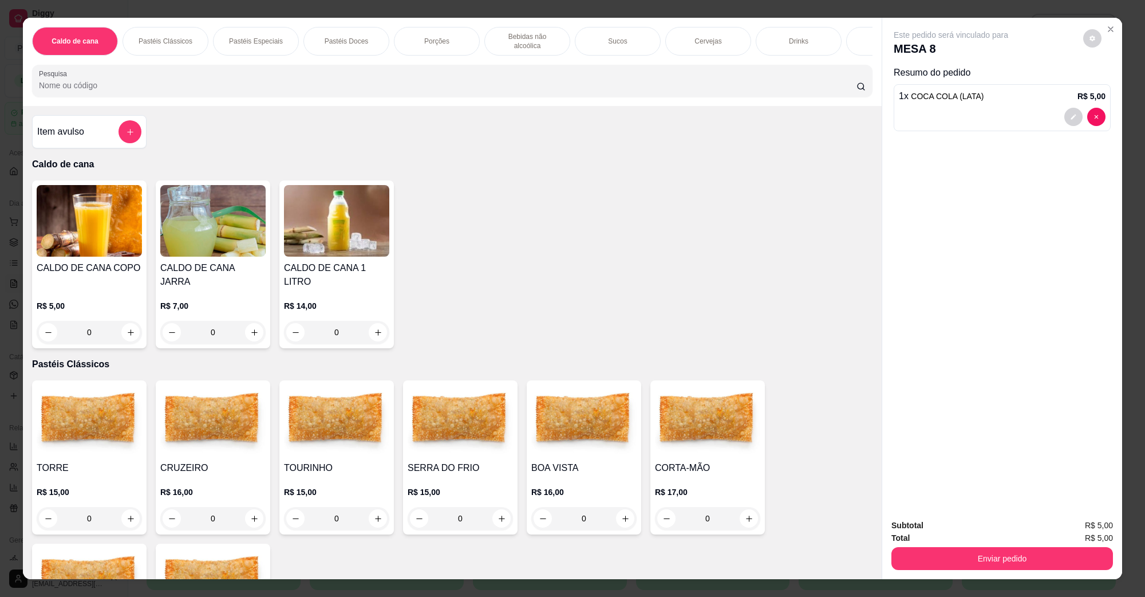
click at [245, 257] on img at bounding box center [212, 221] width 105 height 72
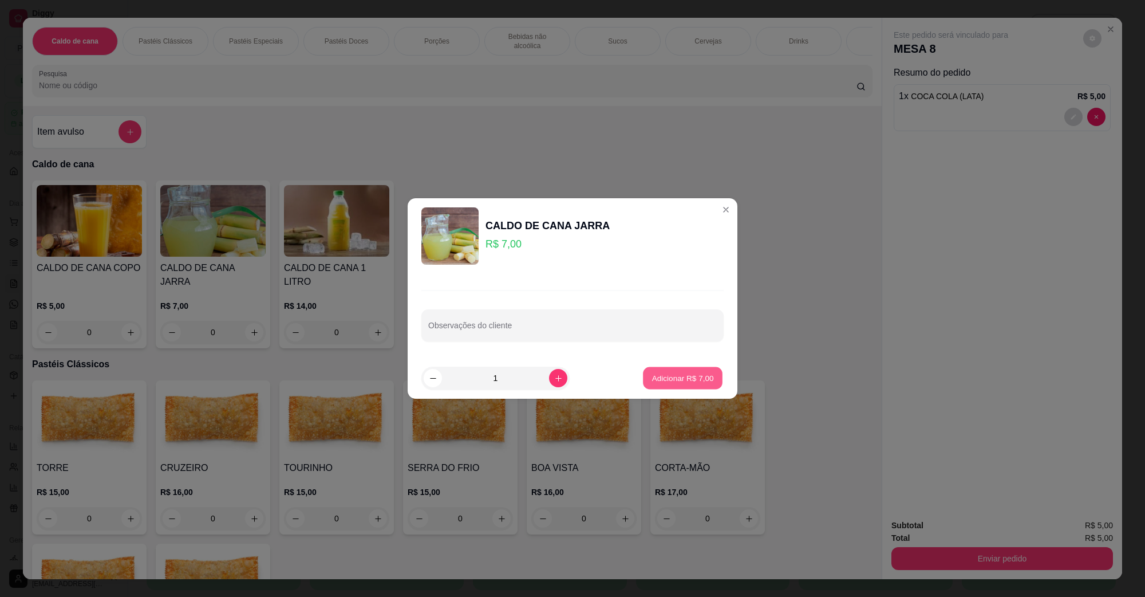
click at [652, 379] on p "Adicionar R$ 7,00" at bounding box center [683, 377] width 62 height 11
type input "1"
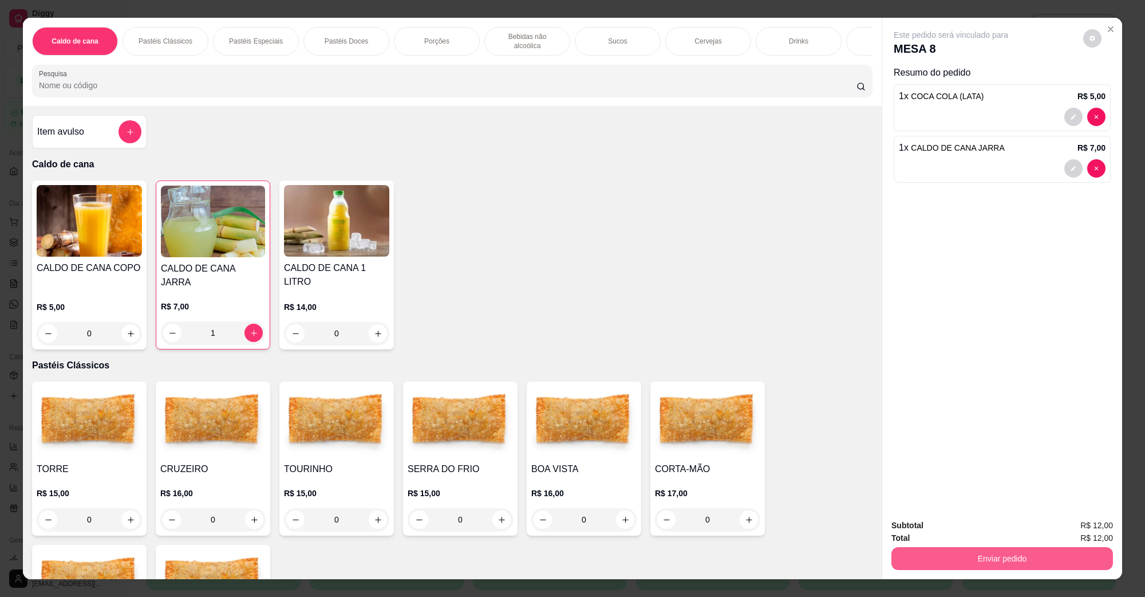
click at [929, 553] on button "Enviar pedido" at bounding box center [1002, 558] width 222 height 23
click at [949, 522] on button "Não registrar e enviar pedido" at bounding box center [963, 530] width 119 height 22
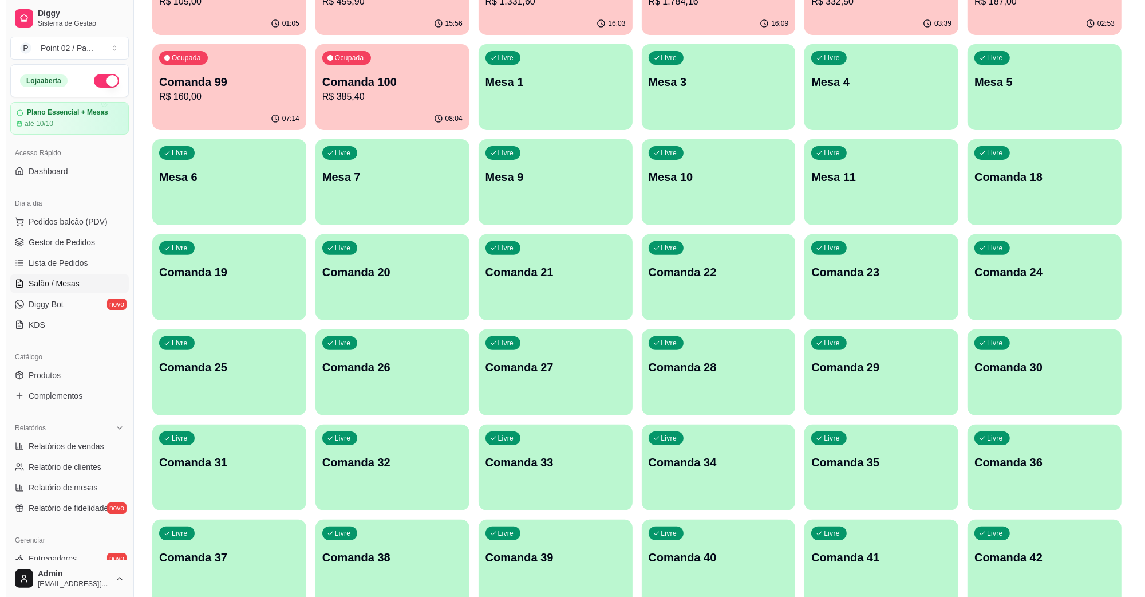
scroll to position [501, 0]
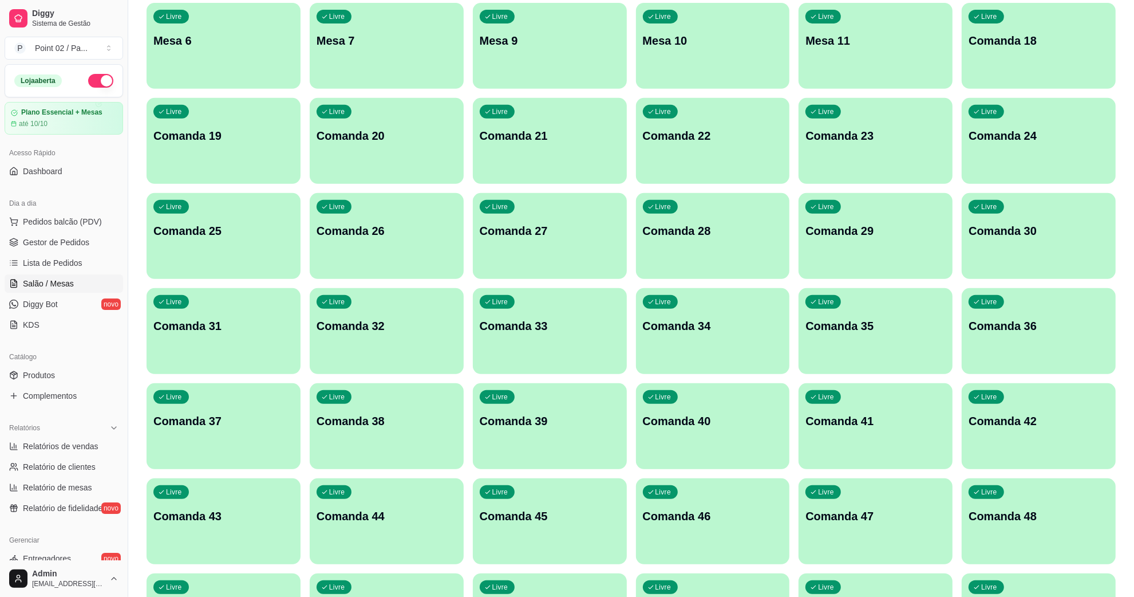
click at [866, 121] on div "Livre Comanda 23" at bounding box center [876, 134] width 154 height 72
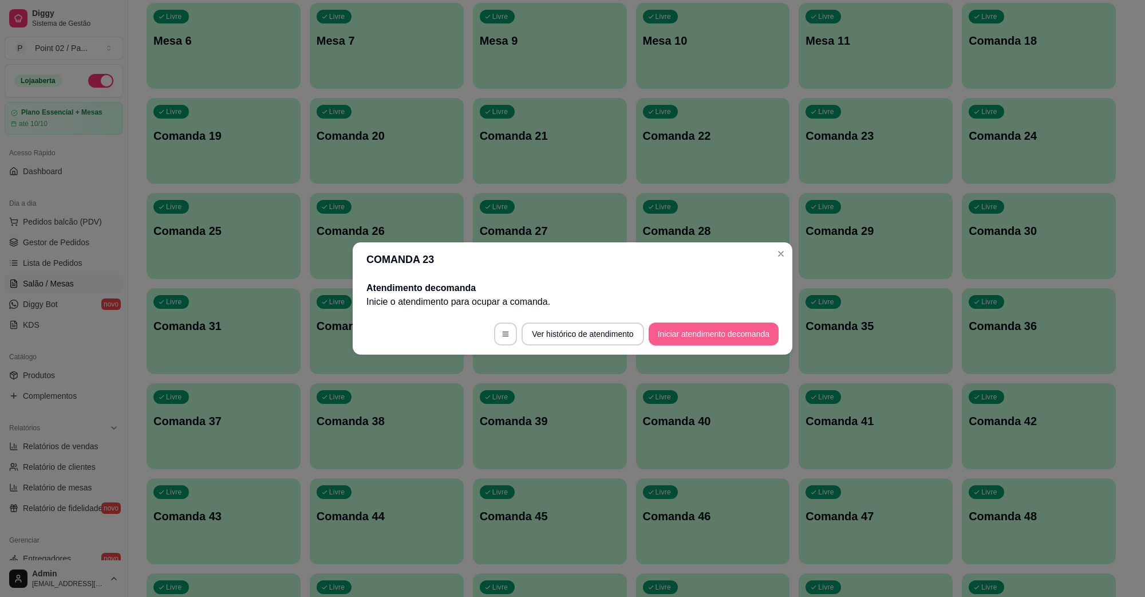
click at [694, 340] on button "Iniciar atendimento de comanda" at bounding box center [714, 333] width 130 height 23
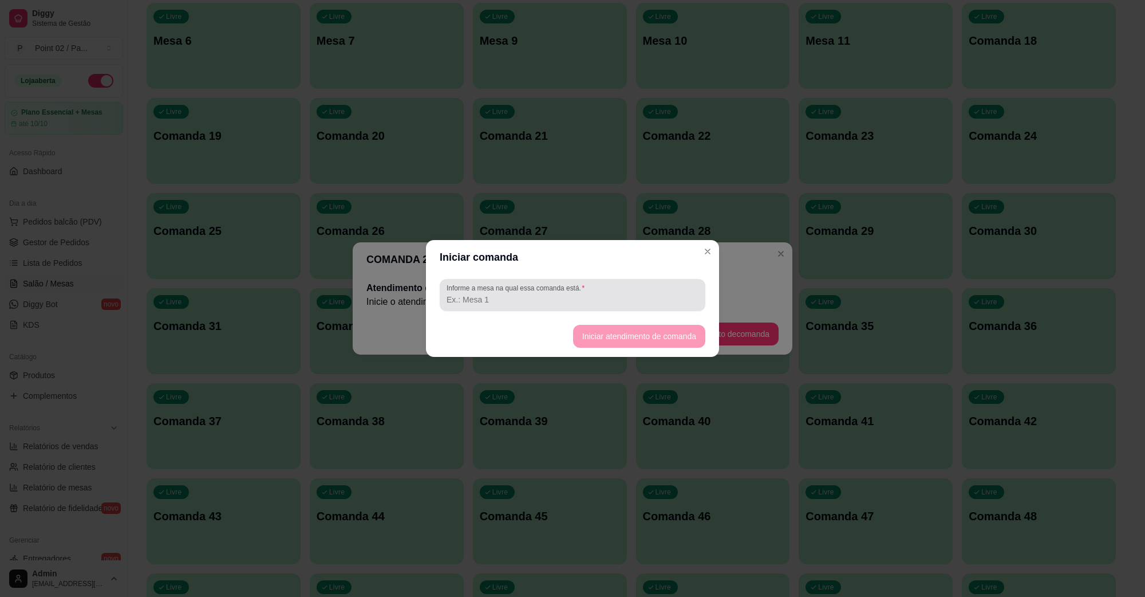
click at [599, 292] on div at bounding box center [573, 294] width 252 height 23
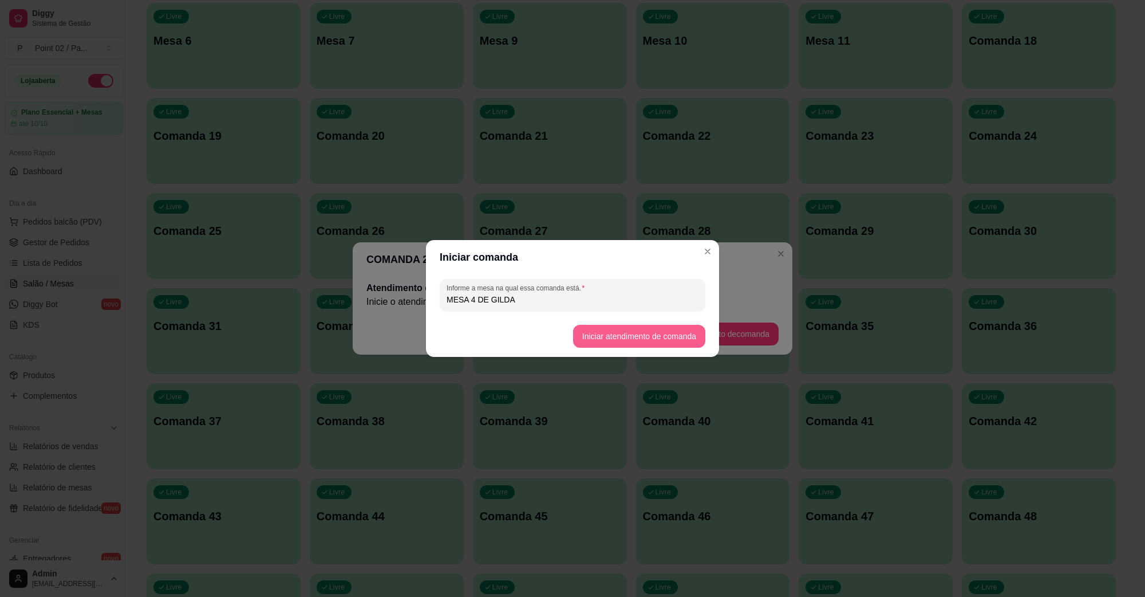
type input "MESA 4 DE GILDA"
click at [599, 342] on button "Iniciar atendimento de comanda" at bounding box center [639, 336] width 132 height 23
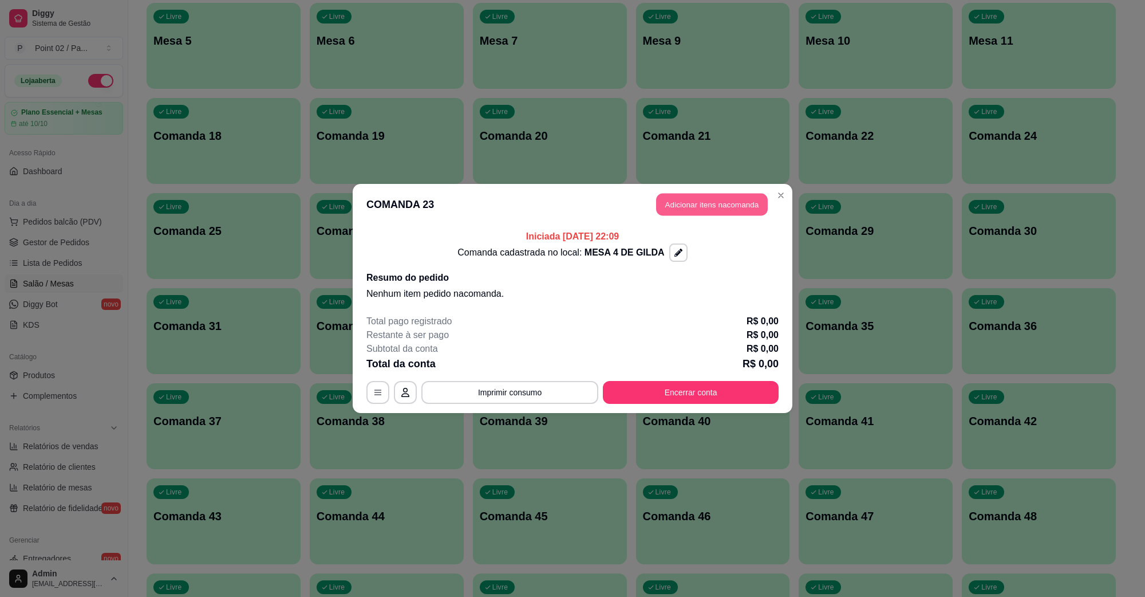
click at [689, 211] on button "Adicionar itens na comanda" at bounding box center [712, 205] width 112 height 22
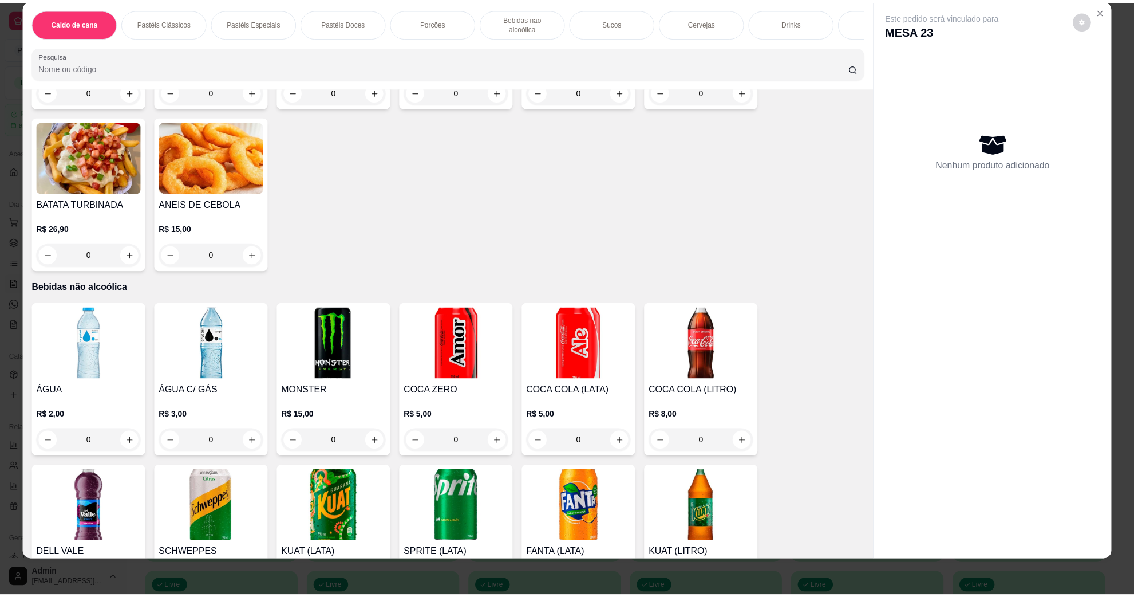
scroll to position [930, 0]
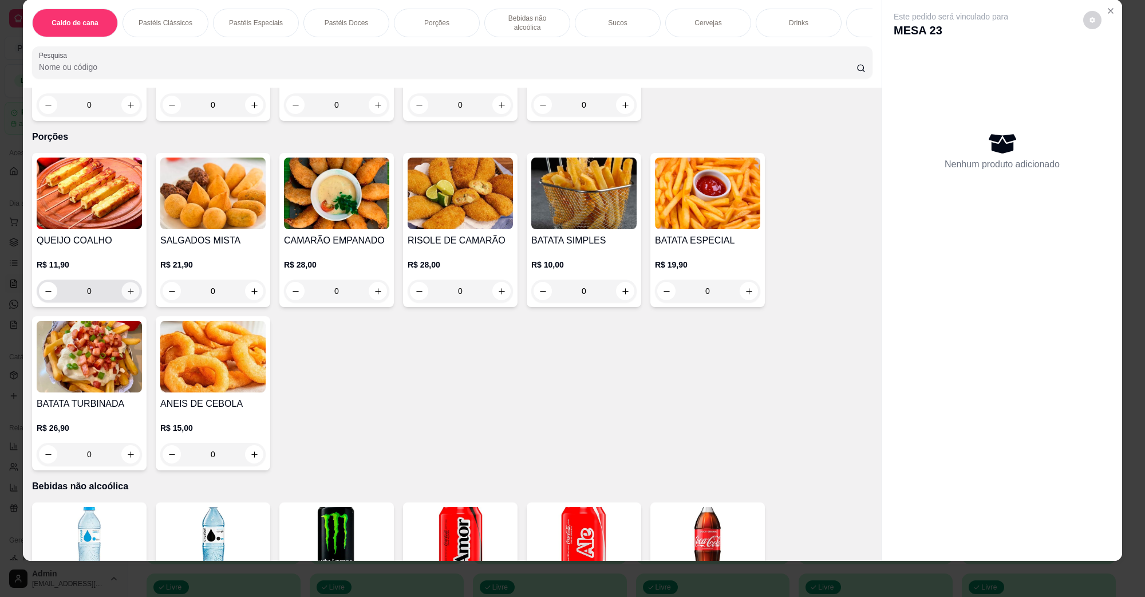
click at [127, 287] on icon "increase-product-quantity" at bounding box center [131, 291] width 9 height 9
type input "1"
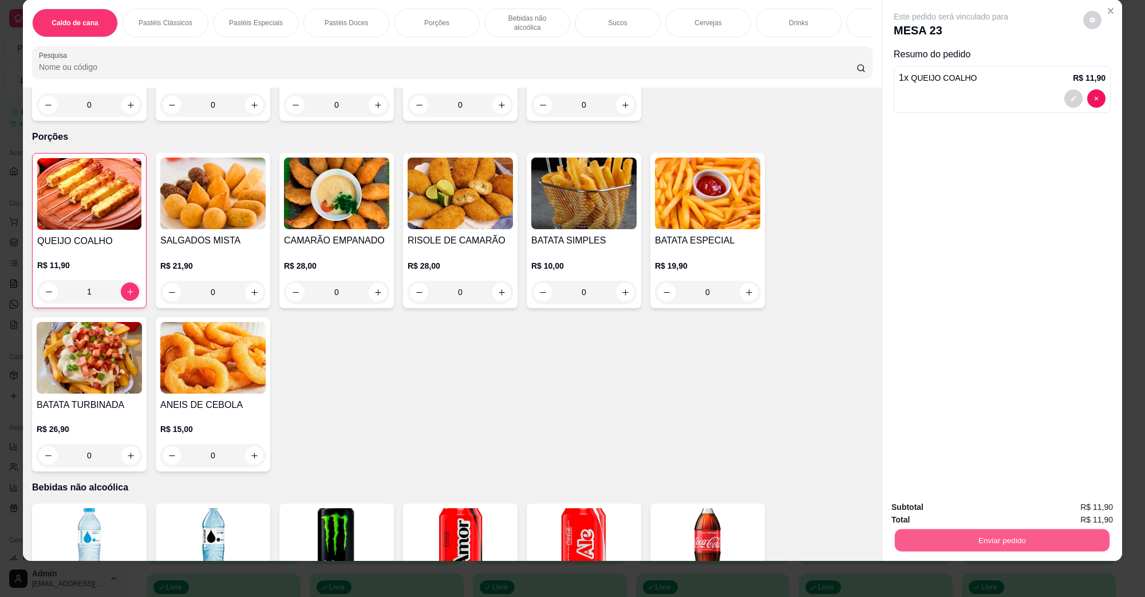
click at [1000, 545] on button "Enviar pedido" at bounding box center [1002, 539] width 215 height 22
click at [1011, 516] on button "Não registrar e enviar pedido" at bounding box center [964, 511] width 116 height 21
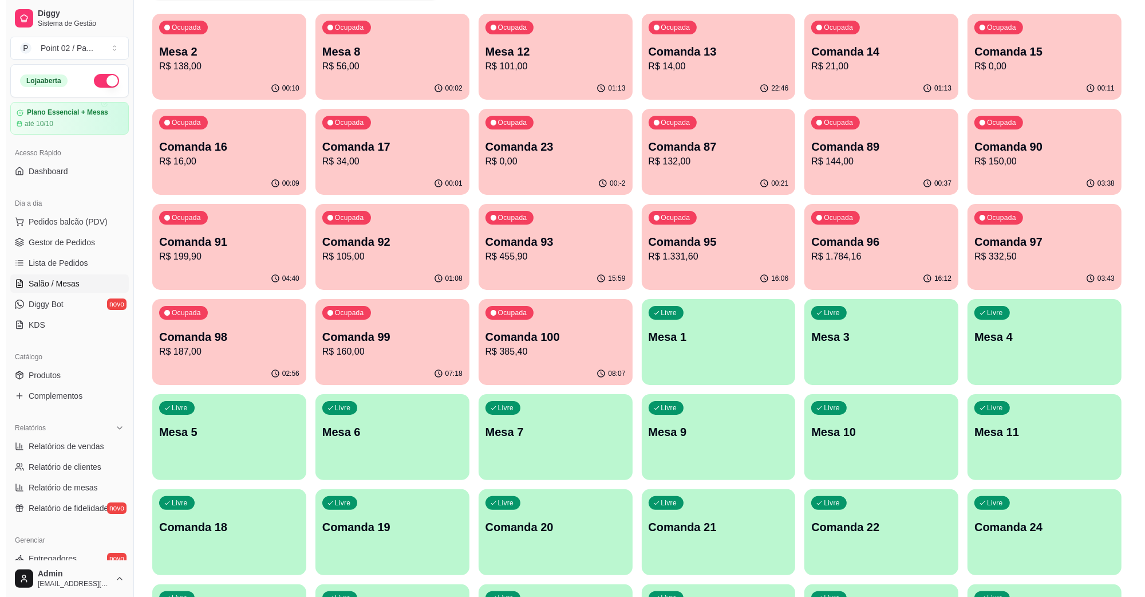
scroll to position [72, 0]
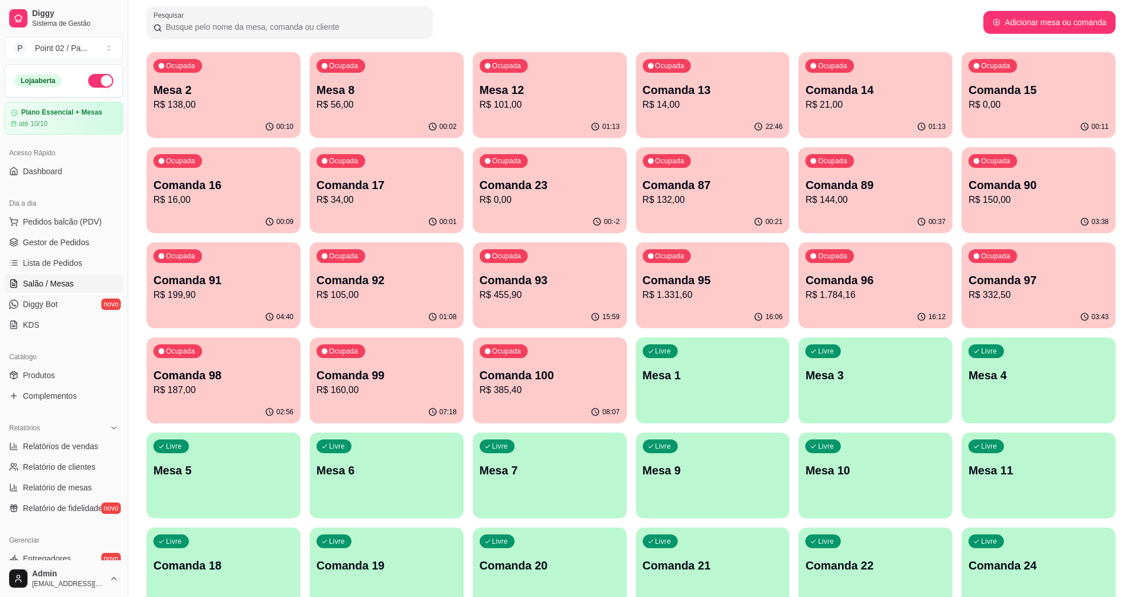
click at [254, 117] on div "00:10" at bounding box center [224, 127] width 154 height 22
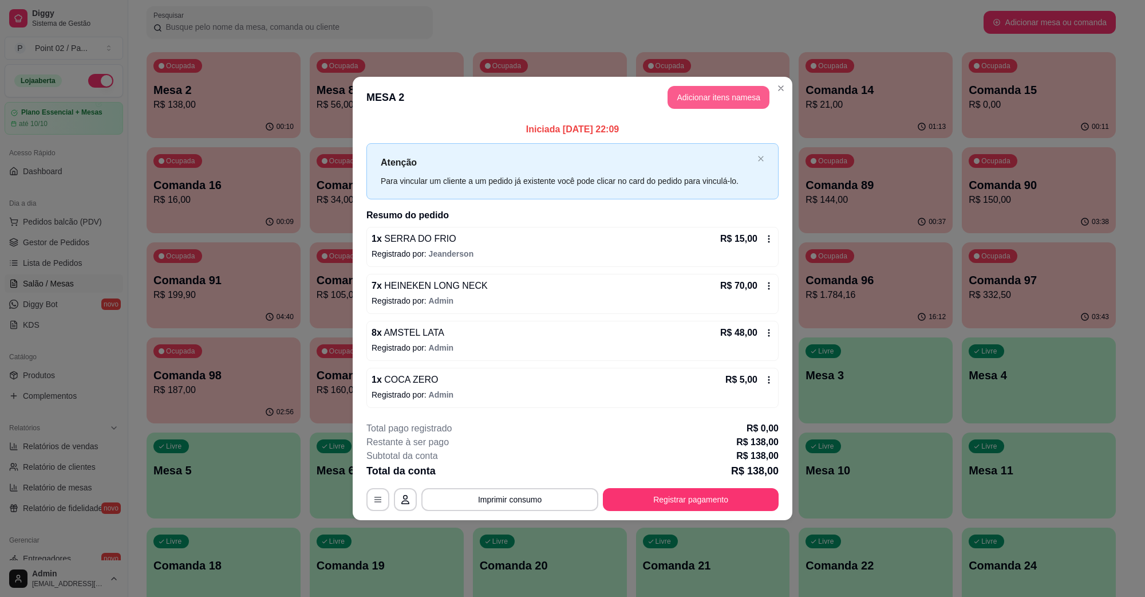
click at [711, 106] on button "Adicionar itens na mesa" at bounding box center [719, 97] width 102 height 23
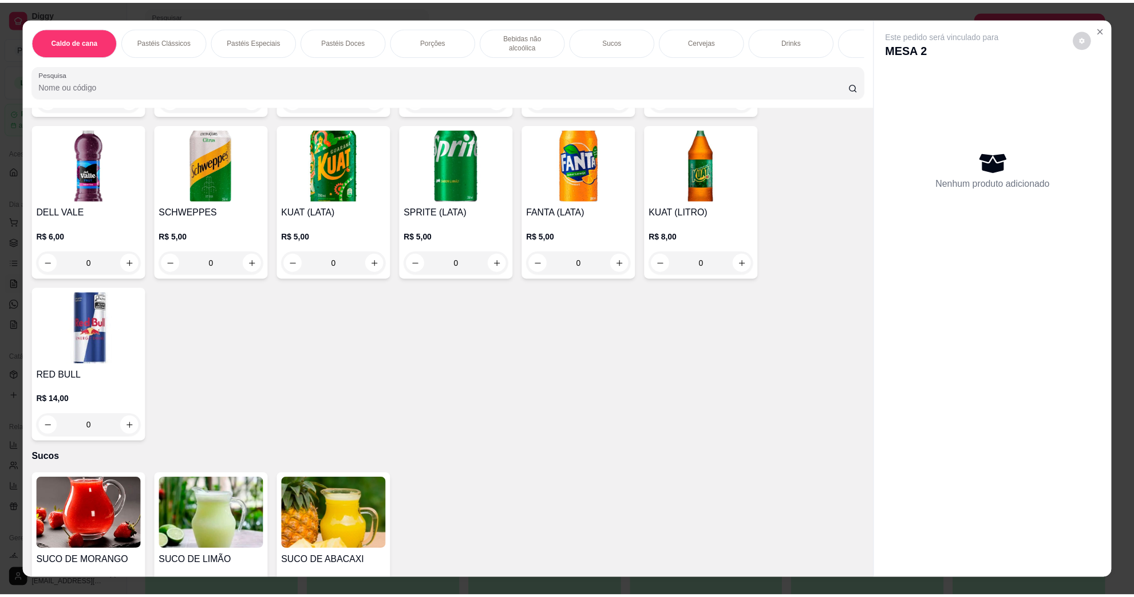
scroll to position [1360, 0]
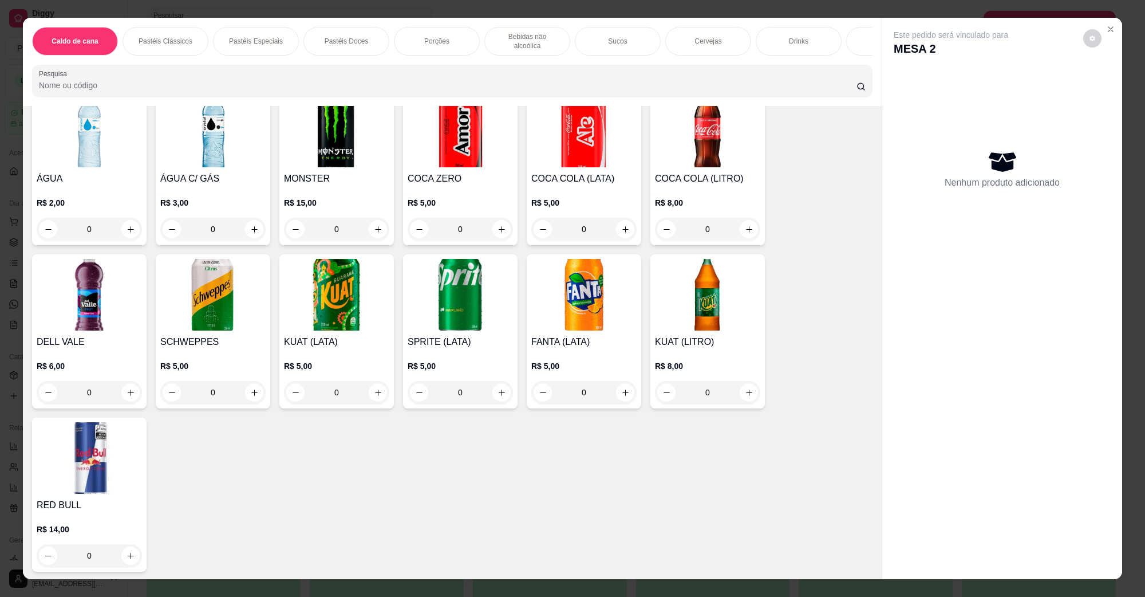
click at [593, 281] on img at bounding box center [583, 295] width 105 height 72
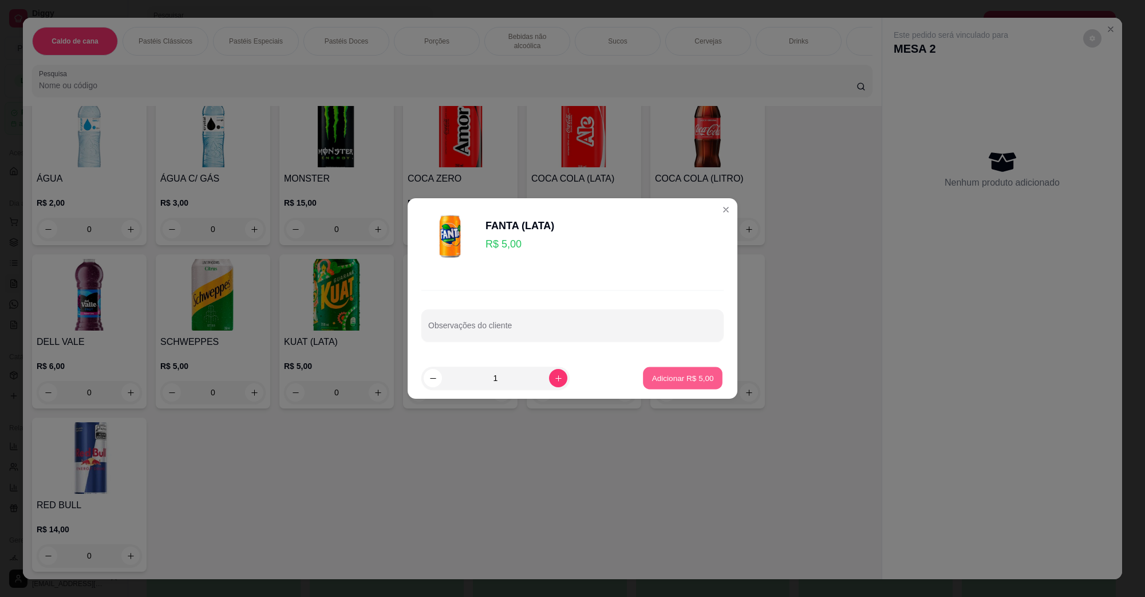
click at [654, 370] on button "Adicionar R$ 5,00" at bounding box center [683, 378] width 80 height 22
type input "1"
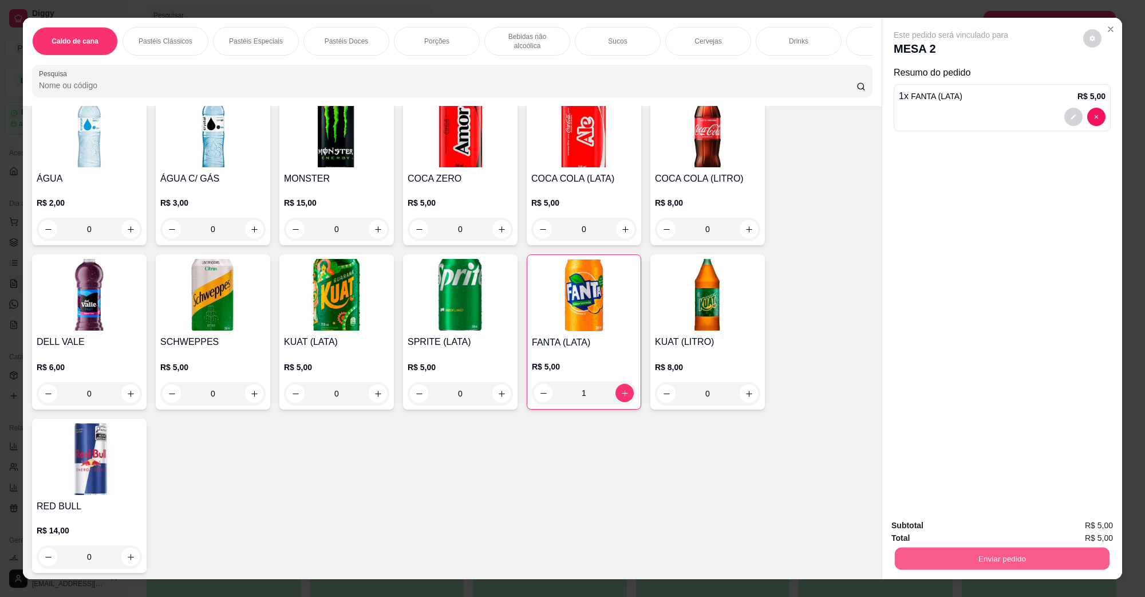
click at [919, 550] on button "Enviar pedido" at bounding box center [1002, 558] width 215 height 22
click at [931, 531] on button "Não registrar e enviar pedido" at bounding box center [964, 529] width 116 height 21
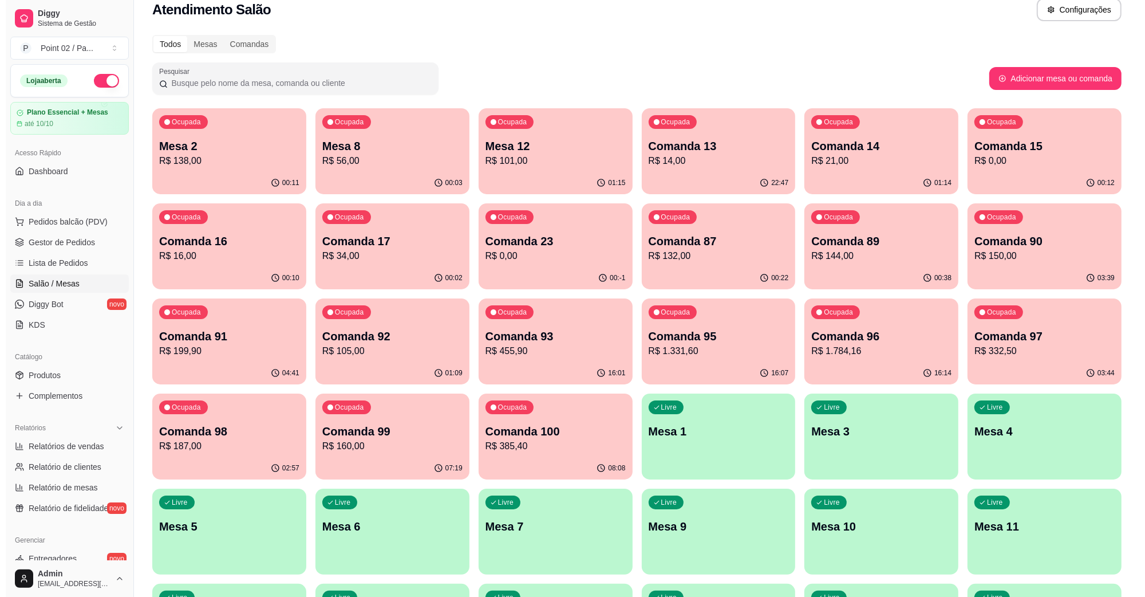
scroll to position [0, 0]
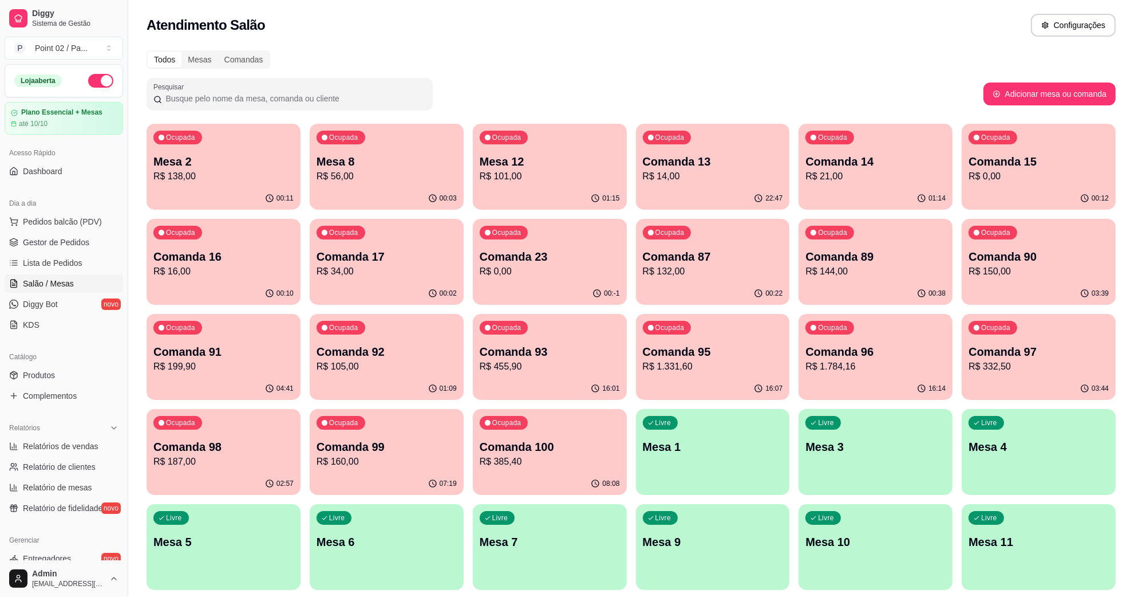
click at [384, 145] on div "Ocupada Mesa 8 R$ 56,00" at bounding box center [387, 156] width 154 height 64
click at [330, 167] on p "Mesa 8" at bounding box center [387, 161] width 136 height 15
click at [330, 171] on p "R$ 56,00" at bounding box center [387, 175] width 136 height 13
click at [262, 172] on p "R$ 143,00" at bounding box center [224, 175] width 136 height 13
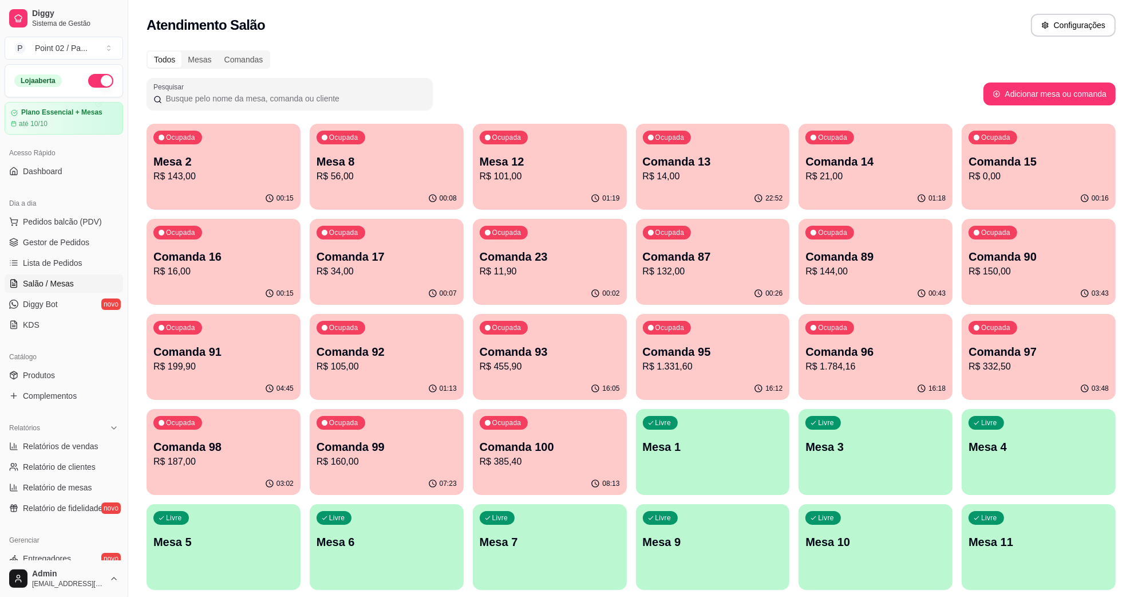
click at [995, 175] on p "R$ 0,00" at bounding box center [1039, 176] width 140 height 14
click at [255, 272] on p "R$ 16,00" at bounding box center [224, 271] width 136 height 13
click at [355, 272] on p "R$ 34,00" at bounding box center [387, 272] width 140 height 14
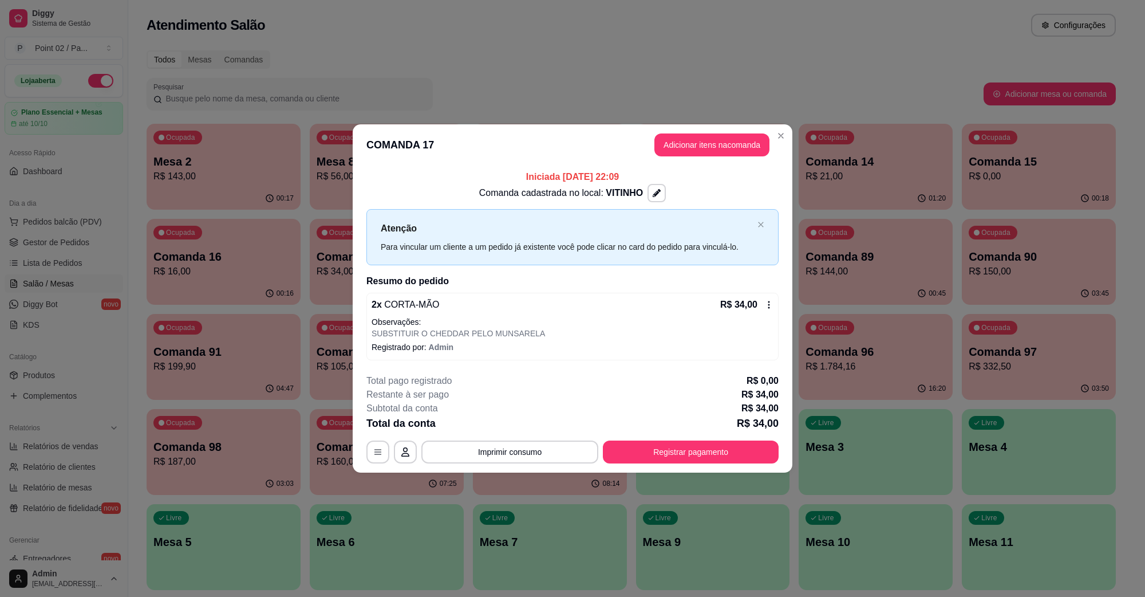
click at [676, 131] on header "COMANDA 17 Adicionar itens na comanda" at bounding box center [573, 144] width 440 height 41
click at [677, 139] on button "Adicionar itens na comanda" at bounding box center [711, 144] width 115 height 23
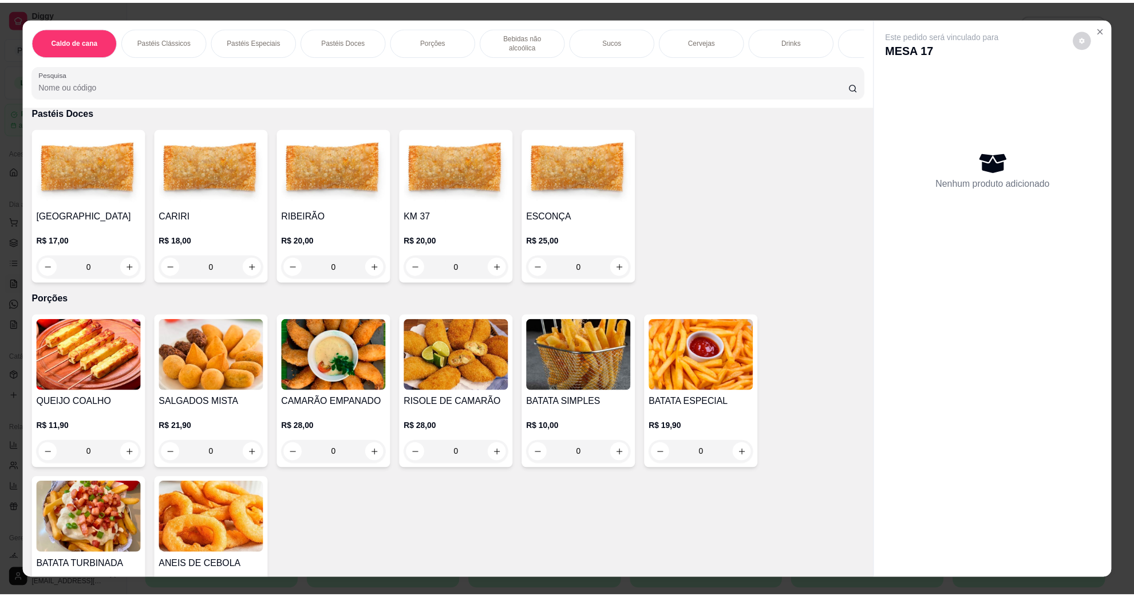
scroll to position [1217, 0]
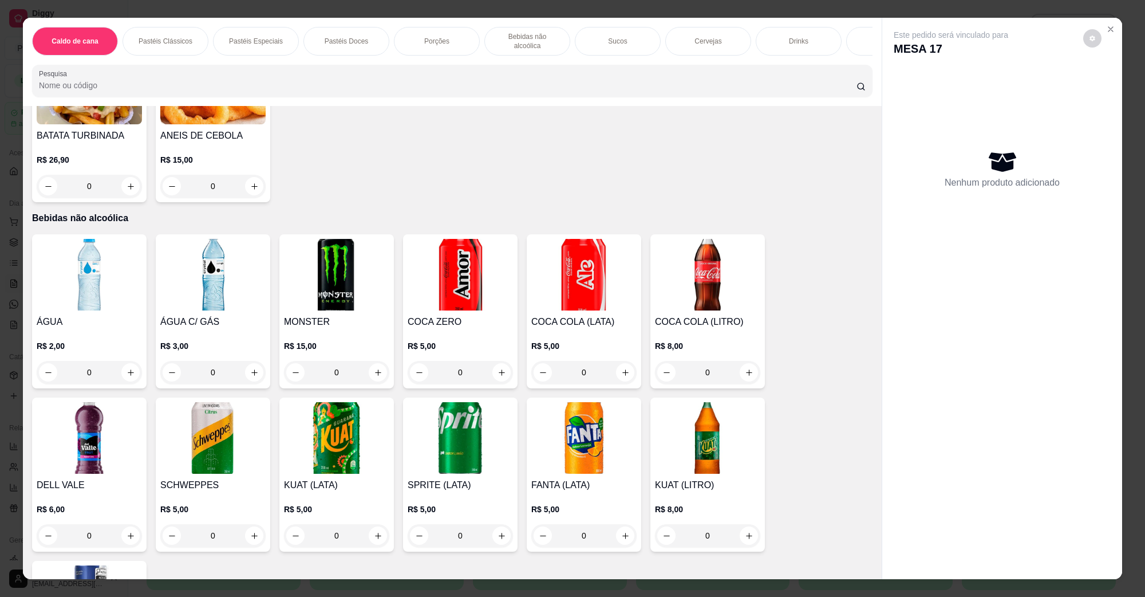
click at [571, 276] on img at bounding box center [583, 275] width 105 height 72
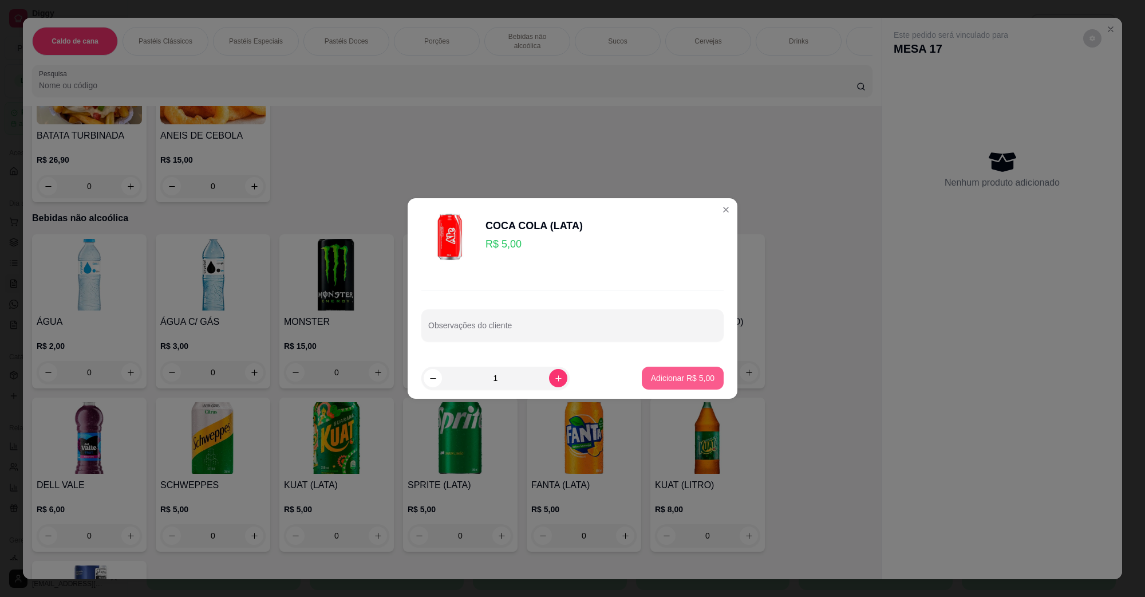
click at [651, 382] on p "Adicionar R$ 5,00" at bounding box center [683, 377] width 64 height 11
type input "1"
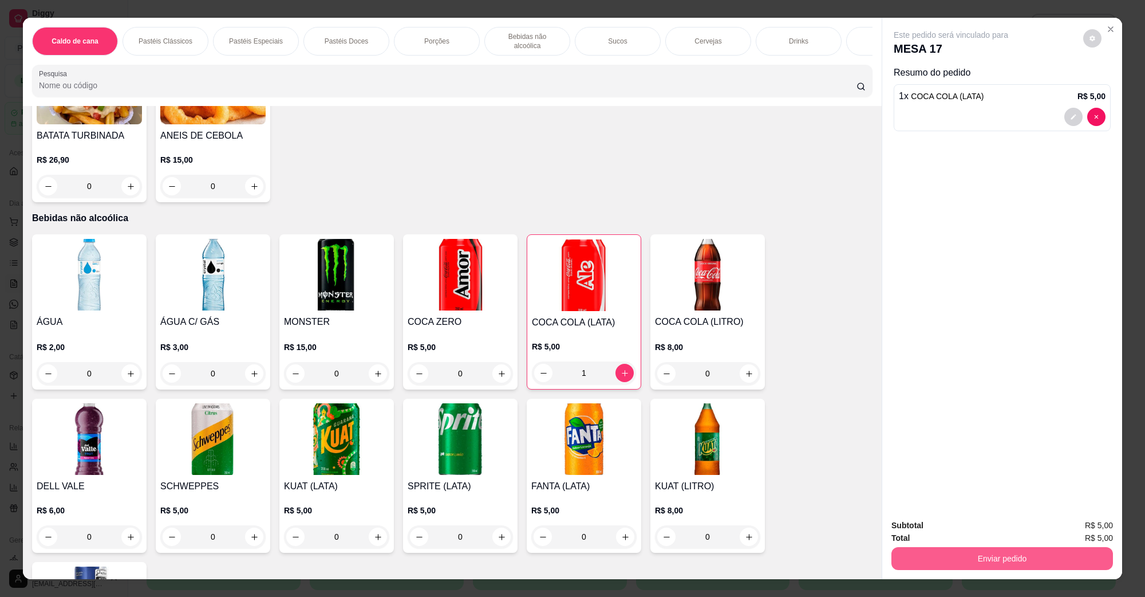
click at [938, 551] on button "Enviar pedido" at bounding box center [1002, 558] width 222 height 23
click at [939, 533] on button "Não registrar e enviar pedido" at bounding box center [963, 530] width 119 height 22
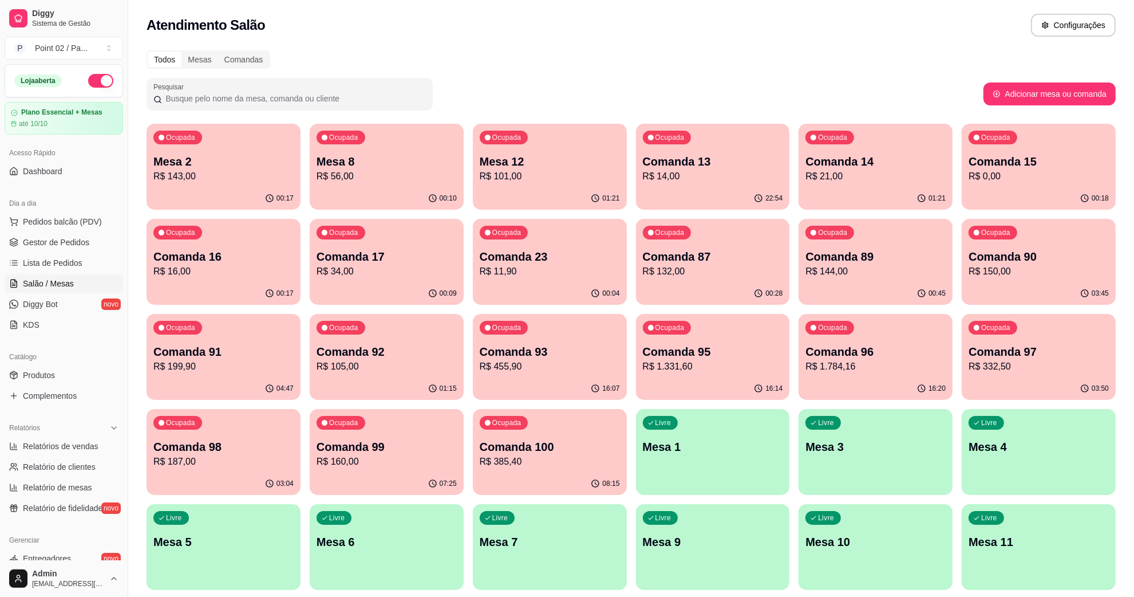
click at [1017, 167] on p "Comanda 15" at bounding box center [1039, 161] width 140 height 16
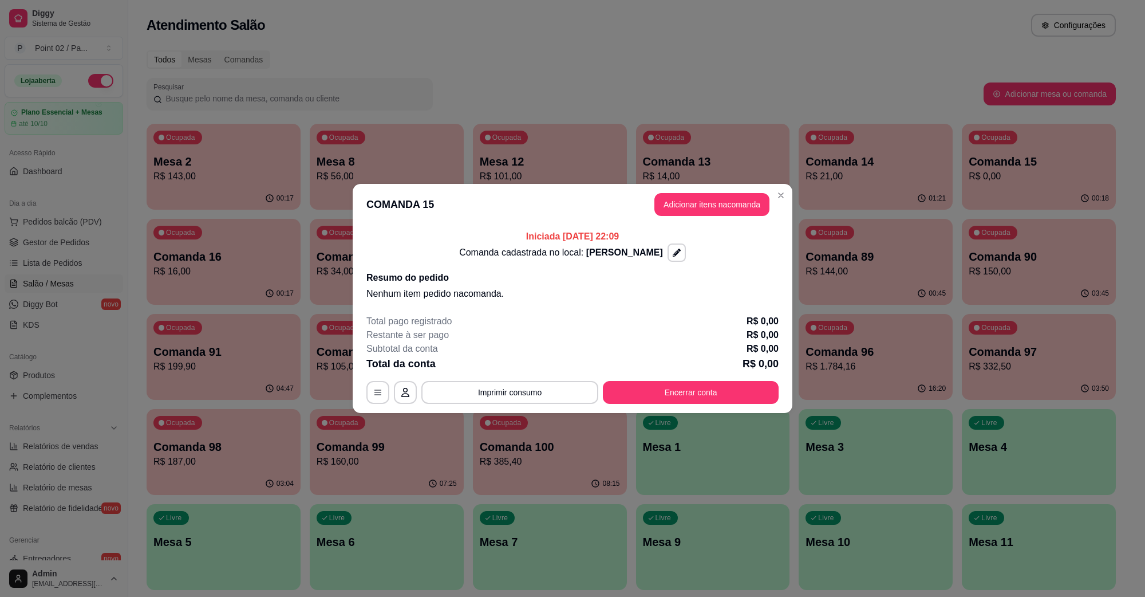
click at [703, 379] on div "Total pago registrado R$ 0,00 Restante à ser pago R$ 0,00 Subtotal da conta R$ …" at bounding box center [572, 358] width 412 height 89
click at [689, 391] on button "Encerrar conta" at bounding box center [691, 392] width 176 height 23
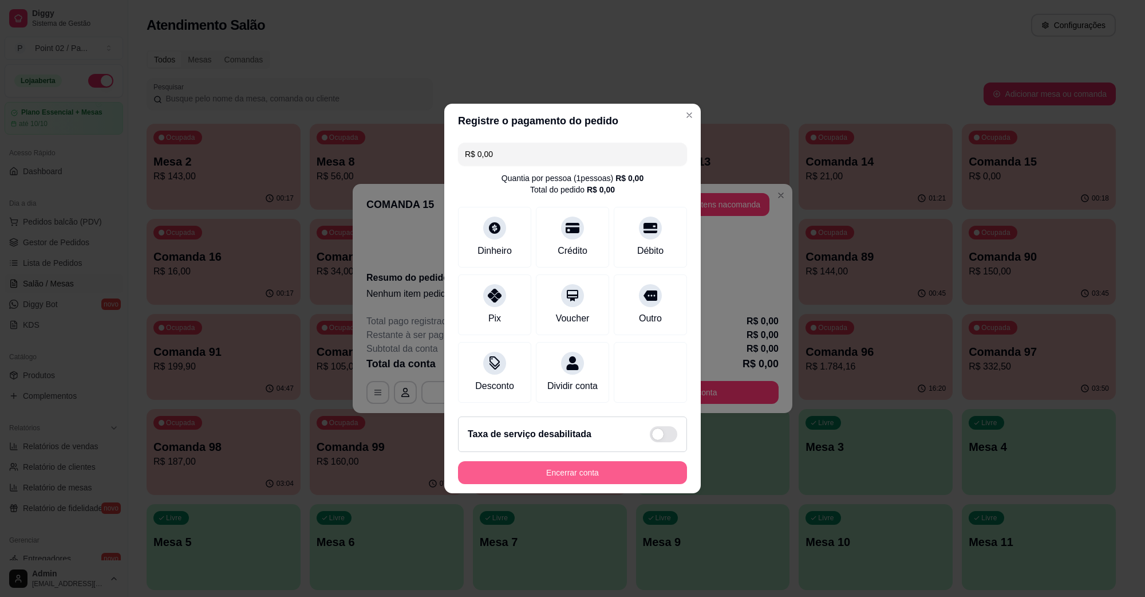
click at [594, 473] on button "Encerrar conta" at bounding box center [572, 472] width 229 height 23
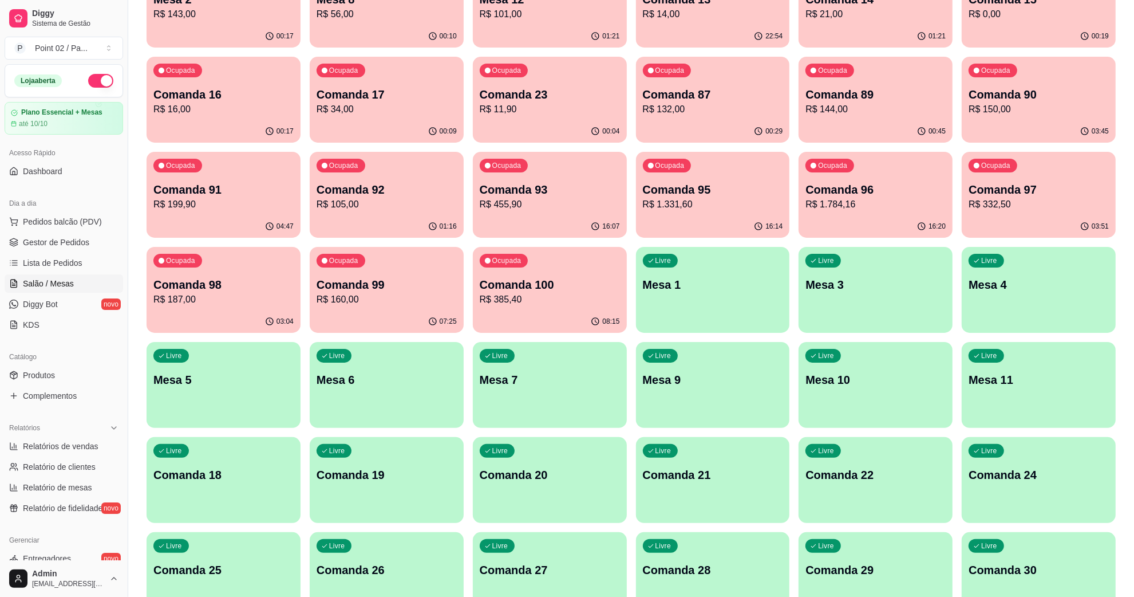
scroll to position [286, 0]
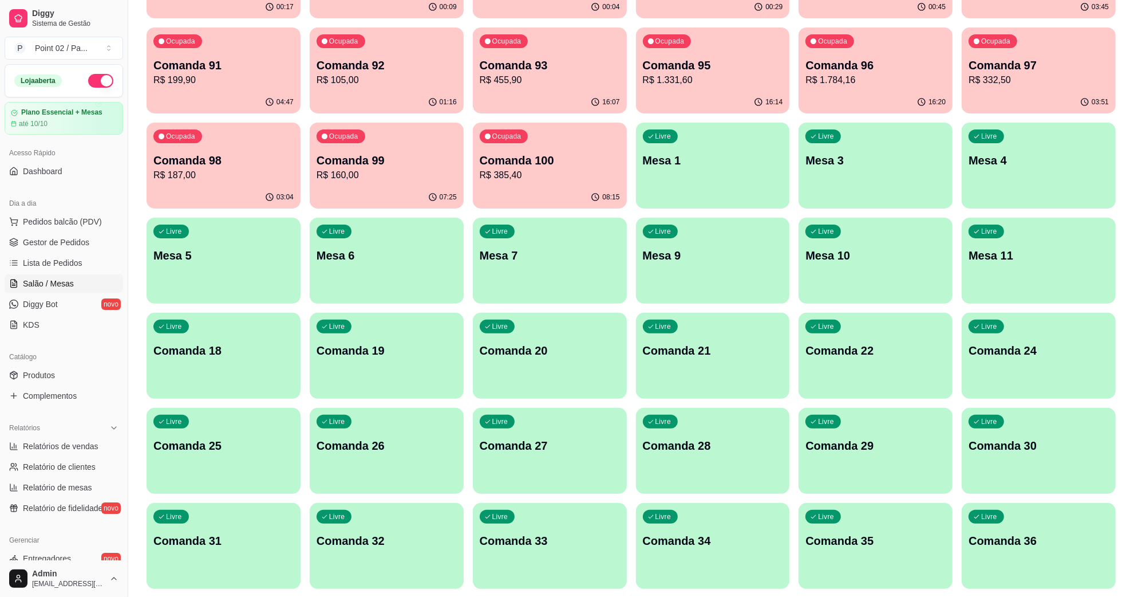
click at [1022, 273] on div "Livre Mesa 11" at bounding box center [1039, 254] width 154 height 72
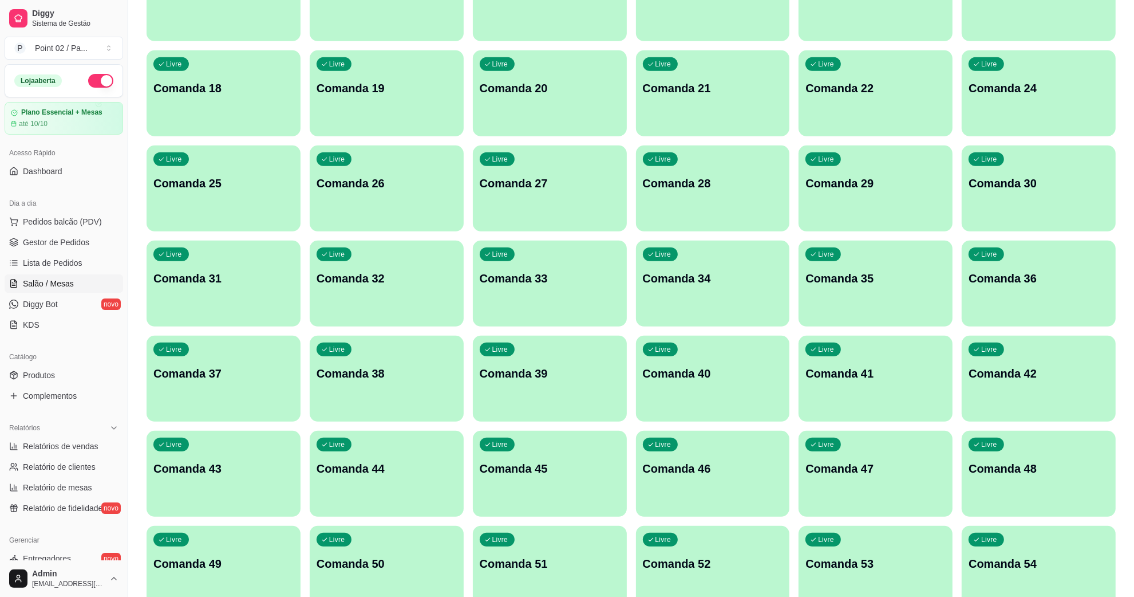
scroll to position [644, 0]
click at [886, 279] on p "Comanda 41" at bounding box center [876, 278] width 140 height 16
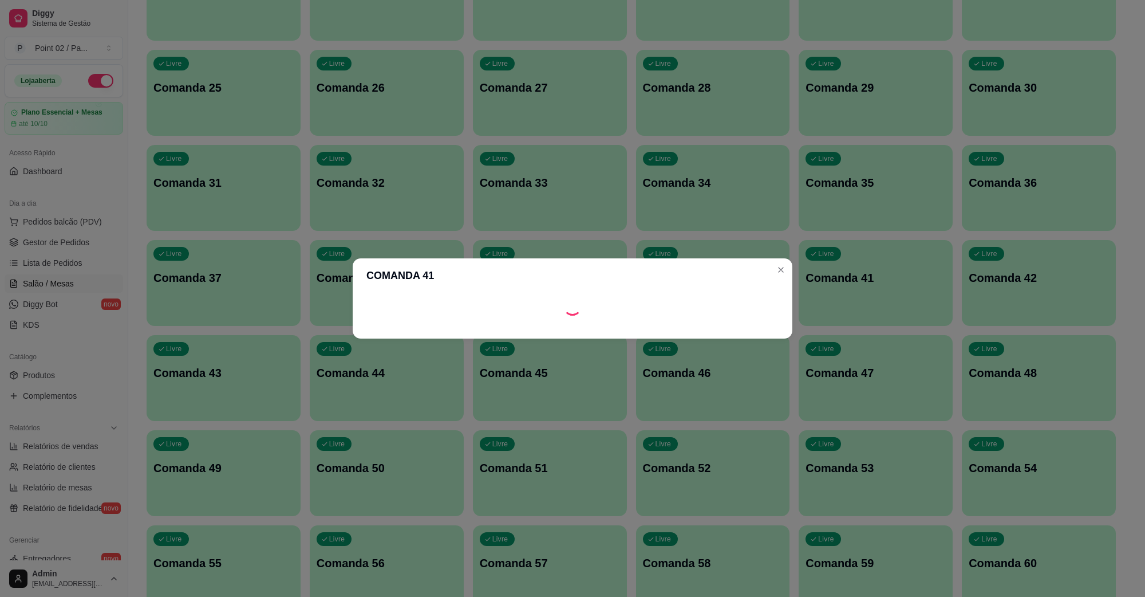
click at [732, 287] on header "COMANDA 41" at bounding box center [573, 275] width 440 height 34
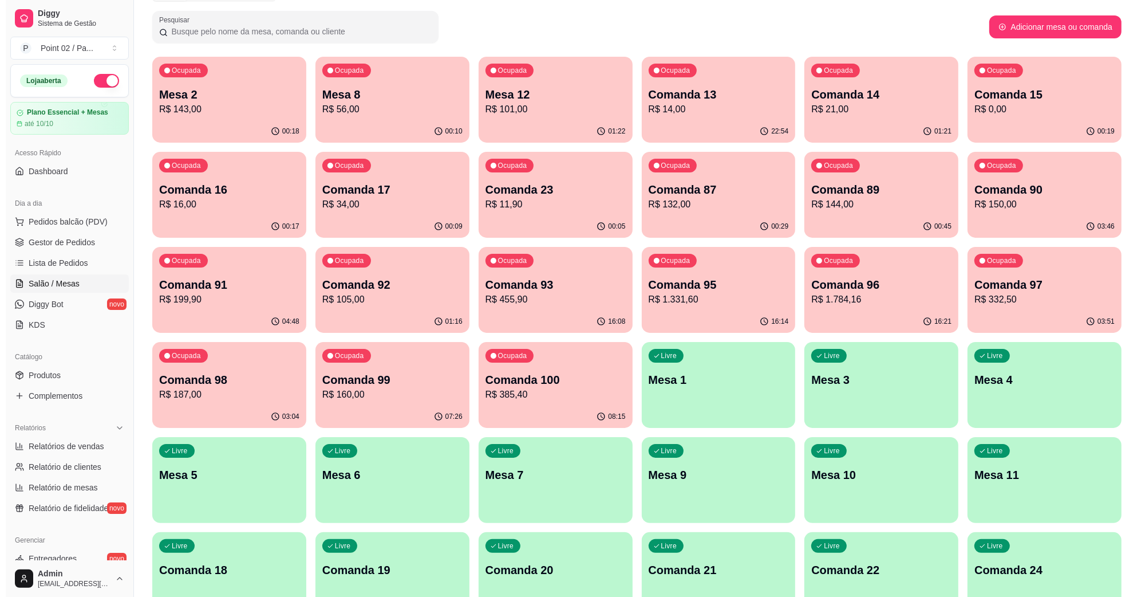
scroll to position [0, 0]
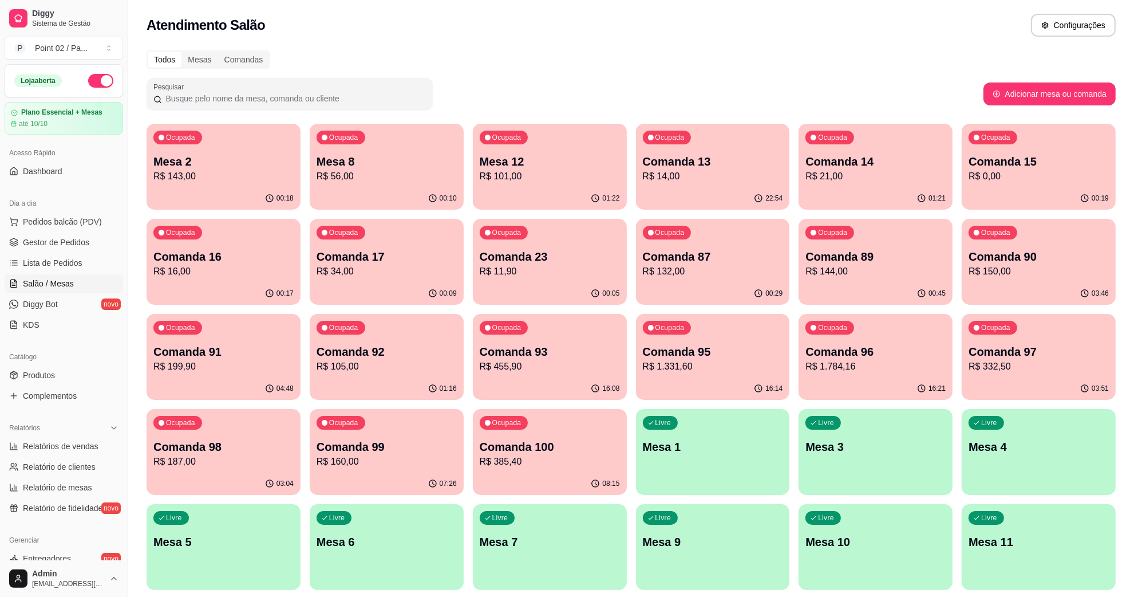
click at [399, 348] on p "Comanda 92" at bounding box center [387, 352] width 140 height 16
click at [731, 262] on p "Comanda 87" at bounding box center [713, 256] width 140 height 16
click at [825, 265] on p "R$ 144,00" at bounding box center [876, 271] width 136 height 13
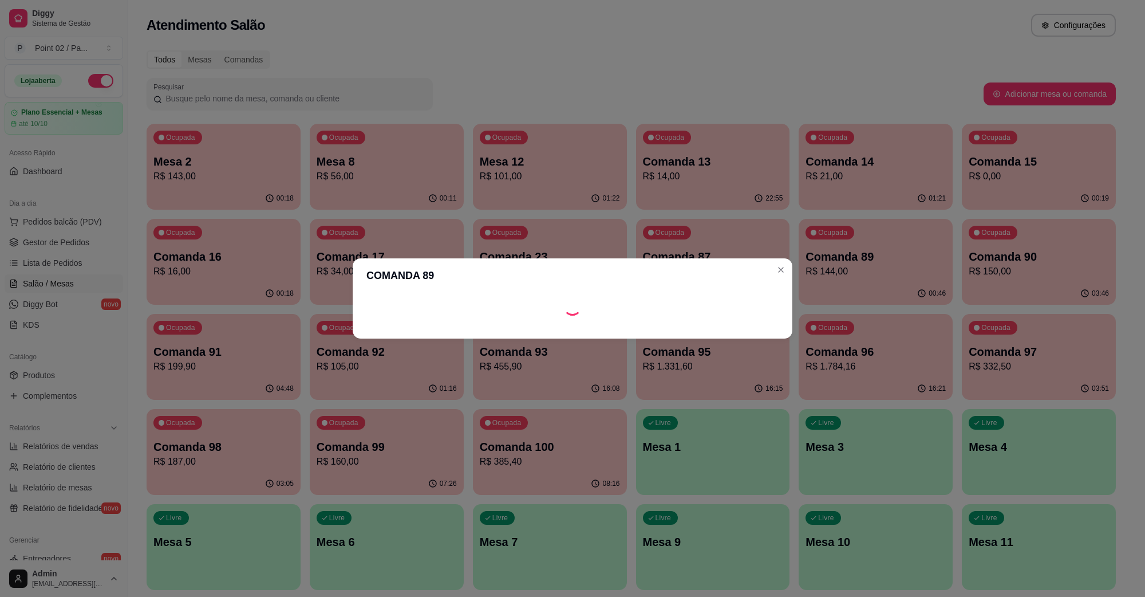
click at [713, 305] on div at bounding box center [573, 306] width 440 height 27
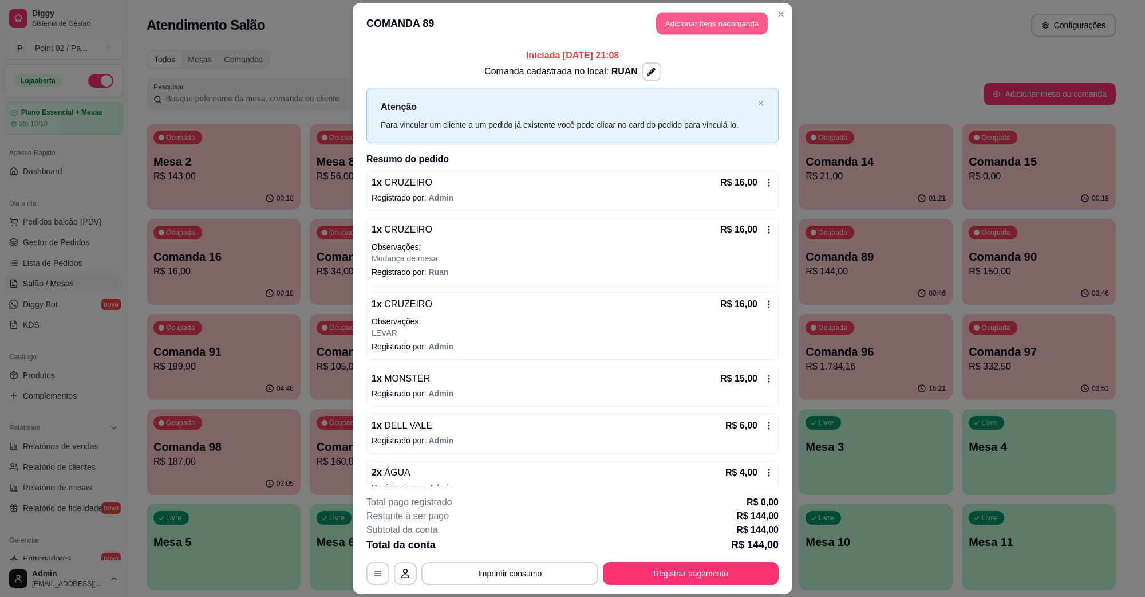
click at [656, 15] on button "Adicionar itens na comanda" at bounding box center [712, 24] width 112 height 22
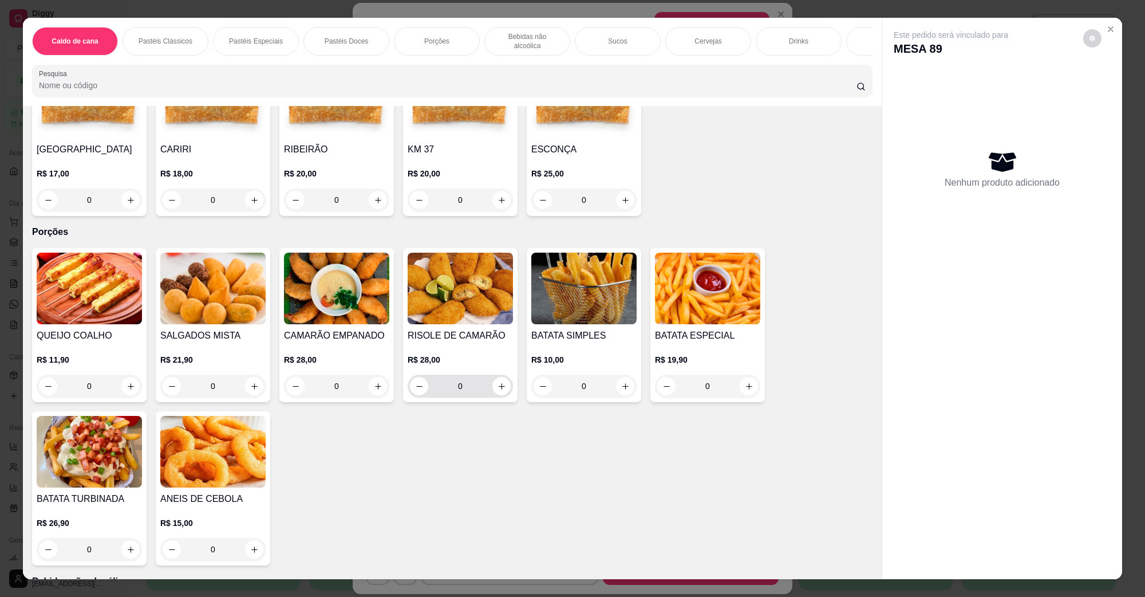
scroll to position [716, 0]
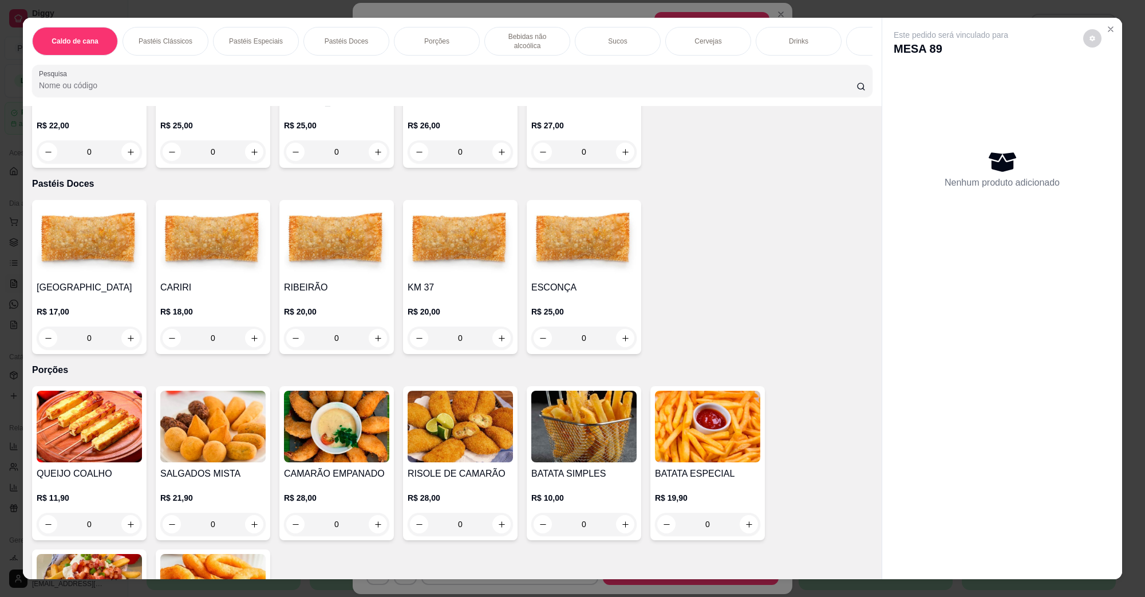
click at [340, 243] on img at bounding box center [336, 240] width 105 height 72
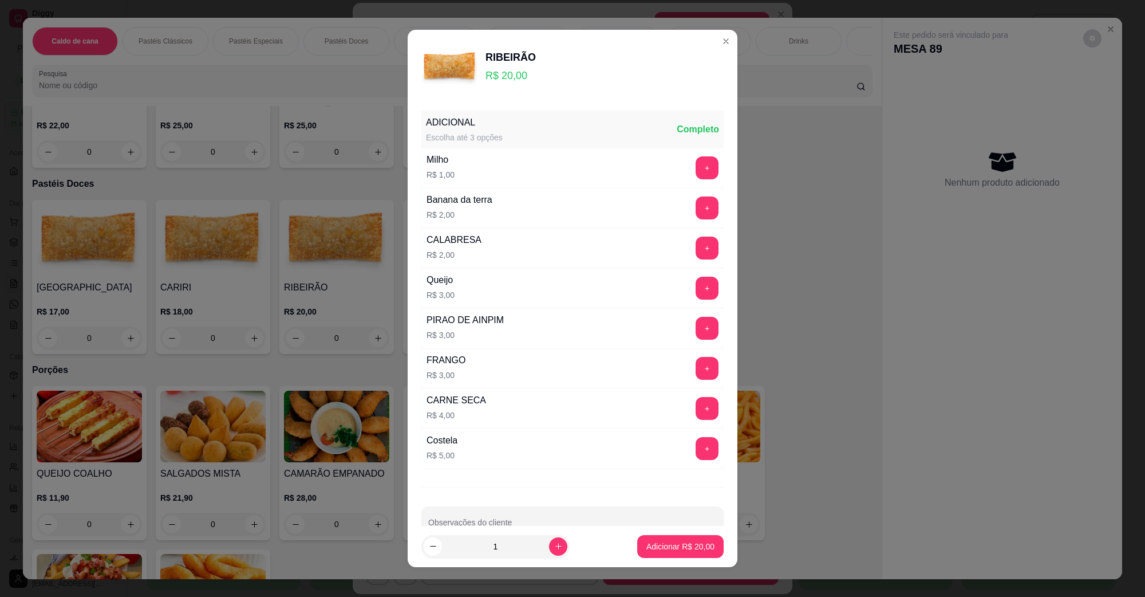
scroll to position [30, 0]
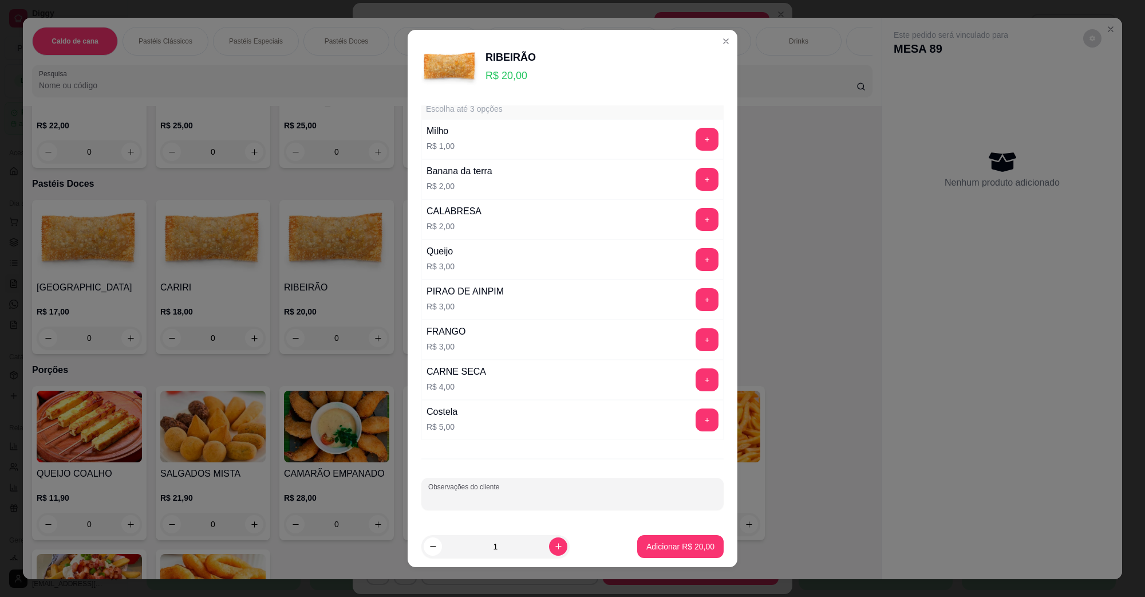
click at [451, 493] on input "Observações do cliente" at bounding box center [572, 497] width 289 height 11
type input "PRA LEVAR"
click at [677, 550] on p "Adicionar R$ 20,00" at bounding box center [680, 545] width 68 height 11
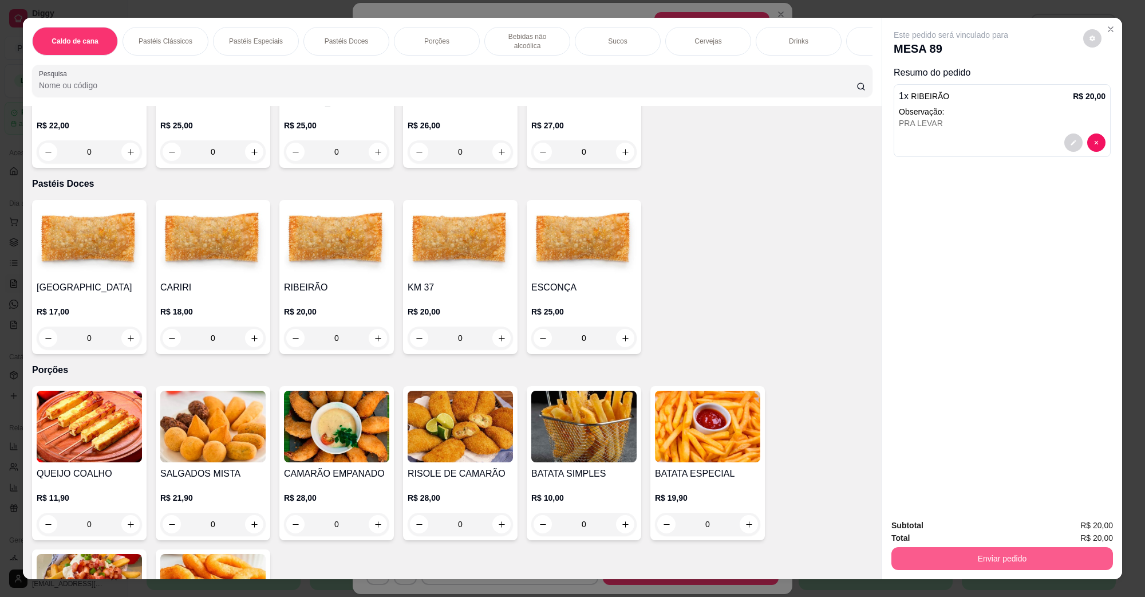
click at [921, 553] on button "Enviar pedido" at bounding box center [1002, 558] width 222 height 23
click at [924, 532] on button "Não registrar e enviar pedido" at bounding box center [964, 529] width 116 height 21
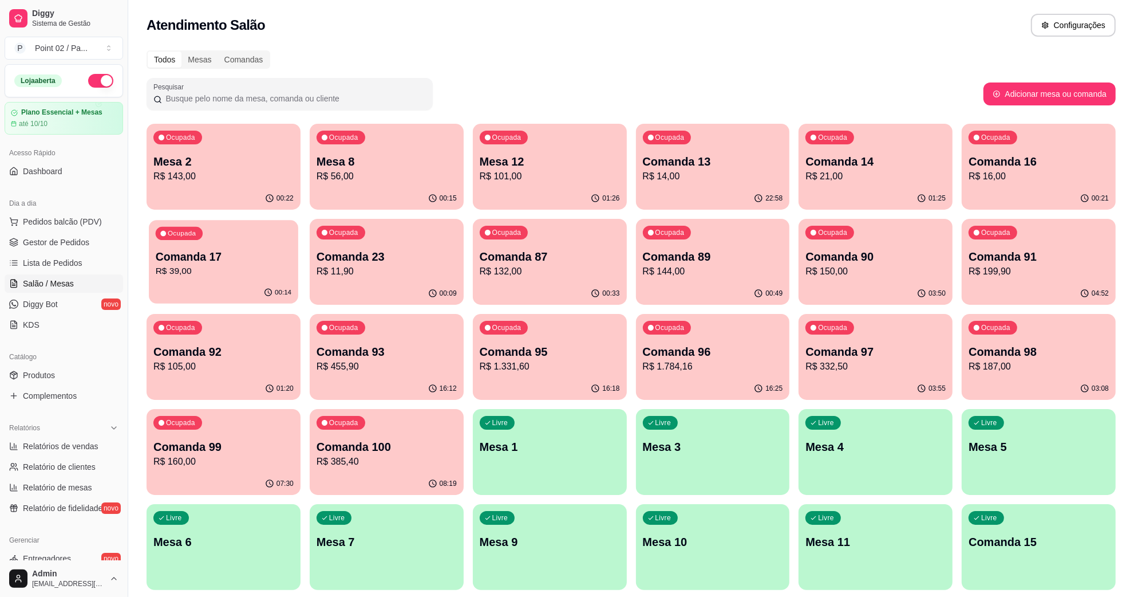
click at [247, 277] on p "R$ 39,00" at bounding box center [224, 271] width 136 height 13
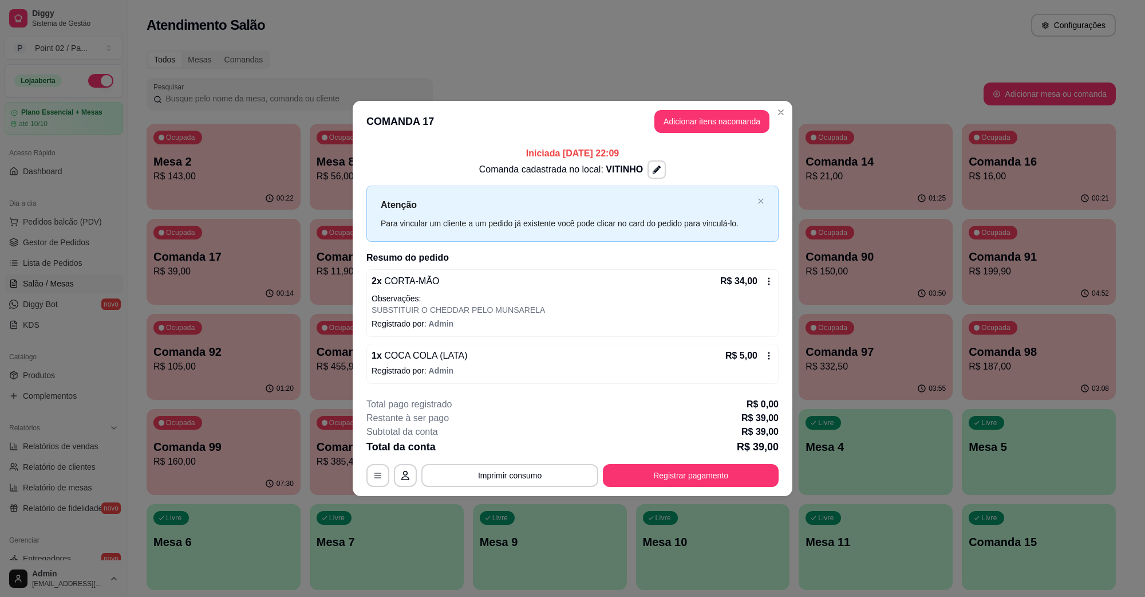
click at [436, 357] on span "COCA COLA (LATA)" at bounding box center [425, 355] width 86 height 10
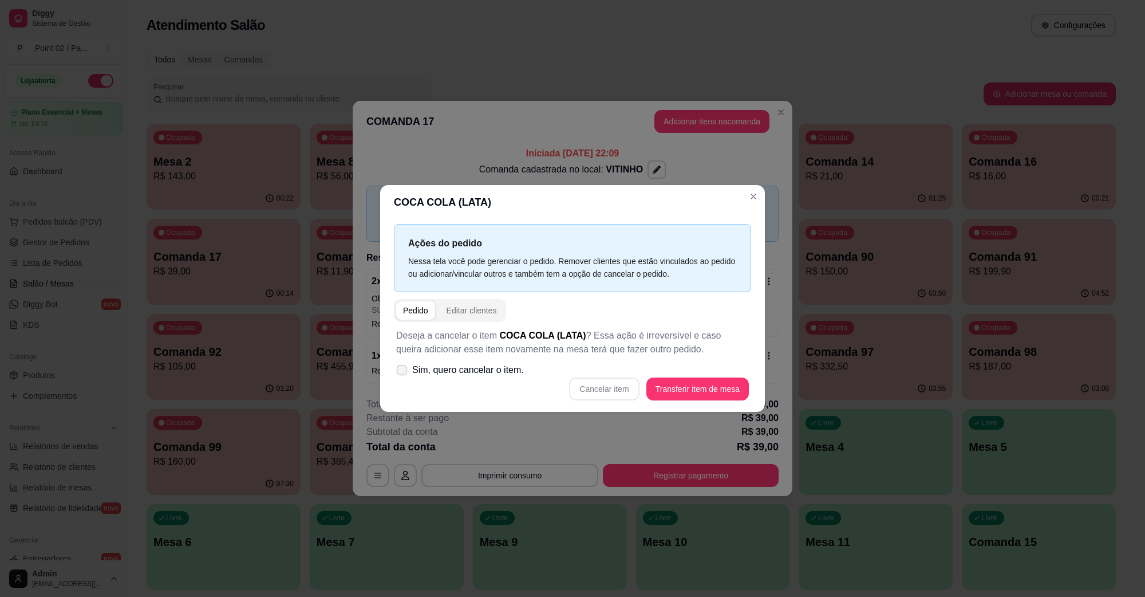
click at [477, 366] on span "Sim, quero cancelar o item." at bounding box center [468, 370] width 112 height 14
click at [403, 372] on input "Sim, quero cancelar o item." at bounding box center [399, 375] width 7 height 7
checkbox input "true"
click at [594, 384] on button "Cancelar item" at bounding box center [604, 389] width 68 height 22
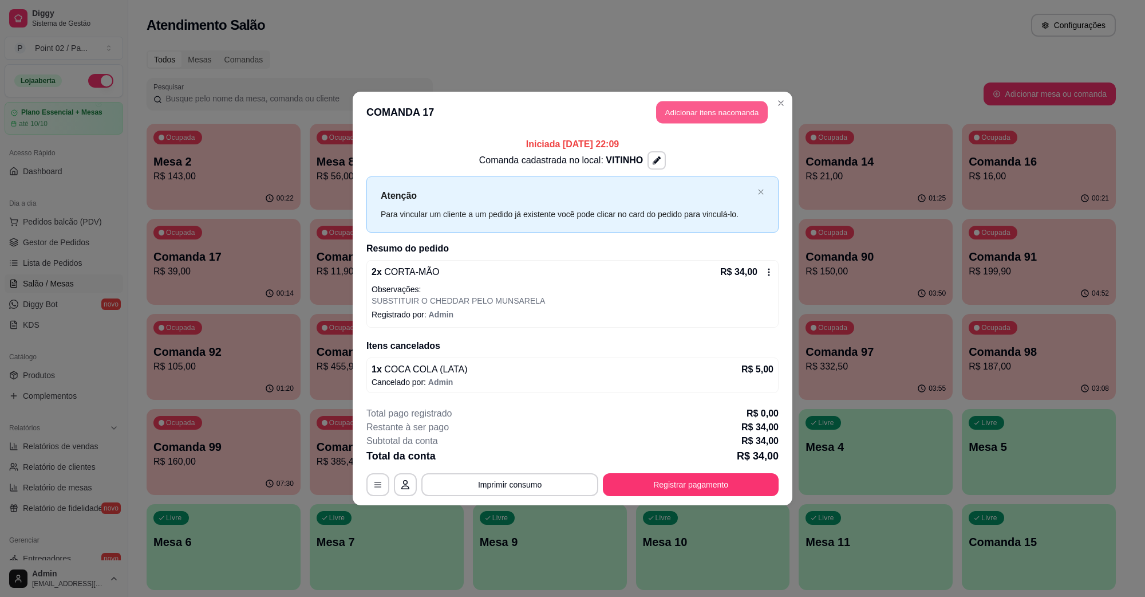
click at [712, 101] on button "Adicionar itens na comanda" at bounding box center [712, 112] width 112 height 22
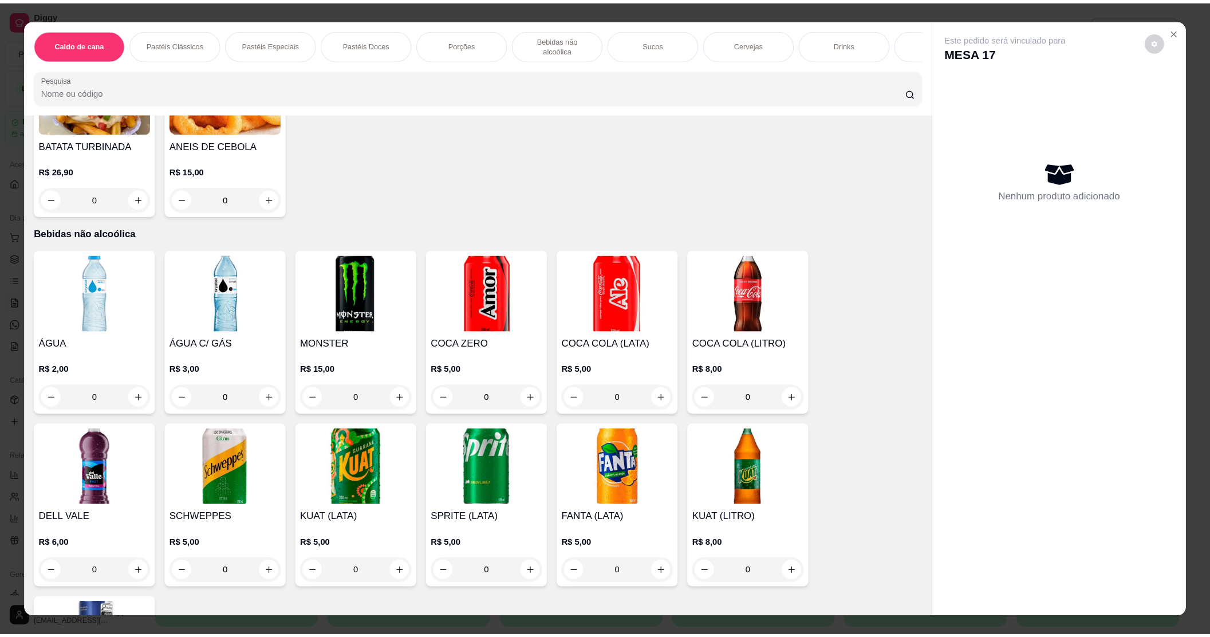
scroll to position [1360, 0]
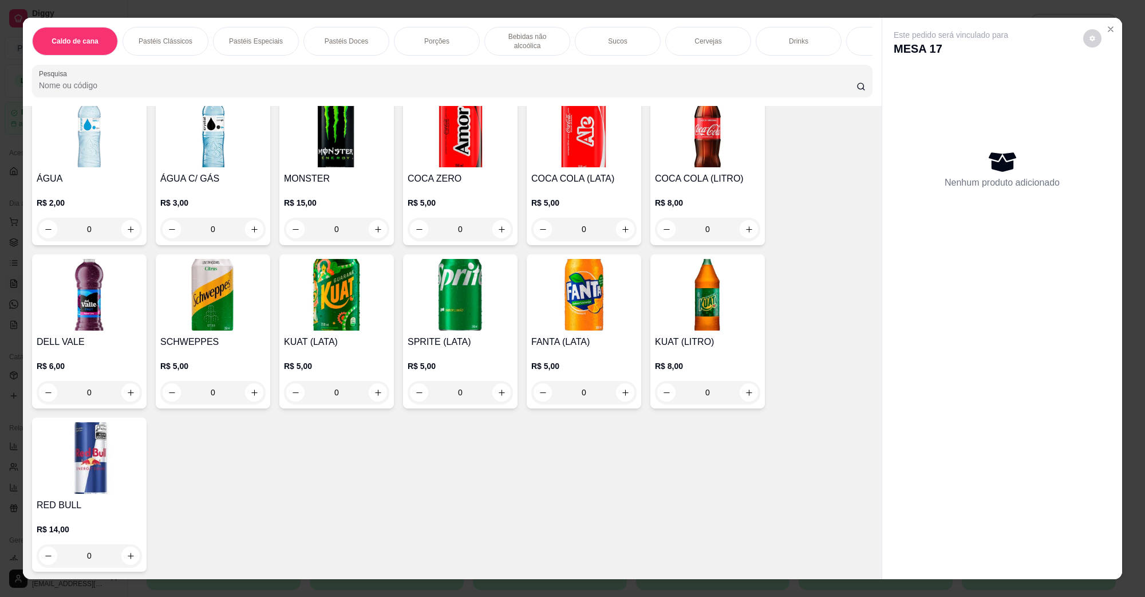
click at [659, 153] on img at bounding box center [707, 132] width 105 height 72
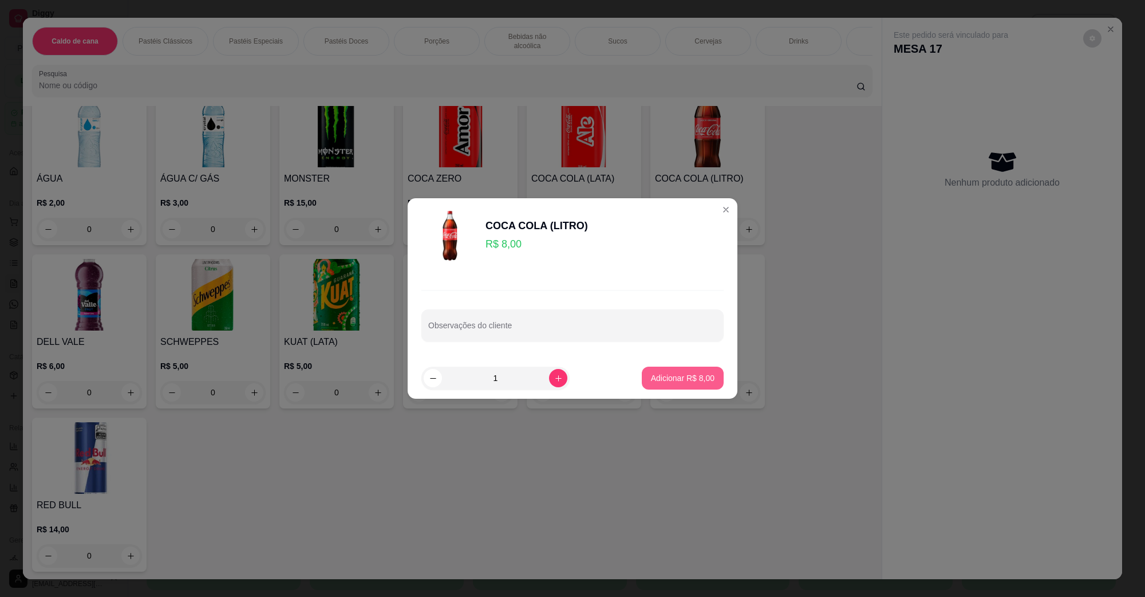
click at [682, 371] on button "Adicionar R$ 8,00" at bounding box center [683, 377] width 82 height 23
type input "1"
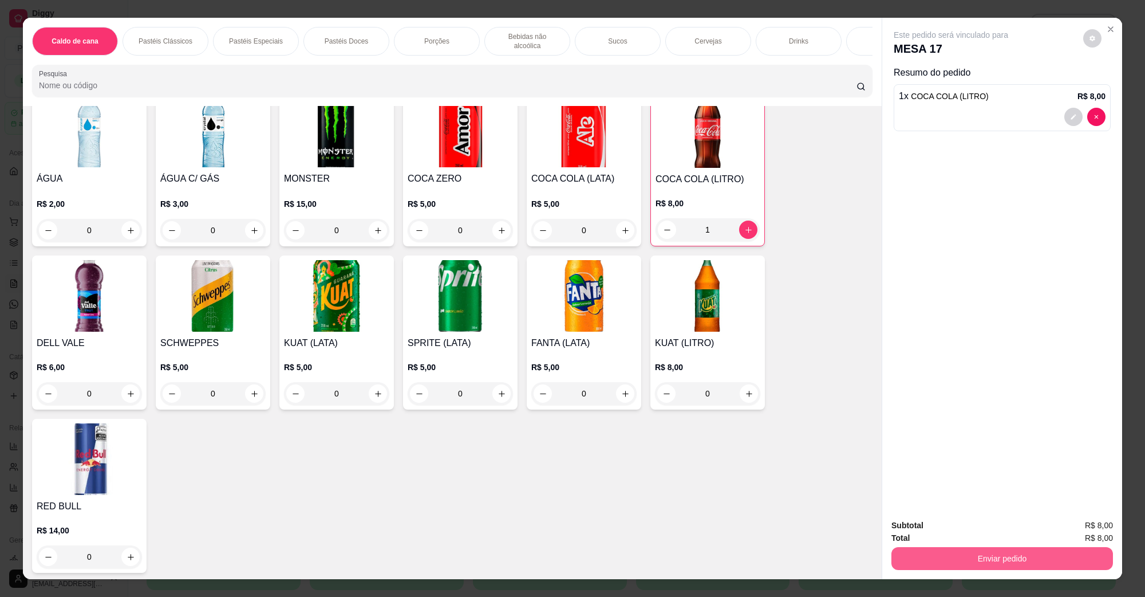
click at [949, 557] on button "Enviar pedido" at bounding box center [1002, 558] width 222 height 23
click at [946, 531] on button "Não registrar e enviar pedido" at bounding box center [963, 530] width 119 height 22
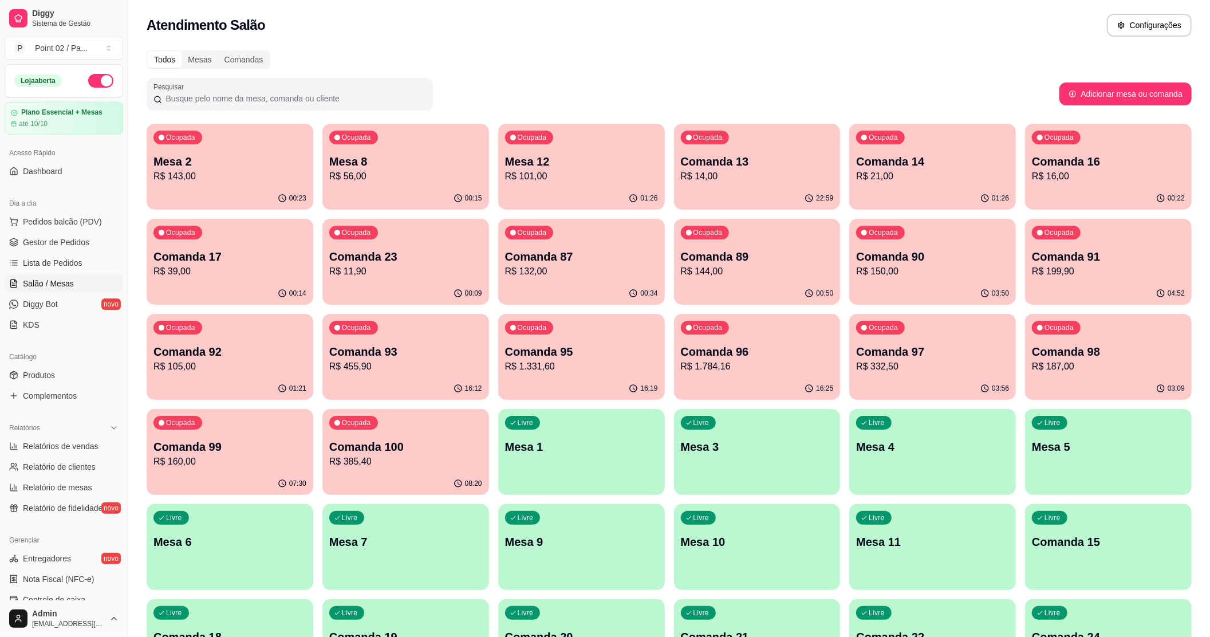
click at [763, 65] on div "Todos Mesas Comandas" at bounding box center [669, 59] width 1045 height 18
click at [685, 190] on div "23:00" at bounding box center [756, 198] width 161 height 22
click at [661, 90] on div "Pesquisar" at bounding box center [603, 94] width 913 height 32
click at [63, 376] on link "Produtos" at bounding box center [64, 375] width 119 height 18
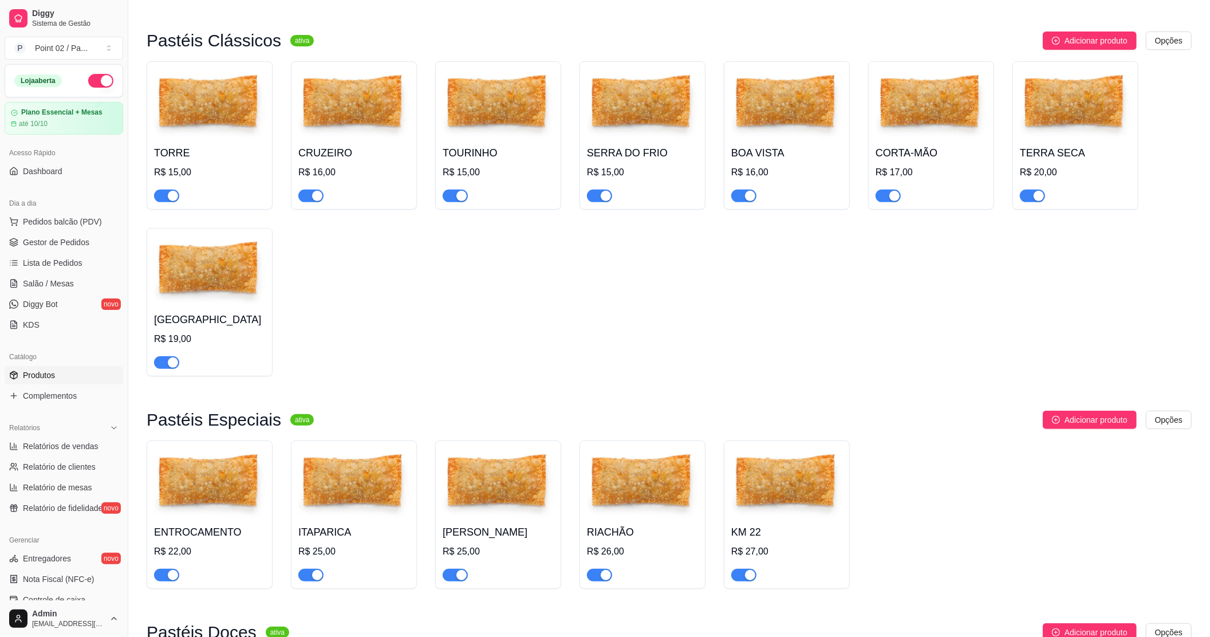
scroll to position [305, 0]
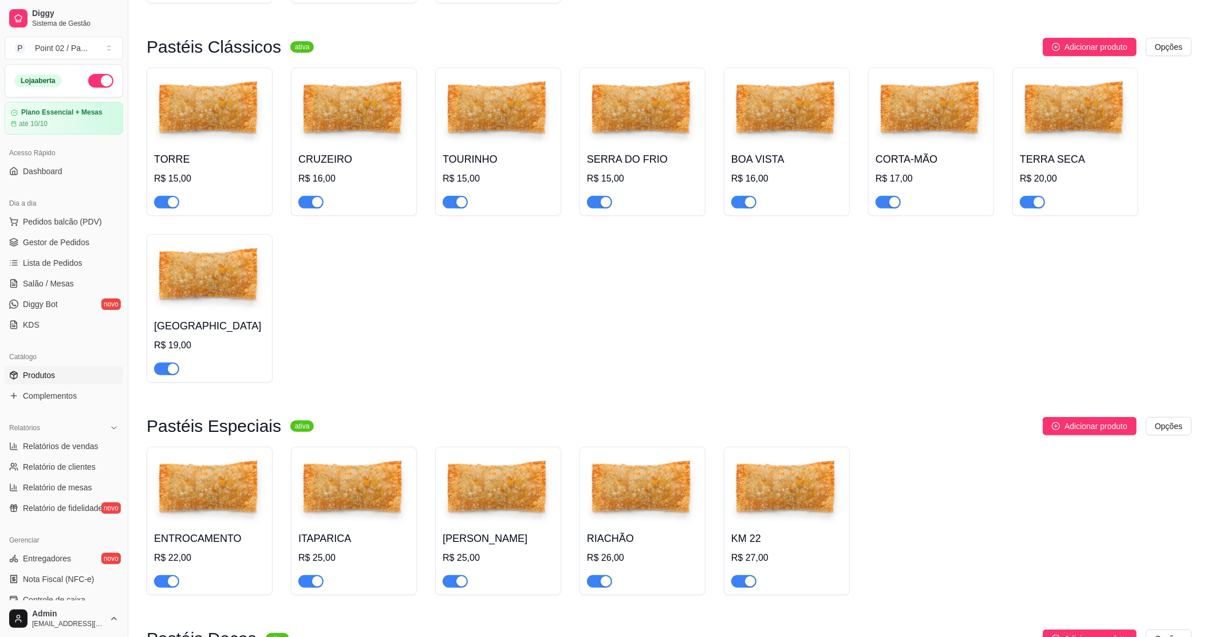
click at [1028, 203] on span "button" at bounding box center [1032, 202] width 25 height 13
click at [1038, 171] on div "TERRA SECA R$ 20,00" at bounding box center [1075, 178] width 111 height 62
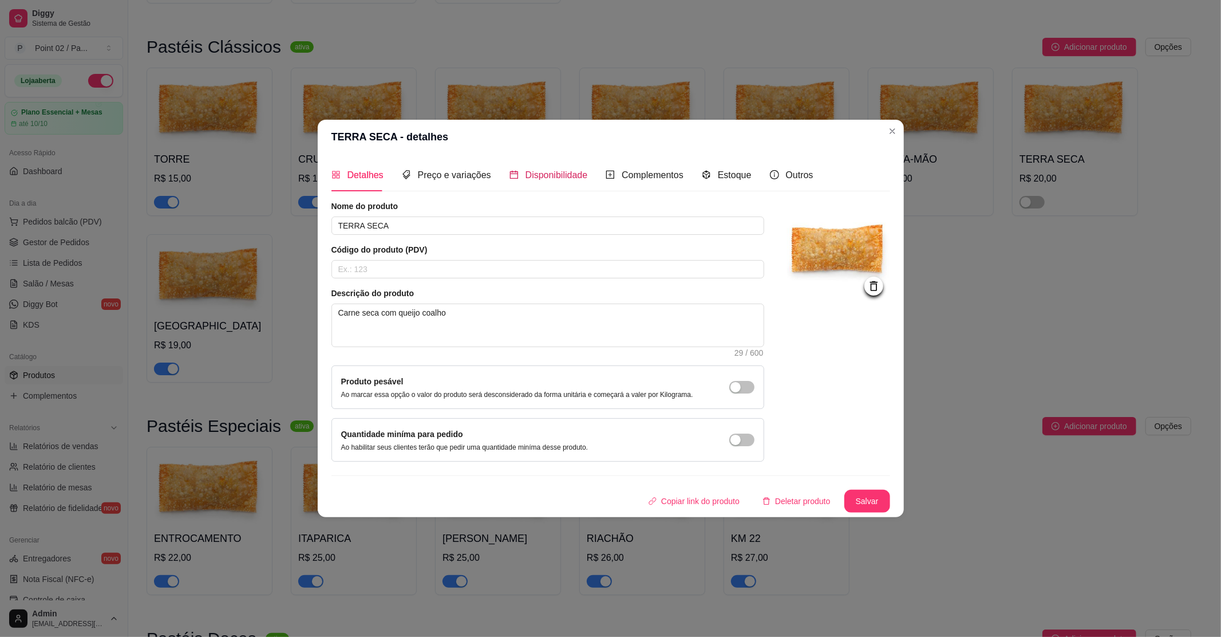
click at [532, 177] on span "Disponibilidade" at bounding box center [557, 175] width 62 height 10
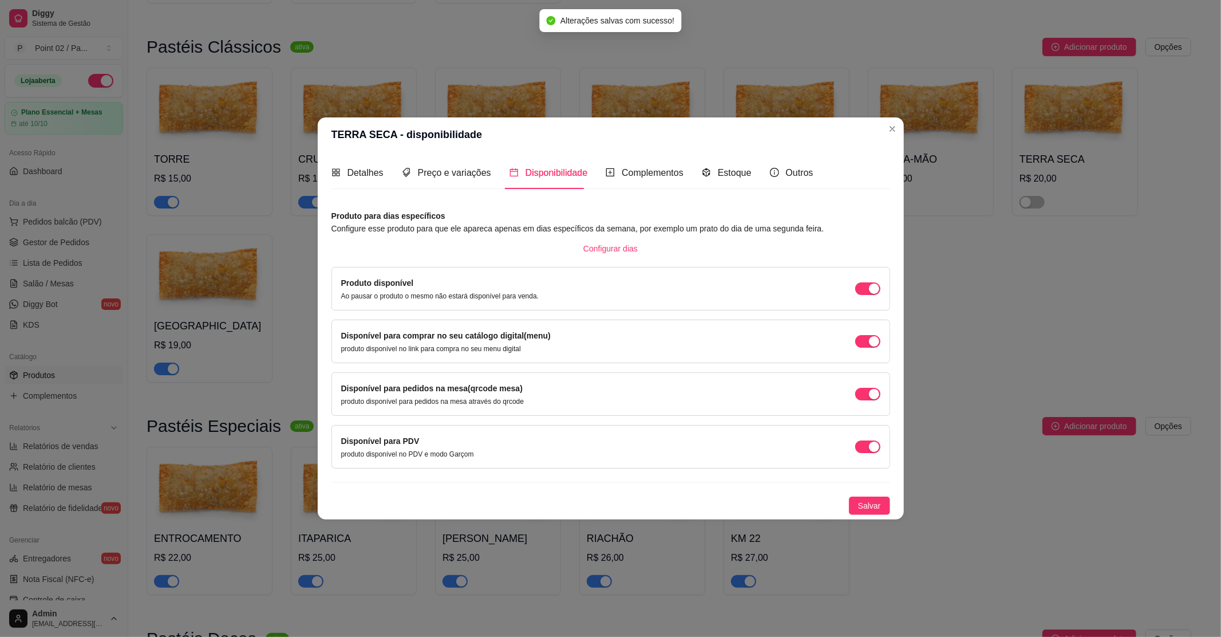
click at [865, 280] on div "Produto disponível Ao pausar o produto o mesmo não estará disponível para venda." at bounding box center [610, 289] width 539 height 24
click at [869, 294] on span "button" at bounding box center [867, 288] width 25 height 13
click at [866, 344] on span "button" at bounding box center [867, 341] width 25 height 13
click at [859, 390] on span "button" at bounding box center [867, 394] width 25 height 13
click at [853, 447] on div "Disponível para PDV produto disponível no PDV e modo Garçom" at bounding box center [610, 447] width 539 height 24
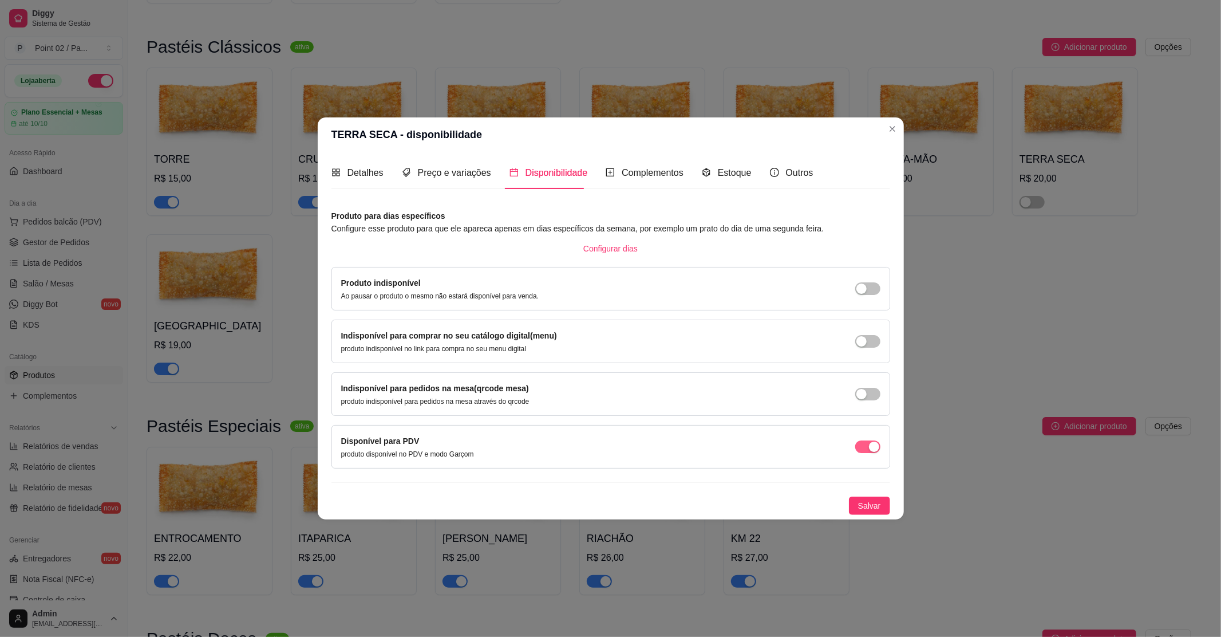
click at [859, 447] on span "button" at bounding box center [867, 446] width 25 height 13
click at [869, 505] on span "Salvar" at bounding box center [869, 505] width 23 height 13
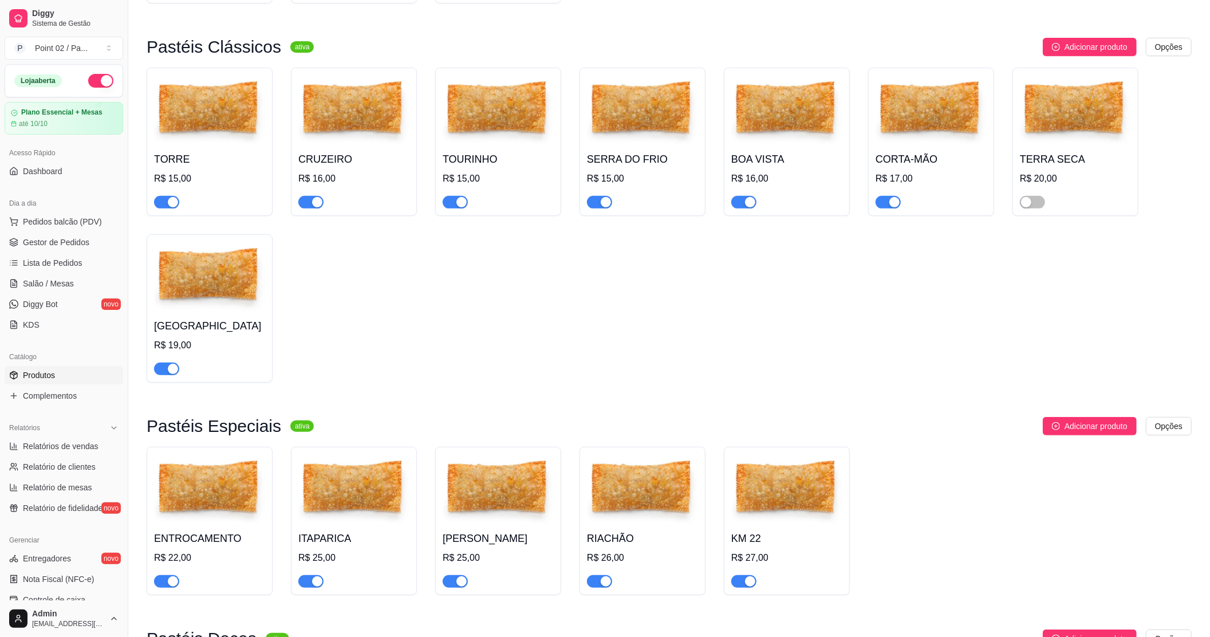
click at [1031, 98] on img at bounding box center [1075, 111] width 111 height 72
click at [401, 362] on div "TORRE R$ 15,00 CRUZEIRO R$ 16,00 TOURINHO R$ 15,00 SERRA DO FRIO R$ 15,00 BOA V…" at bounding box center [669, 225] width 1045 height 315
click at [62, 242] on span "Gestor de Pedidos" at bounding box center [56, 241] width 66 height 11
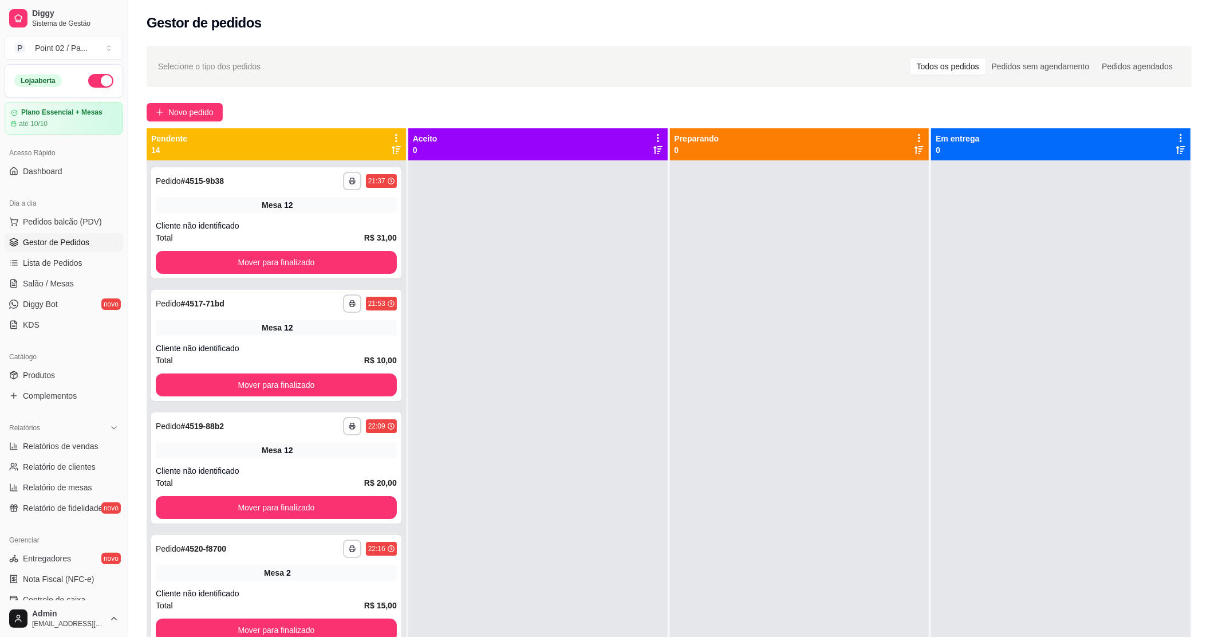
click at [46, 294] on ul "Pedidos balcão (PDV) Gestor de Pedidos Lista de Pedidos Salão / Mesas Diggy Bot…" at bounding box center [64, 272] width 119 height 121
click at [50, 285] on span "Salão / Mesas" at bounding box center [48, 283] width 51 height 11
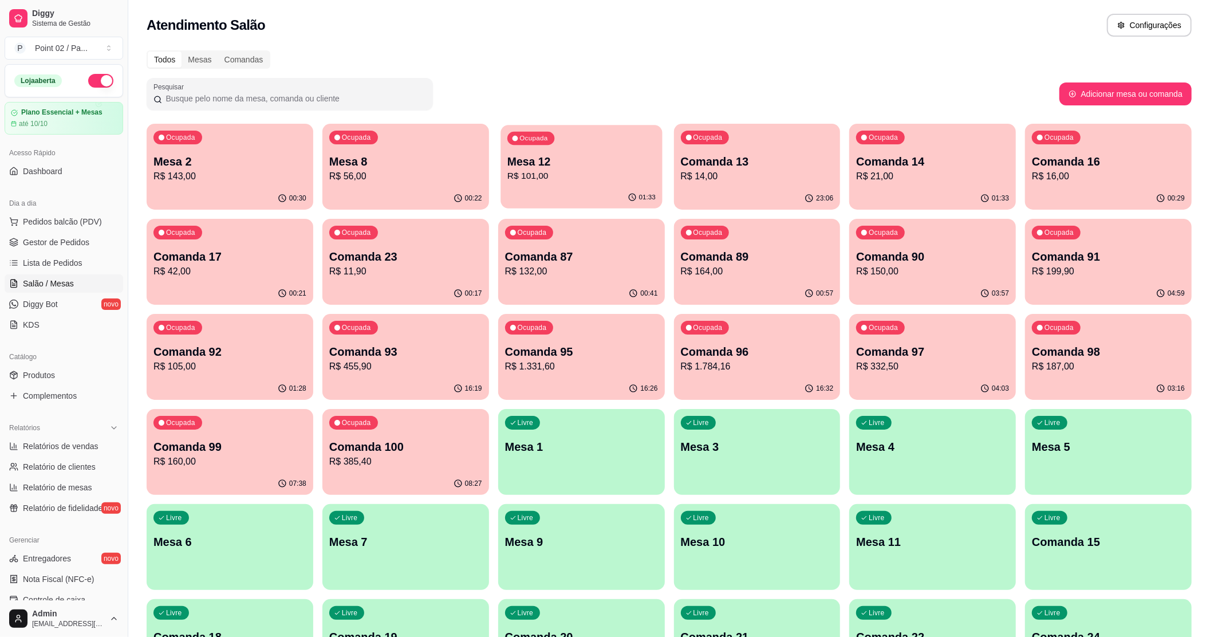
click at [623, 165] on p "Mesa 12" at bounding box center [581, 161] width 148 height 15
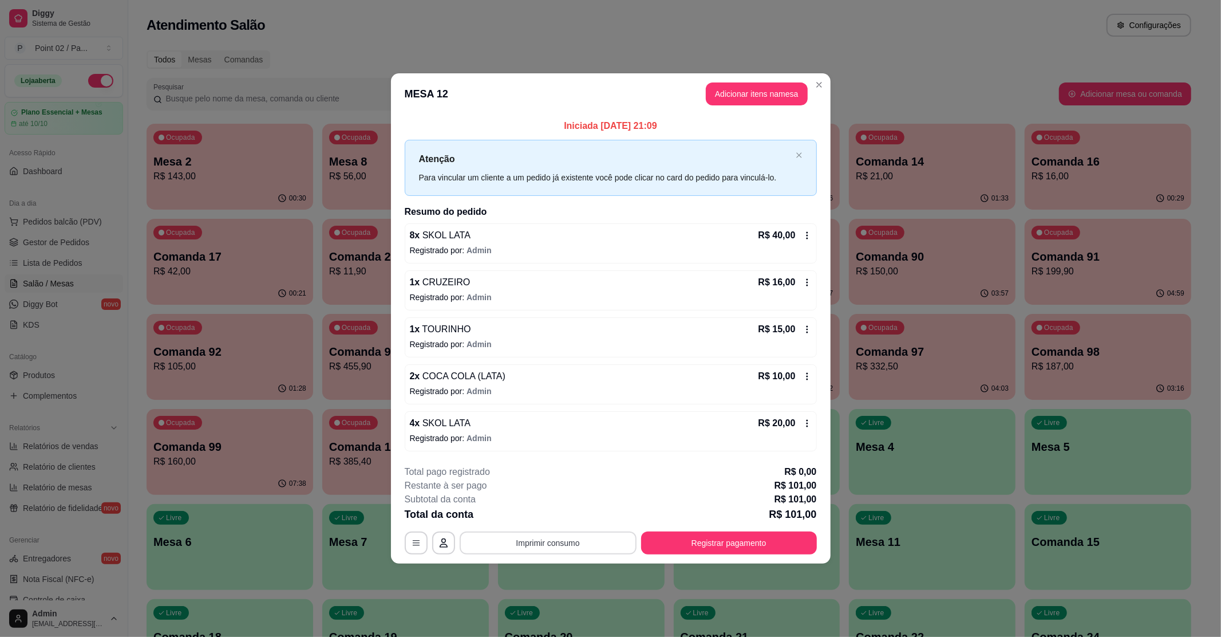
click at [532, 553] on button "Imprimir consumo" at bounding box center [548, 542] width 177 height 23
click at [554, 512] on button "IMPRESSORA" at bounding box center [551, 517] width 83 height 18
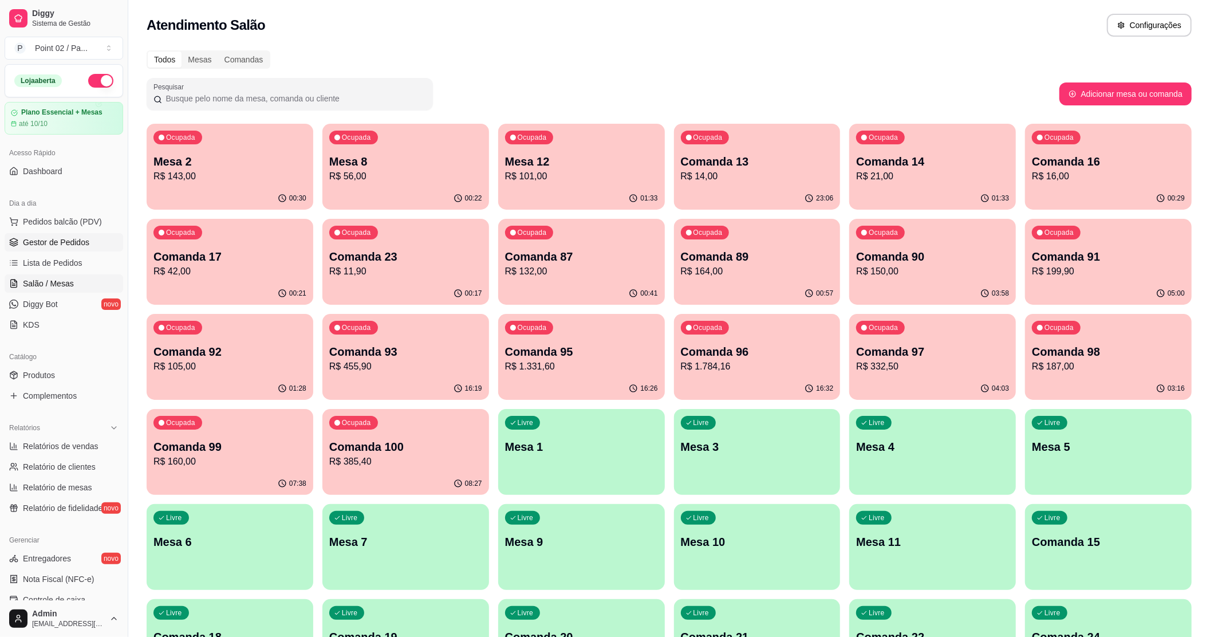
click at [78, 250] on link "Gestor de Pedidos" at bounding box center [64, 242] width 119 height 18
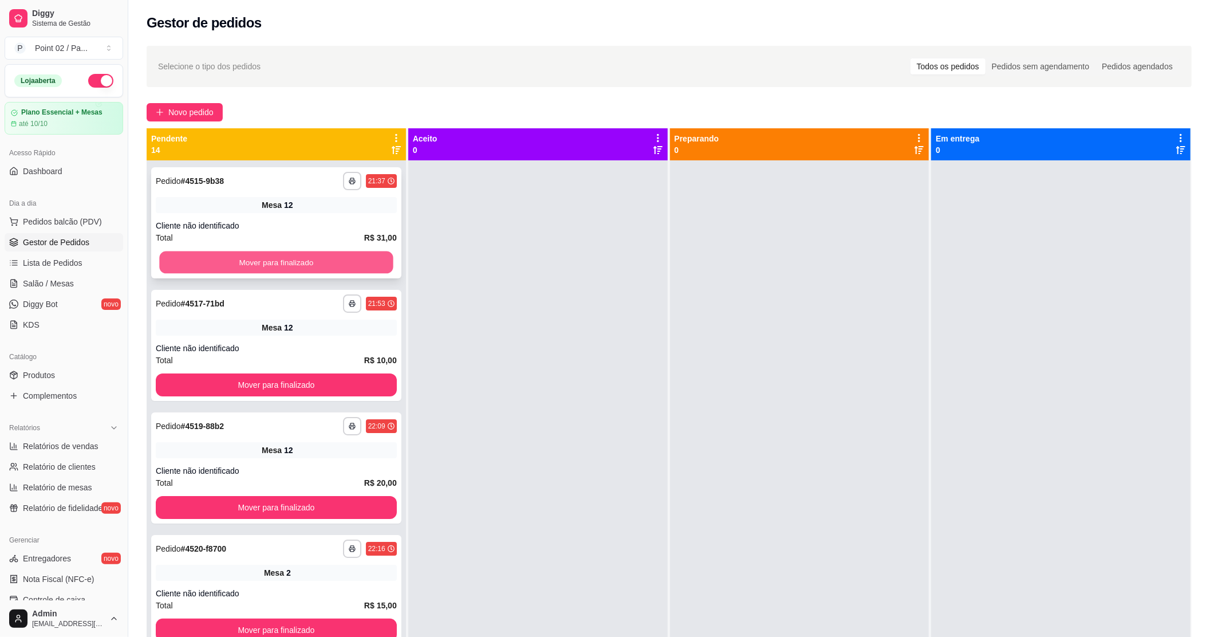
click at [280, 271] on button "Mover para finalizado" at bounding box center [276, 262] width 234 height 22
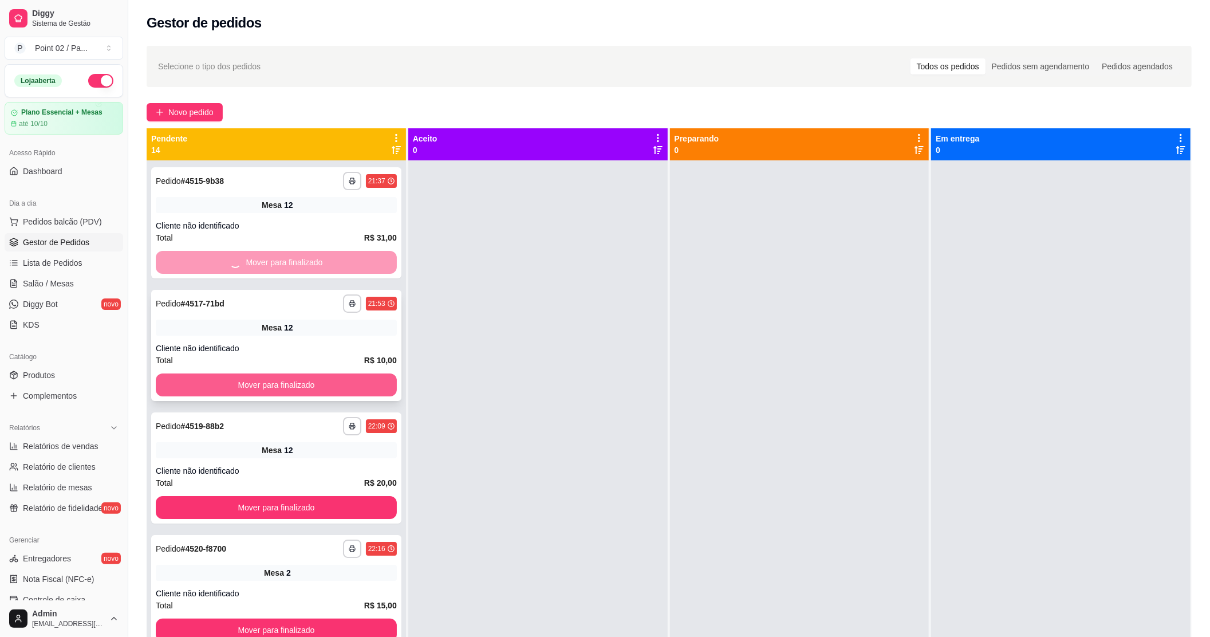
click at [276, 379] on button "Mover para finalizado" at bounding box center [276, 384] width 241 height 23
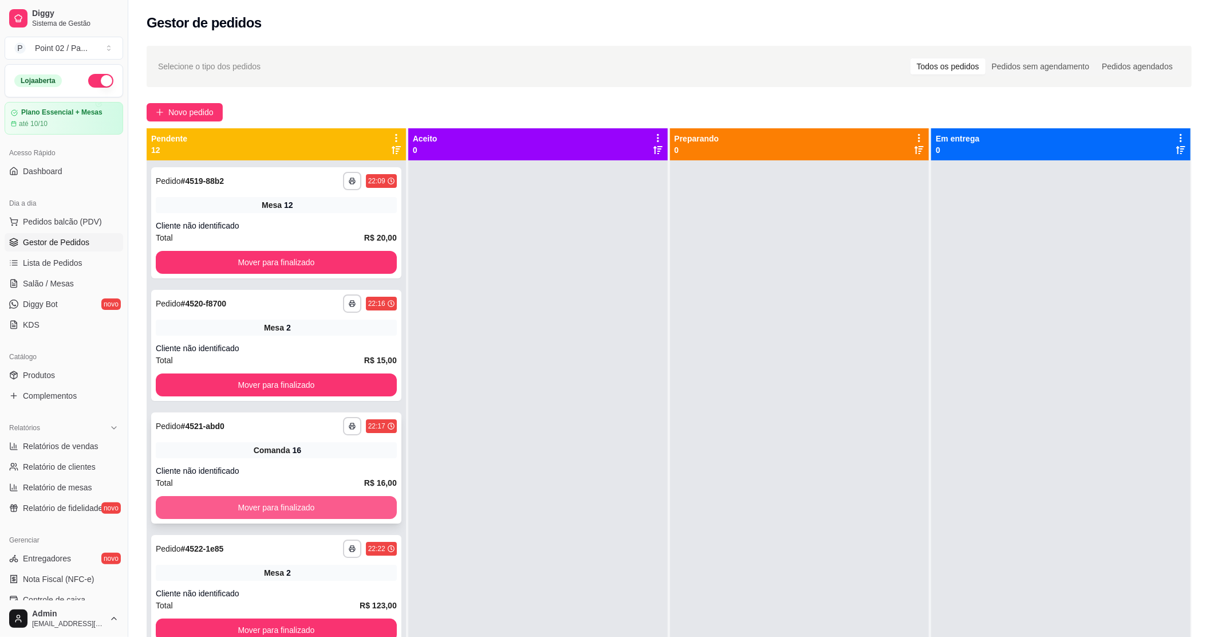
click at [262, 497] on button "Mover para finalizado" at bounding box center [276, 507] width 241 height 23
click at [274, 365] on div "Total R$ 15,00" at bounding box center [276, 360] width 241 height 13
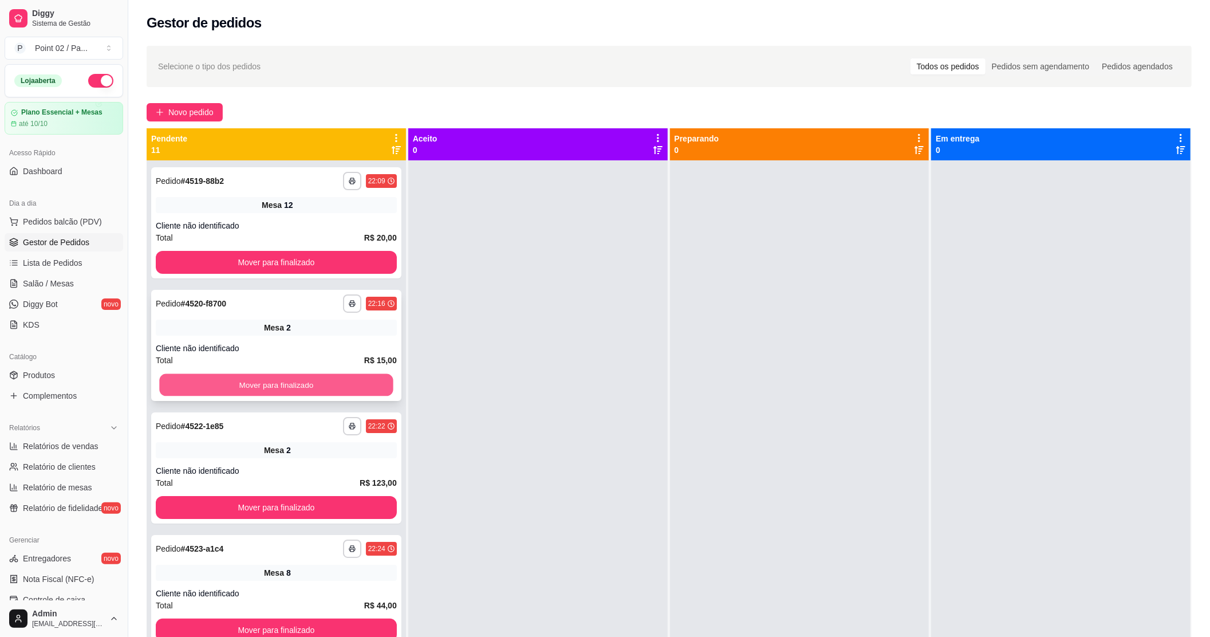
click at [271, 380] on button "Mover para finalizado" at bounding box center [276, 385] width 234 height 22
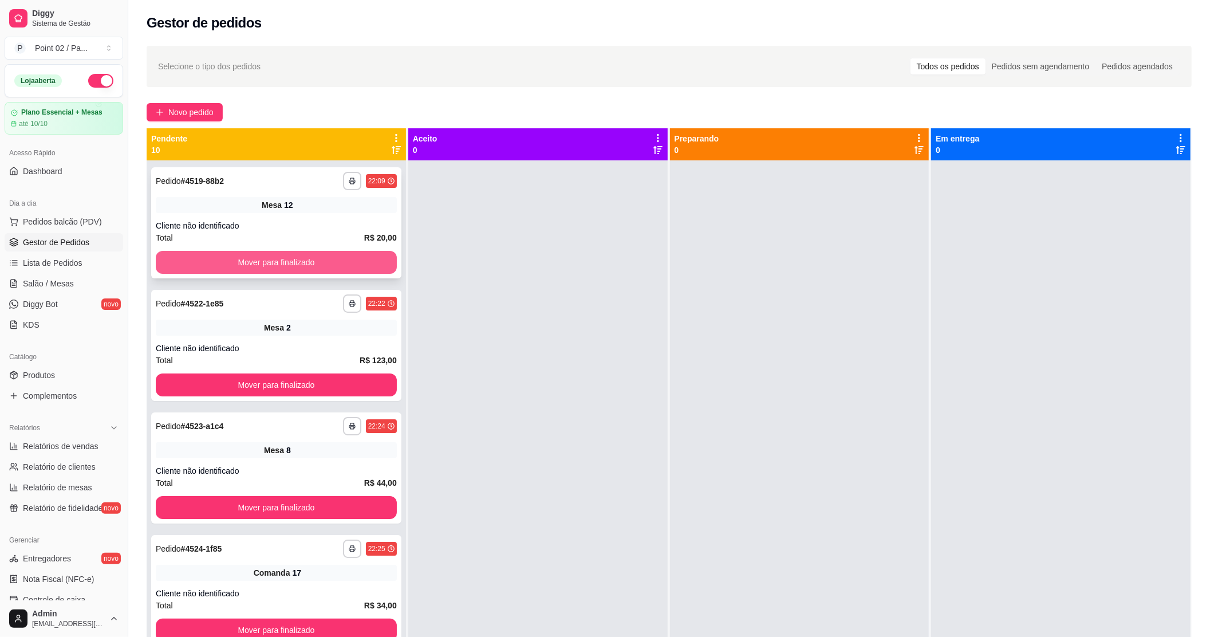
click at [286, 259] on button "Mover para finalizado" at bounding box center [276, 262] width 241 height 23
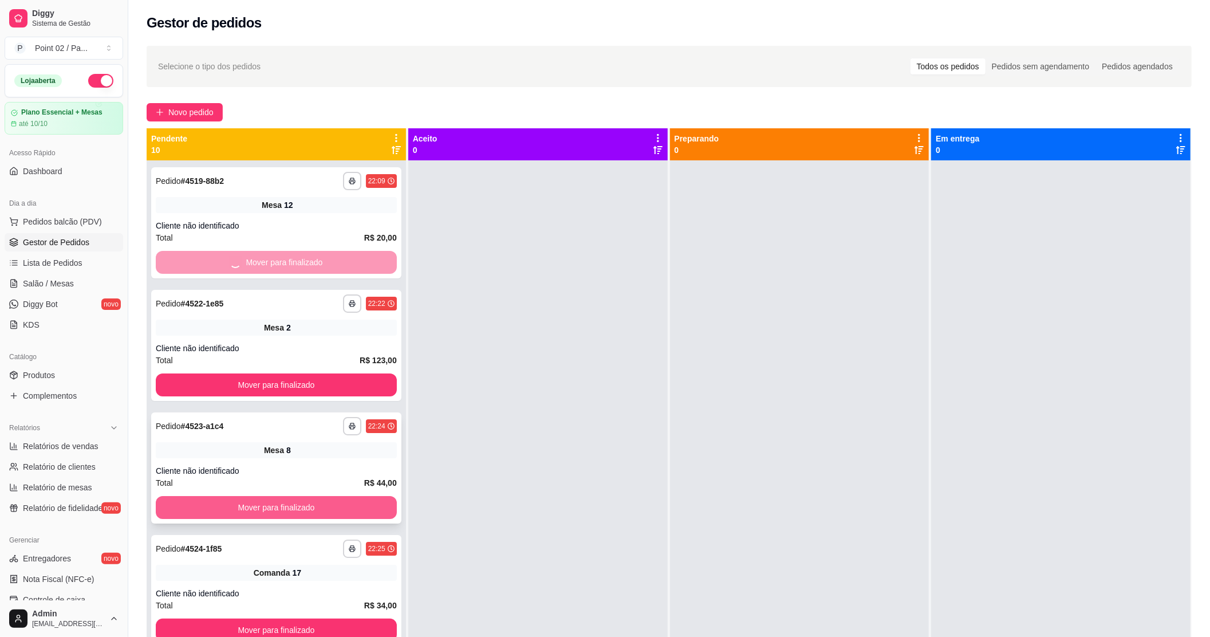
click at [271, 513] on button "Mover para finalizado" at bounding box center [276, 507] width 241 height 23
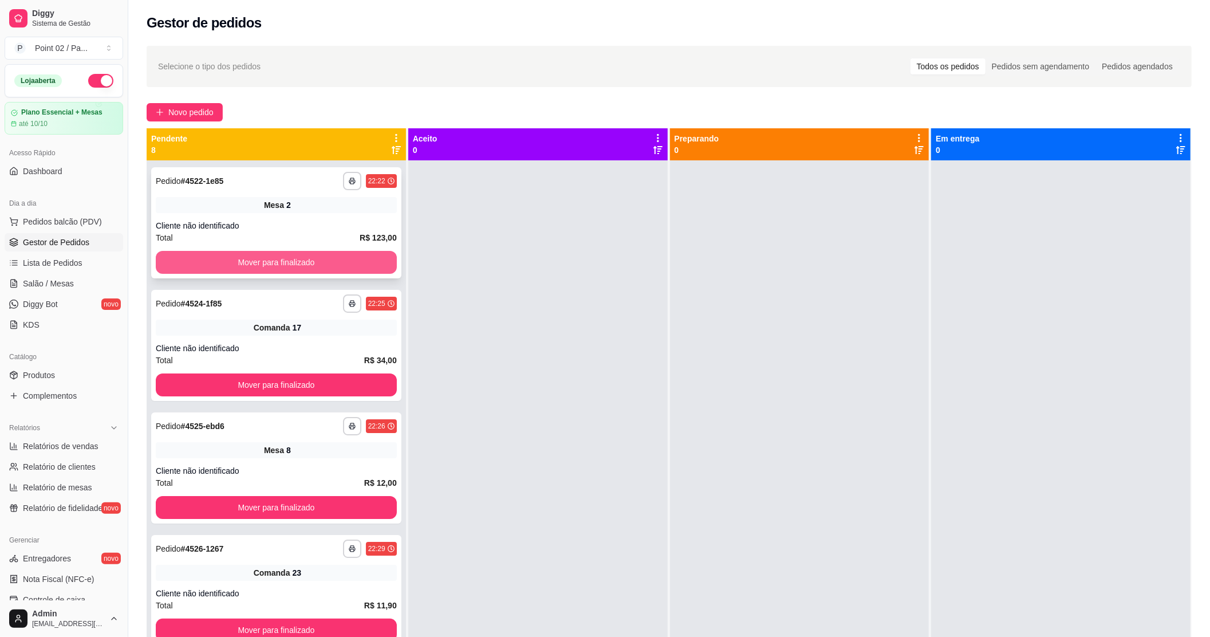
click at [344, 266] on button "Mover para finalizado" at bounding box center [276, 262] width 241 height 23
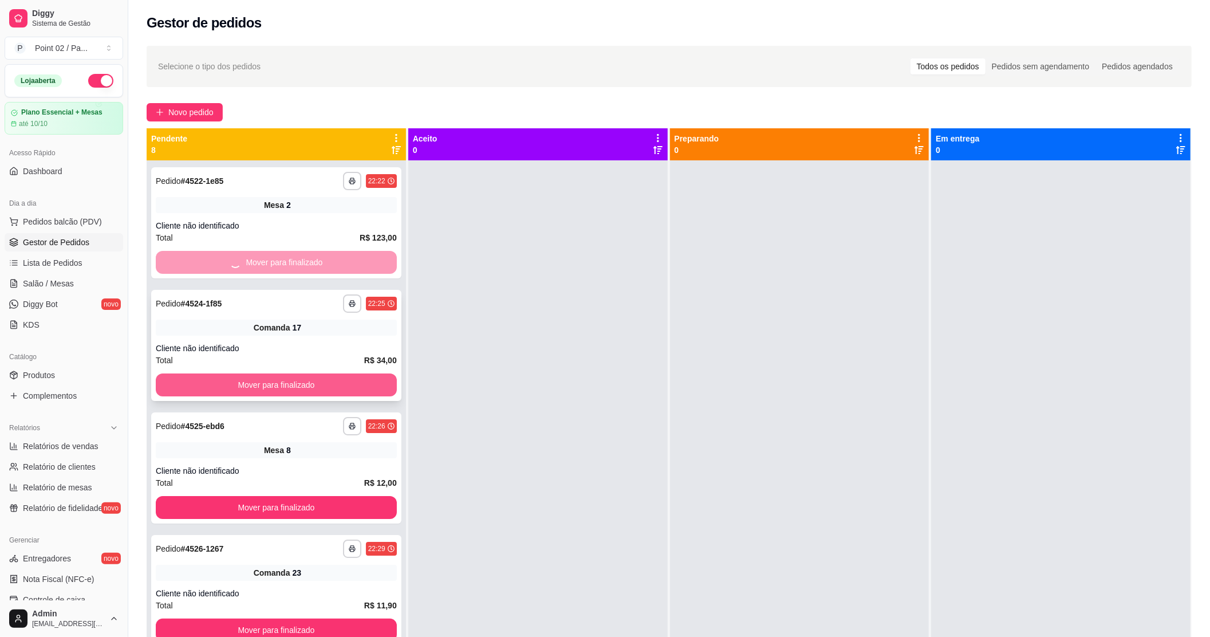
click at [324, 385] on button "Mover para finalizado" at bounding box center [276, 384] width 241 height 23
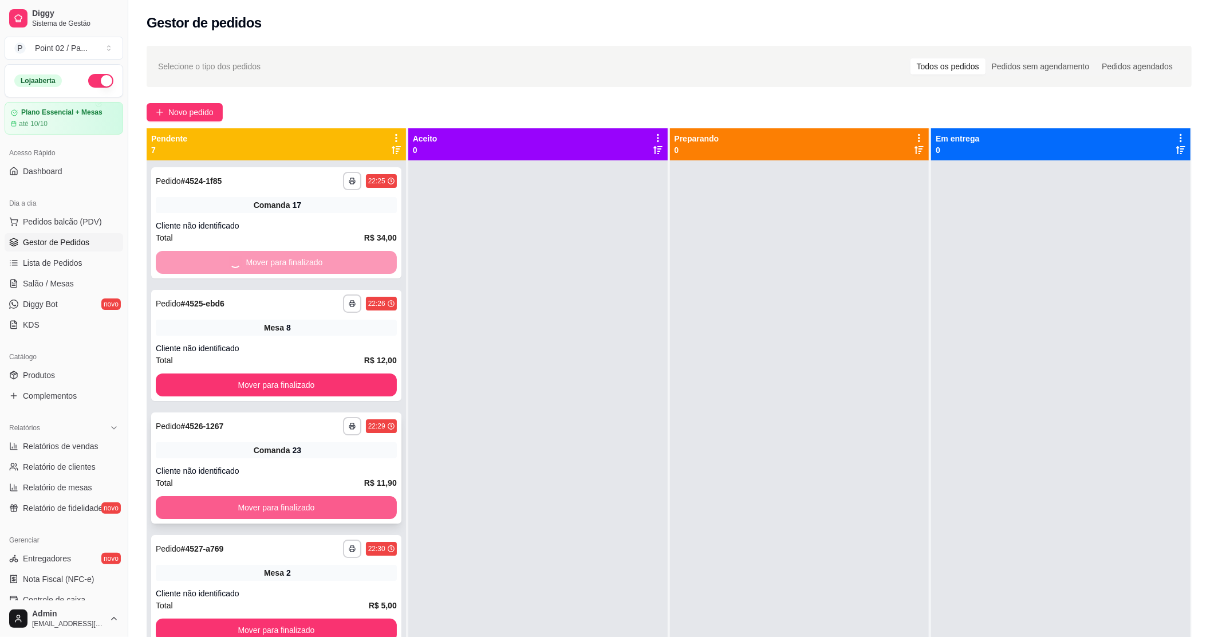
click at [276, 511] on button "Mover para finalizado" at bounding box center [276, 507] width 241 height 23
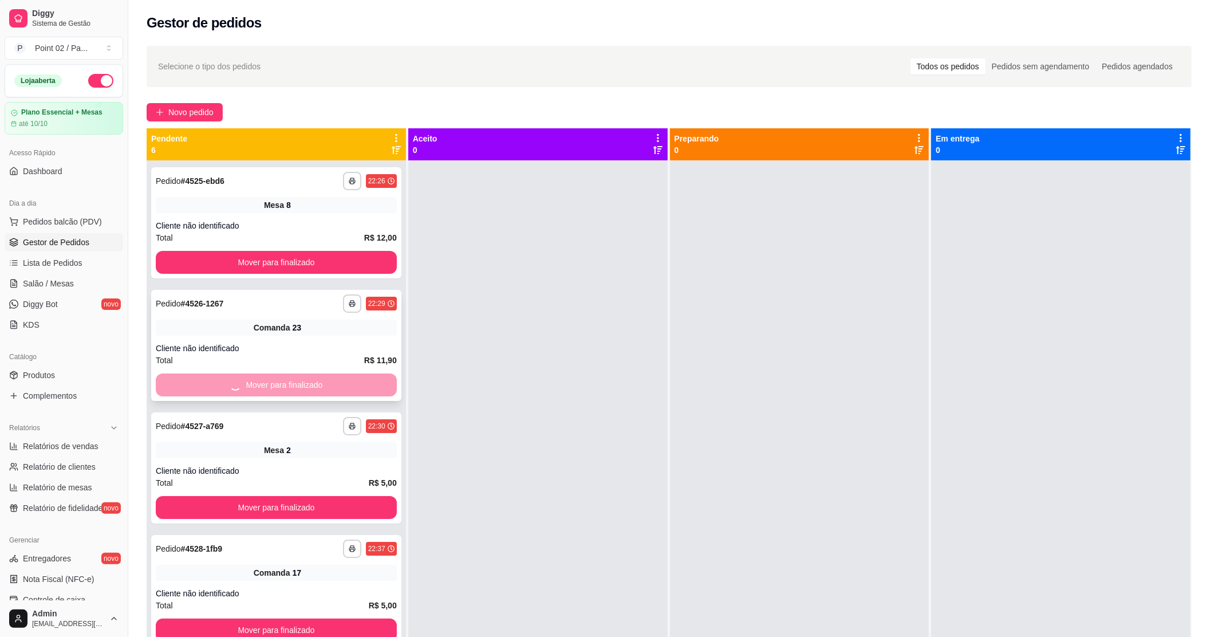
click at [303, 392] on div "Mover para finalizado" at bounding box center [276, 384] width 241 height 23
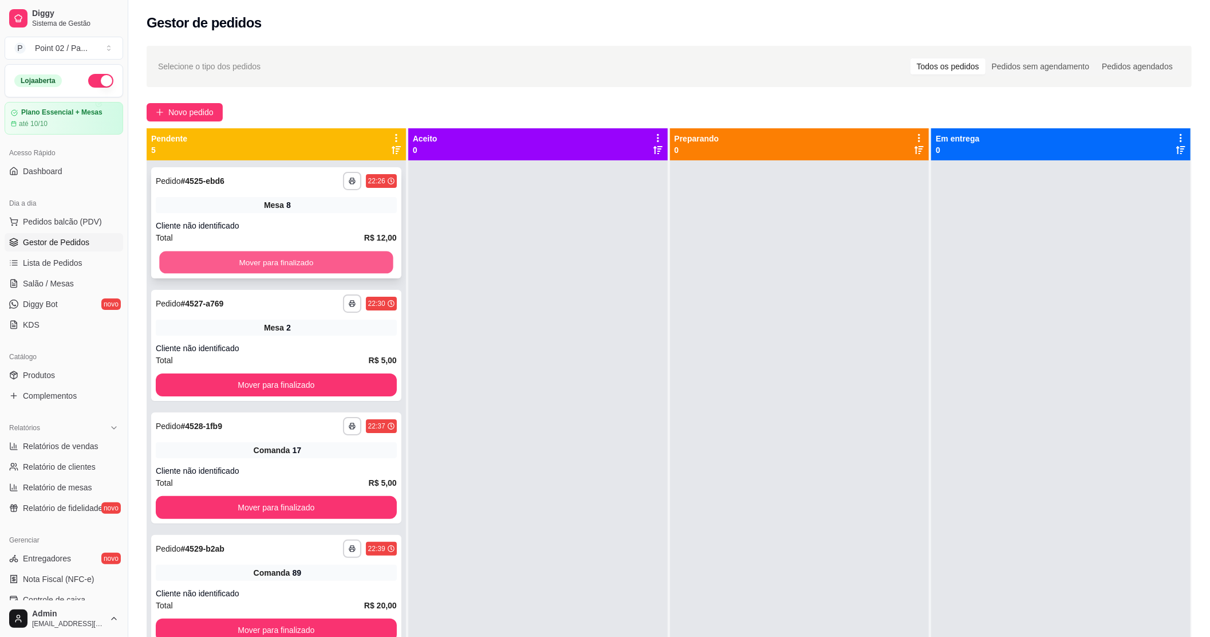
click at [342, 259] on button "Mover para finalizado" at bounding box center [276, 262] width 234 height 22
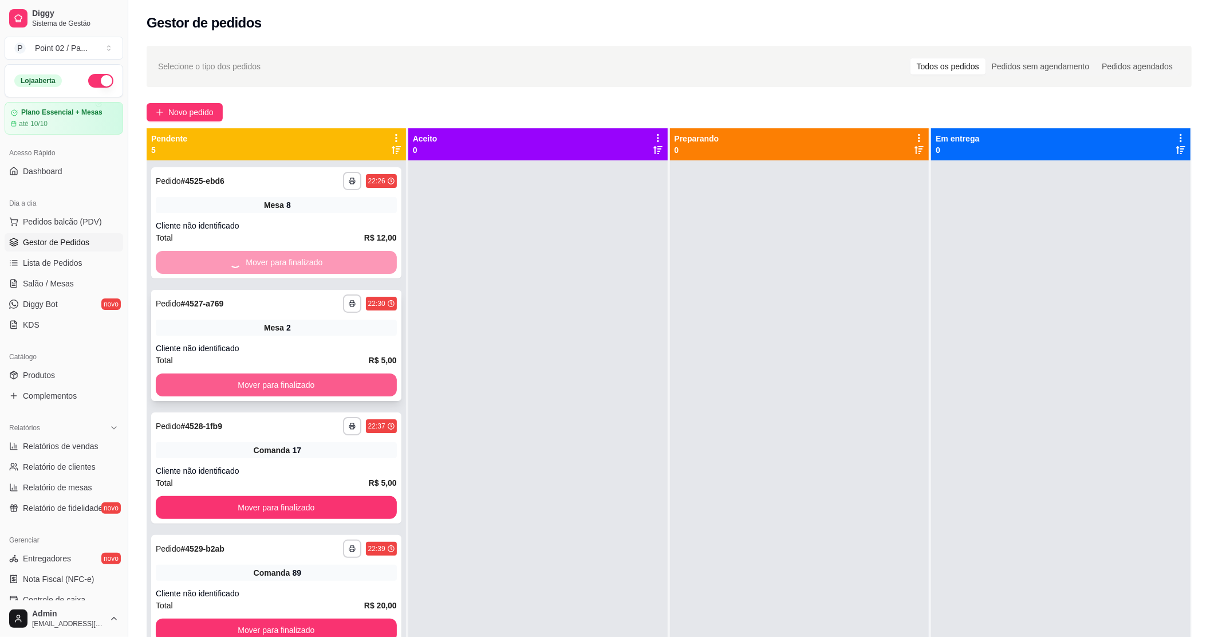
click at [330, 496] on button "Mover para finalizado" at bounding box center [276, 507] width 241 height 23
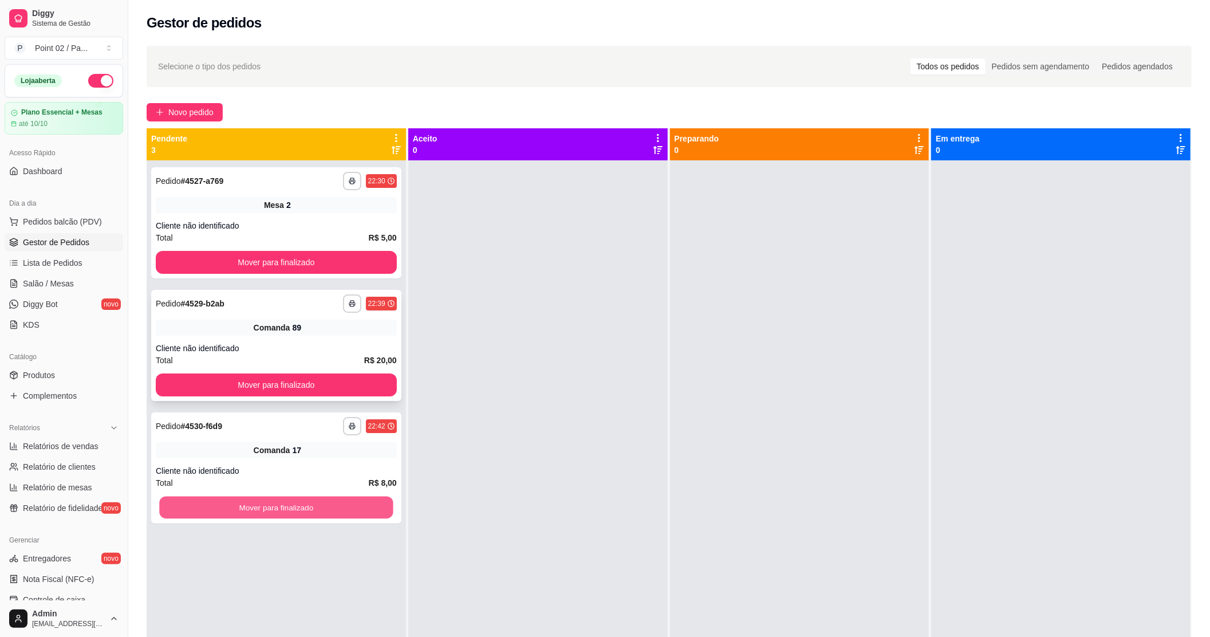
click at [338, 510] on button "Mover para finalizado" at bounding box center [276, 507] width 234 height 22
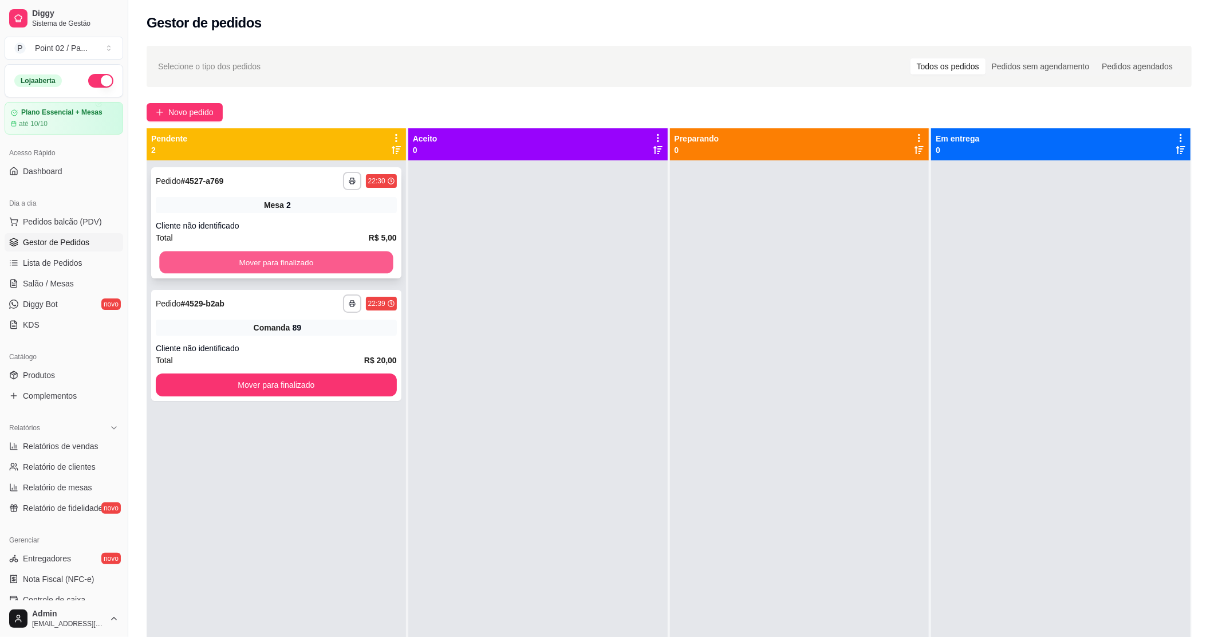
click at [342, 270] on button "Mover para finalizado" at bounding box center [276, 262] width 234 height 22
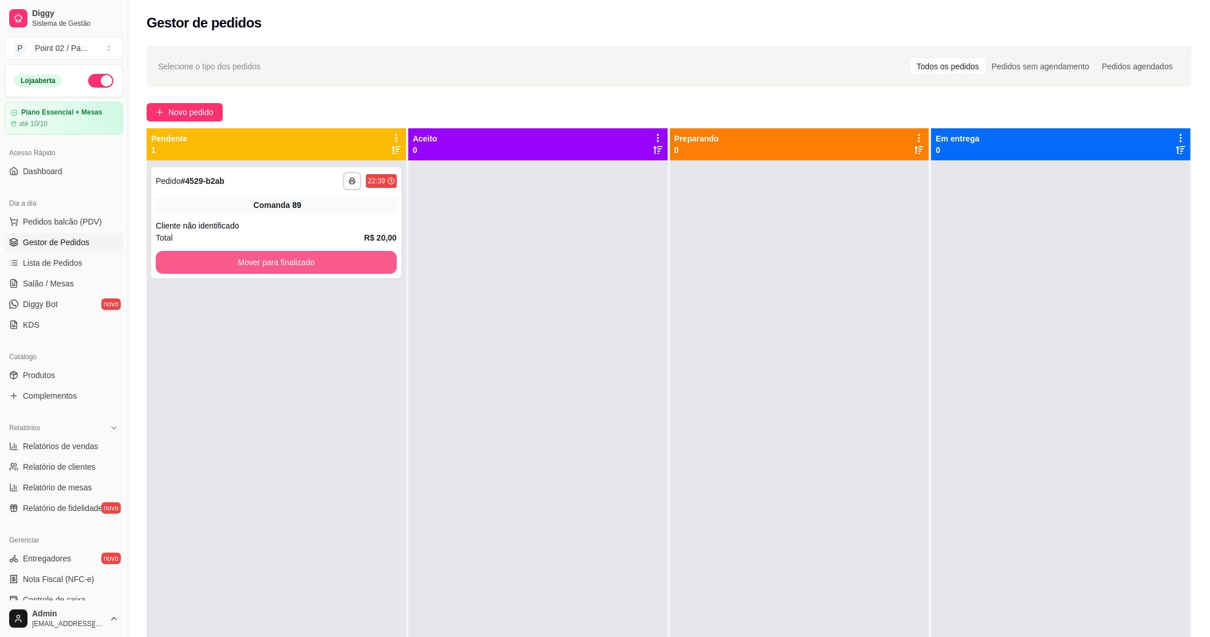
click at [342, 270] on button "Mover para finalizado" at bounding box center [276, 262] width 241 height 23
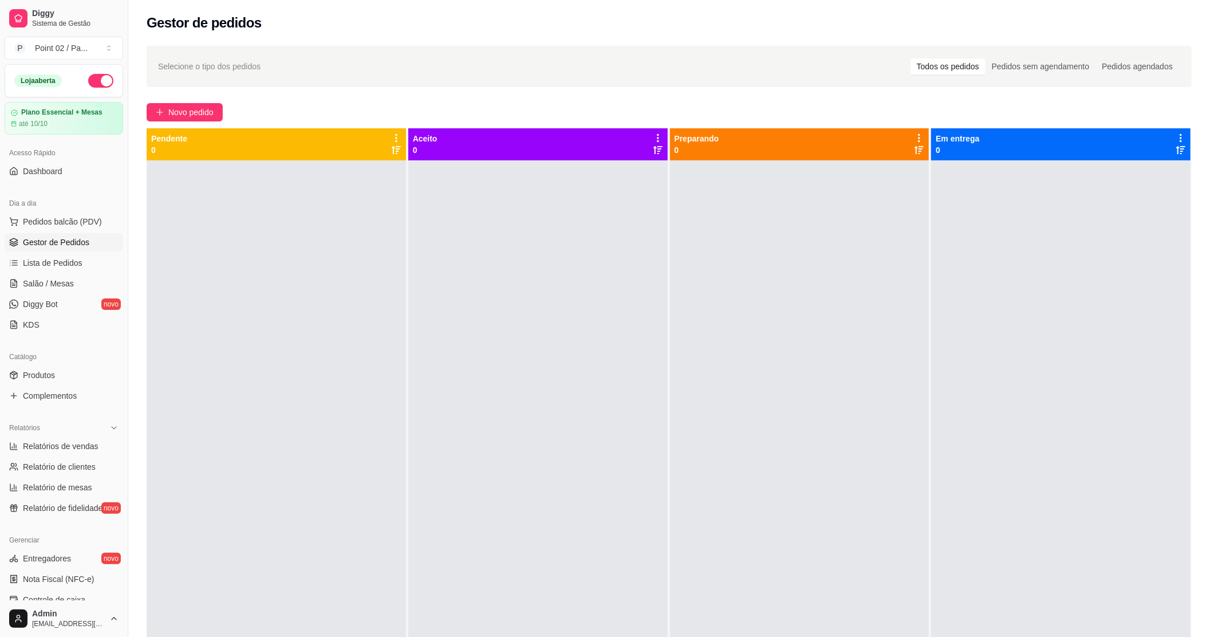
click at [346, 268] on div at bounding box center [276, 478] width 259 height 637
click at [72, 268] on span "Lista de Pedidos" at bounding box center [53, 262] width 60 height 11
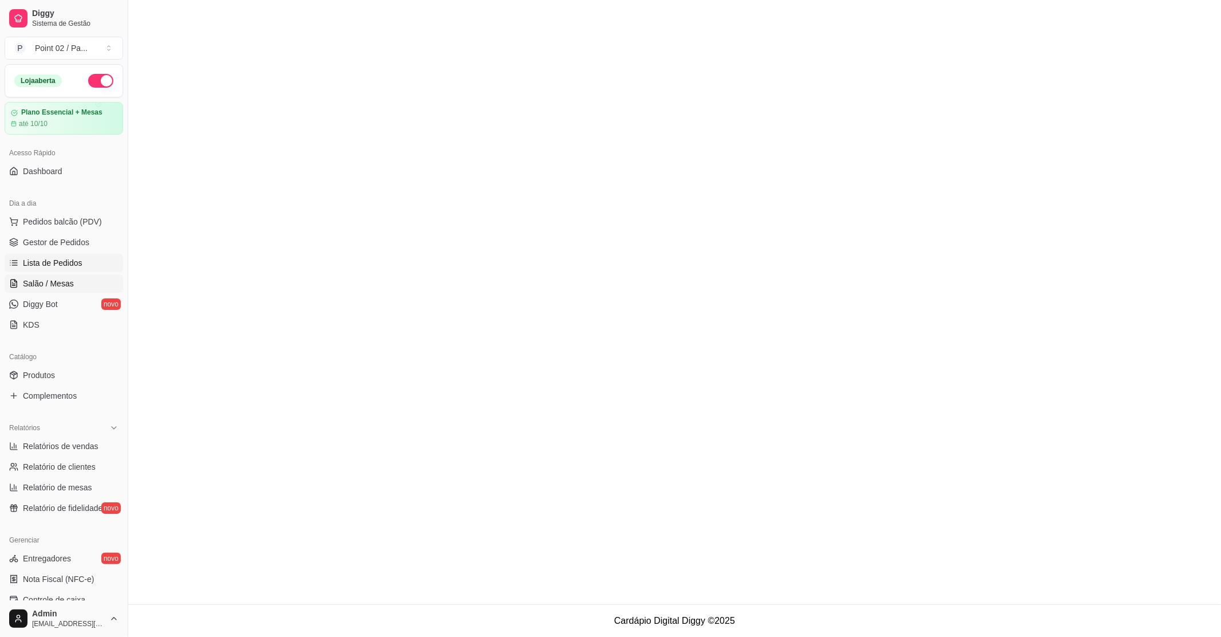
click at [66, 286] on span "Salão / Mesas" at bounding box center [48, 283] width 51 height 11
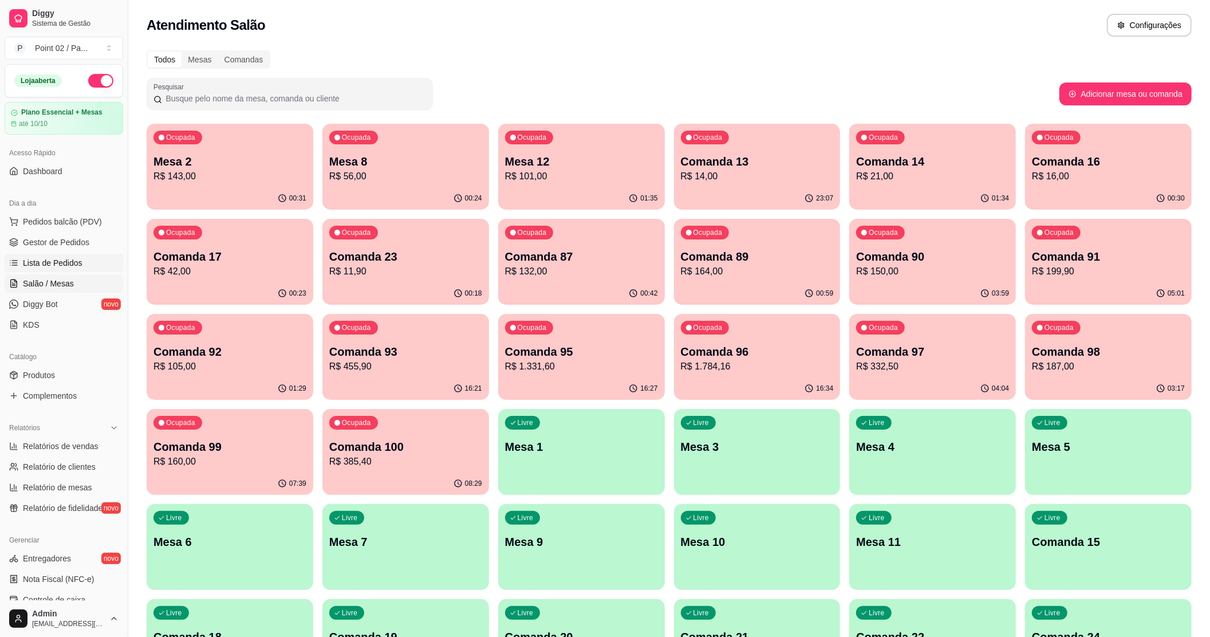
click at [48, 264] on span "Lista de Pedidos" at bounding box center [53, 262] width 60 height 11
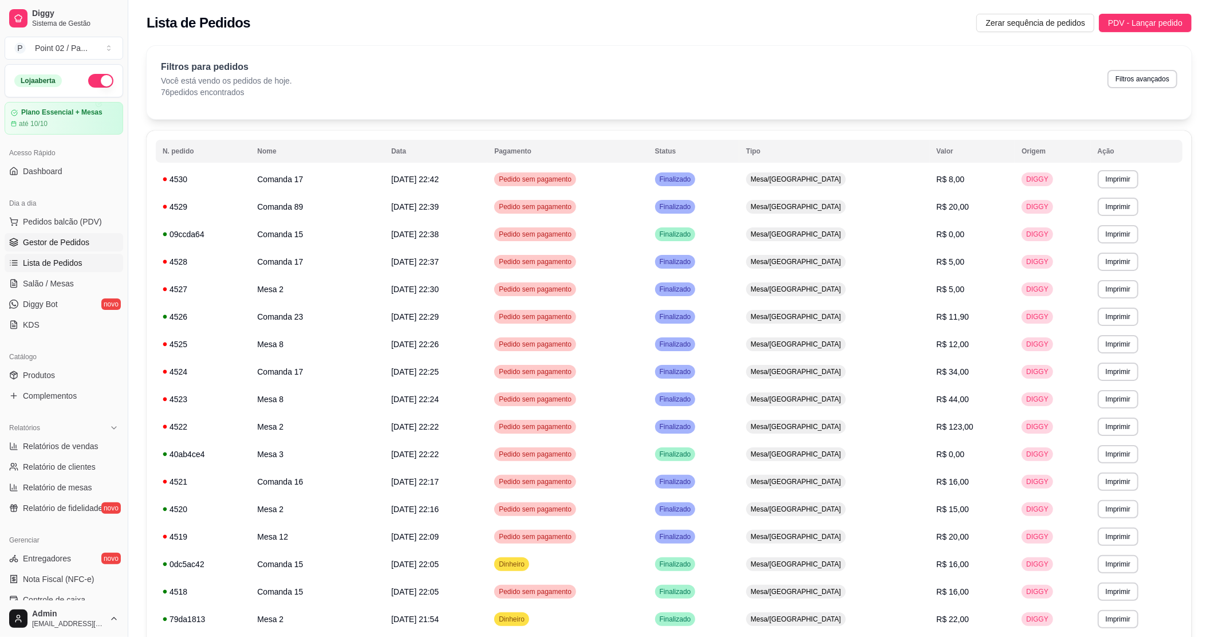
click at [49, 248] on span "Gestor de Pedidos" at bounding box center [56, 241] width 66 height 11
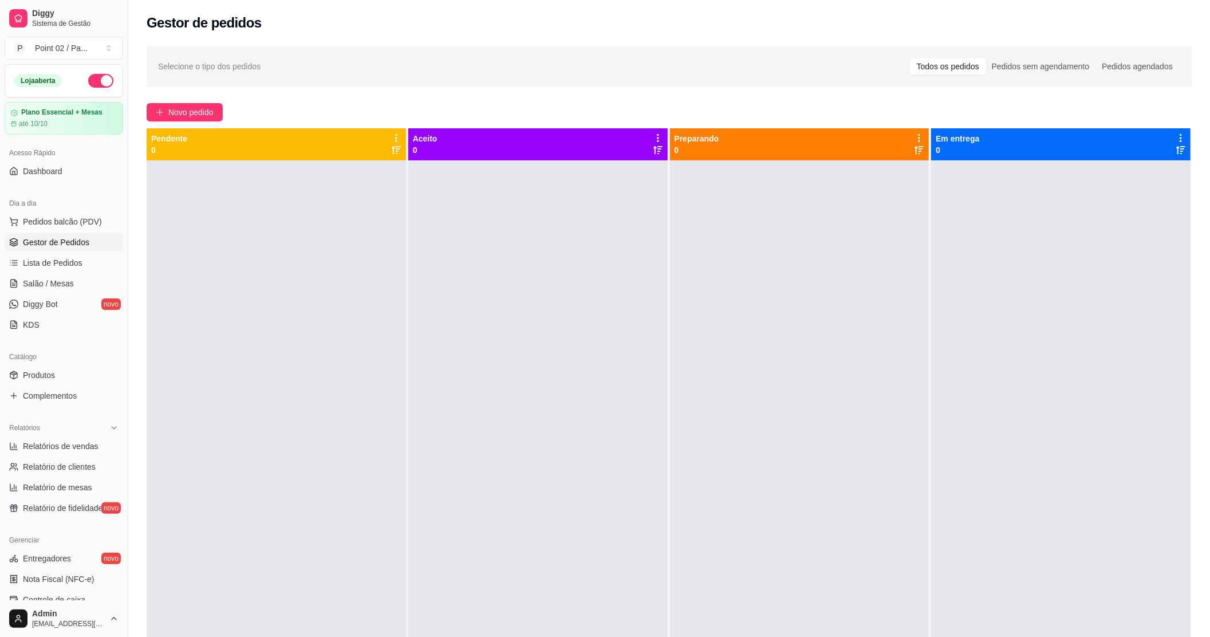
click at [156, 216] on div at bounding box center [276, 478] width 259 height 637
click at [65, 270] on link "Lista de Pedidos" at bounding box center [64, 263] width 119 height 18
click at [58, 291] on link "Salão / Mesas" at bounding box center [64, 283] width 119 height 18
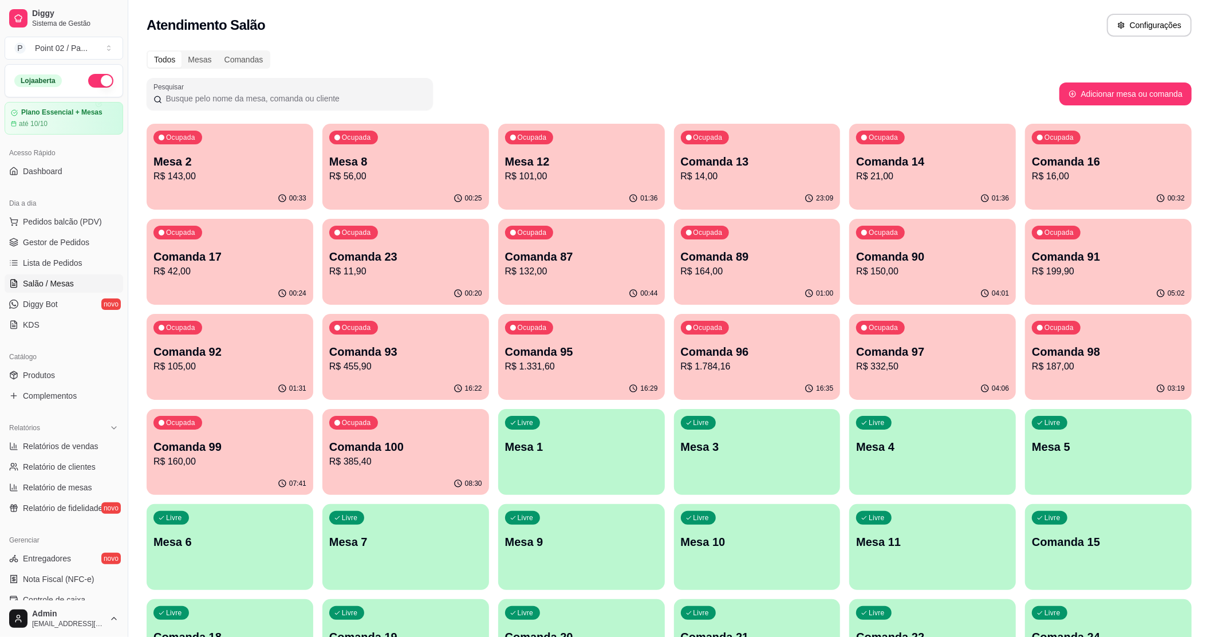
click at [261, 303] on div "00:24" at bounding box center [230, 293] width 167 height 22
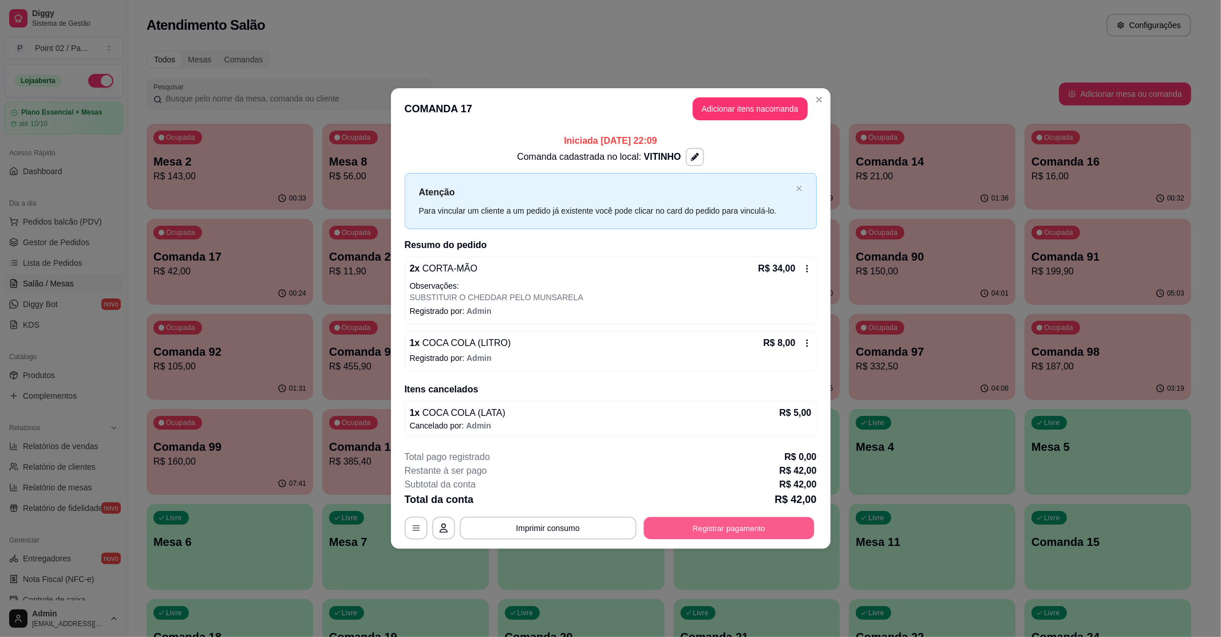
click at [697, 516] on button "Registrar pagamento" at bounding box center [729, 527] width 171 height 22
click at [695, 519] on button "Registrar pagamento" at bounding box center [729, 527] width 171 height 22
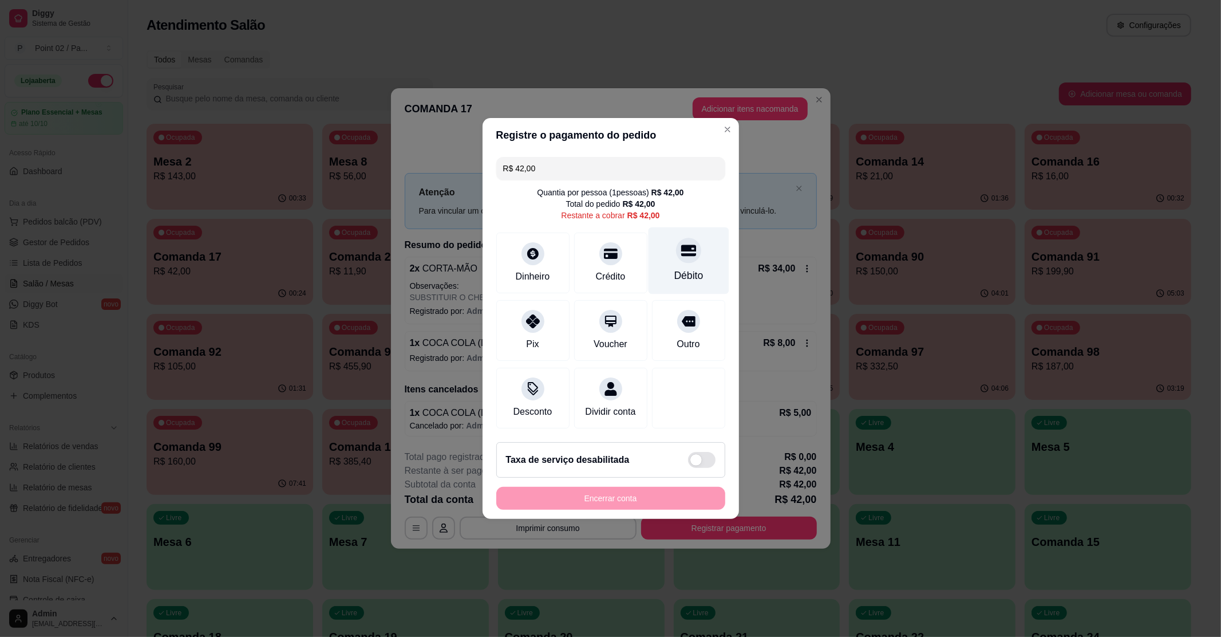
click at [682, 245] on icon at bounding box center [688, 250] width 15 height 11
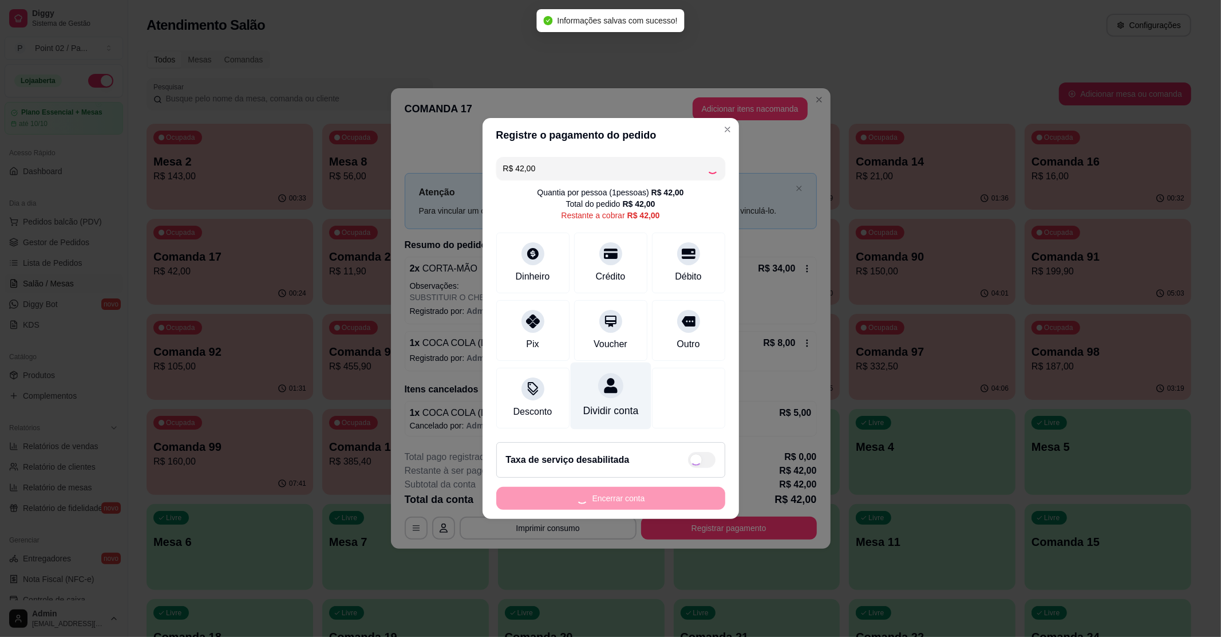
type input "R$ 0,00"
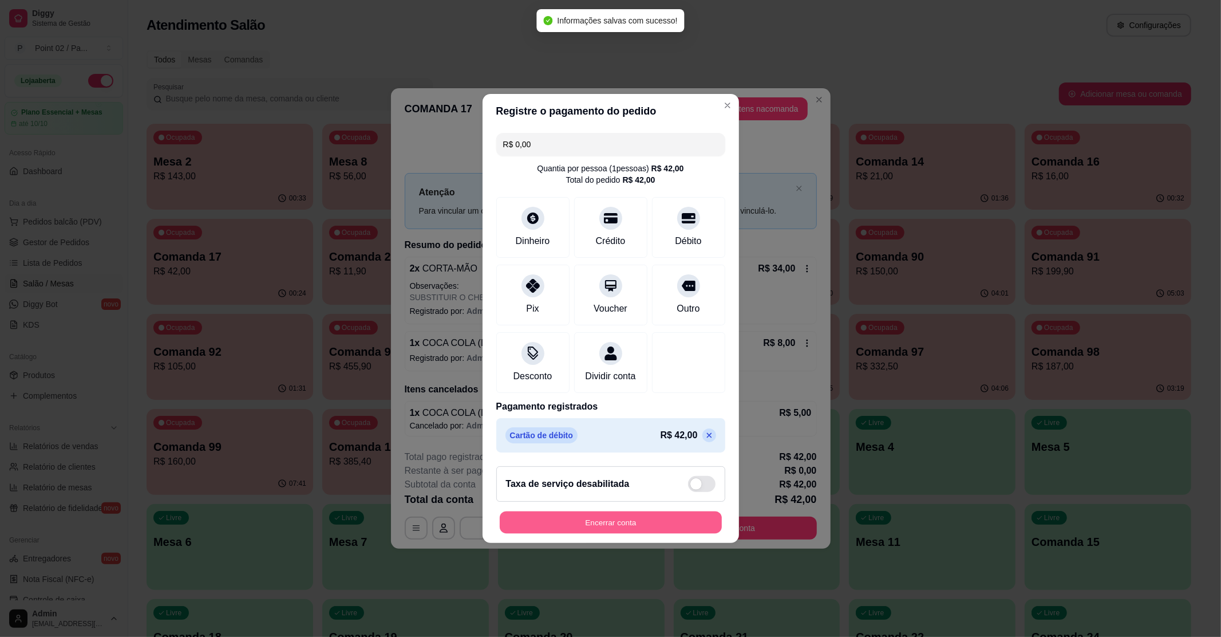
click at [594, 527] on button "Encerrar conta" at bounding box center [611, 522] width 222 height 22
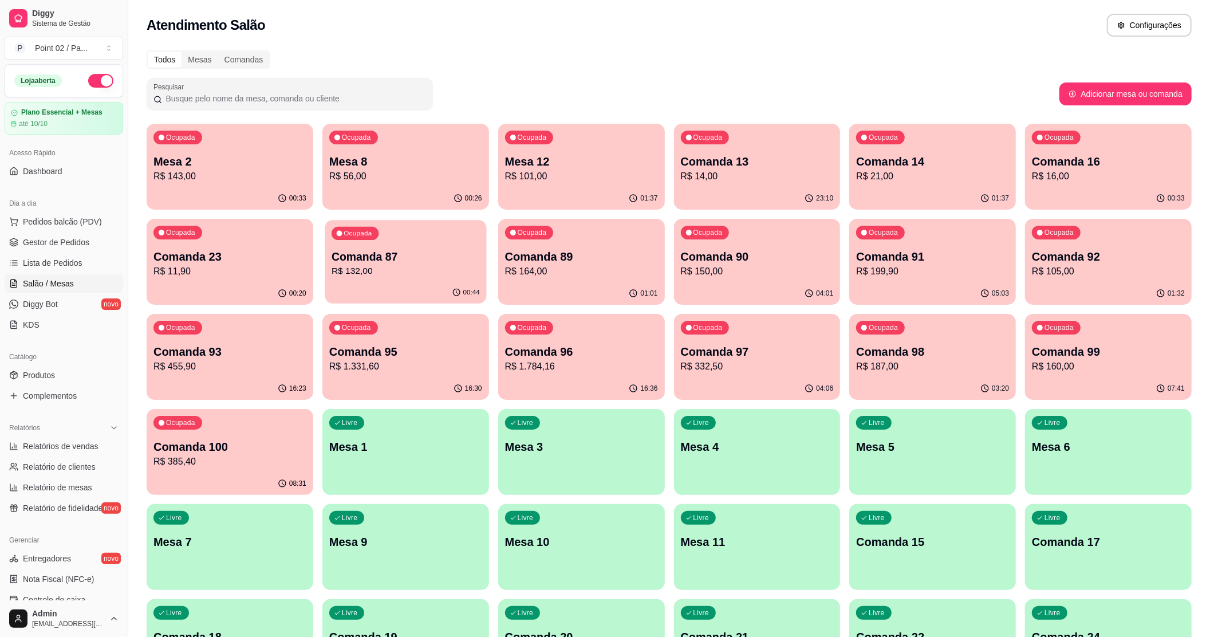
click at [416, 265] on p "R$ 132,00" at bounding box center [406, 271] width 148 height 13
click at [885, 250] on p "Comanda 91" at bounding box center [932, 256] width 153 height 16
click at [453, 269] on p "R$ 132,00" at bounding box center [406, 271] width 148 height 13
click at [909, 362] on p "R$ 187,00" at bounding box center [932, 366] width 148 height 13
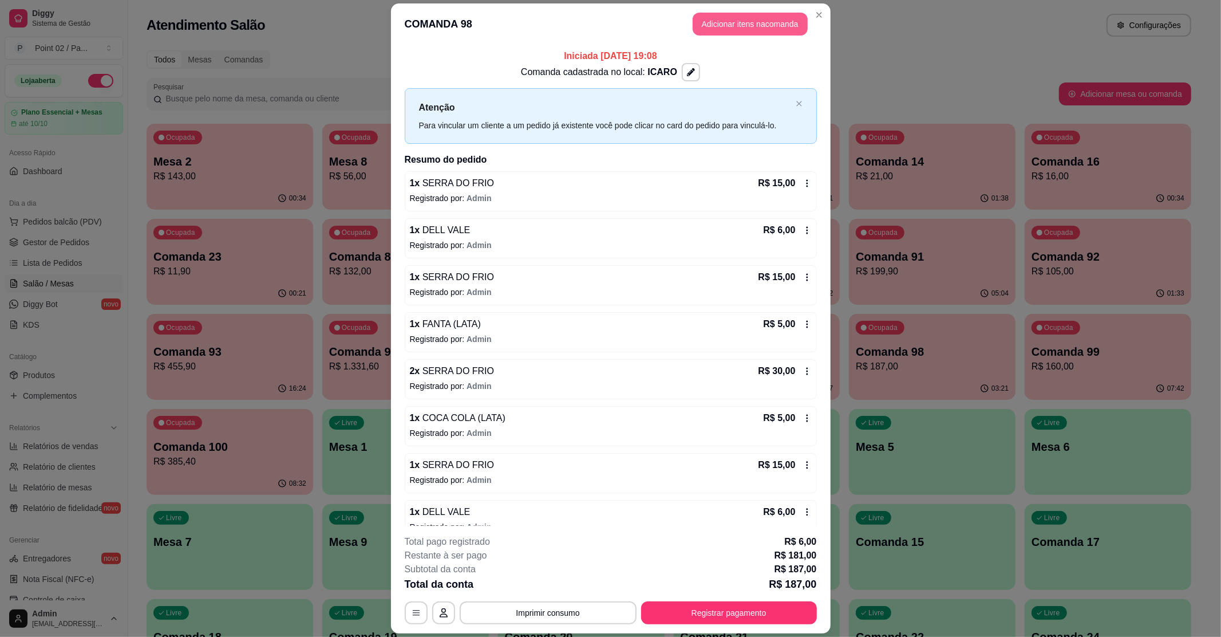
click at [743, 24] on button "Adicionar itens na comanda" at bounding box center [750, 24] width 115 height 23
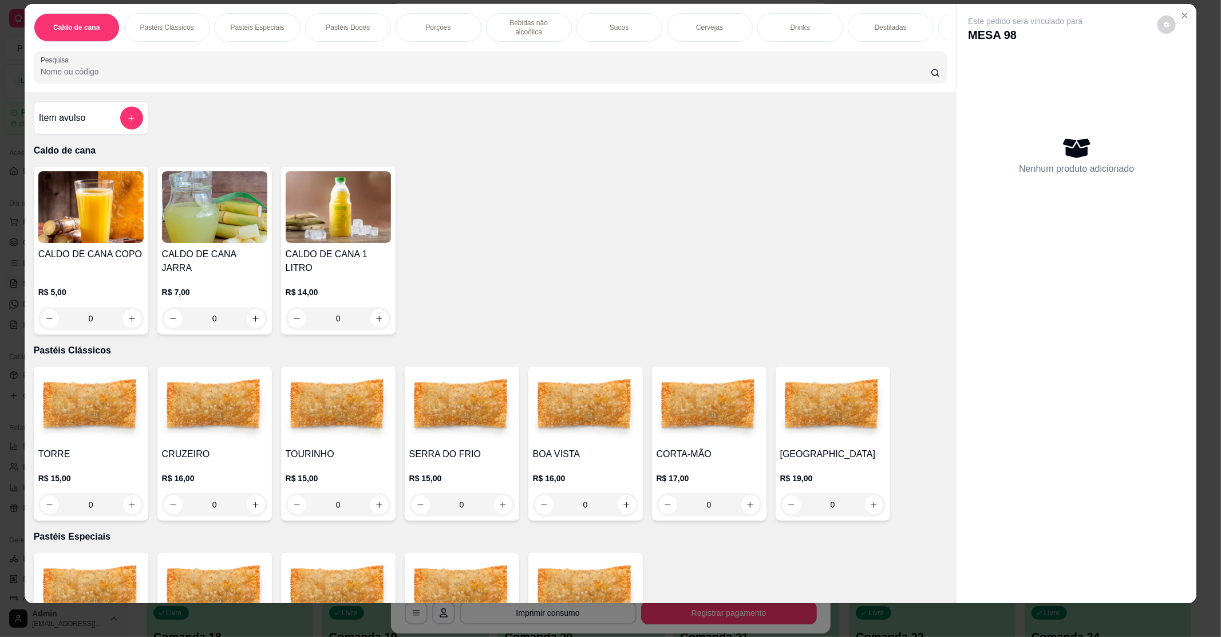
scroll to position [17, 0]
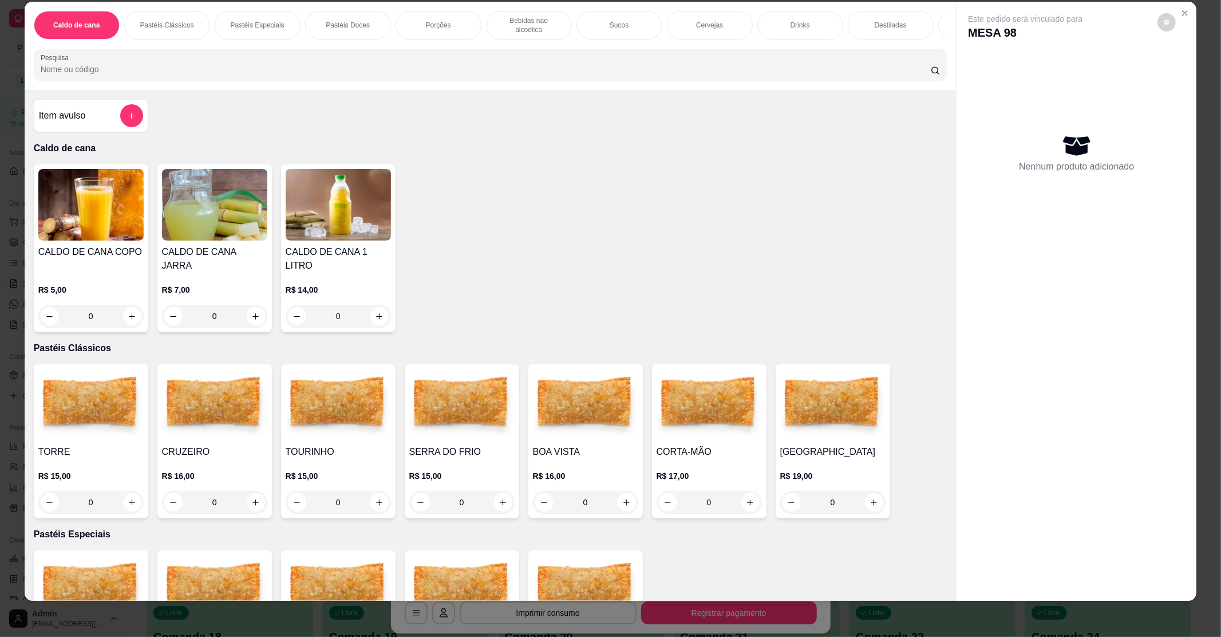
click at [569, 411] on img at bounding box center [585, 405] width 105 height 72
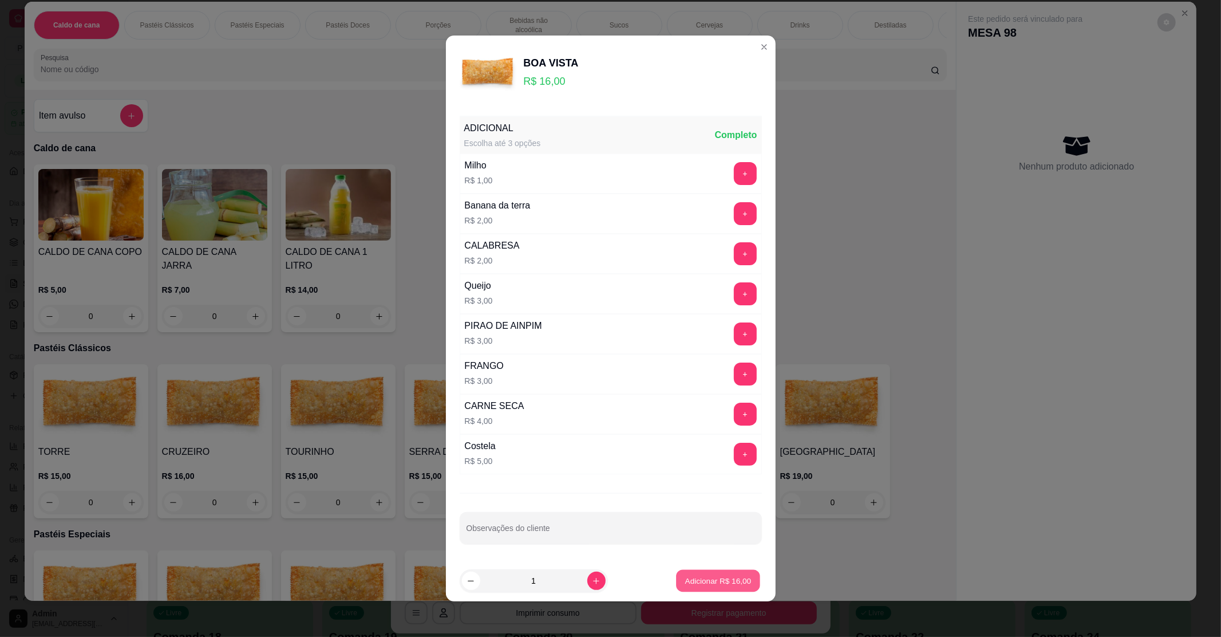
click at [685, 586] on p "Adicionar R$ 16,00" at bounding box center [718, 580] width 66 height 11
type input "1"
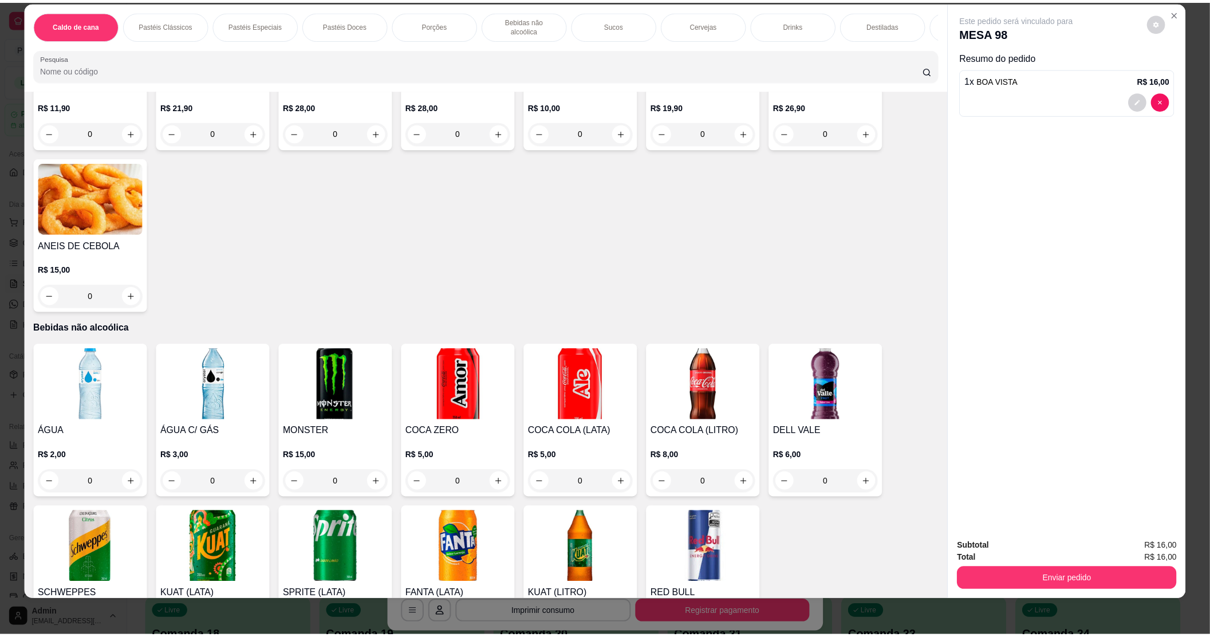
scroll to position [992, 0]
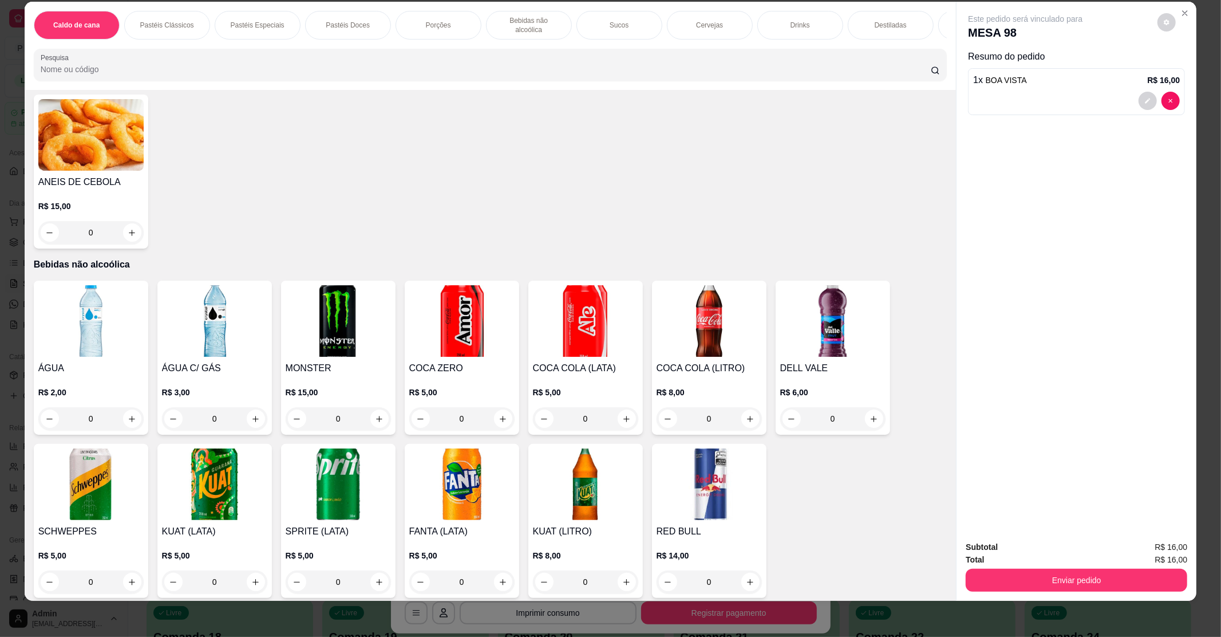
click at [445, 463] on img at bounding box center [461, 484] width 105 height 72
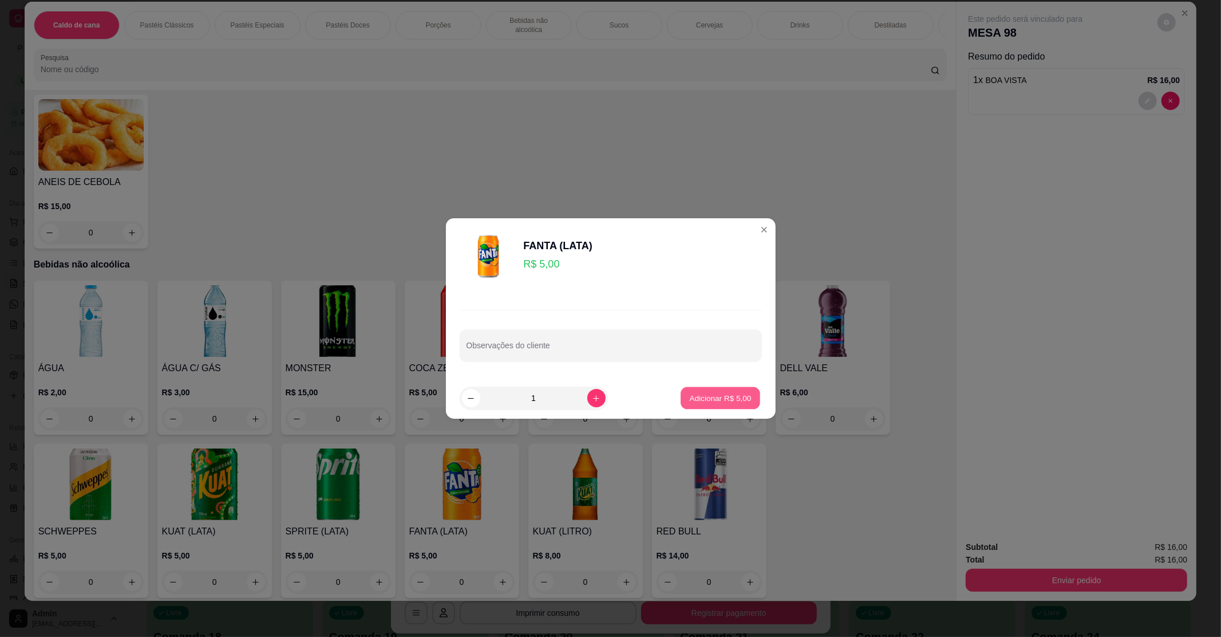
click at [690, 395] on p "Adicionar R$ 5,00" at bounding box center [721, 397] width 62 height 11
type input "1"
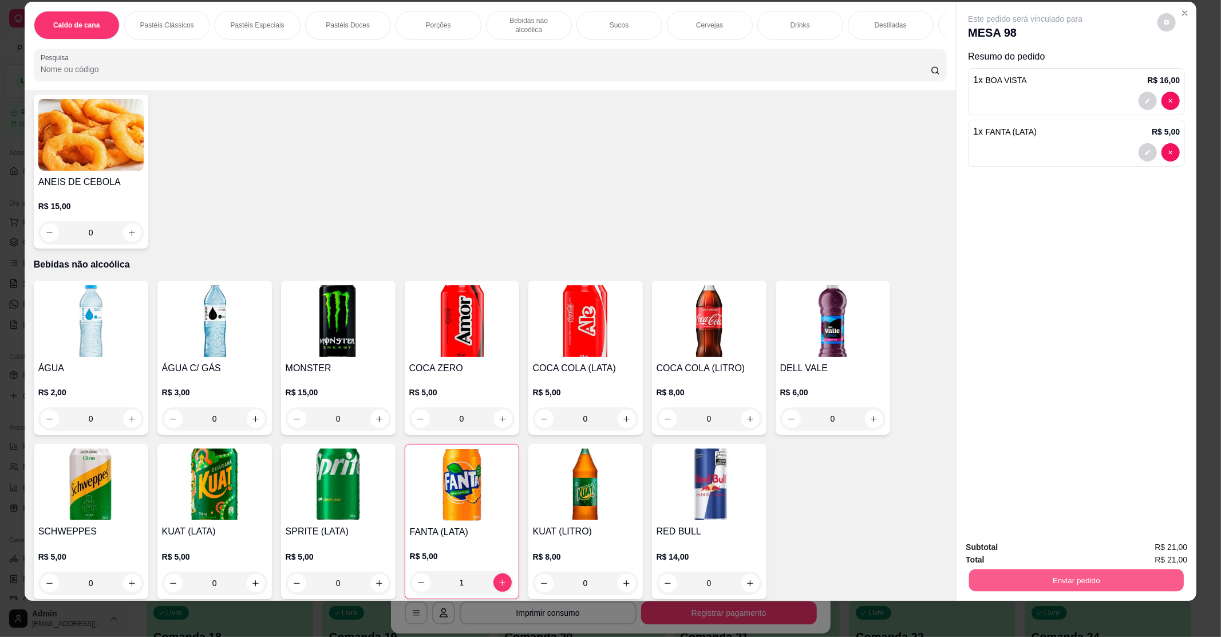
click at [1036, 584] on button "Enviar pedido" at bounding box center [1076, 580] width 215 height 22
click at [1042, 549] on button "Não registrar e enviar pedido" at bounding box center [1038, 550] width 116 height 21
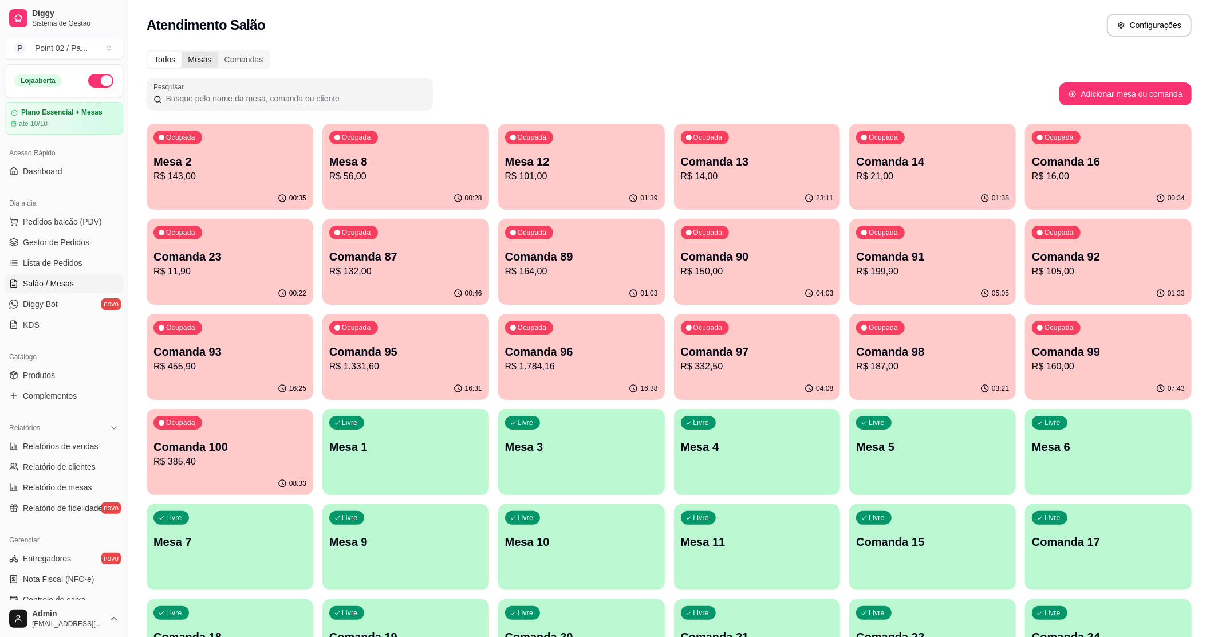
click at [207, 55] on div "Mesas" at bounding box center [199, 60] width 36 height 16
click at [181, 52] on input "Mesas" at bounding box center [181, 52] width 0 height 0
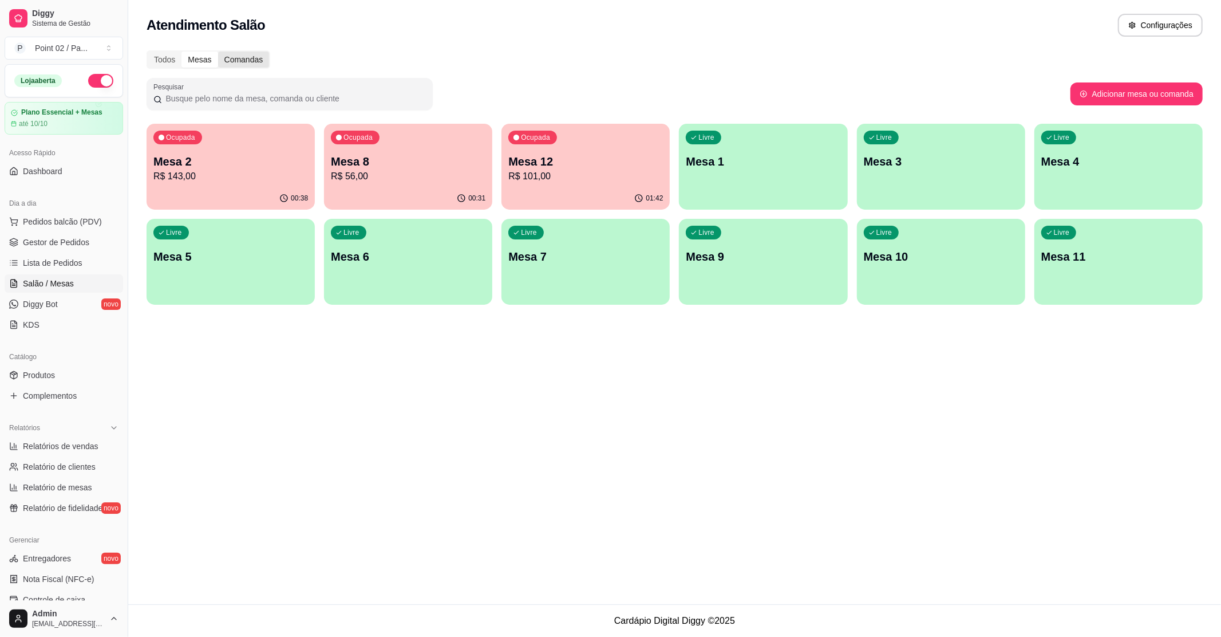
click at [246, 61] on div "Comandas" at bounding box center [244, 60] width 52 height 16
click at [218, 52] on input "Comandas" at bounding box center [218, 52] width 0 height 0
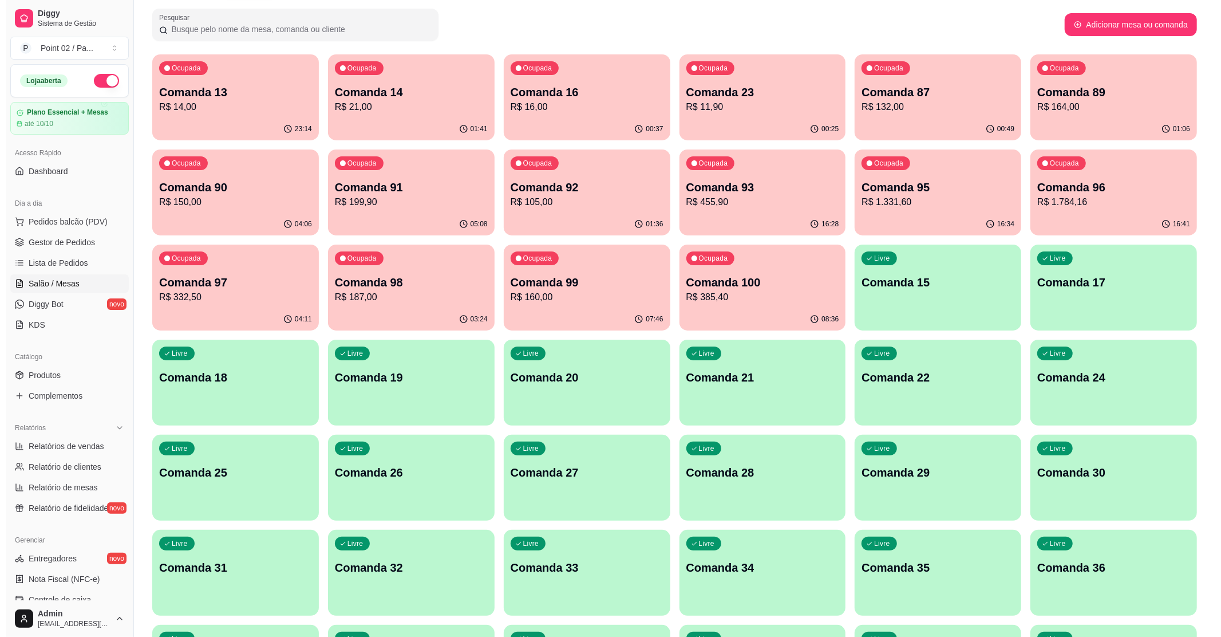
scroll to position [0, 0]
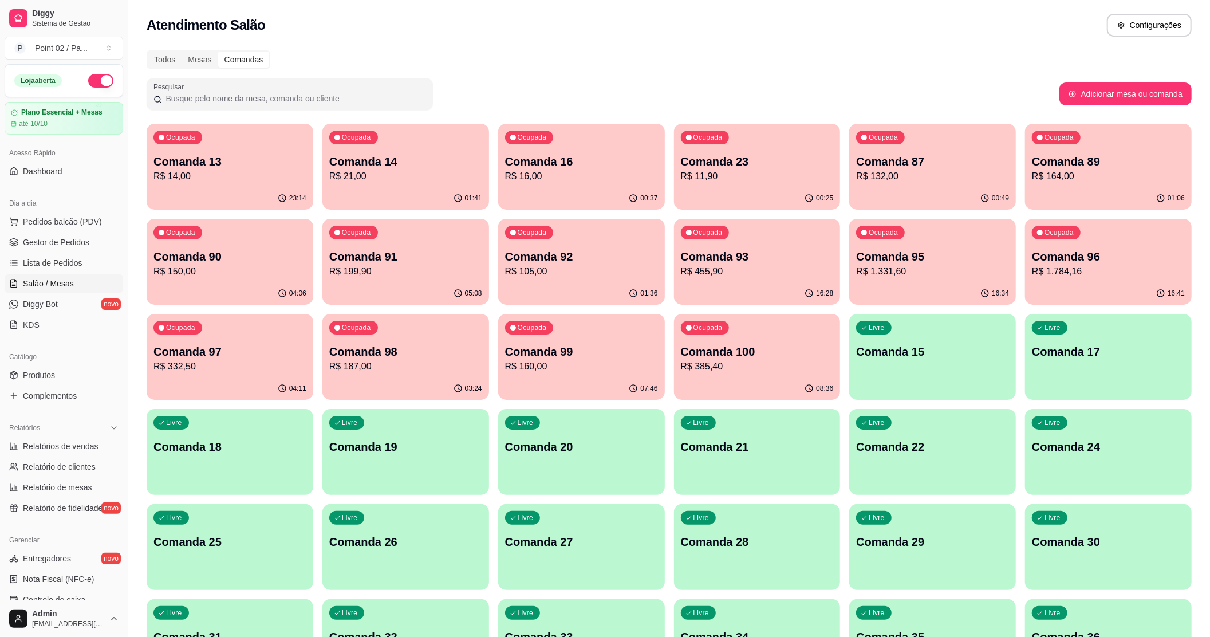
click at [704, 175] on p "R$ 11,90" at bounding box center [757, 176] width 153 height 14
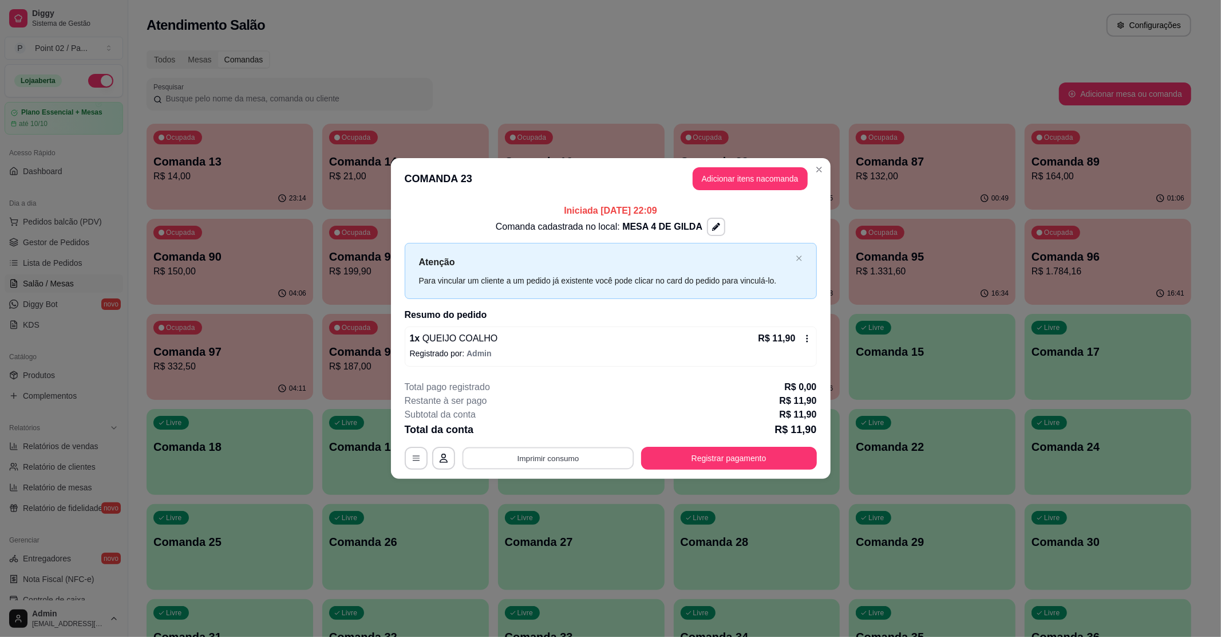
click at [568, 461] on button "Imprimir consumo" at bounding box center [548, 458] width 172 height 22
click at [537, 443] on div "Escolha a impressora IMPRESSORA" at bounding box center [551, 423] width 94 height 39
drag, startPoint x: 537, startPoint y: 442, endPoint x: 542, endPoint y: 431, distance: 12.3
click at [537, 440] on div "Escolha a impressora IMPRESSORA" at bounding box center [551, 423] width 94 height 39
click at [542, 431] on button "IMPRESSORA" at bounding box center [551, 432] width 80 height 18
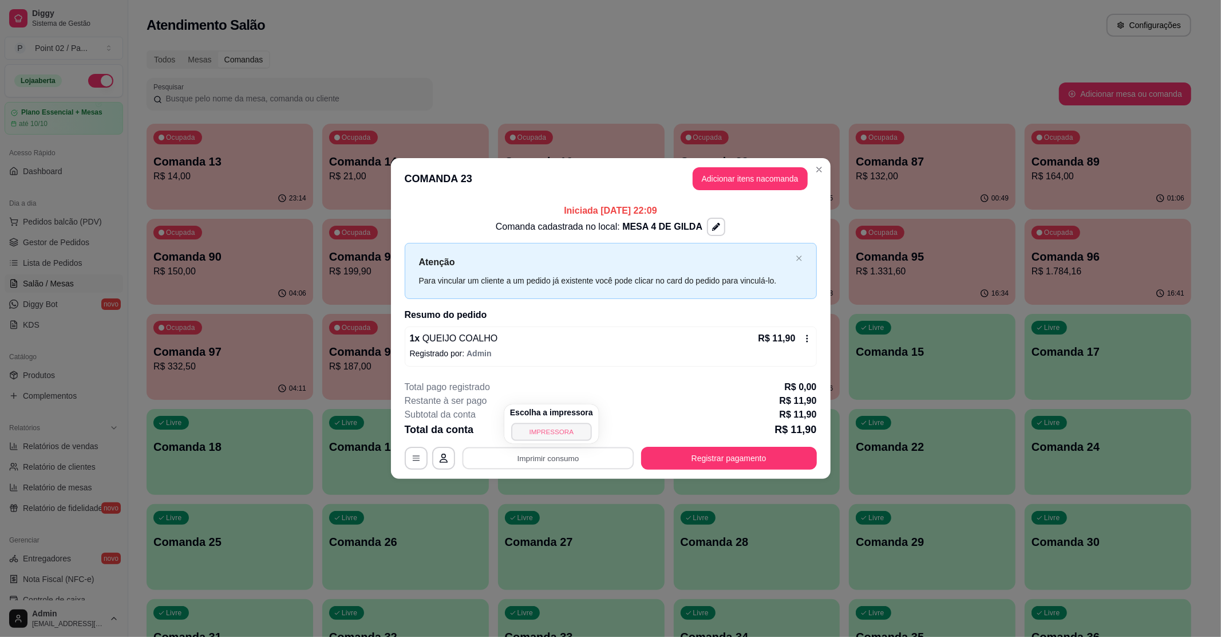
click at [542, 431] on div "Escolha a impressora IMPRESSORA" at bounding box center [551, 423] width 94 height 39
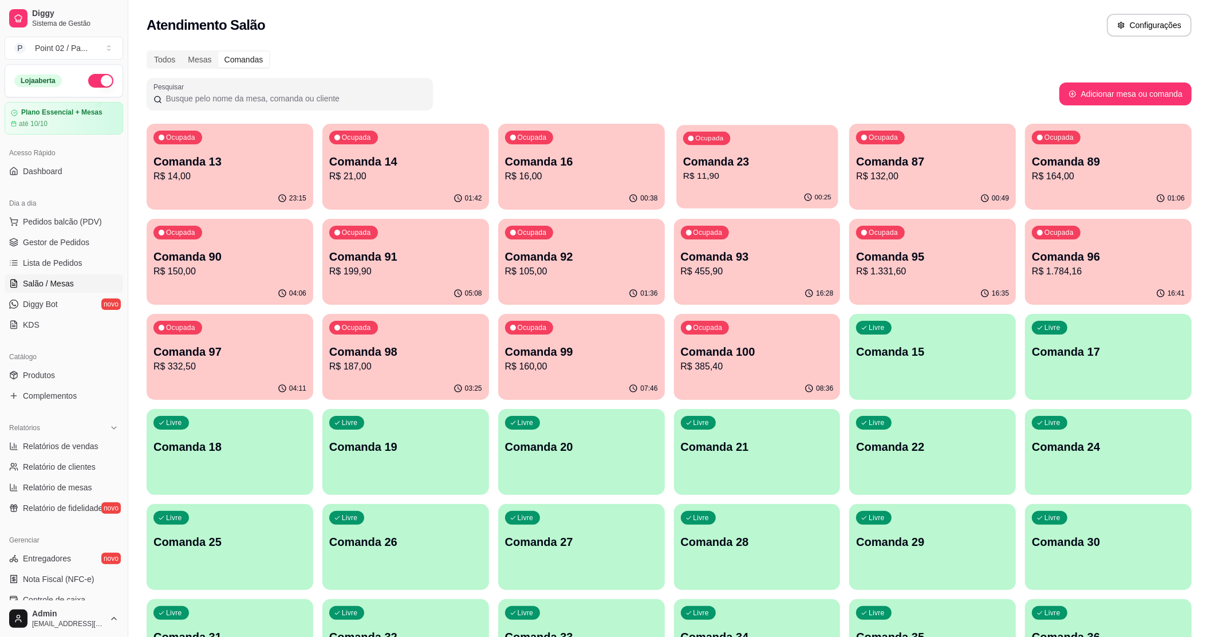
click at [747, 147] on div "Ocupada Comanda 23 R$ 11,90" at bounding box center [756, 156] width 161 height 62
click at [195, 58] on div "Mesas" at bounding box center [199, 60] width 36 height 16
click at [181, 52] on input "Mesas" at bounding box center [181, 52] width 0 height 0
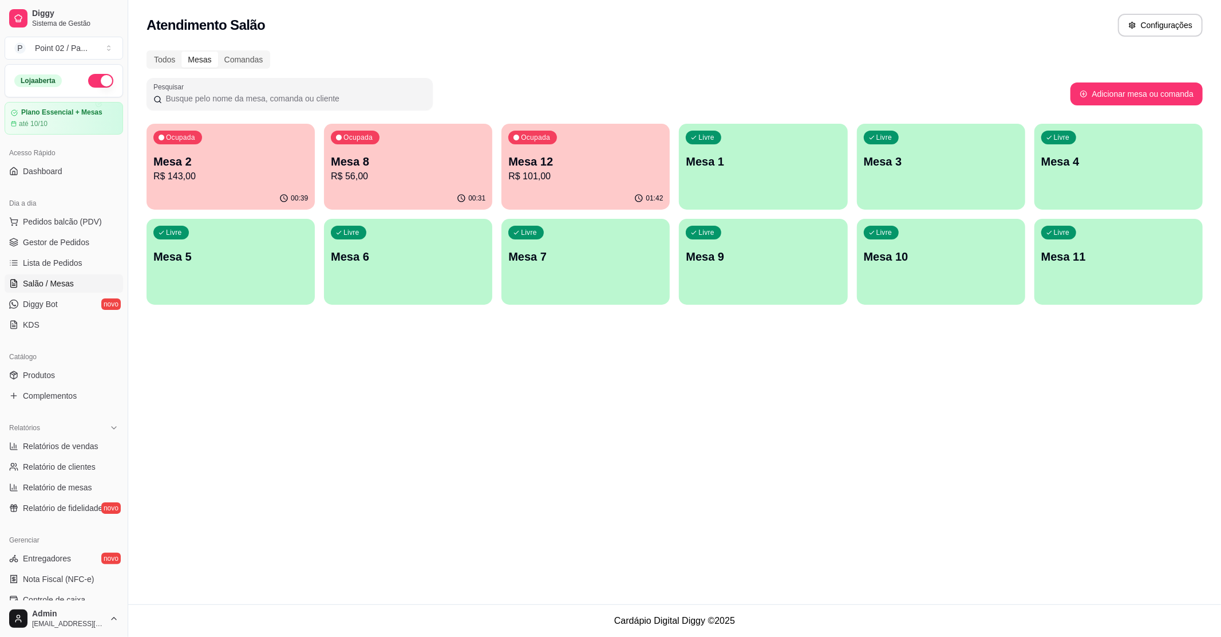
click at [226, 131] on div "Ocupada Mesa 2 R$ 143,00" at bounding box center [231, 156] width 168 height 64
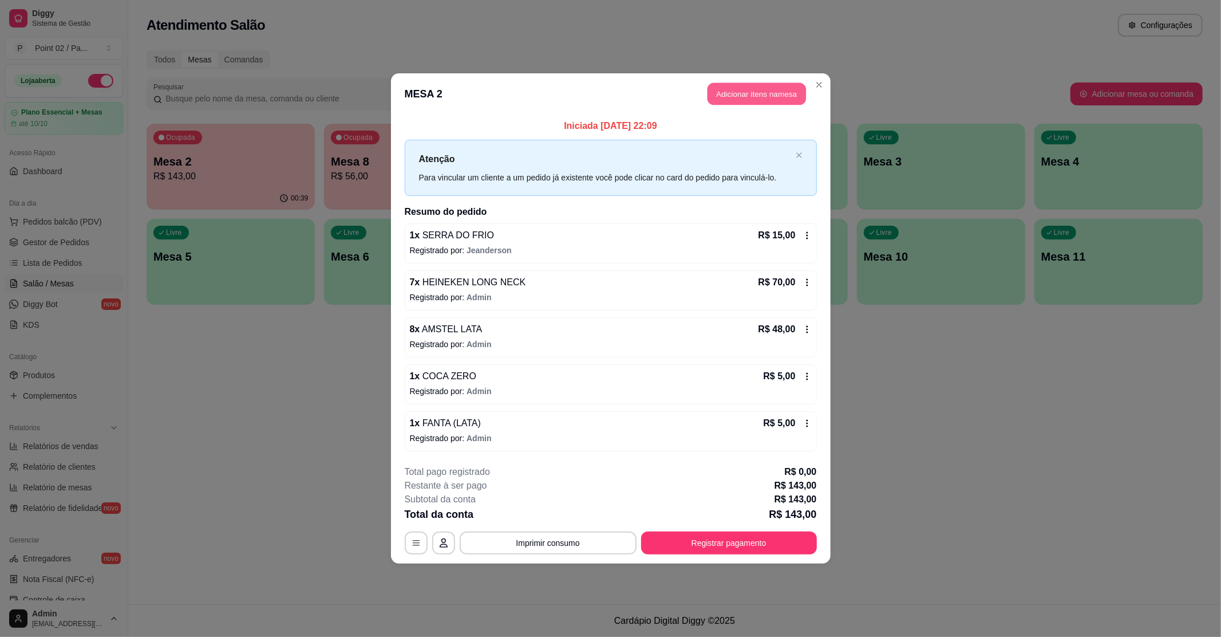
click at [741, 100] on button "Adicionar itens na mesa" at bounding box center [757, 94] width 98 height 22
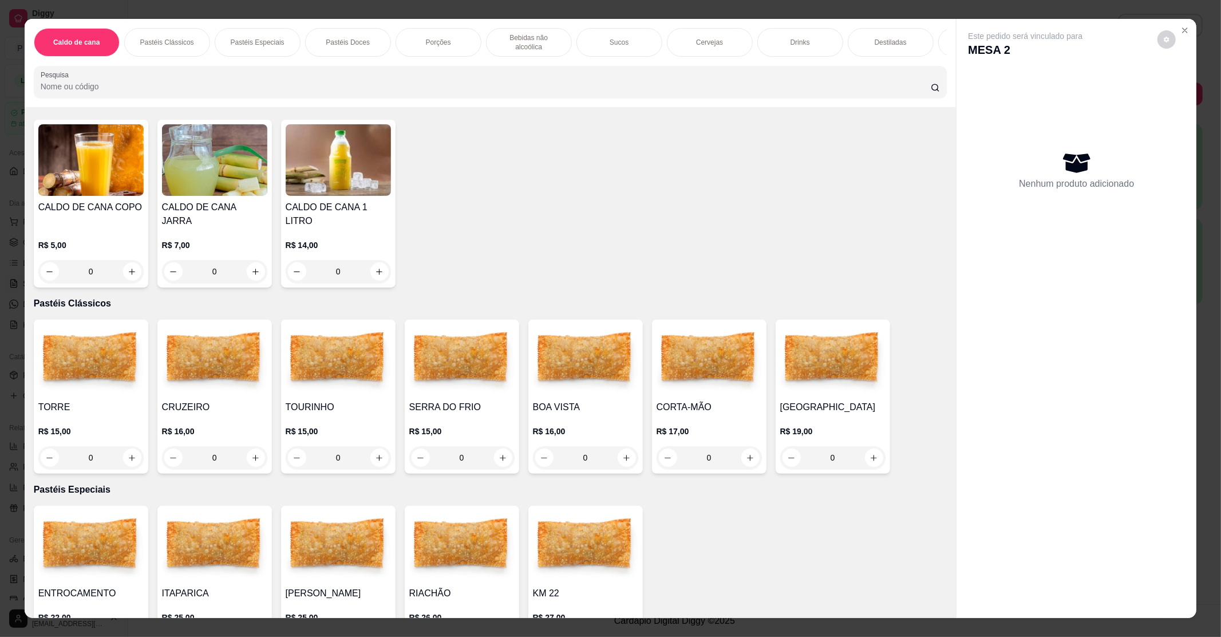
scroll to position [152, 0]
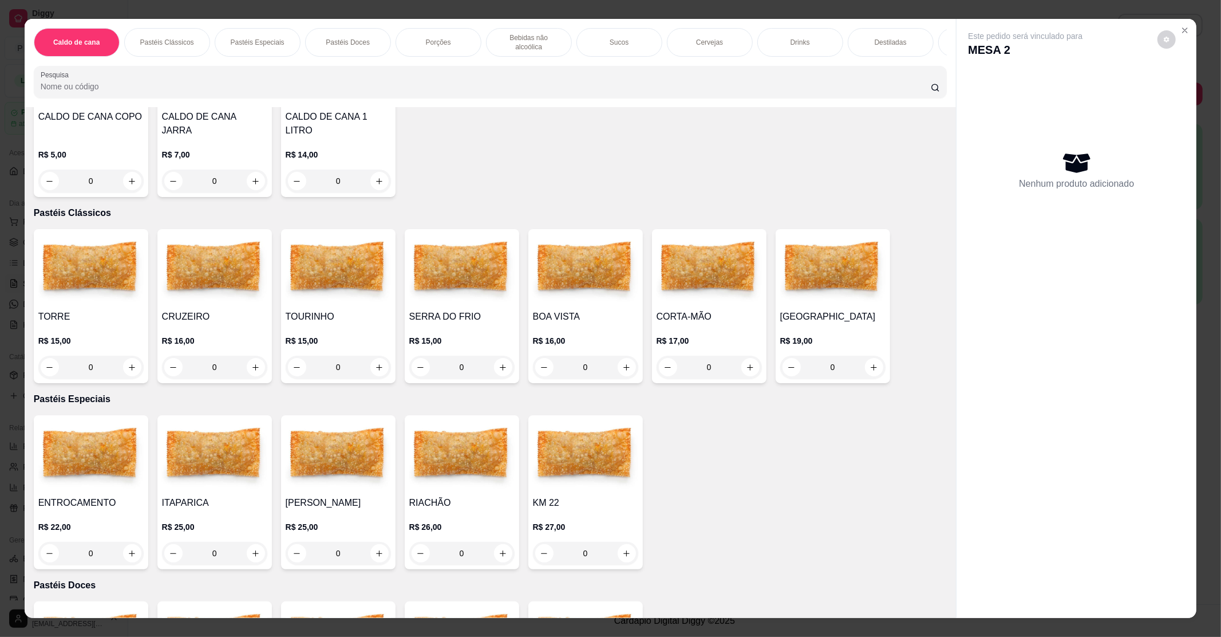
click at [681, 287] on img at bounding box center [709, 270] width 105 height 72
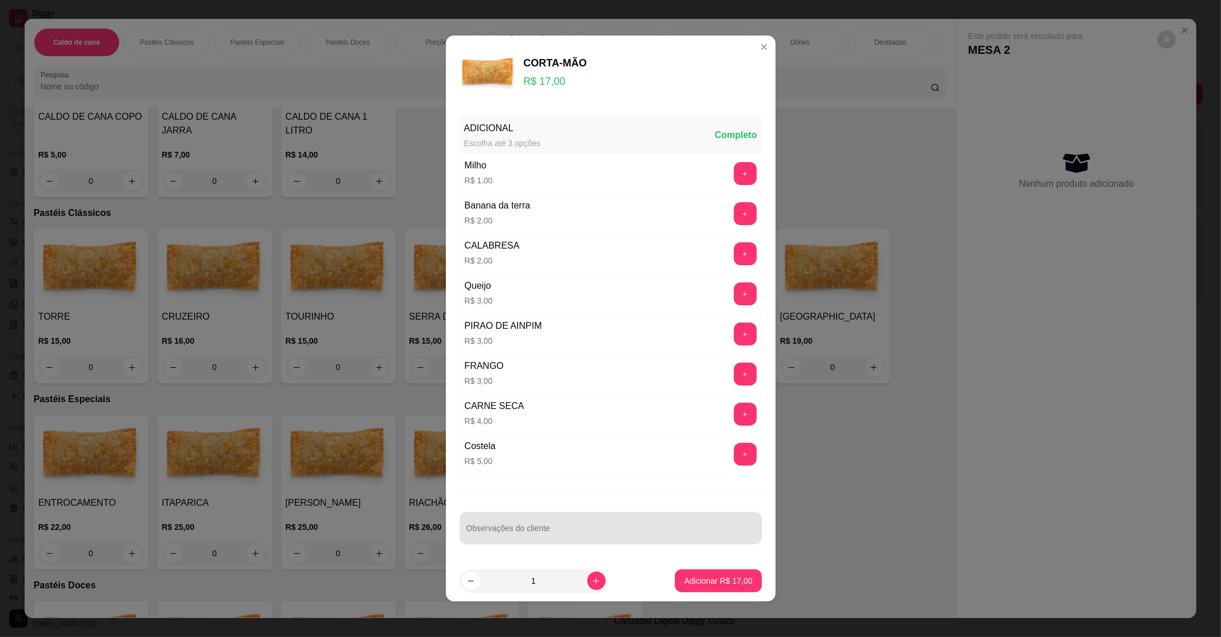
click at [525, 520] on div at bounding box center [611, 527] width 289 height 23
type input "SUBSTITUIR O CHAEDDAR POR MUNSSARELA"
click at [688, 589] on button "Adicionar R$ 17,00" at bounding box center [718, 580] width 86 height 23
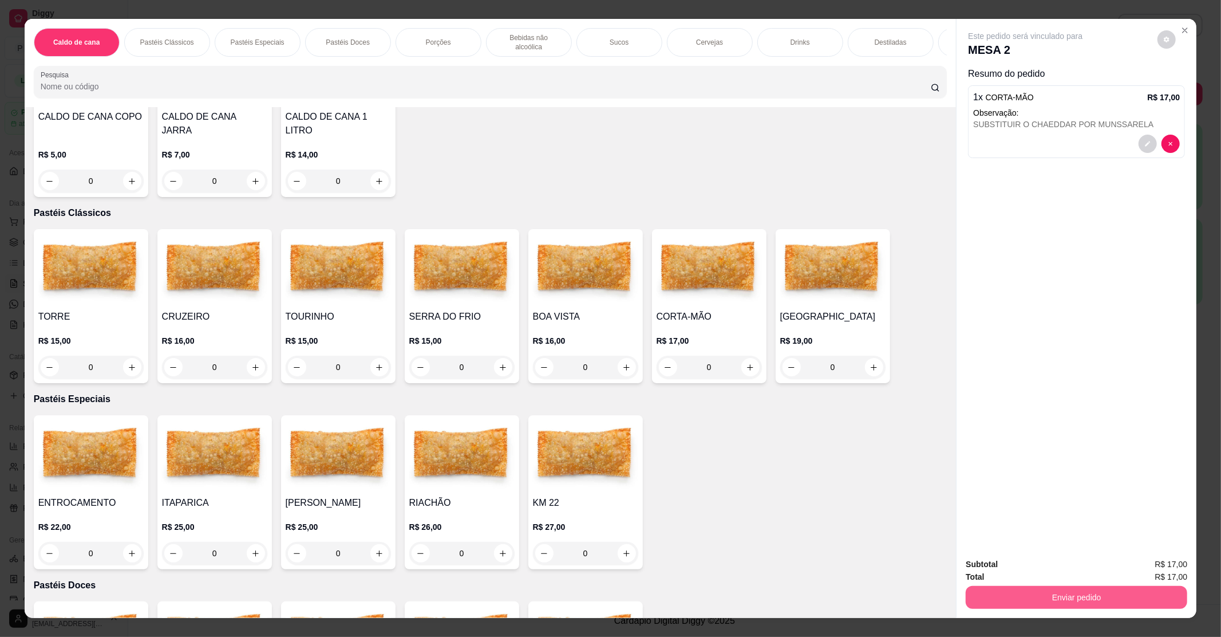
click at [976, 594] on button "Enviar pedido" at bounding box center [1077, 597] width 222 height 23
click at [980, 569] on button "Não registrar e enviar pedido" at bounding box center [1038, 568] width 116 height 21
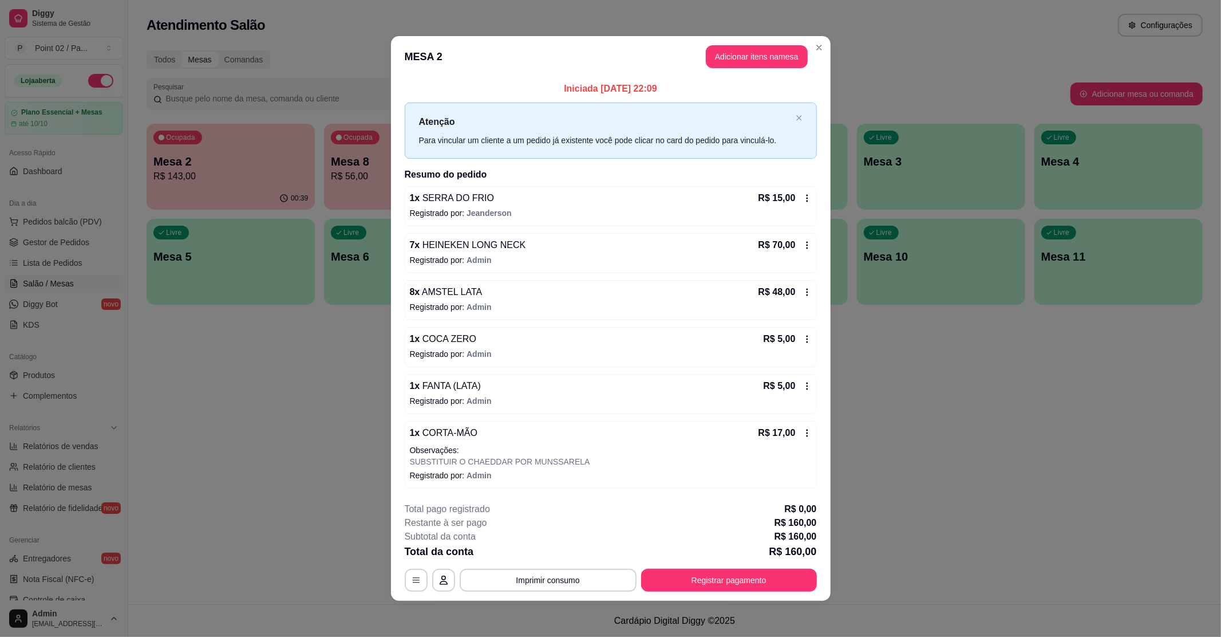
click at [366, 198] on div "00:31" at bounding box center [408, 198] width 168 height 22
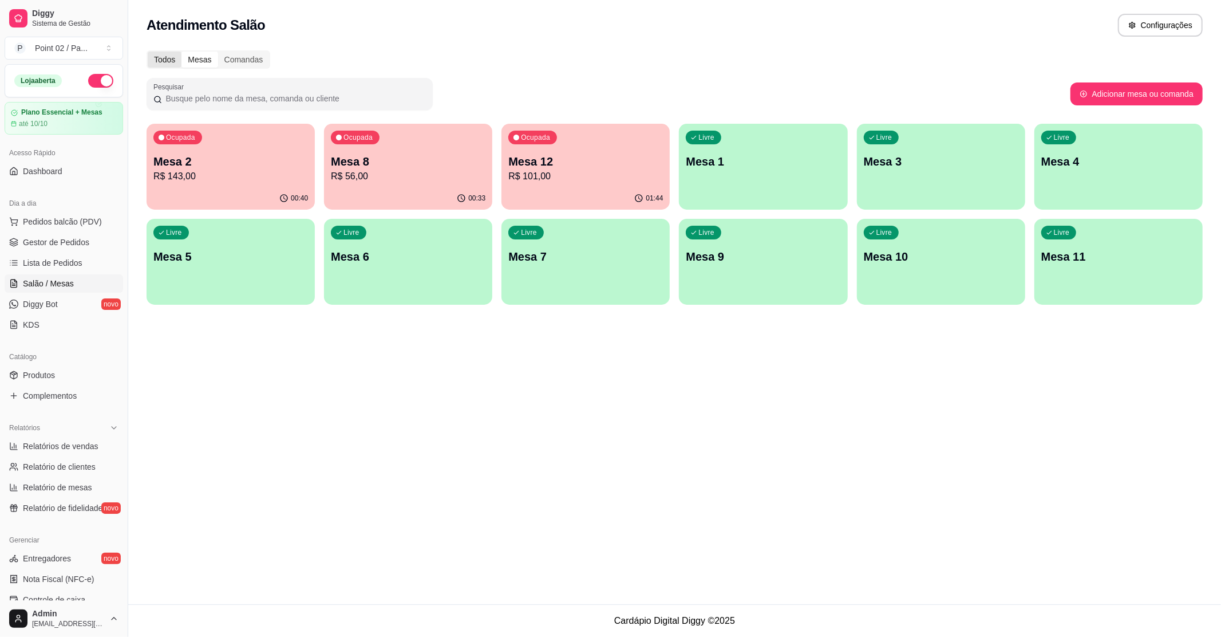
click at [155, 63] on div "Todos" at bounding box center [165, 60] width 34 height 16
click at [148, 52] on input "Todos" at bounding box center [148, 52] width 0 height 0
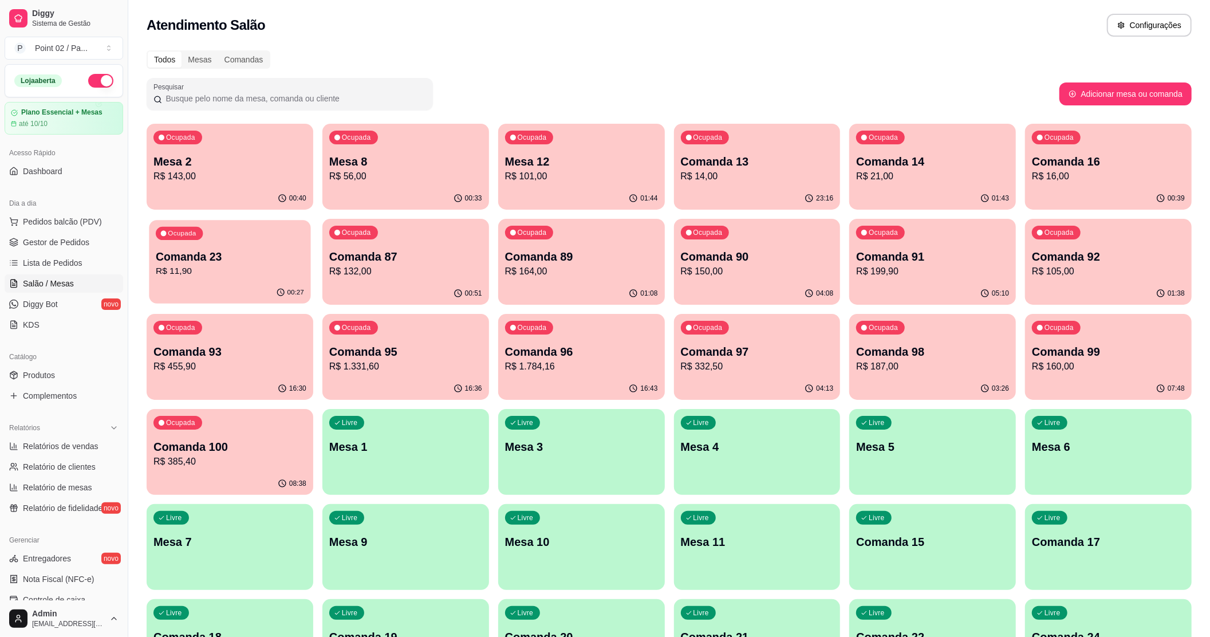
click at [243, 259] on p "Comanda 23" at bounding box center [230, 256] width 148 height 15
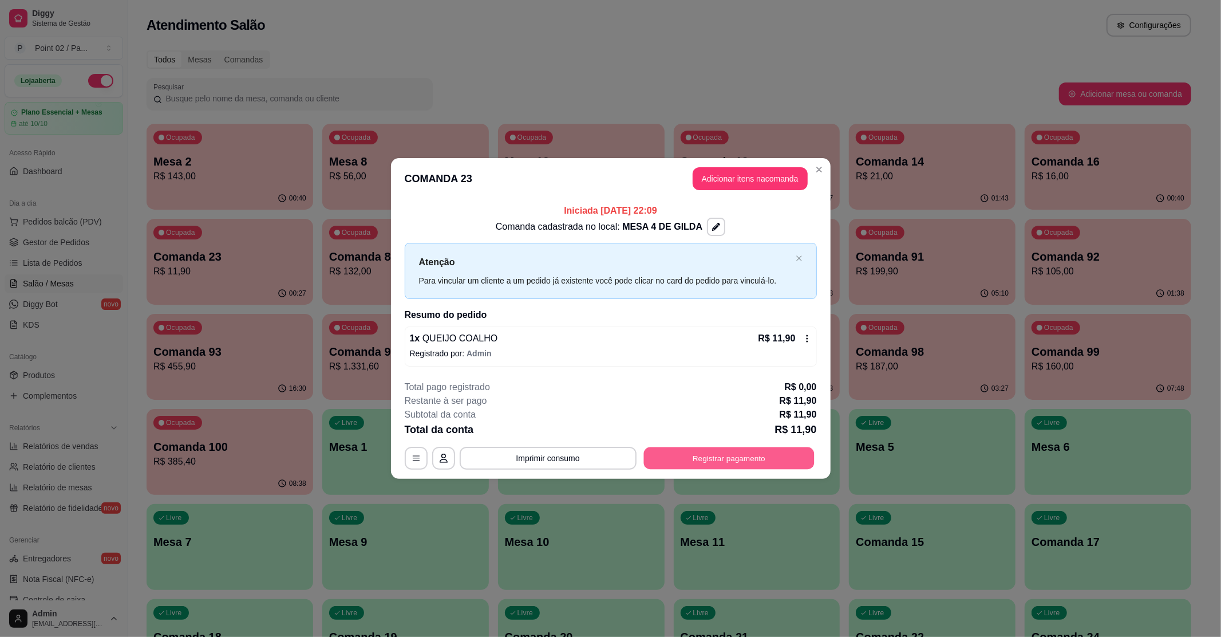
click at [722, 453] on button "Registrar pagamento" at bounding box center [729, 458] width 171 height 22
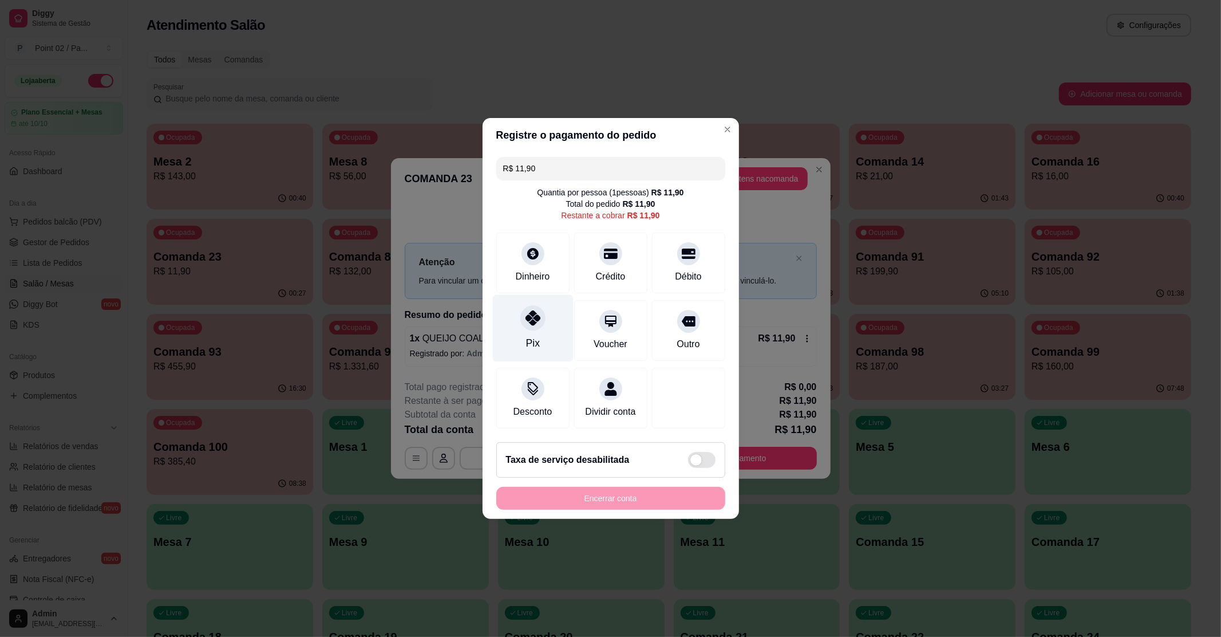
click at [531, 319] on div at bounding box center [532, 317] width 25 height 25
type input "R$ 0,00"
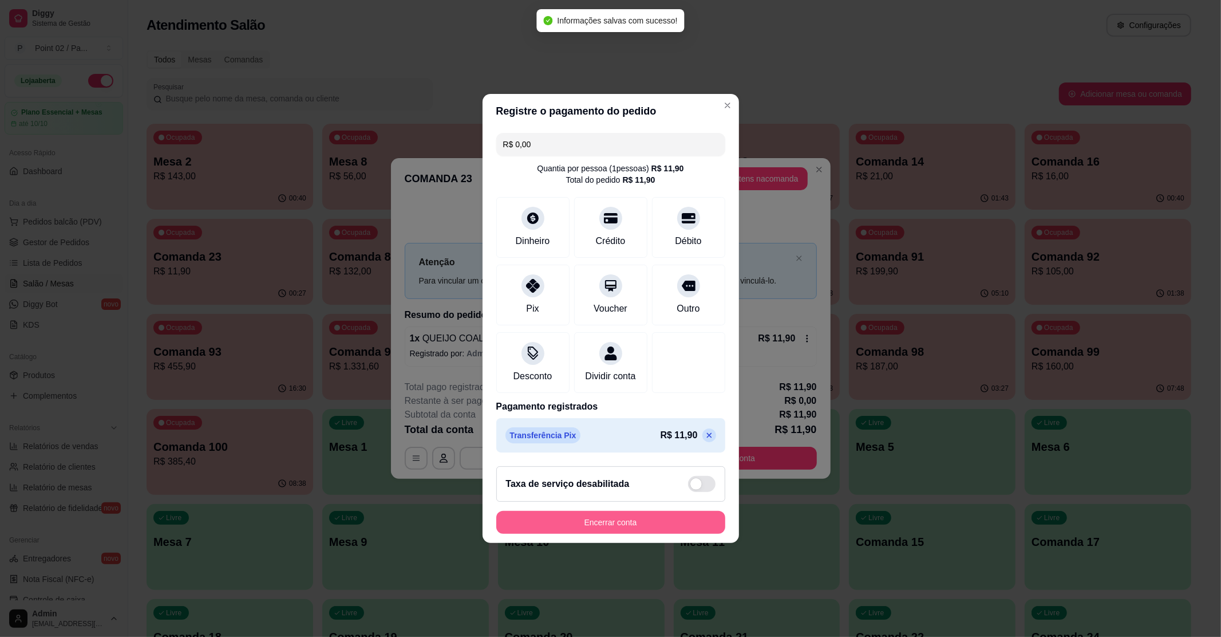
click at [597, 530] on button "Encerrar conta" at bounding box center [610, 522] width 229 height 23
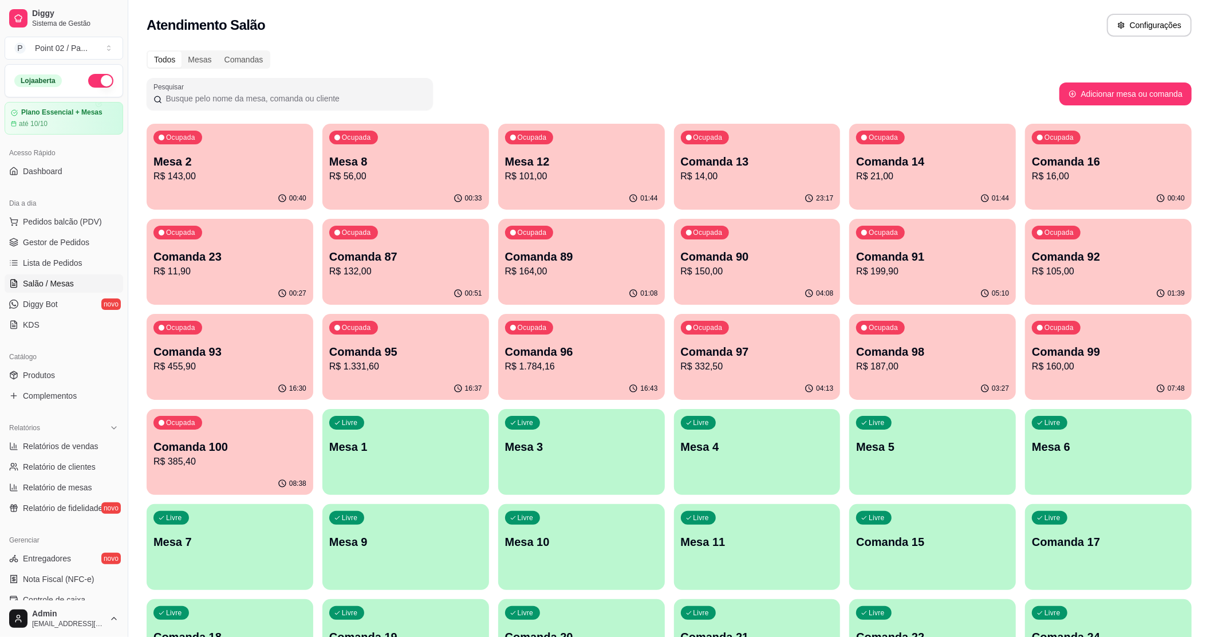
click at [332, 188] on div "00:33" at bounding box center [405, 198] width 167 height 22
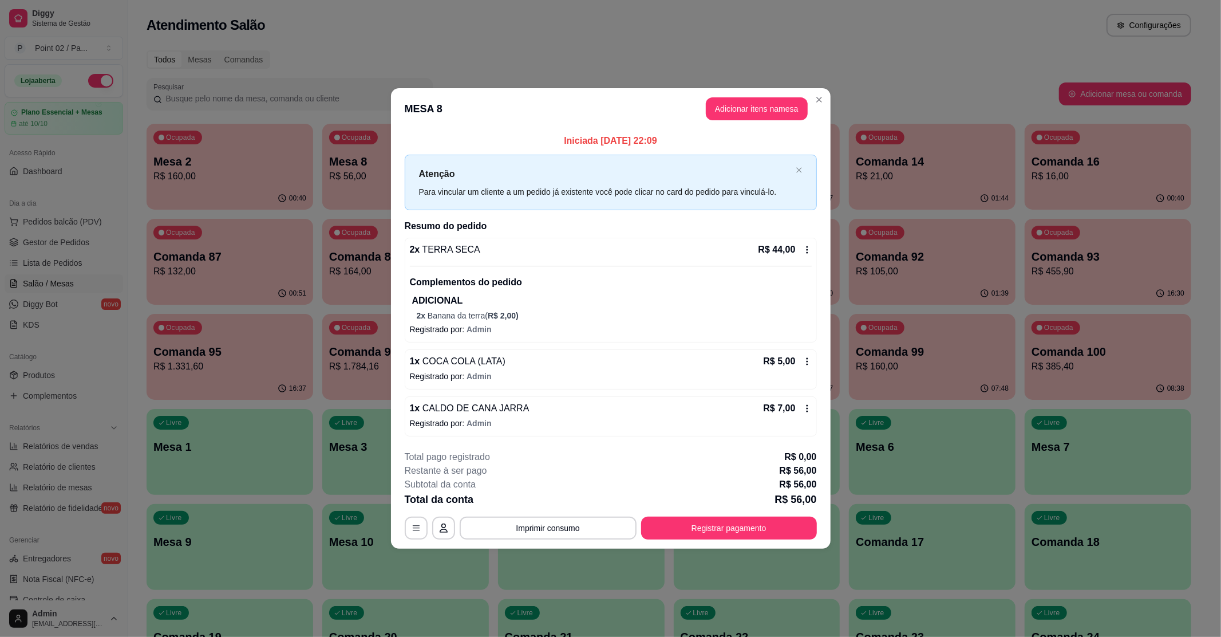
click at [477, 259] on div "2 x TERRA SECA R$ 44,00 Complementos do pedido ADICIONAL 2 x Banana da terra ( …" at bounding box center [611, 282] width 402 height 78
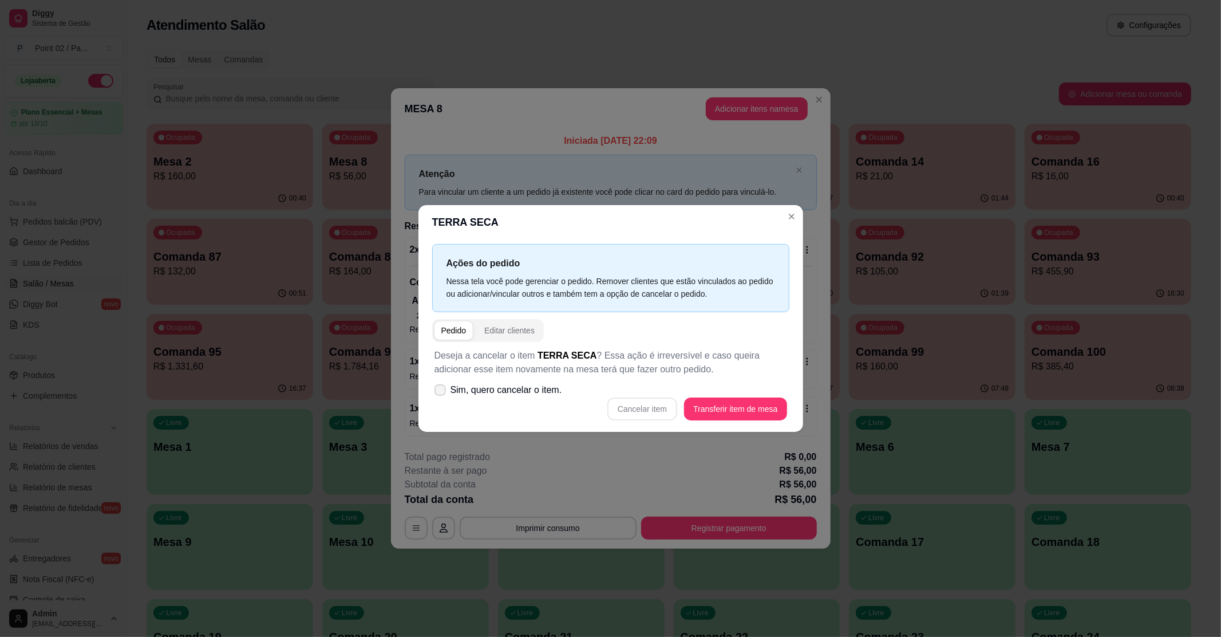
click at [513, 385] on span "Sim, quero cancelar o item." at bounding box center [507, 390] width 112 height 14
click at [441, 392] on input "Sim, quero cancelar o item." at bounding box center [437, 395] width 7 height 7
checkbox input "true"
click at [677, 404] on button "Cancelar item" at bounding box center [642, 408] width 70 height 23
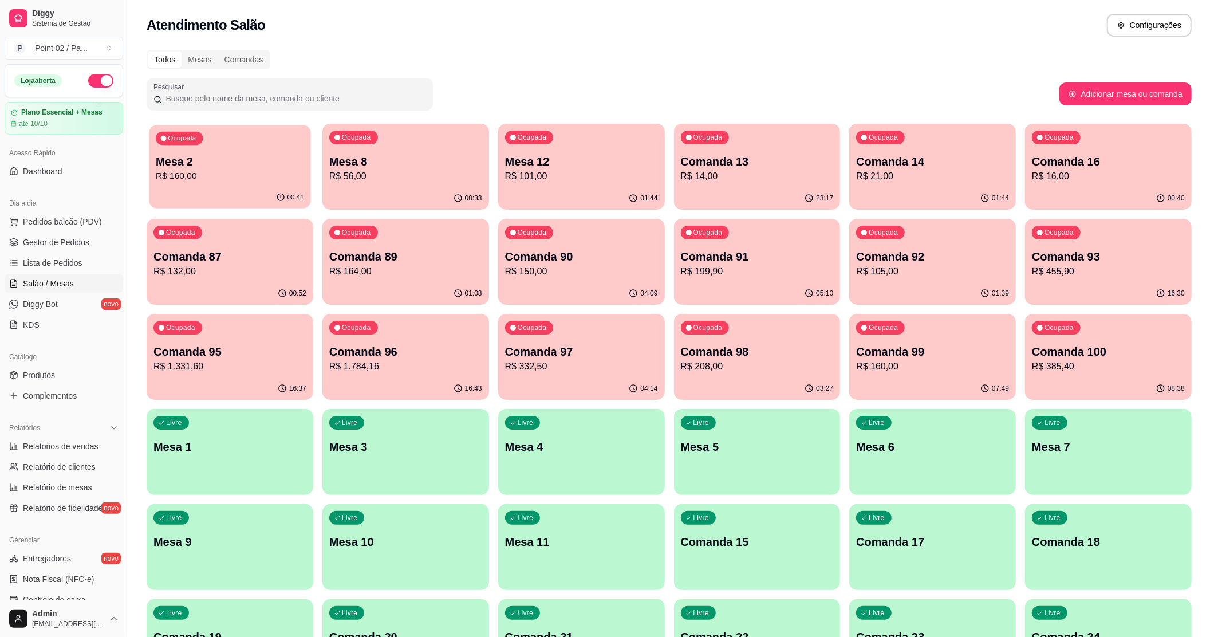
click at [232, 183] on div "Ocupada Mesa 2 R$ 160,00" at bounding box center [229, 156] width 161 height 62
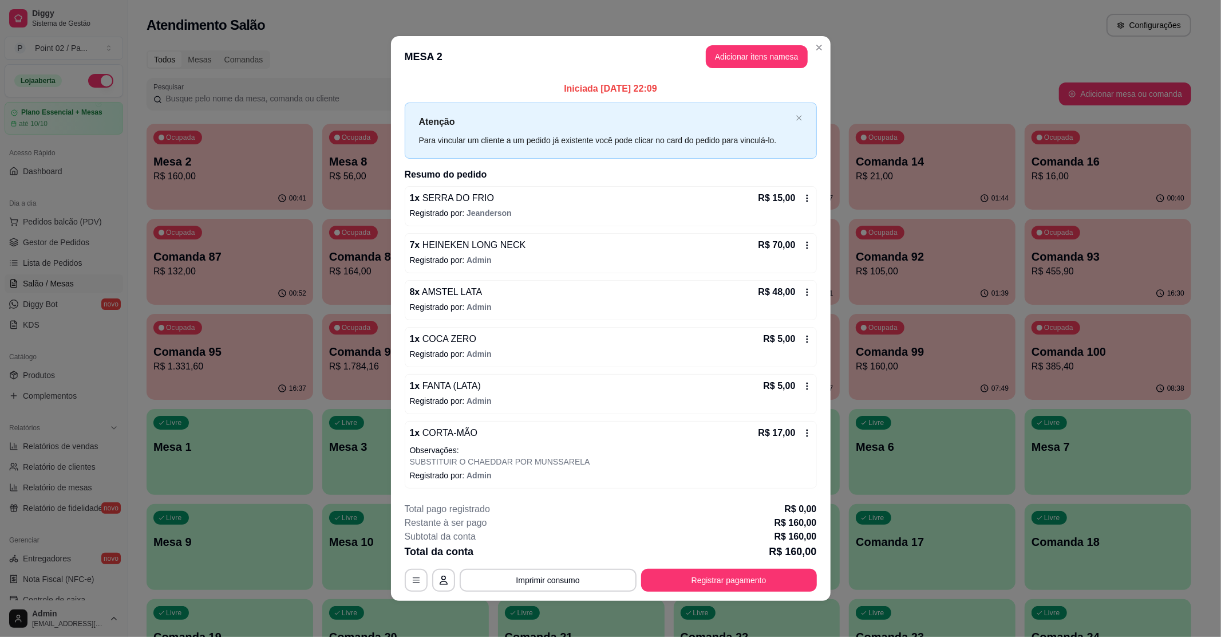
click at [449, 291] on span "AMSTEL LATA" at bounding box center [451, 292] width 62 height 10
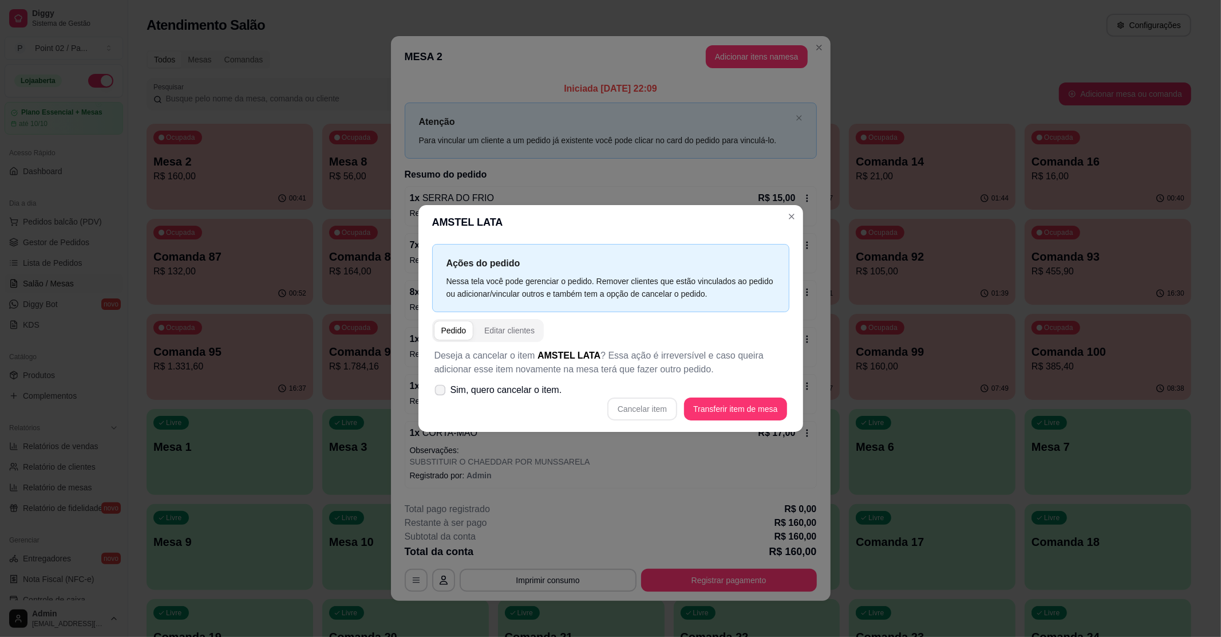
click at [488, 396] on span "Sim, quero cancelar o item." at bounding box center [507, 390] width 112 height 14
click at [441, 396] on input "Sim, quero cancelar o item." at bounding box center [437, 395] width 7 height 7
checkbox input "true"
click at [667, 405] on button "Cancelar item" at bounding box center [643, 409] width 68 height 22
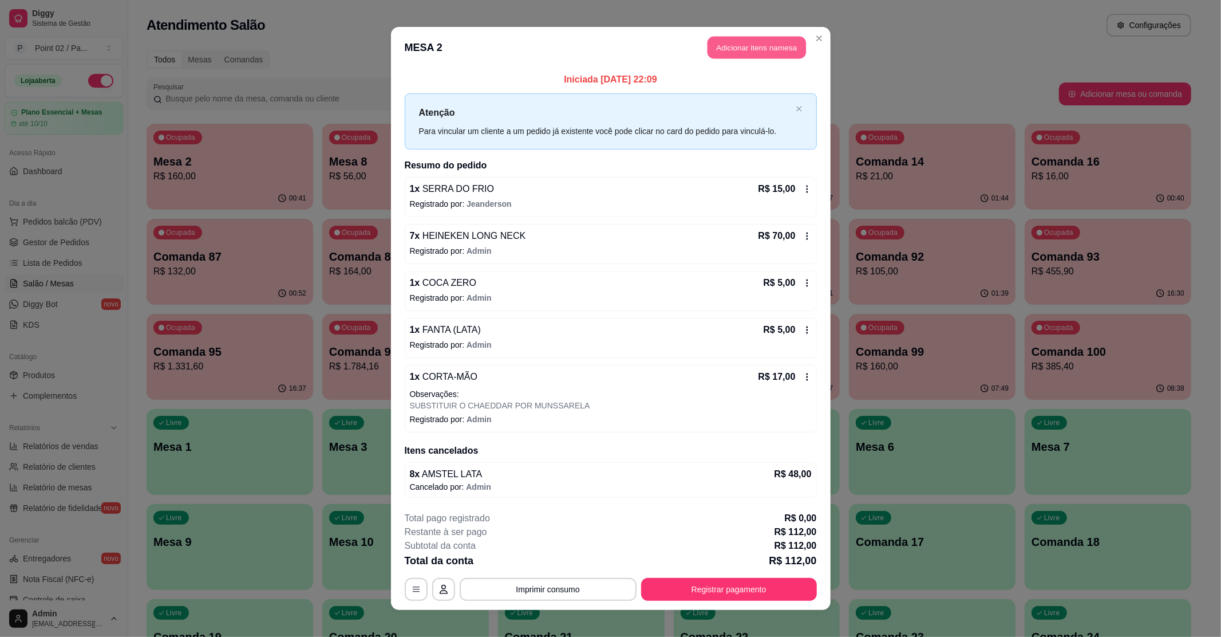
click at [736, 53] on button "Adicionar itens na mesa" at bounding box center [757, 48] width 98 height 22
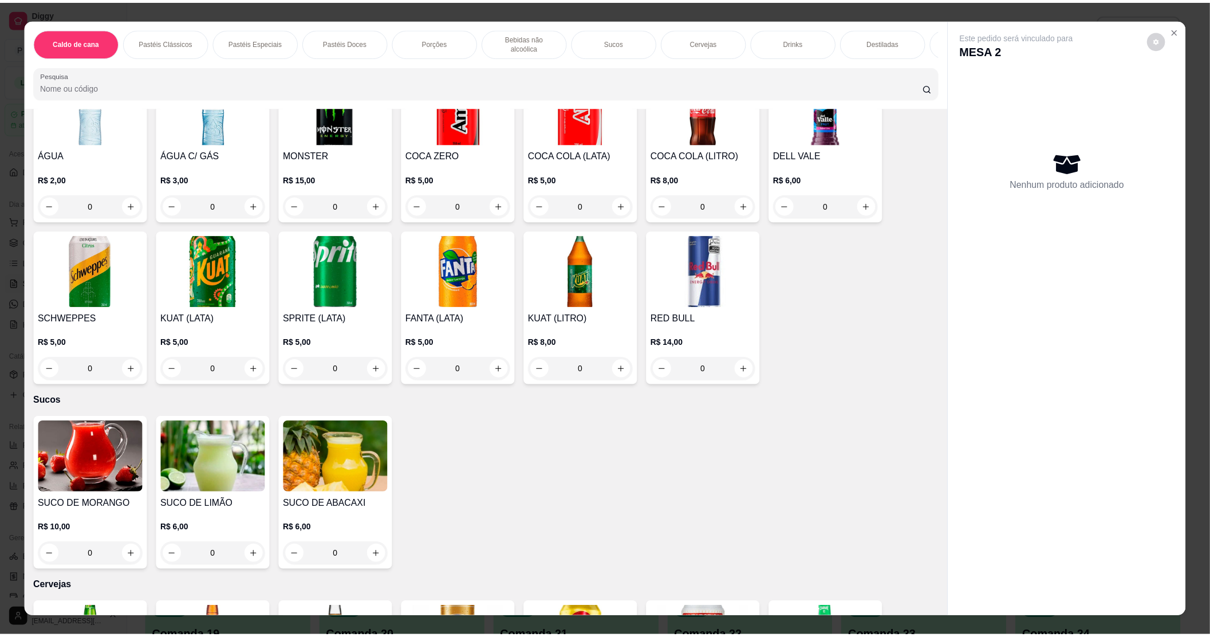
scroll to position [1526, 0]
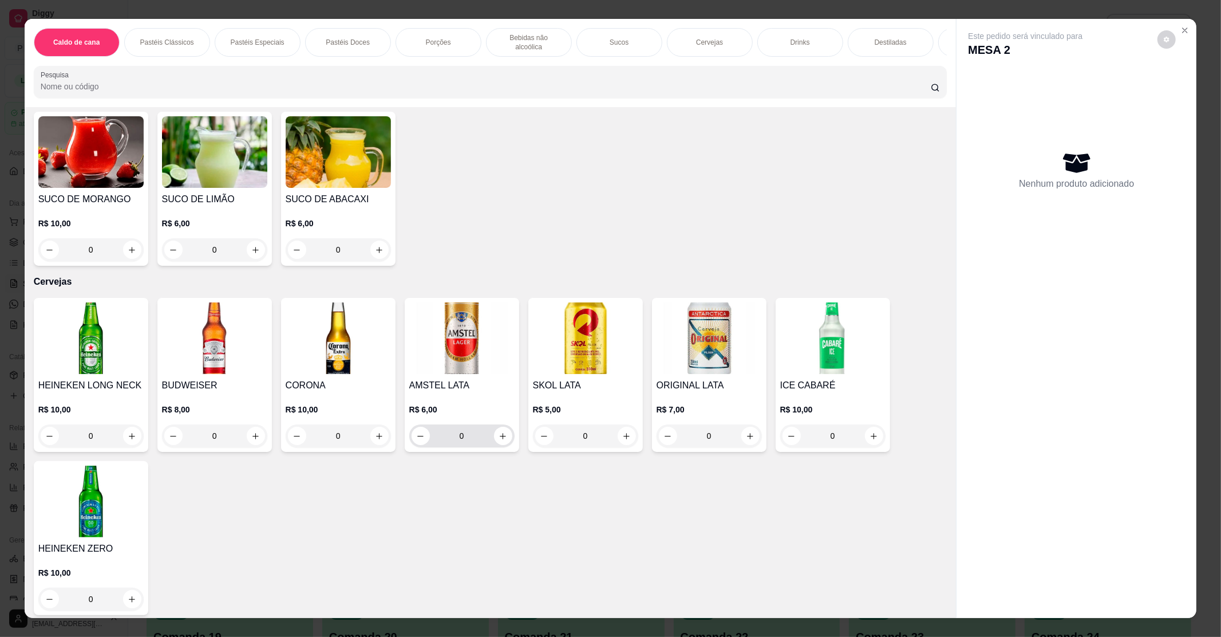
click at [495, 433] on button "increase-product-quantity" at bounding box center [503, 436] width 18 height 18
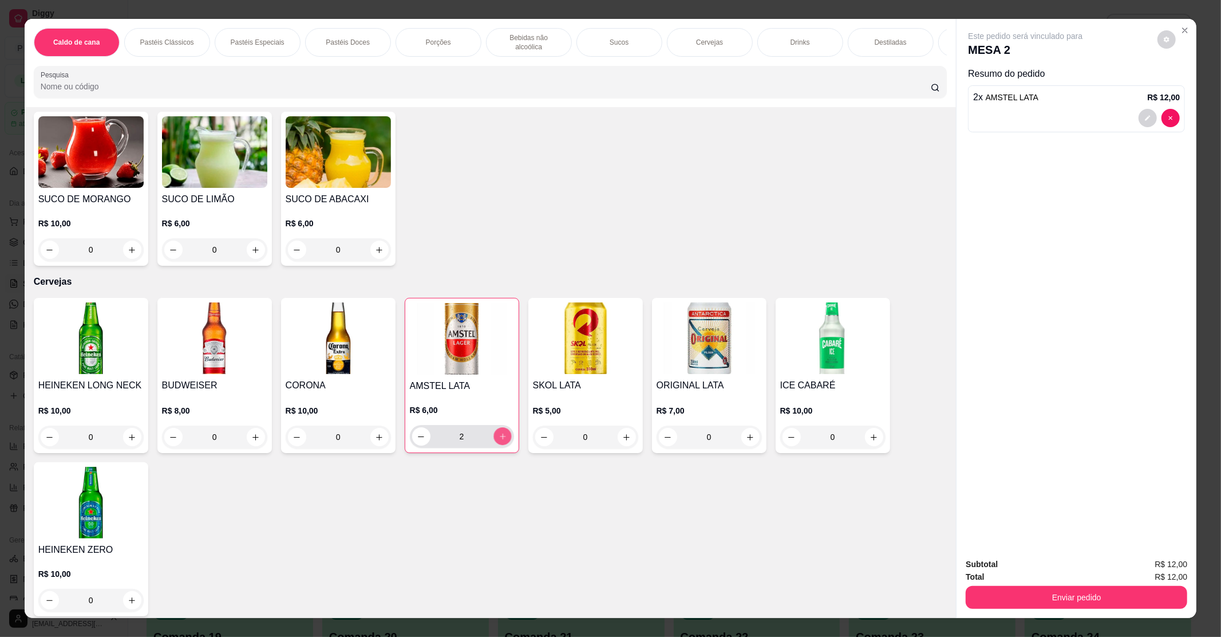
click at [498, 432] on icon "increase-product-quantity" at bounding box center [502, 436] width 9 height 9
type input "3"
click at [987, 596] on button "Enviar pedido" at bounding box center [1077, 597] width 222 height 23
click at [1052, 561] on button "Não registrar e enviar pedido" at bounding box center [1038, 568] width 116 height 21
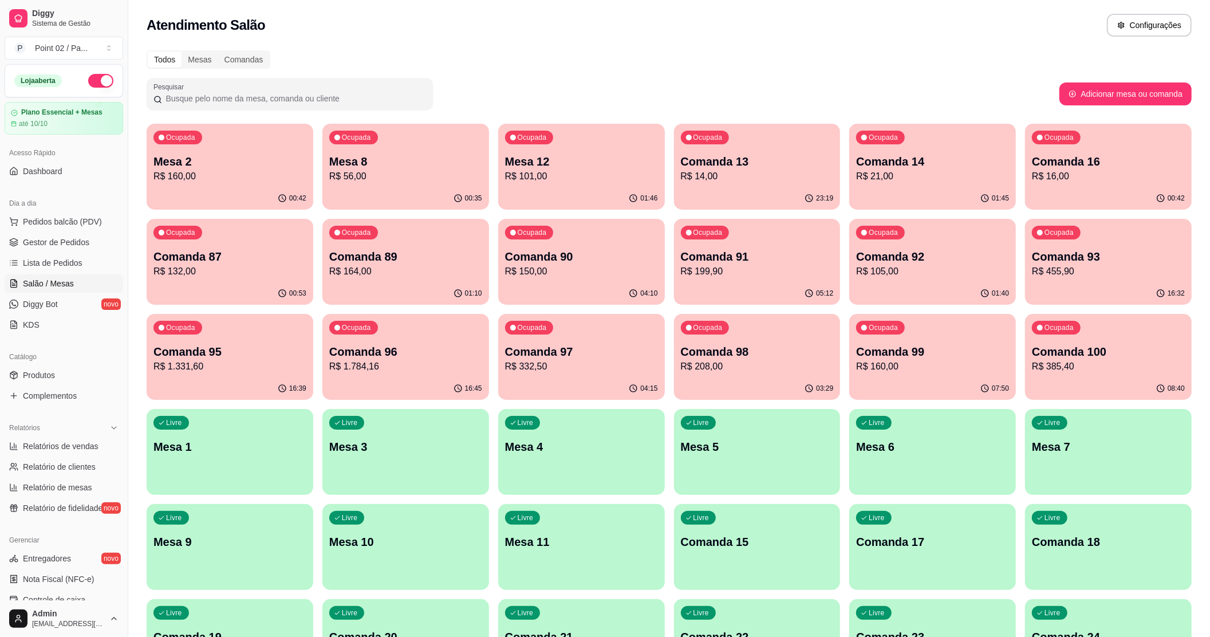
click at [590, 177] on p "R$ 101,00" at bounding box center [581, 176] width 153 height 14
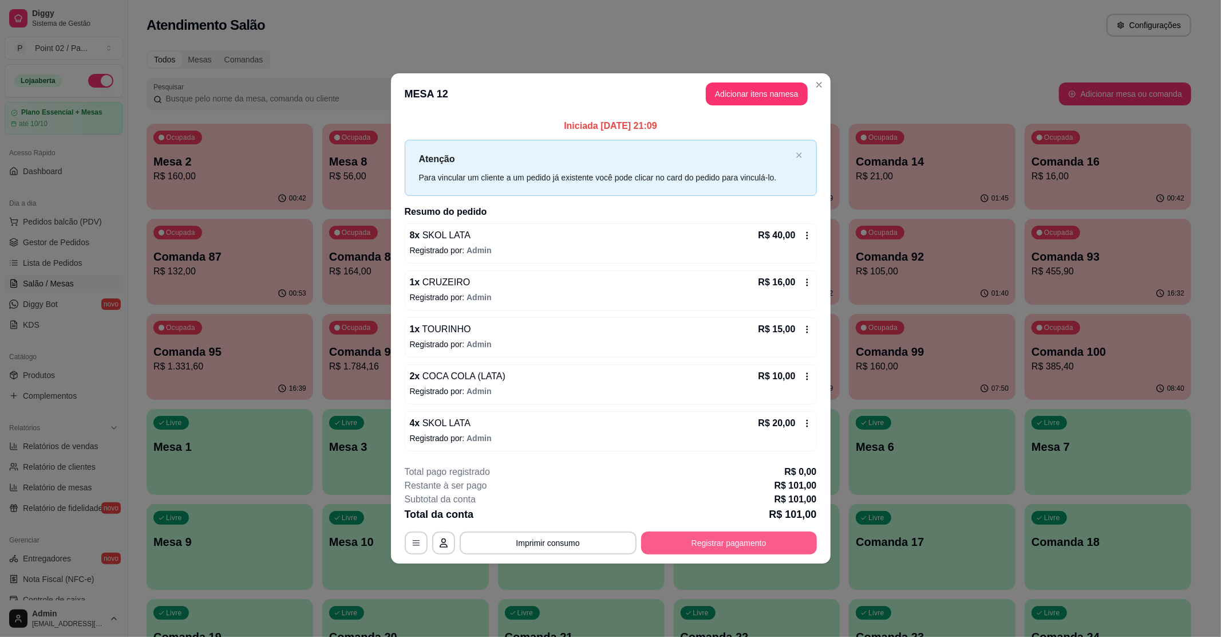
click at [759, 546] on button "Registrar pagamento" at bounding box center [729, 542] width 176 height 23
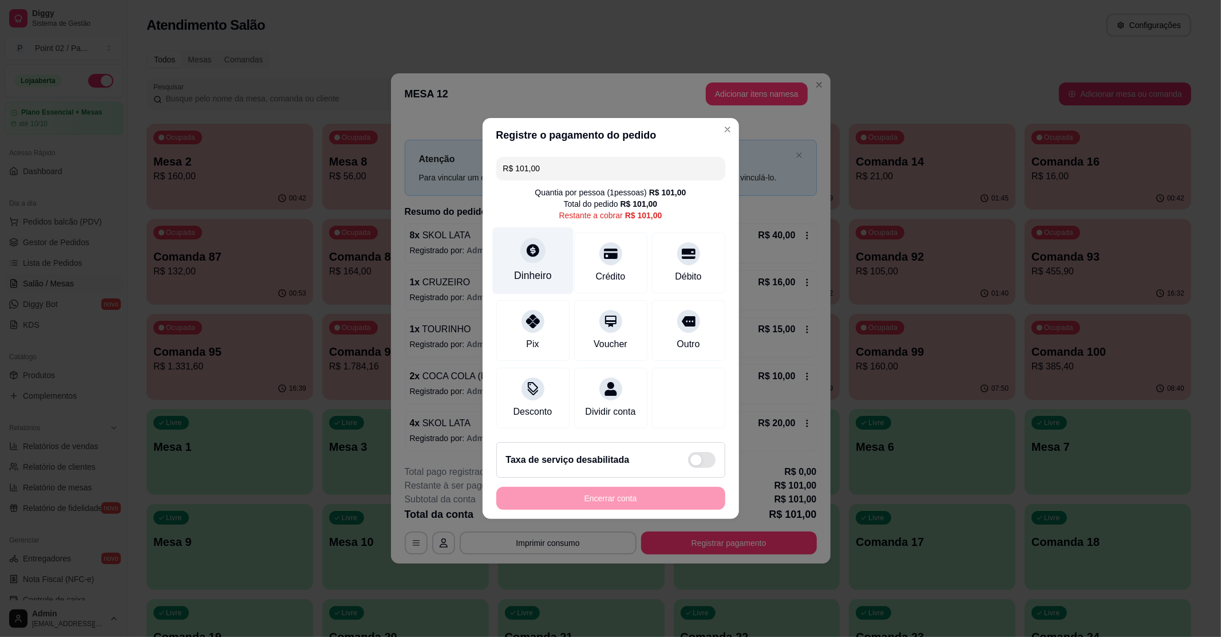
click at [514, 255] on div "Dinheiro" at bounding box center [532, 260] width 81 height 67
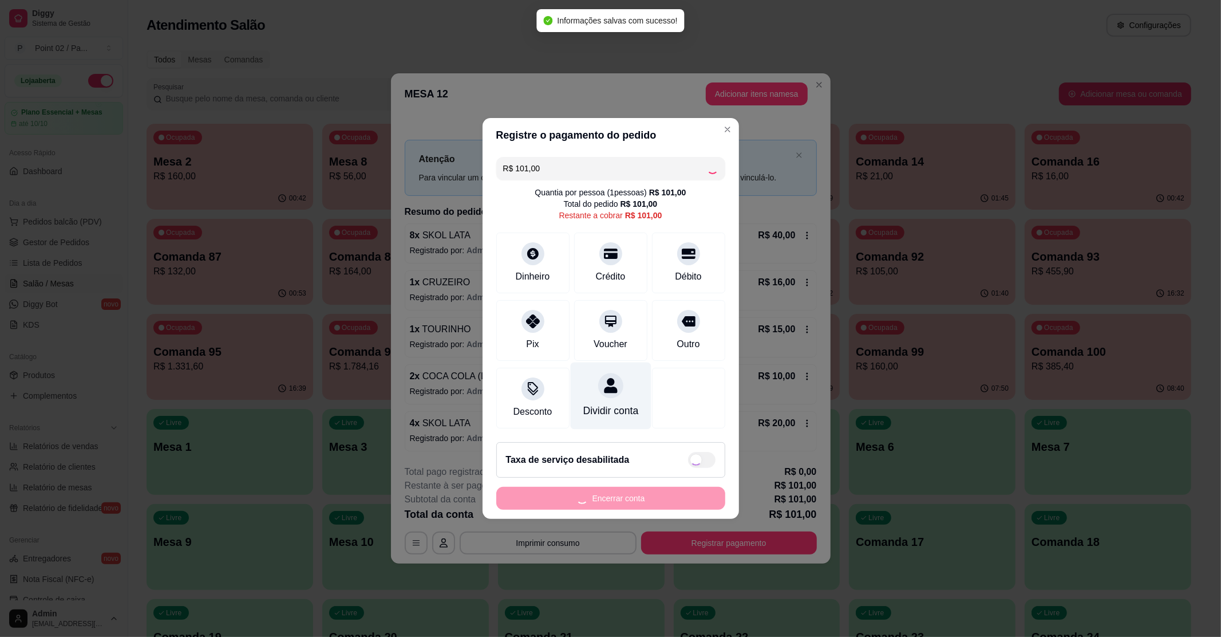
type input "R$ 0,00"
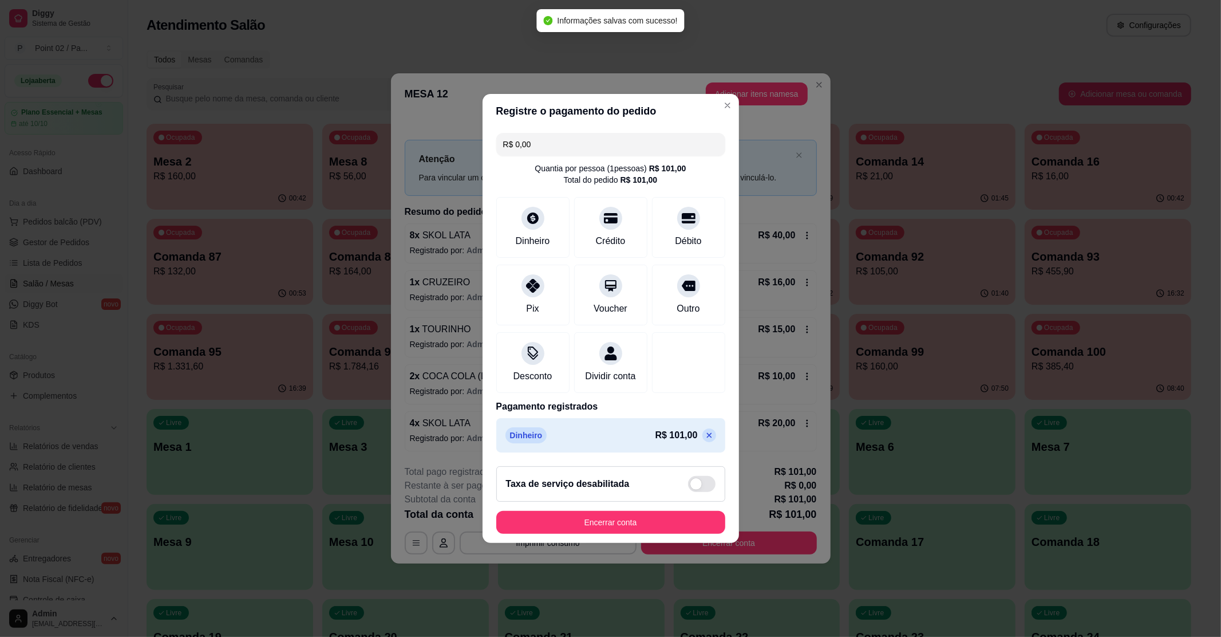
click at [619, 511] on footer "Taxa de serviço desabilitada Encerrar conta" at bounding box center [611, 500] width 257 height 86
click at [612, 519] on button "Encerrar conta" at bounding box center [610, 522] width 229 height 23
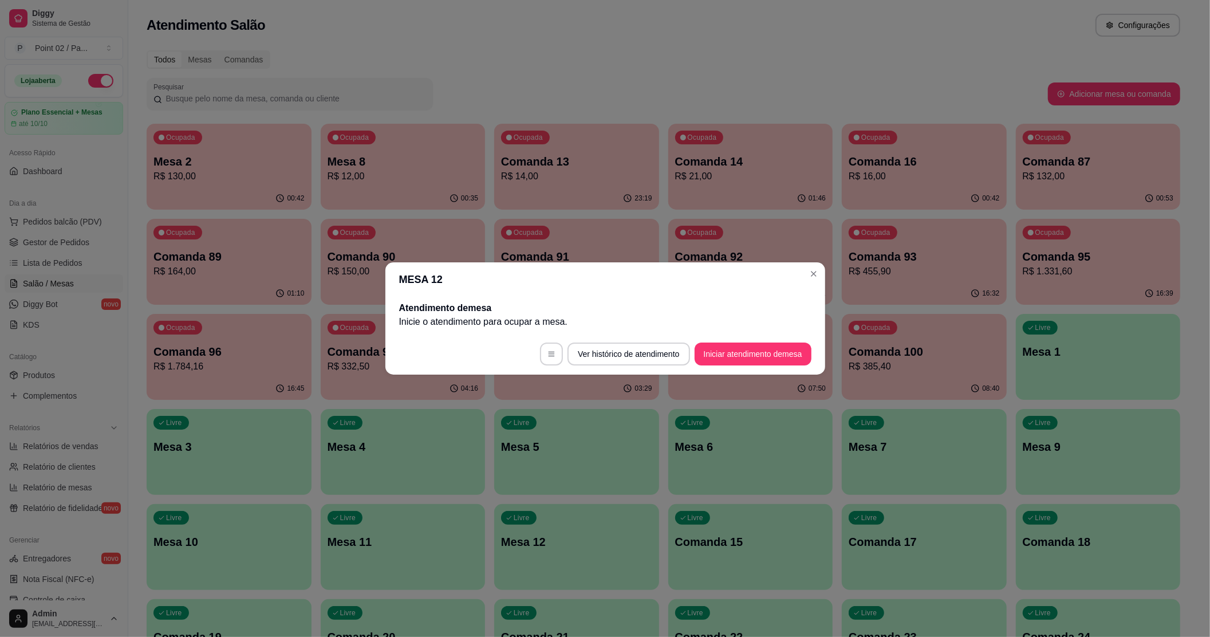
click at [360, 204] on div "00:35" at bounding box center [403, 198] width 165 height 22
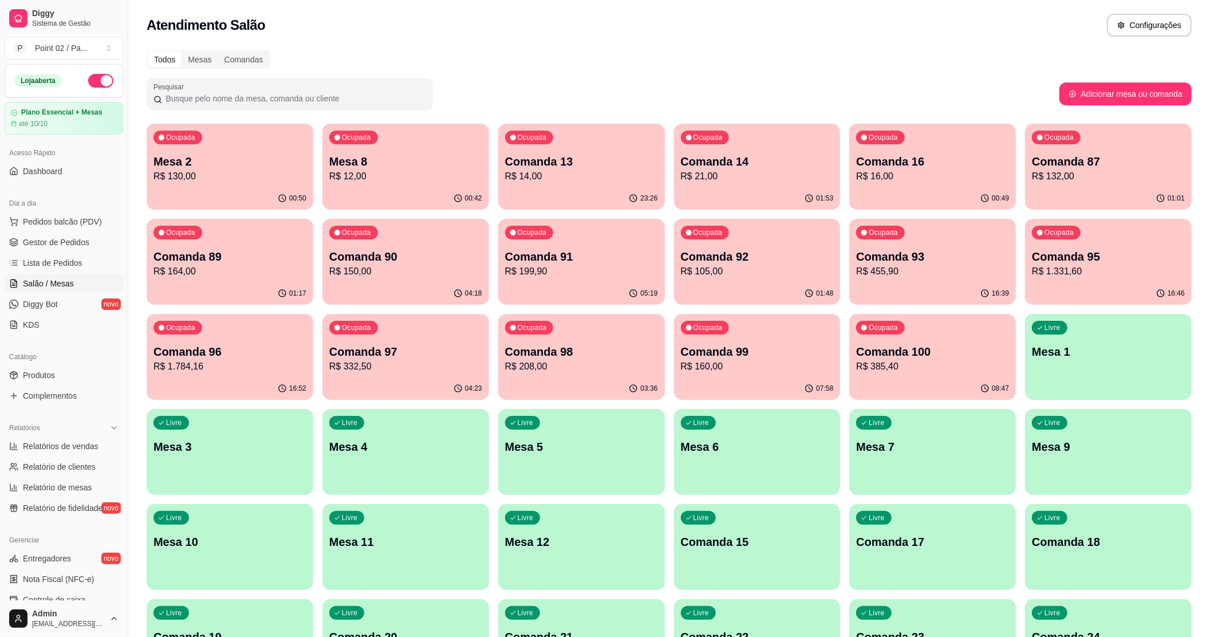
click at [502, 90] on div "Pesquisar" at bounding box center [603, 94] width 913 height 32
click at [406, 152] on div "Ocupada Mesa 8 R$ 12,00" at bounding box center [405, 156] width 167 height 64
click at [413, 192] on div "00:42" at bounding box center [405, 198] width 161 height 22
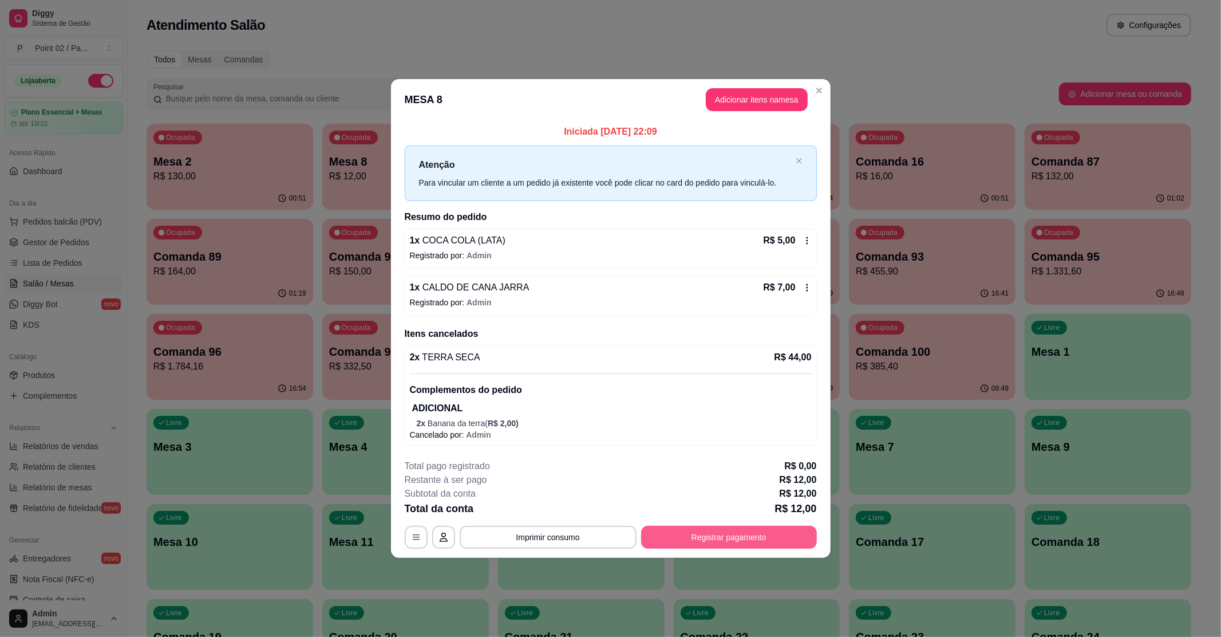
click at [712, 528] on button "Registrar pagamento" at bounding box center [729, 537] width 176 height 23
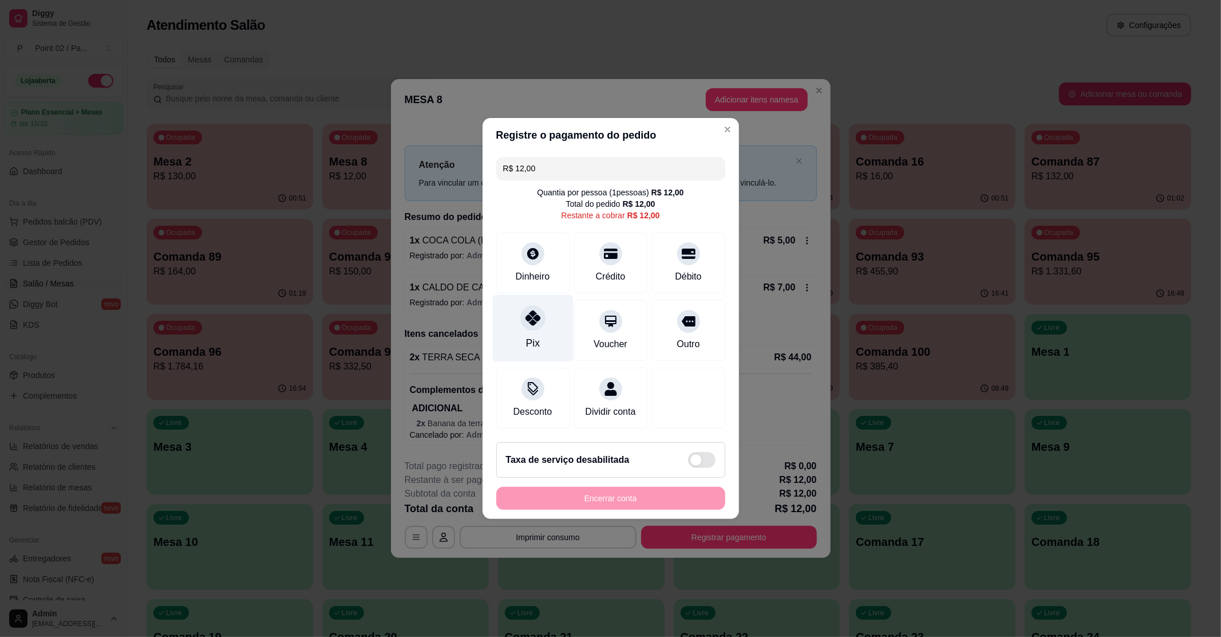
click at [512, 322] on div "Pix" at bounding box center [532, 328] width 81 height 67
type input "R$ 0,00"
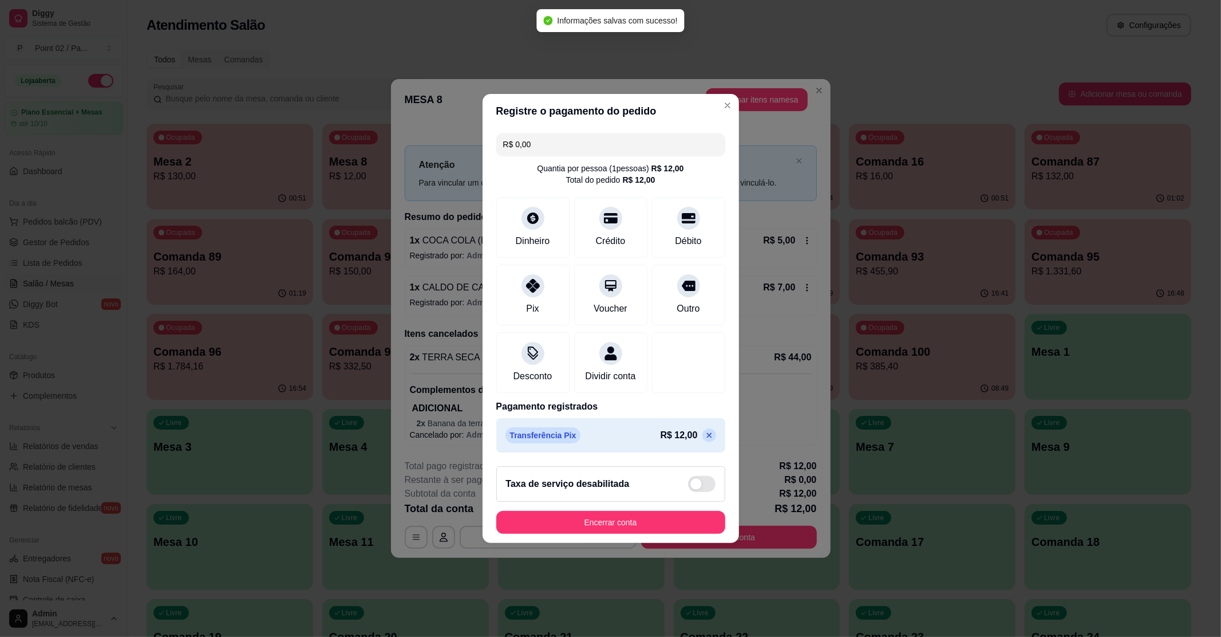
click at [674, 518] on footer "Taxa de serviço desabilitada Encerrar conta" at bounding box center [611, 500] width 257 height 86
click at [656, 527] on button "Encerrar conta" at bounding box center [610, 522] width 229 height 23
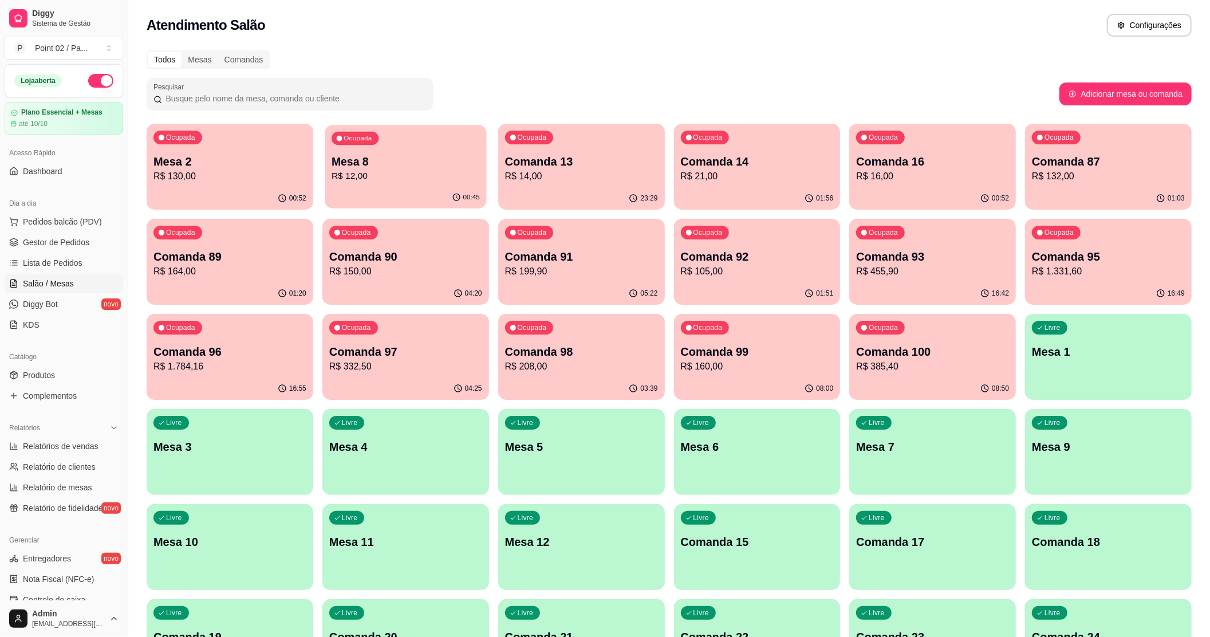
click at [371, 180] on p "R$ 12,00" at bounding box center [406, 175] width 148 height 13
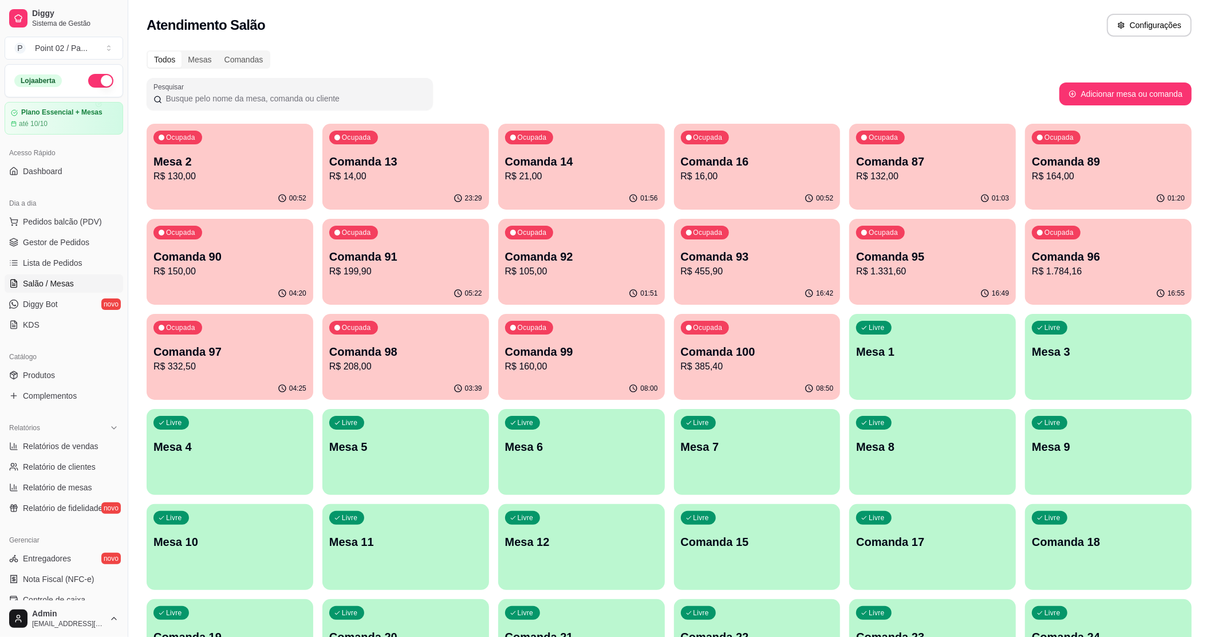
click at [502, 168] on div "Ocupada Comanda 14 R$ 21,00" at bounding box center [581, 156] width 167 height 64
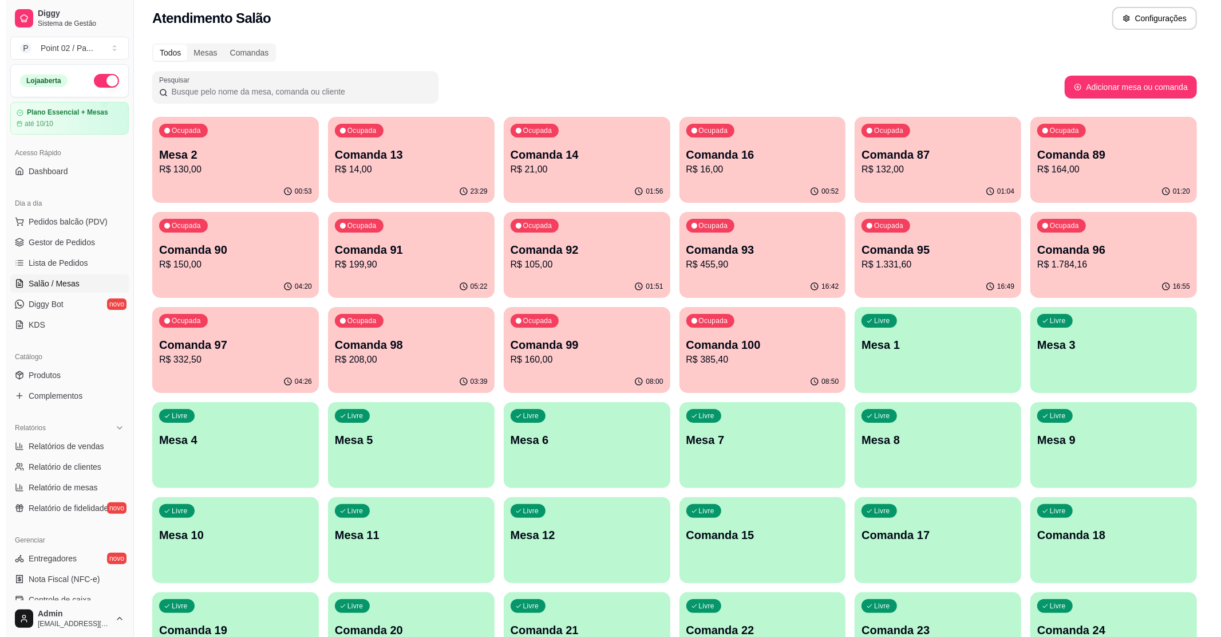
scroll to position [0, 0]
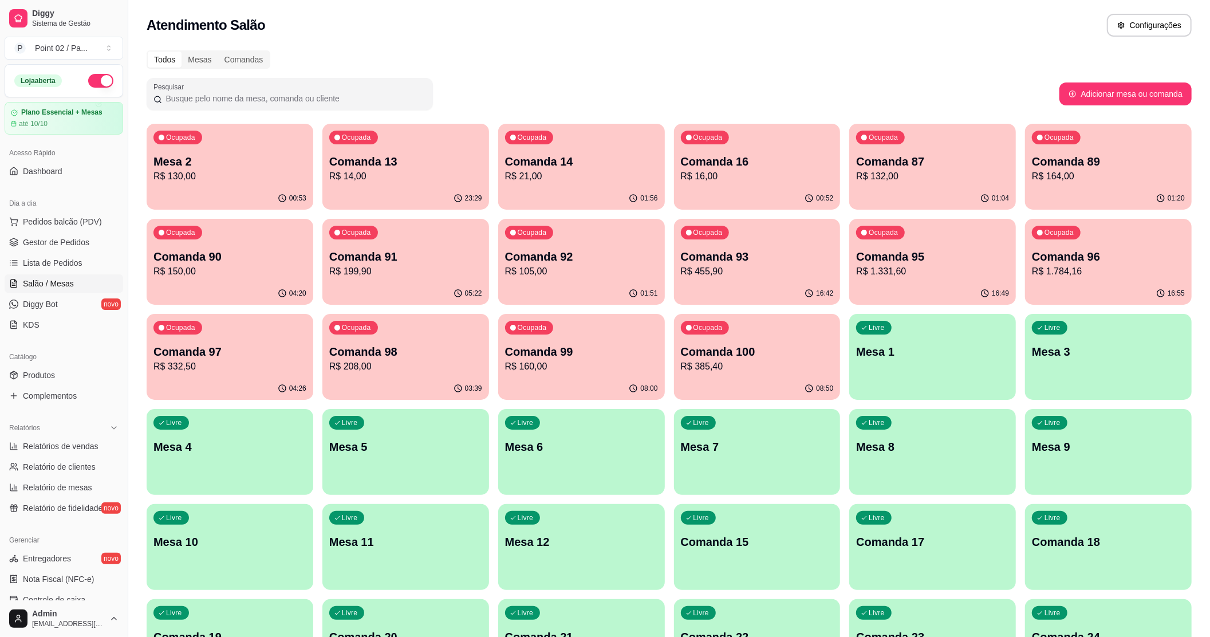
click at [231, 200] on div "00:53" at bounding box center [230, 198] width 167 height 22
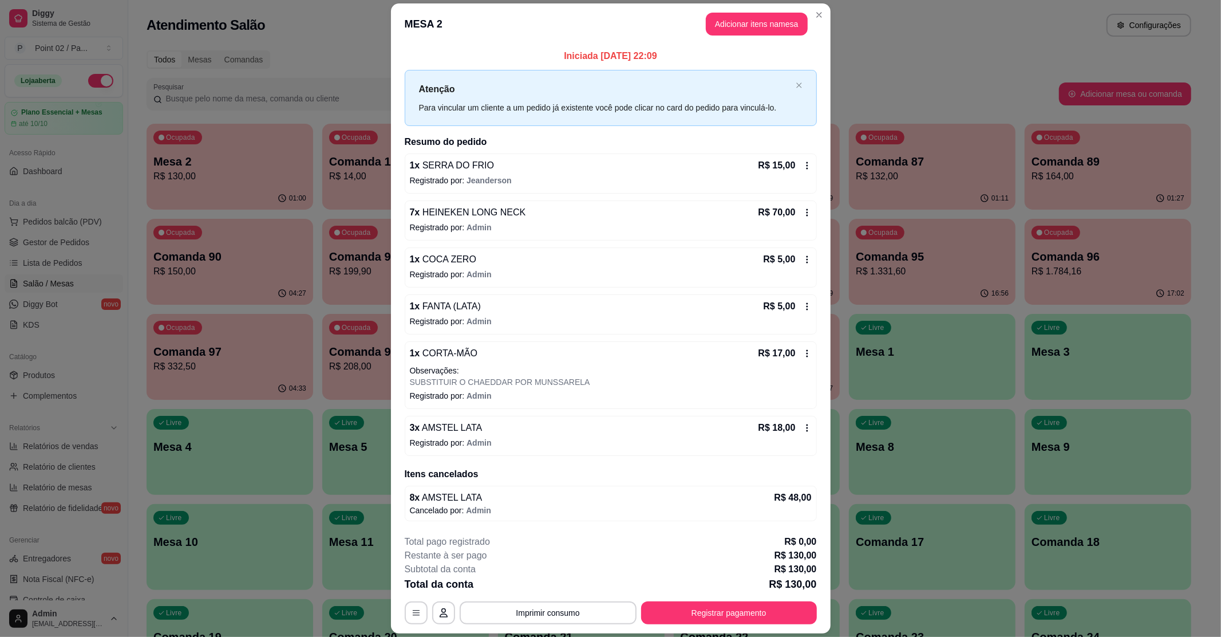
click at [745, 596] on button "Registrar pagamento" at bounding box center [729, 612] width 176 height 23
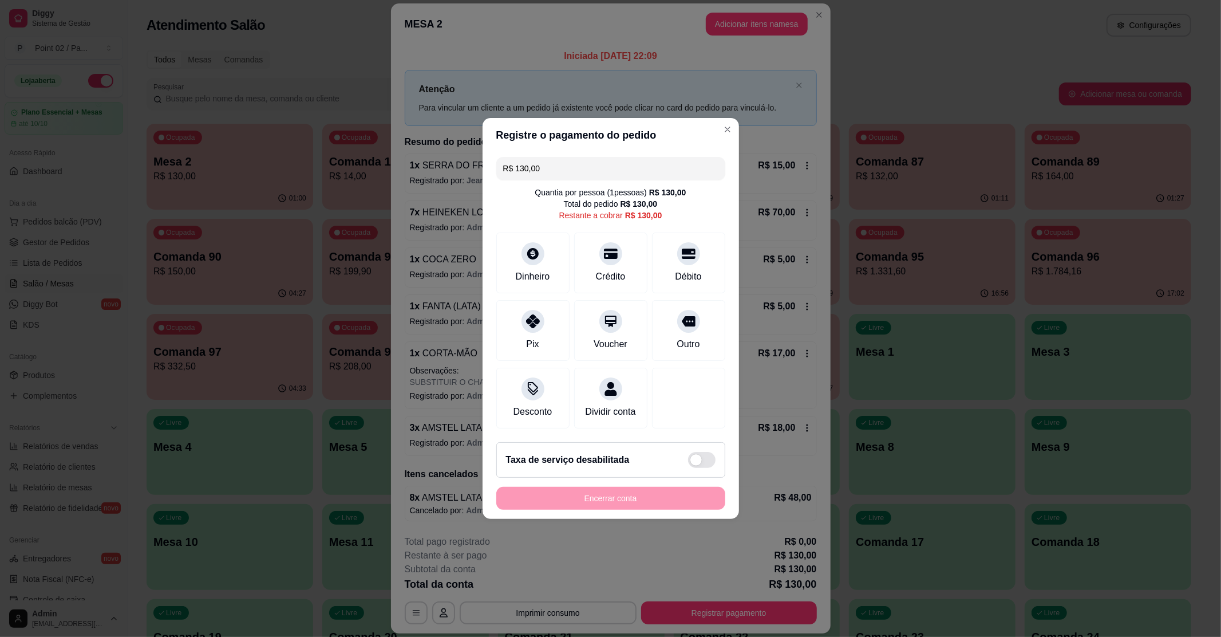
click at [626, 175] on div "R$ 130,00 Quantia por pessoa ( 1 pessoas) R$ 130,00 Total do pedido R$ 130,00 R…" at bounding box center [611, 292] width 257 height 281
click at [625, 171] on input "R$ 130,00" at bounding box center [610, 168] width 215 height 23
click at [522, 253] on div "Dinheiro" at bounding box center [532, 260] width 81 height 67
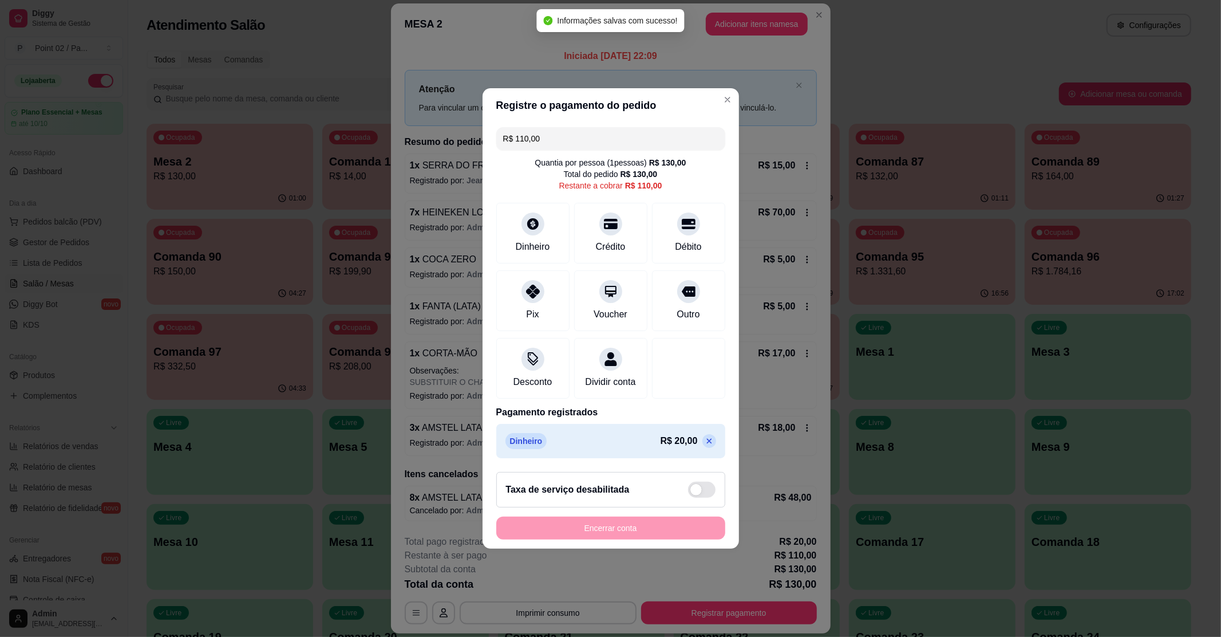
click at [598, 128] on input "R$ 110,00" at bounding box center [610, 138] width 215 height 23
click at [687, 230] on div "Débito" at bounding box center [688, 231] width 81 height 67
type input "R$ 90,00"
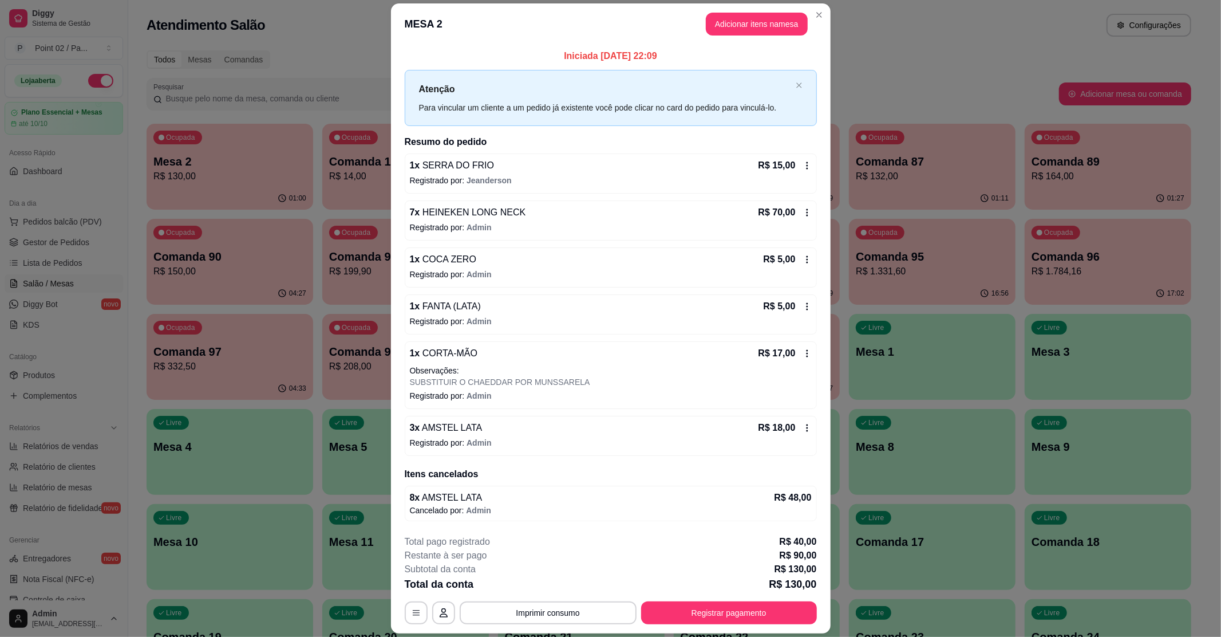
drag, startPoint x: 570, startPoint y: 594, endPoint x: 562, endPoint y: 598, distance: 8.7
click at [567, 596] on div "**********" at bounding box center [611, 579] width 412 height 89
click at [549, 596] on button "Imprimir consumo" at bounding box center [548, 612] width 177 height 23
click at [560, 587] on button "IMPRESSORA" at bounding box center [545, 588] width 66 height 15
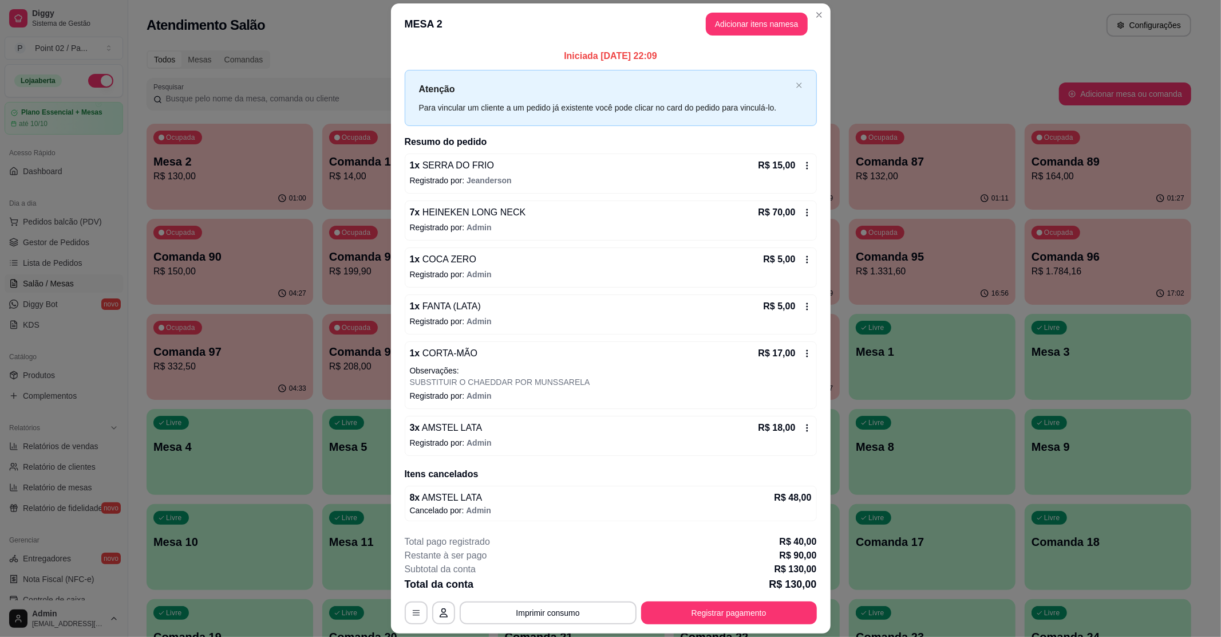
click at [705, 596] on div "**********" at bounding box center [611, 579] width 412 height 89
click at [704, 596] on div "**********" at bounding box center [611, 612] width 412 height 23
click at [704, 596] on button "Registrar pagamento" at bounding box center [729, 612] width 176 height 23
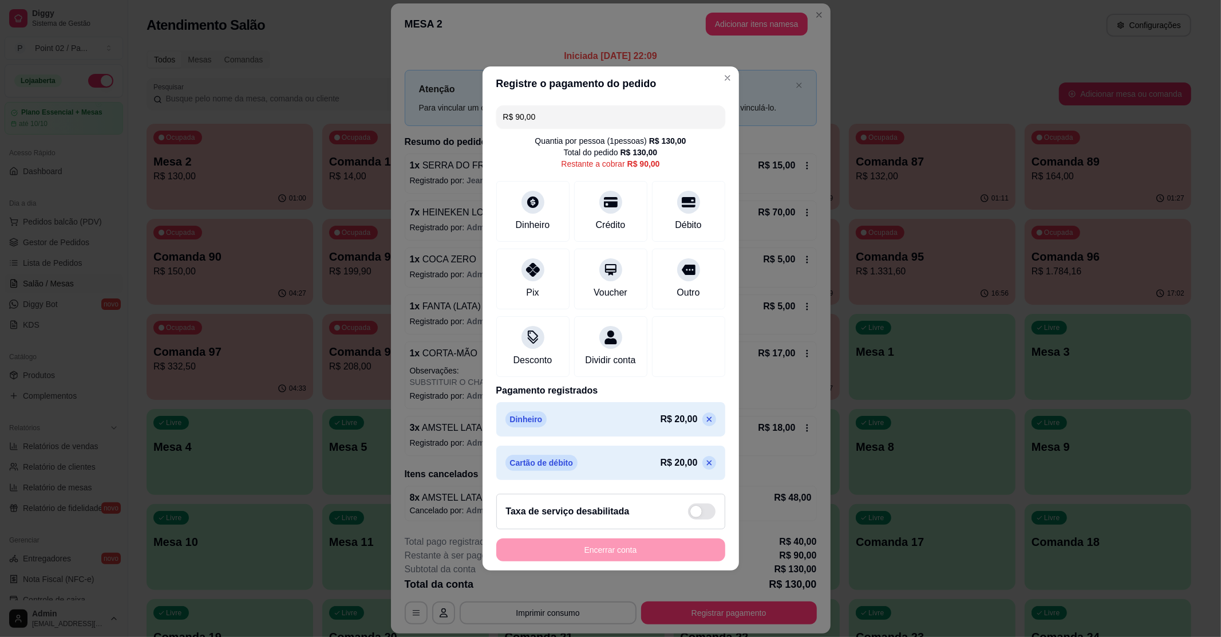
click at [592, 101] on div "R$ 90,00 Quantia por pessoa ( 1 pessoas) R$ 130,00 Total do pedido R$ 130,00 Re…" at bounding box center [611, 293] width 257 height 384
click at [598, 105] on input "R$ 90,00" at bounding box center [610, 116] width 215 height 23
click at [540, 254] on div at bounding box center [532, 266] width 25 height 25
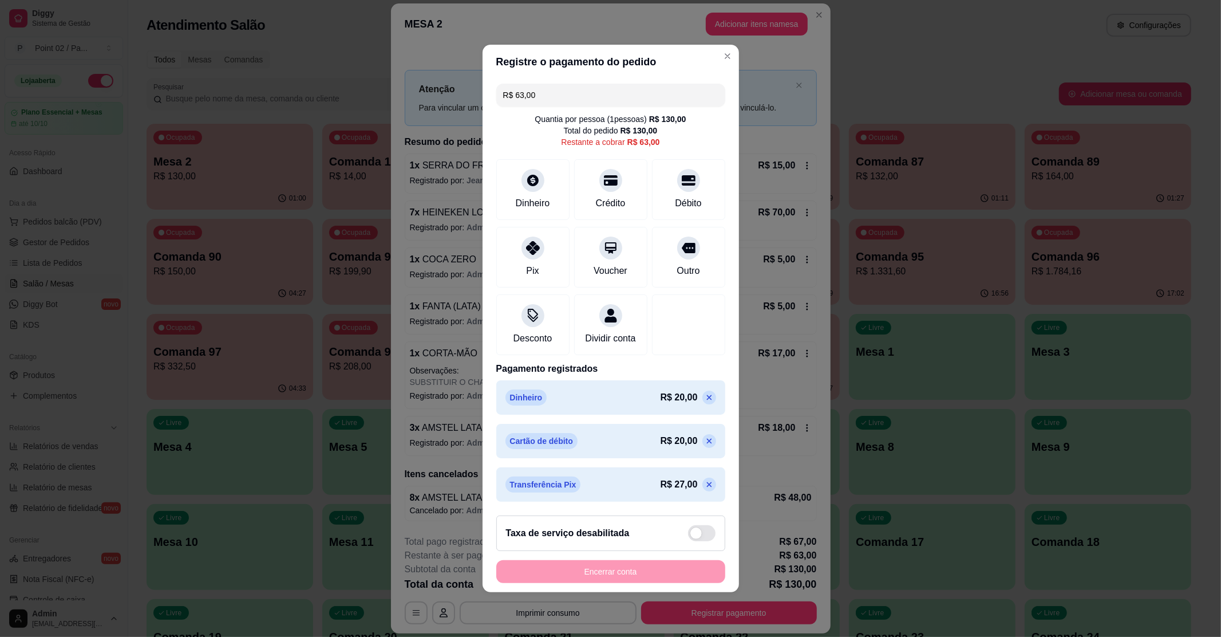
click at [592, 103] on div "R$ 63,00 Quantia por pessoa ( 1 pessoas) R$ 130,00 Total do pedido R$ 130,00 Re…" at bounding box center [611, 292] width 257 height 427
click at [597, 90] on input "R$ 63,00" at bounding box center [610, 95] width 215 height 23
click at [679, 184] on div "Débito" at bounding box center [688, 187] width 81 height 67
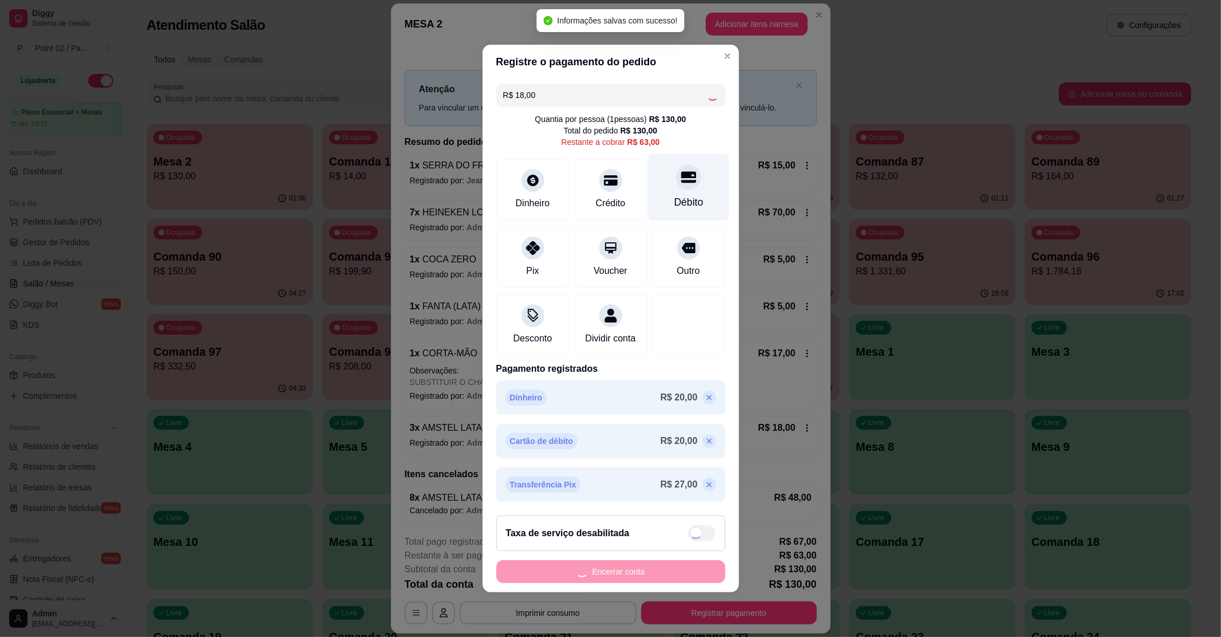
type input "R$ 45,00"
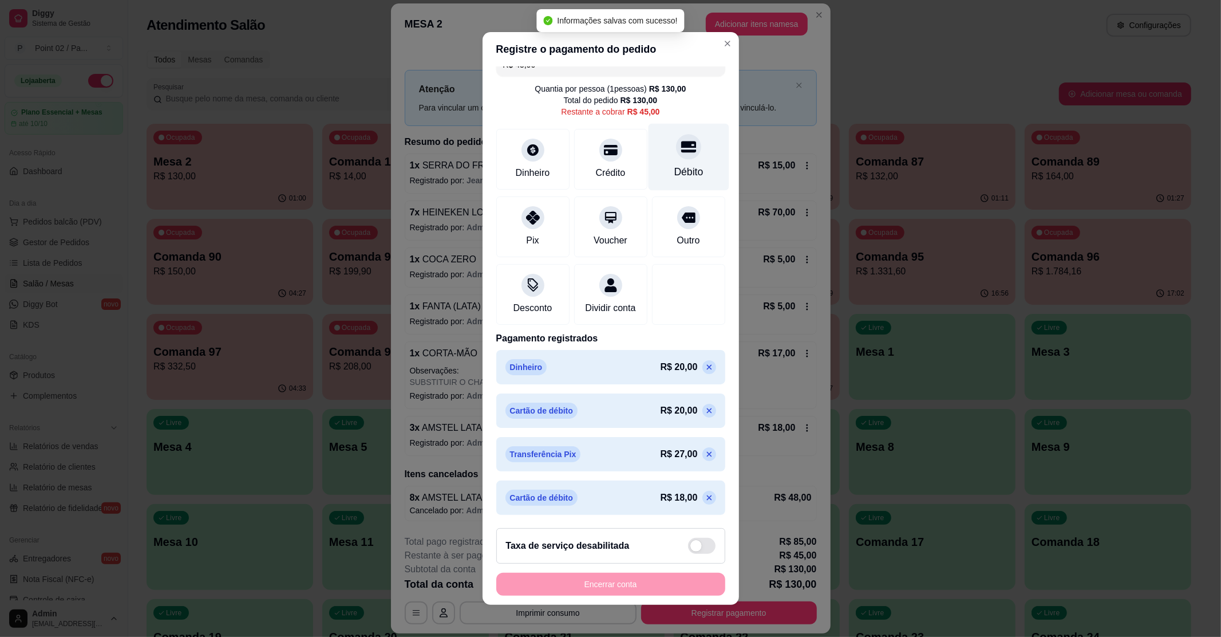
scroll to position [33, 0]
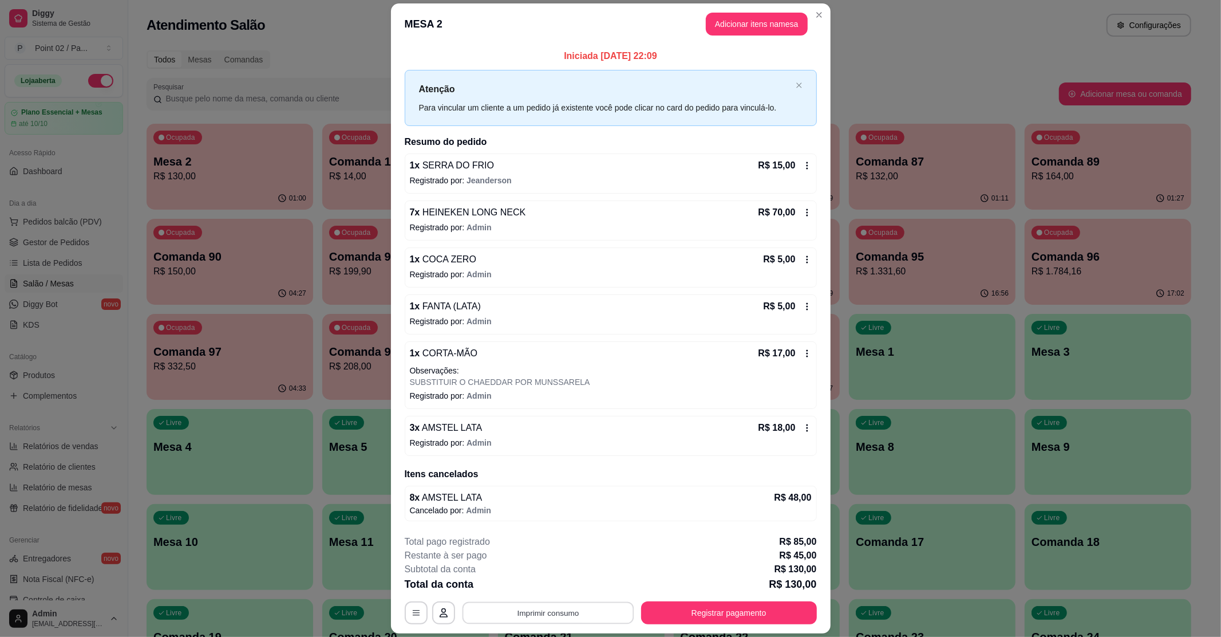
click at [534, 596] on button "Imprimir consumo" at bounding box center [548, 612] width 172 height 22
click at [557, 589] on button "IMPRESSORA" at bounding box center [545, 586] width 83 height 18
click at [607, 230] on p "Registrado por: Admin" at bounding box center [611, 227] width 402 height 11
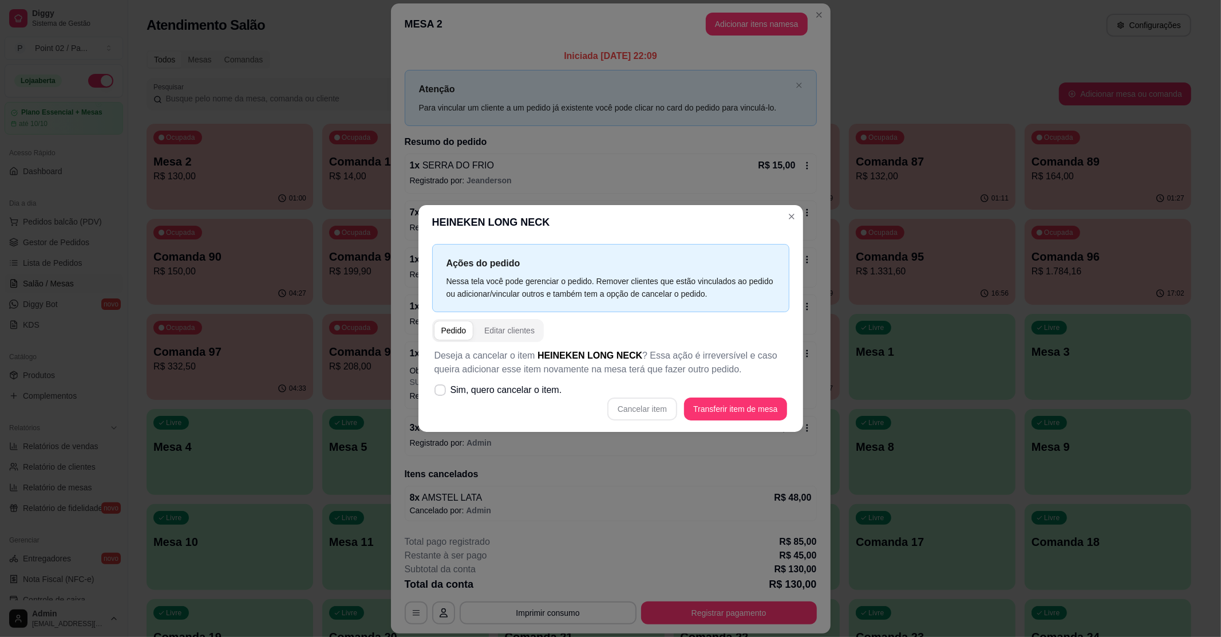
click at [631, 423] on div "Deseja a cancelar o item HEINEKEN LONG NECK ? Essa ação é irreversível e caso q…" at bounding box center [610, 384] width 357 height 85
click at [526, 400] on label "Sim, quero cancelar o item." at bounding box center [498, 389] width 137 height 23
click at [441, 400] on input "Sim, quero cancelar o item." at bounding box center [437, 395] width 7 height 7
checkbox input "true"
click at [613, 415] on button "Cancelar item" at bounding box center [643, 409] width 68 height 22
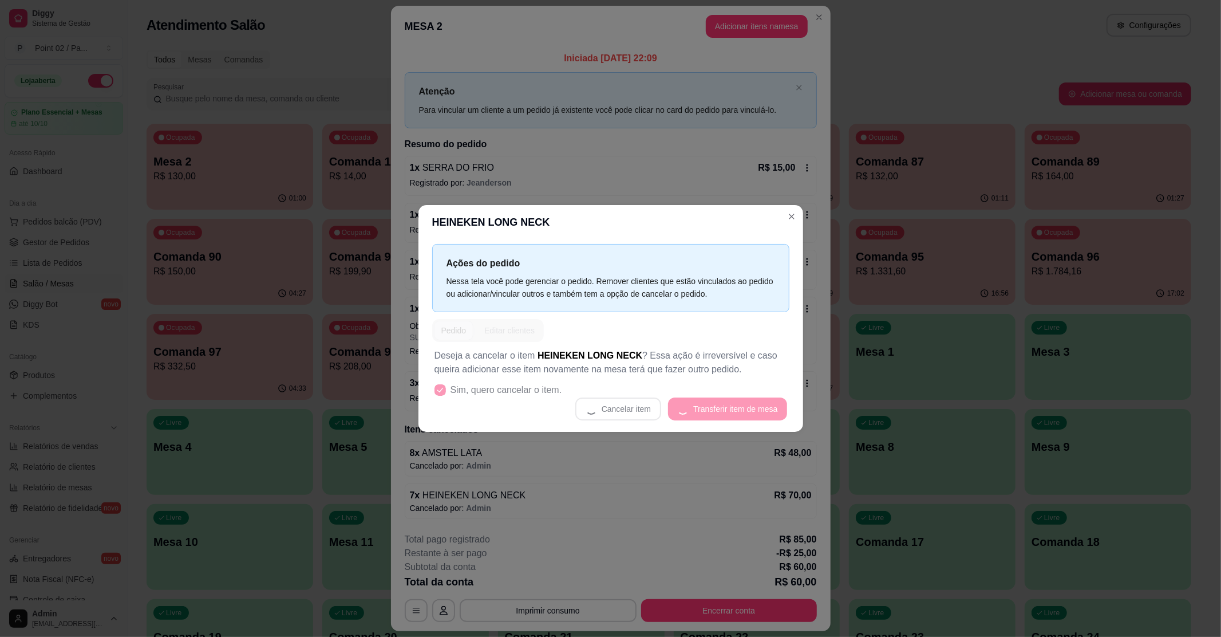
scroll to position [0, 0]
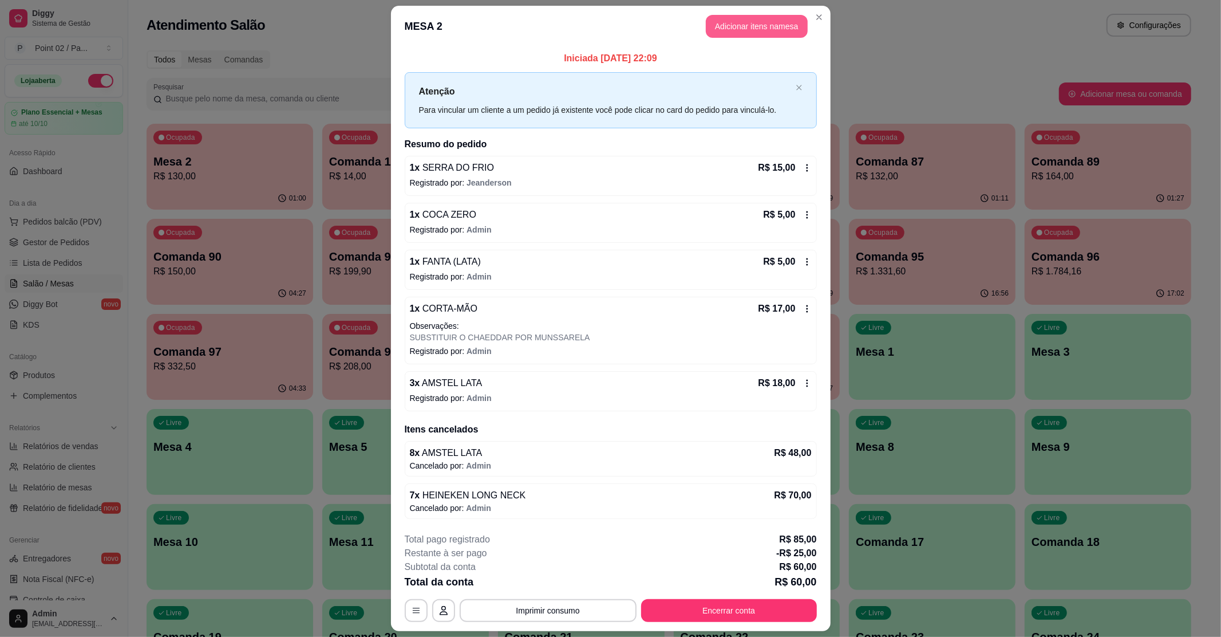
click at [743, 31] on button "Adicionar itens na mesa" at bounding box center [757, 26] width 102 height 23
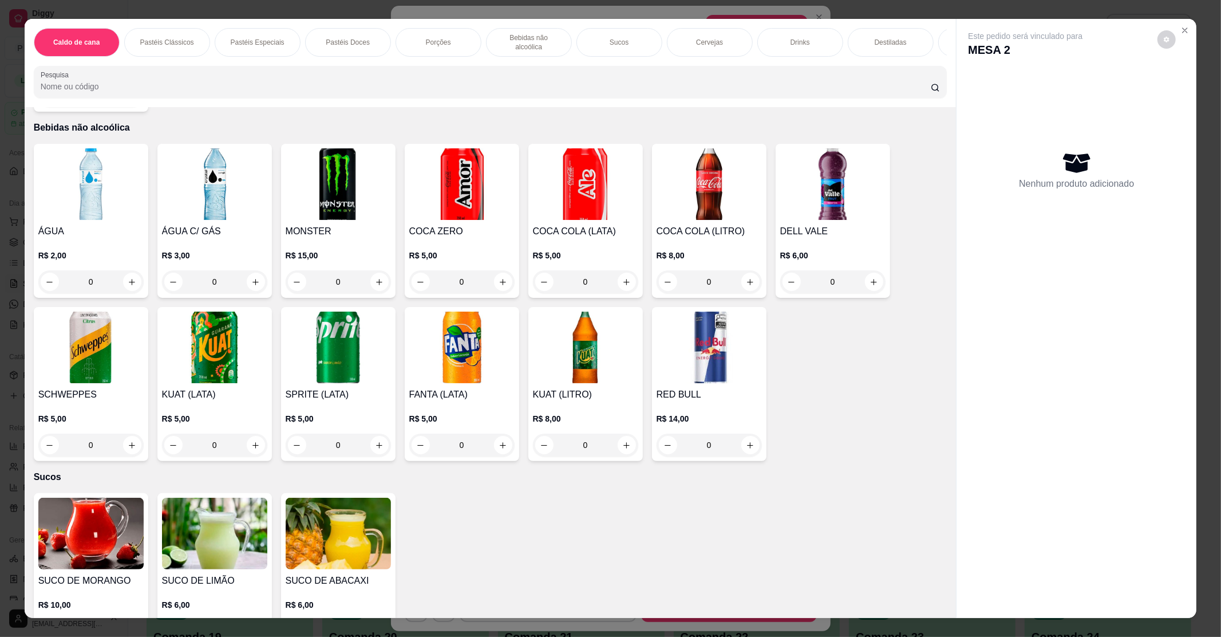
scroll to position [1603, 0]
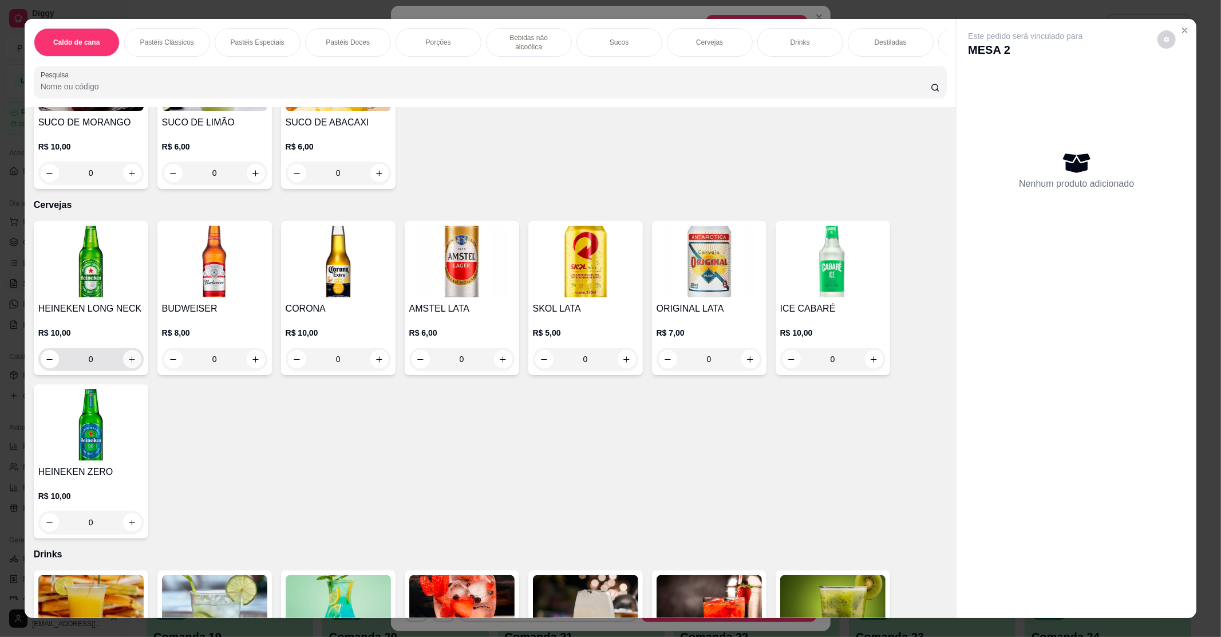
click at [123, 350] on button "increase-product-quantity" at bounding box center [132, 359] width 18 height 18
click at [128, 355] on icon "increase-product-quantity" at bounding box center [132, 359] width 9 height 9
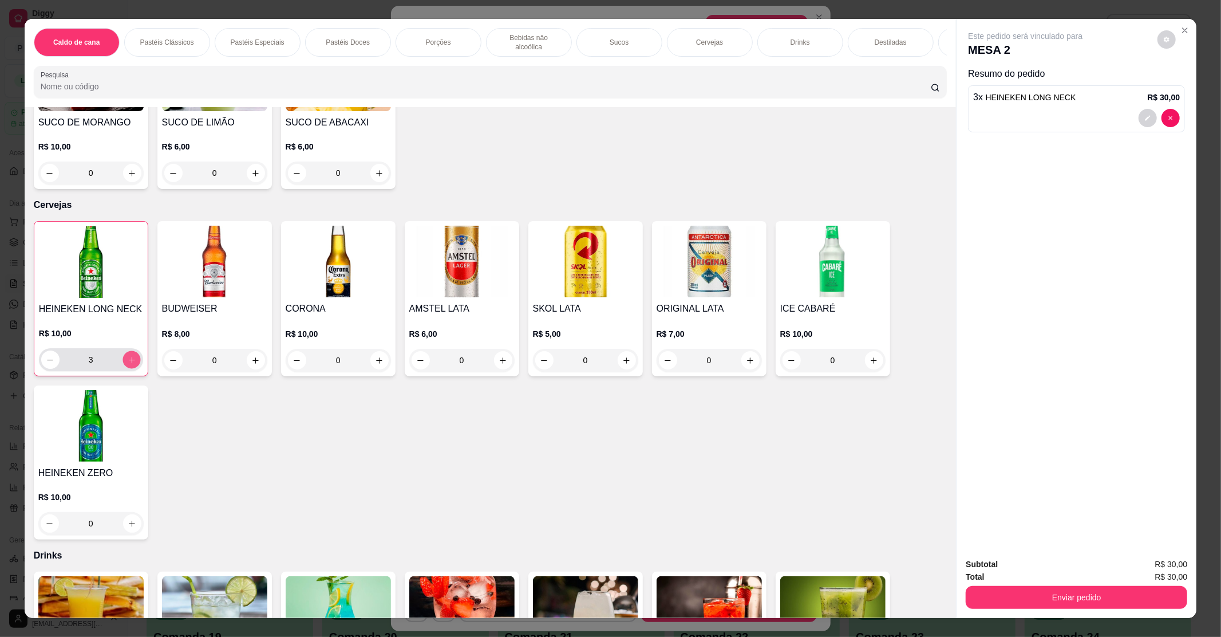
click at [127, 356] on icon "increase-product-quantity" at bounding box center [131, 360] width 9 height 9
type input "5"
click at [1134, 596] on button "Enviar pedido" at bounding box center [1077, 597] width 222 height 23
click at [1037, 567] on button "Não registrar e enviar pedido" at bounding box center [1037, 569] width 119 height 22
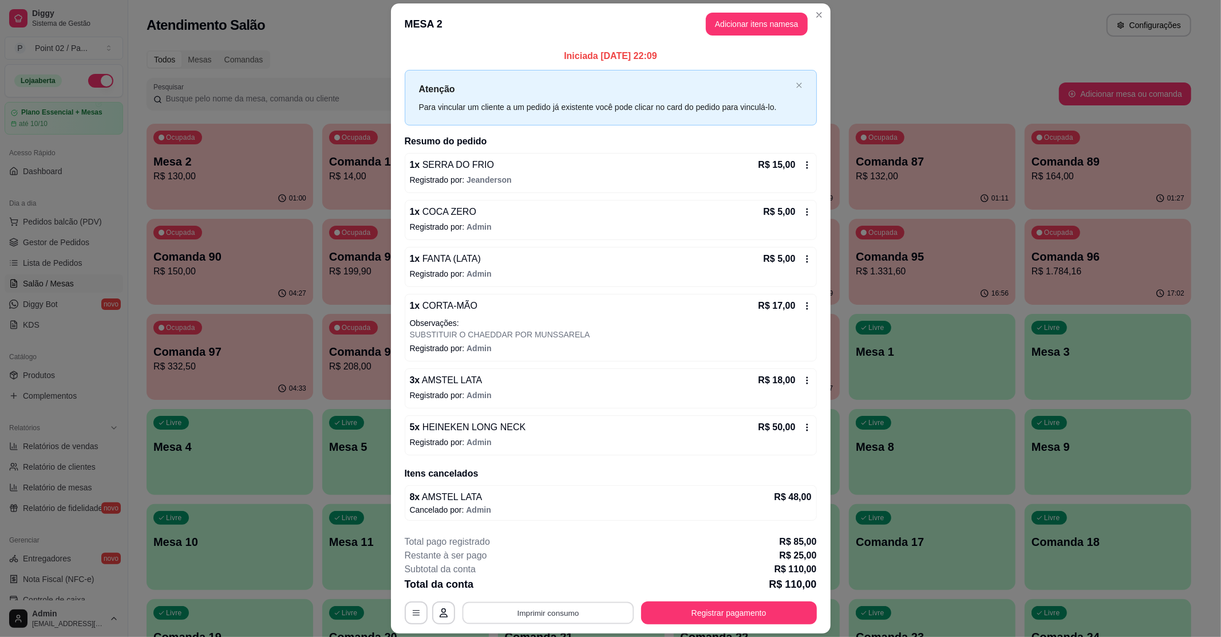
click at [550, 596] on button "Imprimir consumo" at bounding box center [548, 613] width 172 height 22
click at [553, 585] on button "IMPRESSORA" at bounding box center [546, 586] width 80 height 18
click at [733, 596] on div "**********" at bounding box center [611, 579] width 412 height 89
click at [733, 596] on button "Registrar pagamento" at bounding box center [729, 612] width 176 height 23
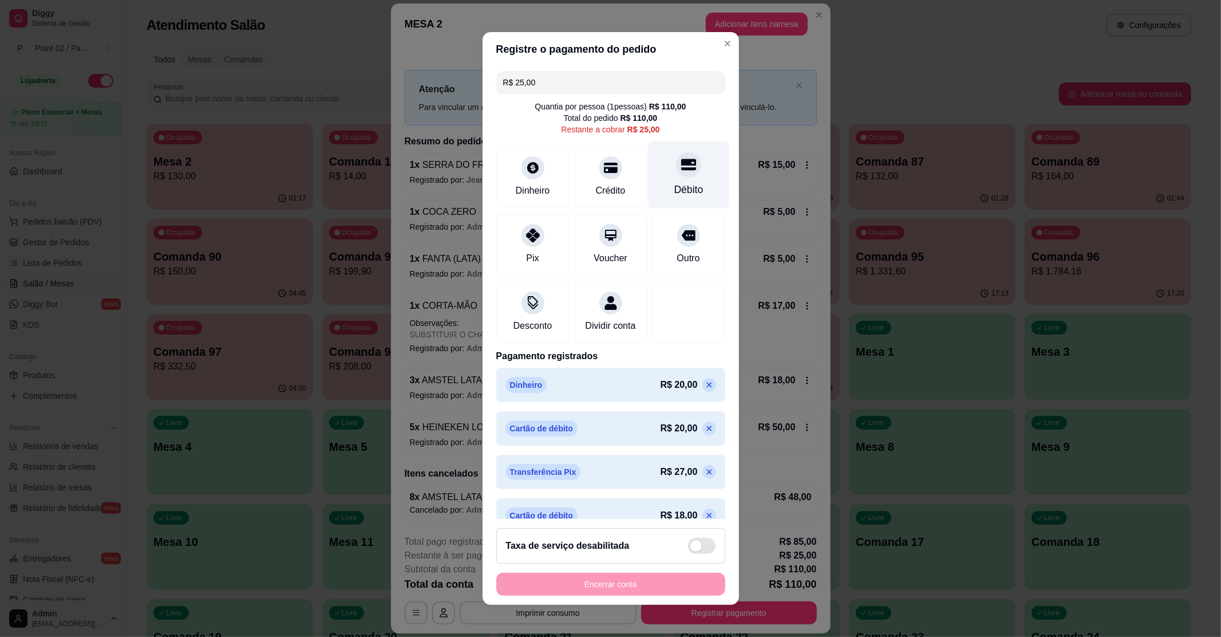
click at [681, 169] on icon at bounding box center [688, 164] width 15 height 15
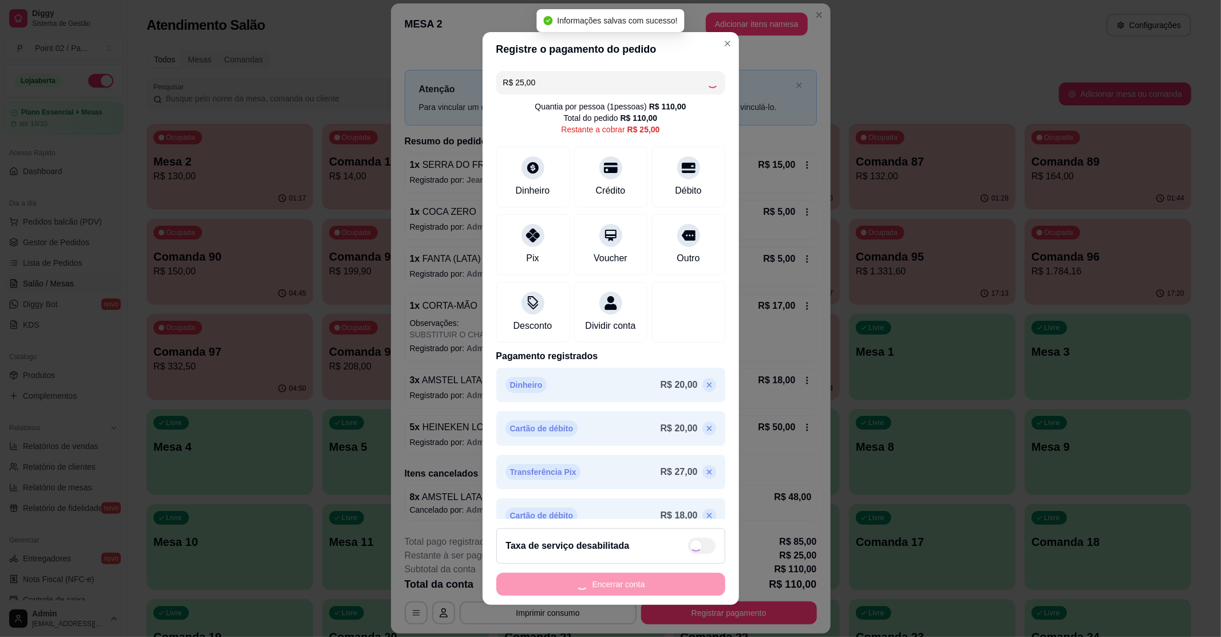
type input "R$ 0,00"
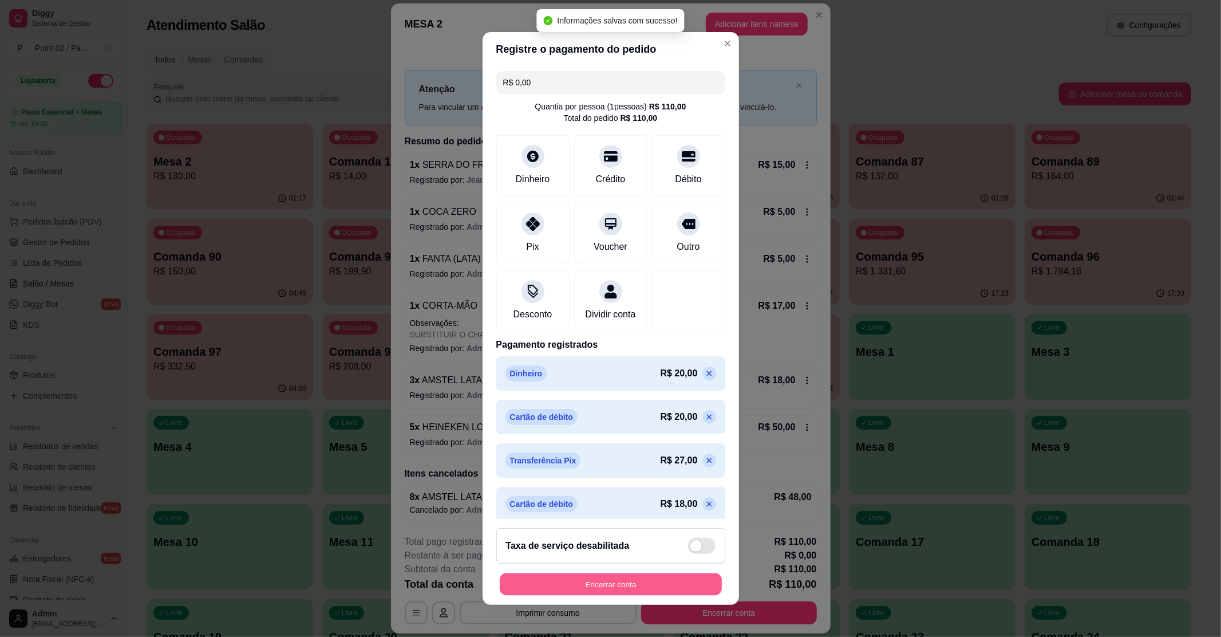
click at [640, 577] on button "Encerrar conta" at bounding box center [611, 584] width 222 height 22
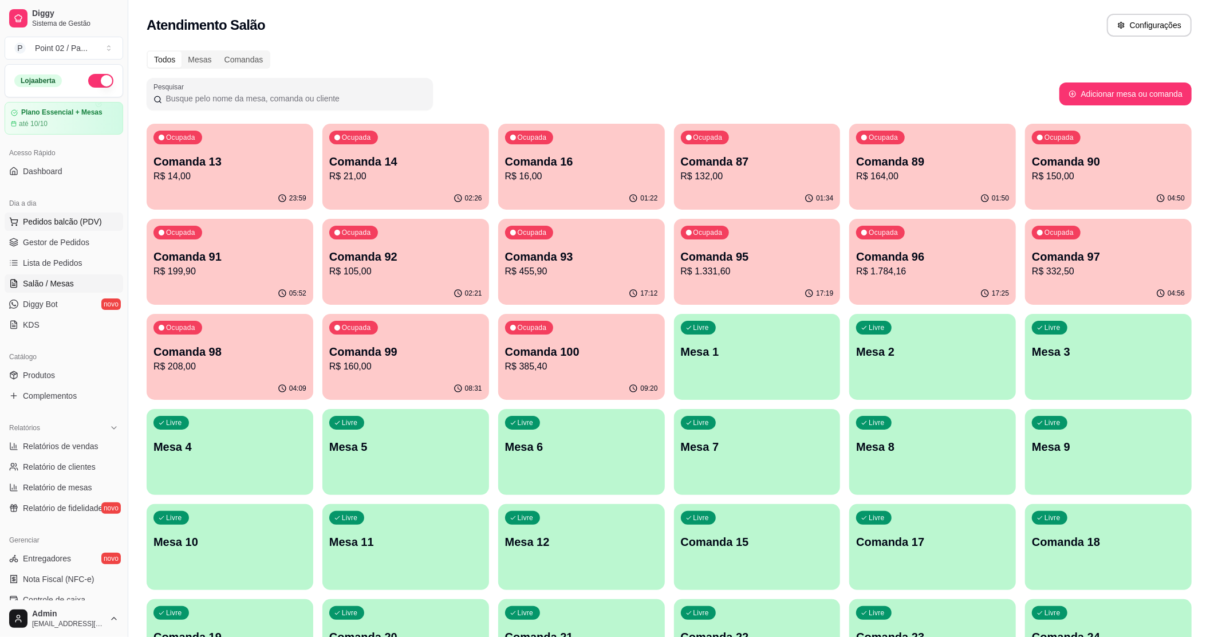
click at [58, 216] on span "Pedidos balcão (PDV)" at bounding box center [62, 221] width 79 height 11
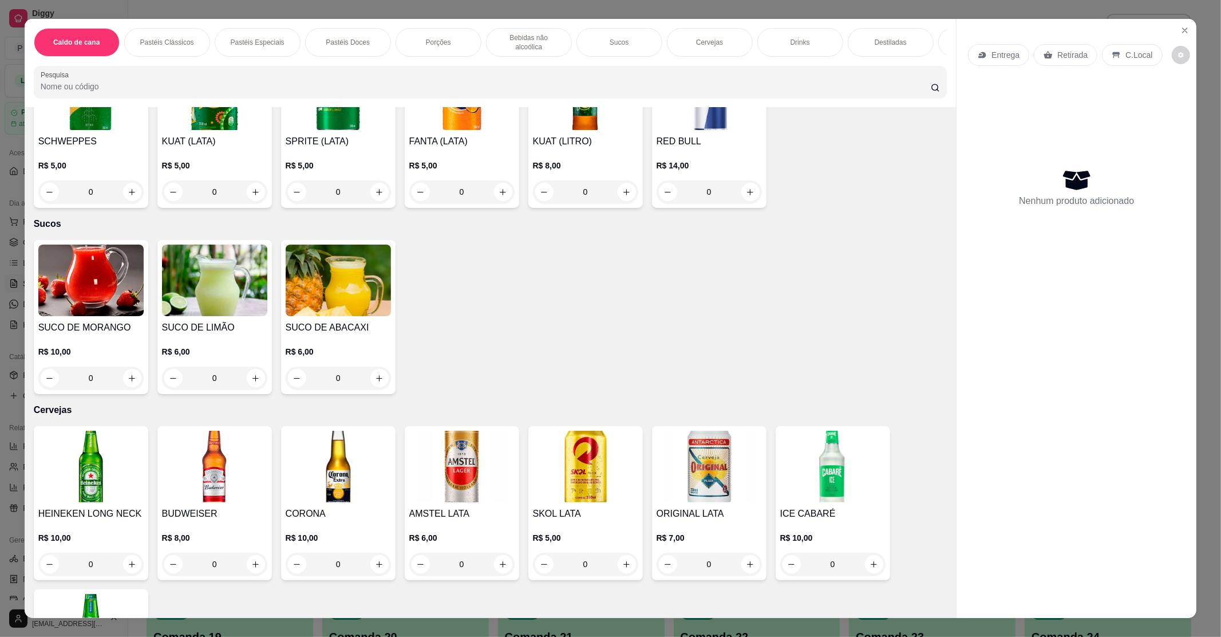
scroll to position [1526, 0]
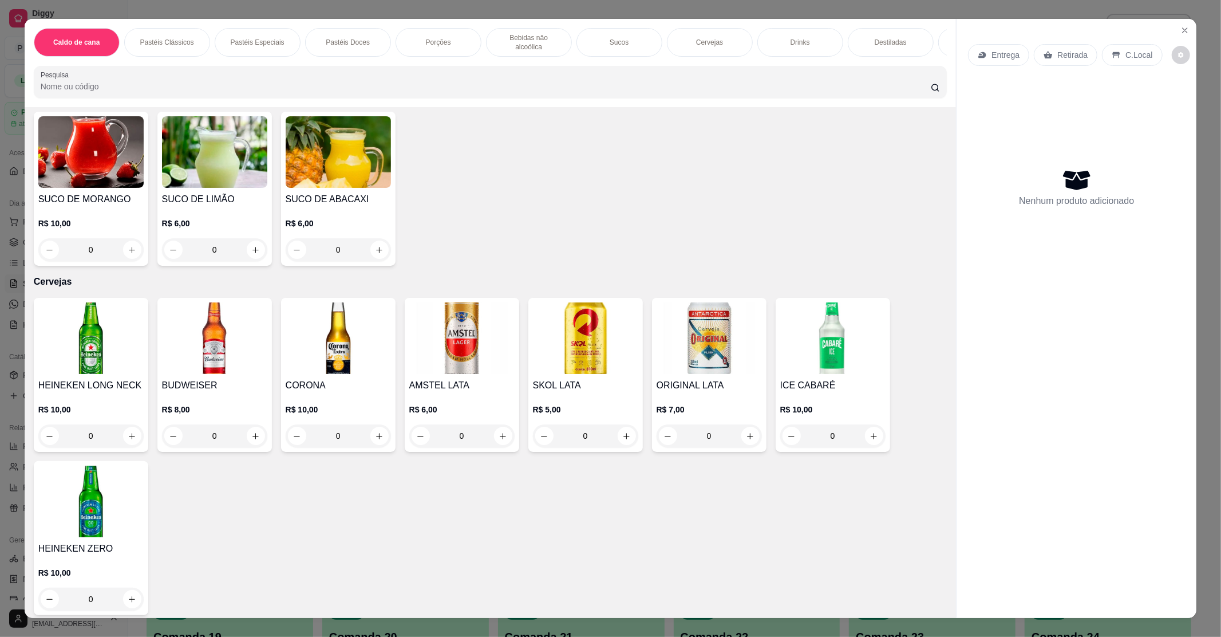
click at [807, 365] on div "ICE CABARÉ R$ 10,00 0" at bounding box center [833, 375] width 115 height 154
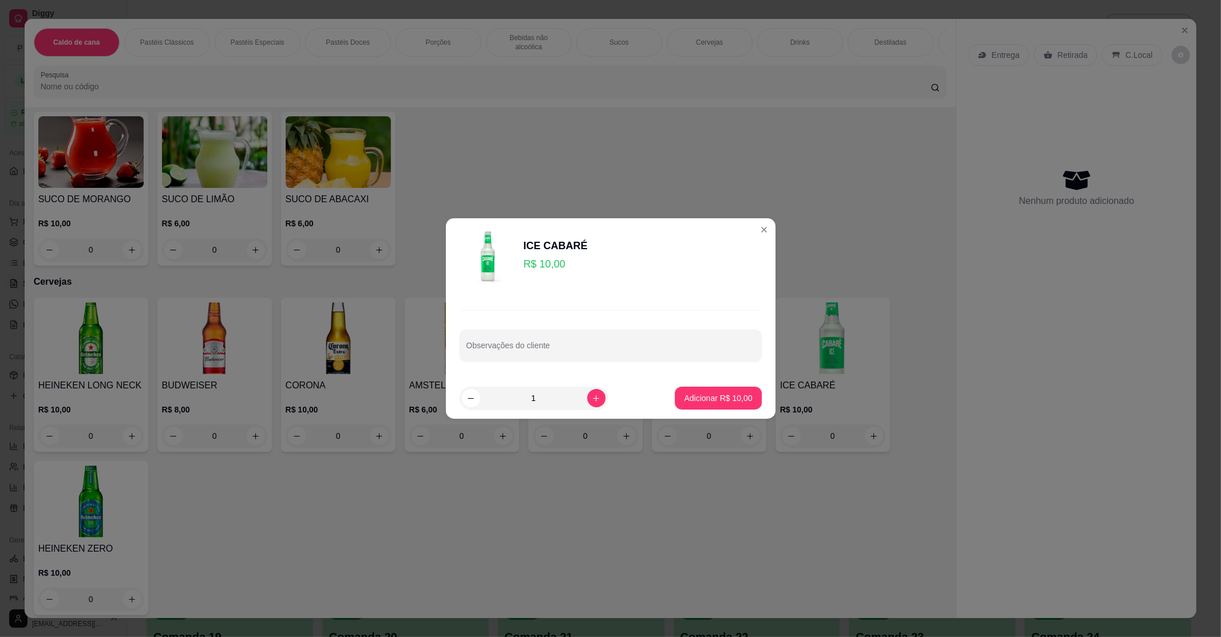
click at [749, 400] on button "Adicionar R$ 10,00" at bounding box center [718, 397] width 86 height 23
type input "1"
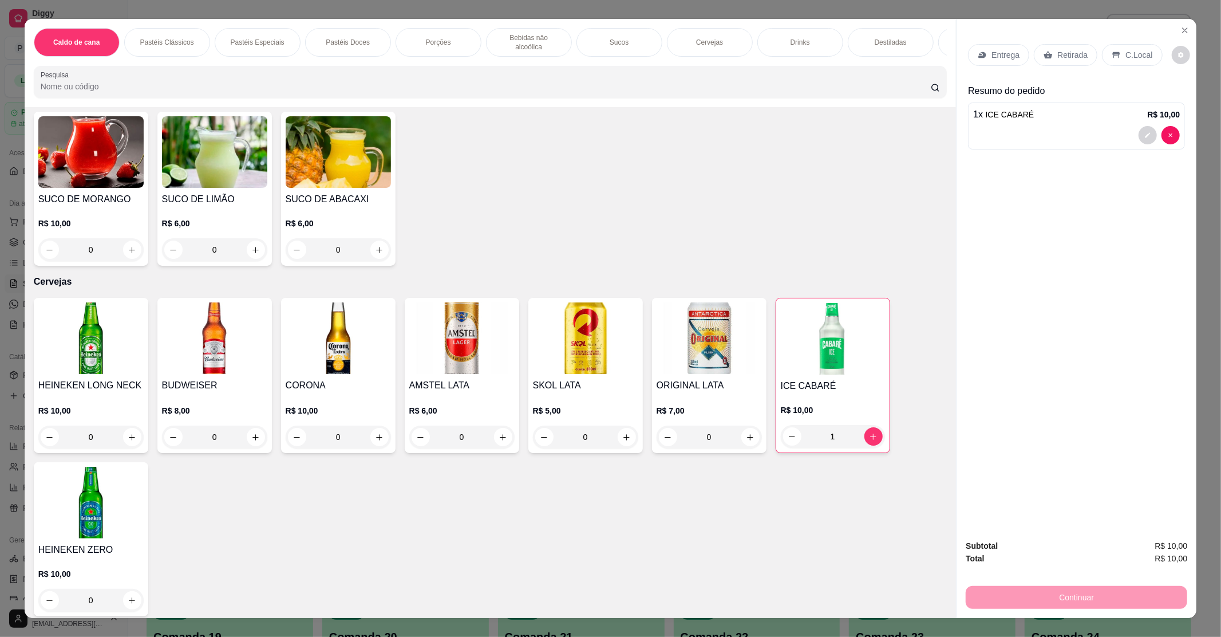
click at [1126, 51] on p "C.Local" at bounding box center [1139, 54] width 27 height 11
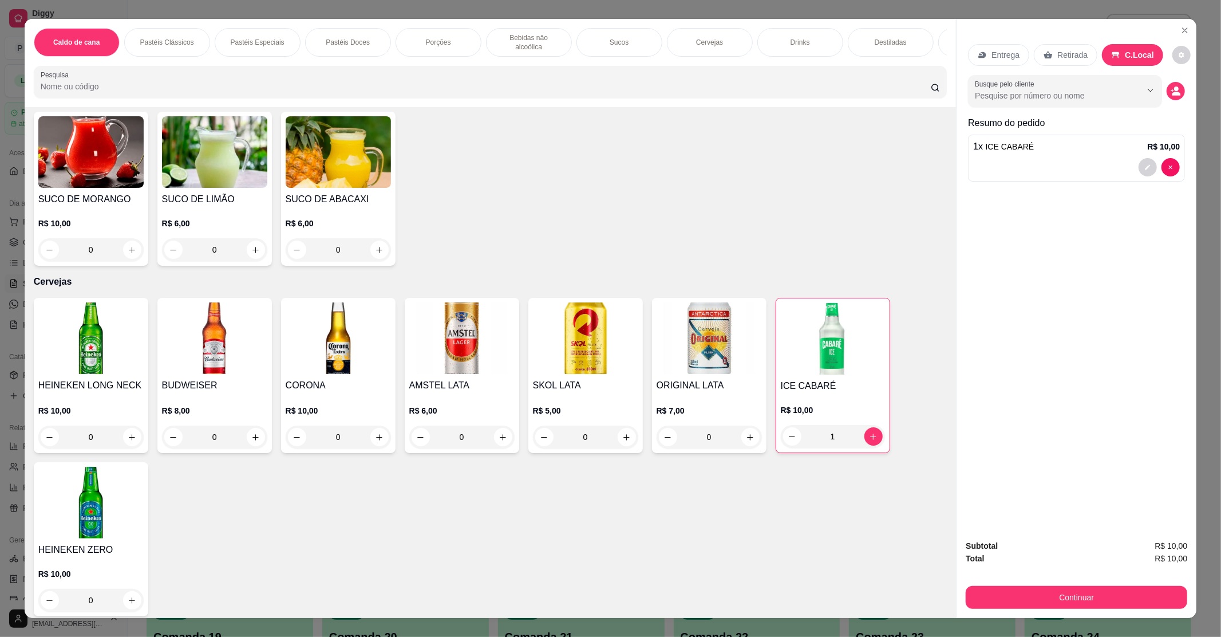
click at [1120, 596] on div "Caldo de cana Pastéis Clássicos Pastéis Especiais Pastéis Doces Porções Bebidas…" at bounding box center [610, 318] width 1221 height 637
click at [1086, 589] on button "Continuar" at bounding box center [1076, 597] width 215 height 22
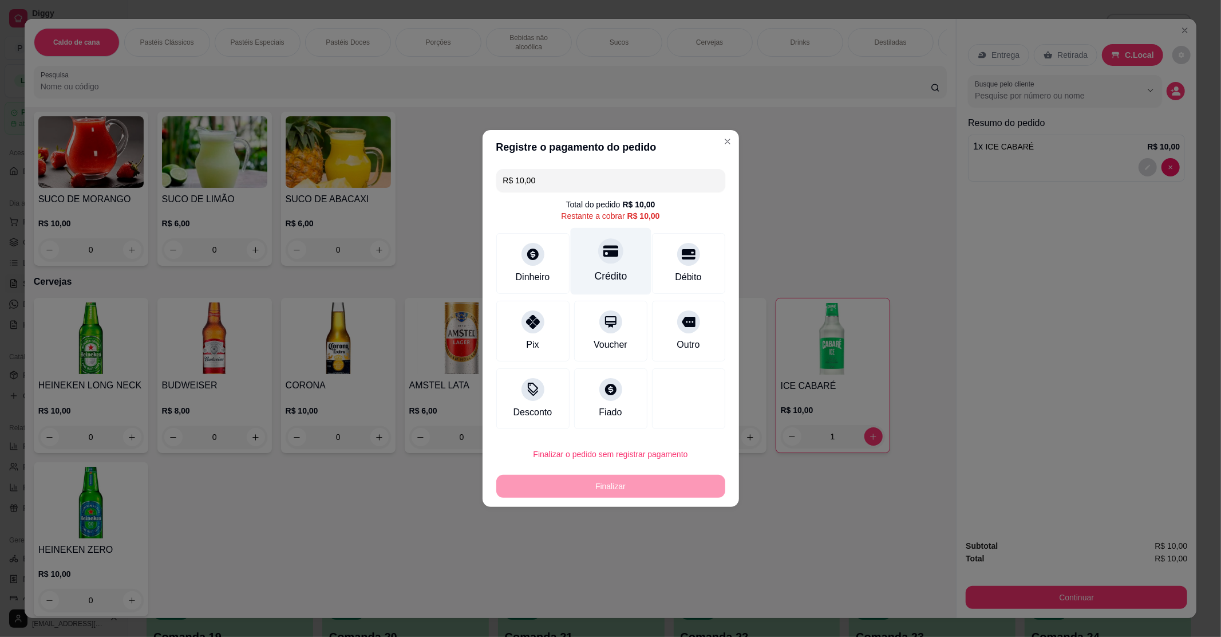
click at [613, 262] on div "Crédito" at bounding box center [610, 261] width 81 height 67
type input "R$ 0,00"
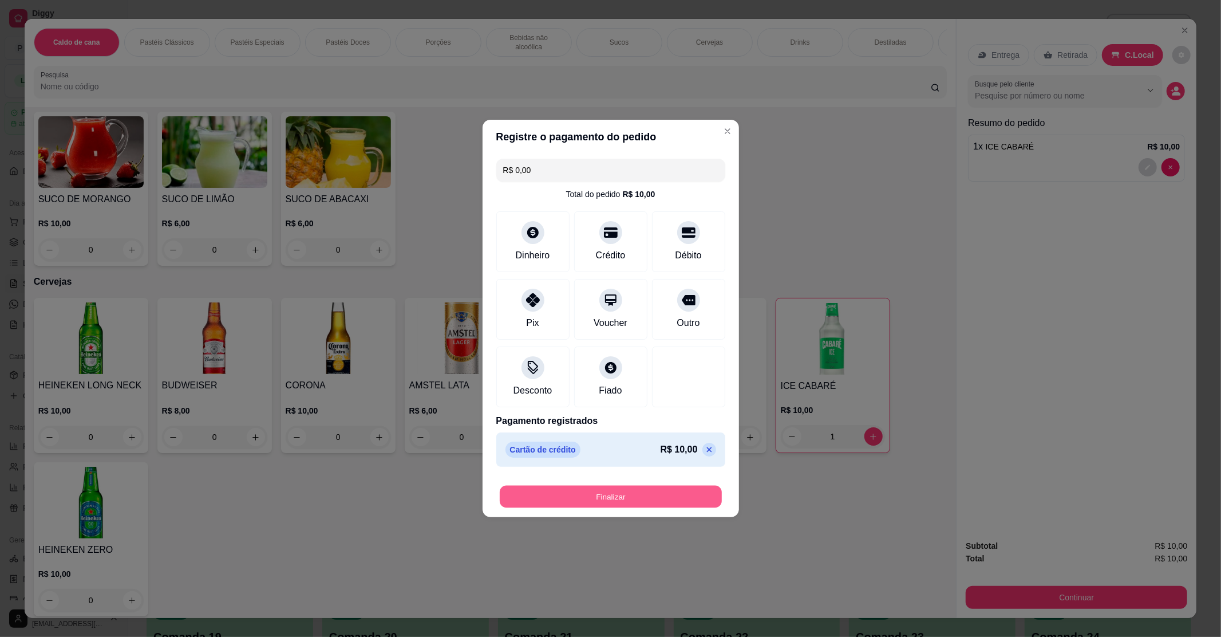
click at [626, 486] on button "Finalizar" at bounding box center [611, 497] width 222 height 22
type input "0"
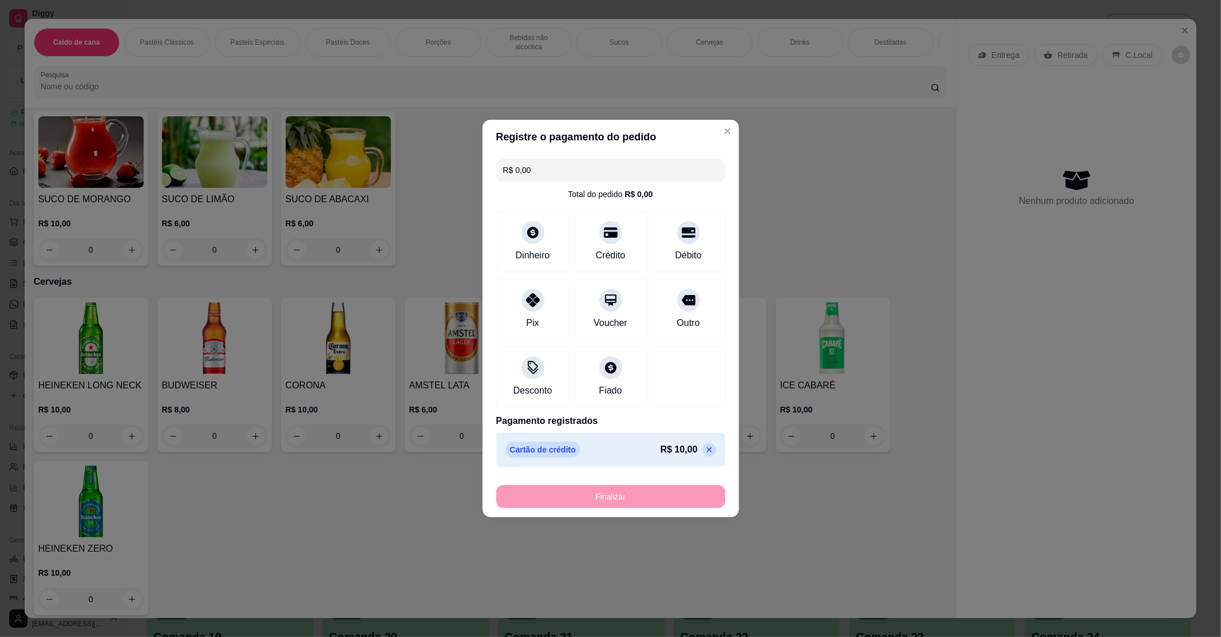
type input "-R$ 10,00"
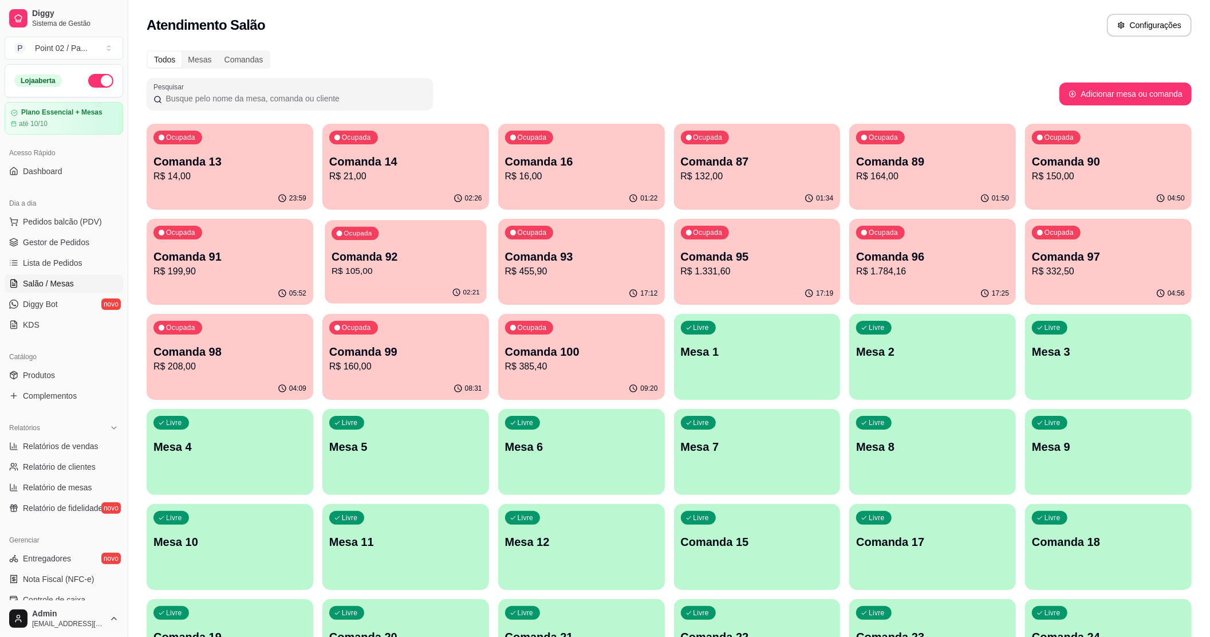
click at [405, 281] on div "Ocupada Comanda 92 R$ 105,00" at bounding box center [405, 251] width 161 height 62
click at [252, 273] on p "R$ 199,90" at bounding box center [229, 272] width 153 height 14
click at [912, 157] on p "Comanda 89" at bounding box center [932, 161] width 153 height 16
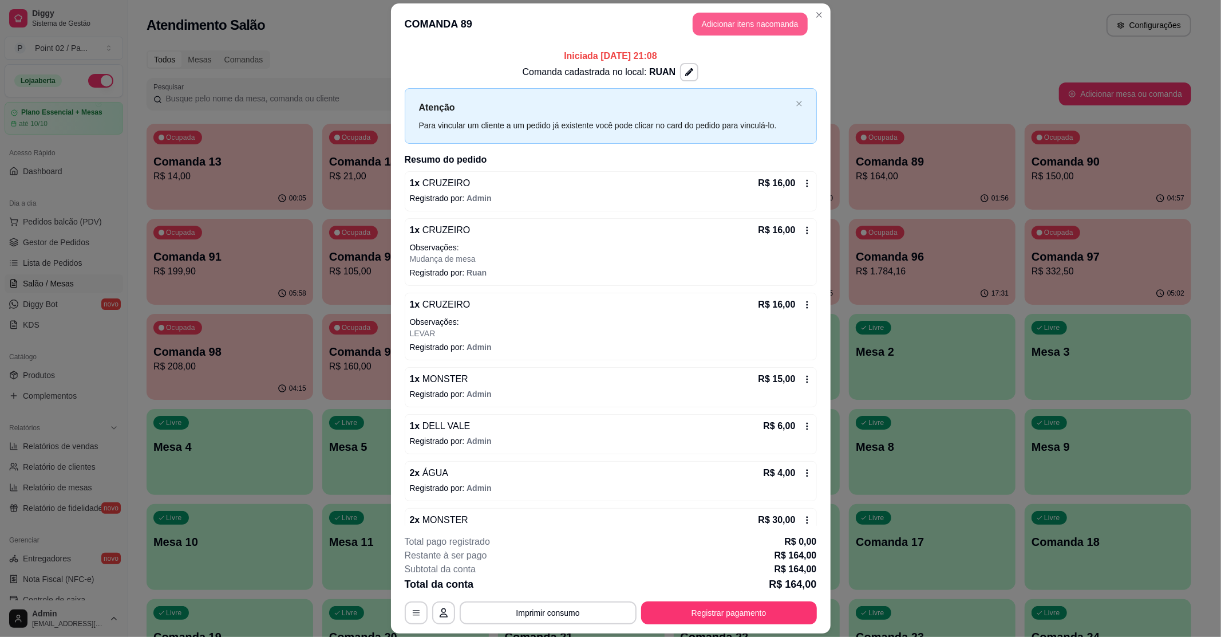
click at [740, 22] on button "Adicionar itens na comanda" at bounding box center [750, 24] width 115 height 23
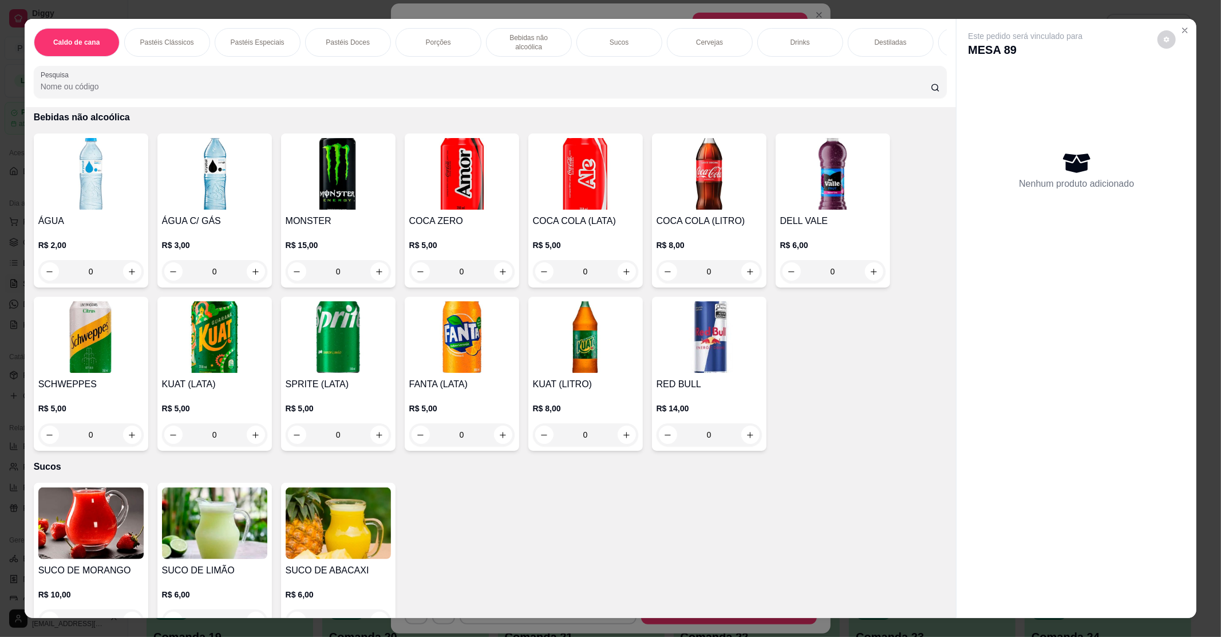
scroll to position [1145, 0]
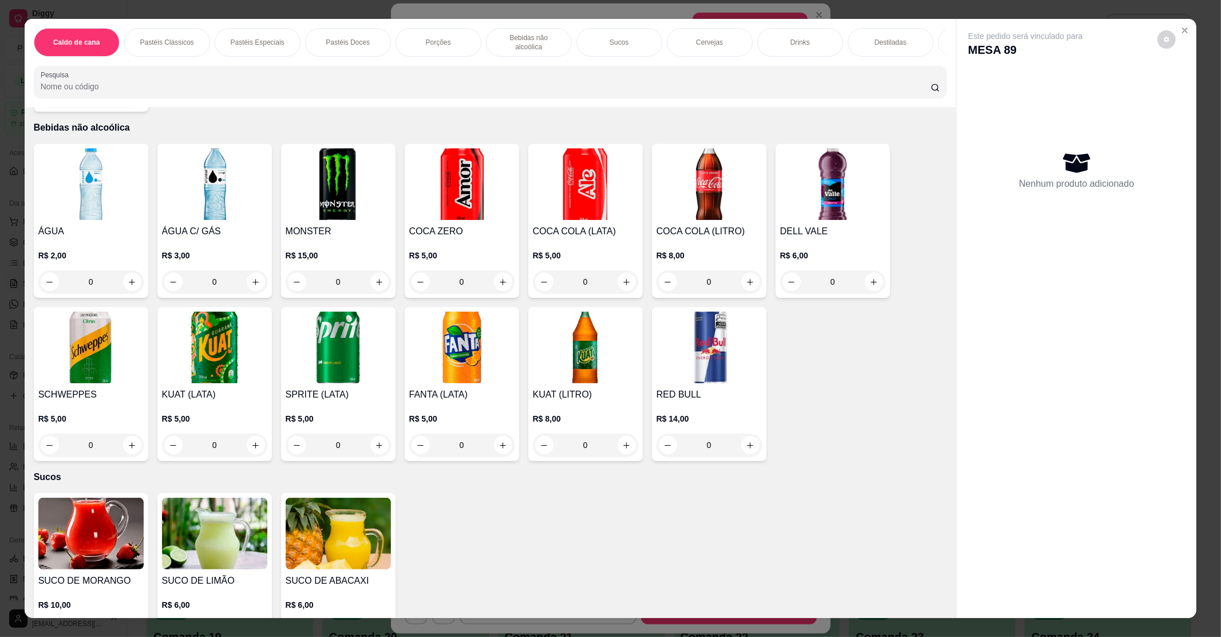
click at [101, 189] on img at bounding box center [90, 184] width 105 height 72
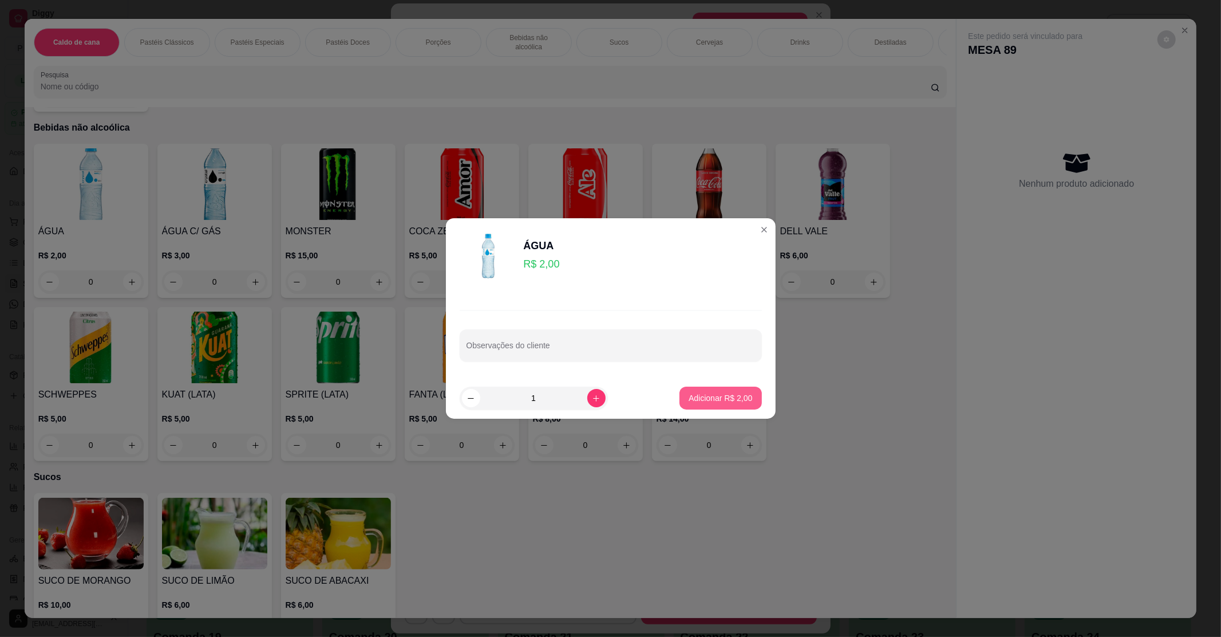
click at [683, 404] on button "Adicionar R$ 2,00" at bounding box center [721, 397] width 82 height 23
type input "1"
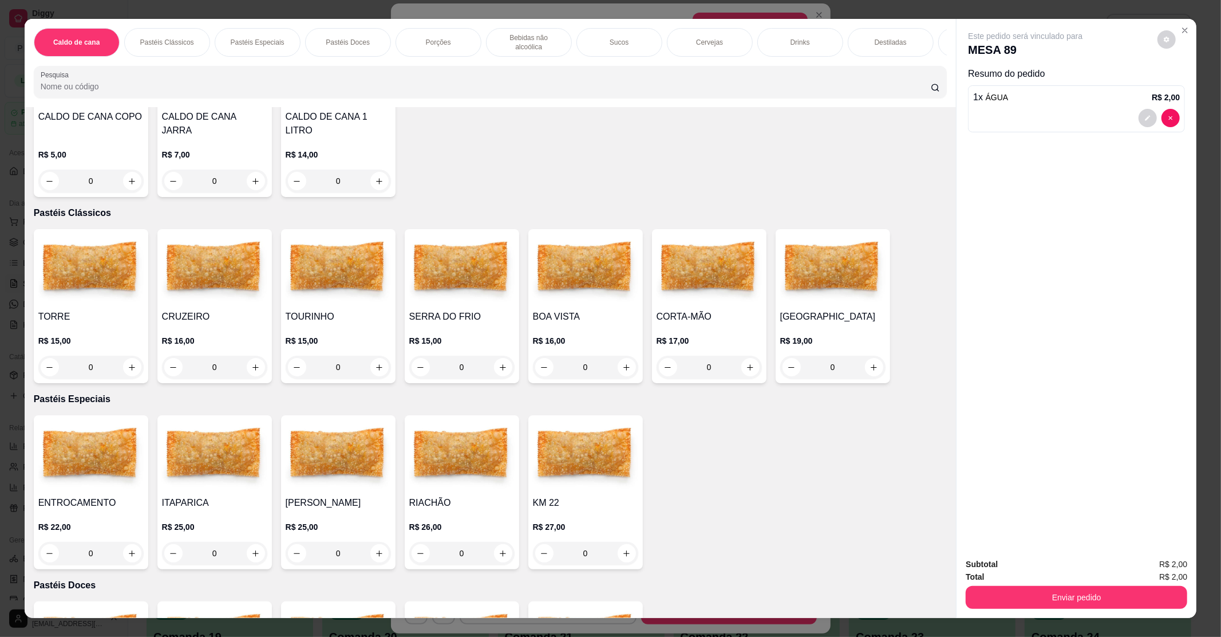
scroll to position [0, 0]
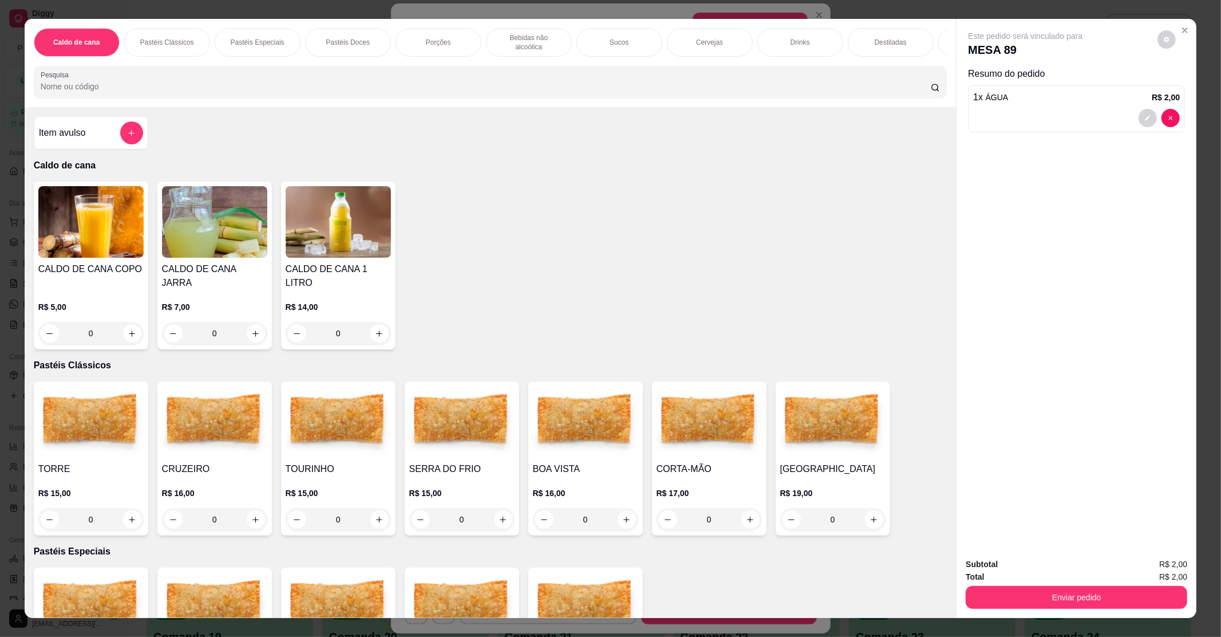
click at [216, 447] on img at bounding box center [214, 422] width 105 height 72
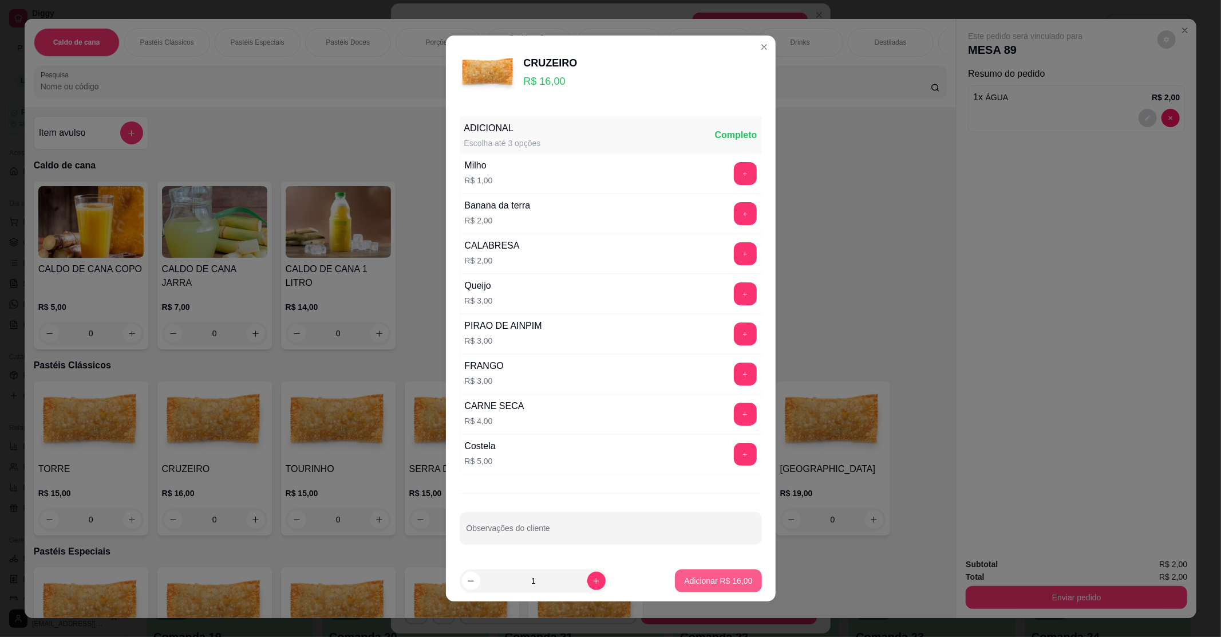
click at [711, 586] on p "Adicionar R$ 16,00" at bounding box center [718, 580] width 68 height 11
type input "1"
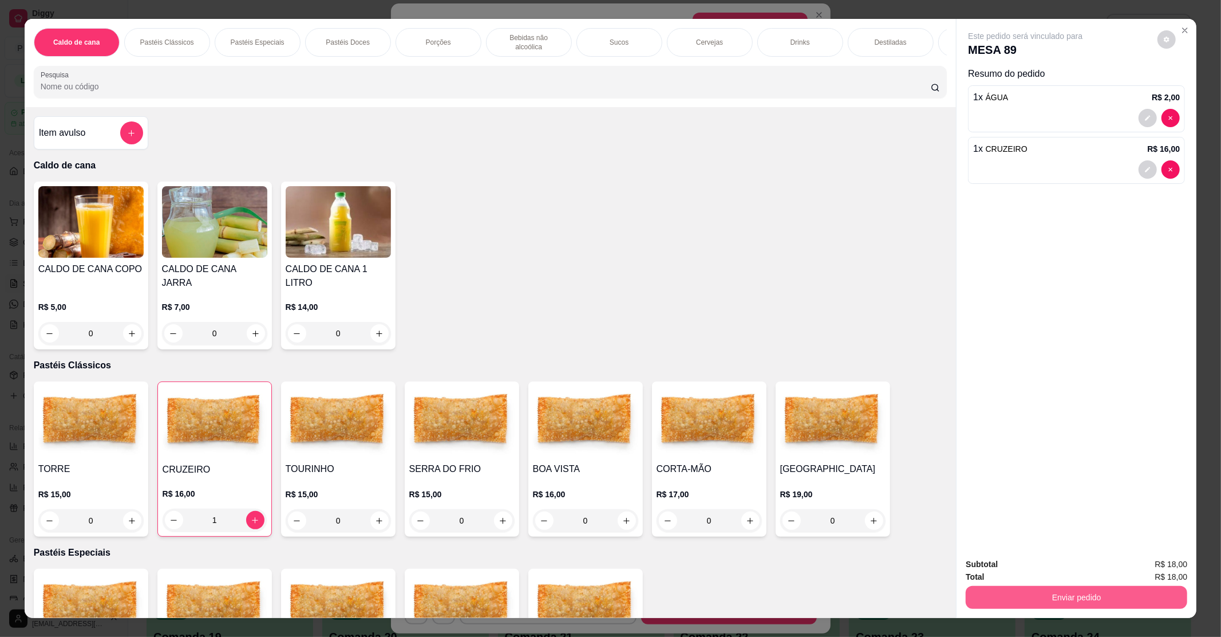
click at [1049, 596] on button "Enviar pedido" at bounding box center [1077, 597] width 222 height 23
click at [1044, 575] on button "Não registrar e enviar pedido" at bounding box center [1037, 569] width 119 height 22
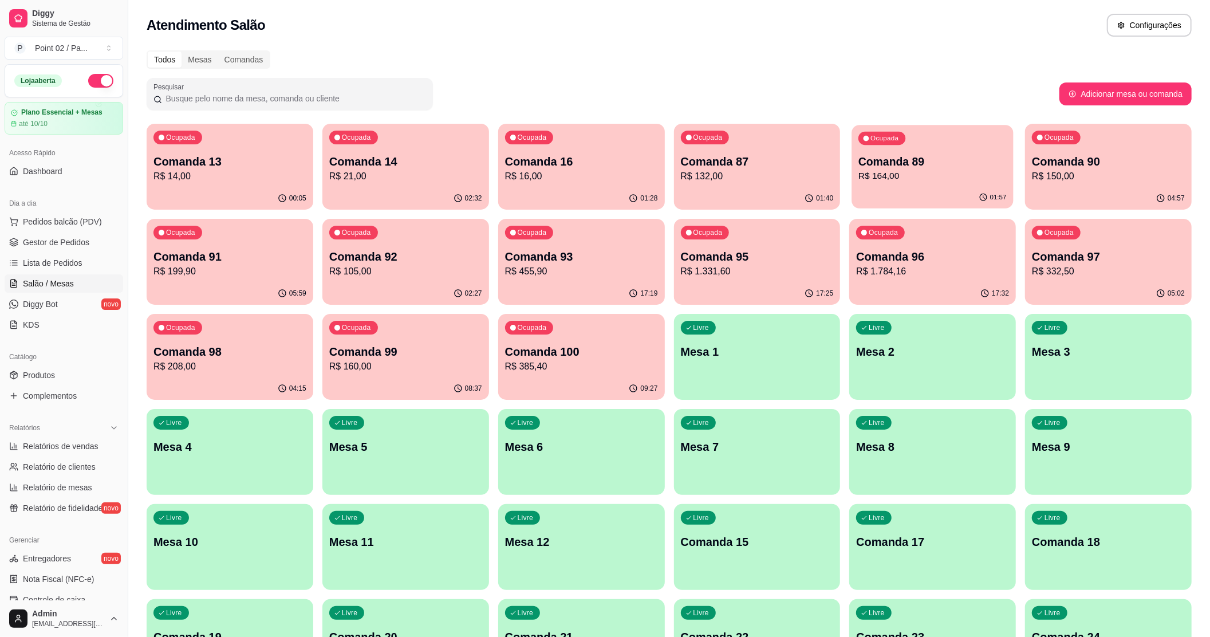
click at [928, 160] on p "Comanda 89" at bounding box center [932, 161] width 148 height 15
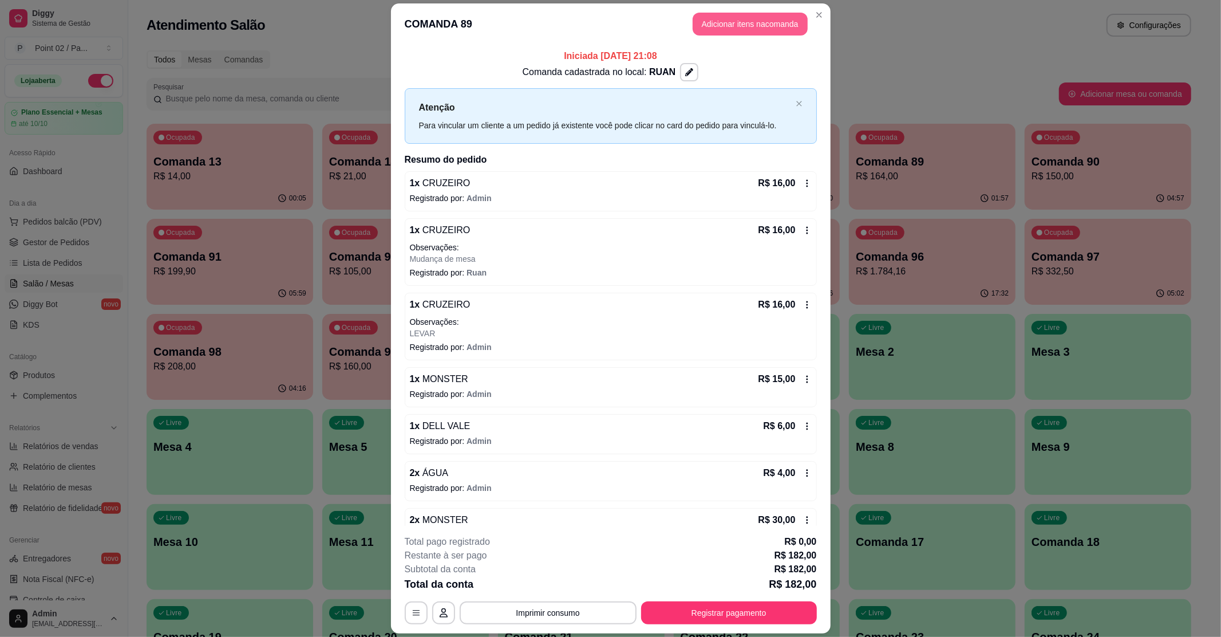
click at [765, 19] on button "Adicionar itens na comanda" at bounding box center [750, 24] width 115 height 23
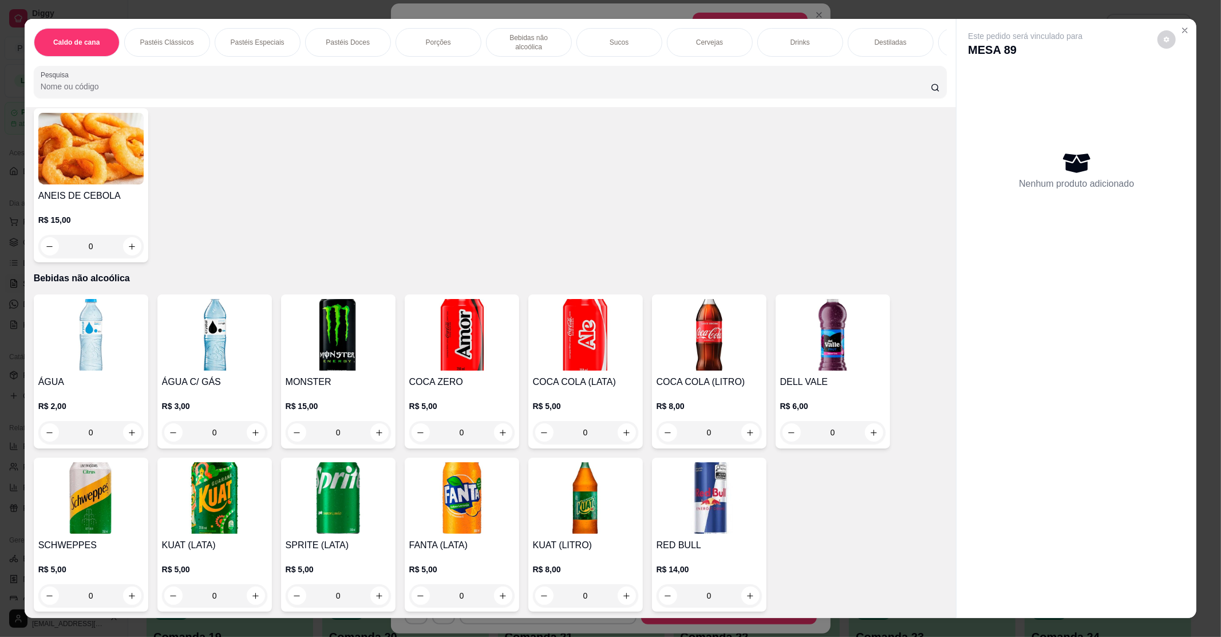
scroll to position [1068, 0]
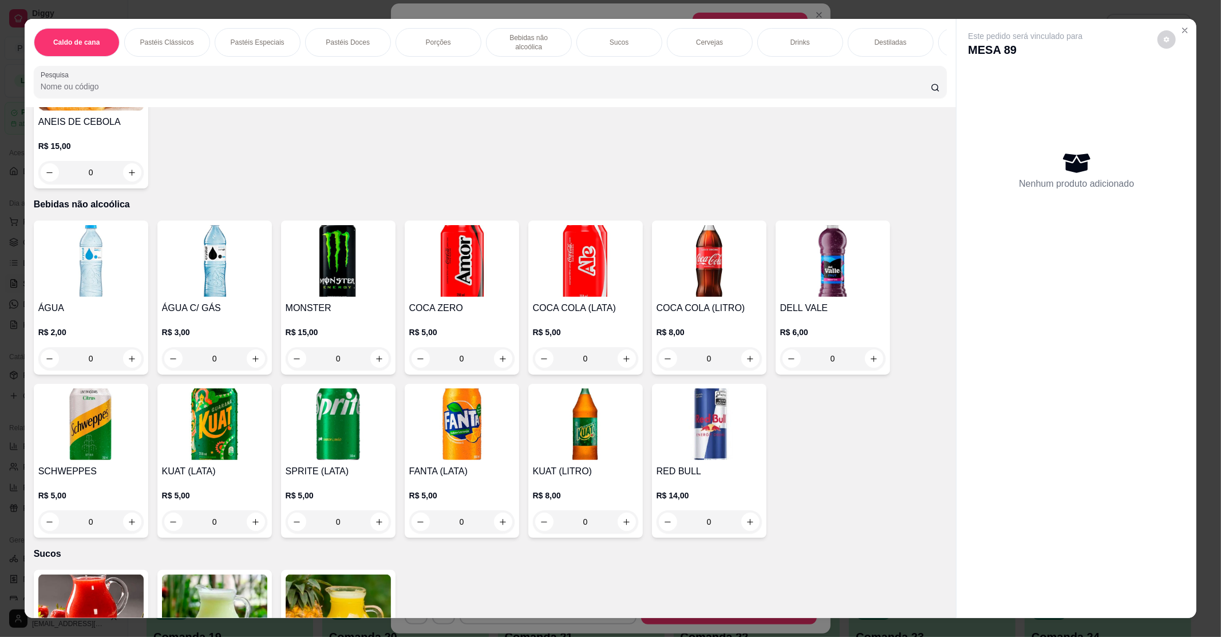
click at [569, 271] on img at bounding box center [585, 261] width 105 height 72
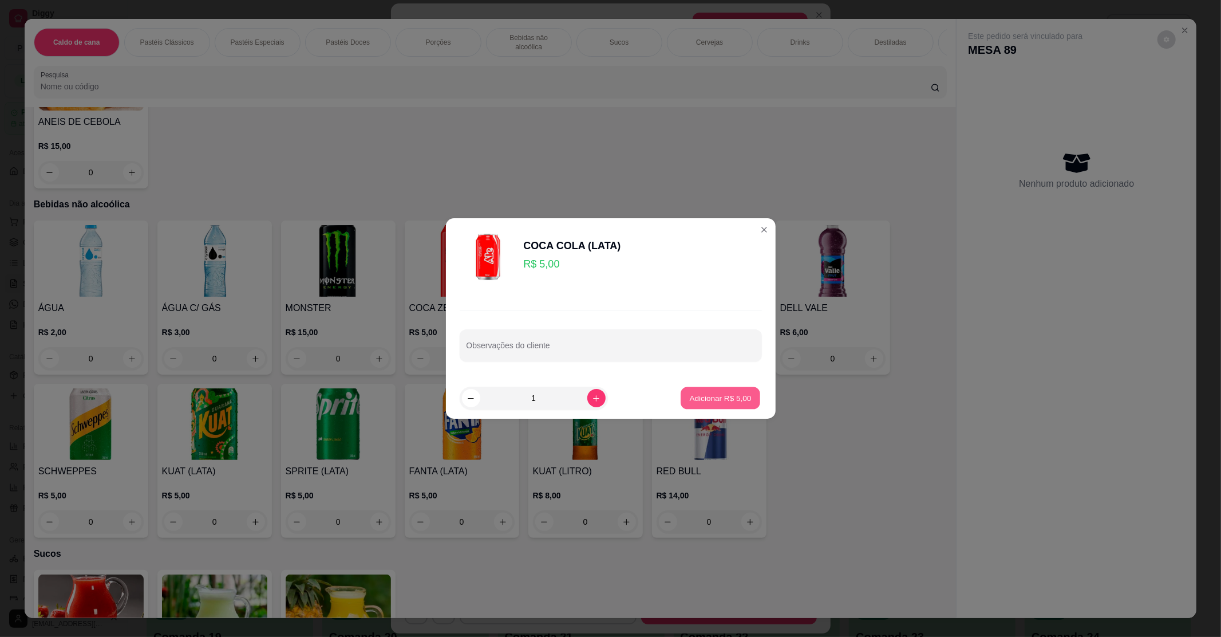
click at [737, 402] on p "Adicionar R$ 5,00" at bounding box center [721, 397] width 62 height 11
type input "1"
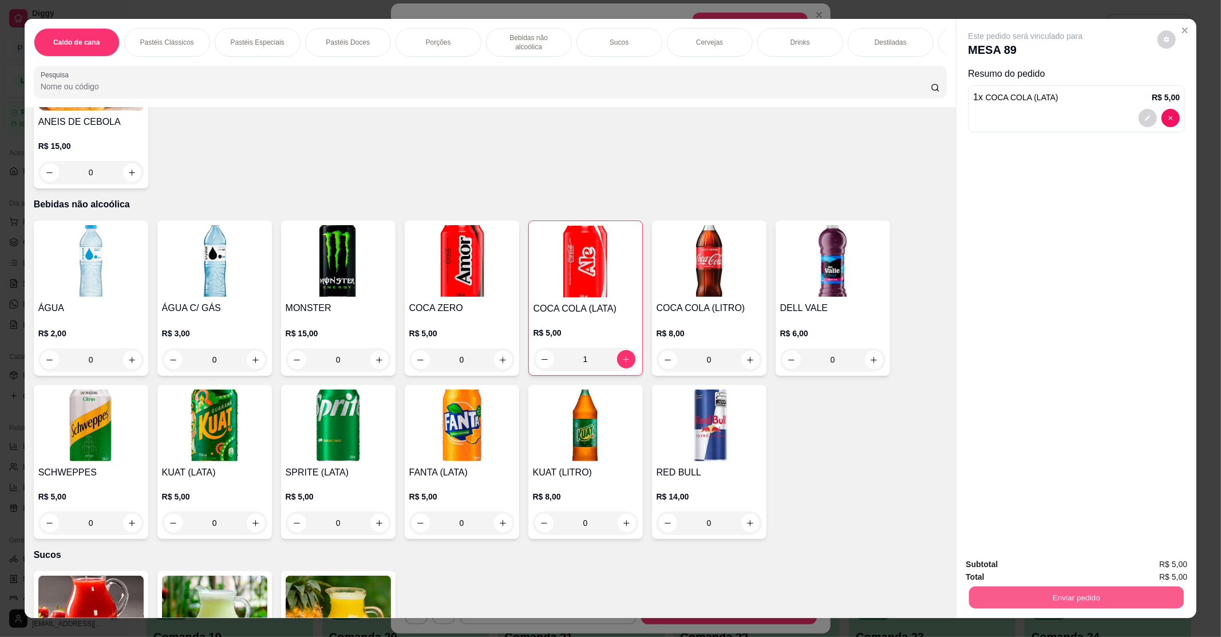
click at [1010, 586] on button "Enviar pedido" at bounding box center [1076, 597] width 215 height 22
click at [1011, 592] on button "Enviar pedido" at bounding box center [1077, 597] width 222 height 23
click at [1023, 571] on button "Não registrar e enviar pedido" at bounding box center [1037, 569] width 119 height 22
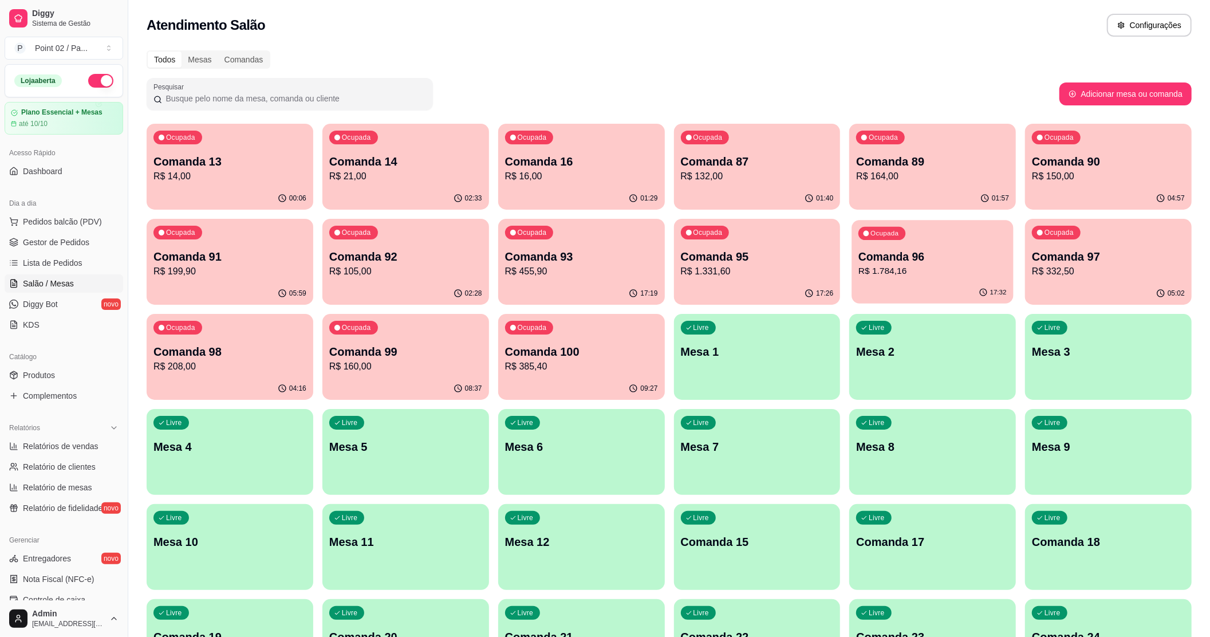
click at [922, 275] on p "R$ 1.784,16" at bounding box center [932, 271] width 148 height 13
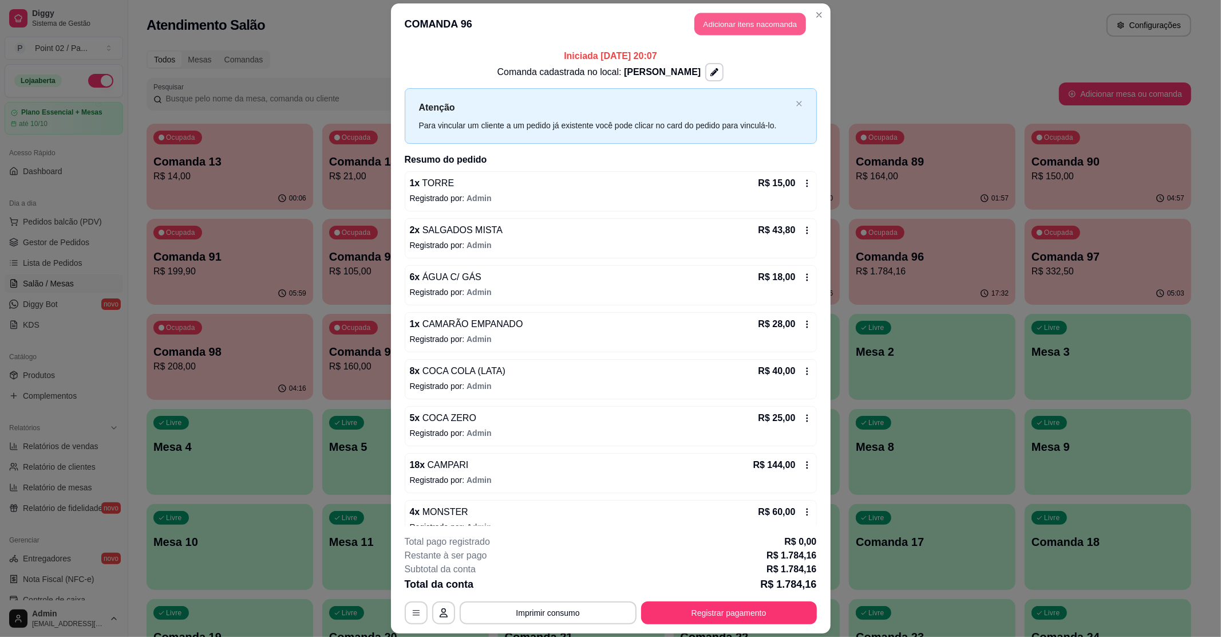
click at [770, 25] on button "Adicionar itens na comanda" at bounding box center [750, 24] width 112 height 22
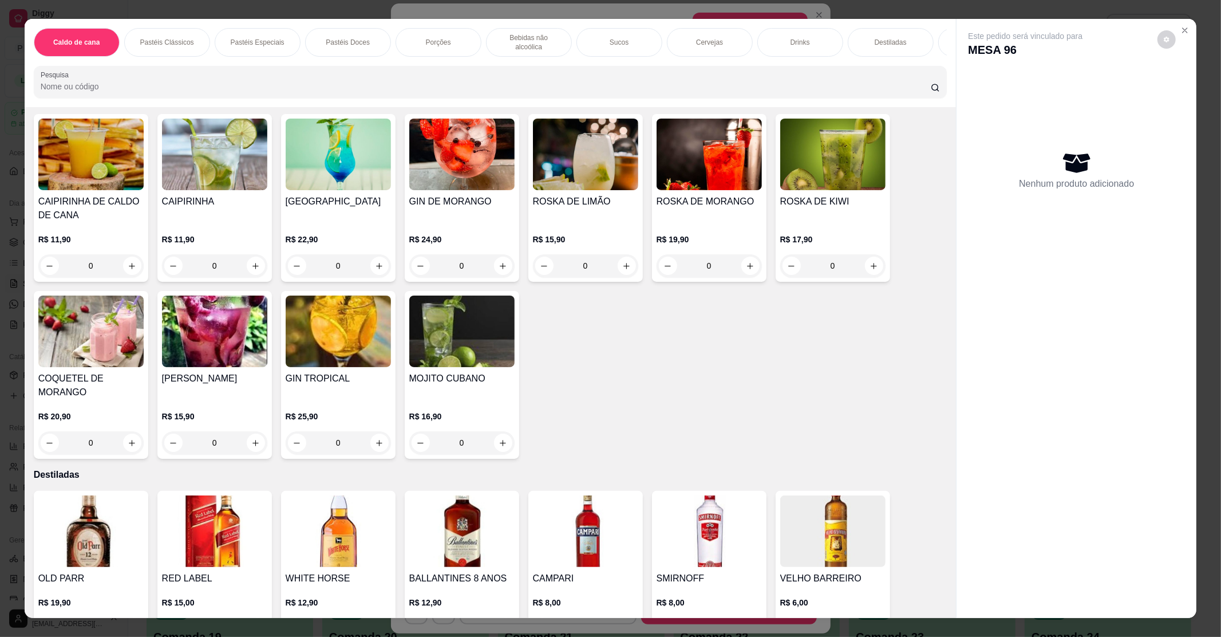
scroll to position [1984, 0]
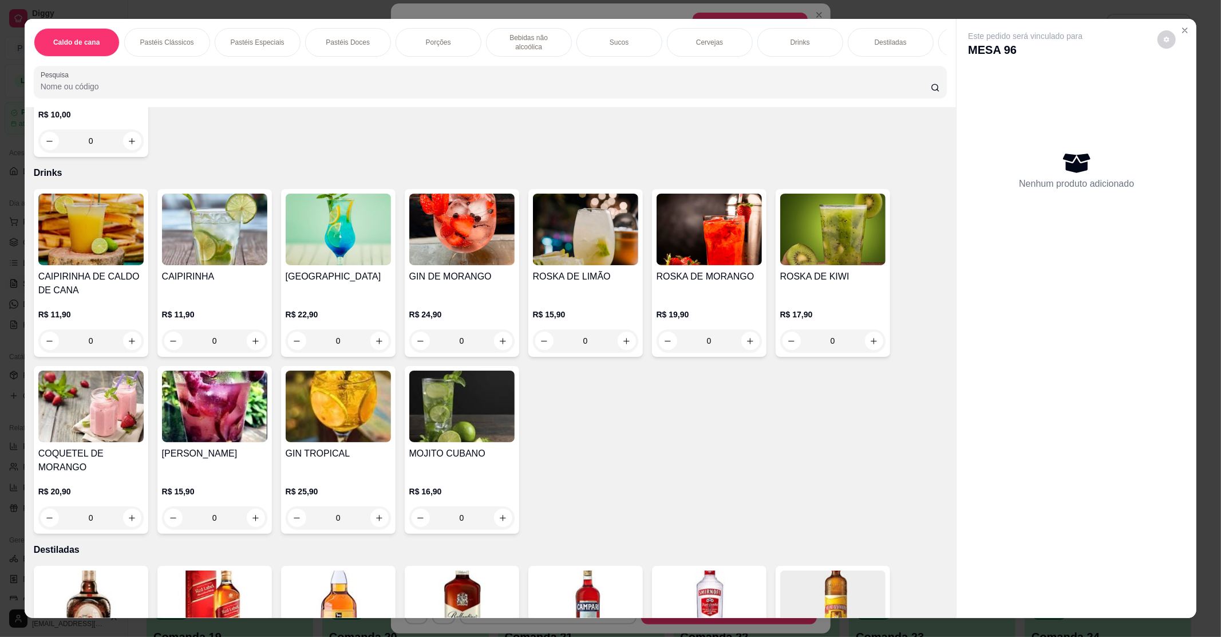
click at [449, 447] on h4 "MOJITO CUBANO" at bounding box center [461, 454] width 105 height 14
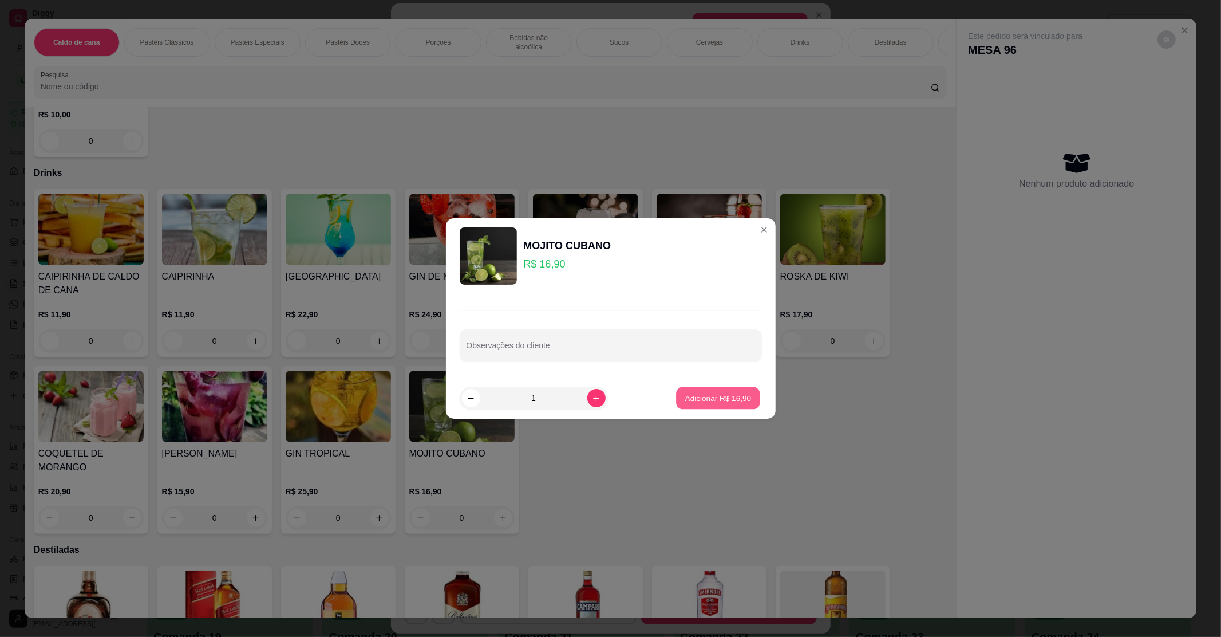
click at [708, 400] on p "Adicionar R$ 16,90" at bounding box center [718, 397] width 66 height 11
type input "1"
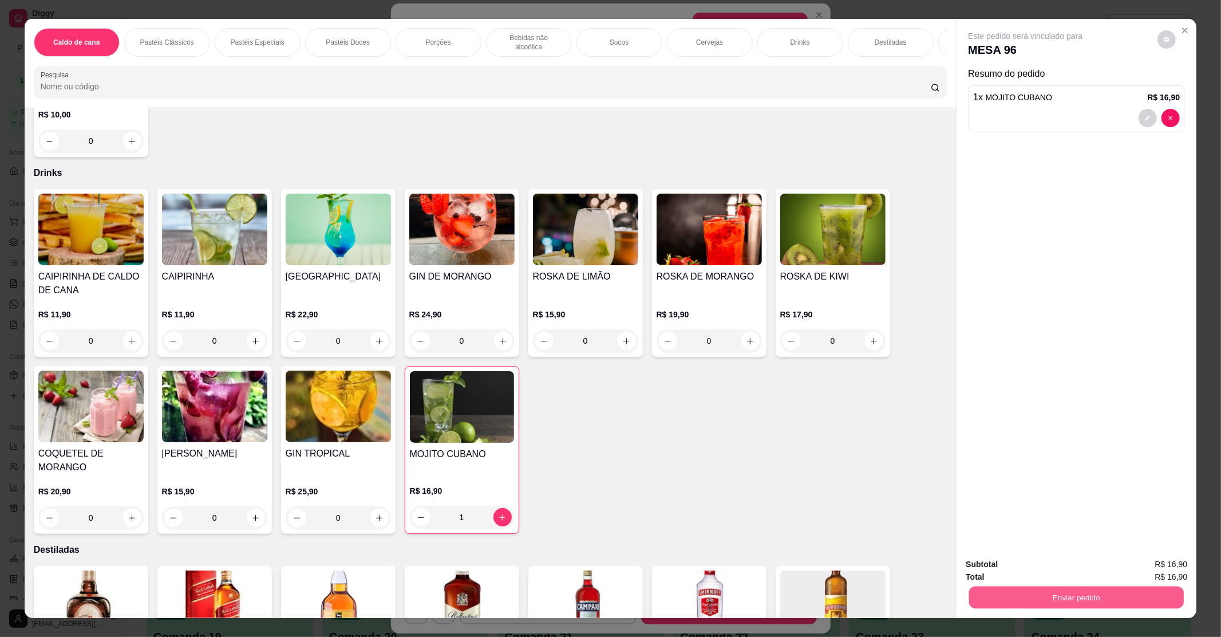
click at [1004, 592] on button "Enviar pedido" at bounding box center [1076, 597] width 215 height 22
click at [1021, 578] on button "Não registrar e enviar pedido" at bounding box center [1037, 569] width 119 height 22
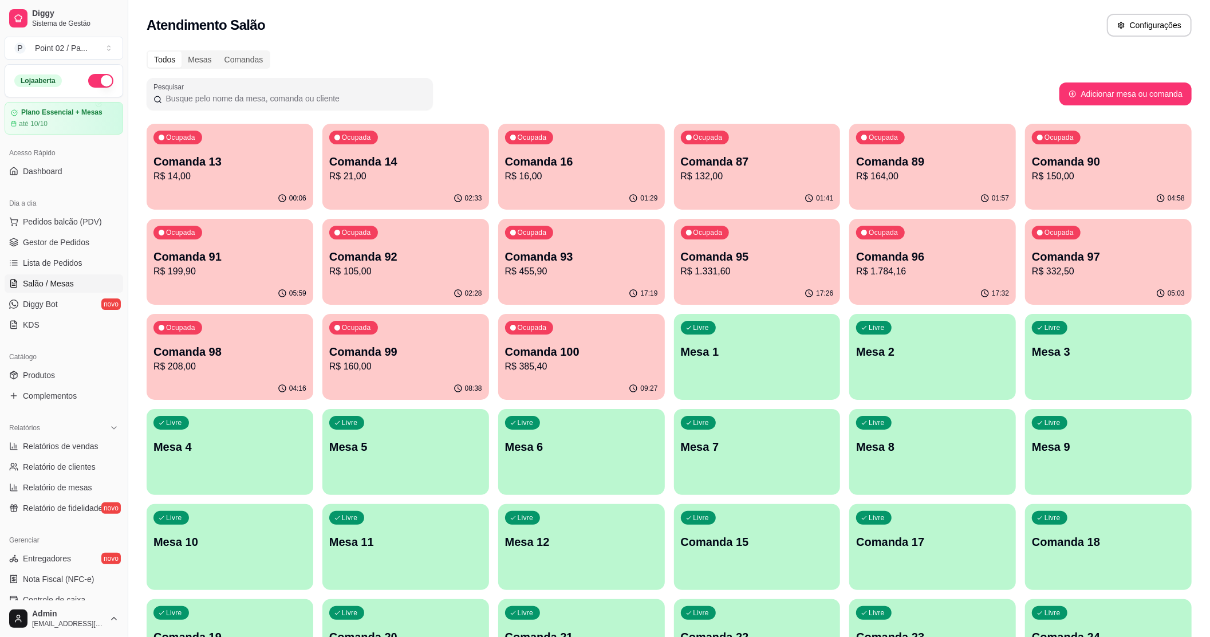
click at [383, 42] on div "Atendimento Salão Configurações" at bounding box center [669, 22] width 1082 height 44
click at [549, 165] on p "Comanda 16" at bounding box center [581, 161] width 148 height 15
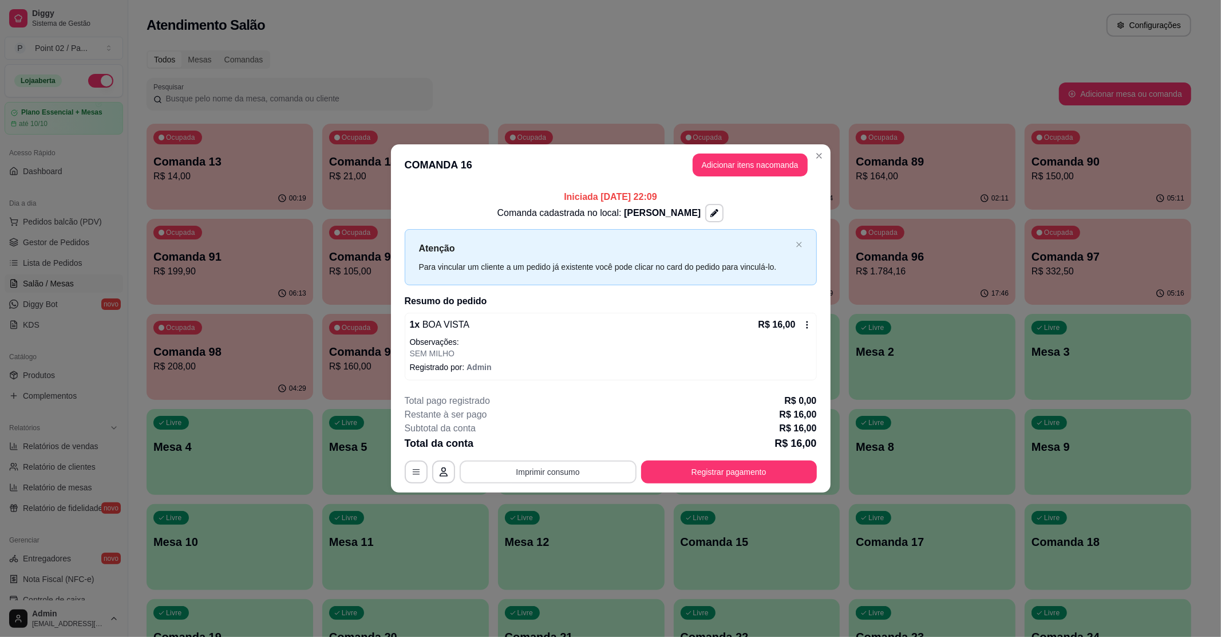
click at [553, 468] on button "Imprimir consumo" at bounding box center [548, 471] width 177 height 23
click at [562, 449] on button "IMPRESSORA" at bounding box center [551, 445] width 83 height 18
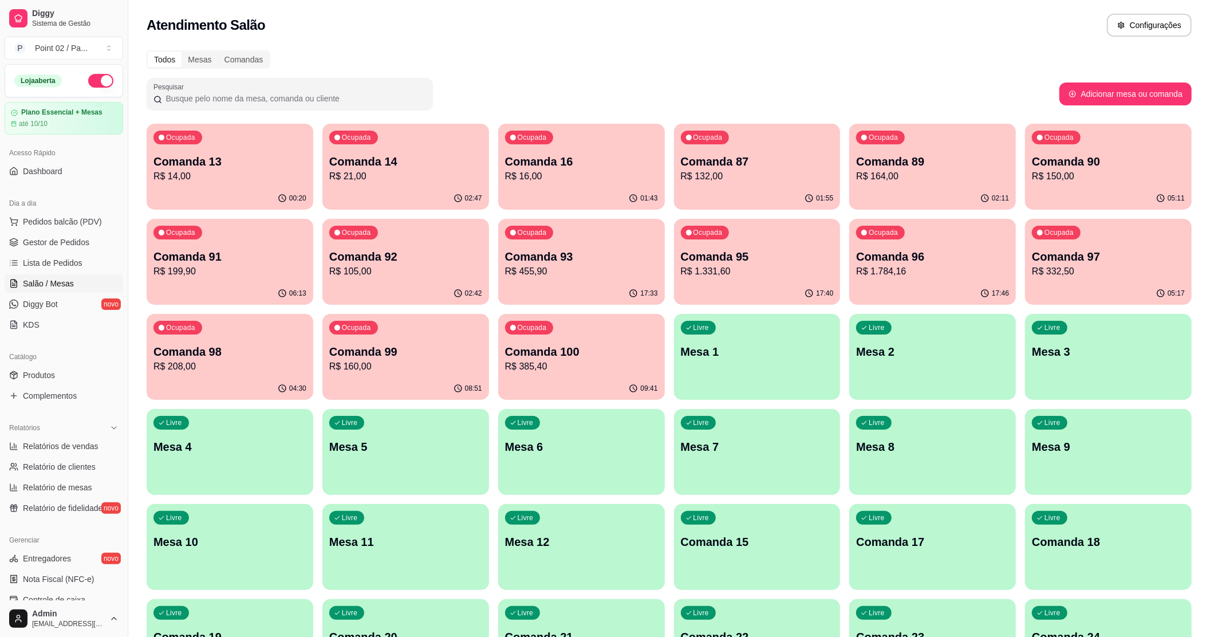
click at [623, 163] on p "Comanda 16" at bounding box center [581, 161] width 153 height 16
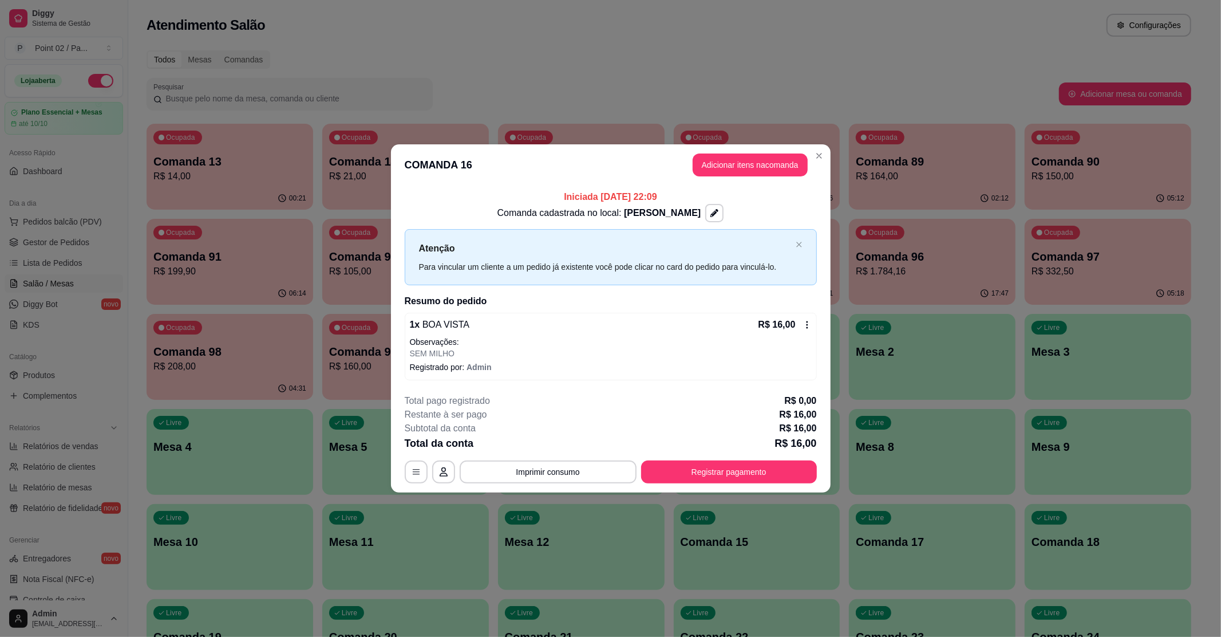
click at [697, 458] on div "**********" at bounding box center [611, 438] width 412 height 89
click at [694, 473] on button "Registrar pagamento" at bounding box center [729, 471] width 176 height 23
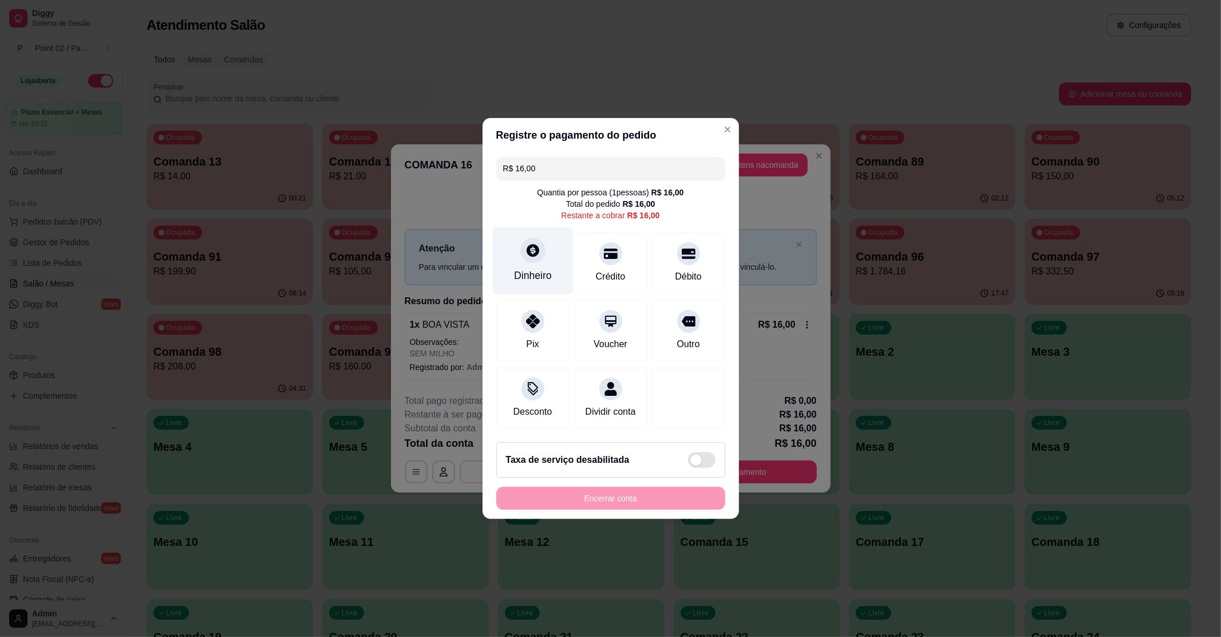
click at [526, 243] on icon at bounding box center [532, 250] width 15 height 15
type input "R$ 0,00"
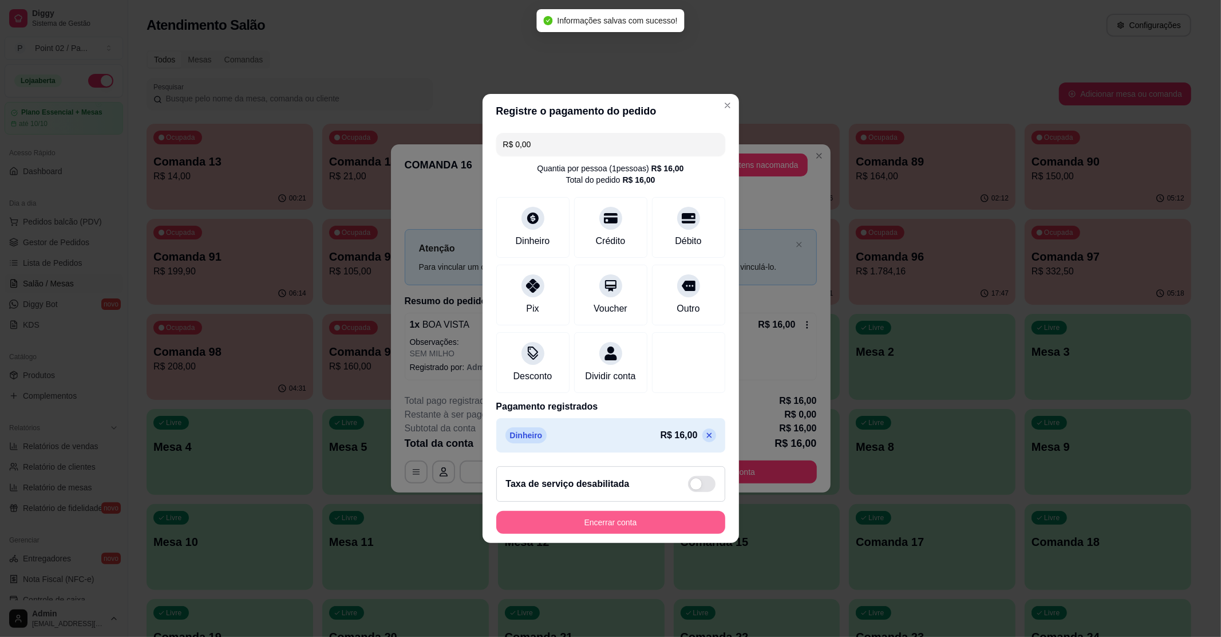
click at [634, 520] on button "Encerrar conta" at bounding box center [610, 522] width 229 height 23
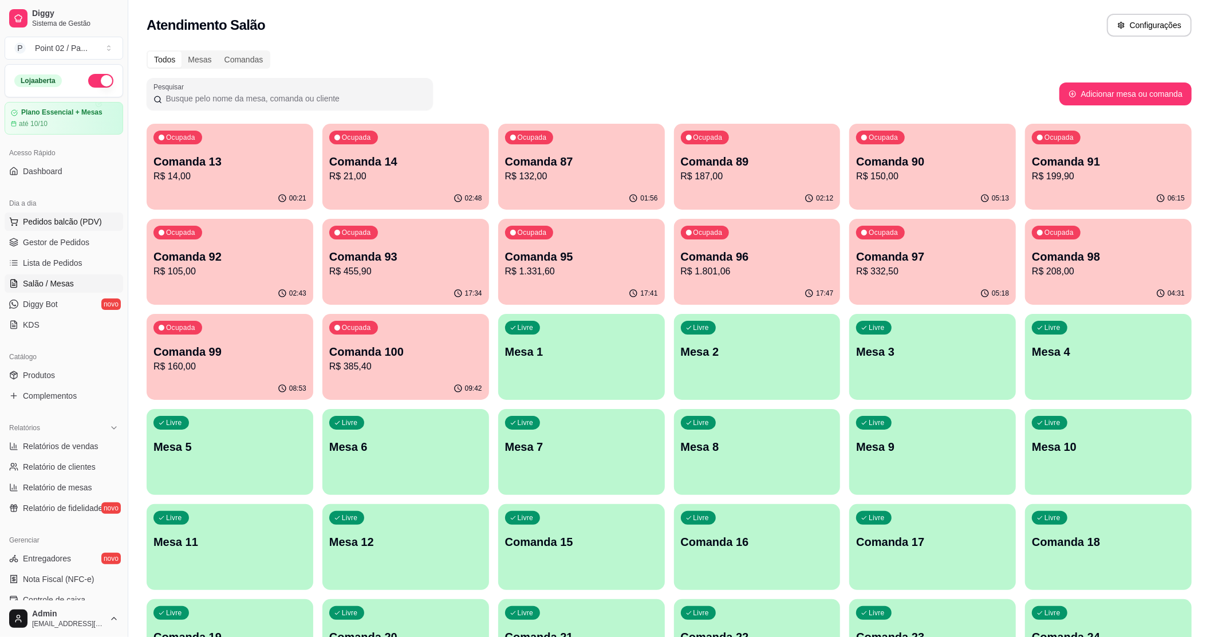
click at [65, 221] on span "Pedidos balcão (PDV)" at bounding box center [62, 221] width 79 height 11
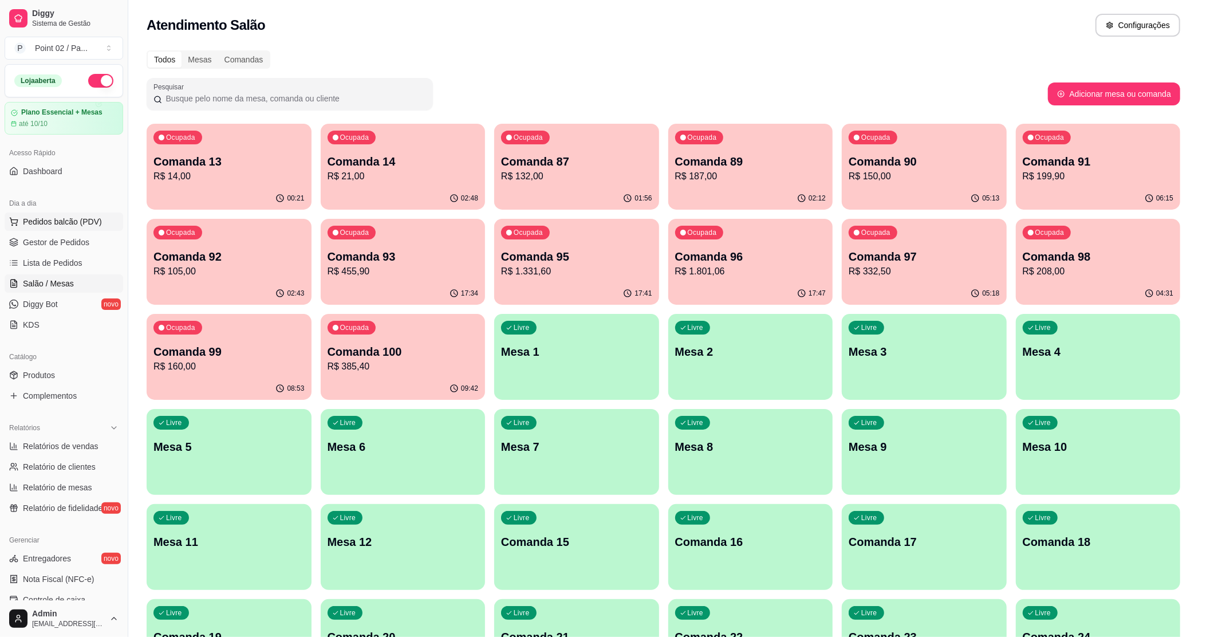
click at [65, 221] on img at bounding box center [82, 220] width 107 height 73
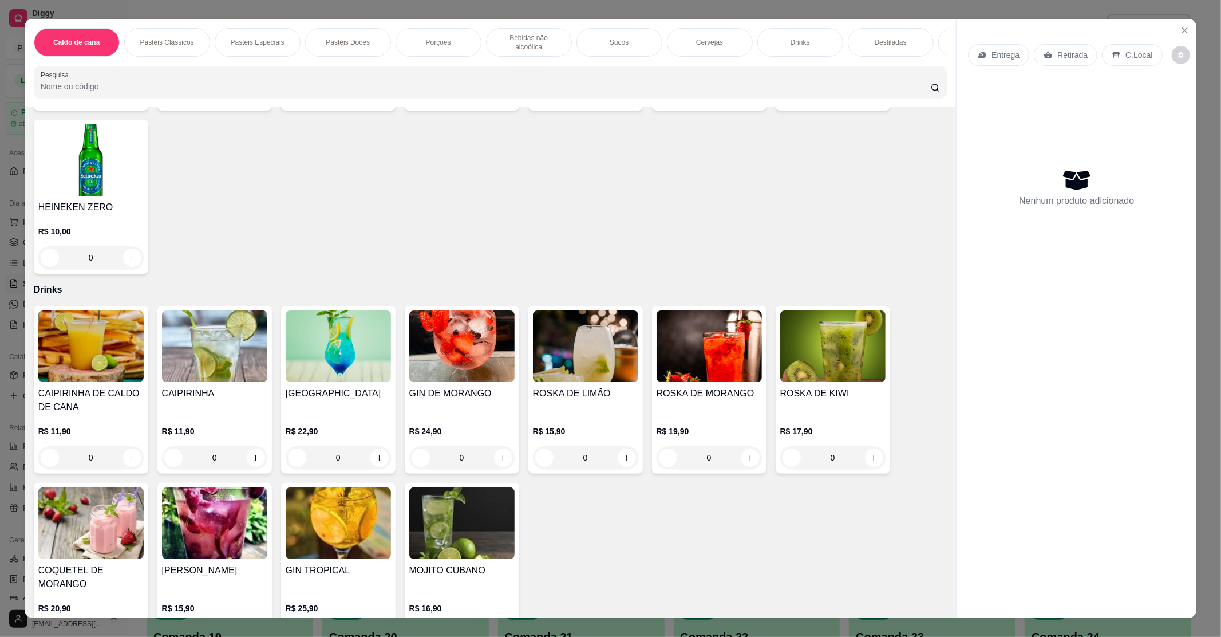
scroll to position [1908, 0]
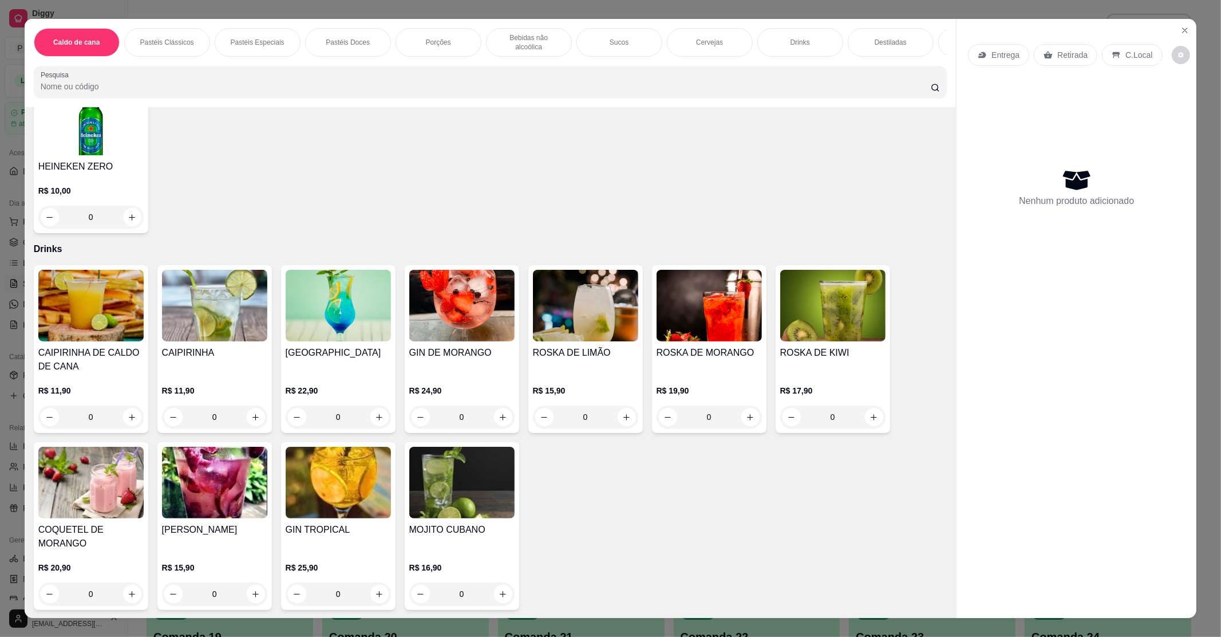
click at [459, 465] on img at bounding box center [461, 483] width 105 height 72
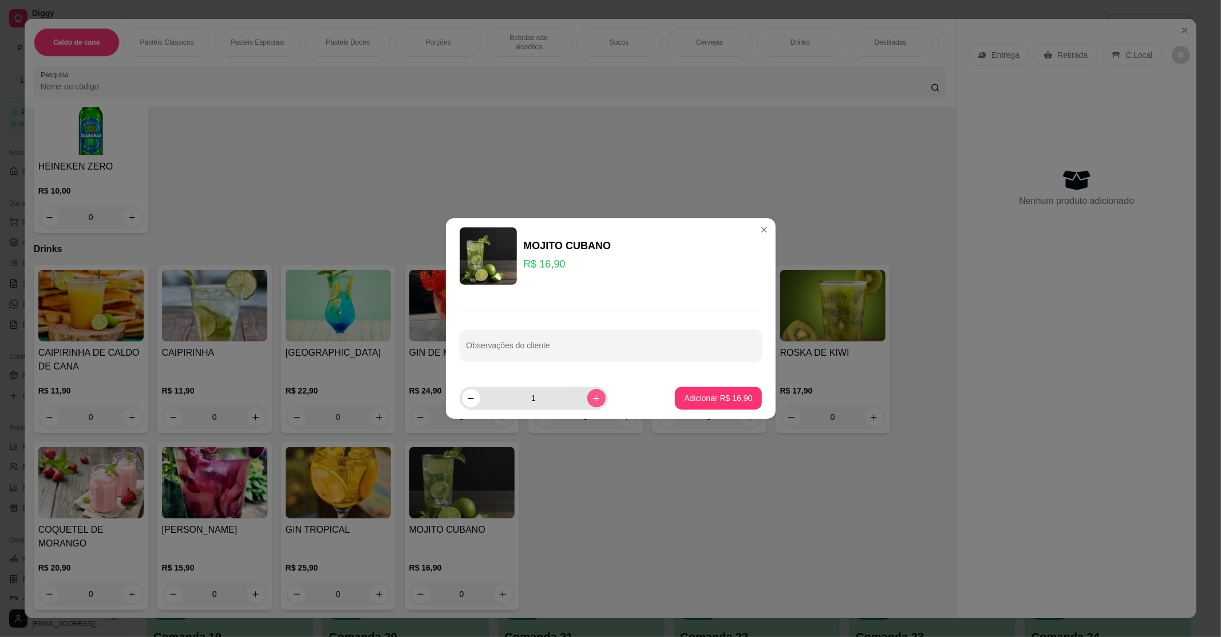
click at [594, 399] on button "increase-product-quantity" at bounding box center [596, 398] width 18 height 18
type input "2"
click at [675, 401] on button "Adicionar R$ 33,80" at bounding box center [718, 397] width 86 height 23
type input "2"
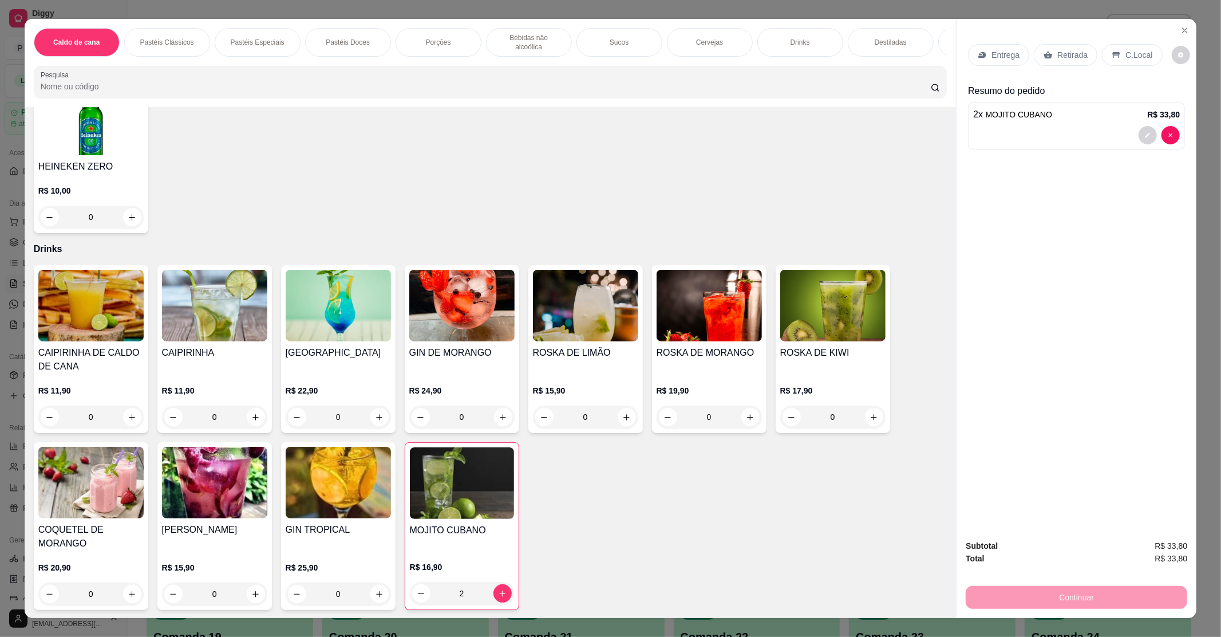
click at [1125, 44] on div "Entrega Retirada C.Local" at bounding box center [1076, 55] width 217 height 40
click at [1126, 56] on p "C.Local" at bounding box center [1139, 54] width 27 height 11
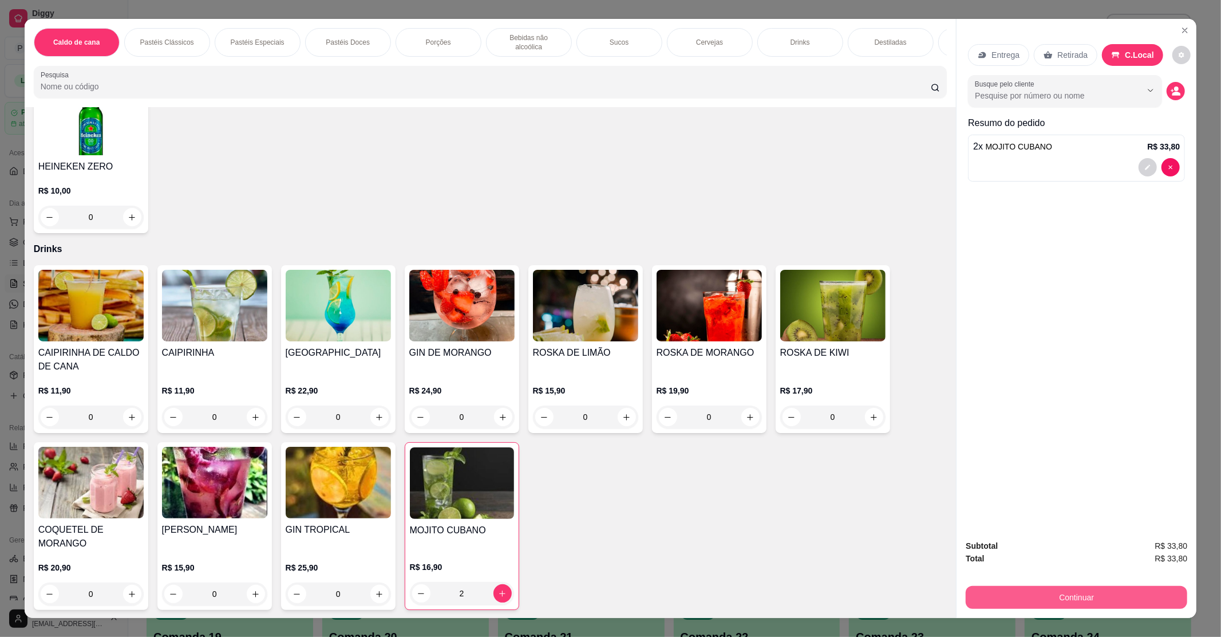
click at [1041, 596] on button "Continuar" at bounding box center [1077, 597] width 222 height 23
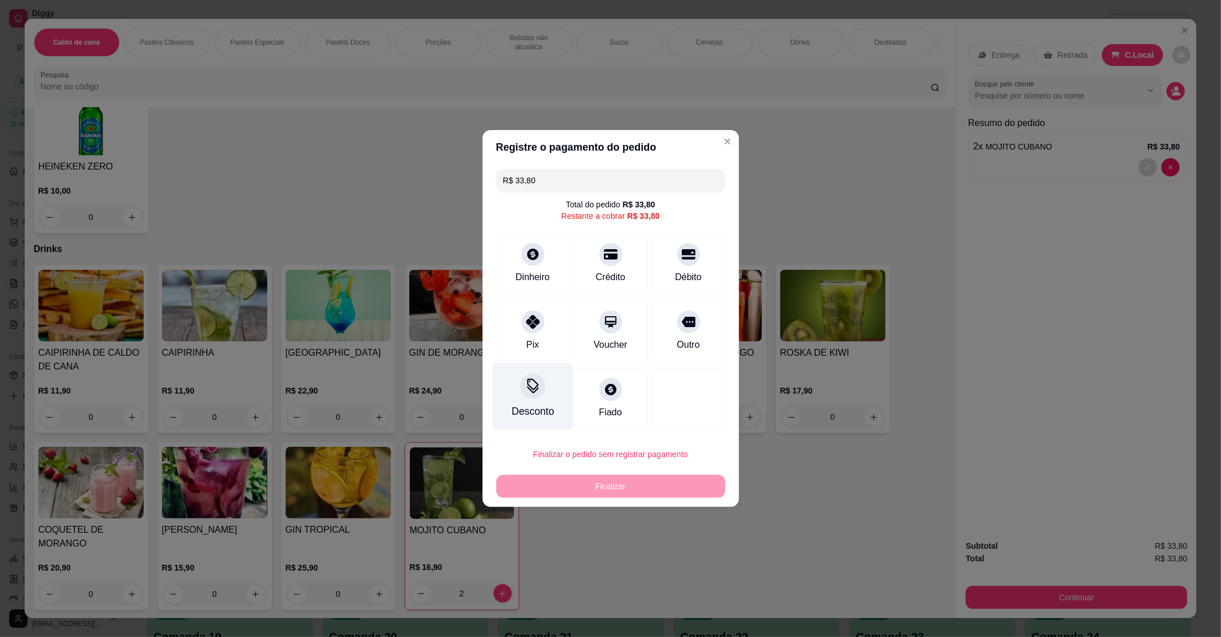
click at [535, 386] on icon at bounding box center [532, 385] width 15 height 15
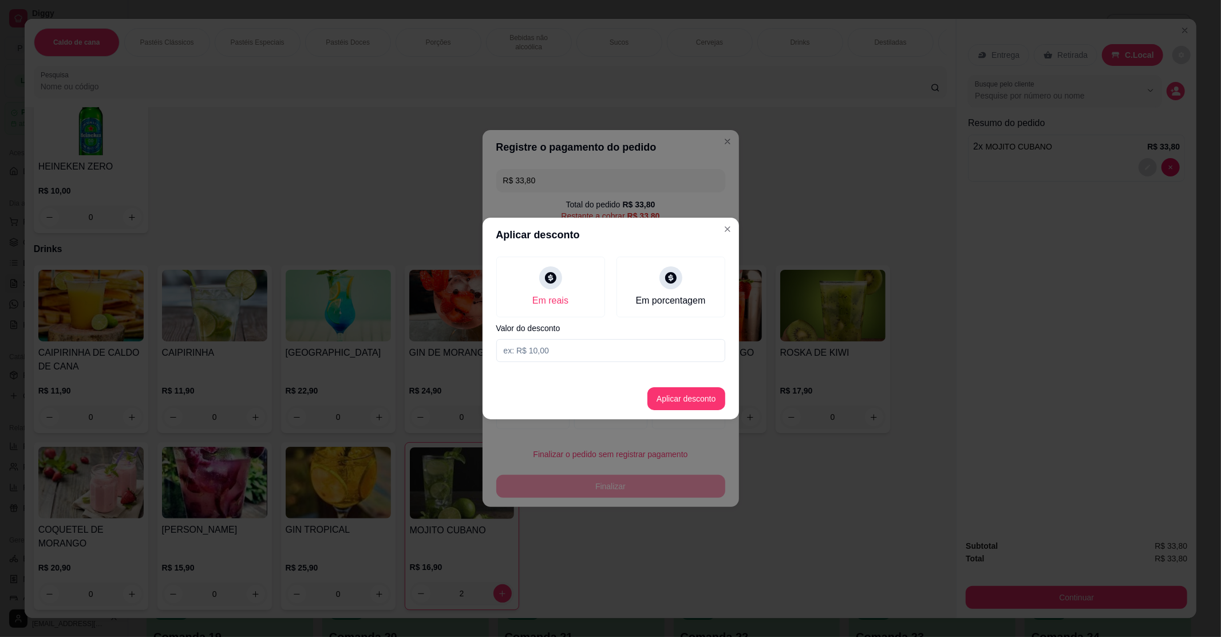
click at [578, 349] on input at bounding box center [610, 350] width 229 height 23
type input "3,80"
click at [660, 397] on button "Aplicar desconto" at bounding box center [687, 398] width 78 height 23
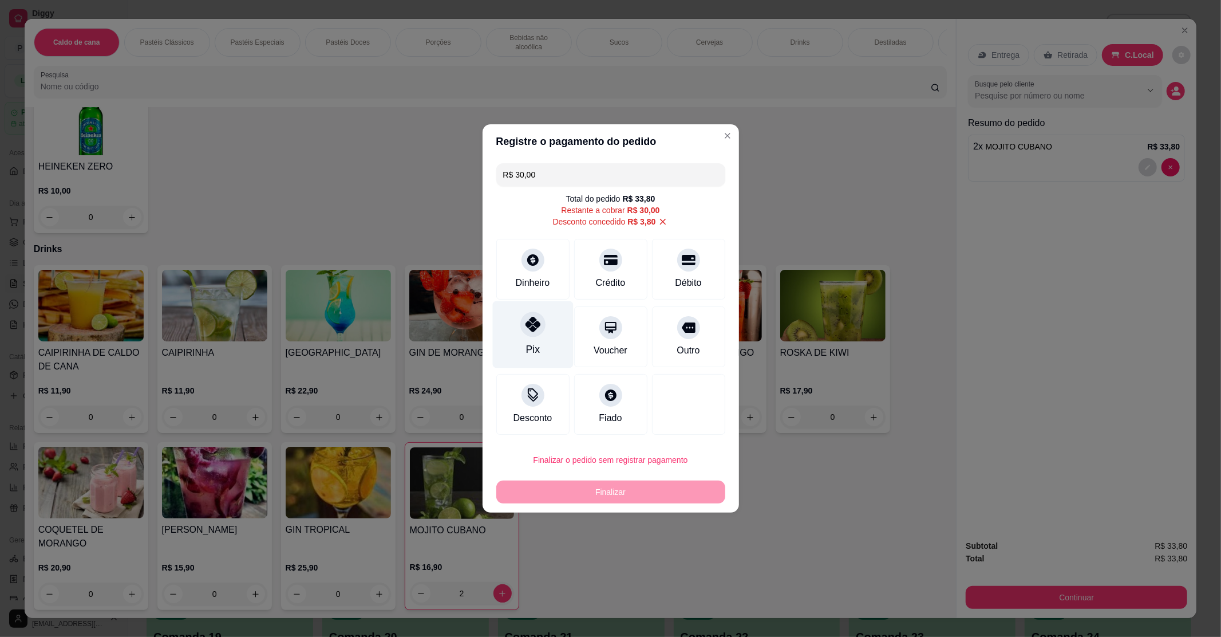
click at [529, 347] on div "Pix" at bounding box center [533, 349] width 14 height 15
type input "R$ 0,00"
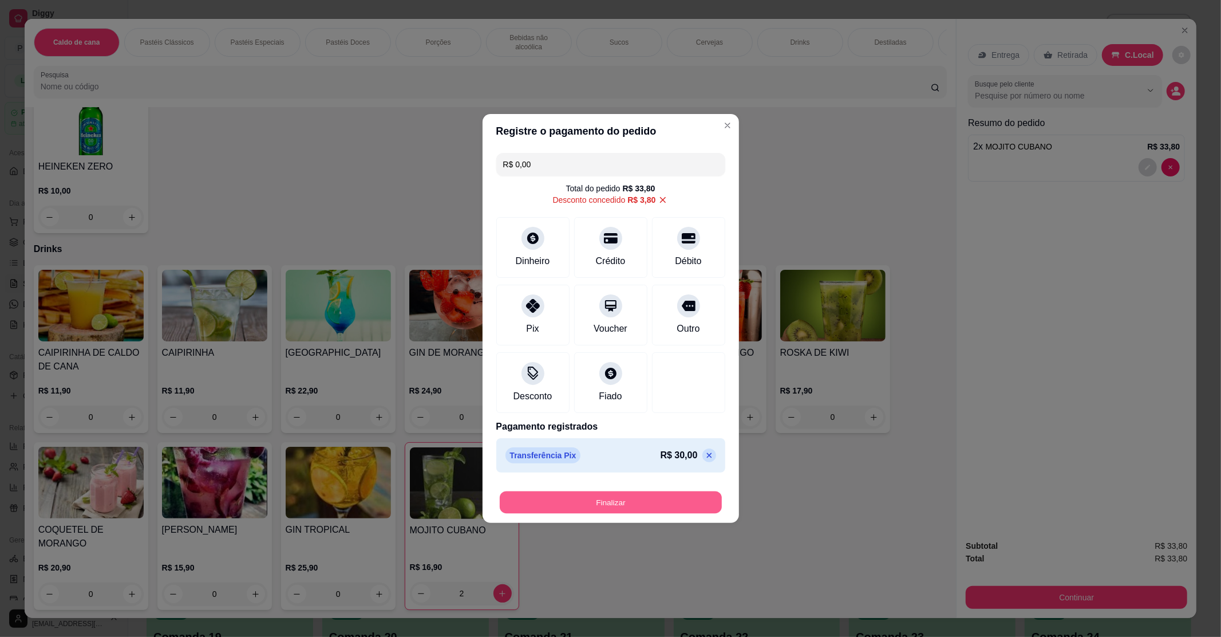
click at [596, 506] on button "Finalizar" at bounding box center [611, 502] width 222 height 22
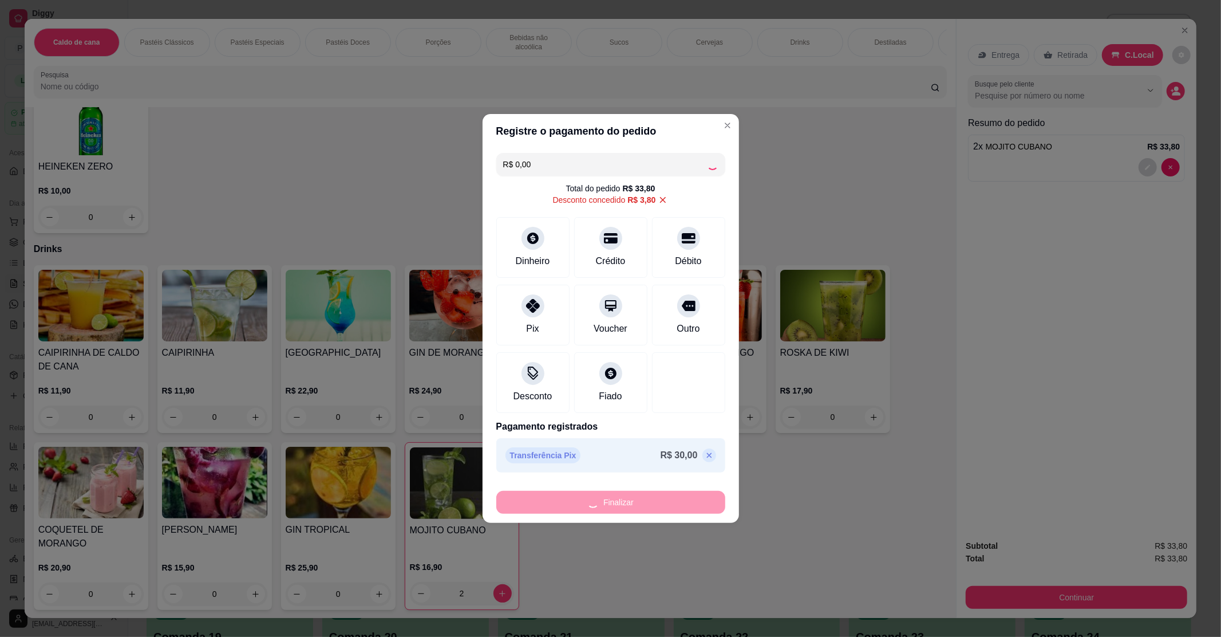
type input "0"
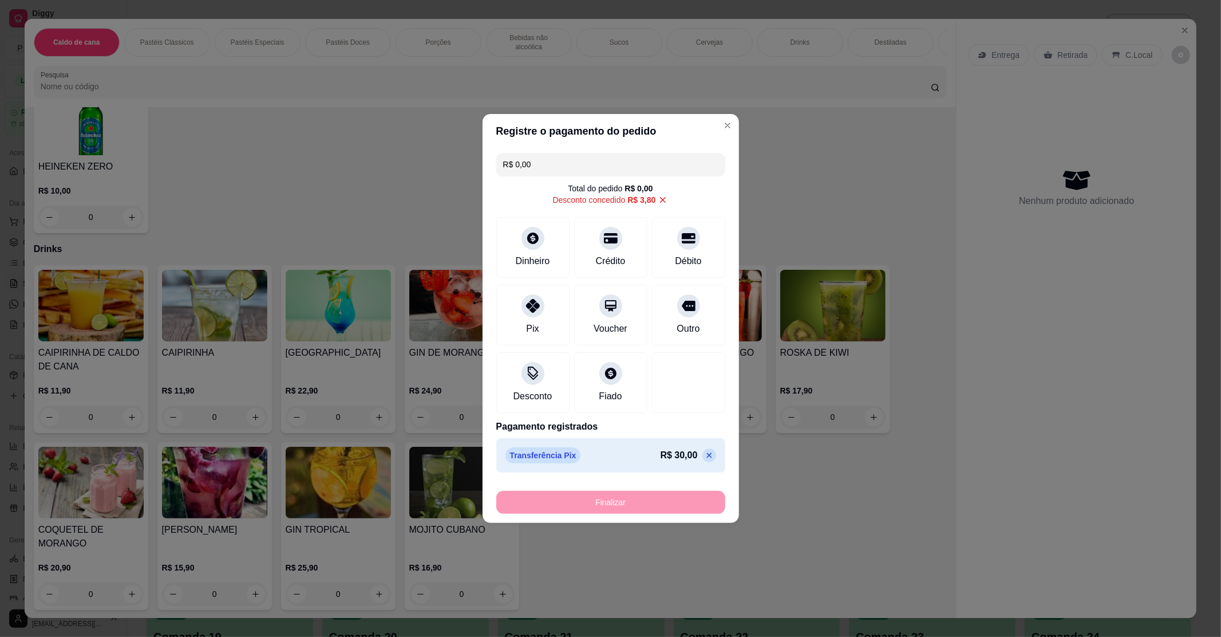
type input "-R$ 33,80"
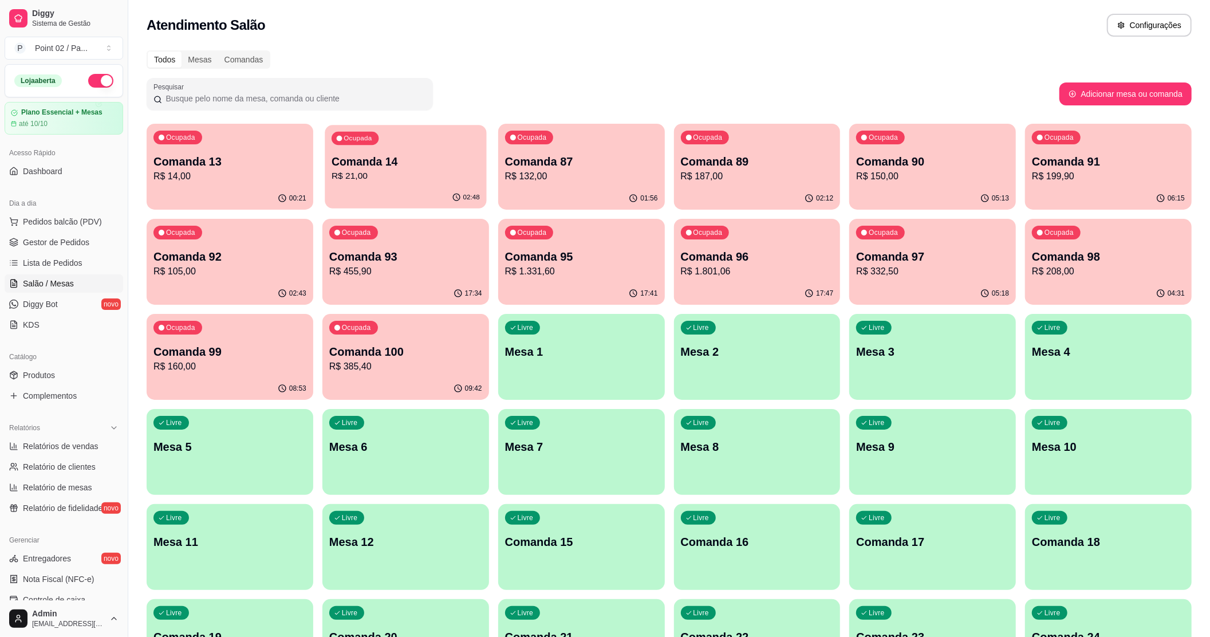
click at [327, 166] on div "Ocupada Comanda 14 R$ 21,00" at bounding box center [405, 156] width 161 height 62
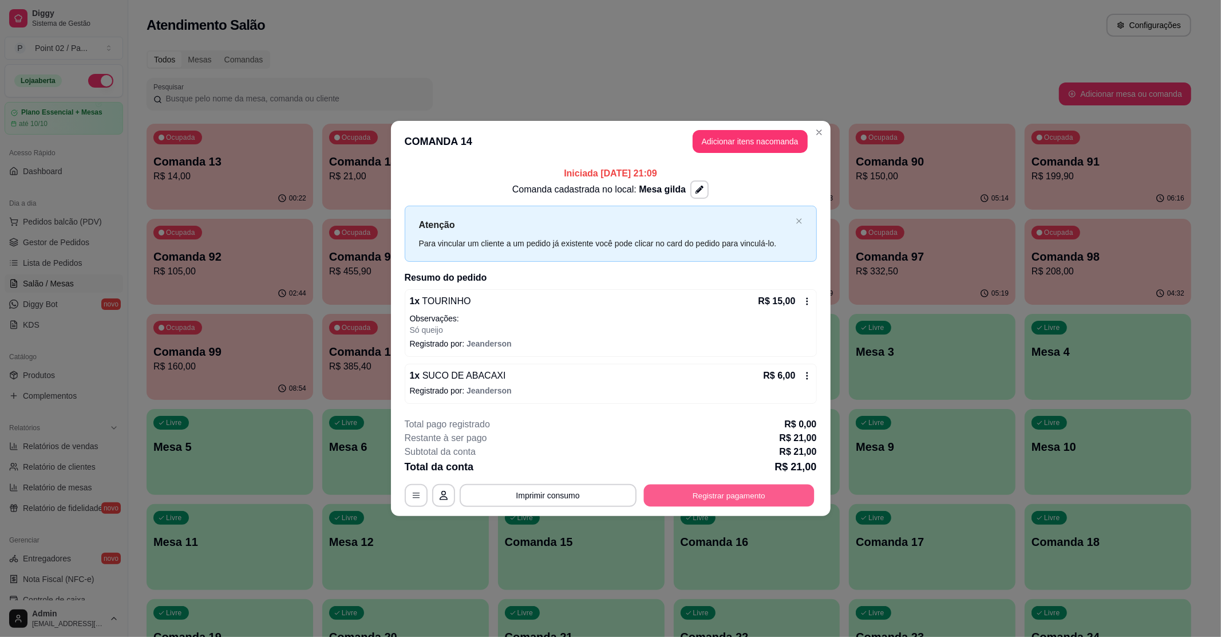
click at [812, 500] on button "Registrar pagamento" at bounding box center [729, 495] width 171 height 22
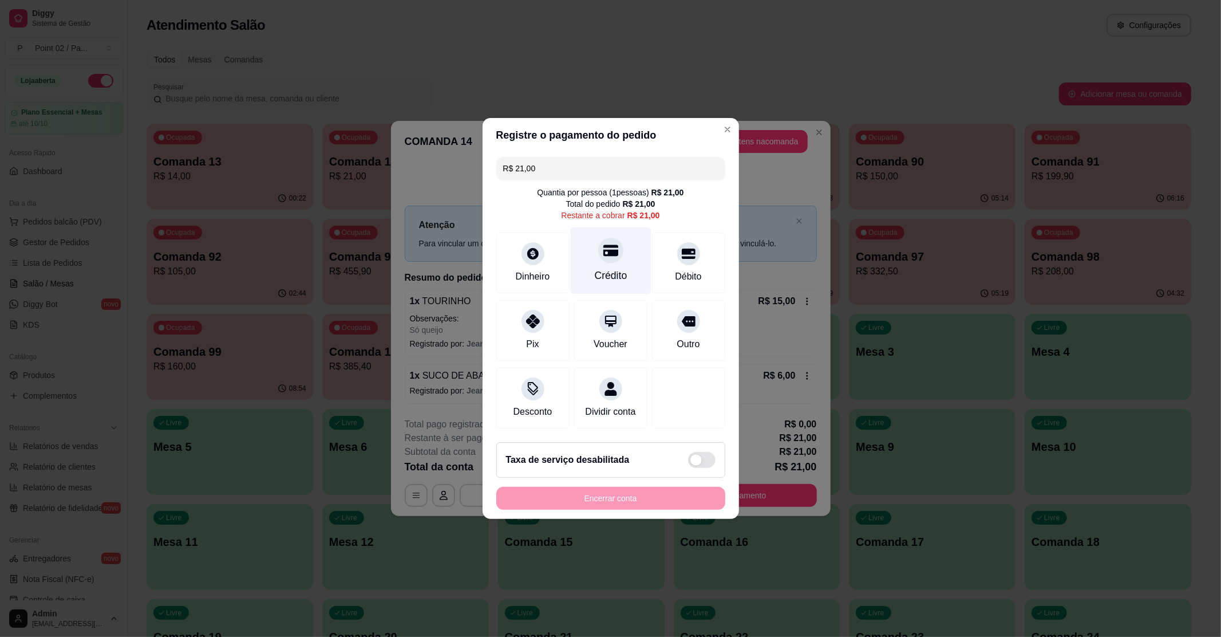
click at [614, 254] on div "Crédito" at bounding box center [610, 260] width 81 height 67
type input "R$ 0,00"
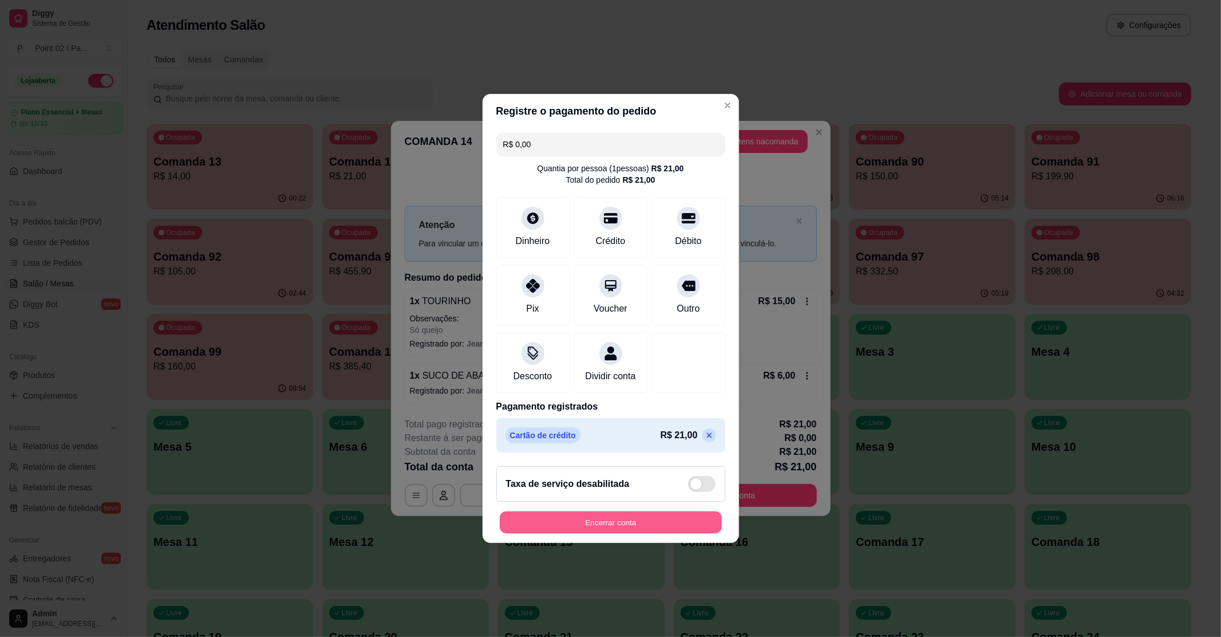
click at [575, 530] on button "Encerrar conta" at bounding box center [611, 522] width 222 height 22
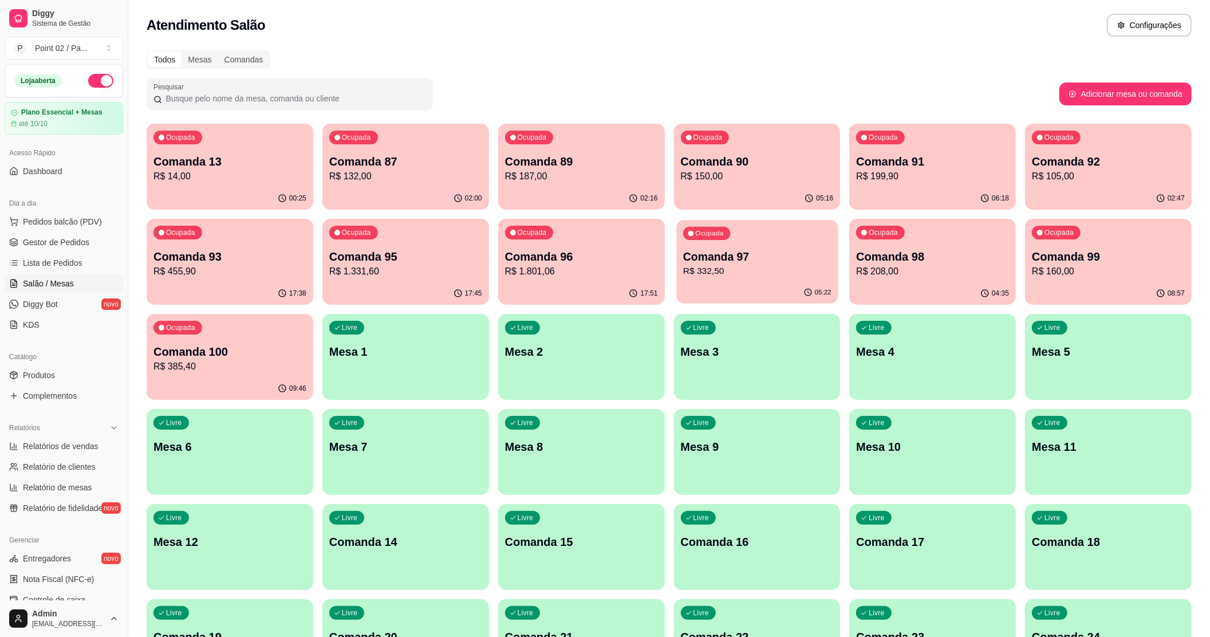
click at [775, 255] on p "Comanda 97" at bounding box center [757, 256] width 148 height 15
click at [523, 275] on p "R$ 1.801,06" at bounding box center [581, 272] width 153 height 14
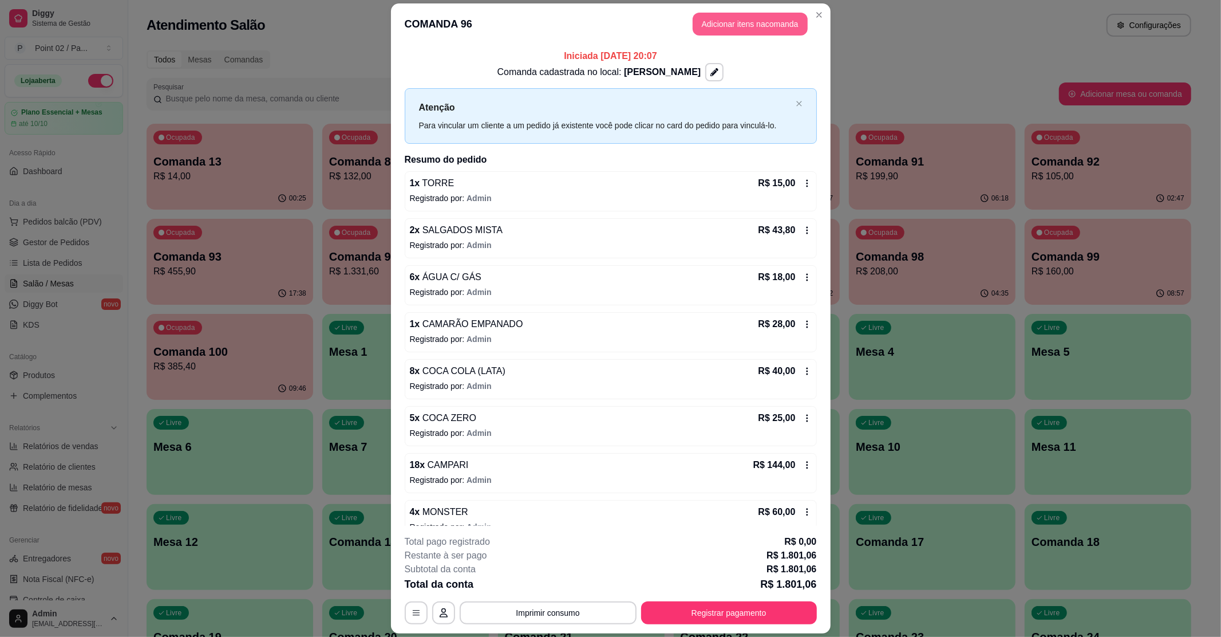
click at [737, 32] on button "Adicionar itens na comanda" at bounding box center [750, 24] width 115 height 23
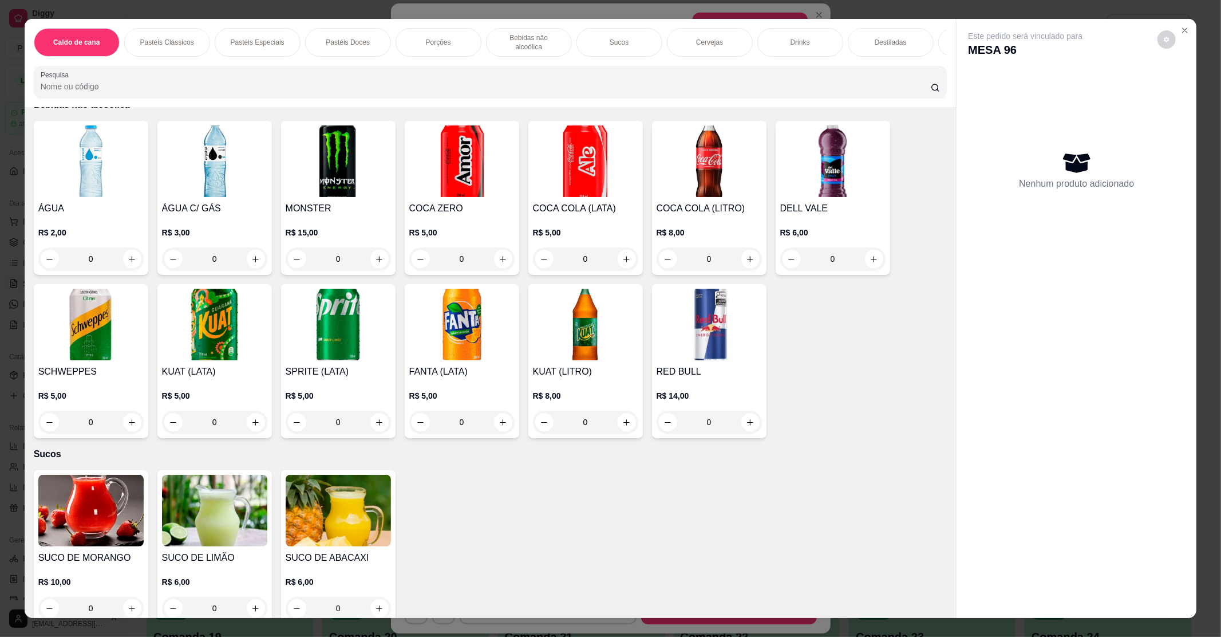
scroll to position [1068, 0]
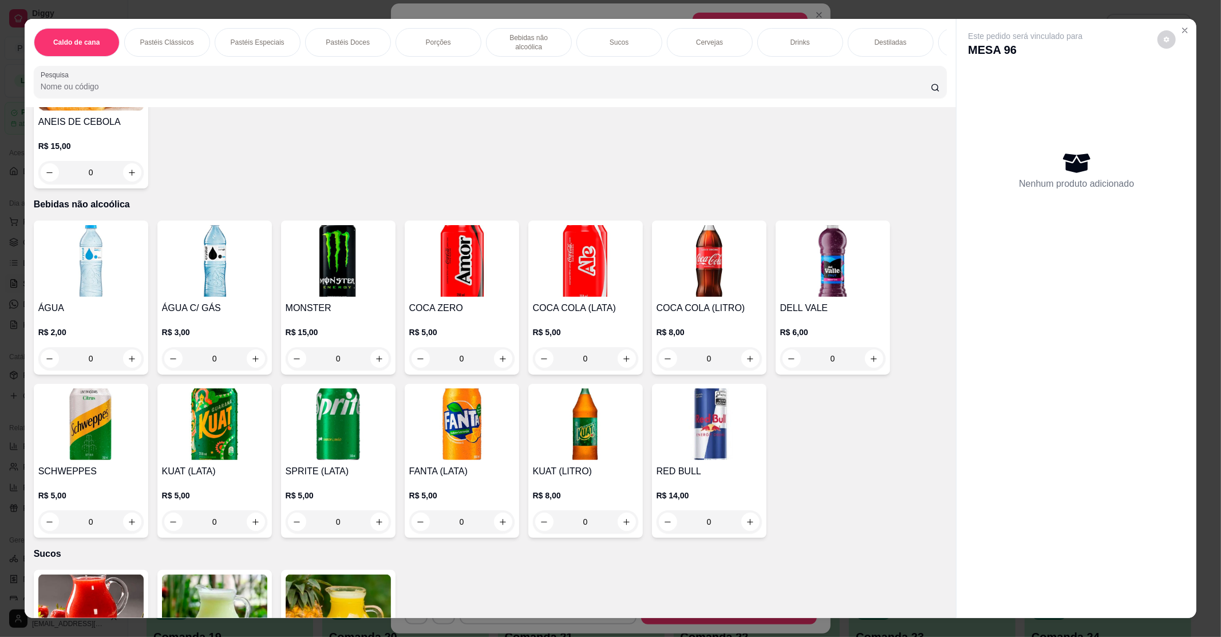
click at [367, 246] on img at bounding box center [338, 261] width 105 height 72
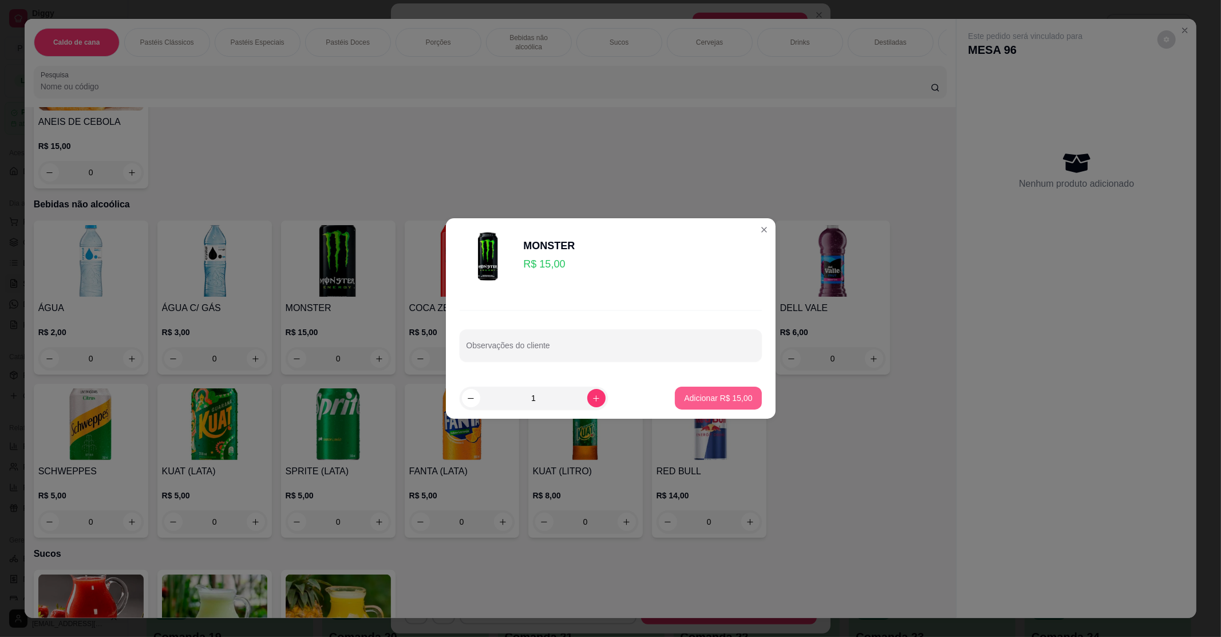
click at [694, 400] on p "Adicionar R$ 15,00" at bounding box center [718, 397] width 68 height 11
type input "1"
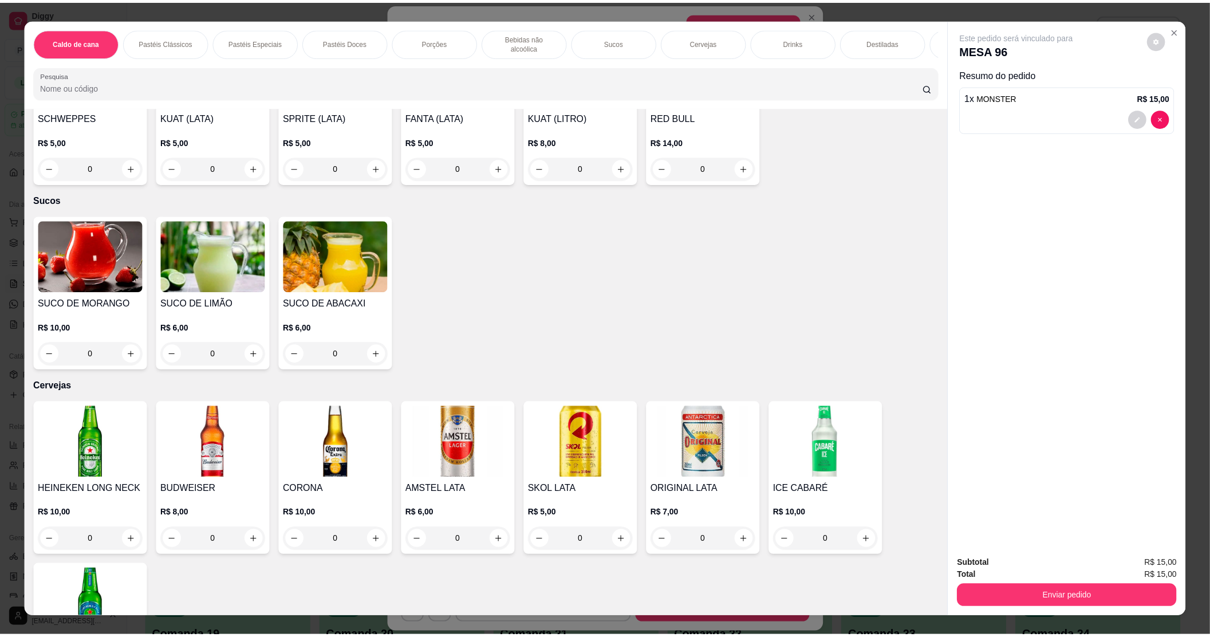
scroll to position [1526, 0]
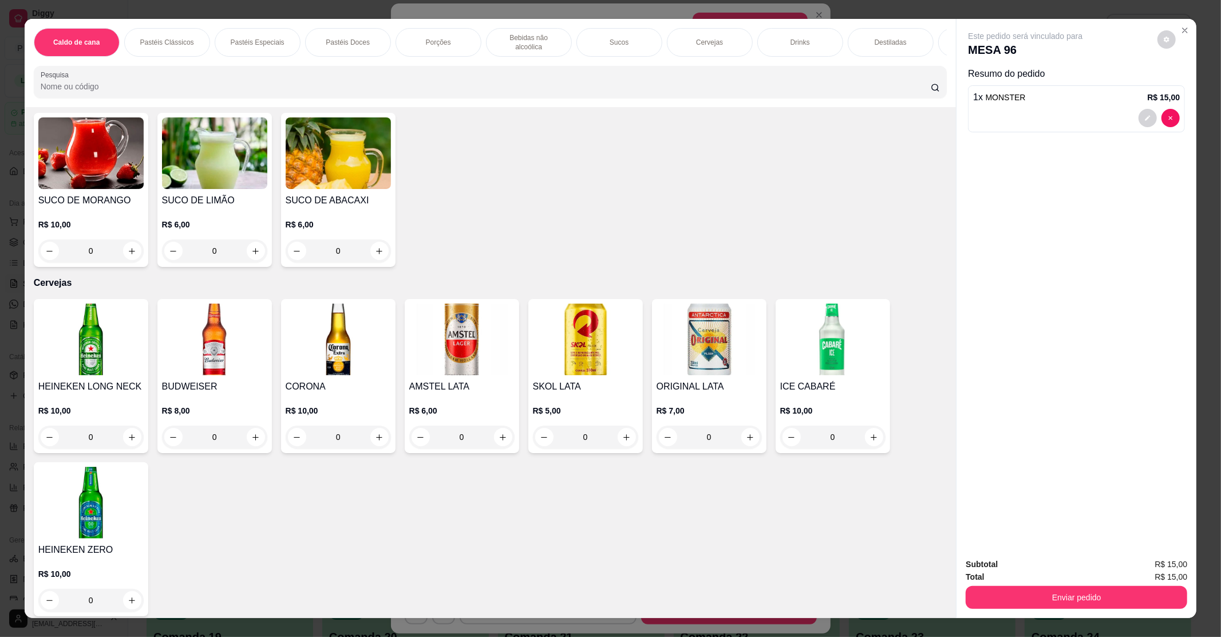
click at [98, 360] on img at bounding box center [90, 339] width 105 height 72
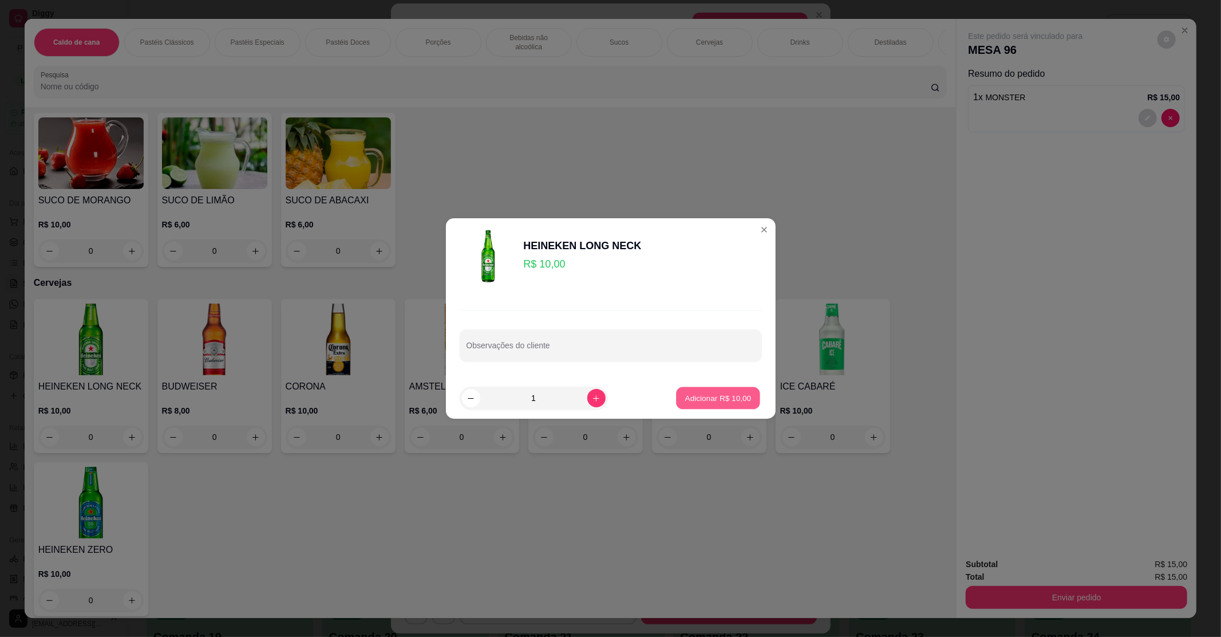
click at [724, 394] on p "Adicionar R$ 10,00" at bounding box center [718, 397] width 66 height 11
type input "1"
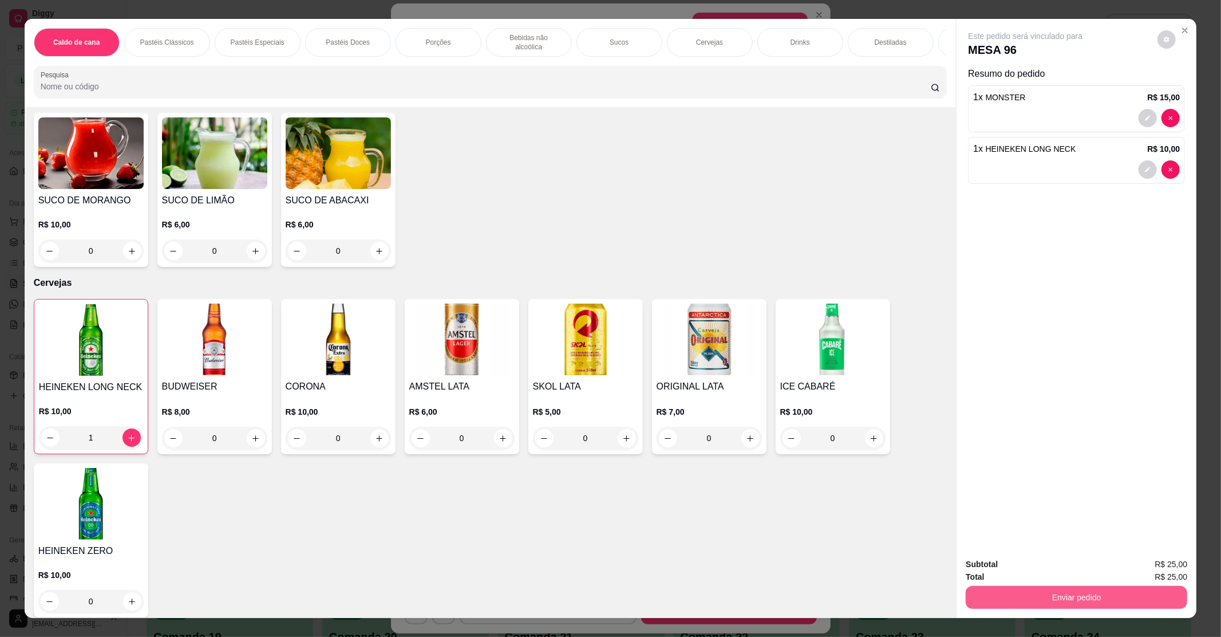
click at [1006, 596] on button "Enviar pedido" at bounding box center [1077, 597] width 222 height 23
click at [1005, 575] on button "Não registrar e enviar pedido" at bounding box center [1037, 569] width 119 height 22
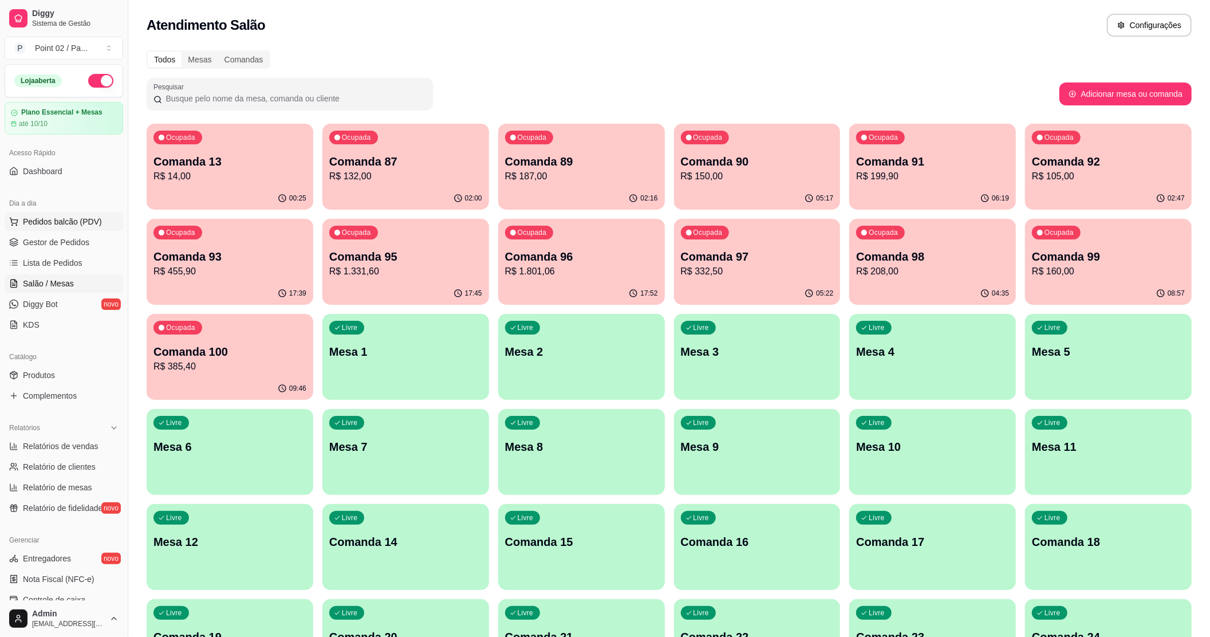
click at [51, 222] on span "Pedidos balcão (PDV)" at bounding box center [62, 221] width 79 height 11
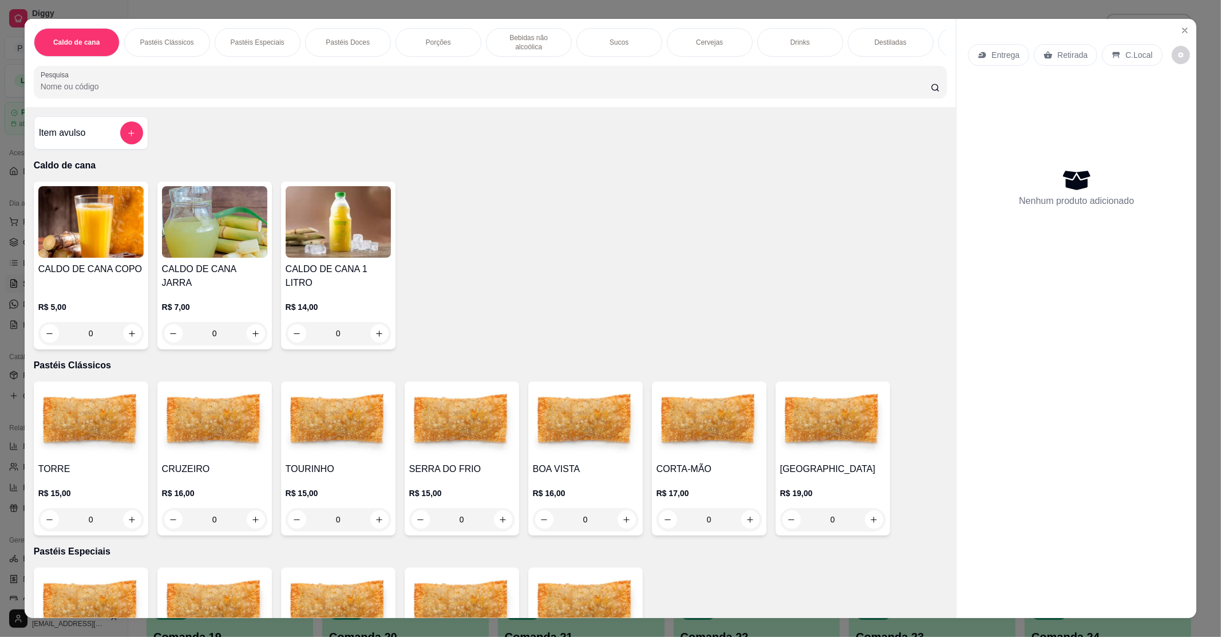
click at [34, 297] on div "CALDO DE CANA COPO R$ 5,00 0" at bounding box center [91, 265] width 115 height 168
click at [14, 296] on div "Caldo de cana Pastéis Clássicos Pastéis Especiais Pastéis Doces Porções Bebidas…" at bounding box center [610, 318] width 1221 height 637
click at [1134, 37] on button "Close" at bounding box center [1185, 30] width 18 height 18
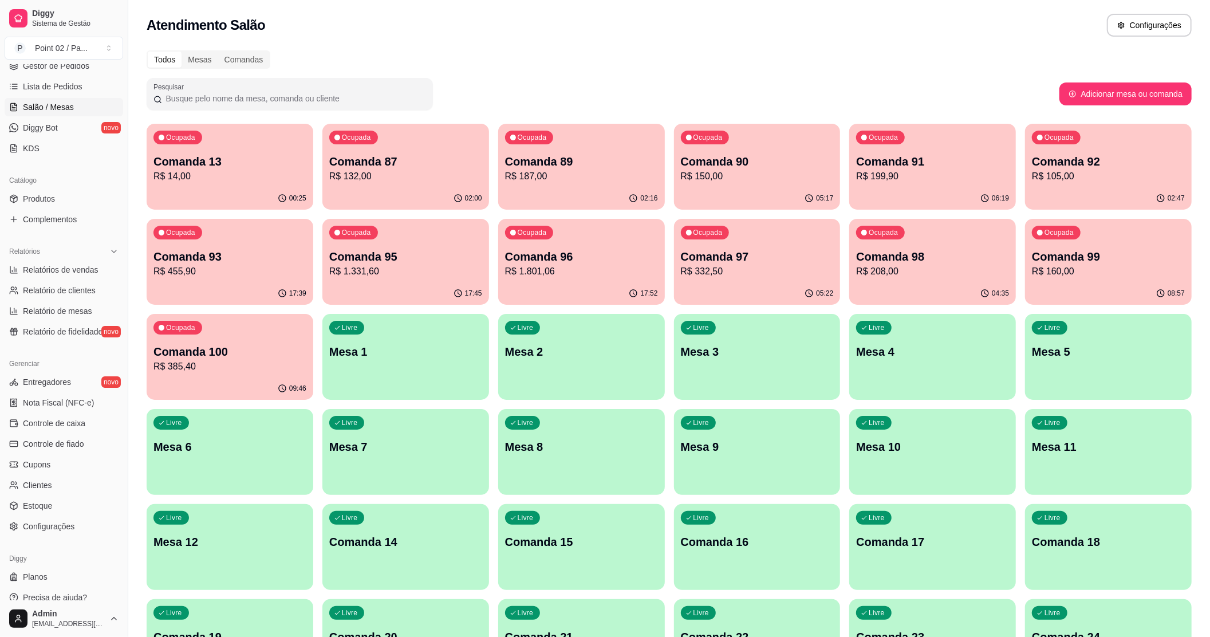
scroll to position [188, 0]
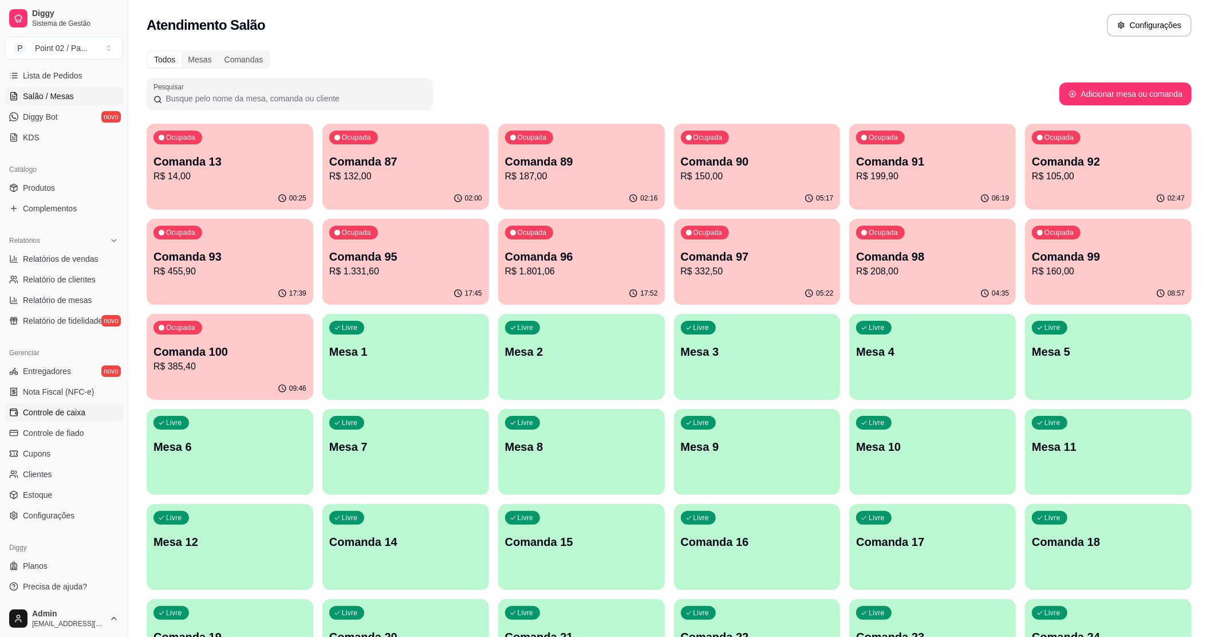
click at [76, 410] on span "Controle de caixa" at bounding box center [54, 412] width 62 height 11
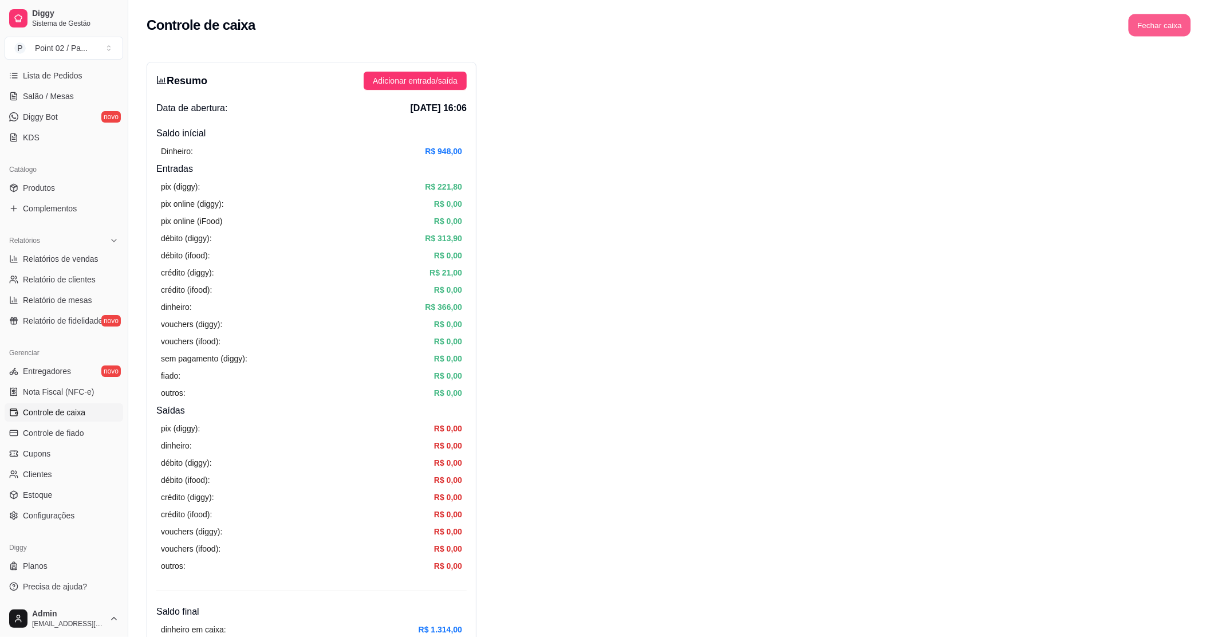
click at [1134, 30] on button "Fechar caixa" at bounding box center [1159, 25] width 62 height 22
click at [1134, 95] on button "Sim" at bounding box center [1191, 102] width 23 height 14
